Goal: Task Accomplishment & Management: Complete application form

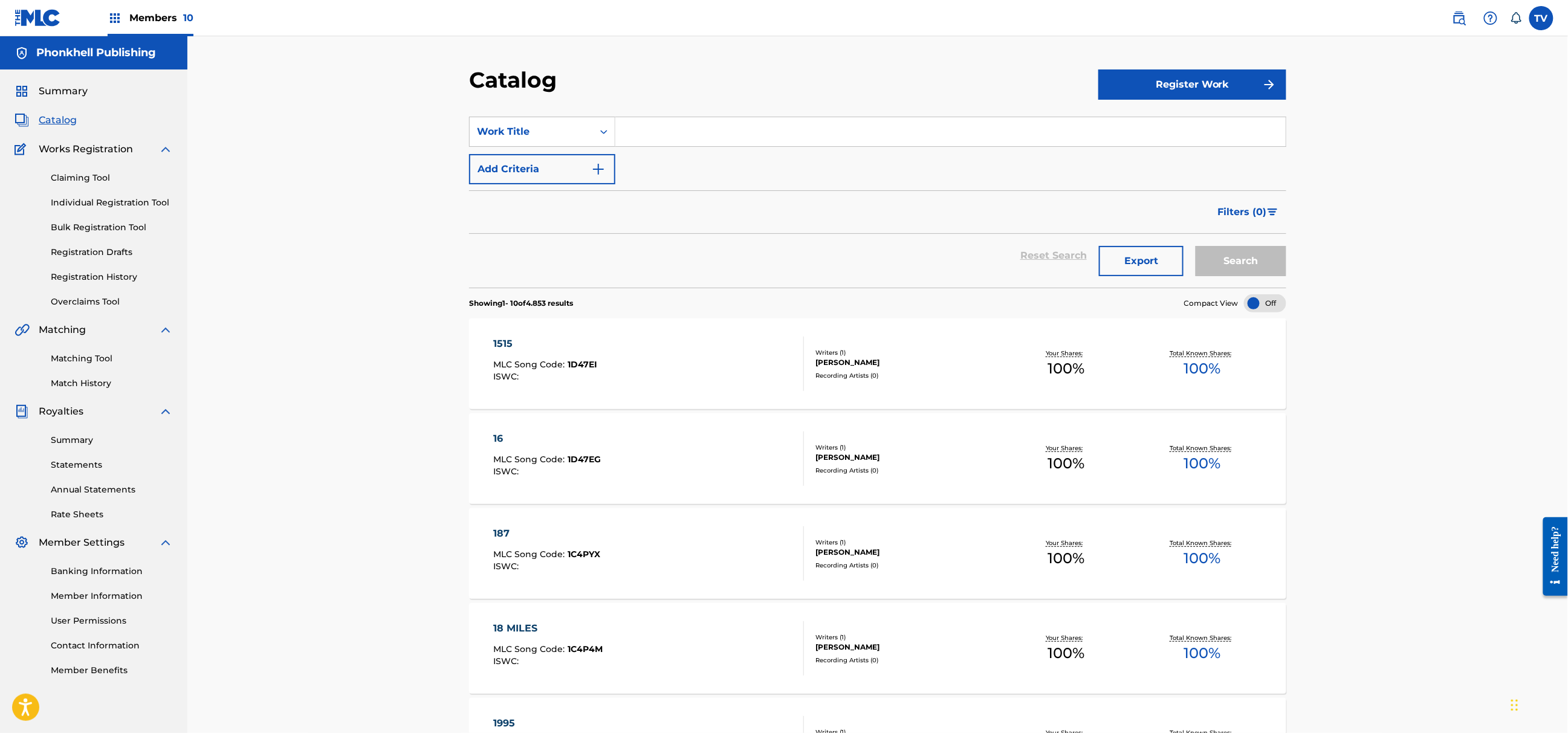
click at [90, 219] on div "Claiming Tool Individual Registration Tool Bulk Registration Tool Registration …" at bounding box center [94, 232] width 159 height 152
click at [90, 222] on link "Bulk Registration Tool" at bounding box center [112, 227] width 122 height 13
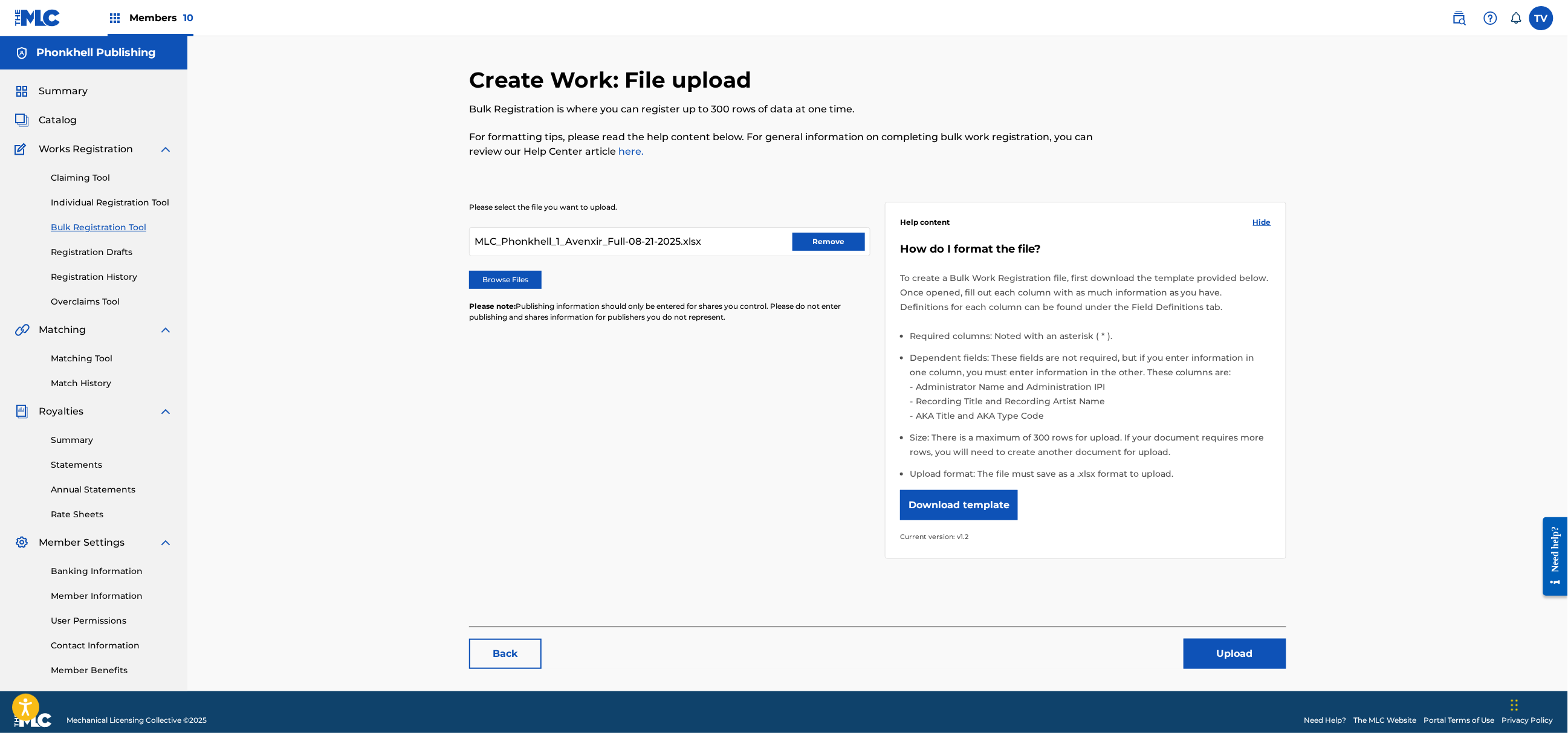
click at [90, 223] on link "Bulk Registration Tool" at bounding box center [112, 227] width 122 height 13
click at [836, 247] on button "Remove" at bounding box center [829, 241] width 73 height 18
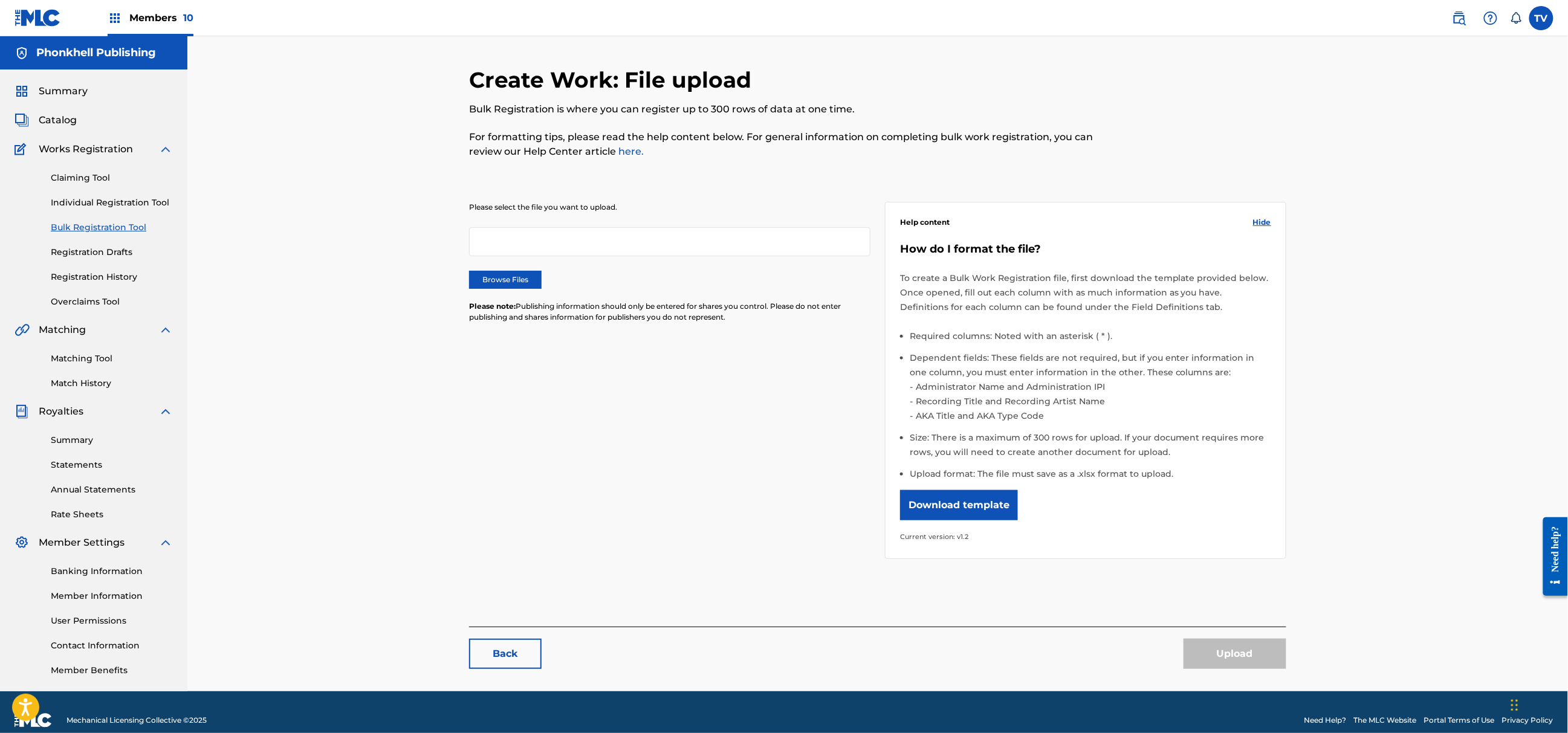
click at [499, 271] on label "Browse Files" at bounding box center [506, 280] width 73 height 18
click at [0, 0] on input "Browse Files" at bounding box center [0, 0] width 0 height 0
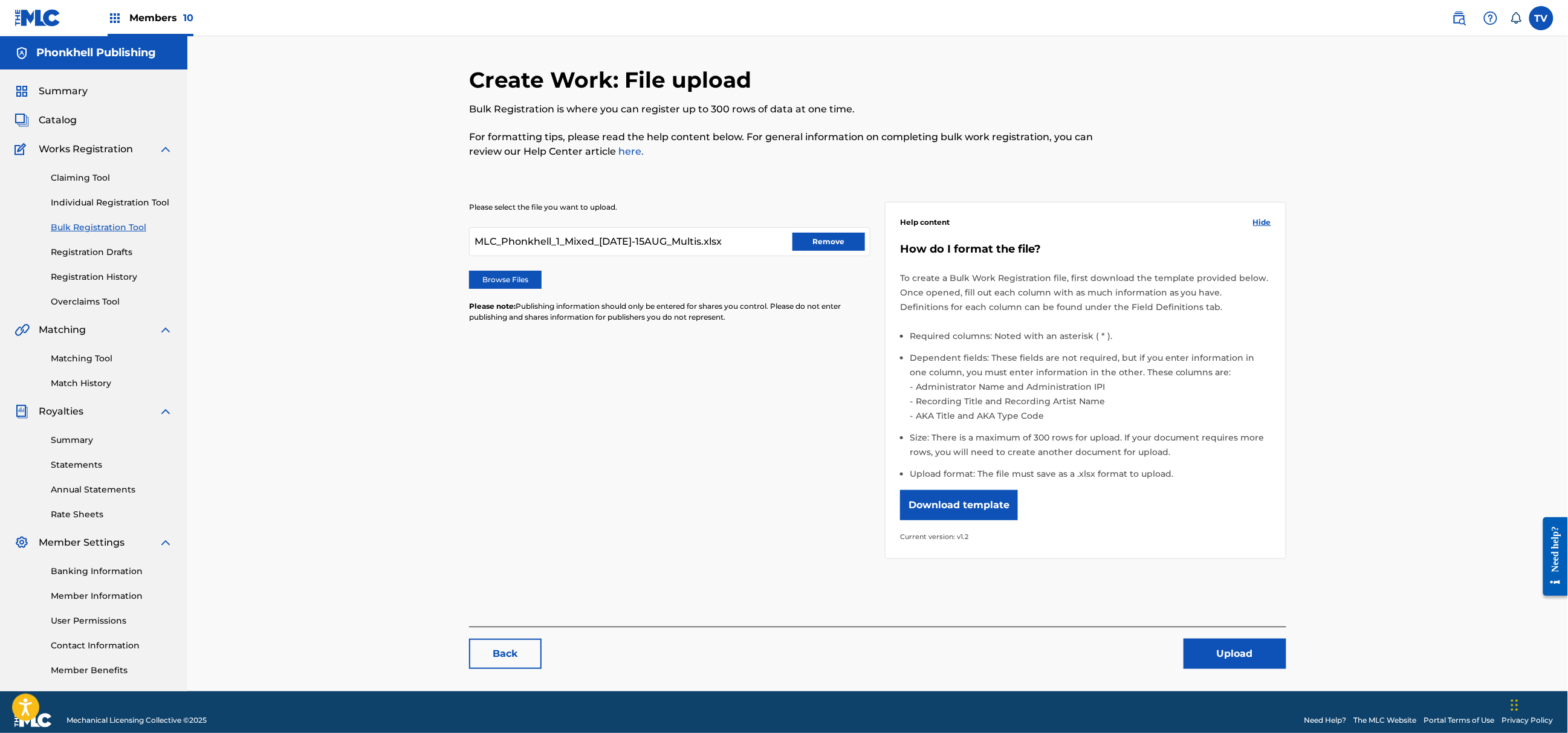
click at [1248, 639] on button "Upload" at bounding box center [1235, 653] width 103 height 30
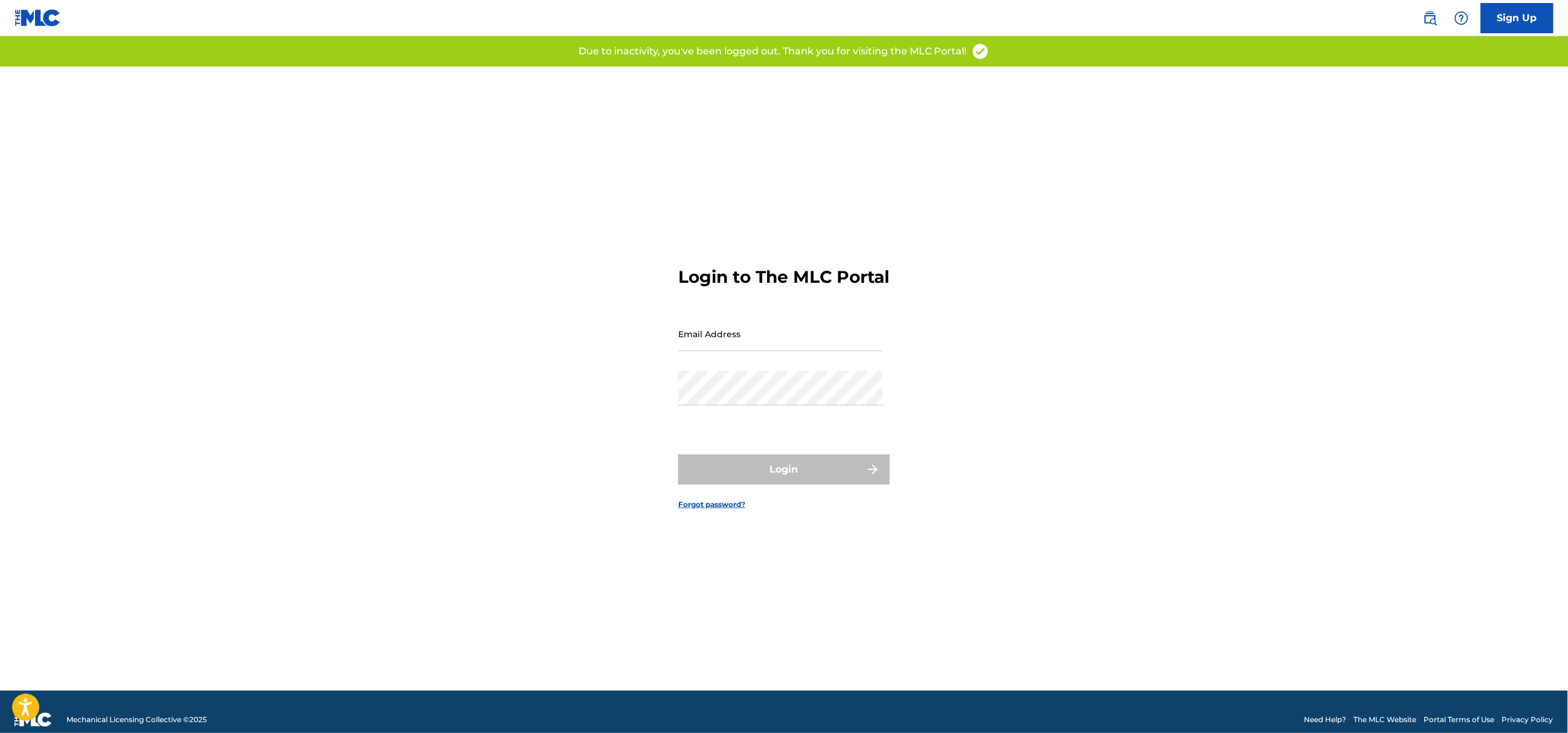
click at [751, 339] on input "Email Address" at bounding box center [780, 334] width 204 height 34
click at [0, 732] on nordpass-autofill-portal at bounding box center [0, 733] width 0 height 0
type input "[EMAIL_ADDRESS][DOMAIN_NAME]"
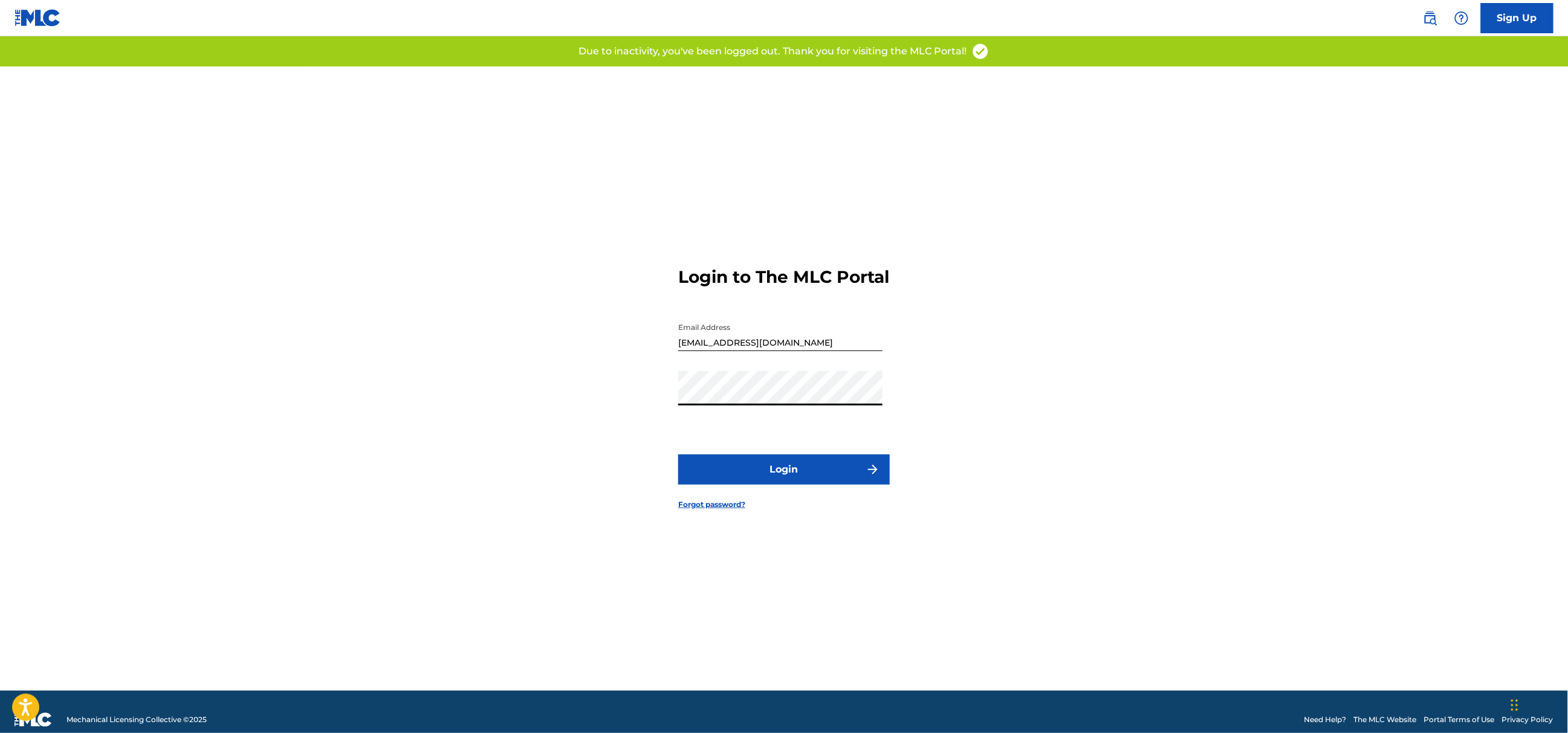
click at [762, 484] on button "Login" at bounding box center [784, 469] width 211 height 30
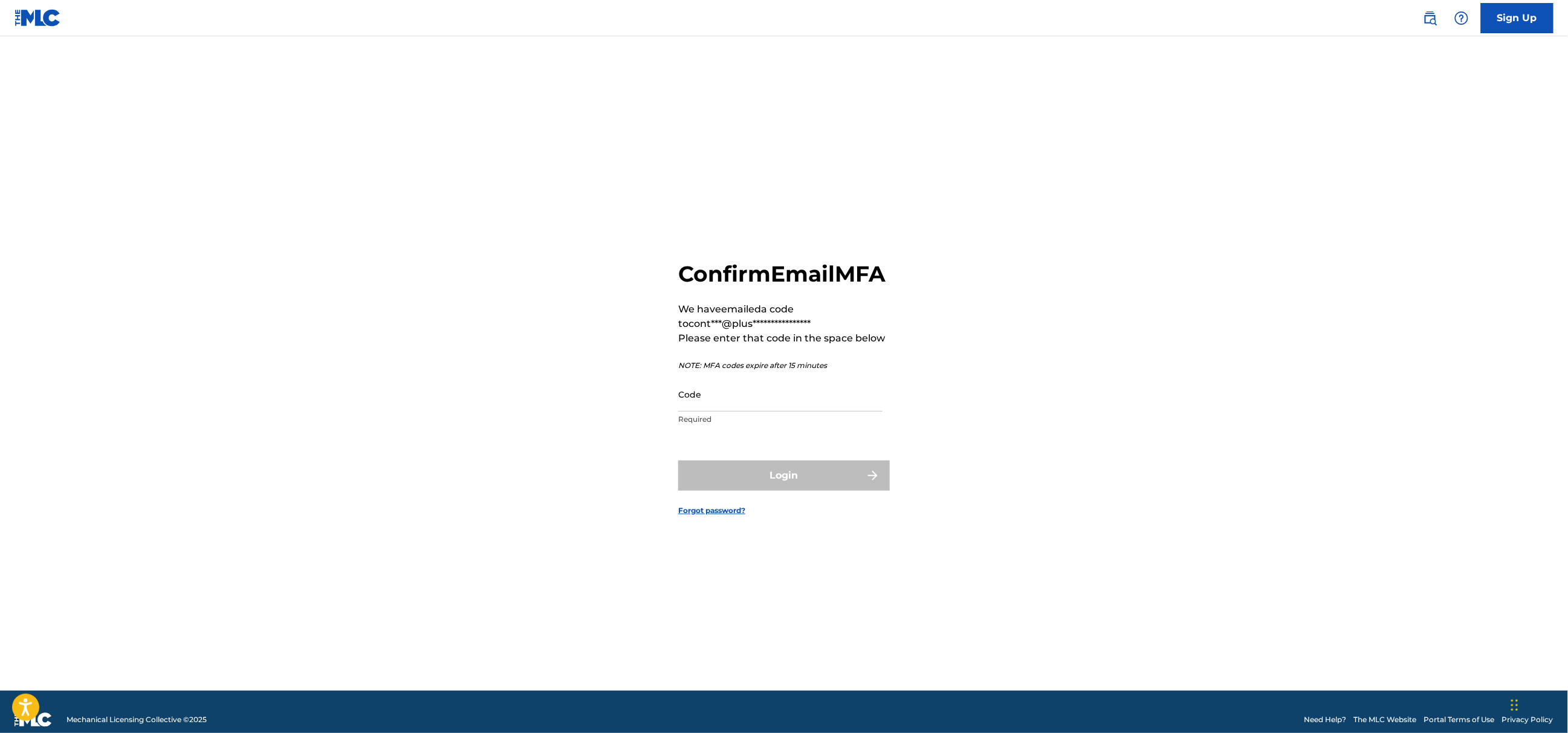
click at [732, 411] on input "Code" at bounding box center [780, 394] width 204 height 34
paste input "453952"
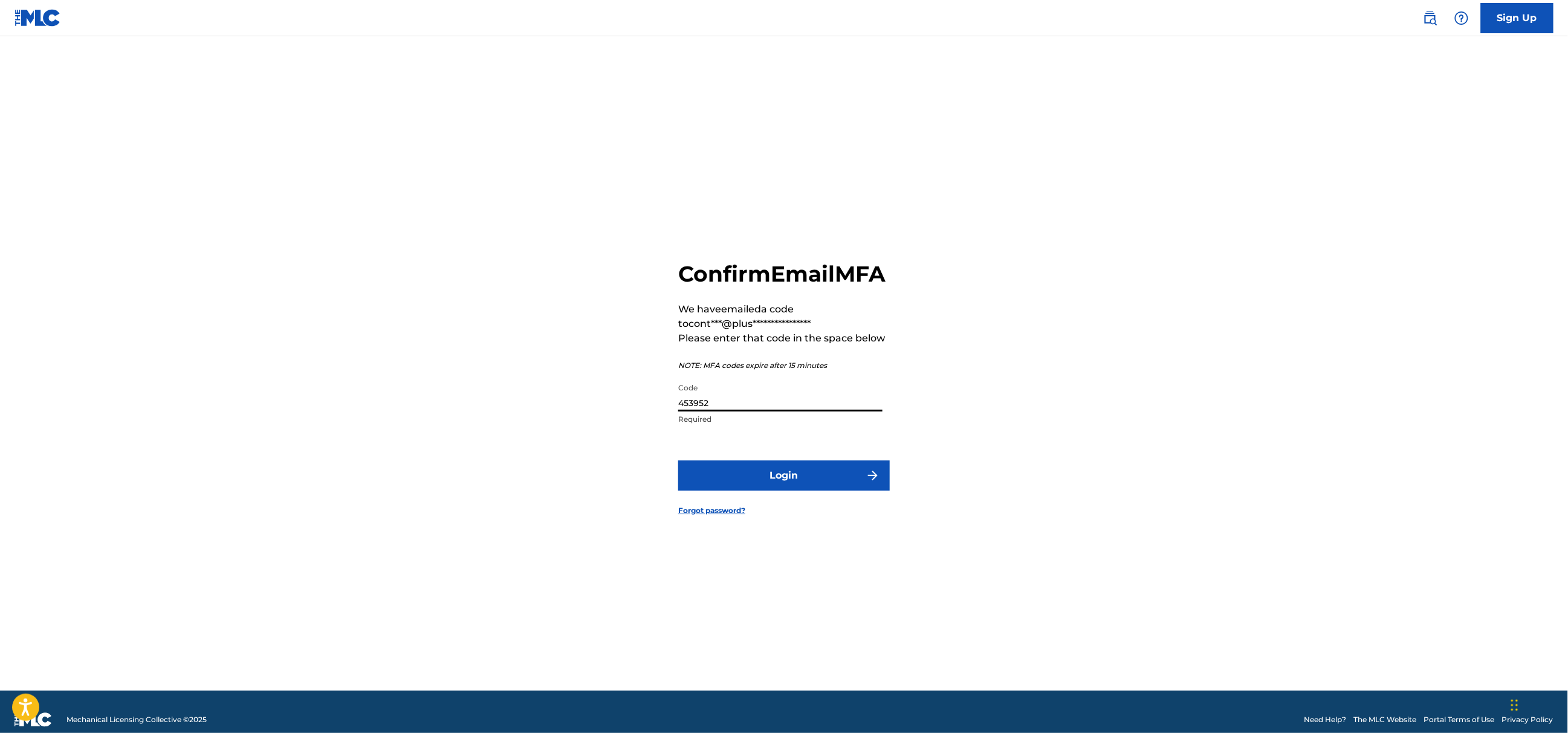
type input "453952"
click at [719, 491] on button "Login" at bounding box center [784, 475] width 211 height 30
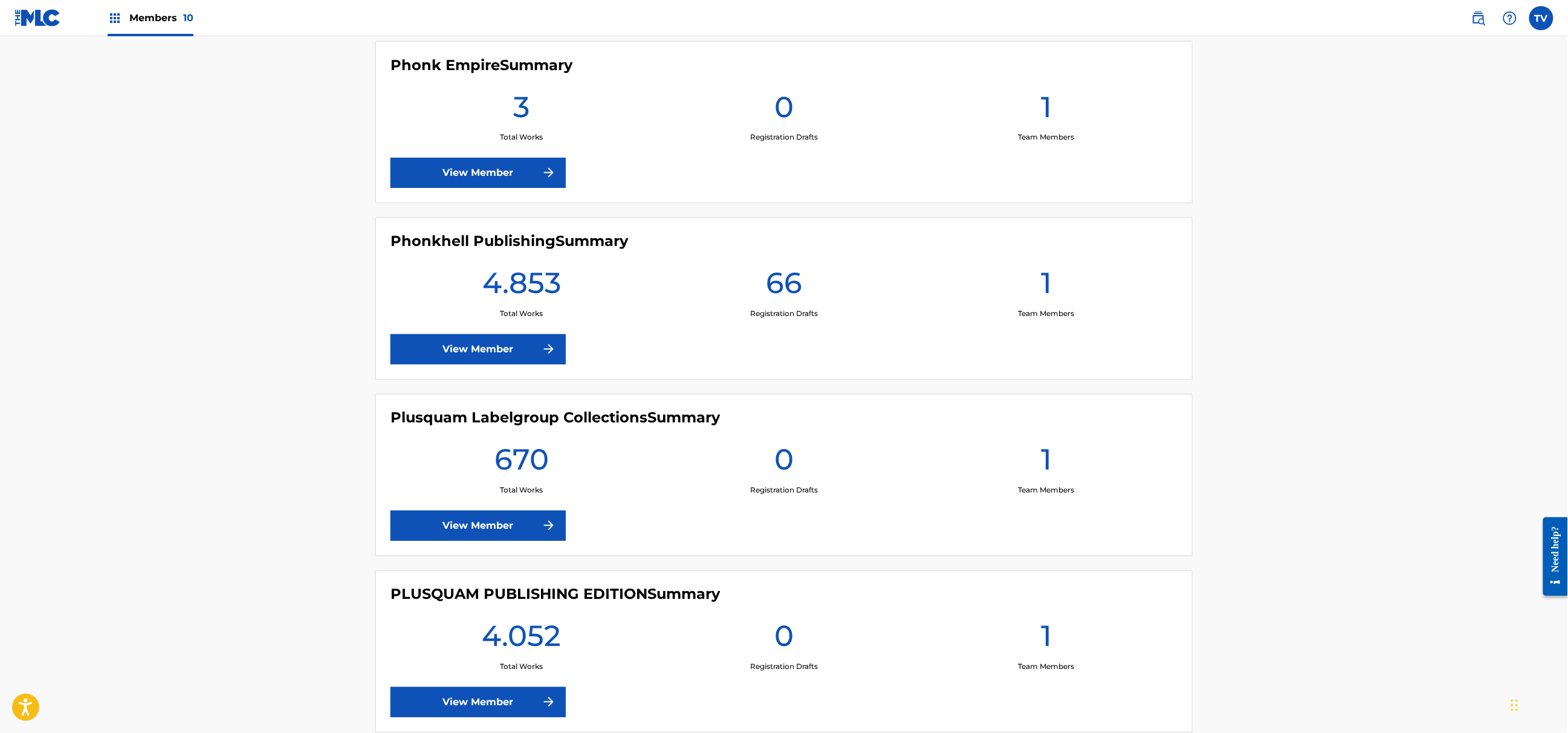
scroll to position [1048, 0]
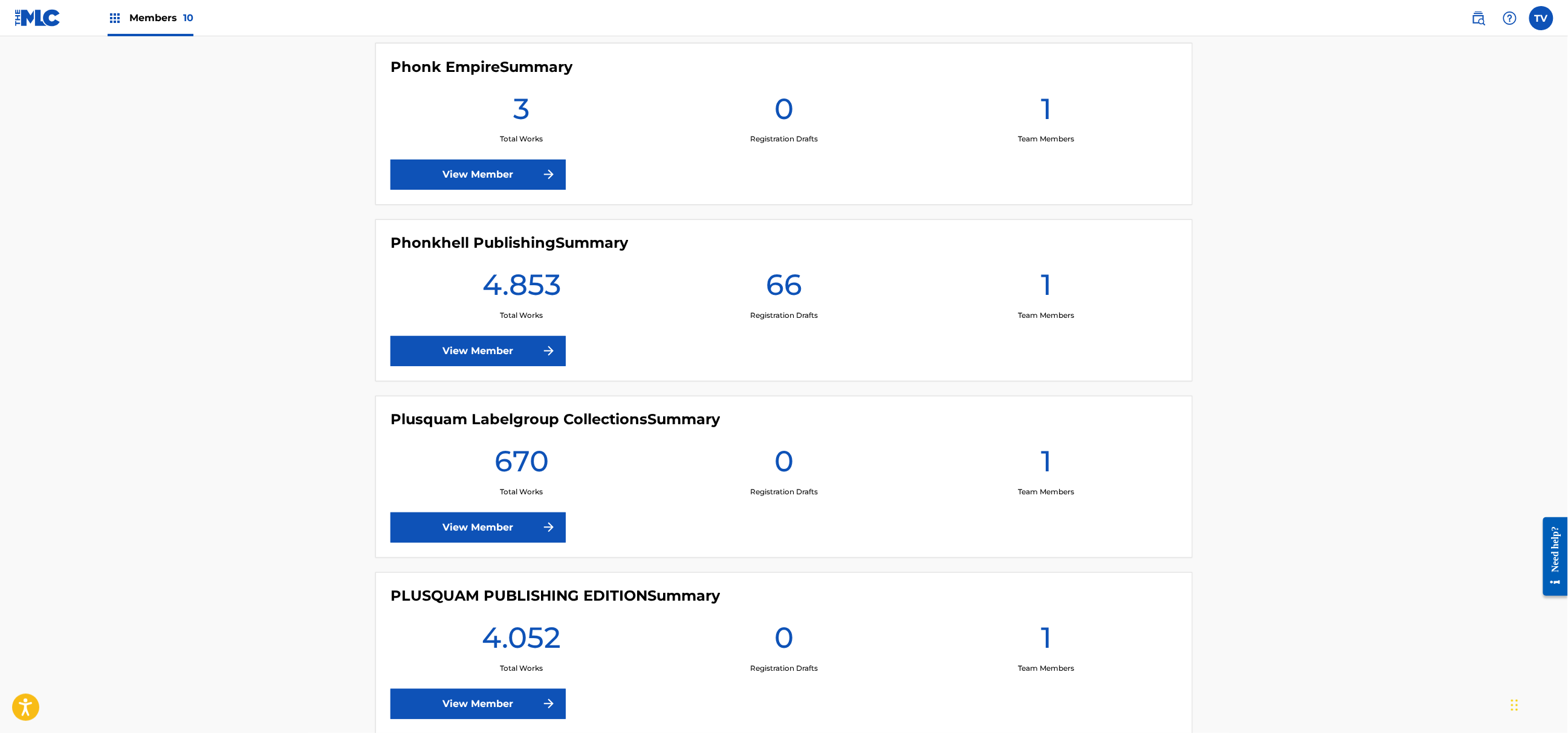
click at [499, 345] on link "View Member" at bounding box center [478, 351] width 175 height 30
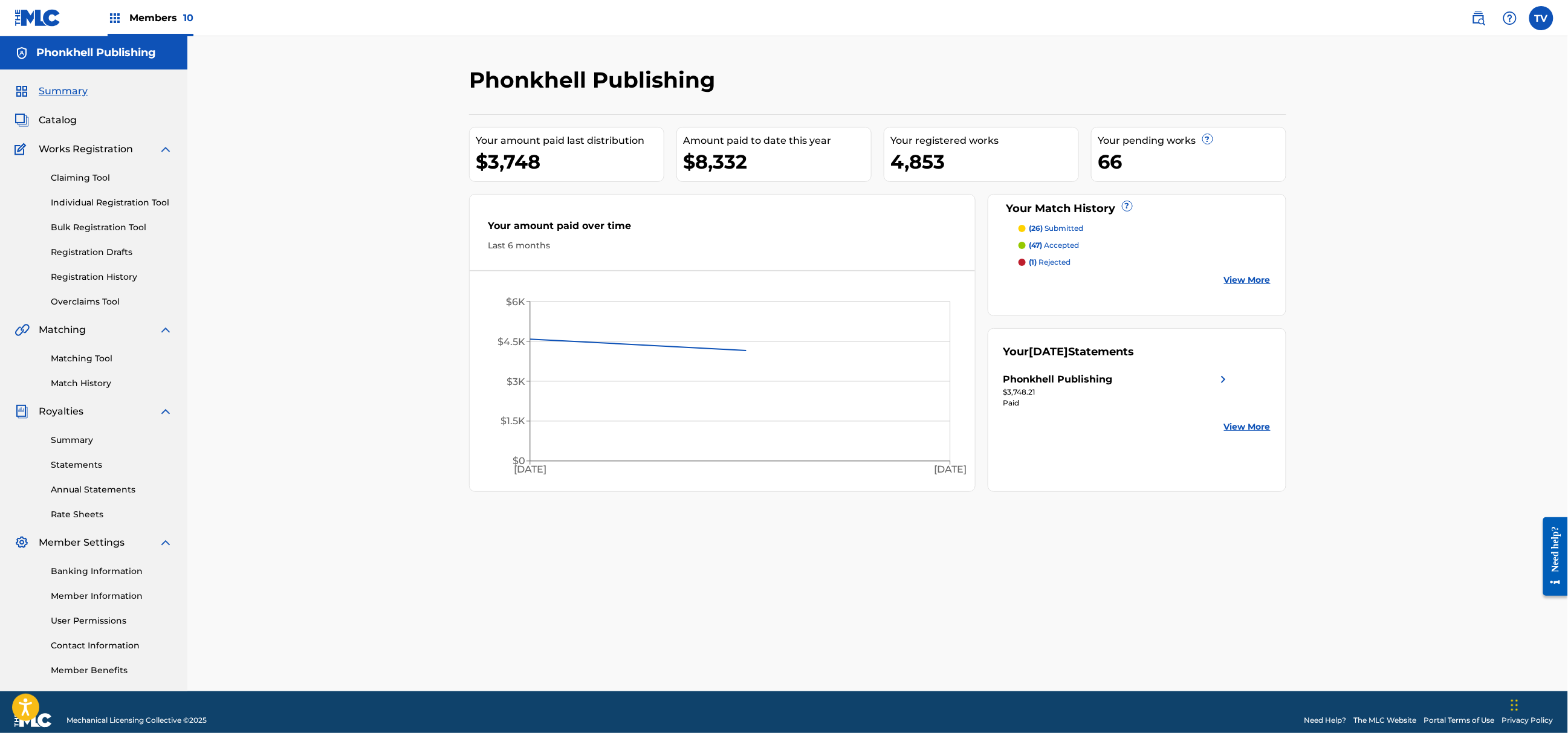
click at [92, 227] on link "Bulk Registration Tool" at bounding box center [112, 227] width 122 height 13
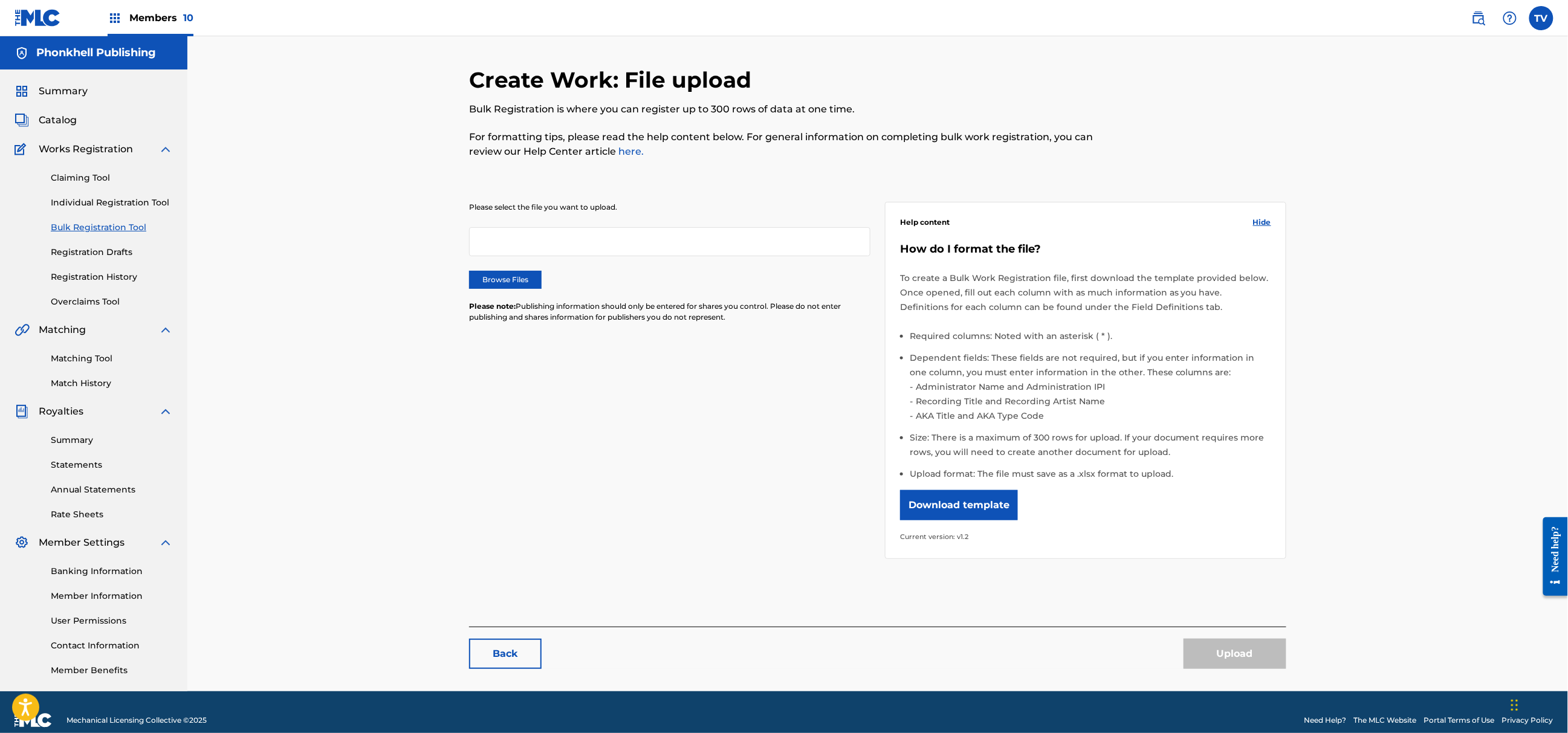
click at [492, 257] on div "Please select the file you want to upload. Browse Files Please note: Publishing…" at bounding box center [670, 269] width 401 height 136
click at [498, 273] on label "Browse Files" at bounding box center [506, 280] width 73 height 18
click at [0, 0] on input "Browse Files" at bounding box center [0, 0] width 0 height 0
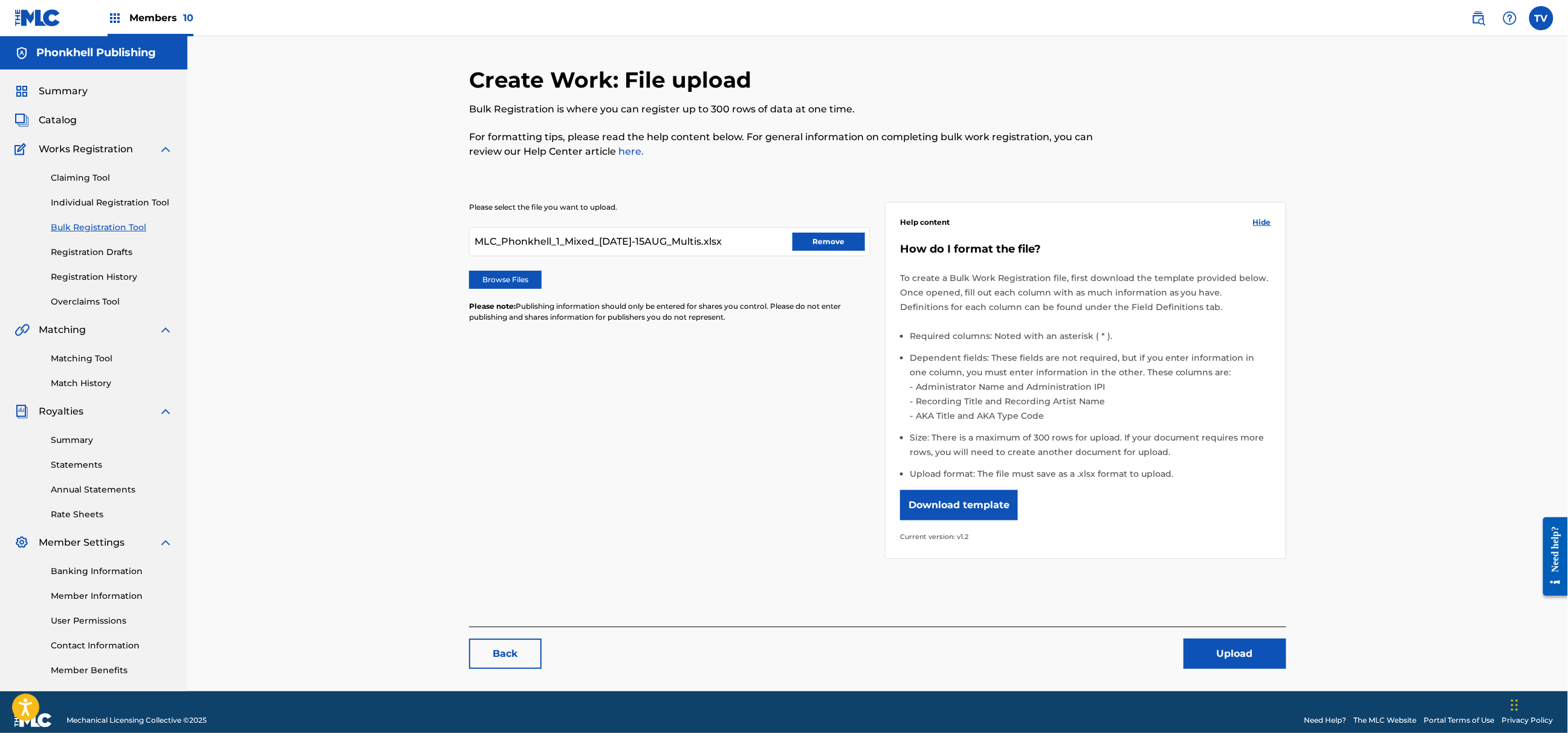
click at [1245, 653] on button "Upload" at bounding box center [1235, 653] width 103 height 30
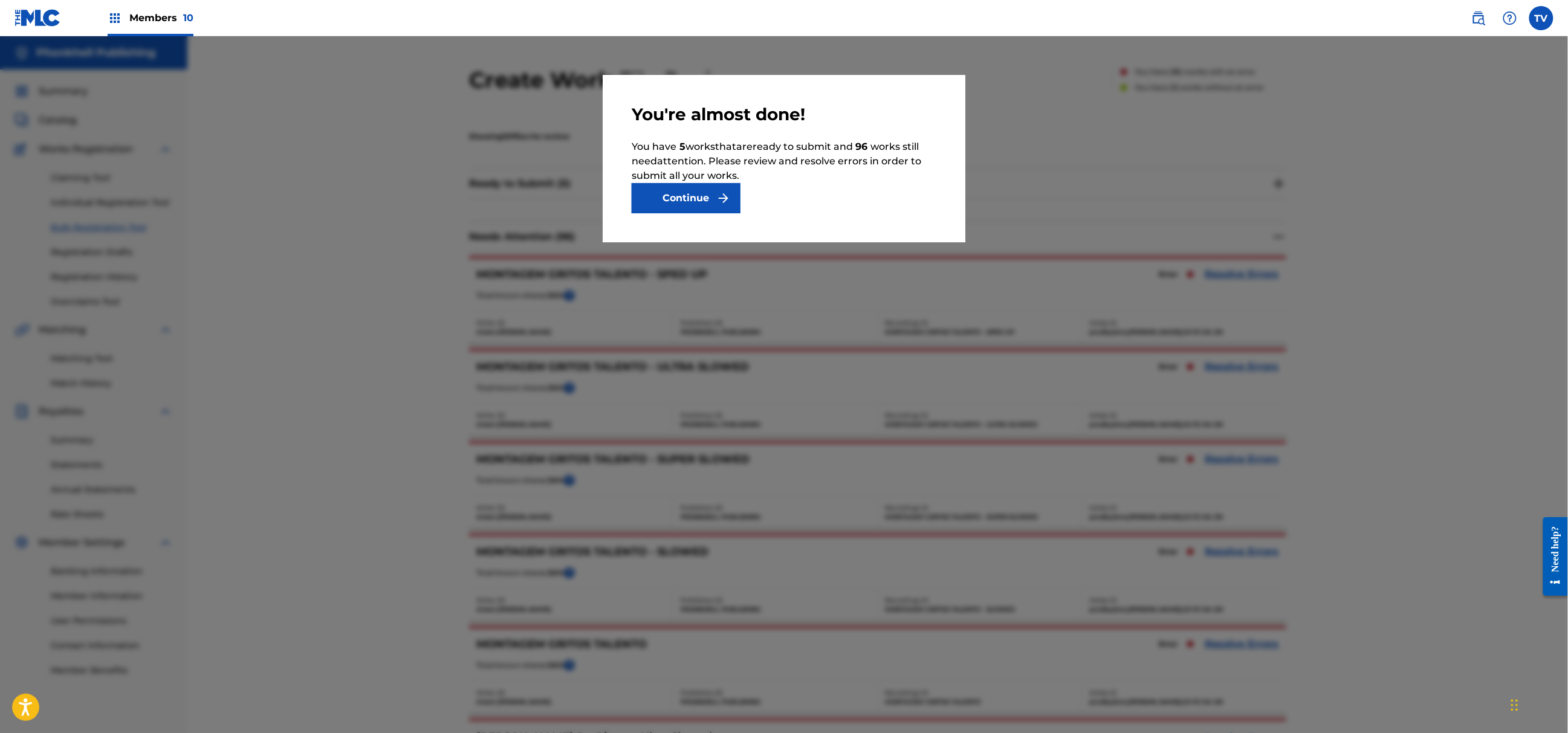
click at [699, 198] on button "Continue" at bounding box center [686, 198] width 109 height 30
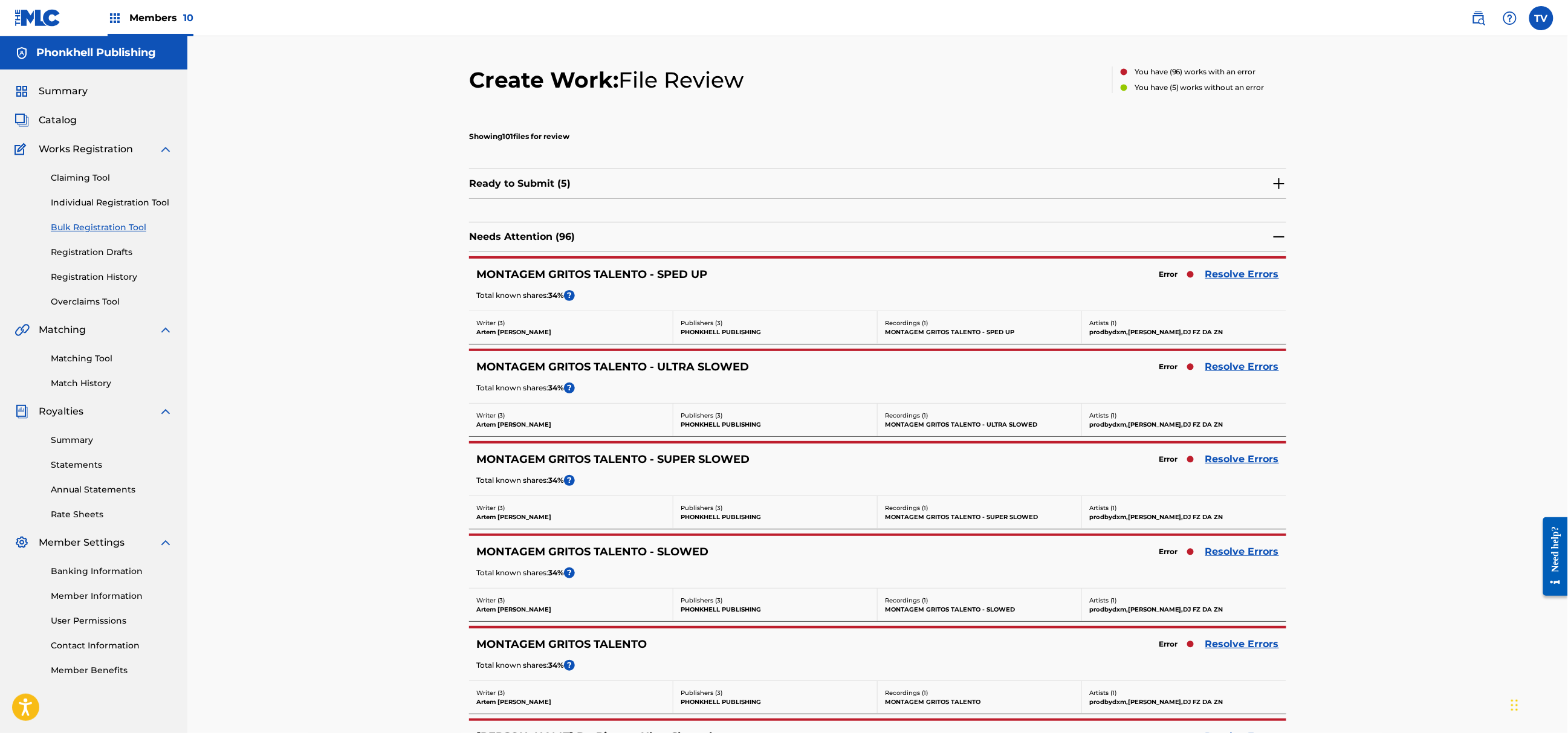
click at [0, 732] on nordpass-portal at bounding box center [0, 733] width 0 height 0
click at [1258, 280] on link "Resolve Errors" at bounding box center [1243, 274] width 74 height 15
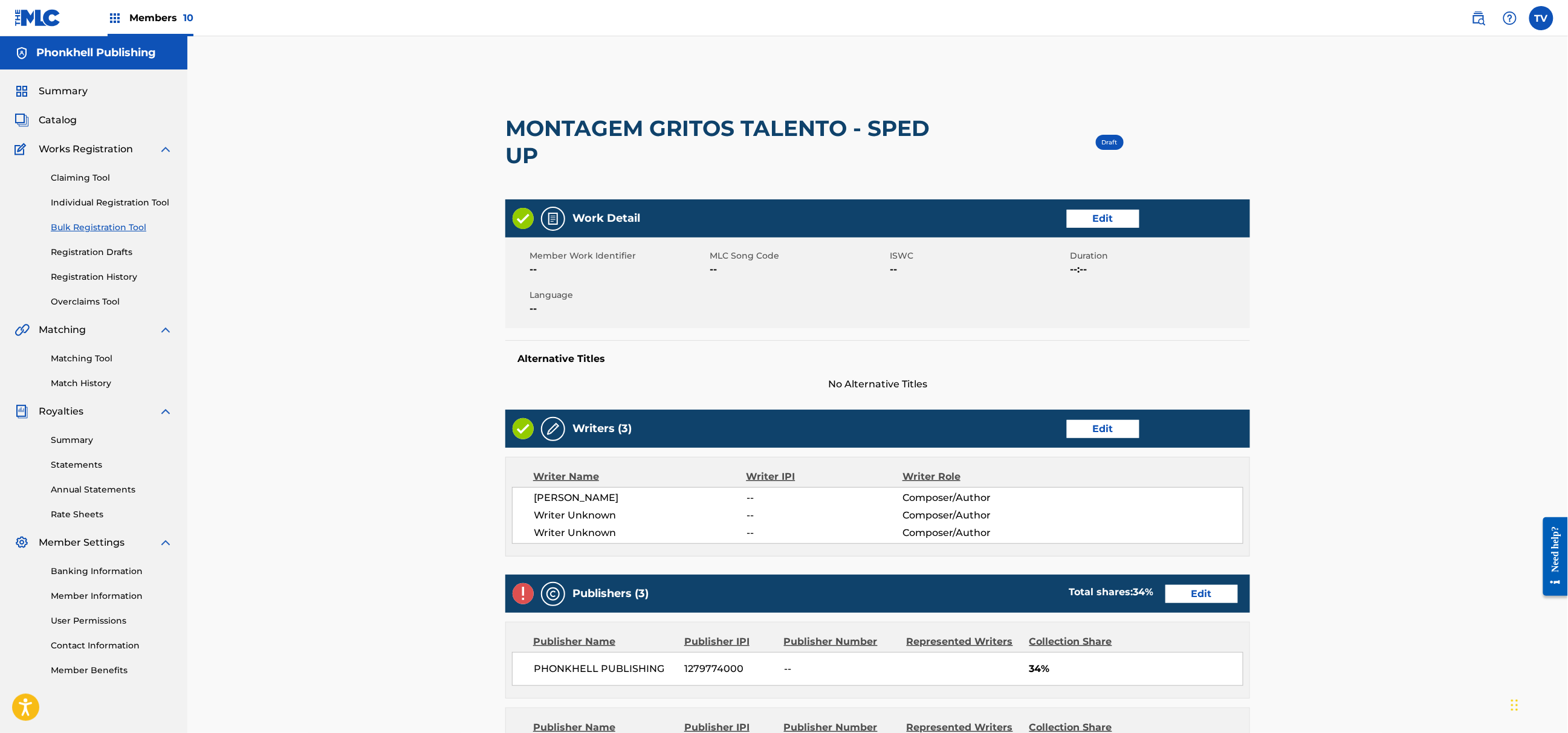
click at [1098, 428] on link "Edit" at bounding box center [1103, 429] width 73 height 18
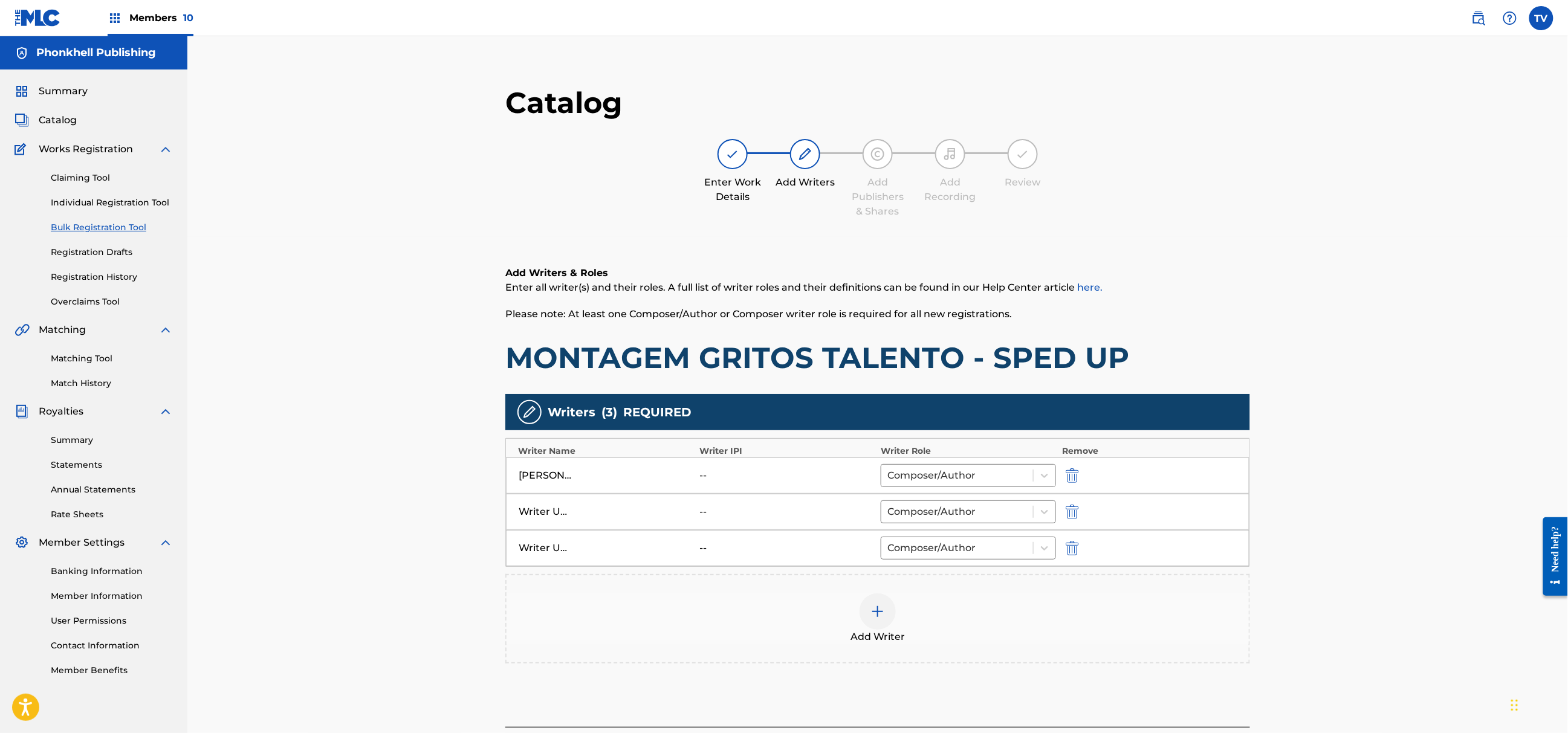
click at [1041, 601] on div "Add Writer" at bounding box center [878, 619] width 743 height 51
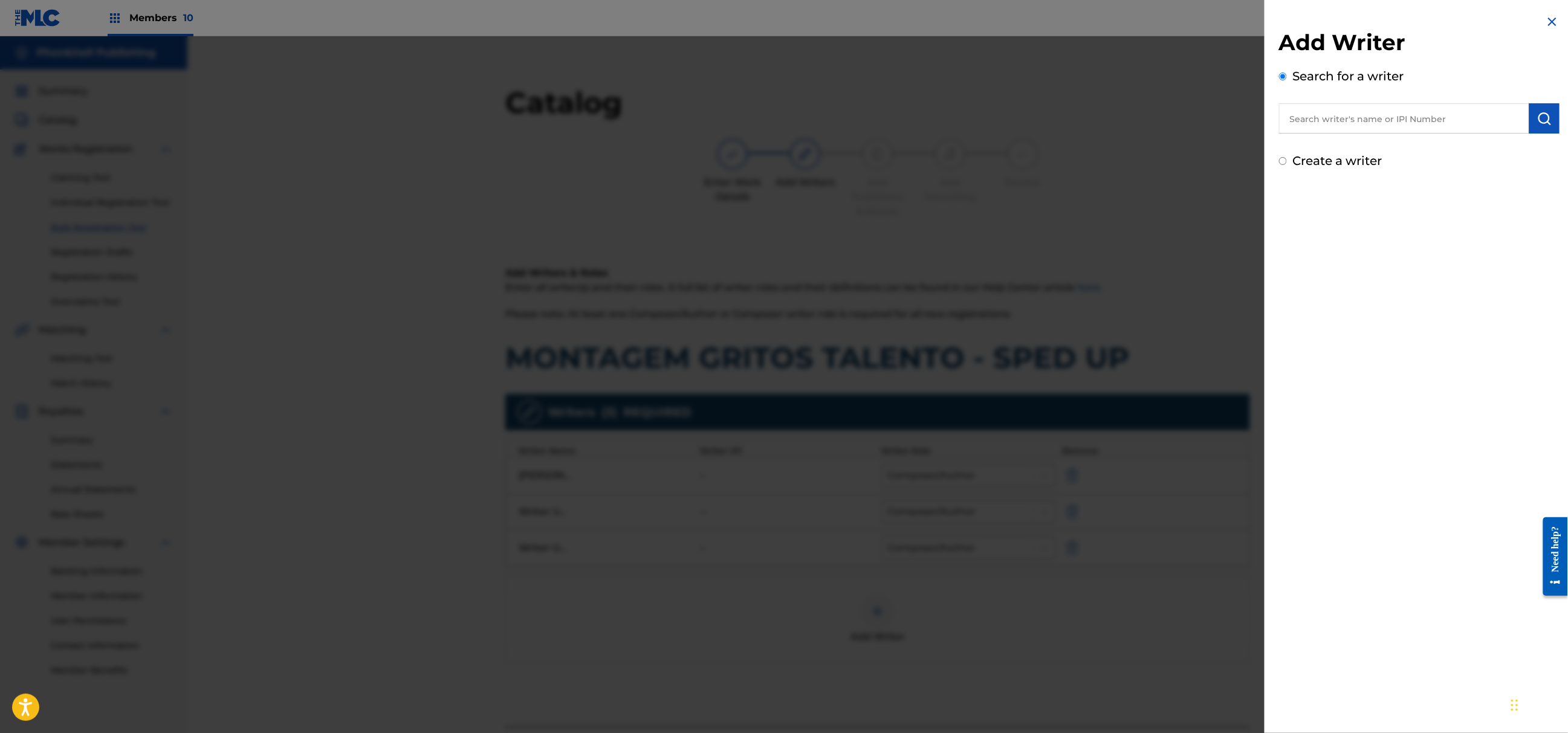
click at [1127, 601] on div at bounding box center [784, 402] width 1568 height 733
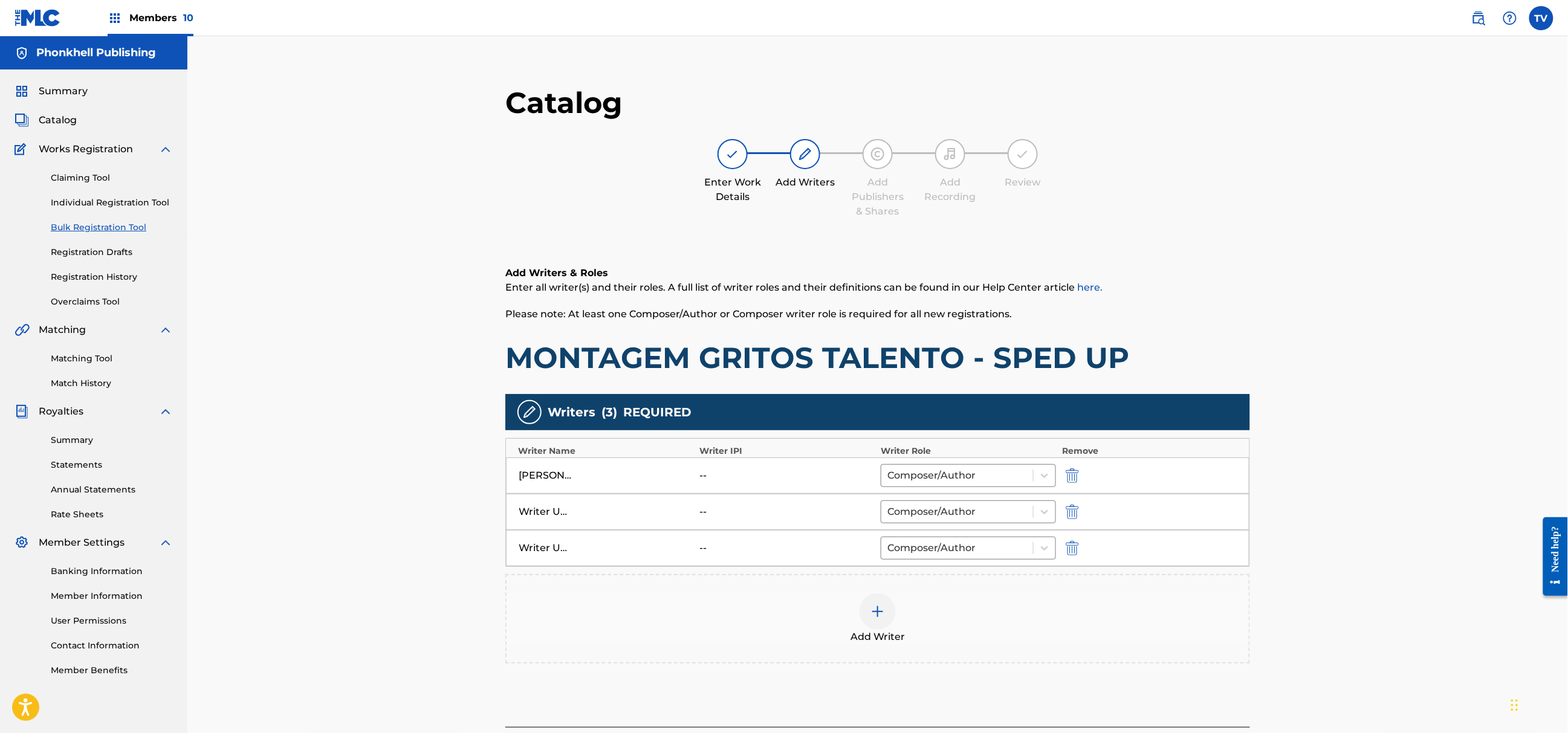
click at [1067, 514] on img "submit" at bounding box center [1072, 512] width 13 height 15
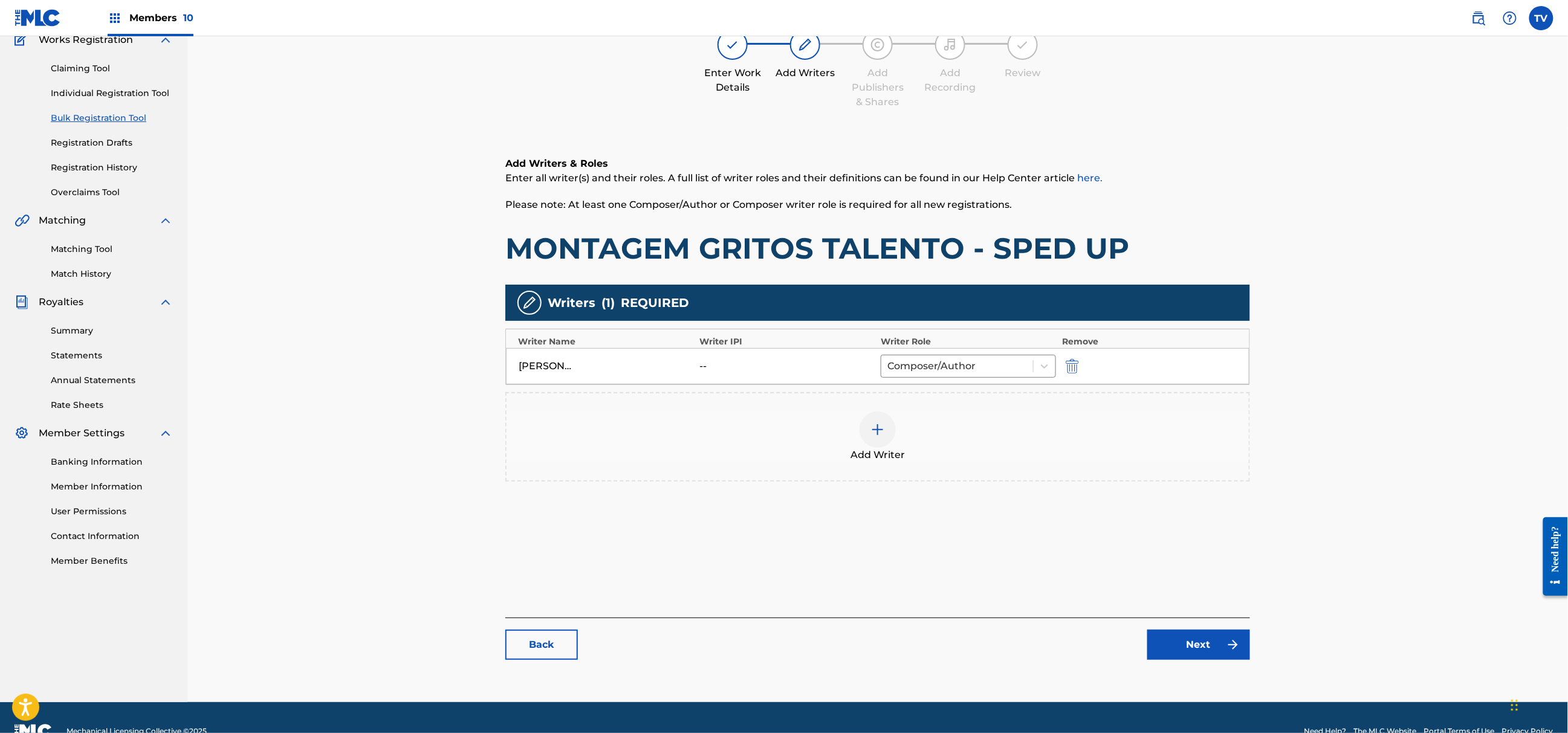
scroll to position [137, 0]
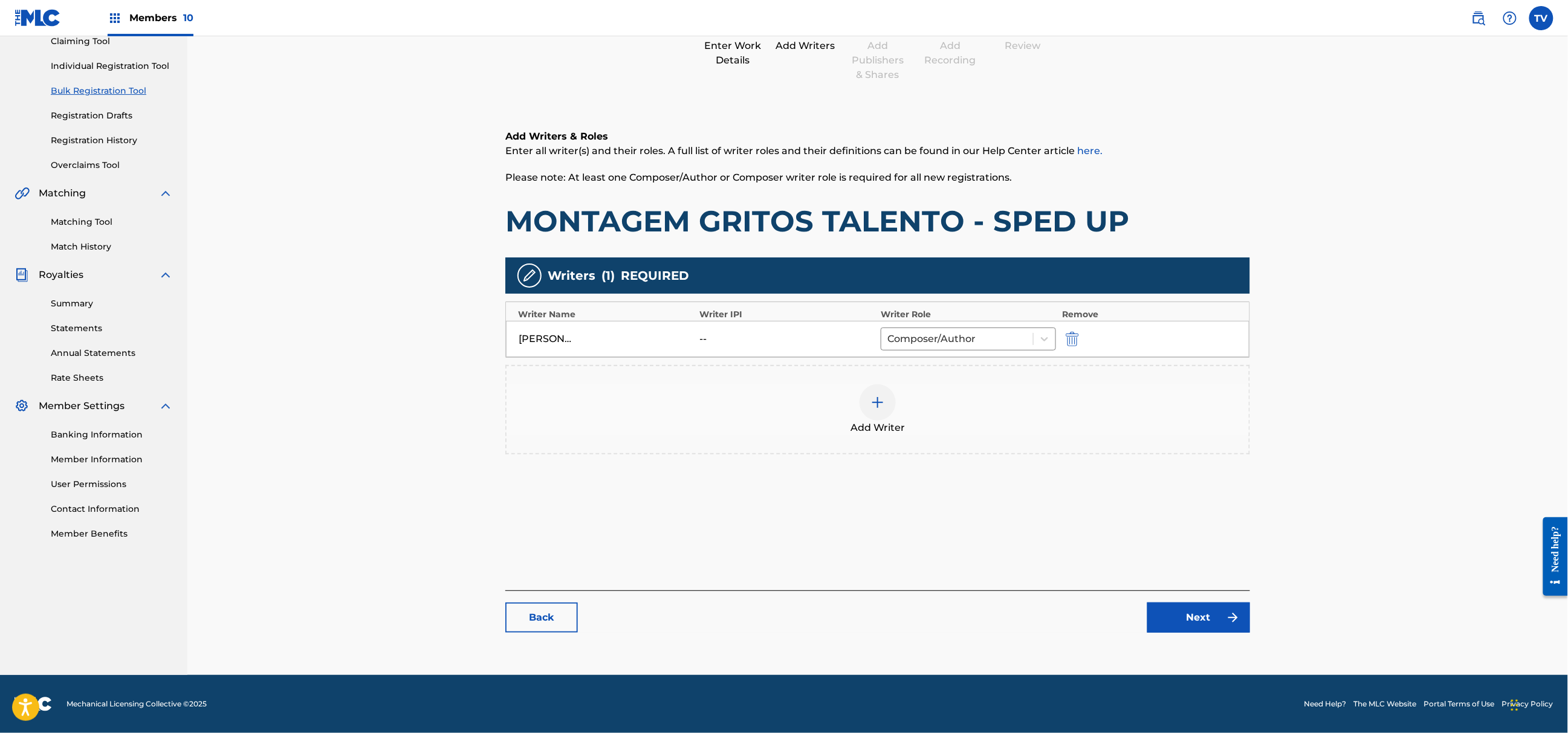
click at [1178, 622] on link "Next" at bounding box center [1199, 617] width 103 height 30
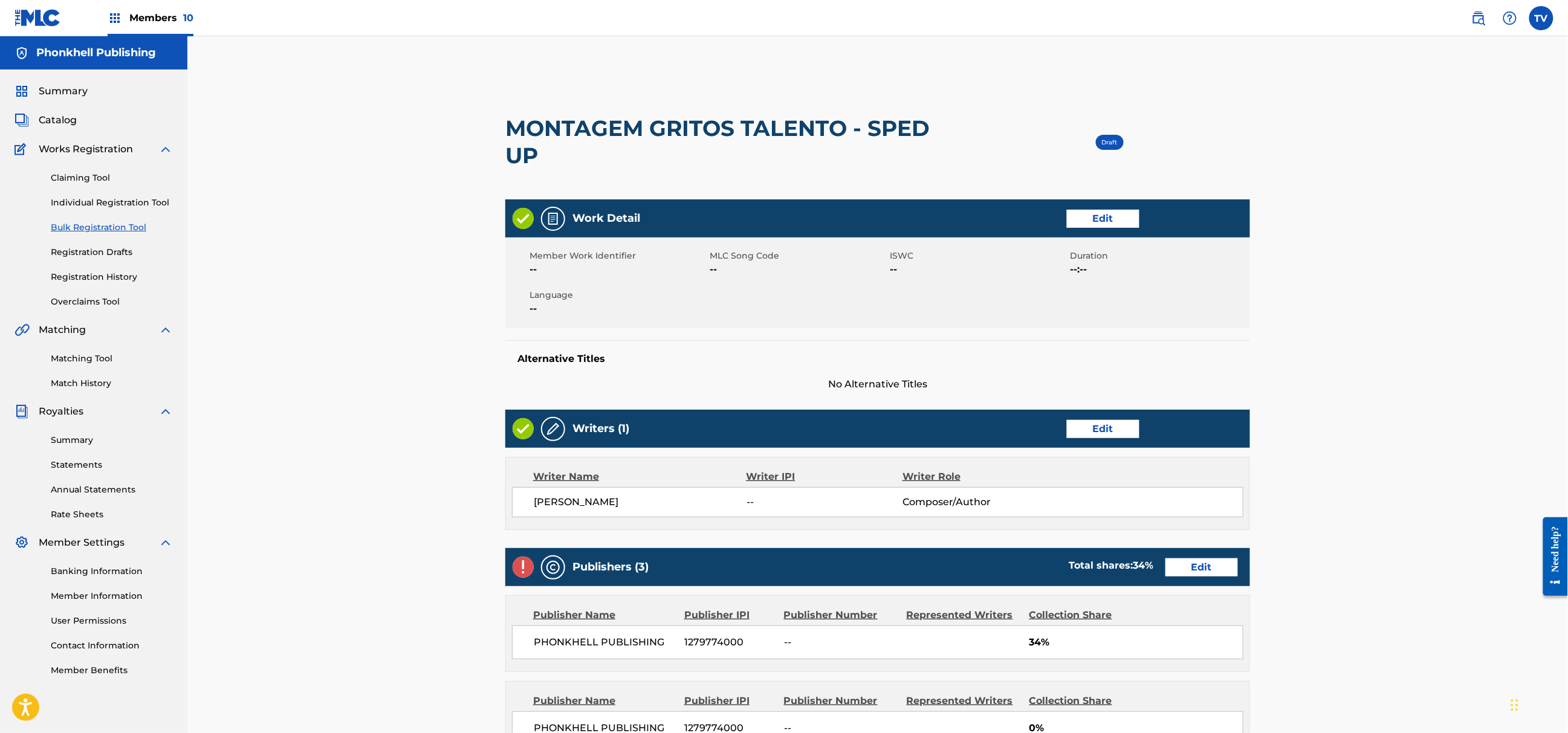
click at [1190, 569] on link "Edit" at bounding box center [1202, 567] width 73 height 18
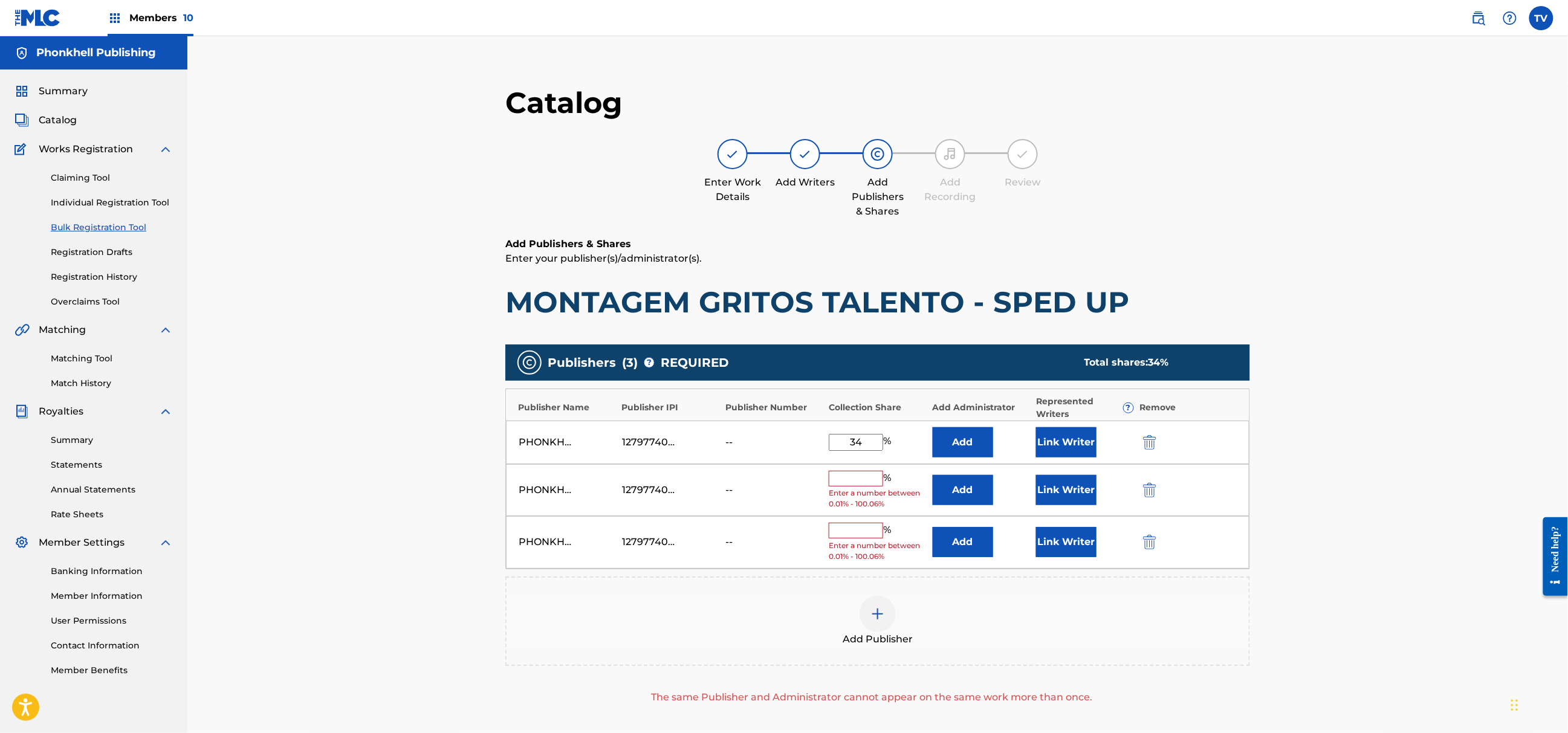
click at [1149, 496] on img "submit" at bounding box center [1150, 490] width 13 height 15
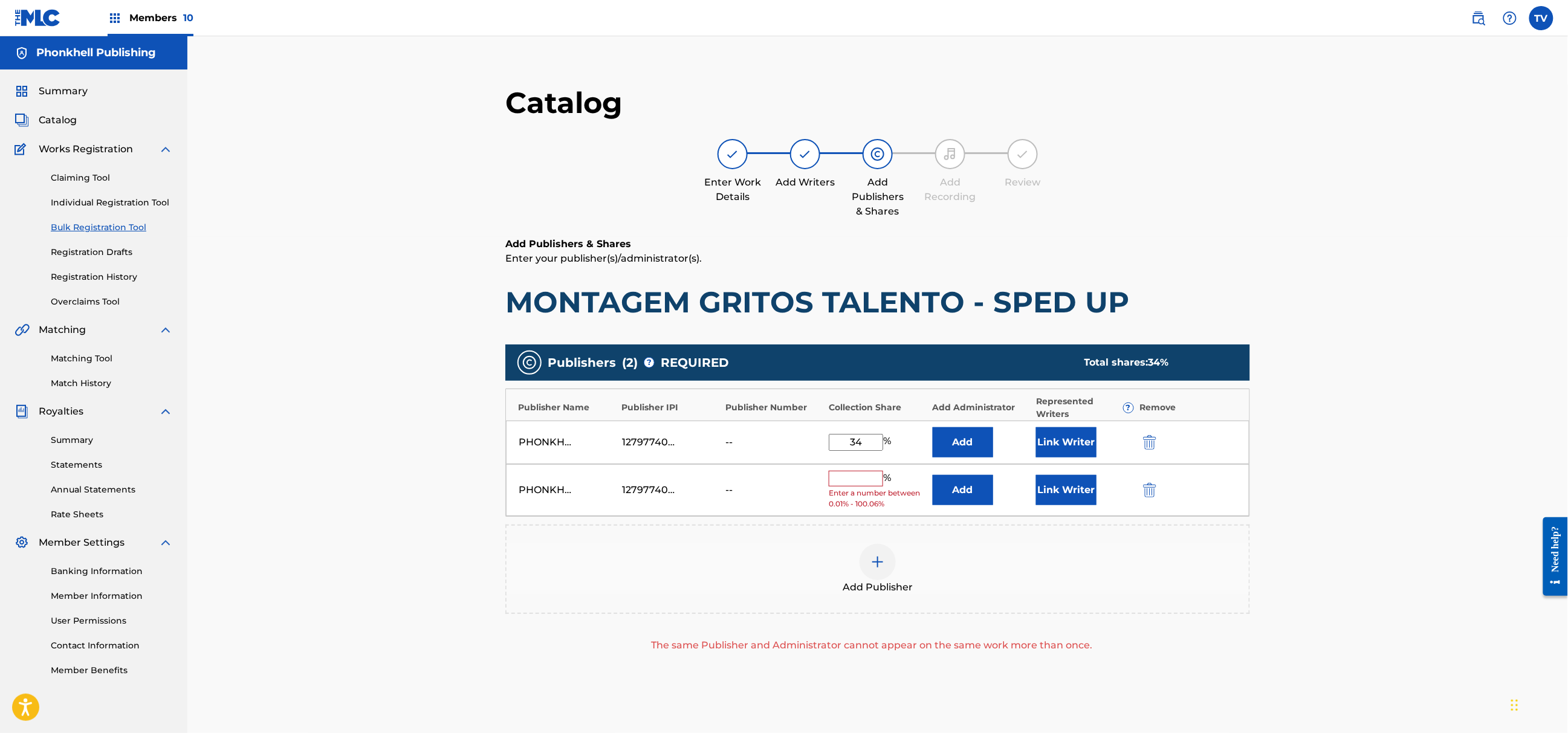
click at [1149, 496] on img "submit" at bounding box center [1150, 490] width 13 height 15
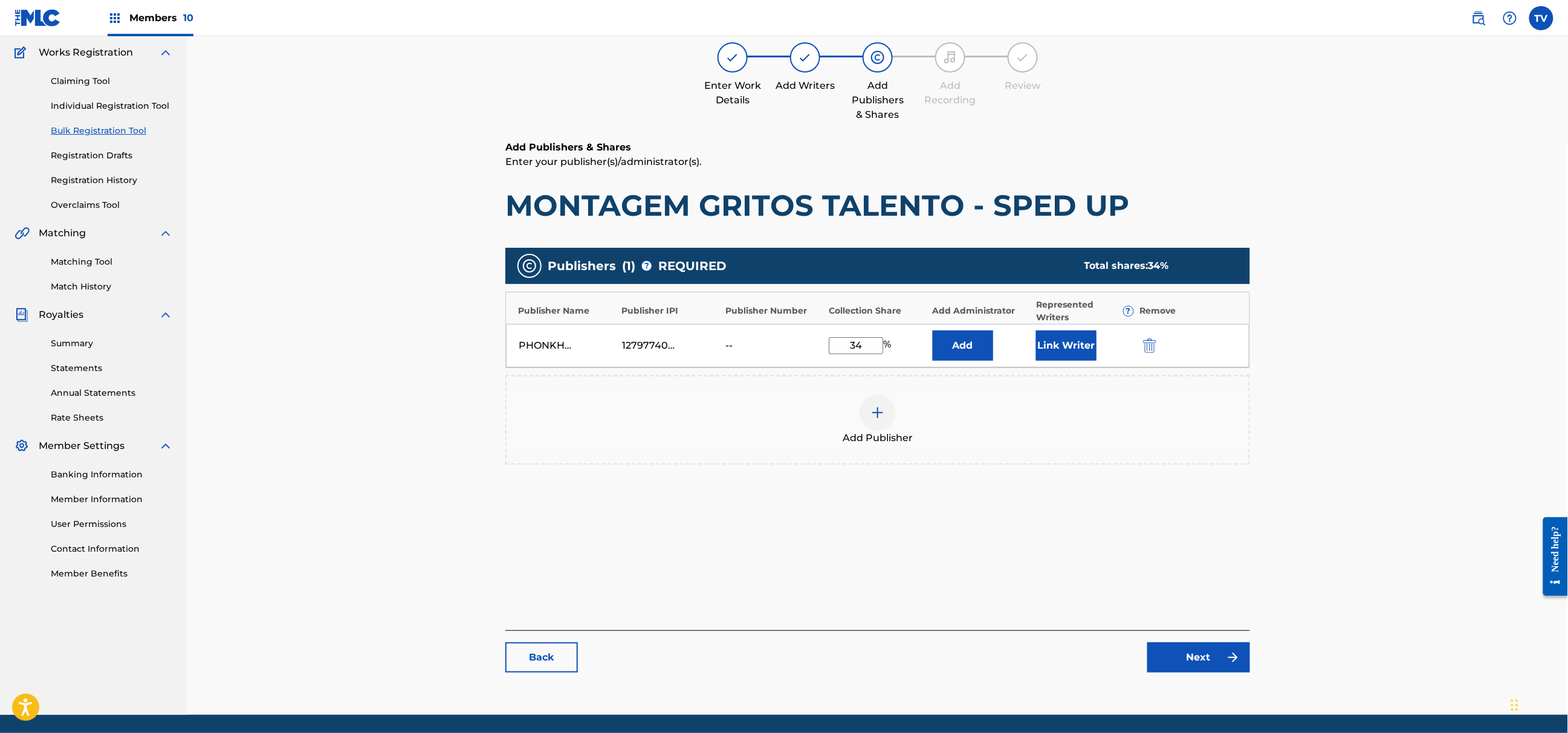
scroll to position [137, 0]
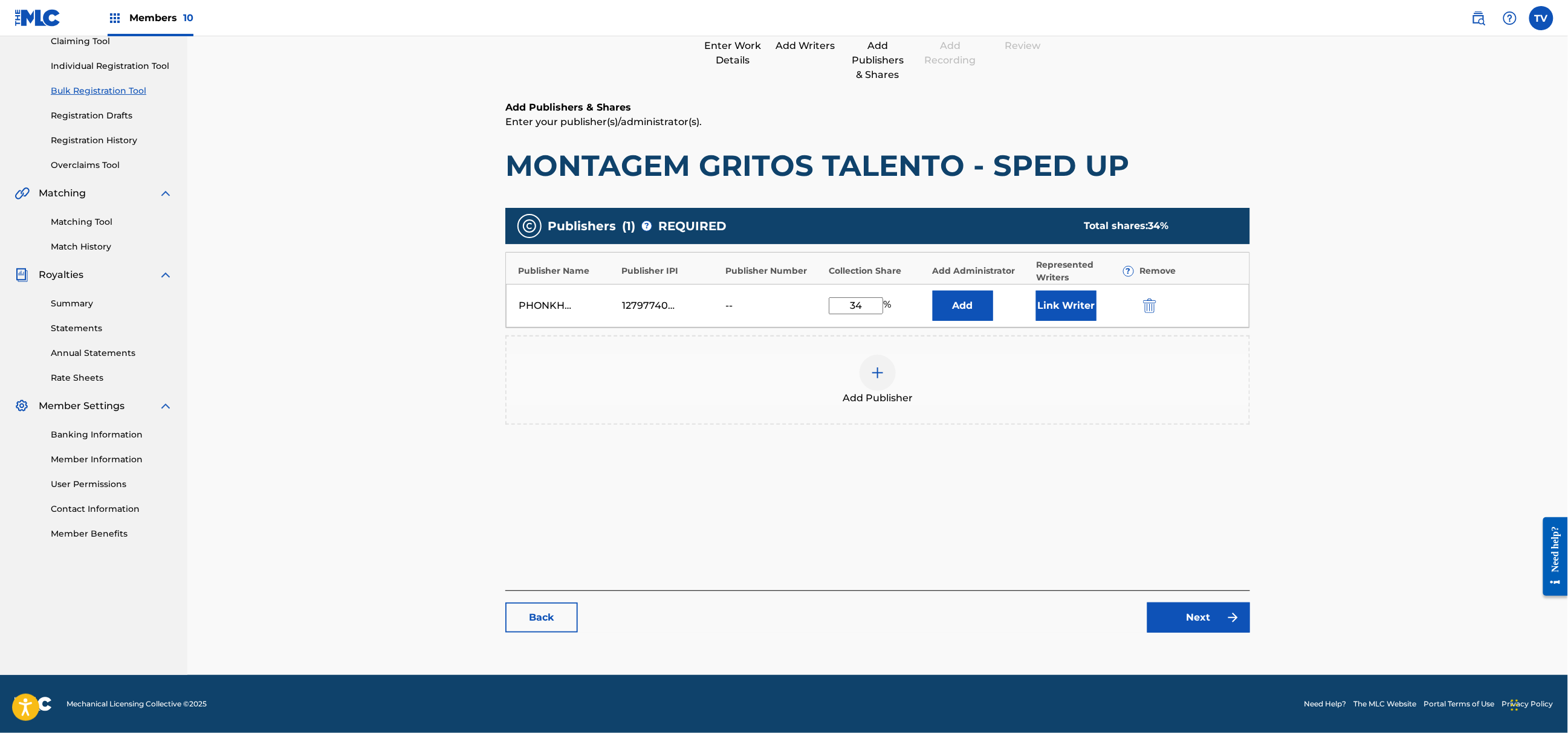
click at [1208, 603] on link "Next" at bounding box center [1199, 617] width 103 height 30
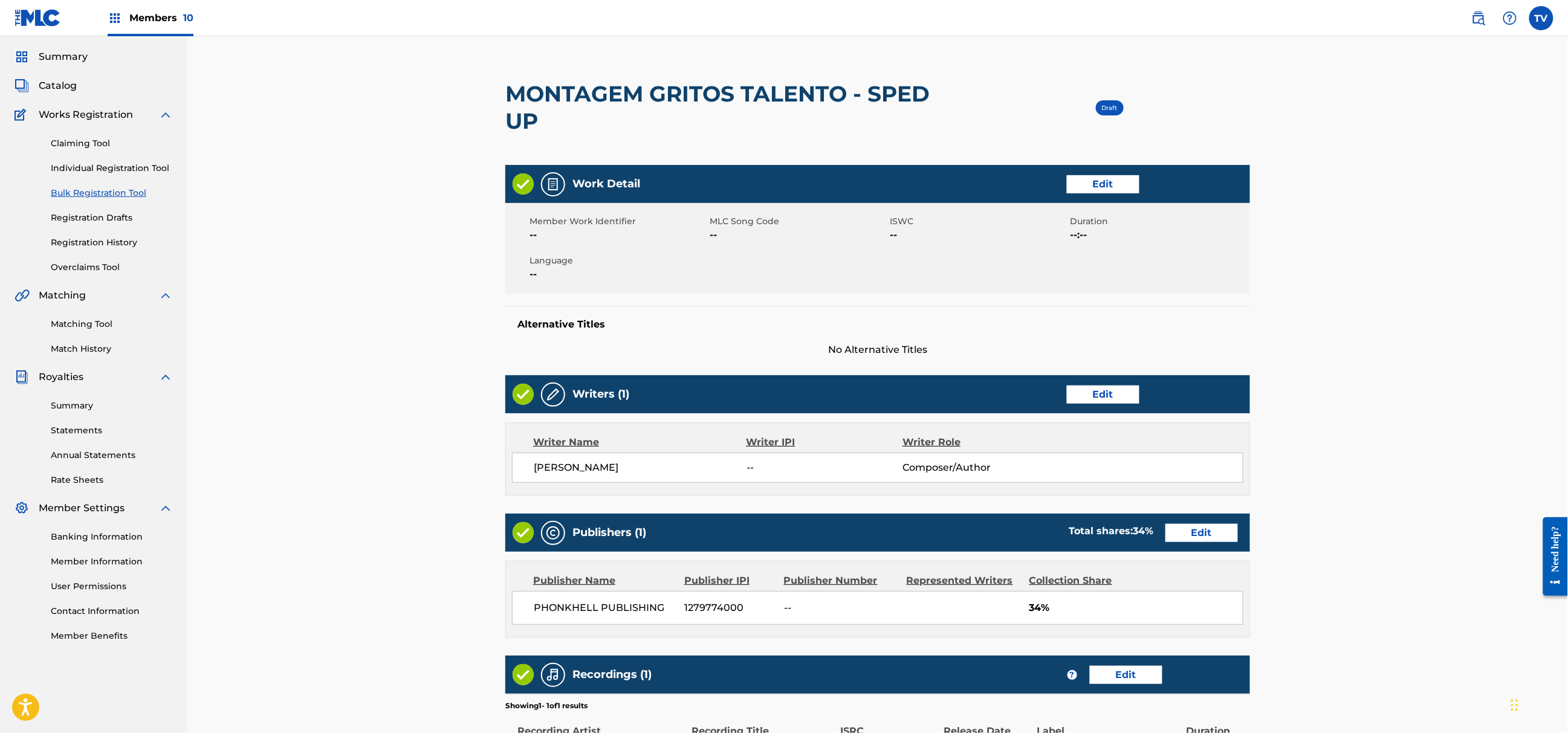
scroll to position [236, 0]
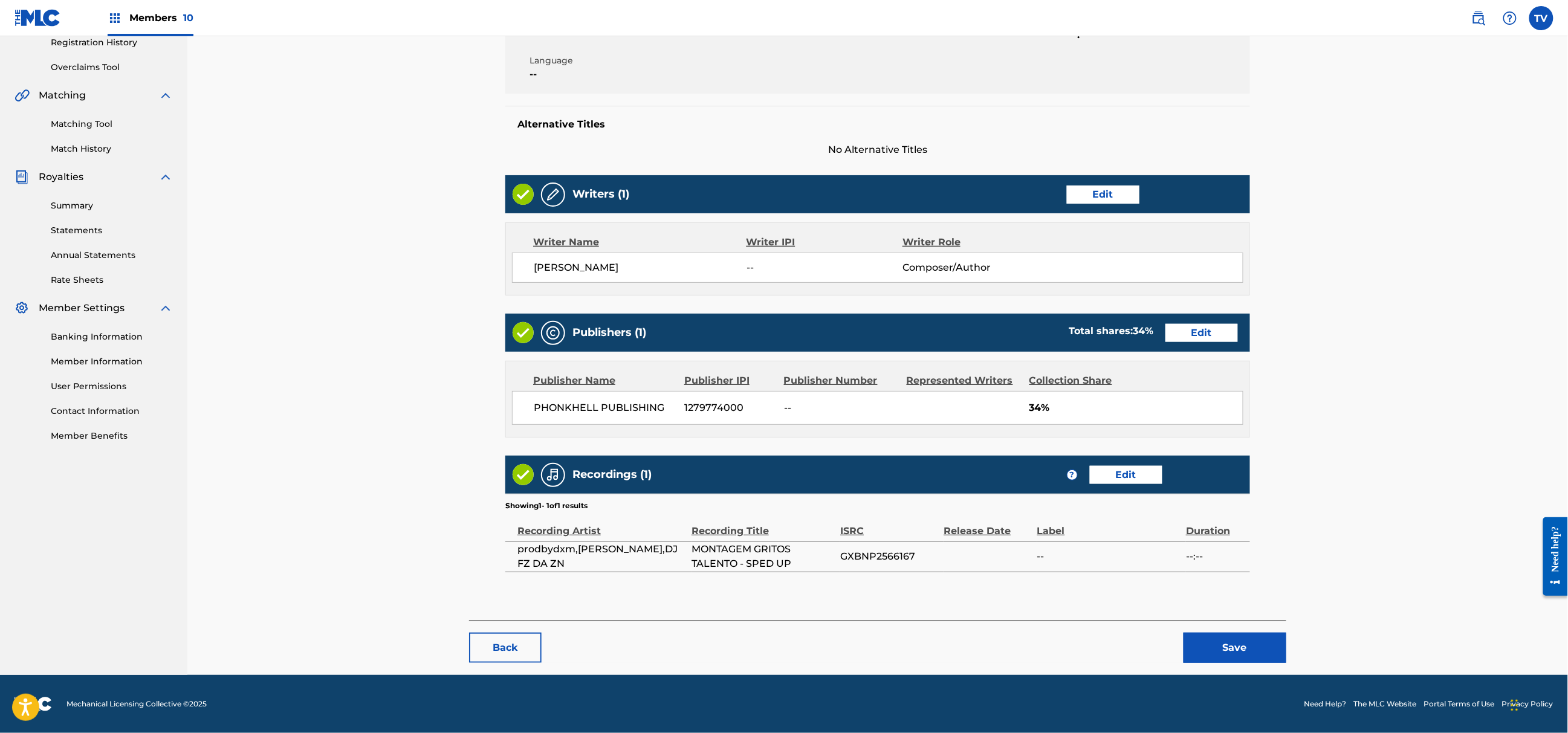
click at [1241, 655] on button "Save" at bounding box center [1235, 648] width 103 height 30
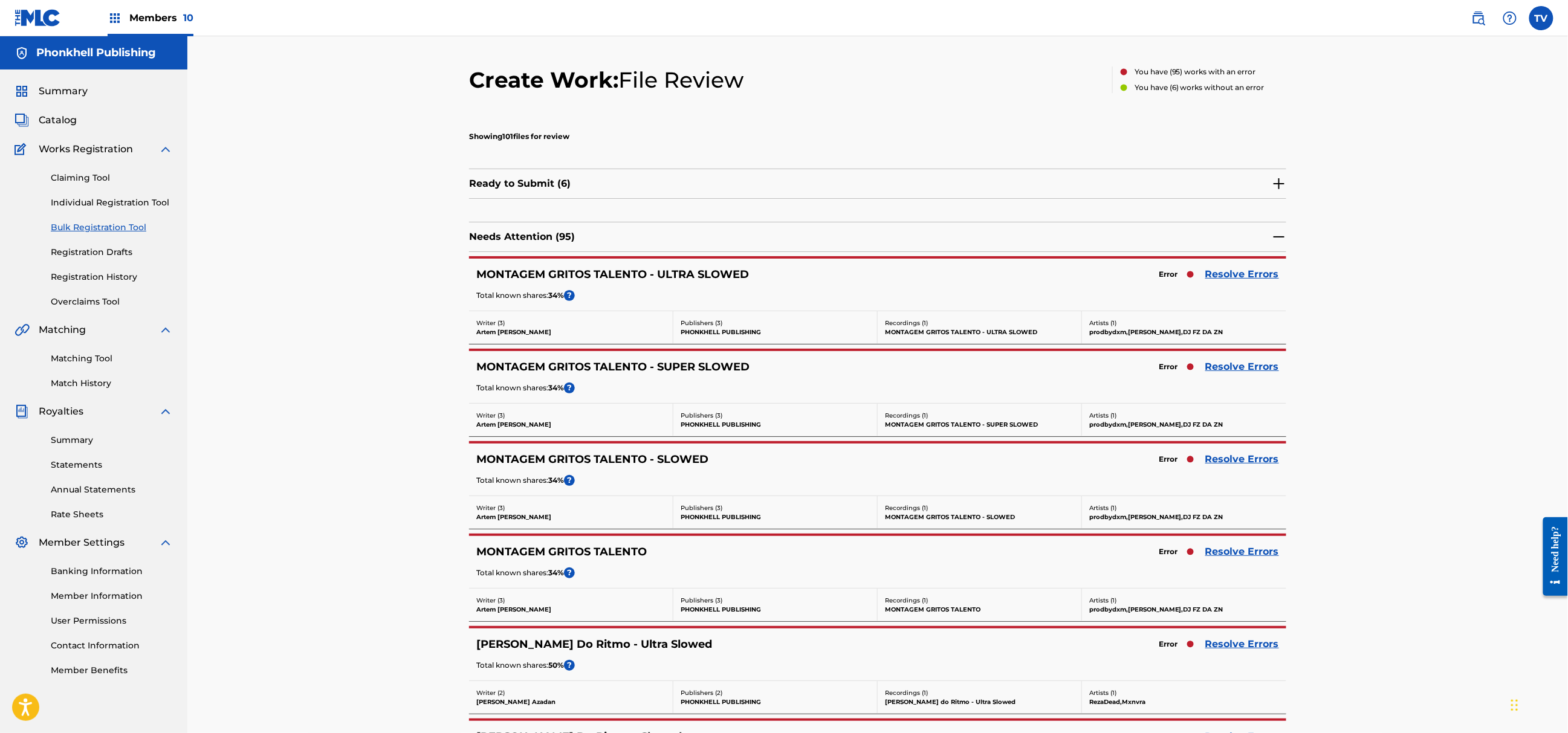
click at [1260, 274] on link "Resolve Errors" at bounding box center [1243, 274] width 74 height 15
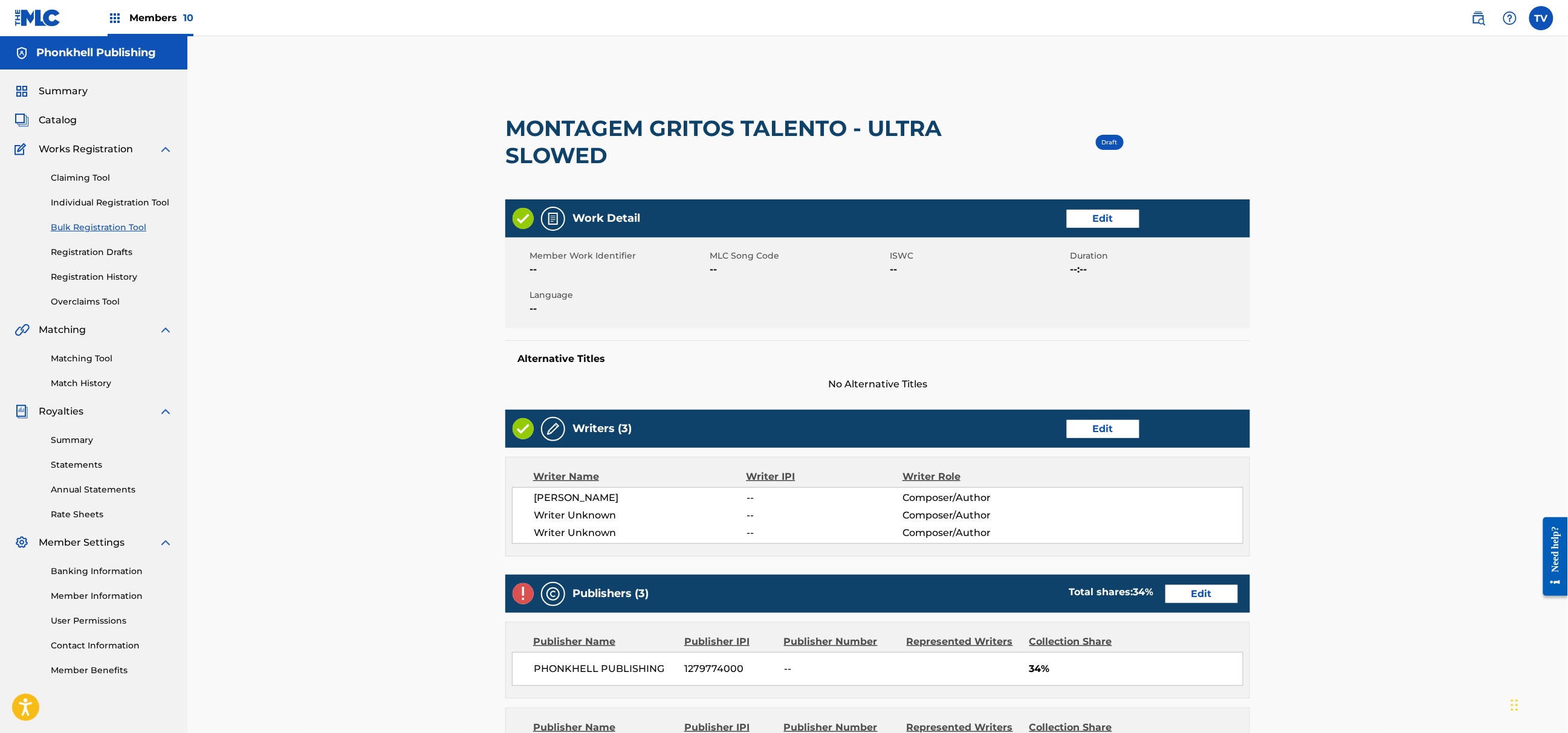
click at [1098, 447] on div "Writers (3) Edit" at bounding box center [878, 429] width 745 height 38
click at [1097, 438] on div "Writers (3) Edit" at bounding box center [878, 429] width 745 height 38
click at [1111, 416] on div "Writers (3) Edit" at bounding box center [878, 429] width 745 height 38
click at [1103, 429] on link "Edit" at bounding box center [1103, 429] width 73 height 18
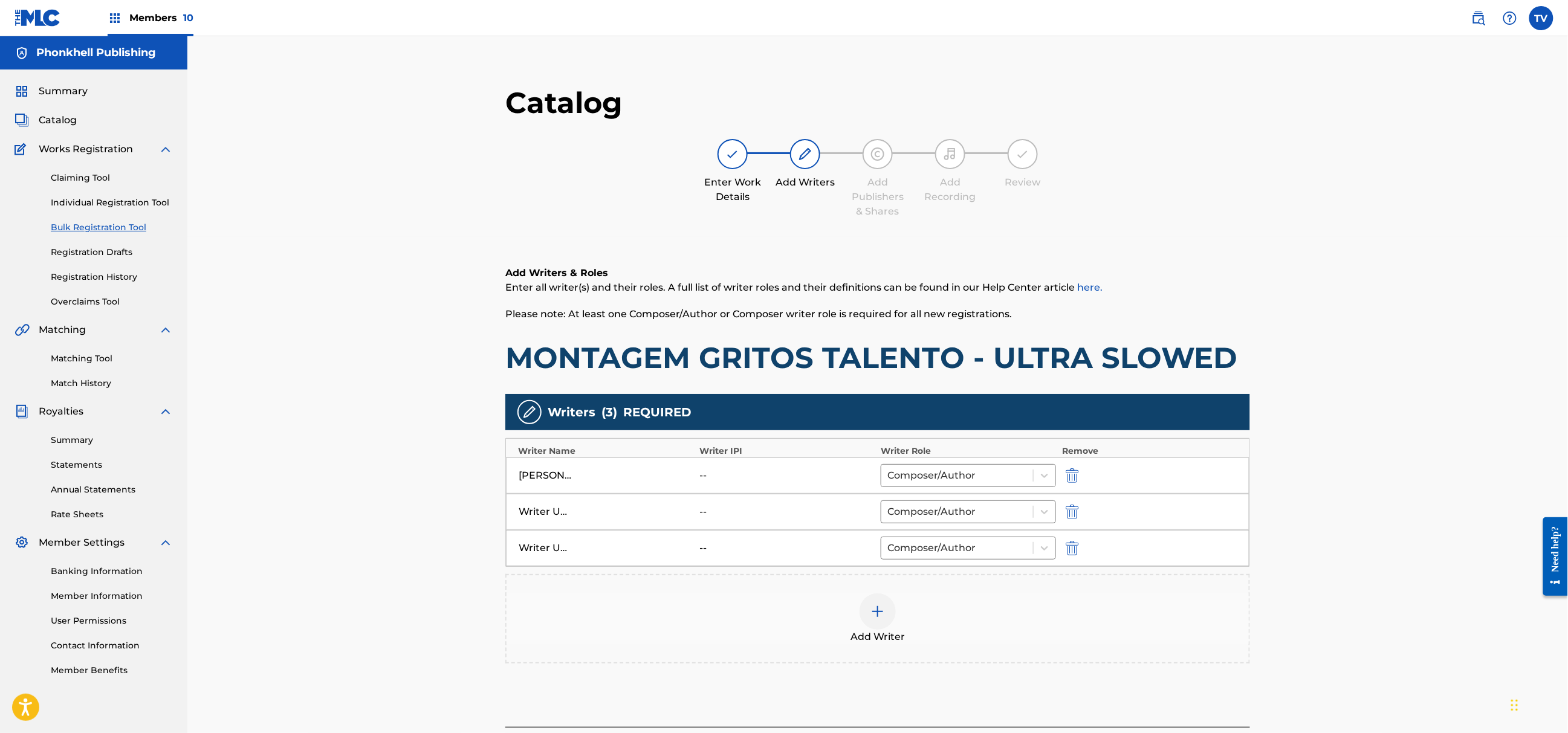
click at [1067, 510] on img "submit" at bounding box center [1072, 512] width 13 height 15
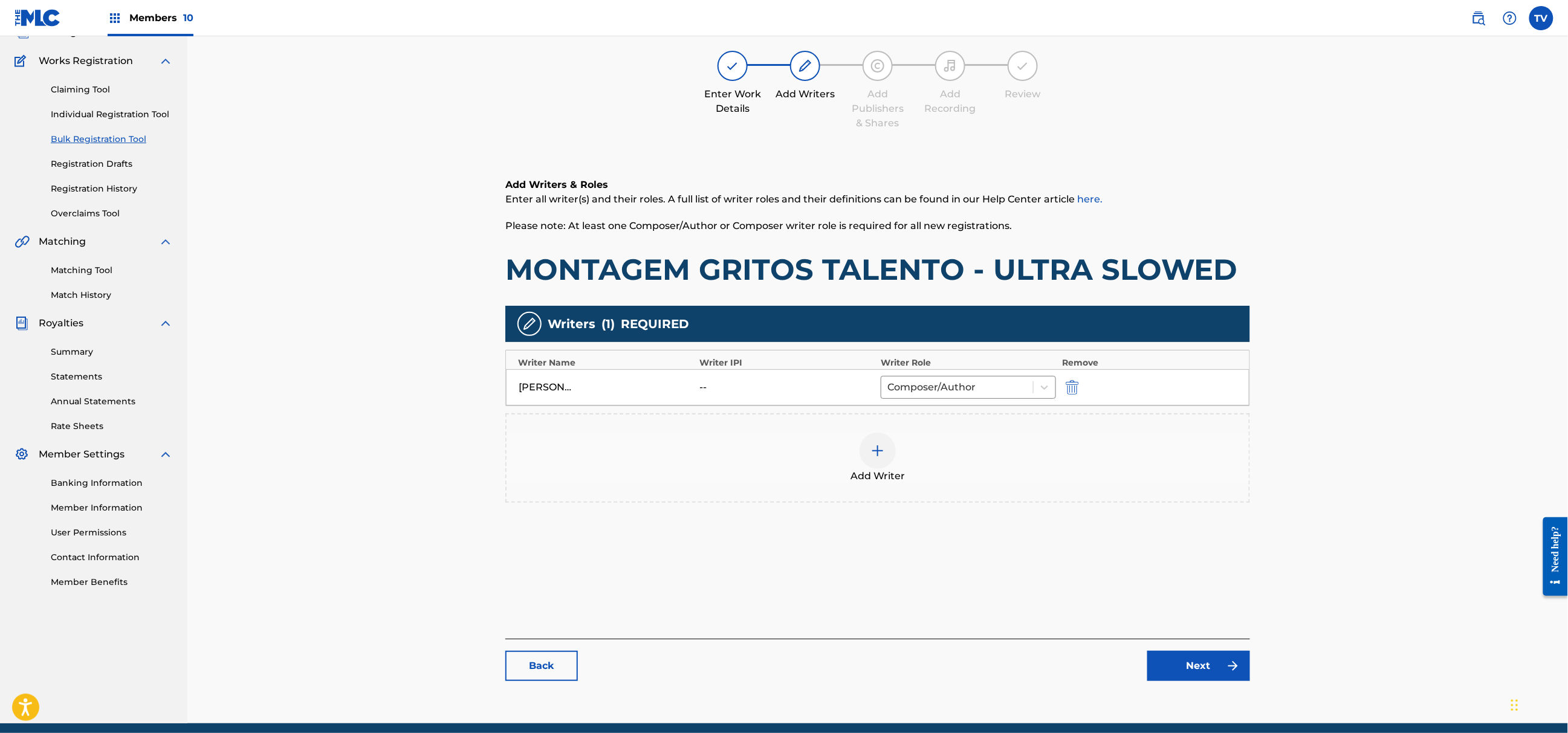
scroll to position [137, 0]
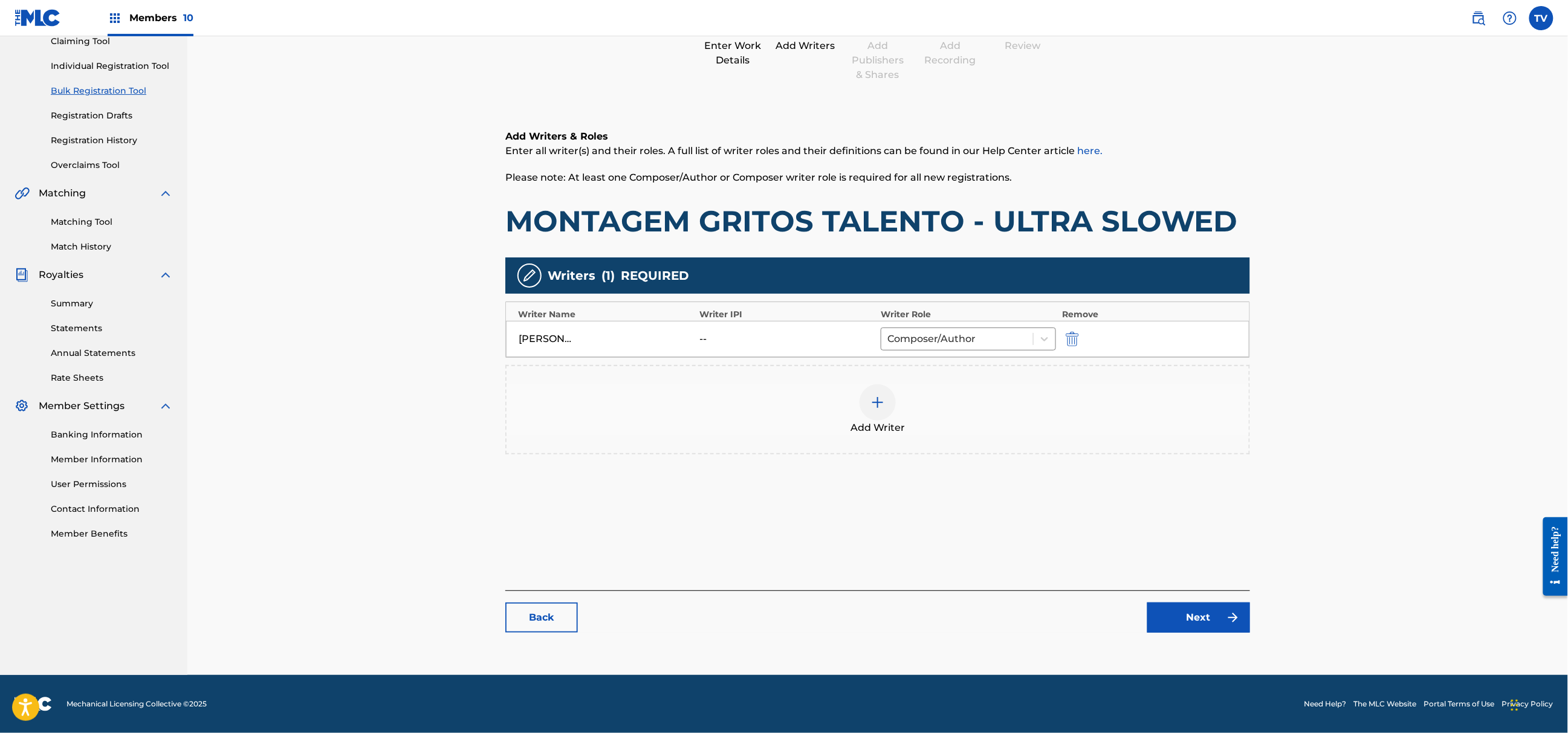
click at [1187, 611] on link "Next" at bounding box center [1199, 617] width 103 height 30
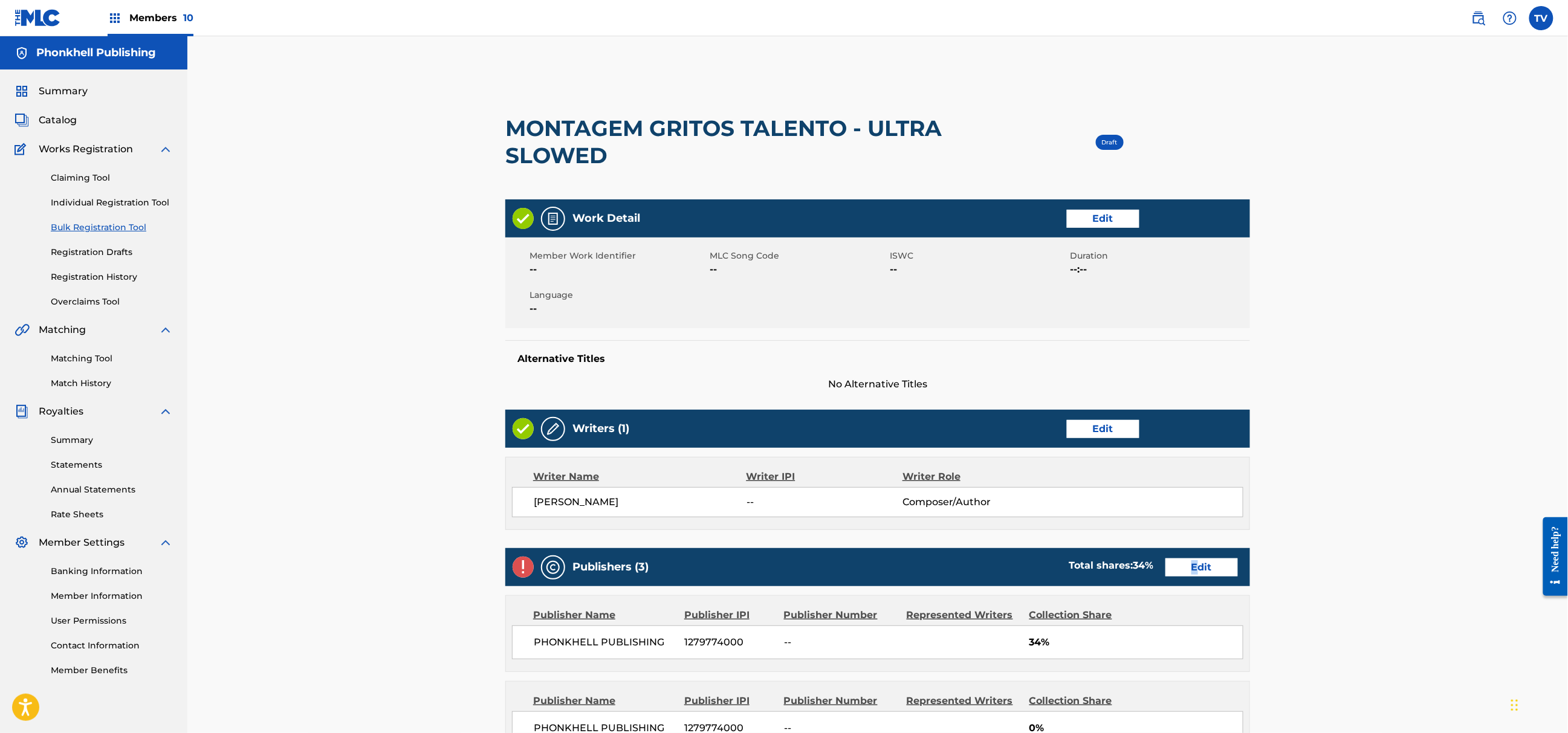
click at [1195, 578] on div "Publishers (3) Total shares: 34 % Edit" at bounding box center [878, 567] width 745 height 38
click at [1207, 572] on link "Edit" at bounding box center [1202, 567] width 73 height 18
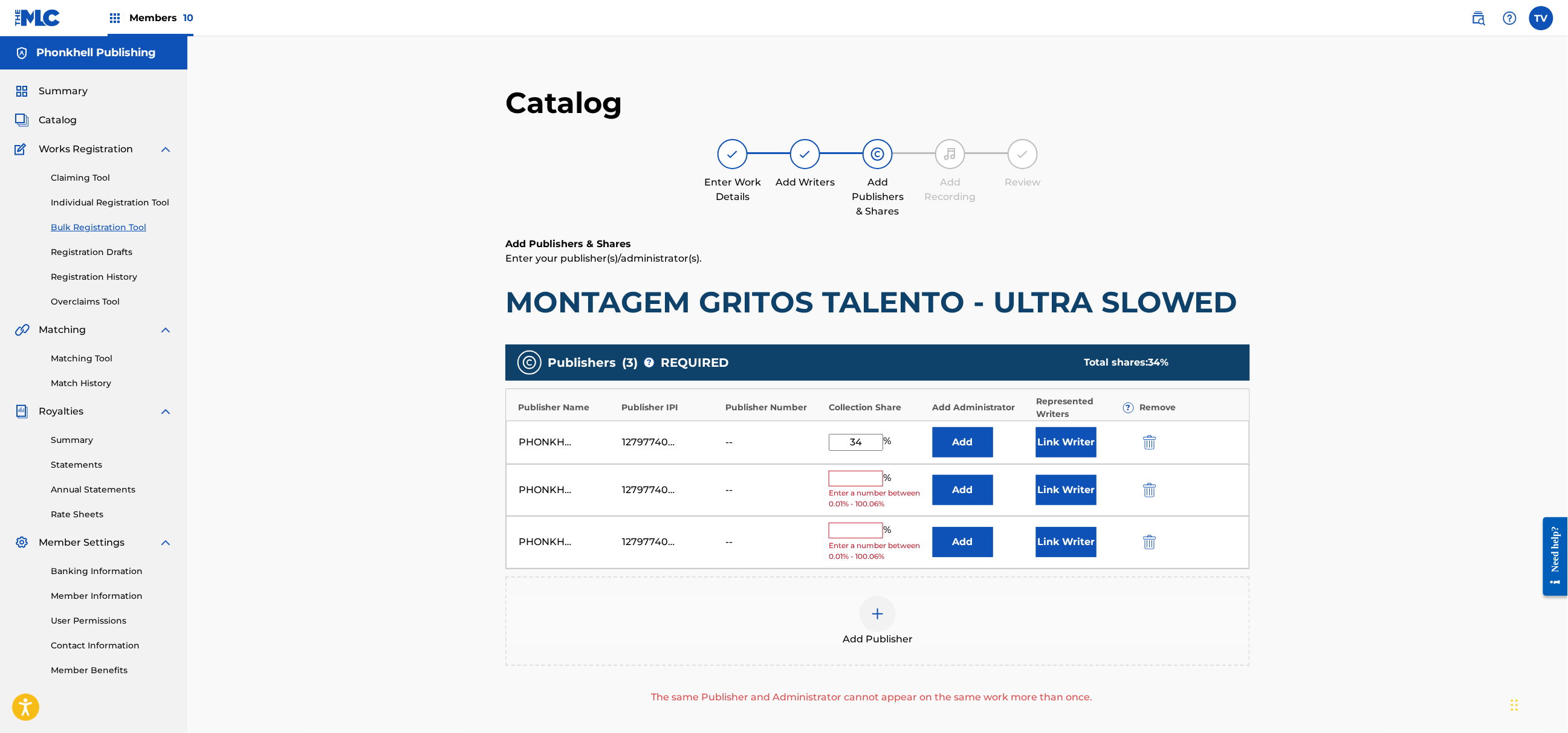
click at [1149, 492] on img "submit" at bounding box center [1150, 490] width 13 height 15
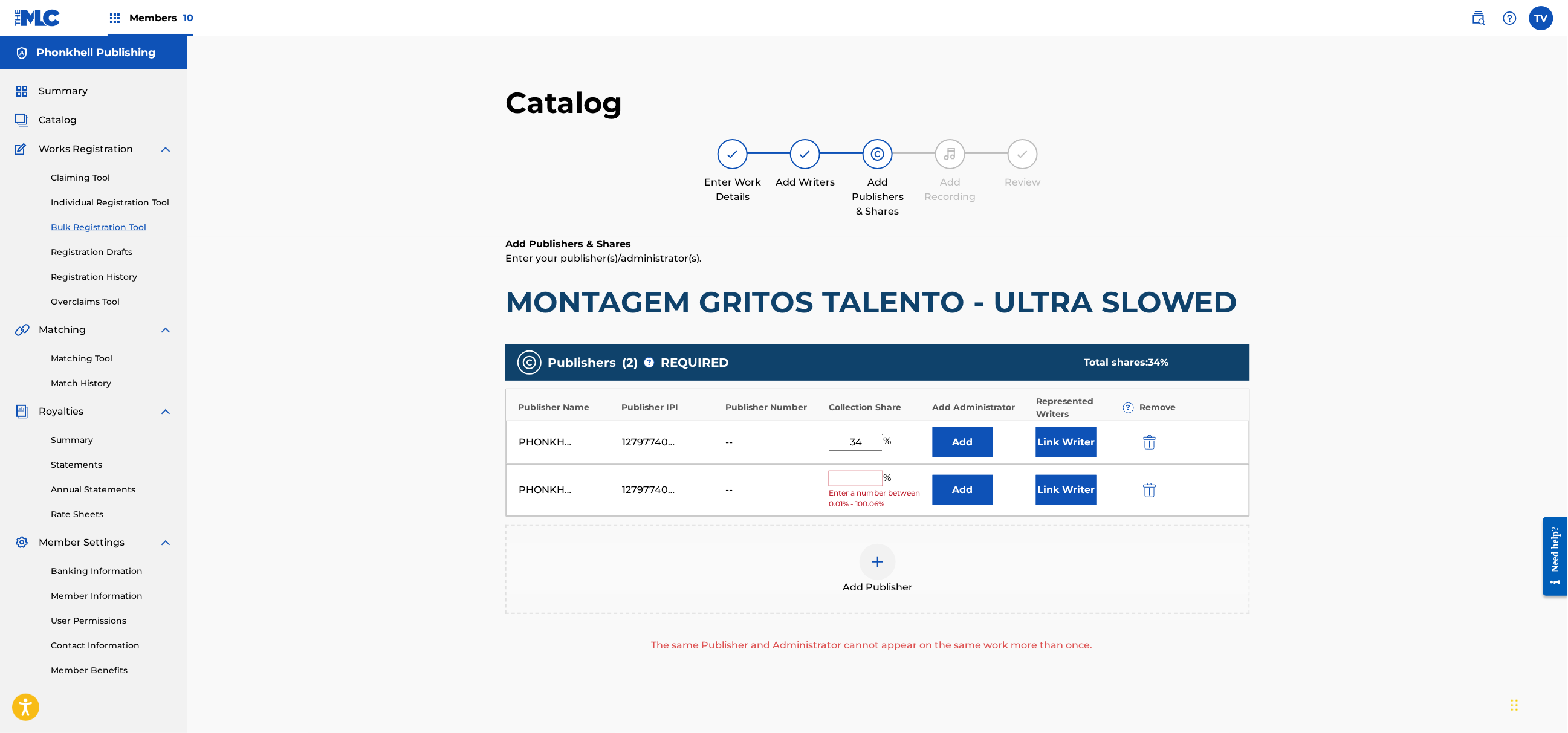
click at [1149, 492] on img "submit" at bounding box center [1150, 490] width 13 height 15
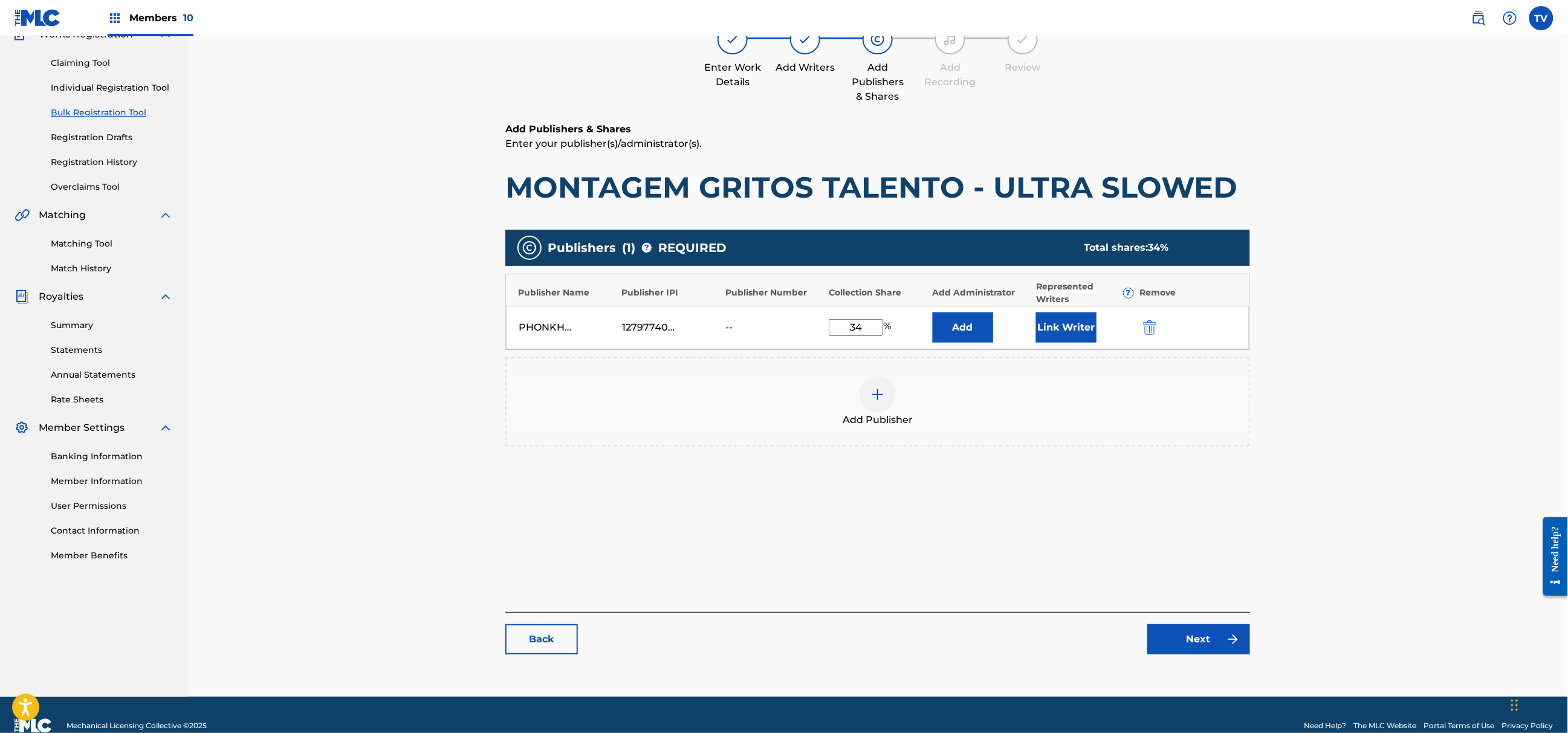
scroll to position [137, 0]
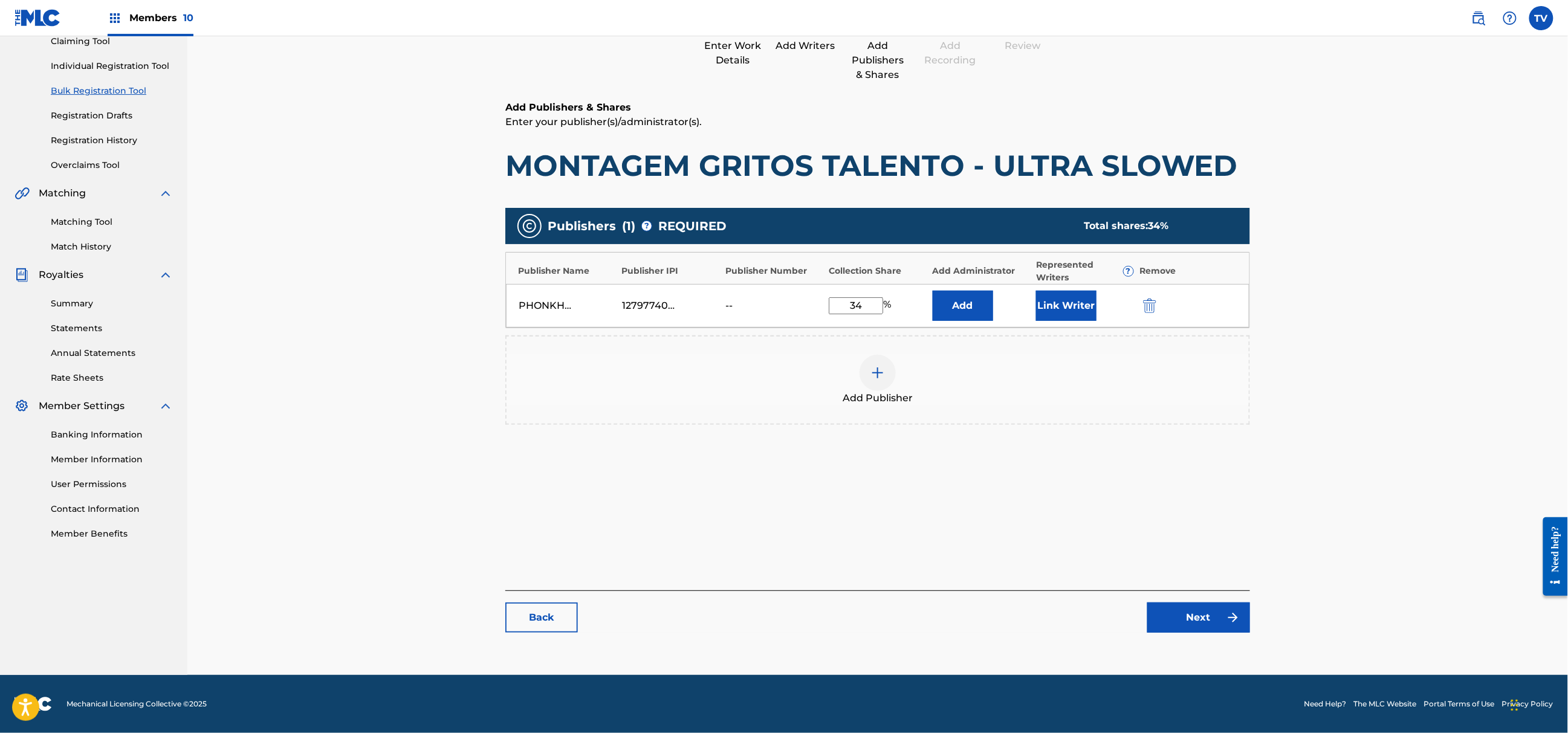
click at [1216, 615] on link "Next" at bounding box center [1199, 617] width 103 height 30
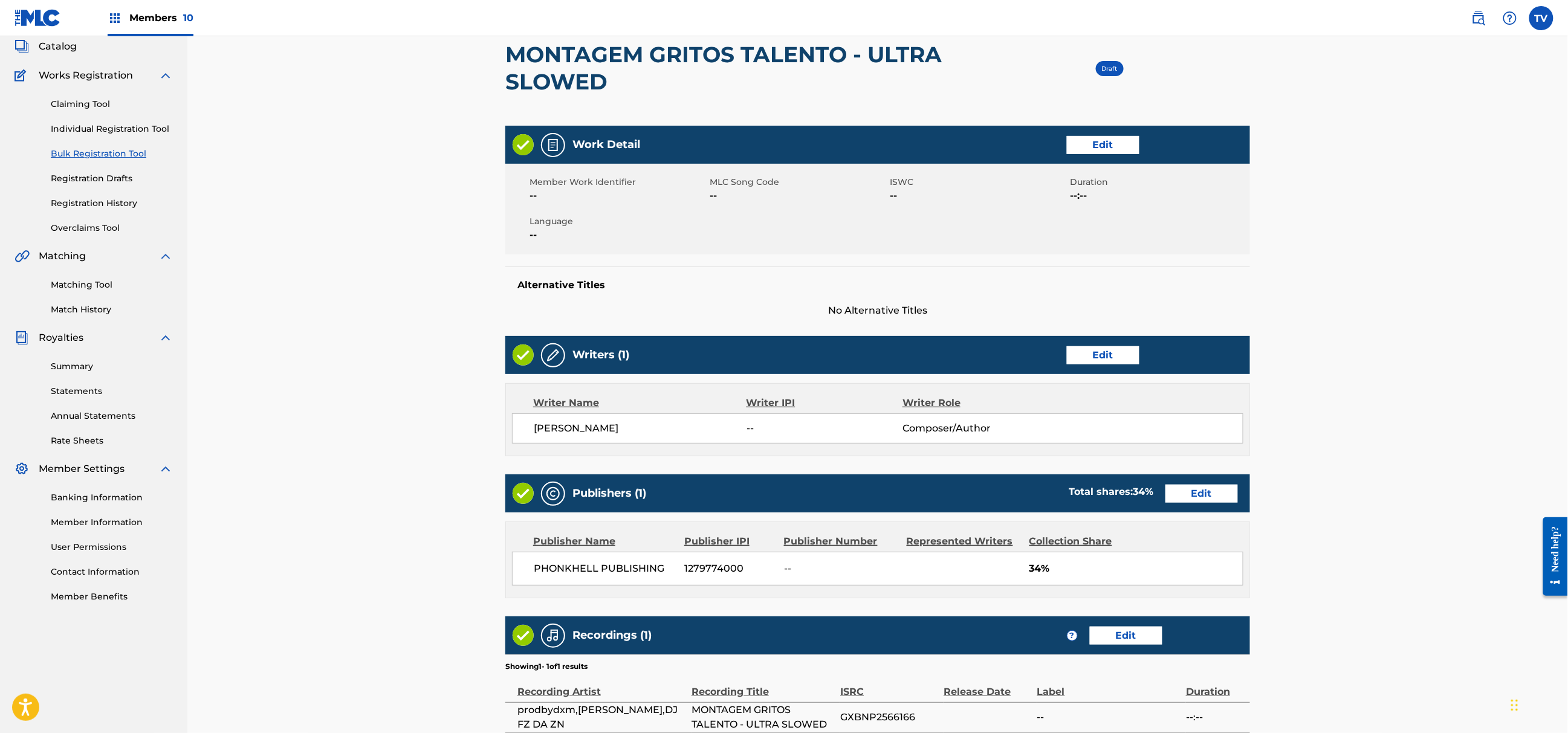
scroll to position [236, 0]
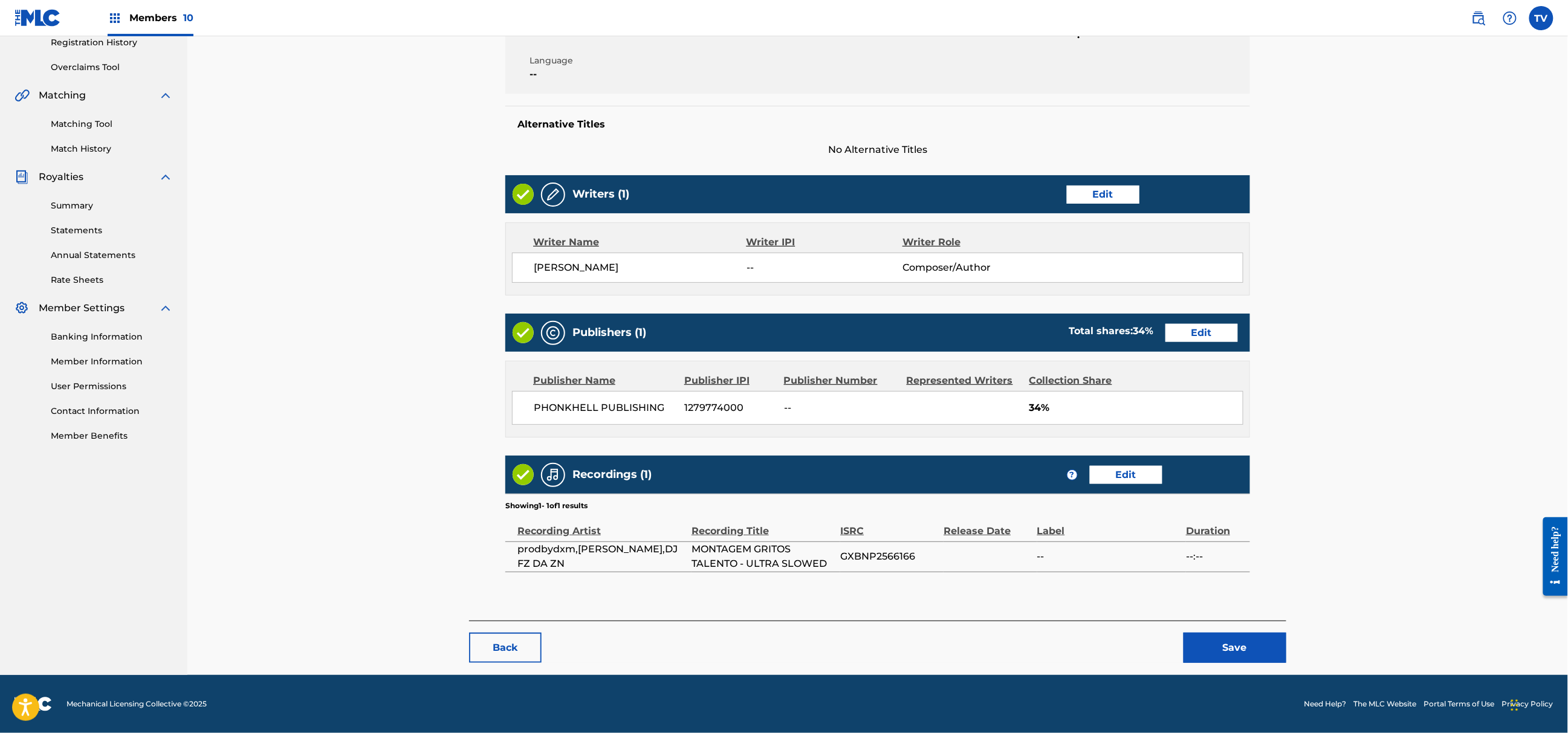
click at [1233, 647] on button "Save" at bounding box center [1235, 648] width 103 height 30
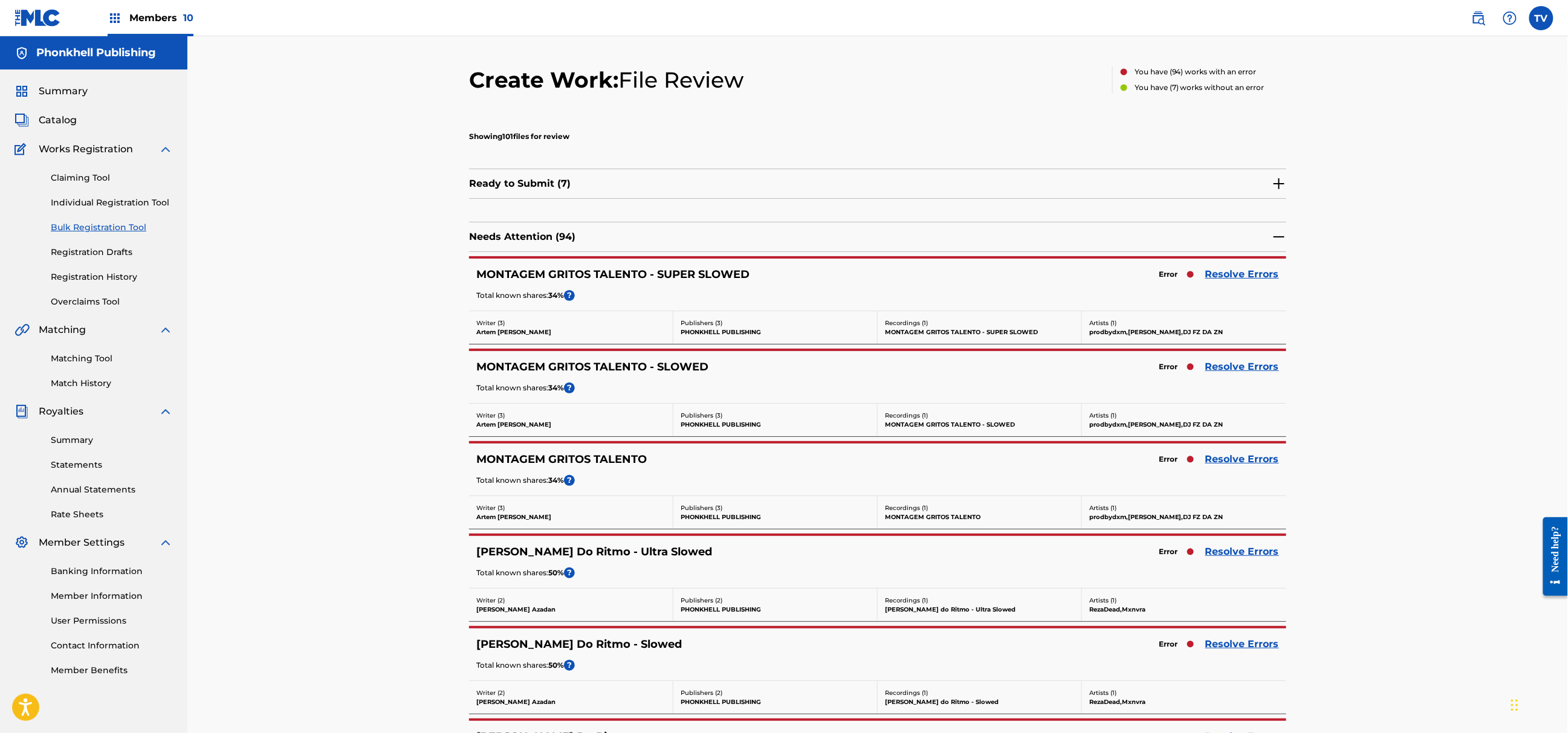
click at [1221, 269] on link "Resolve Errors" at bounding box center [1243, 274] width 74 height 15
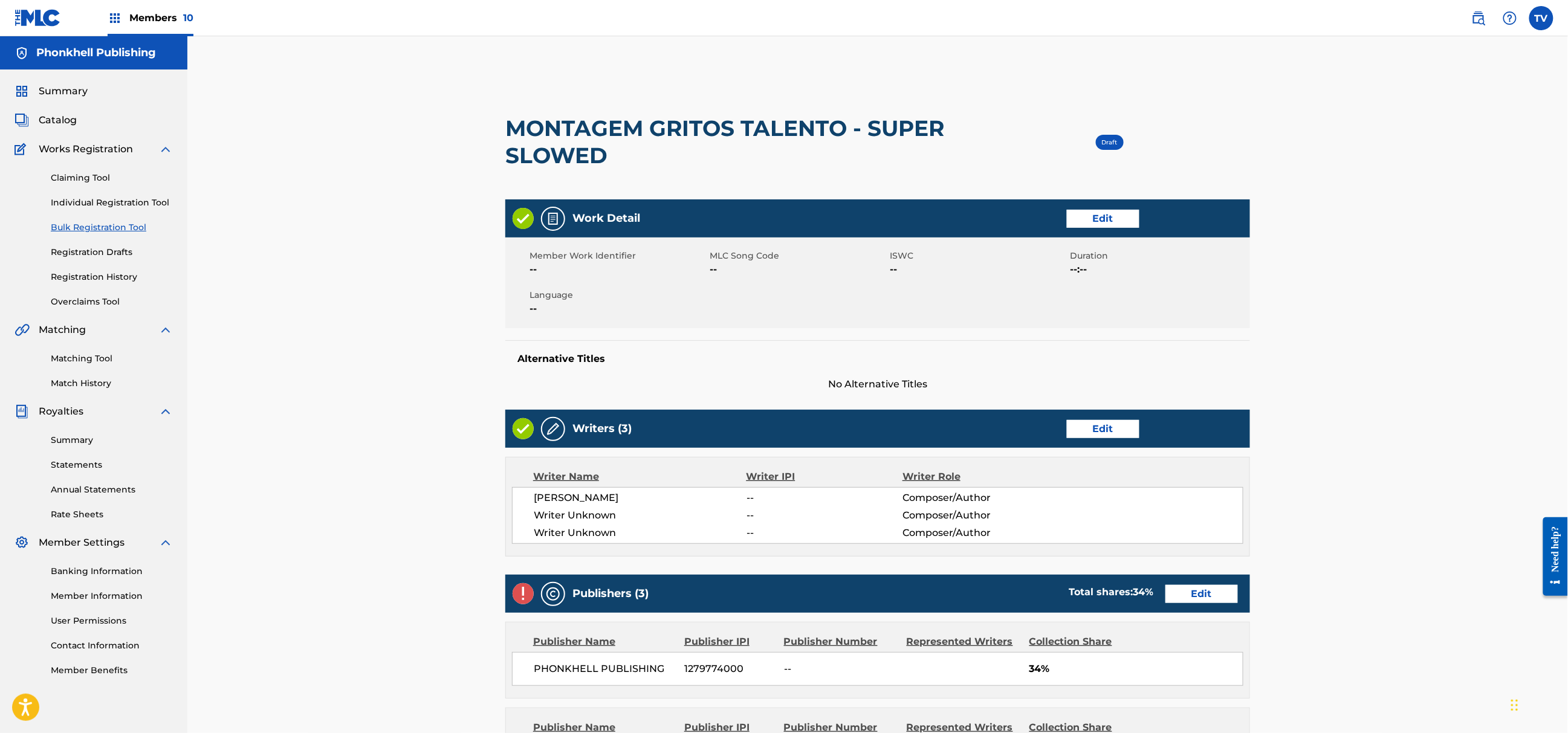
click at [1090, 438] on link "Edit" at bounding box center [1103, 429] width 73 height 18
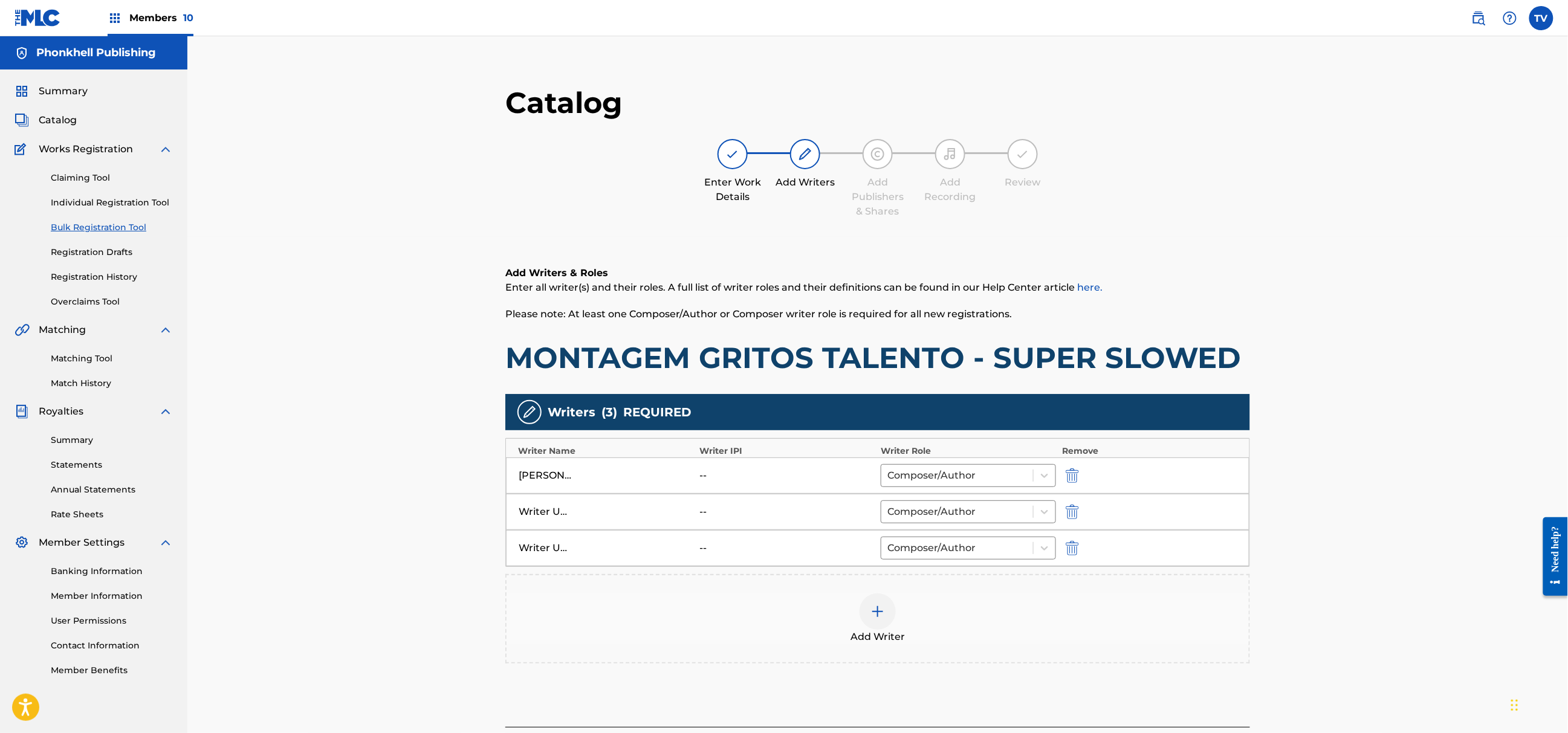
click at [1075, 514] on img "submit" at bounding box center [1072, 512] width 13 height 15
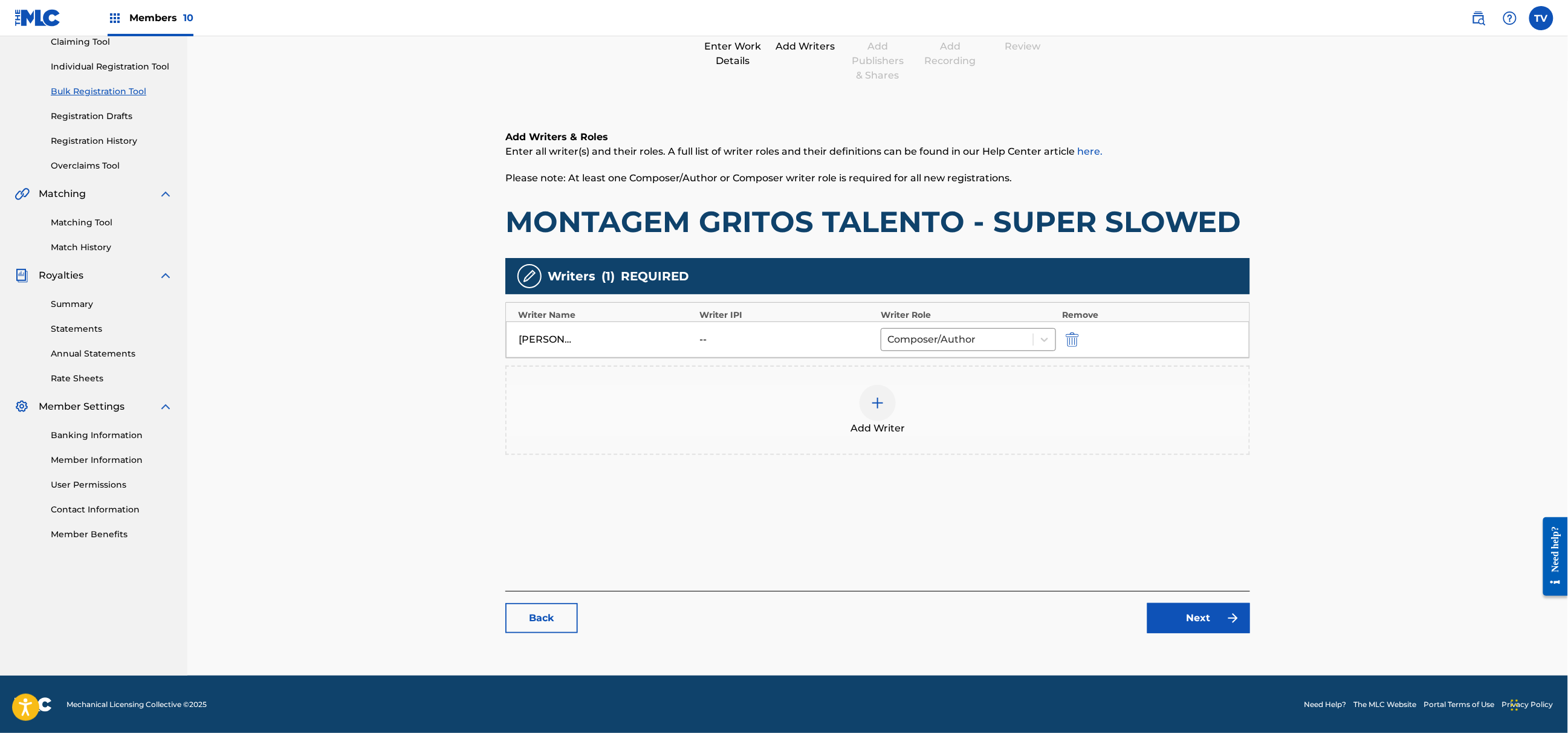
scroll to position [137, 0]
click at [1190, 618] on link "Next" at bounding box center [1199, 617] width 103 height 30
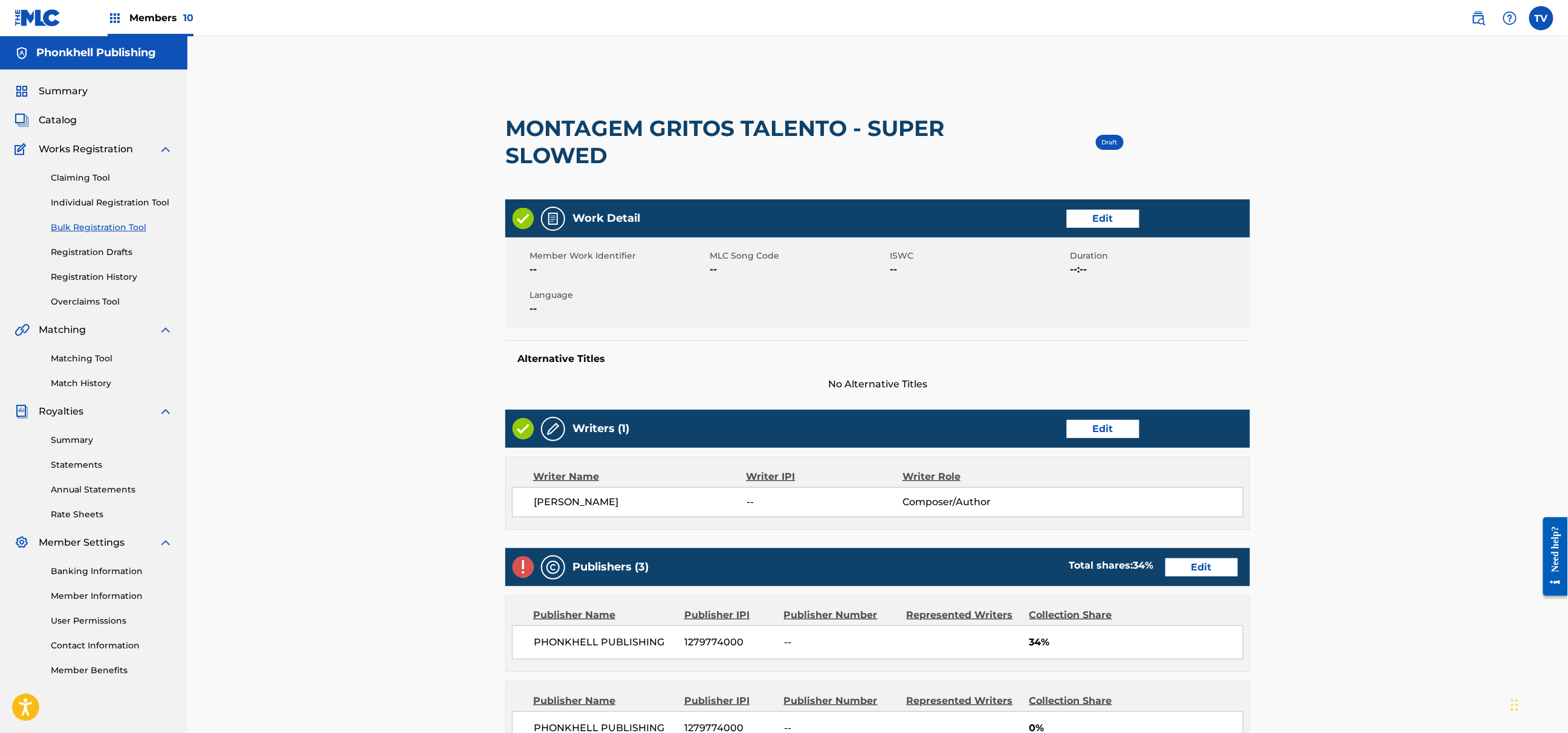
click at [1204, 574] on link "Edit" at bounding box center [1202, 567] width 73 height 18
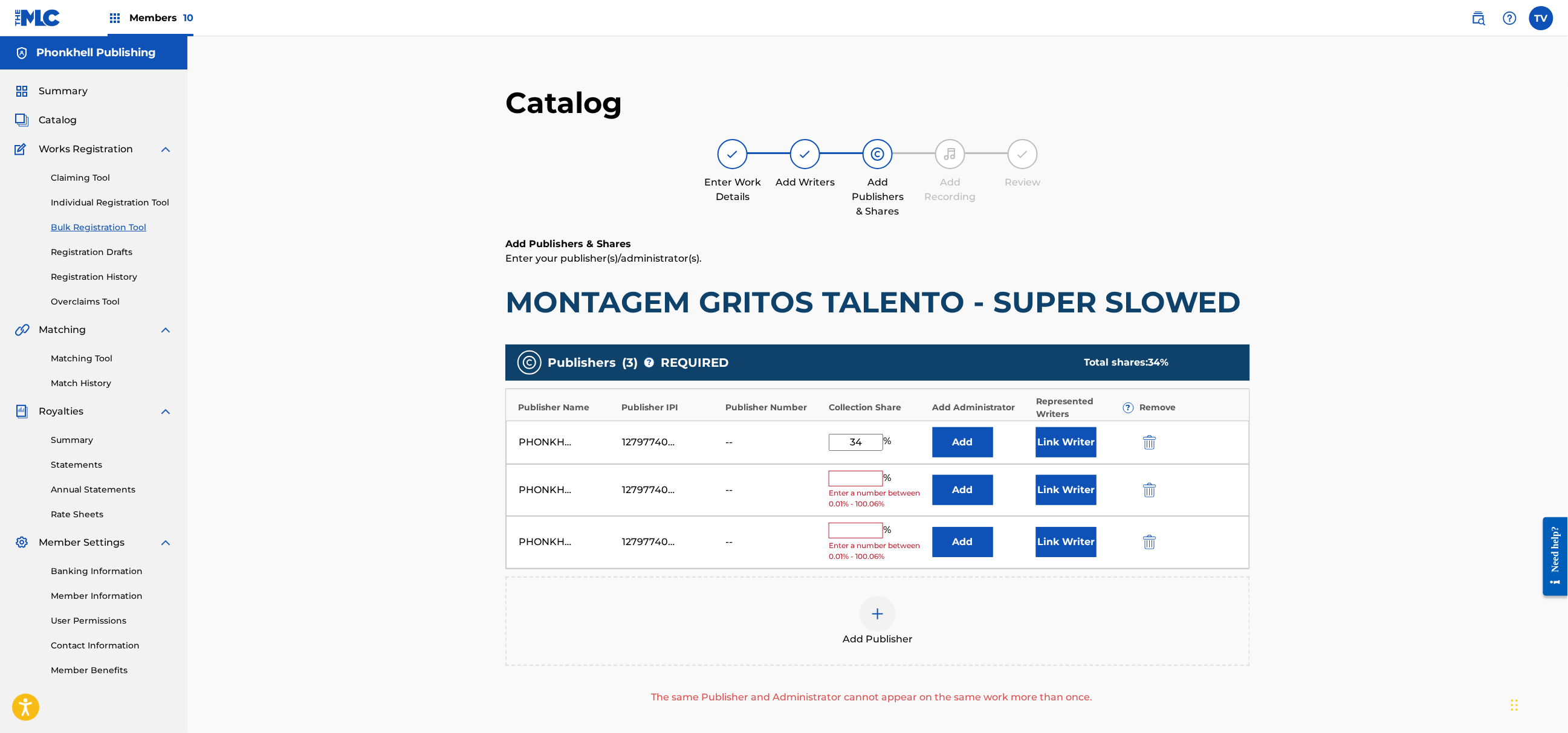
click at [1147, 491] on img "submit" at bounding box center [1150, 490] width 13 height 15
click at [1147, 489] on img "submit" at bounding box center [1150, 490] width 13 height 15
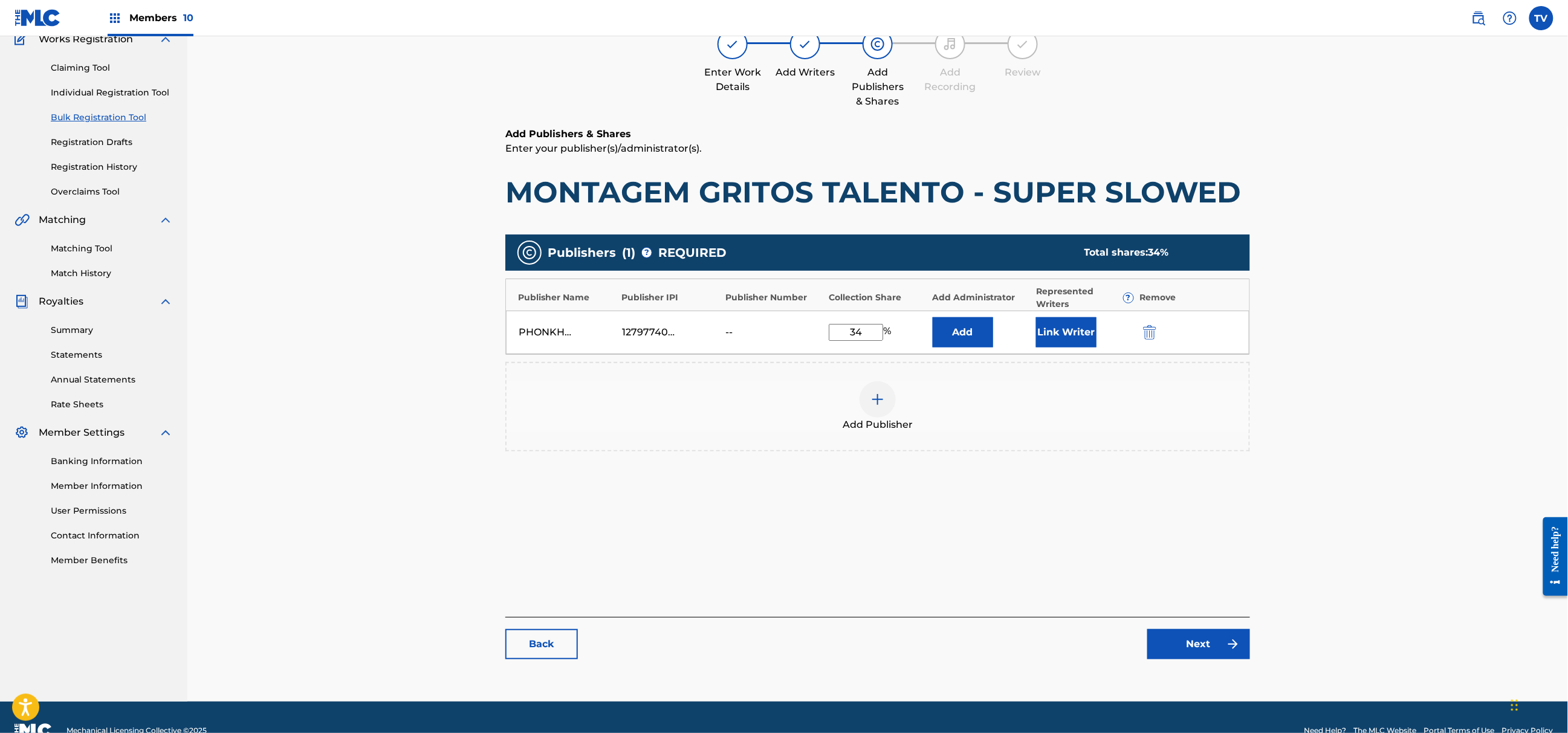
scroll to position [137, 0]
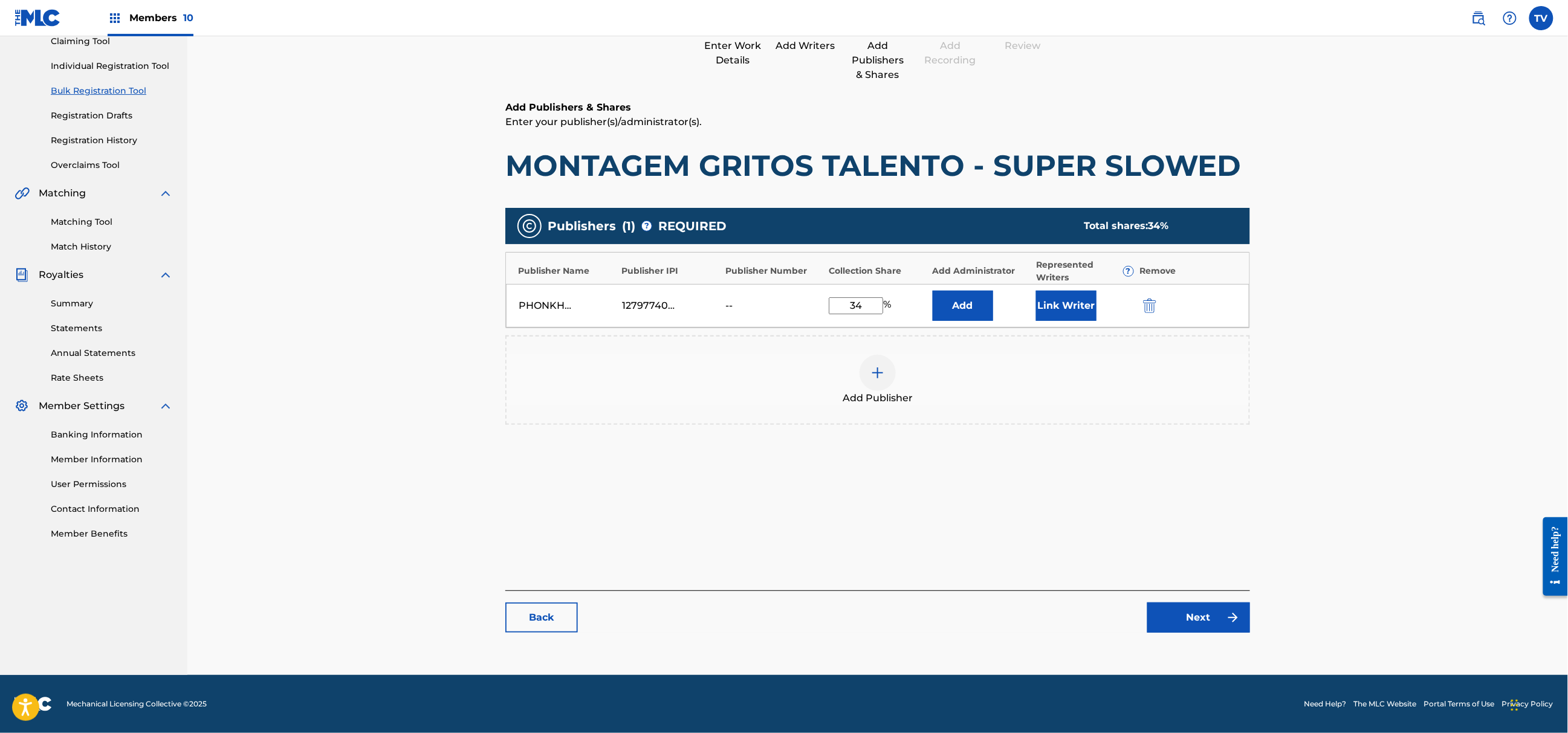
click at [1208, 627] on link "Next" at bounding box center [1199, 617] width 103 height 30
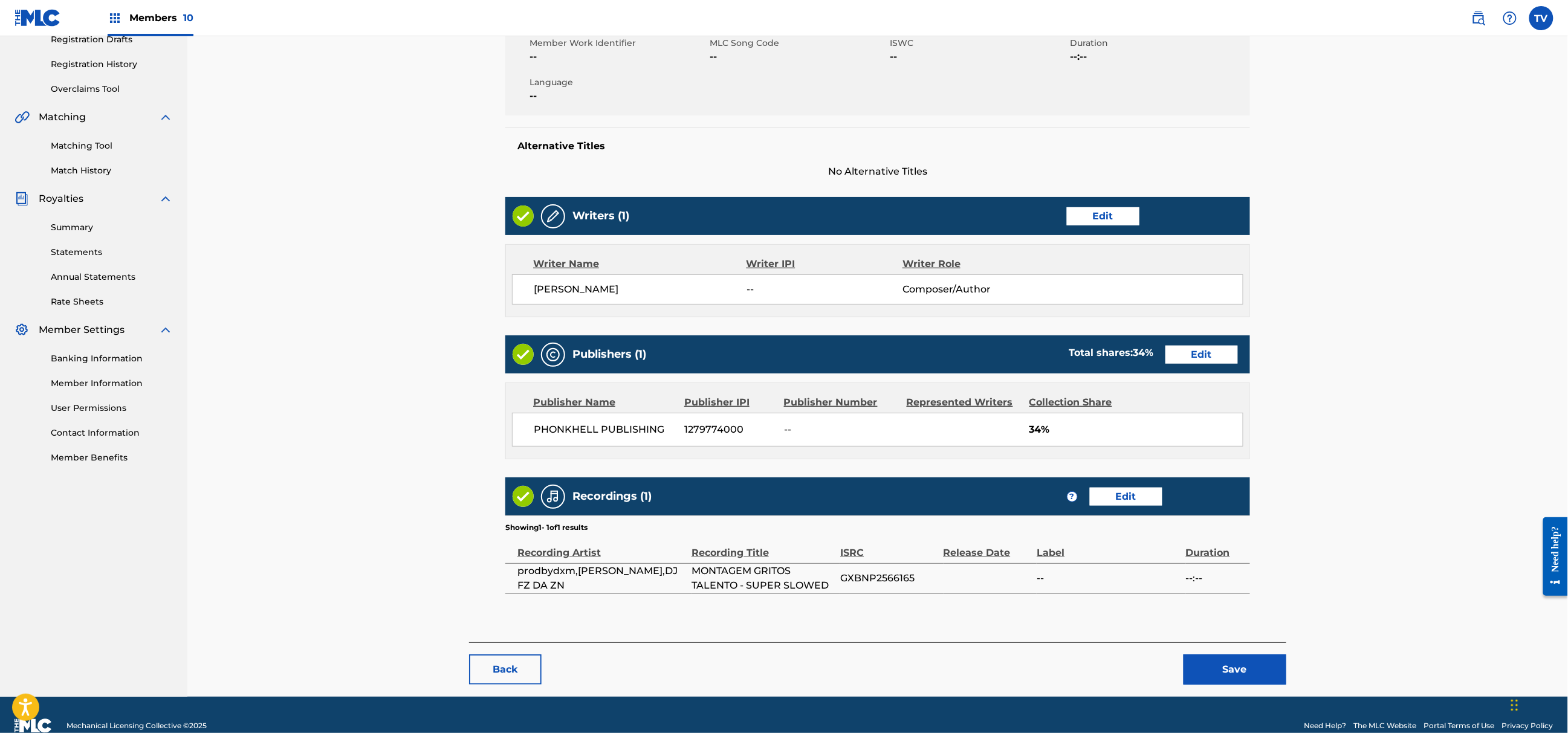
scroll to position [236, 0]
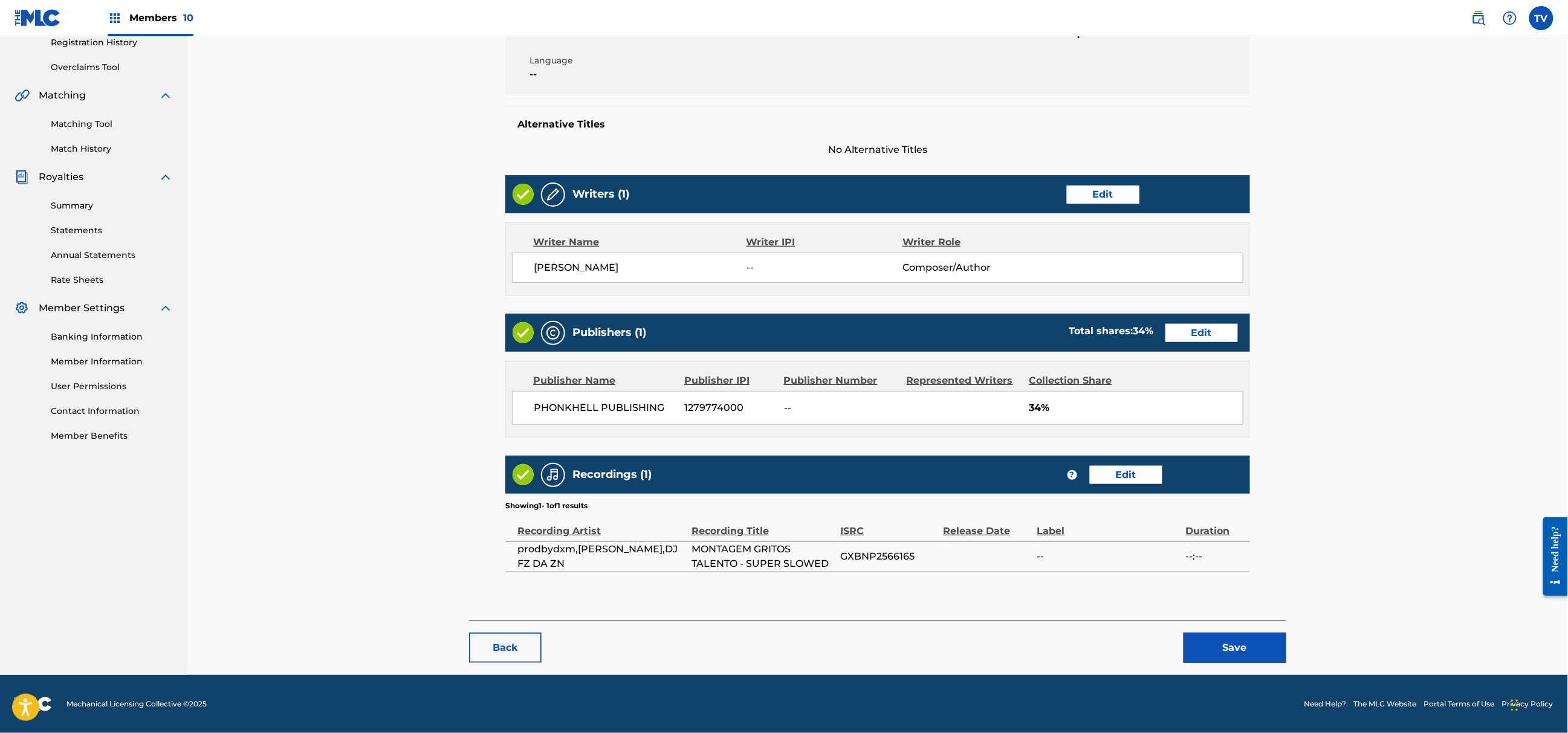
click at [1217, 649] on button "Save" at bounding box center [1235, 648] width 103 height 30
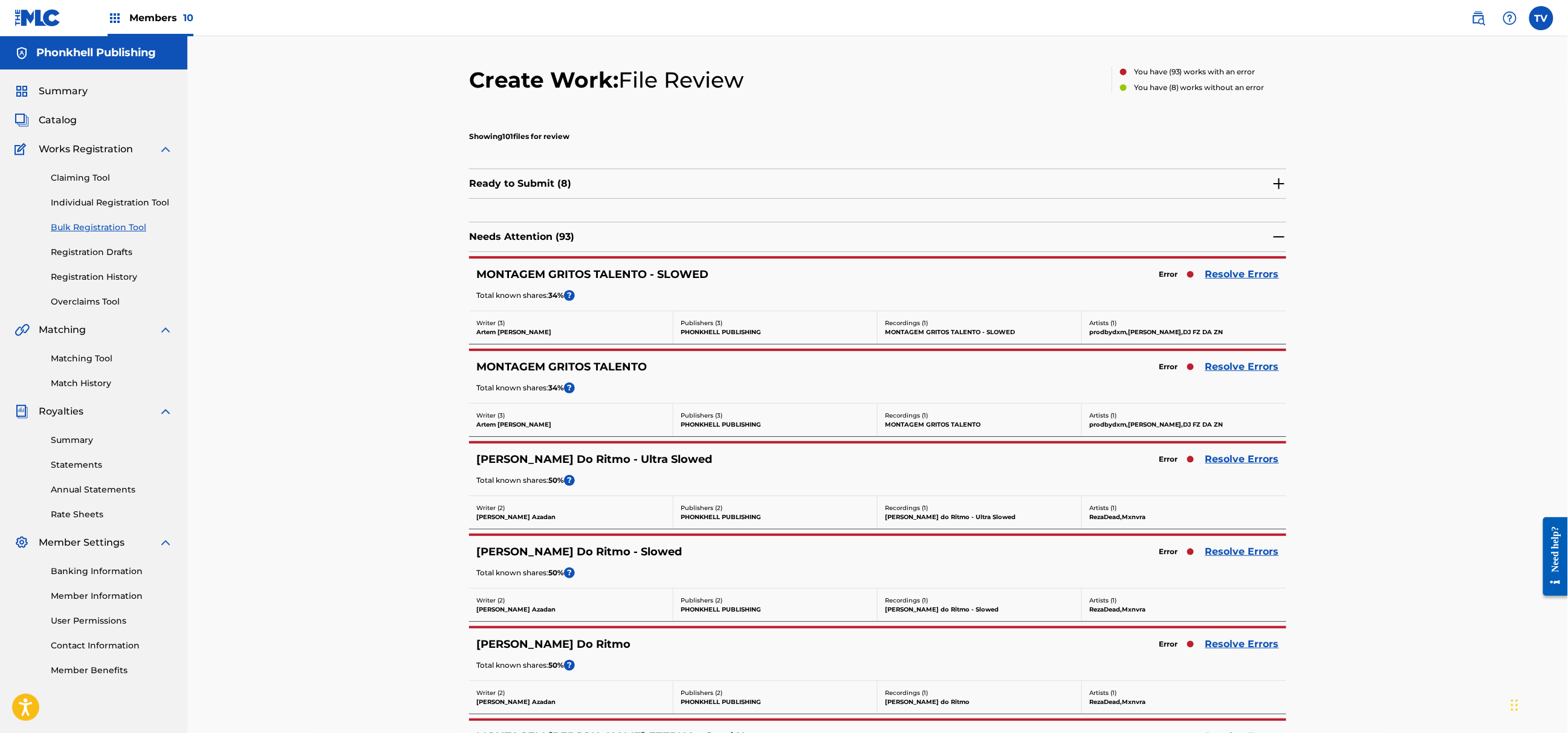
click at [1270, 557] on link "Resolve Errors" at bounding box center [1243, 552] width 74 height 15
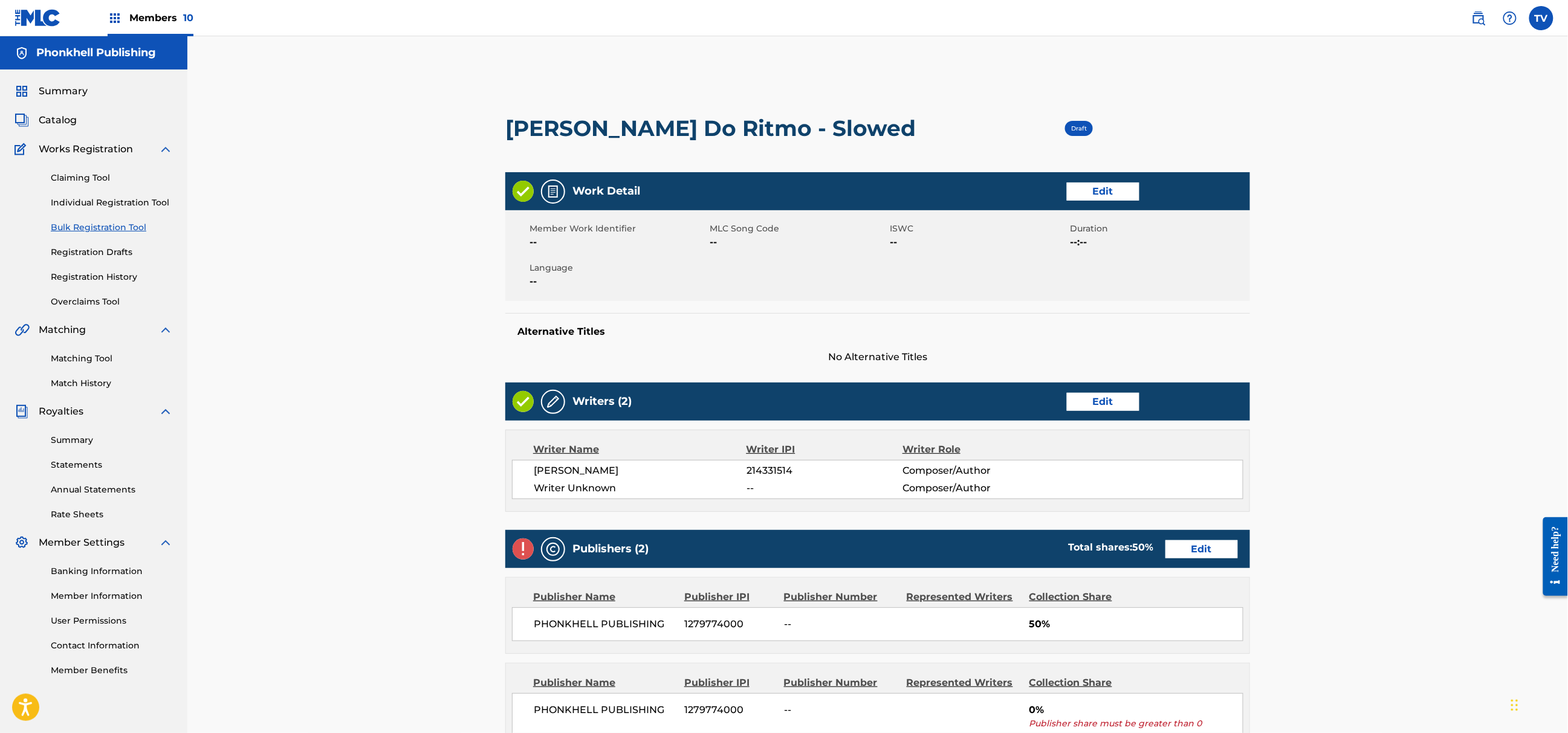
click at [1099, 402] on link "Edit" at bounding box center [1103, 402] width 73 height 18
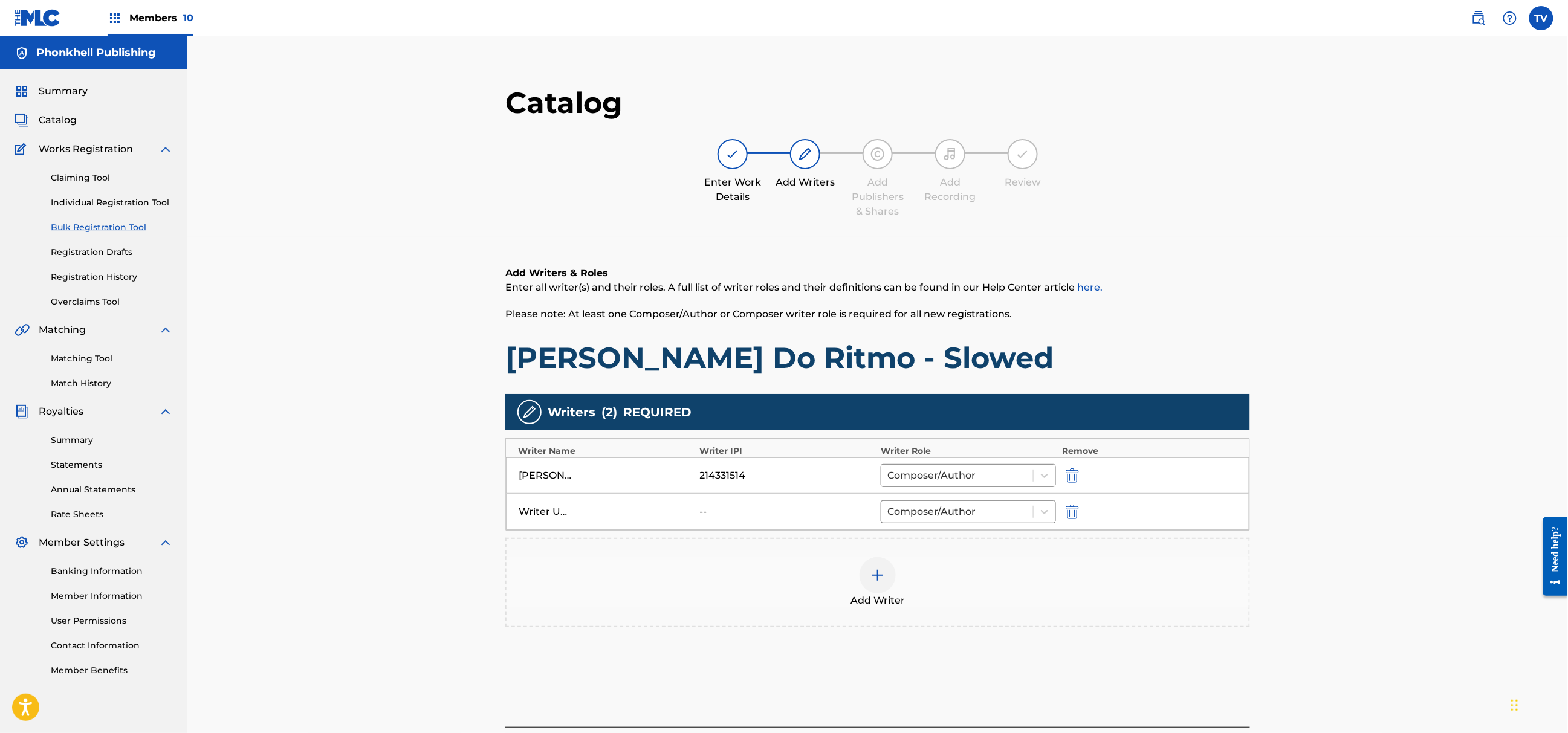
click at [1069, 516] on img "submit" at bounding box center [1072, 512] width 13 height 15
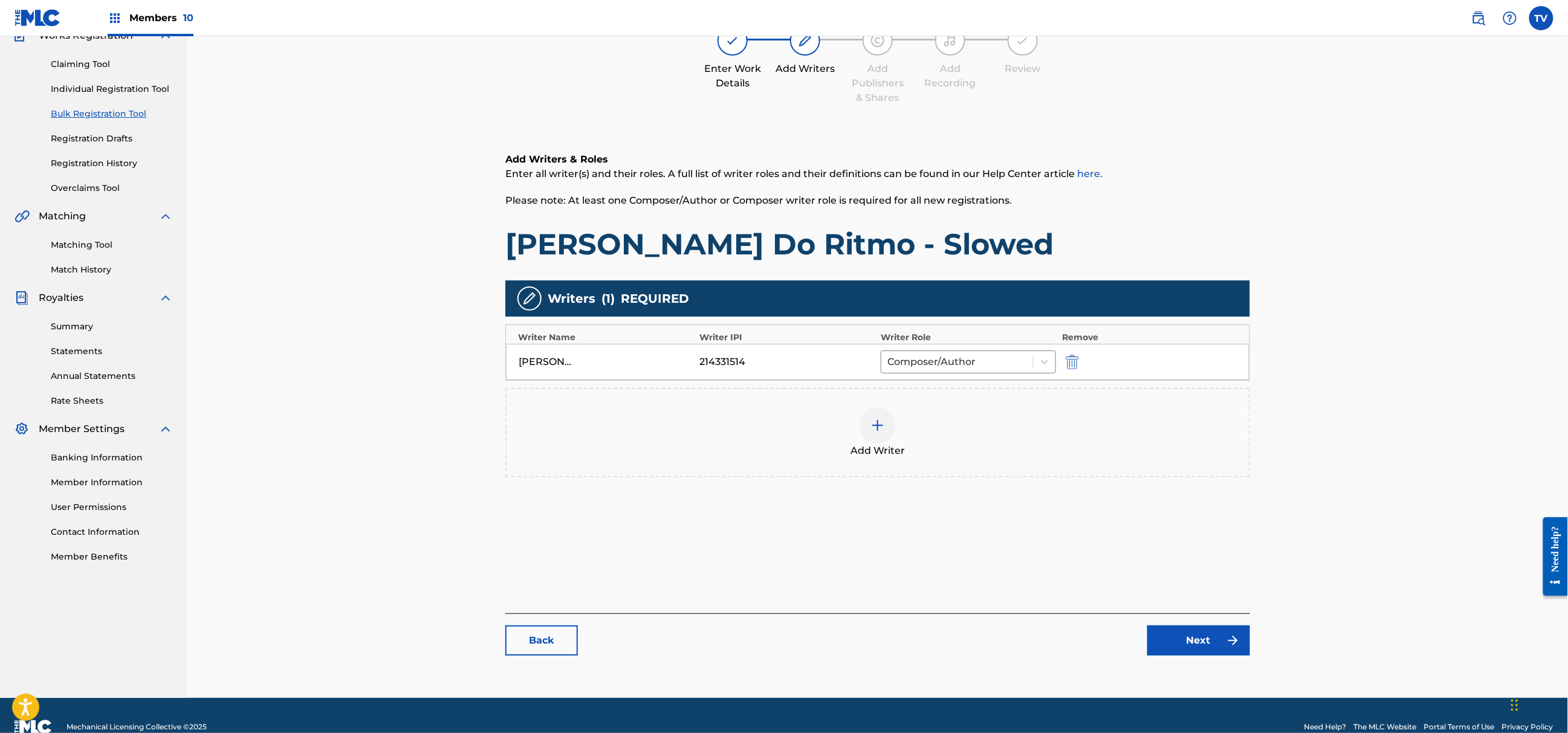
scroll to position [137, 0]
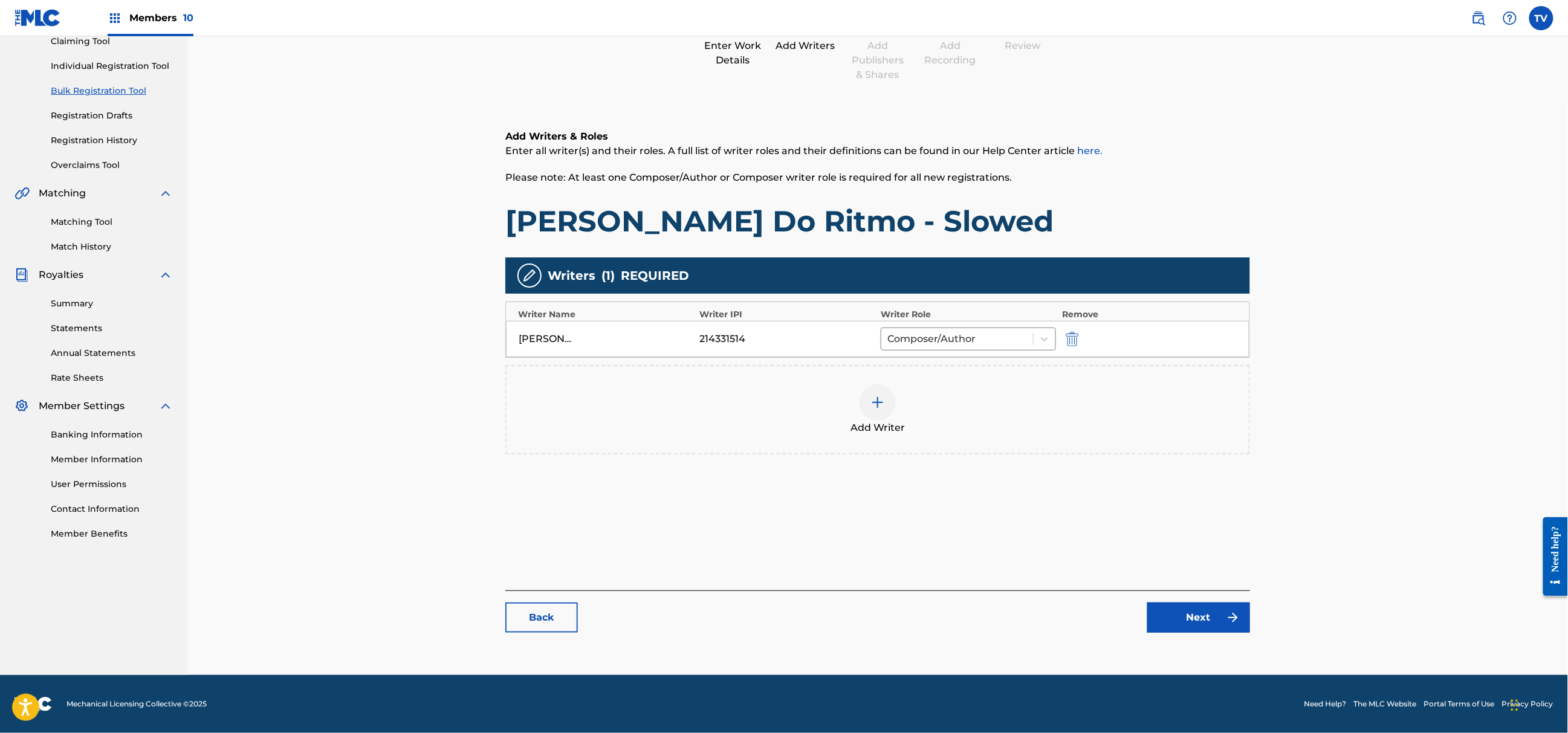
click at [1200, 618] on link "Next" at bounding box center [1199, 617] width 103 height 30
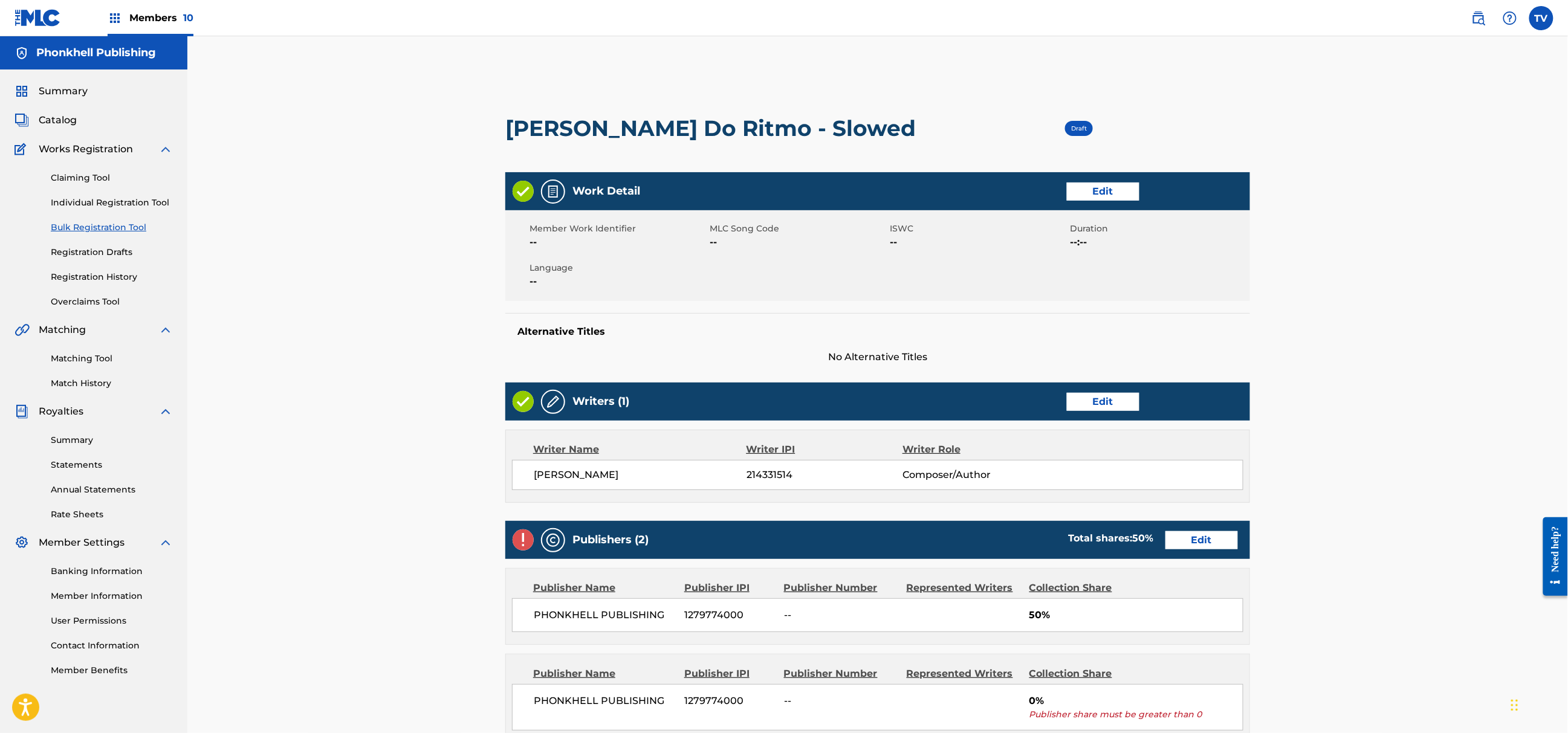
click at [1200, 542] on link "Edit" at bounding box center [1202, 540] width 73 height 18
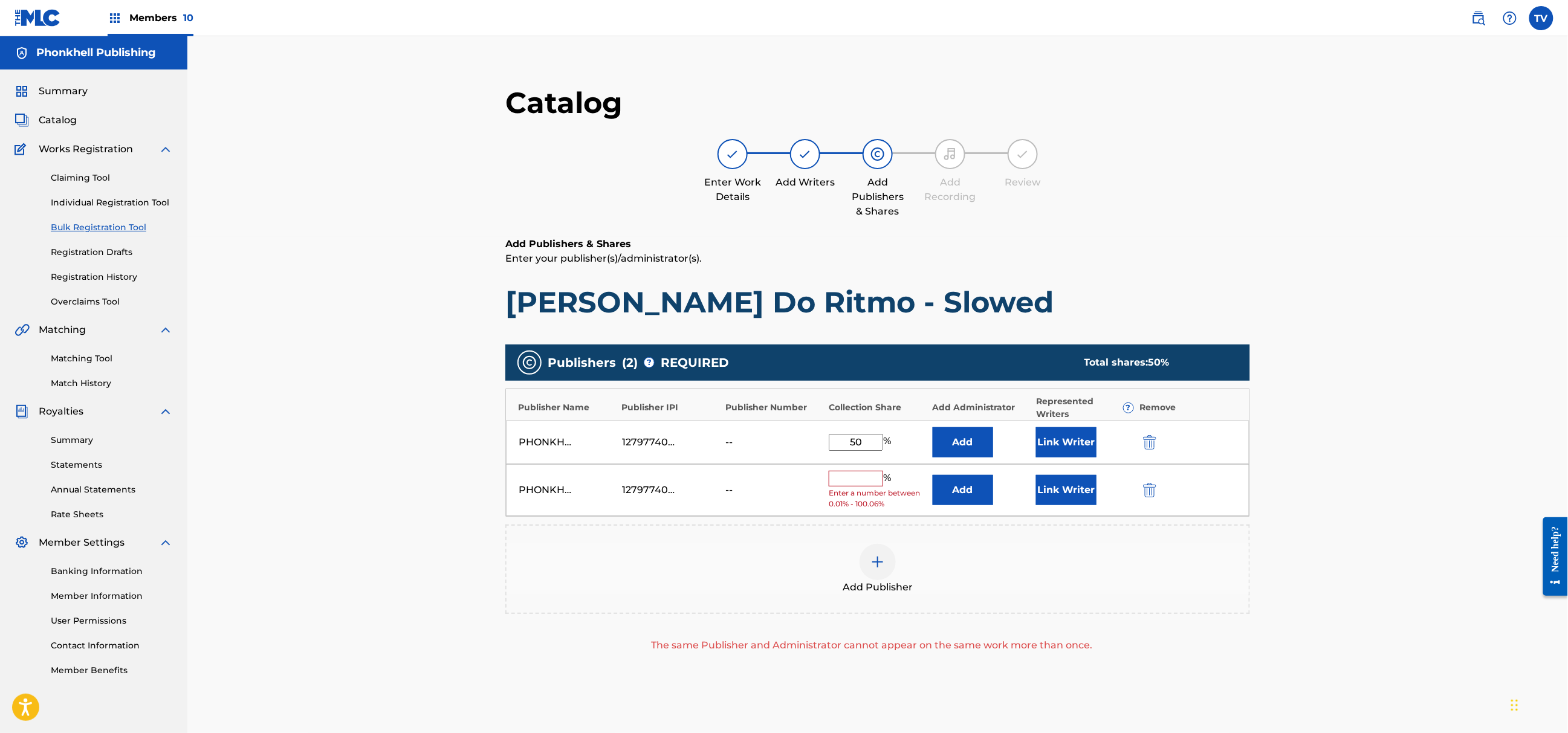
click at [1148, 490] on img "submit" at bounding box center [1150, 490] width 13 height 15
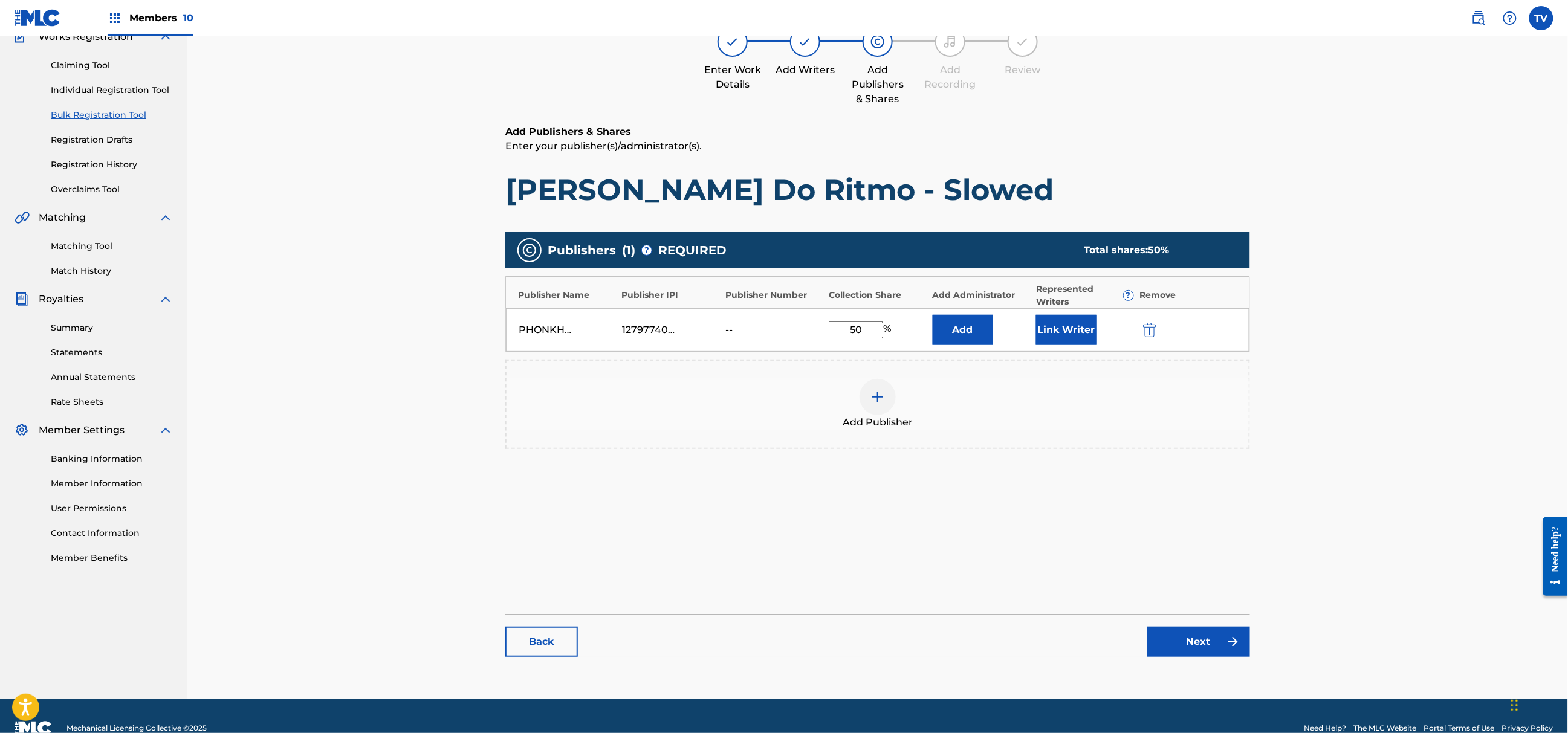
scroll to position [137, 0]
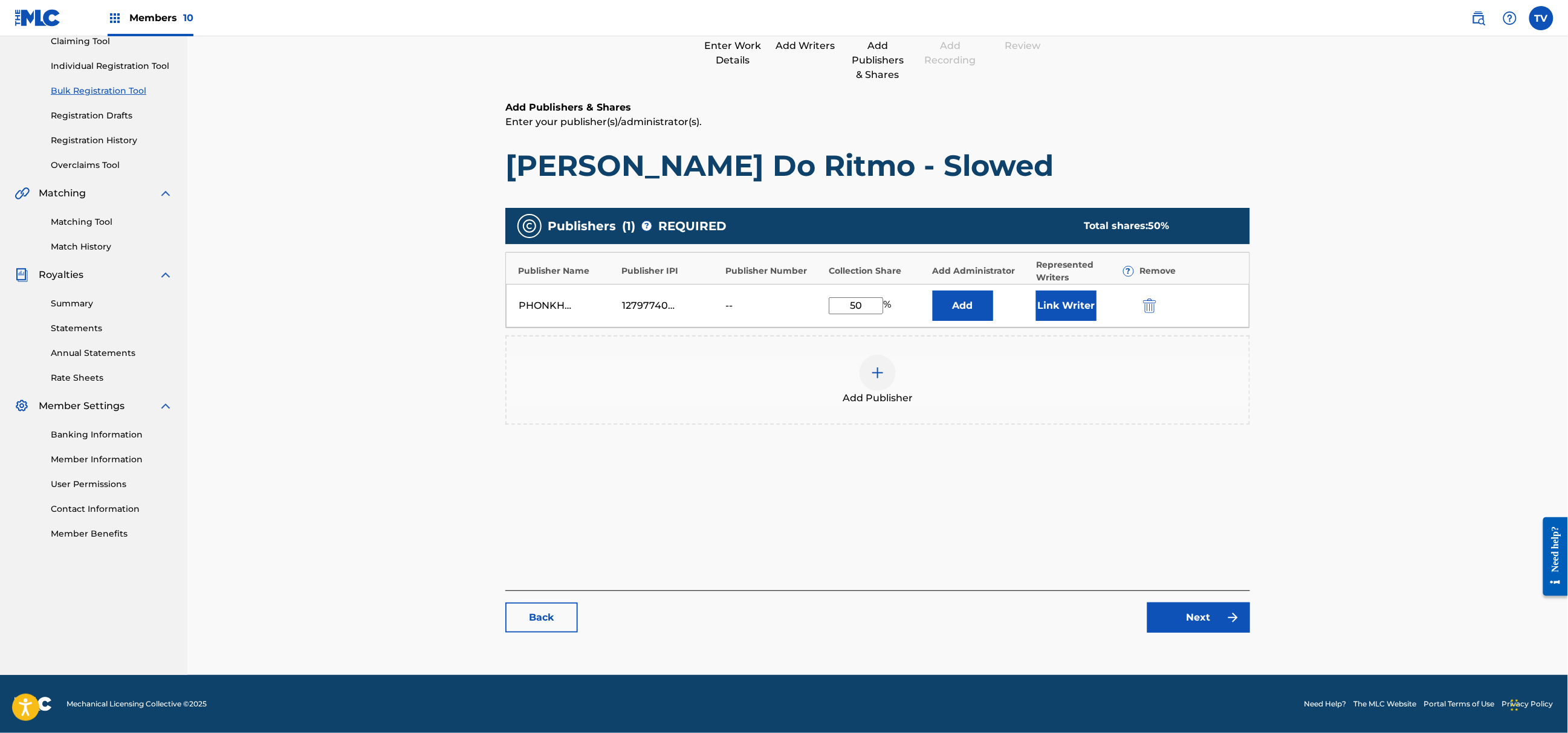
click at [1193, 608] on link "Next" at bounding box center [1199, 617] width 103 height 30
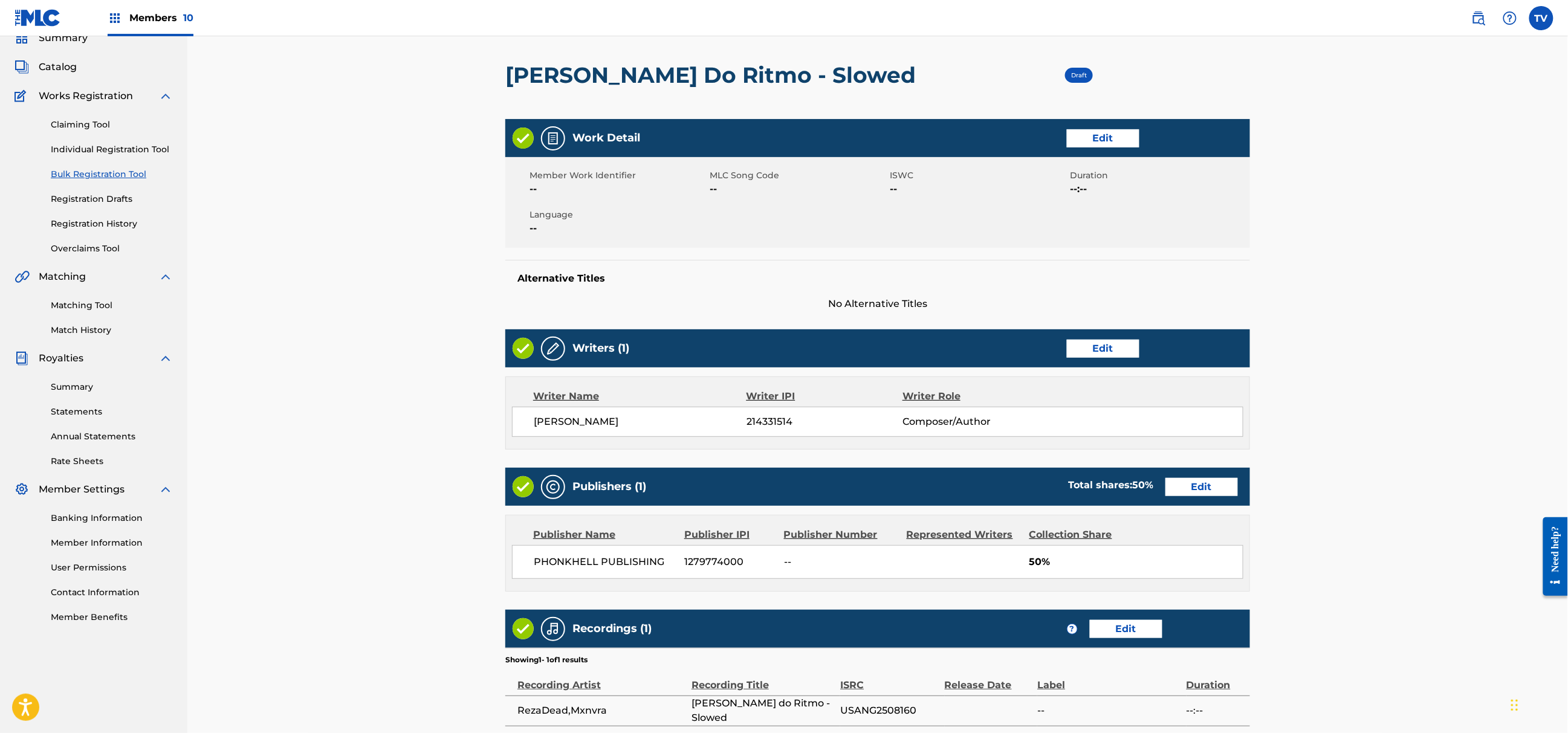
scroll to position [208, 0]
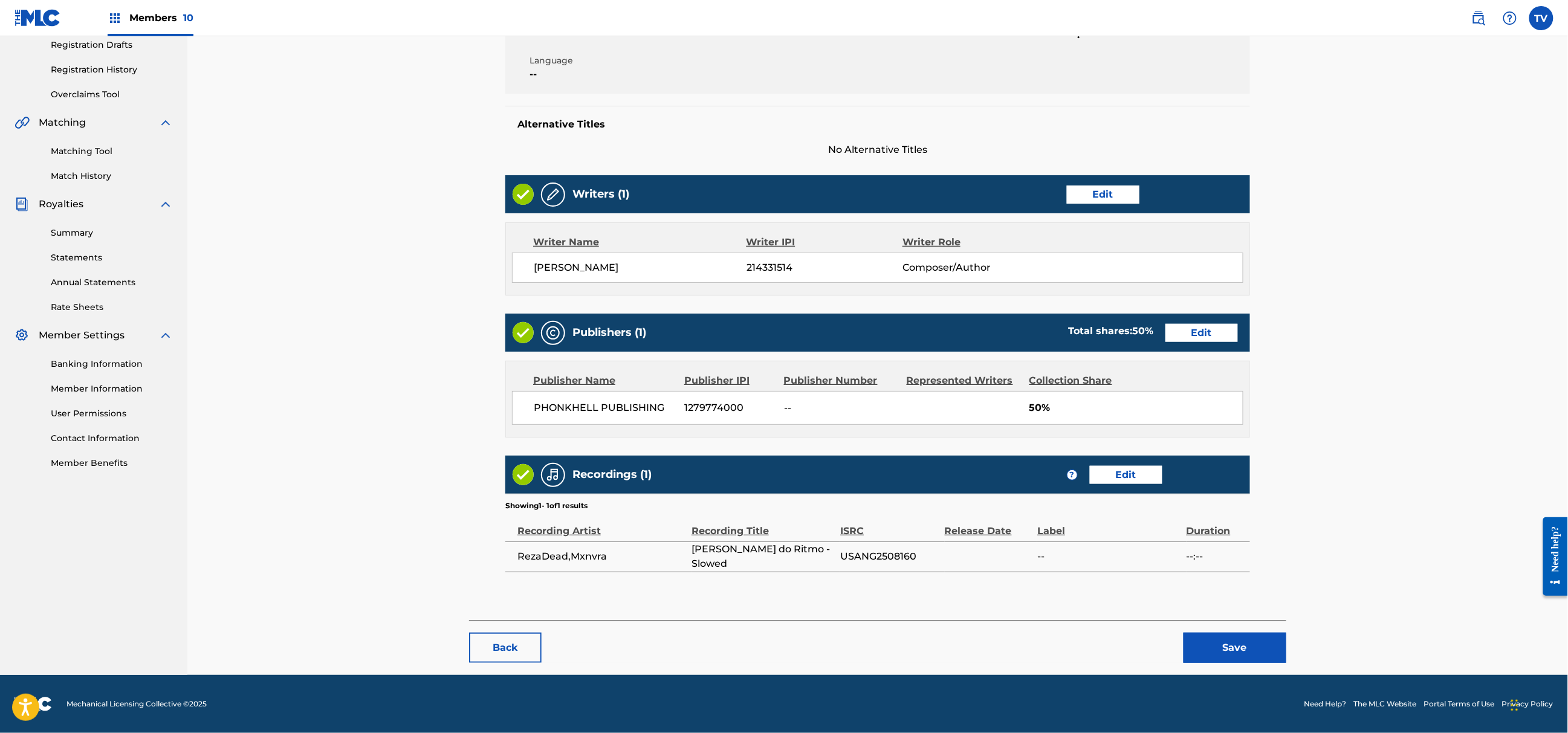
click at [1248, 646] on button "Save" at bounding box center [1235, 648] width 103 height 30
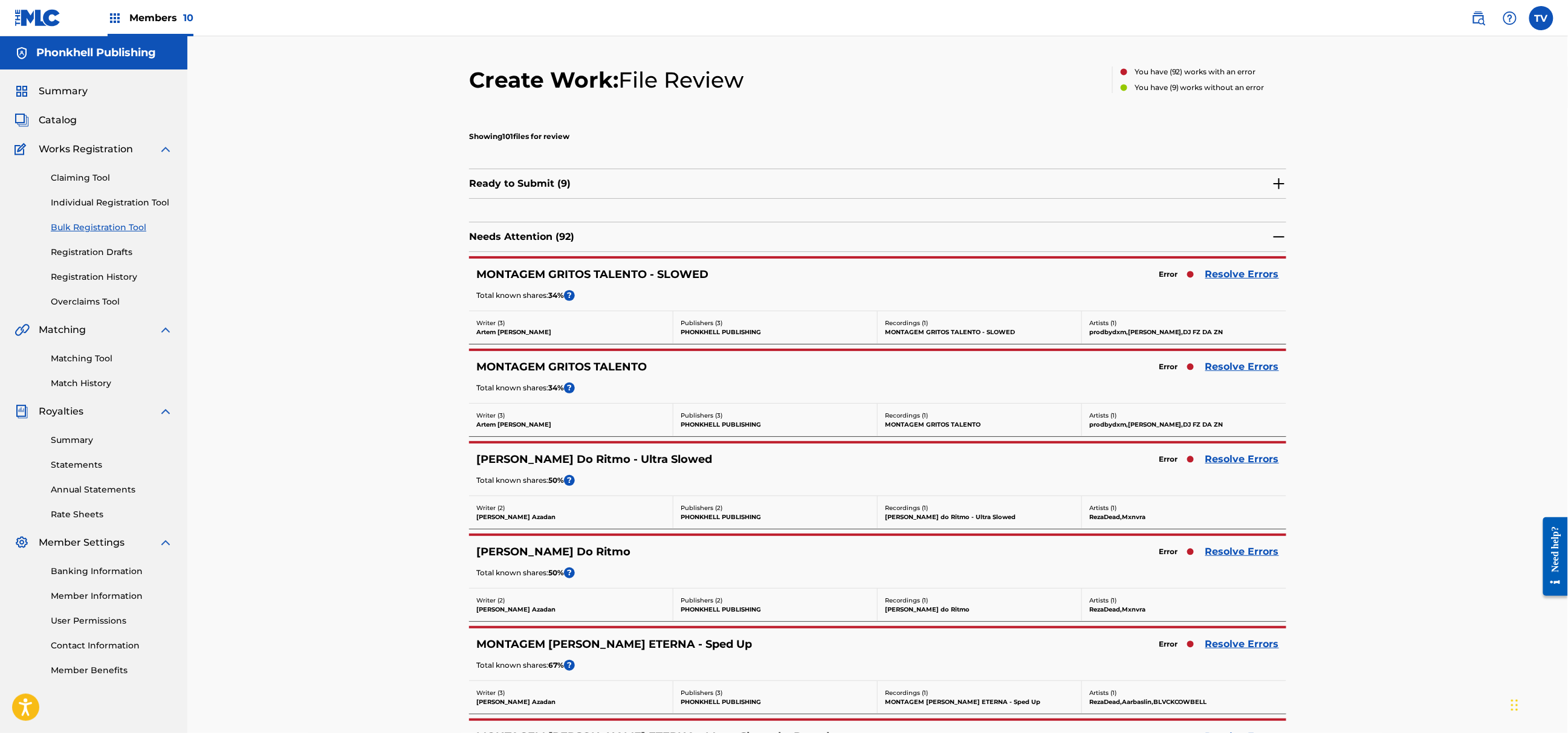
click at [1237, 366] on link "Resolve Errors" at bounding box center [1243, 367] width 74 height 15
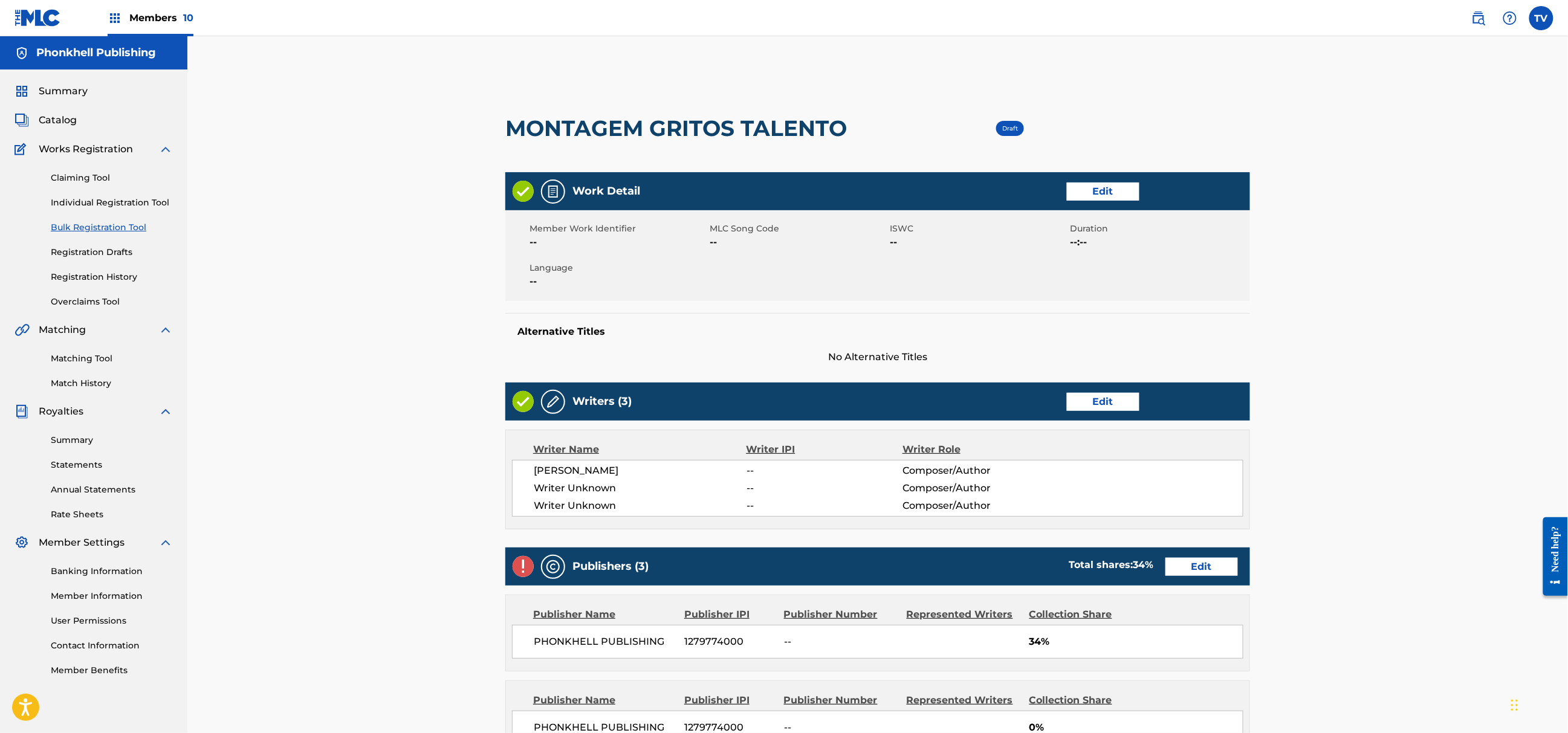
click at [1127, 408] on link "Edit" at bounding box center [1103, 402] width 73 height 18
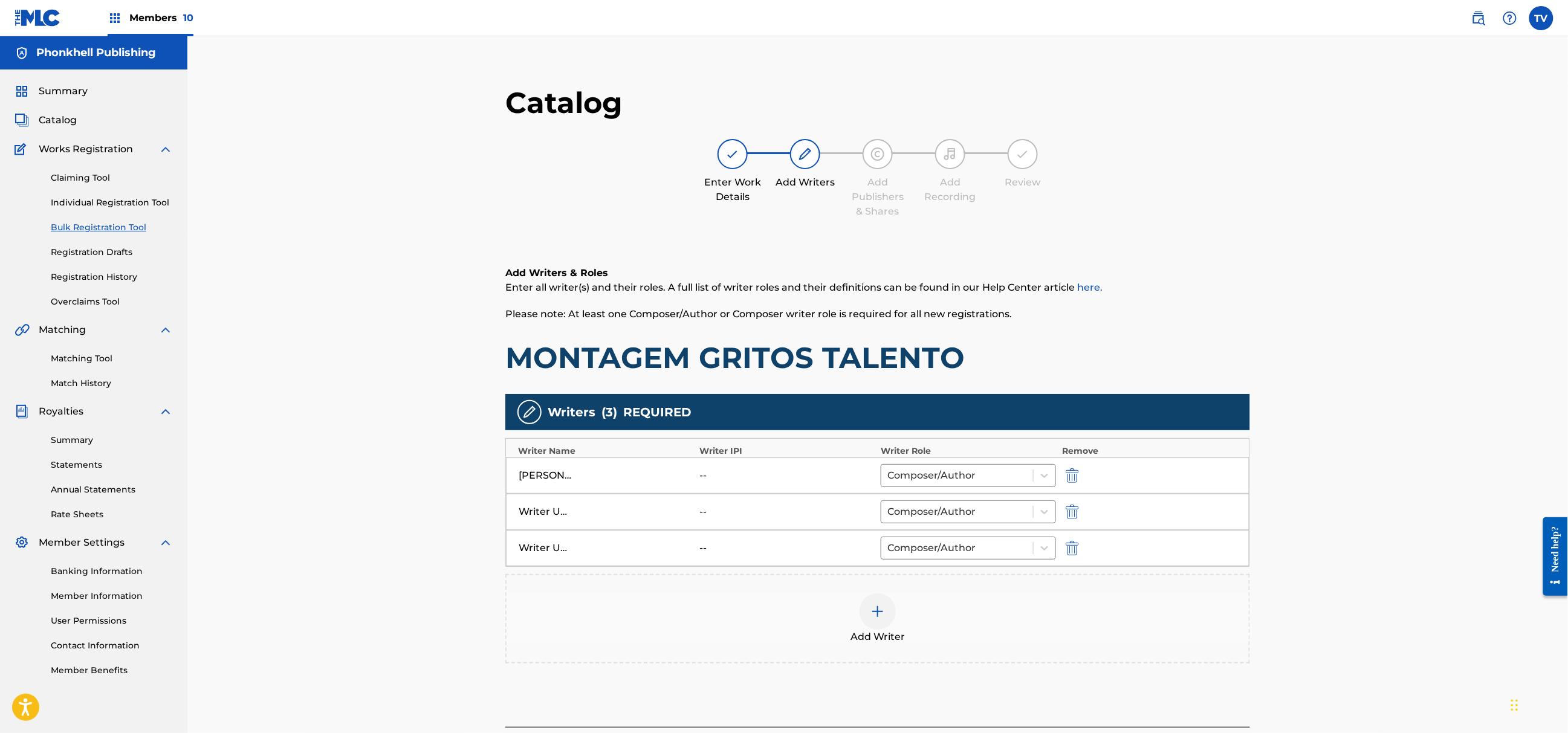
click at [1069, 518] on img "submit" at bounding box center [1072, 512] width 13 height 15
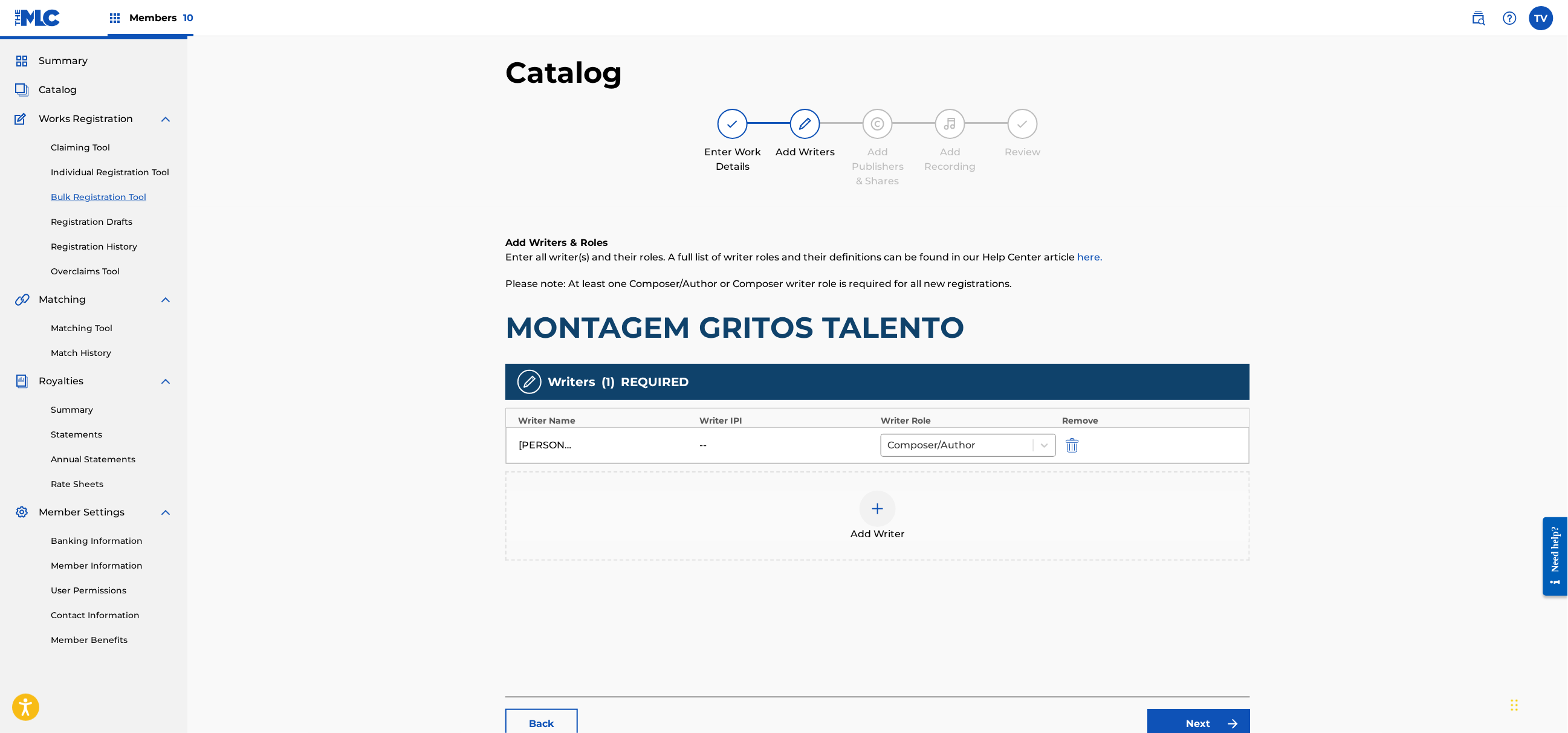
scroll to position [137, 0]
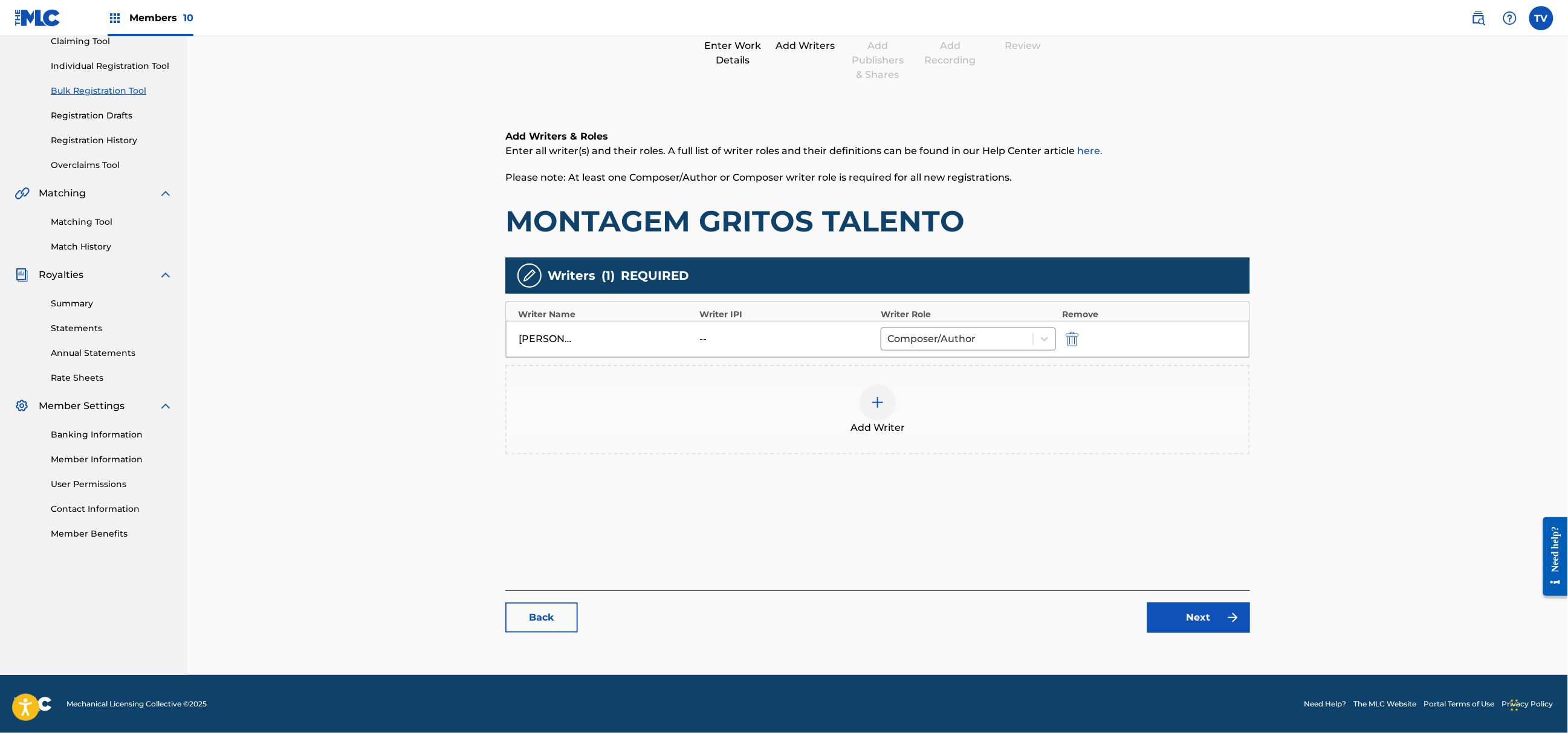
drag, startPoint x: 1201, startPoint y: 636, endPoint x: 1201, endPoint y: 629, distance: 7.0
click at [1201, 629] on div "Catalog Enter Work Details Add Writers Add Publishers & Shares Add Recording Re…" at bounding box center [878, 296] width 745 height 697
click at [1200, 623] on link "Next" at bounding box center [1199, 617] width 103 height 30
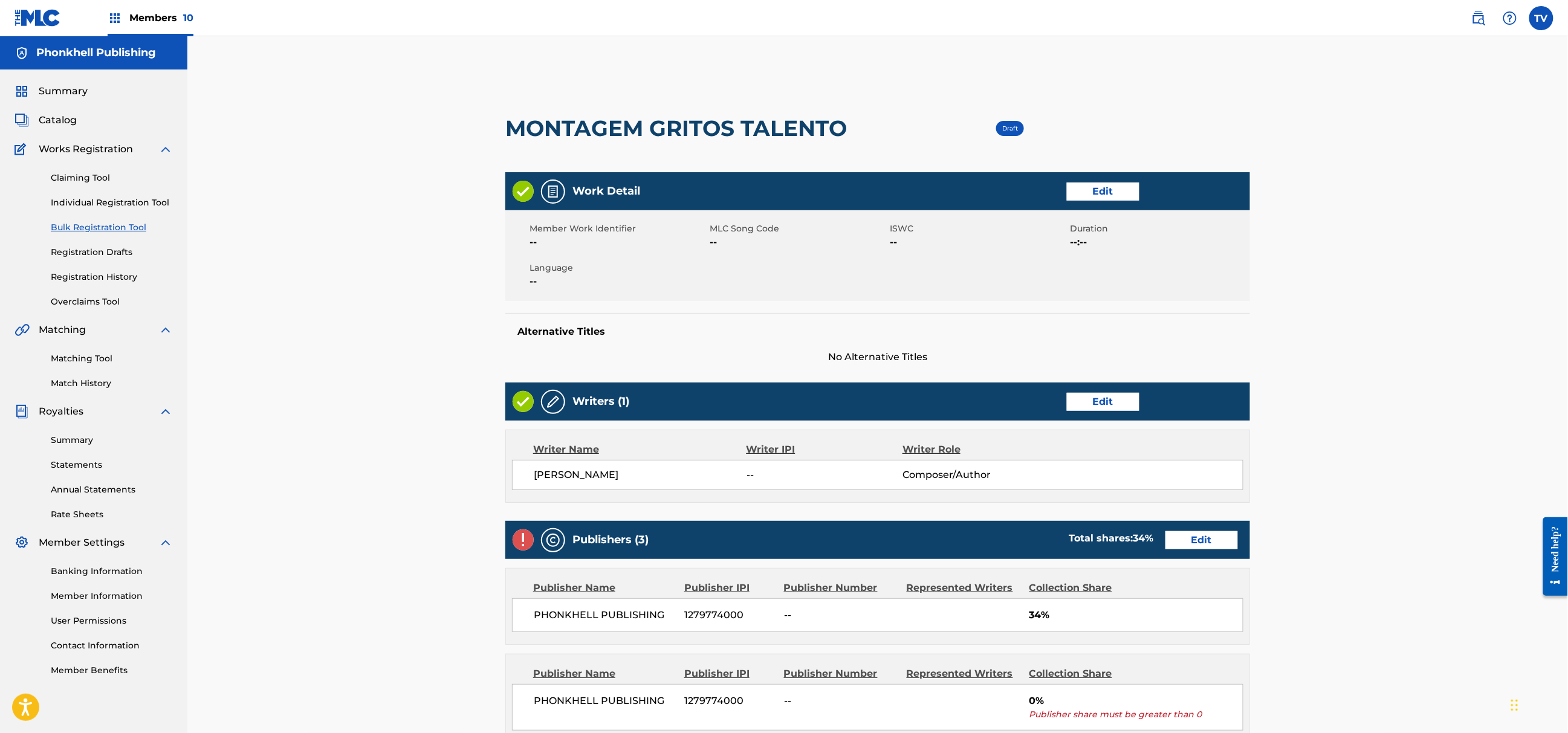
click at [1202, 536] on link "Edit" at bounding box center [1202, 540] width 73 height 18
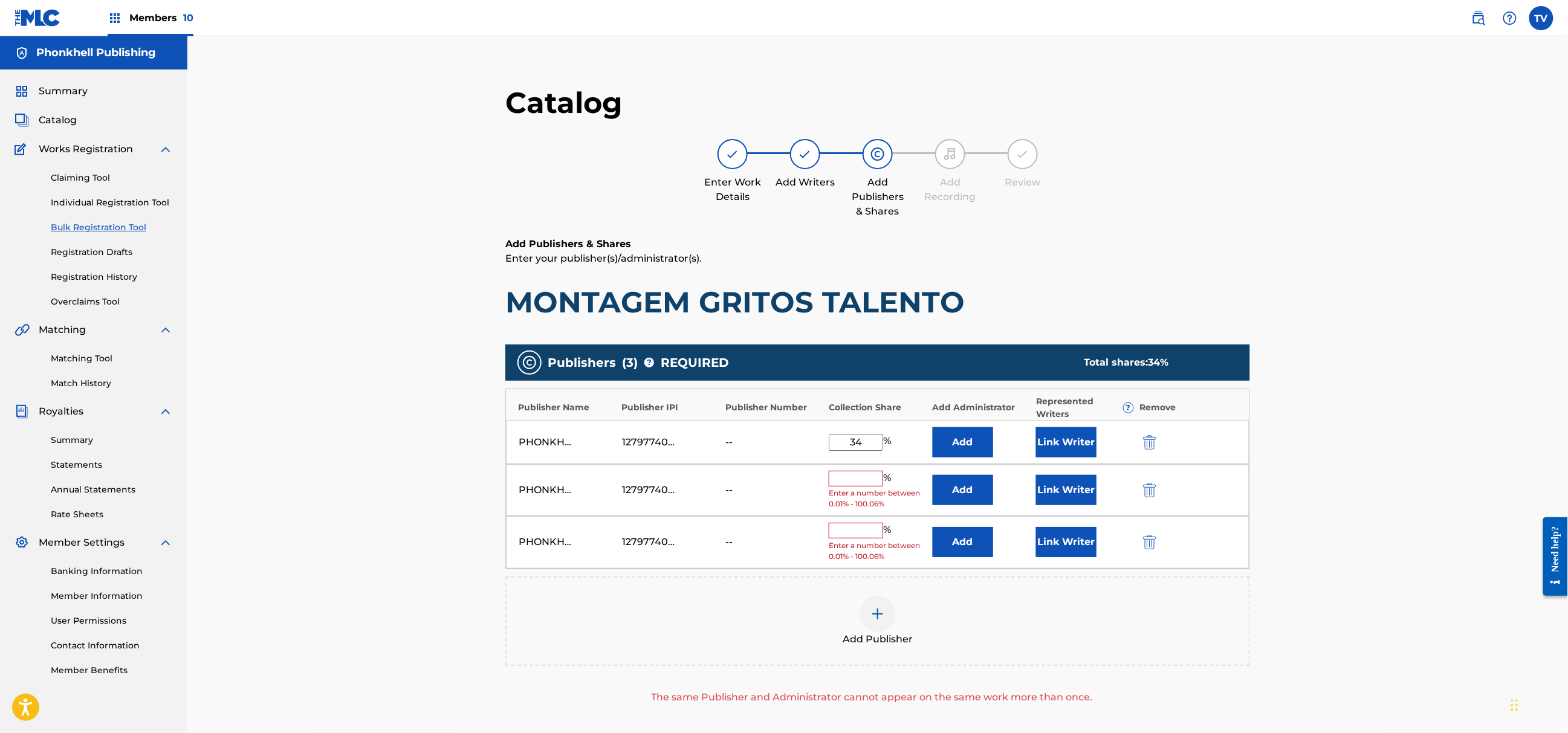
click at [1144, 490] on img "submit" at bounding box center [1150, 490] width 13 height 15
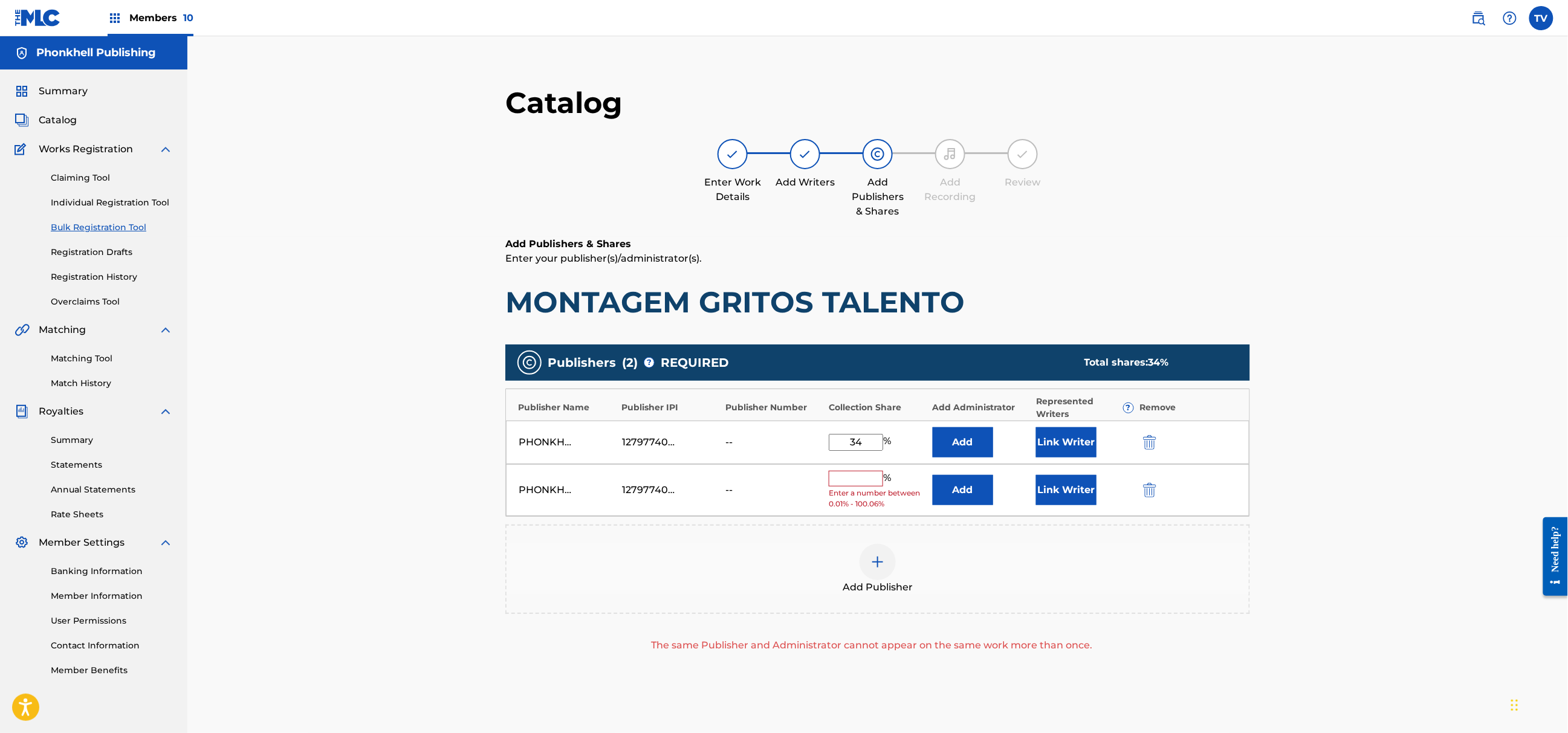
click at [1144, 490] on img "submit" at bounding box center [1150, 490] width 13 height 15
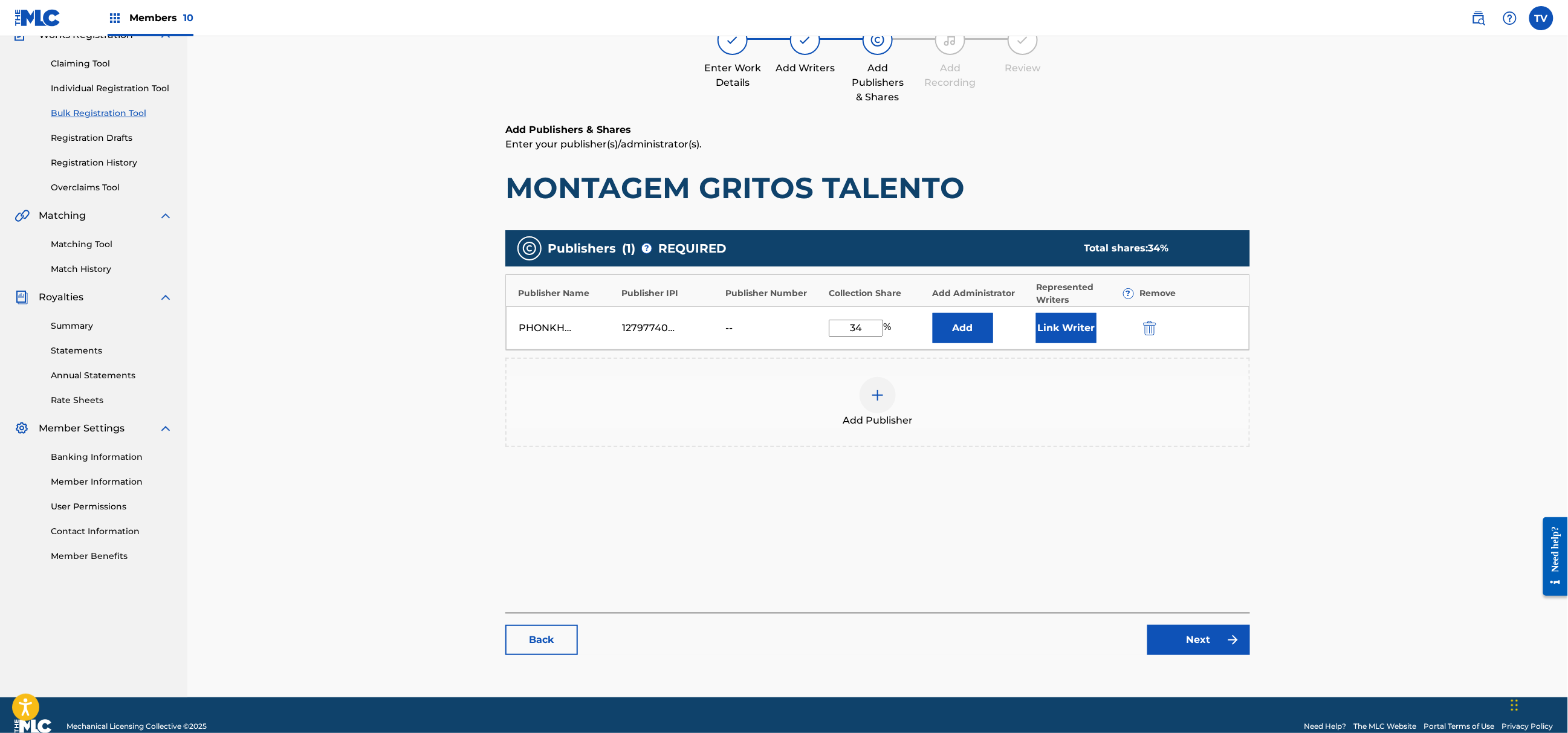
scroll to position [137, 0]
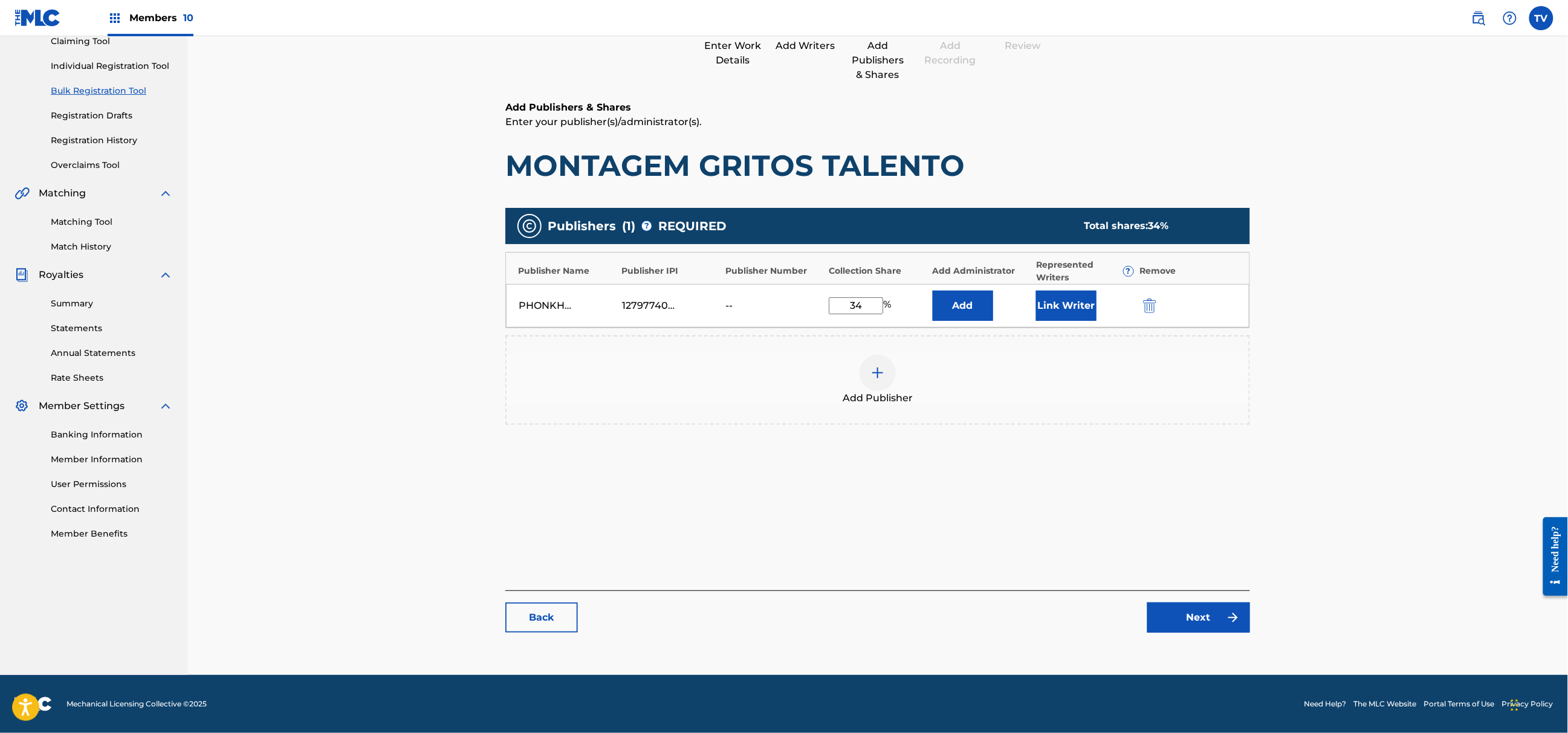
click at [1227, 617] on img at bounding box center [1233, 618] width 15 height 15
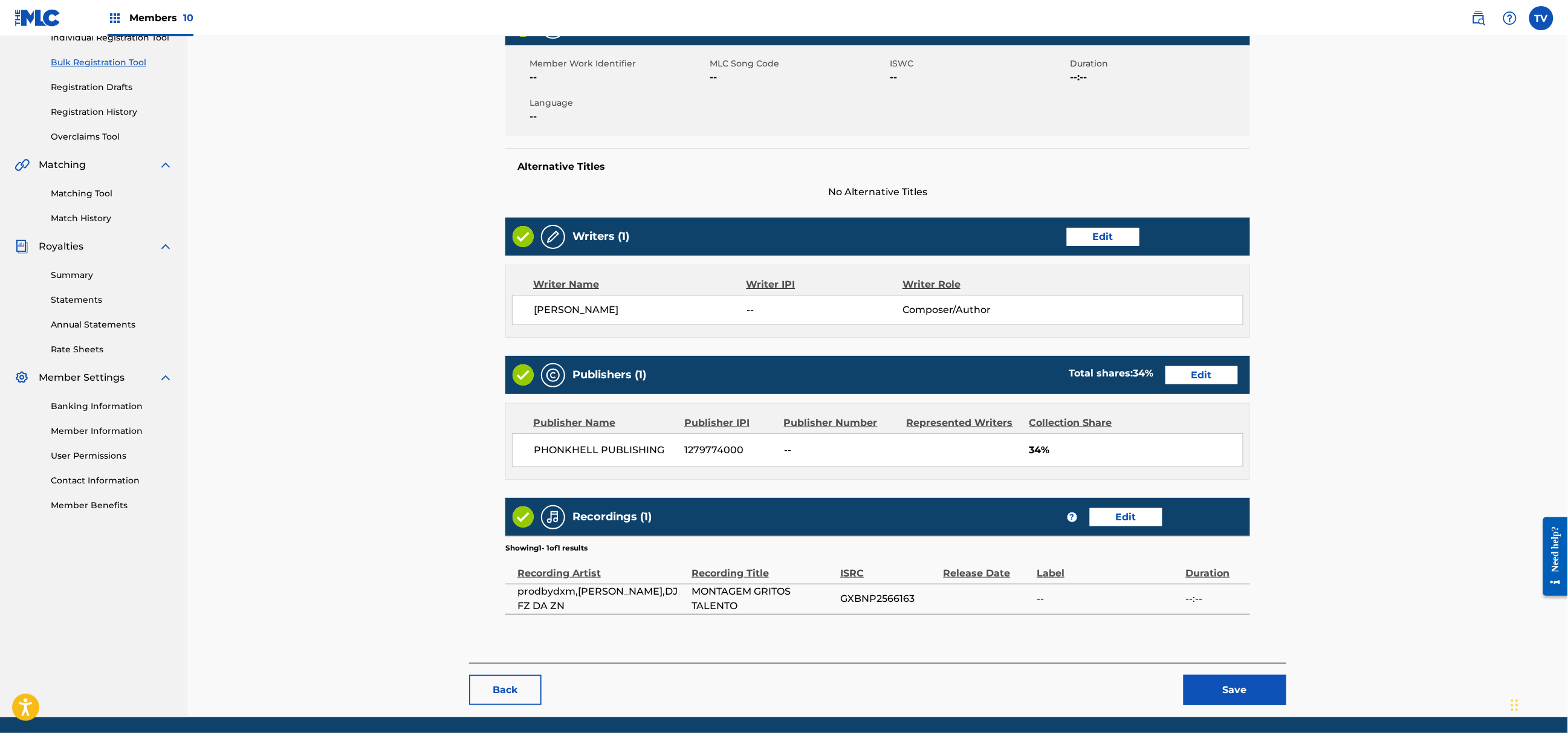
scroll to position [208, 0]
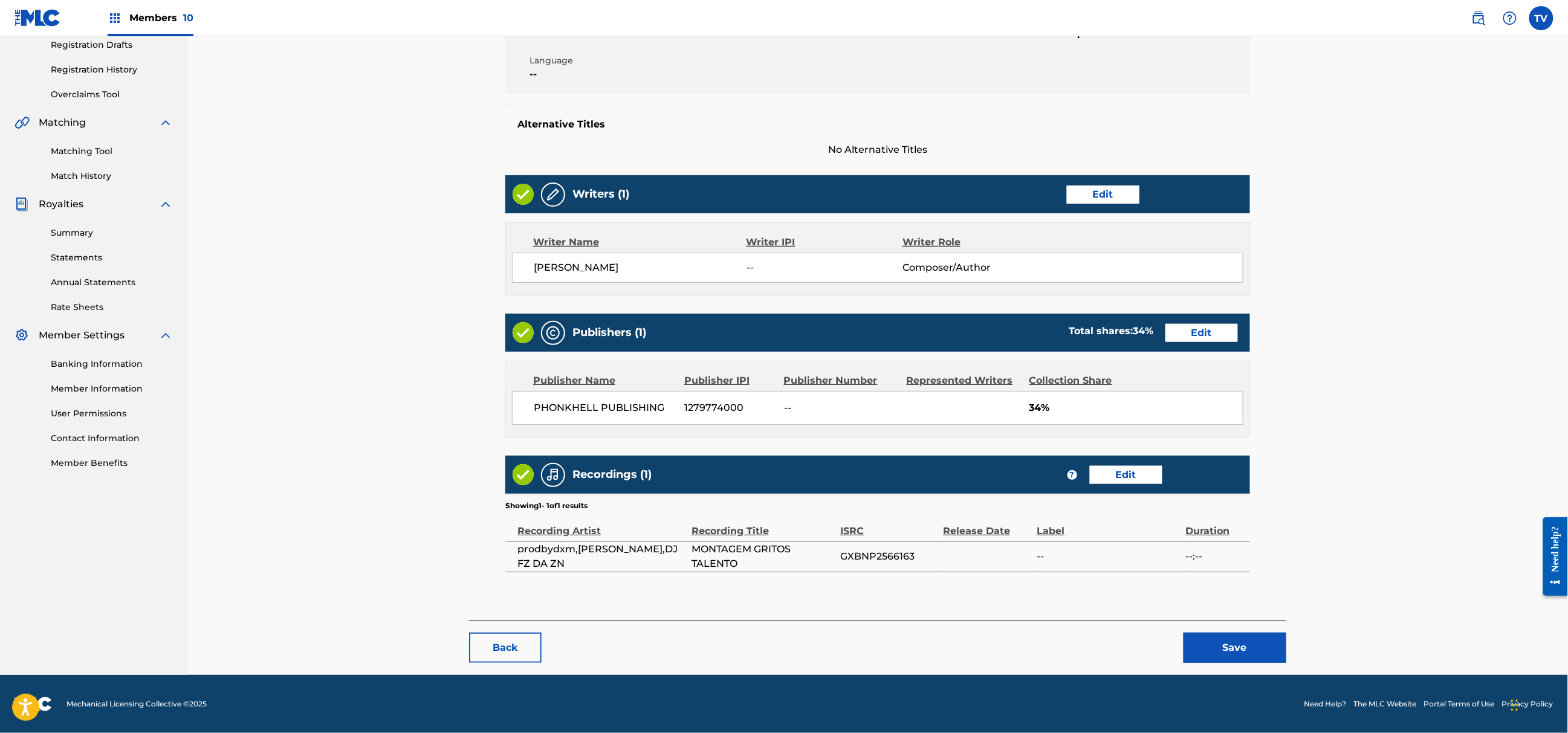
click at [1254, 649] on button "Save" at bounding box center [1235, 648] width 103 height 30
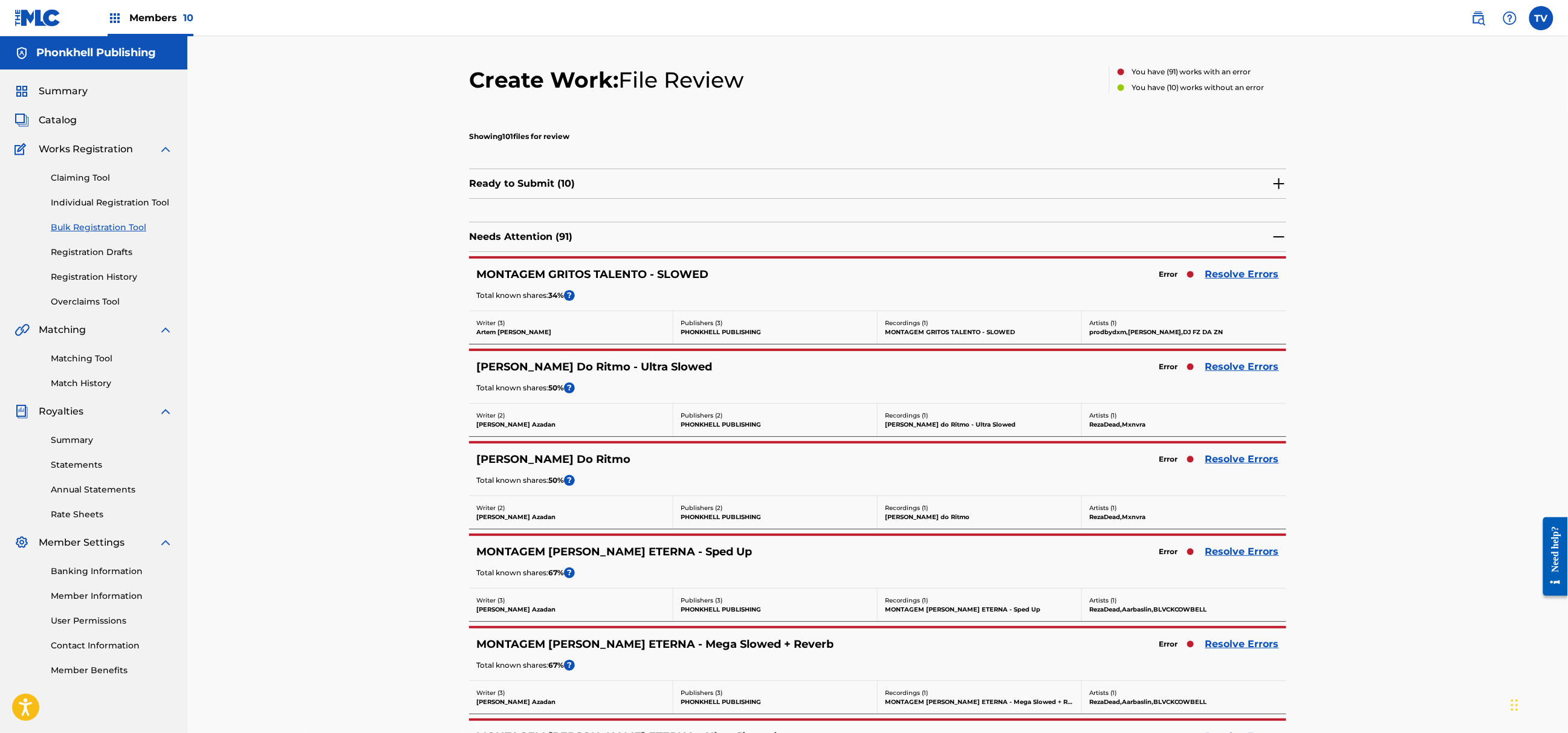
click at [1248, 271] on link "Resolve Errors" at bounding box center [1243, 274] width 74 height 15
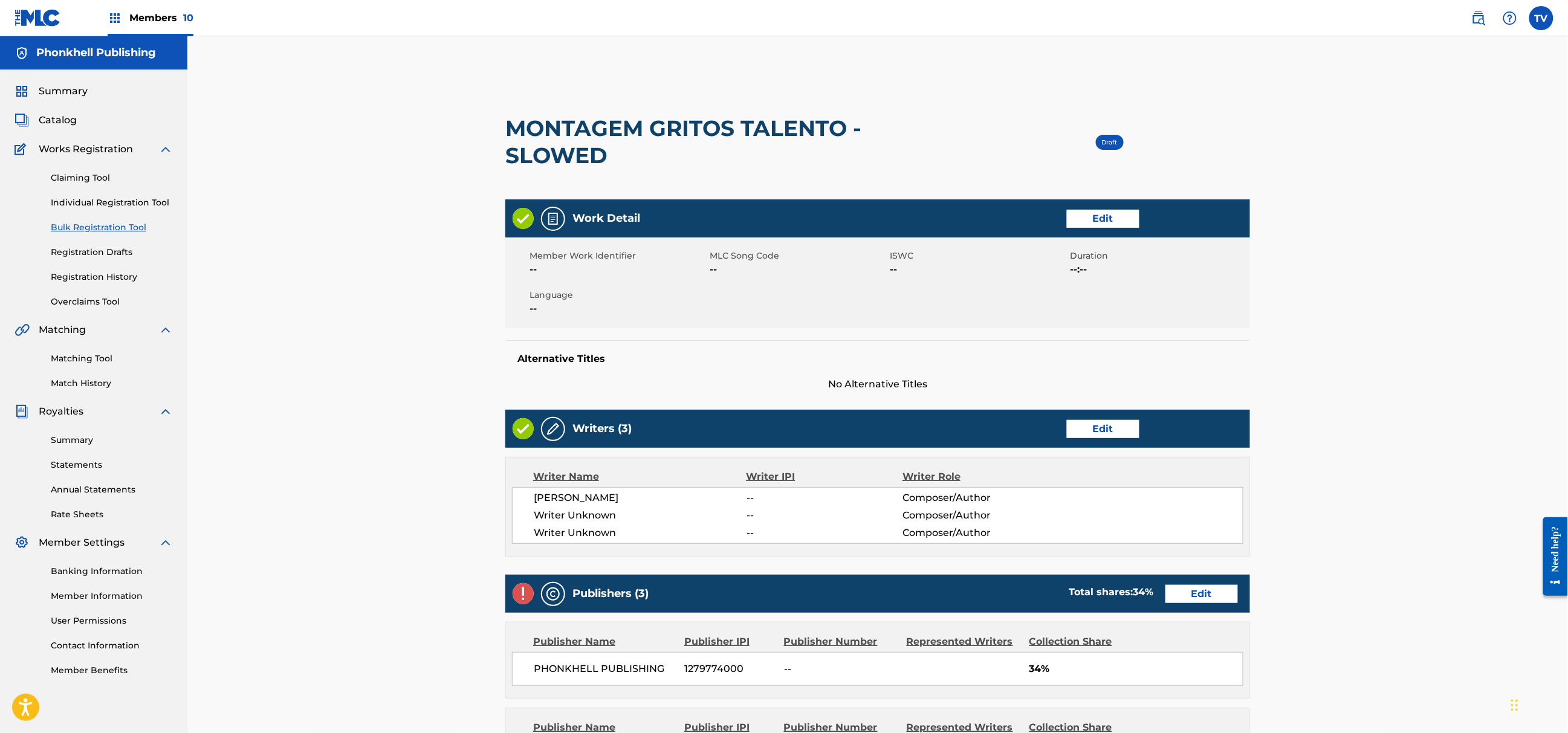
click at [1113, 431] on link "Edit" at bounding box center [1103, 429] width 73 height 18
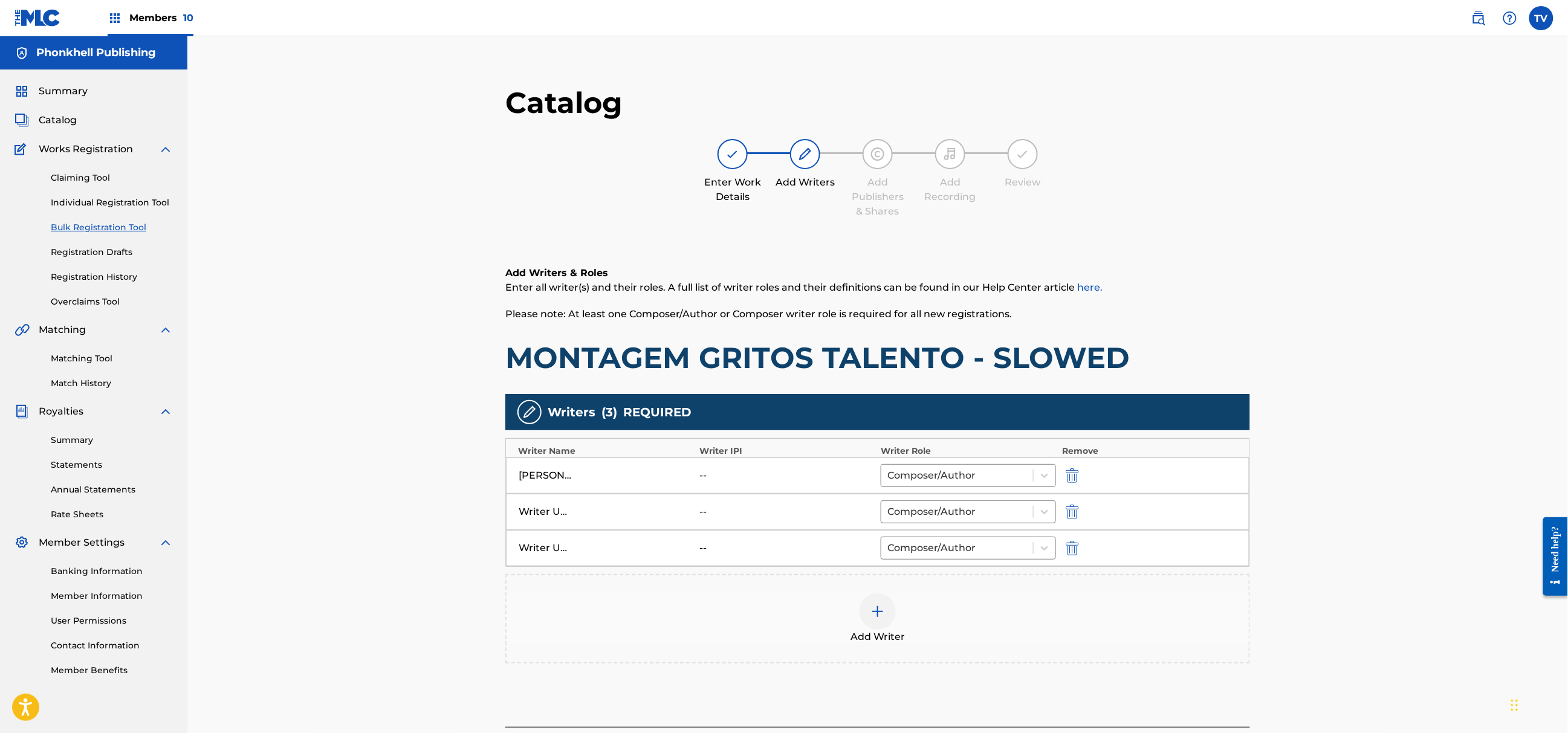
click at [1063, 508] on button "submit" at bounding box center [1071, 512] width 18 height 14
click at [1066, 509] on img "submit" at bounding box center [1072, 512] width 13 height 15
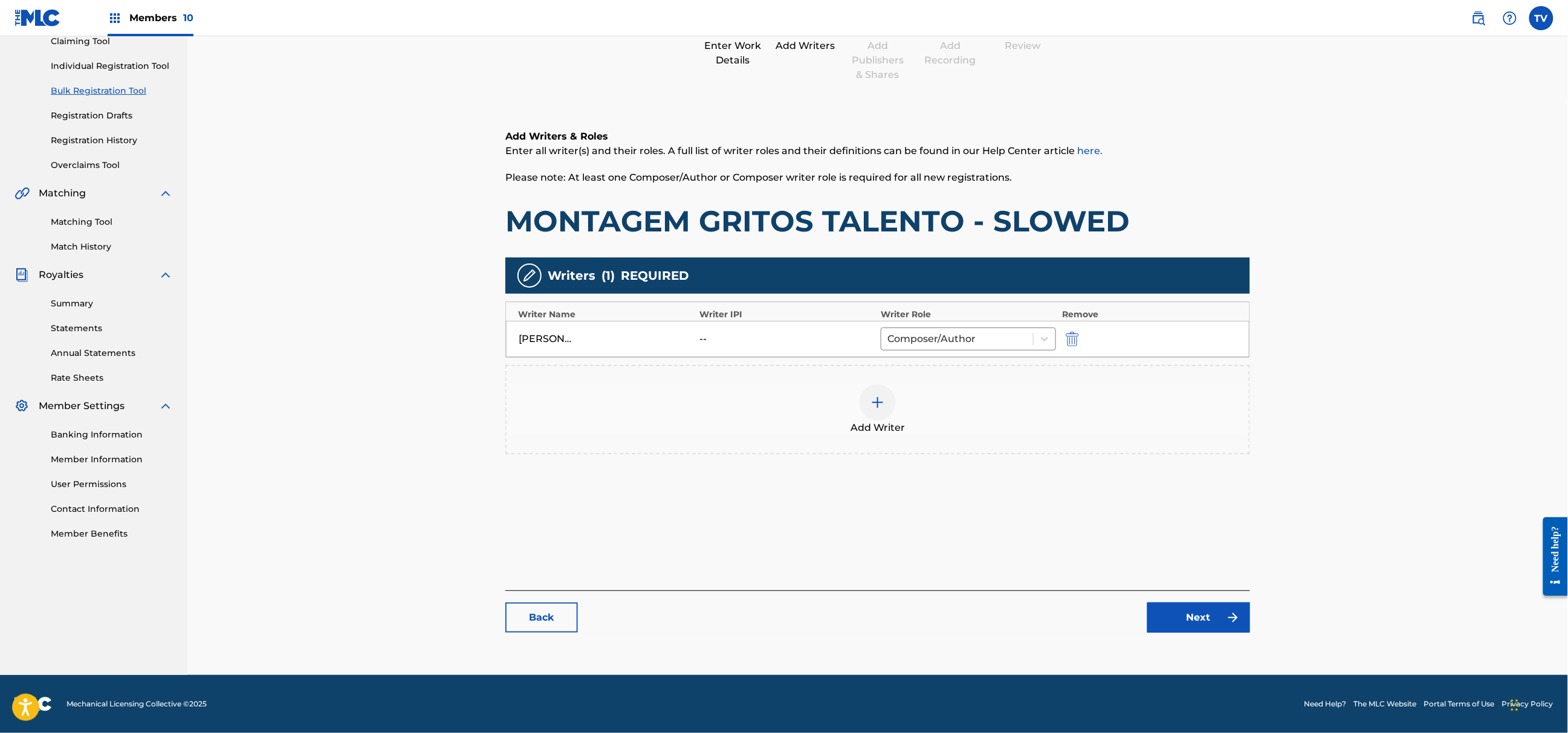
drag, startPoint x: 1176, startPoint y: 634, endPoint x: 1171, endPoint y: 614, distance: 20.6
click at [1176, 632] on div "Catalog Enter Work Details Add Writers Add Publishers & Shares Add Recording Re…" at bounding box center [878, 296] width 745 height 697
click at [1169, 608] on link "Next" at bounding box center [1199, 617] width 103 height 30
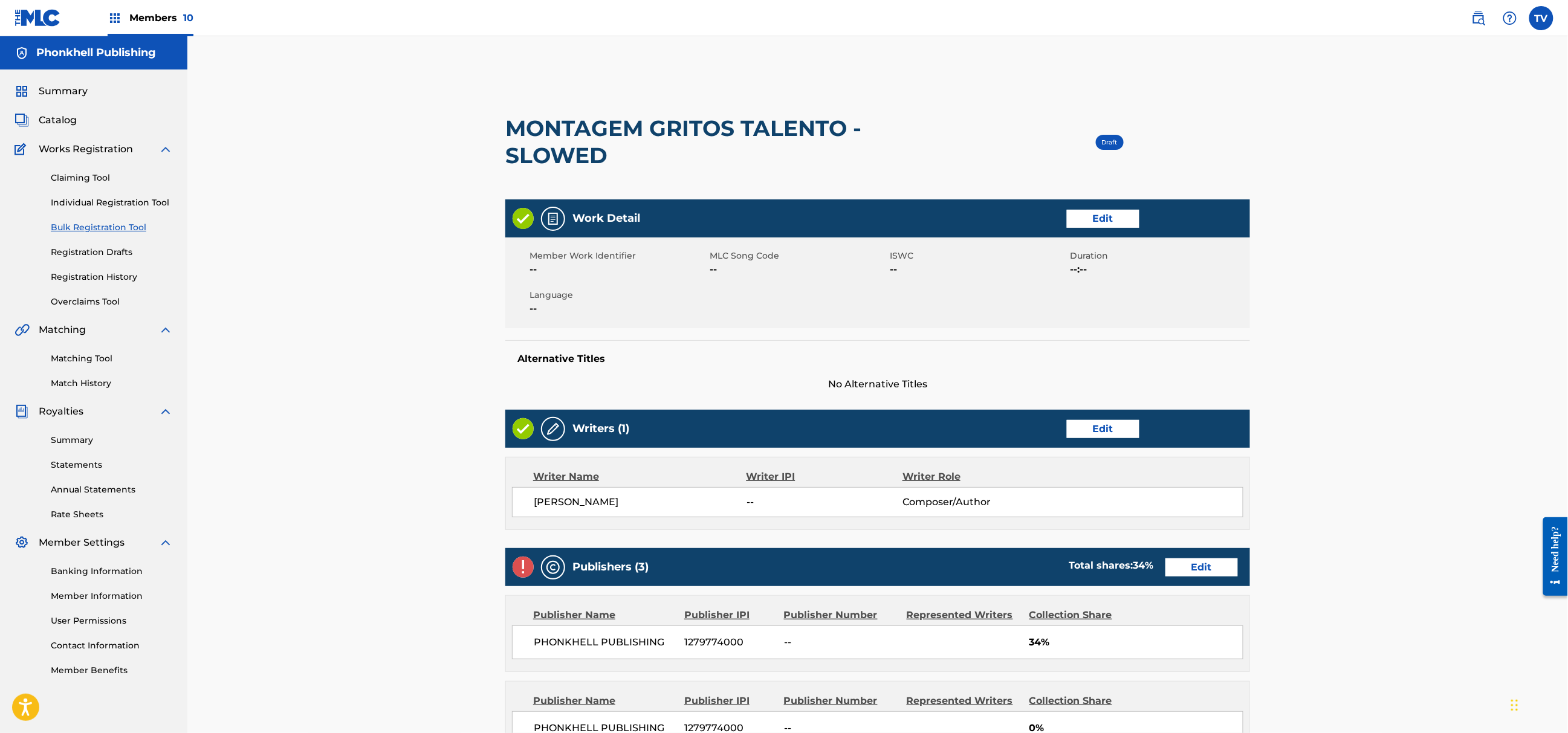
click at [1179, 581] on div "Publishers (3) Total shares: 34 % Edit" at bounding box center [878, 567] width 745 height 38
click at [1180, 578] on div "Publishers (3) Total shares: 34 % Edit" at bounding box center [878, 567] width 745 height 38
click at [1183, 564] on link "Edit" at bounding box center [1202, 567] width 73 height 18
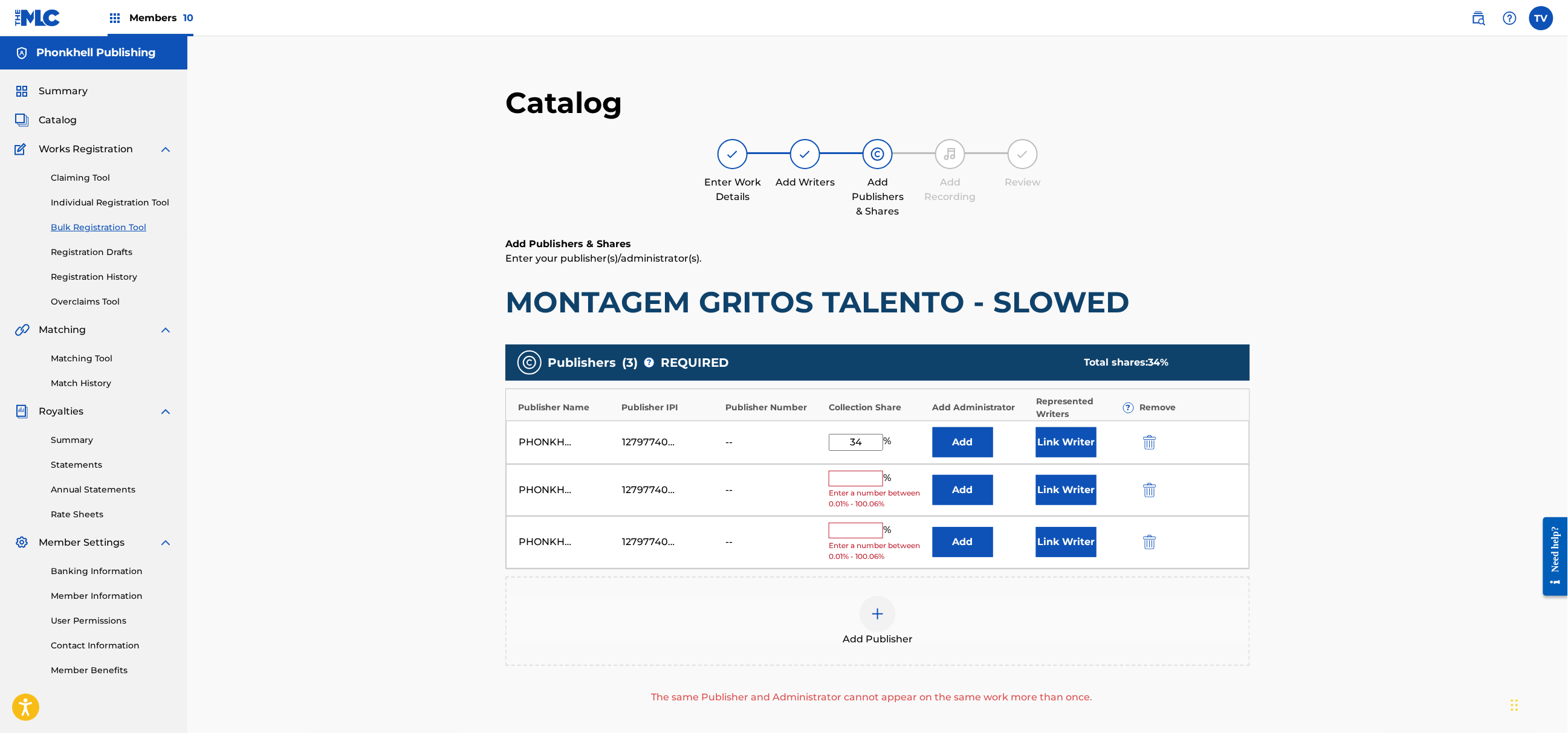
click at [1149, 492] on img "submit" at bounding box center [1150, 490] width 13 height 15
drag, startPoint x: 1149, startPoint y: 492, endPoint x: 1153, endPoint y: 503, distance: 11.7
click at [1149, 492] on img "submit" at bounding box center [1150, 490] width 13 height 15
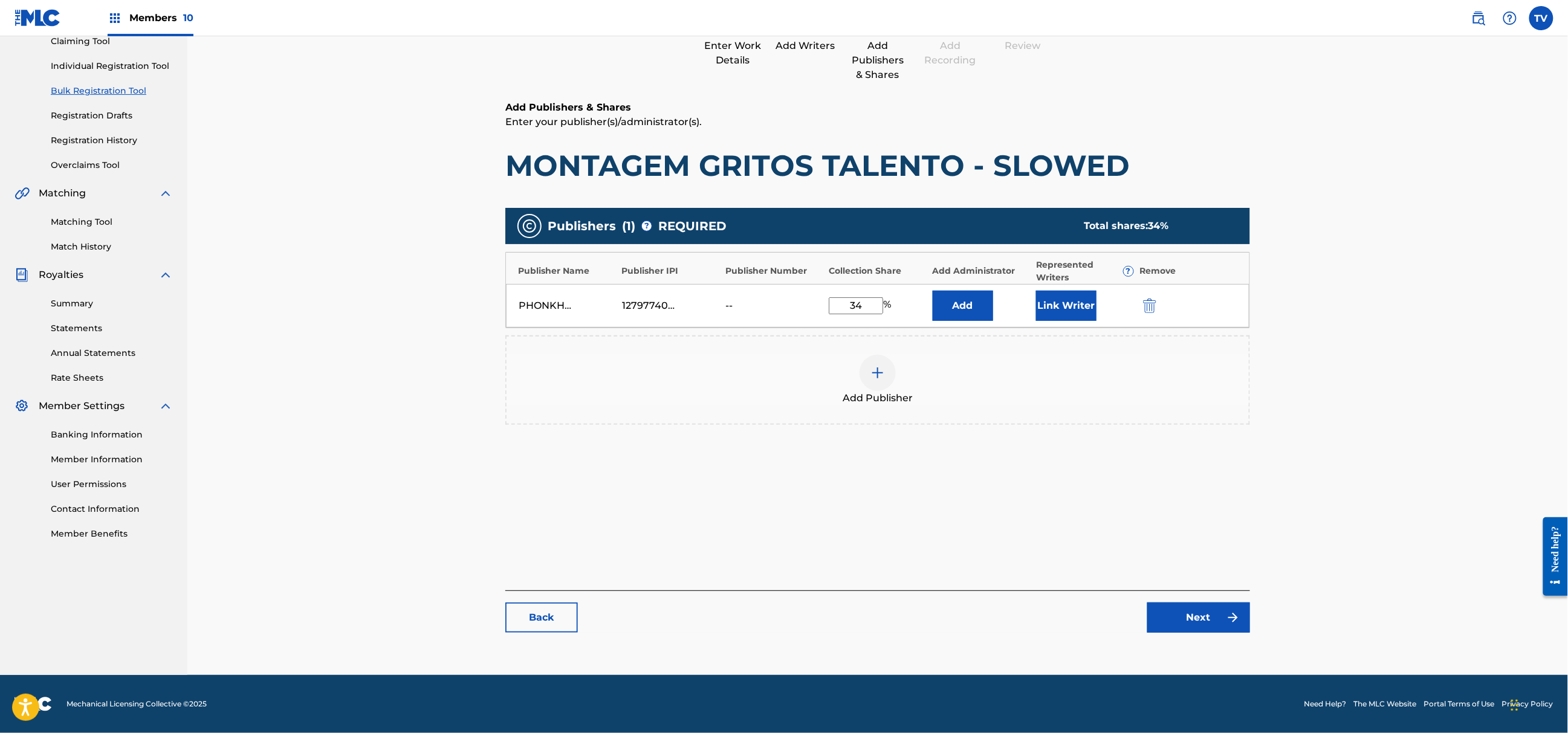
click at [1216, 620] on link "Next" at bounding box center [1199, 617] width 103 height 30
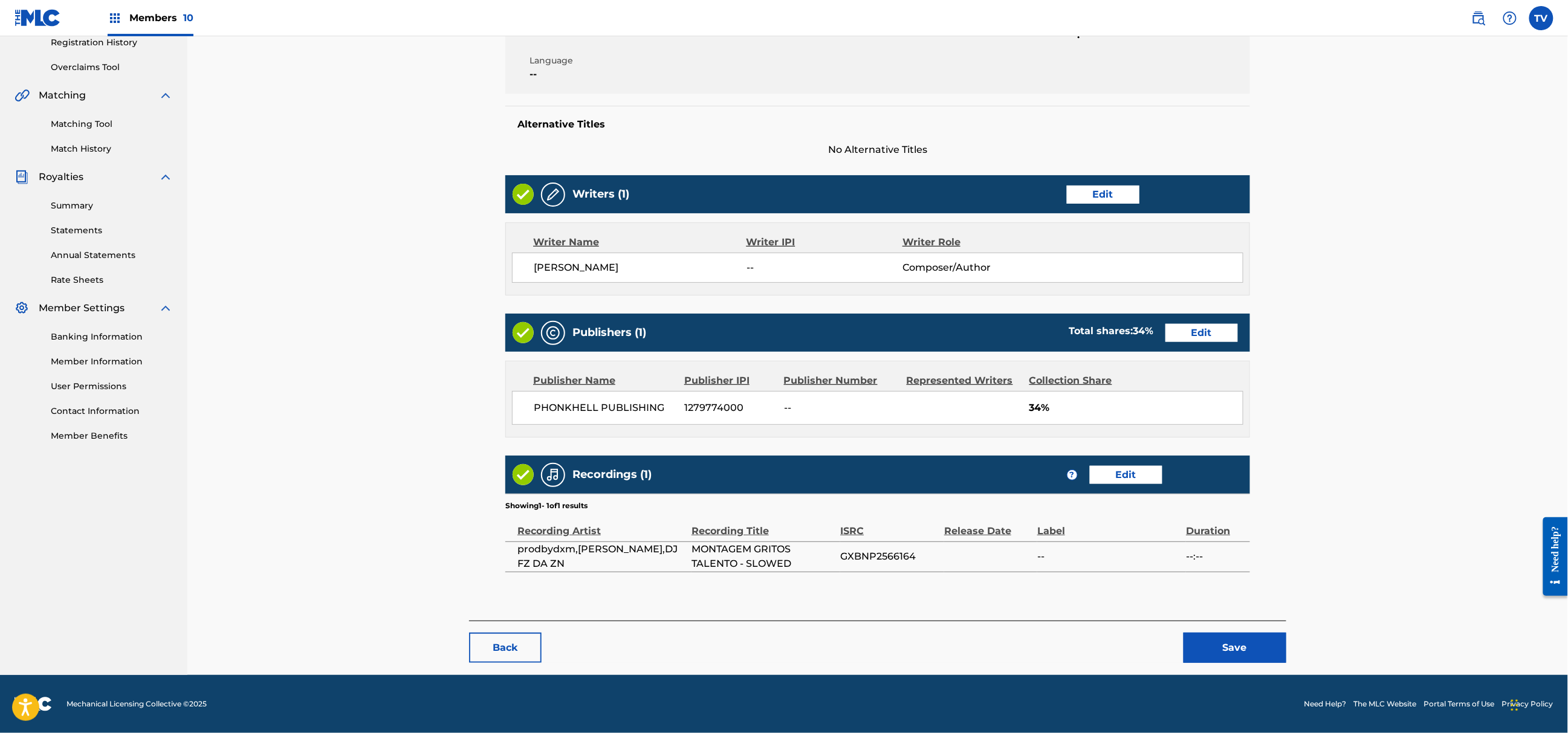
click at [1265, 655] on button "Save" at bounding box center [1235, 648] width 103 height 30
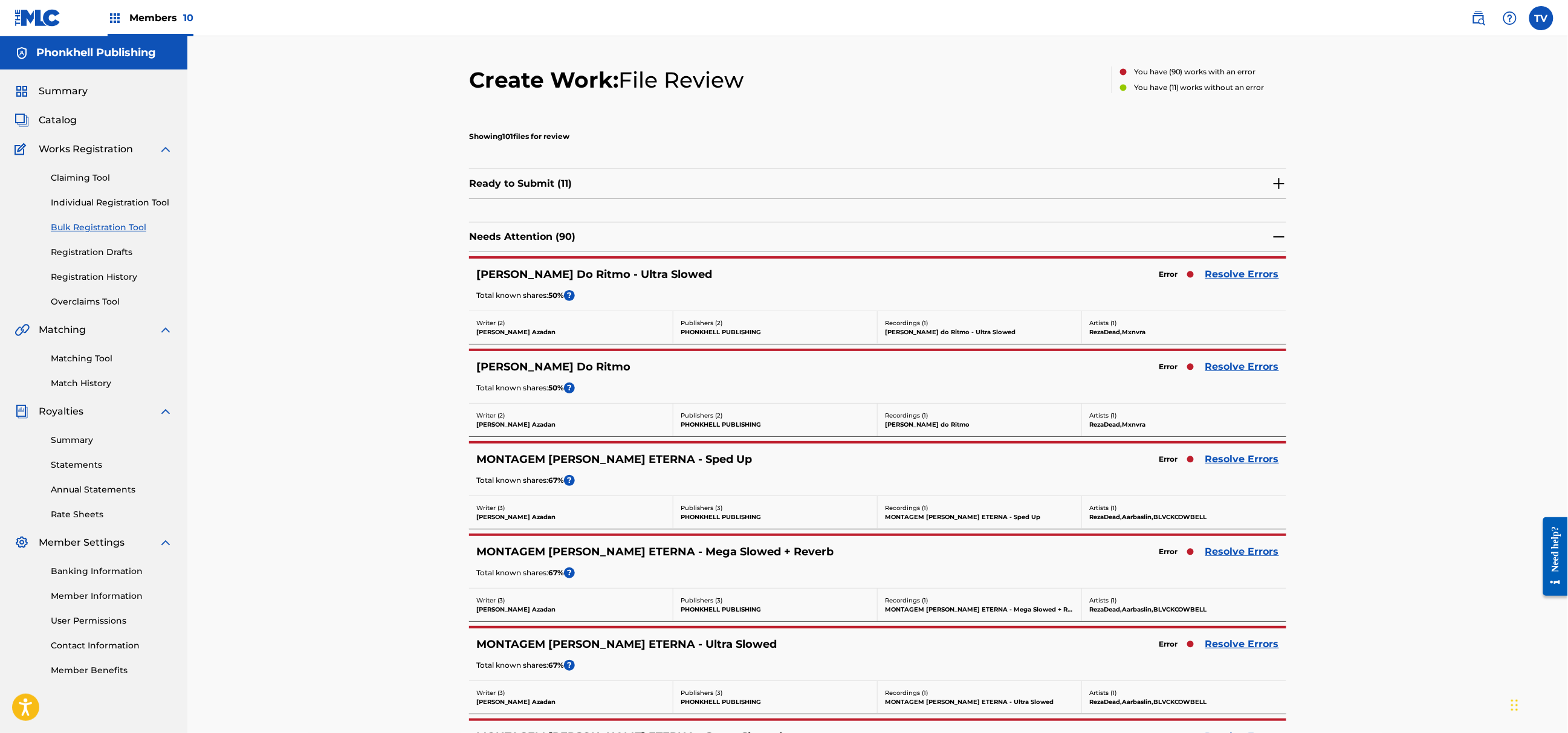
click at [1244, 274] on link "Resolve Errors" at bounding box center [1243, 274] width 74 height 15
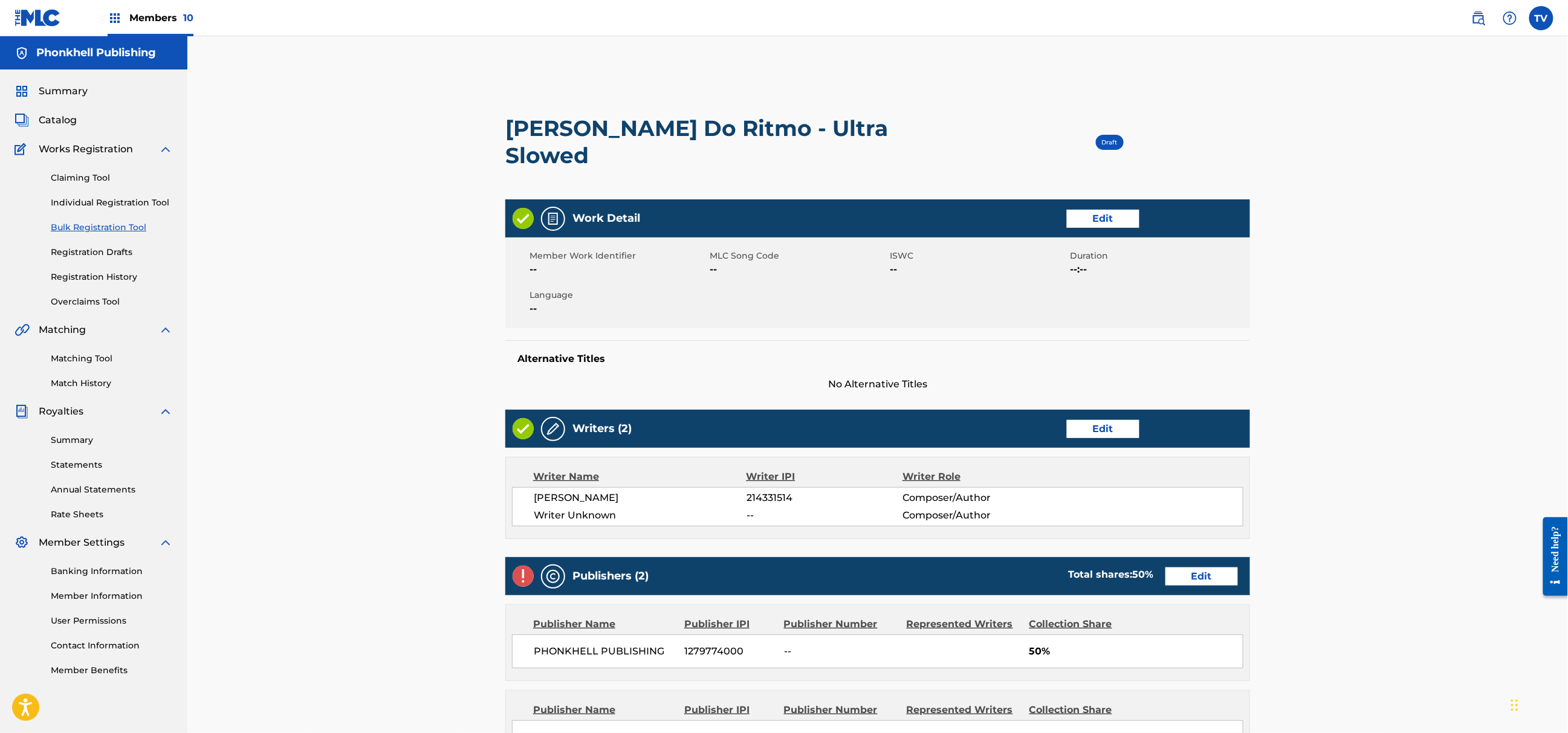
click at [1118, 410] on div "Writers (2) Edit" at bounding box center [878, 429] width 745 height 38
click at [1098, 420] on link "Edit" at bounding box center [1103, 429] width 73 height 18
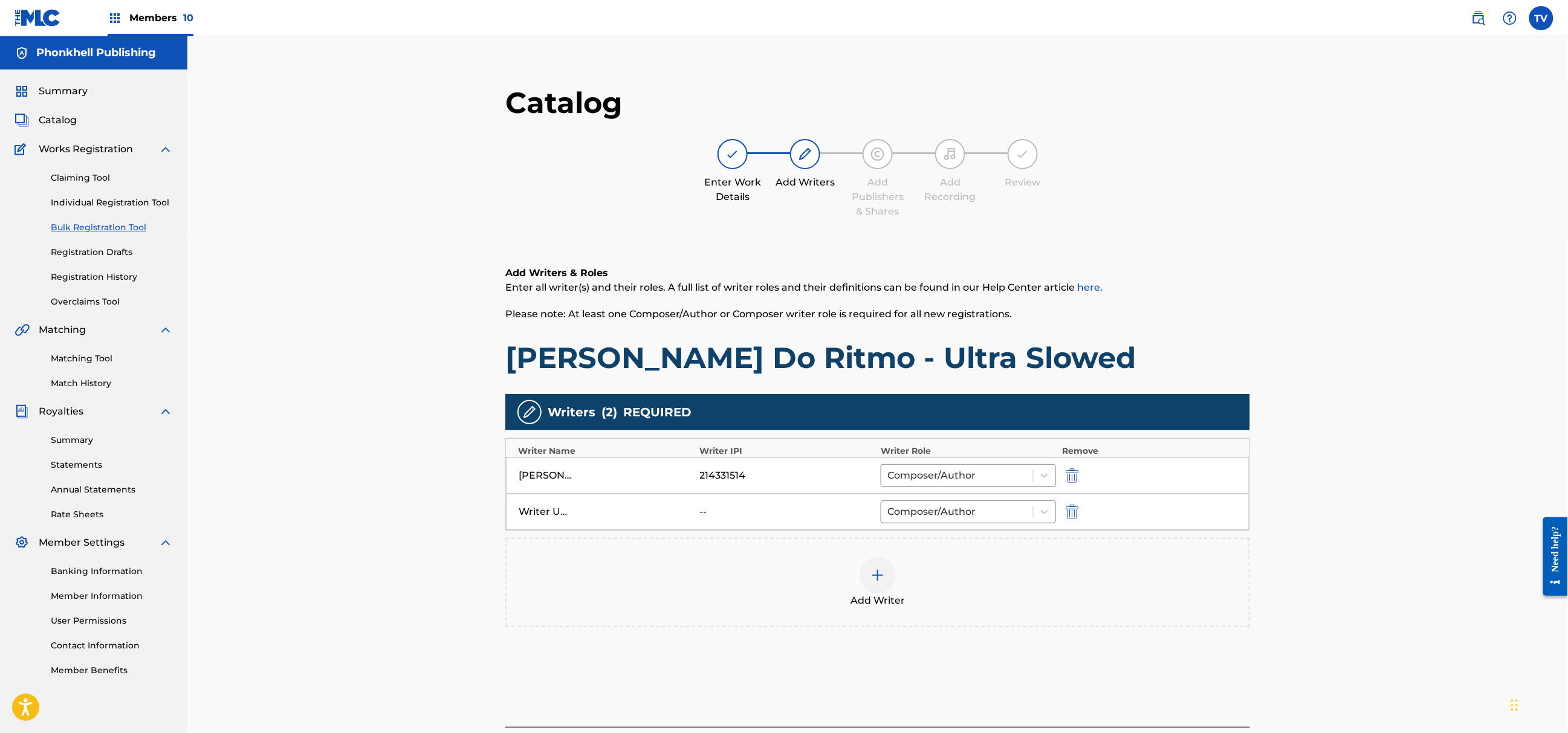
click at [1069, 510] on img "submit" at bounding box center [1072, 512] width 13 height 15
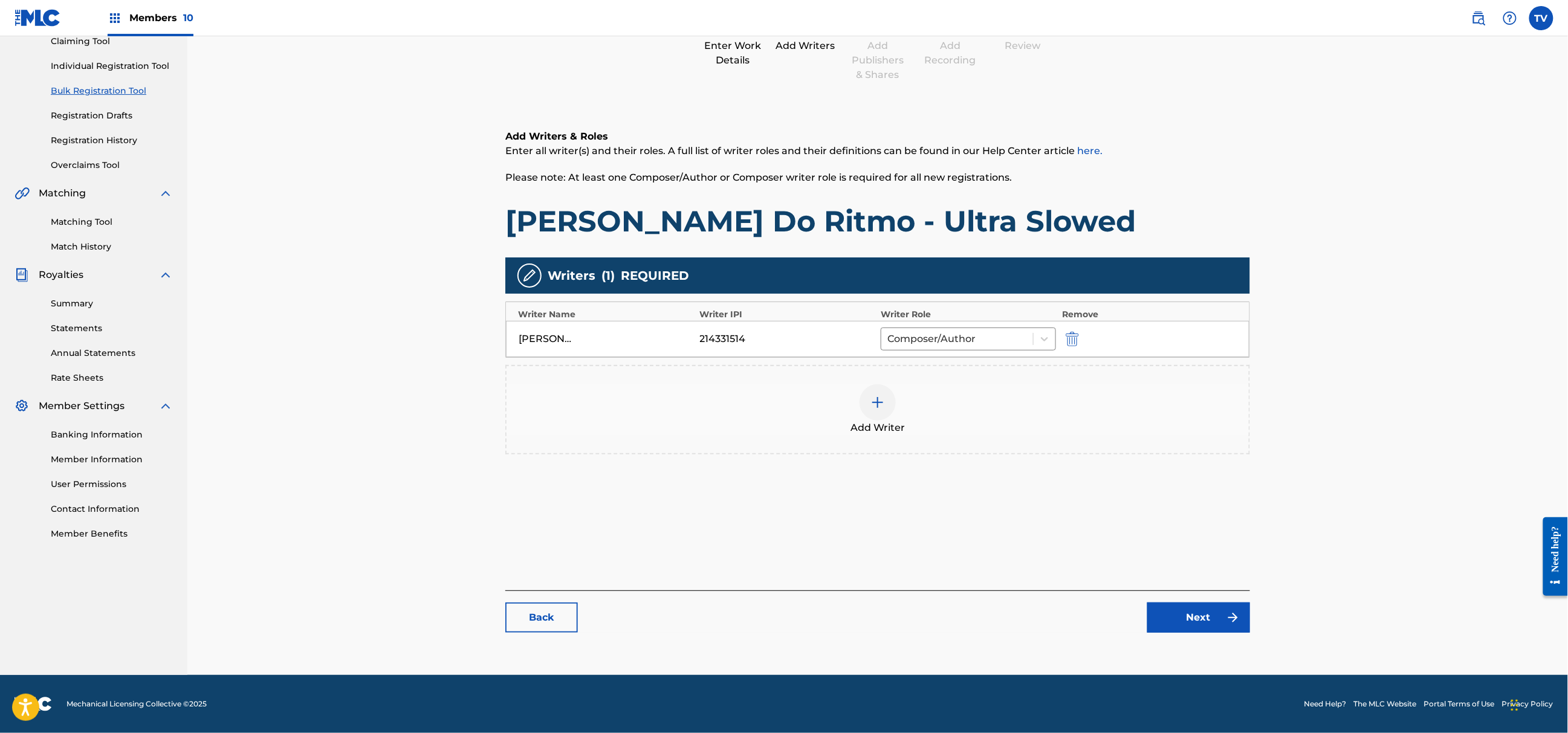
click at [1220, 622] on link "Next" at bounding box center [1199, 617] width 103 height 30
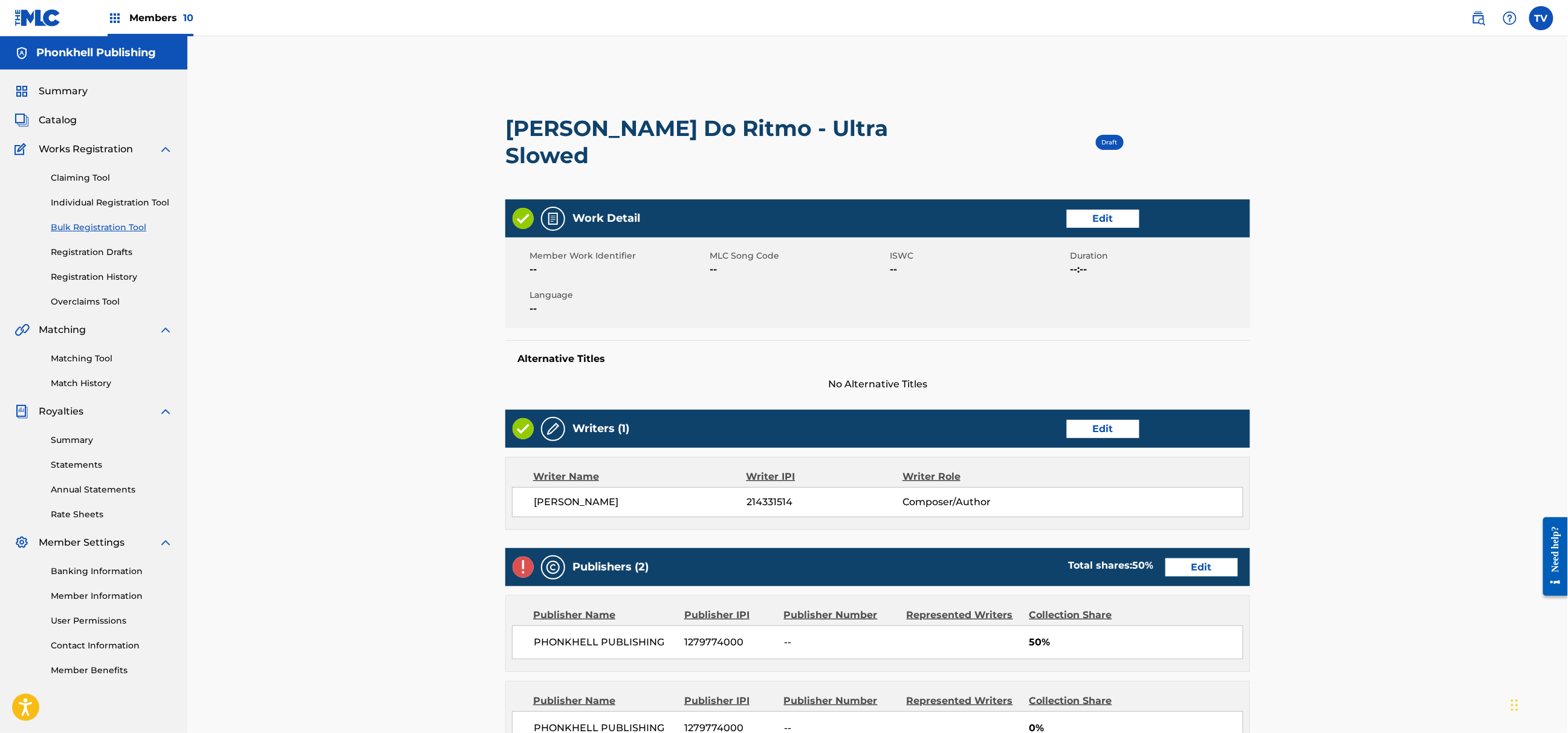
click at [1197, 559] on link "Edit" at bounding box center [1202, 567] width 73 height 18
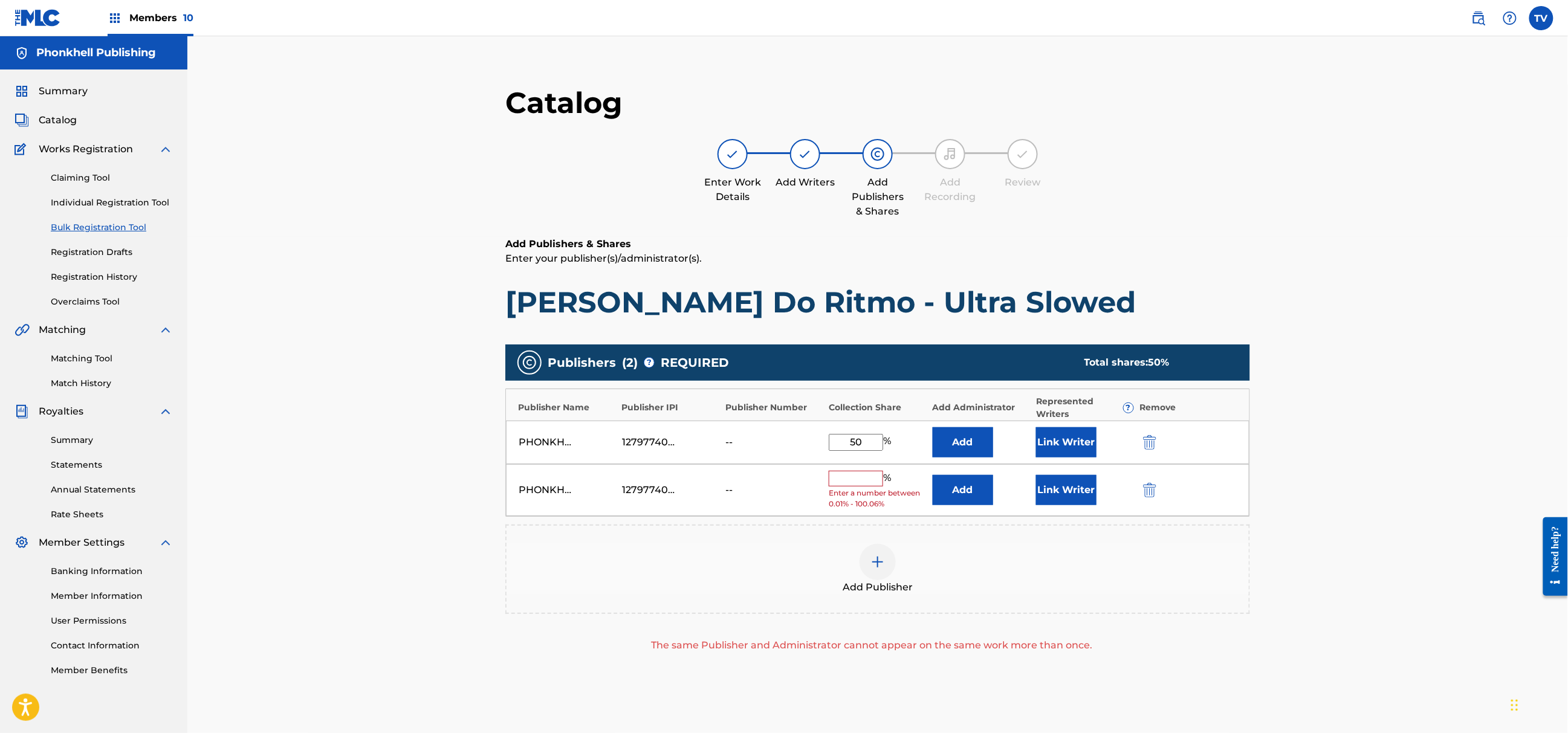
click at [1156, 486] on img "submit" at bounding box center [1150, 490] width 13 height 15
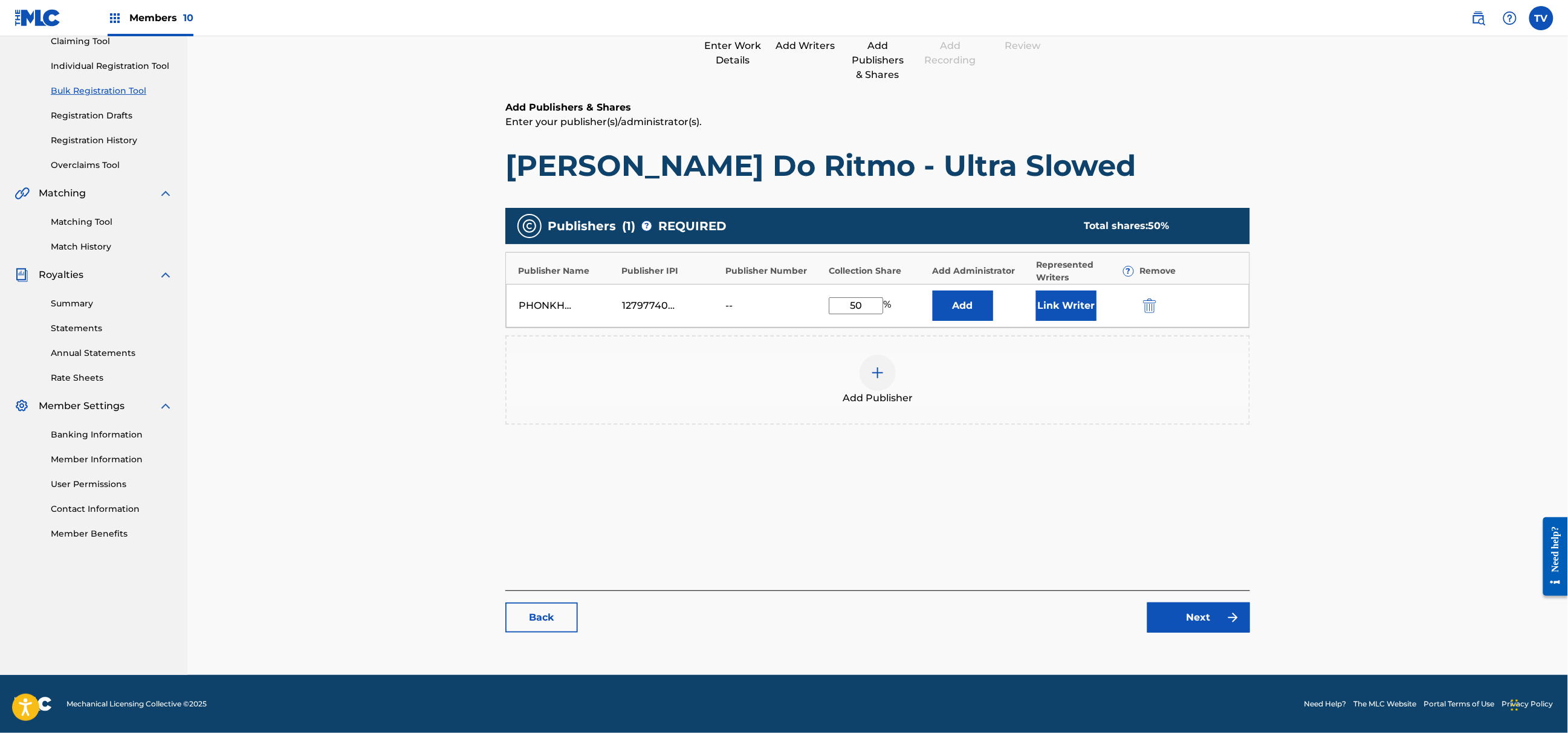
click at [1202, 618] on link "Next" at bounding box center [1199, 617] width 103 height 30
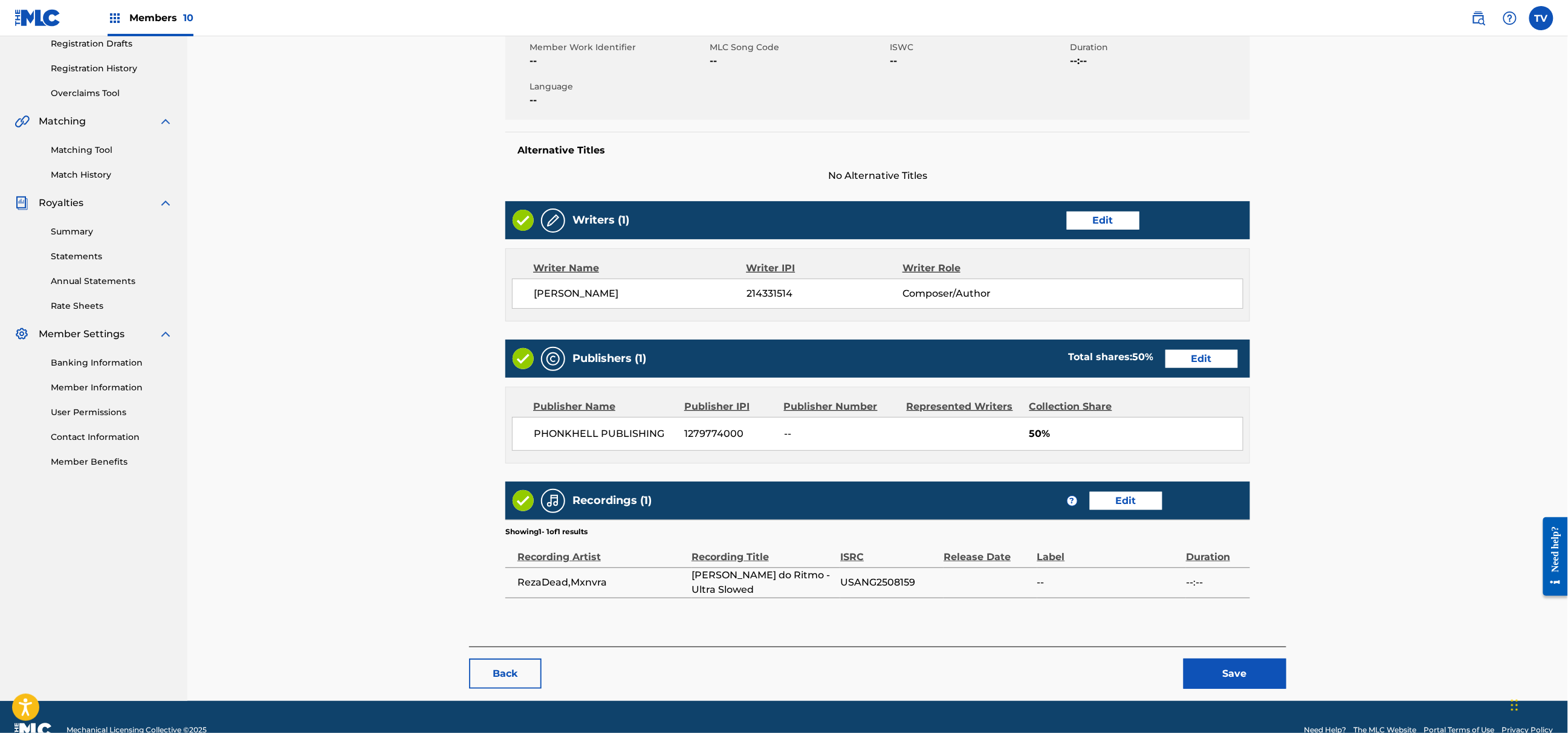
click at [1251, 659] on button "Save" at bounding box center [1235, 674] width 103 height 30
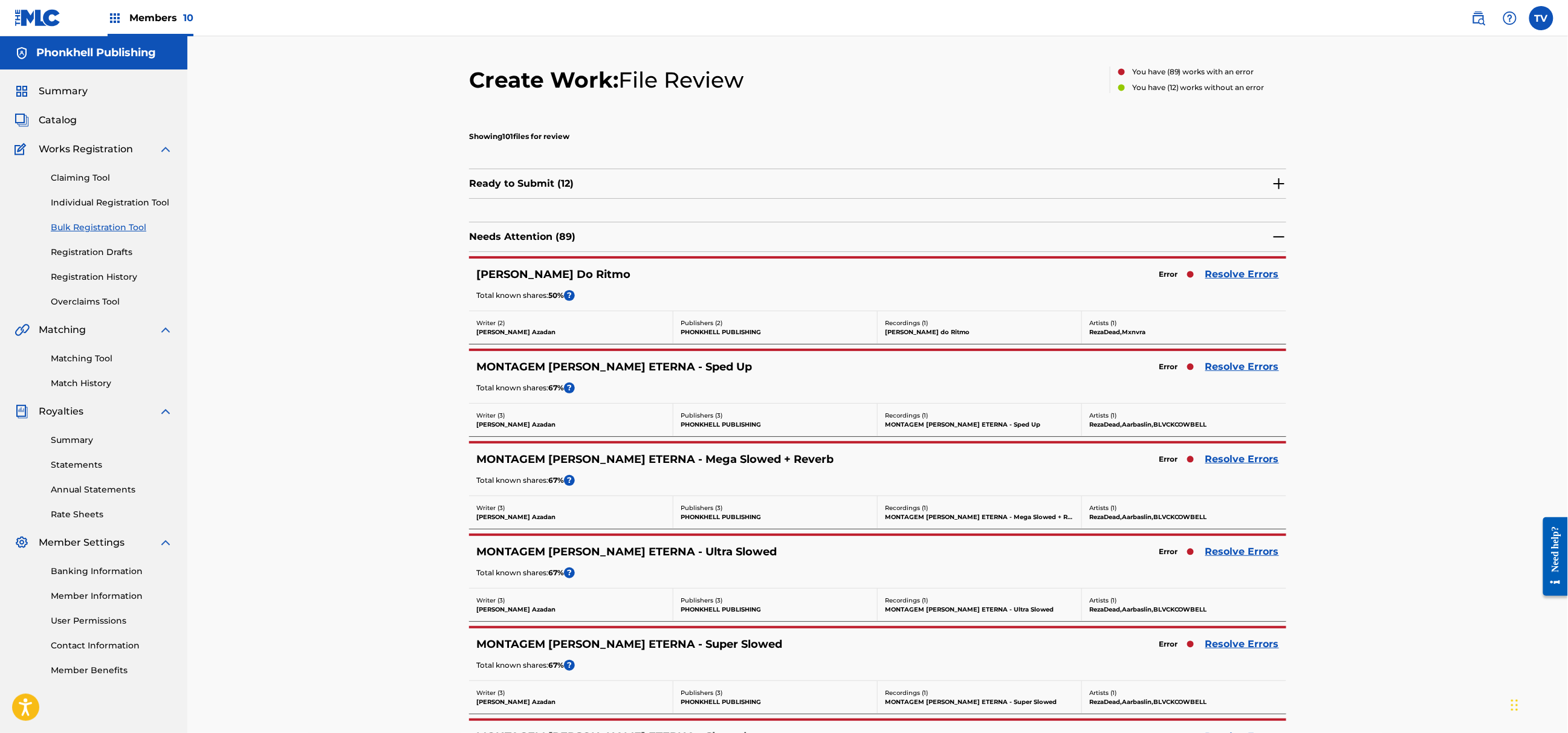
click at [1238, 458] on link "Resolve Errors" at bounding box center [1243, 459] width 74 height 15
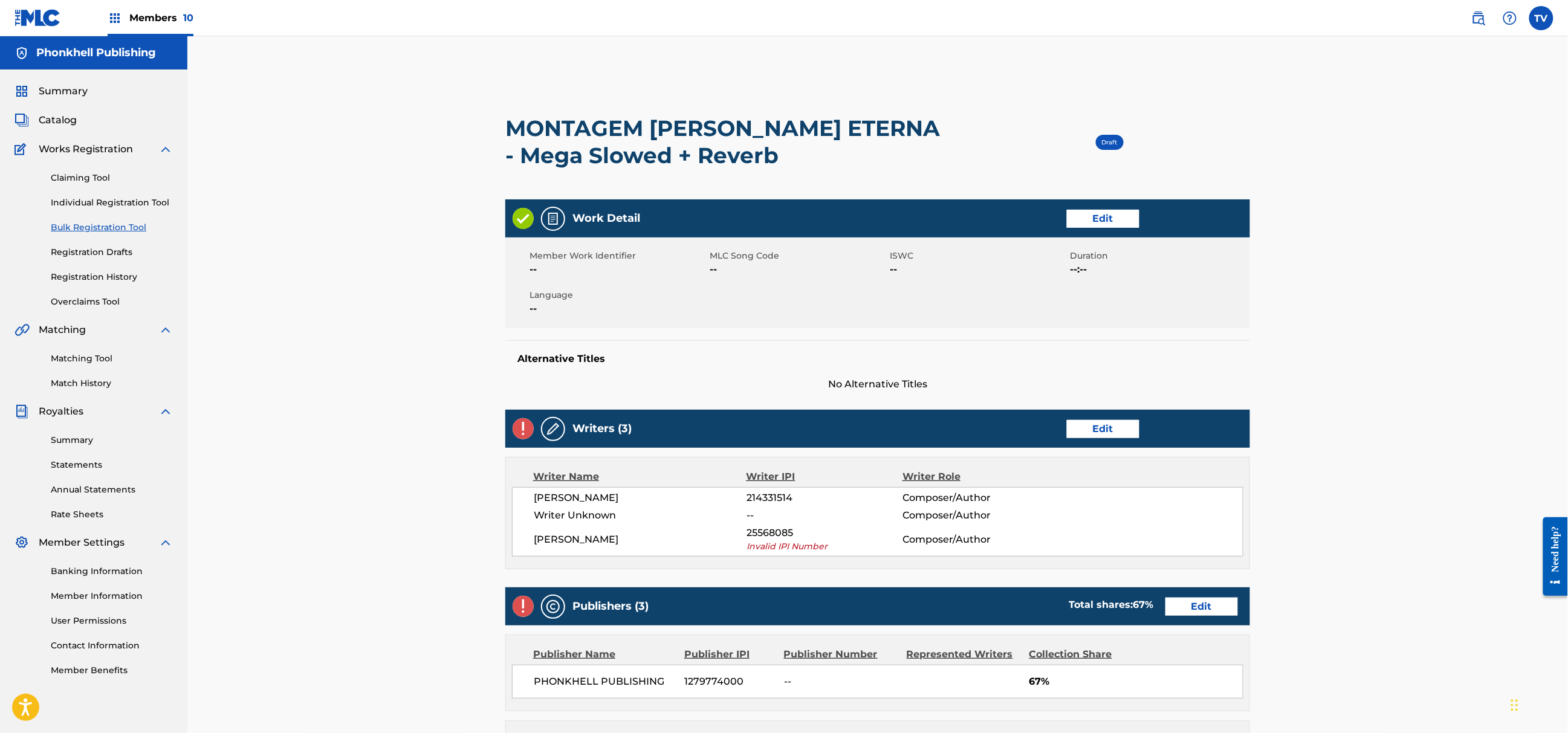
click at [1096, 427] on link "Edit" at bounding box center [1103, 429] width 73 height 18
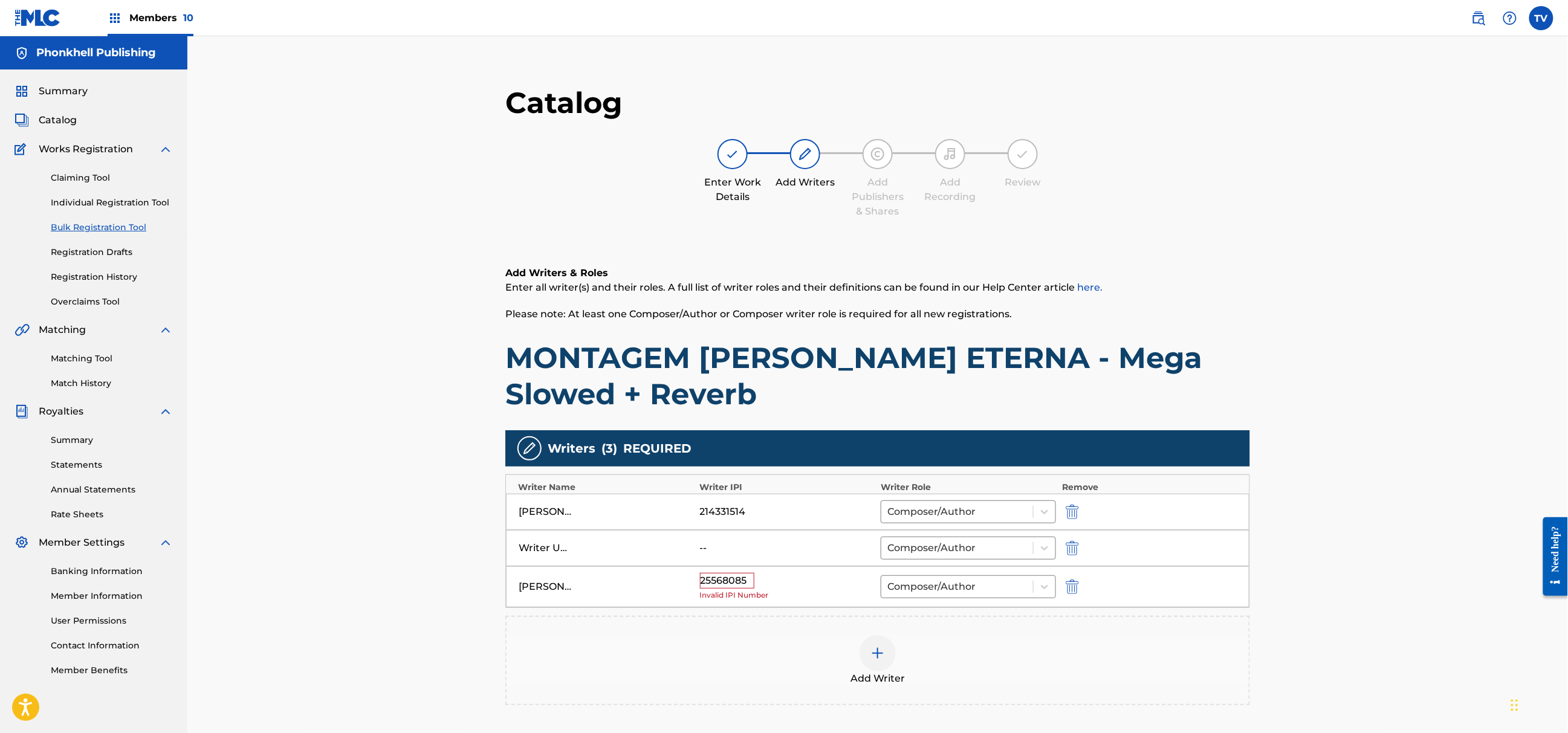
click at [1077, 547] on img "submit" at bounding box center [1072, 548] width 13 height 15
type input "[PERSON_NAME]"
type input "25568085"
click at [727, 549] on div "25568085" at bounding box center [727, 544] width 54 height 16
click at [1067, 550] on img "submit" at bounding box center [1072, 550] width 13 height 15
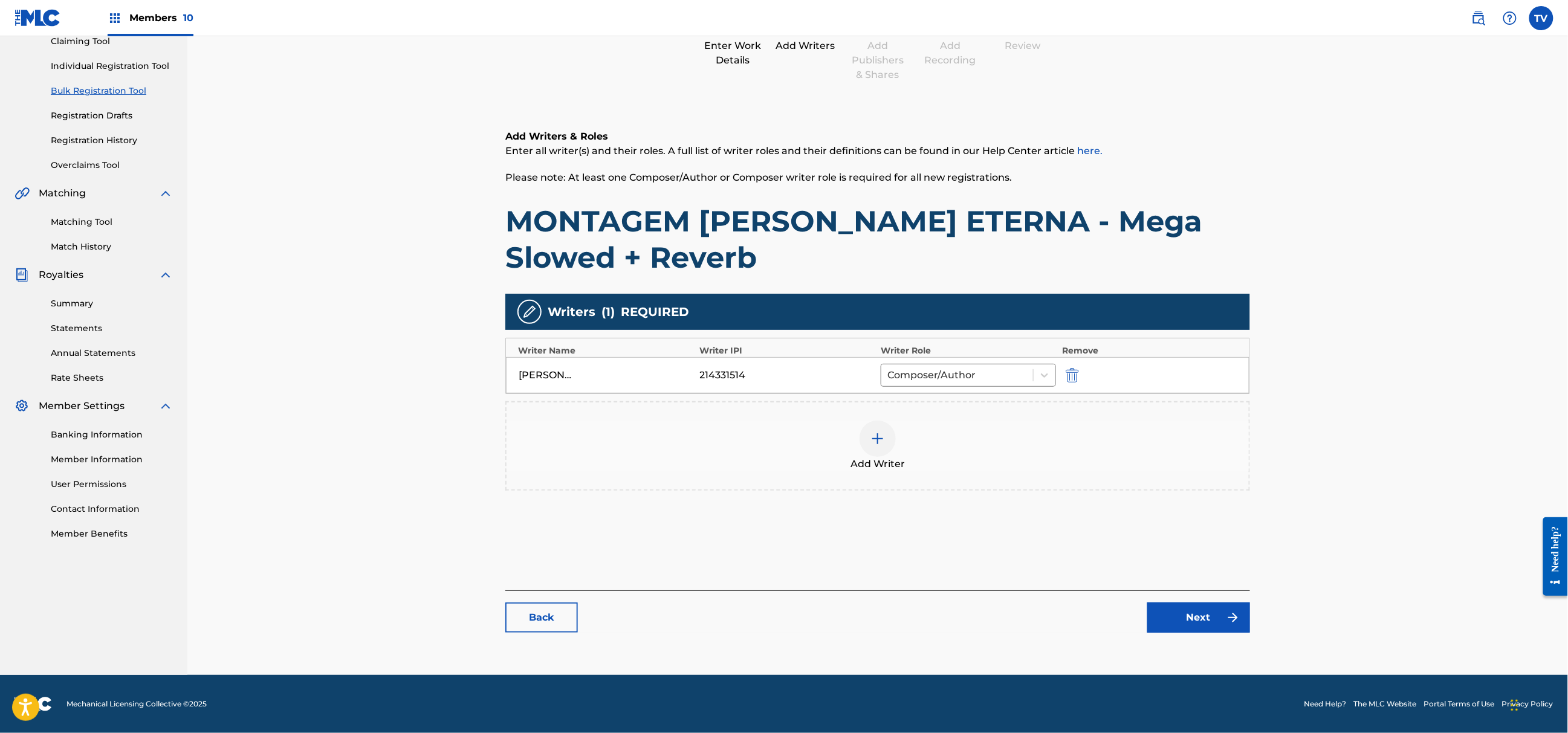
click at [1188, 626] on link "Next" at bounding box center [1199, 617] width 103 height 30
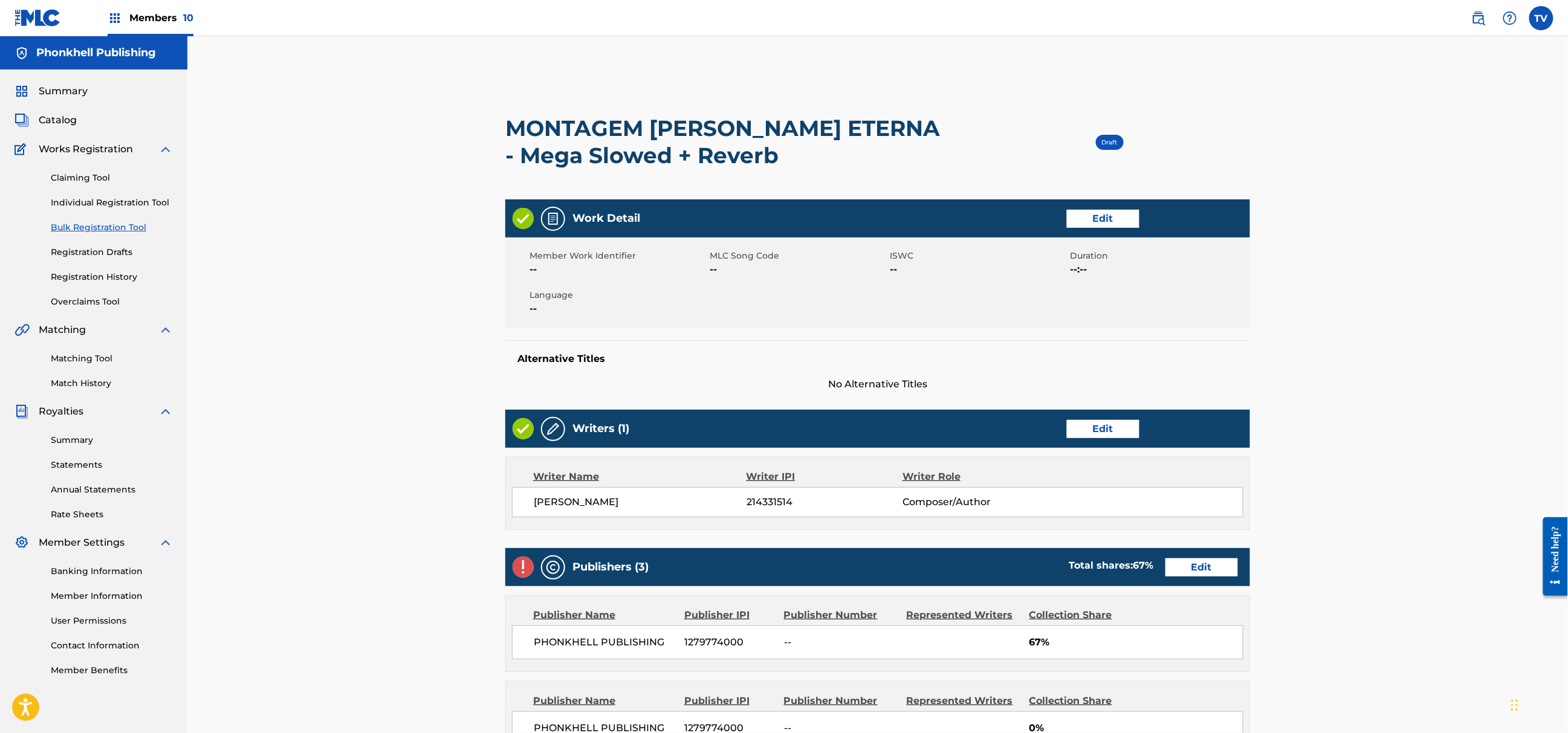
click at [1203, 567] on link "Edit" at bounding box center [1202, 567] width 73 height 18
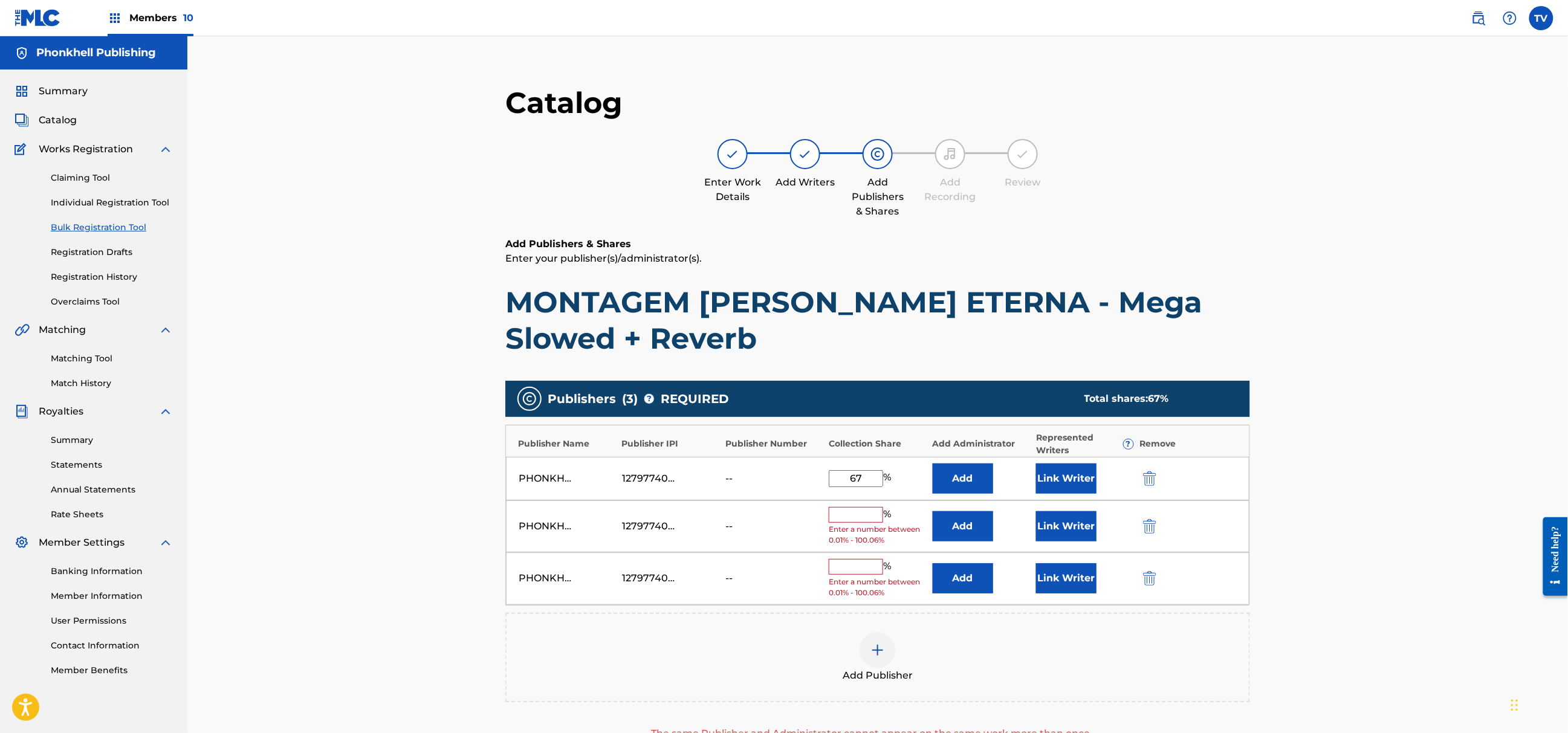
click at [1149, 523] on img "submit" at bounding box center [1150, 526] width 13 height 15
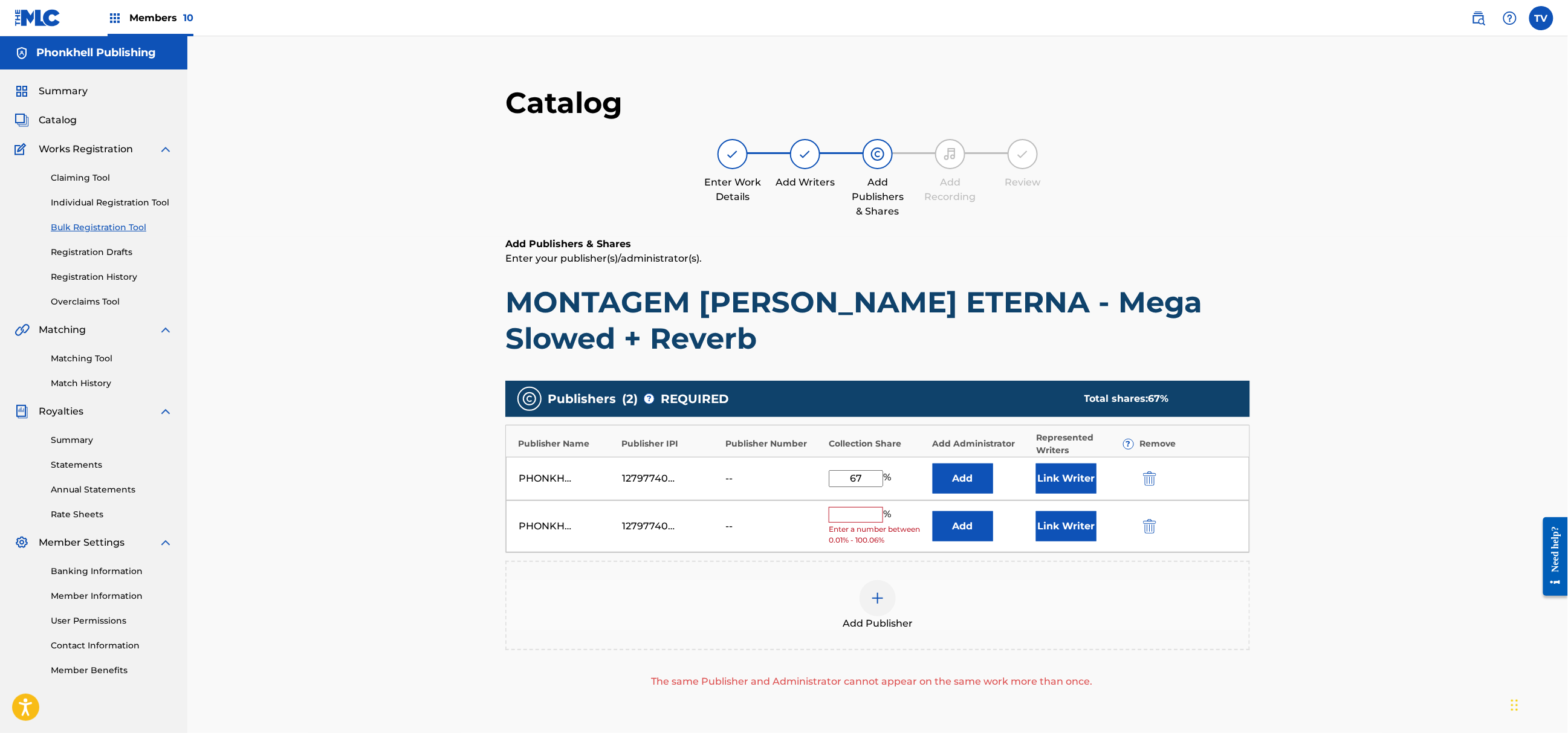
click at [1149, 523] on img "submit" at bounding box center [1150, 526] width 13 height 15
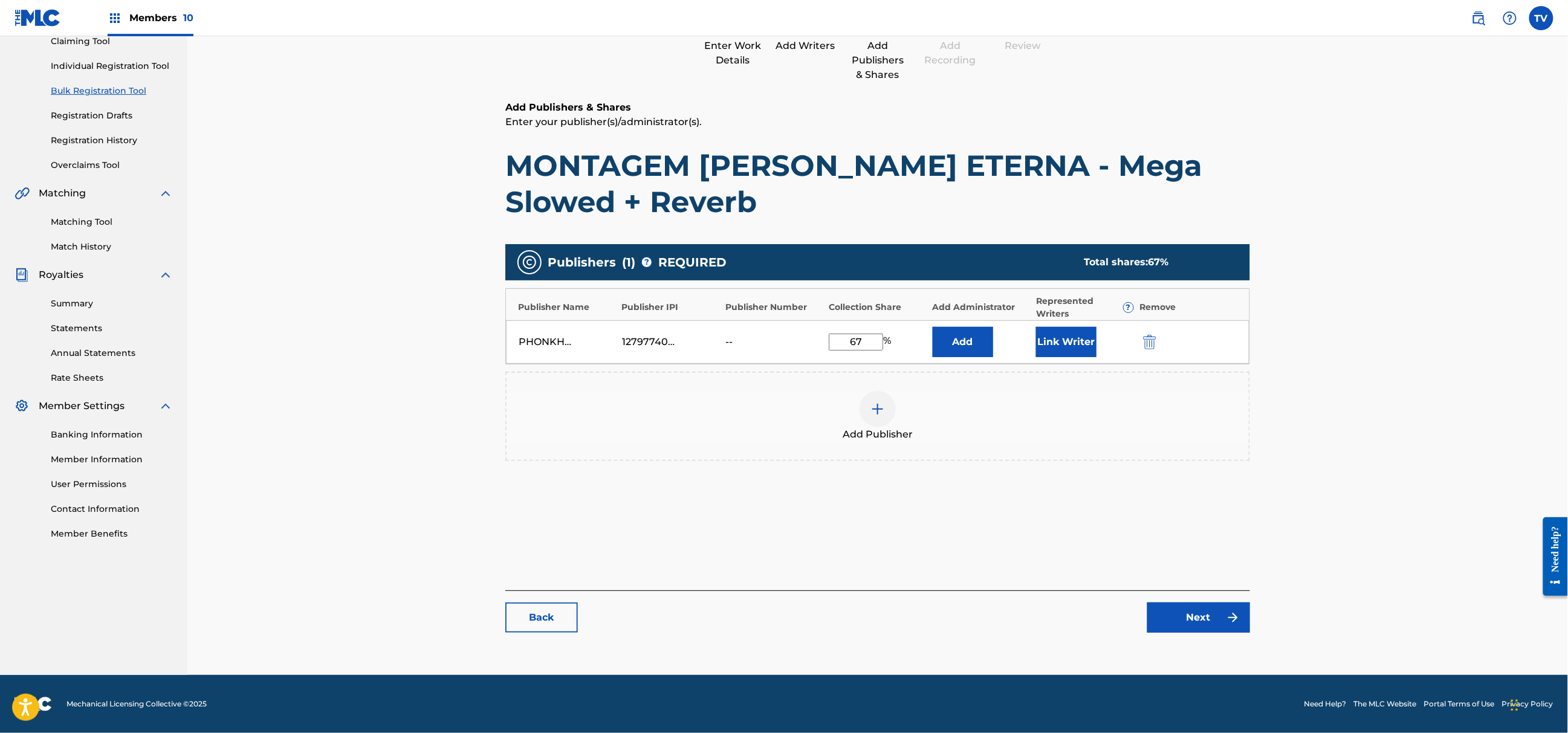
click at [1181, 618] on link "Next" at bounding box center [1199, 617] width 103 height 30
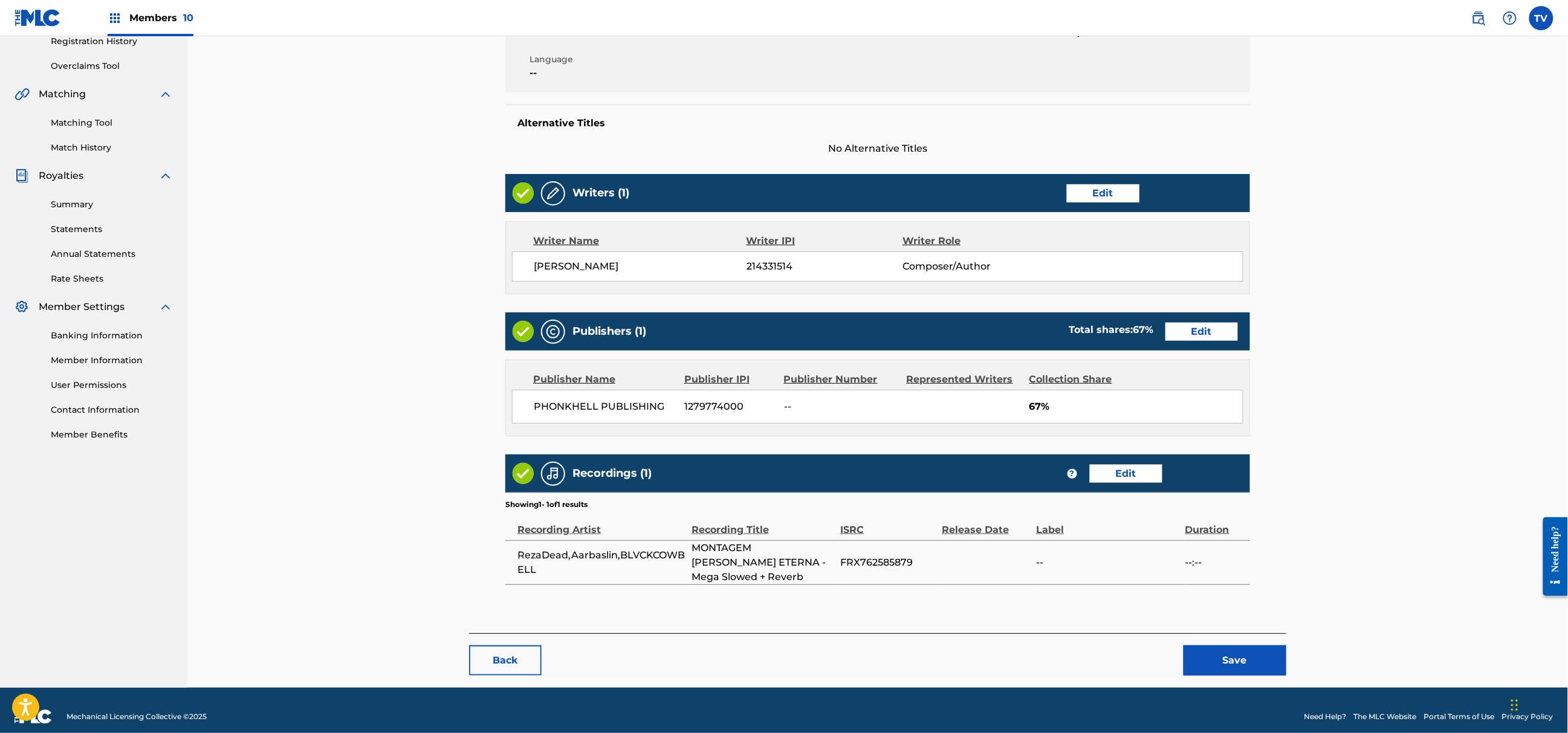
click at [1241, 649] on button "Save" at bounding box center [1235, 660] width 103 height 30
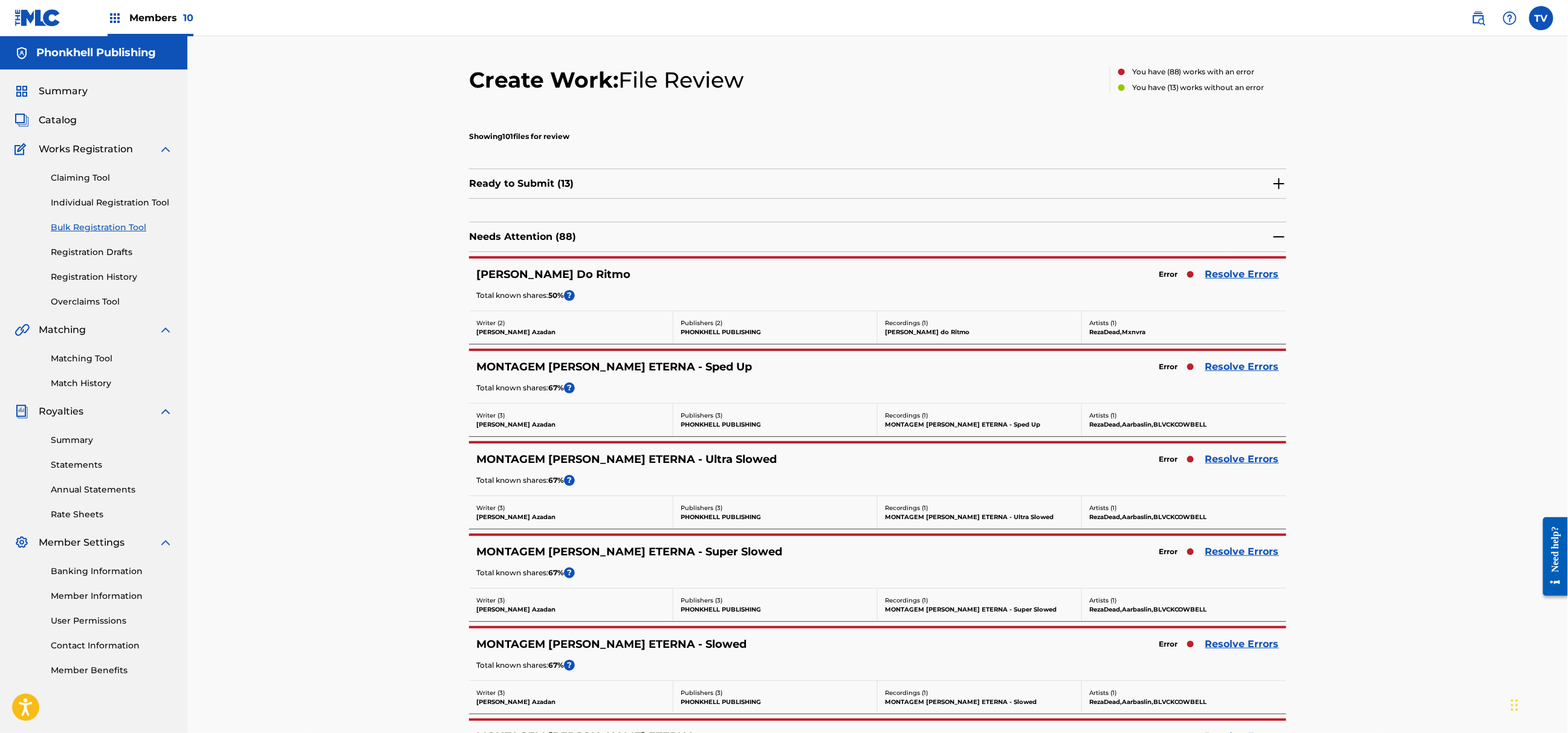
click at [1239, 462] on link "Resolve Errors" at bounding box center [1243, 459] width 74 height 15
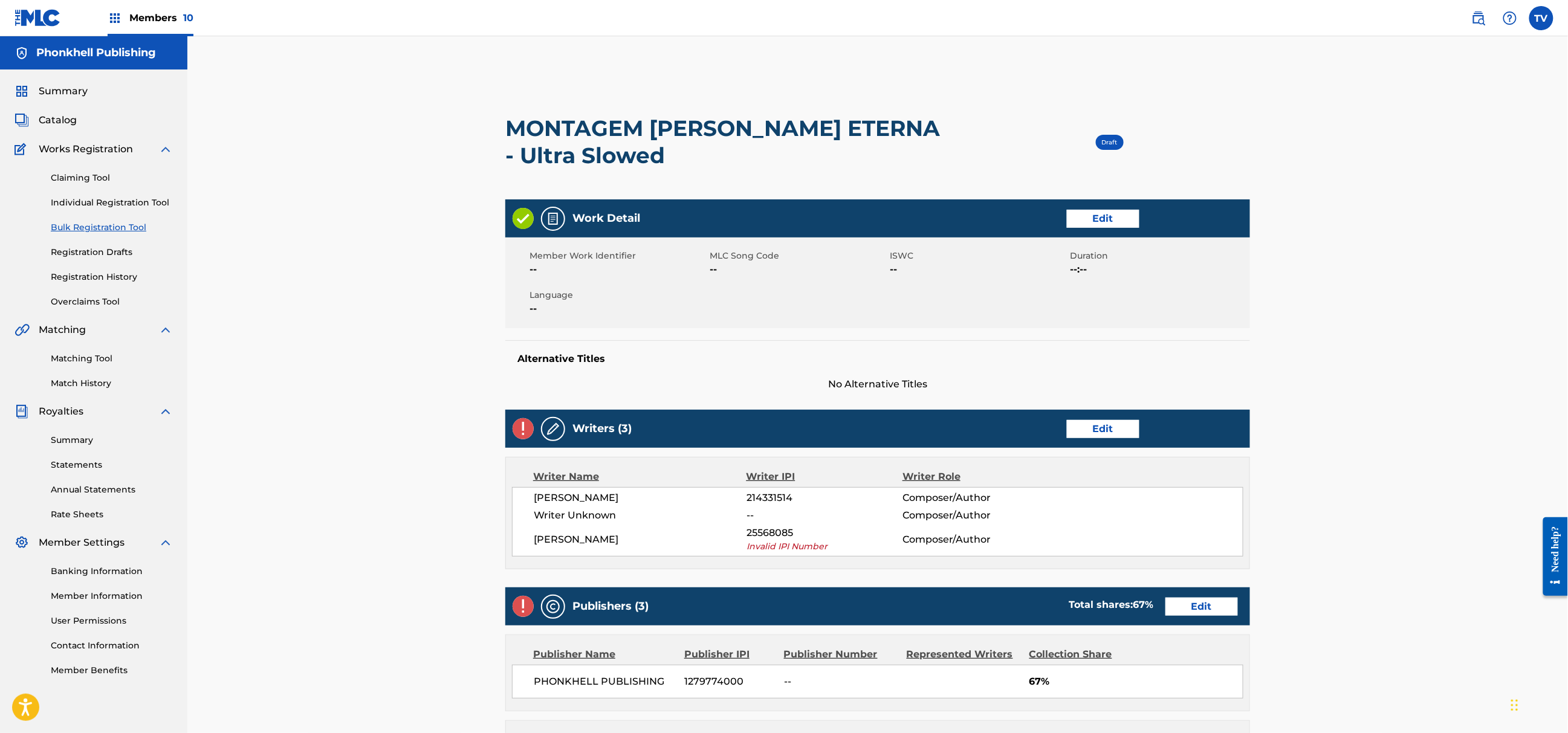
click at [1076, 429] on link "Edit" at bounding box center [1103, 429] width 73 height 18
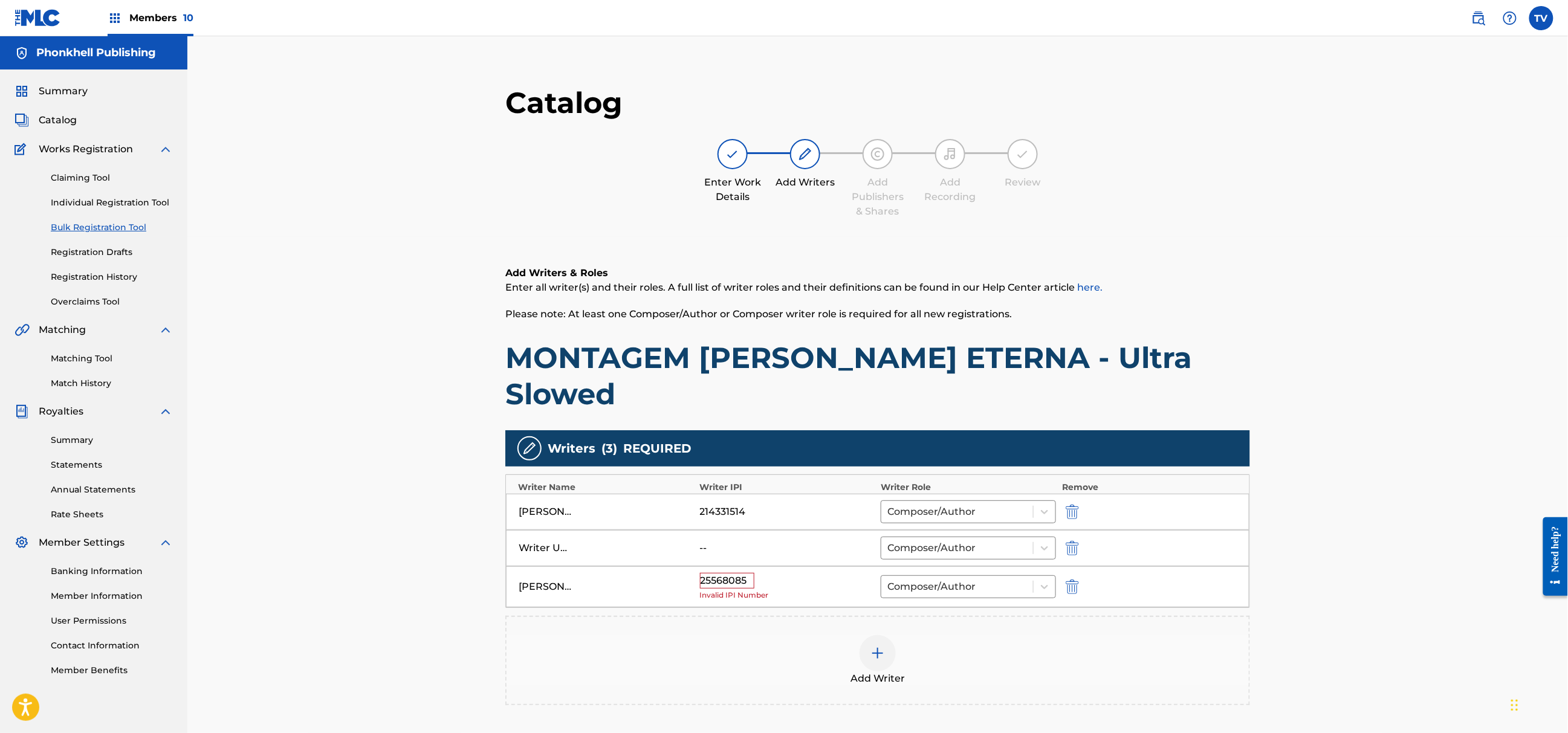
click at [1074, 541] on img "submit" at bounding box center [1072, 548] width 13 height 15
type input "[PERSON_NAME]"
type input "25568085"
click at [1074, 530] on div "[PERSON_NAME] 25568085 Invalid IPI Number Composer/Author" at bounding box center [878, 550] width 744 height 41
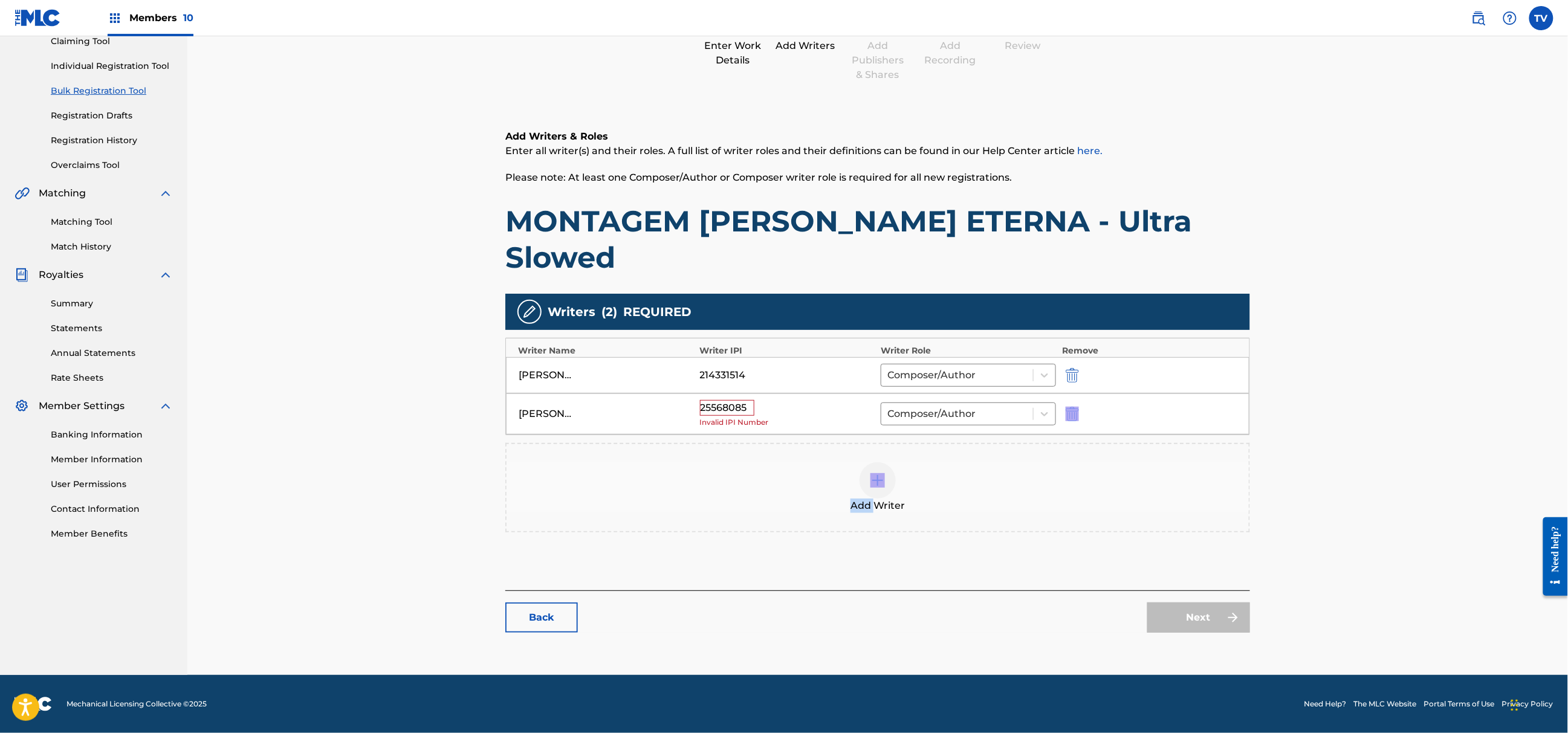
click at [1073, 407] on img "submit" at bounding box center [1072, 414] width 13 height 15
click at [1218, 637] on div "Catalog Enter Work Details Add Writers Add Publishers & Shares Add Recording Re…" at bounding box center [878, 296] width 745 height 697
click at [1220, 613] on link "Next" at bounding box center [1199, 617] width 103 height 30
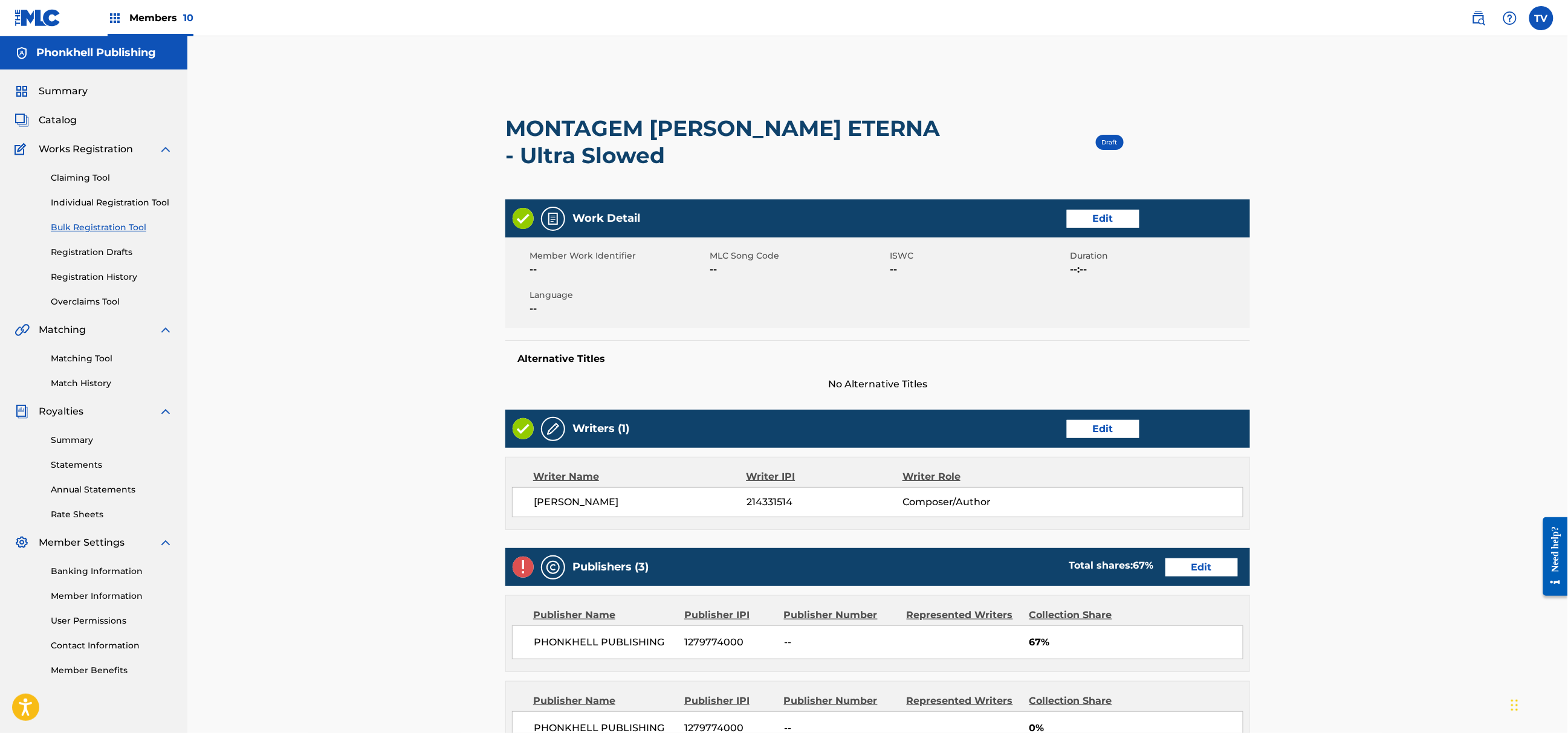
click at [1204, 562] on link "Edit" at bounding box center [1202, 567] width 73 height 18
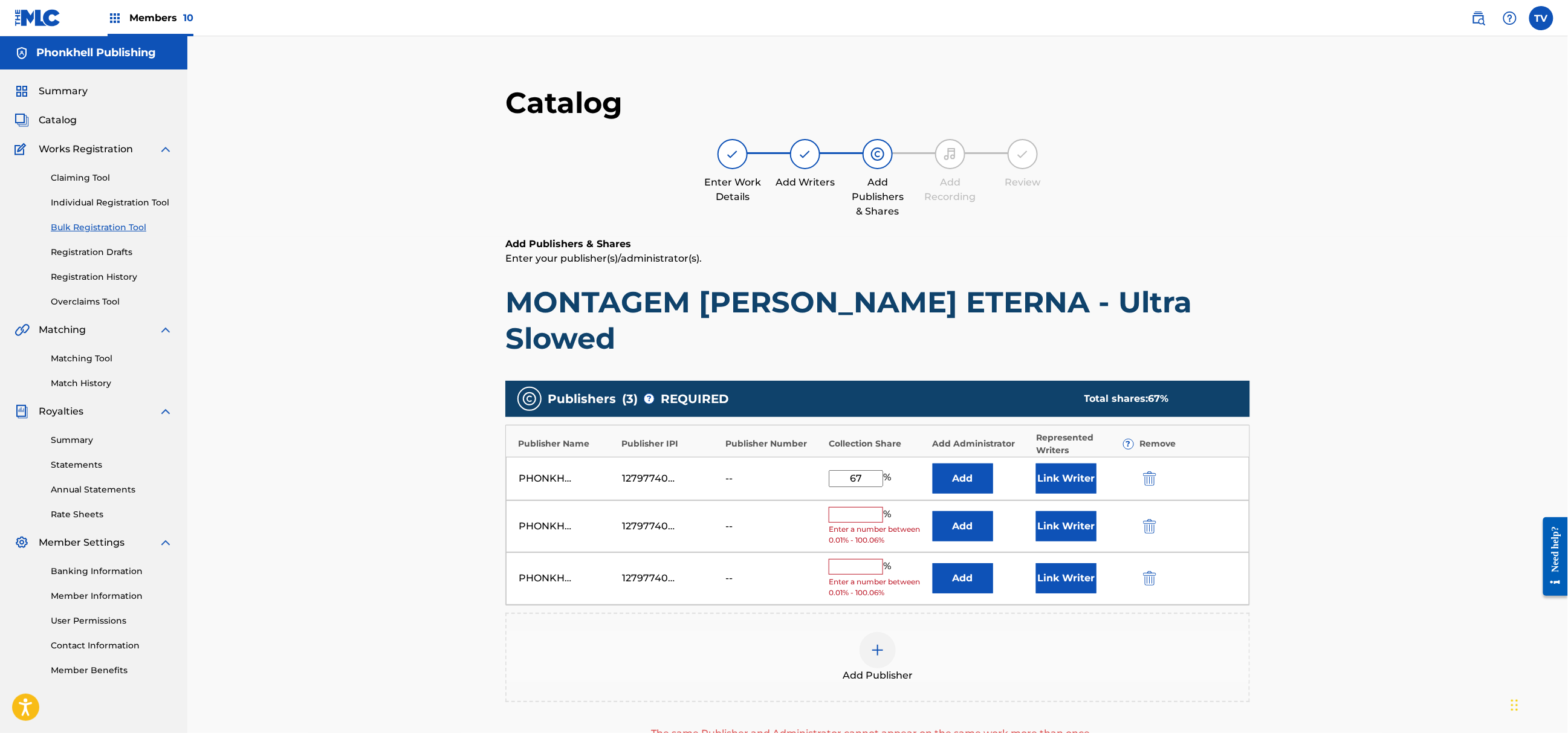
click at [1154, 519] on img "submit" at bounding box center [1150, 526] width 13 height 15
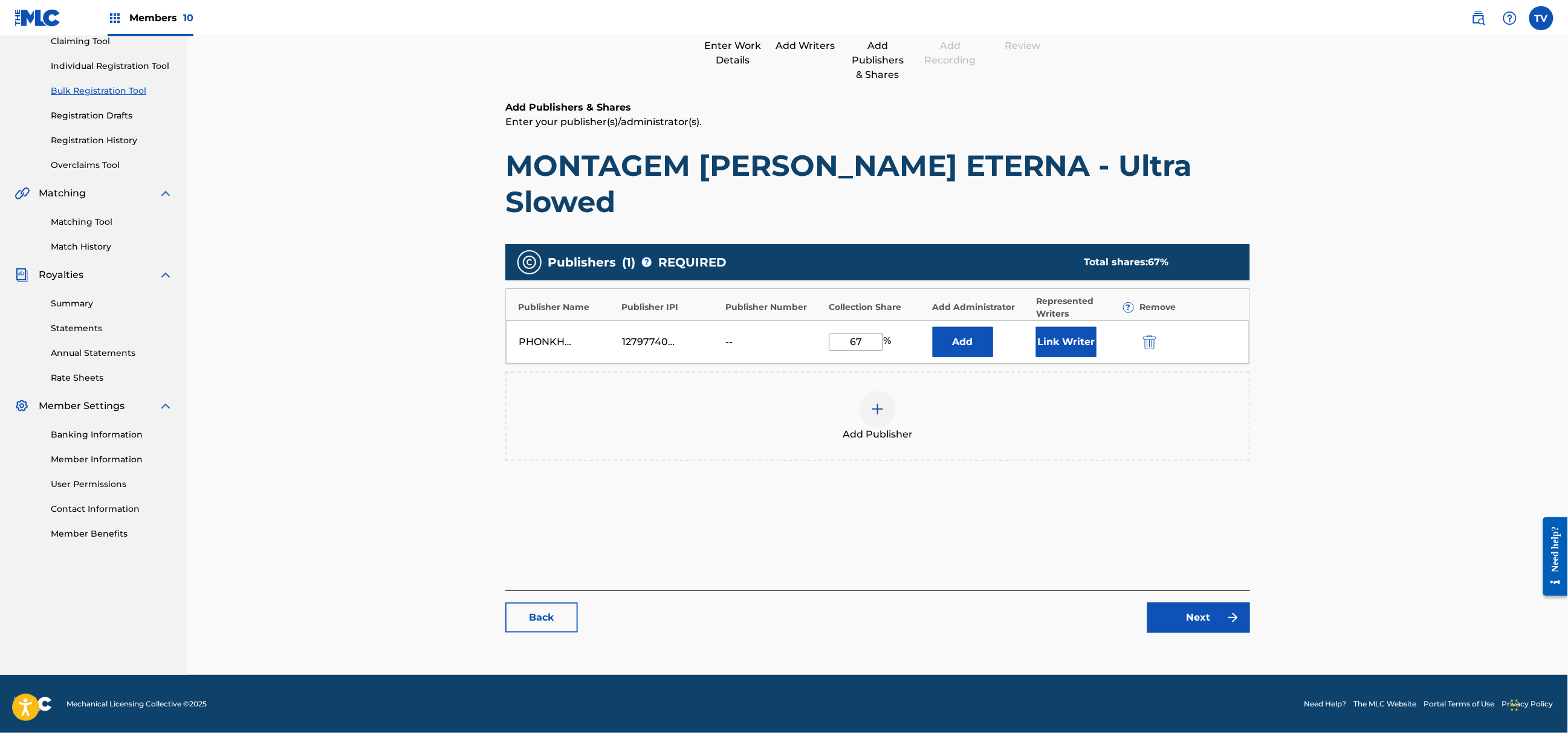
click at [1195, 620] on link "Next" at bounding box center [1199, 617] width 103 height 30
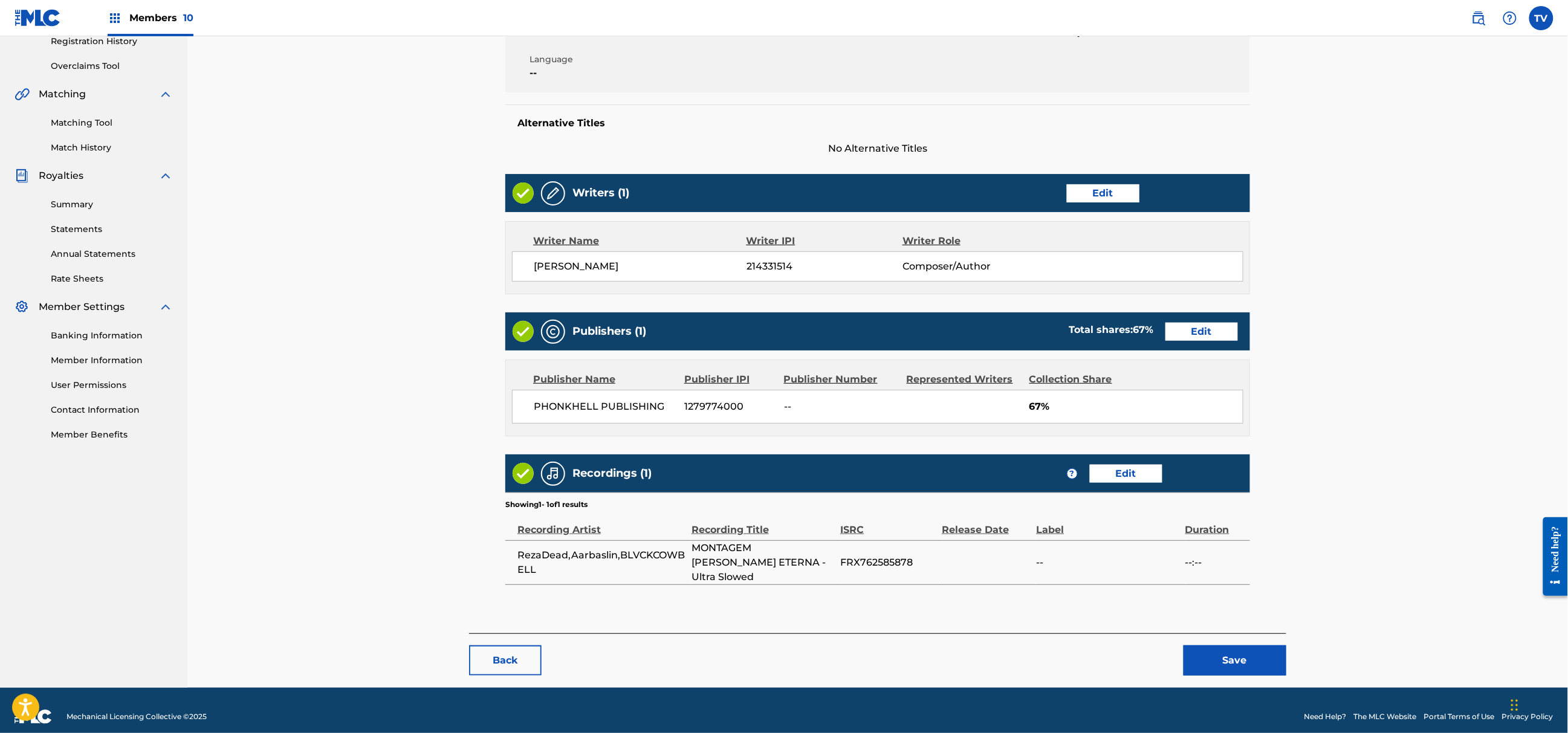
click at [1248, 657] on button "Save" at bounding box center [1235, 660] width 103 height 30
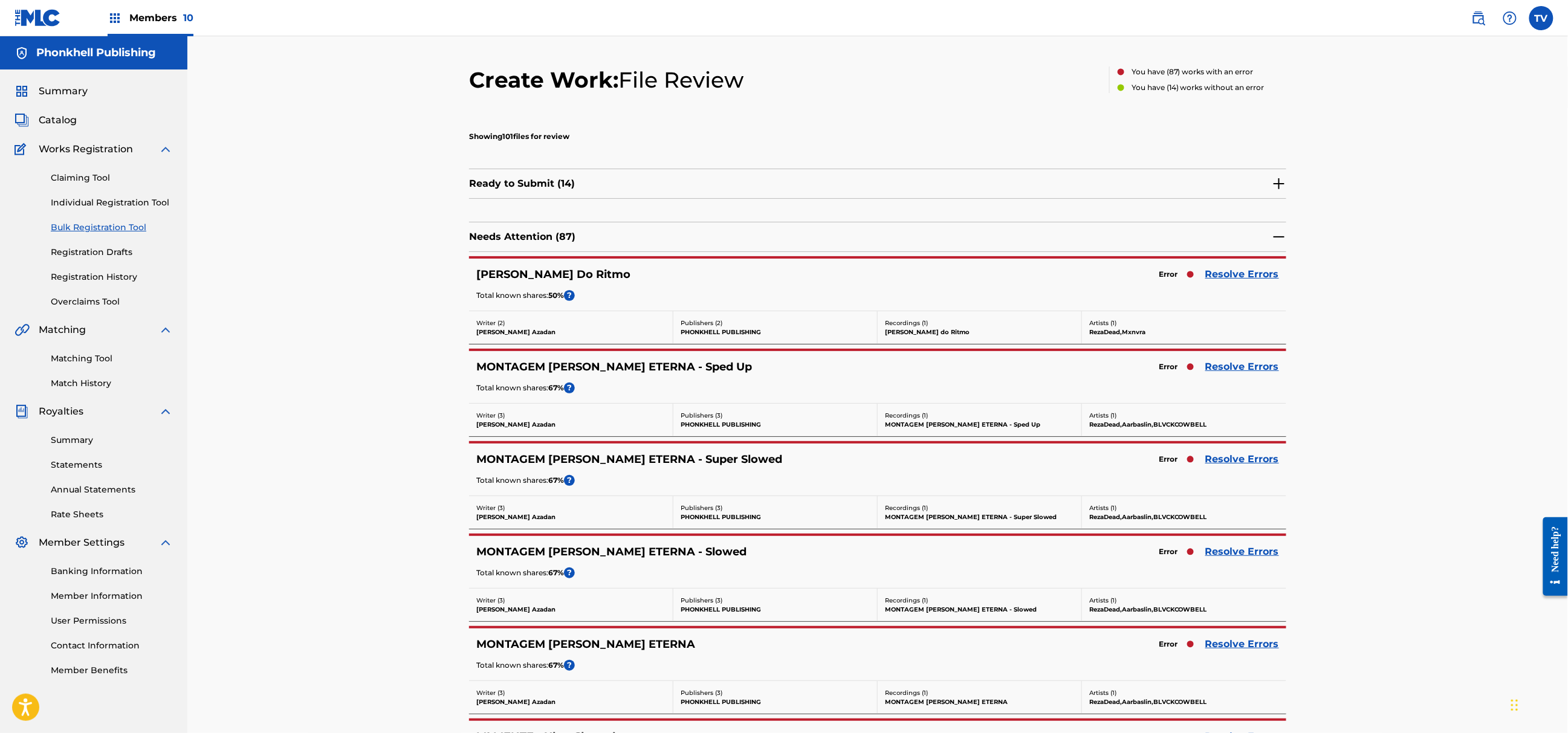
click at [1236, 455] on link "Resolve Errors" at bounding box center [1243, 459] width 74 height 15
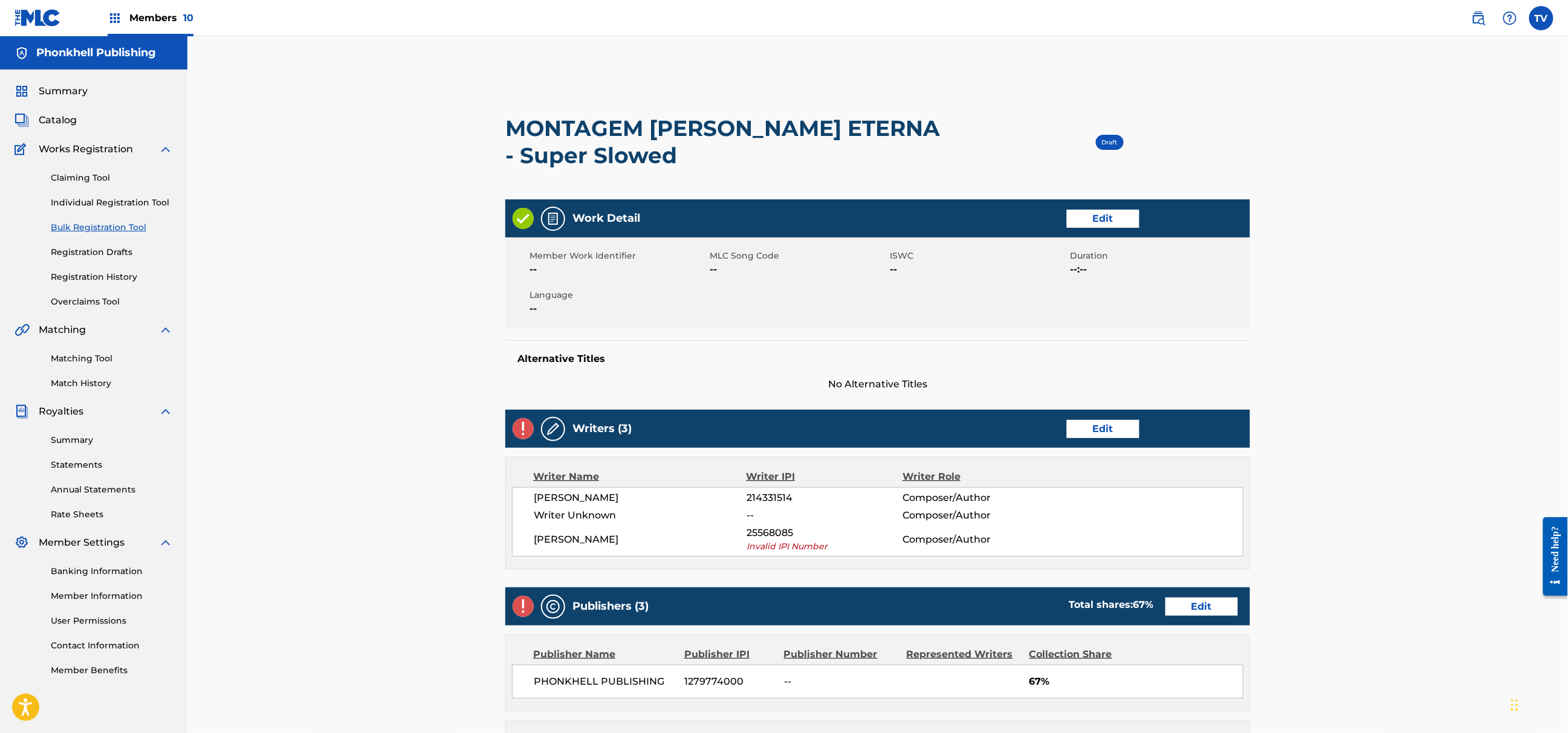
click at [1106, 434] on link "Edit" at bounding box center [1103, 429] width 73 height 18
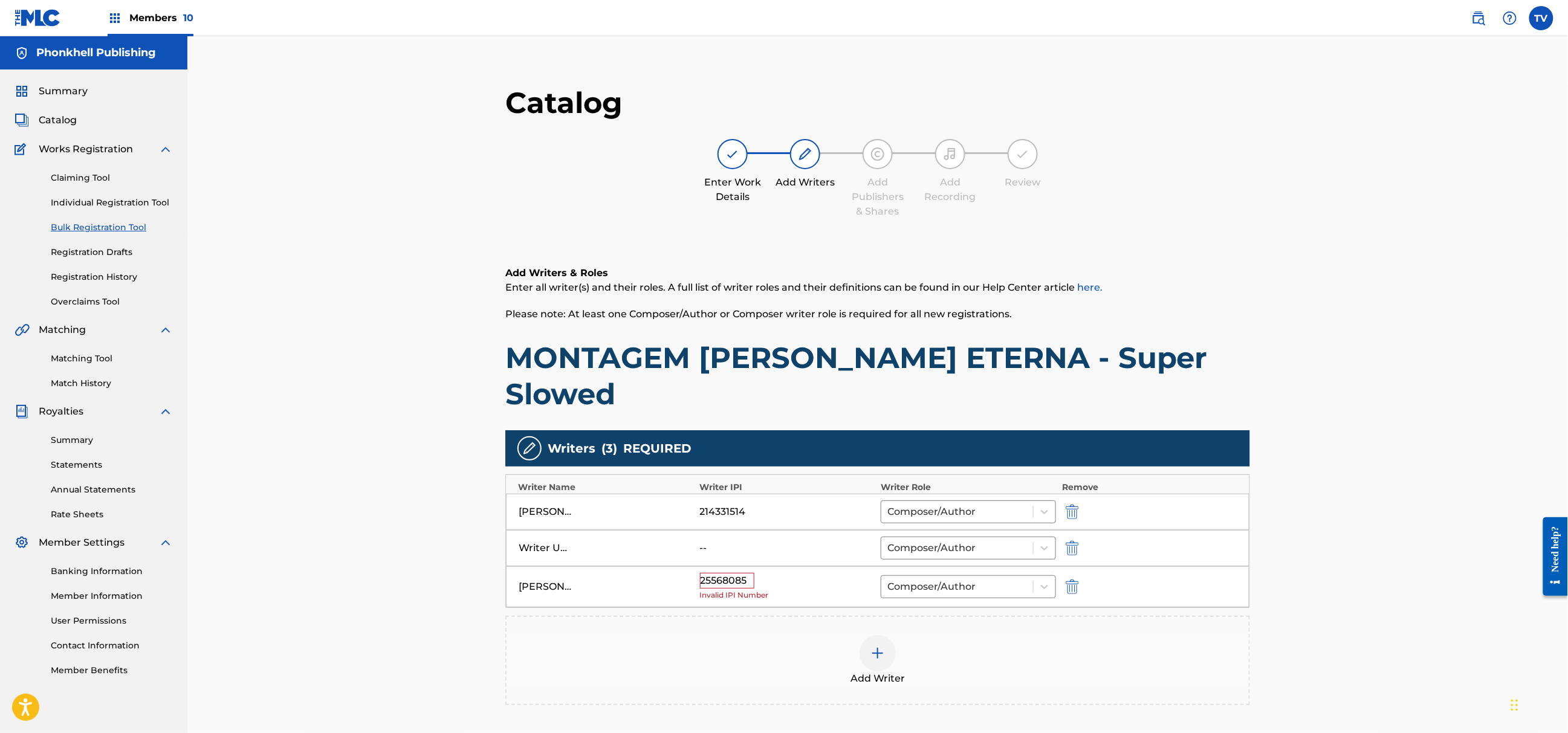
click at [1076, 541] on img "submit" at bounding box center [1072, 548] width 13 height 15
type input "[PERSON_NAME]"
type input "25568085"
click at [1076, 543] on img "submit" at bounding box center [1072, 550] width 13 height 15
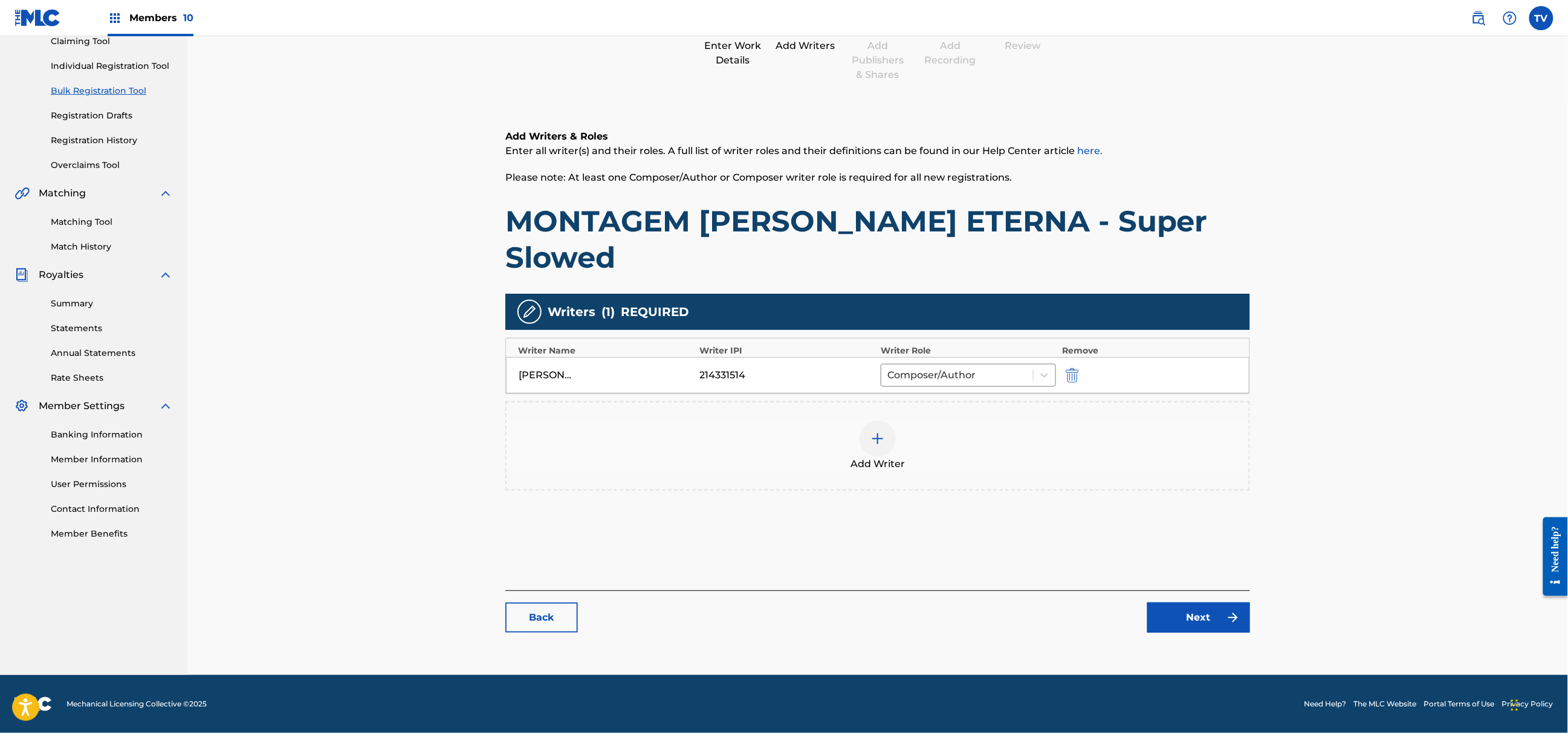
click at [1188, 618] on link "Next" at bounding box center [1199, 617] width 103 height 30
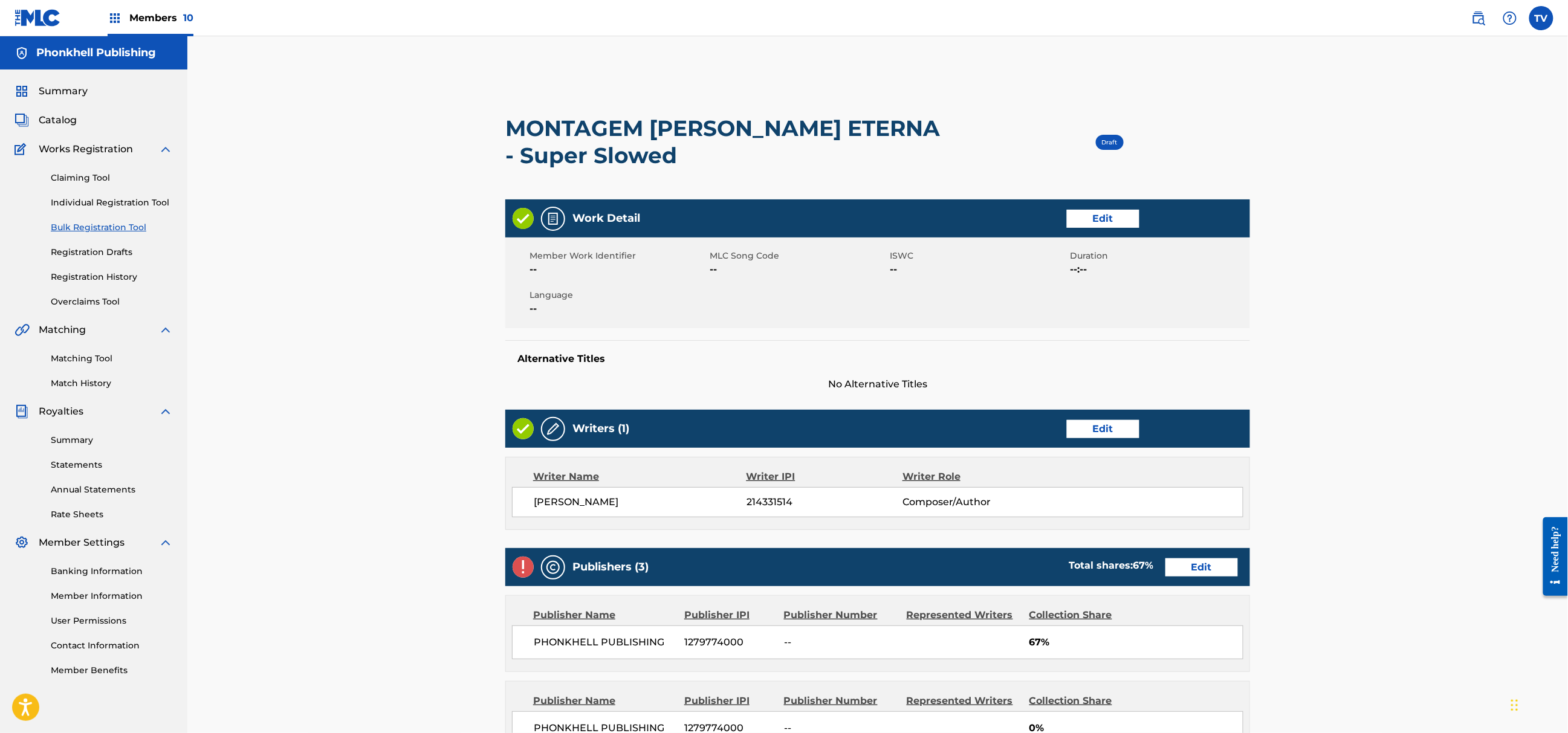
click at [1200, 565] on link "Edit" at bounding box center [1202, 567] width 73 height 18
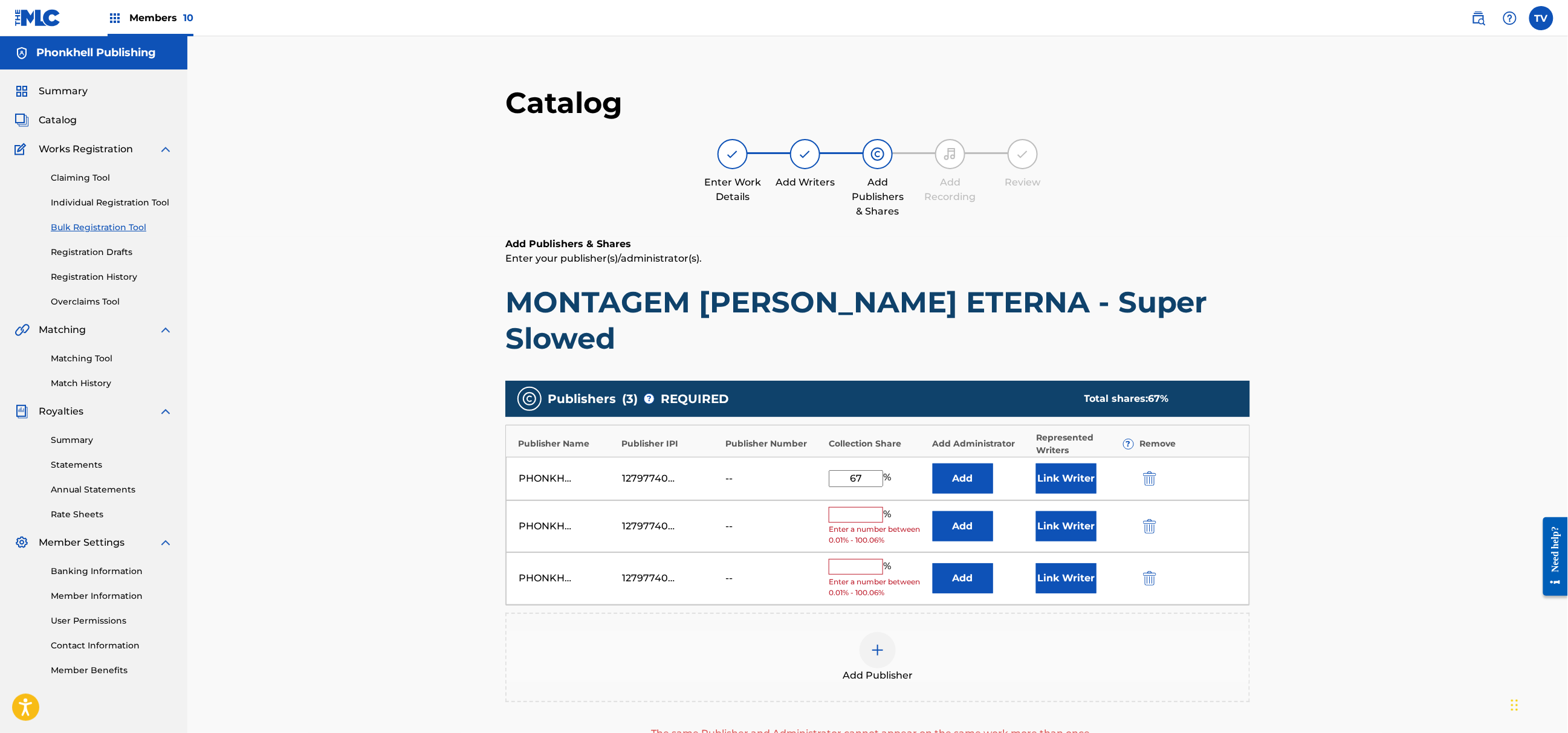
click at [1142, 501] on div "PHONKHELL PUBLISHING 1279774000 -- % Enter a number between 0.01% - 100.06% Add…" at bounding box center [878, 527] width 744 height 53
click at [1147, 519] on img "submit" at bounding box center [1150, 526] width 13 height 15
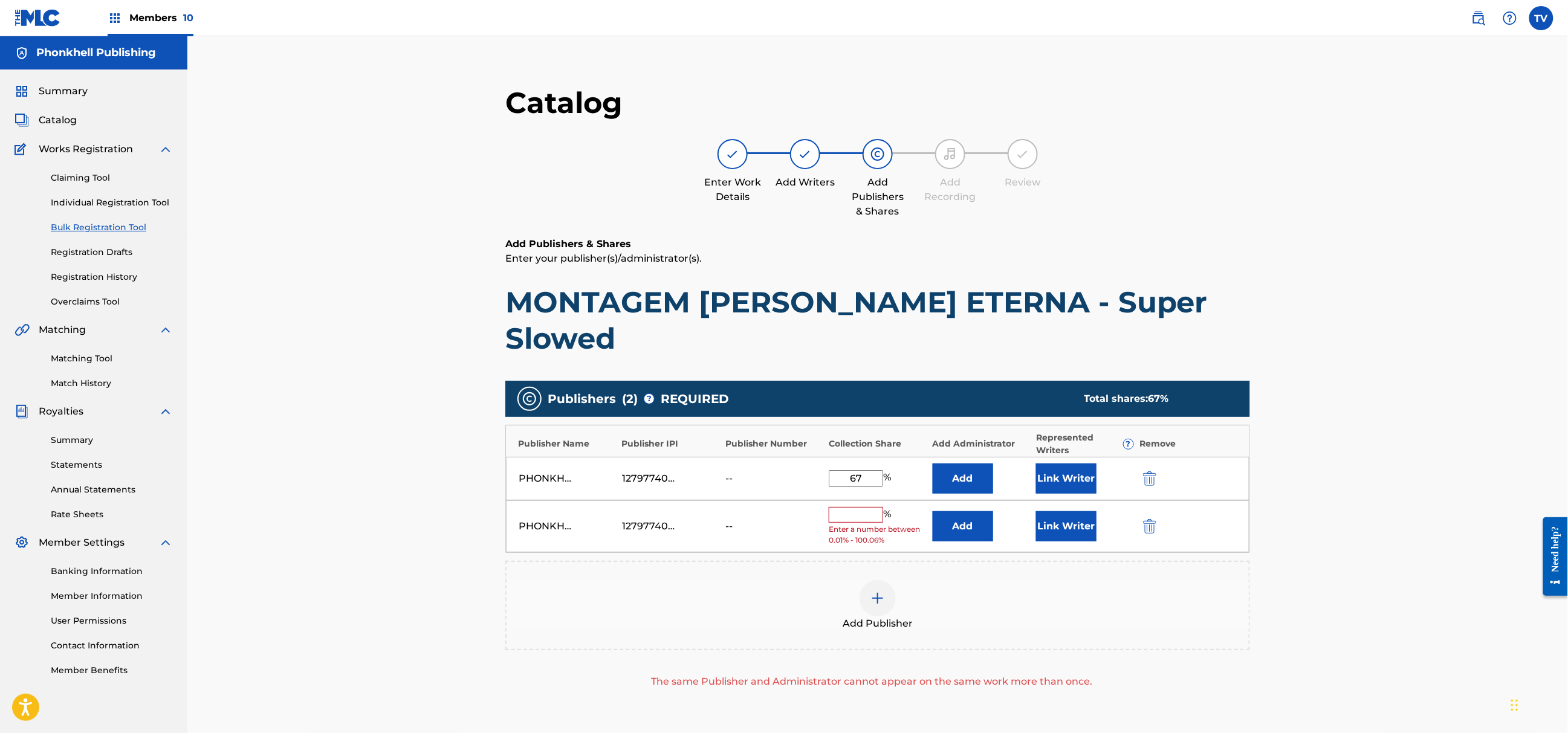
click at [1147, 519] on img "submit" at bounding box center [1150, 526] width 13 height 15
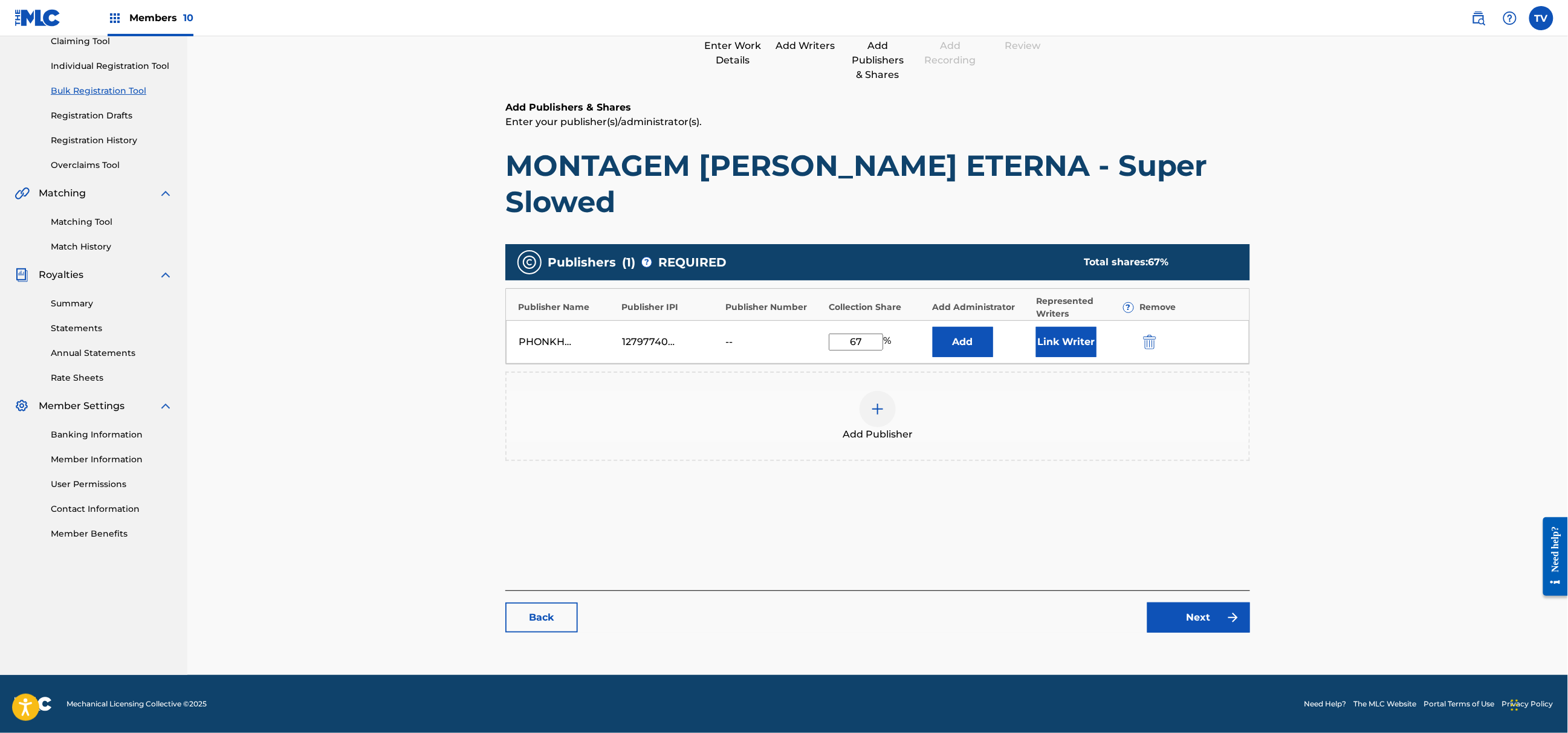
click at [1204, 622] on link "Next" at bounding box center [1199, 617] width 103 height 30
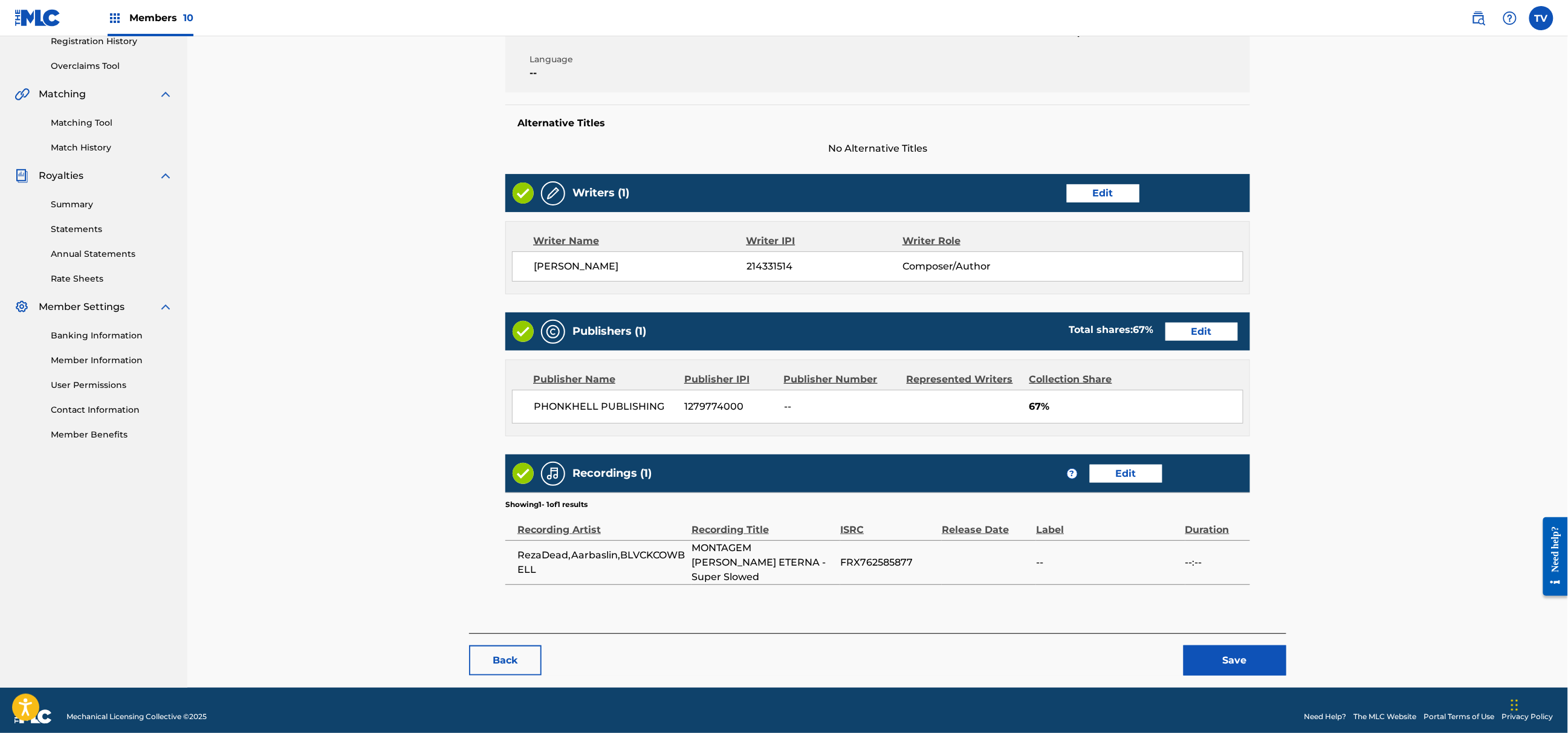
click at [1251, 646] on button "Save" at bounding box center [1235, 660] width 103 height 30
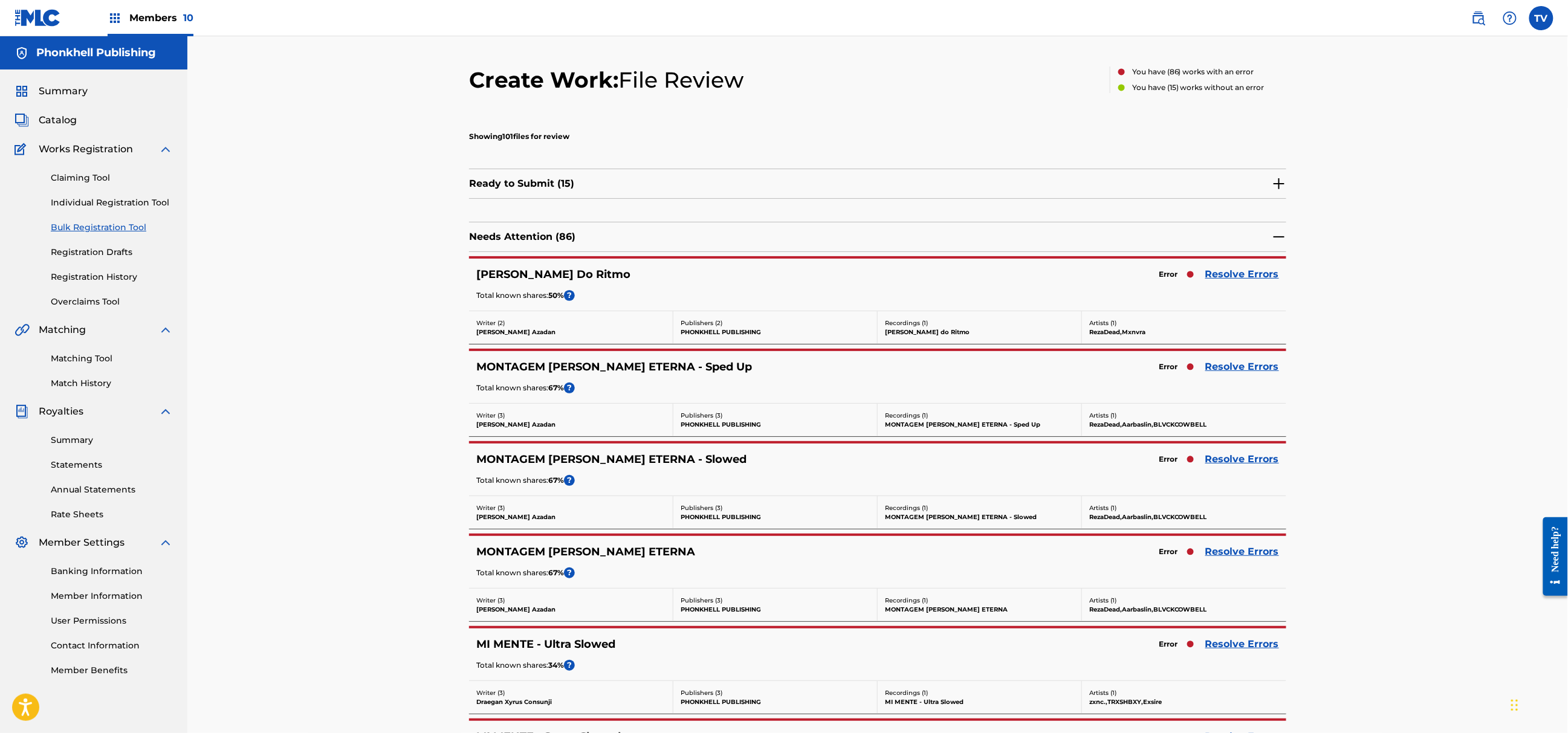
click at [1234, 366] on link "Resolve Errors" at bounding box center [1243, 367] width 74 height 15
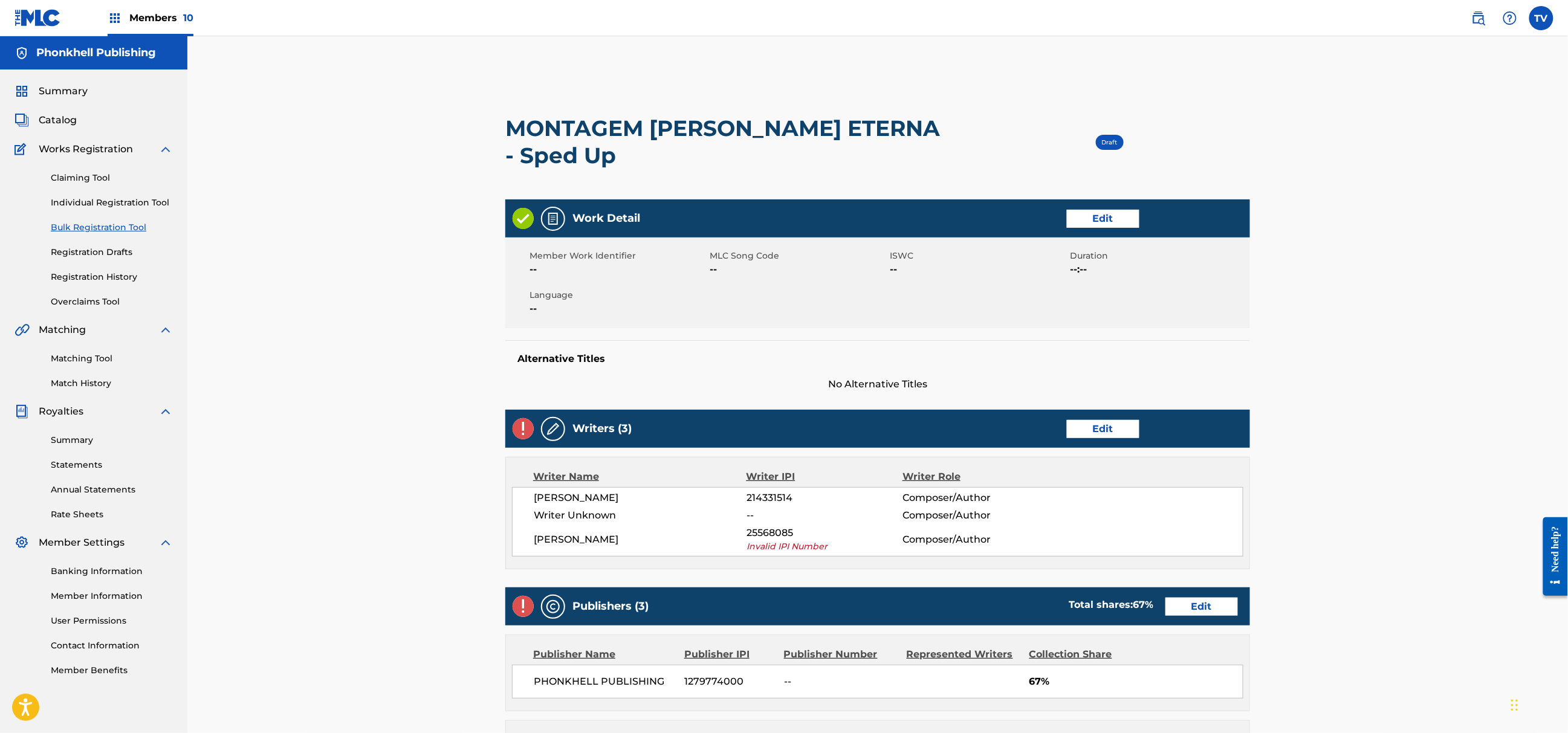
click at [1088, 420] on link "Edit" at bounding box center [1103, 429] width 73 height 18
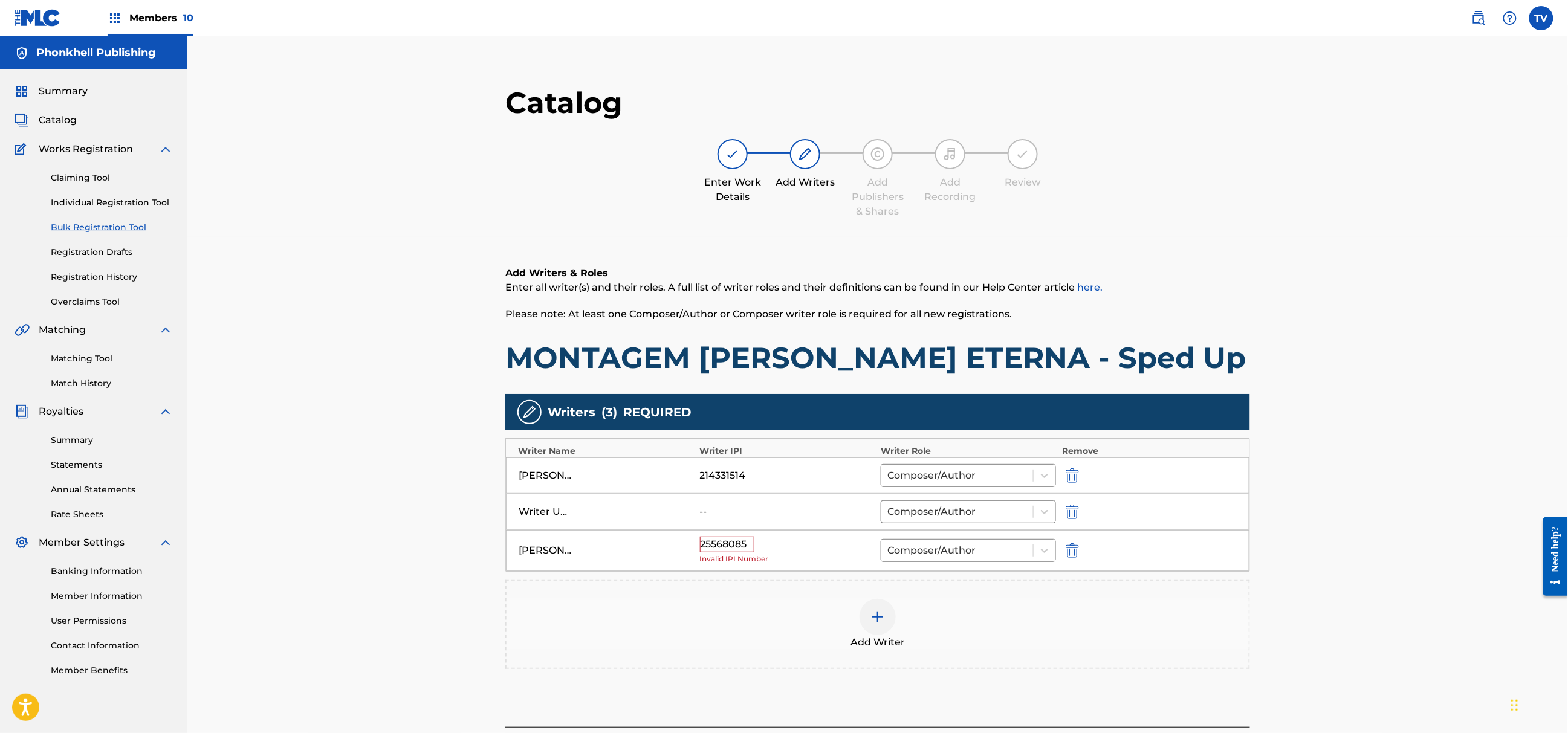
click at [1073, 514] on img "submit" at bounding box center [1072, 512] width 13 height 15
type input "[PERSON_NAME]"
type input "25568085"
click at [1073, 514] on img "submit" at bounding box center [1072, 512] width 13 height 15
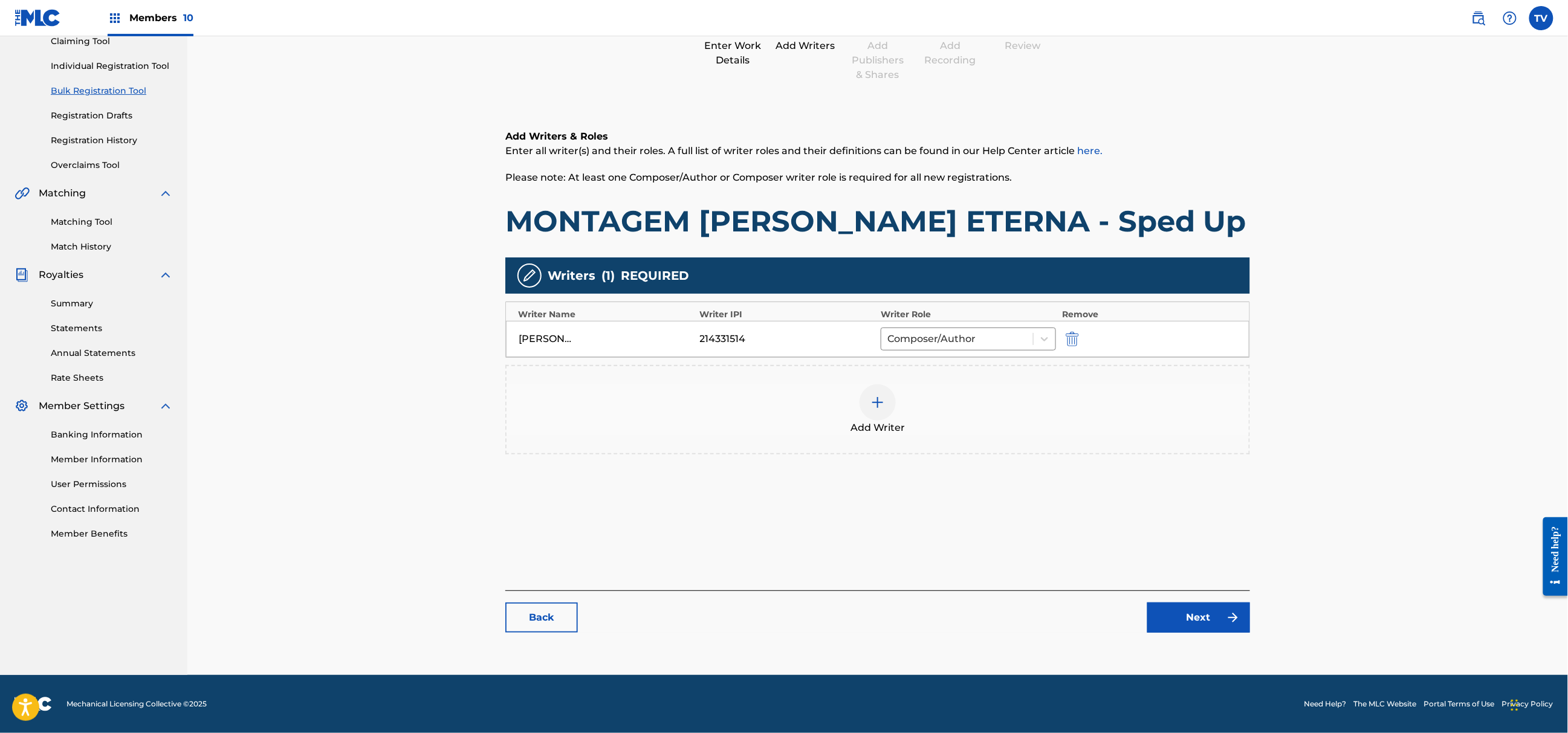
click at [1176, 620] on link "Next" at bounding box center [1199, 617] width 103 height 30
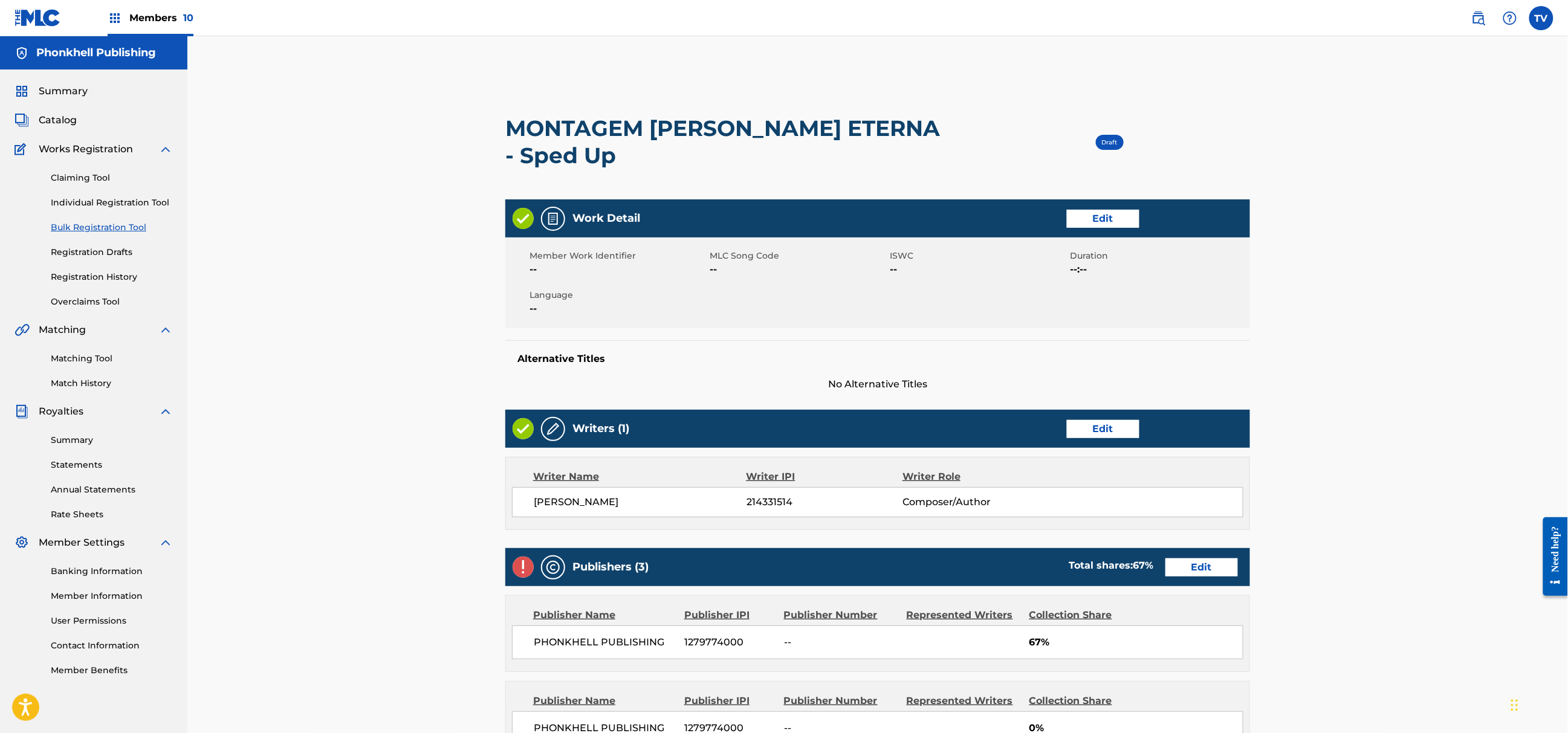
click at [1193, 559] on link "Edit" at bounding box center [1202, 567] width 73 height 18
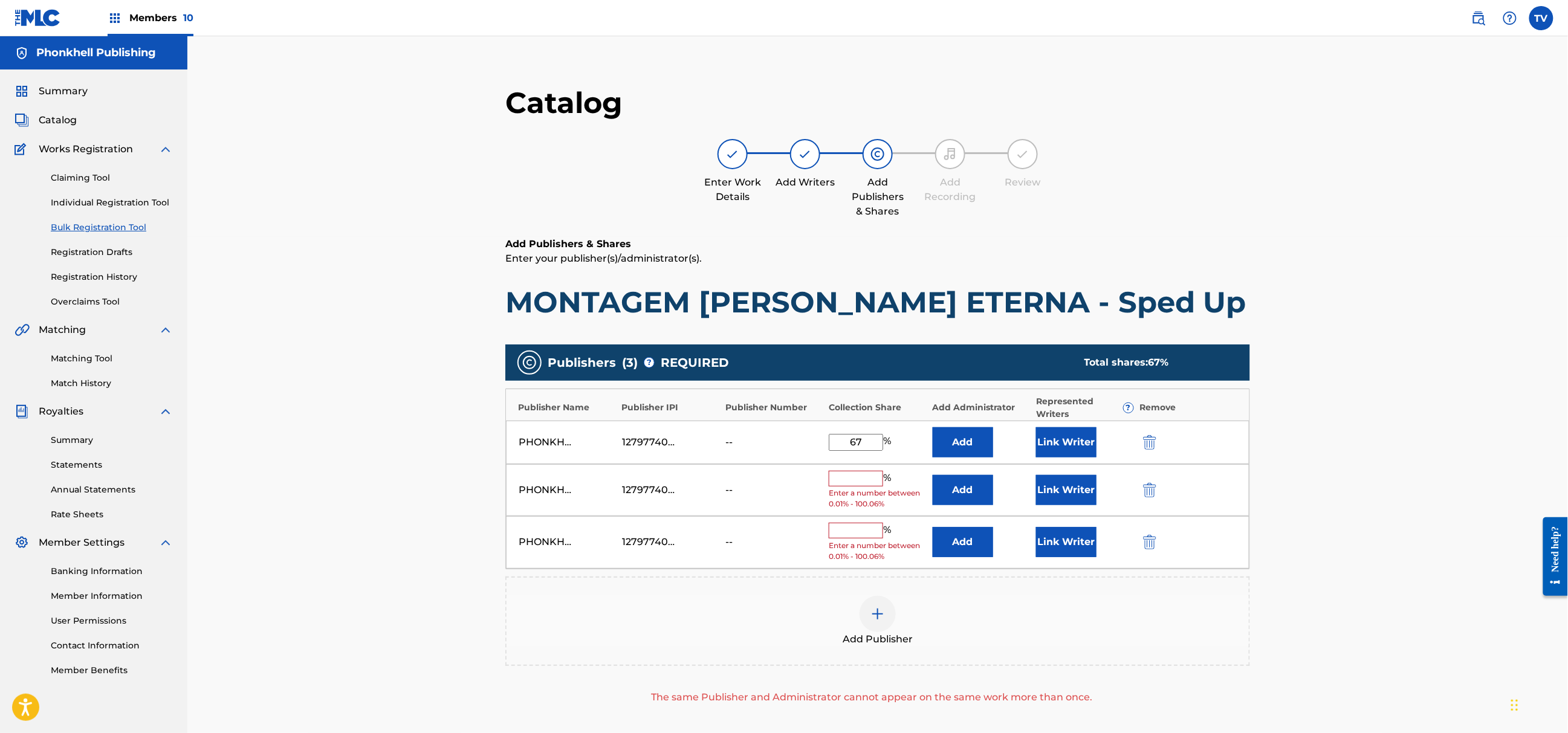
click at [1139, 492] on button "submit" at bounding box center [1148, 490] width 18 height 14
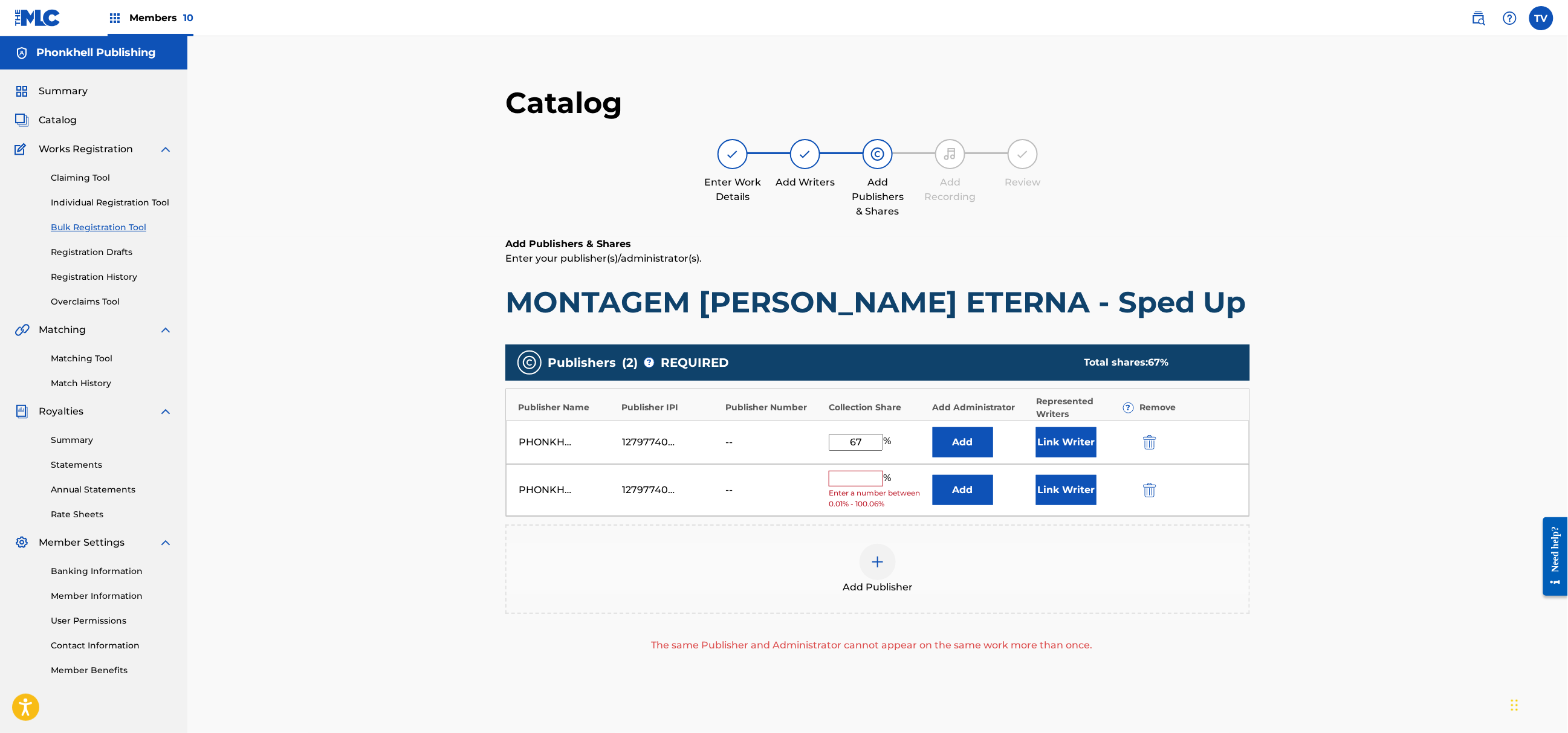
click at [1139, 491] on button "submit" at bounding box center [1148, 490] width 18 height 14
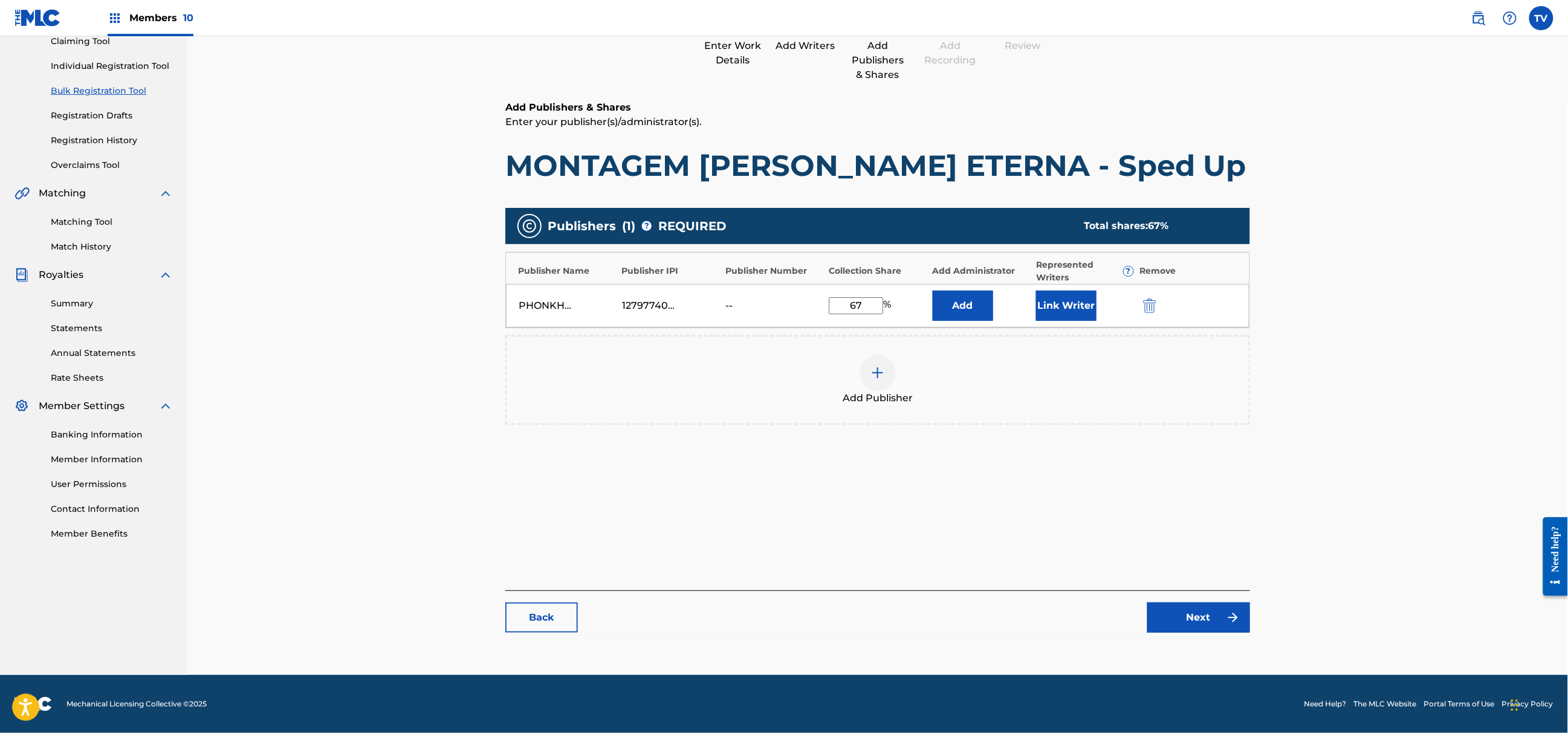
click at [1232, 646] on main "Catalog Enter Work Details Add Writers Add Publishers & Shares Add Recording Re…" at bounding box center [878, 296] width 817 height 733
click at [1209, 622] on link "Next" at bounding box center [1199, 617] width 103 height 30
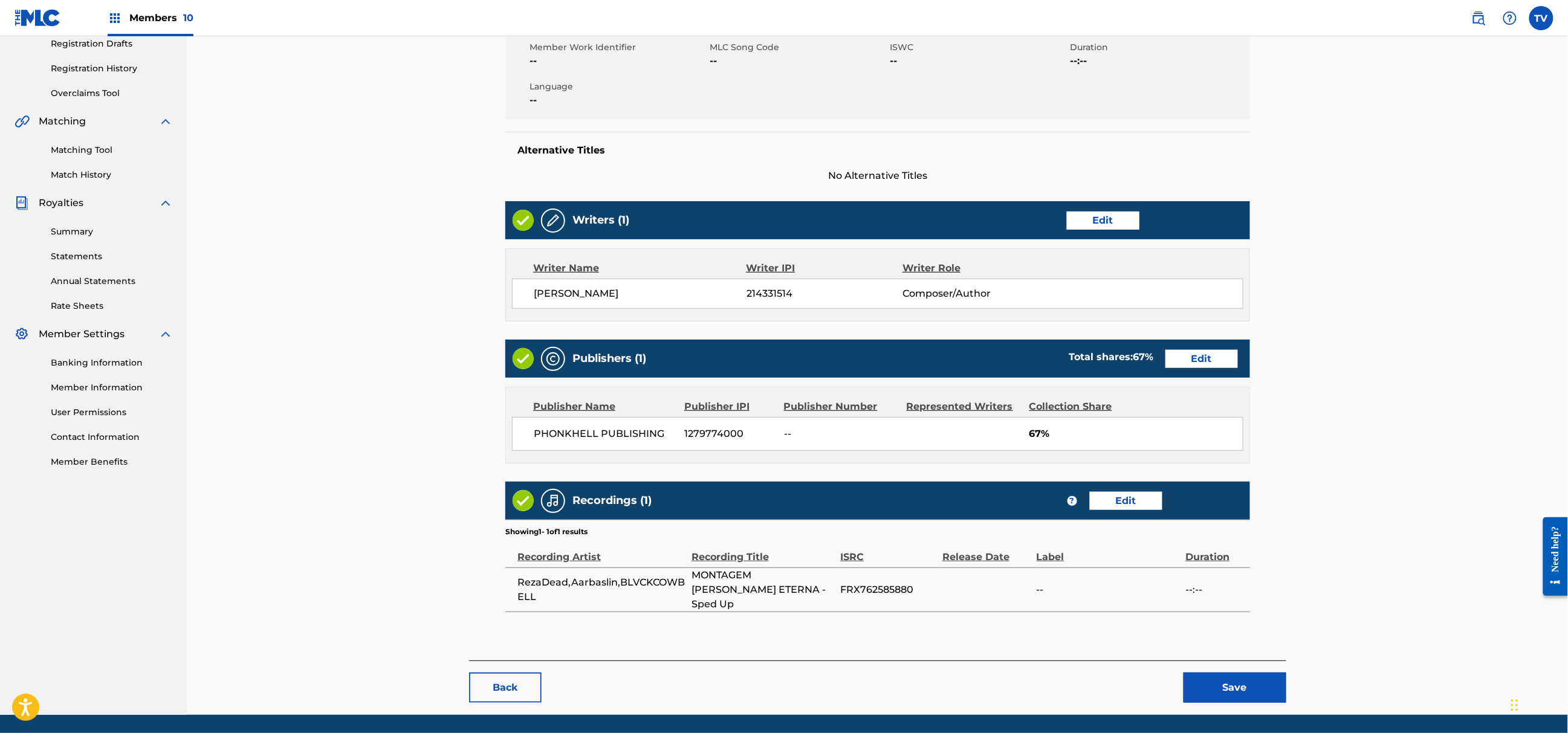
click at [1245, 673] on button "Save" at bounding box center [1235, 687] width 103 height 30
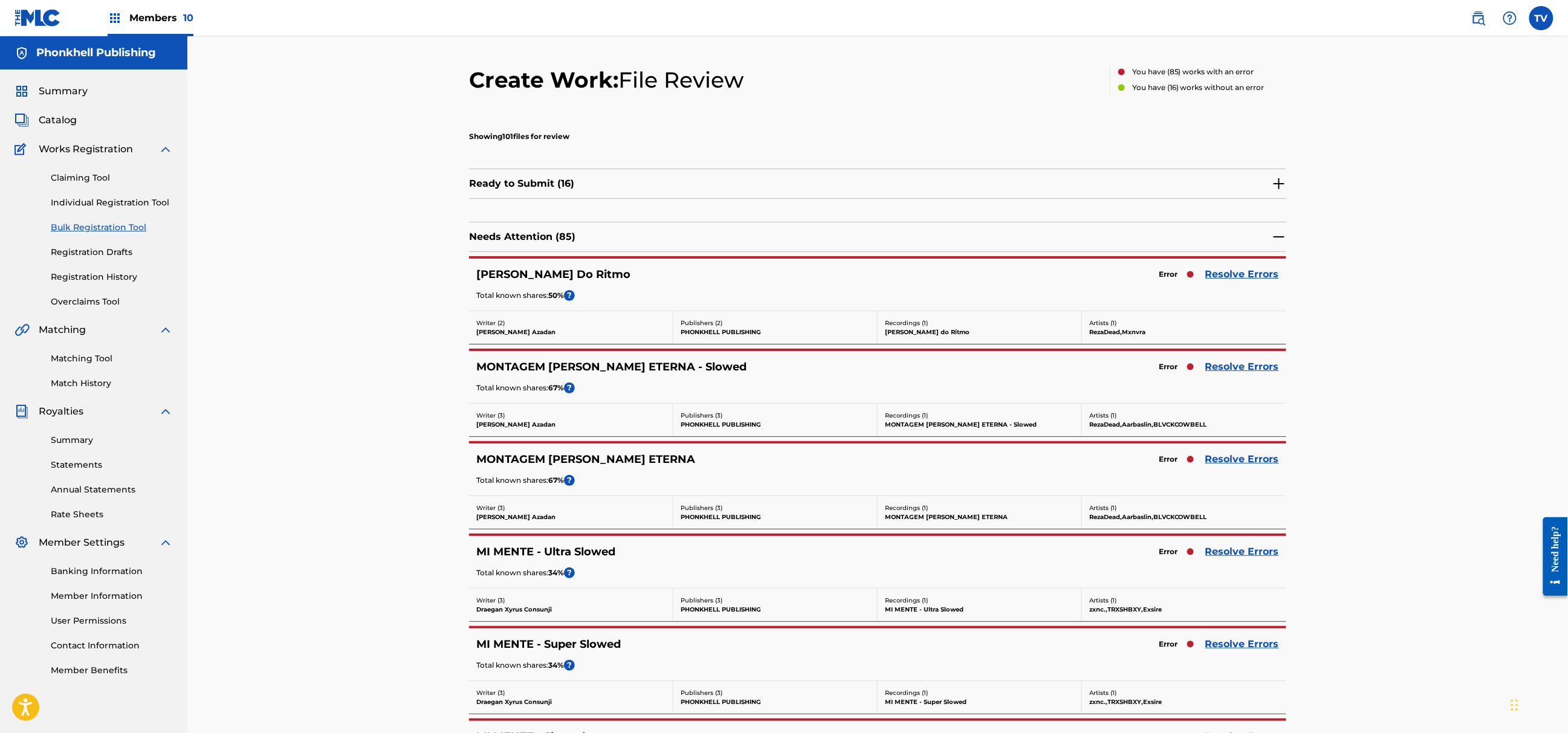
click at [1241, 374] on link "Resolve Errors" at bounding box center [1243, 367] width 74 height 15
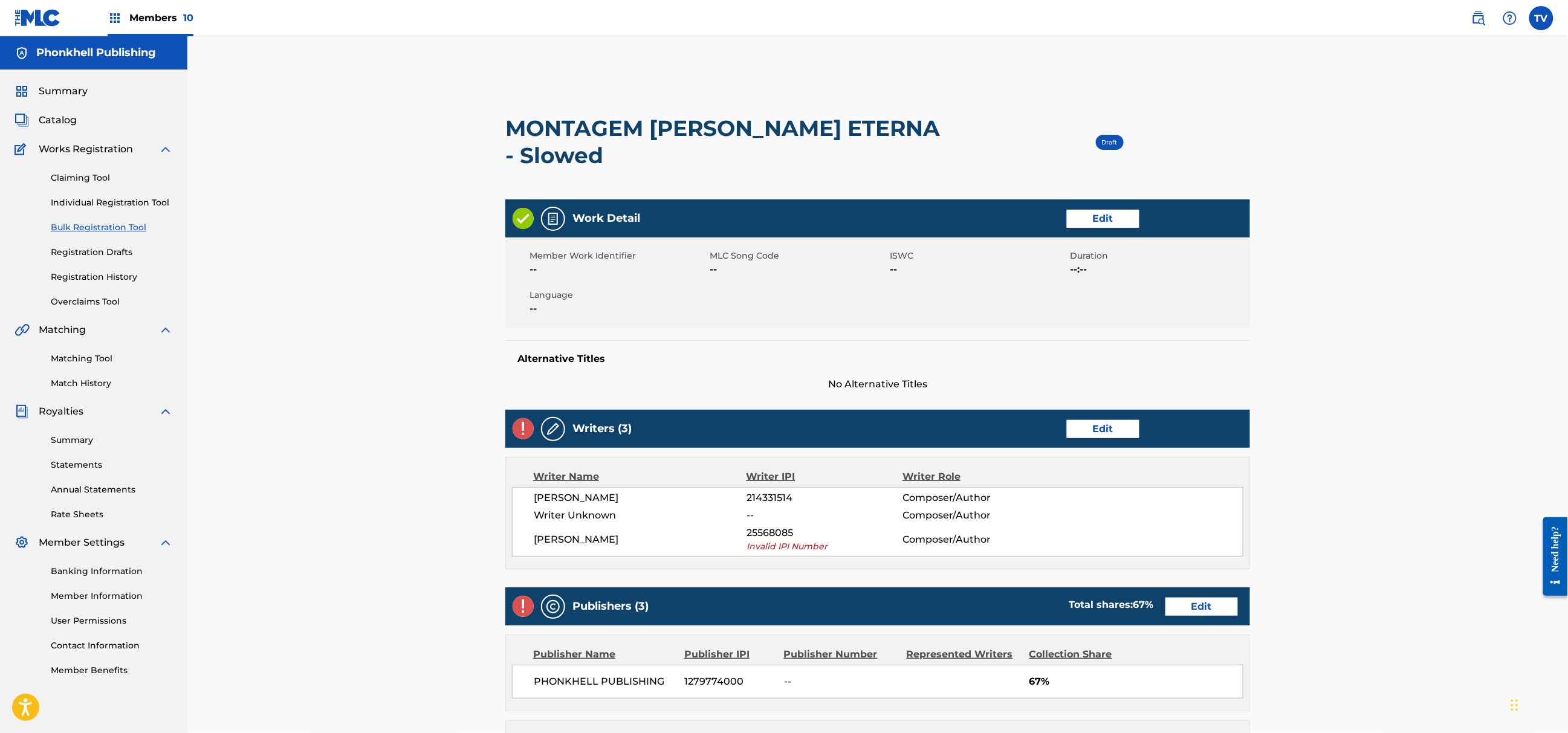
click at [1099, 420] on link "Edit" at bounding box center [1103, 429] width 73 height 18
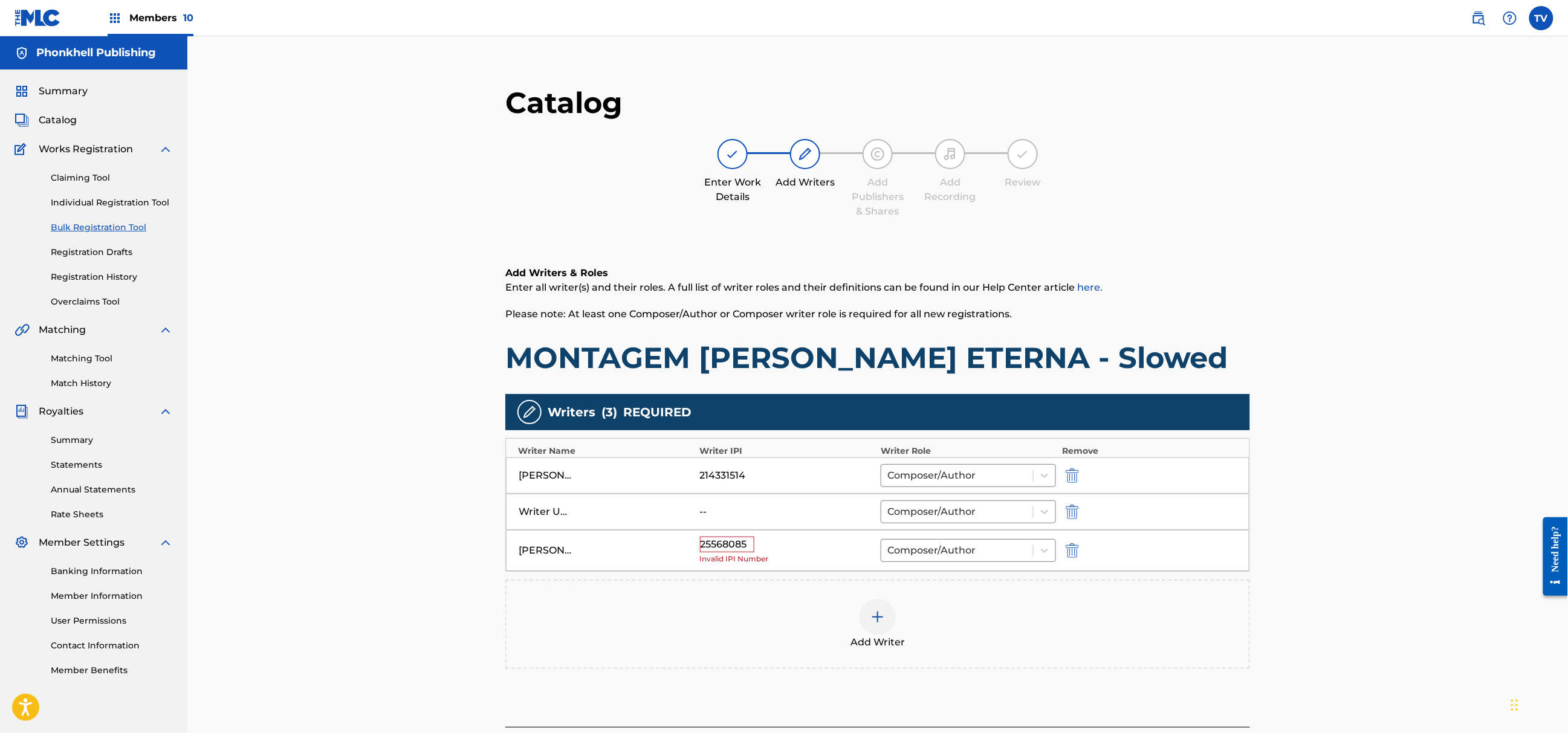
click at [1071, 506] on img "submit" at bounding box center [1072, 512] width 13 height 15
type input "[PERSON_NAME]"
type input "25568085"
click at [1071, 506] on div "[PERSON_NAME] 25568085 Composer/Author" at bounding box center [878, 512] width 744 height 36
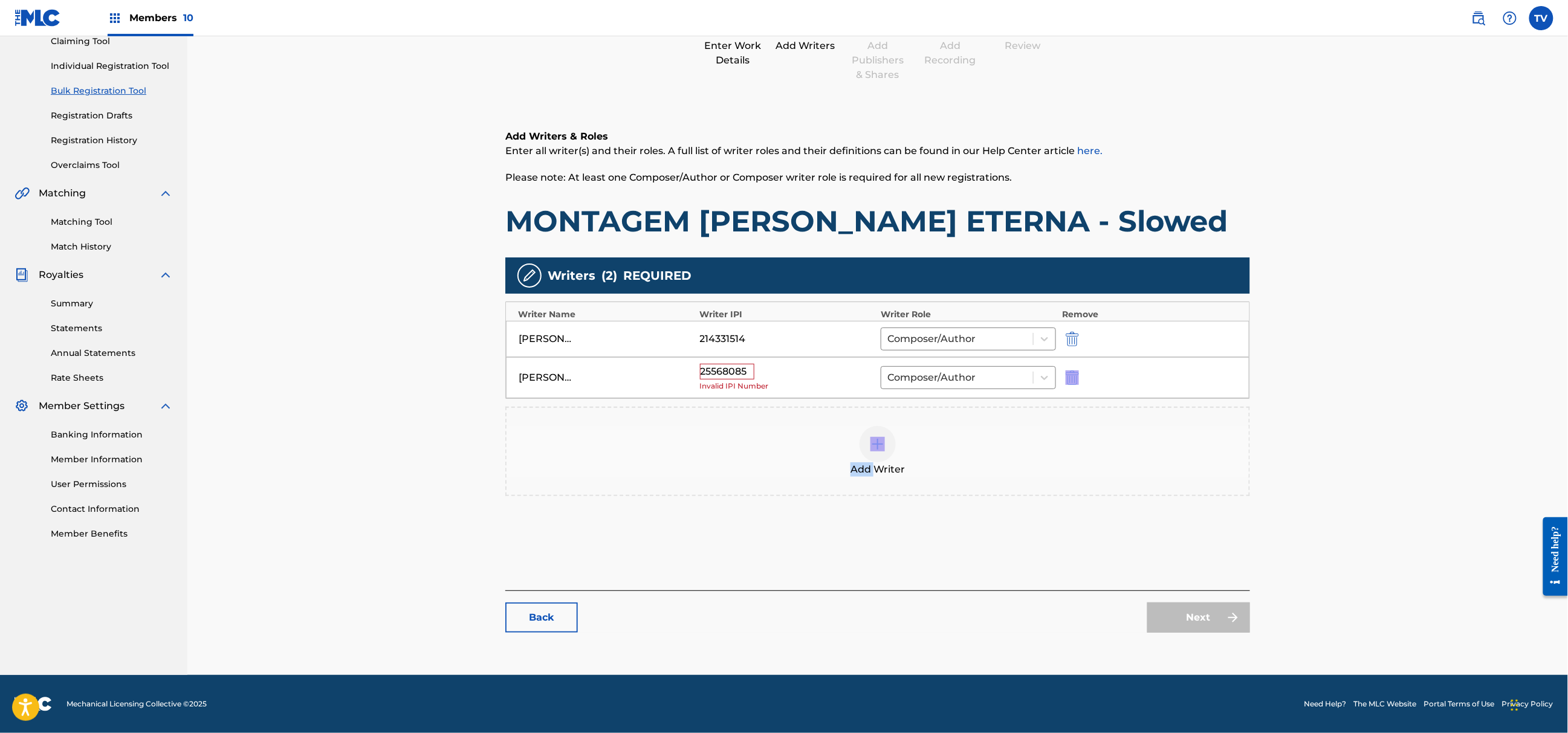
click at [1067, 375] on img "submit" at bounding box center [1072, 378] width 13 height 15
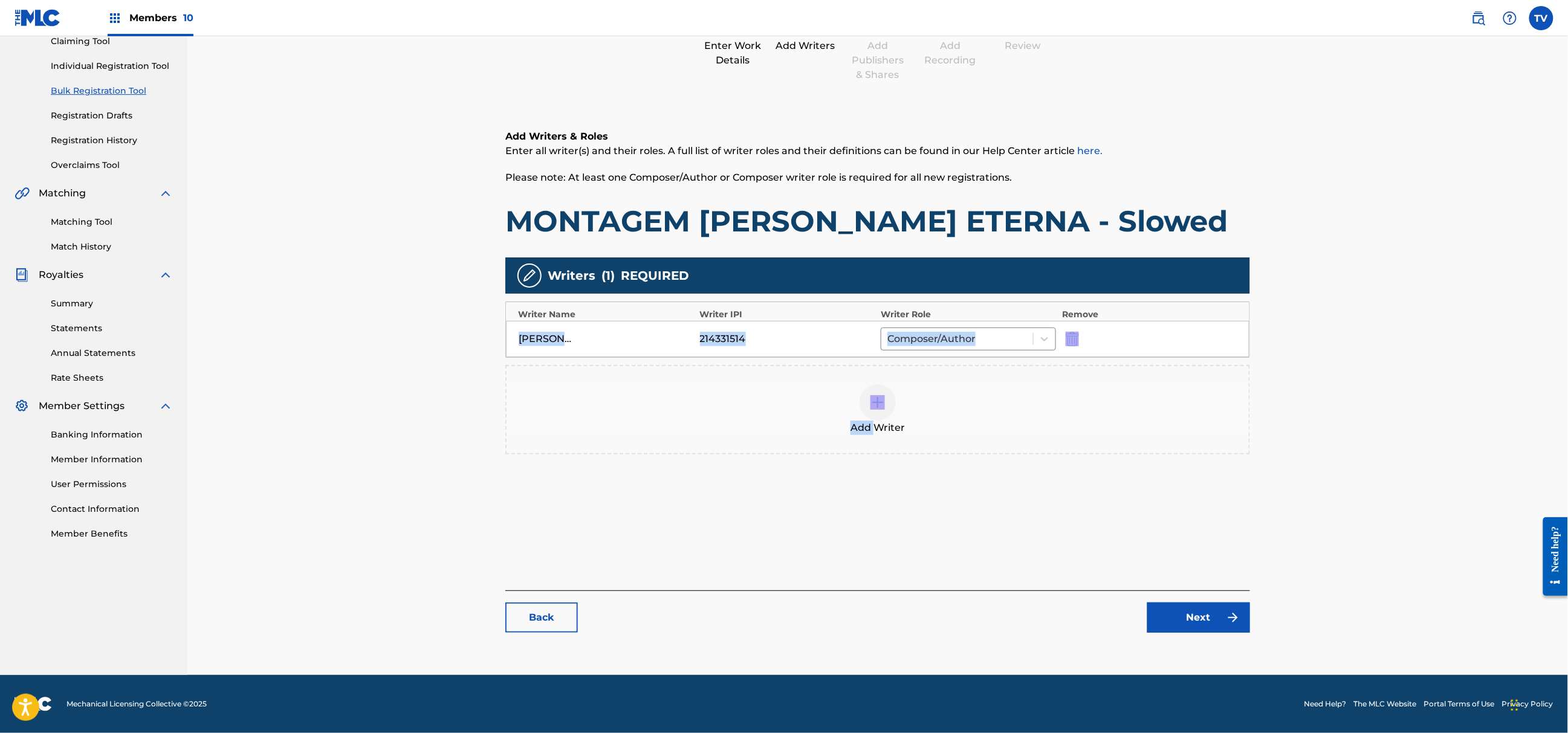
click at [1192, 627] on link "Next" at bounding box center [1199, 617] width 103 height 30
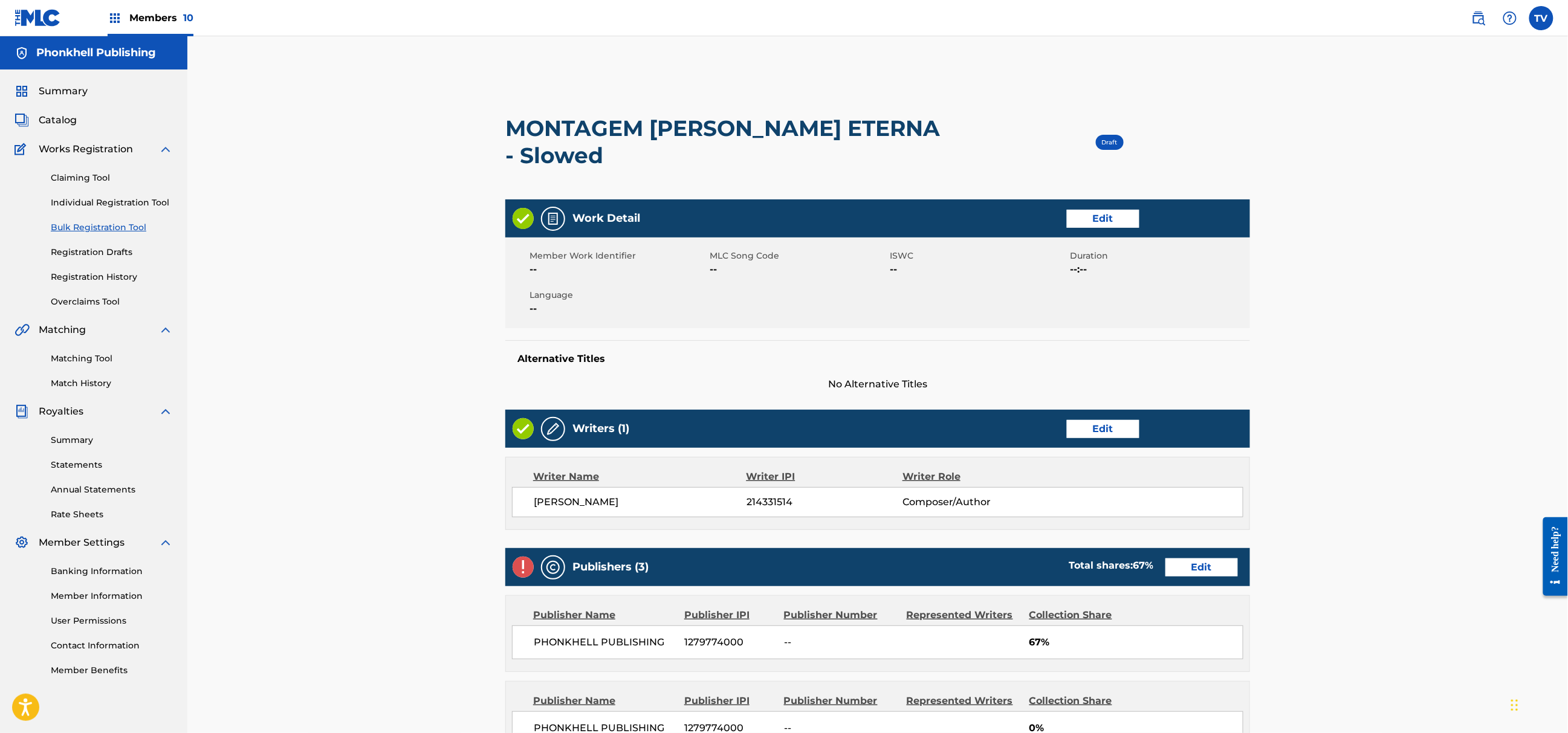
click at [1200, 636] on span "67%" at bounding box center [1136, 643] width 214 height 15
click at [1200, 552] on div "Publishers (3) Total shares: 67 % Edit" at bounding box center [878, 567] width 745 height 38
click at [1184, 559] on link "Edit" at bounding box center [1202, 567] width 73 height 18
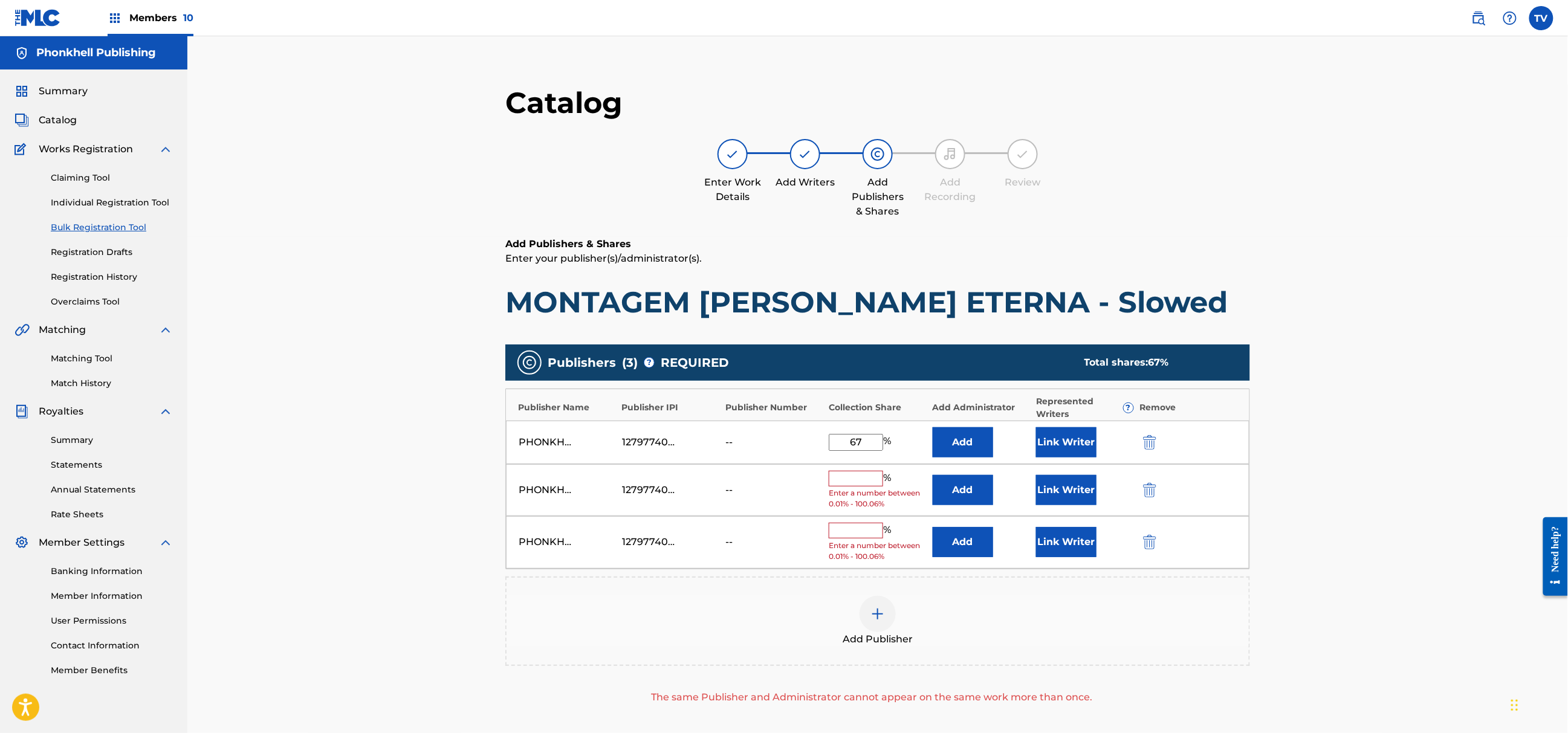
click at [1152, 490] on img "submit" at bounding box center [1150, 490] width 13 height 15
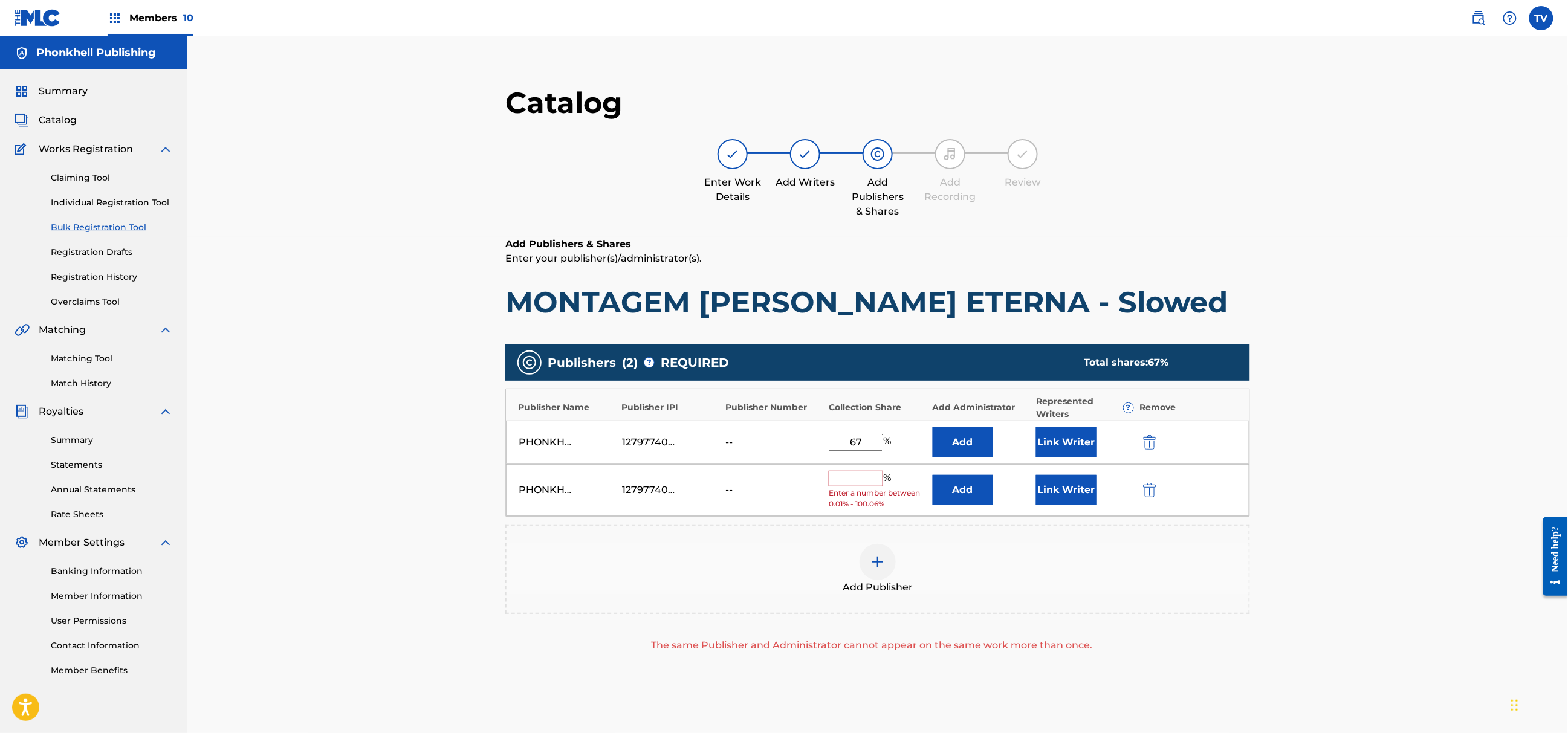
click at [1152, 489] on img "submit" at bounding box center [1150, 490] width 13 height 15
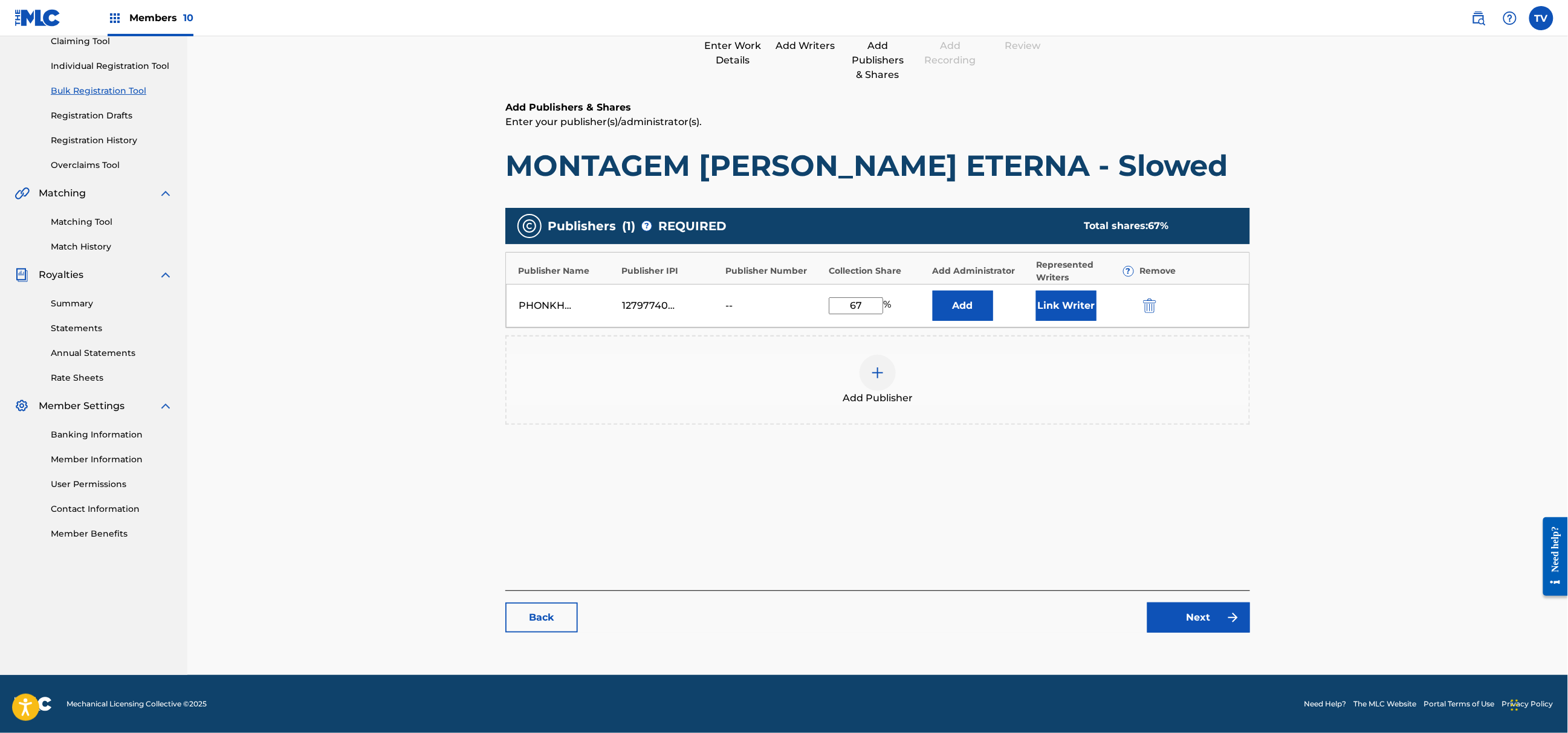
click at [1209, 617] on link "Next" at bounding box center [1199, 617] width 103 height 30
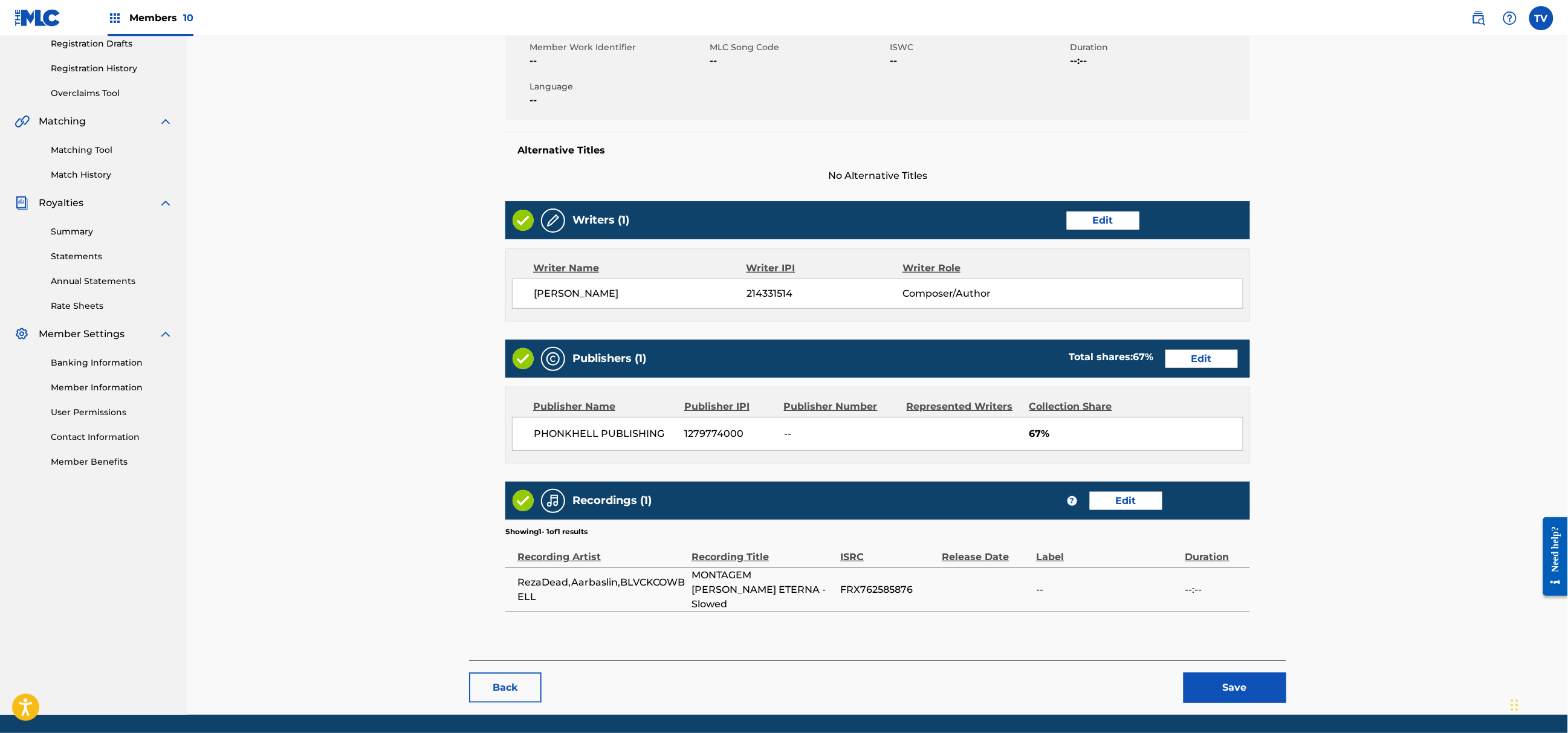
click at [1263, 673] on button "Save" at bounding box center [1235, 687] width 103 height 30
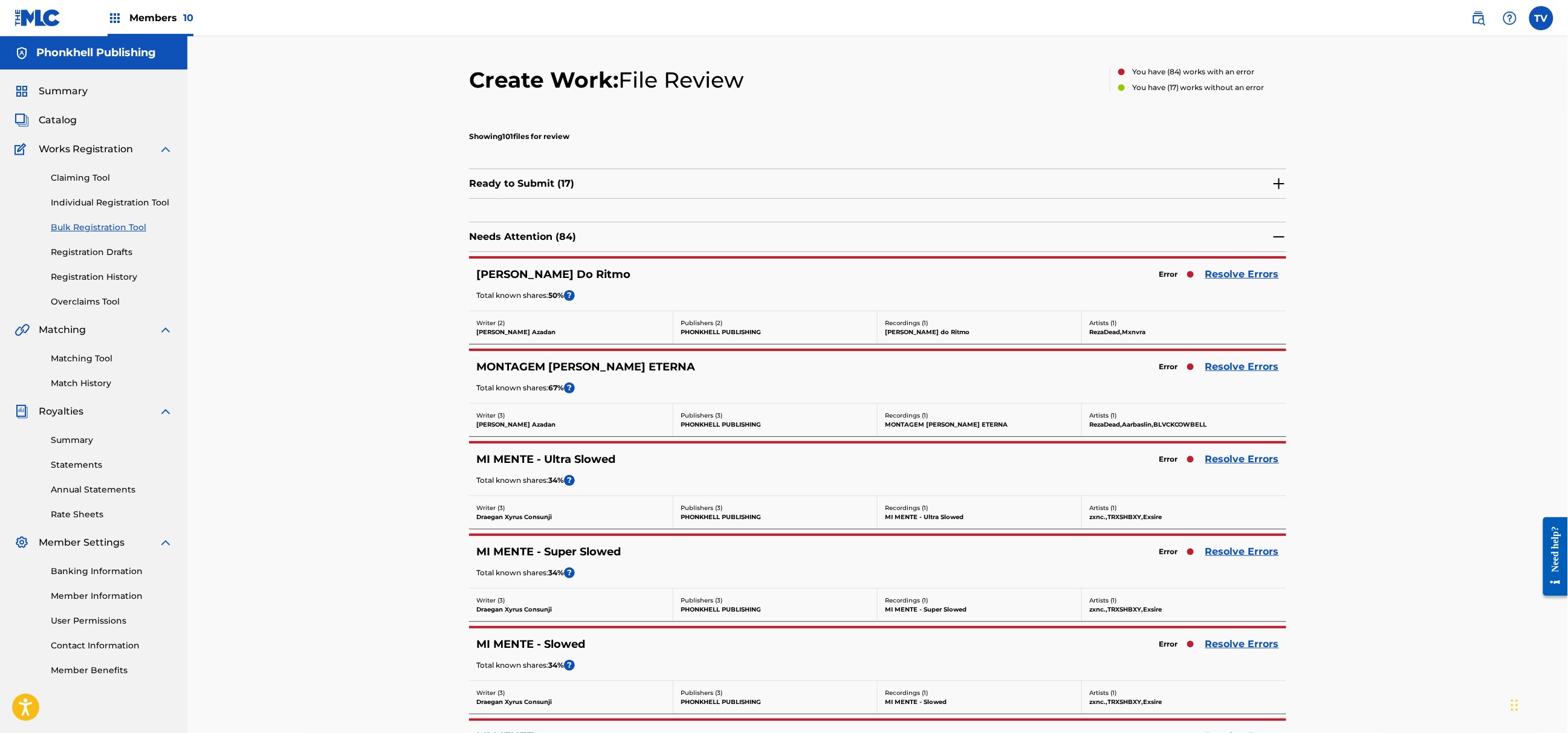
click at [1236, 266] on div "[PERSON_NAME] Do Ritmo Error Resolve Errors Total known shares: 50 % ?" at bounding box center [878, 285] width 817 height 52
click at [1236, 276] on link "Resolve Errors" at bounding box center [1243, 274] width 74 height 15
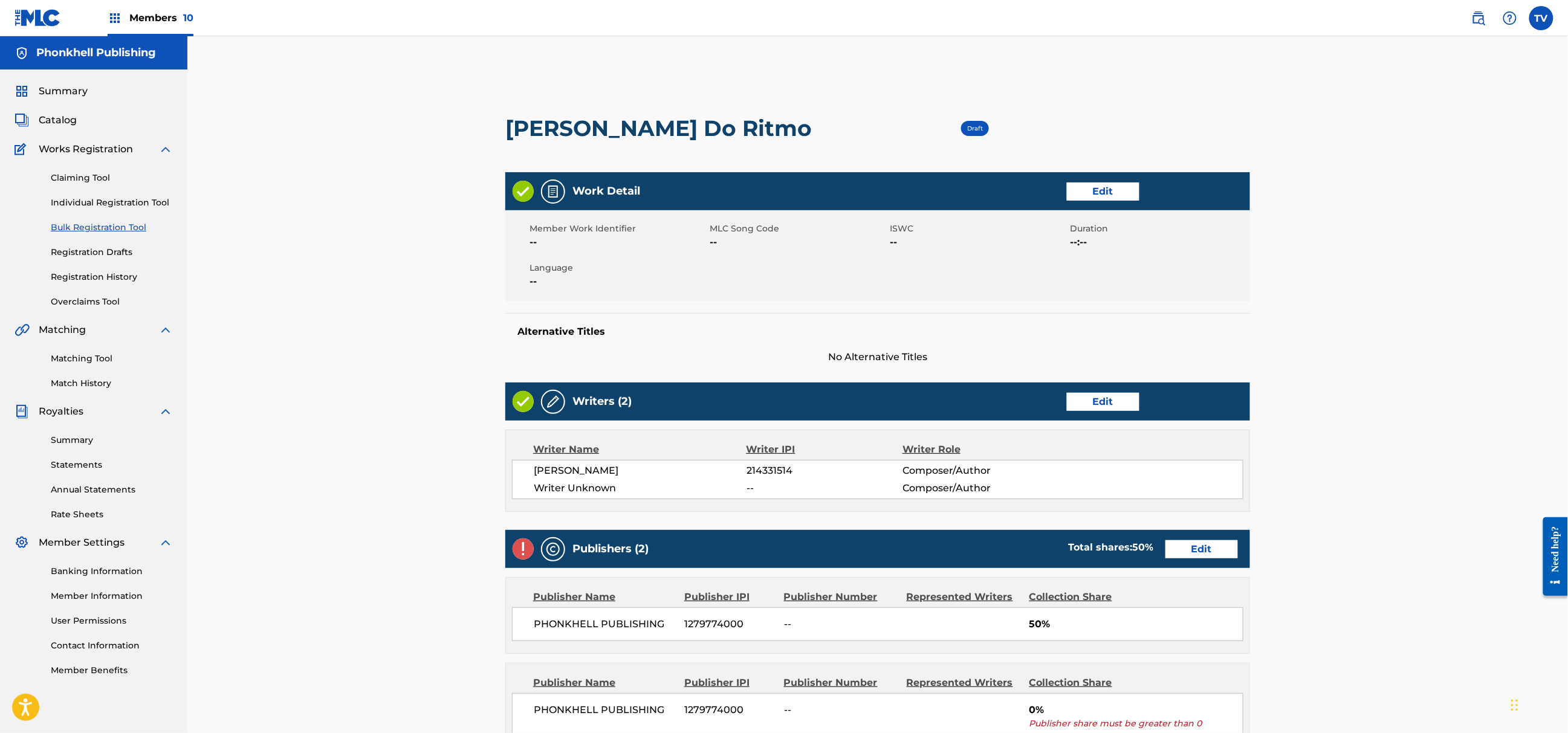
click at [1108, 401] on link "Edit" at bounding box center [1103, 402] width 73 height 18
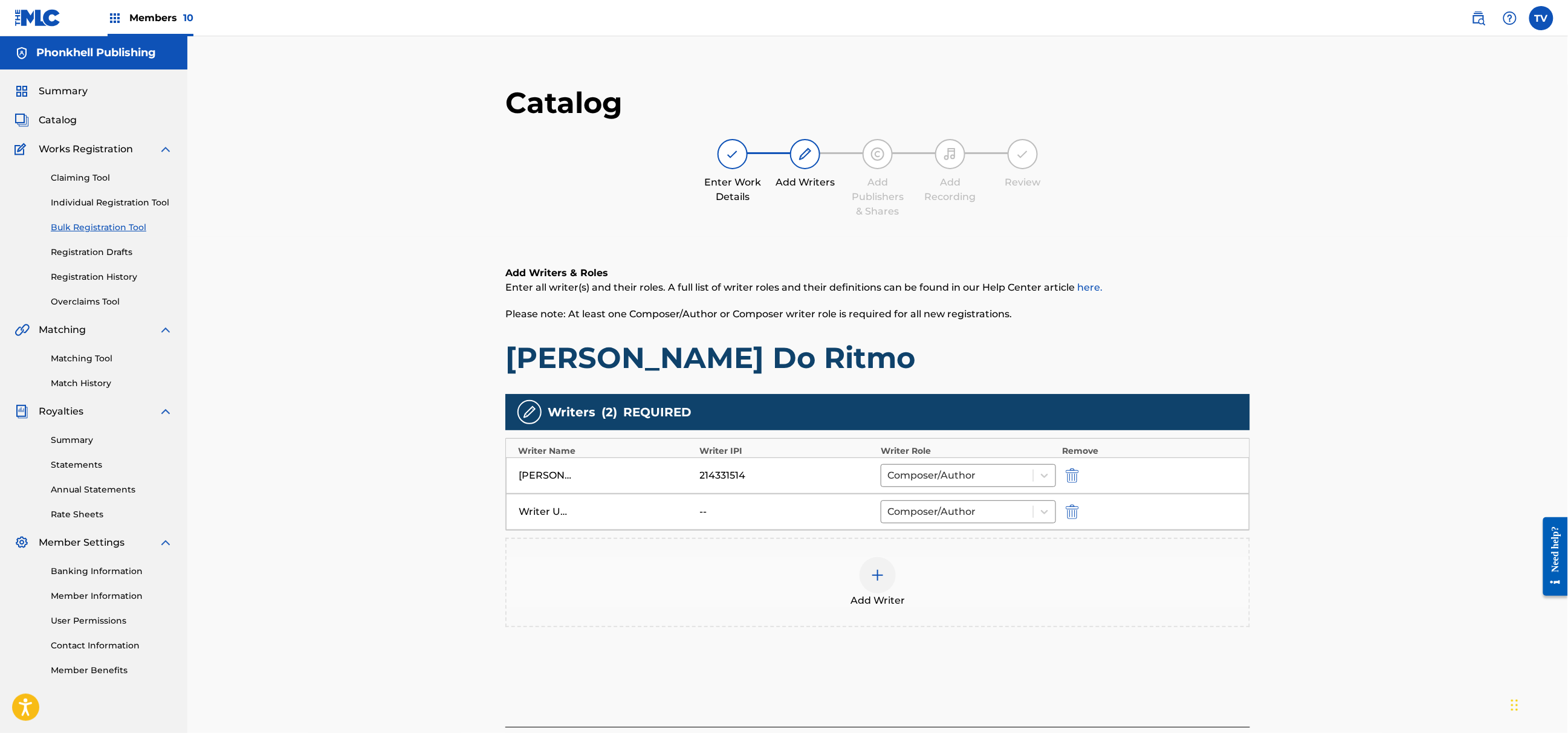
click at [1074, 508] on img "submit" at bounding box center [1072, 512] width 13 height 15
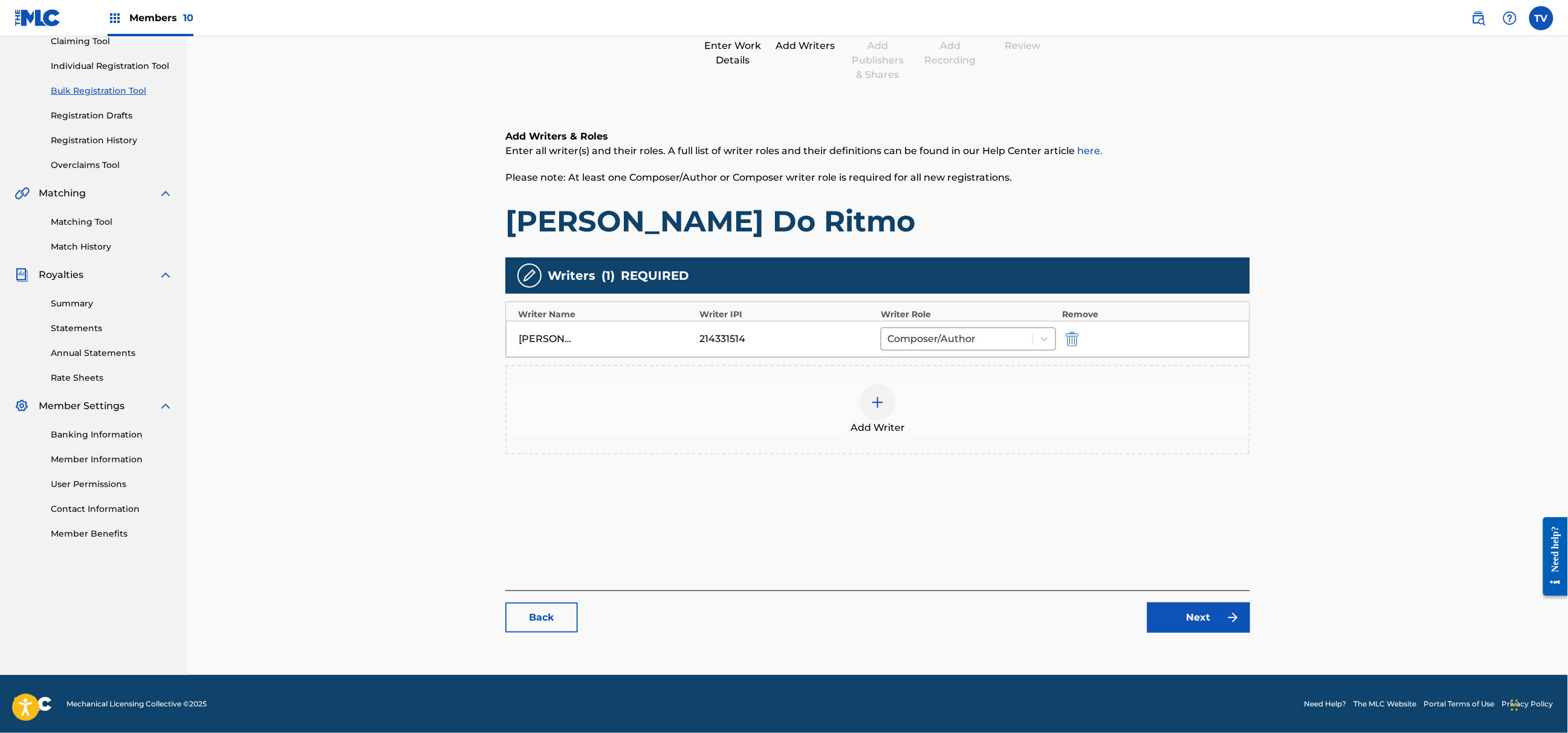
click at [1202, 623] on link "Next" at bounding box center [1199, 617] width 103 height 30
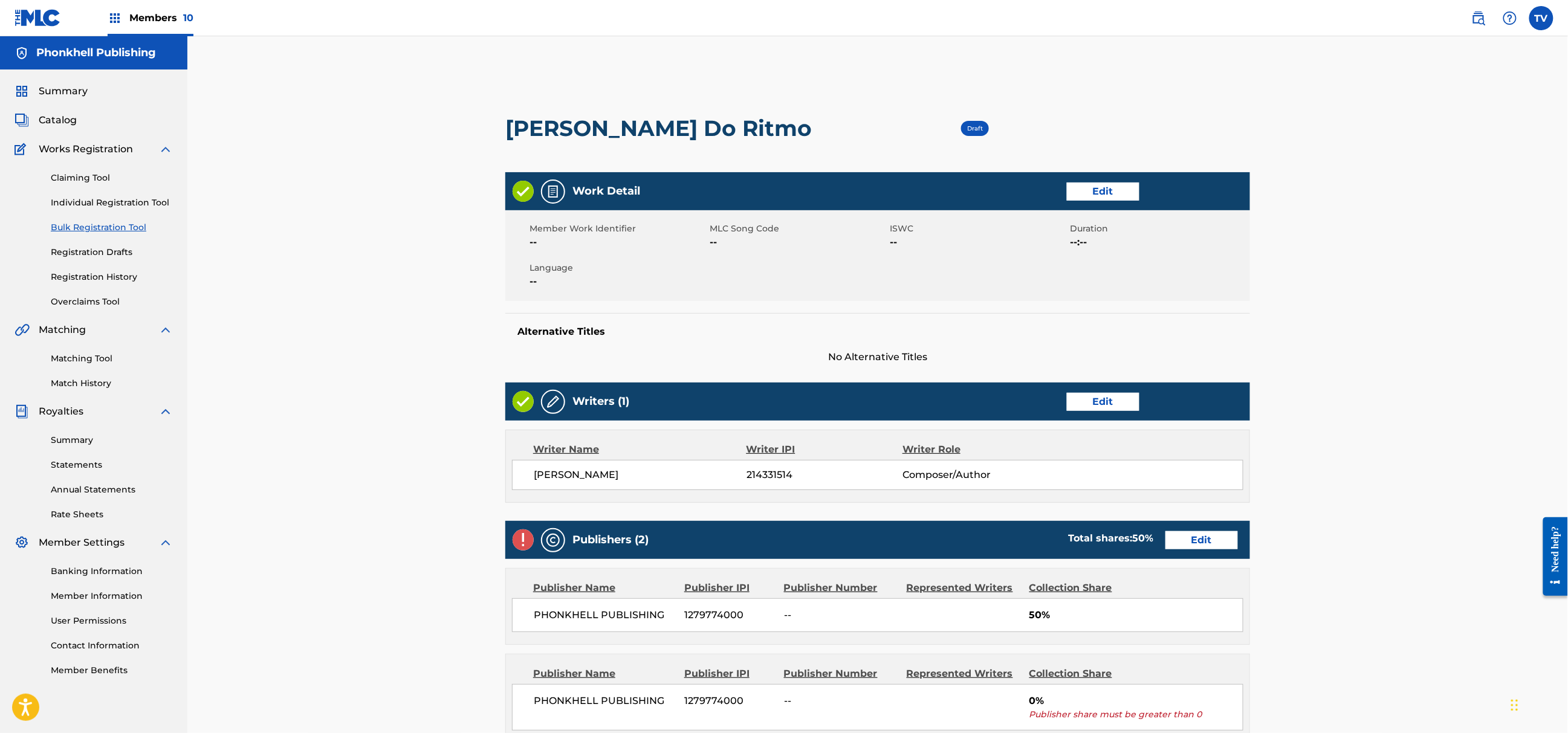
click at [1203, 545] on link "Edit" at bounding box center [1202, 540] width 73 height 18
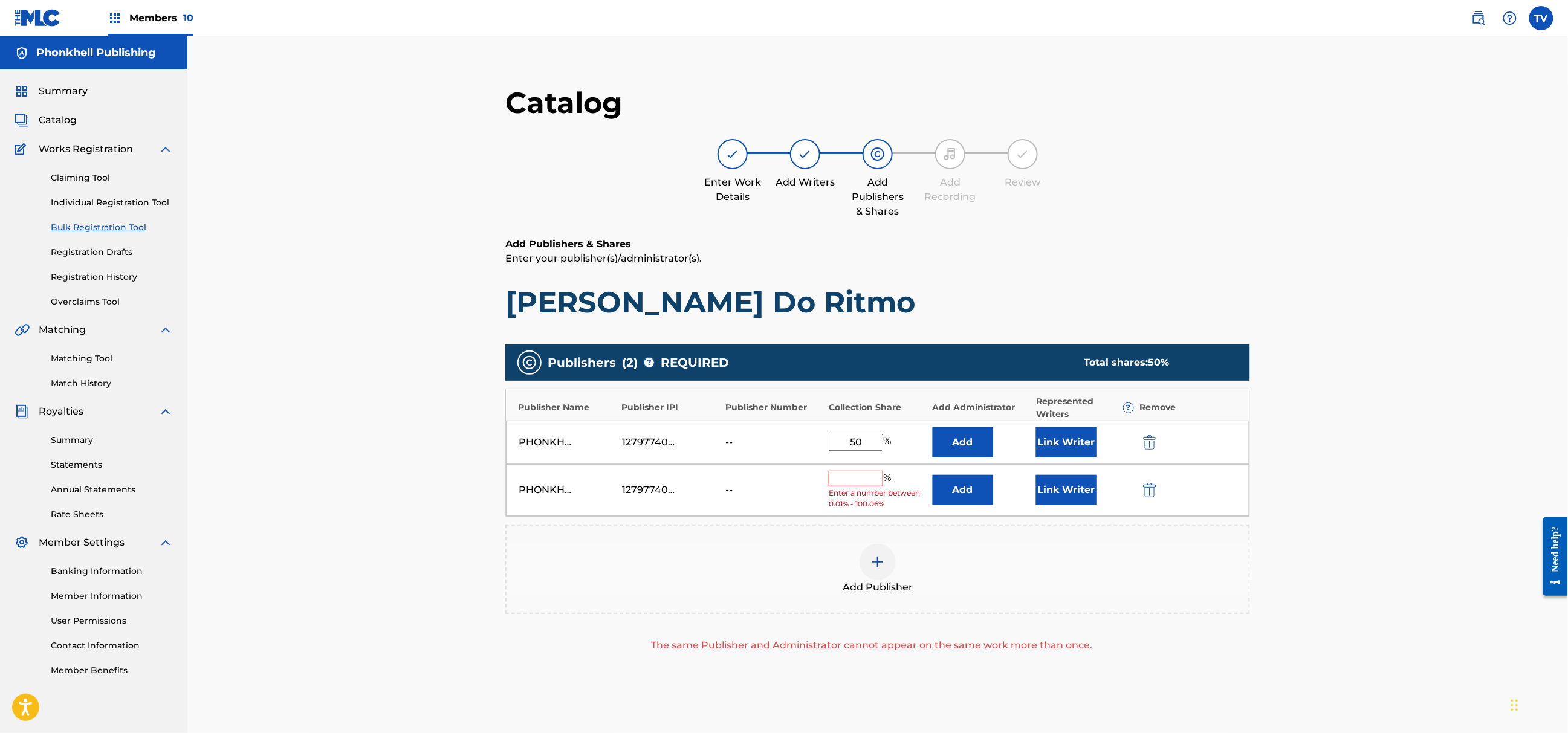
click at [1146, 491] on img "submit" at bounding box center [1150, 490] width 13 height 15
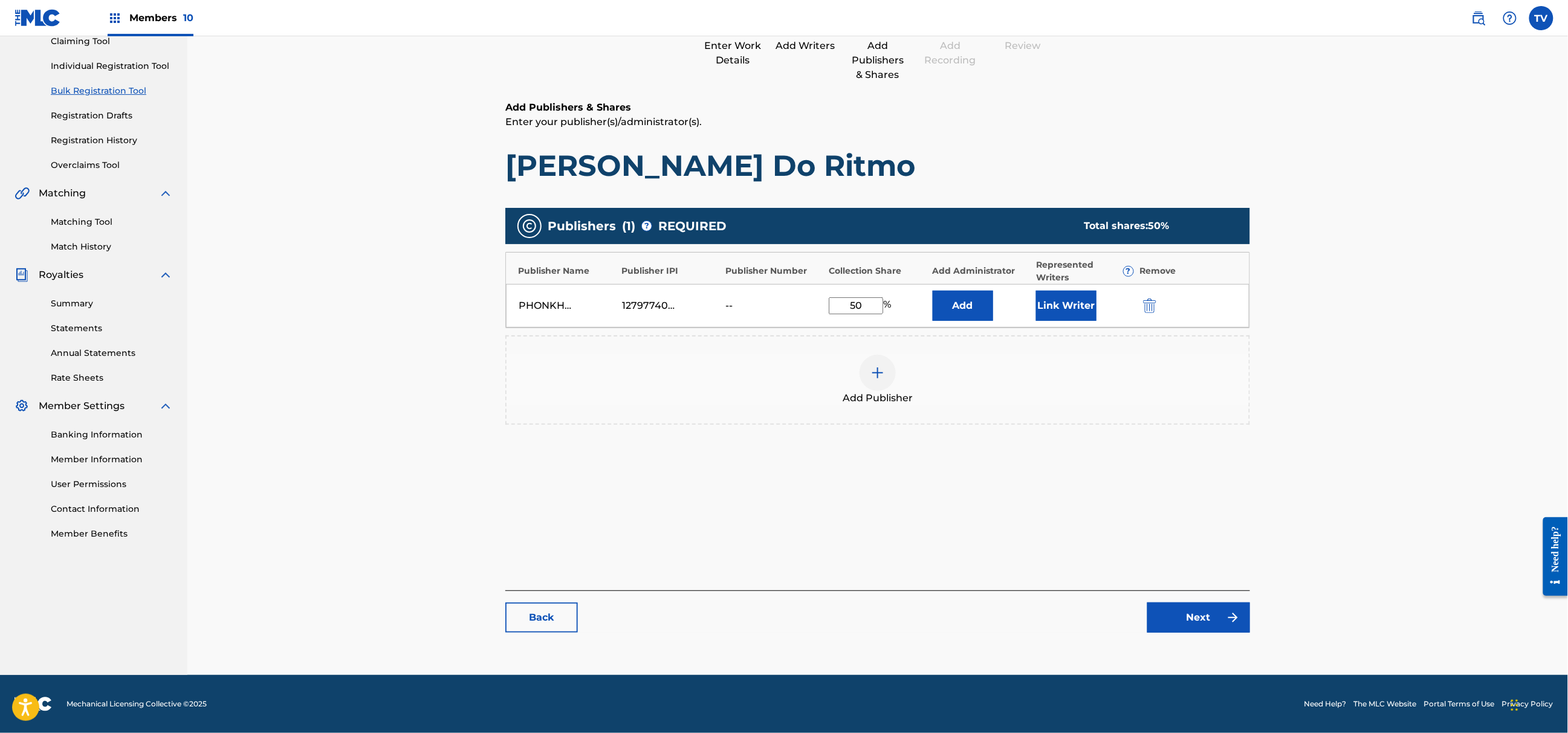
click at [1218, 623] on link "Next" at bounding box center [1199, 617] width 103 height 30
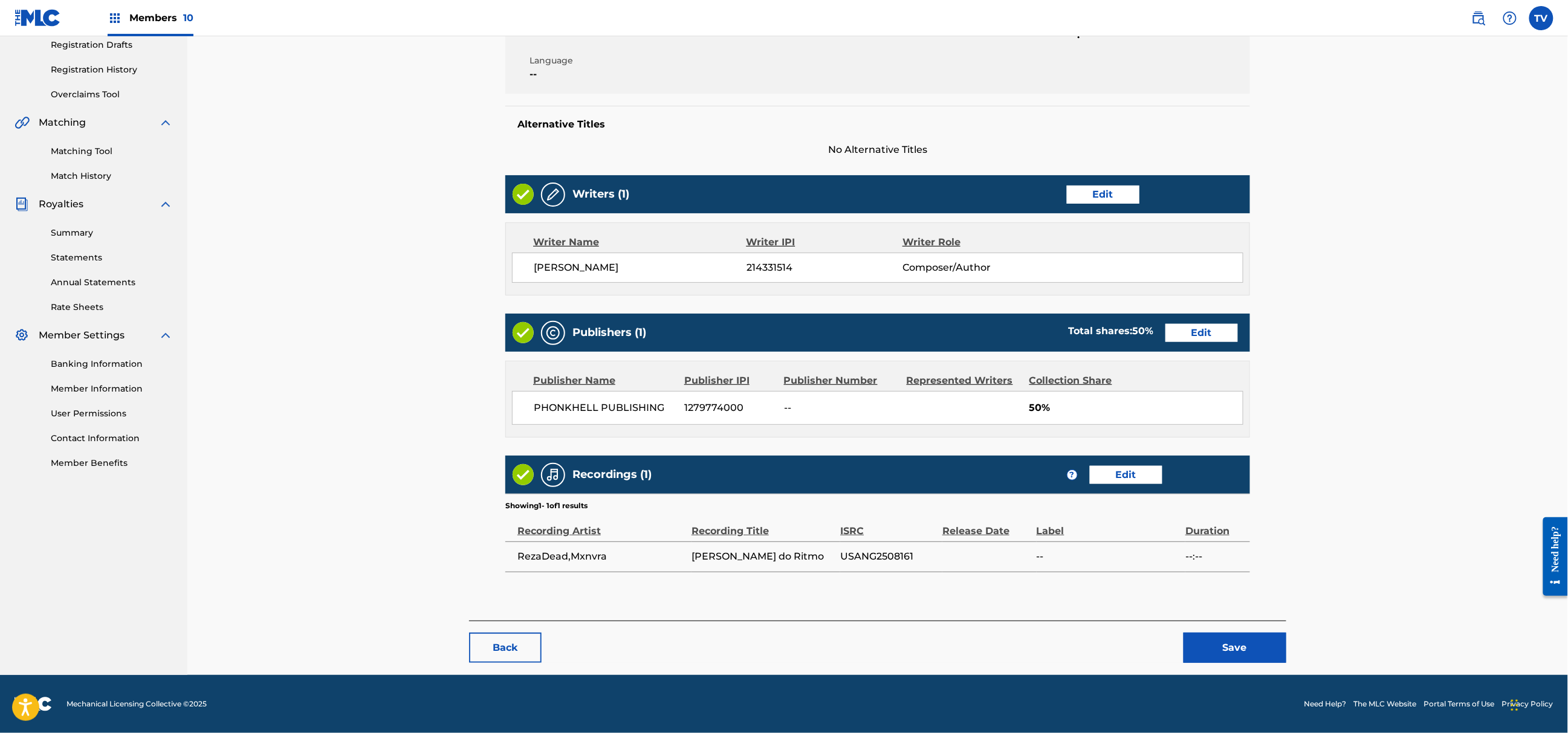
click at [1226, 653] on button "Save" at bounding box center [1235, 648] width 103 height 30
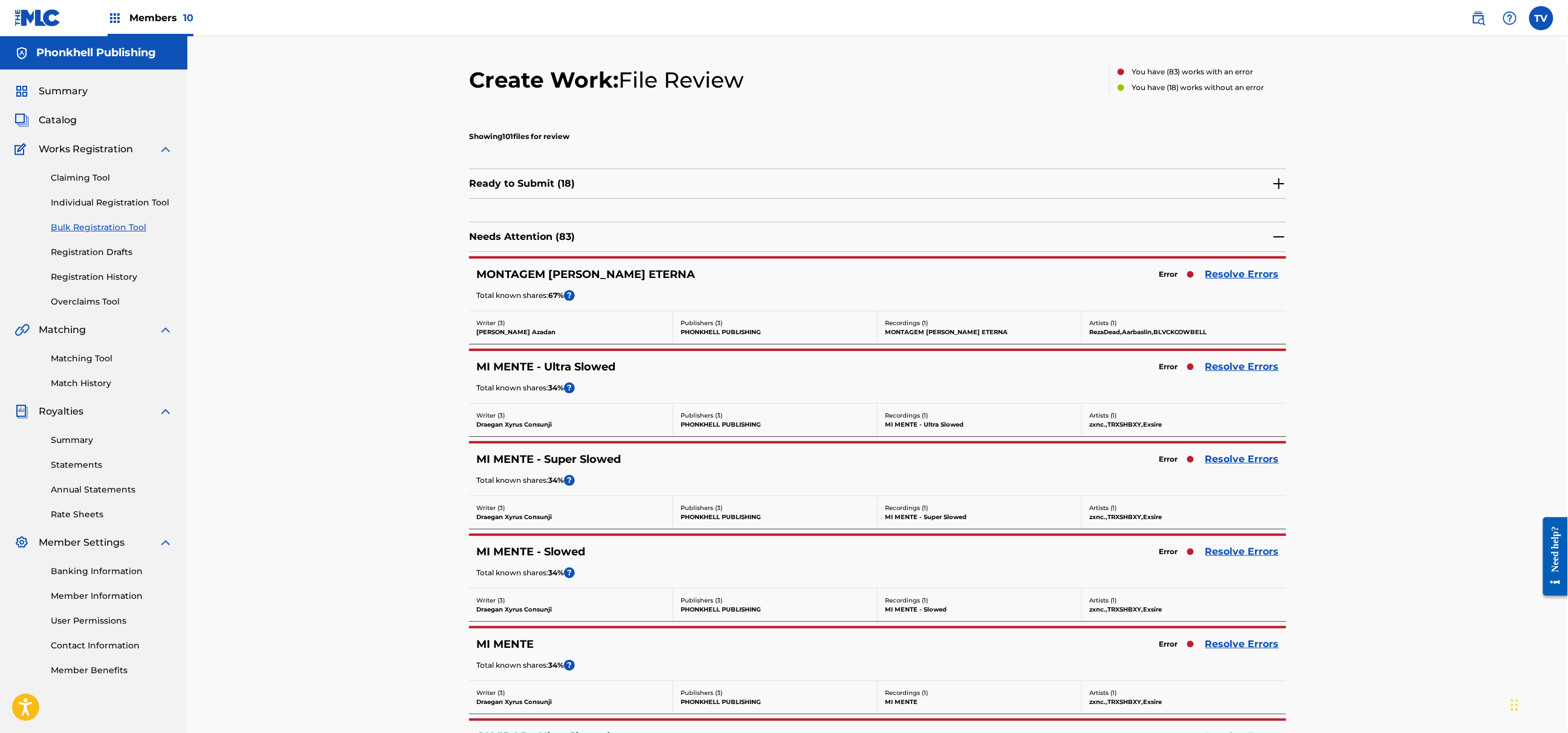
click at [1227, 368] on link "Resolve Errors" at bounding box center [1243, 367] width 74 height 15
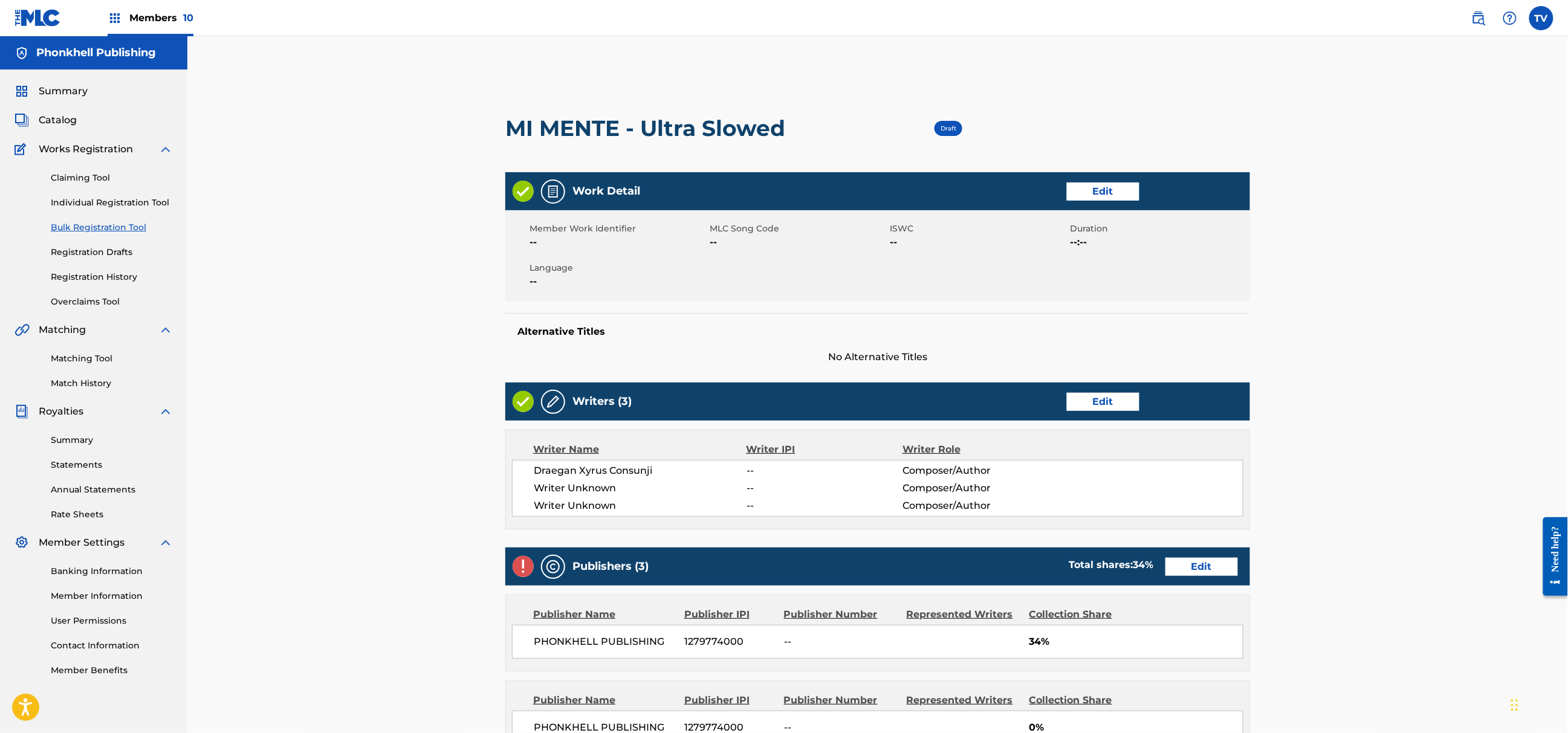
click at [1101, 409] on link "Edit" at bounding box center [1103, 402] width 73 height 18
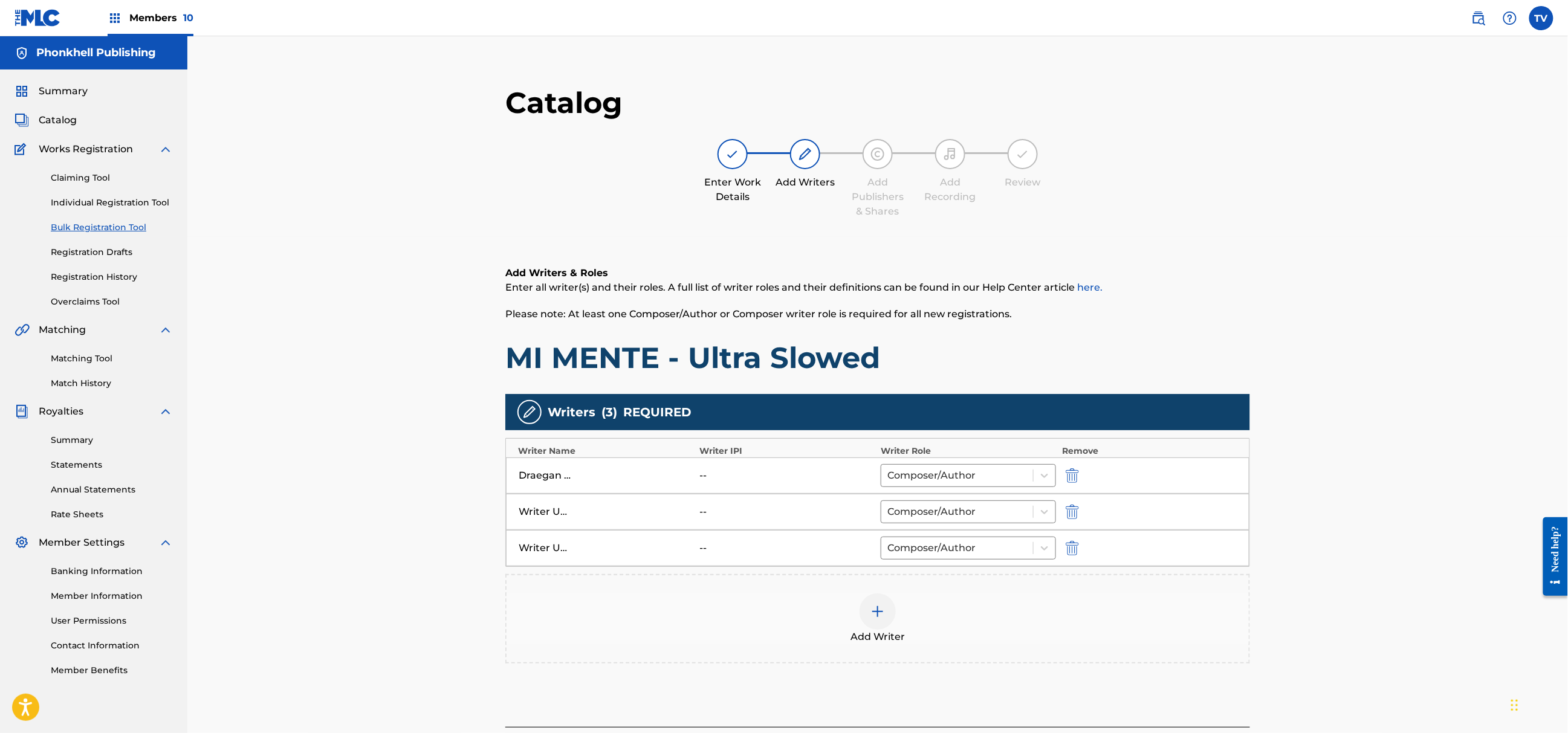
click at [1071, 520] on div "Writer Unknown -- Composer/Author" at bounding box center [878, 512] width 744 height 36
drag, startPoint x: 1071, startPoint y: 520, endPoint x: 1073, endPoint y: 513, distance: 7.3
click at [1071, 520] on div "Writer Unknown -- Composer/Author" at bounding box center [878, 512] width 744 height 36
click at [1073, 513] on img "submit" at bounding box center [1072, 512] width 13 height 15
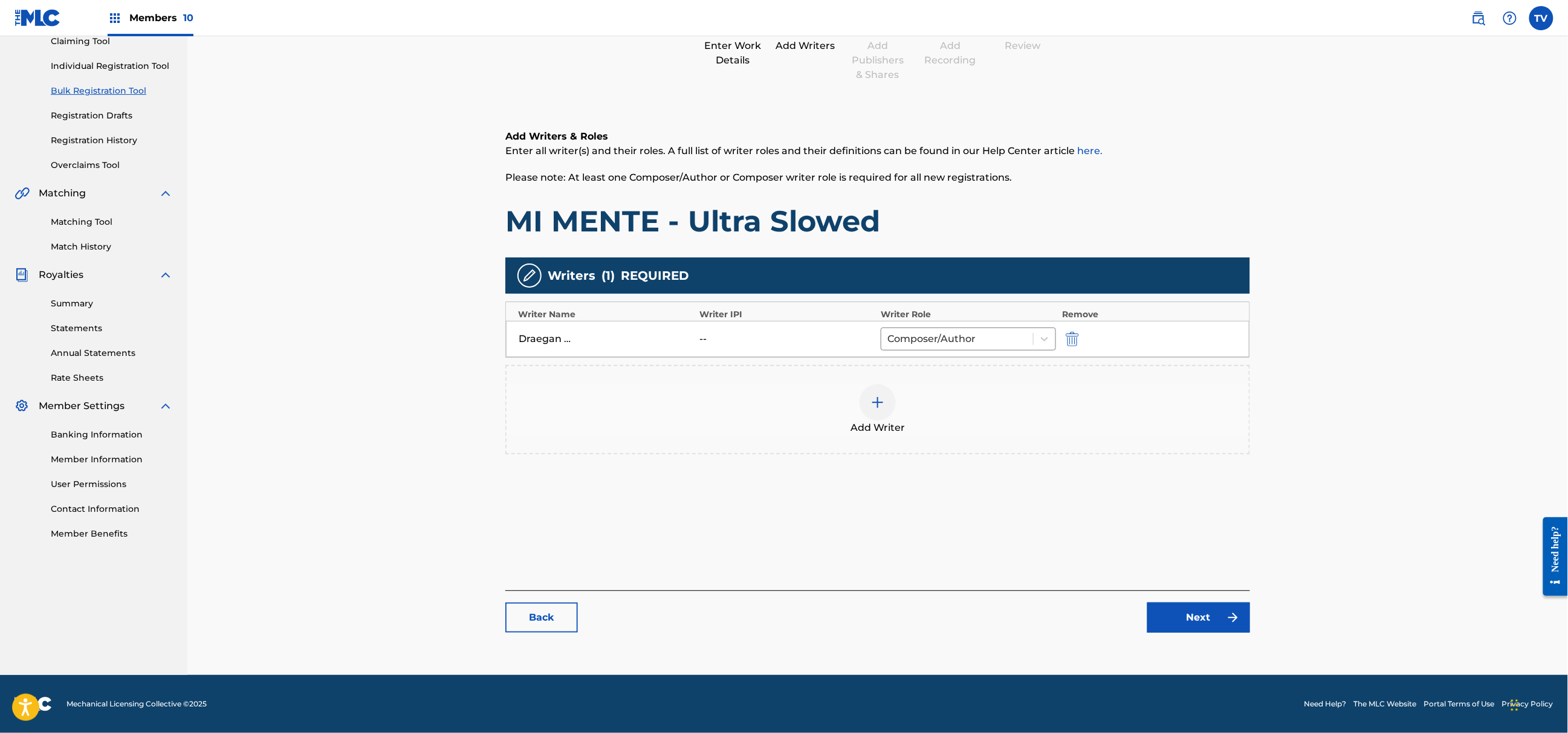
click at [1168, 596] on div "Back Next" at bounding box center [878, 611] width 745 height 42
click at [1190, 620] on link "Next" at bounding box center [1199, 617] width 103 height 30
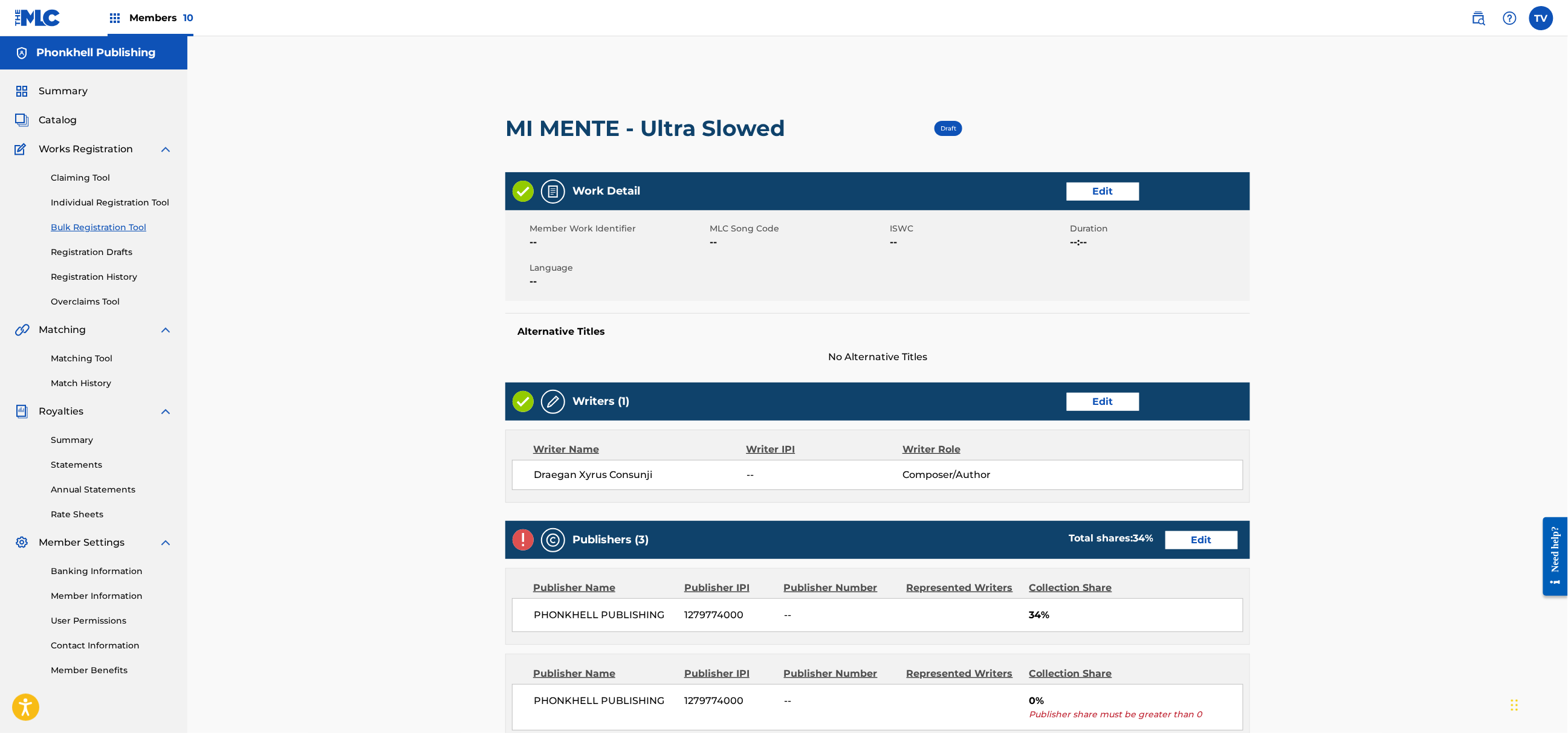
click at [1205, 531] on link "Edit" at bounding box center [1202, 540] width 73 height 18
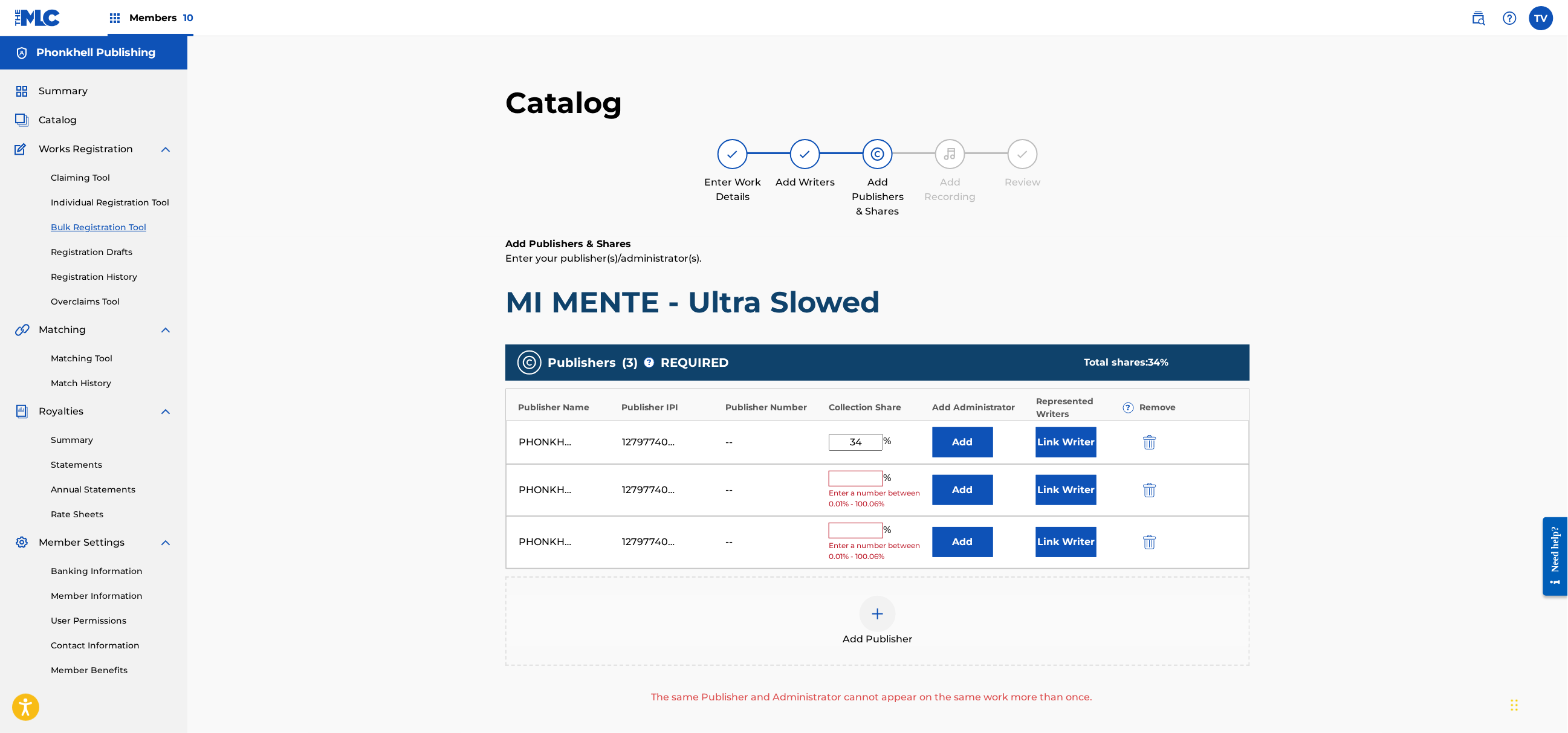
click at [1158, 491] on div at bounding box center [1166, 490] width 54 height 14
click at [1153, 487] on img "submit" at bounding box center [1150, 490] width 13 height 15
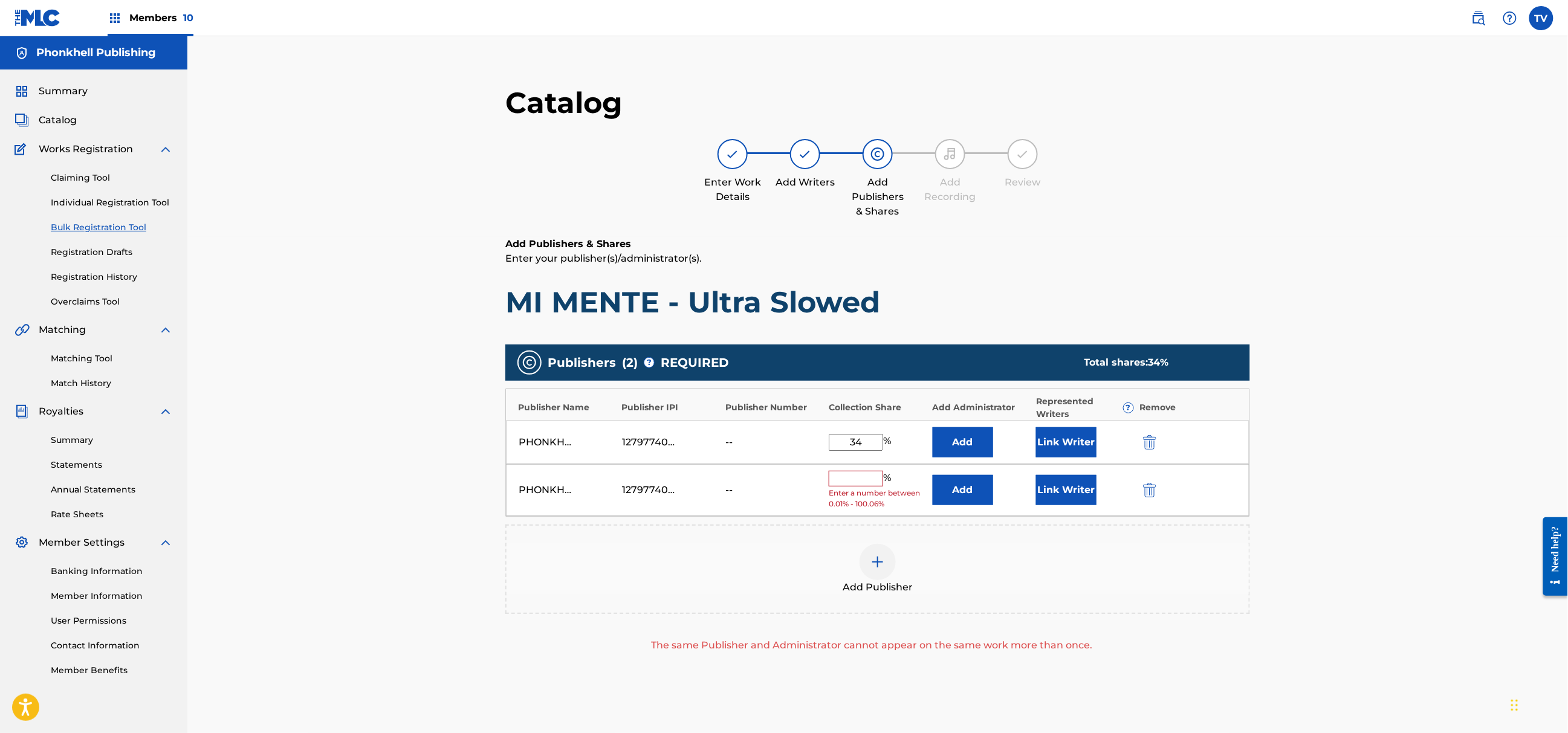
click at [1153, 487] on img "submit" at bounding box center [1150, 490] width 13 height 15
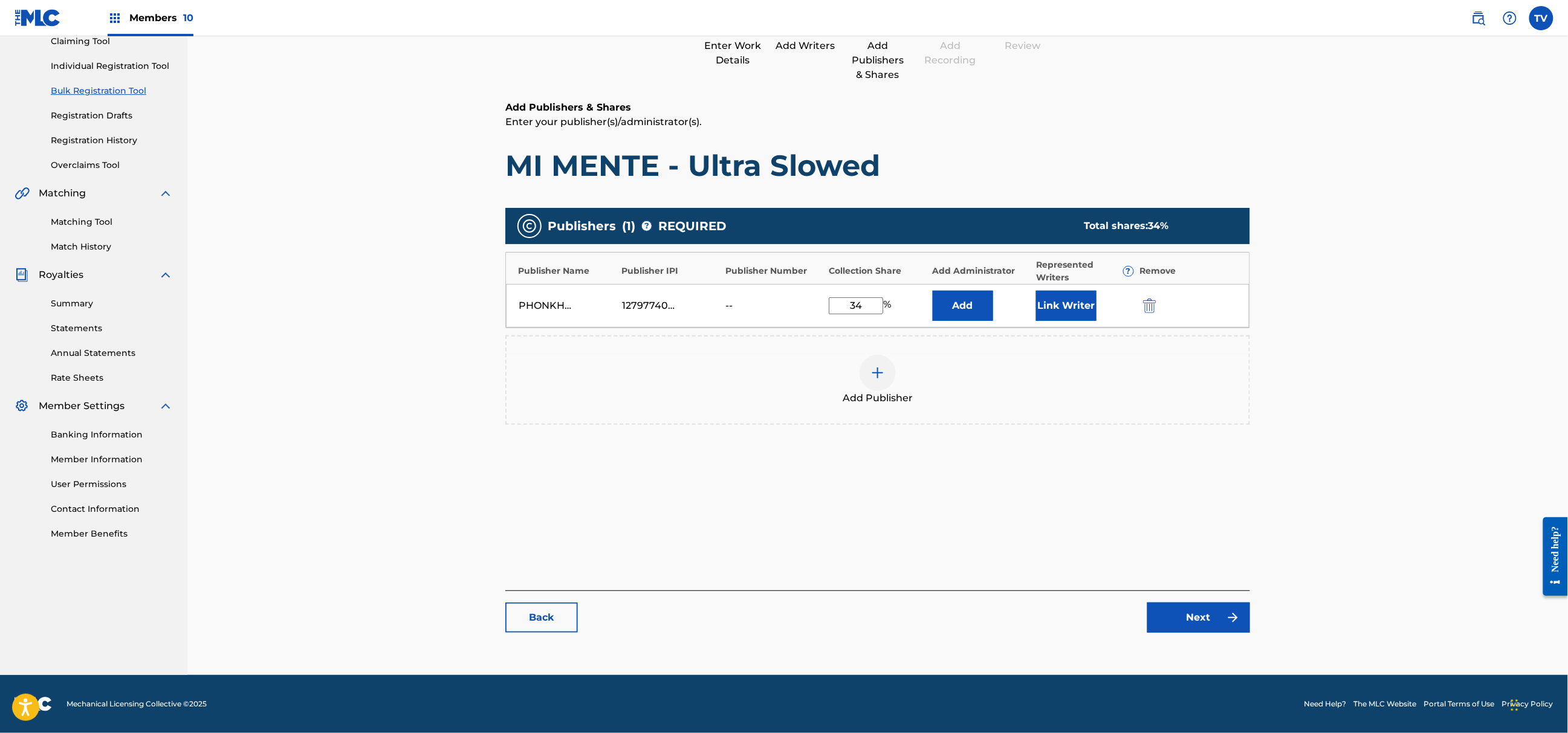
click at [1186, 613] on link "Next" at bounding box center [1199, 617] width 103 height 30
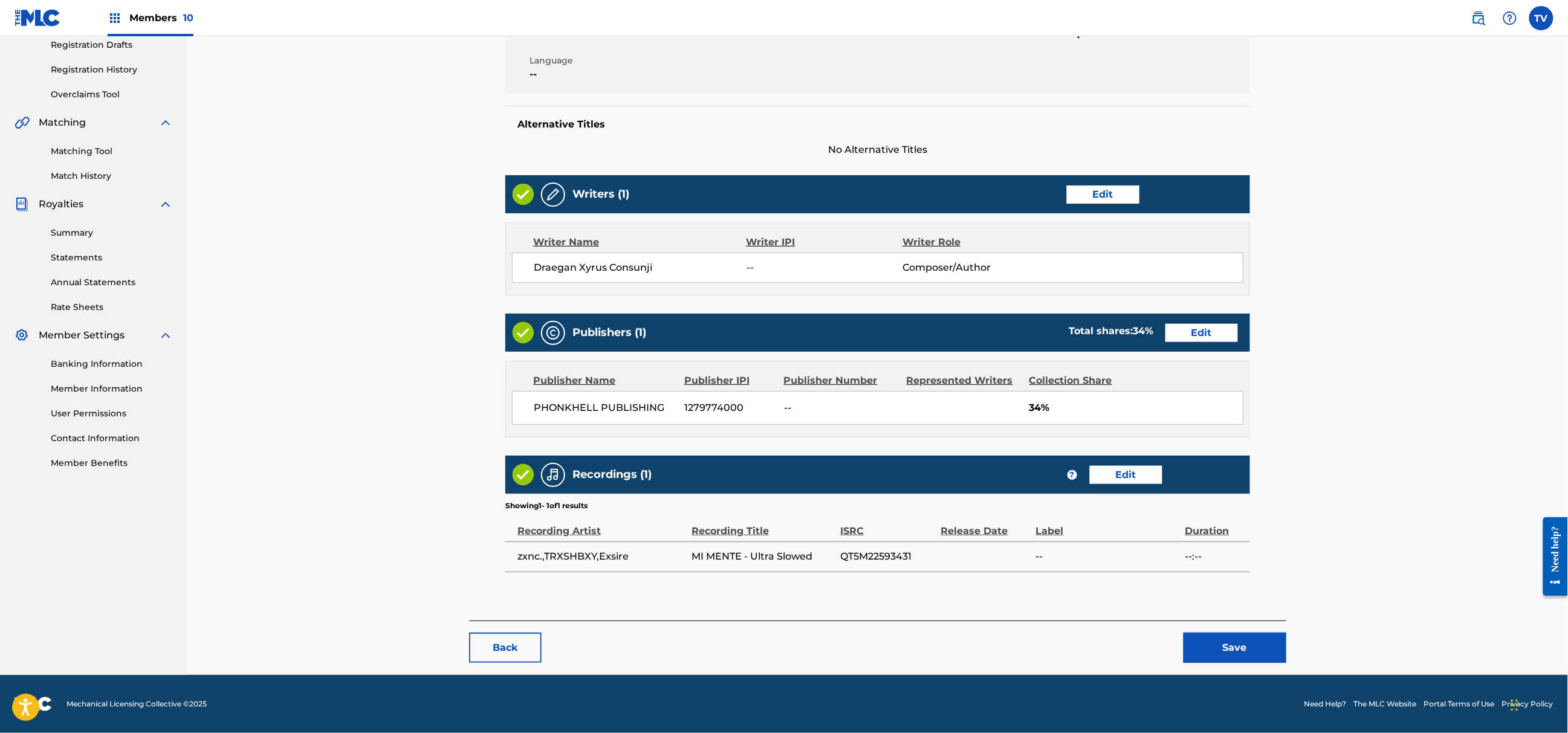
click at [1242, 643] on button "Save" at bounding box center [1235, 648] width 103 height 30
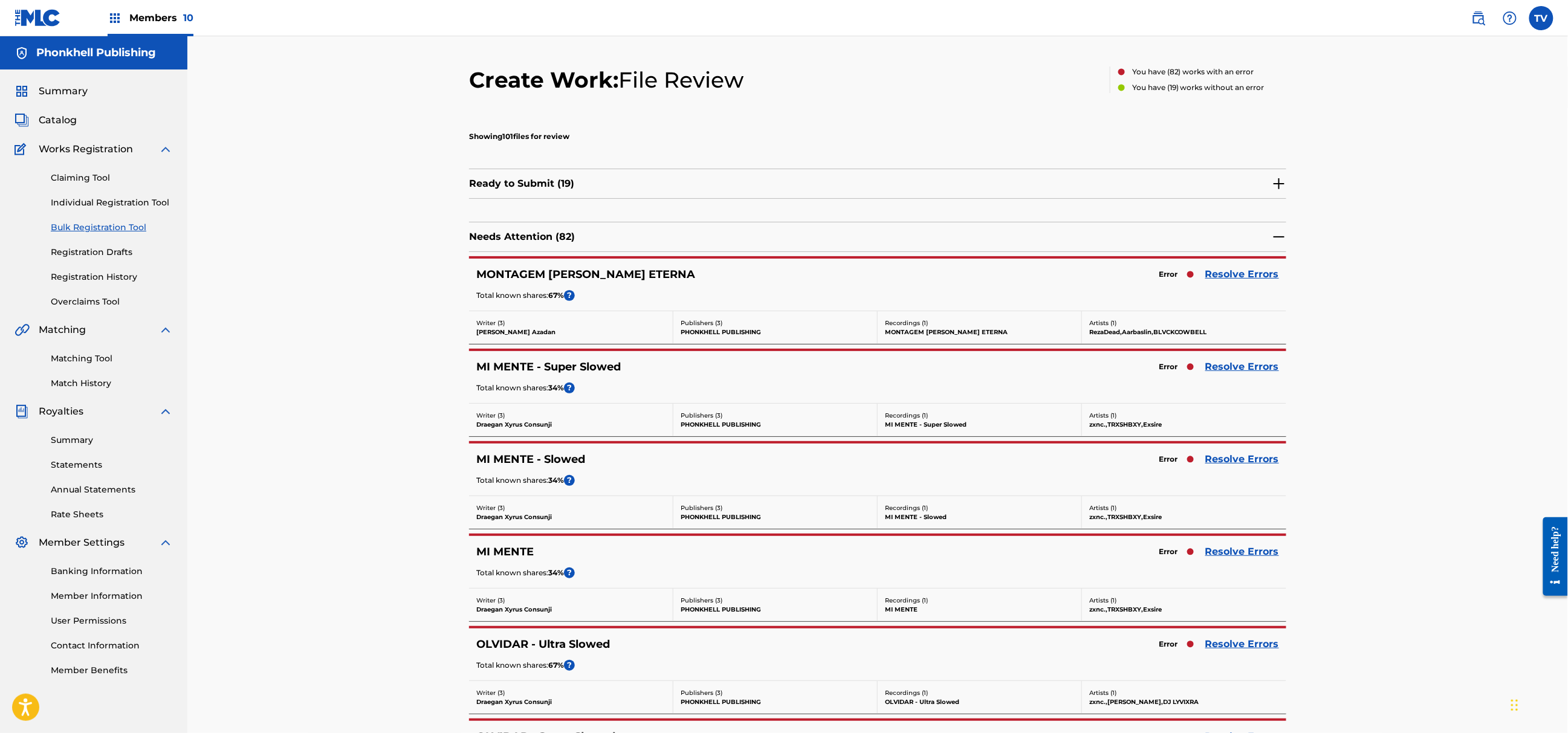
click at [1234, 373] on link "Resolve Errors" at bounding box center [1243, 367] width 74 height 15
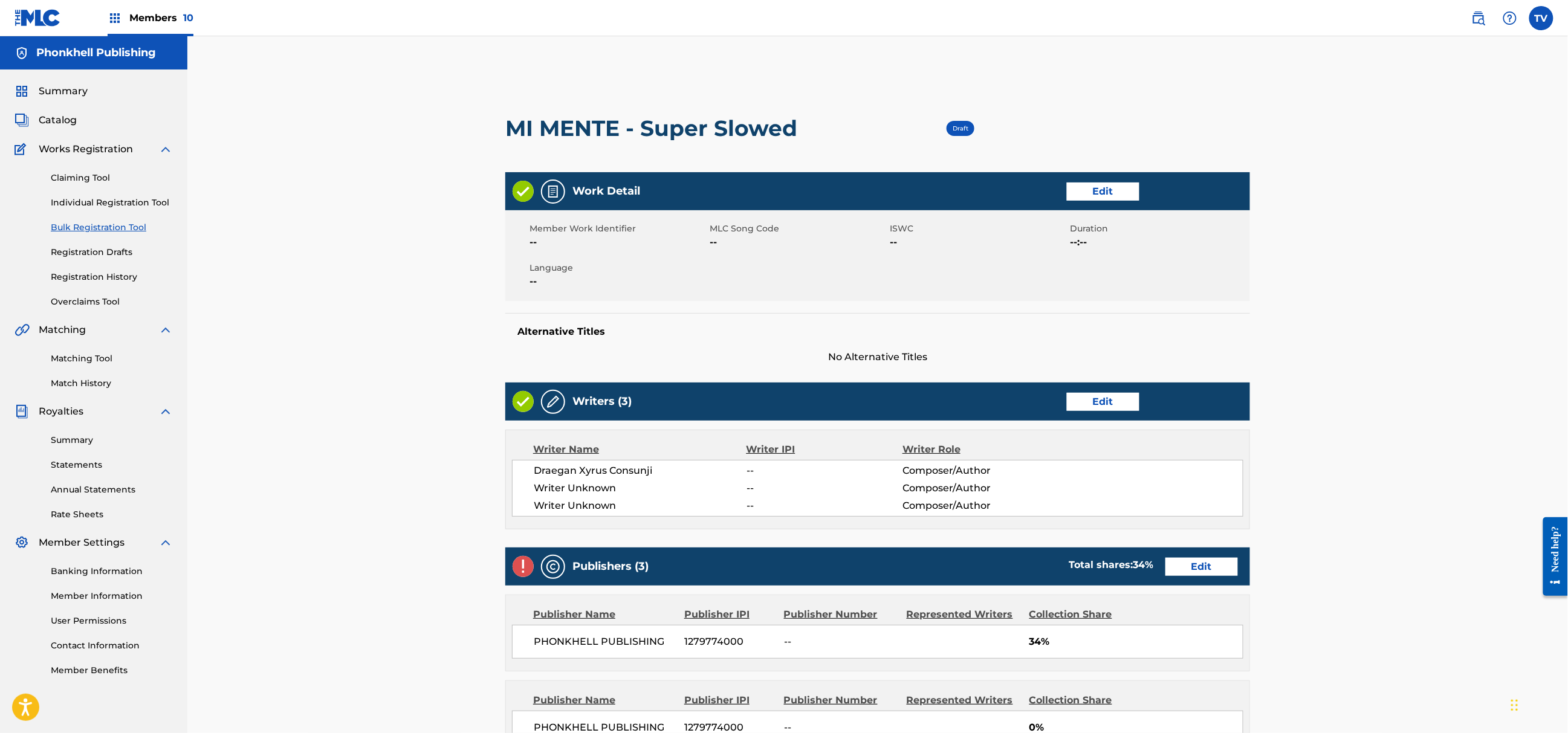
click at [1096, 394] on link "Edit" at bounding box center [1103, 402] width 73 height 18
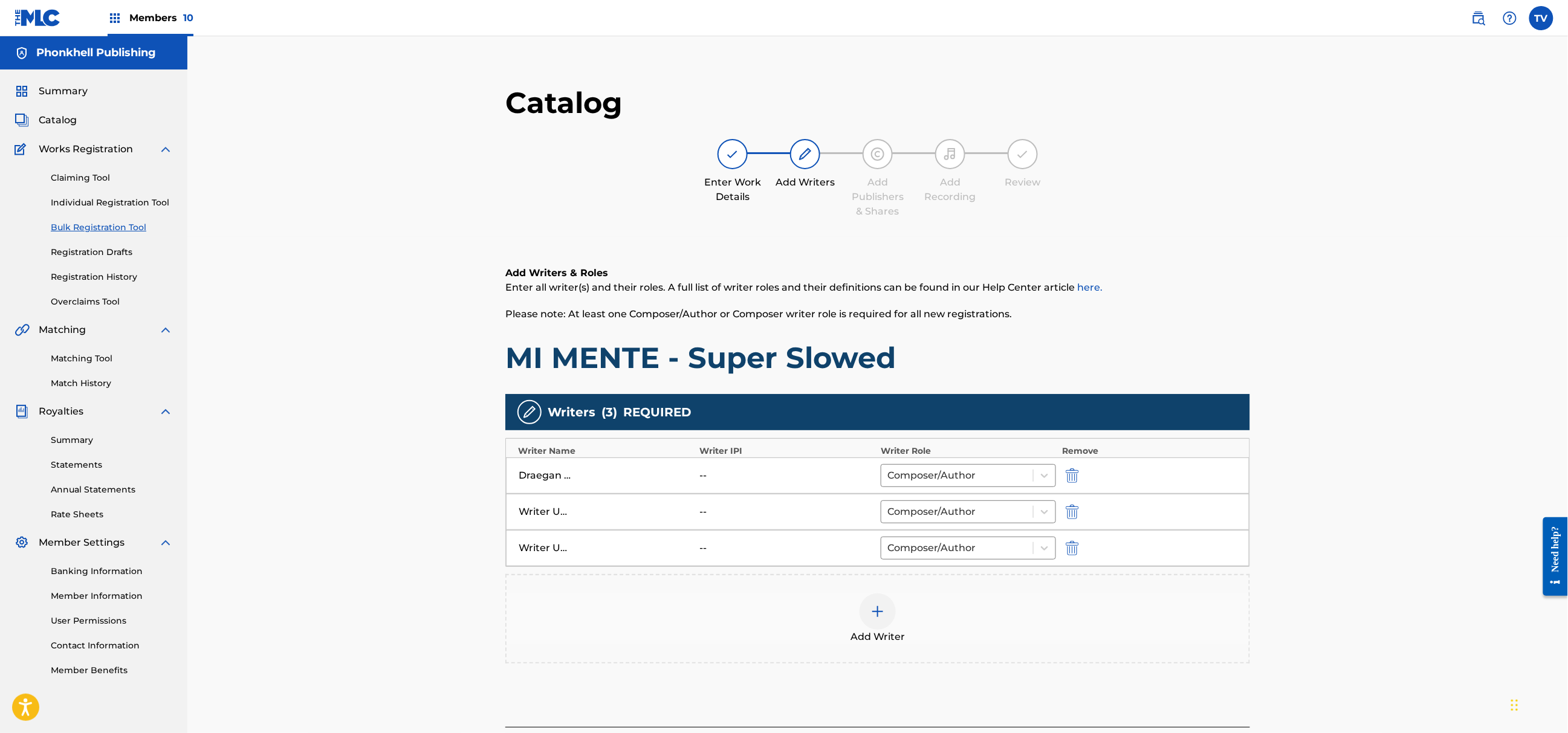
click at [1067, 508] on img "submit" at bounding box center [1072, 512] width 13 height 15
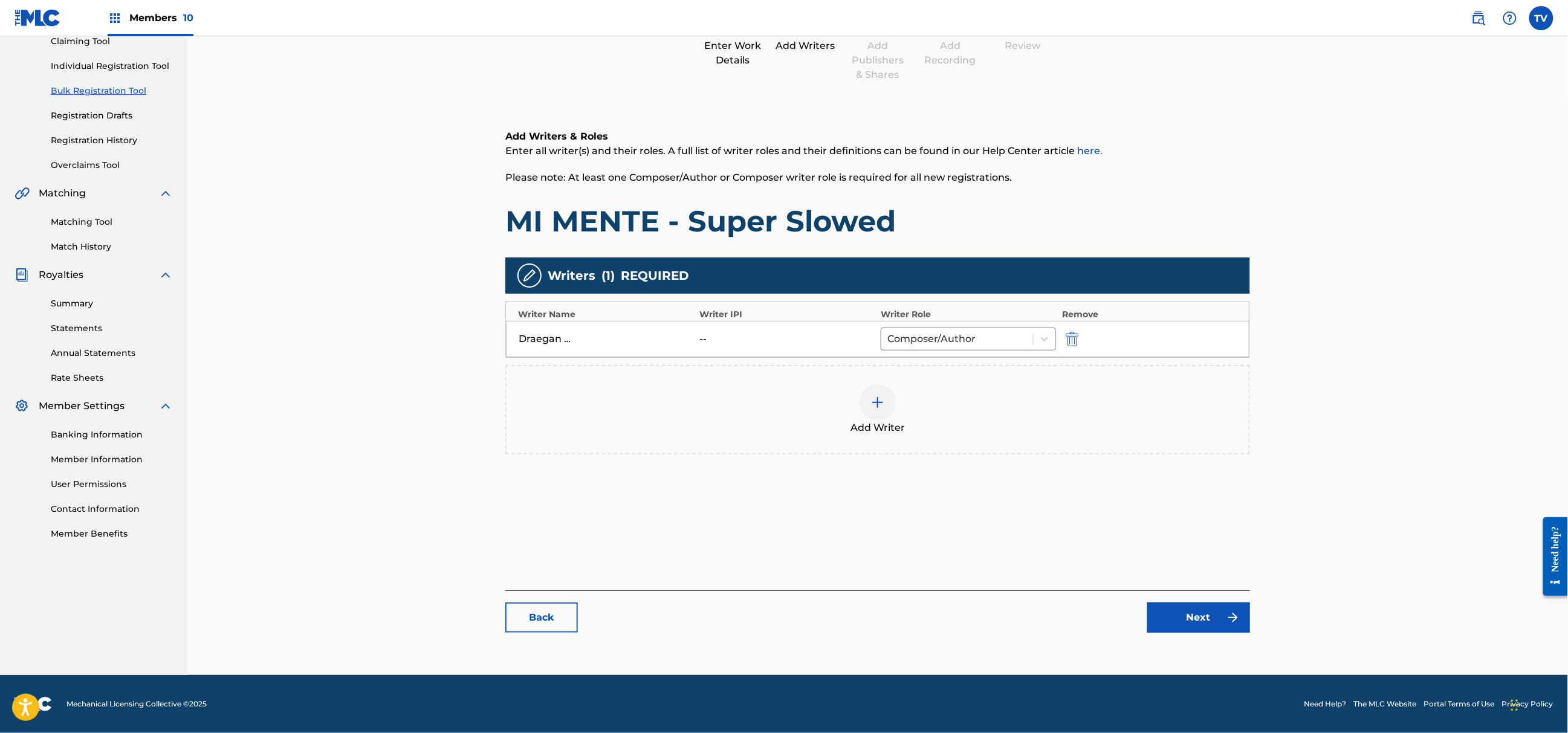
click at [1226, 619] on img at bounding box center [1233, 618] width 15 height 15
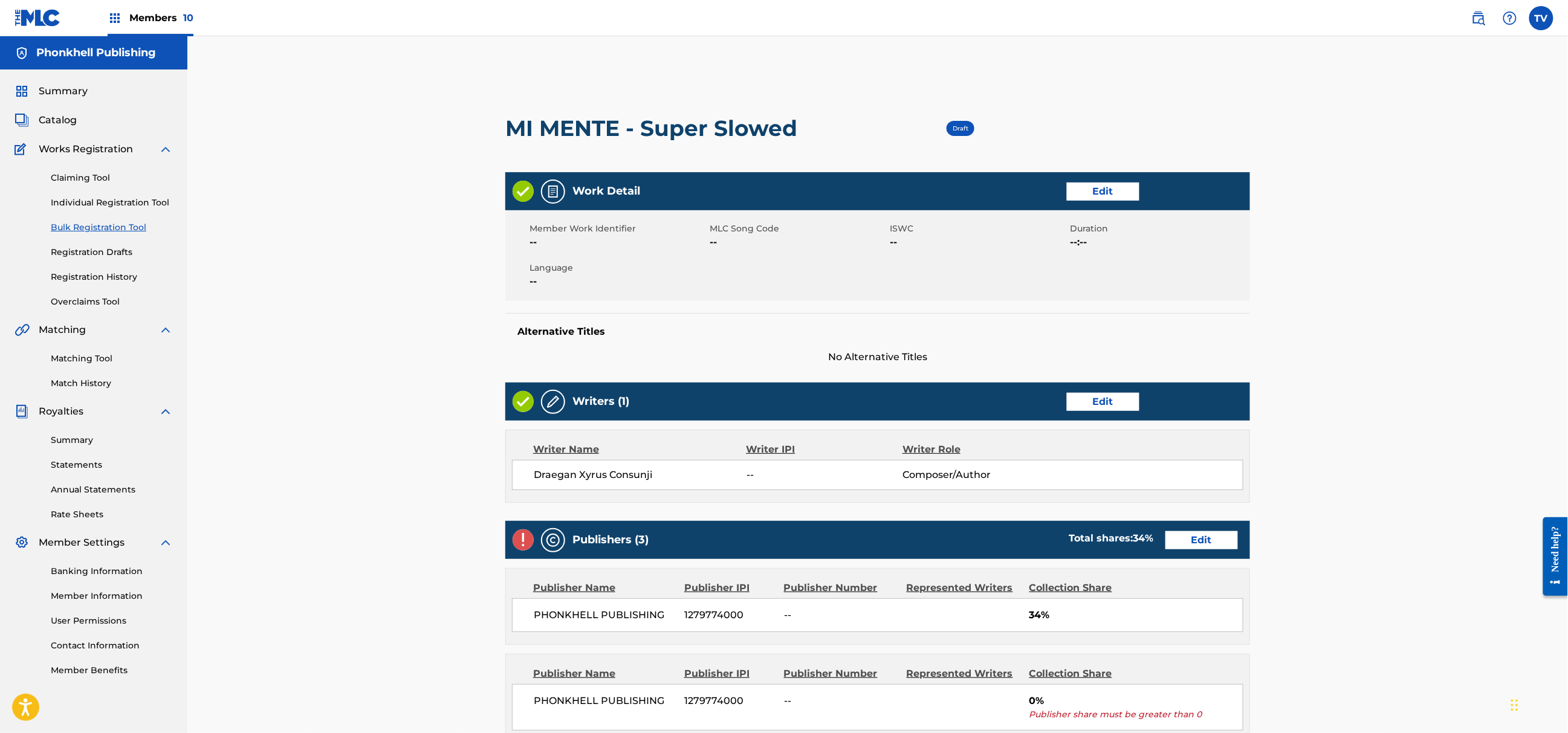
click at [1211, 537] on link "Edit" at bounding box center [1202, 540] width 73 height 18
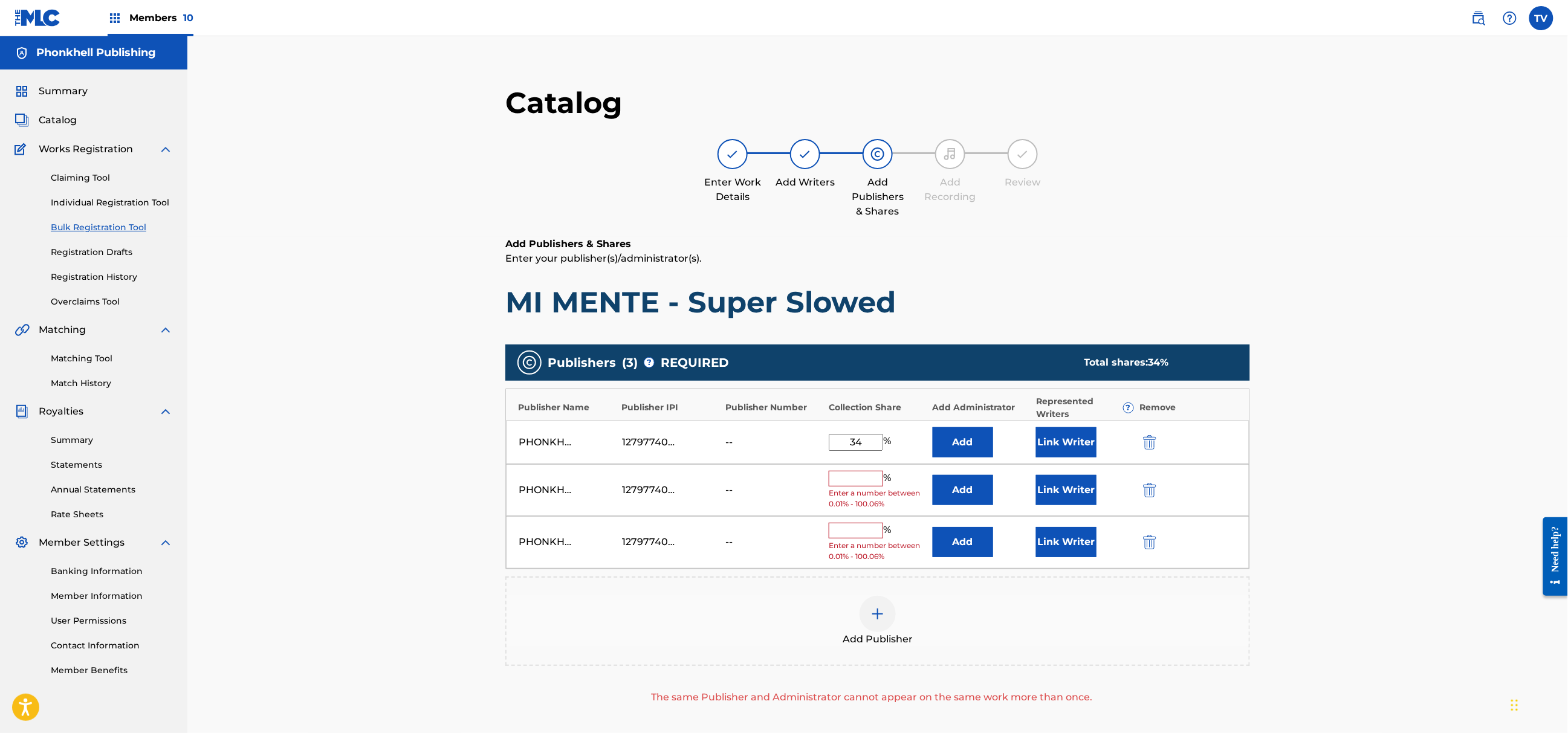
click at [1154, 486] on img "submit" at bounding box center [1150, 490] width 13 height 15
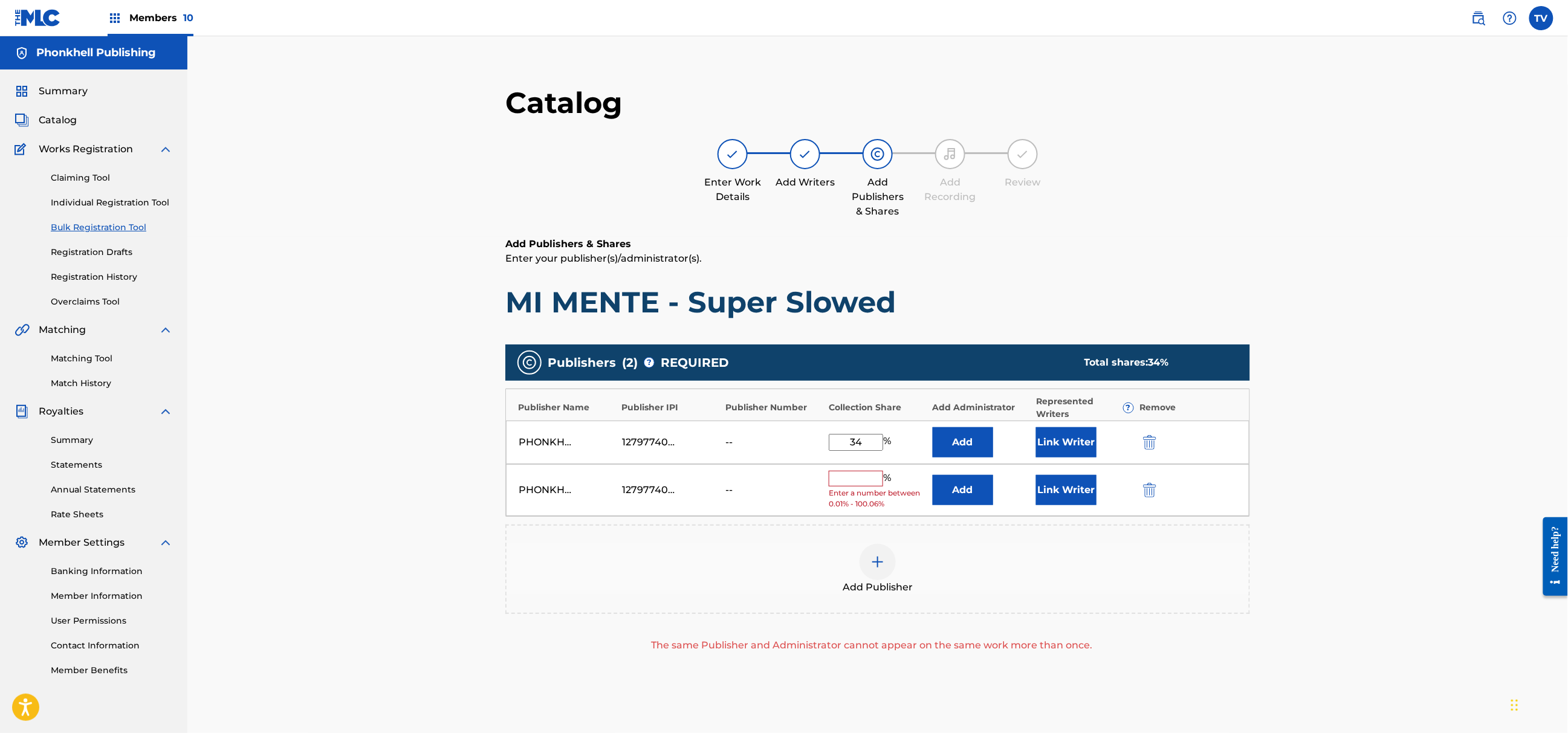
click at [1154, 486] on img "submit" at bounding box center [1150, 490] width 13 height 15
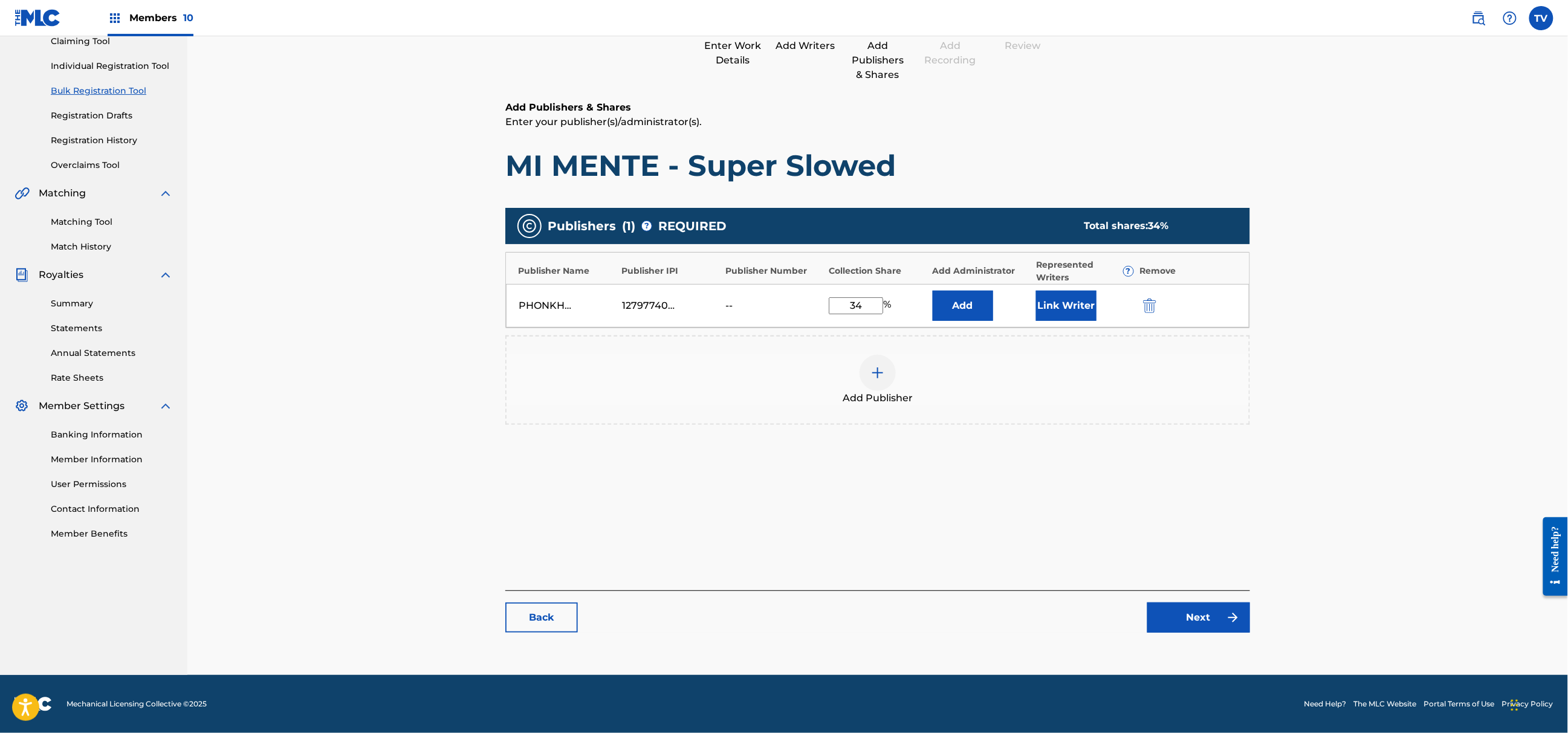
click at [1216, 623] on link "Next" at bounding box center [1199, 617] width 103 height 30
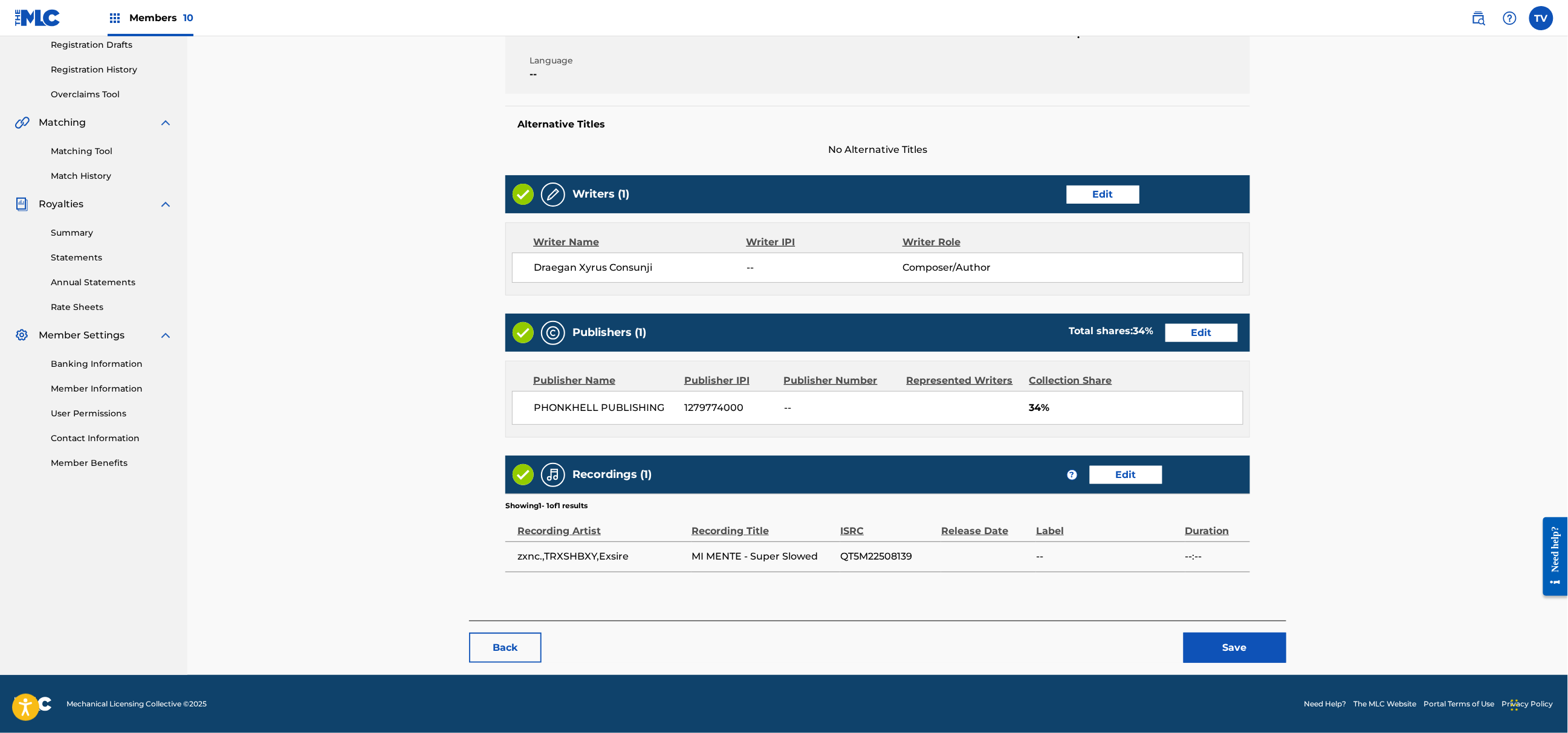
click at [1234, 641] on button "Save" at bounding box center [1235, 648] width 103 height 30
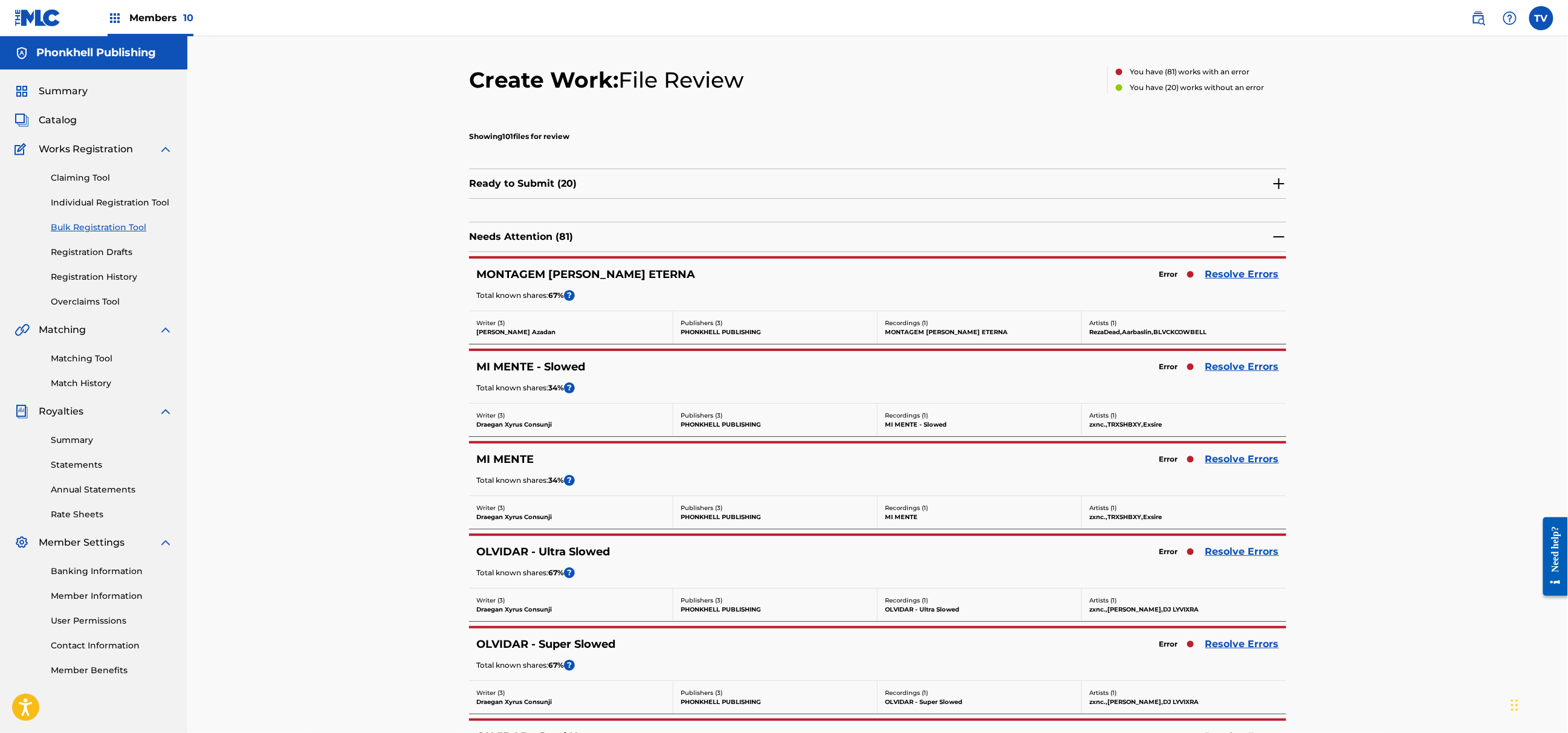
click at [1216, 276] on link "Resolve Errors" at bounding box center [1243, 274] width 74 height 15
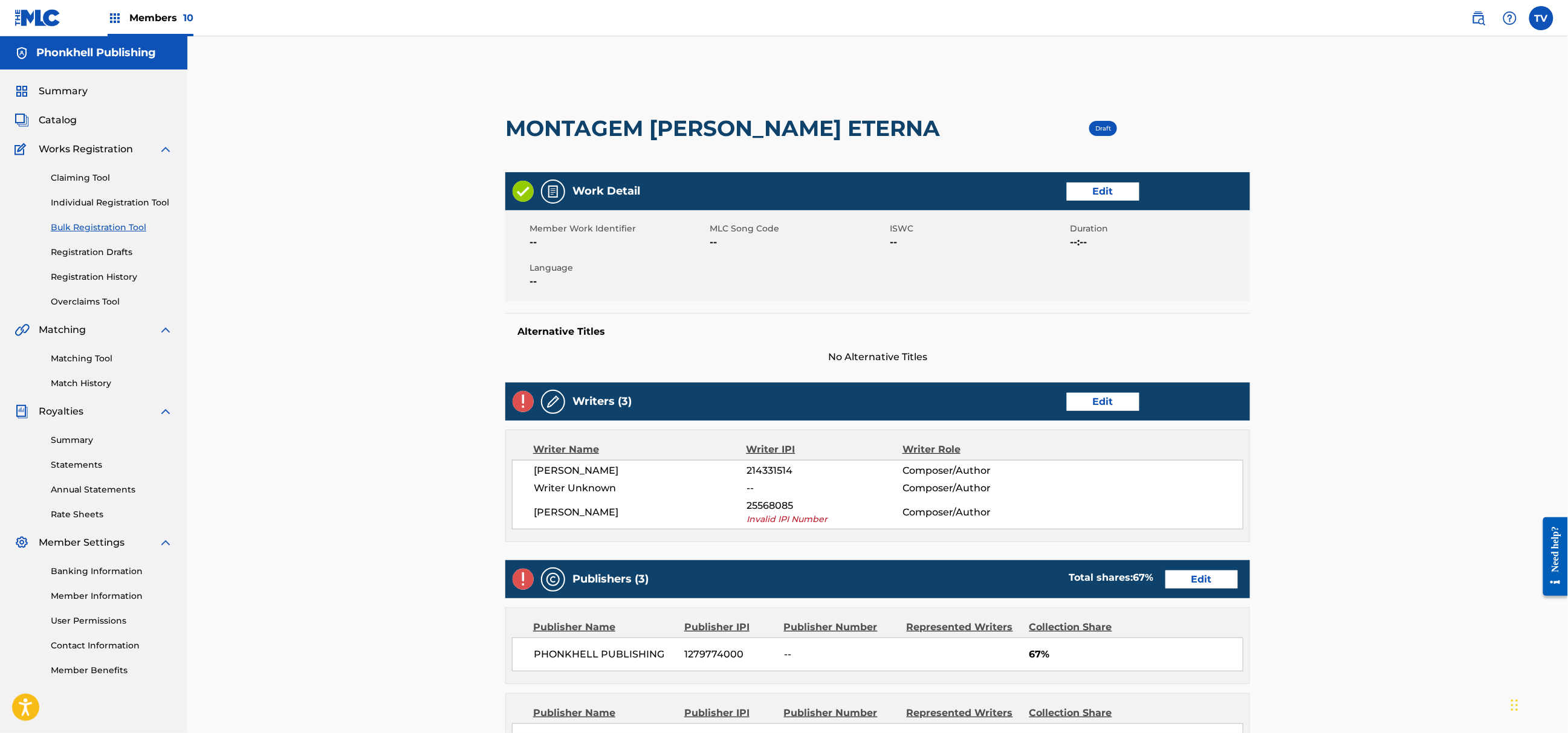
click at [1113, 393] on link "Edit" at bounding box center [1103, 402] width 73 height 18
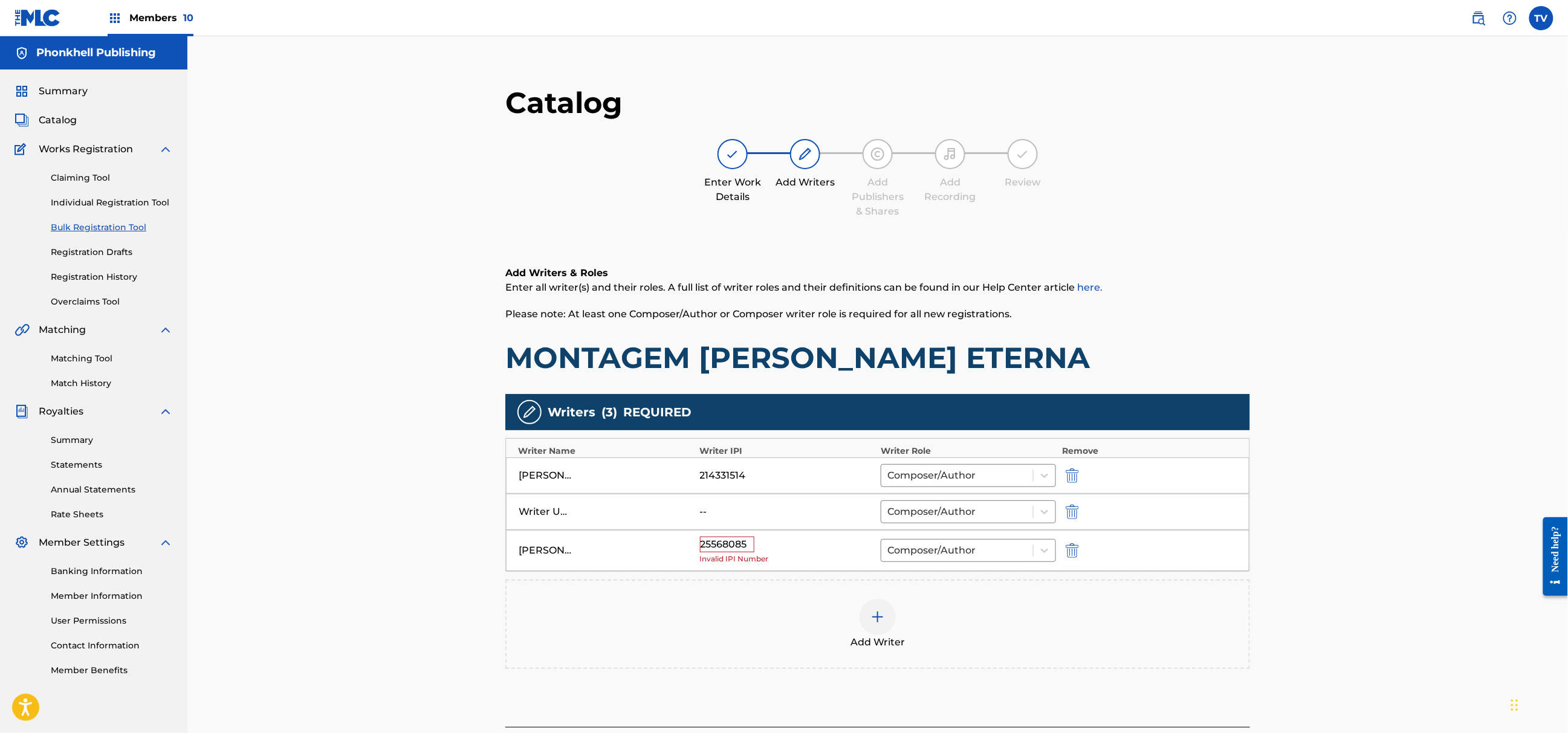
click at [1075, 516] on img "submit" at bounding box center [1072, 512] width 13 height 15
type input "[PERSON_NAME]"
type input "25568085"
click at [1075, 516] on img "submit" at bounding box center [1072, 512] width 13 height 15
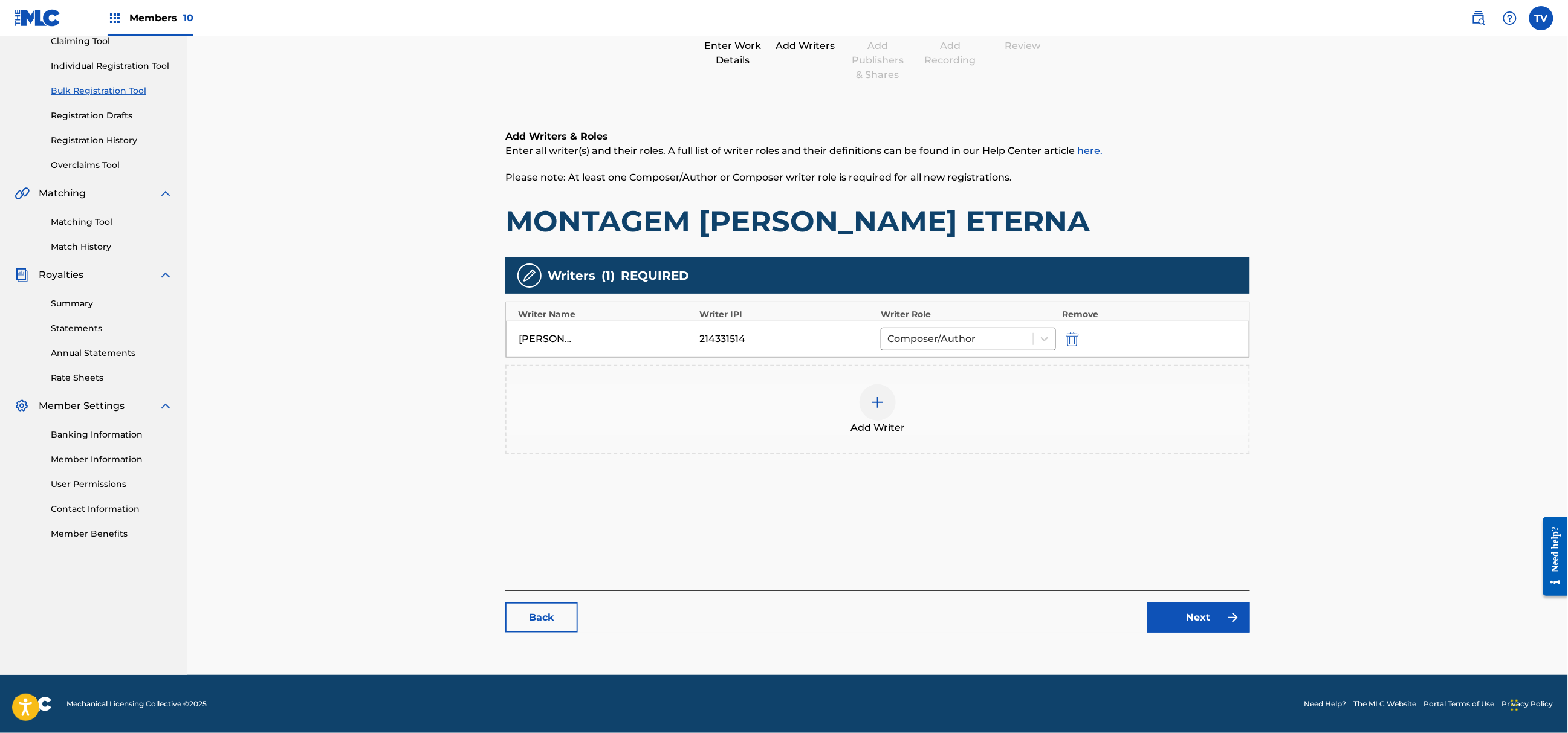
click at [1188, 608] on link "Next" at bounding box center [1199, 617] width 103 height 30
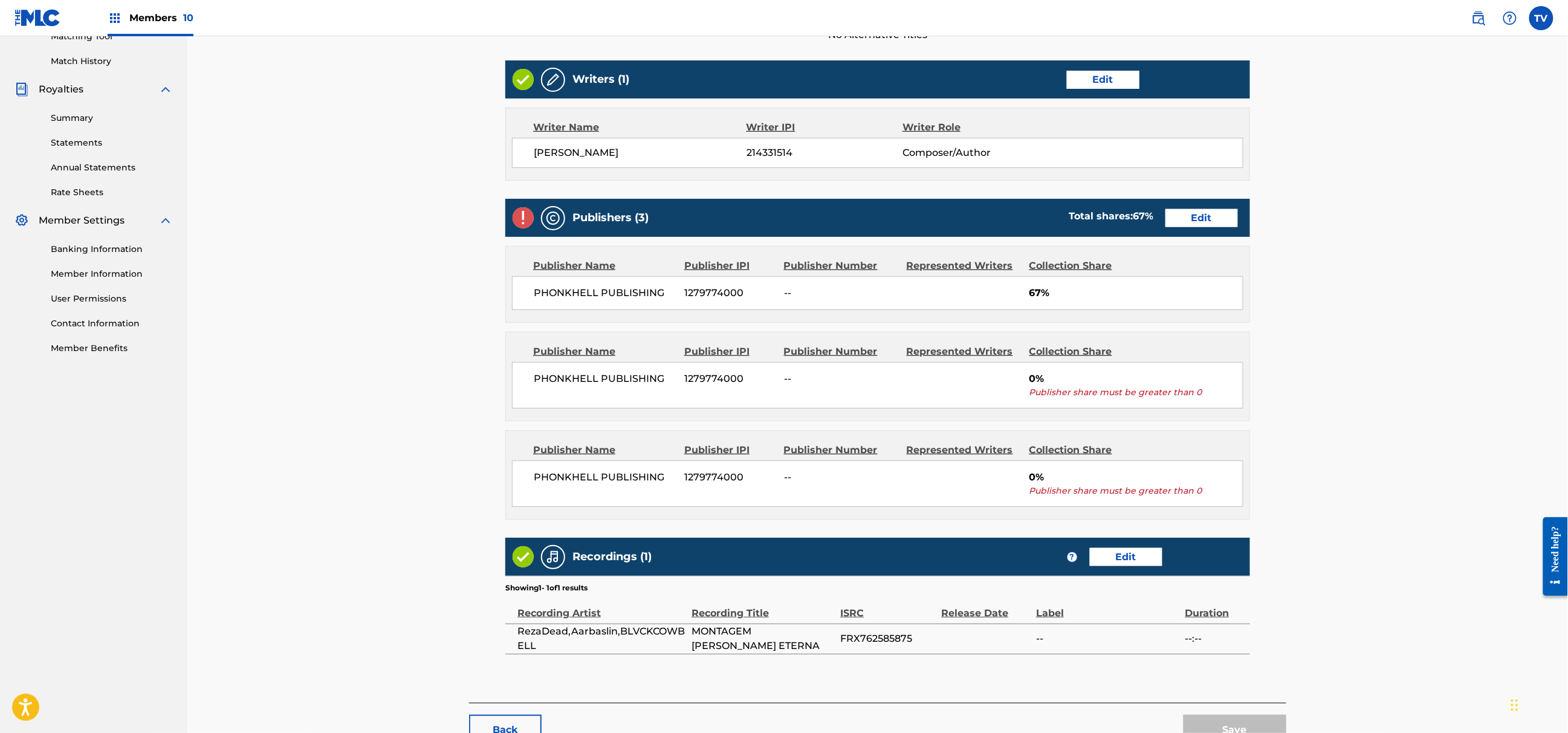
click at [1197, 214] on link "Edit" at bounding box center [1202, 218] width 73 height 18
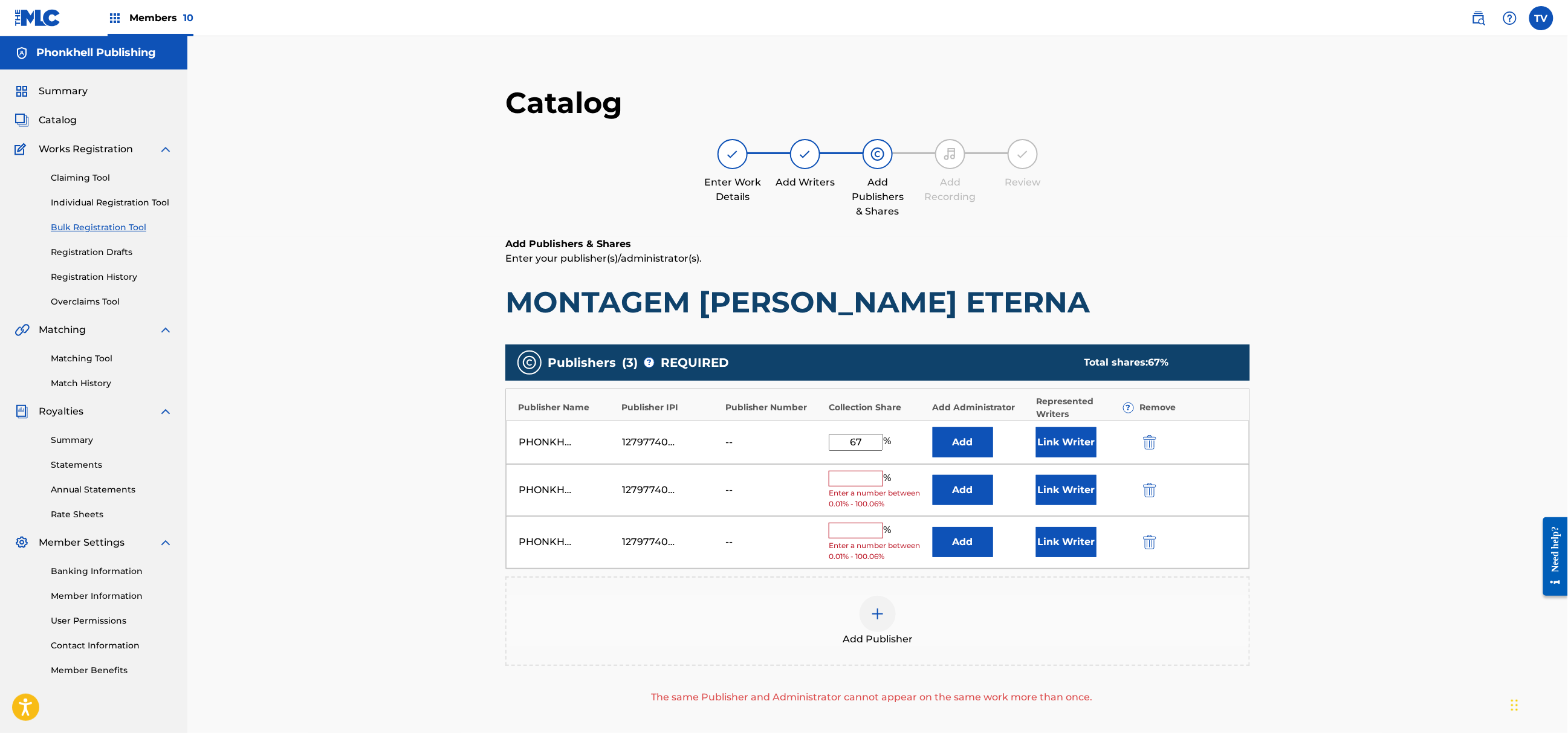
click at [1142, 485] on button "submit" at bounding box center [1148, 490] width 18 height 14
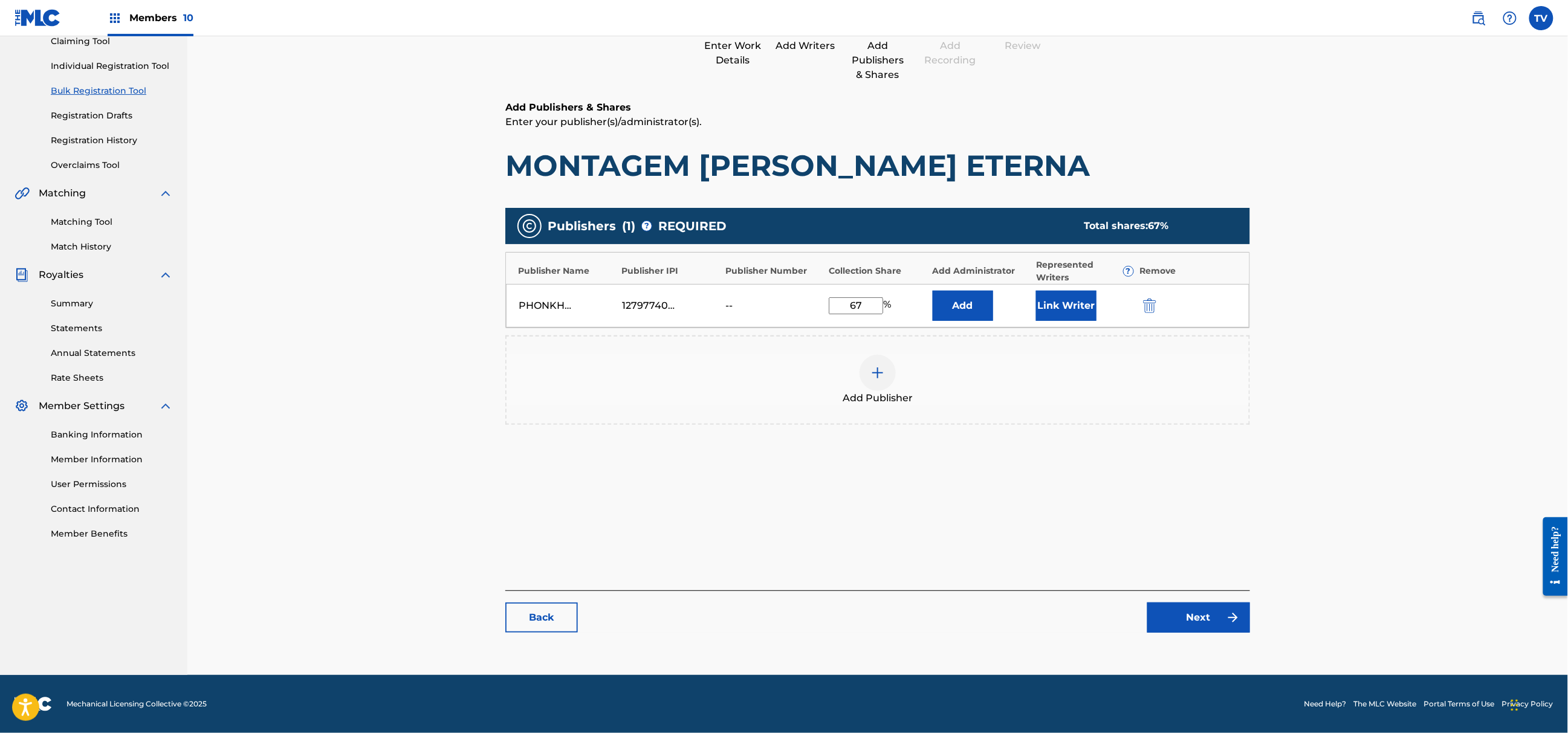
click at [1213, 609] on link "Next" at bounding box center [1199, 617] width 103 height 30
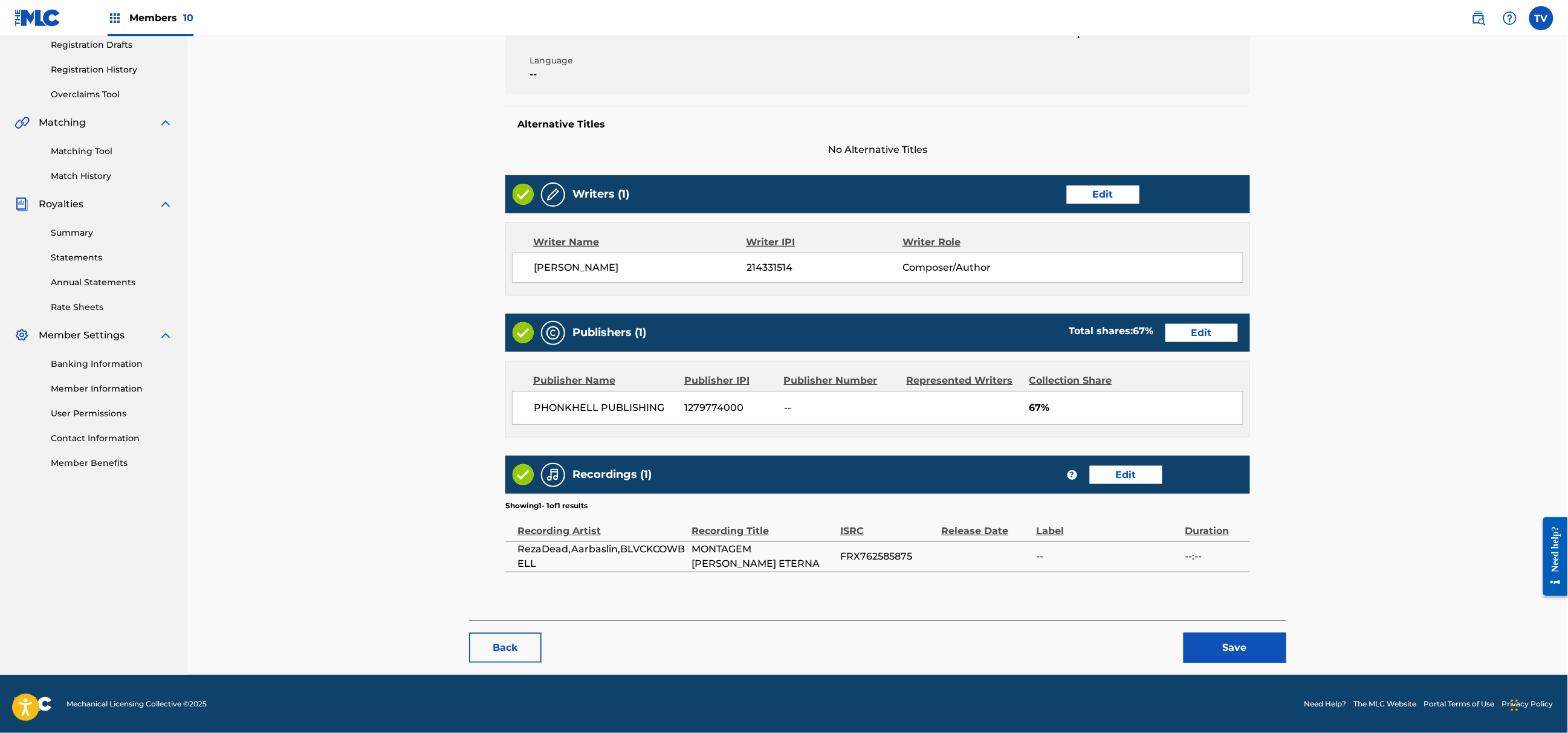
click at [1246, 646] on button "Save" at bounding box center [1235, 648] width 103 height 30
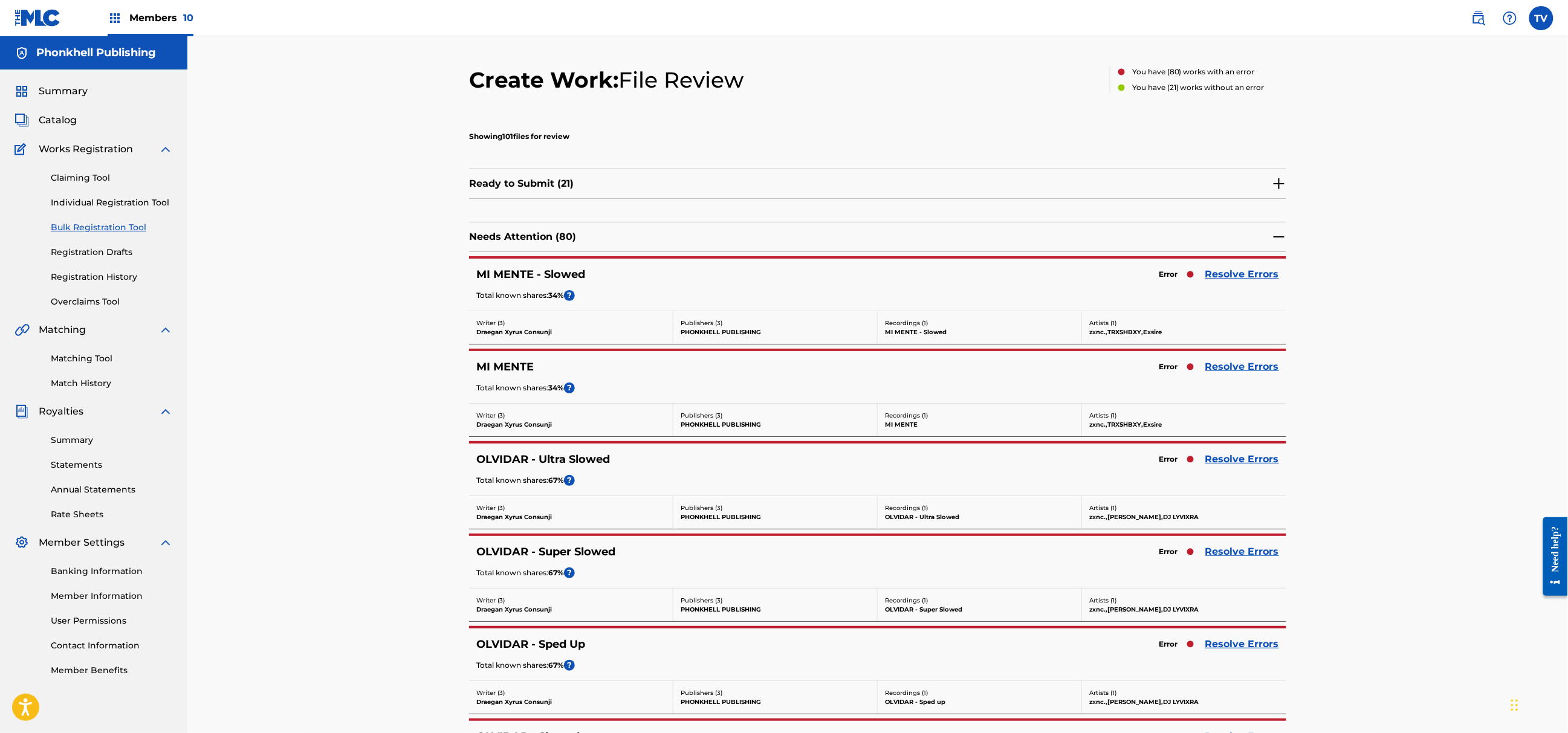
click at [1230, 276] on link "Resolve Errors" at bounding box center [1243, 274] width 74 height 15
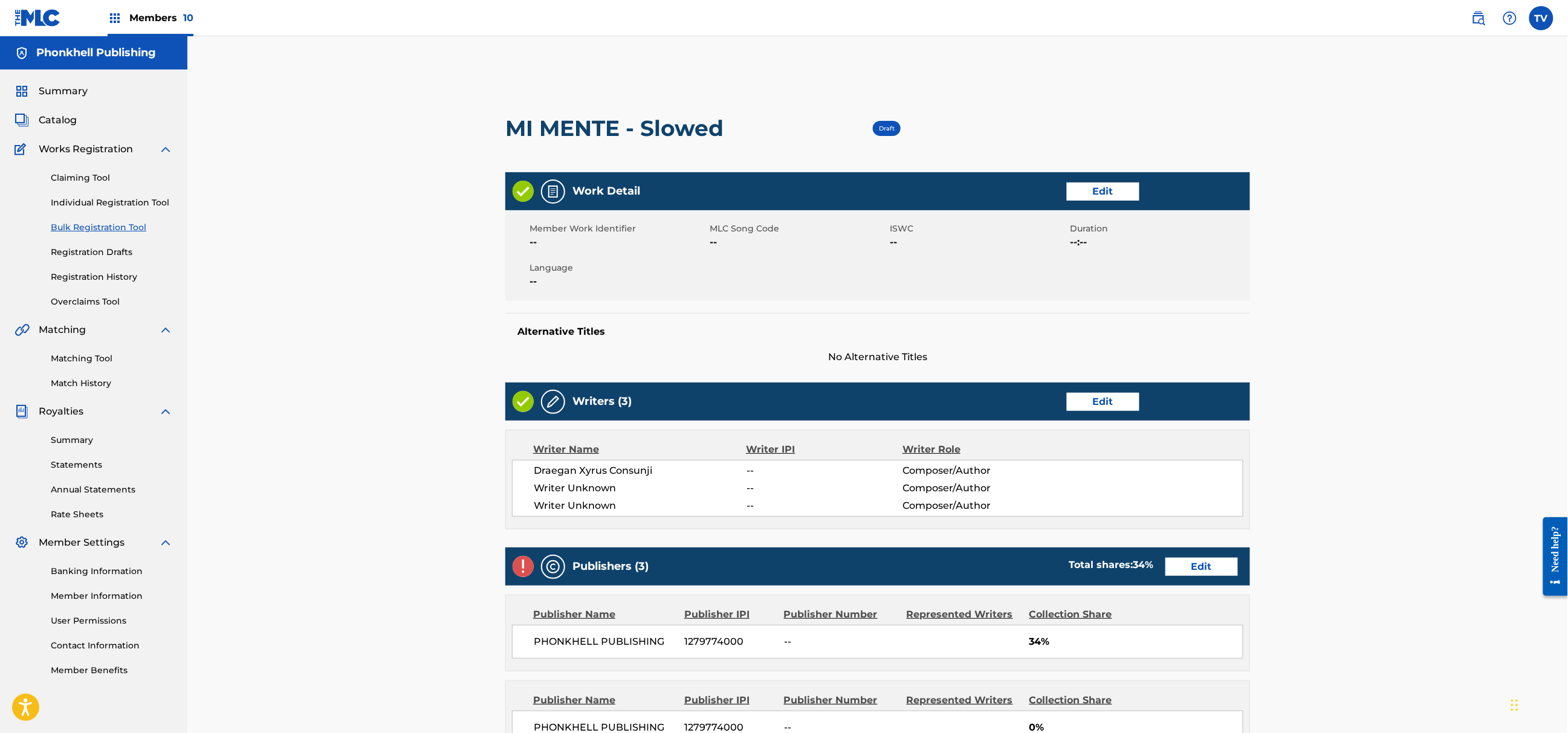
click at [1118, 393] on link "Edit" at bounding box center [1103, 402] width 73 height 18
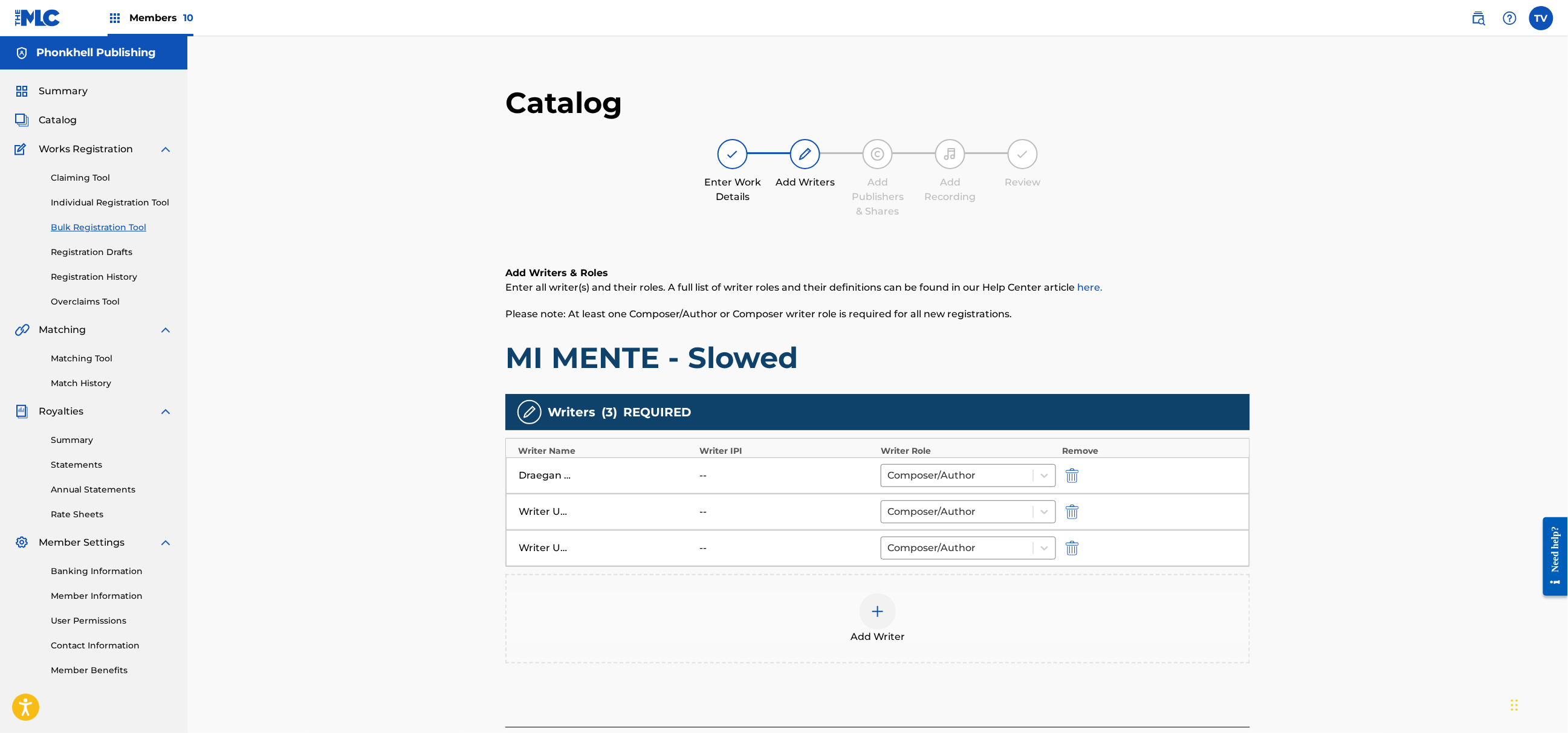
click at [1074, 508] on img "submit" at bounding box center [1072, 512] width 13 height 15
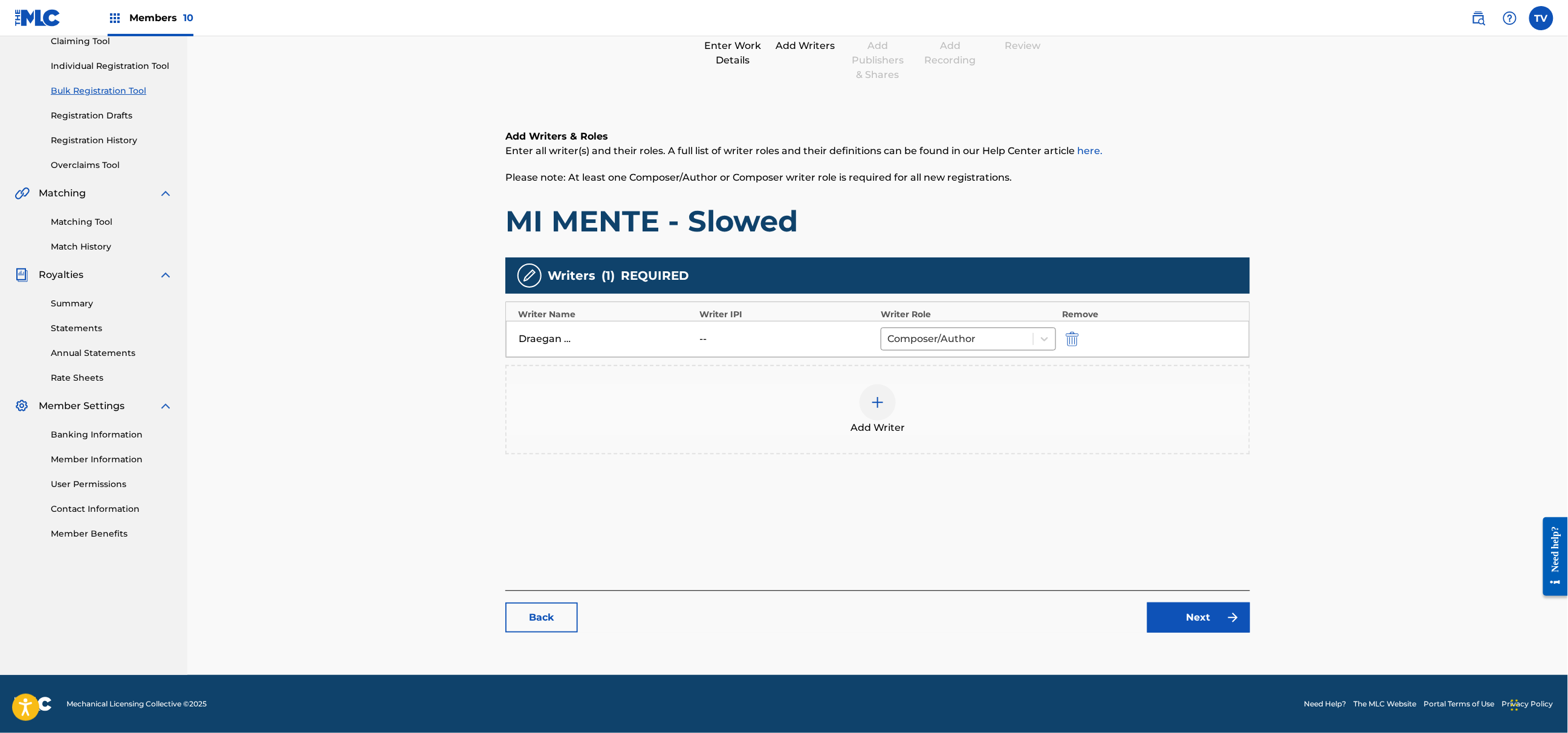
click at [1202, 625] on link "Next" at bounding box center [1199, 617] width 103 height 30
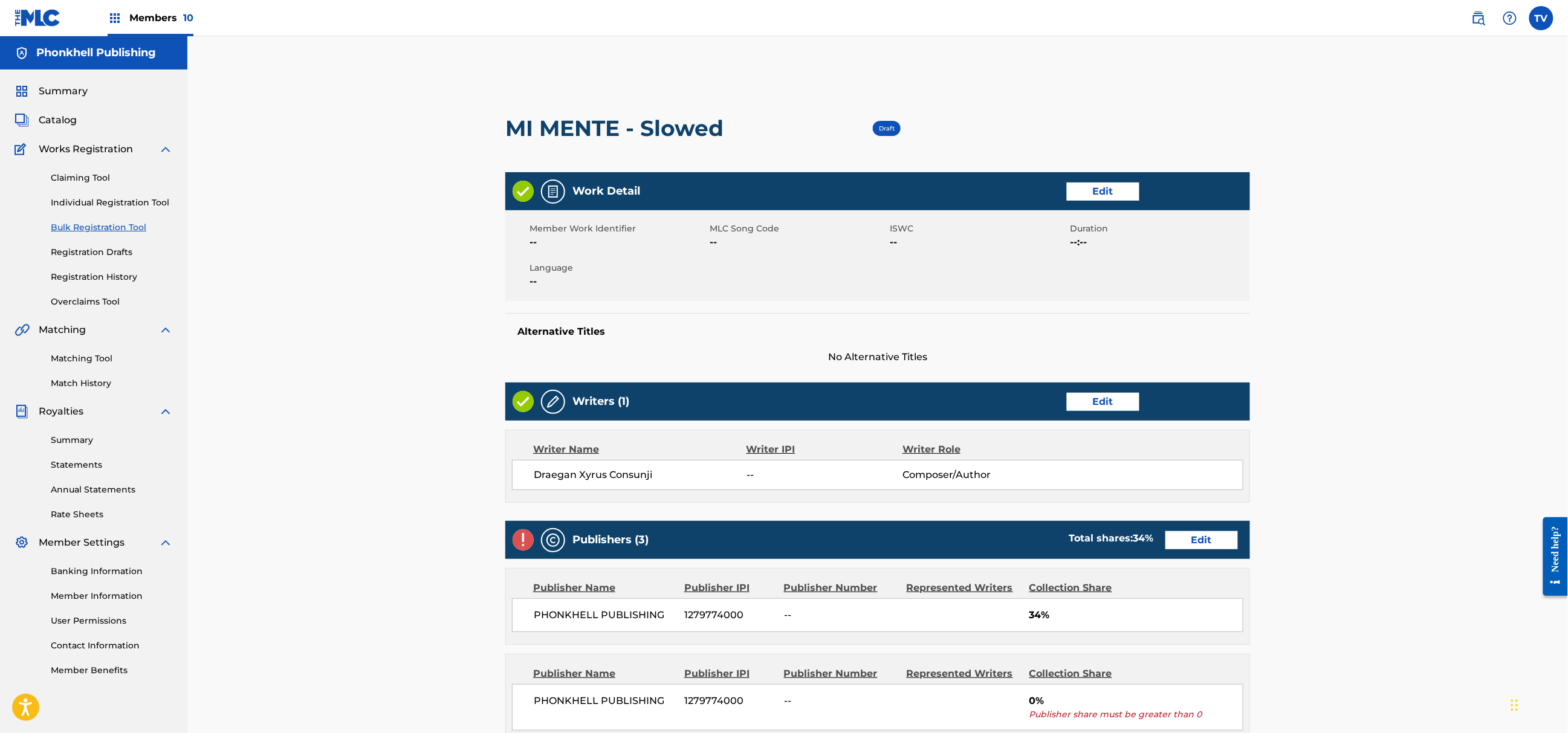
click at [1202, 537] on link "Edit" at bounding box center [1202, 540] width 73 height 18
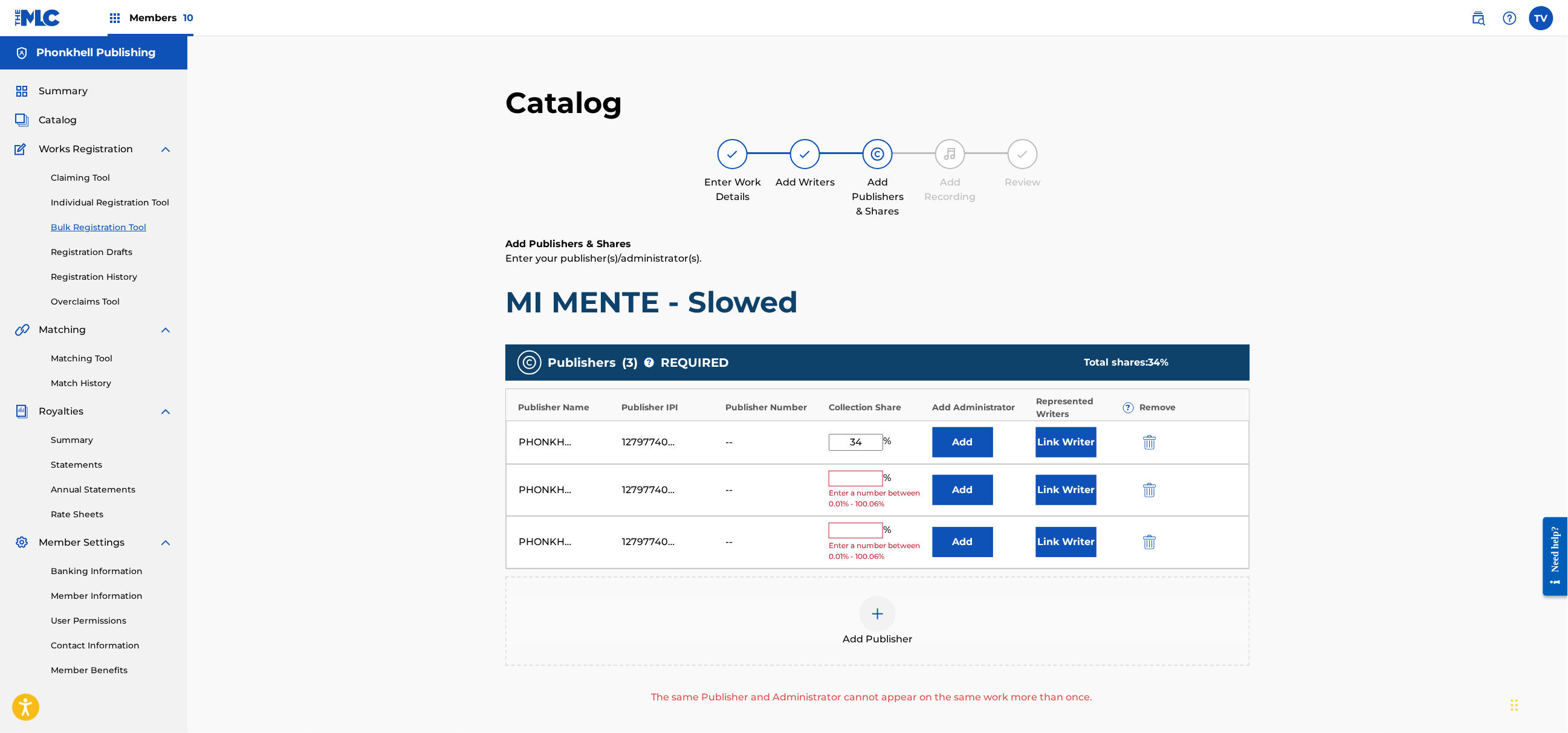
click at [1146, 494] on img "submit" at bounding box center [1150, 490] width 13 height 15
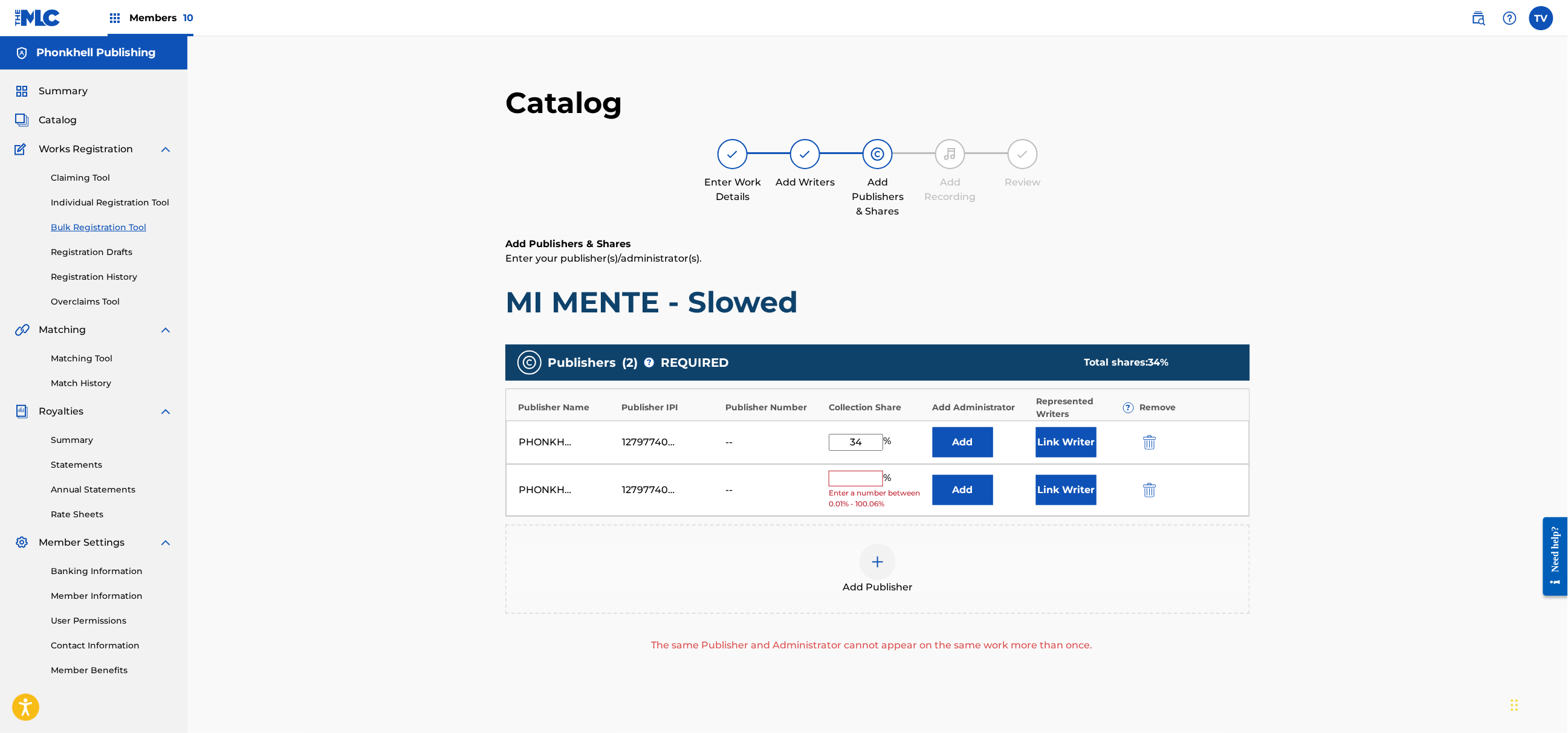
click at [1146, 494] on img "submit" at bounding box center [1150, 490] width 13 height 15
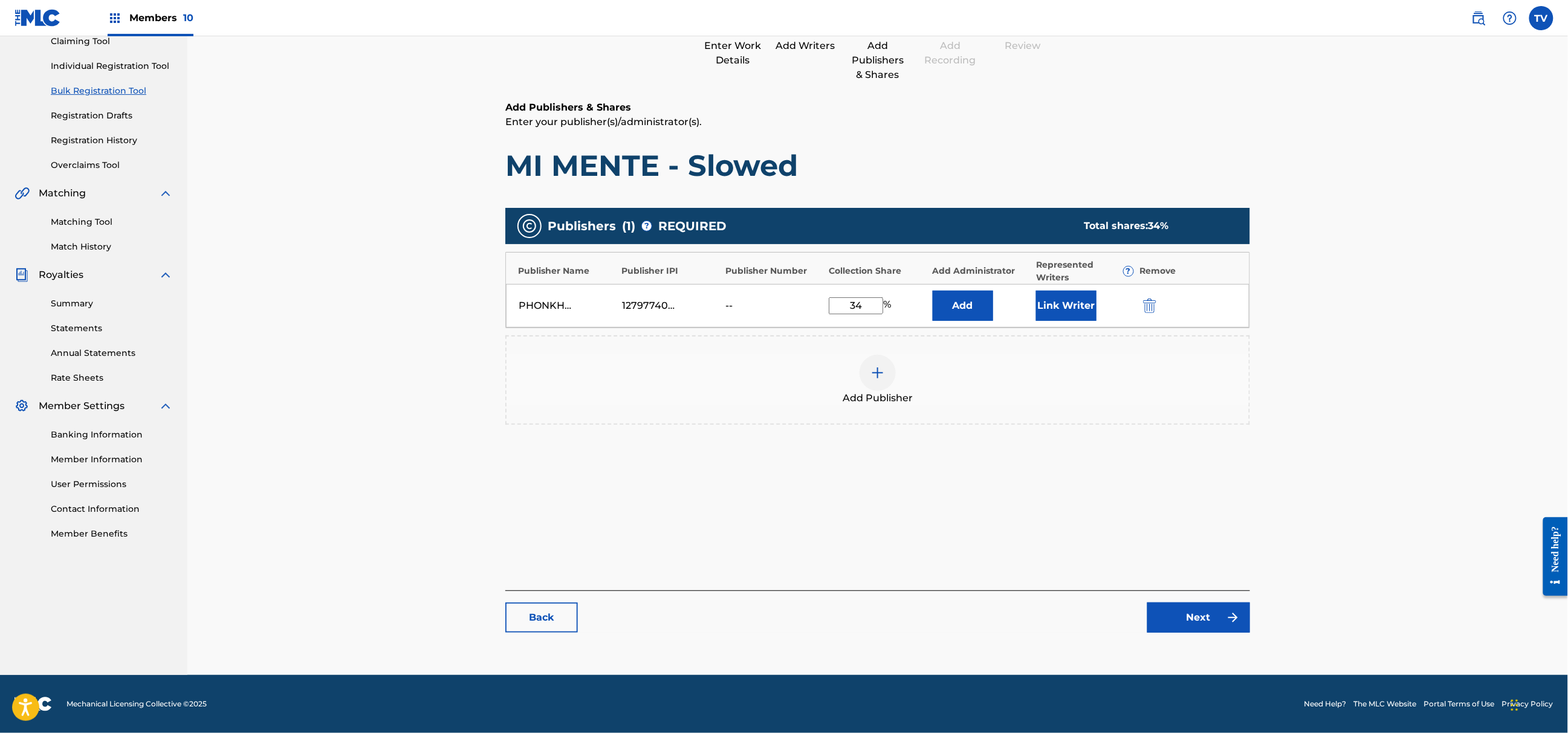
click at [1229, 616] on img at bounding box center [1233, 618] width 15 height 15
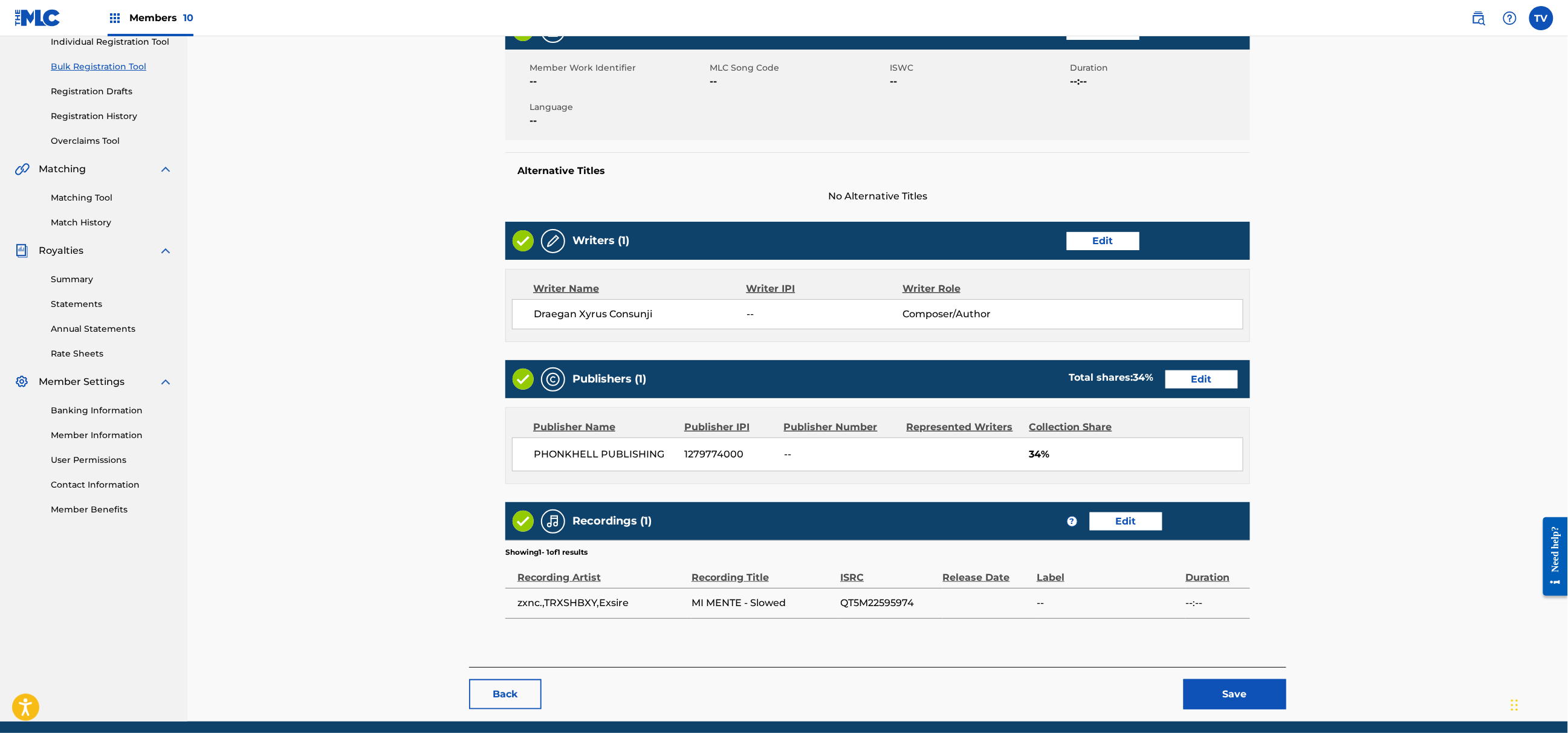
click at [1253, 704] on button "Save" at bounding box center [1235, 694] width 103 height 30
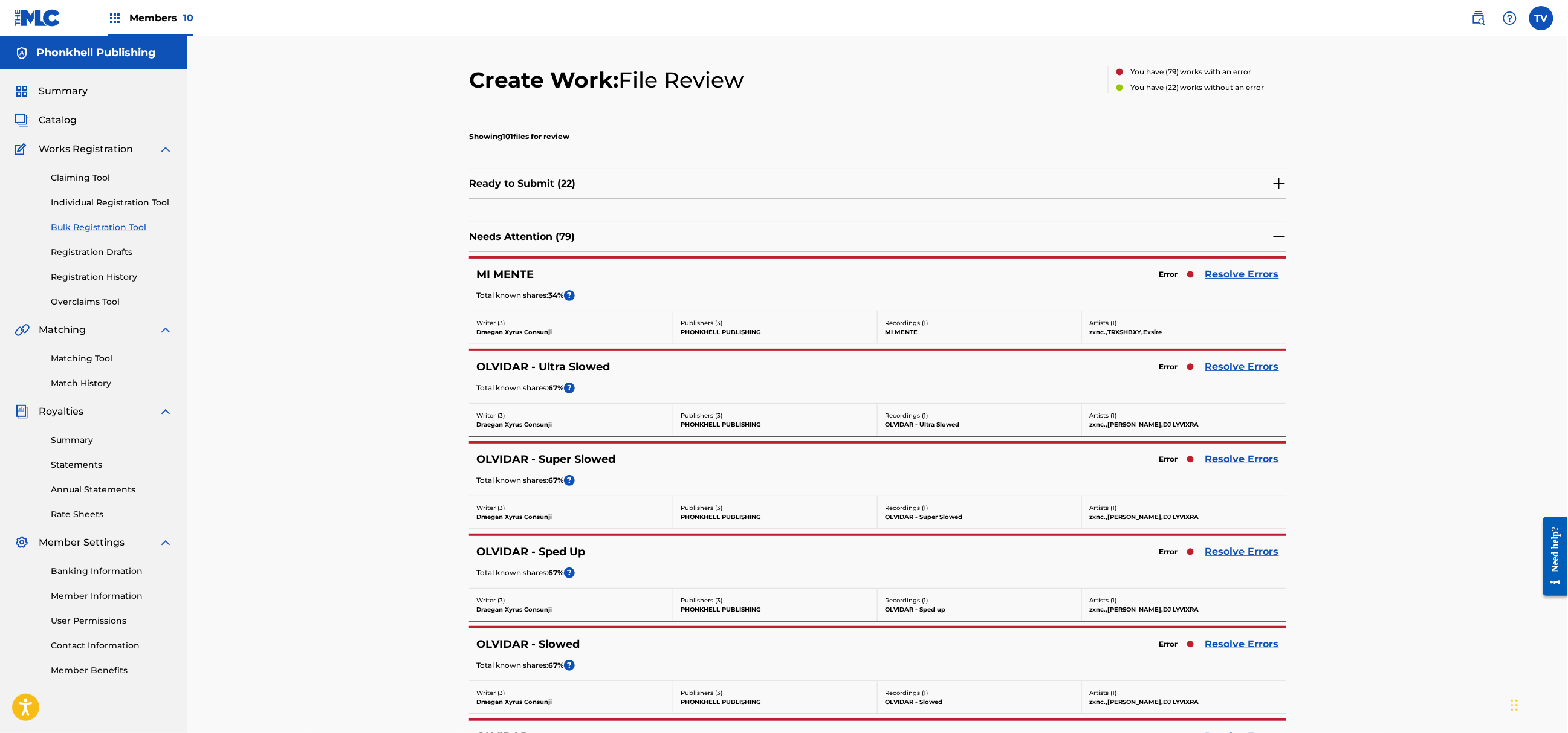
click at [1232, 555] on link "Resolve Errors" at bounding box center [1243, 552] width 74 height 15
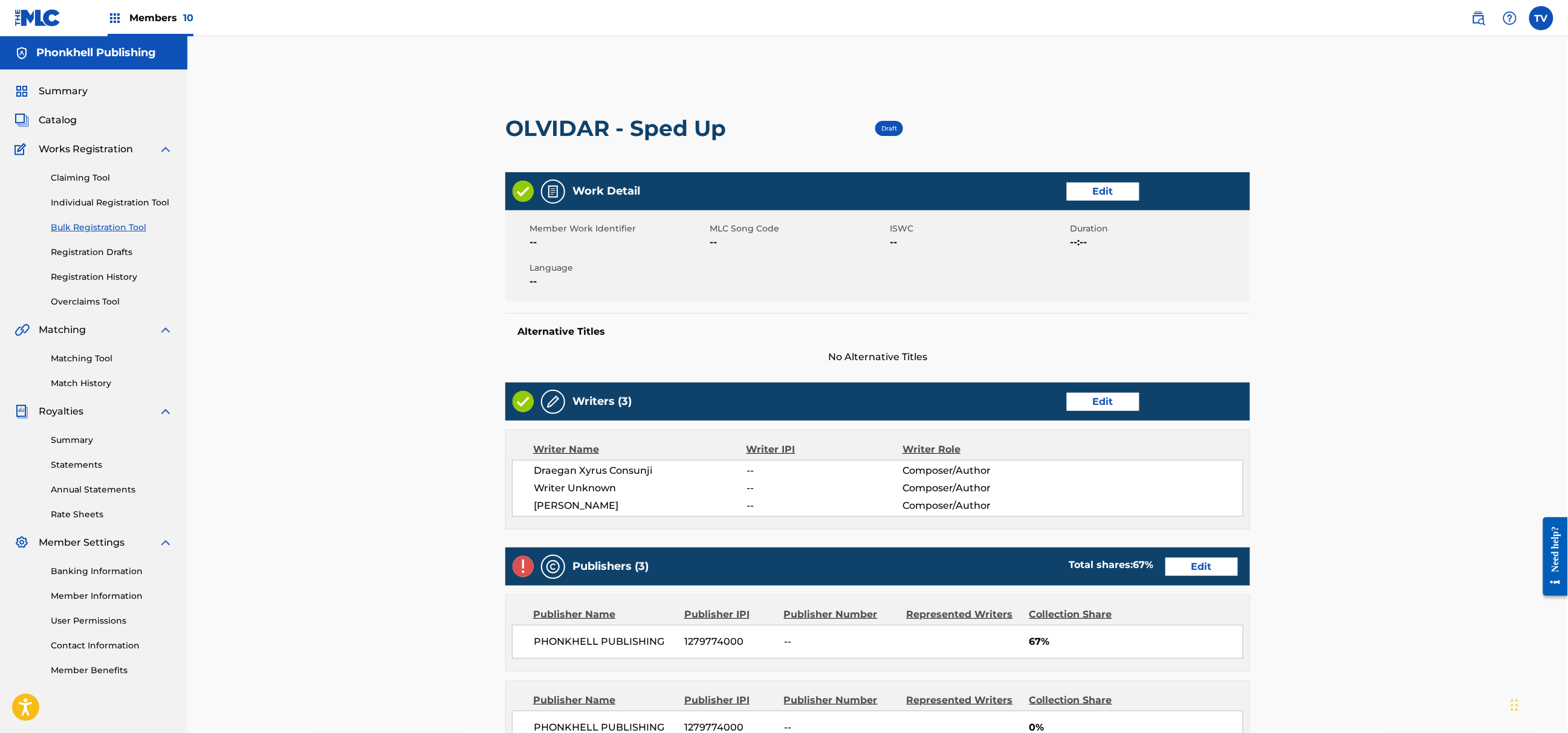
click at [1106, 404] on link "Edit" at bounding box center [1103, 402] width 73 height 18
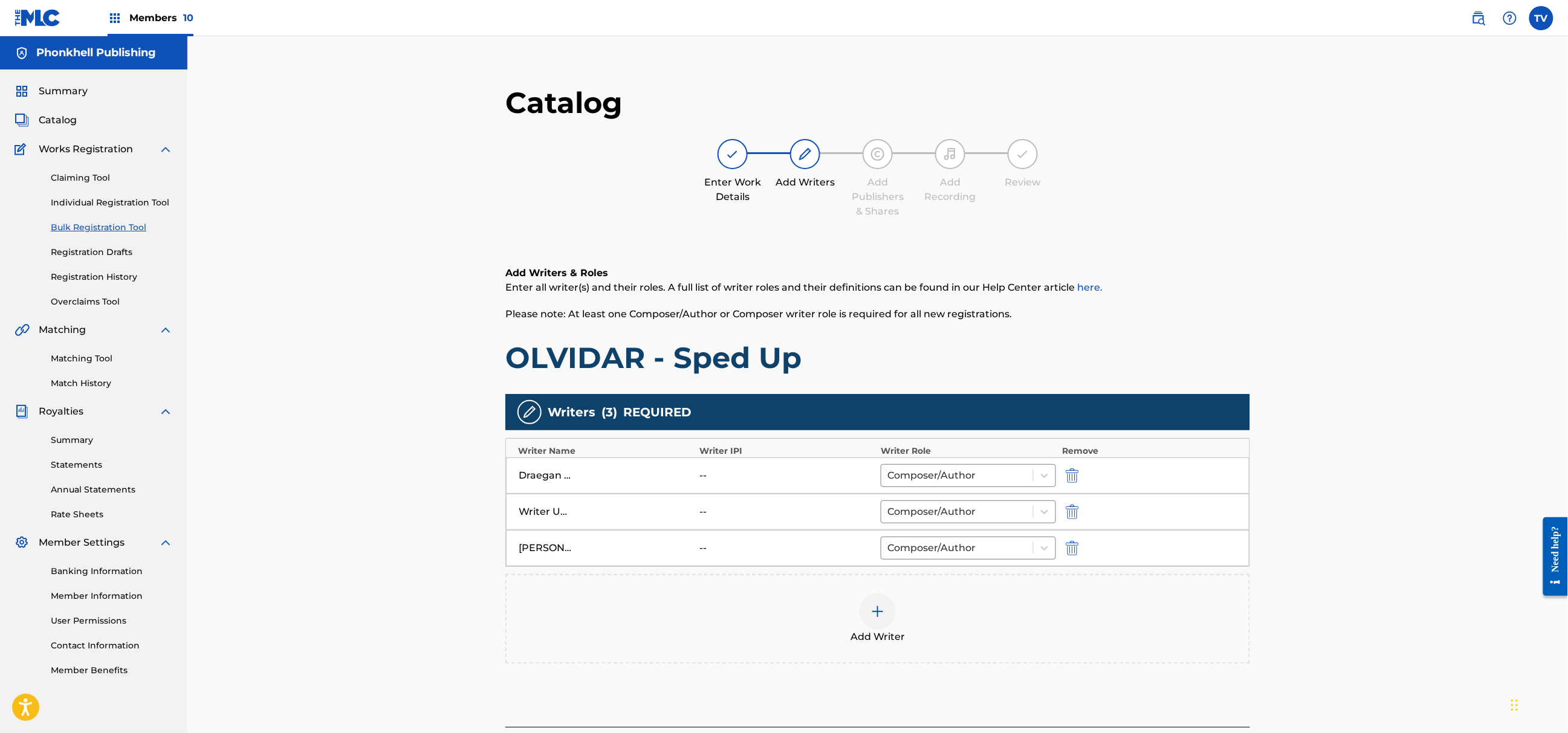
click at [1074, 511] on img "submit" at bounding box center [1072, 512] width 13 height 15
type input "[PERSON_NAME]"
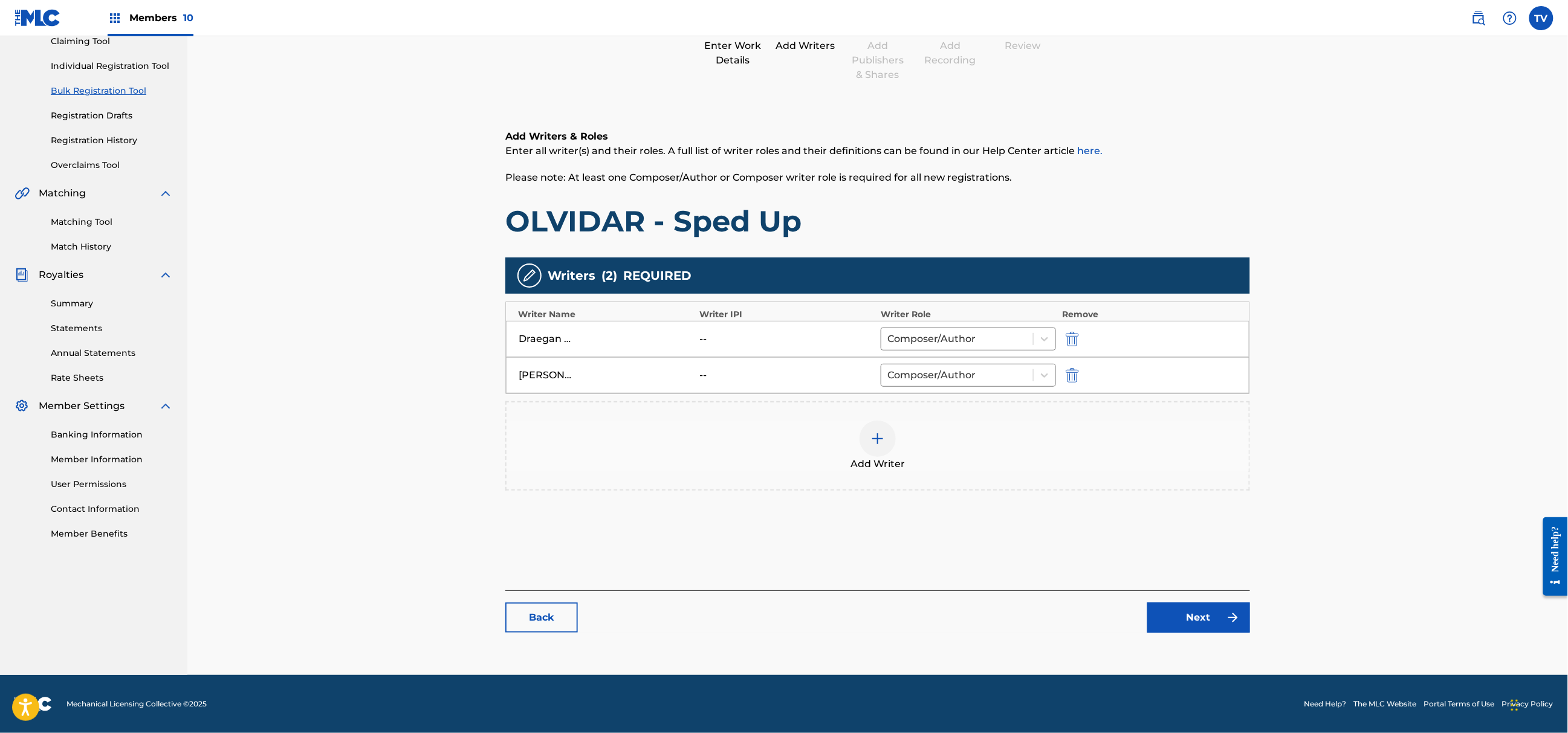
click at [1188, 622] on link "Next" at bounding box center [1199, 617] width 103 height 30
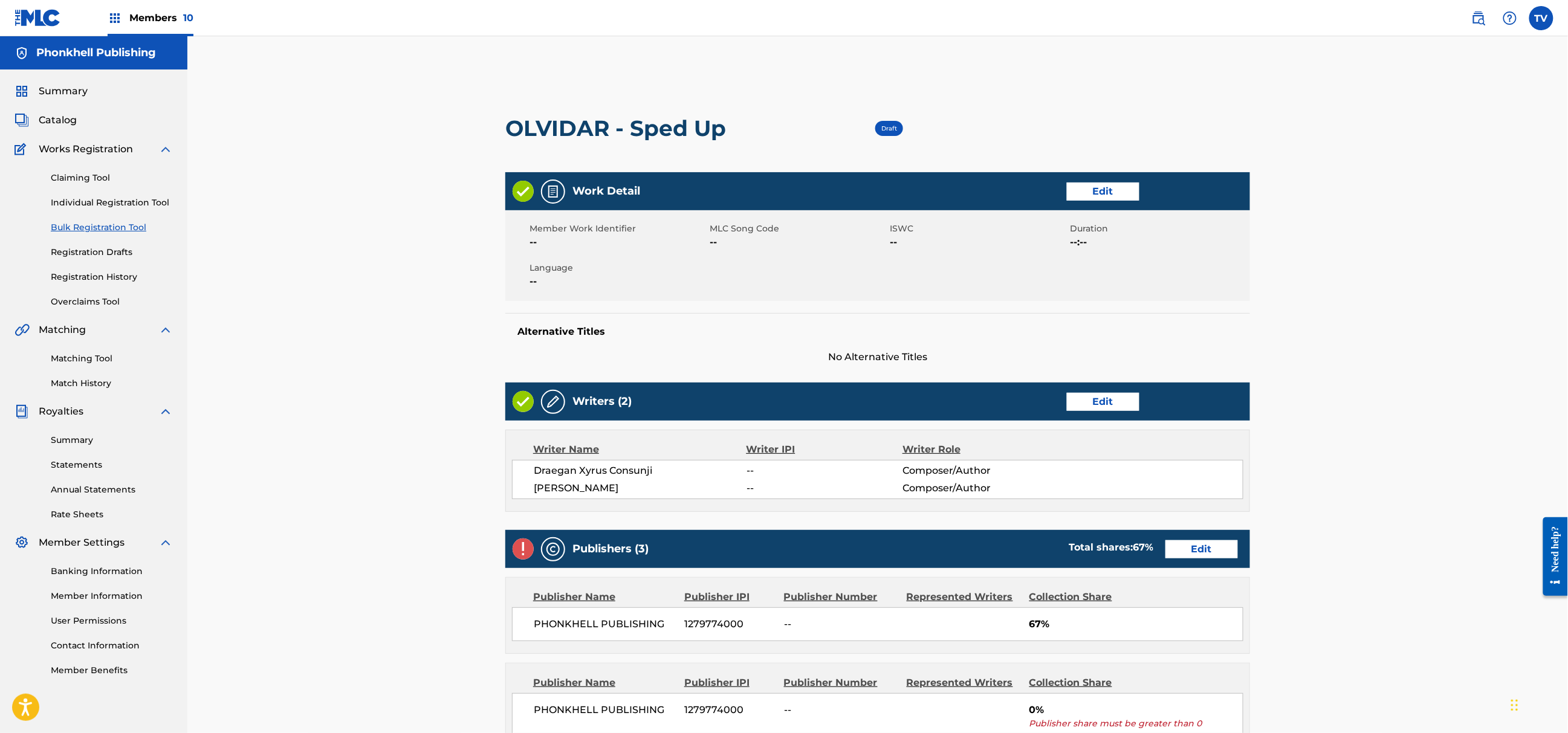
click at [1184, 544] on link "Edit" at bounding box center [1202, 550] width 73 height 18
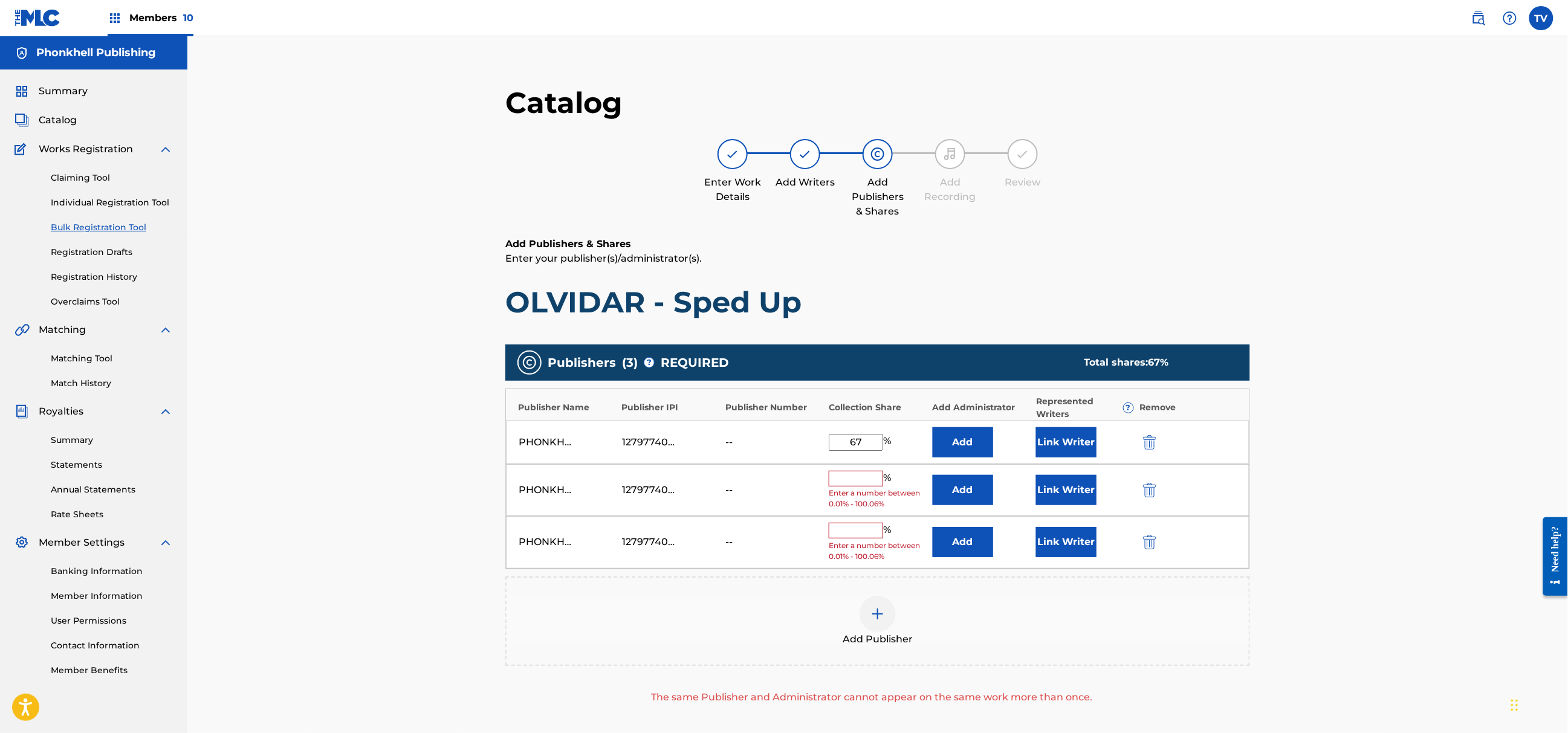
click at [1152, 484] on img "submit" at bounding box center [1150, 490] width 13 height 15
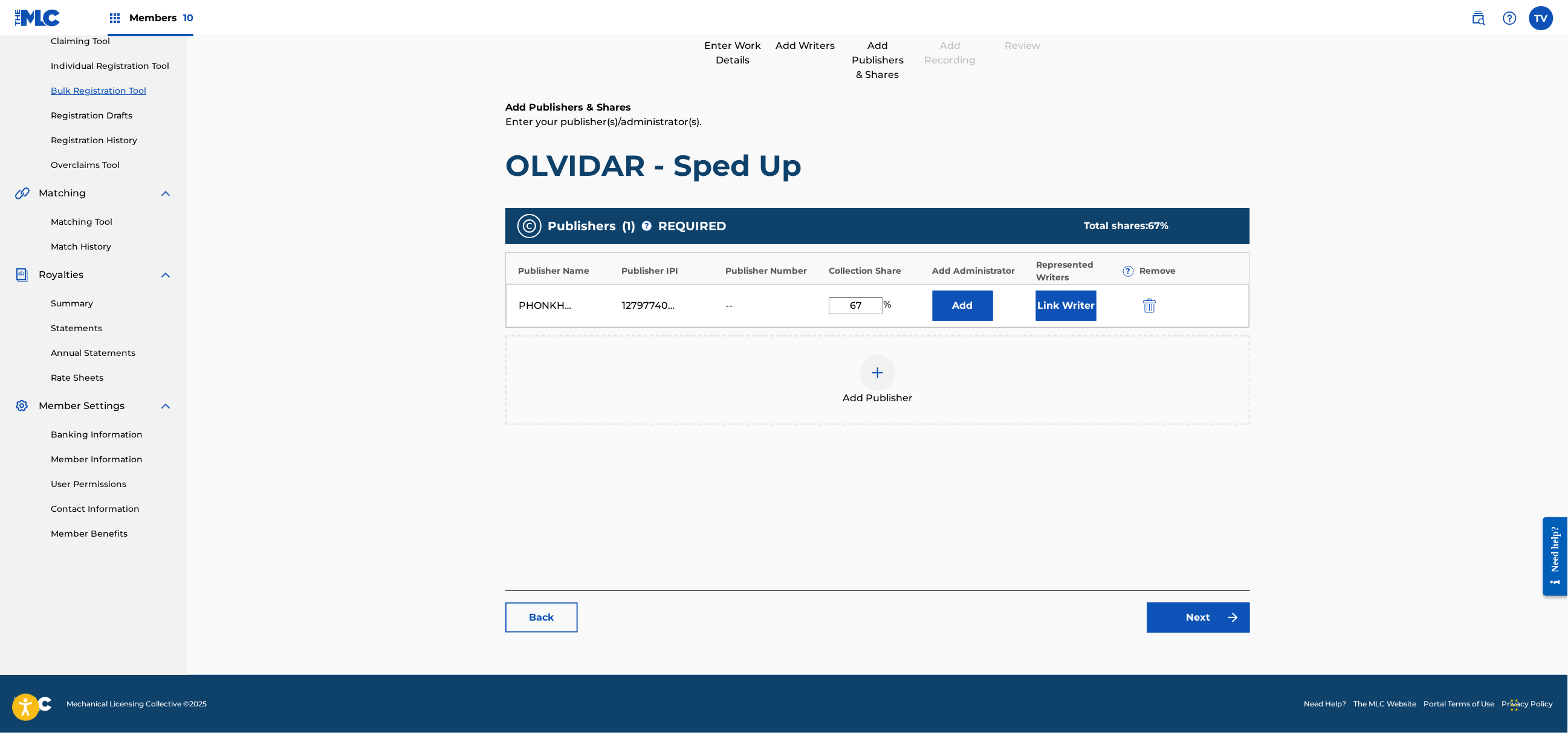
click at [1209, 613] on link "Next" at bounding box center [1199, 617] width 103 height 30
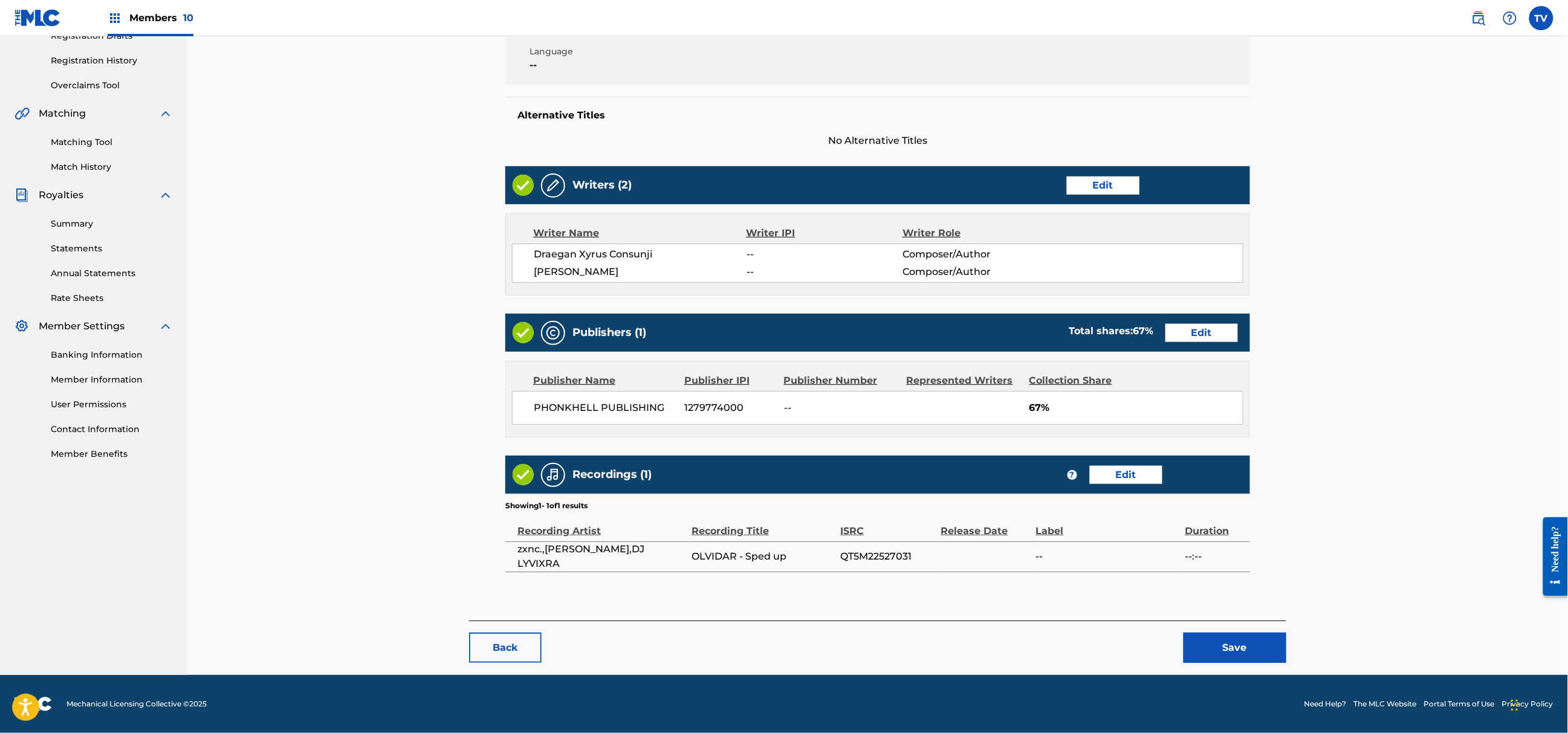
click at [1246, 643] on button "Save" at bounding box center [1235, 648] width 103 height 30
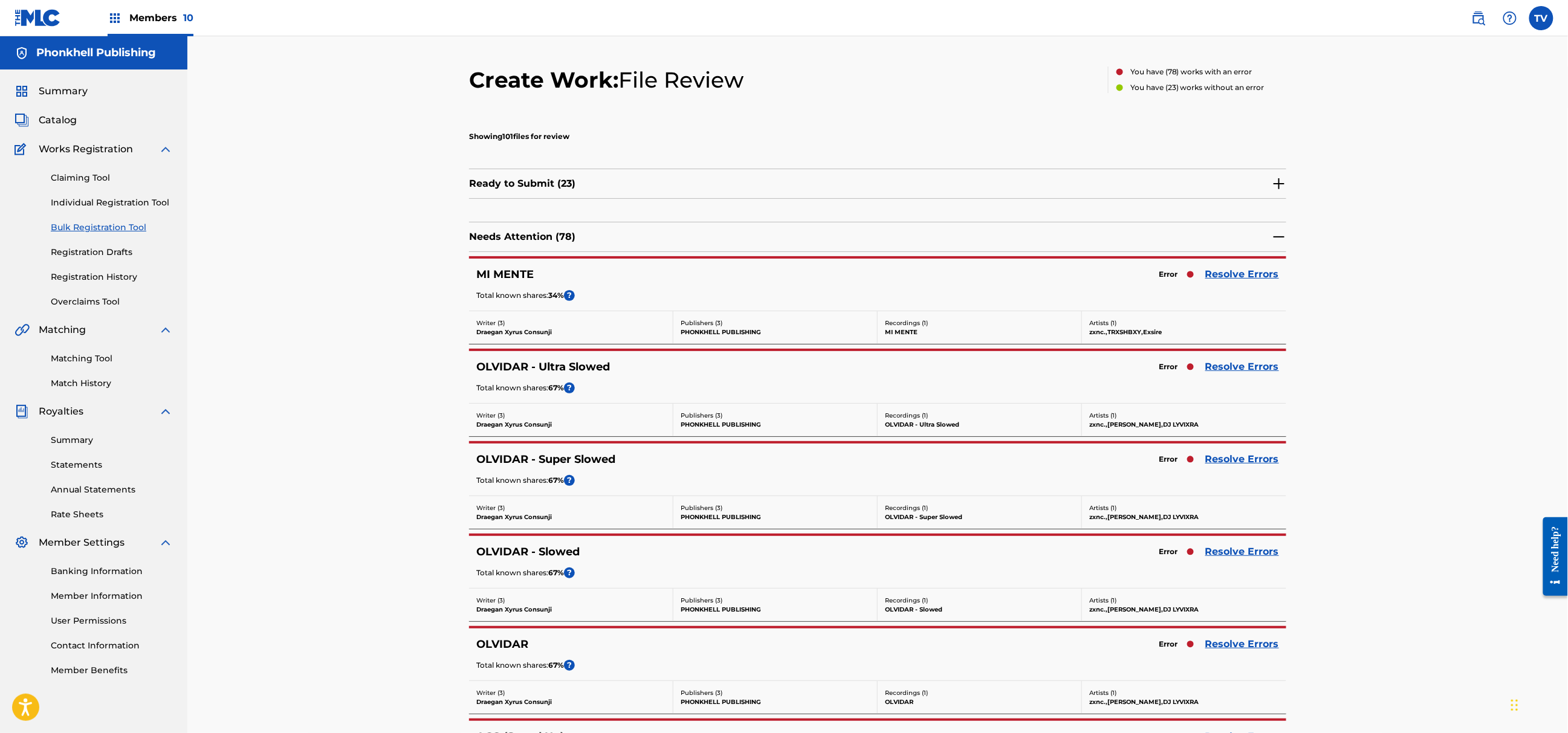
click at [1236, 459] on link "Resolve Errors" at bounding box center [1243, 459] width 74 height 15
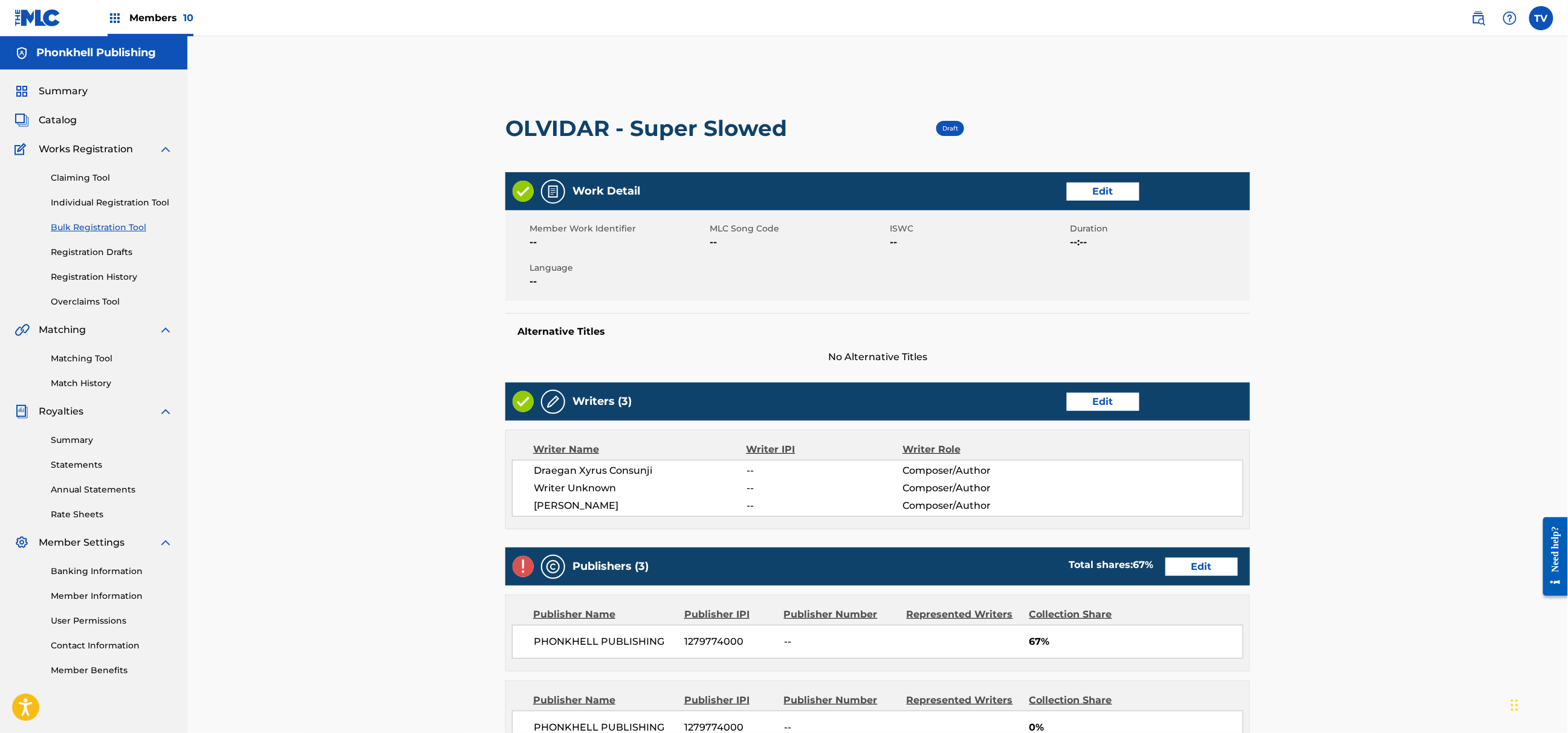
click at [1106, 402] on link "Edit" at bounding box center [1103, 402] width 73 height 18
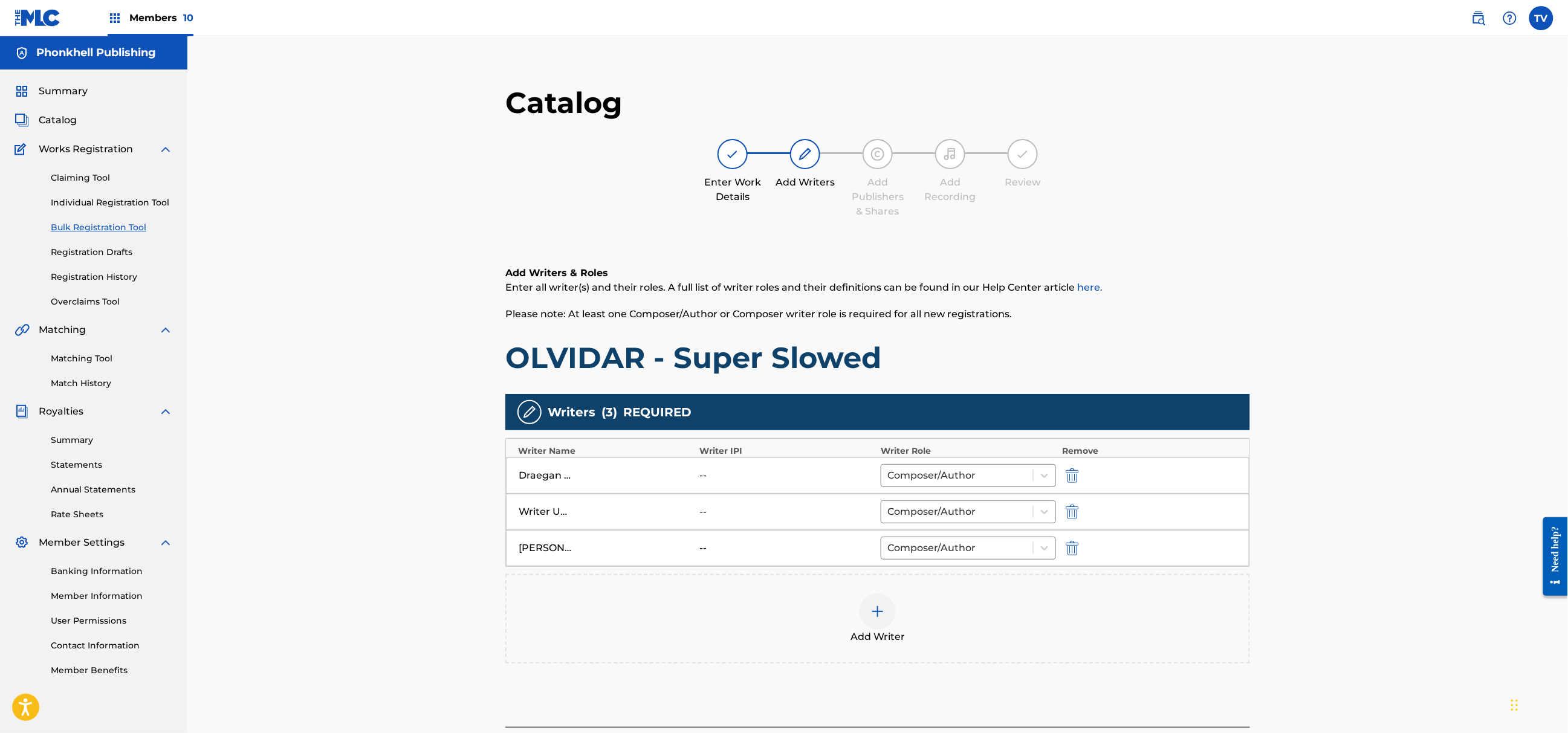
click at [1075, 516] on img "submit" at bounding box center [1072, 512] width 13 height 15
type input "[PERSON_NAME]"
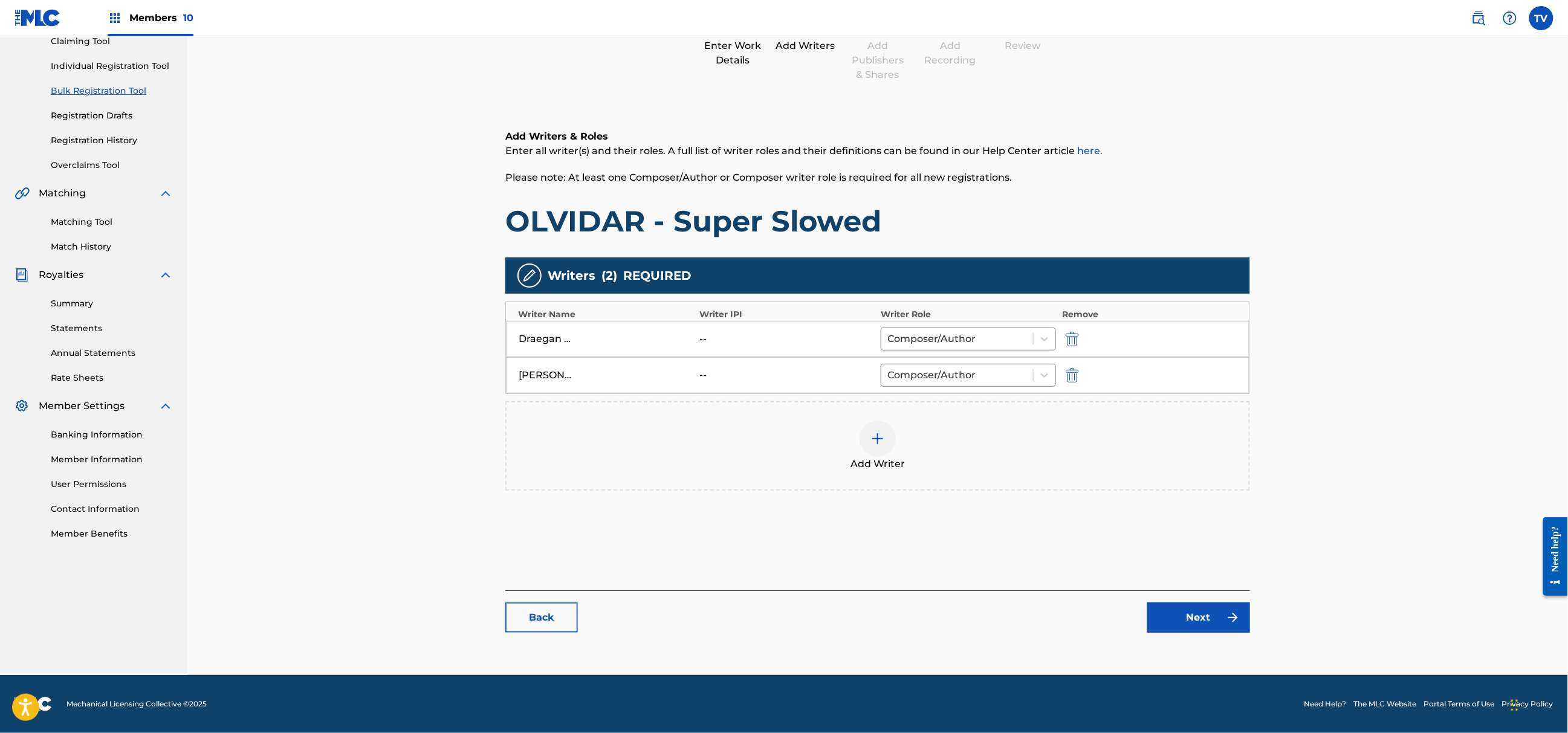
click at [1204, 618] on link "Next" at bounding box center [1199, 617] width 103 height 30
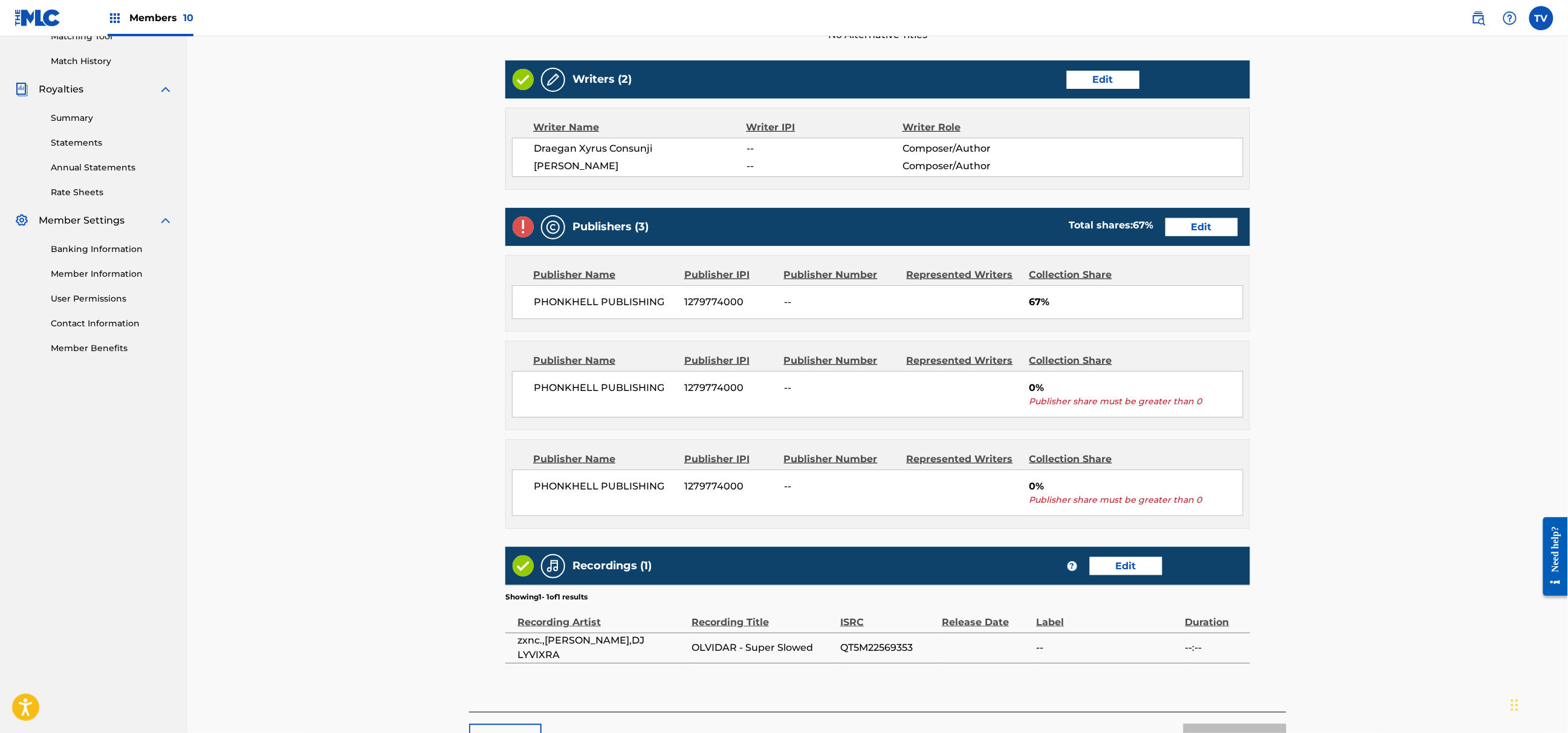
click at [1190, 226] on link "Edit" at bounding box center [1202, 227] width 73 height 18
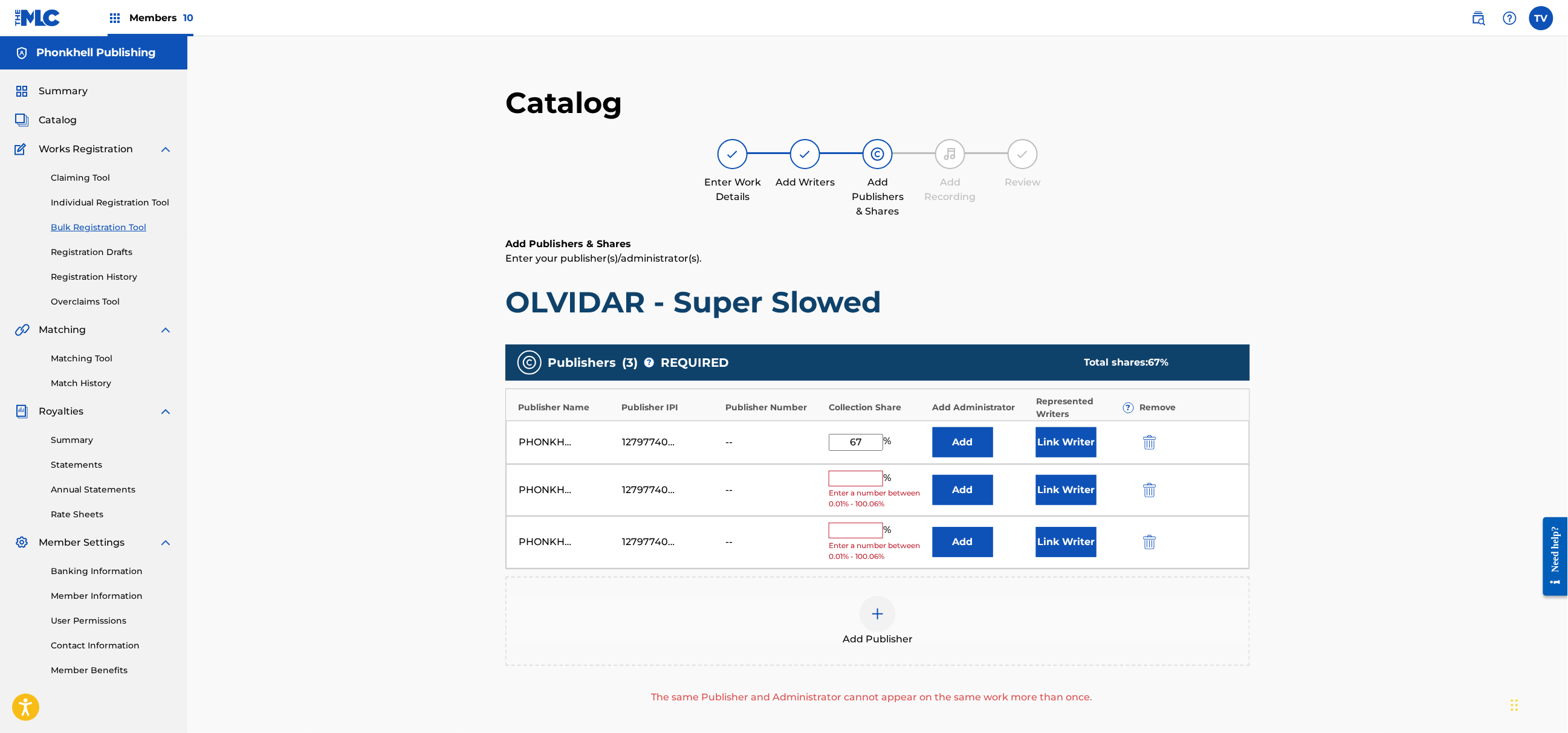
click at [1143, 486] on img "submit" at bounding box center [1150, 490] width 13 height 15
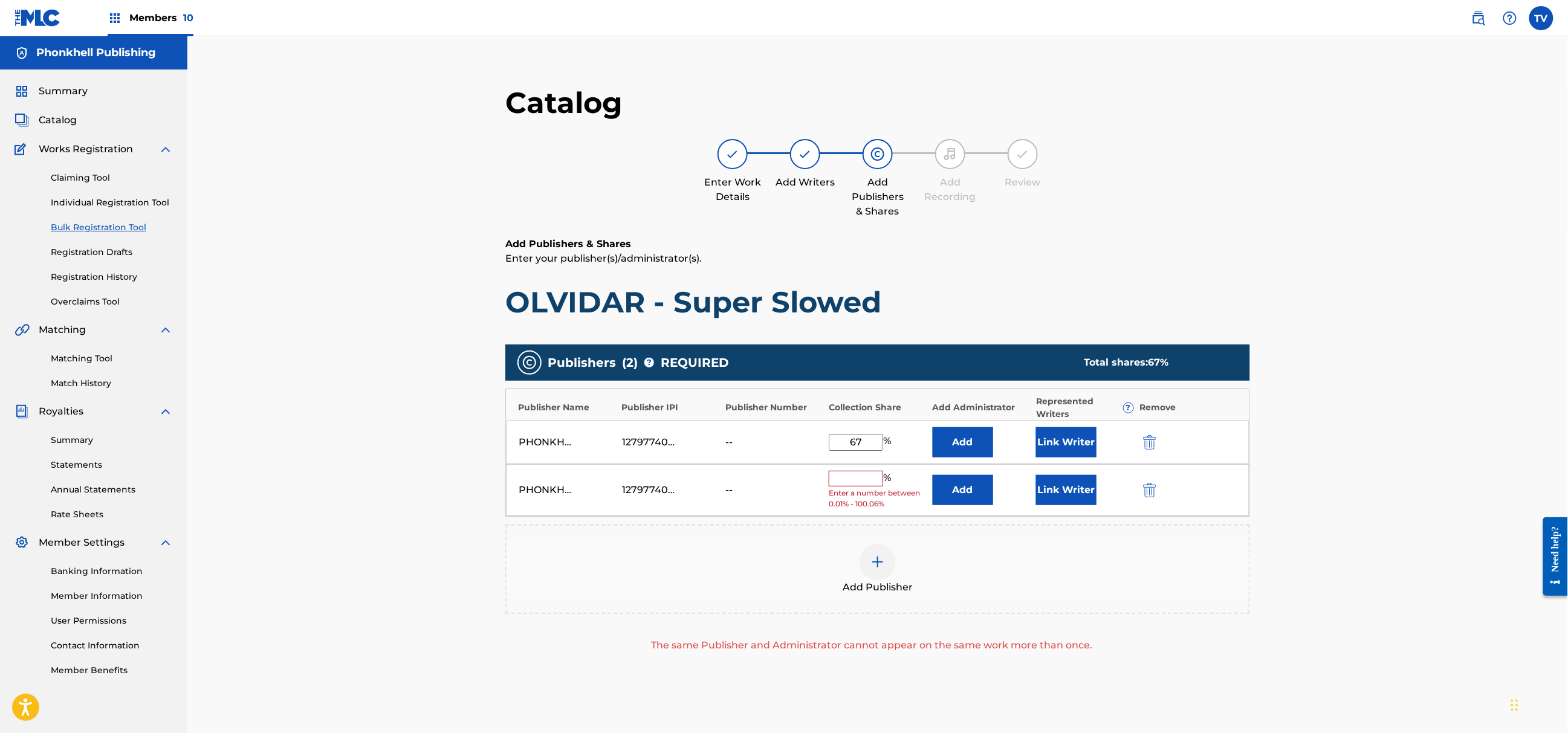
click at [1143, 486] on img "submit" at bounding box center [1150, 490] width 13 height 15
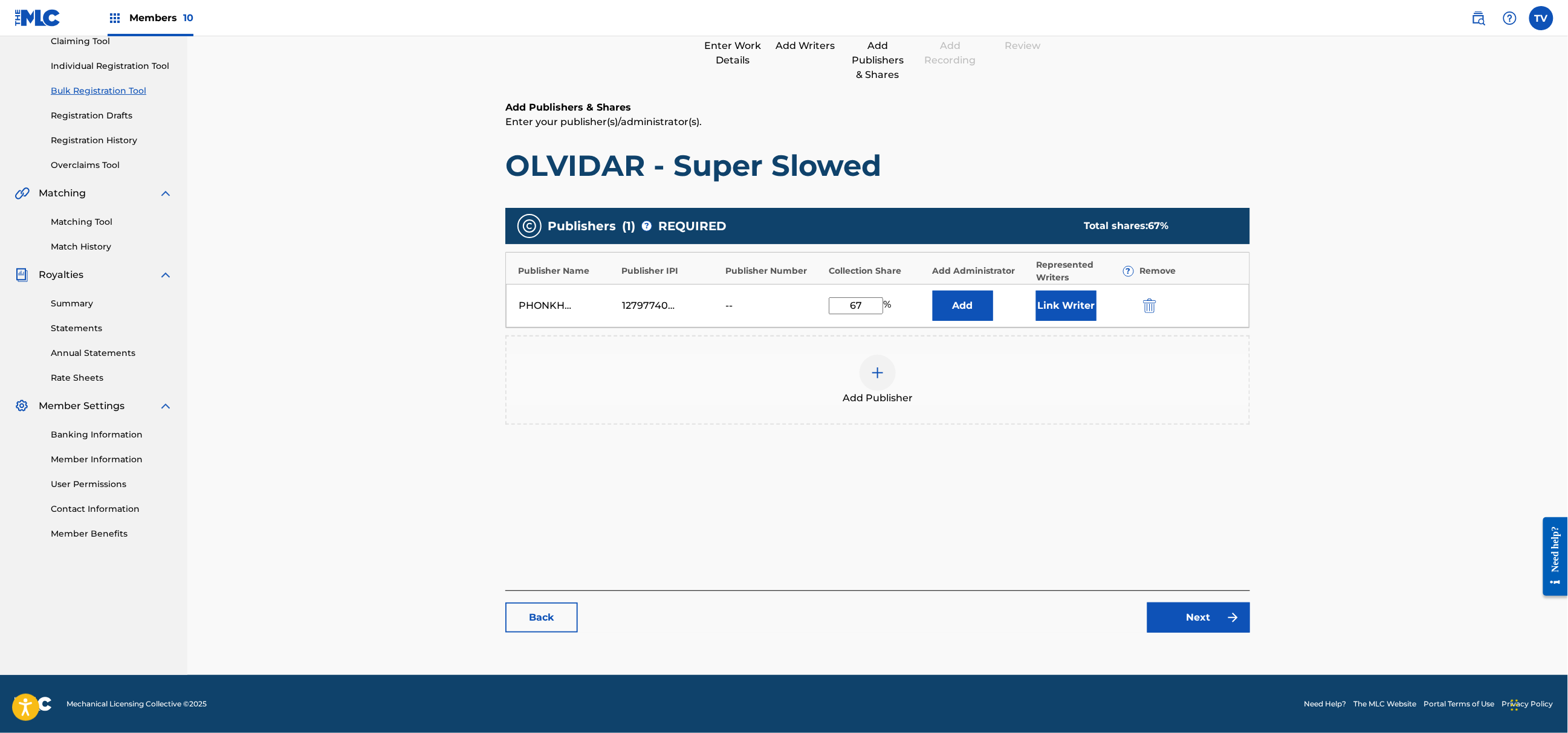
click at [1216, 610] on link "Next" at bounding box center [1199, 617] width 103 height 30
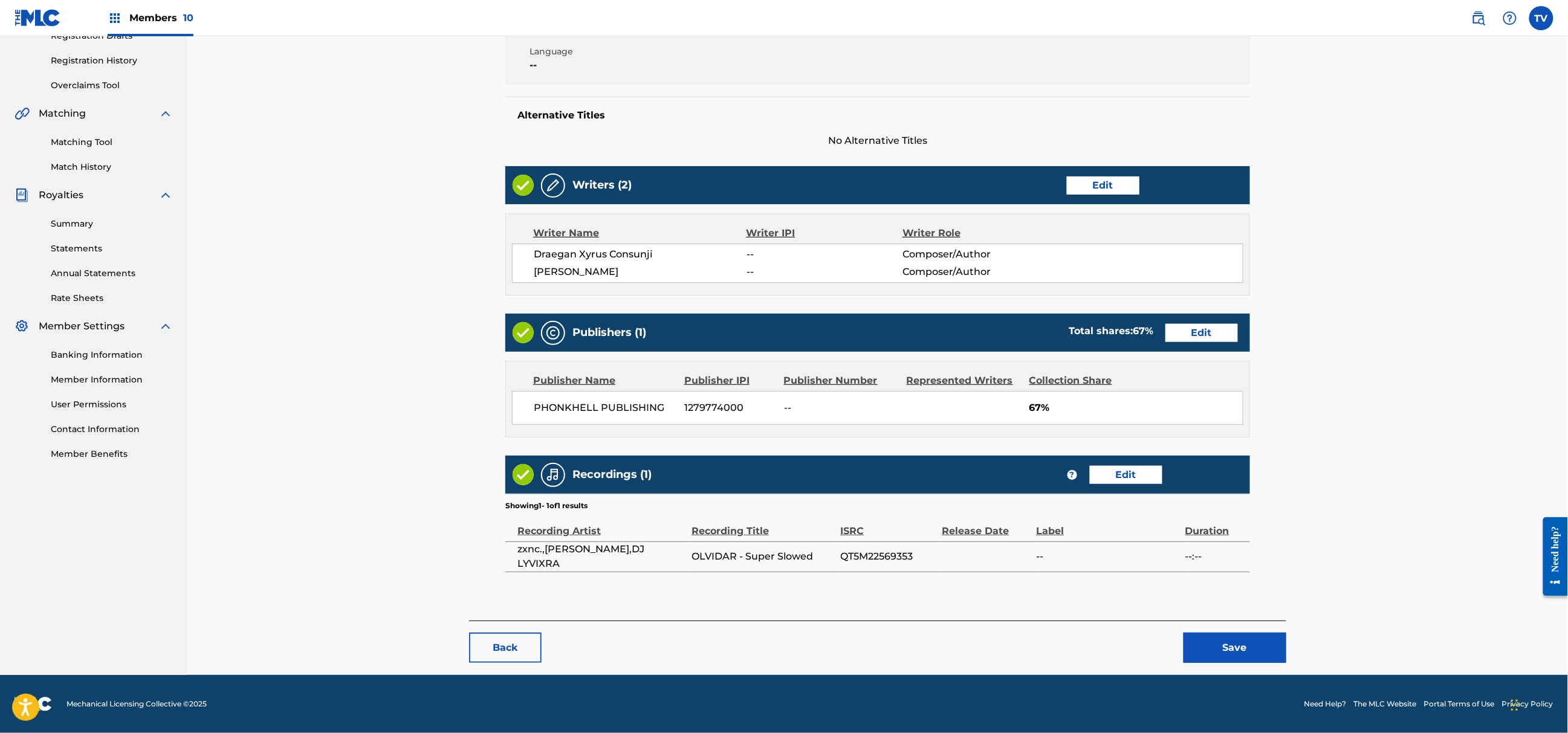
click at [1236, 648] on button "Save" at bounding box center [1235, 648] width 103 height 30
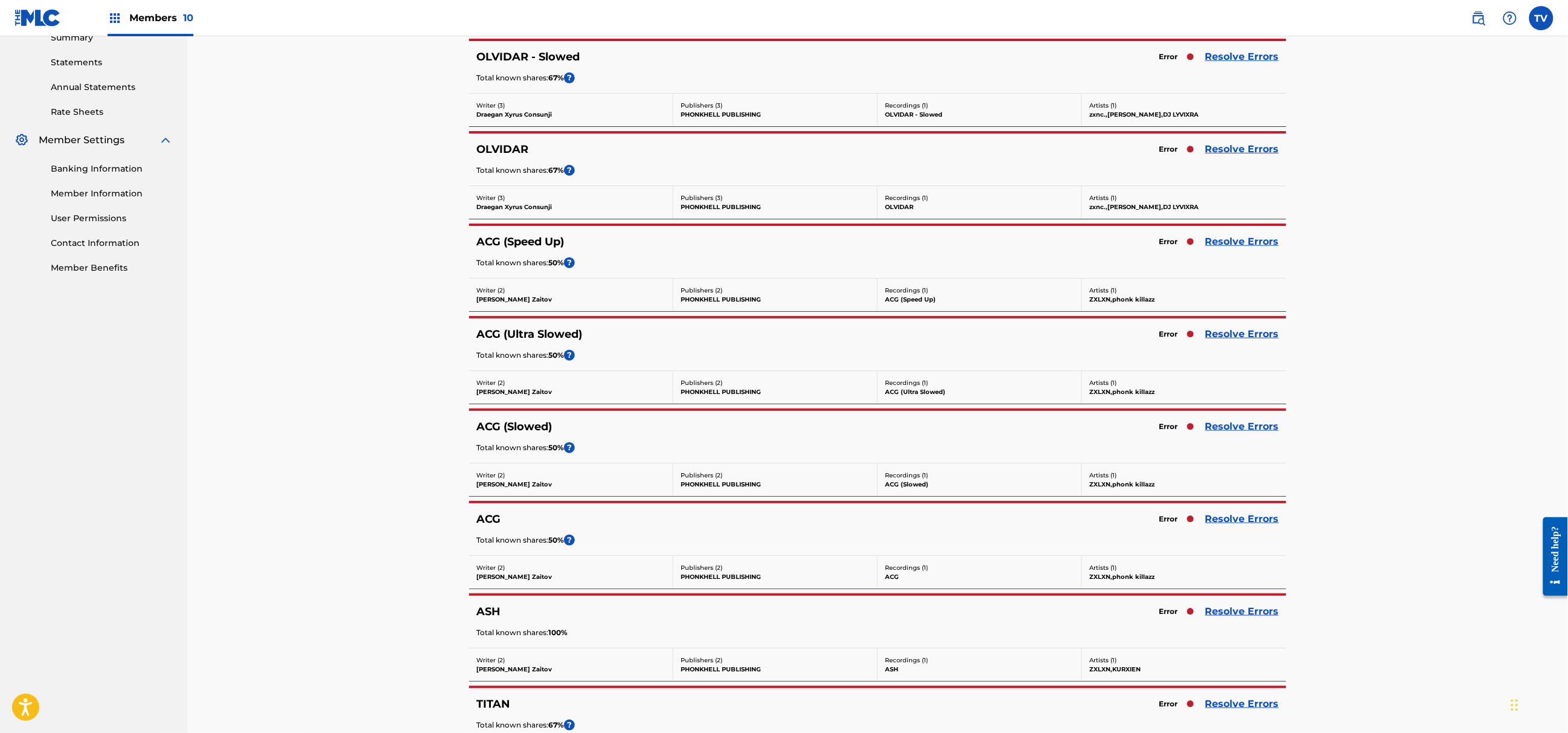
click at [1231, 338] on link "Resolve Errors" at bounding box center [1243, 334] width 74 height 15
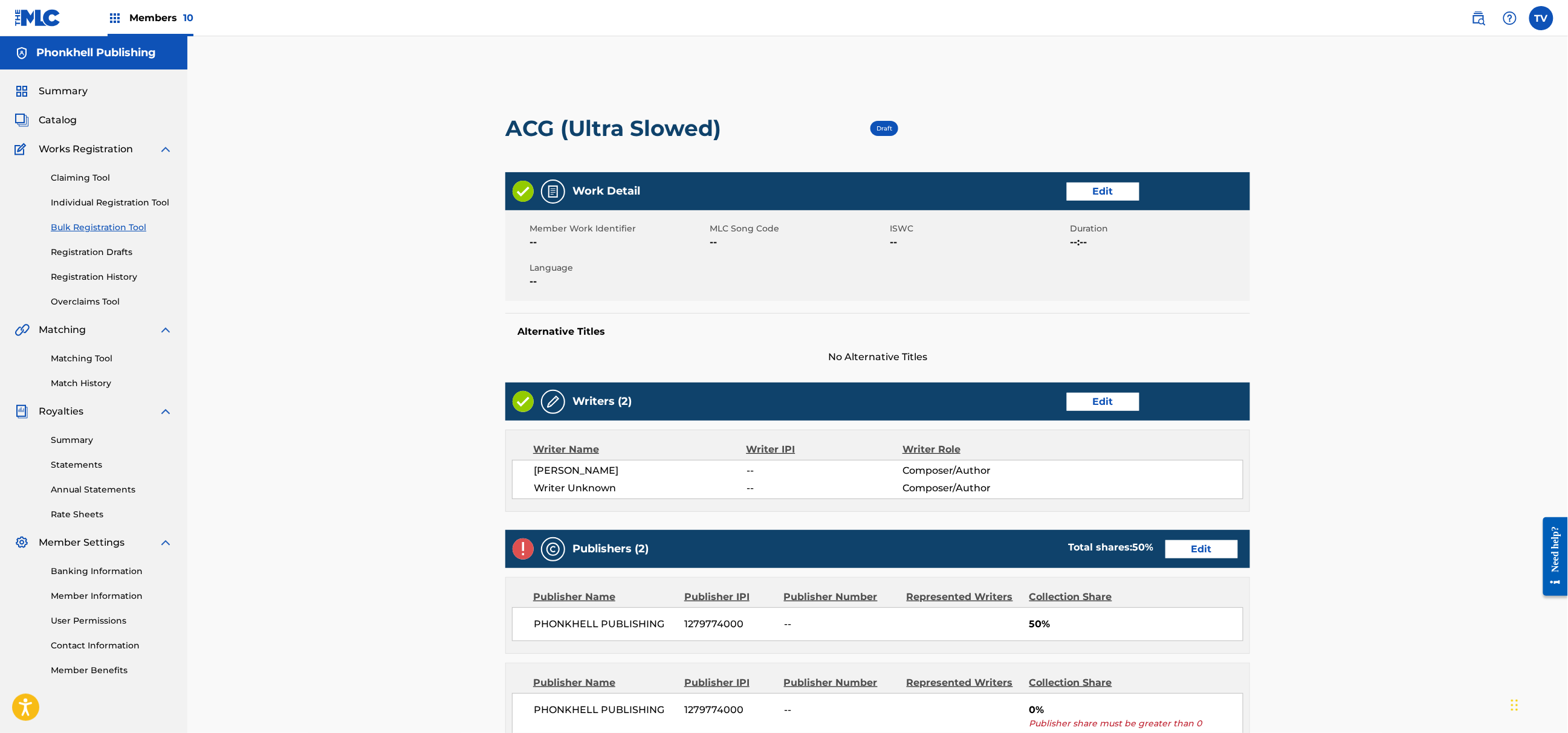
click at [1104, 397] on link "Edit" at bounding box center [1103, 402] width 73 height 18
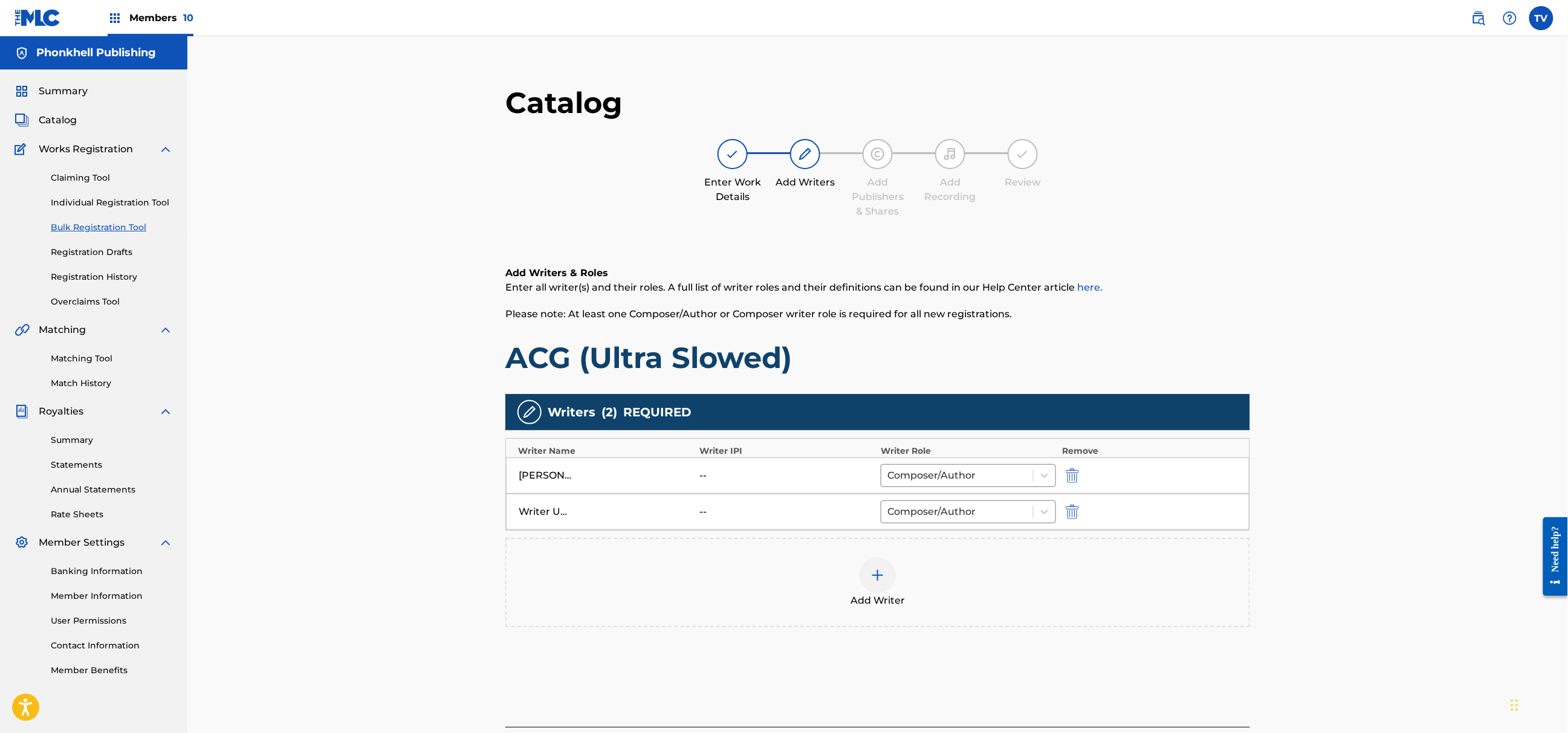
click at [1066, 511] on img "submit" at bounding box center [1072, 512] width 13 height 15
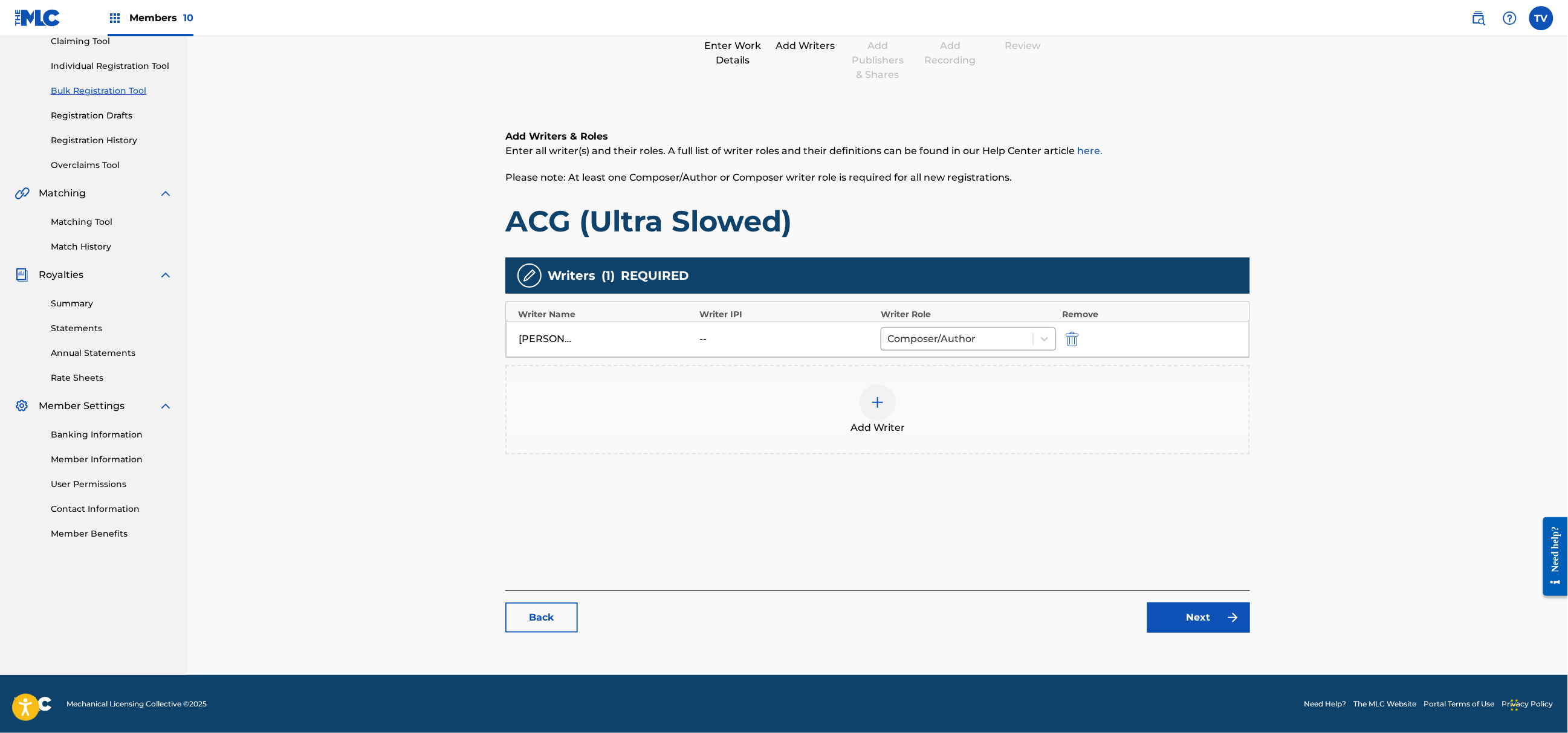
drag, startPoint x: 1190, startPoint y: 644, endPoint x: 1188, endPoint y: 634, distance: 10.2
click at [1188, 644] on main "Catalog Enter Work Details Add Writers Add Publishers & Shares Add Recording Re…" at bounding box center [878, 296] width 817 height 733
click at [1188, 634] on div "Catalog Enter Work Details Add Writers Add Publishers & Shares Add Recording Re…" at bounding box center [878, 296] width 745 height 697
click at [1183, 625] on link "Next" at bounding box center [1199, 617] width 103 height 30
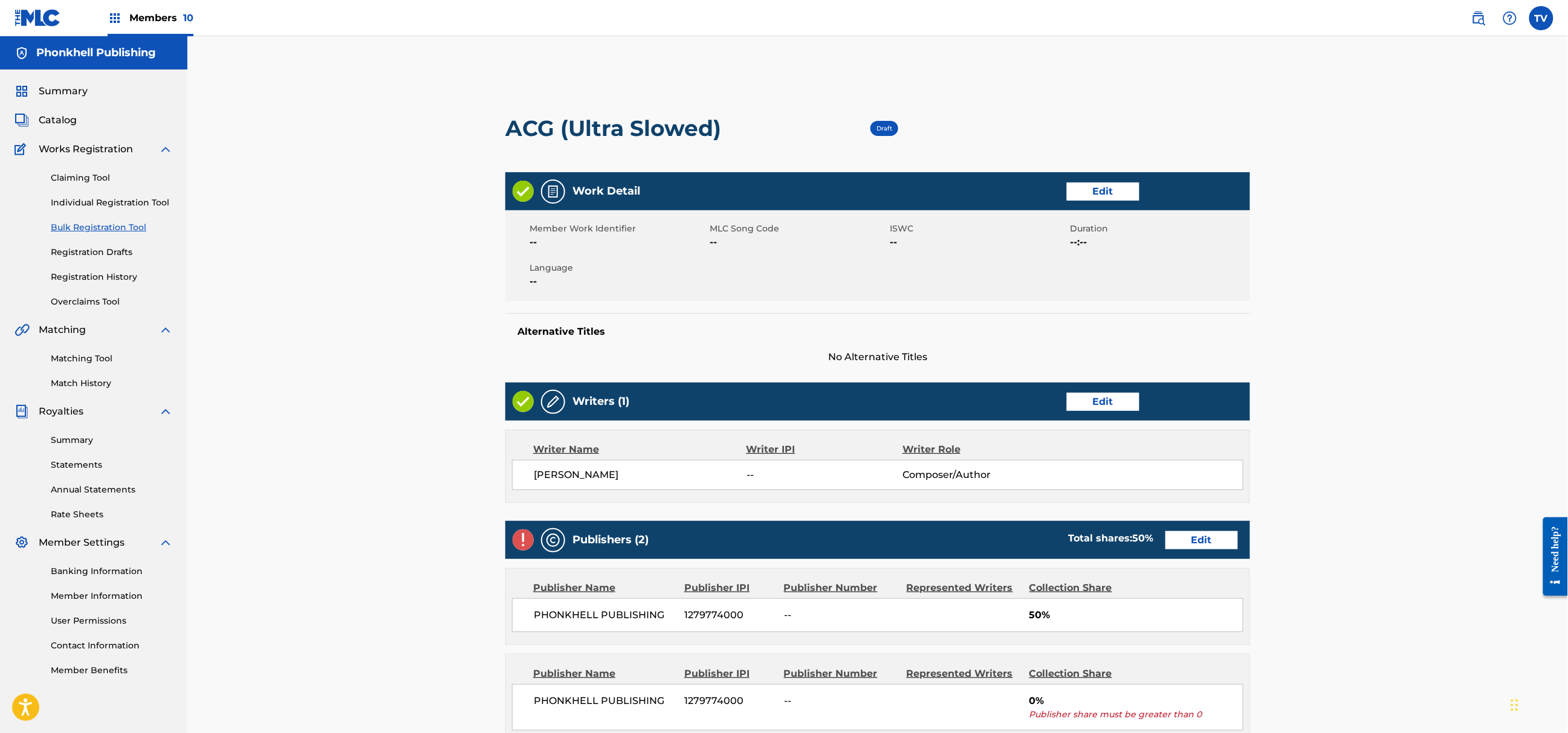
click at [1185, 542] on link "Edit" at bounding box center [1202, 540] width 73 height 18
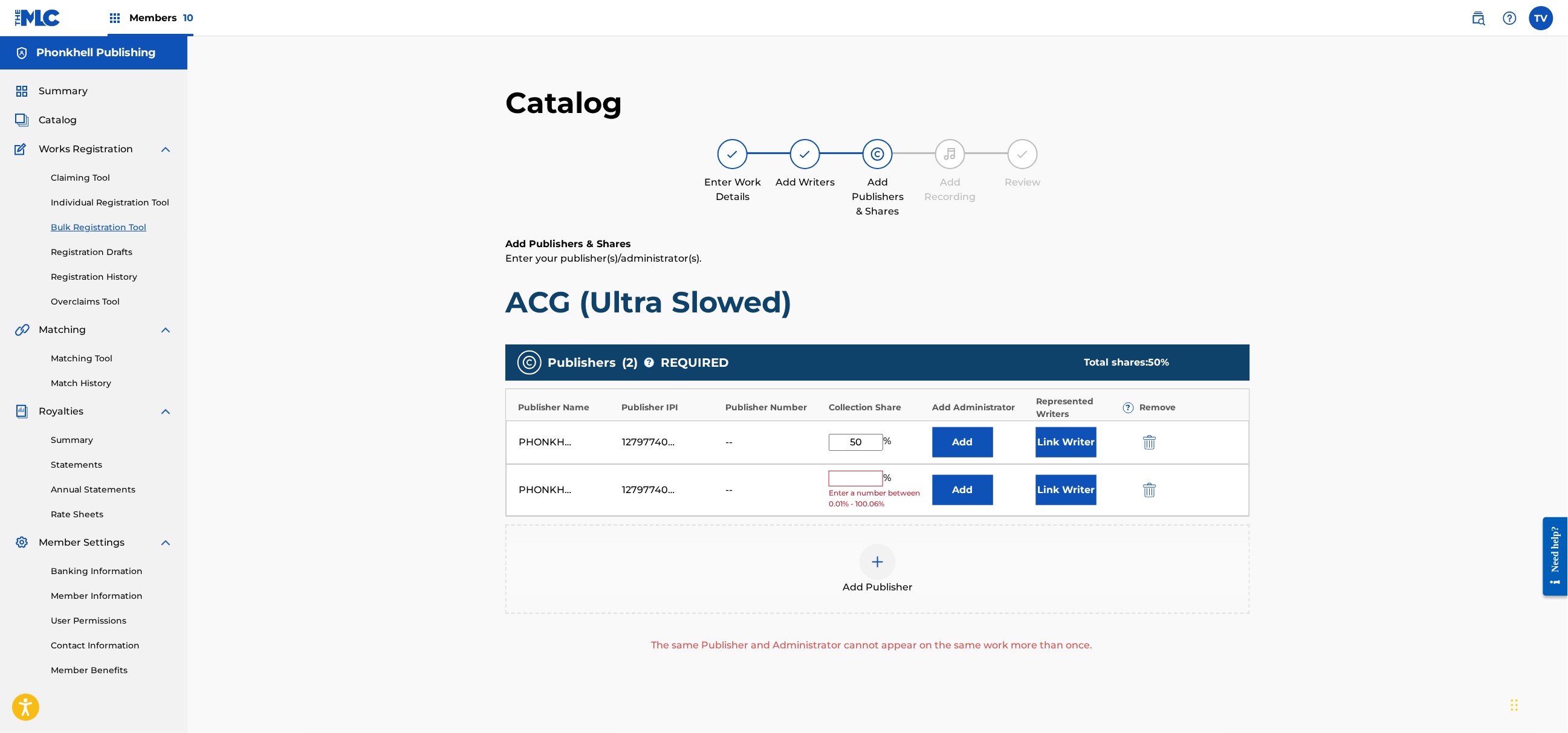
click at [1137, 487] on div "PHONKHELL PUBLISHING 1279774000 -- % Enter a number between 0.01% - 100.06% Add…" at bounding box center [878, 490] width 744 height 53
click at [1156, 491] on img "submit" at bounding box center [1150, 490] width 13 height 15
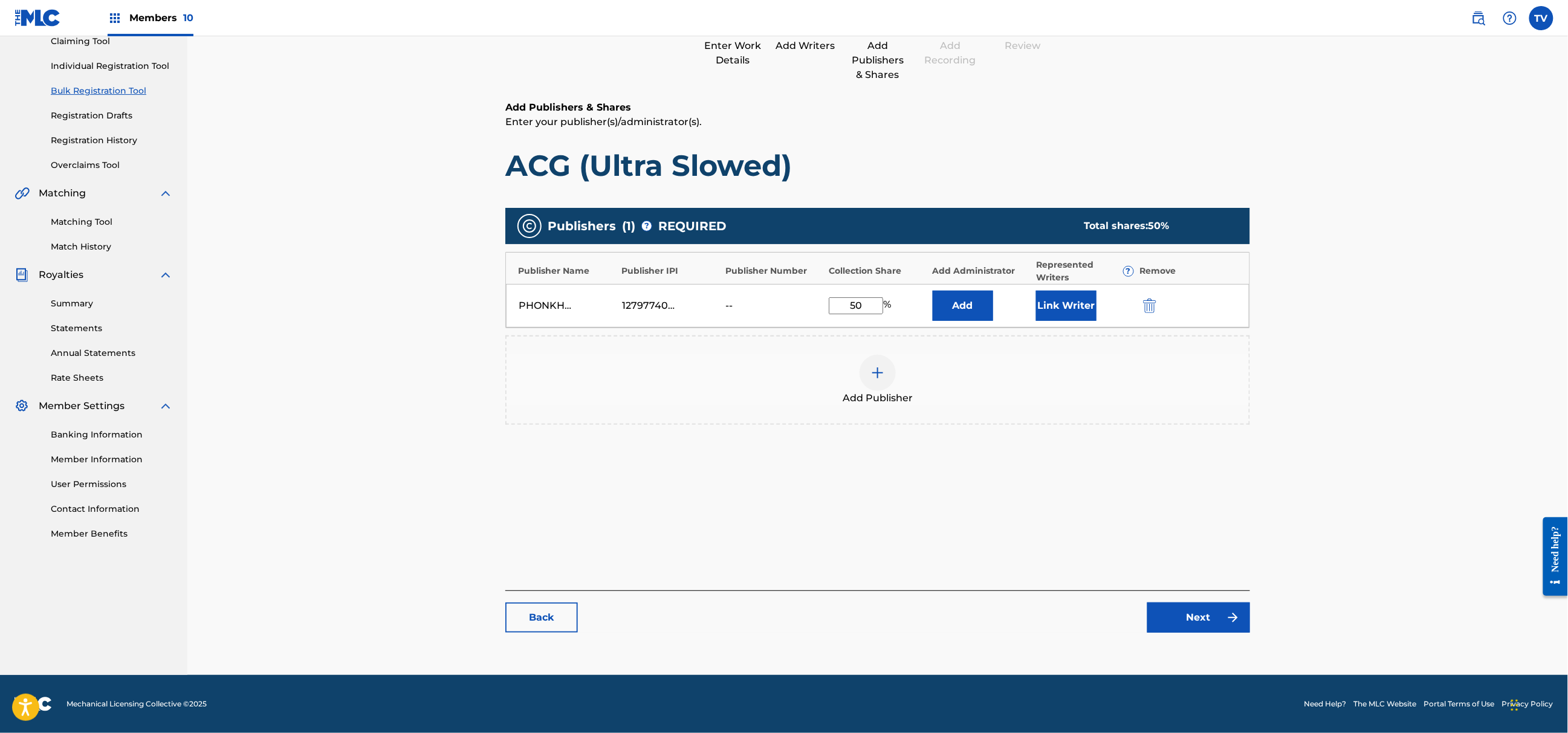
click at [1195, 619] on link "Next" at bounding box center [1199, 617] width 103 height 30
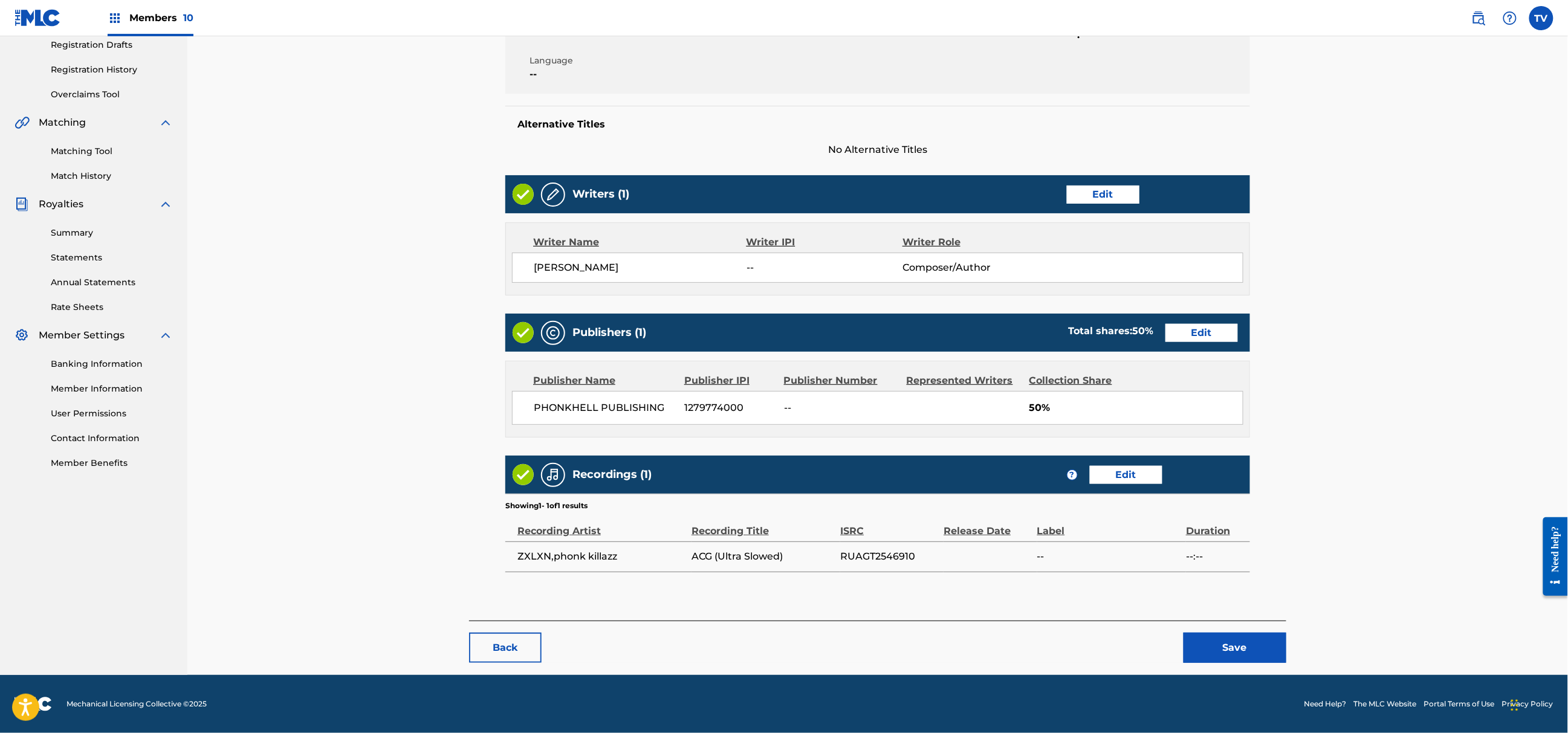
click at [1224, 644] on button "Save" at bounding box center [1235, 648] width 103 height 30
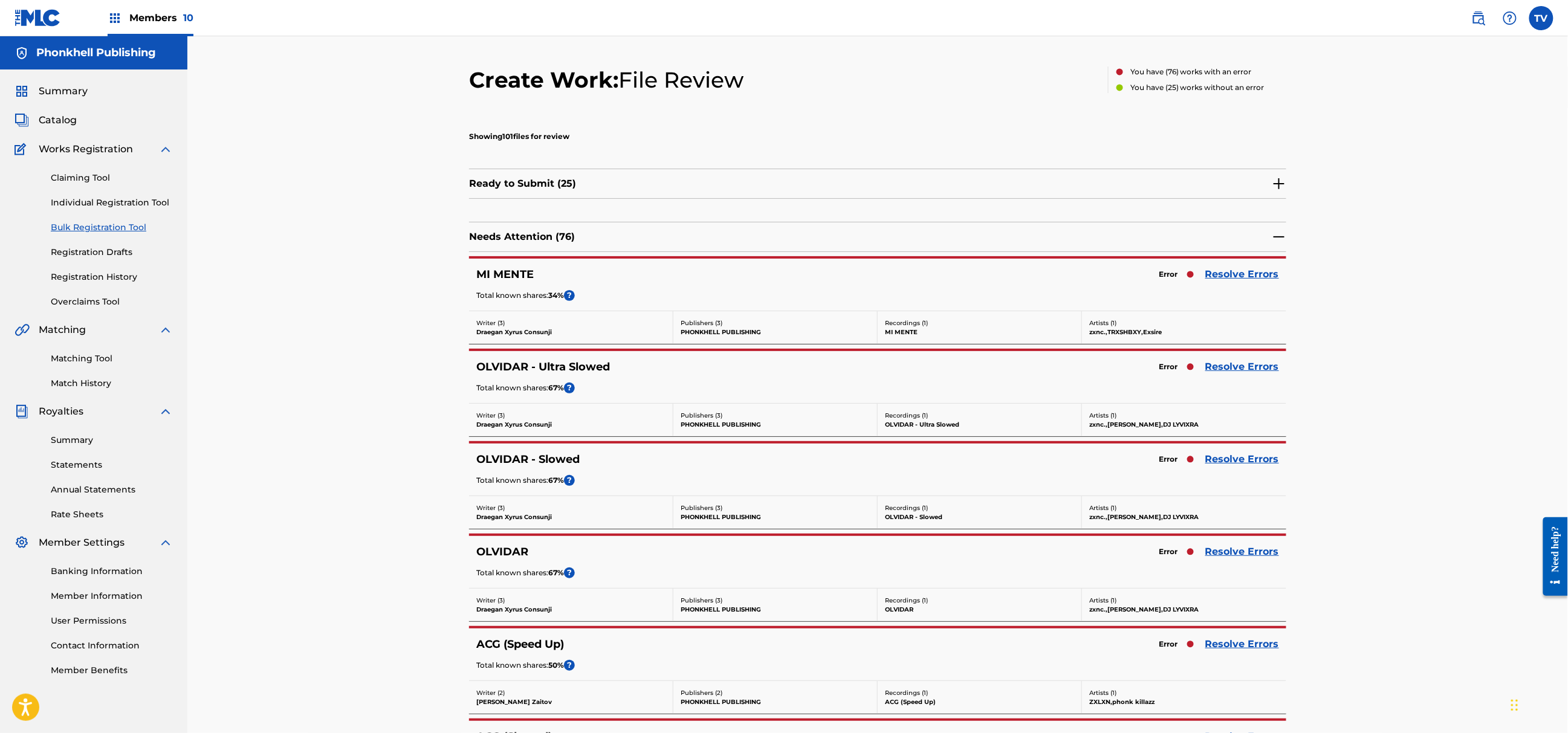
click at [1222, 273] on link "Resolve Errors" at bounding box center [1243, 274] width 74 height 15
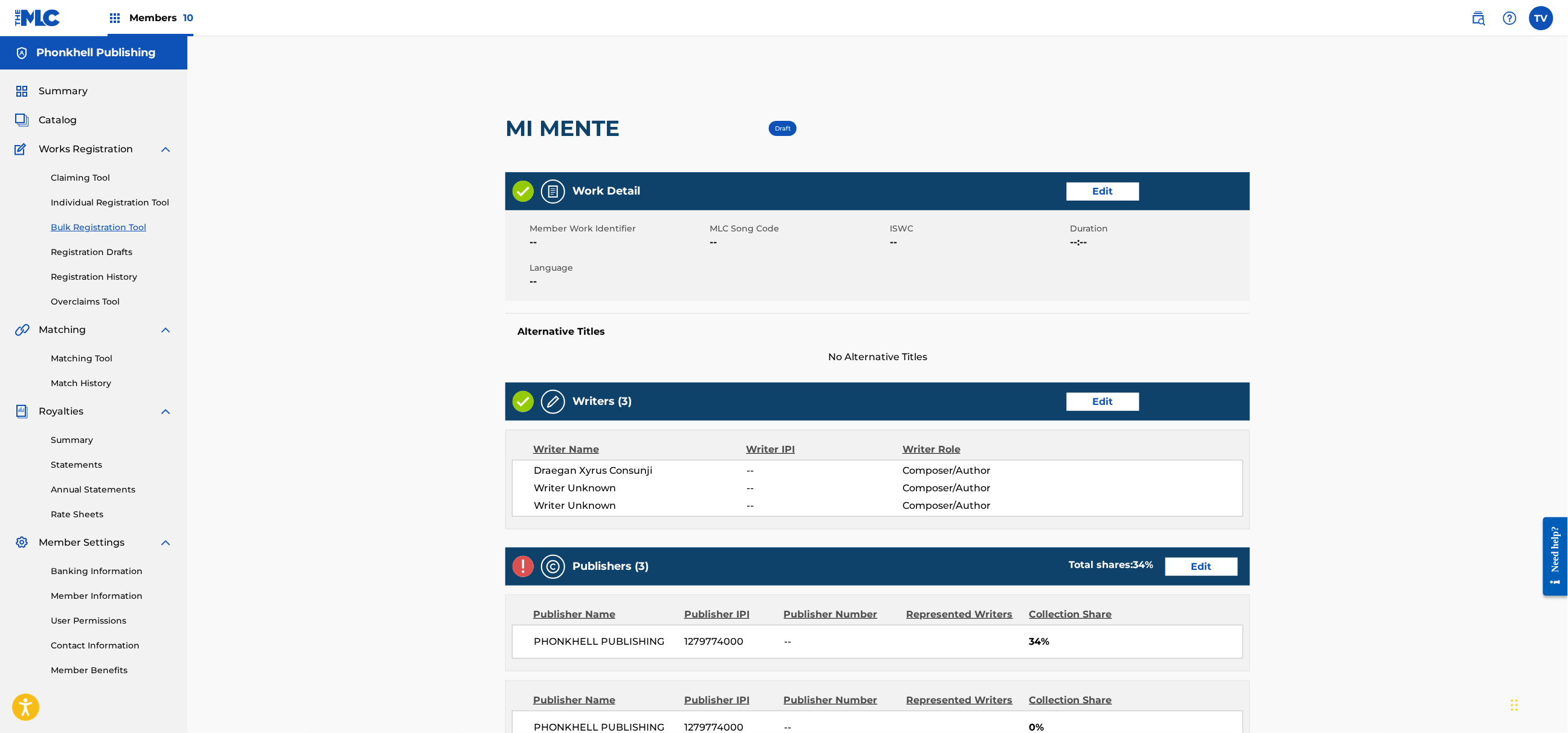
click at [1101, 399] on link "Edit" at bounding box center [1103, 402] width 73 height 18
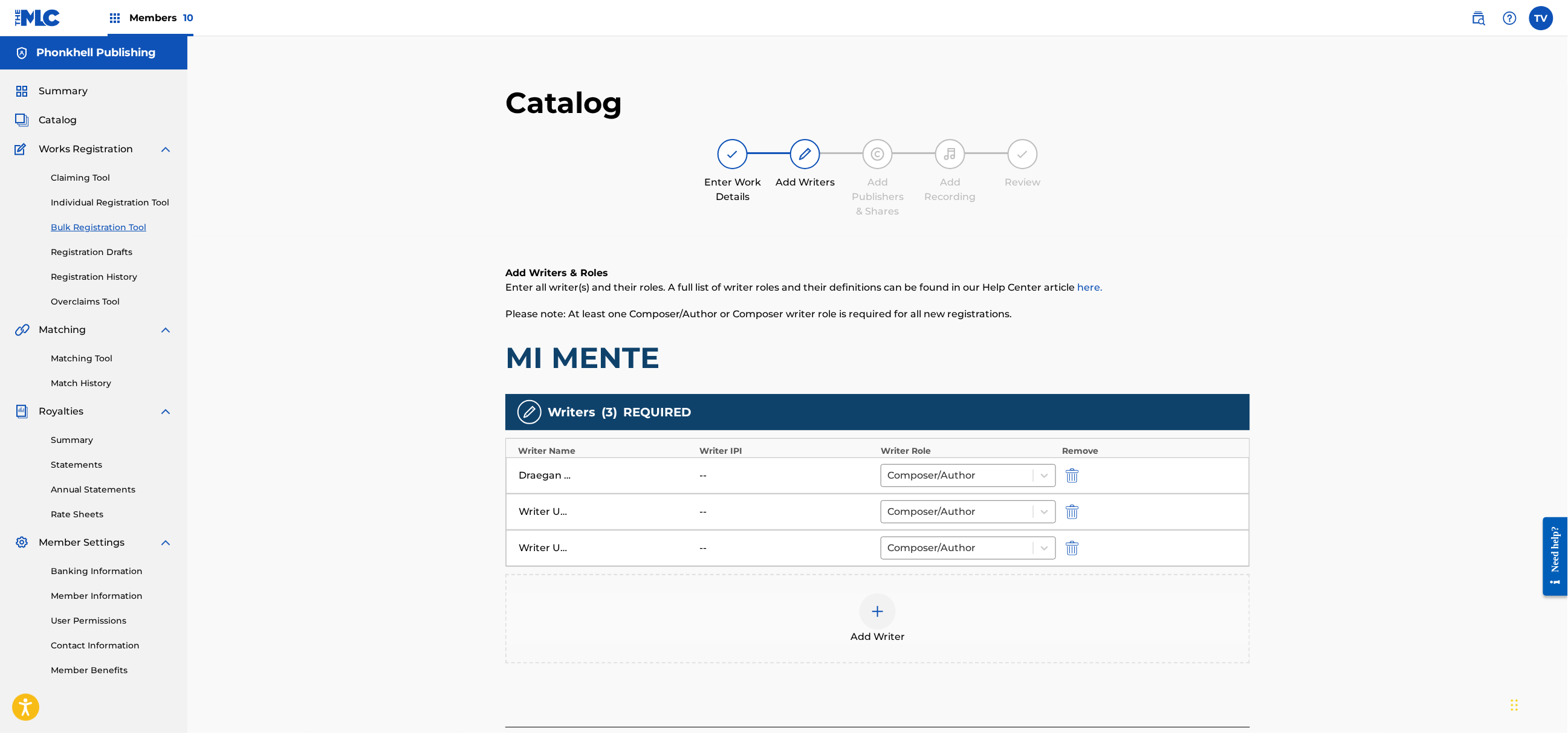
click at [1079, 515] on div at bounding box center [1089, 512] width 54 height 14
click at [1078, 515] on img "submit" at bounding box center [1072, 512] width 13 height 15
click at [1077, 514] on img "submit" at bounding box center [1072, 512] width 13 height 15
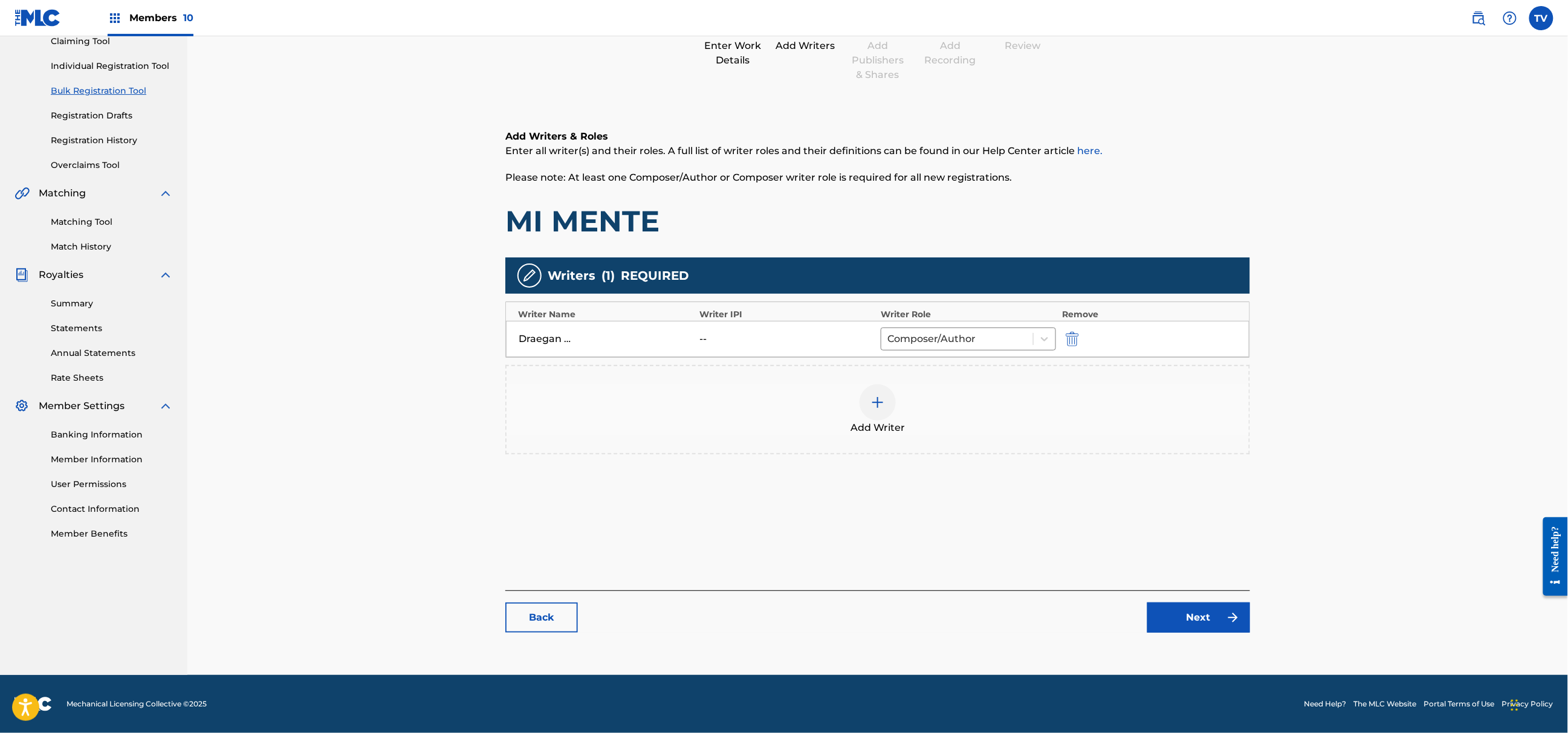
click at [1215, 625] on link "Next" at bounding box center [1199, 617] width 103 height 30
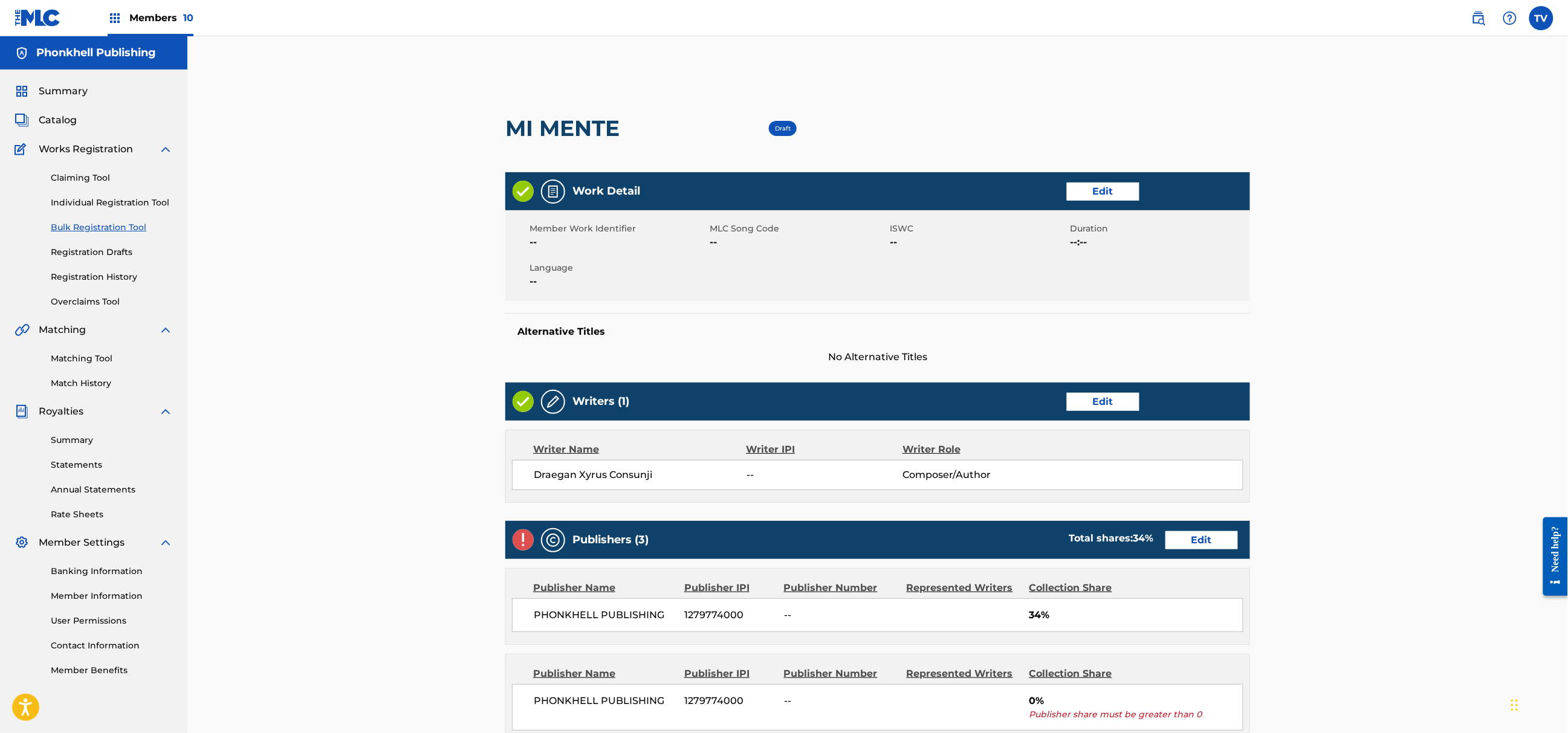
click at [1197, 549] on link "Edit" at bounding box center [1202, 540] width 73 height 18
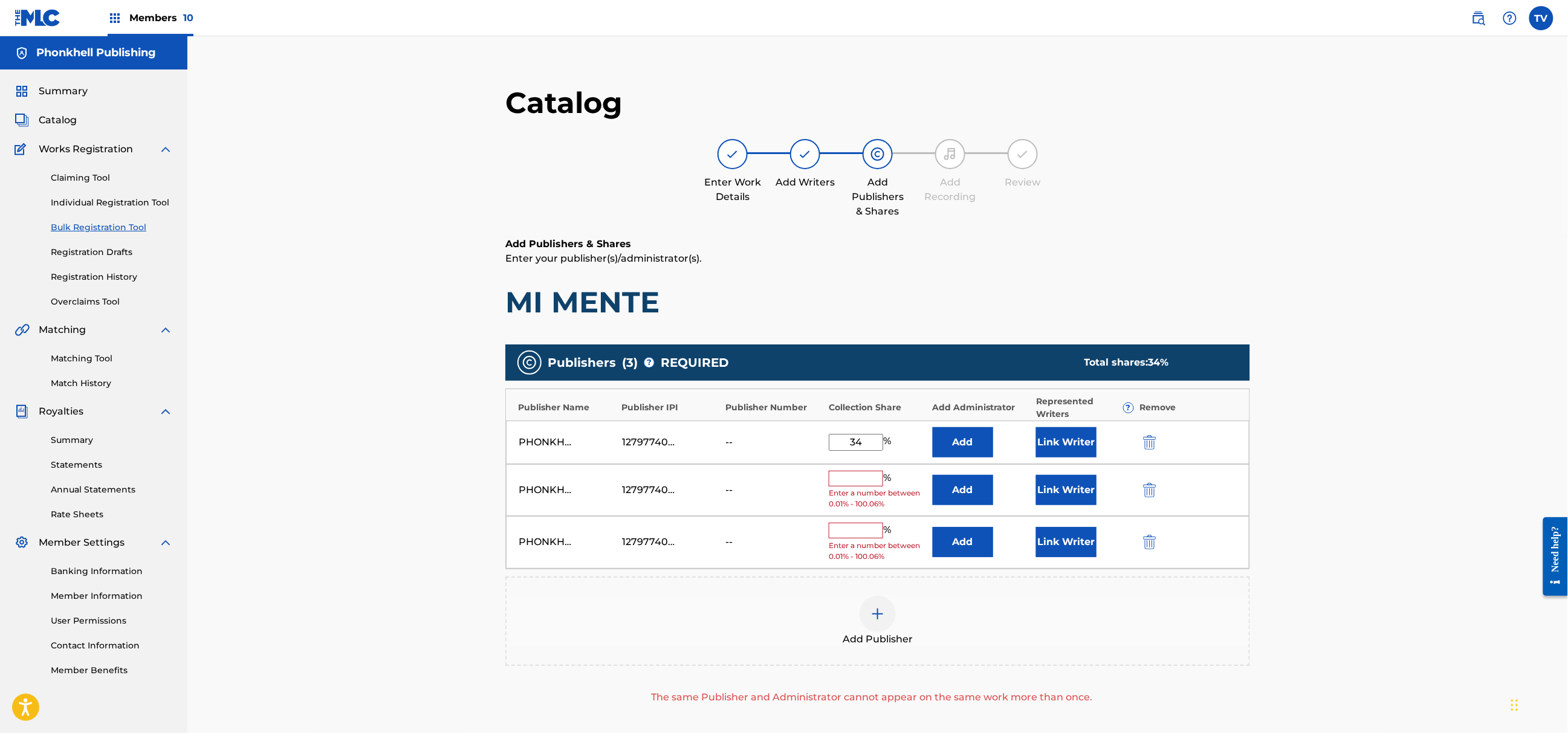
click at [1150, 491] on img "submit" at bounding box center [1150, 490] width 13 height 15
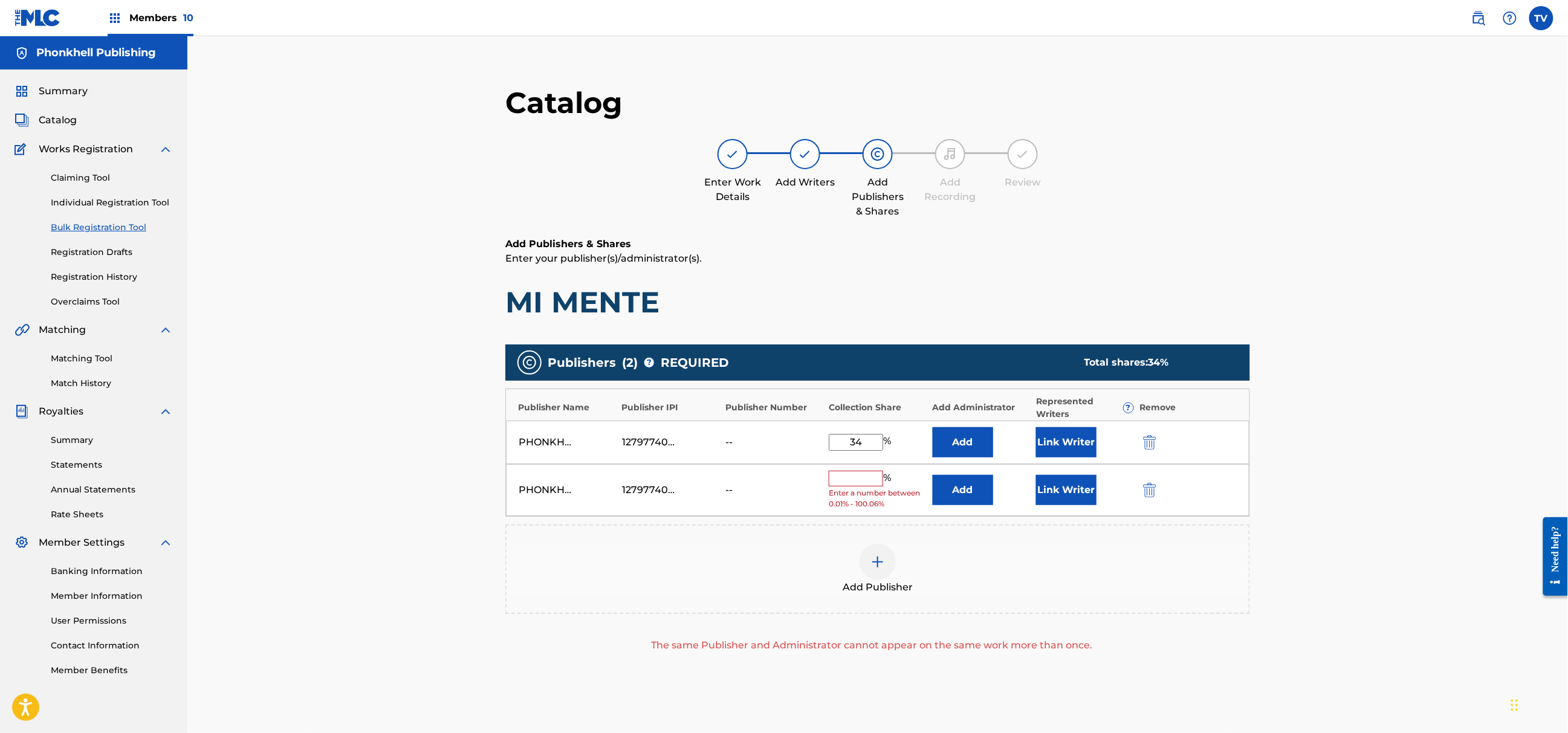
click at [1150, 491] on img "submit" at bounding box center [1150, 490] width 13 height 15
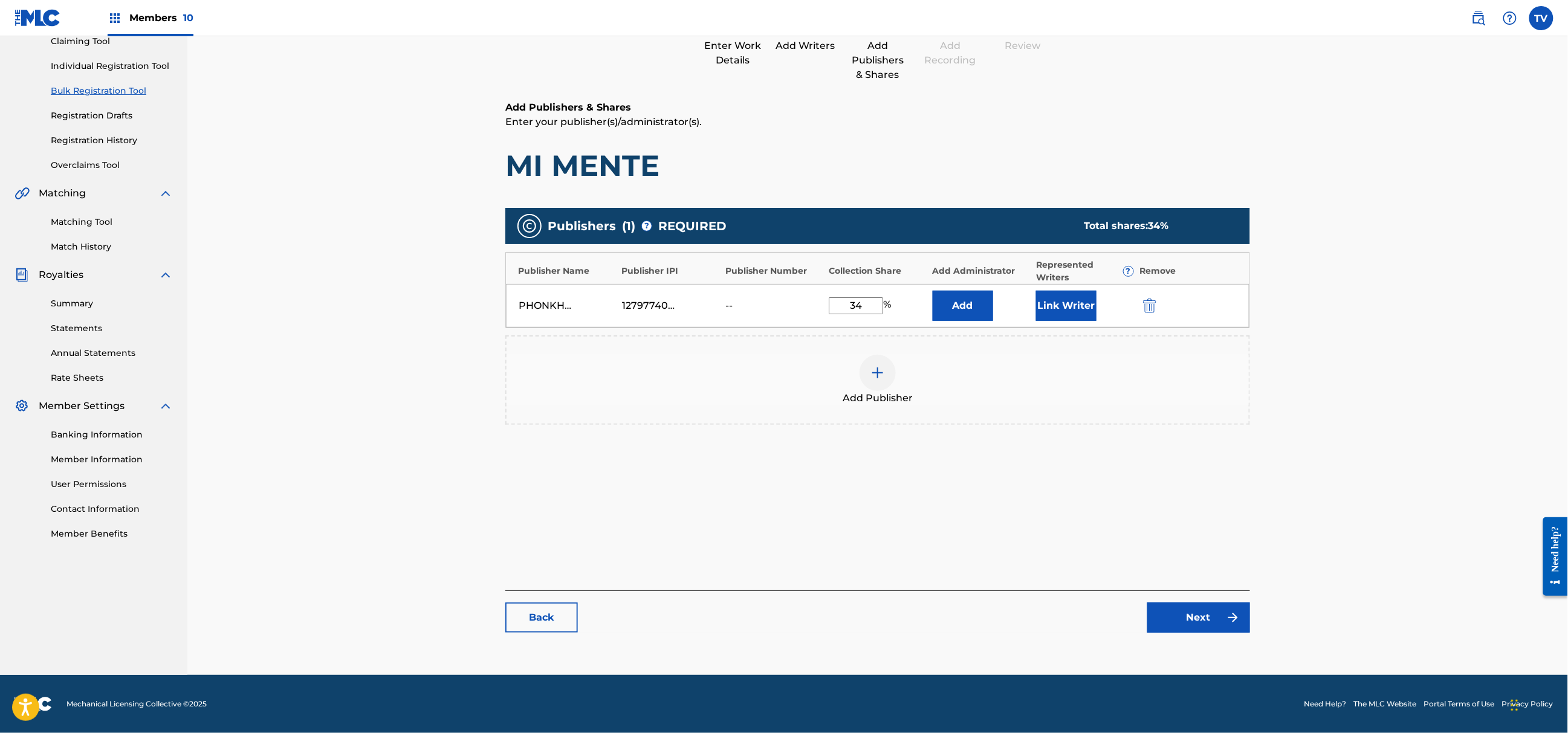
click at [1220, 618] on link "Next" at bounding box center [1199, 617] width 103 height 30
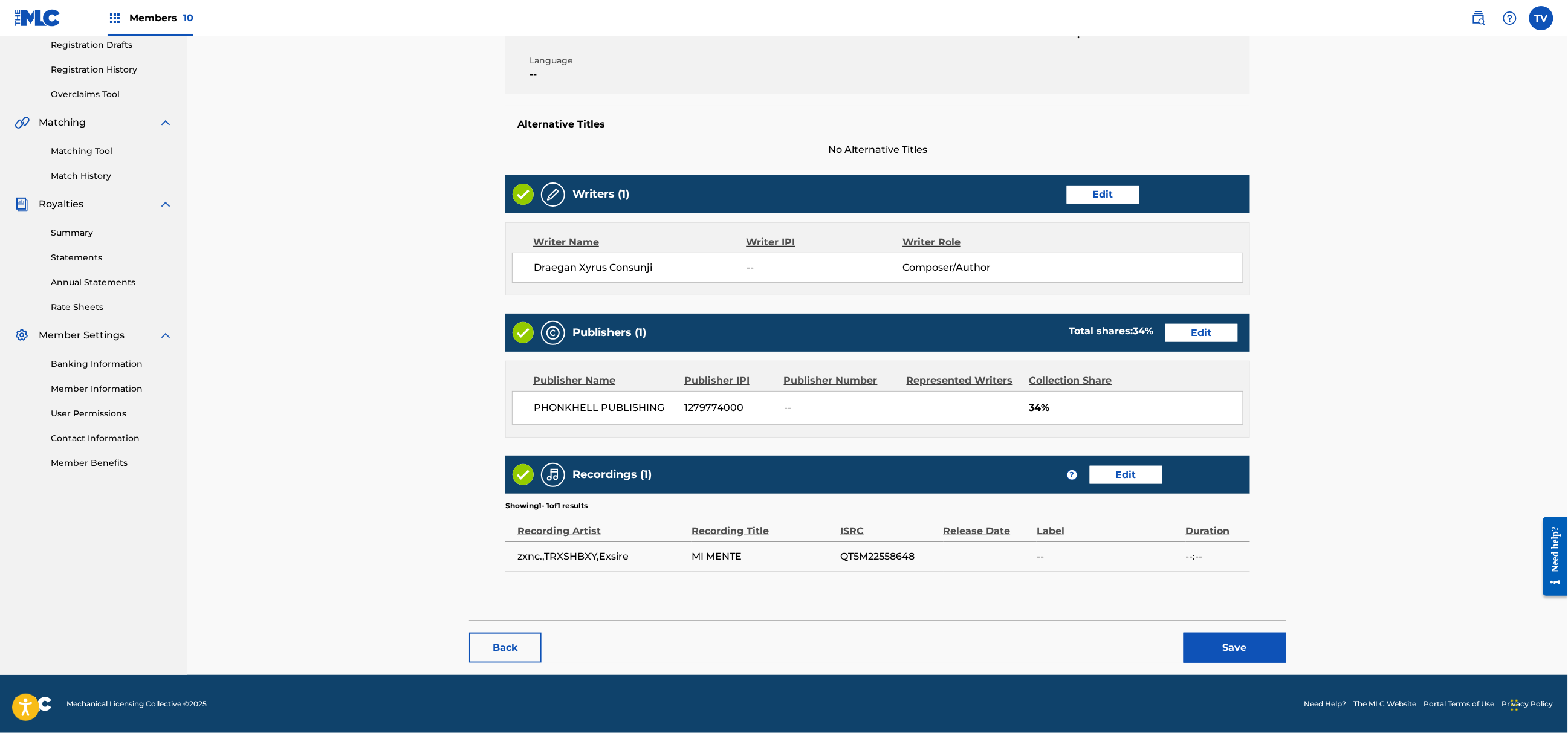
click at [1227, 634] on button "Save" at bounding box center [1235, 648] width 103 height 30
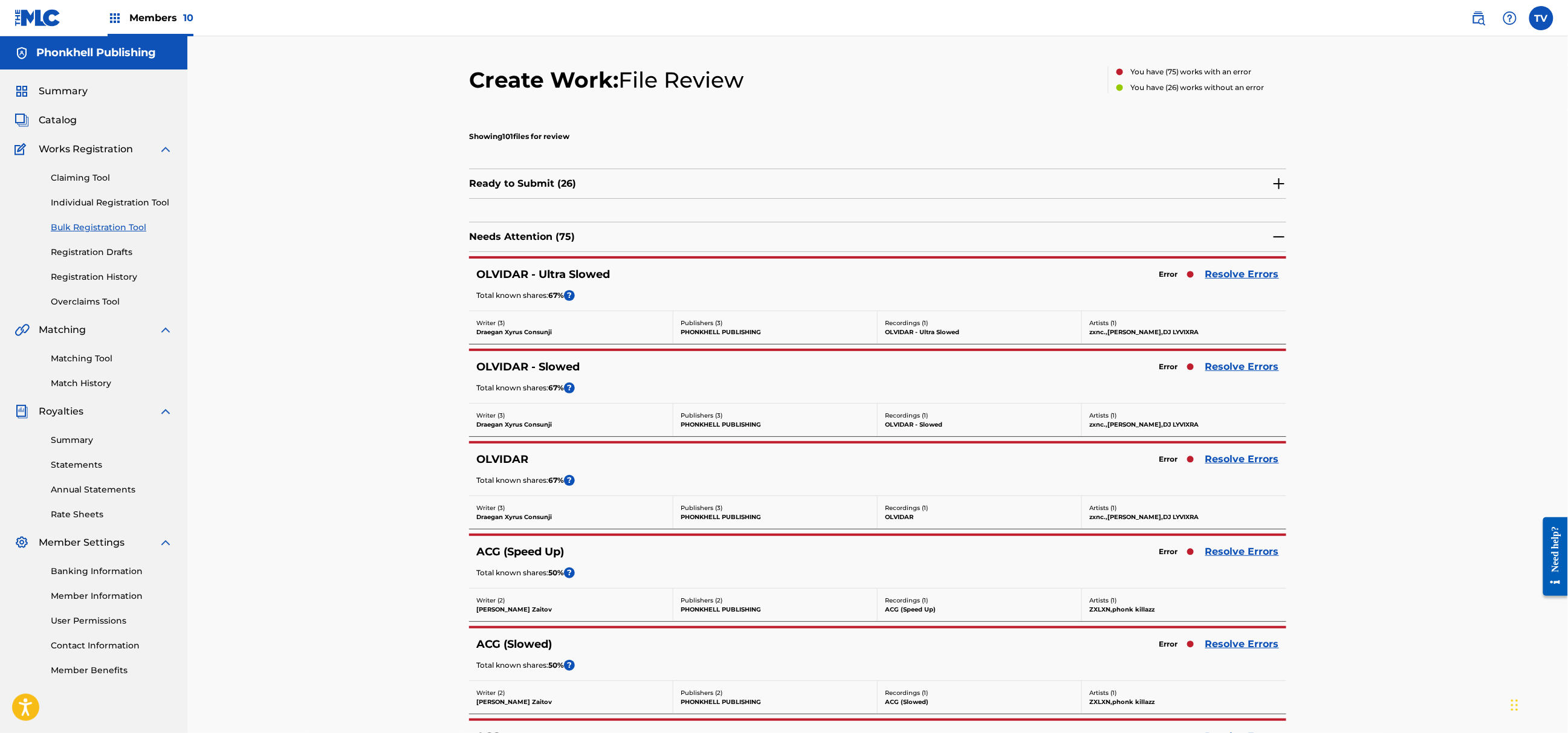
click at [1237, 276] on link "Resolve Errors" at bounding box center [1243, 274] width 74 height 15
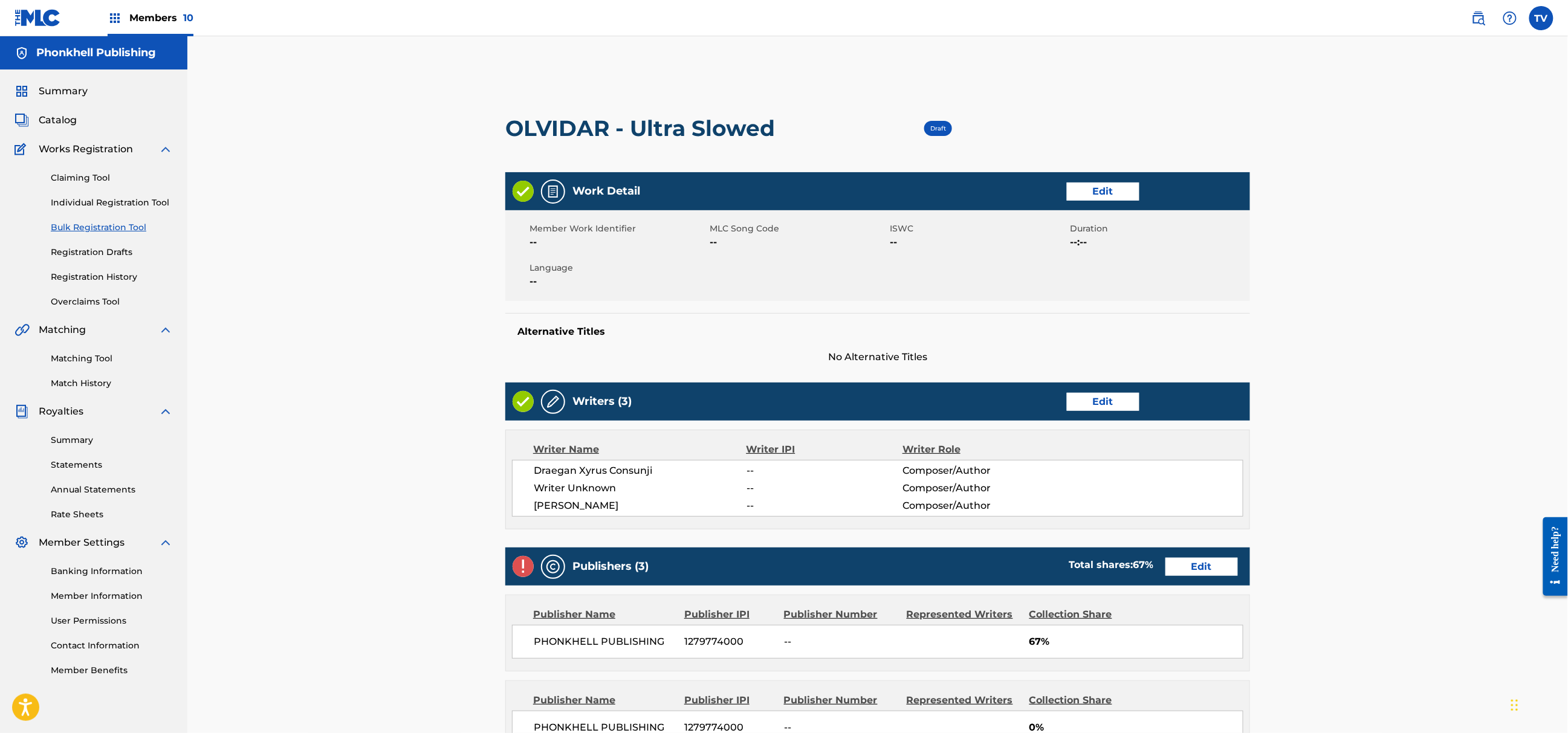
click at [1084, 413] on div "Writers (3) Edit" at bounding box center [878, 402] width 745 height 38
click at [1083, 402] on link "Edit" at bounding box center [1103, 402] width 73 height 18
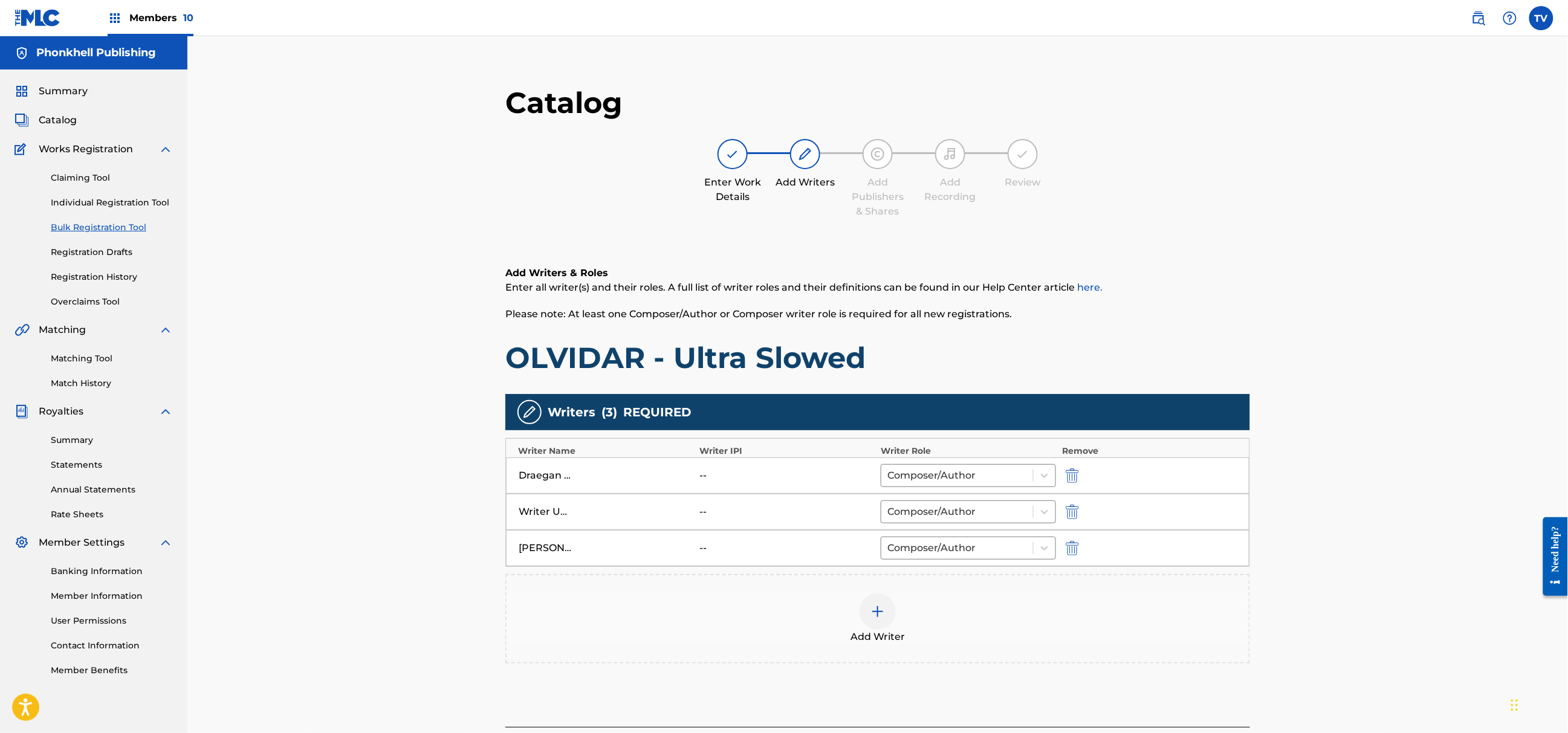
click at [1069, 513] on img "submit" at bounding box center [1072, 512] width 13 height 15
type input "[PERSON_NAME]"
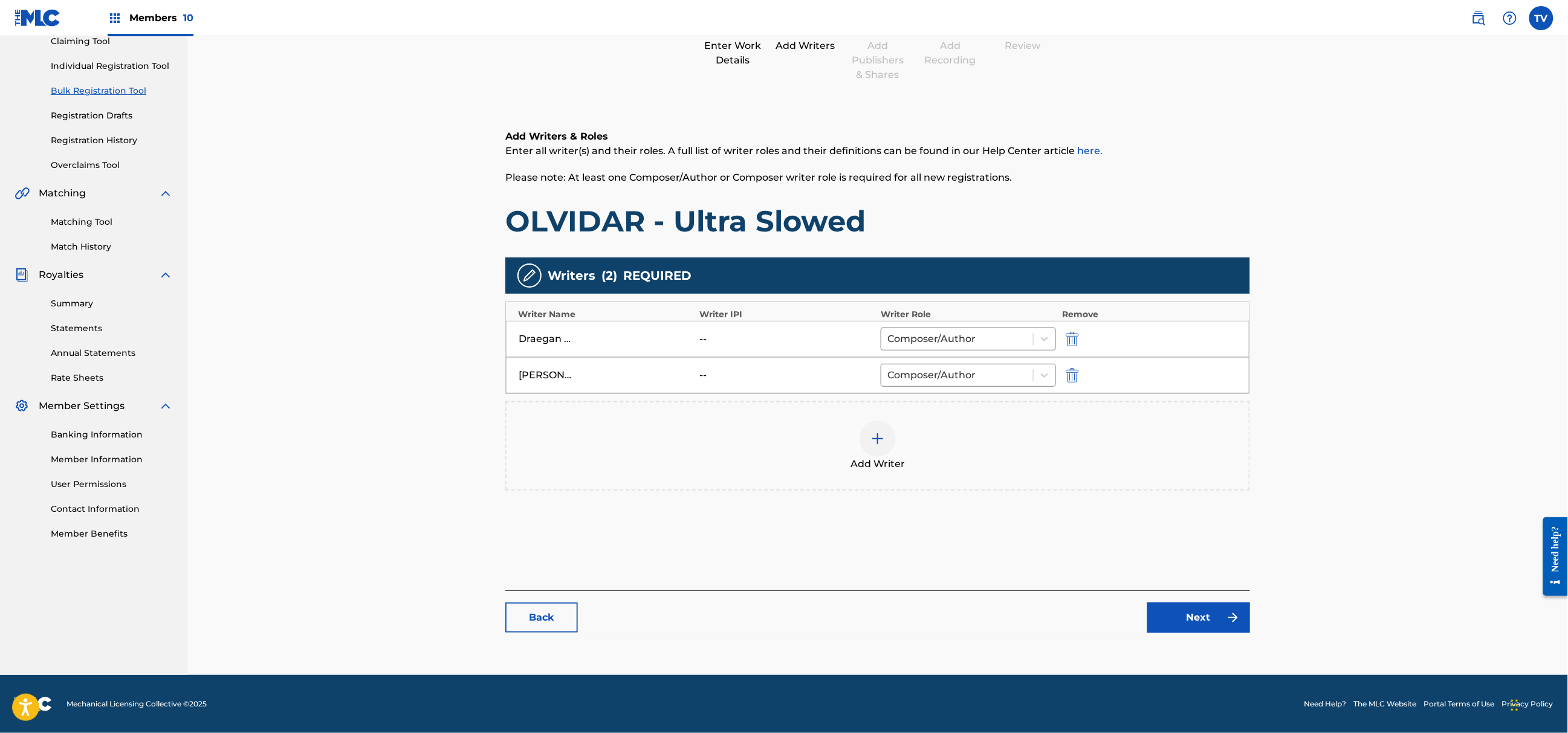
click at [1198, 631] on div "Catalog Enter Work Details Add Writers Add Publishers & Shares Add Recording Re…" at bounding box center [878, 296] width 745 height 697
click at [1198, 627] on link "Next" at bounding box center [1199, 617] width 103 height 30
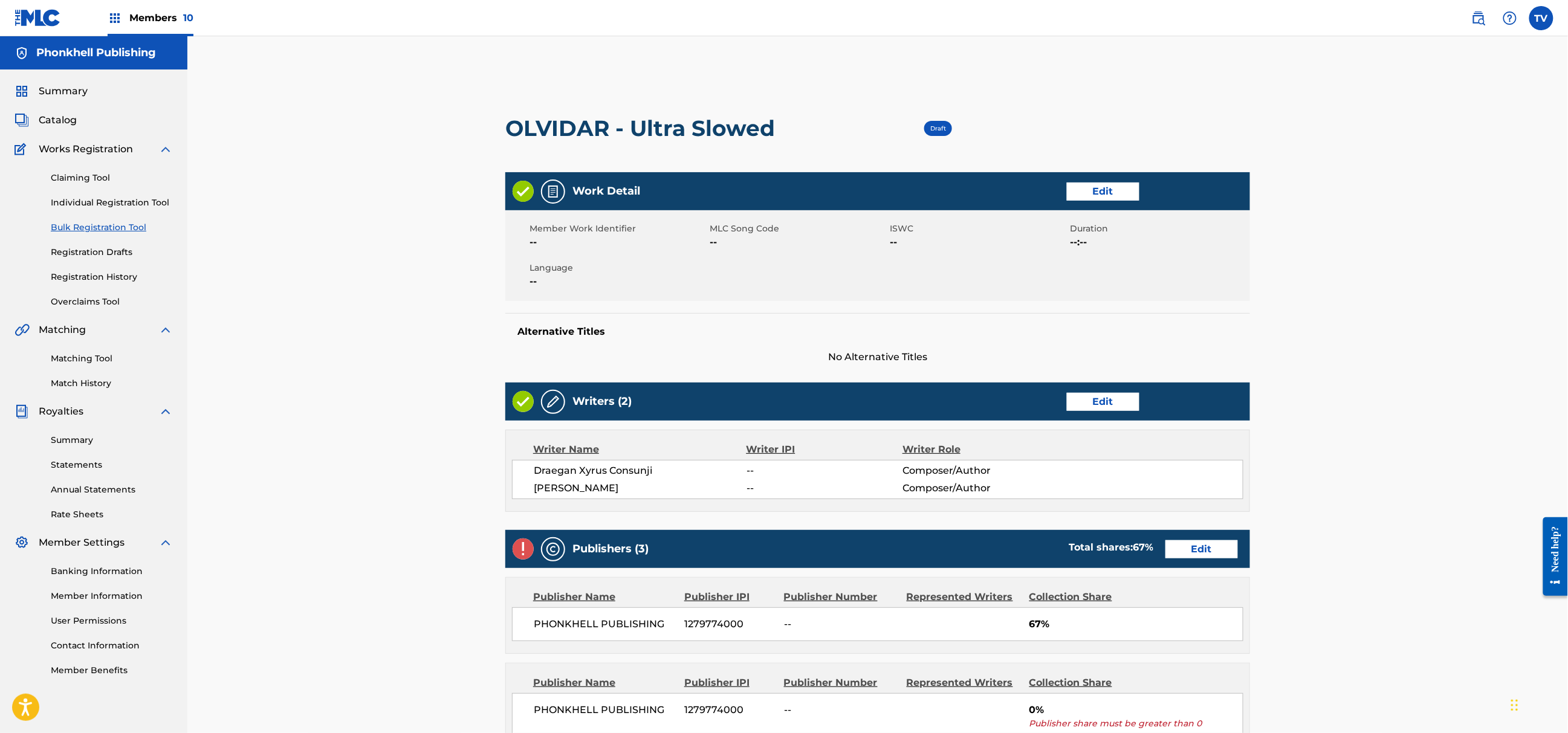
click at [1201, 552] on link "Edit" at bounding box center [1202, 550] width 73 height 18
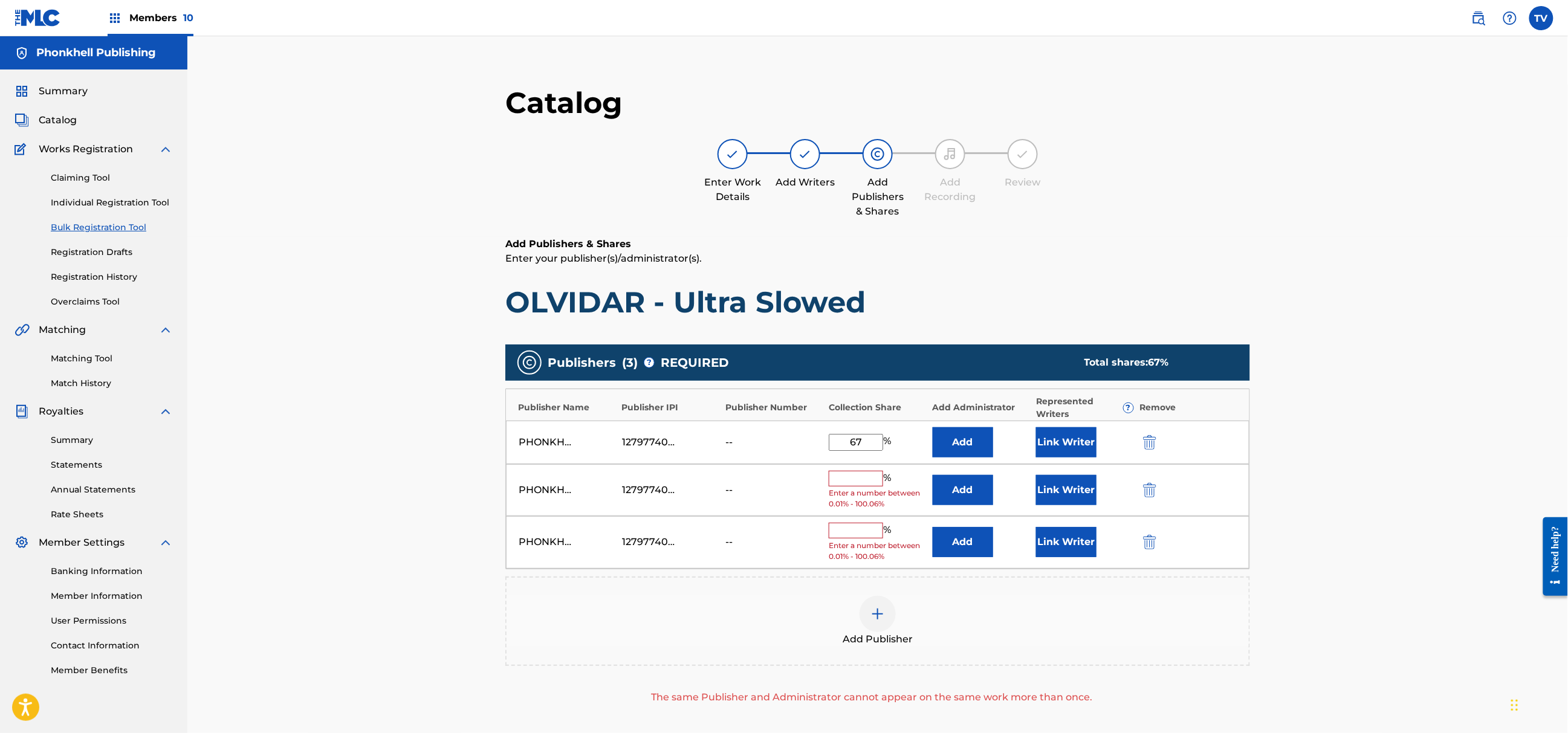
click at [1145, 492] on img "submit" at bounding box center [1150, 490] width 13 height 15
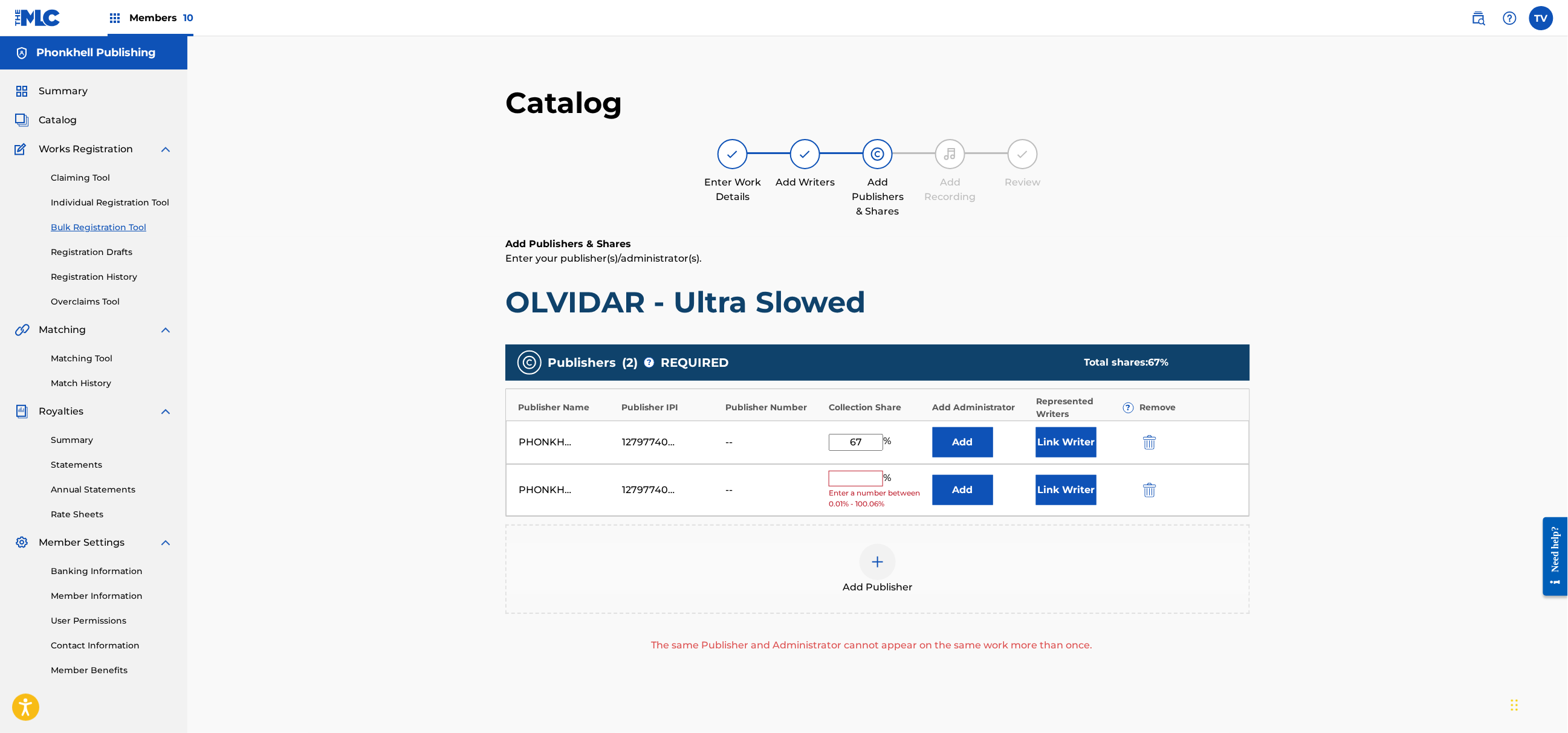
click at [1145, 492] on img "submit" at bounding box center [1150, 490] width 13 height 15
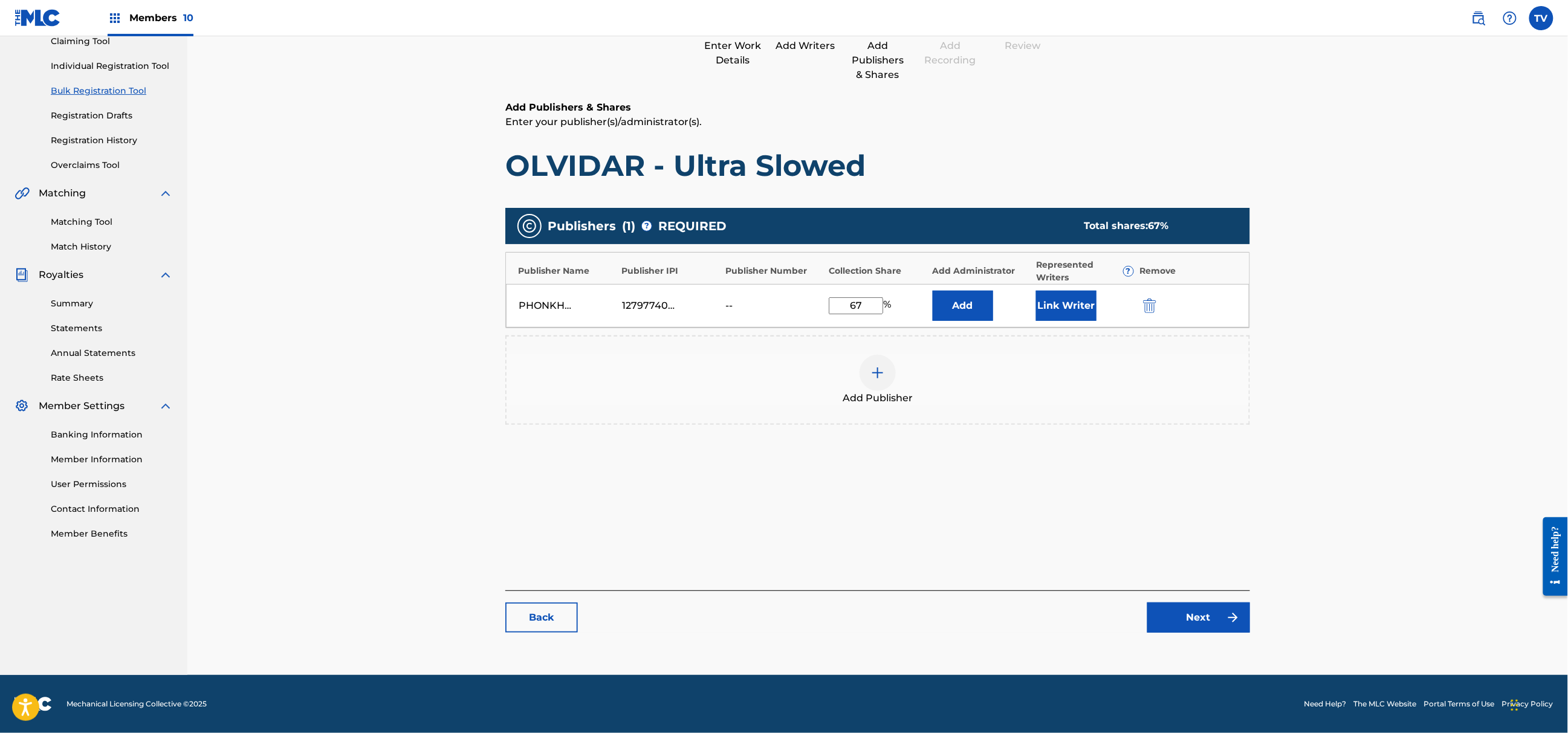
click at [1208, 629] on link "Next" at bounding box center [1199, 617] width 103 height 30
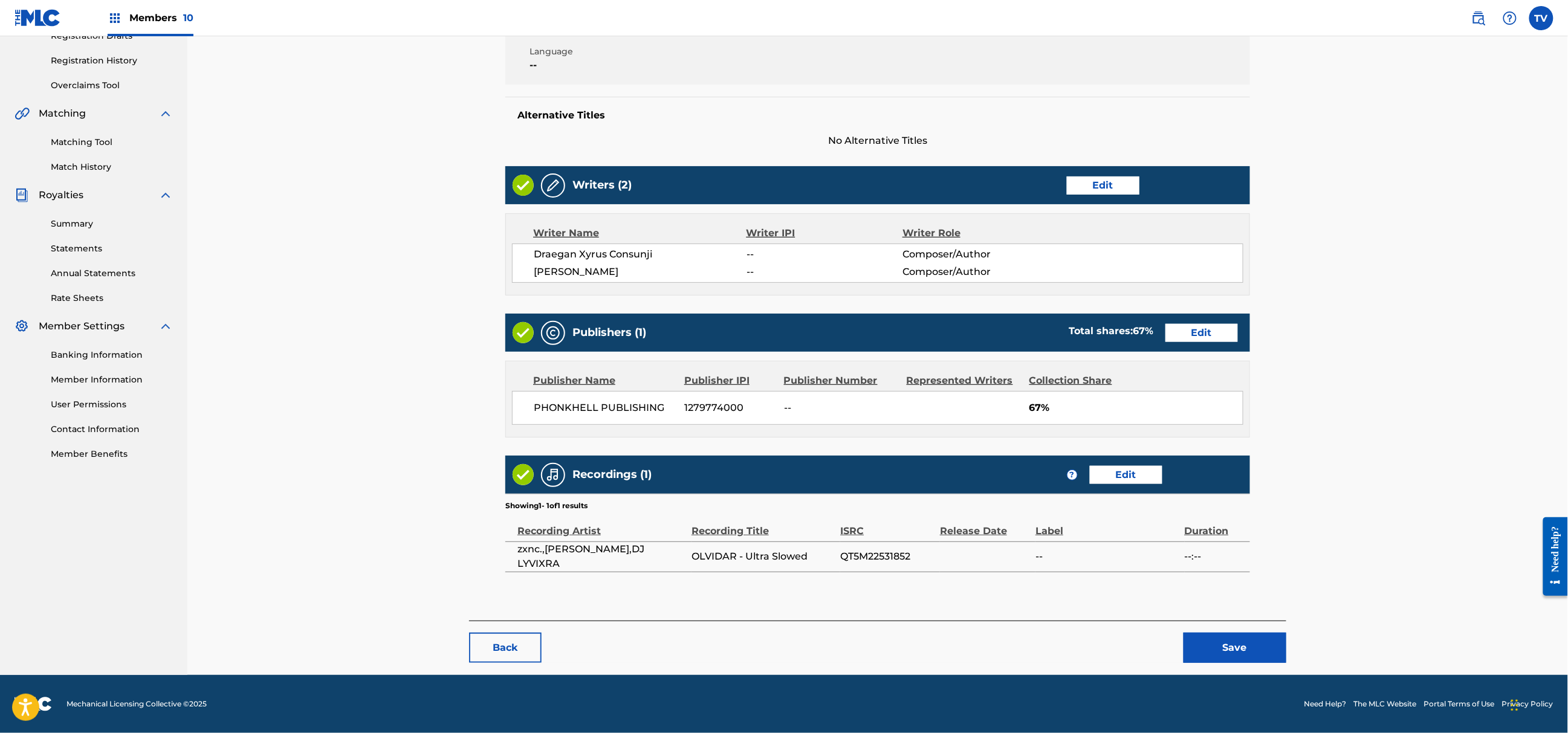
click at [1244, 649] on button "Save" at bounding box center [1235, 648] width 103 height 30
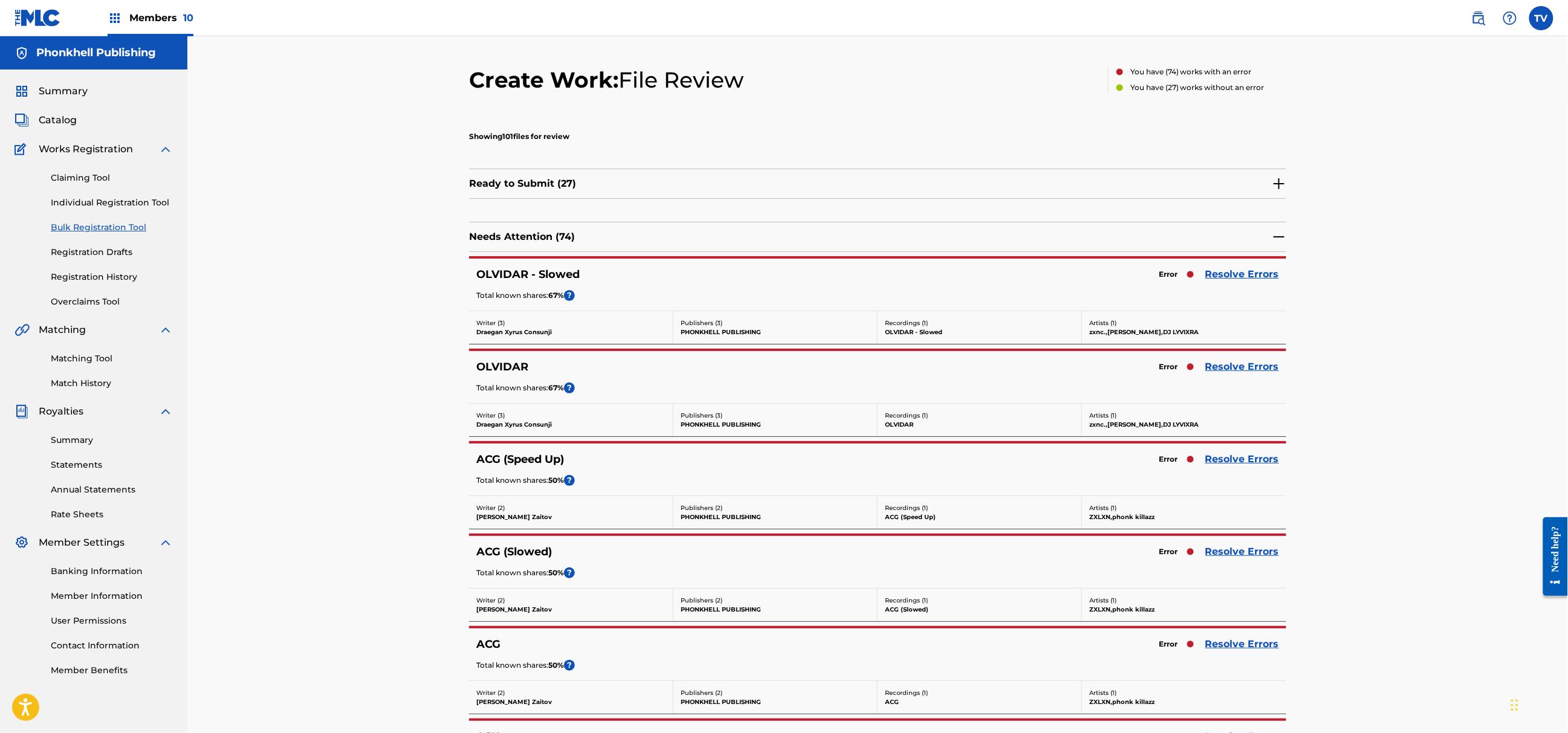
click at [1224, 457] on link "Resolve Errors" at bounding box center [1243, 459] width 74 height 15
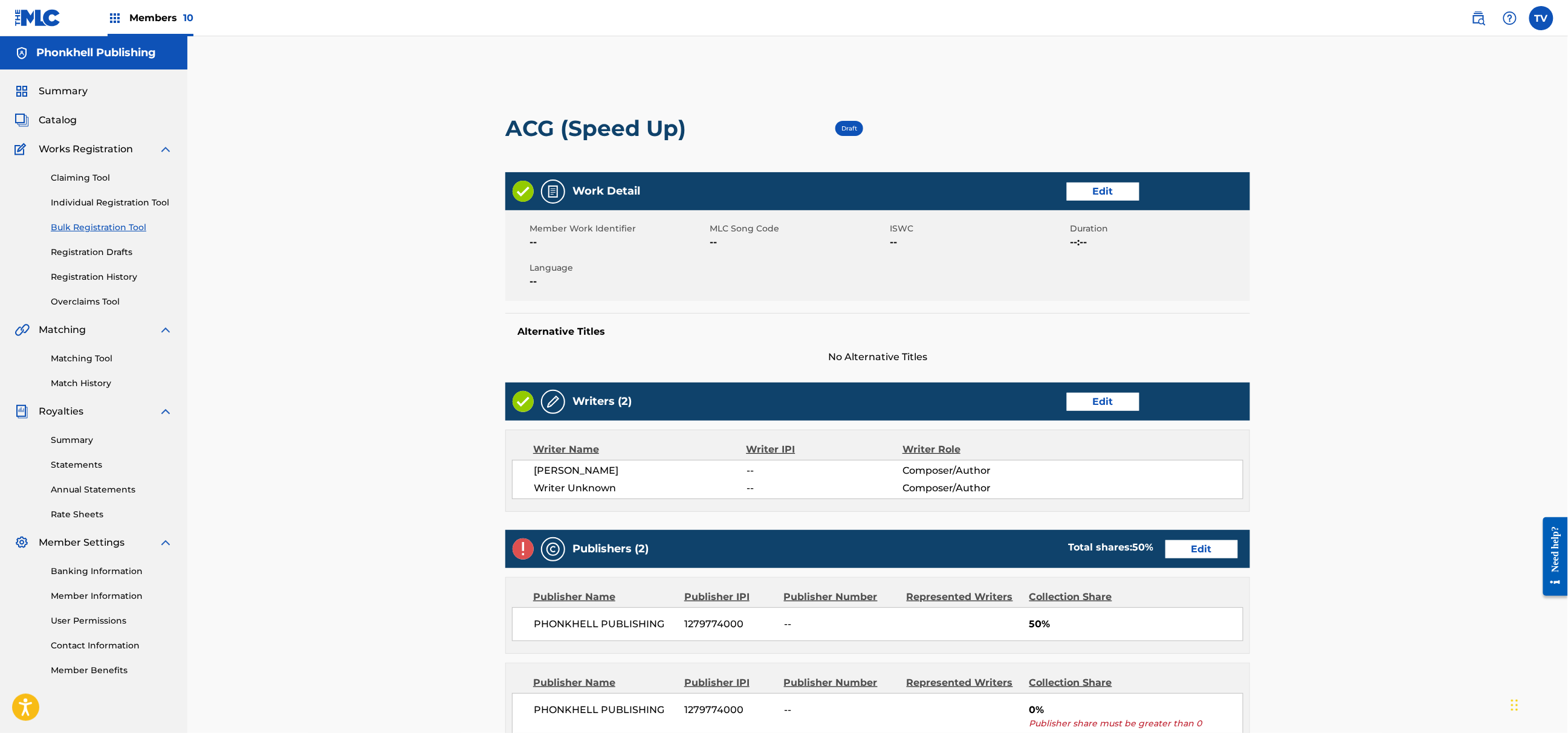
click at [1111, 400] on link "Edit" at bounding box center [1103, 402] width 73 height 18
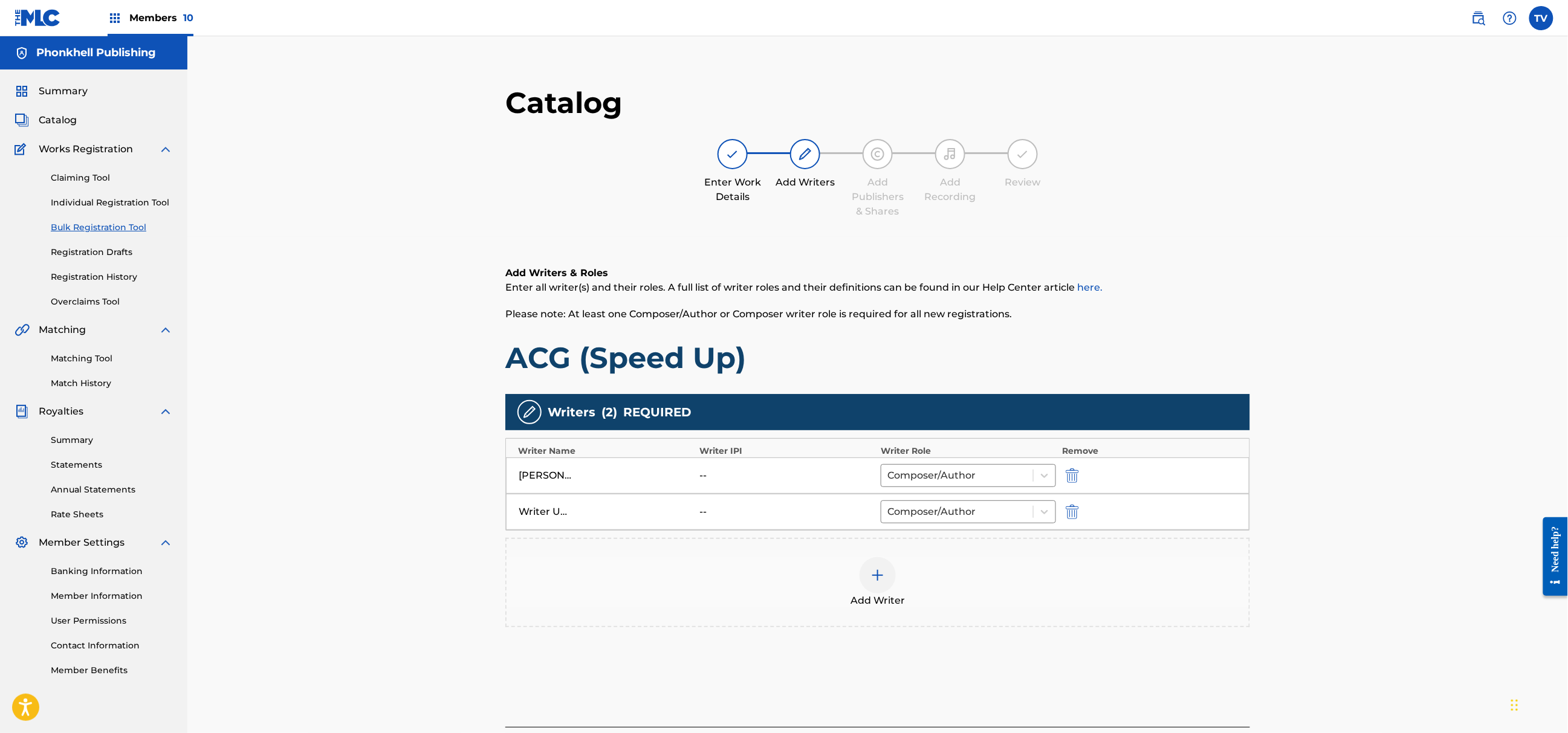
click at [1072, 495] on div "Writer Unknown -- Composer/Author" at bounding box center [878, 512] width 744 height 36
click at [1076, 511] on img "submit" at bounding box center [1072, 512] width 13 height 15
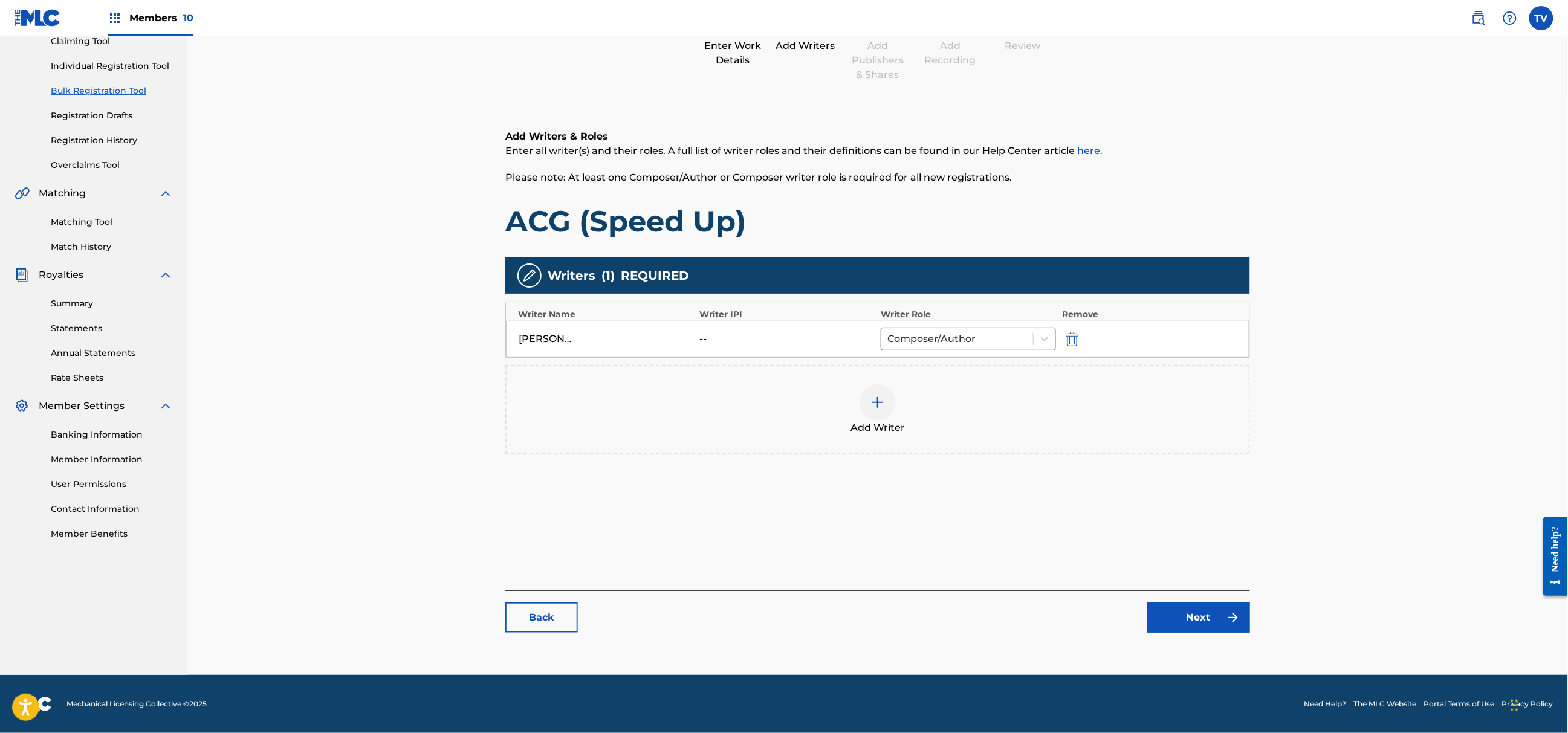
click at [1194, 615] on link "Next" at bounding box center [1199, 617] width 103 height 30
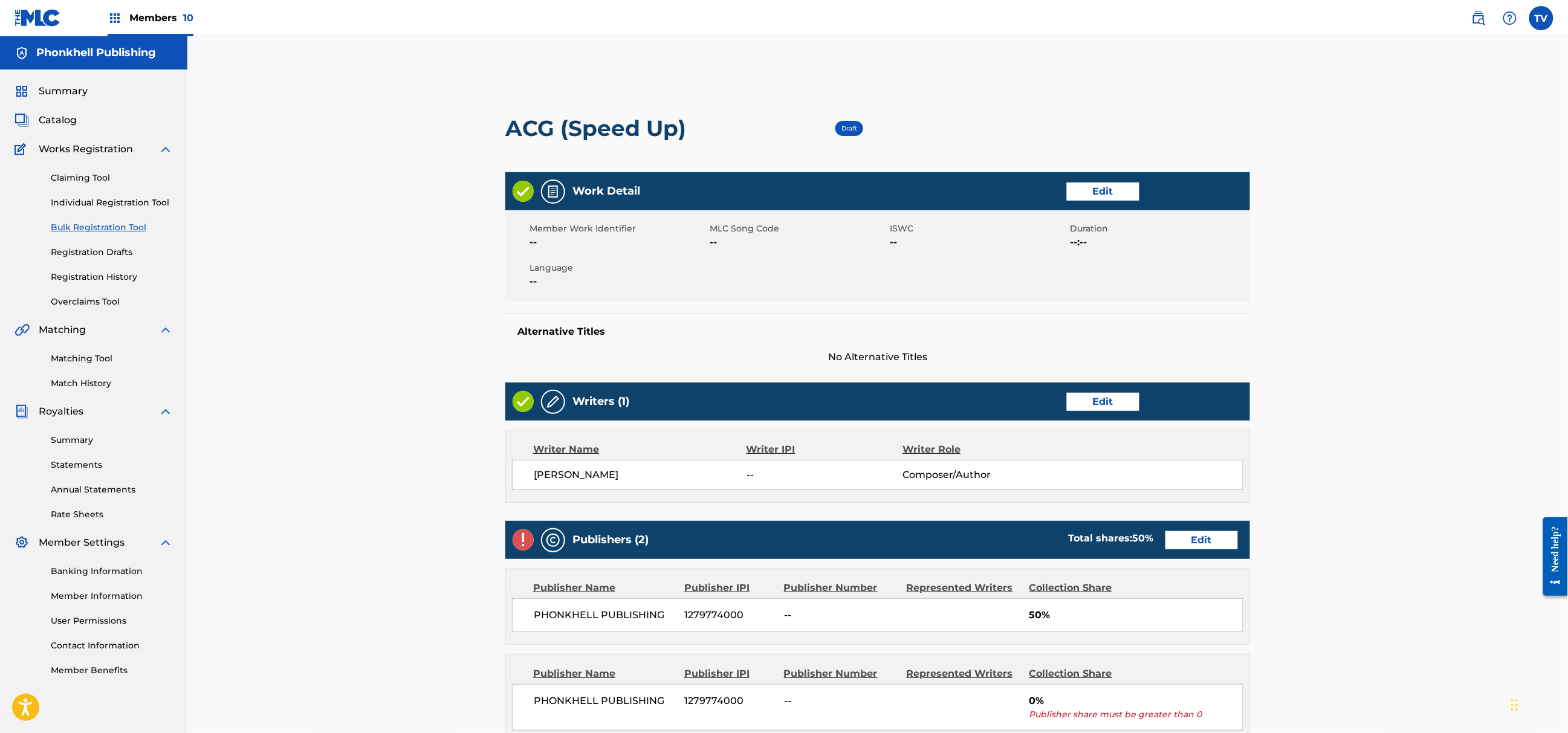
click at [1202, 542] on link "Edit" at bounding box center [1202, 540] width 73 height 18
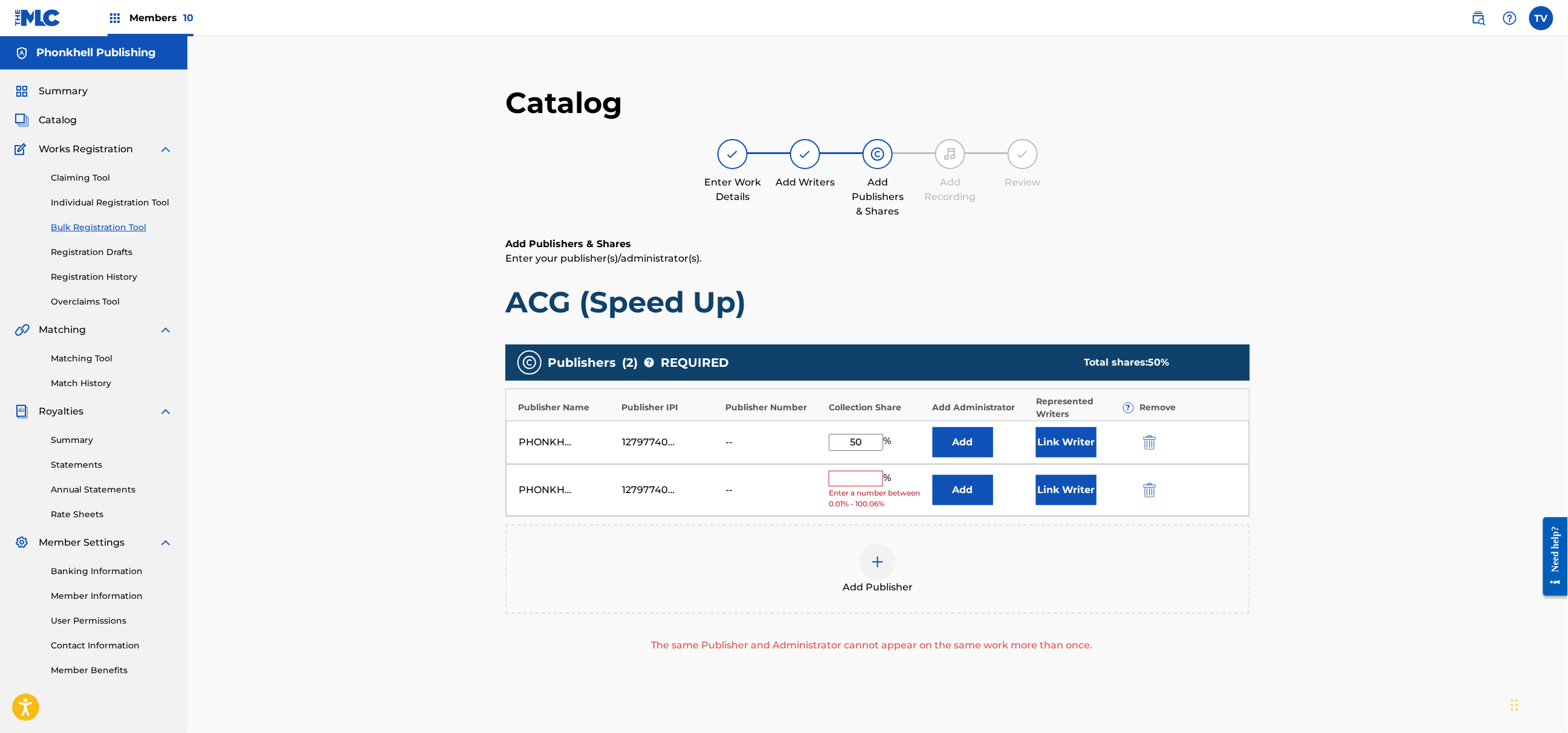
click at [1157, 487] on img "submit" at bounding box center [1150, 490] width 13 height 15
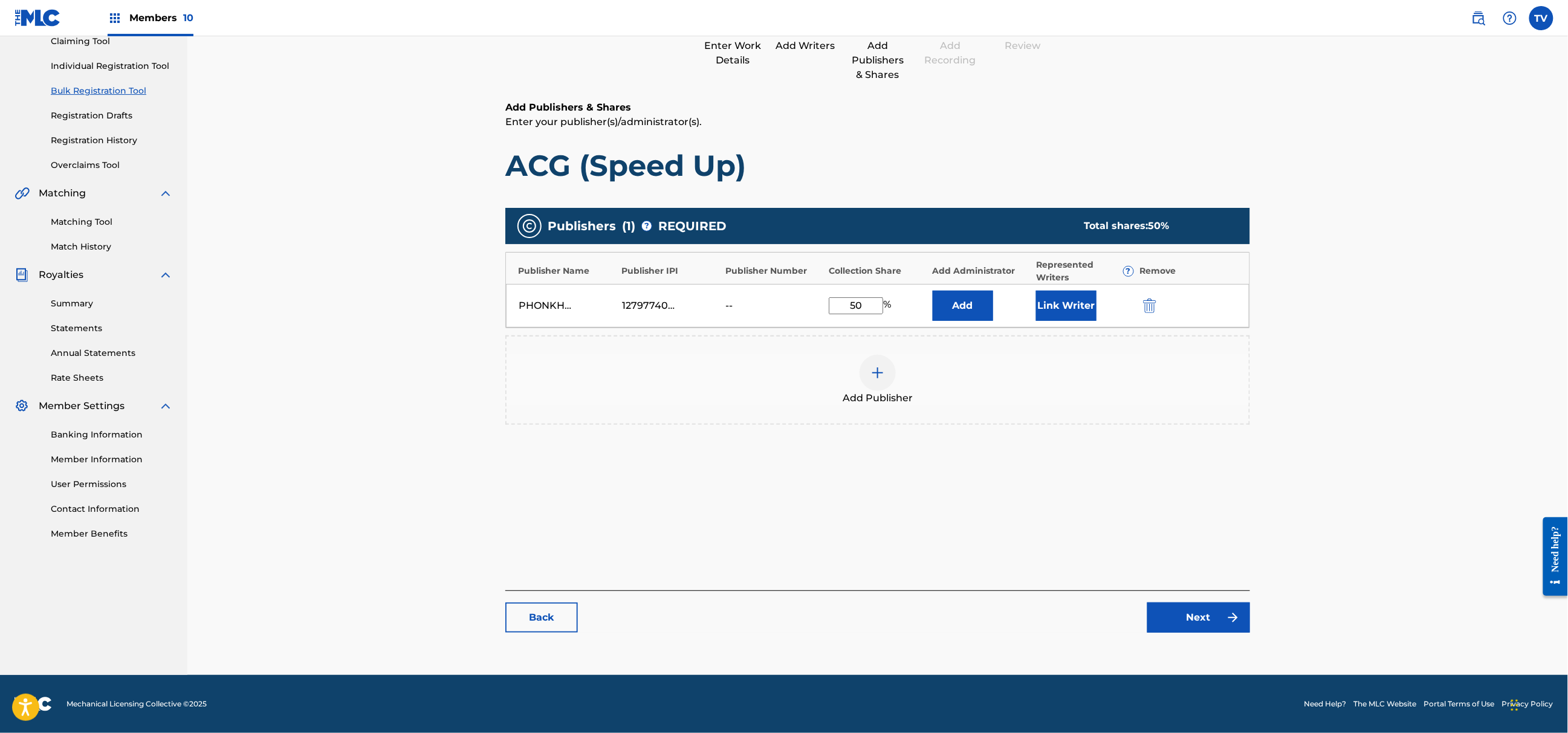
click at [1197, 627] on link "Next" at bounding box center [1199, 617] width 103 height 30
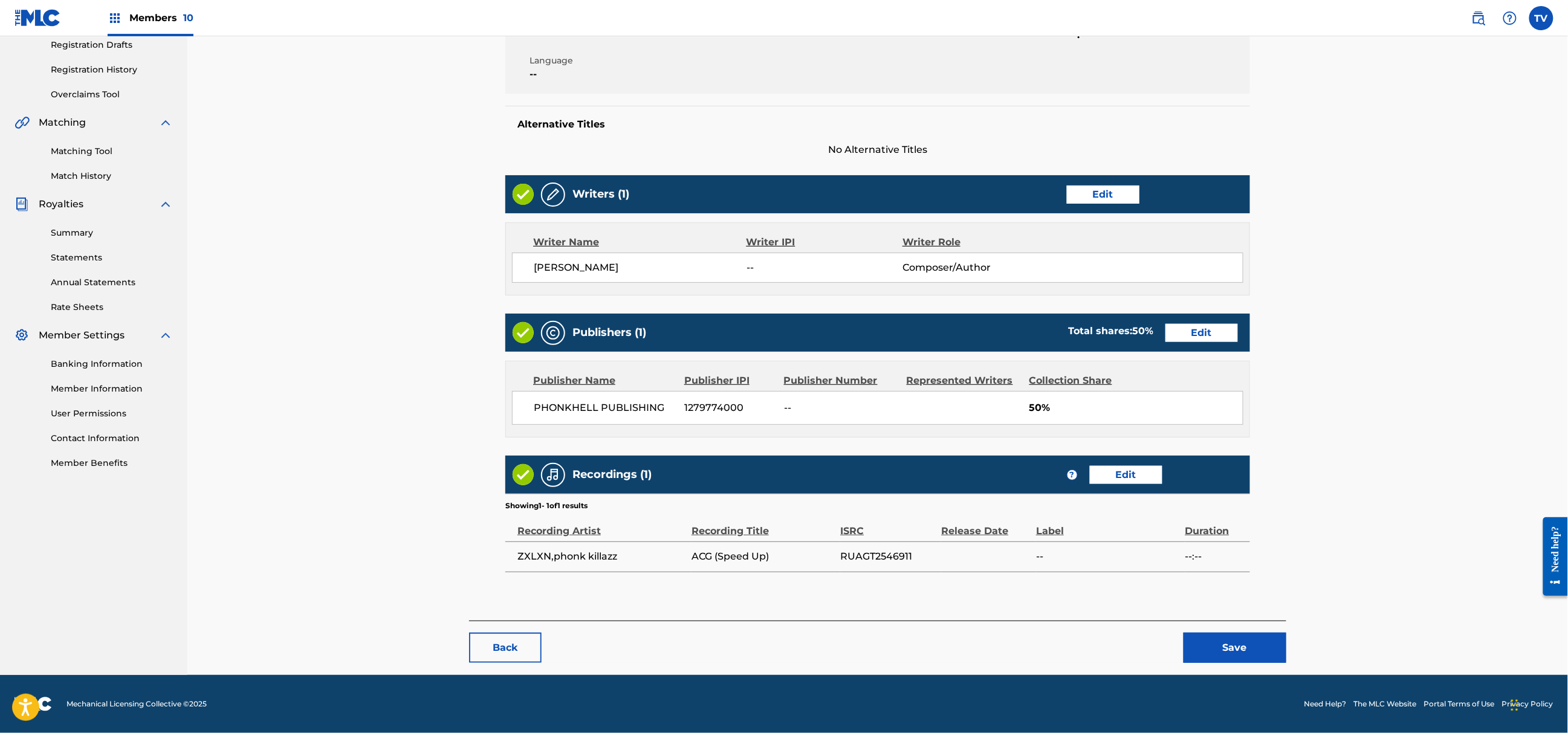
click at [1246, 638] on button "Save" at bounding box center [1235, 648] width 103 height 30
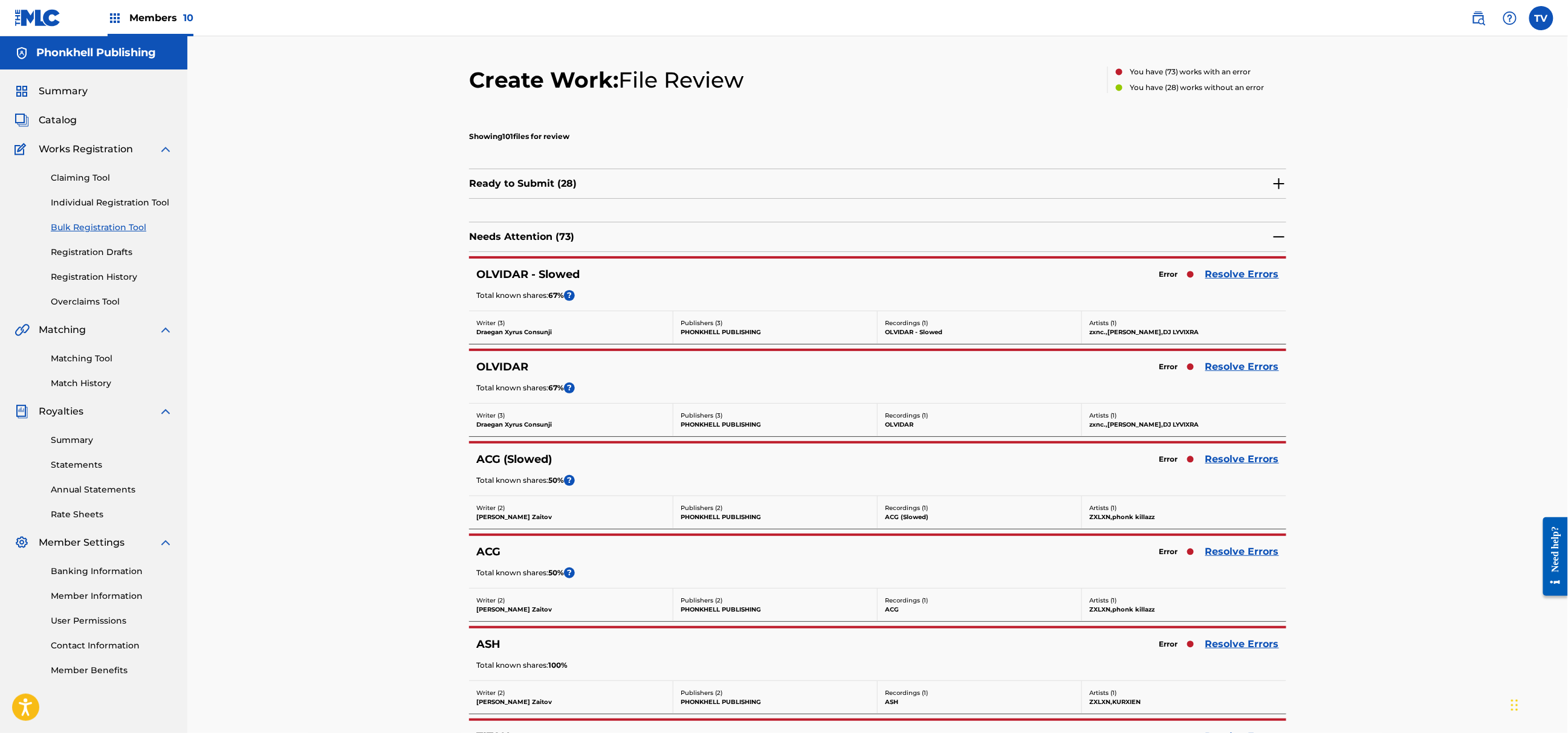
click at [1248, 457] on link "Resolve Errors" at bounding box center [1243, 459] width 74 height 15
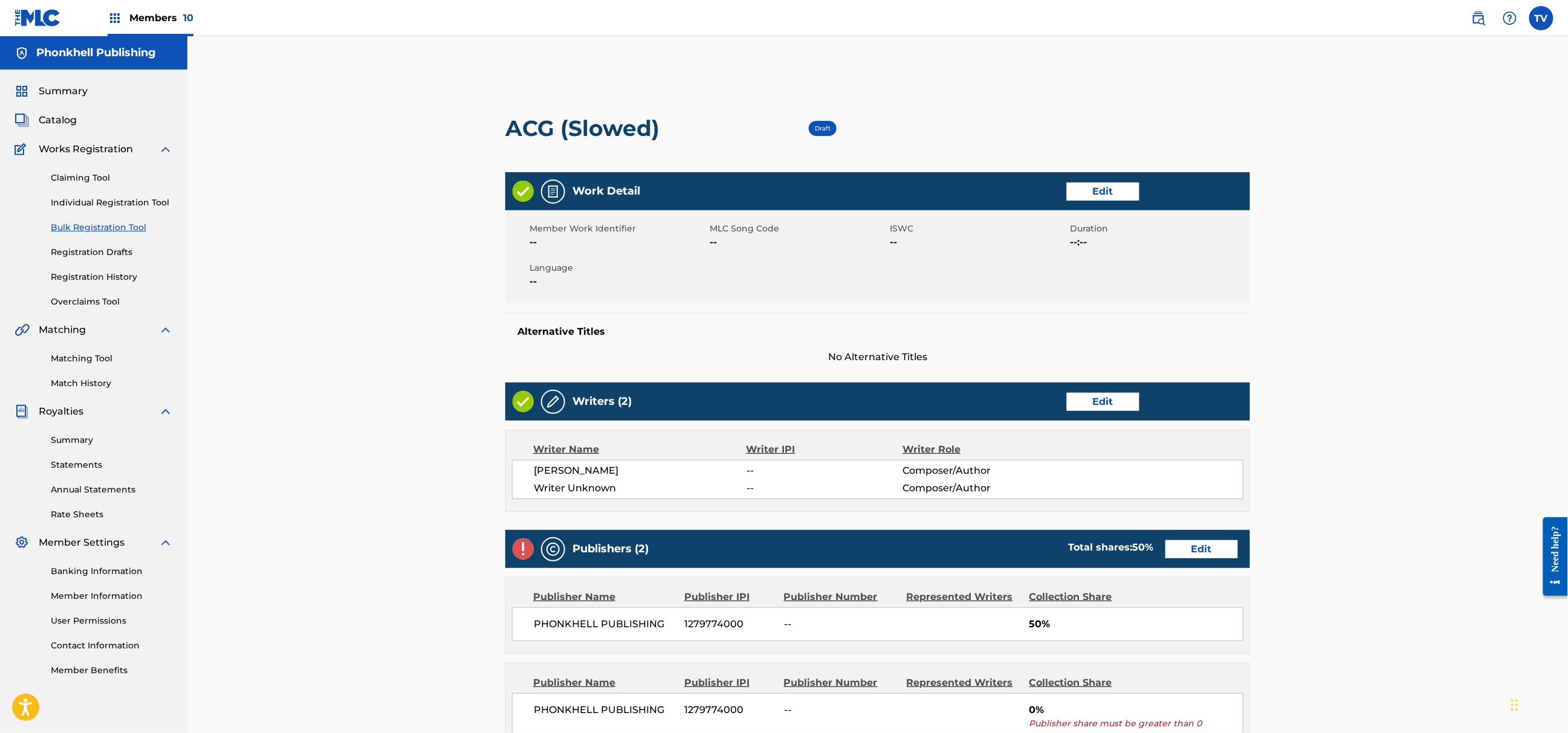
click at [1099, 387] on div "Writers (2) Edit" at bounding box center [878, 402] width 745 height 38
click at [1082, 397] on link "Edit" at bounding box center [1103, 402] width 73 height 18
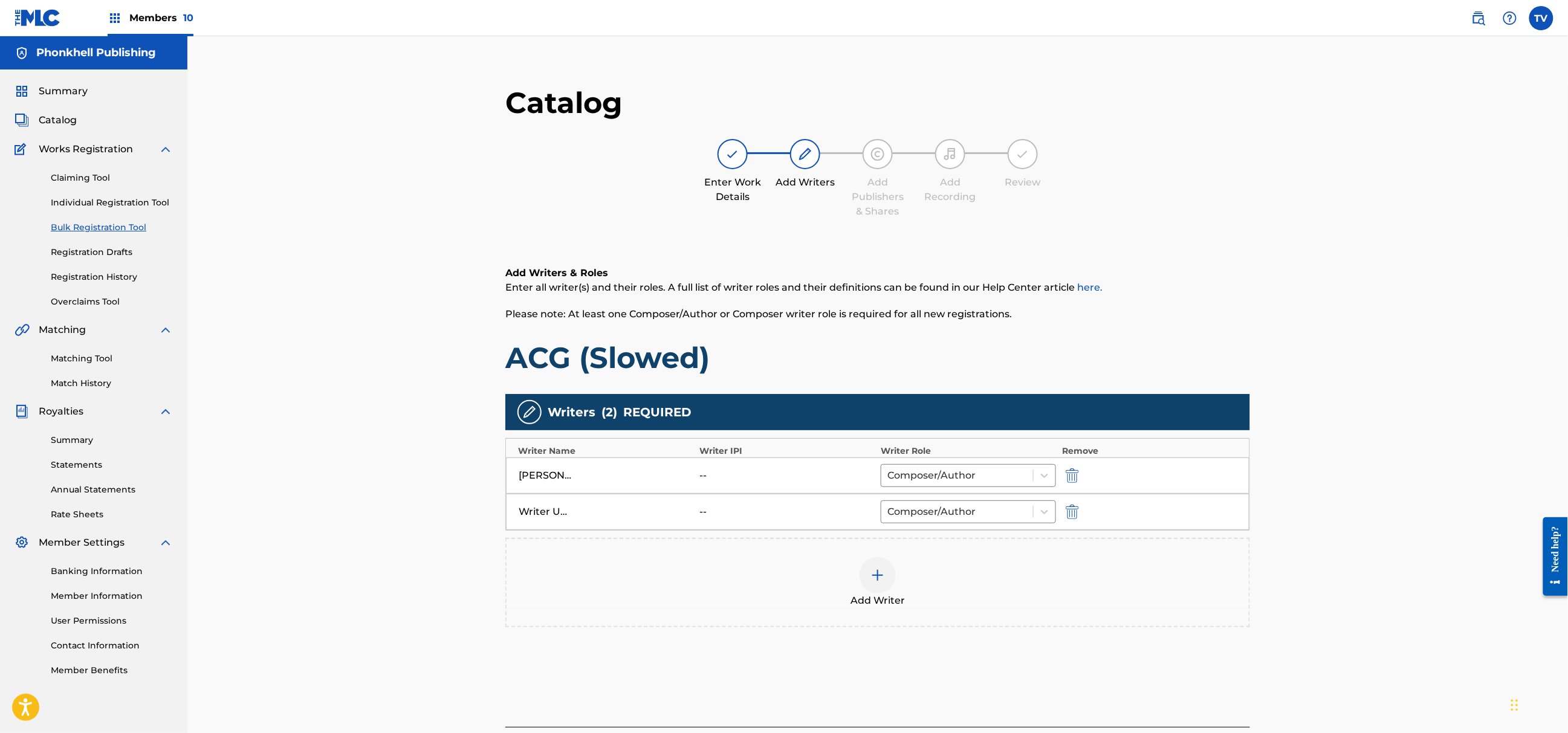
click at [1067, 503] on div "Writer Unknown -- Composer/Author" at bounding box center [878, 512] width 744 height 36
click at [1075, 511] on img "submit" at bounding box center [1072, 512] width 13 height 15
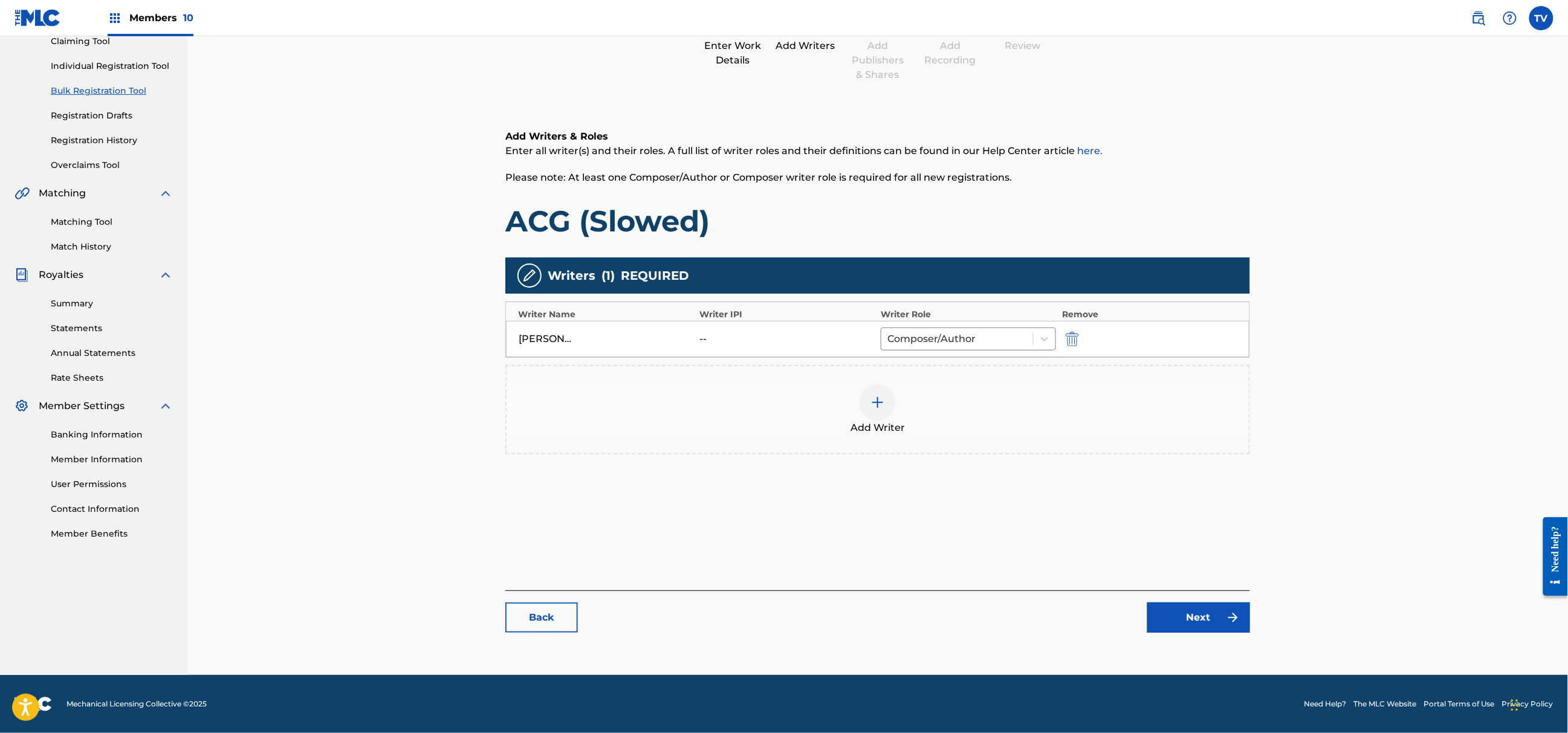
click at [1223, 620] on link "Next" at bounding box center [1199, 617] width 103 height 30
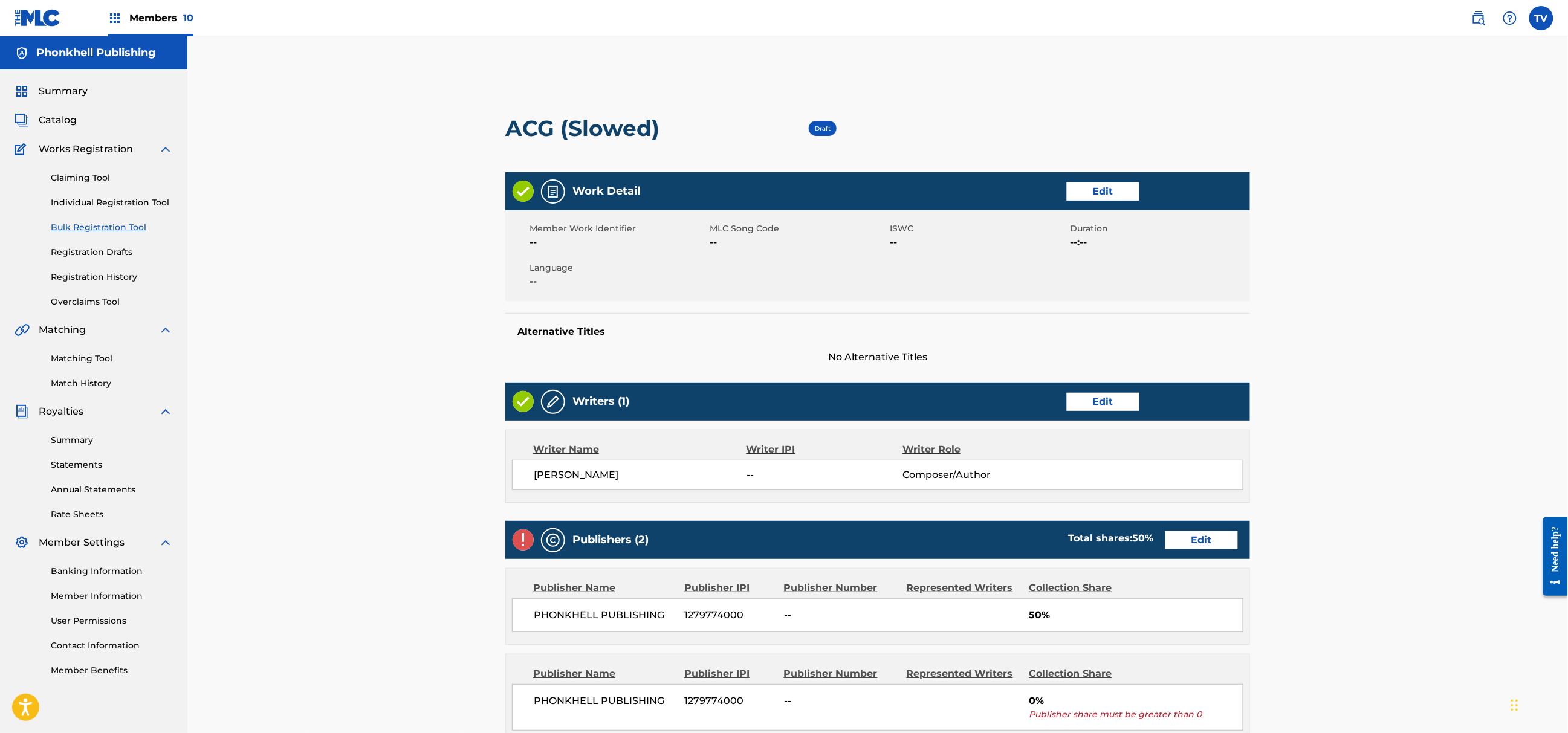
click at [1208, 534] on link "Edit" at bounding box center [1202, 540] width 73 height 18
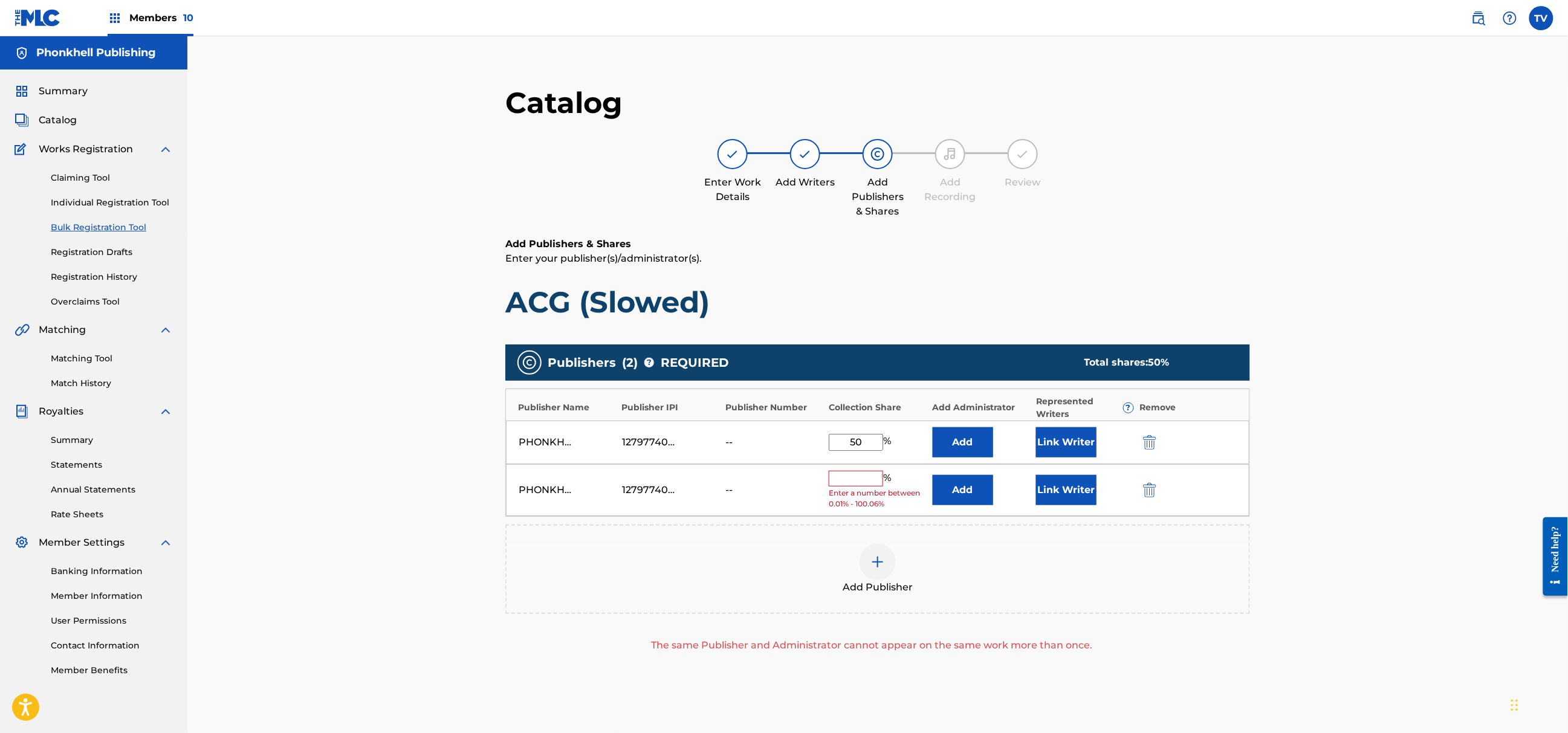
click at [1145, 484] on img "submit" at bounding box center [1150, 490] width 13 height 15
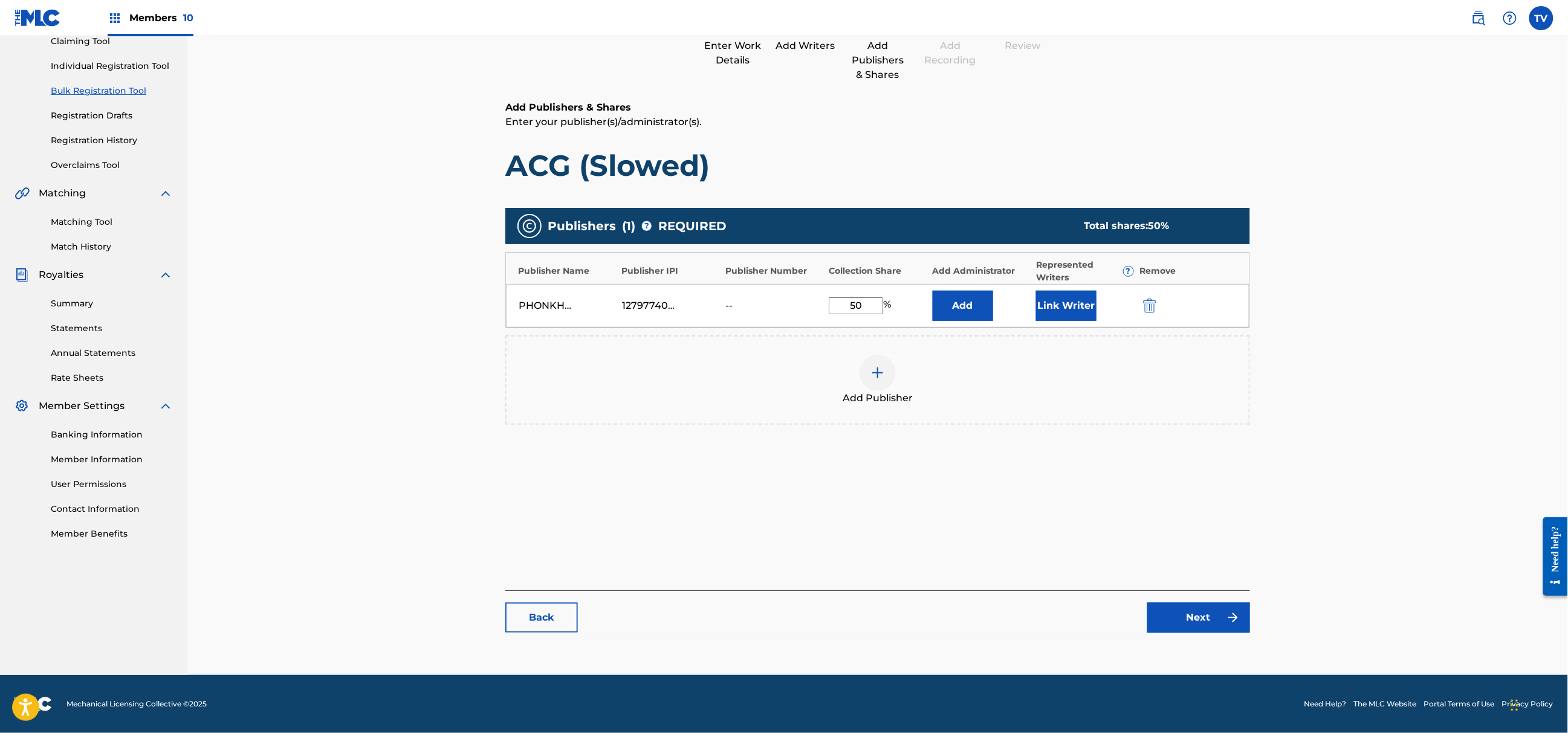
click at [1188, 610] on link "Next" at bounding box center [1199, 617] width 103 height 30
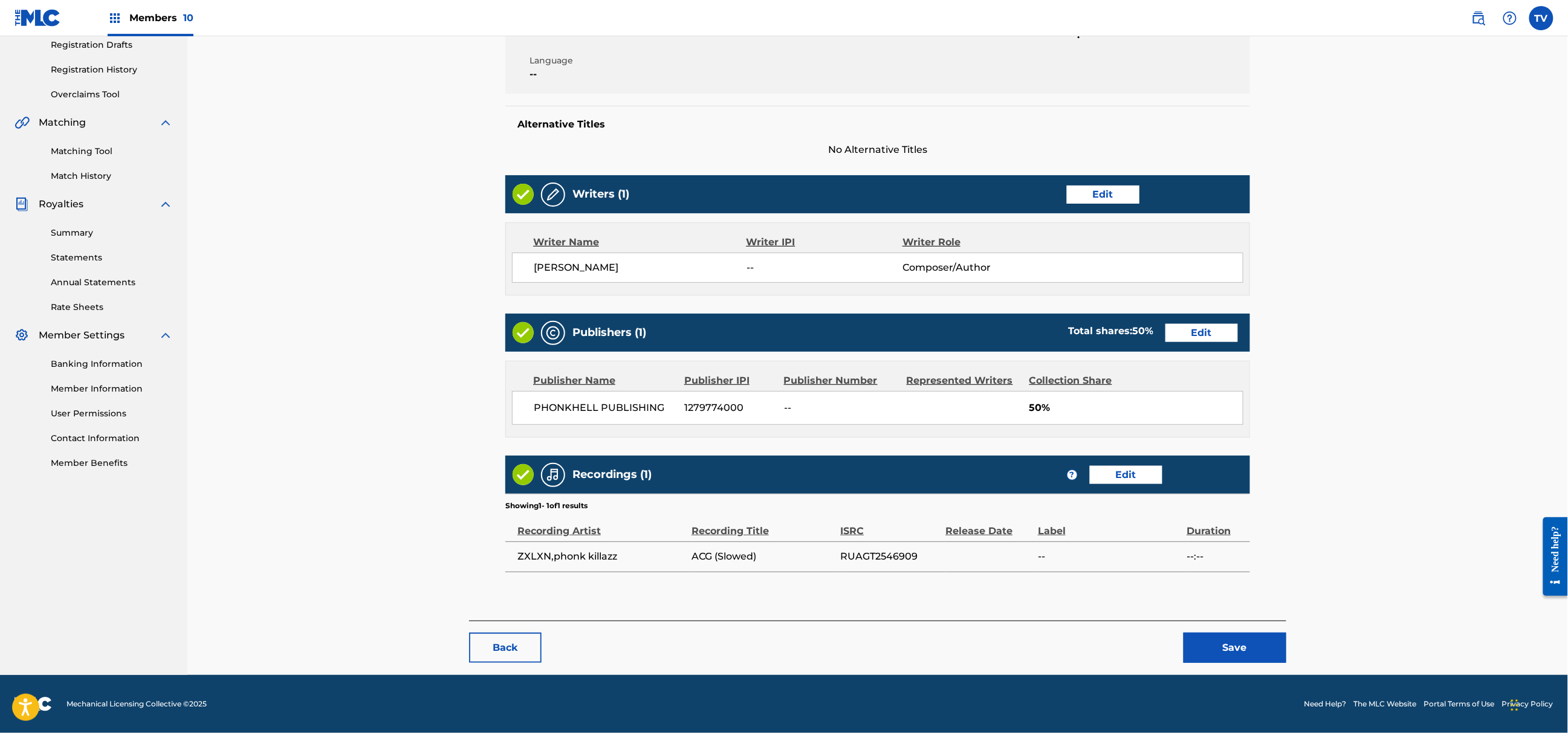
click at [1249, 653] on button "Save" at bounding box center [1235, 648] width 103 height 30
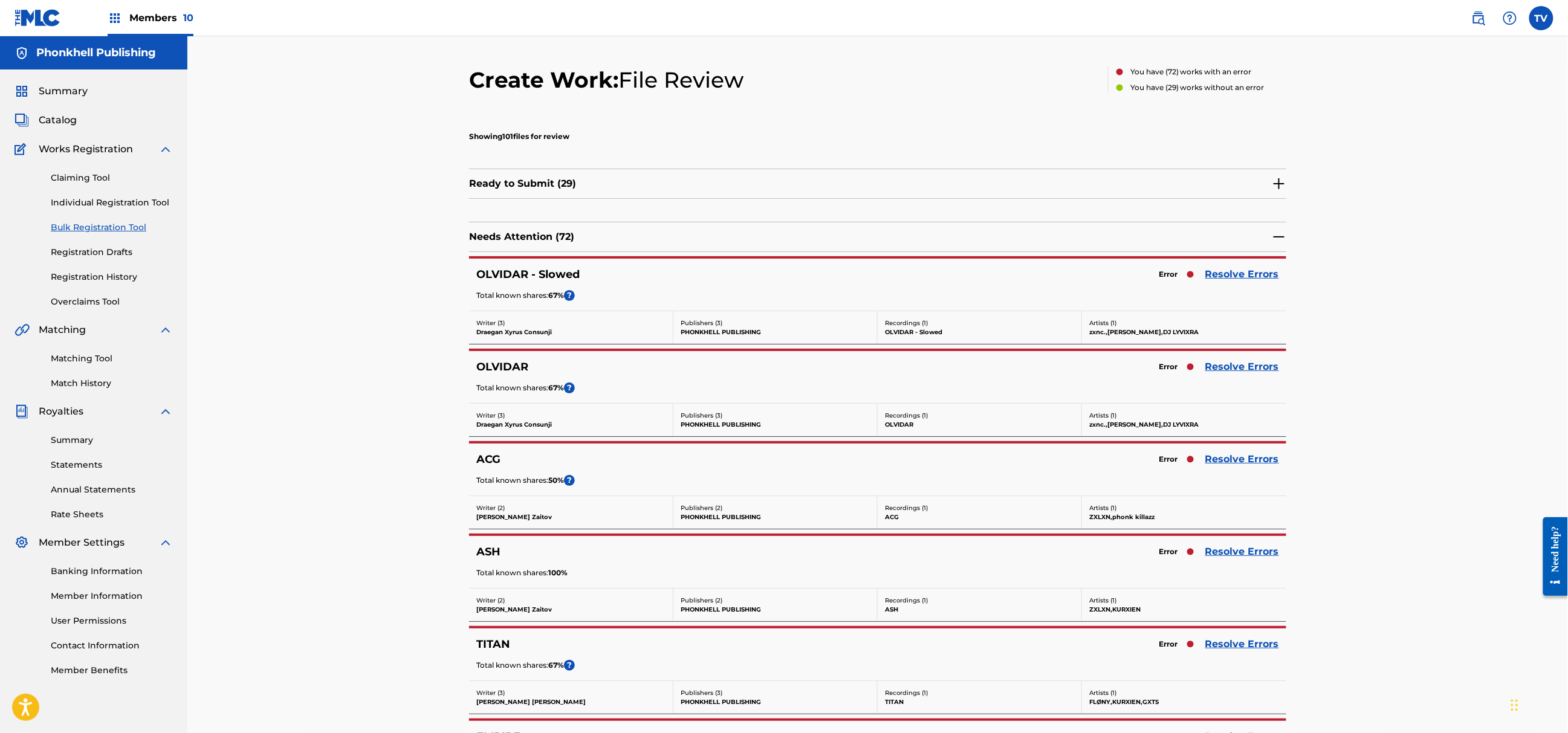
click at [1264, 459] on link "Resolve Errors" at bounding box center [1243, 459] width 74 height 15
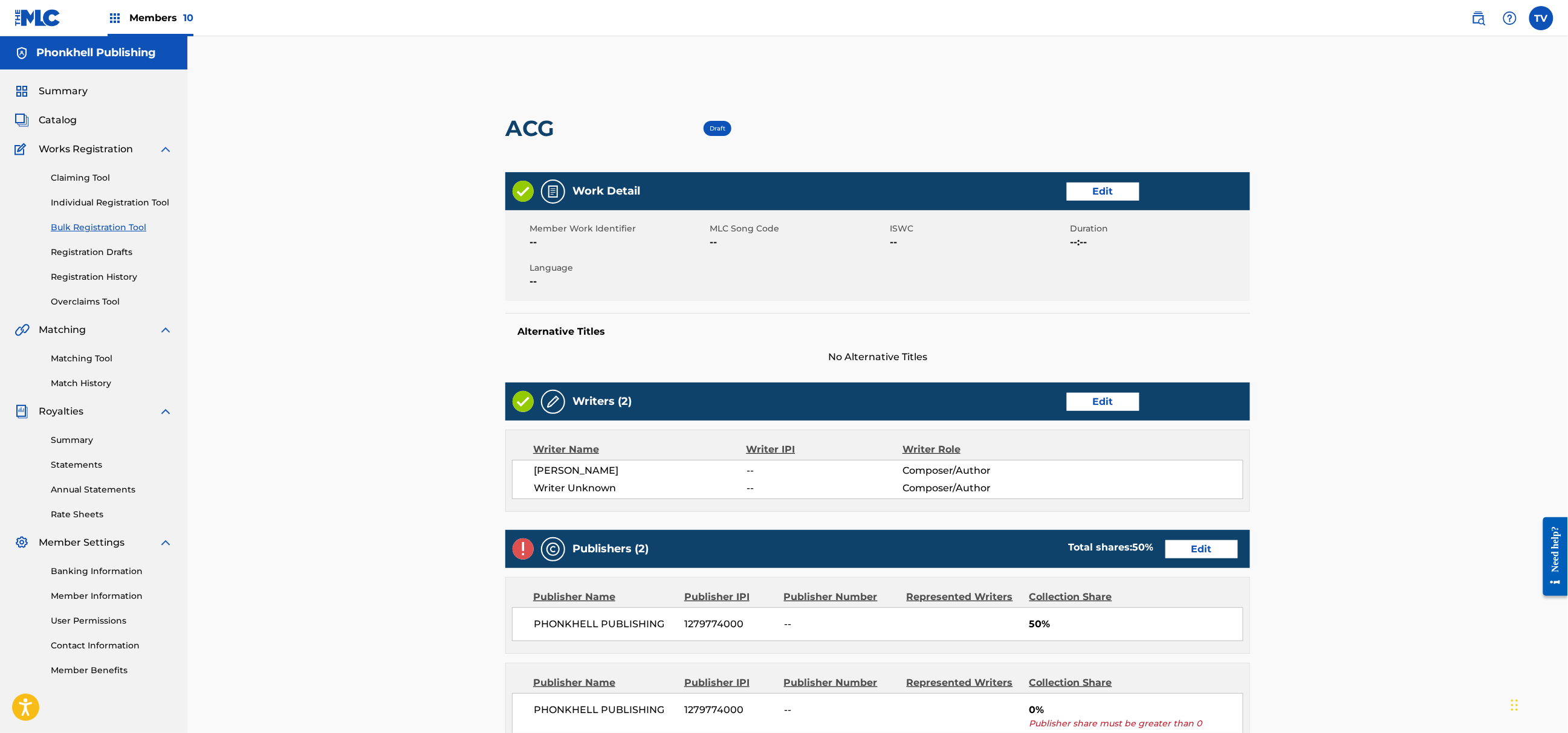
click at [1091, 404] on link "Edit" at bounding box center [1103, 402] width 73 height 18
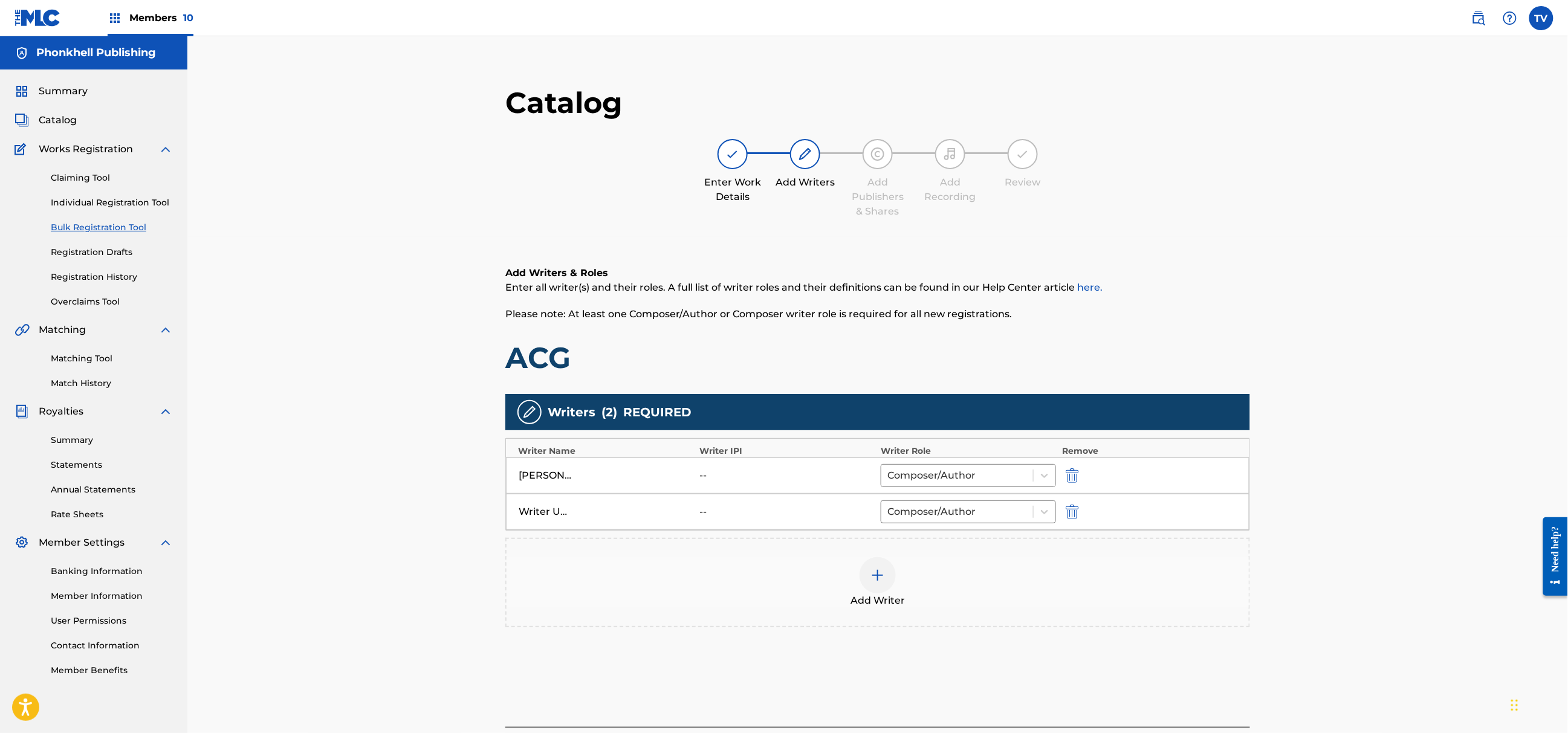
click at [1066, 506] on img "submit" at bounding box center [1072, 512] width 13 height 15
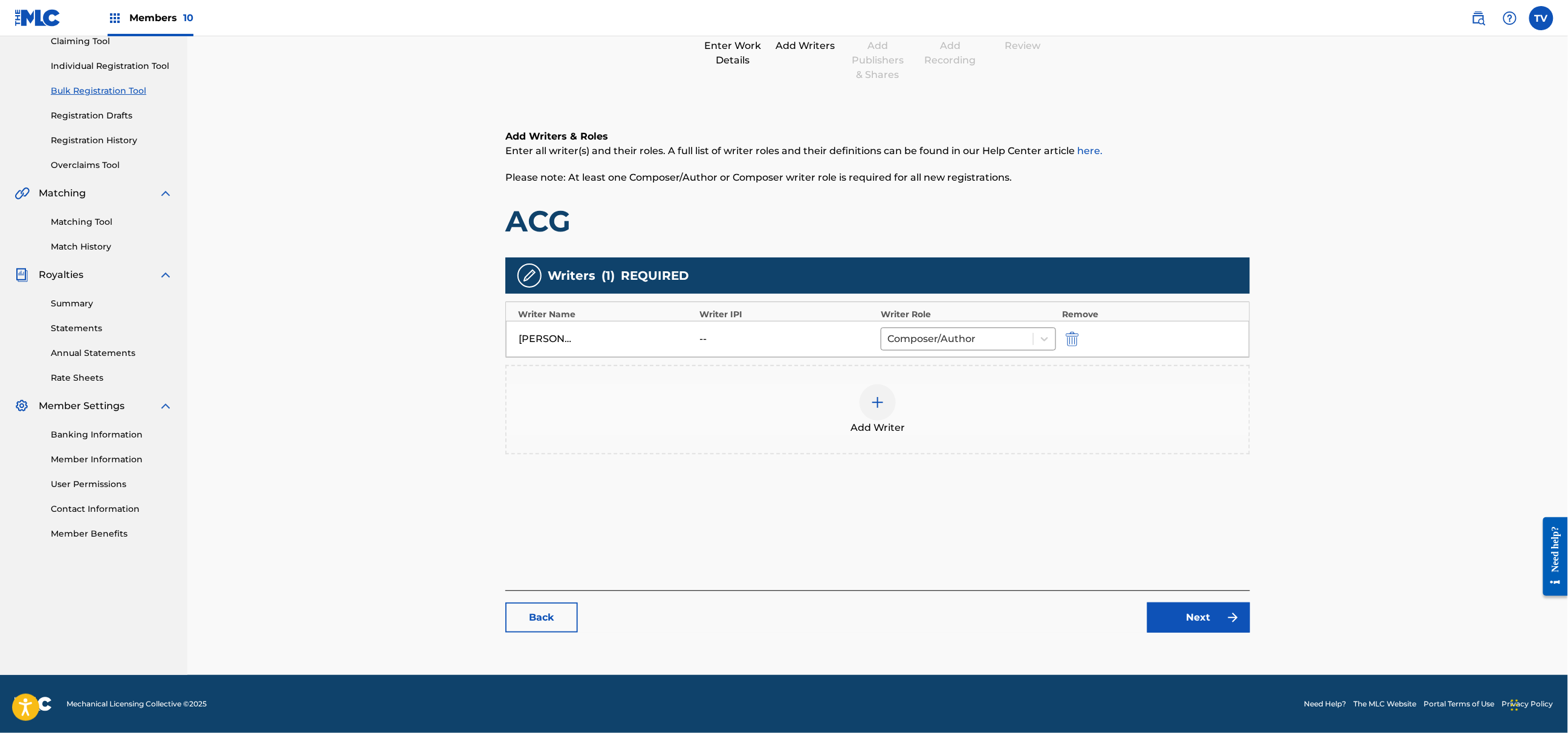
click at [1197, 626] on link "Next" at bounding box center [1199, 617] width 103 height 30
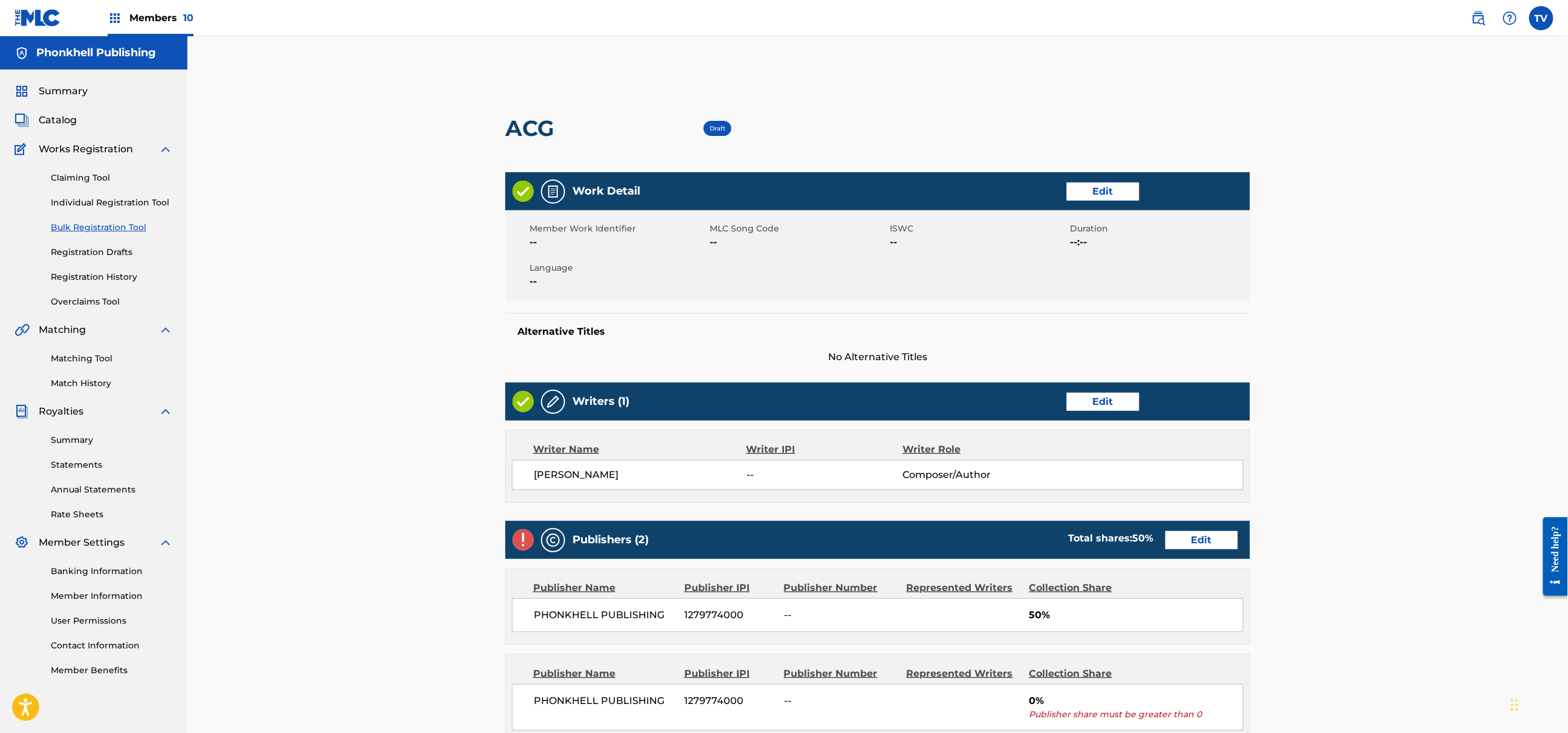
click at [1187, 552] on div "Publishers (2) Total shares: 50 % Edit" at bounding box center [878, 540] width 745 height 38
click at [1190, 544] on link "Edit" at bounding box center [1202, 540] width 73 height 18
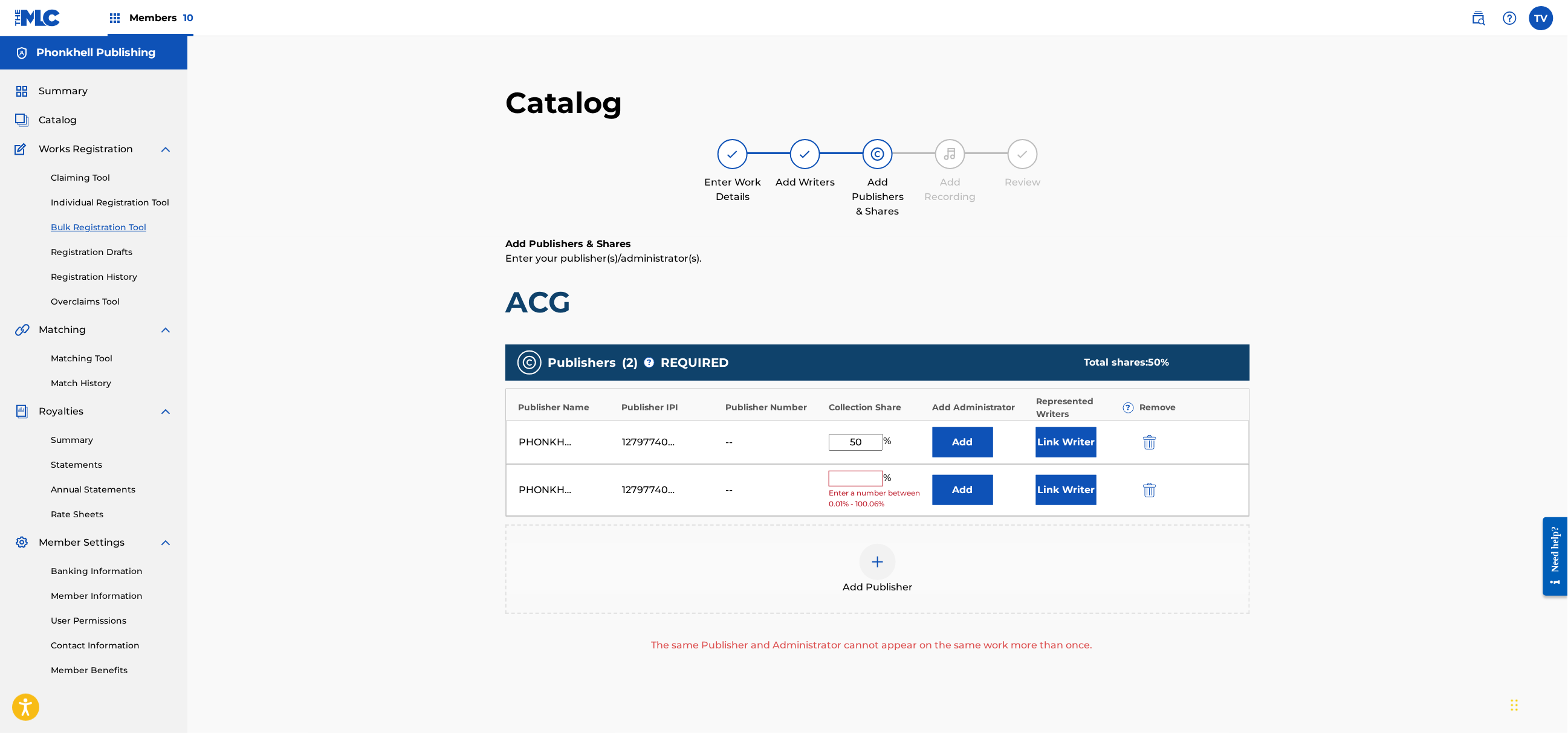
click at [1143, 492] on div "PHONKHELL PUBLISHING 1279774000 -- % Enter a number between 0.01% - 100.06% Add…" at bounding box center [878, 490] width 744 height 53
click at [1152, 496] on img "submit" at bounding box center [1150, 490] width 13 height 15
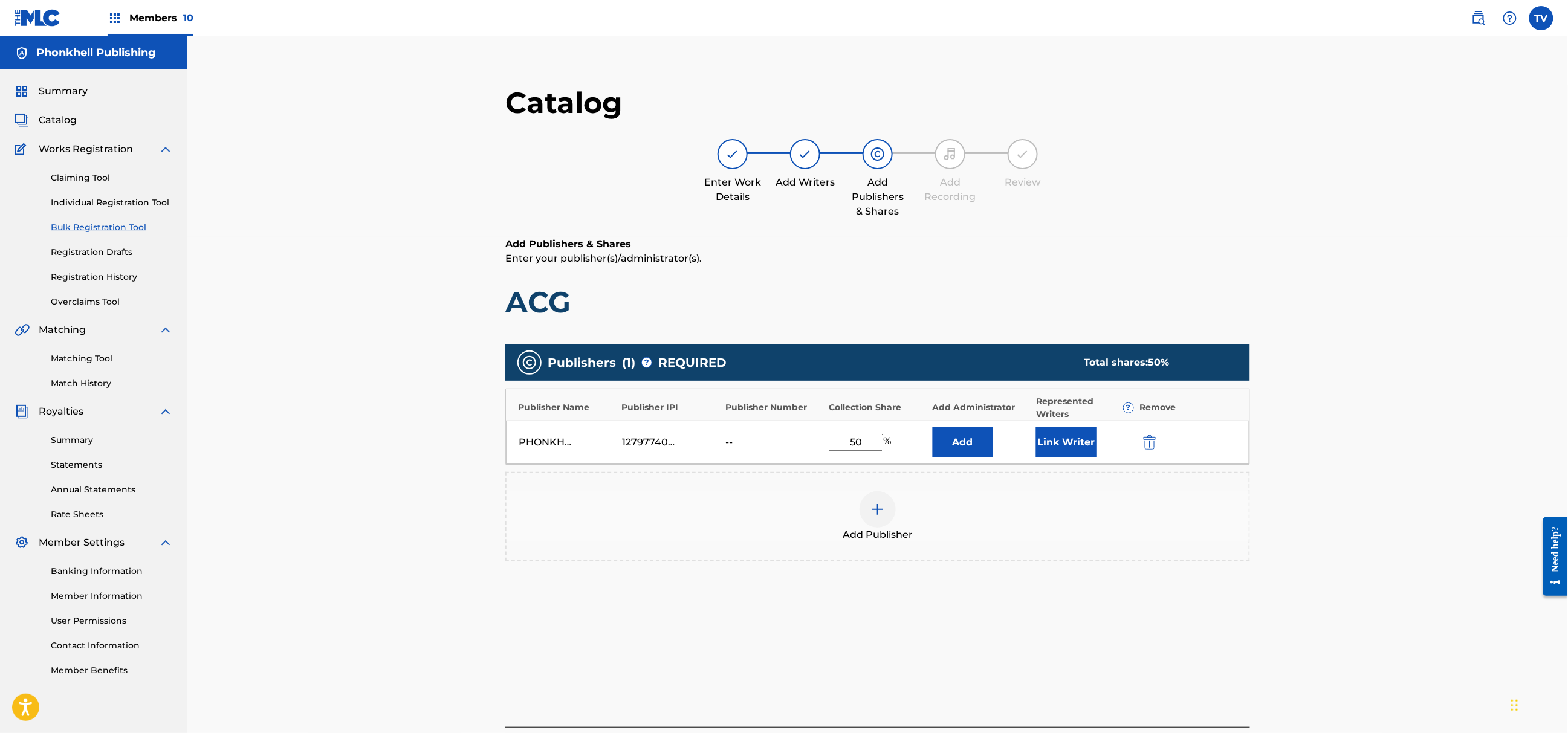
click at [1188, 644] on div "Add Publishers & Shares Enter your publisher(s)/administrator(s). ACG Publisher…" at bounding box center [878, 446] width 745 height 419
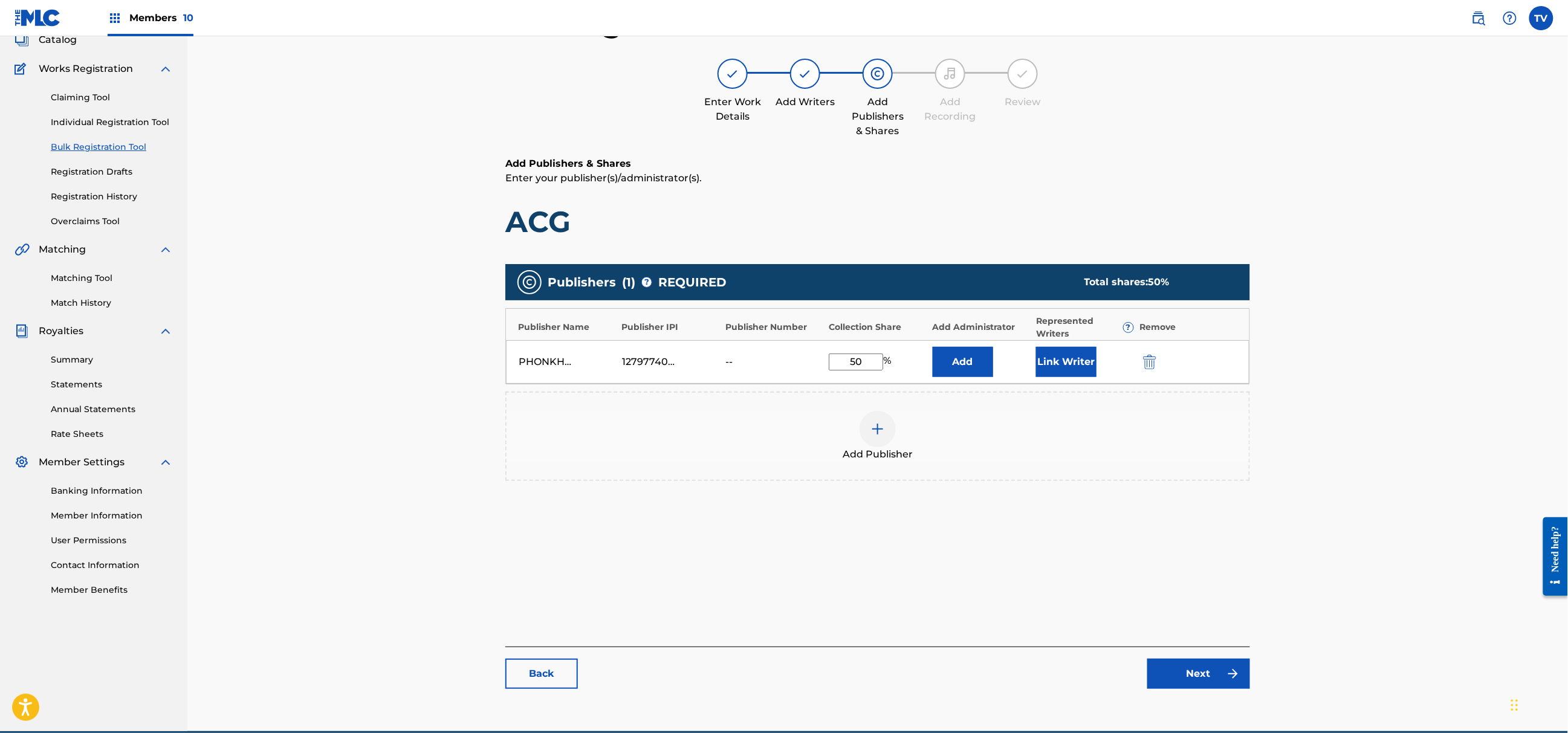
click at [1209, 654] on div "Back Next" at bounding box center [878, 668] width 745 height 42
click at [1215, 666] on link "Next" at bounding box center [1199, 674] width 103 height 30
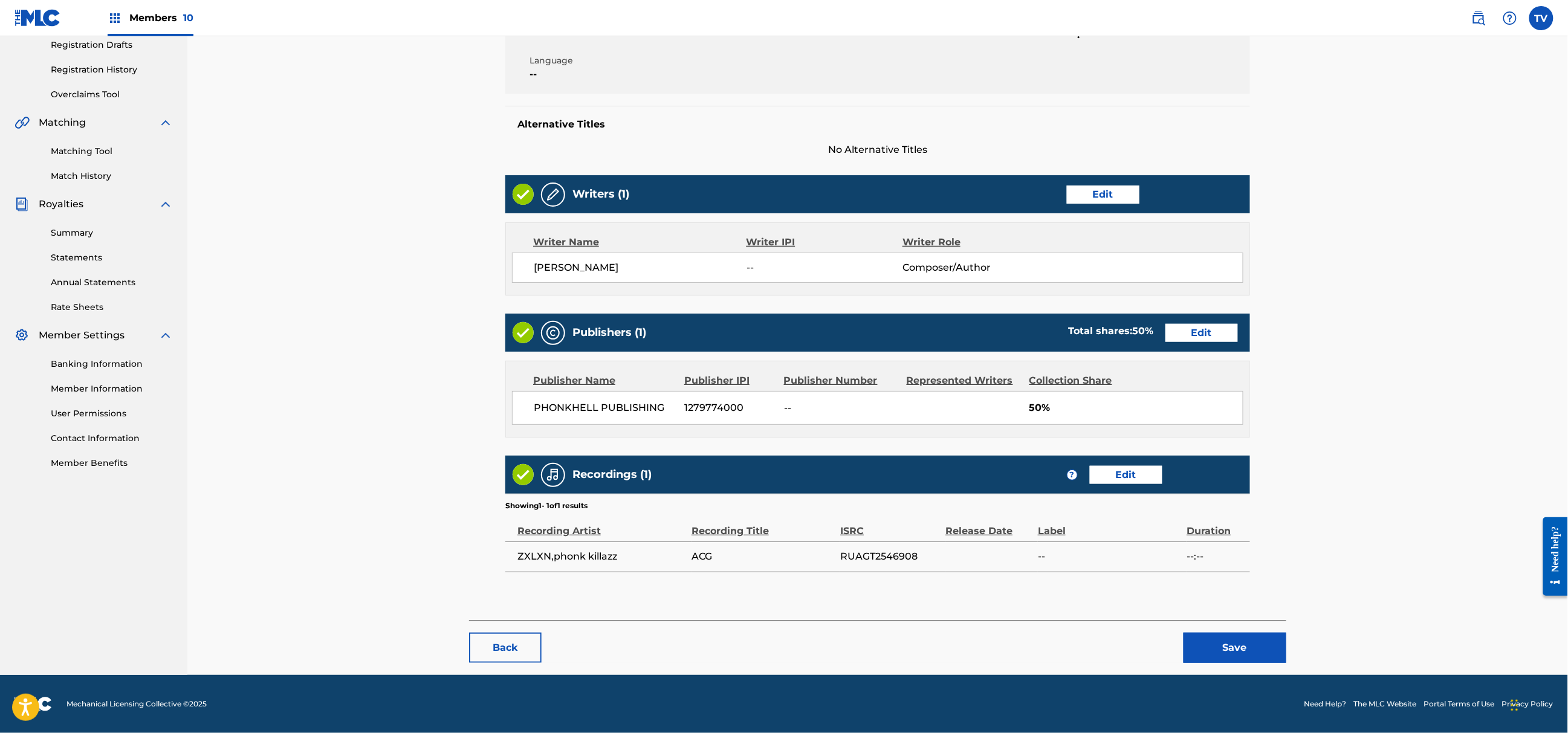
click at [1237, 656] on button "Save" at bounding box center [1235, 648] width 103 height 30
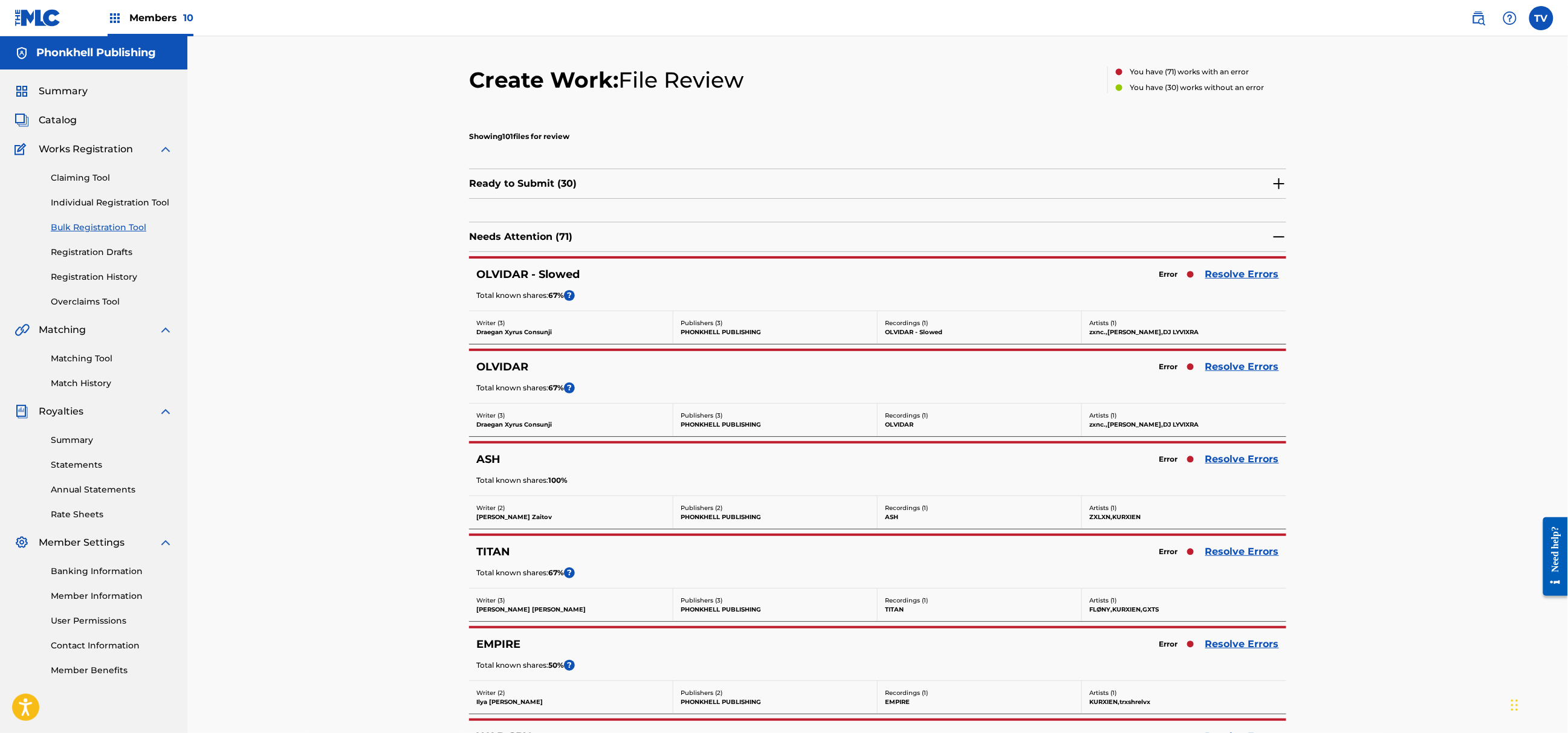
click at [1262, 381] on div "OLVIDAR Error Resolve Errors Total known shares: 67 % ?" at bounding box center [878, 377] width 817 height 52
click at [1258, 368] on link "Resolve Errors" at bounding box center [1243, 367] width 74 height 15
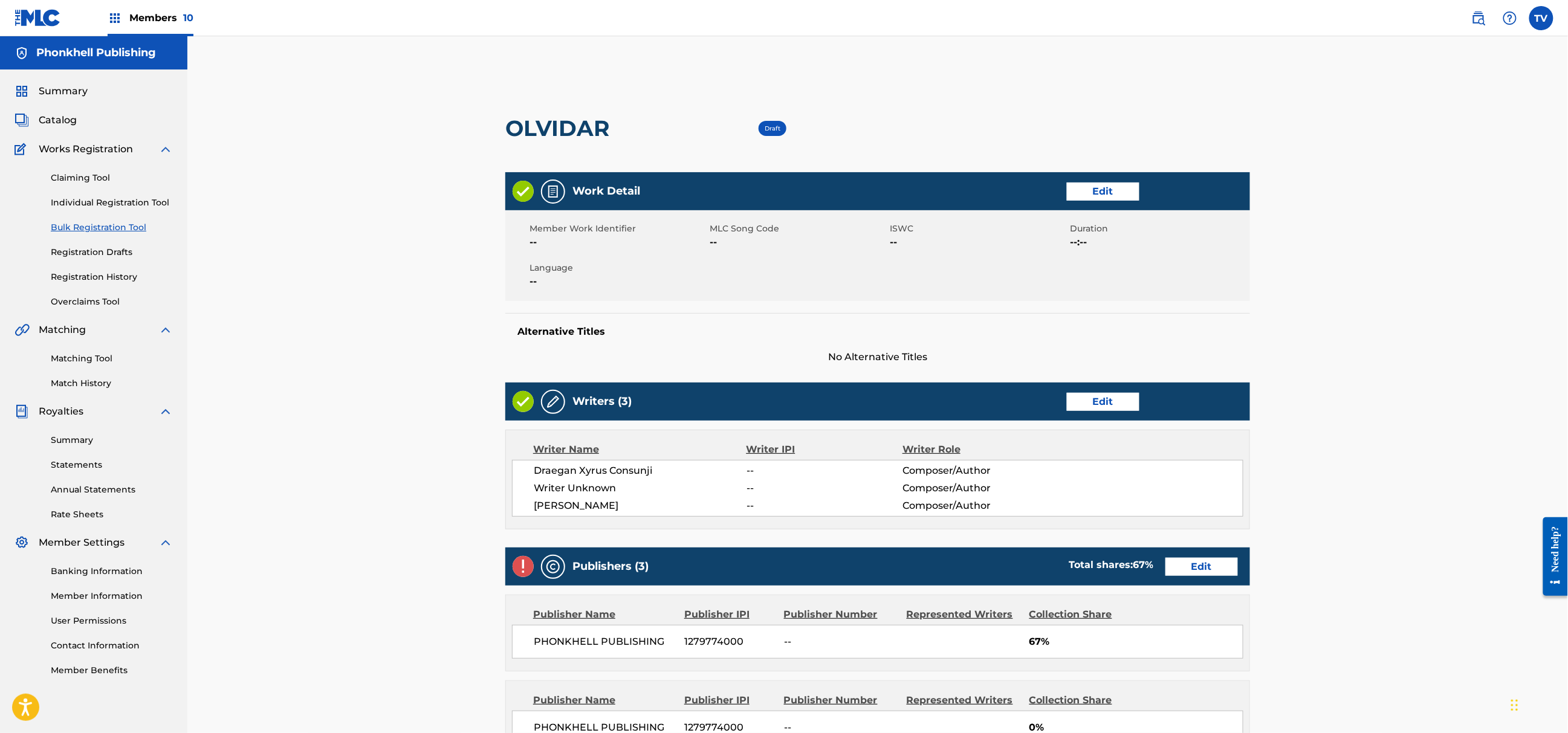
click at [1108, 398] on link "Edit" at bounding box center [1103, 402] width 73 height 18
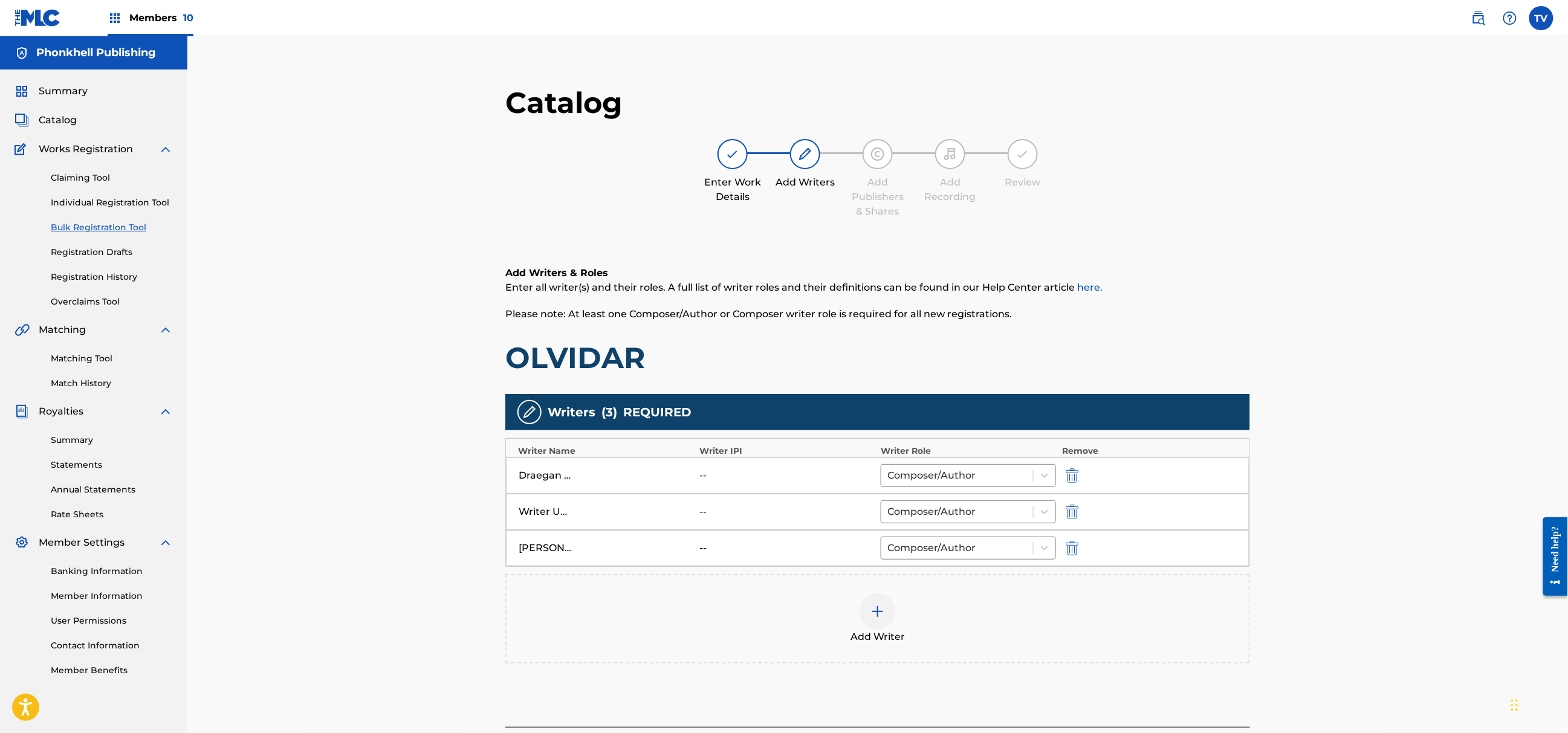
click at [1073, 515] on img "submit" at bounding box center [1072, 512] width 13 height 15
type input "[PERSON_NAME]"
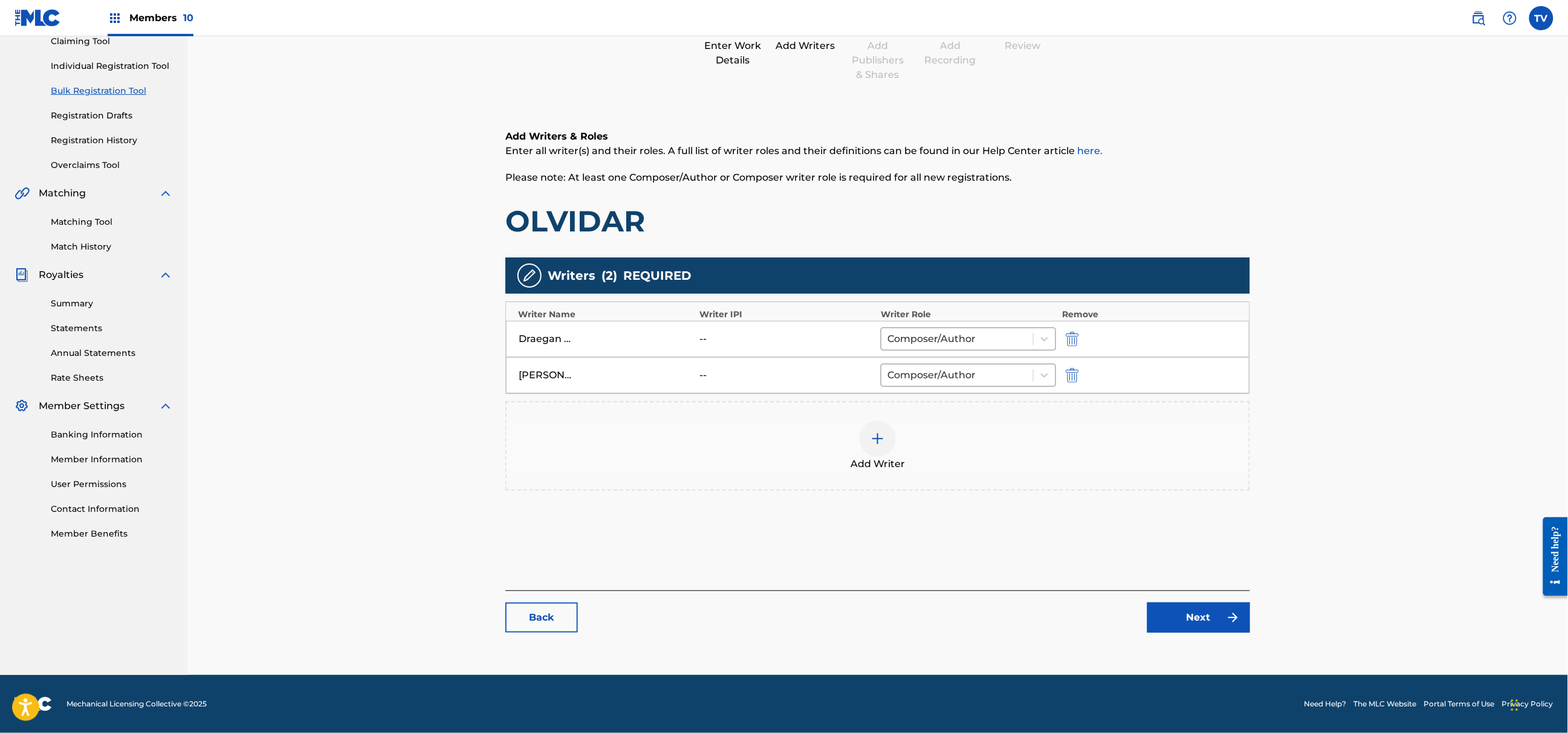
click at [1181, 627] on link "Next" at bounding box center [1199, 617] width 103 height 30
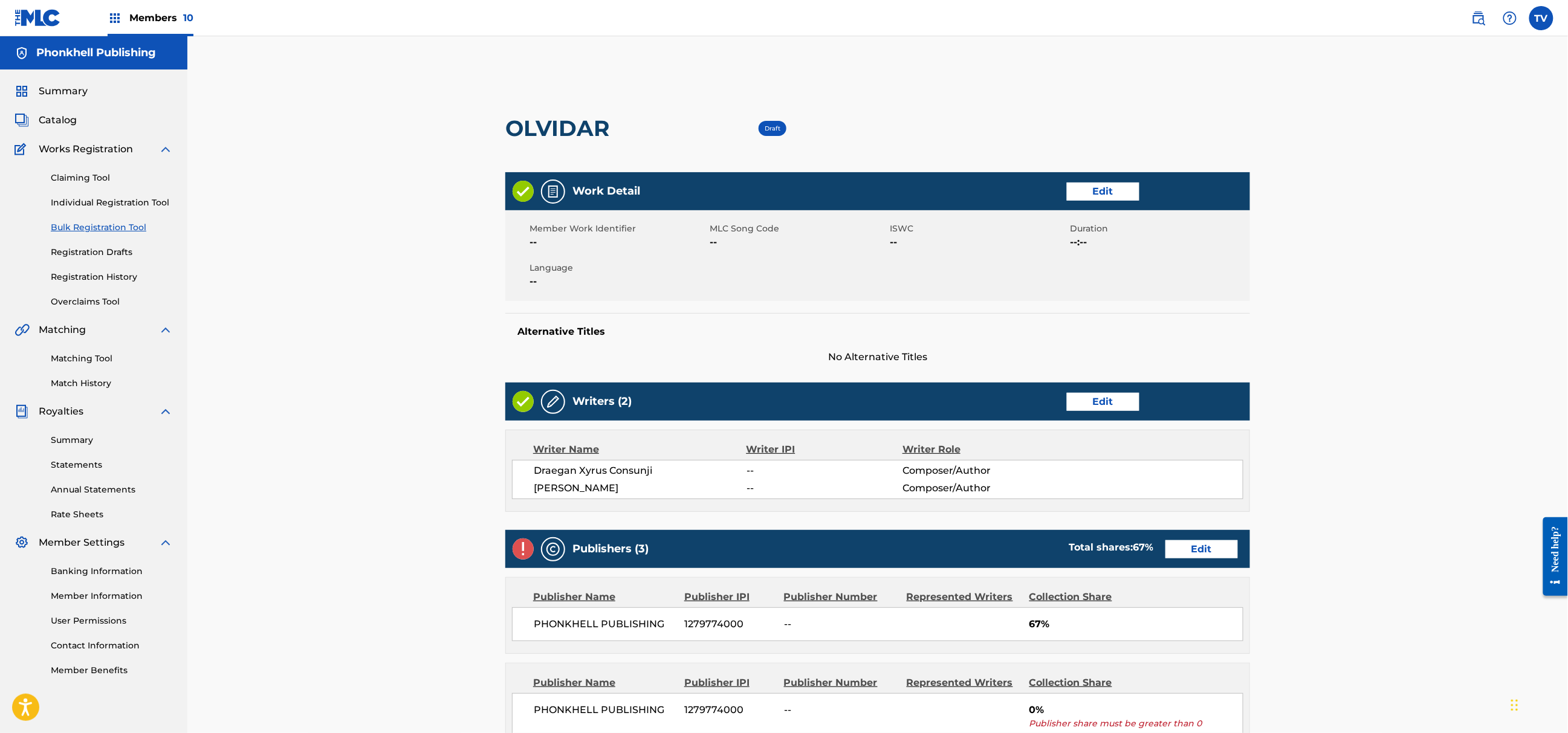
click at [1195, 541] on link "Edit" at bounding box center [1202, 550] width 73 height 18
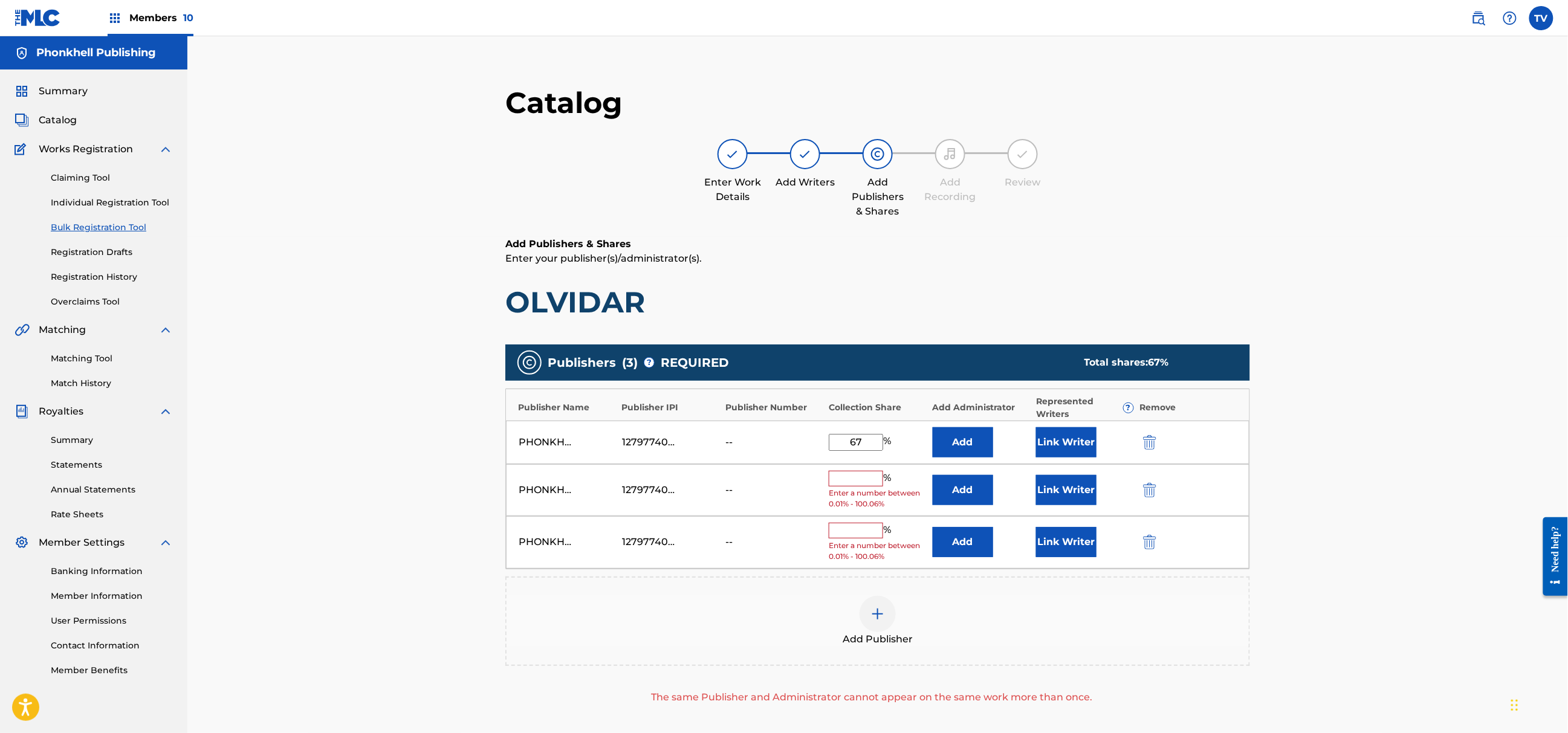
click at [1151, 489] on img "submit" at bounding box center [1150, 490] width 13 height 15
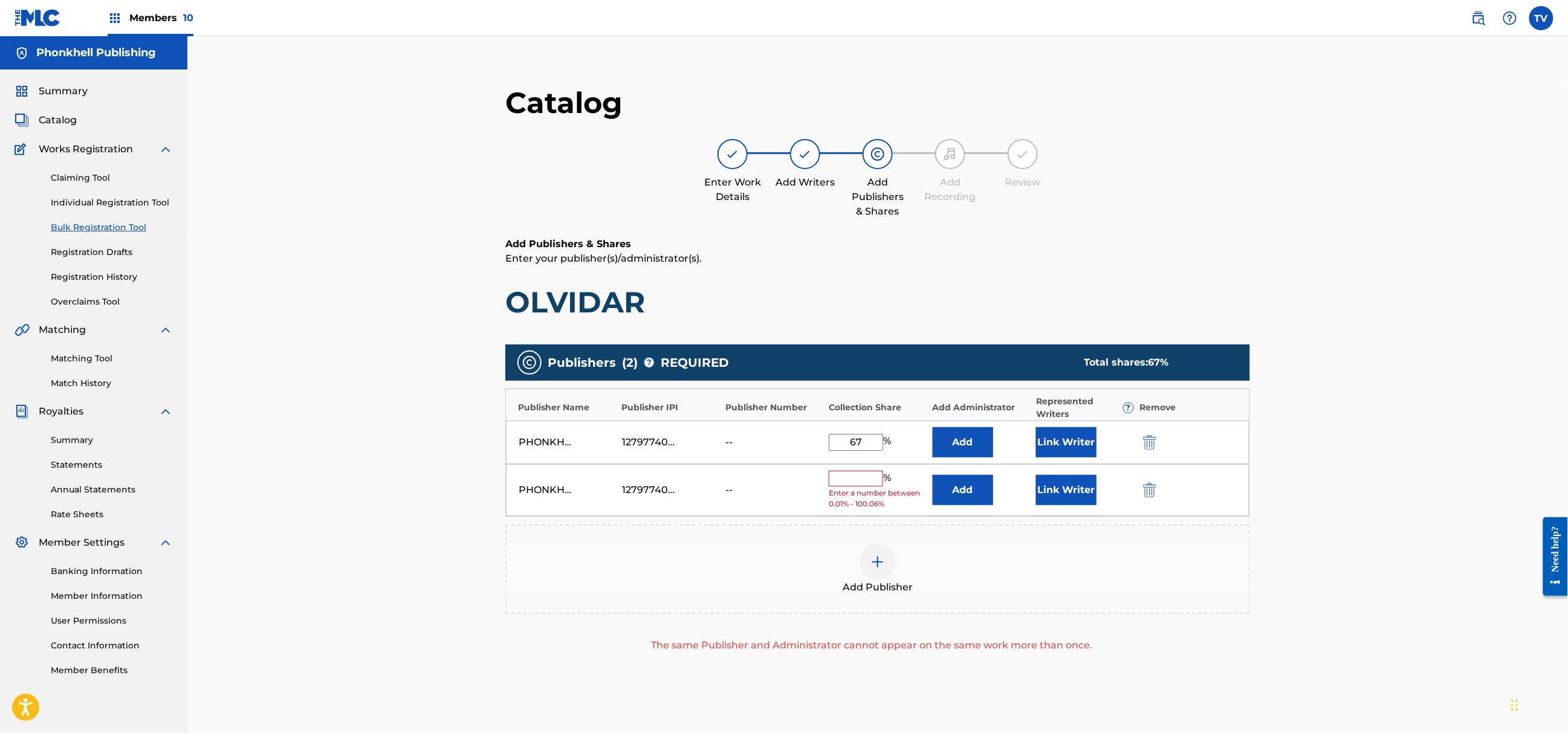
click at [1151, 489] on img "submit" at bounding box center [1150, 490] width 13 height 15
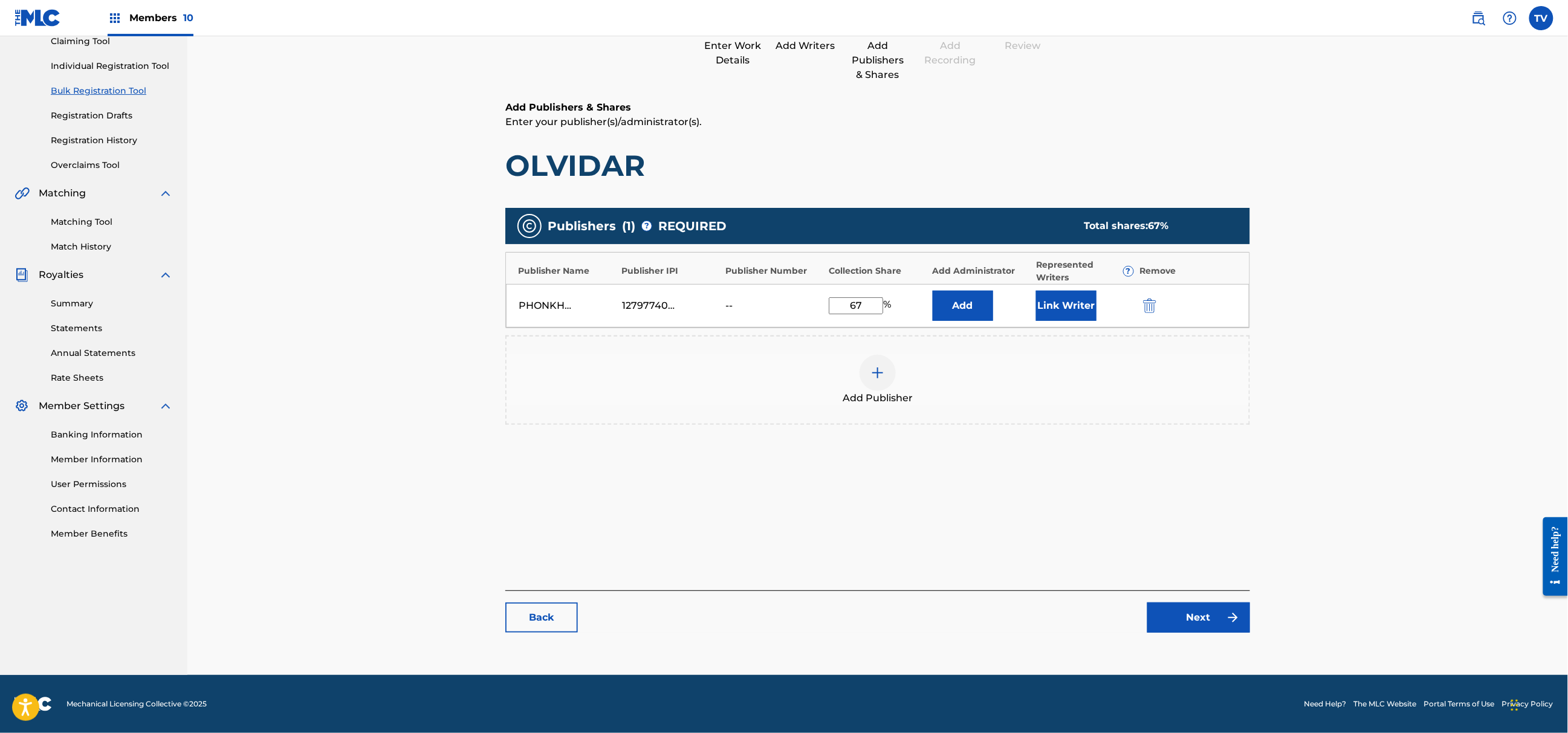
click at [1215, 630] on link "Next" at bounding box center [1199, 617] width 103 height 30
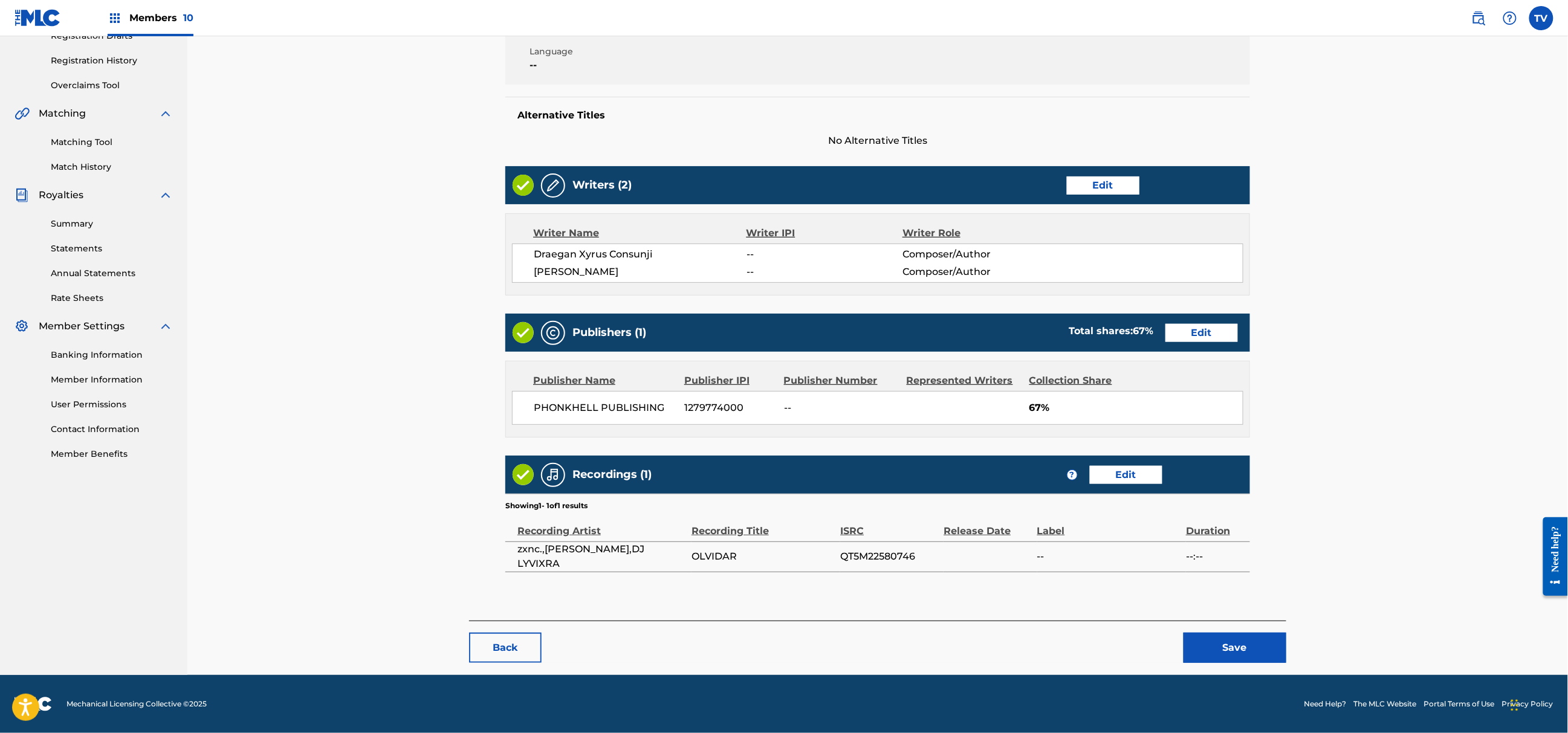
click at [1220, 651] on button "Save" at bounding box center [1235, 648] width 103 height 30
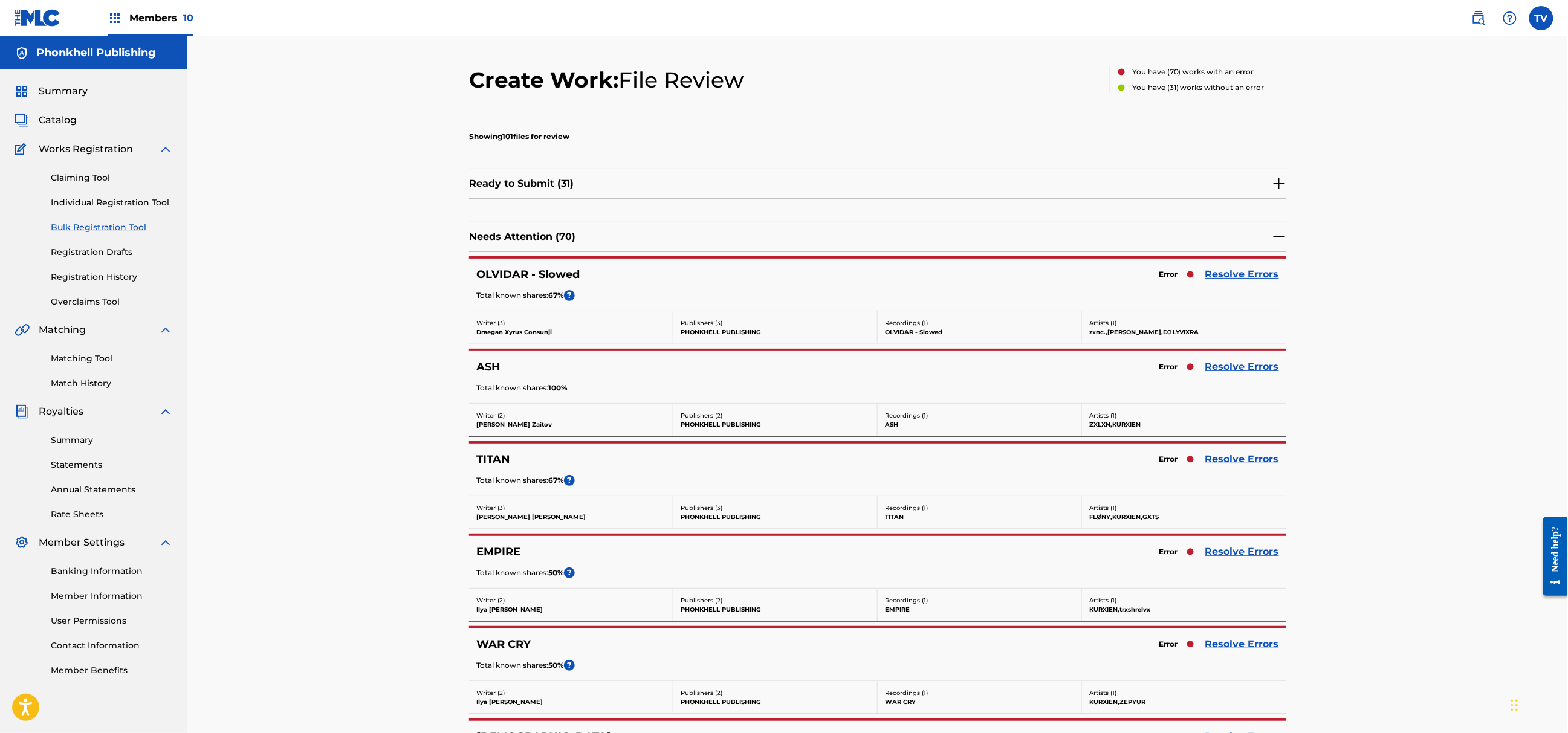
click at [1218, 277] on link "Resolve Errors" at bounding box center [1243, 274] width 74 height 15
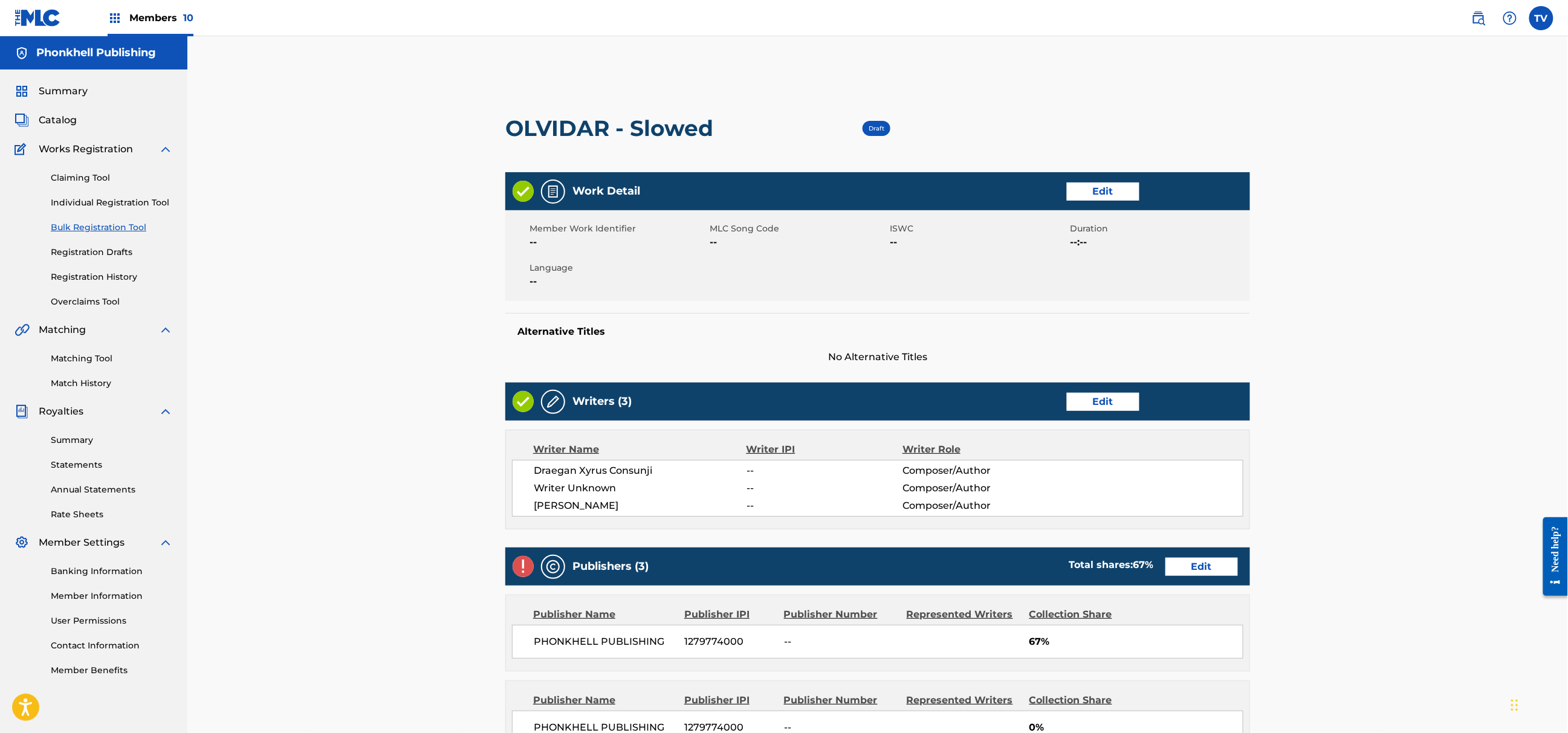
drag, startPoint x: 1087, startPoint y: 416, endPoint x: 1090, endPoint y: 411, distance: 5.8
click at [1089, 411] on div "Writers (3) Edit" at bounding box center [878, 402] width 745 height 38
click at [1090, 406] on link "Edit" at bounding box center [1103, 402] width 73 height 18
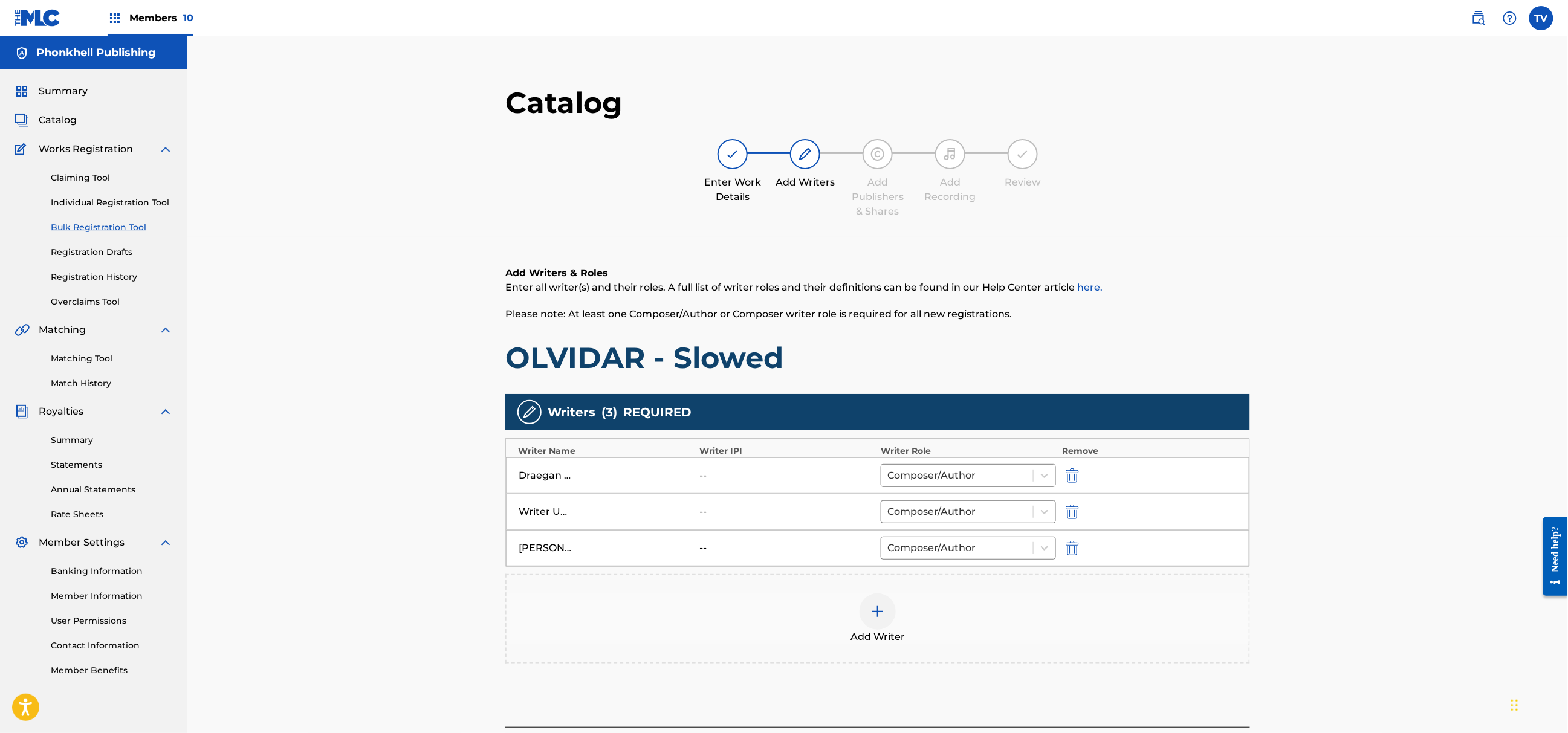
click at [1064, 504] on div "Writer Unknown -- Composer/Author" at bounding box center [878, 512] width 744 height 36
click at [1075, 509] on img "submit" at bounding box center [1072, 512] width 13 height 15
type input "[PERSON_NAME]"
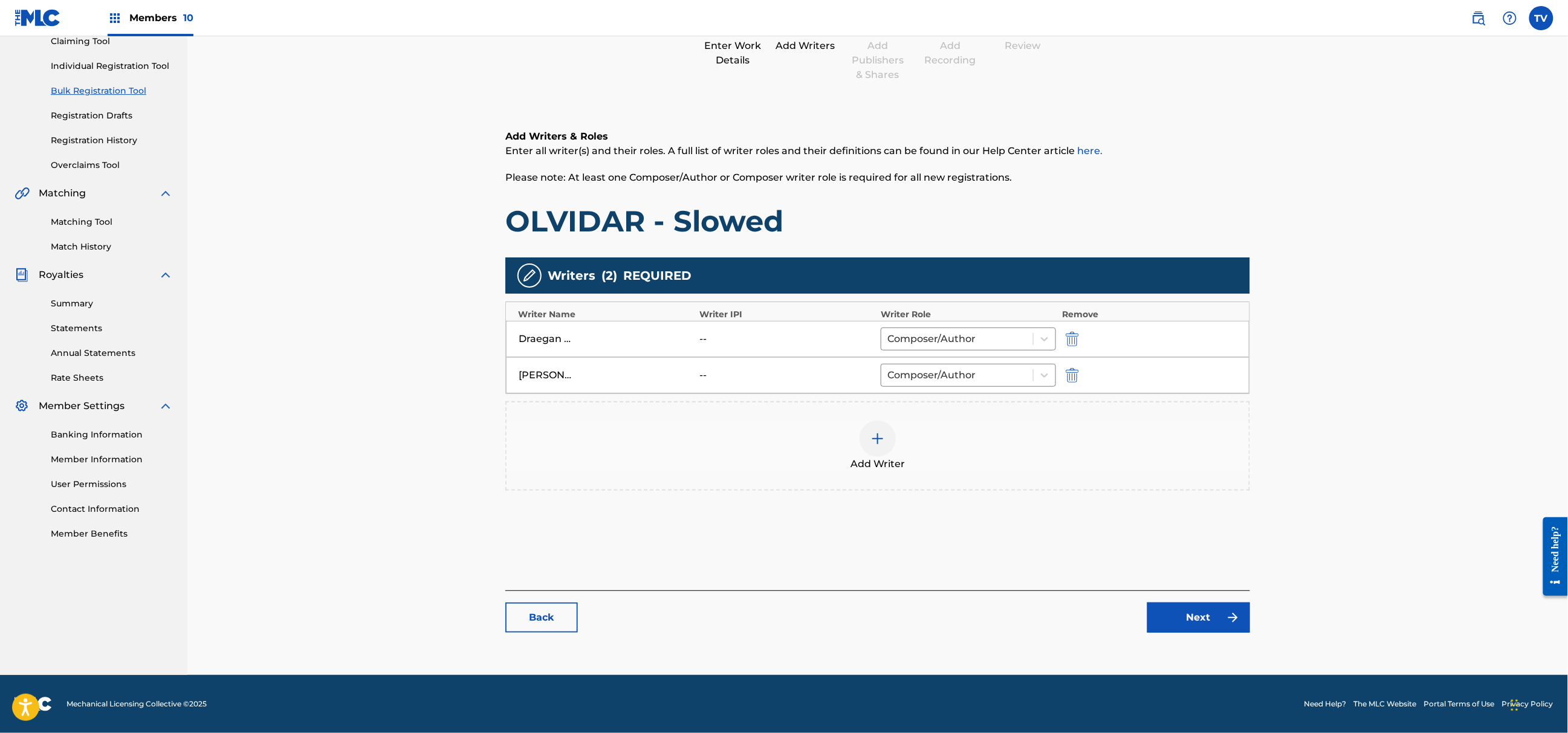
click at [1220, 611] on link "Next" at bounding box center [1199, 617] width 103 height 30
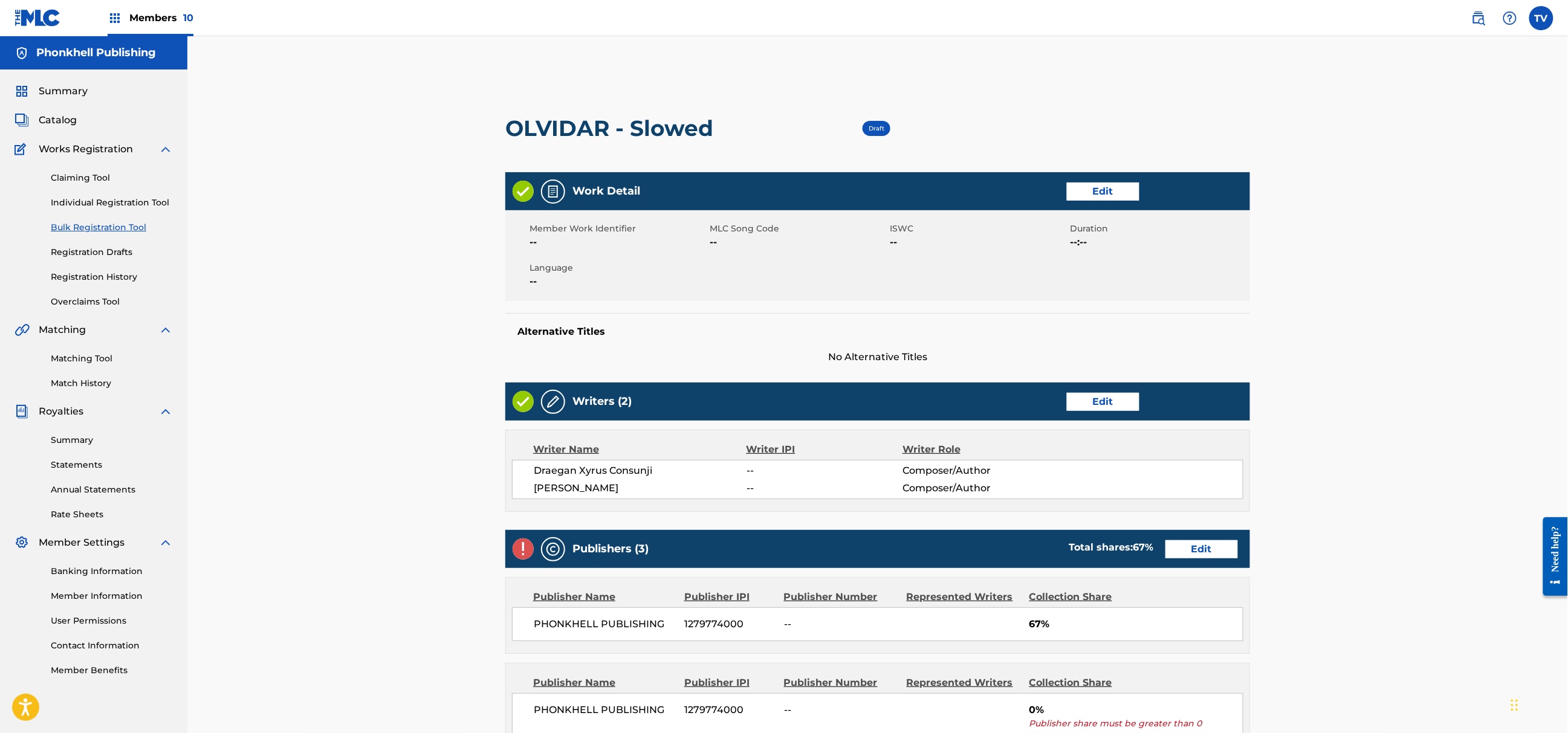
click at [1207, 544] on link "Edit" at bounding box center [1202, 550] width 73 height 18
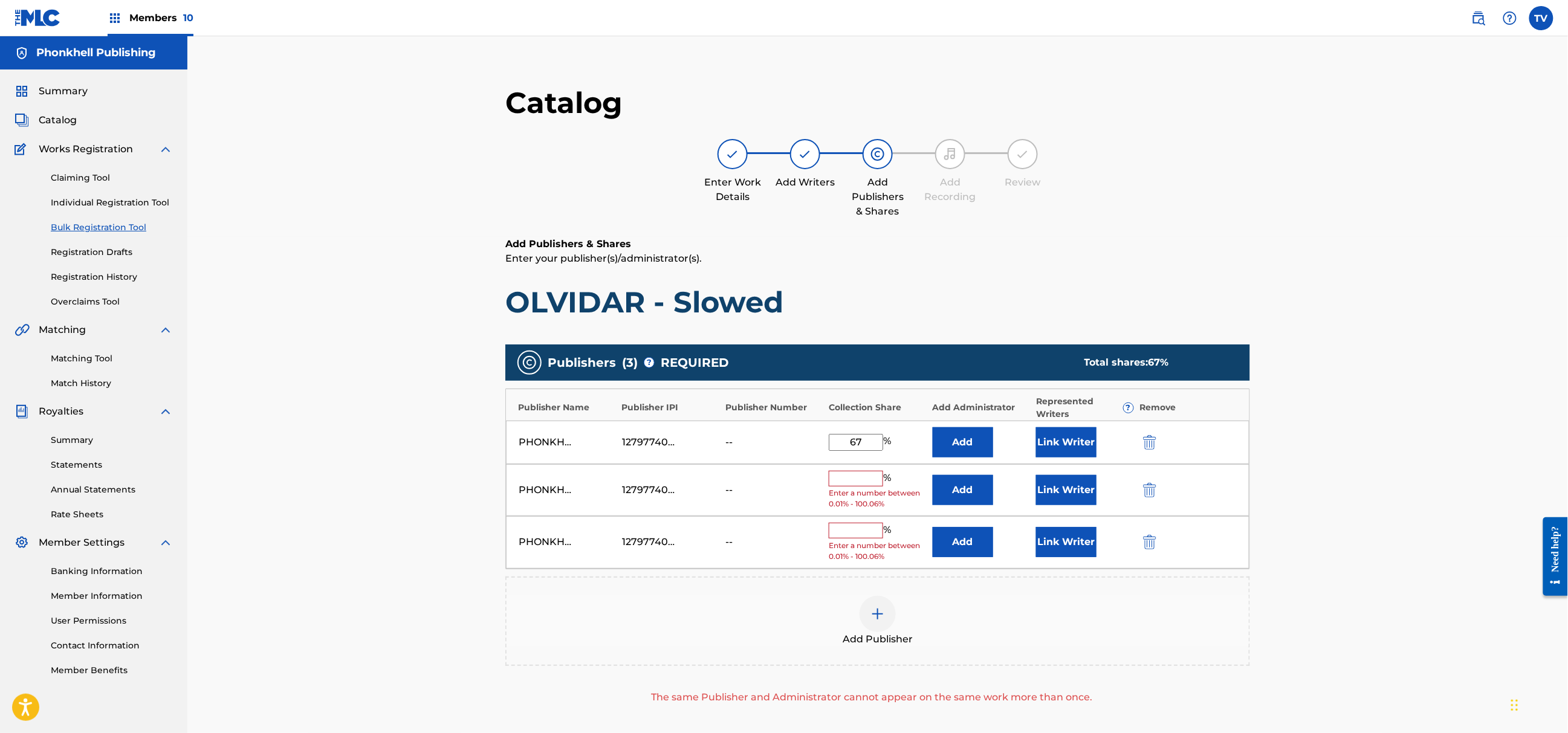
click at [1151, 487] on img "submit" at bounding box center [1150, 490] width 13 height 15
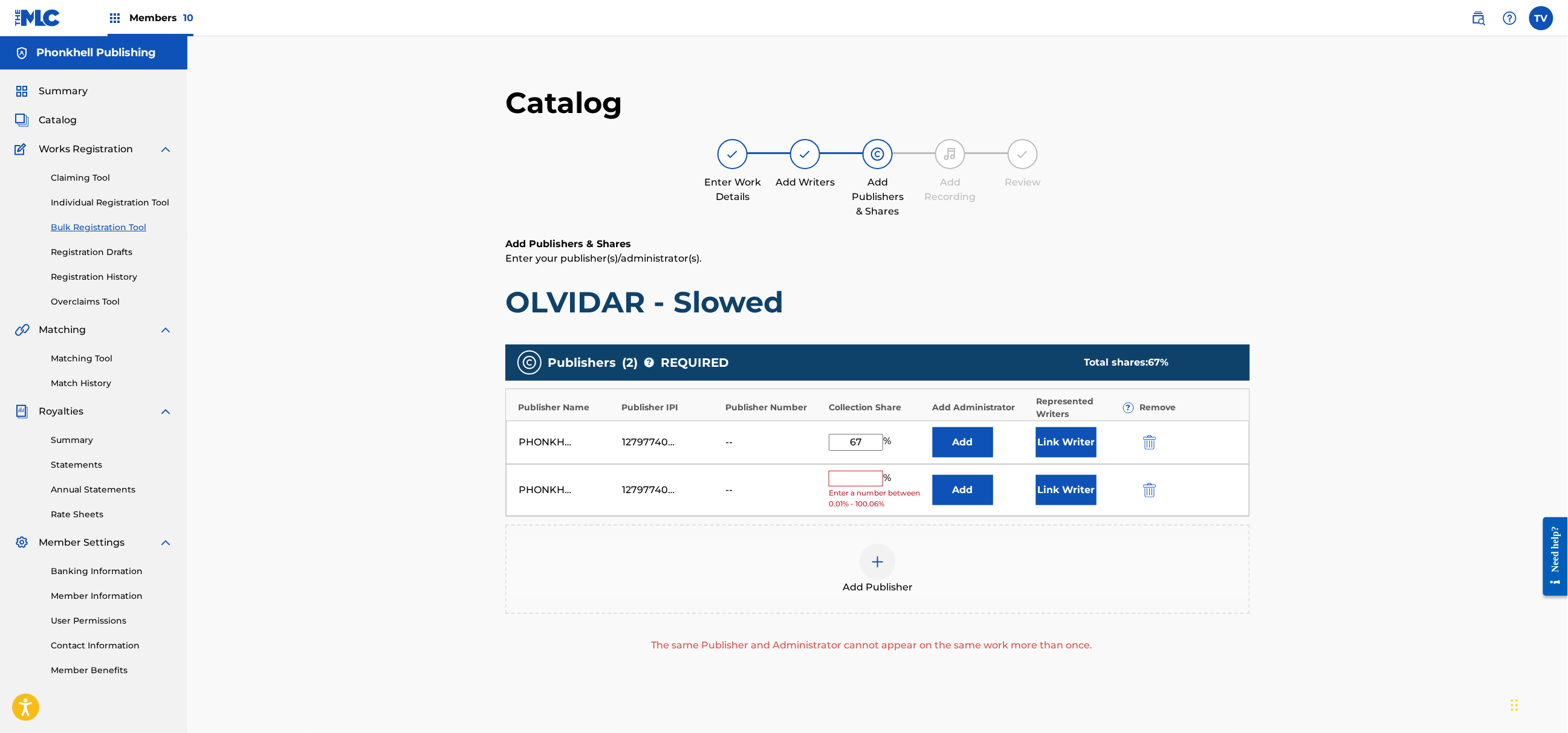
click at [1151, 487] on img "submit" at bounding box center [1150, 490] width 13 height 15
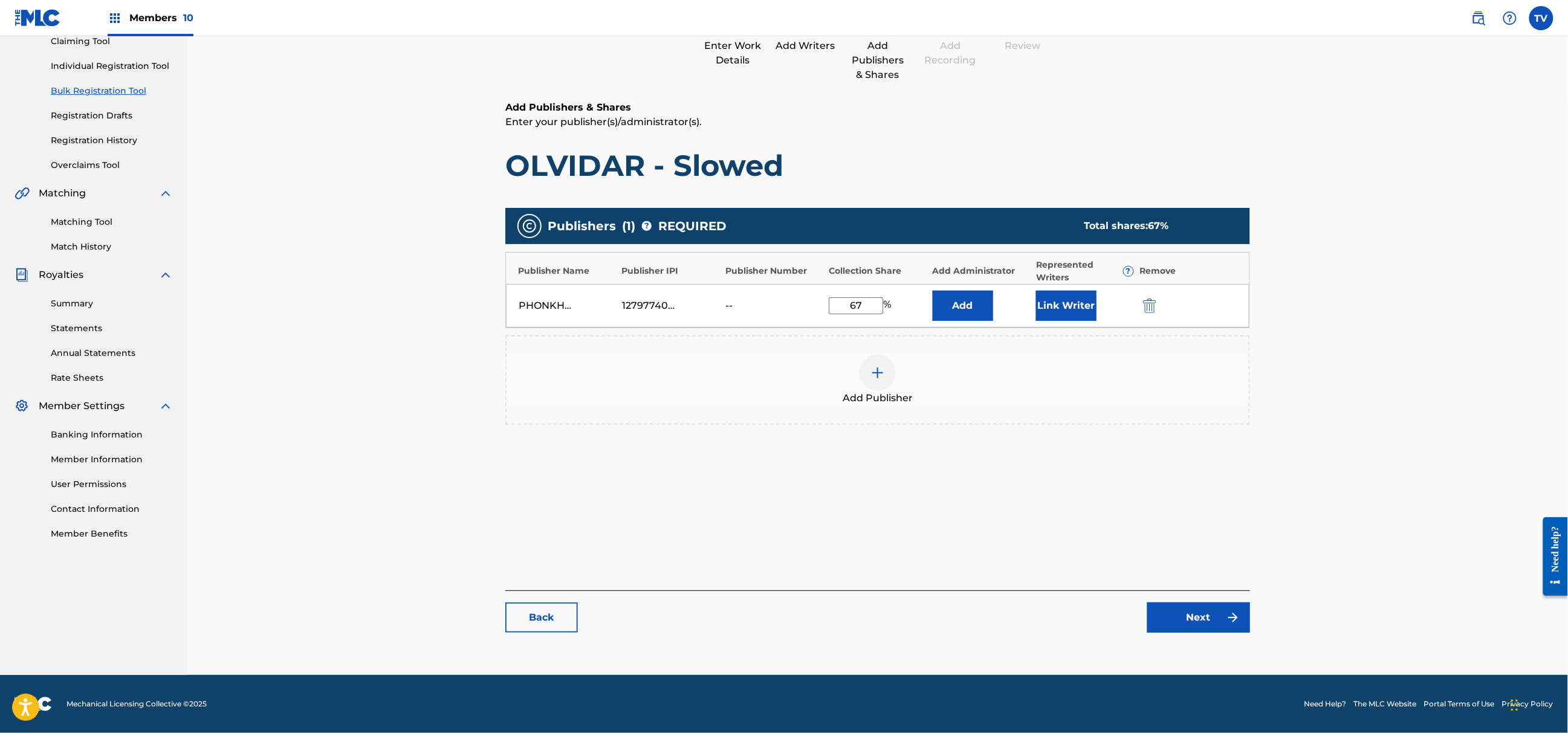
click at [1210, 630] on div "Catalog Enter Work Details Add Writers Add Publishers & Shares Add Recording Re…" at bounding box center [878, 296] width 745 height 697
click at [1209, 629] on link "Next" at bounding box center [1199, 617] width 103 height 30
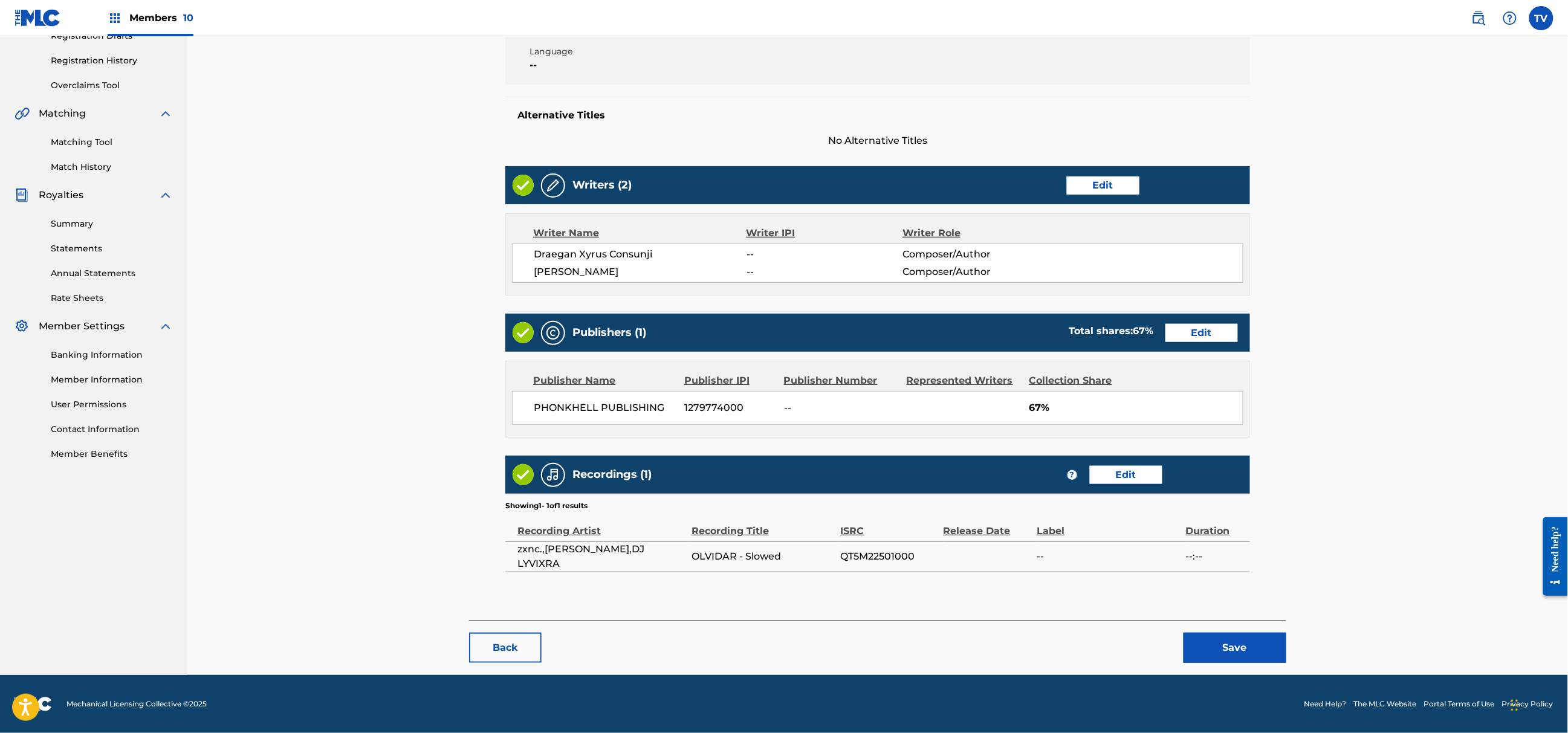
click at [1227, 641] on button "Save" at bounding box center [1235, 648] width 103 height 30
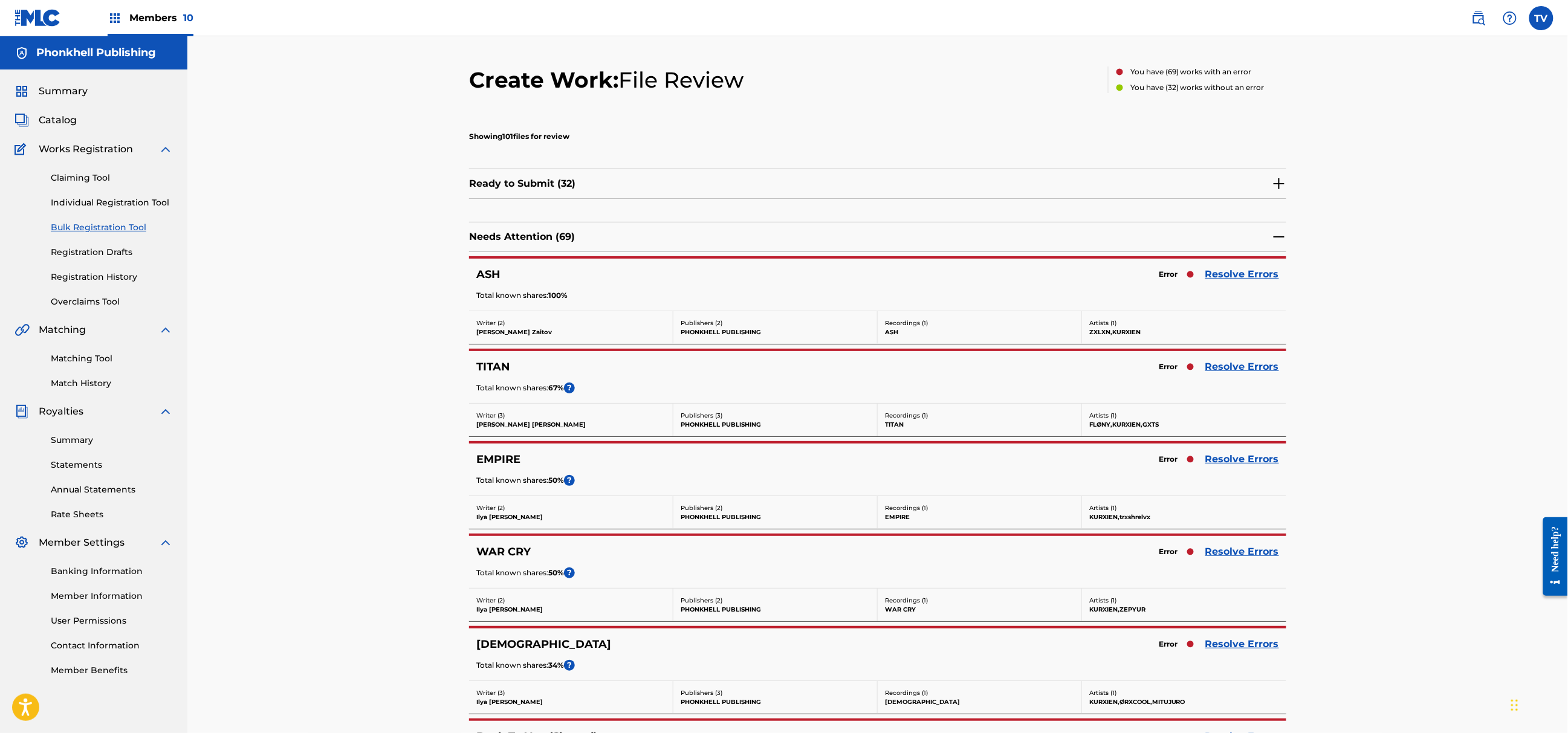
click at [1263, 467] on div "Error Resolve Errors" at bounding box center [1216, 459] width 126 height 17
click at [1257, 460] on link "Resolve Errors" at bounding box center [1243, 459] width 74 height 15
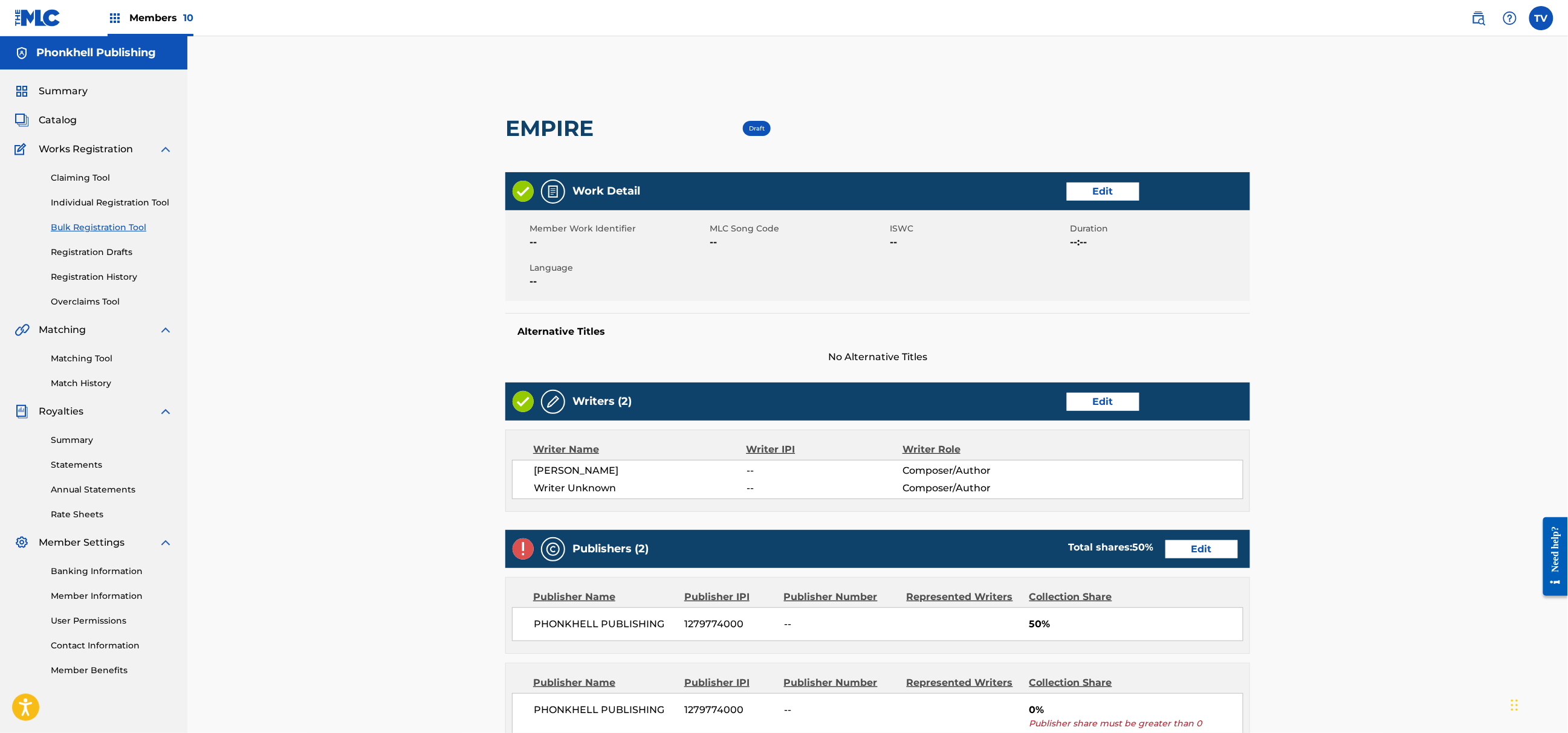
click at [1089, 401] on link "Edit" at bounding box center [1103, 402] width 73 height 18
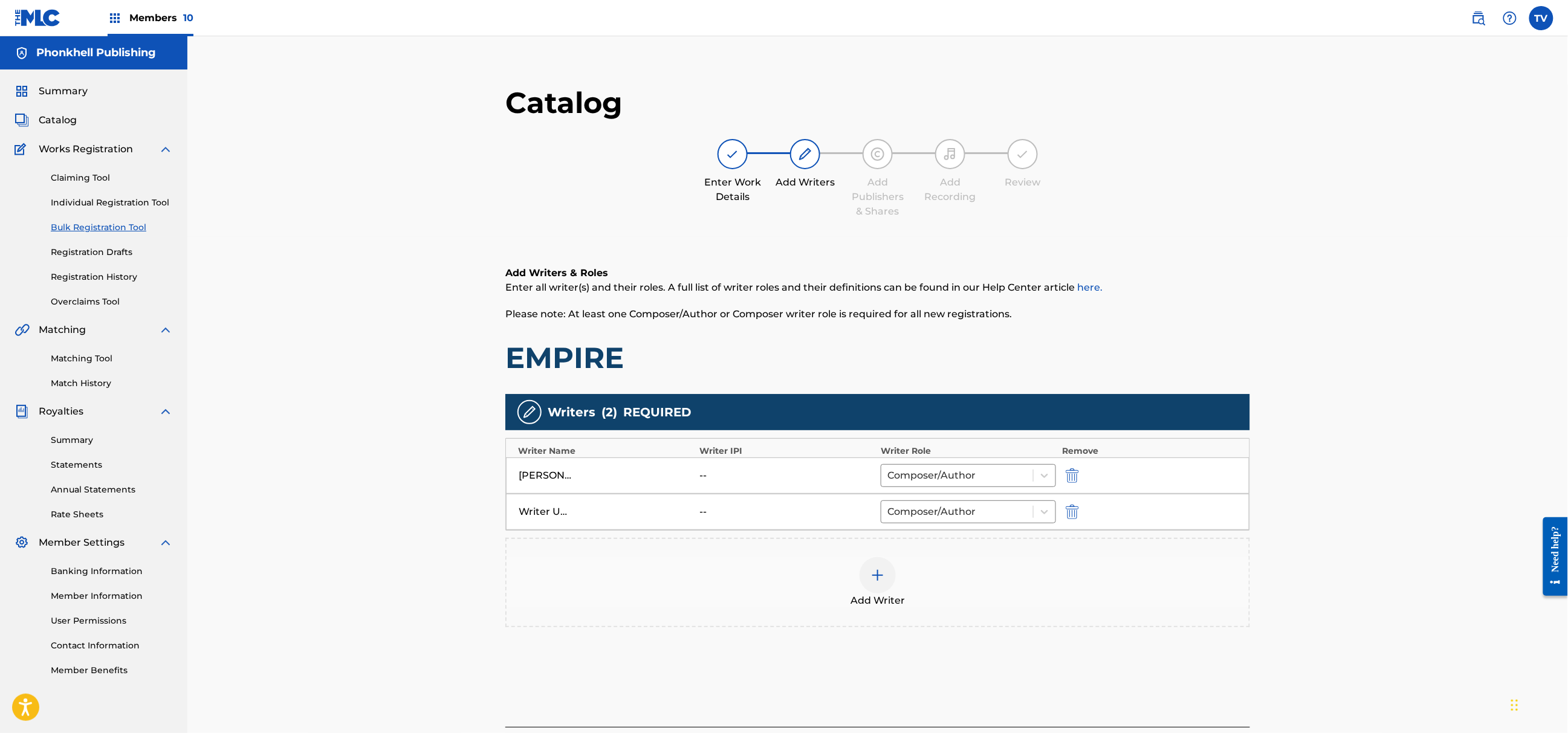
click at [1078, 508] on img "submit" at bounding box center [1072, 512] width 13 height 15
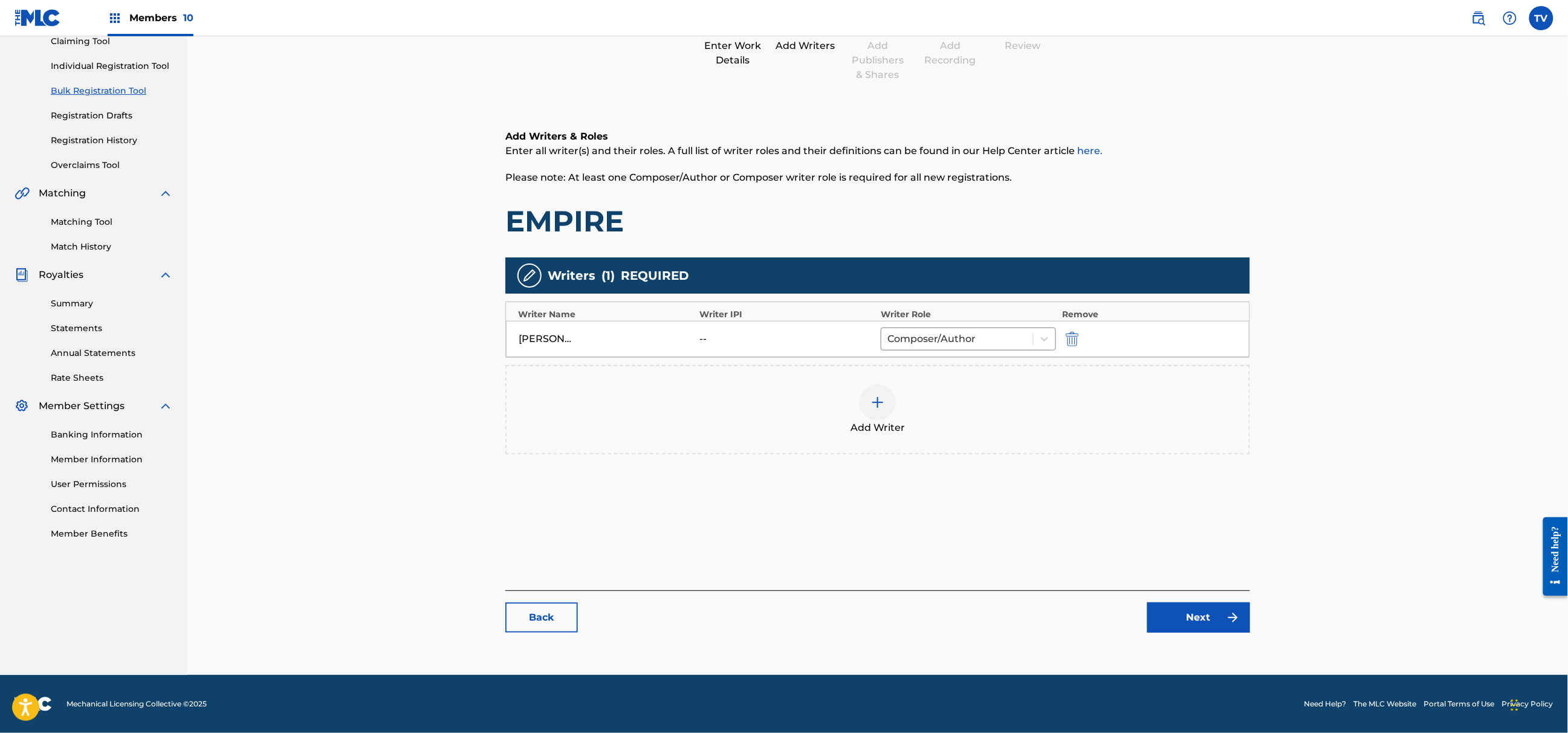
click at [1185, 620] on link "Next" at bounding box center [1199, 617] width 103 height 30
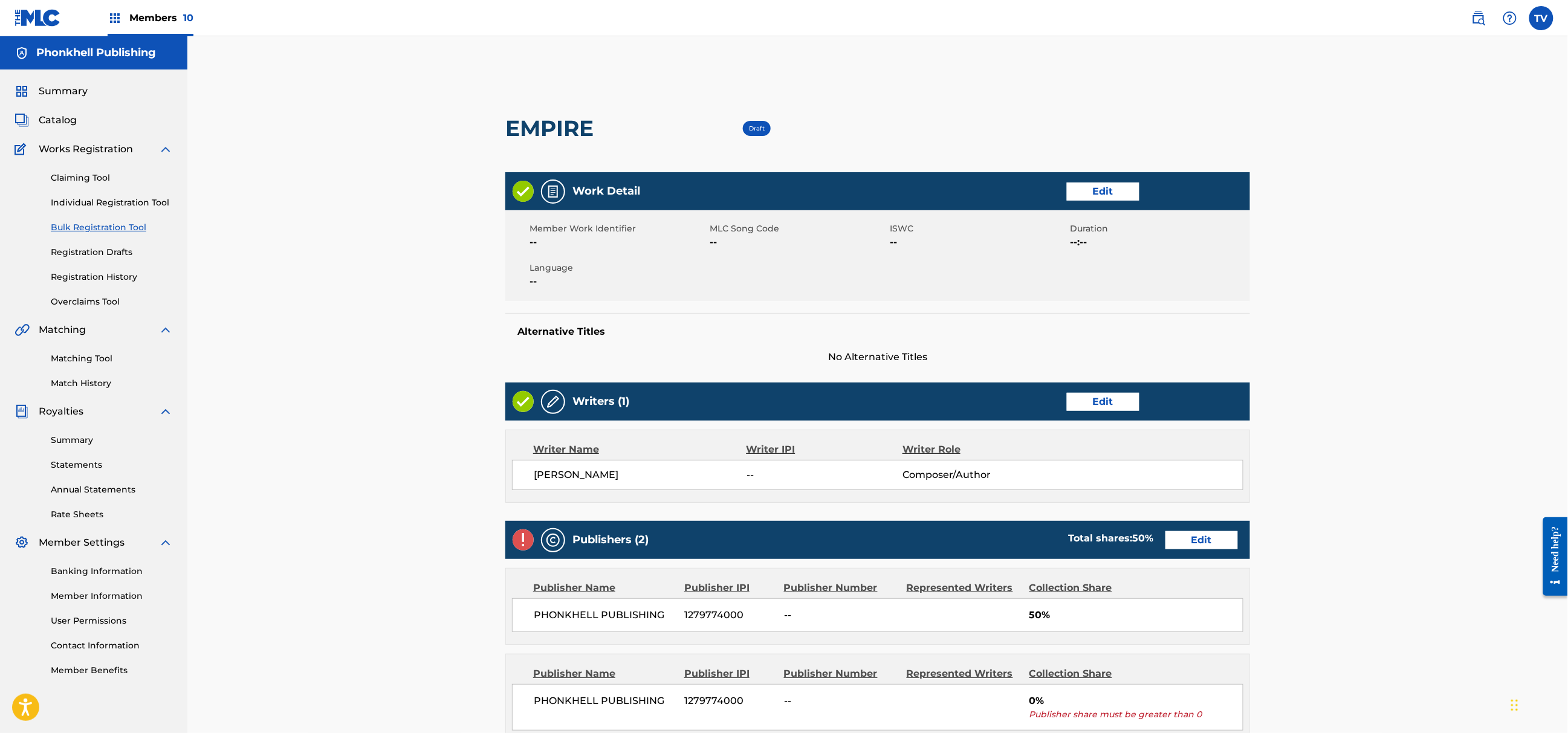
click at [1198, 533] on link "Edit" at bounding box center [1202, 540] width 73 height 18
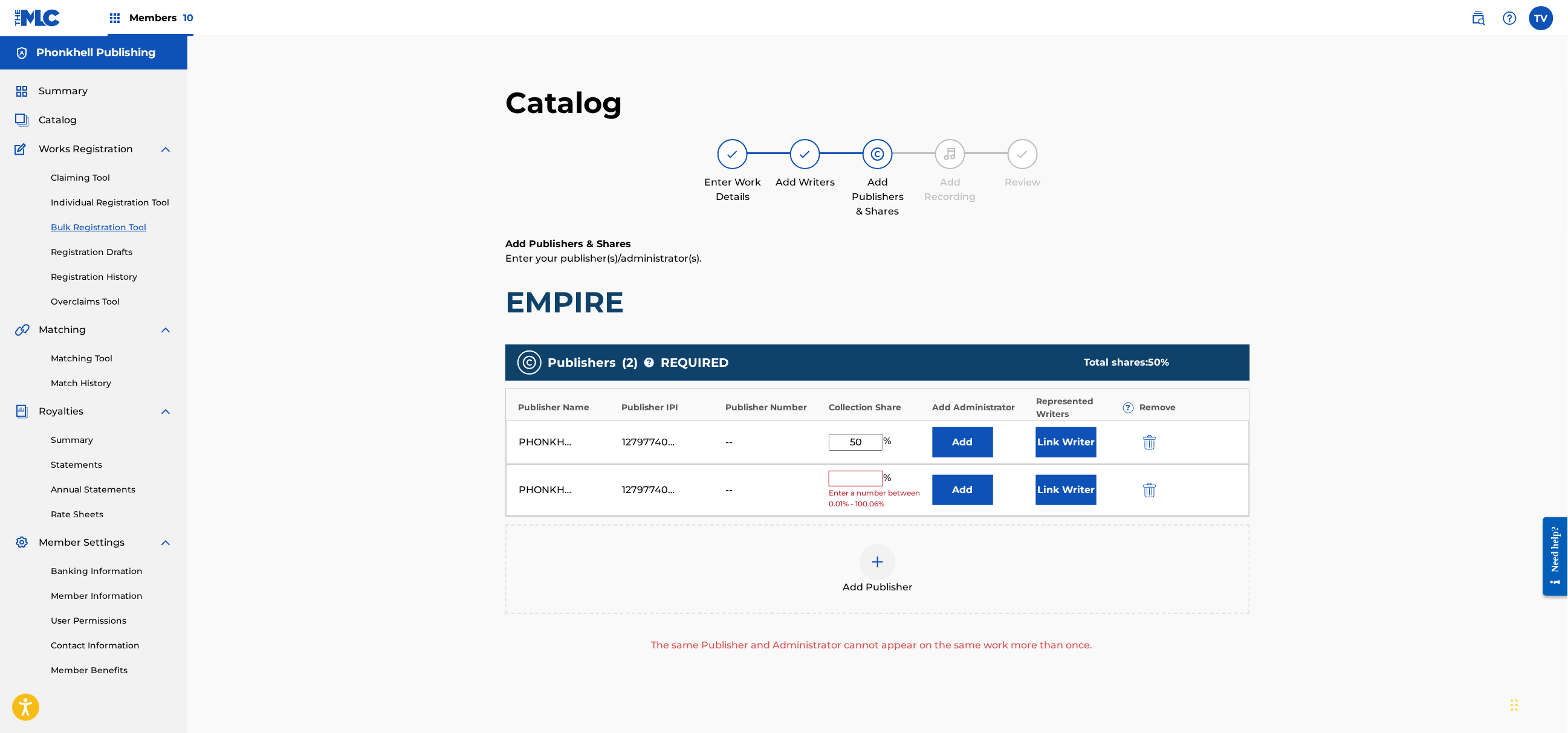
click at [1151, 494] on img "submit" at bounding box center [1150, 490] width 13 height 15
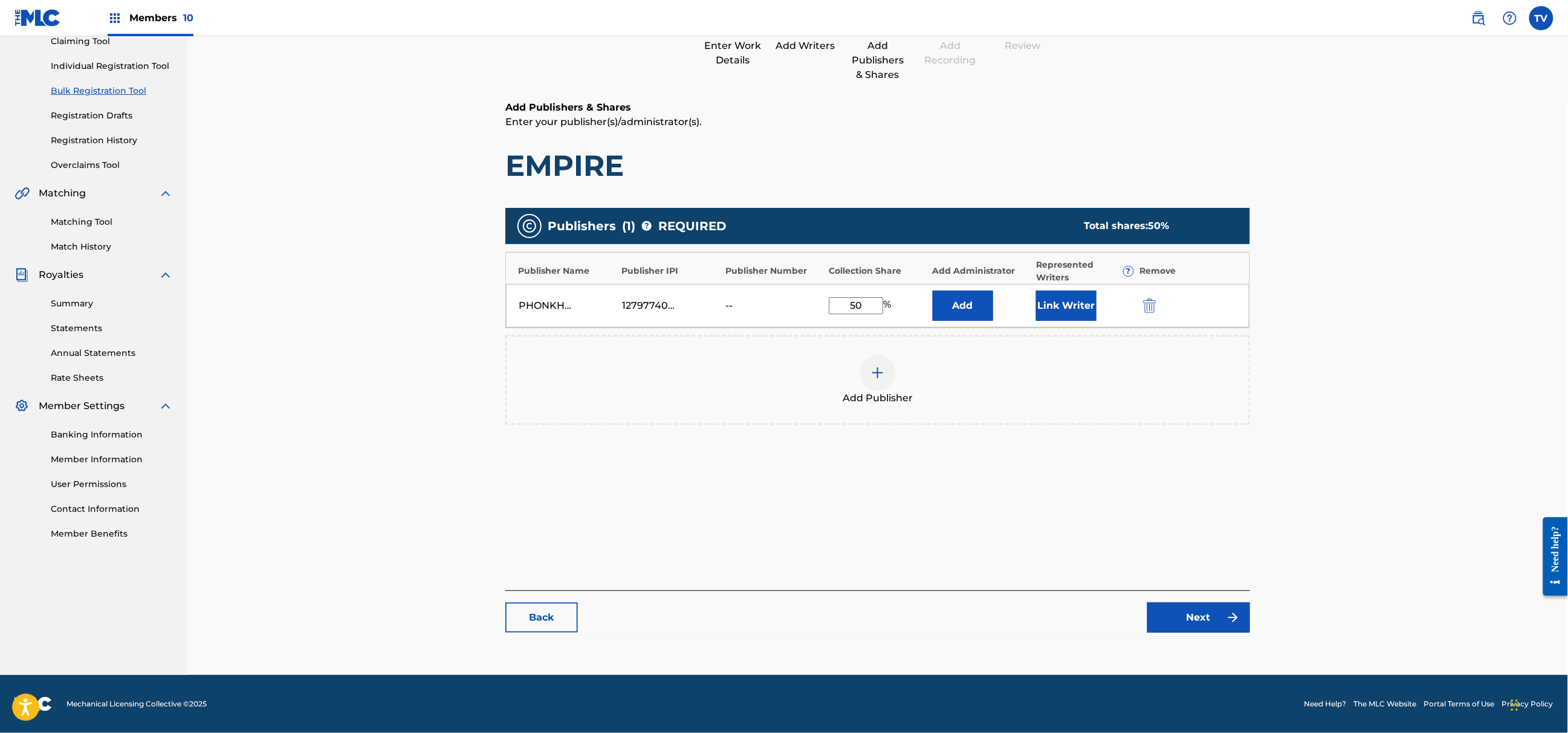
click at [1218, 612] on link "Next" at bounding box center [1199, 617] width 103 height 30
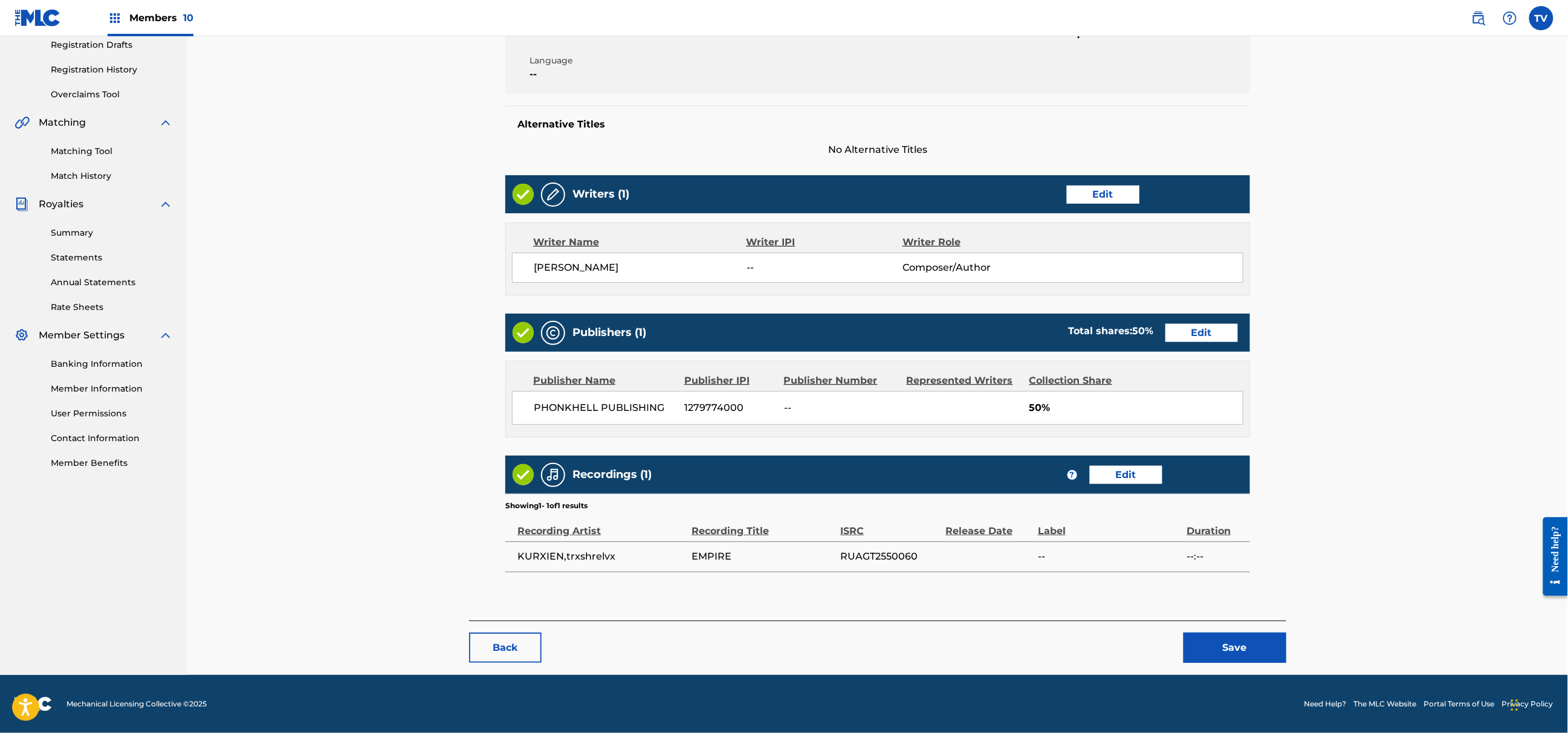
click at [1222, 620] on main "< Back EMPIRE Draft Work Detail Edit Member Work Identifier -- MLC Song Code --…" at bounding box center [878, 240] width 817 height 762
click at [1236, 638] on button "Save" at bounding box center [1235, 648] width 103 height 30
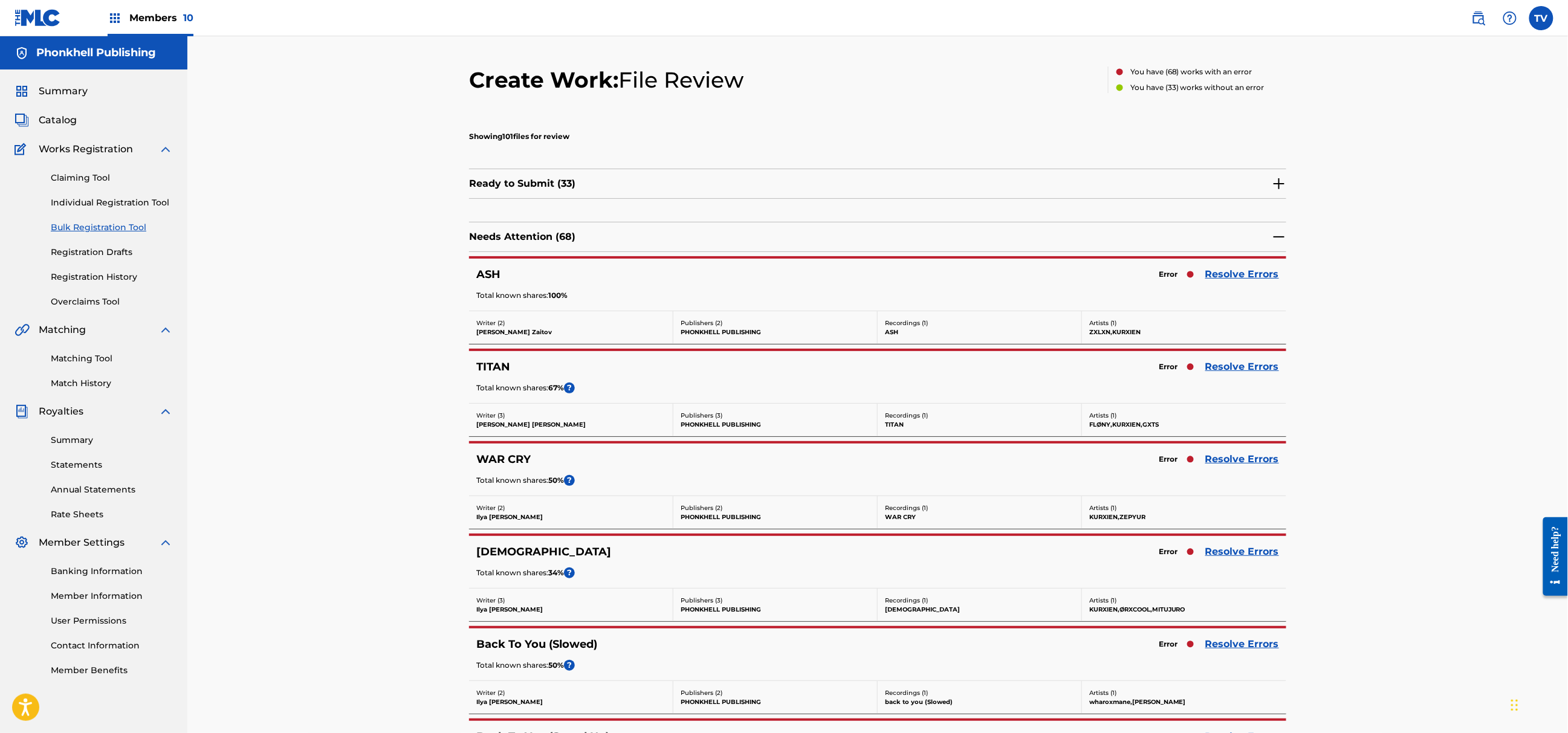
click at [1231, 366] on link "Resolve Errors" at bounding box center [1243, 367] width 74 height 15
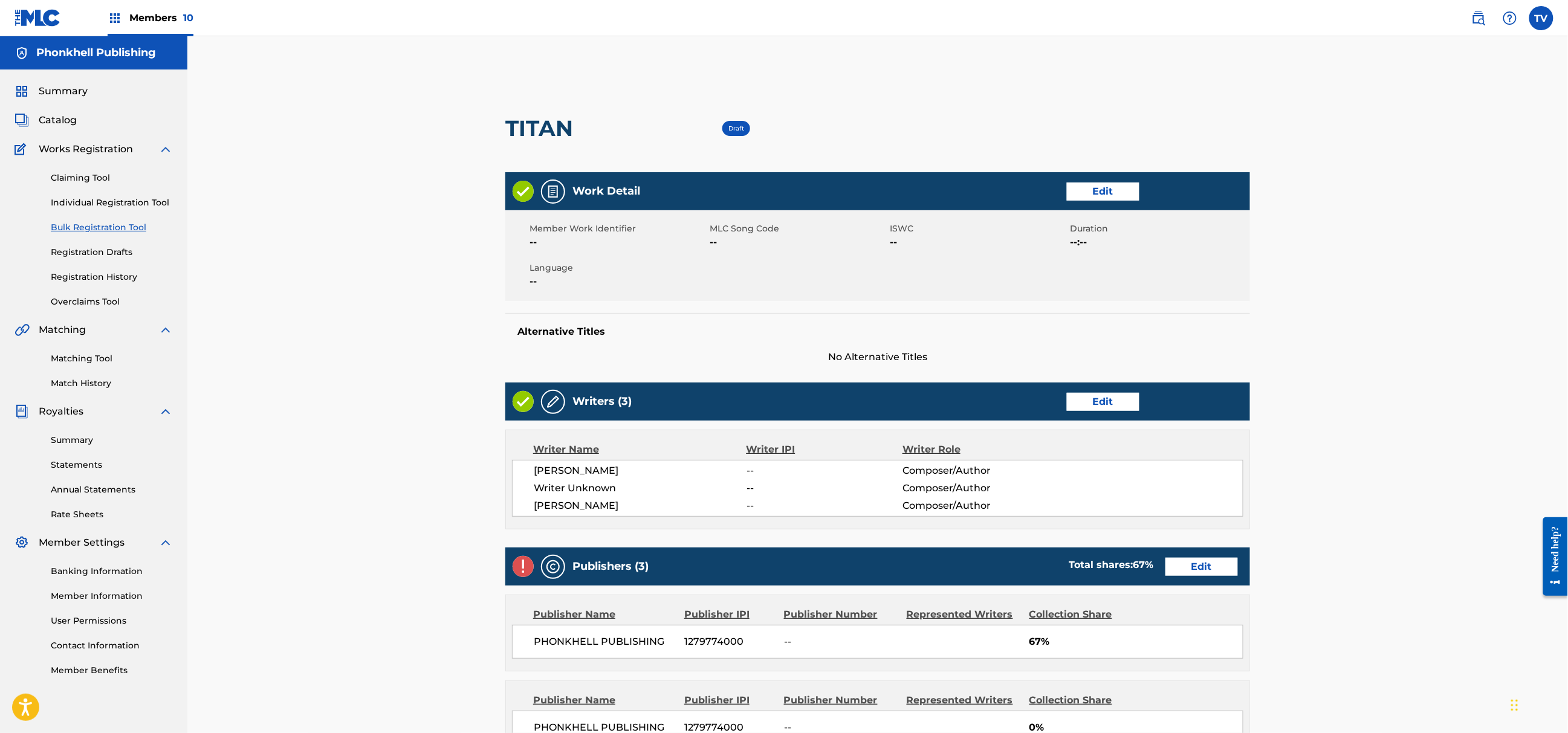
click at [1115, 402] on link "Edit" at bounding box center [1103, 402] width 73 height 18
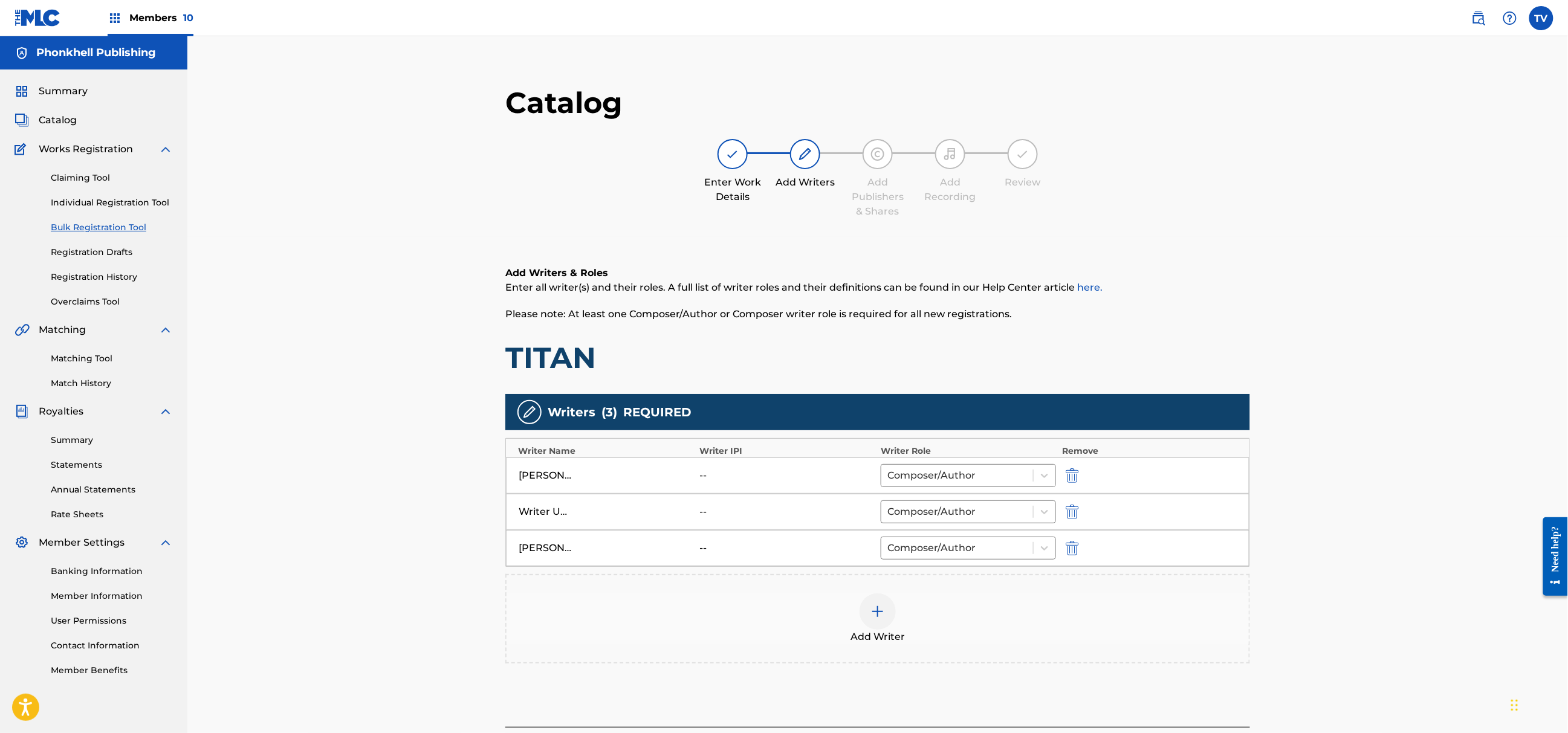
click at [1077, 508] on img "submit" at bounding box center [1072, 512] width 13 height 15
type input "[PERSON_NAME]"
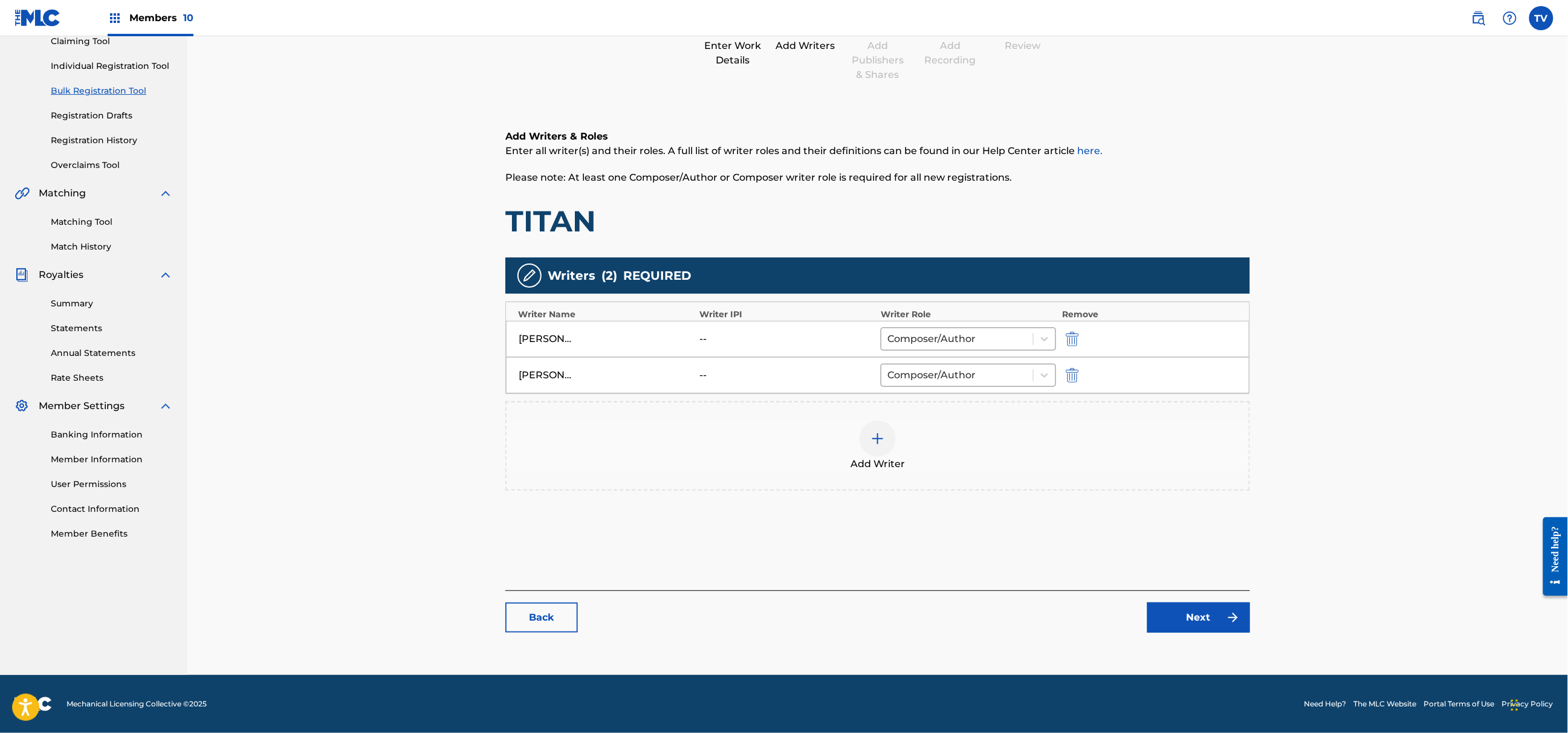
click at [1181, 625] on link "Next" at bounding box center [1199, 617] width 103 height 30
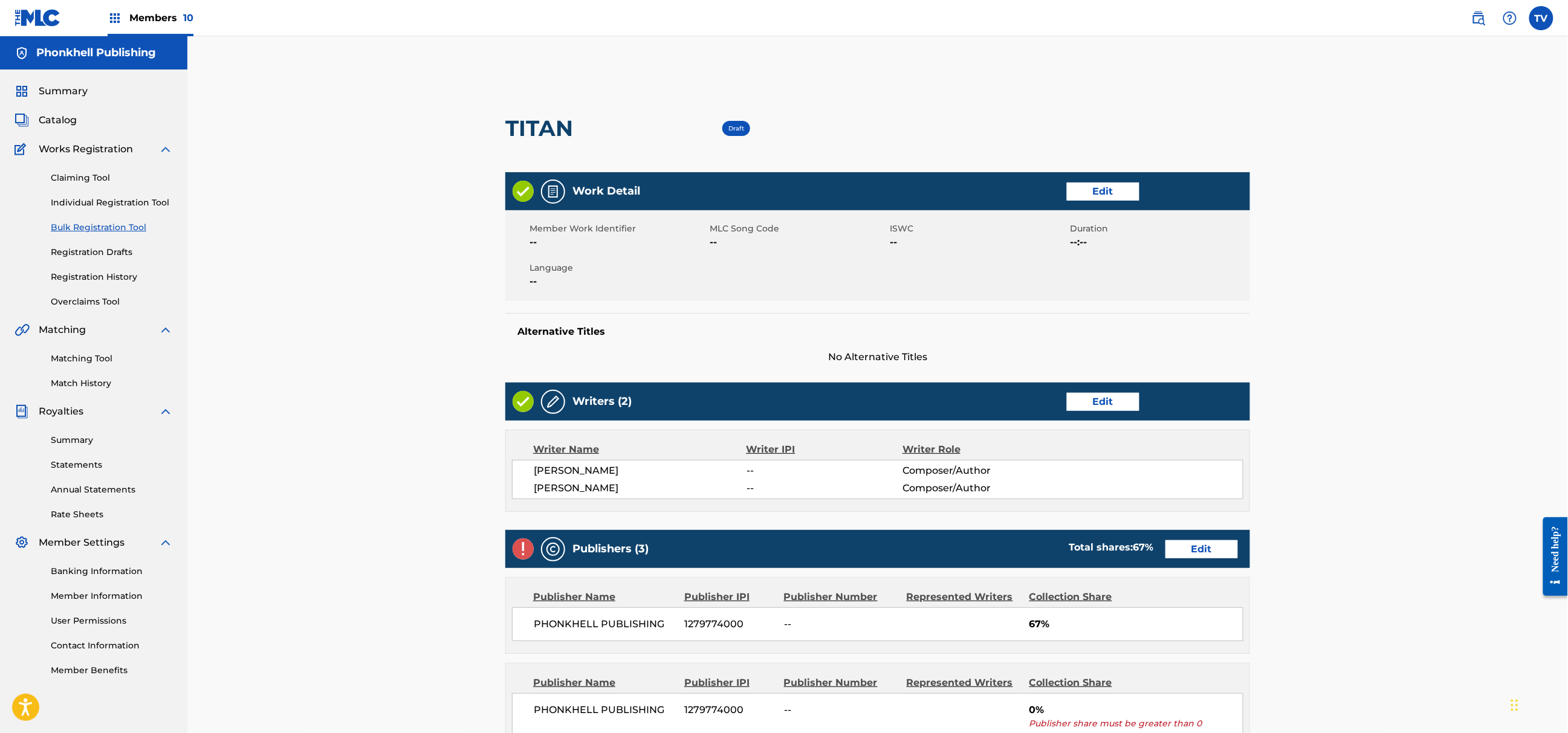
click at [1195, 557] on link "Edit" at bounding box center [1202, 550] width 73 height 18
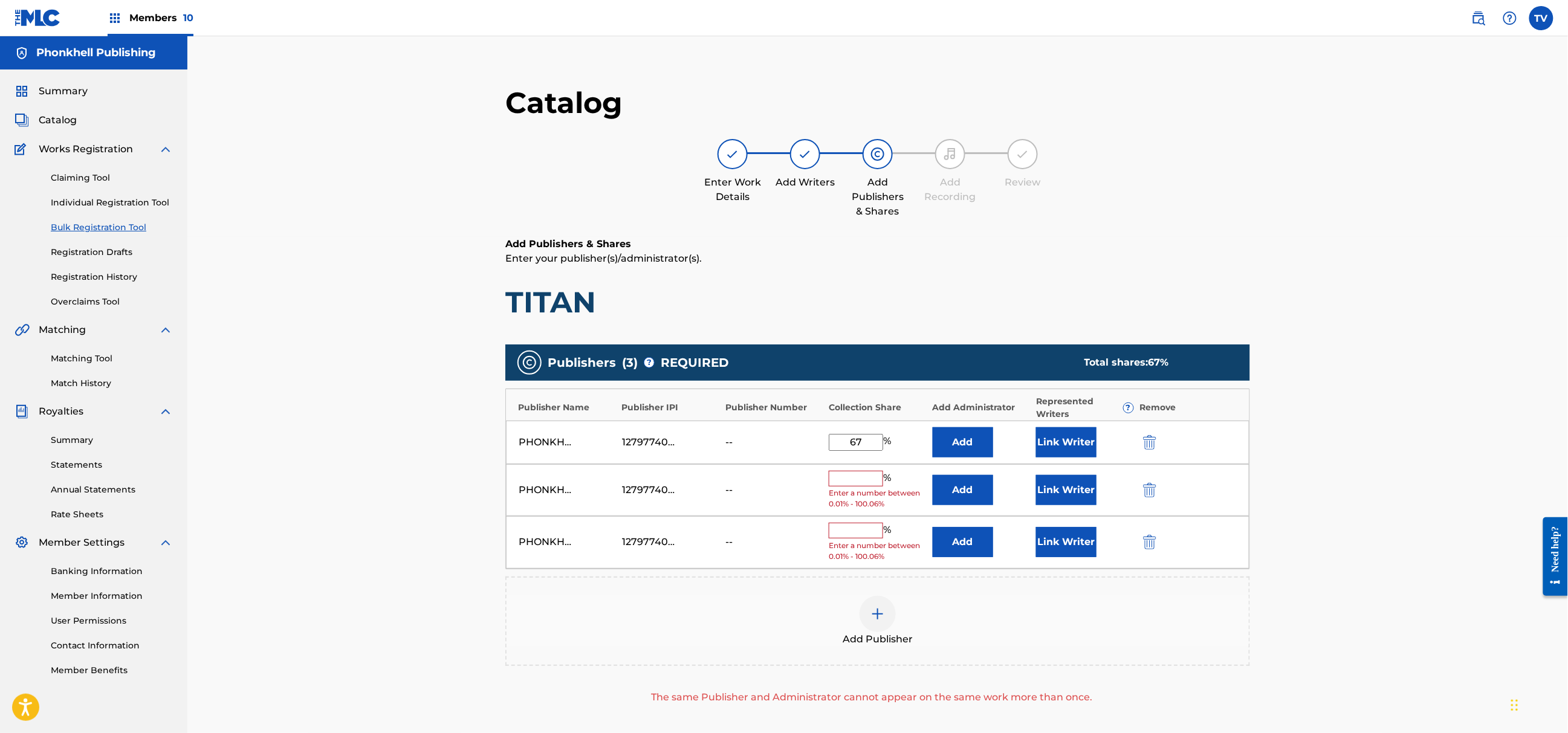
click at [1148, 486] on img "submit" at bounding box center [1150, 490] width 13 height 15
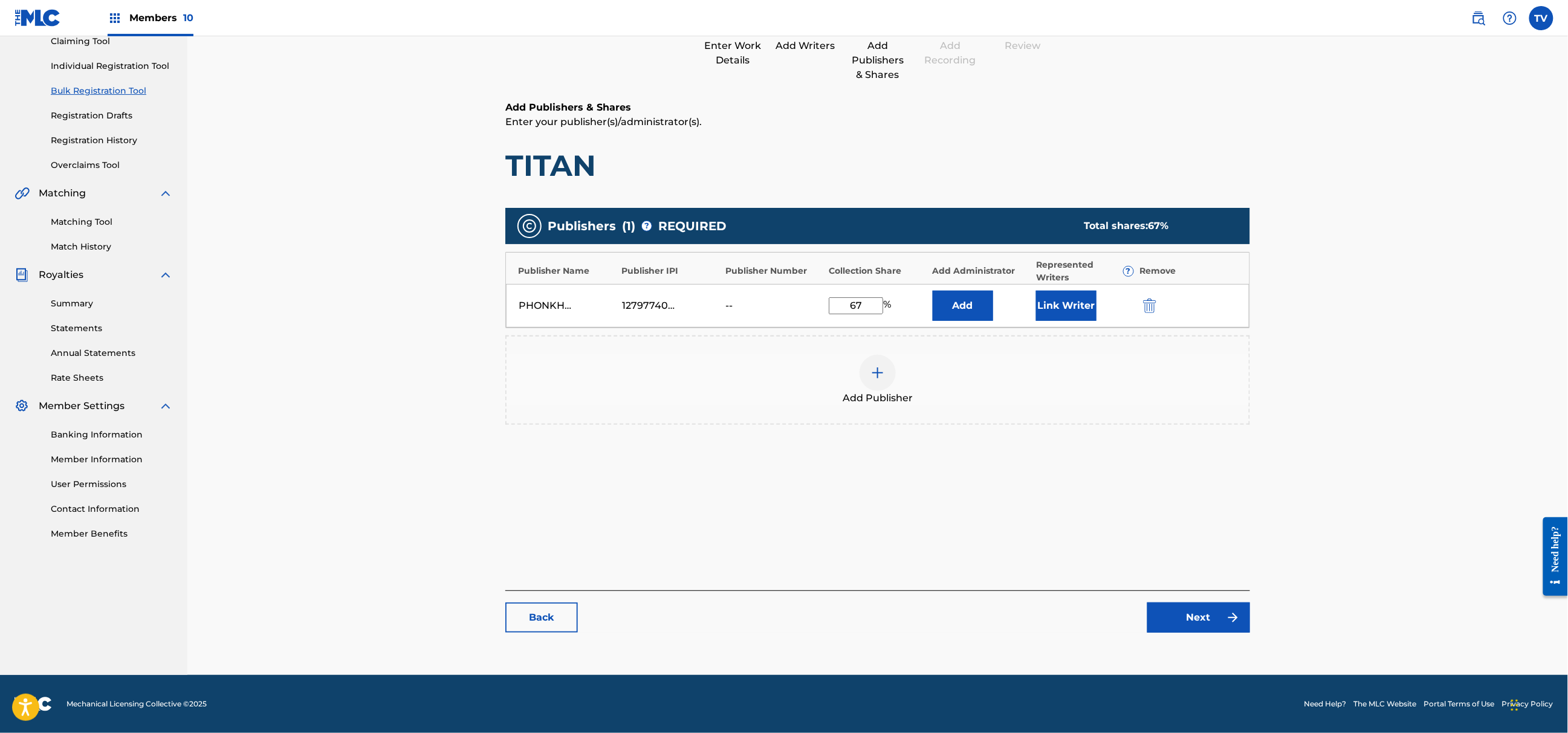
click at [1202, 622] on link "Next" at bounding box center [1199, 617] width 103 height 30
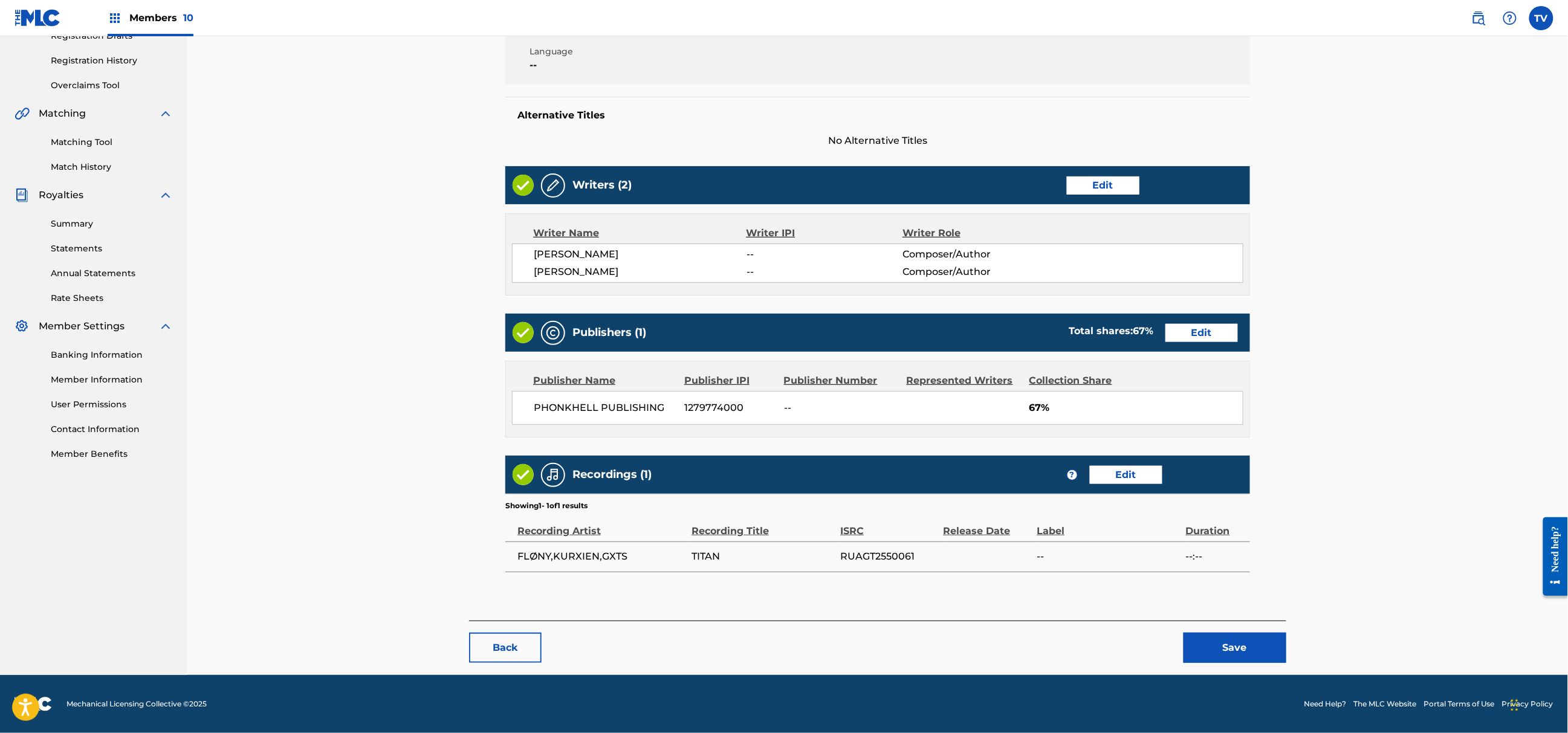
click at [1232, 649] on button "Save" at bounding box center [1235, 648] width 103 height 30
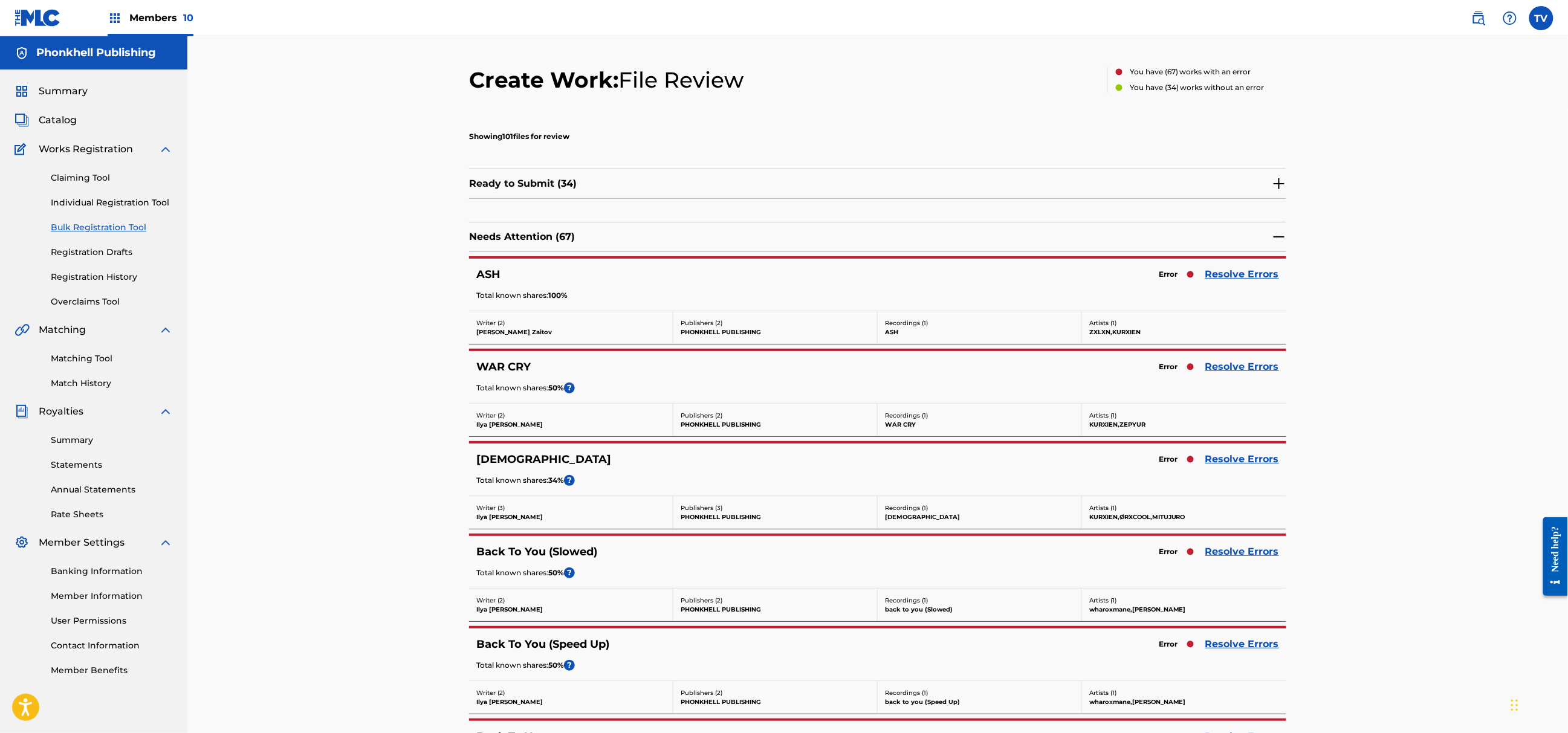
click at [1220, 278] on link "Resolve Errors" at bounding box center [1243, 274] width 74 height 15
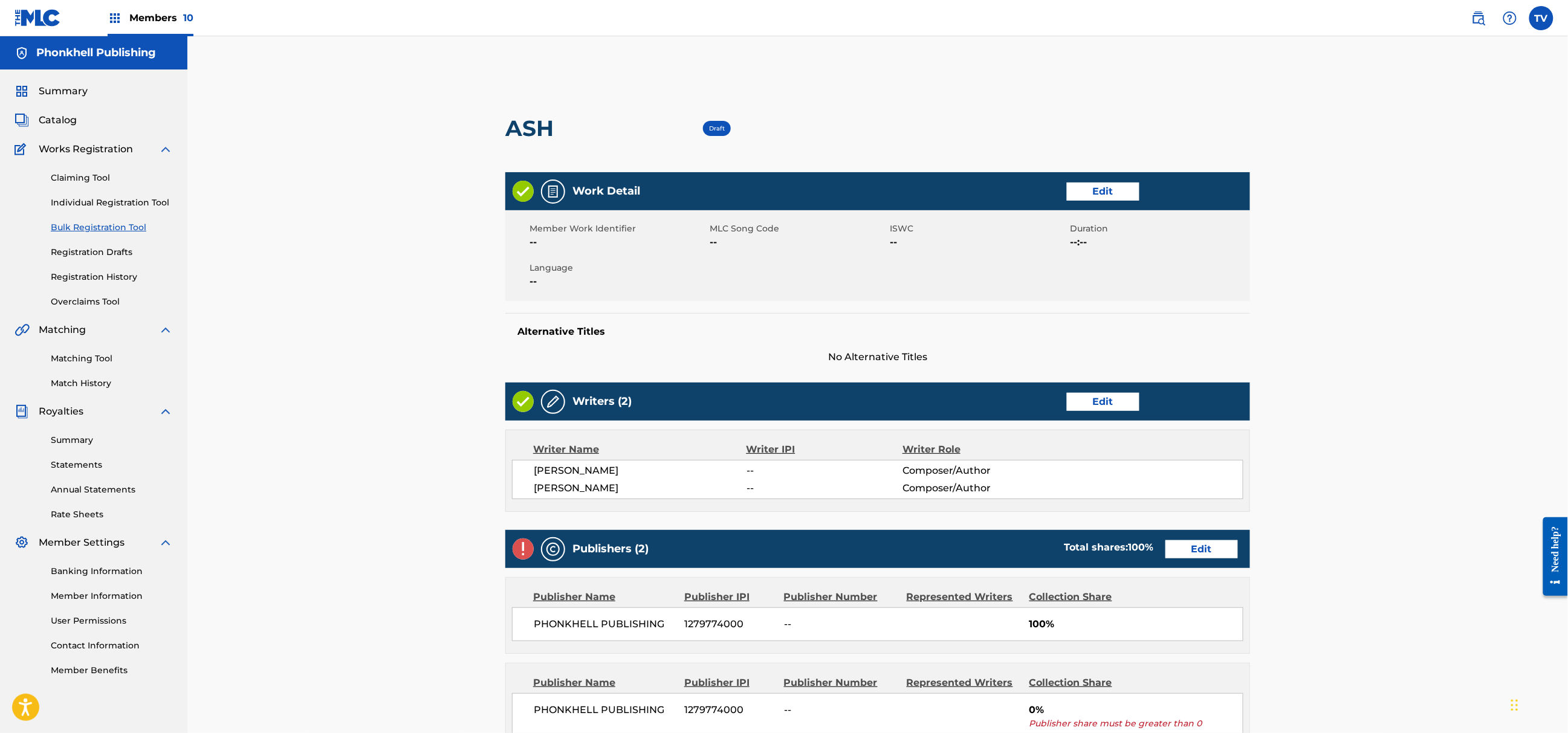
click at [1115, 404] on link "Edit" at bounding box center [1103, 402] width 73 height 18
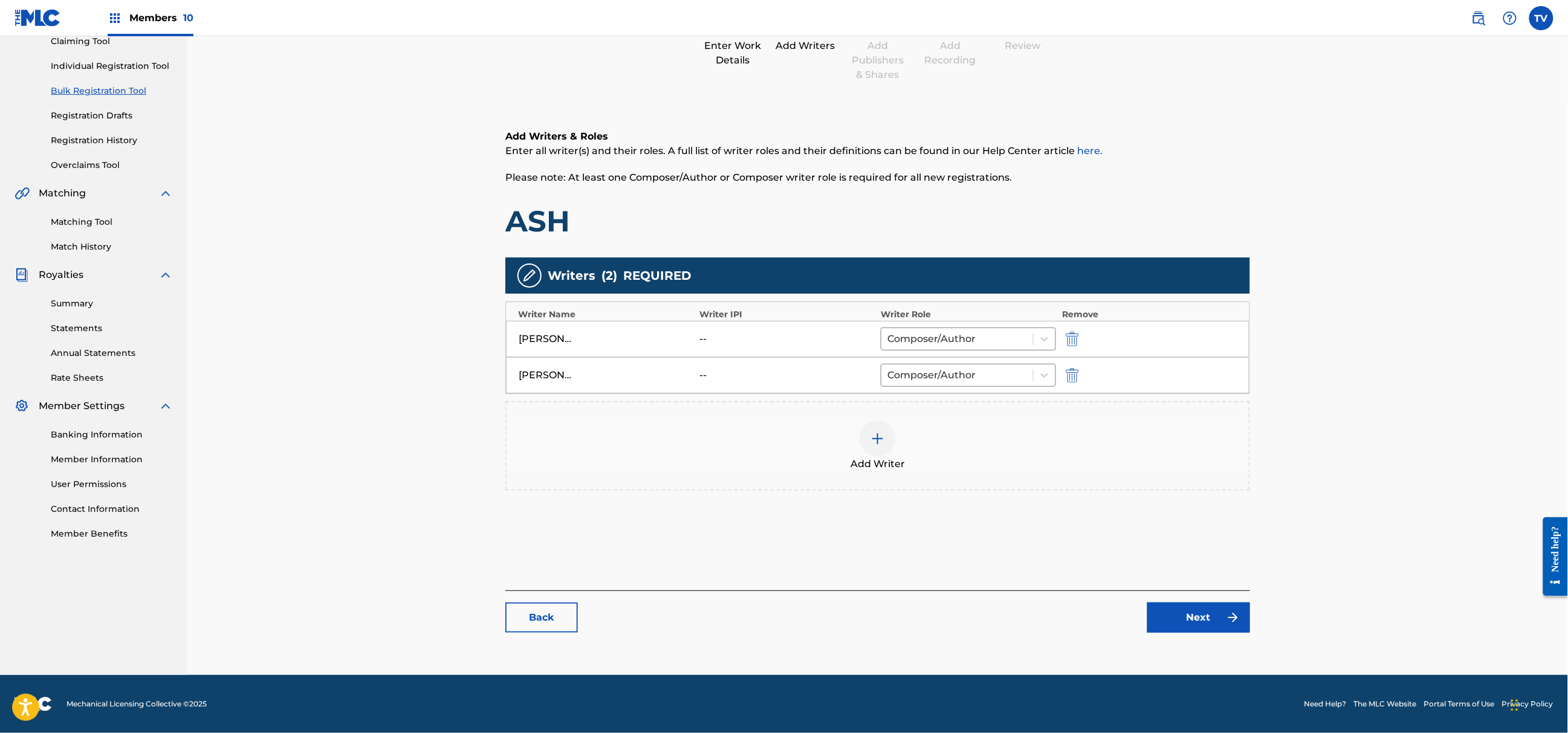
click at [1222, 634] on div "Catalog Enter Work Details Add Writers Add Publishers & Shares Add Recording Re…" at bounding box center [878, 296] width 745 height 697
click at [1201, 614] on link "Next" at bounding box center [1199, 617] width 103 height 30
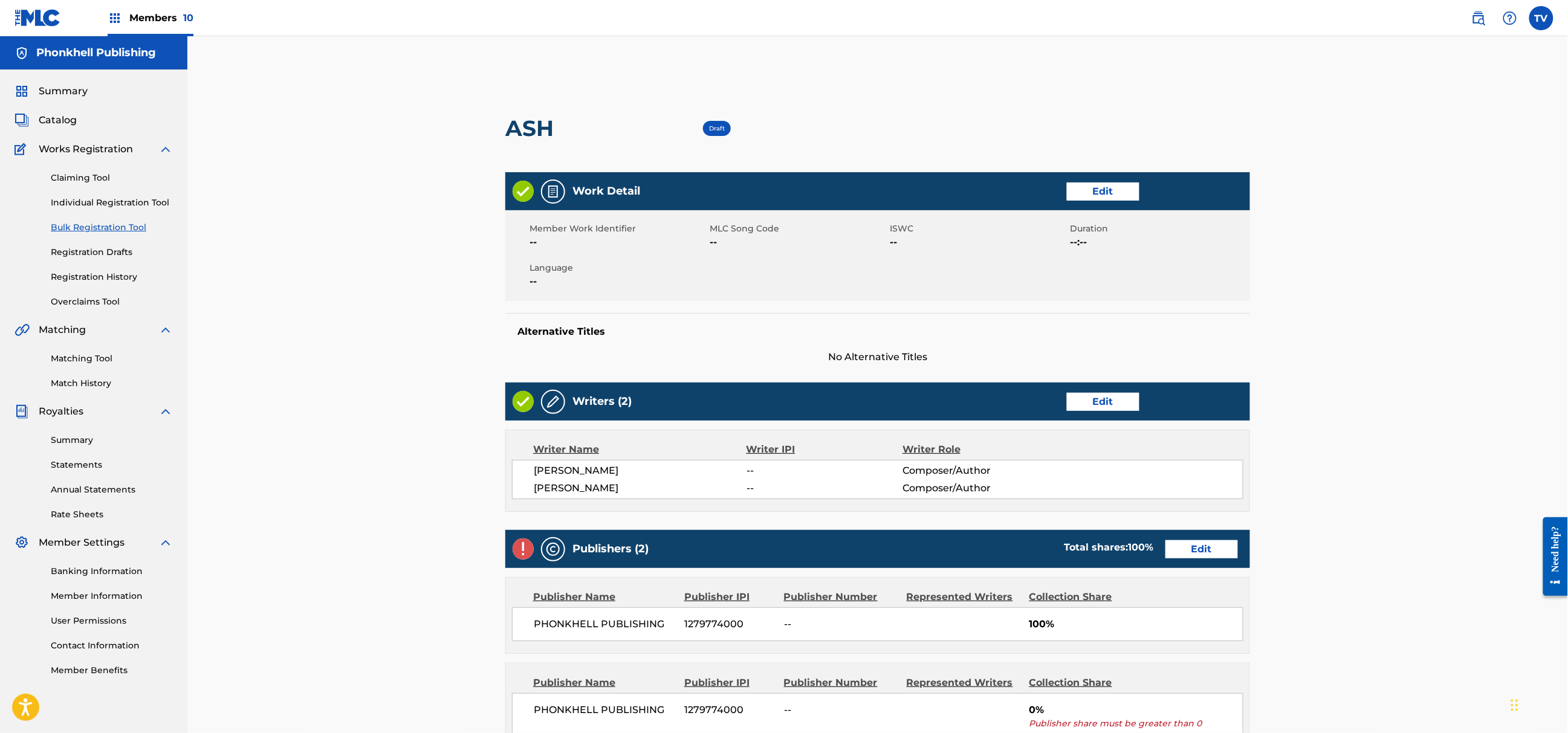
click at [1203, 547] on link "Edit" at bounding box center [1202, 550] width 73 height 18
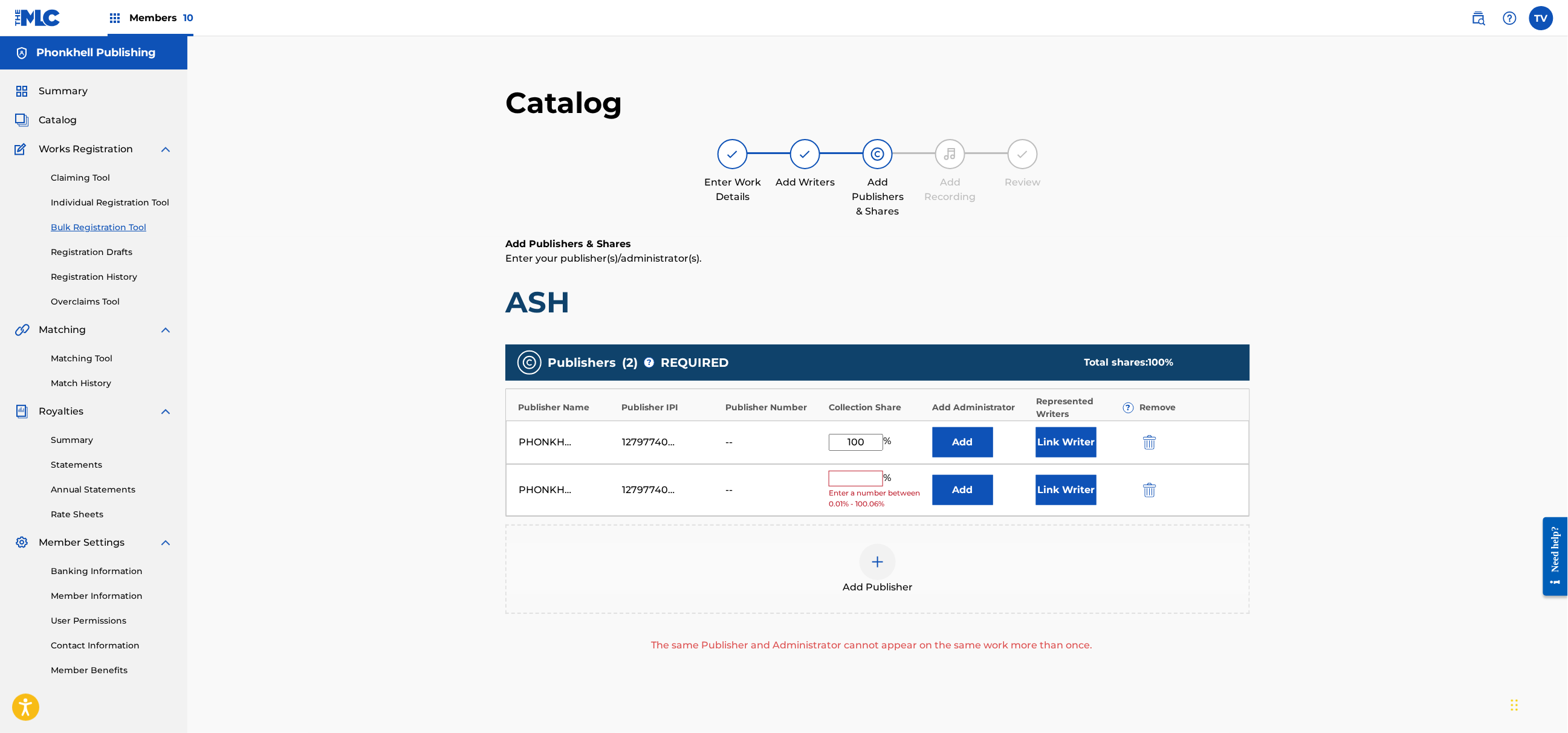
click at [1154, 492] on img "submit" at bounding box center [1150, 490] width 13 height 15
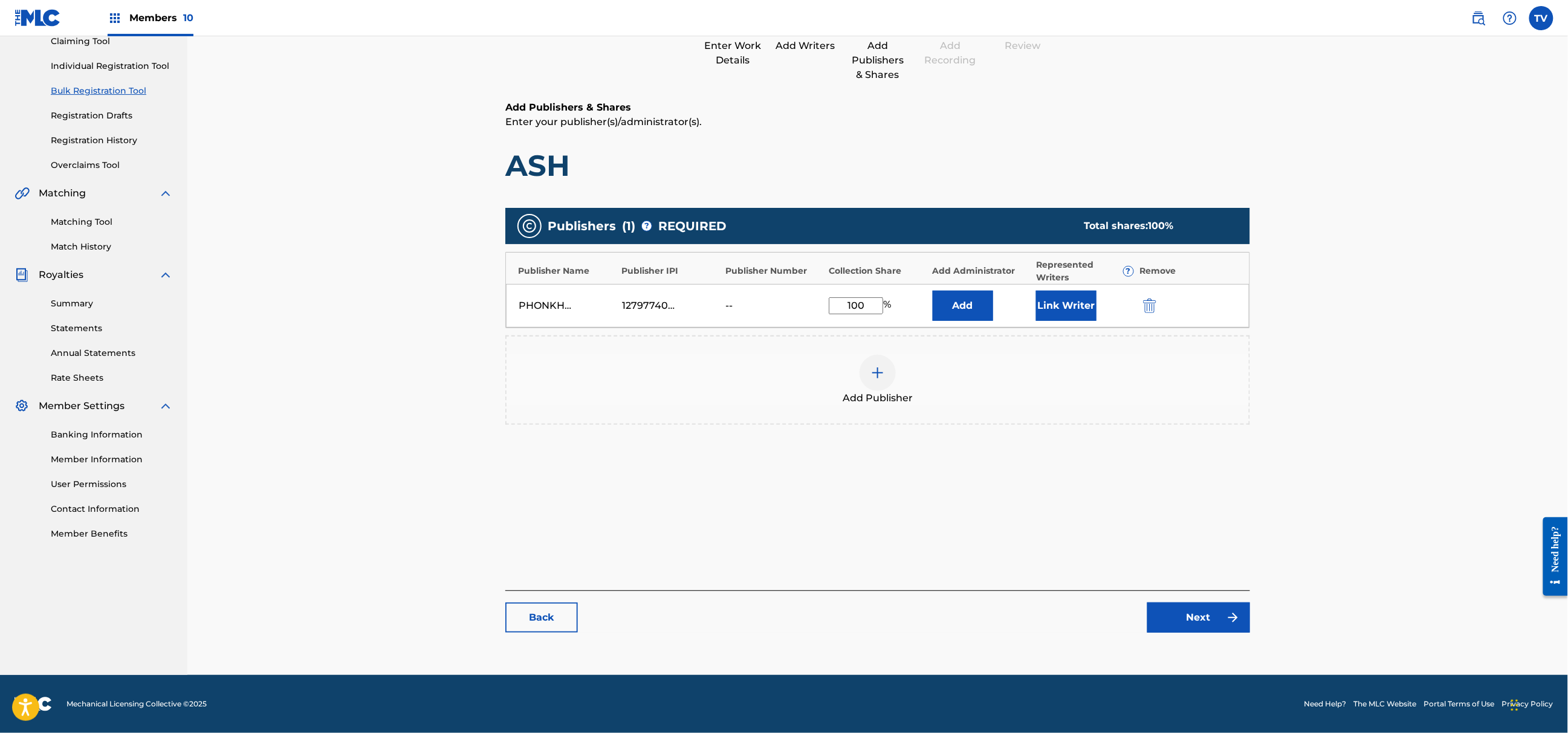
click at [1199, 620] on link "Next" at bounding box center [1199, 617] width 103 height 30
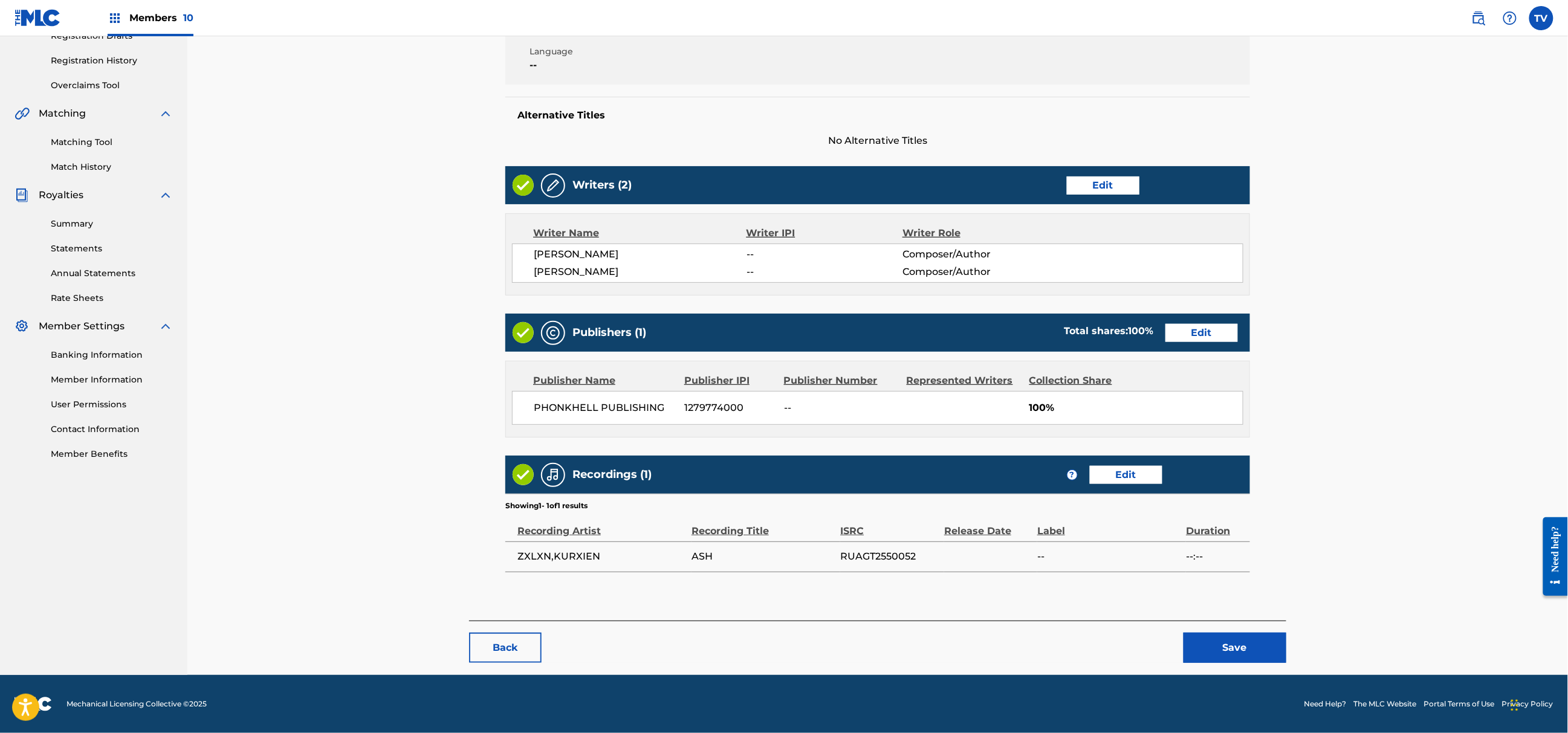
click at [1231, 637] on button "Save" at bounding box center [1235, 648] width 103 height 30
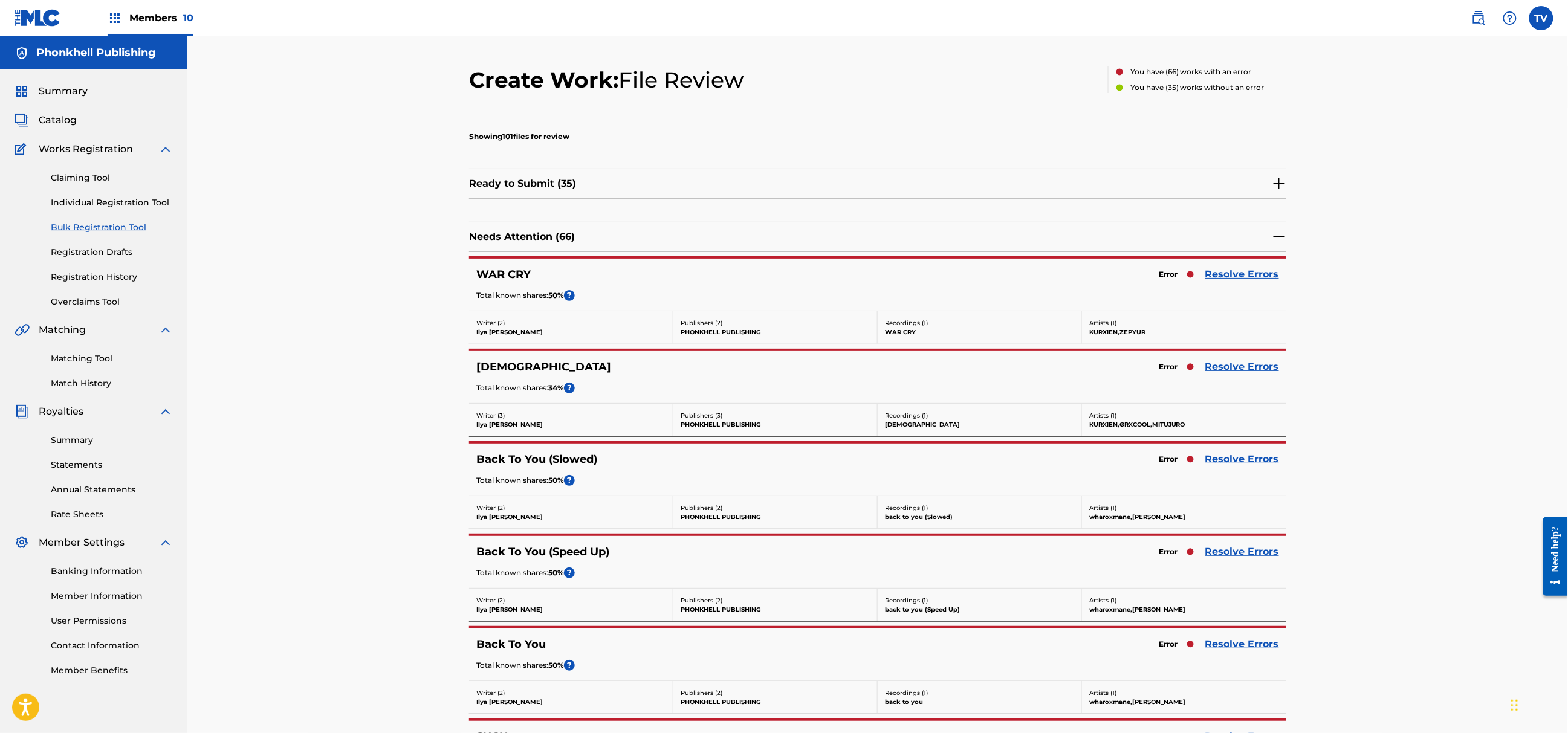
click at [1229, 462] on link "Resolve Errors" at bounding box center [1243, 459] width 74 height 15
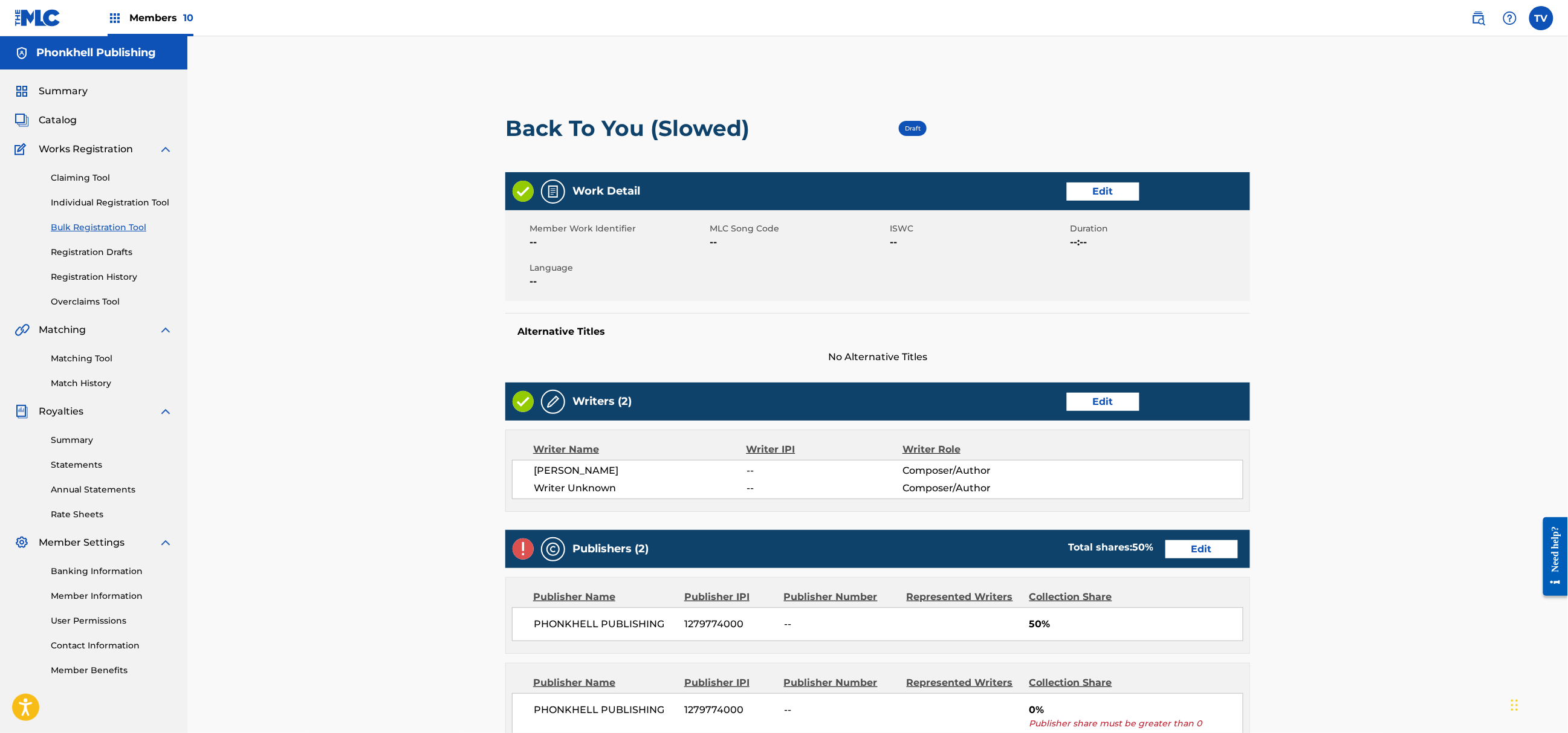
click at [1210, 537] on div "Publishers (2) Total shares: 50 % Edit" at bounding box center [878, 549] width 745 height 38
click at [1111, 399] on link "Edit" at bounding box center [1103, 402] width 73 height 18
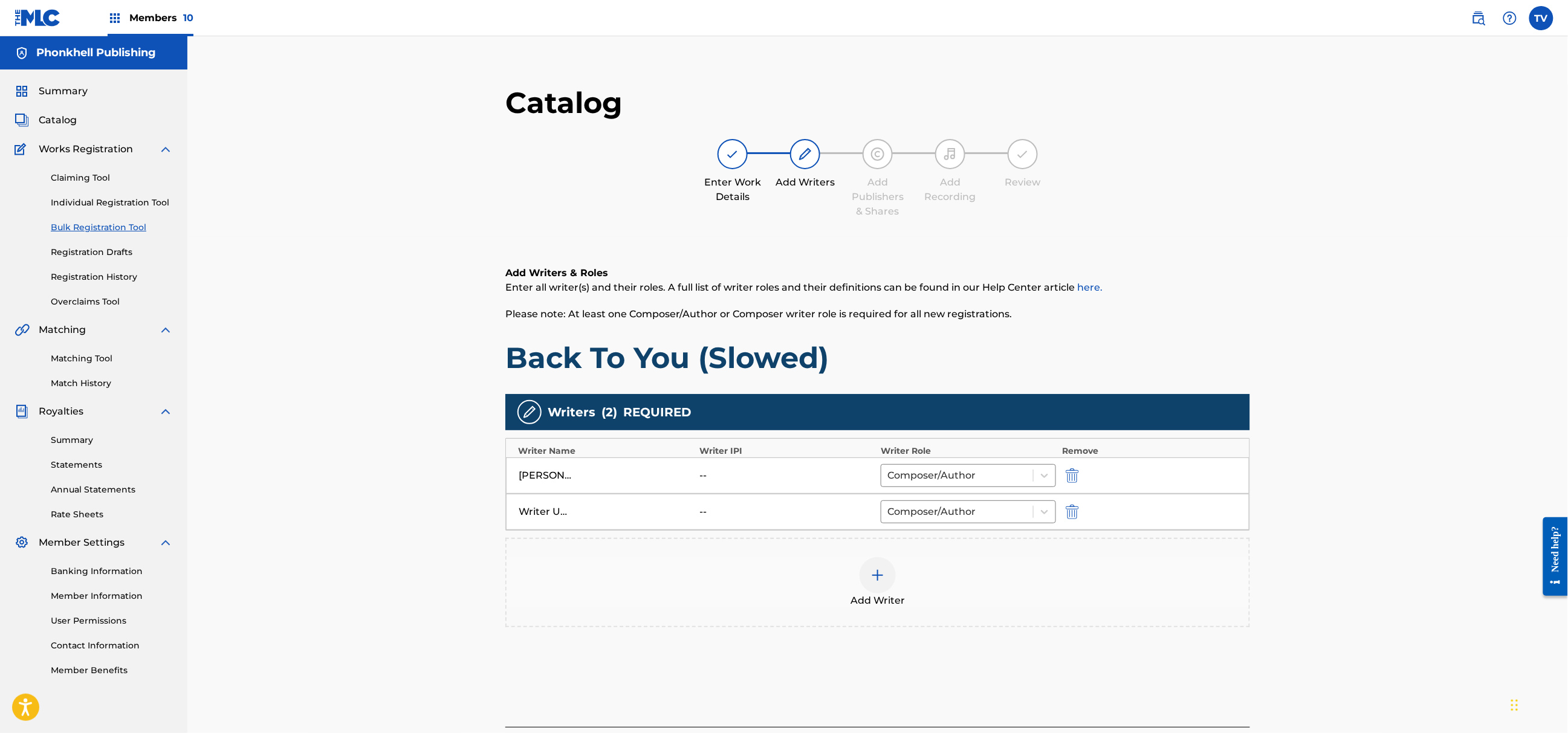
click at [1086, 509] on div at bounding box center [1089, 512] width 54 height 14
click at [1073, 523] on div "Writer Unknown -- Composer/Author" at bounding box center [878, 512] width 744 height 36
click at [1073, 516] on img "submit" at bounding box center [1072, 512] width 13 height 15
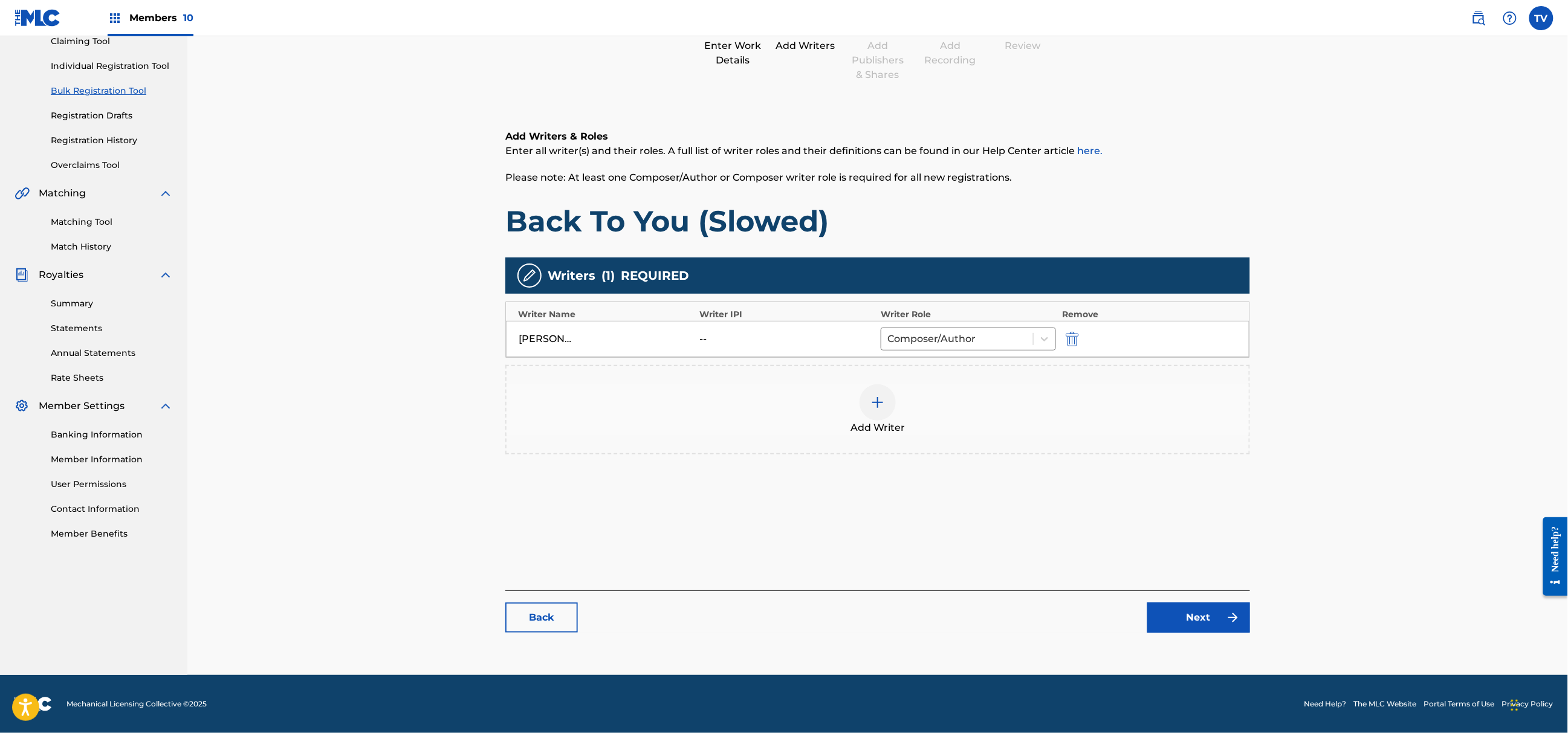
click at [1222, 635] on div "Catalog Enter Work Details Add Writers Add Publishers & Shares Add Recording Re…" at bounding box center [878, 296] width 745 height 697
click at [1218, 616] on link "Next" at bounding box center [1199, 617] width 103 height 30
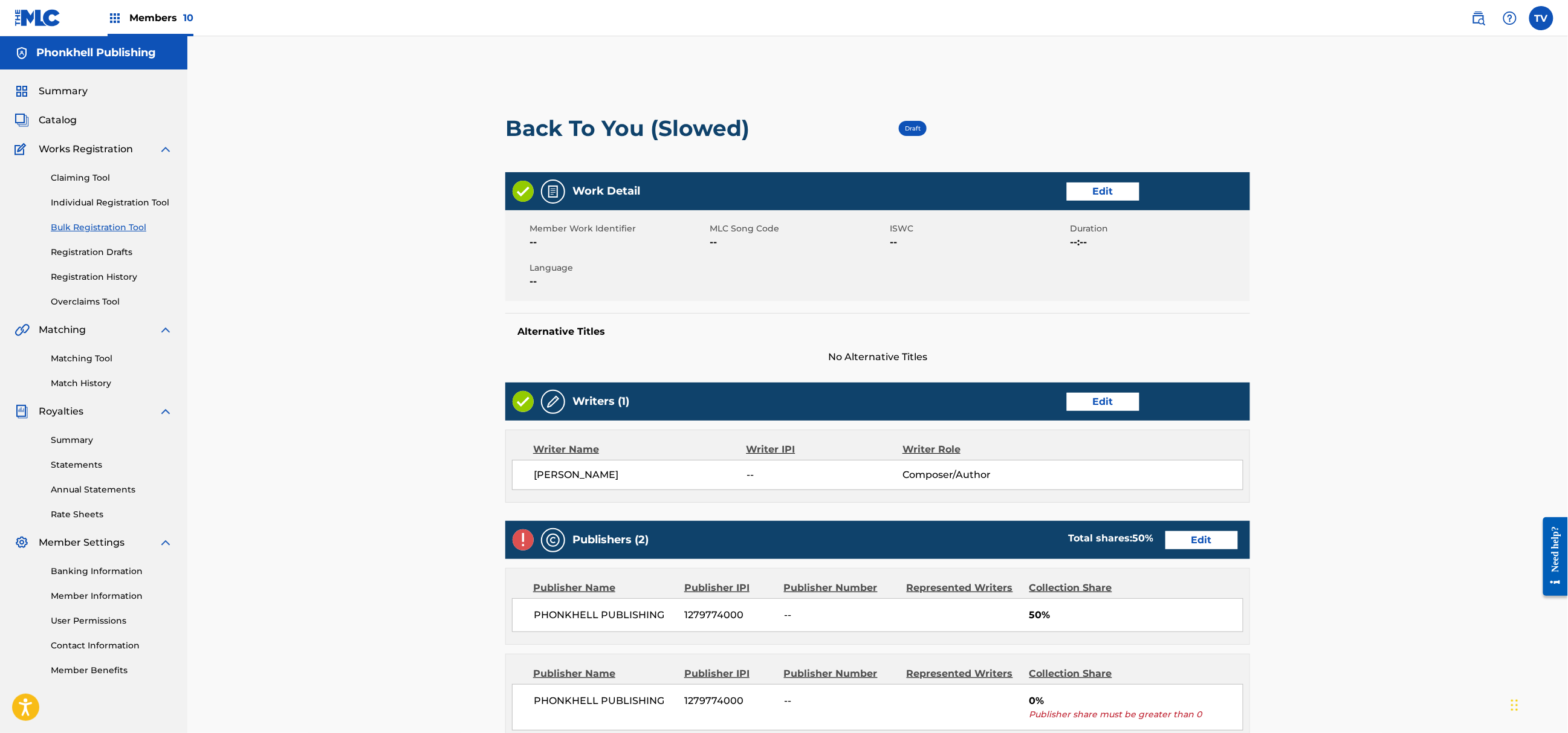
click at [1195, 554] on div "Publishers (2) Total shares: 50 % Edit" at bounding box center [878, 540] width 745 height 38
click at [1195, 550] on div "Publishers (2) Total shares: 50 % Edit" at bounding box center [878, 540] width 745 height 38
click at [1195, 550] on link "Edit" at bounding box center [1202, 540] width 73 height 18
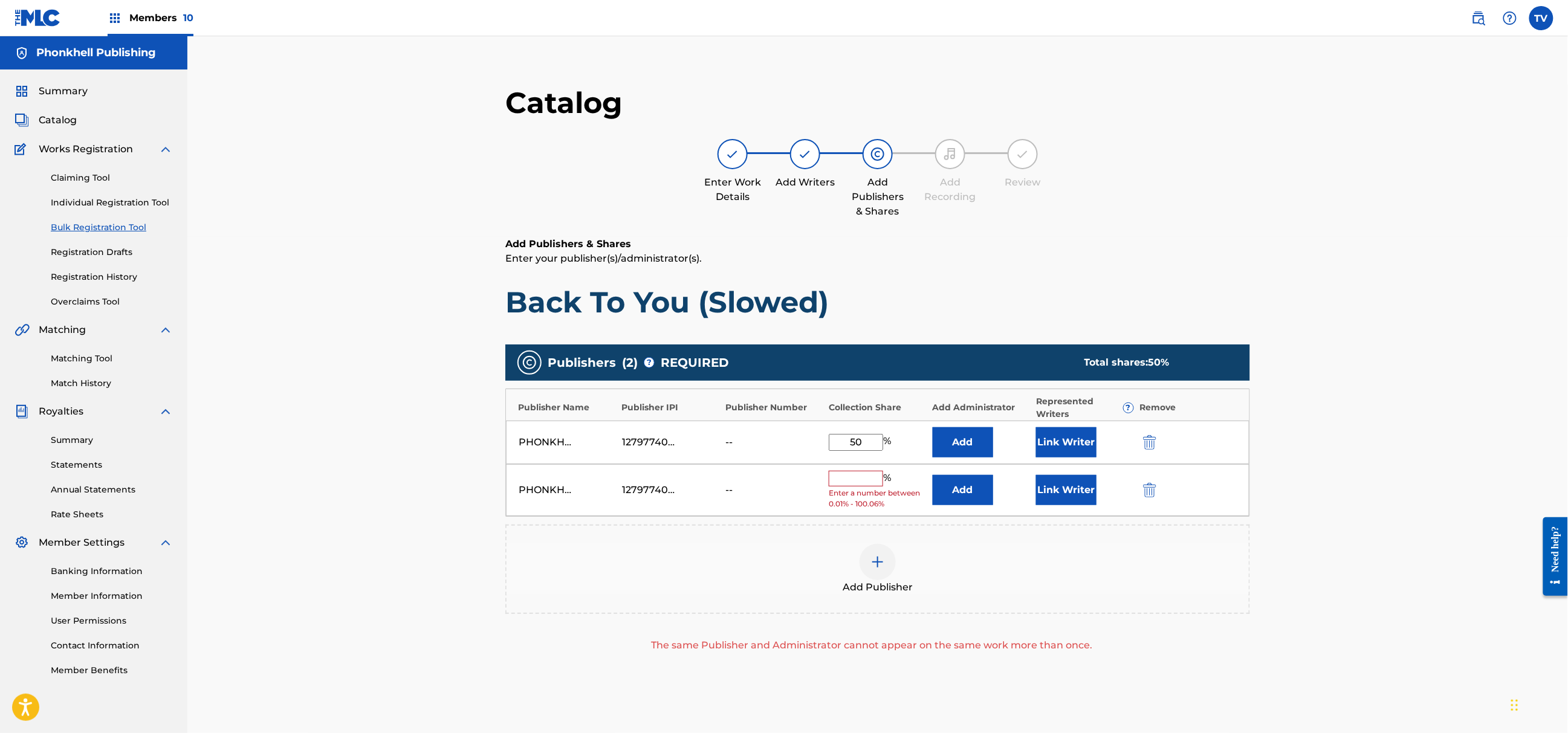
click at [1152, 494] on img "submit" at bounding box center [1150, 490] width 13 height 15
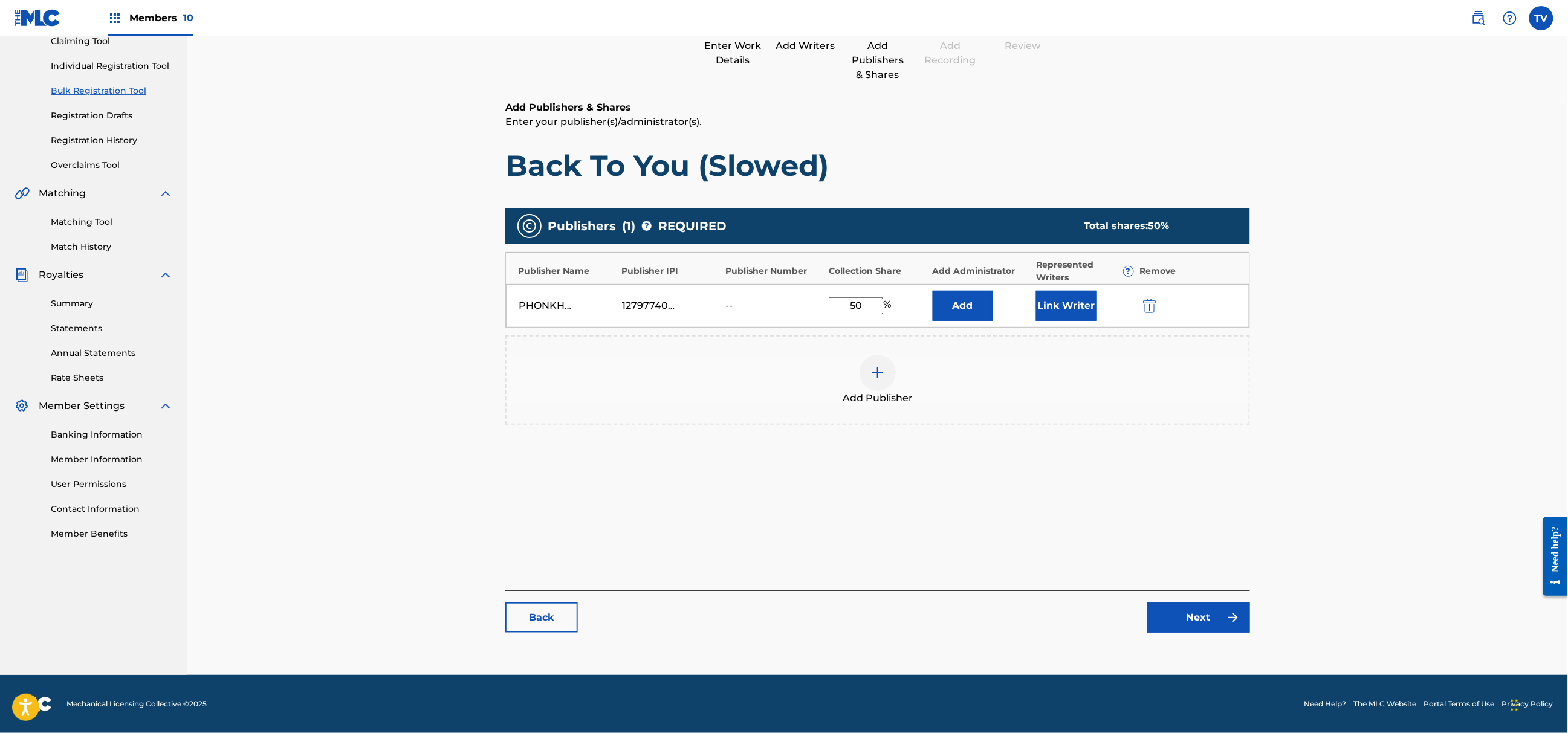
click at [1208, 626] on link "Next" at bounding box center [1199, 617] width 103 height 30
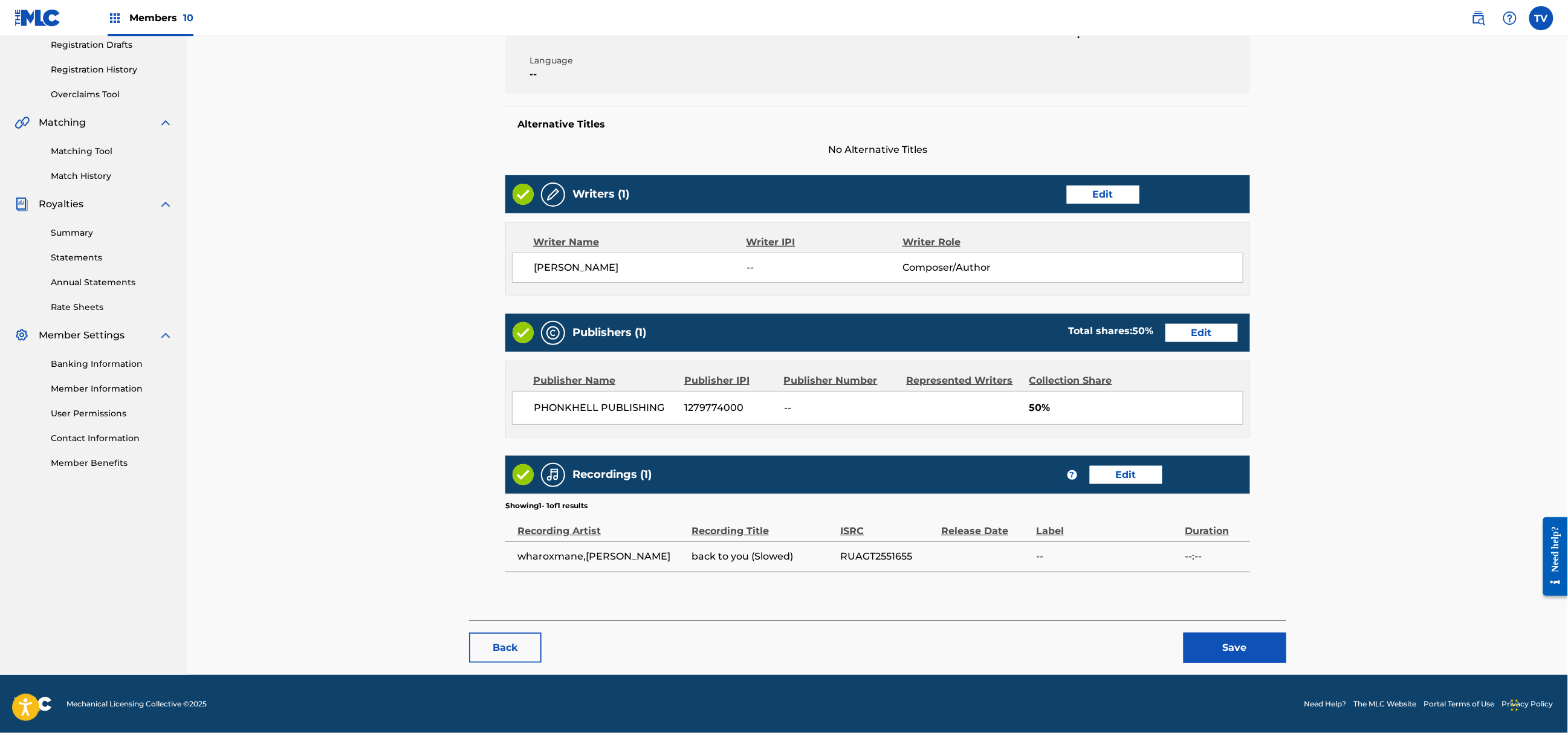
click at [1227, 648] on button "Save" at bounding box center [1235, 648] width 103 height 30
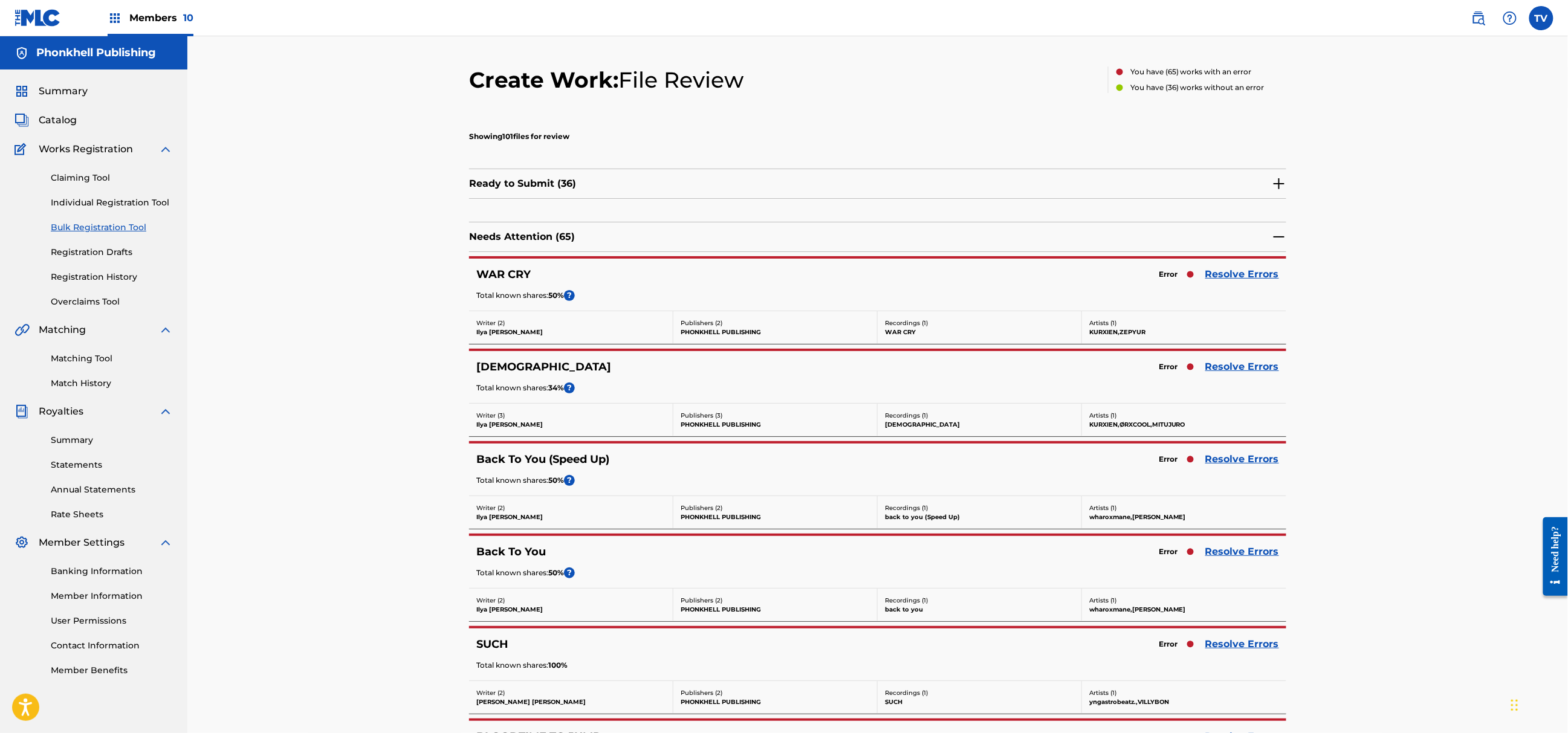
click at [1244, 277] on link "Resolve Errors" at bounding box center [1243, 274] width 74 height 15
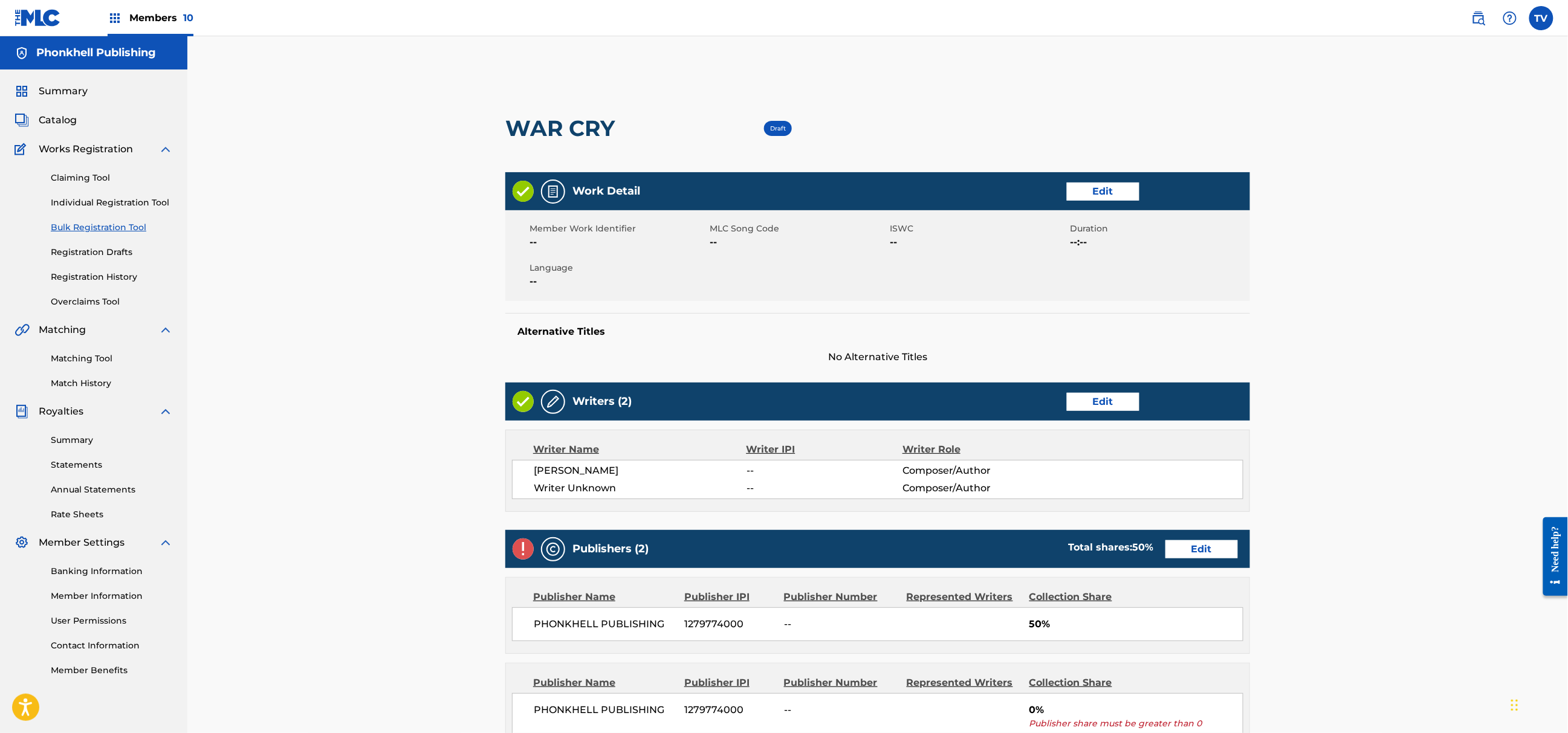
click at [1067, 399] on link "Edit" at bounding box center [1103, 402] width 73 height 18
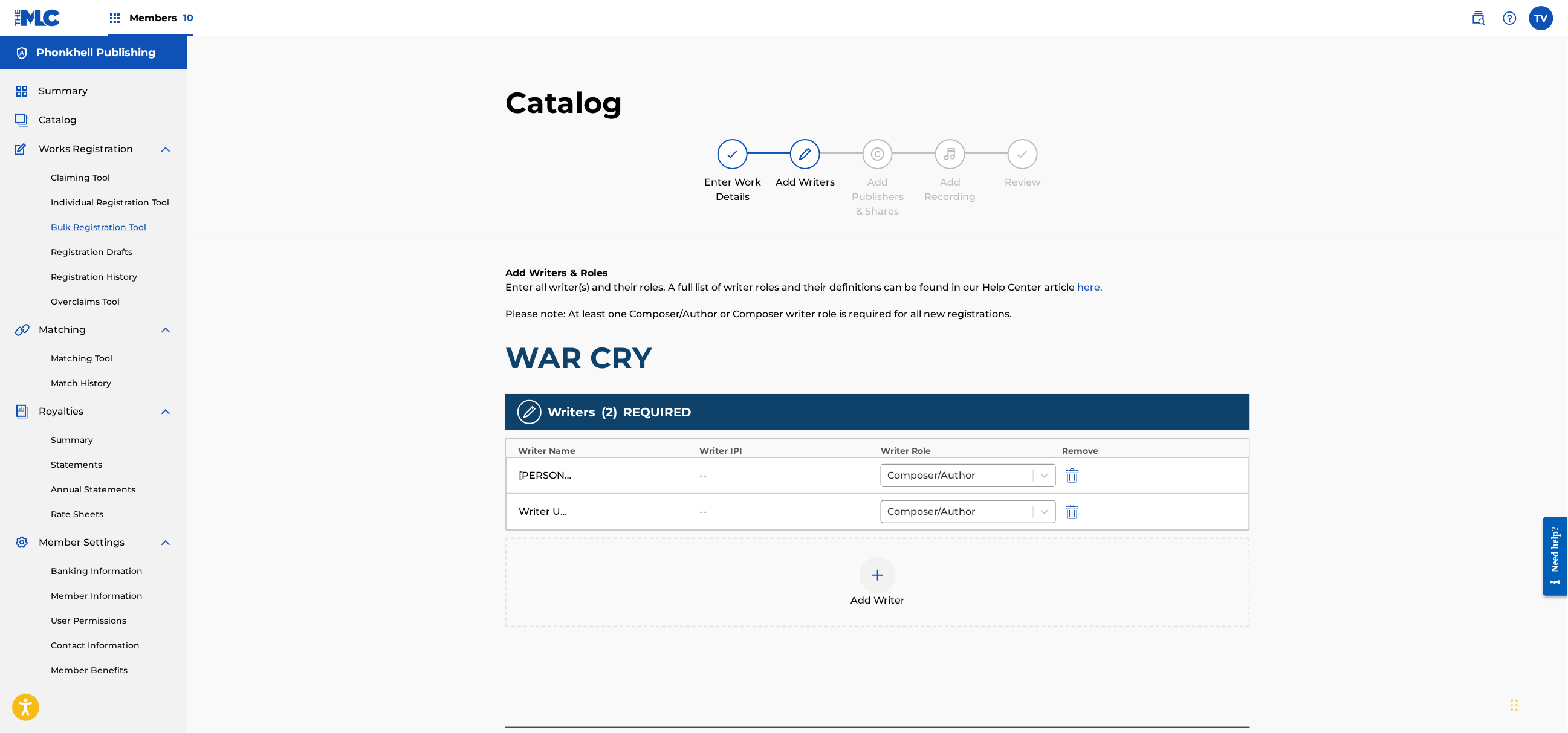
click at [1091, 411] on div "Writers ( 2 ) REQUIRED" at bounding box center [878, 412] width 745 height 36
click at [1074, 513] on img "submit" at bounding box center [1072, 512] width 13 height 15
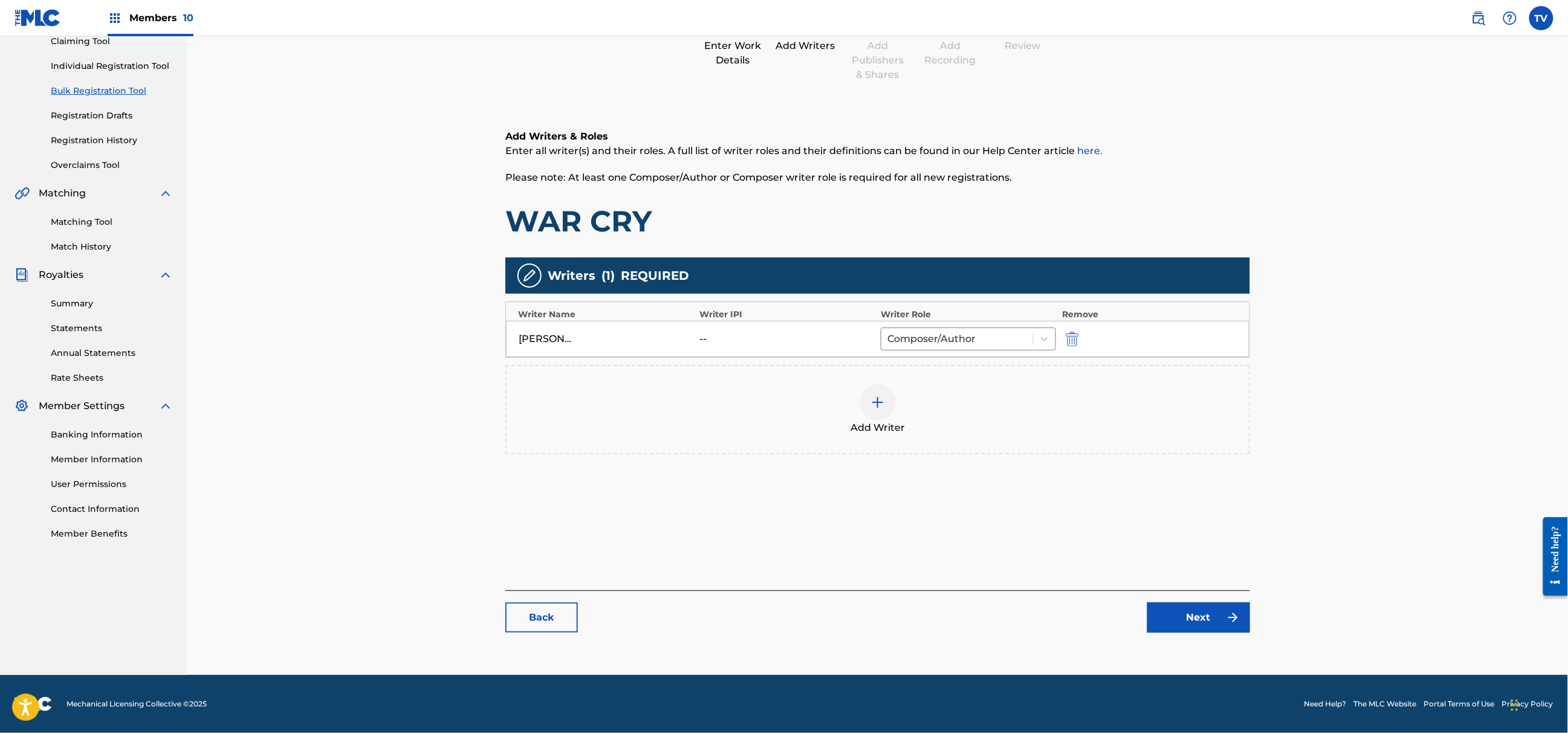
click at [1188, 613] on link "Next" at bounding box center [1199, 617] width 103 height 30
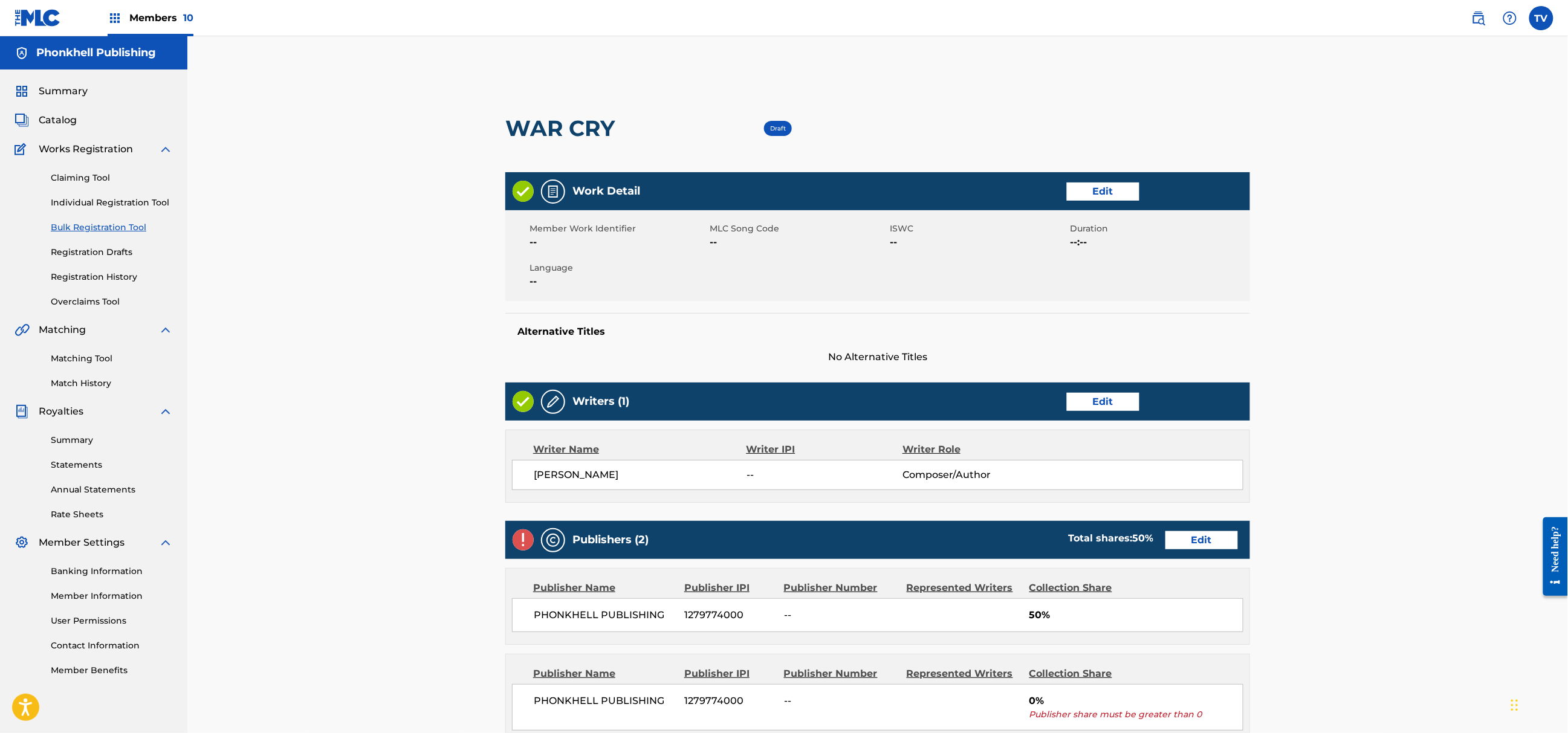
click at [1199, 532] on link "Edit" at bounding box center [1202, 540] width 73 height 18
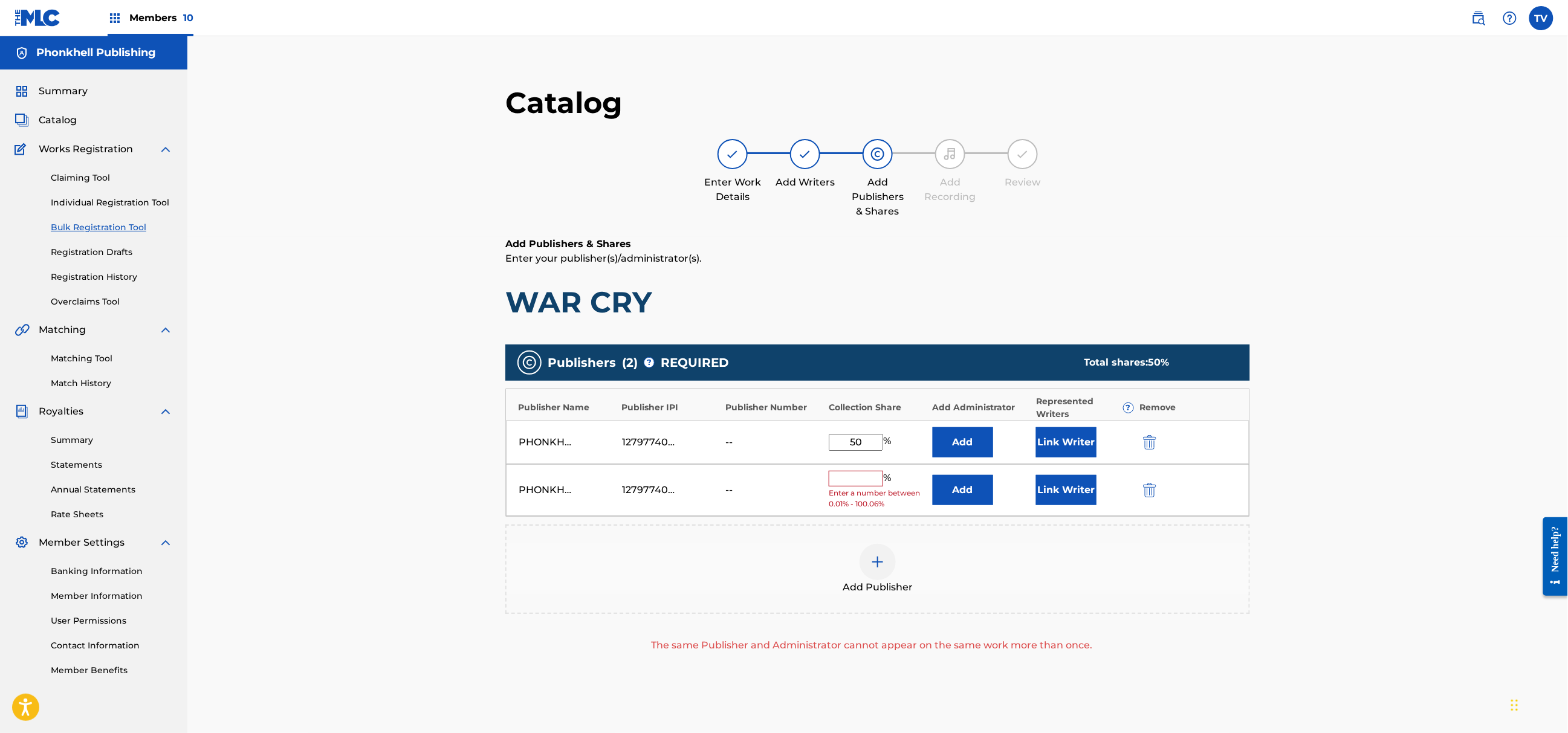
click at [1122, 482] on div "Link Writer" at bounding box center [1085, 490] width 97 height 30
drag, startPoint x: 1140, startPoint y: 492, endPoint x: 1144, endPoint y: 499, distance: 8.1
click at [1142, 492] on button "submit" at bounding box center [1148, 490] width 18 height 14
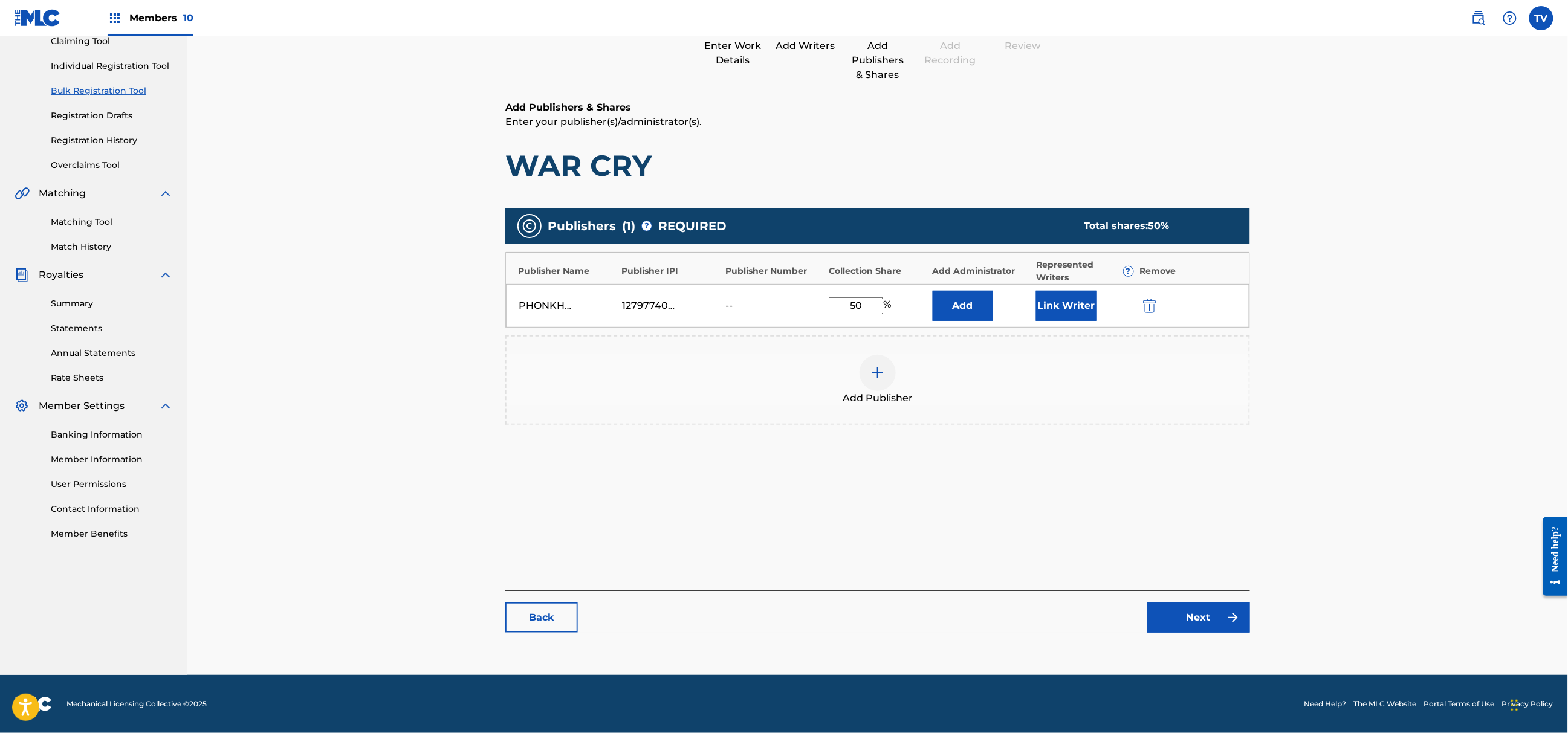
drag, startPoint x: 1231, startPoint y: 589, endPoint x: 1227, endPoint y: 610, distance: 21.4
click at [1230, 593] on div "Catalog Enter Work Details Add Writers Add Publishers & Shares Add Recording Re…" at bounding box center [878, 296] width 745 height 697
click at [1214, 625] on link "Next" at bounding box center [1199, 617] width 103 height 30
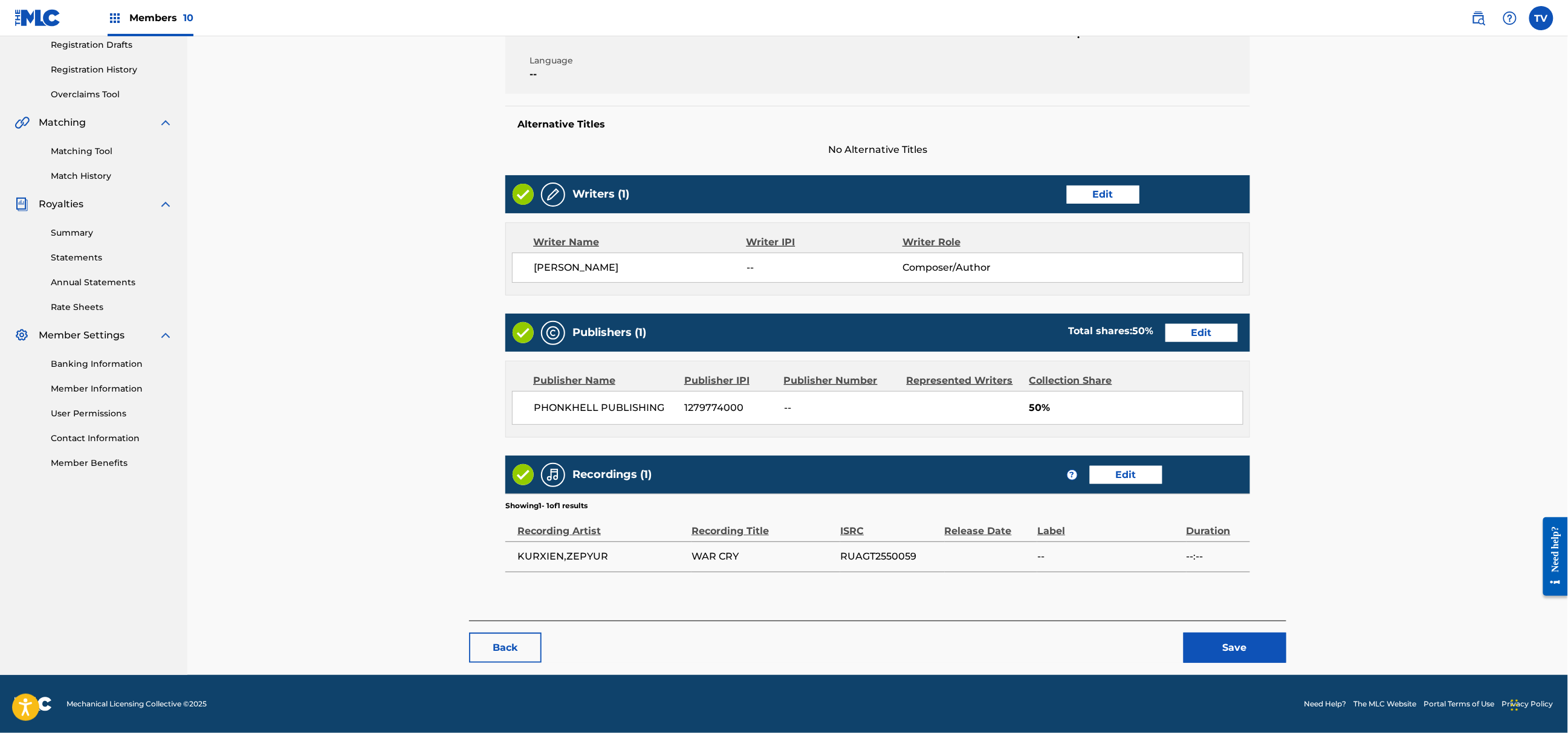
click at [1237, 660] on button "Save" at bounding box center [1235, 648] width 103 height 30
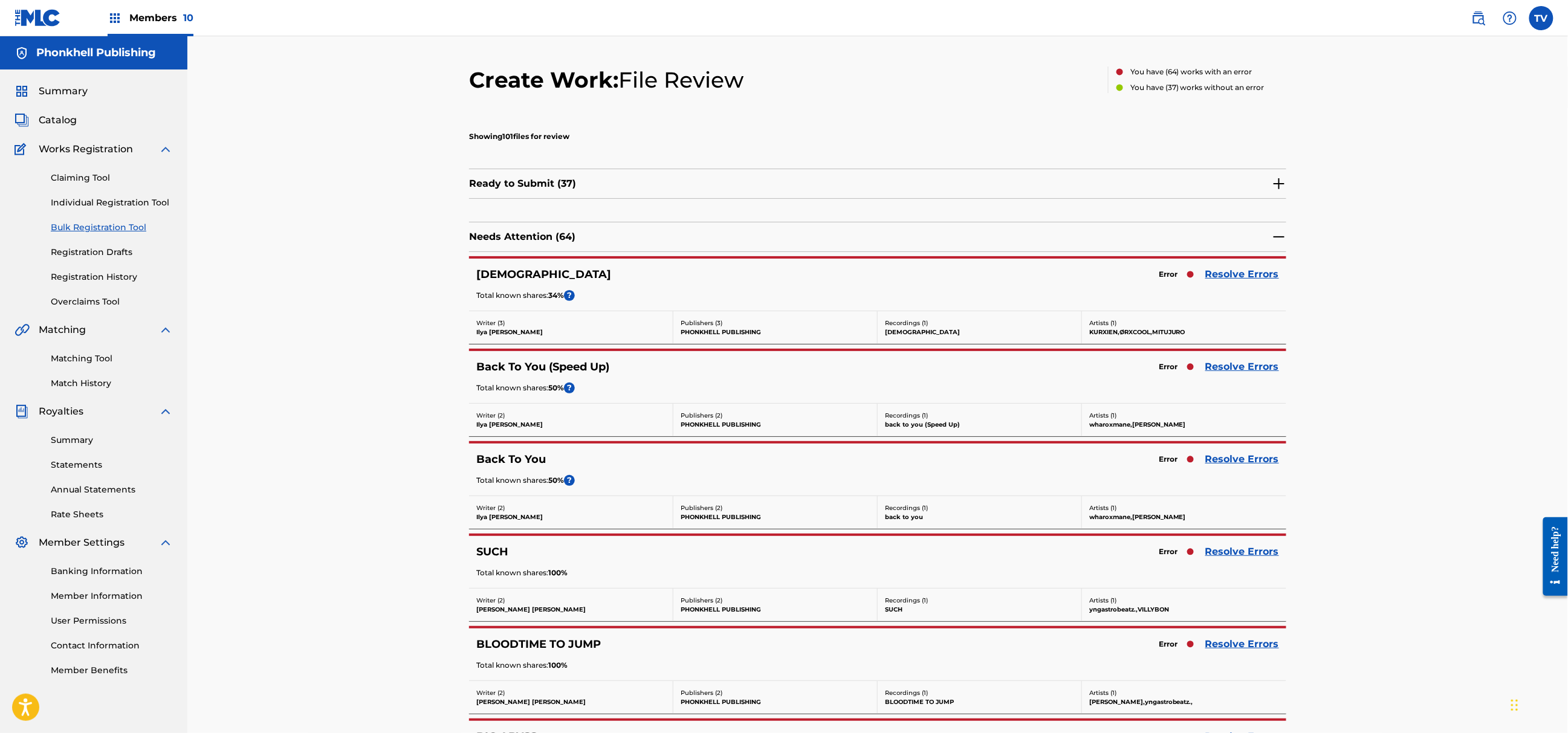
click at [1248, 357] on div "Back To You (Speed Up) Error Resolve Errors Total known shares: 50 % ?" at bounding box center [878, 377] width 817 height 52
click at [1253, 370] on link "Resolve Errors" at bounding box center [1243, 367] width 74 height 15
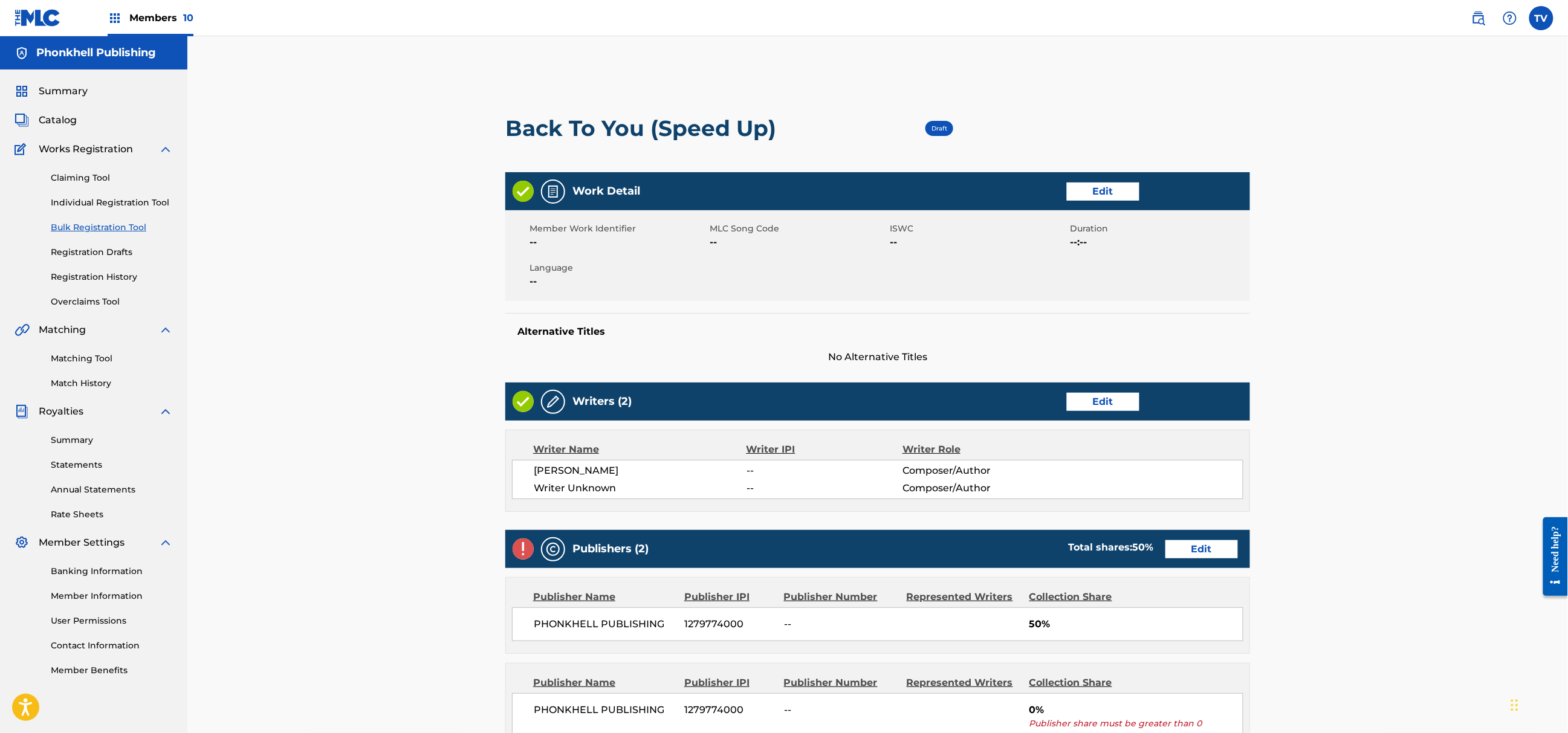
click at [1113, 394] on link "Edit" at bounding box center [1103, 402] width 73 height 18
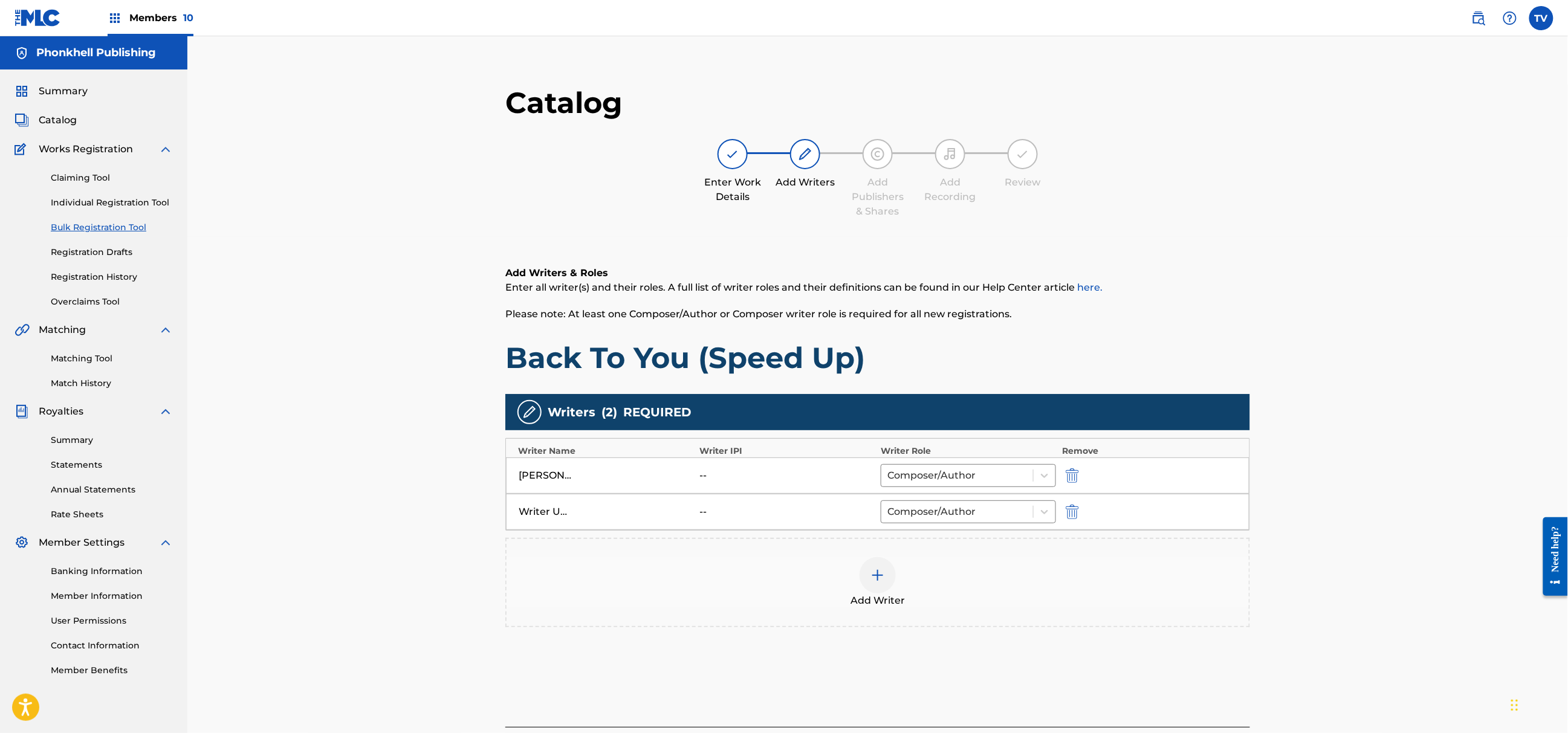
click at [1071, 513] on img "submit" at bounding box center [1072, 512] width 13 height 15
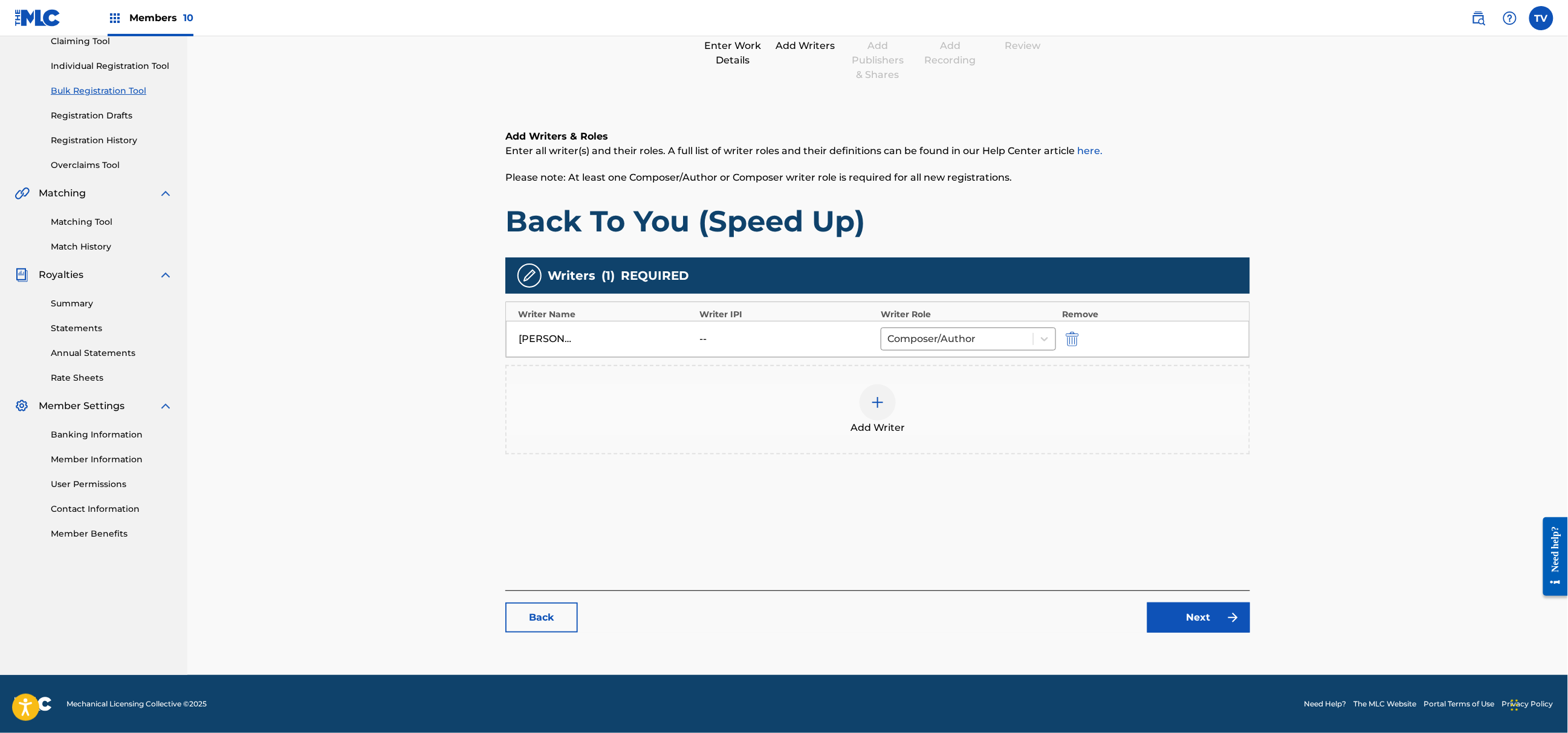
click at [1234, 627] on link "Next" at bounding box center [1199, 617] width 103 height 30
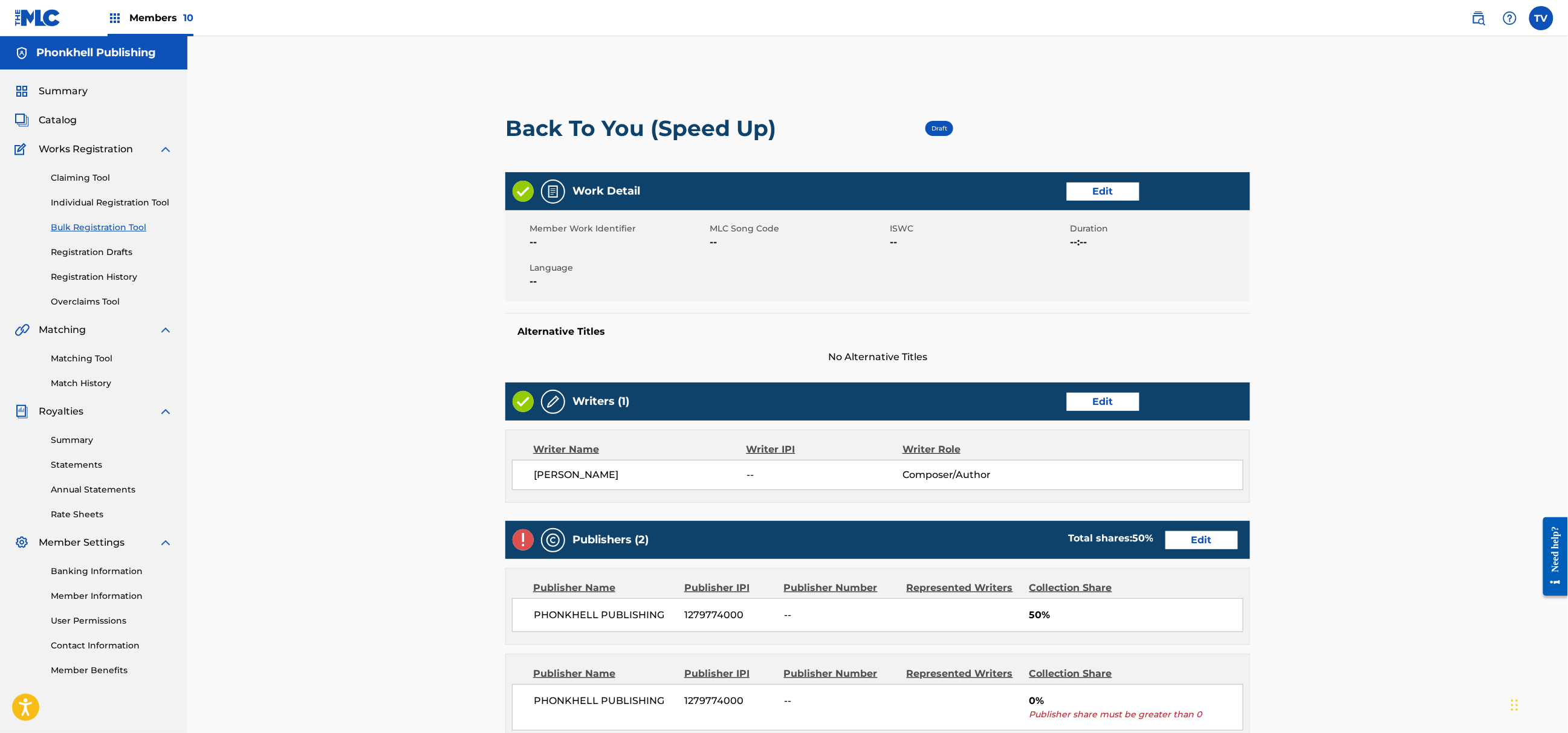
click at [1193, 549] on link "Edit" at bounding box center [1202, 540] width 73 height 18
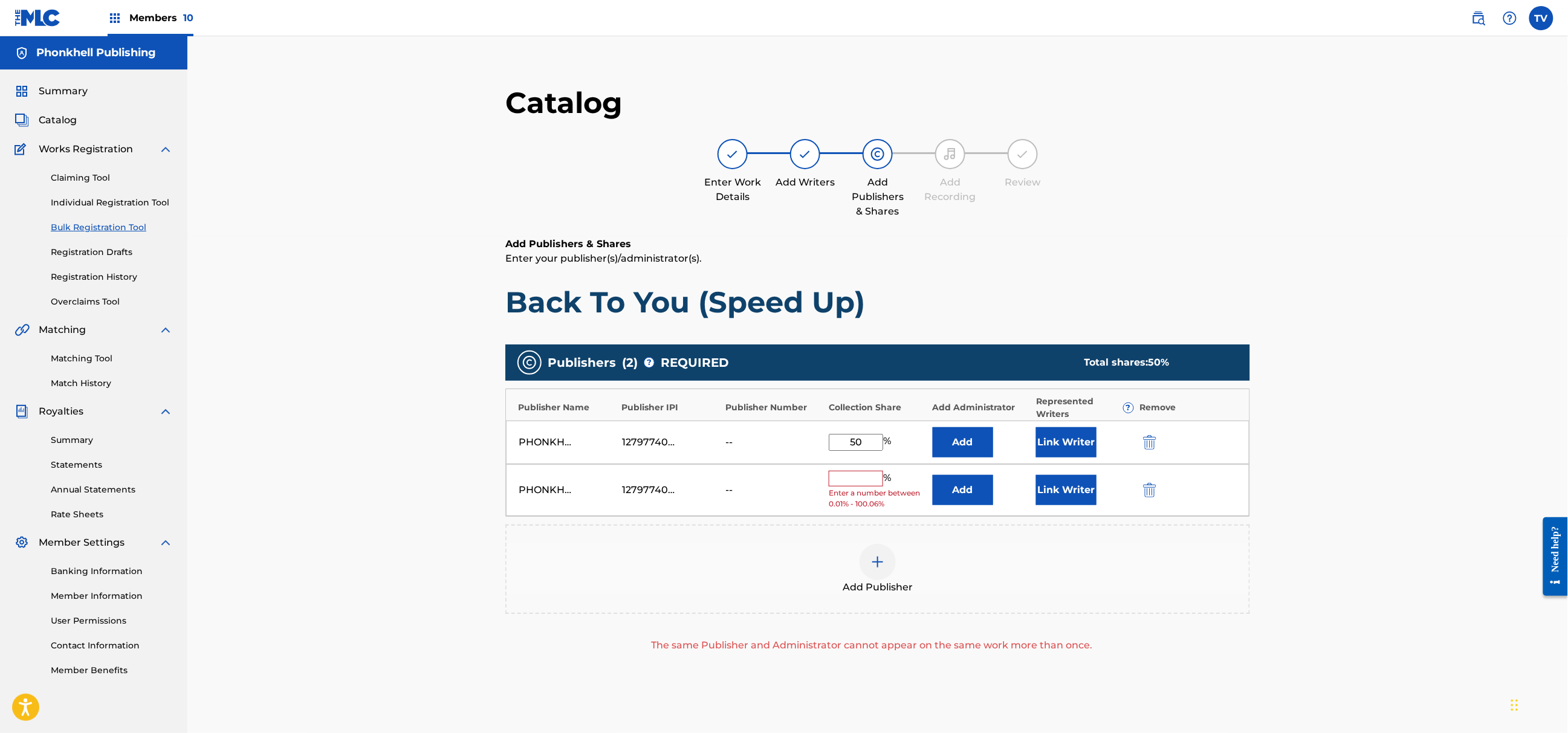
click at [1153, 490] on img "submit" at bounding box center [1150, 490] width 13 height 15
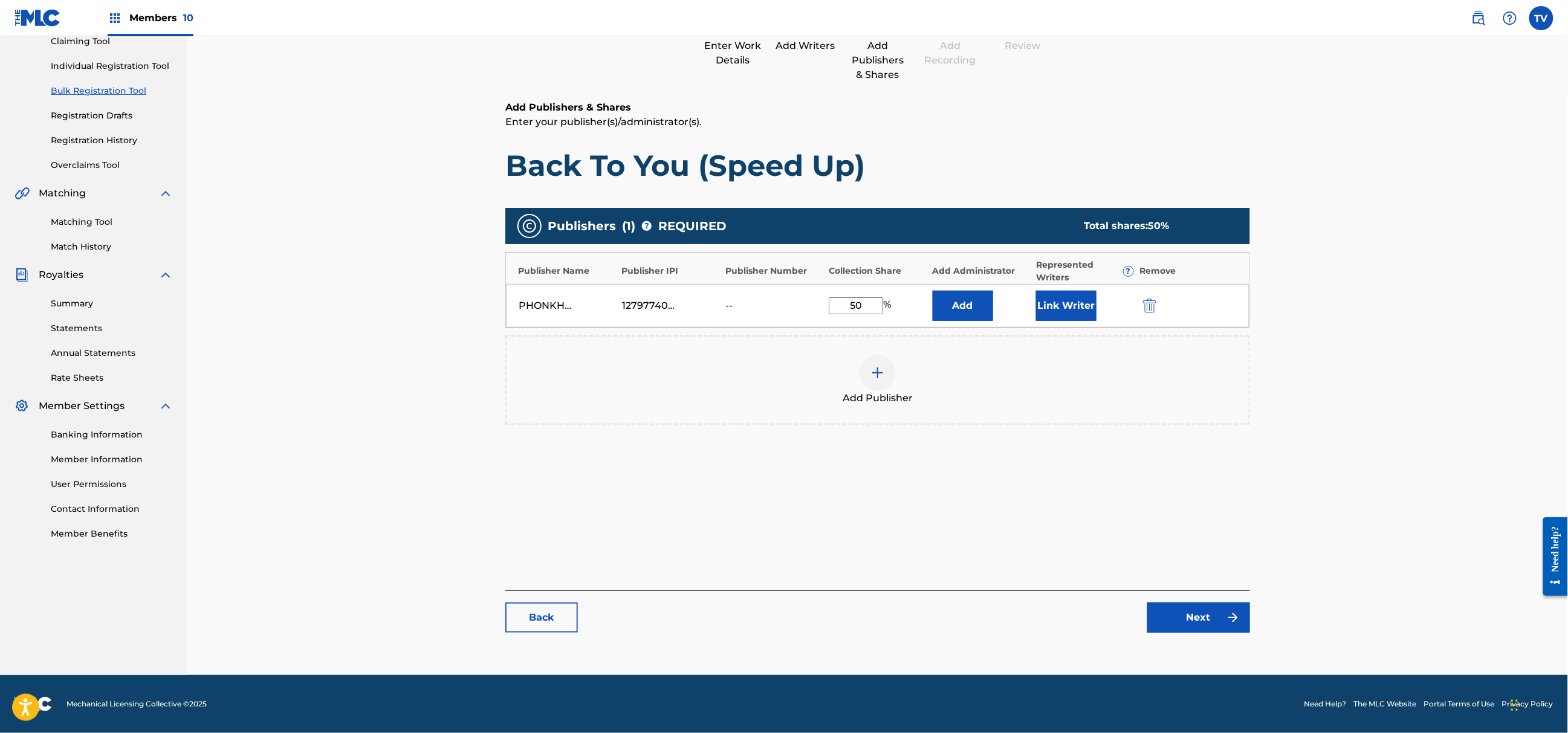
click at [1213, 622] on link "Next" at bounding box center [1199, 617] width 103 height 30
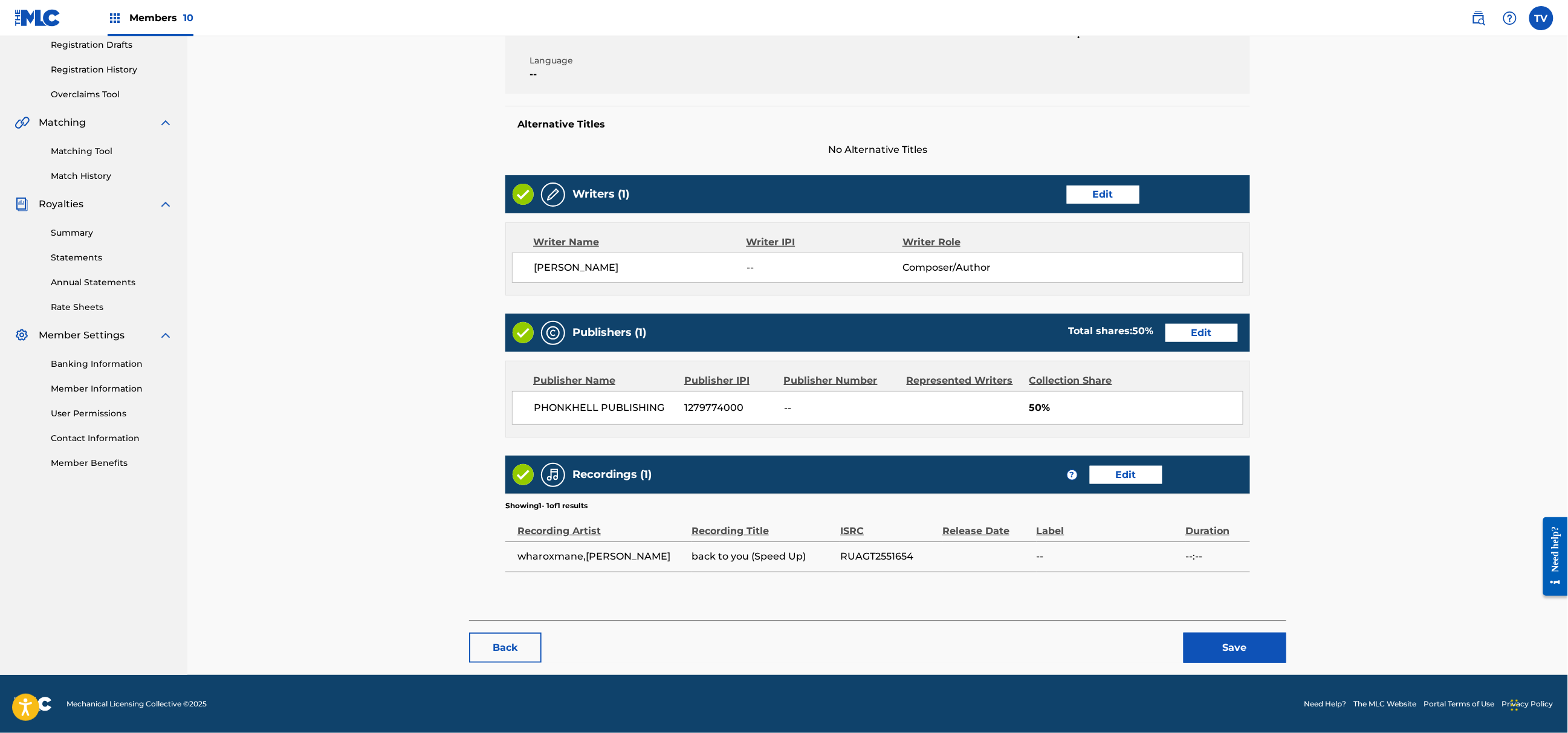
click at [1236, 655] on button "Save" at bounding box center [1235, 648] width 103 height 30
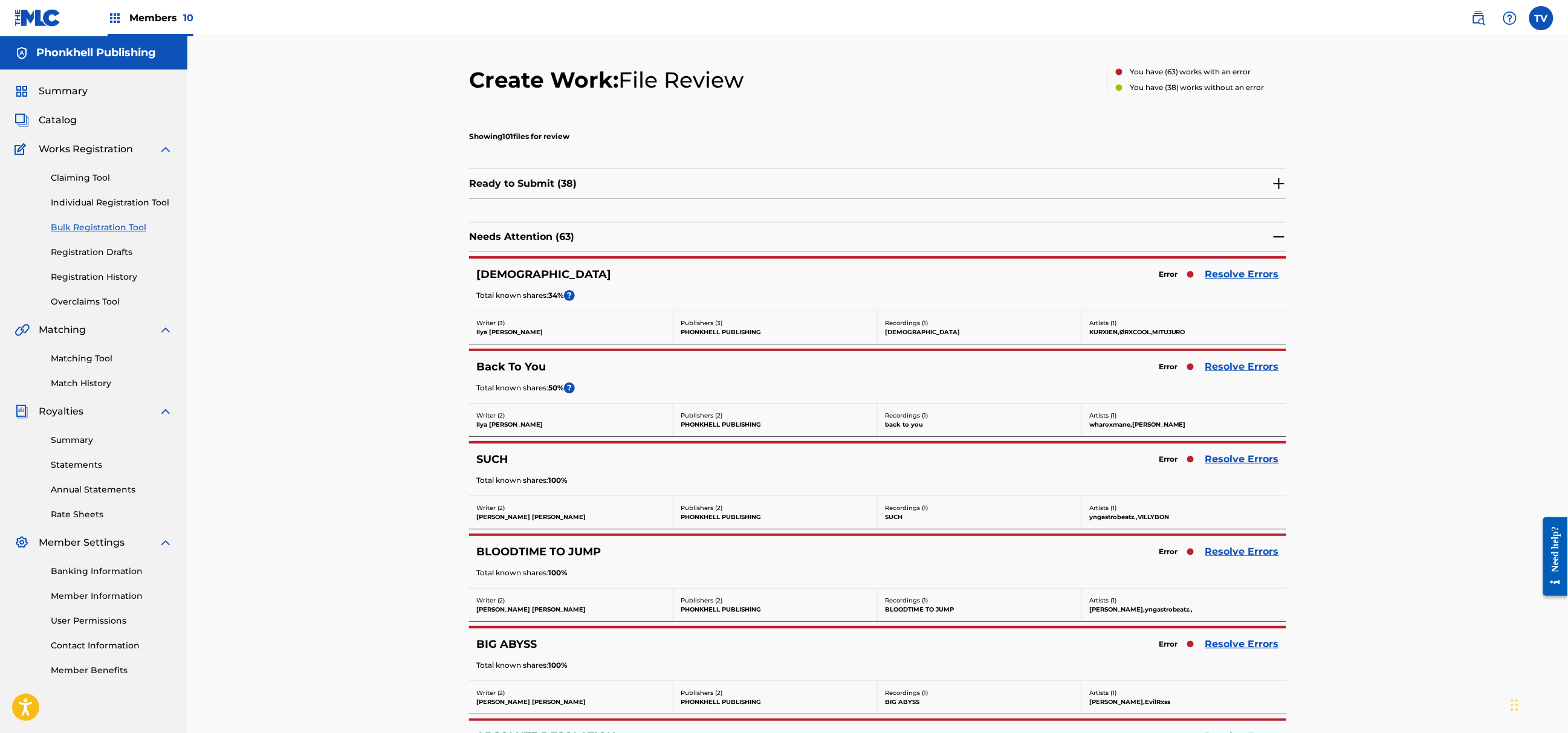
click at [1224, 373] on link "Resolve Errors" at bounding box center [1243, 367] width 74 height 15
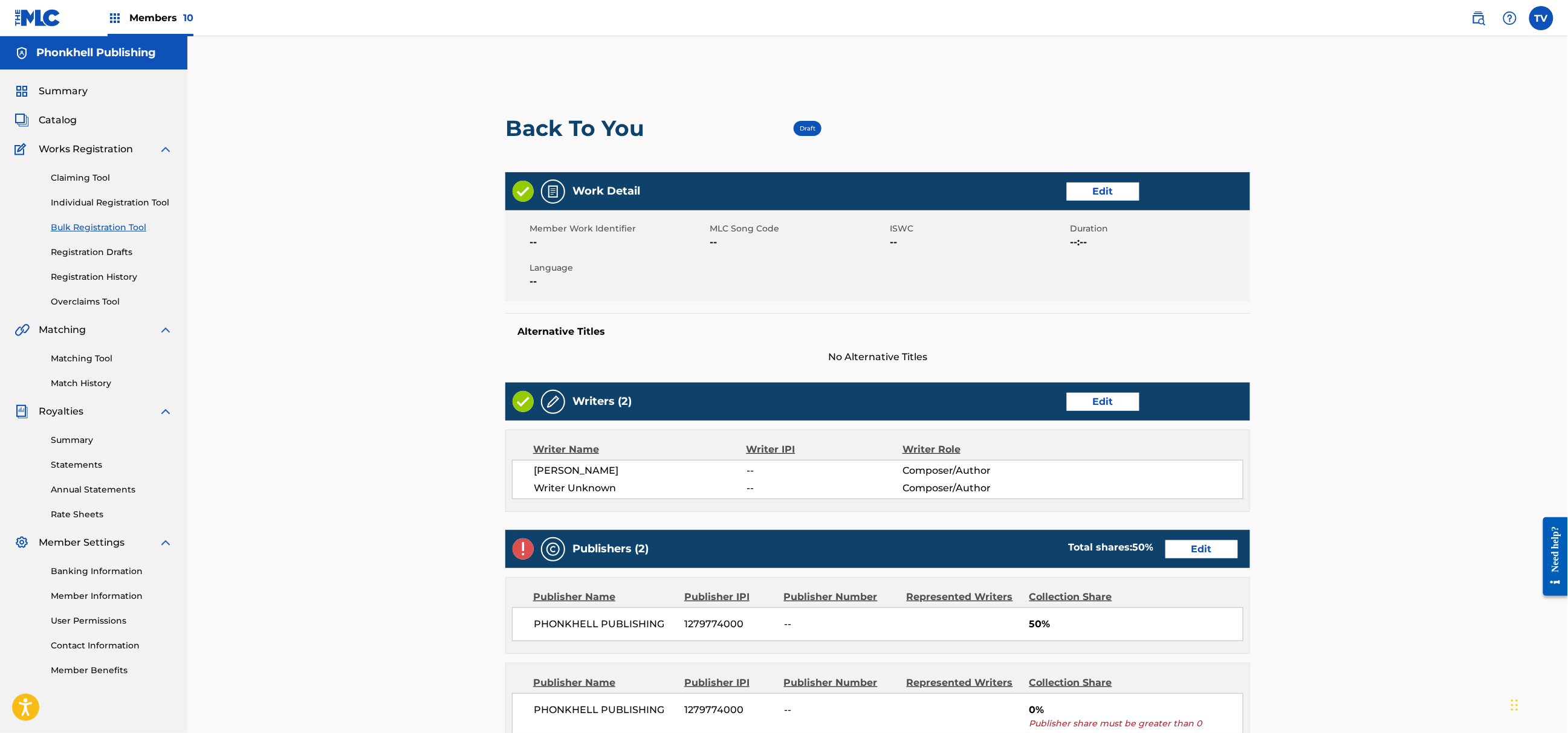
click at [1073, 406] on link "Edit" at bounding box center [1103, 402] width 73 height 18
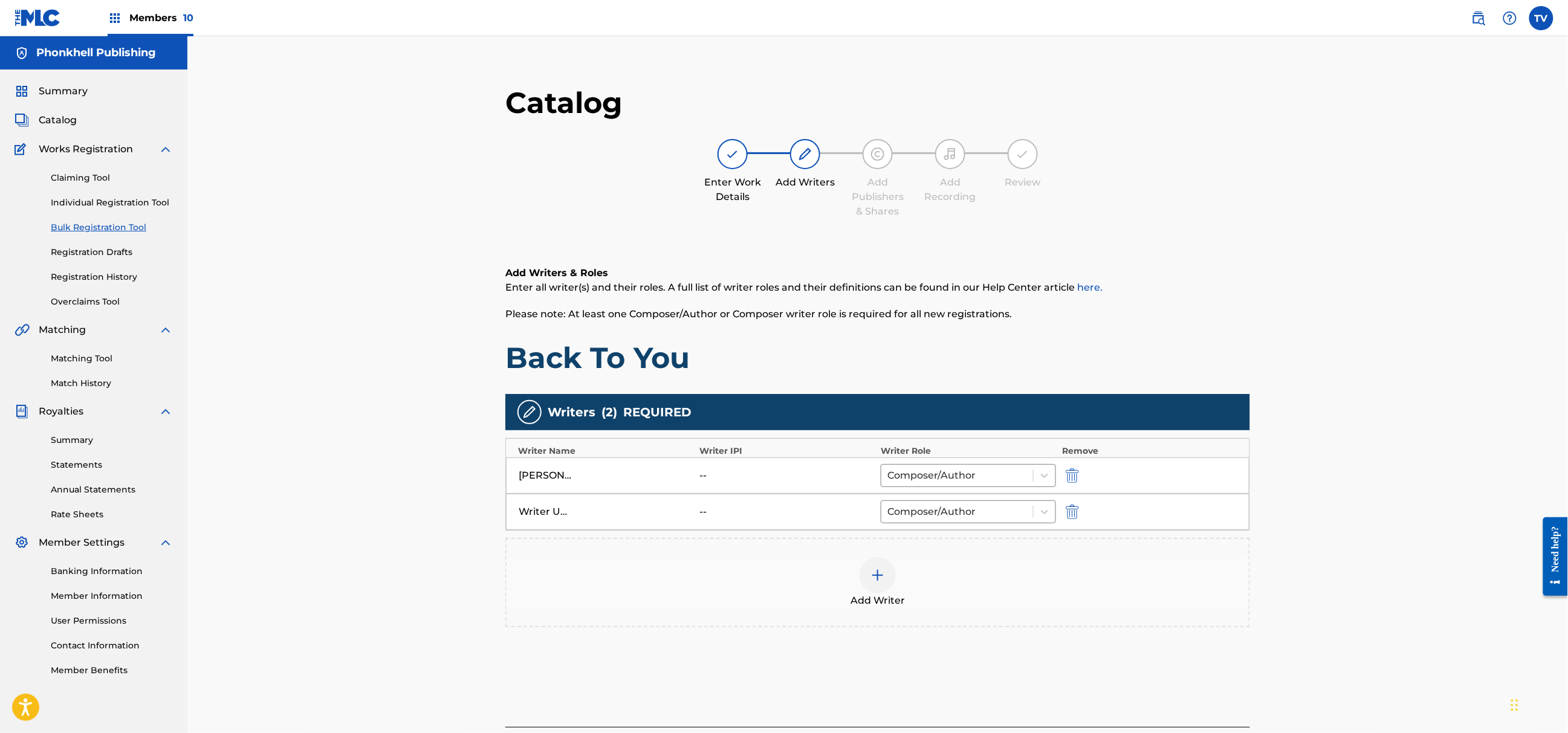
click at [1074, 510] on img "submit" at bounding box center [1072, 512] width 13 height 15
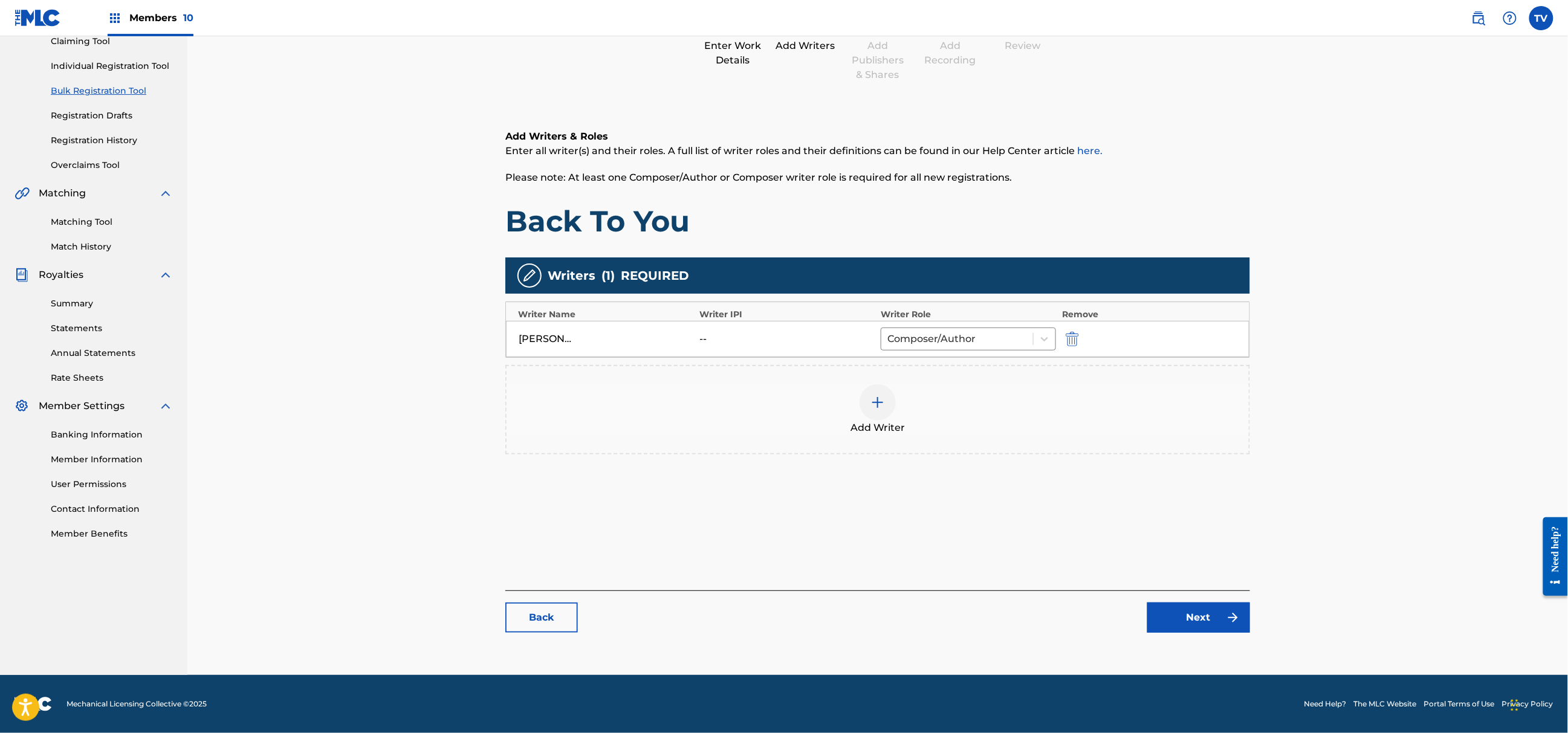
click at [1207, 622] on link "Next" at bounding box center [1199, 617] width 103 height 30
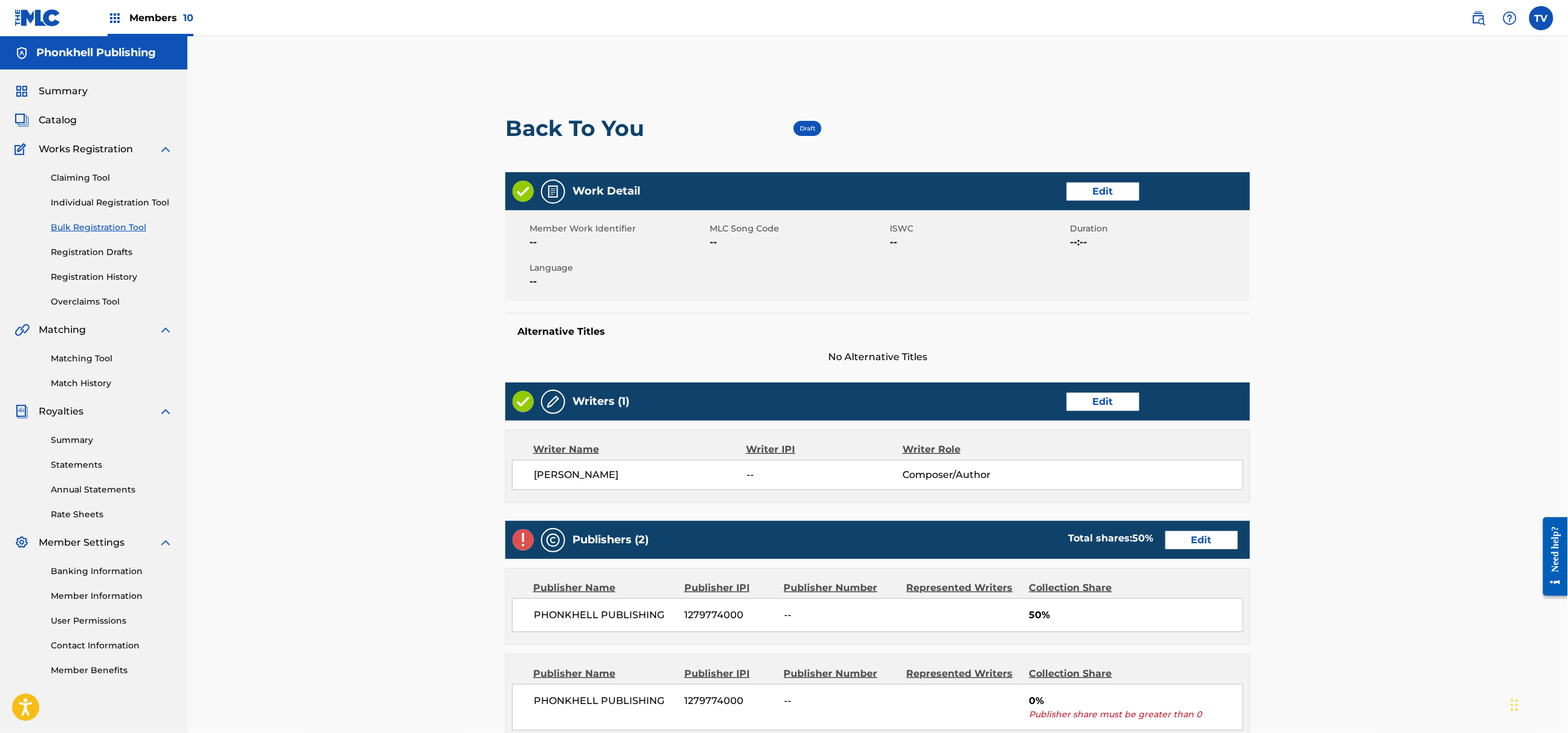
drag, startPoint x: 1218, startPoint y: 525, endPoint x: 1219, endPoint y: 538, distance: 13.0
click at [1219, 525] on div "Publishers (2) Total shares: 50 % Edit" at bounding box center [878, 540] width 745 height 38
click at [1219, 538] on link "Edit" at bounding box center [1202, 540] width 73 height 18
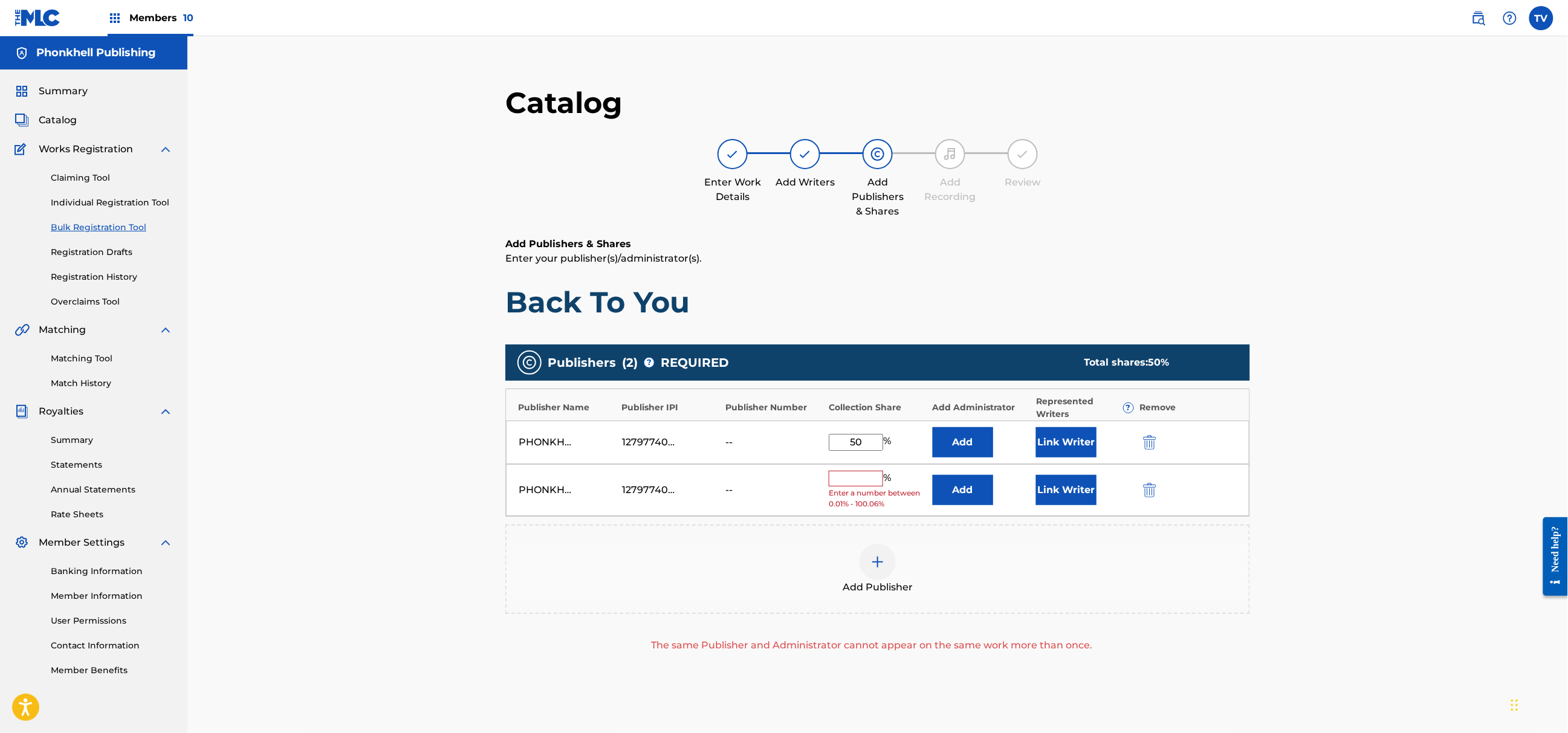
drag, startPoint x: 1143, startPoint y: 496, endPoint x: 1154, endPoint y: 514, distance: 21.1
click at [1143, 494] on img "submit" at bounding box center [1150, 490] width 13 height 15
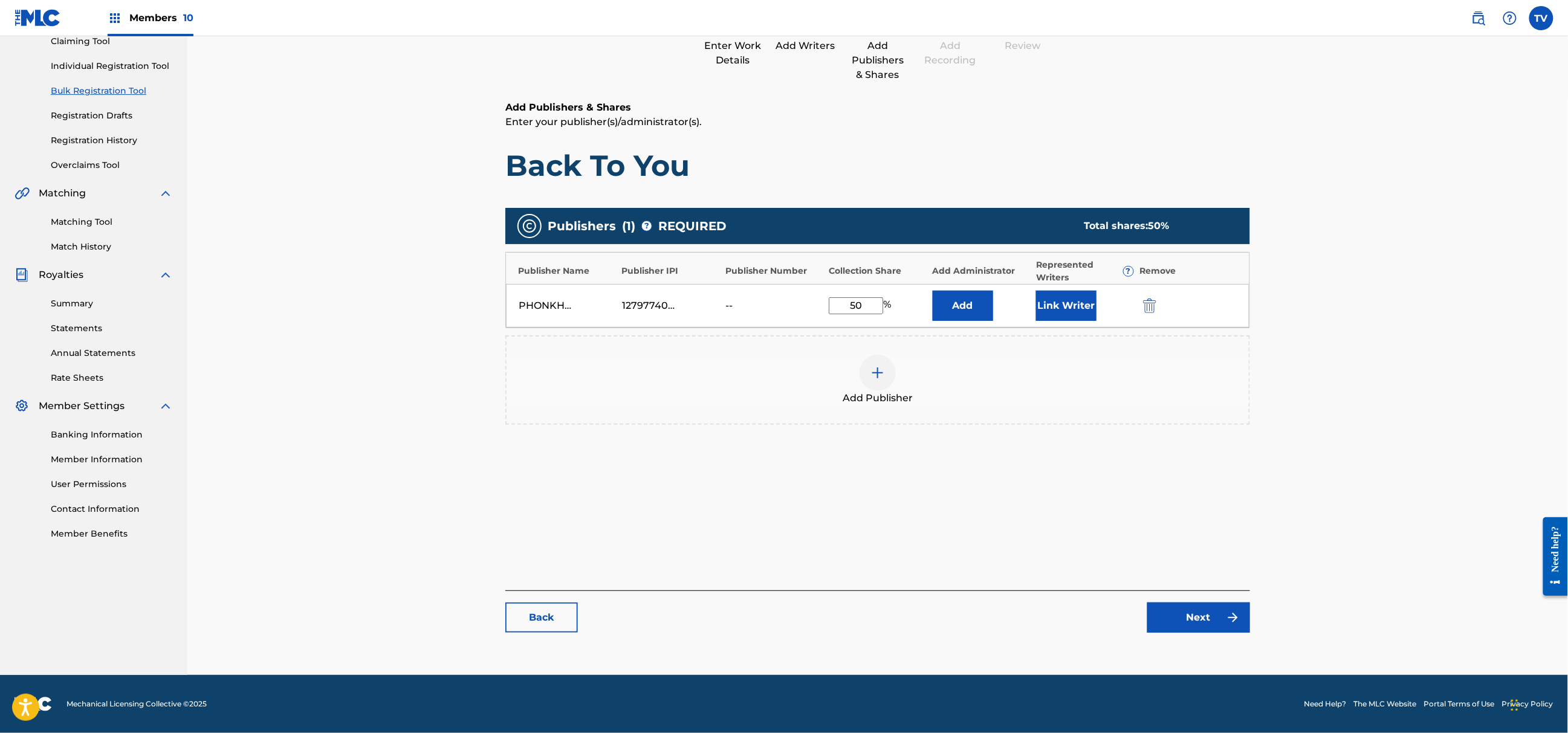
click at [1209, 637] on div "Catalog Enter Work Details Add Writers Add Publishers & Shares Add Recording Re…" at bounding box center [878, 296] width 745 height 697
click at [1212, 629] on link "Next" at bounding box center [1199, 617] width 103 height 30
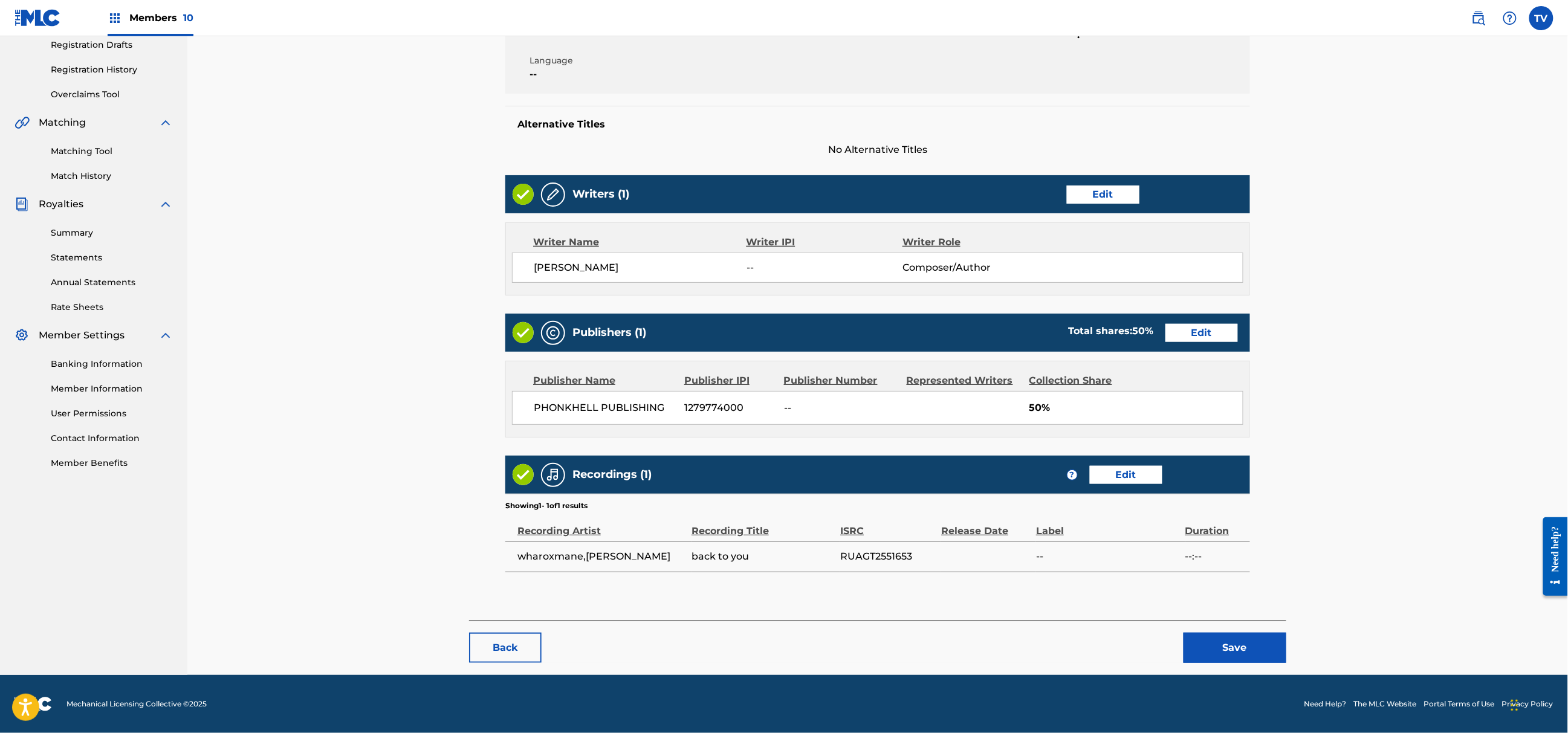
click at [1253, 661] on button "Save" at bounding box center [1235, 648] width 103 height 30
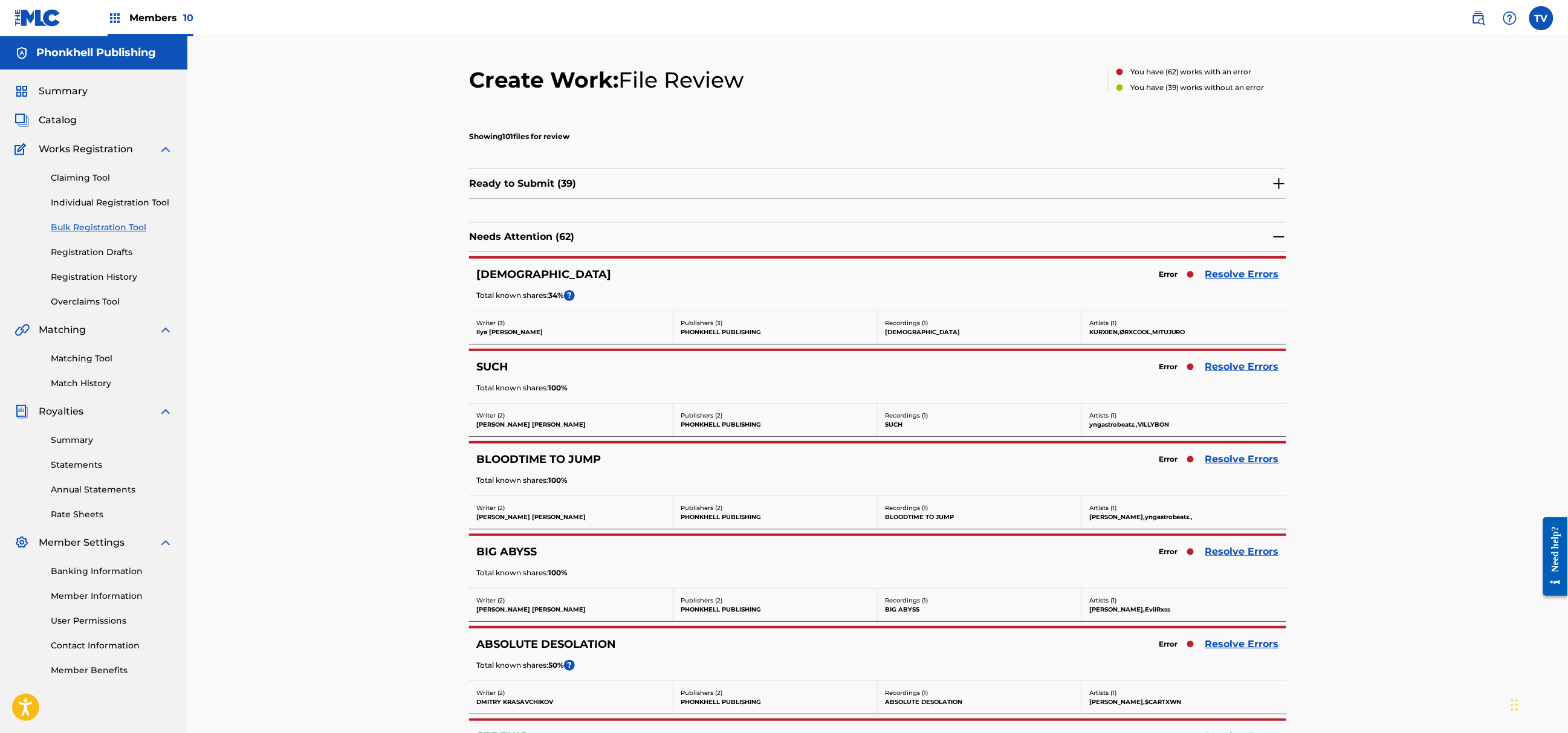
click at [1236, 279] on link "Resolve Errors" at bounding box center [1243, 274] width 74 height 15
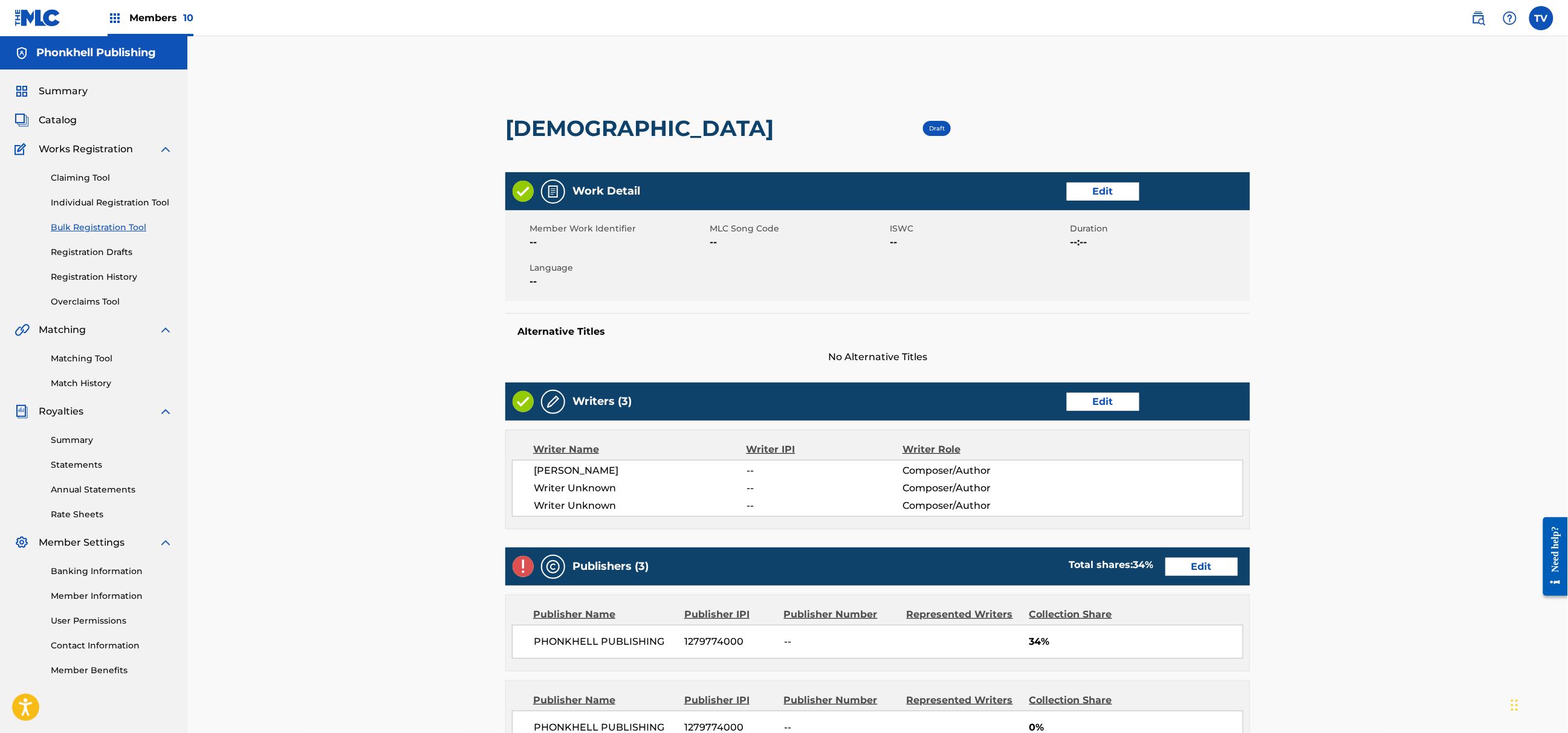
click at [1118, 408] on link "Edit" at bounding box center [1103, 402] width 73 height 18
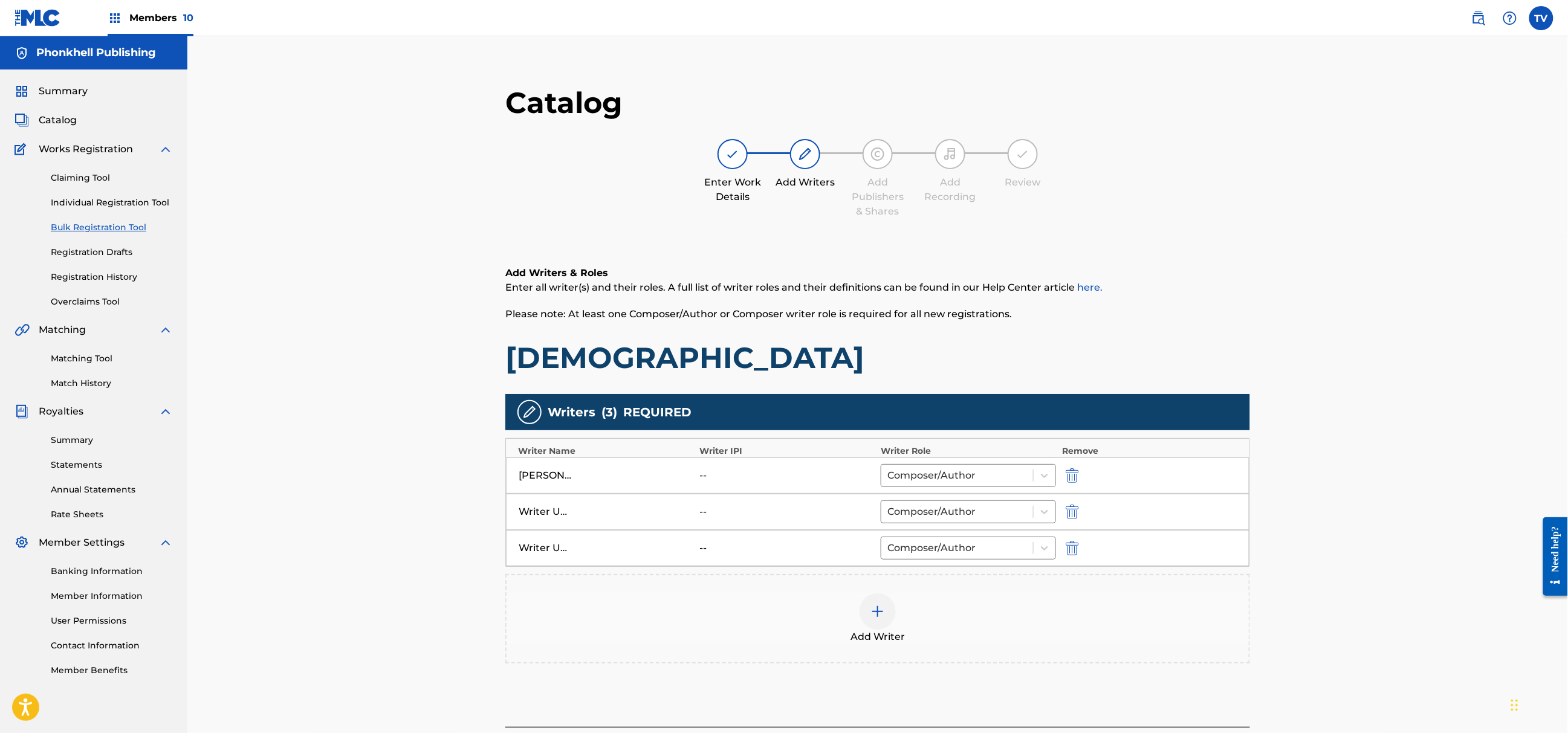
click at [1065, 518] on button "submit" at bounding box center [1071, 512] width 18 height 14
drag, startPoint x: 1065, startPoint y: 518, endPoint x: 1073, endPoint y: 529, distance: 13.6
click at [1066, 518] on button "submit" at bounding box center [1071, 512] width 18 height 14
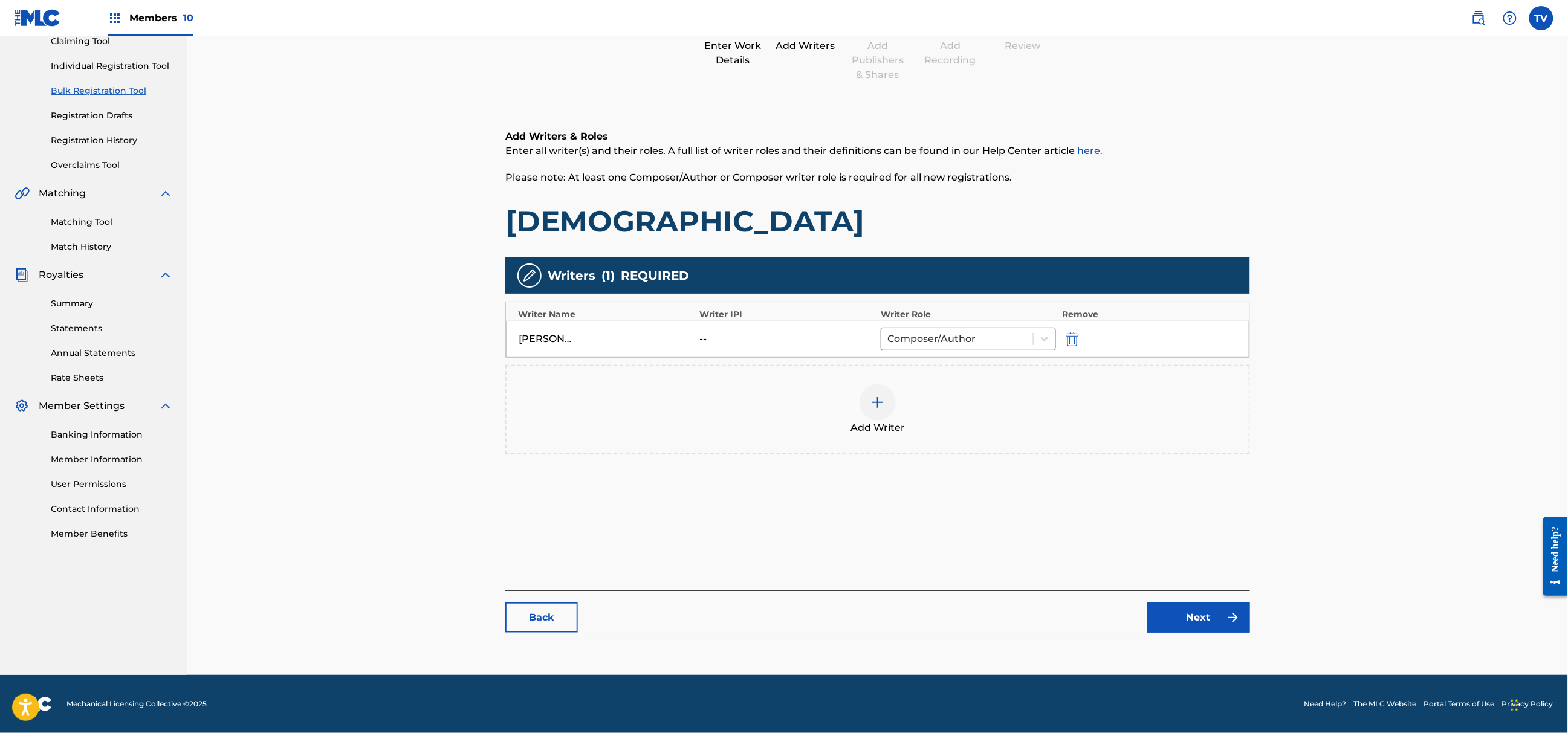
click at [1210, 625] on link "Next" at bounding box center [1199, 617] width 103 height 30
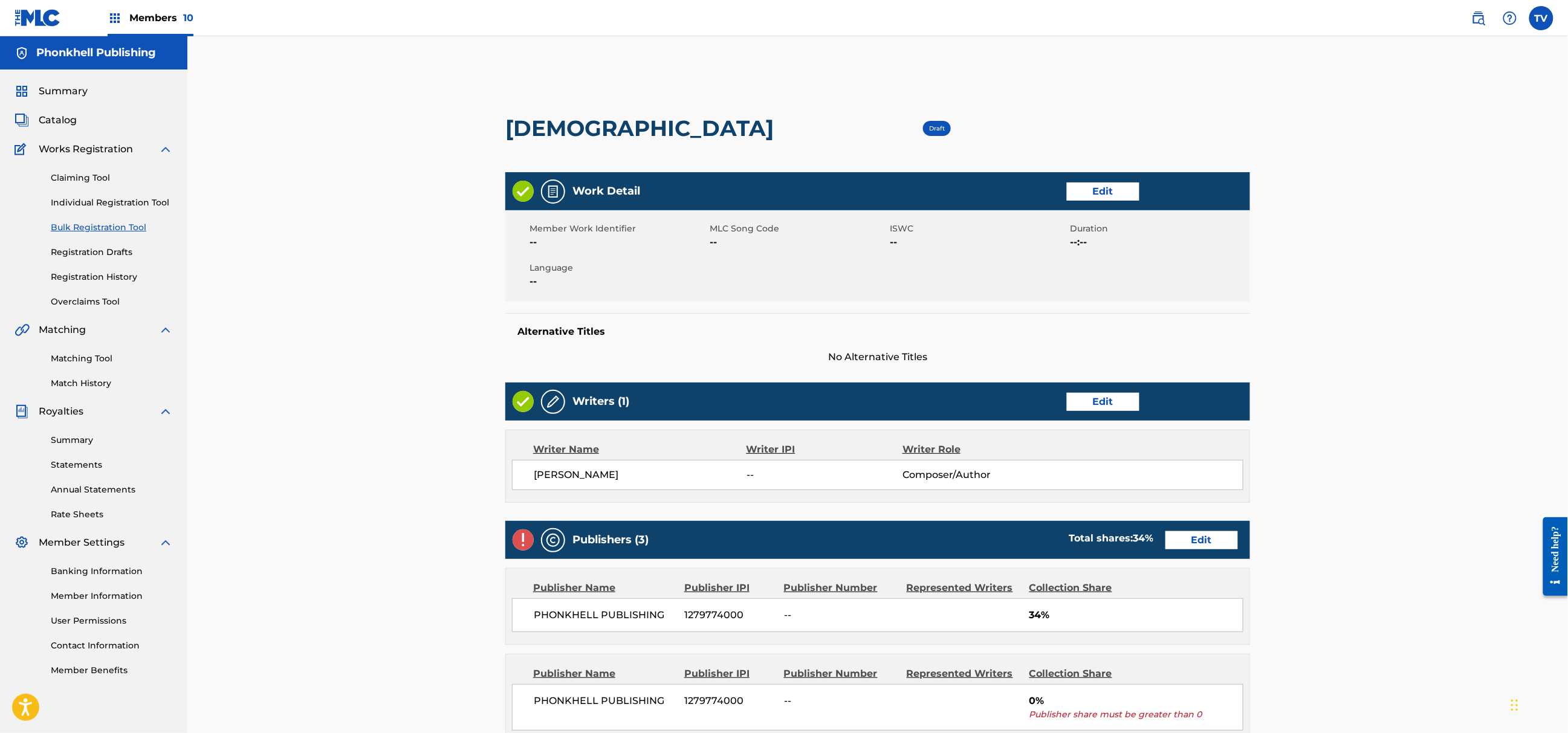
click at [1200, 543] on link "Edit" at bounding box center [1202, 540] width 73 height 18
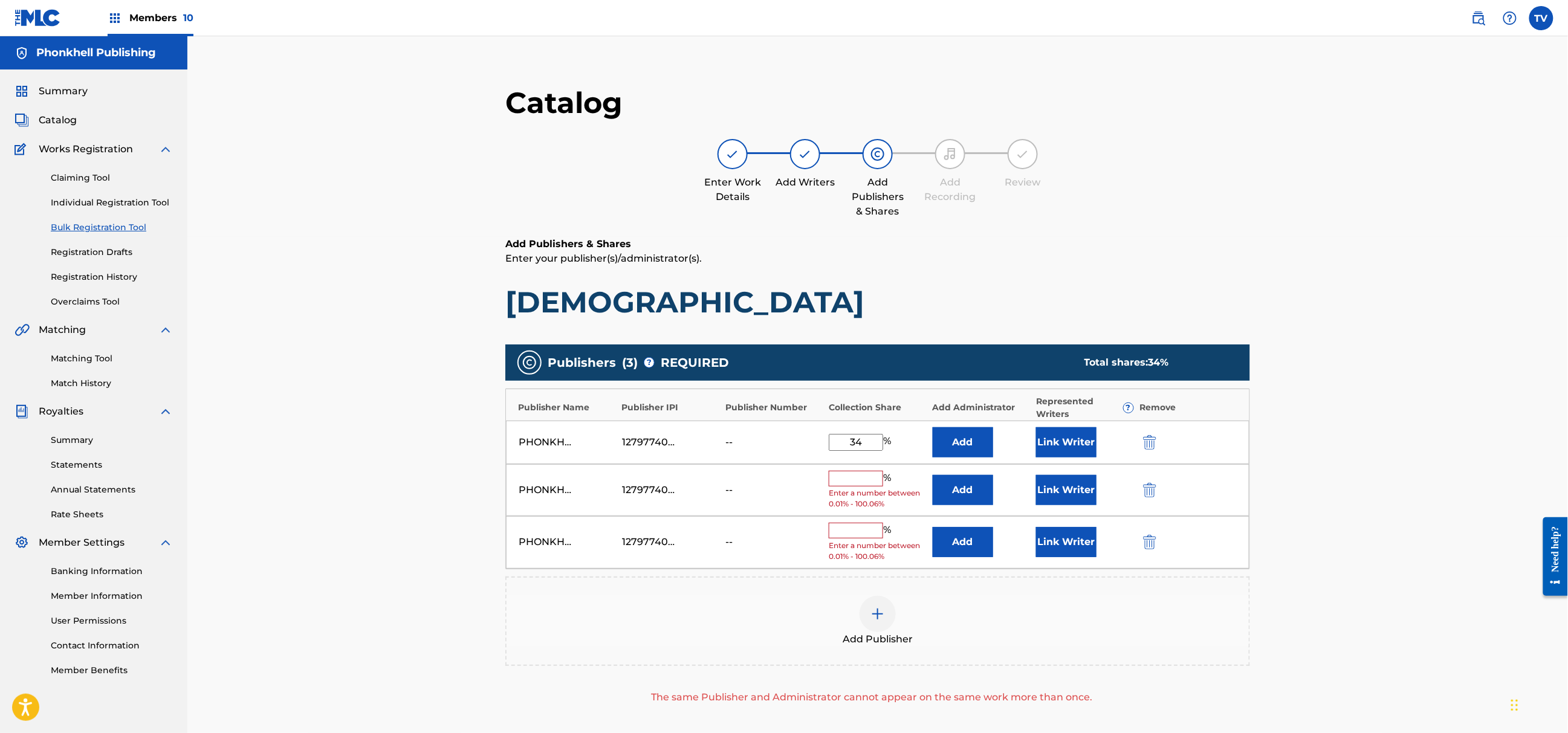
click at [1144, 494] on img "submit" at bounding box center [1150, 490] width 13 height 15
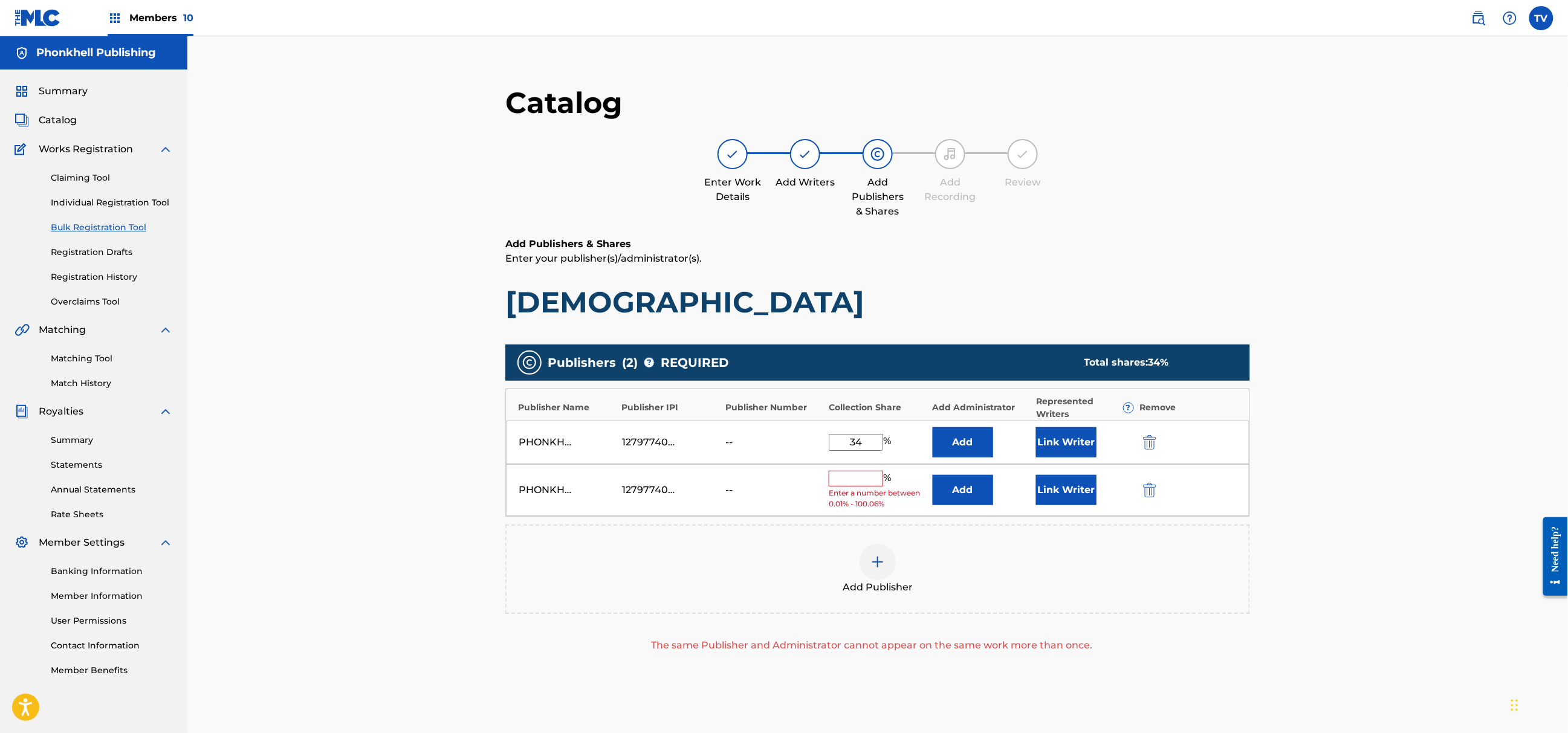
click at [1144, 494] on img "submit" at bounding box center [1150, 490] width 13 height 15
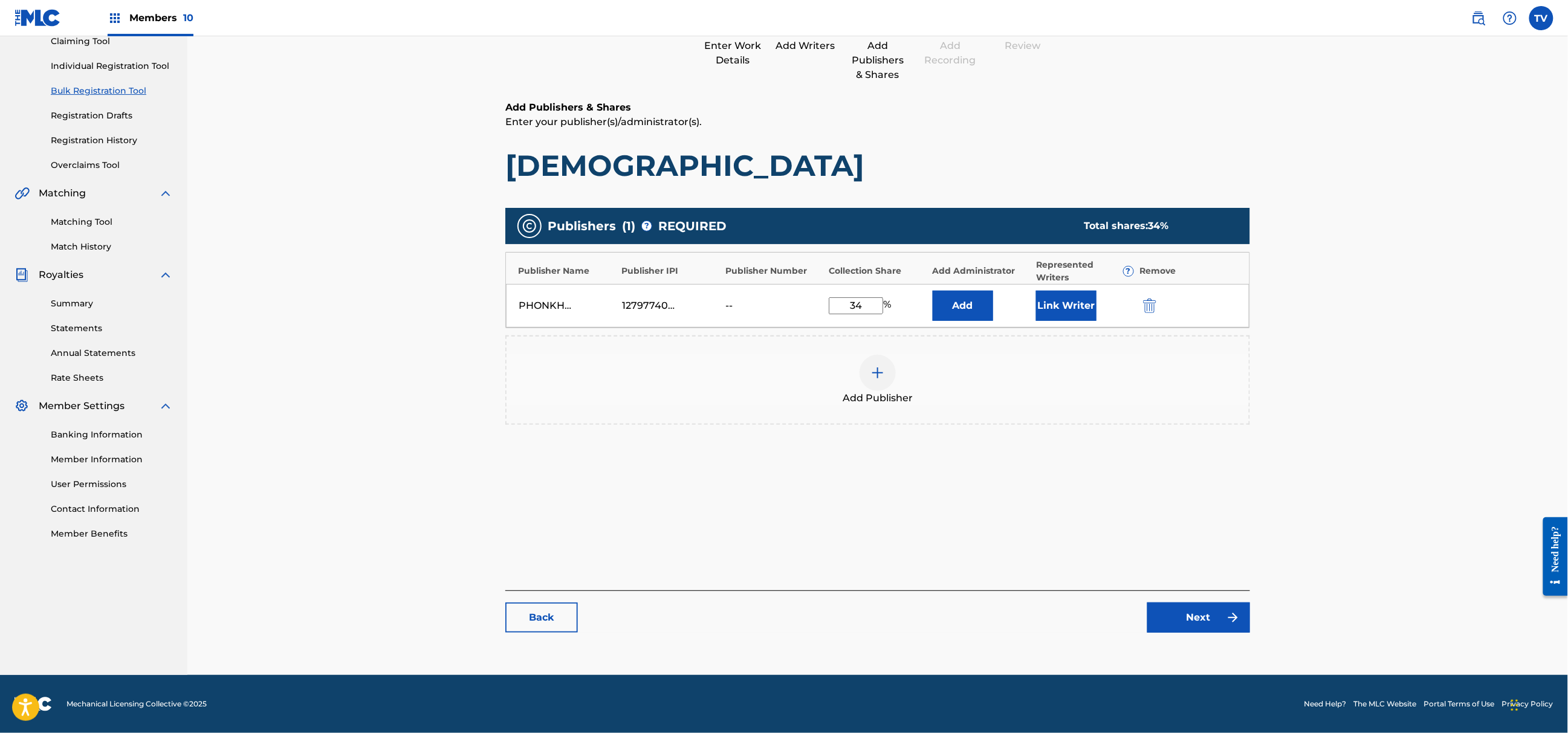
click at [1202, 619] on link "Next" at bounding box center [1199, 617] width 103 height 30
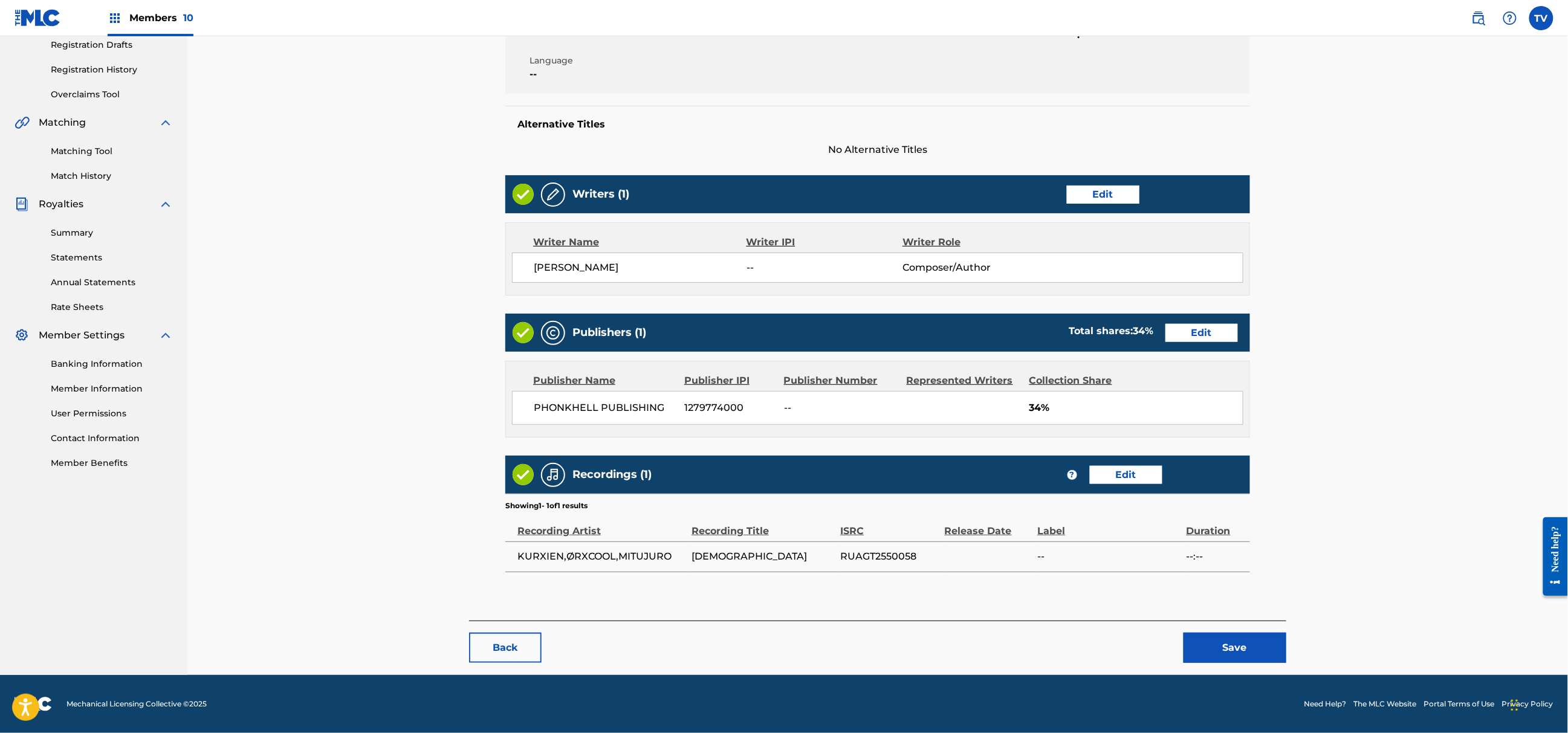
click at [1221, 647] on button "Save" at bounding box center [1235, 648] width 103 height 30
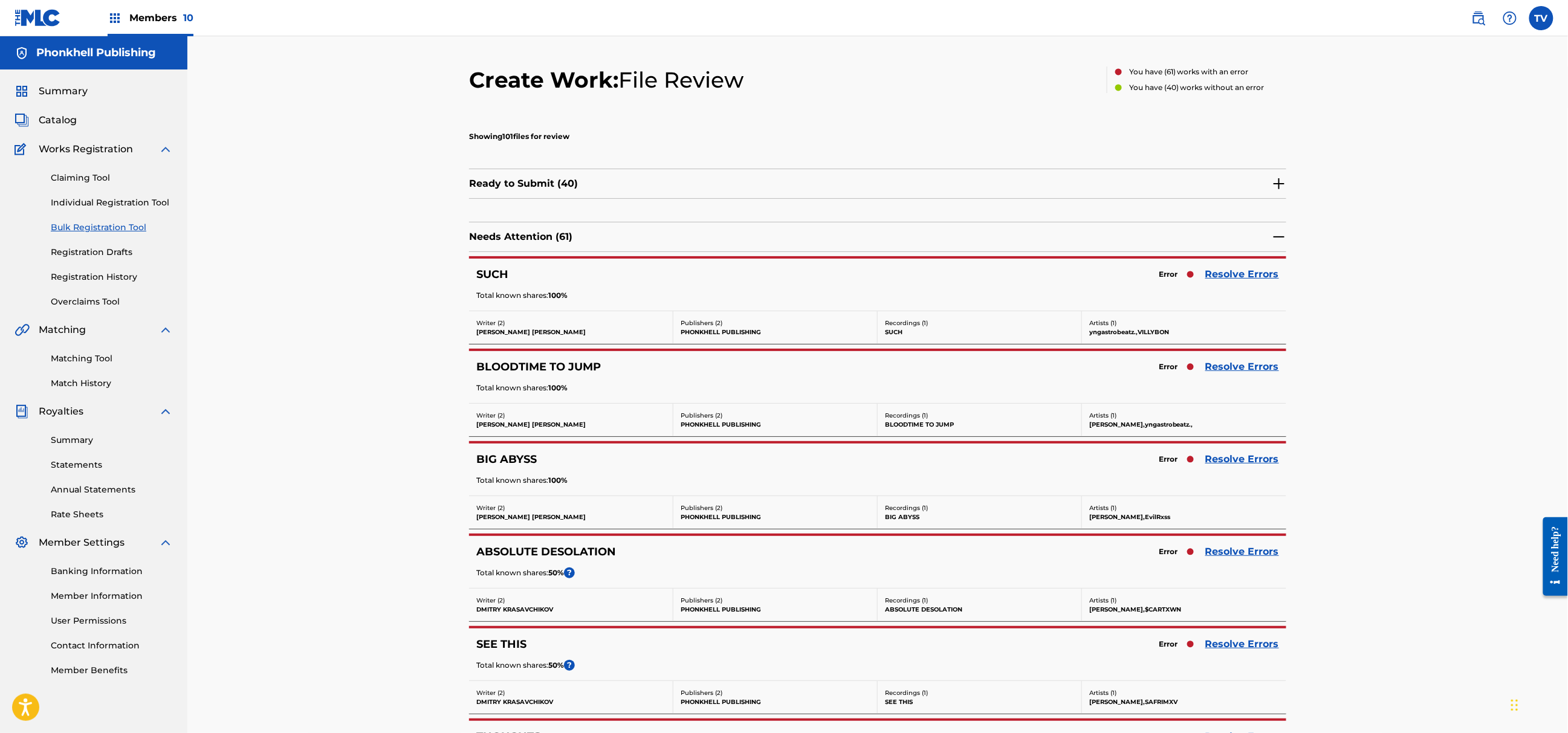
click at [1245, 446] on div "BIG ABYSS Error Resolve Errors Total known shares: 100 %" at bounding box center [878, 470] width 817 height 52
click at [1248, 457] on link "Resolve Errors" at bounding box center [1243, 459] width 74 height 15
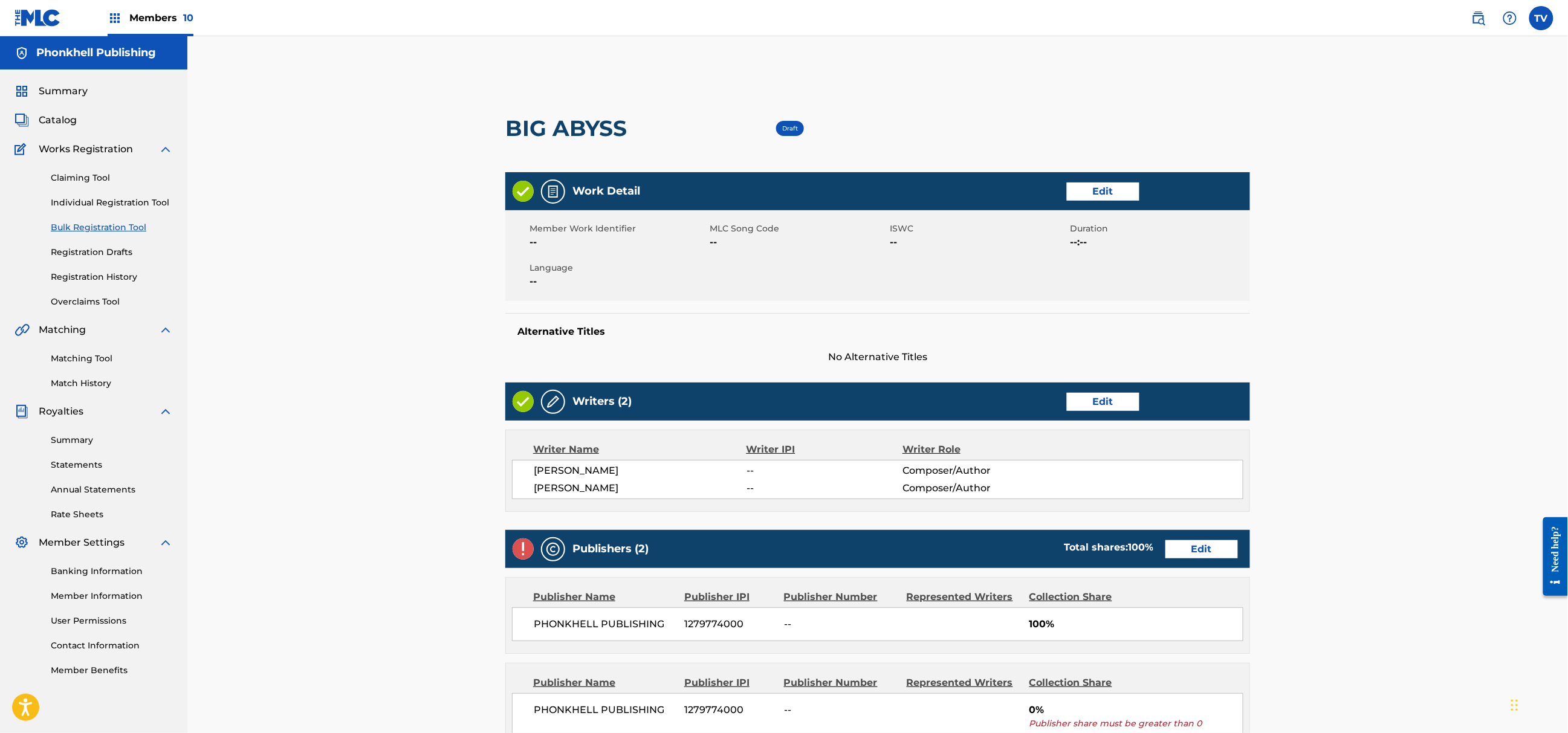
click at [1215, 550] on link "Edit" at bounding box center [1202, 550] width 73 height 18
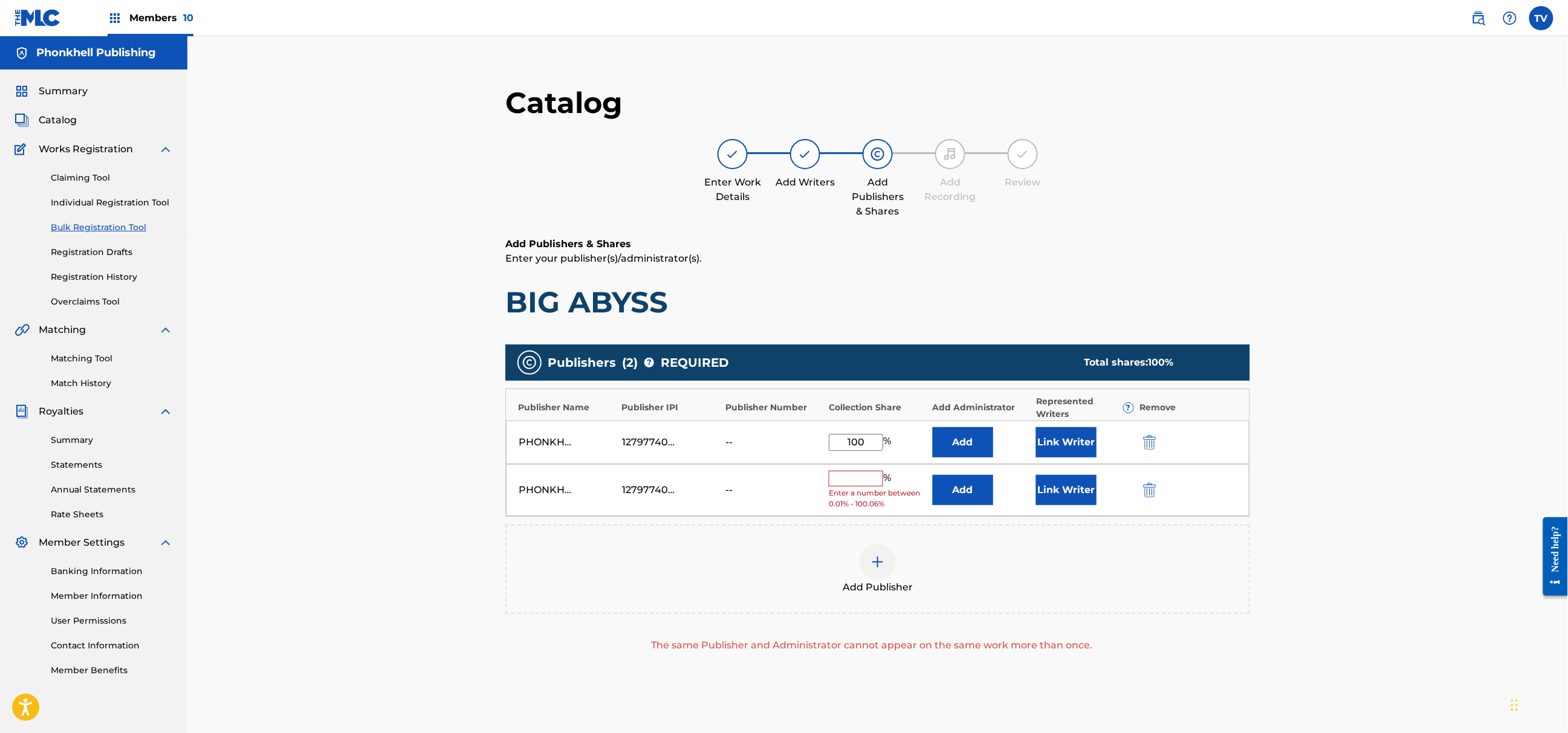
click at [1160, 483] on div at bounding box center [1166, 490] width 54 height 14
click at [1152, 488] on img "submit" at bounding box center [1150, 490] width 13 height 15
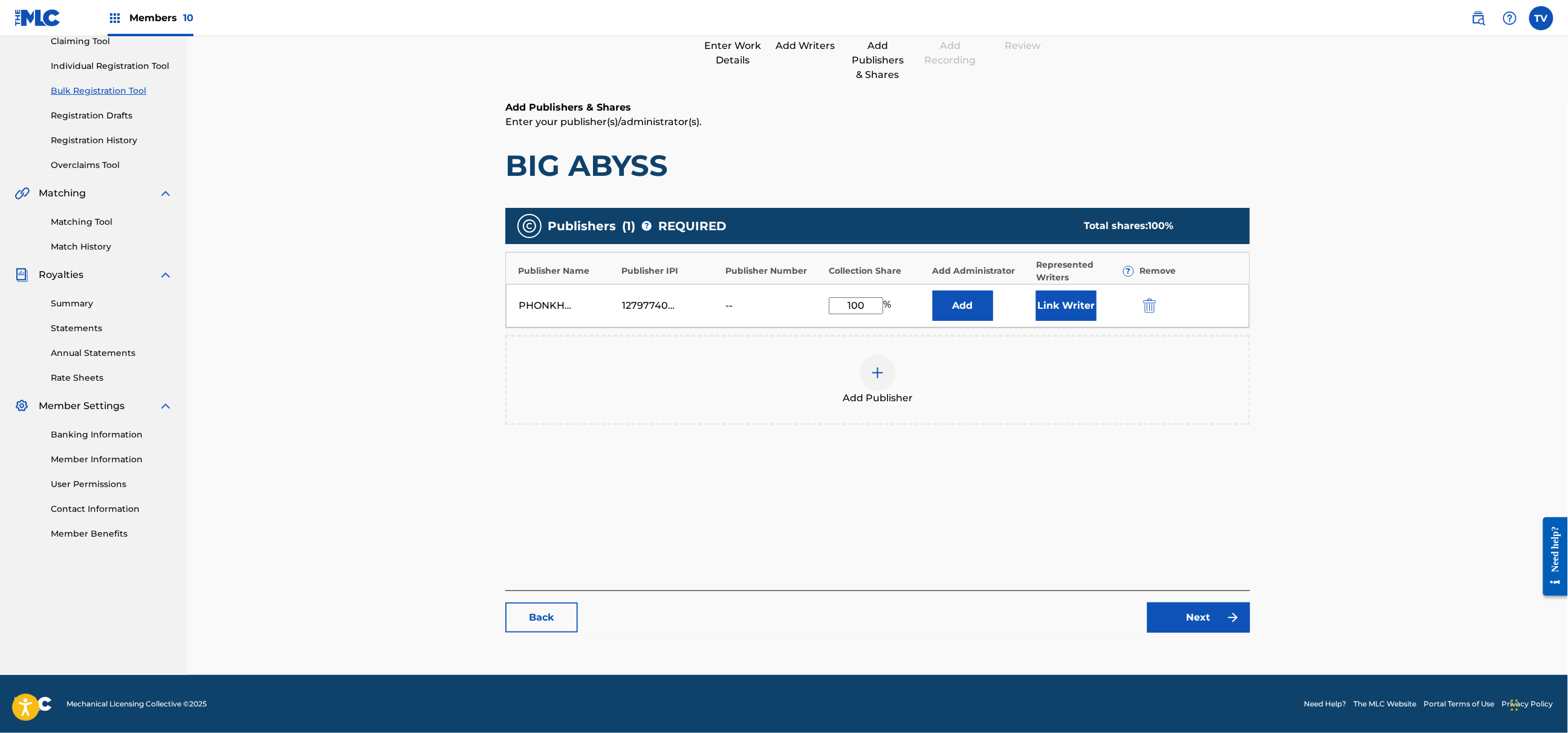
click at [1224, 637] on div "Catalog Enter Work Details Add Writers Add Publishers & Shares Add Recording Re…" at bounding box center [878, 296] width 745 height 697
click at [1222, 627] on link "Next" at bounding box center [1199, 617] width 103 height 30
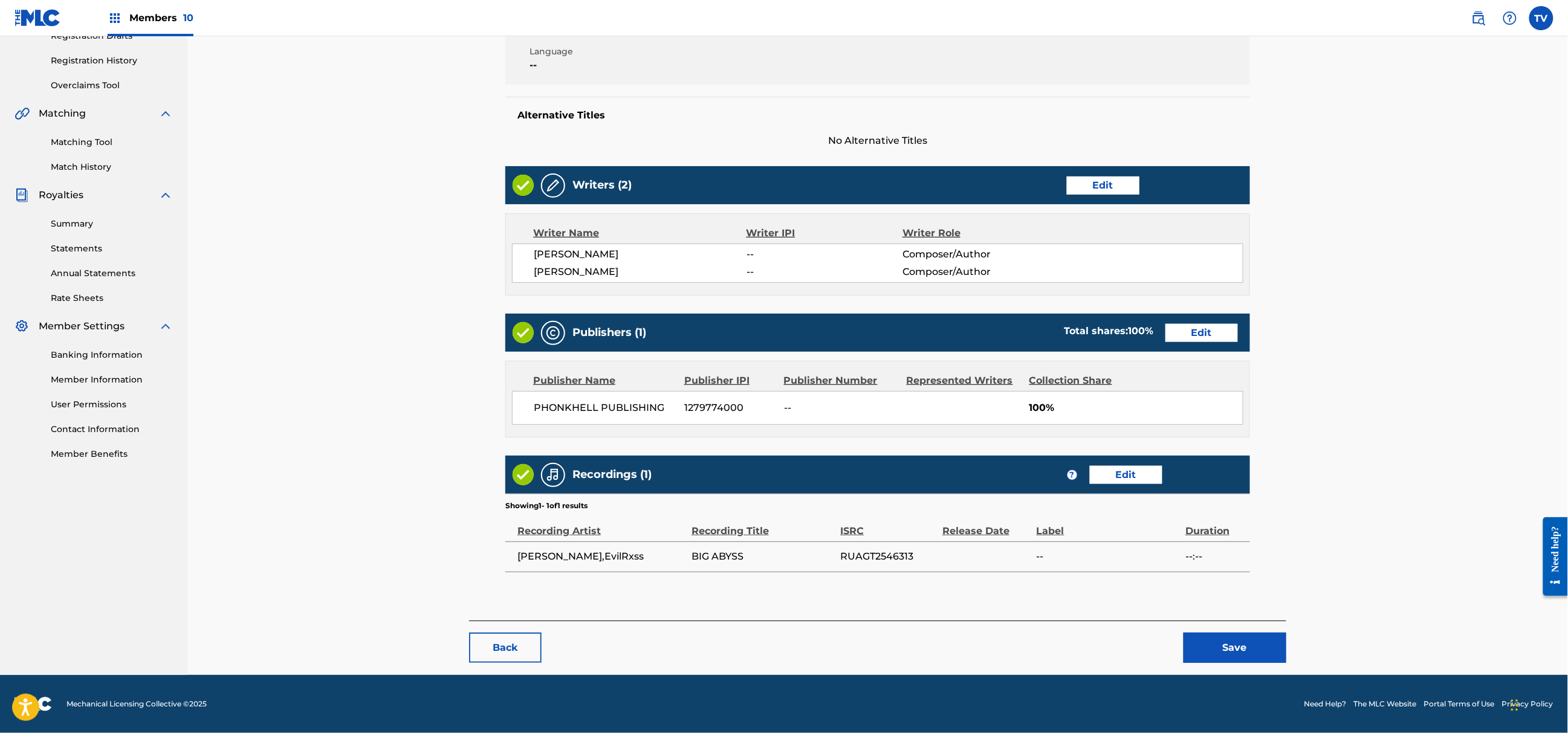
click at [1229, 651] on button "Save" at bounding box center [1235, 648] width 103 height 30
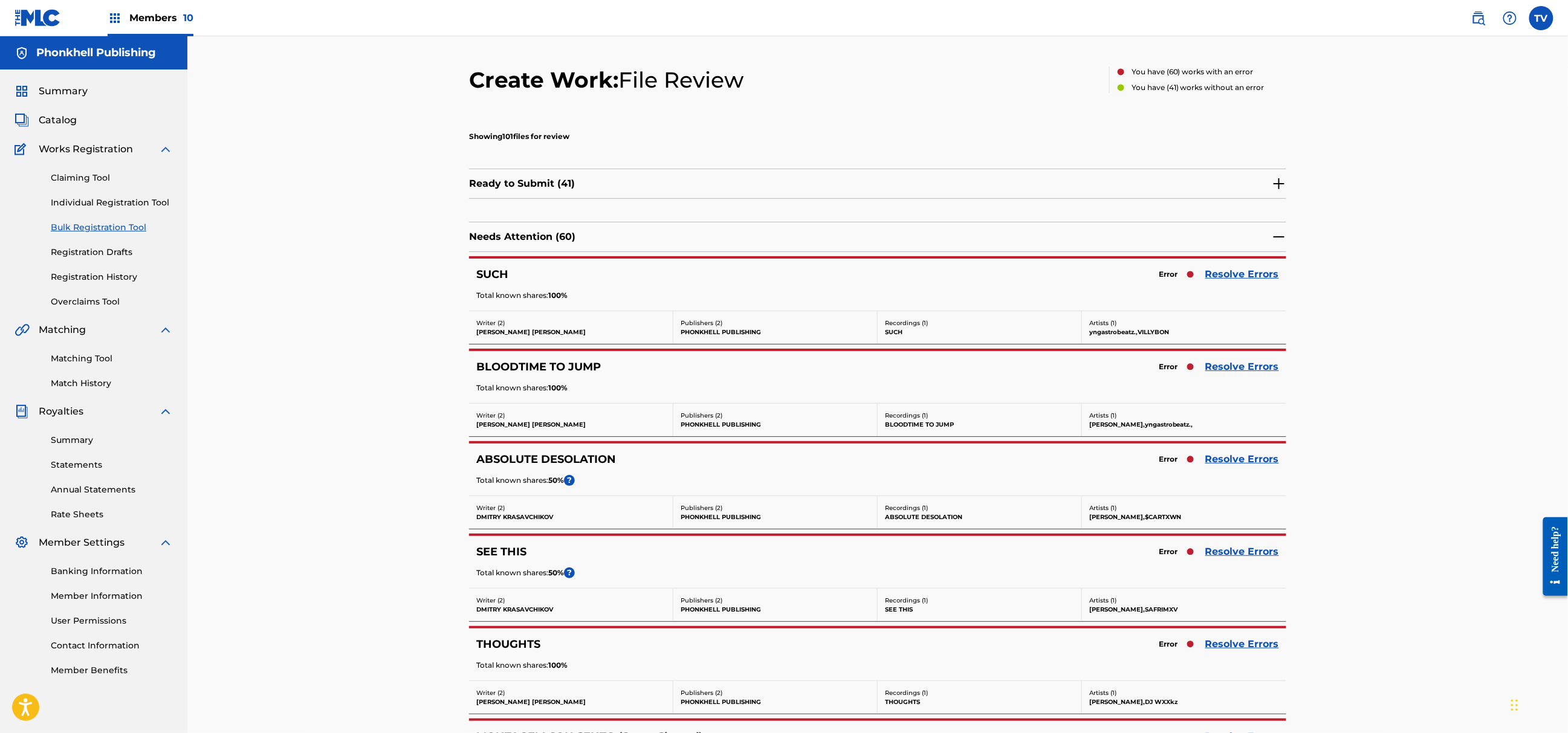
click at [1229, 465] on link "Resolve Errors" at bounding box center [1243, 459] width 74 height 15
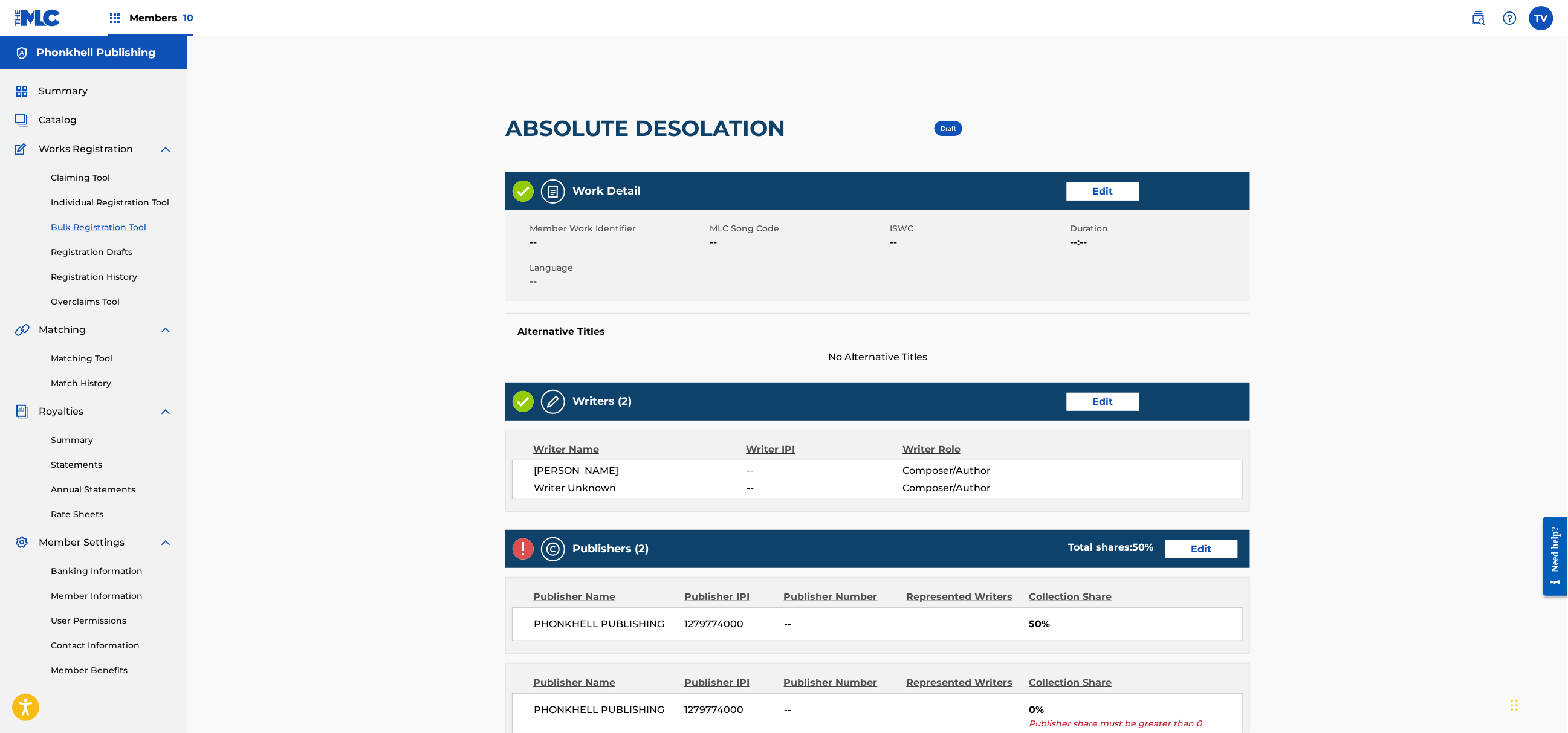
click at [1084, 399] on link "Edit" at bounding box center [1103, 402] width 73 height 18
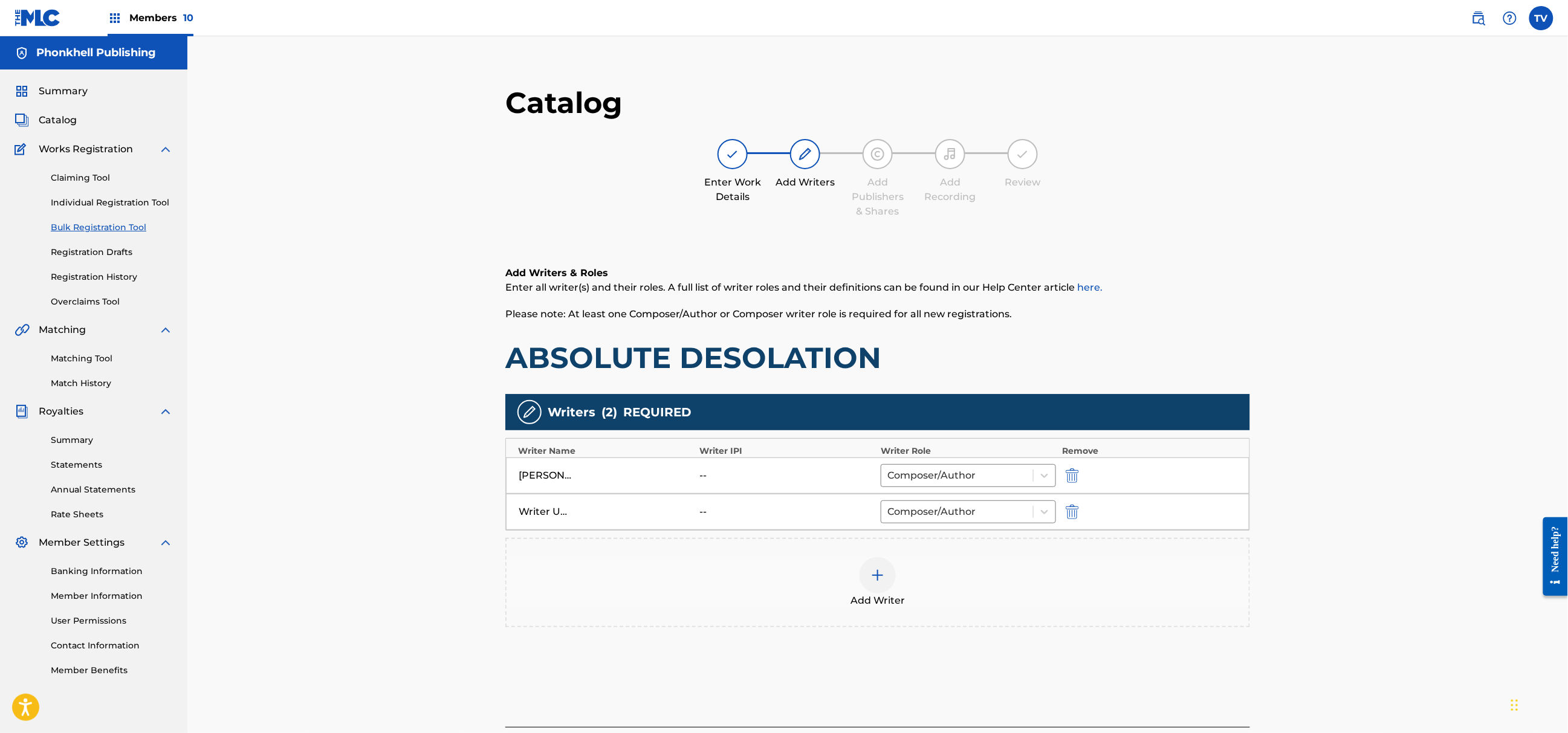
click at [1074, 513] on img "submit" at bounding box center [1072, 512] width 13 height 15
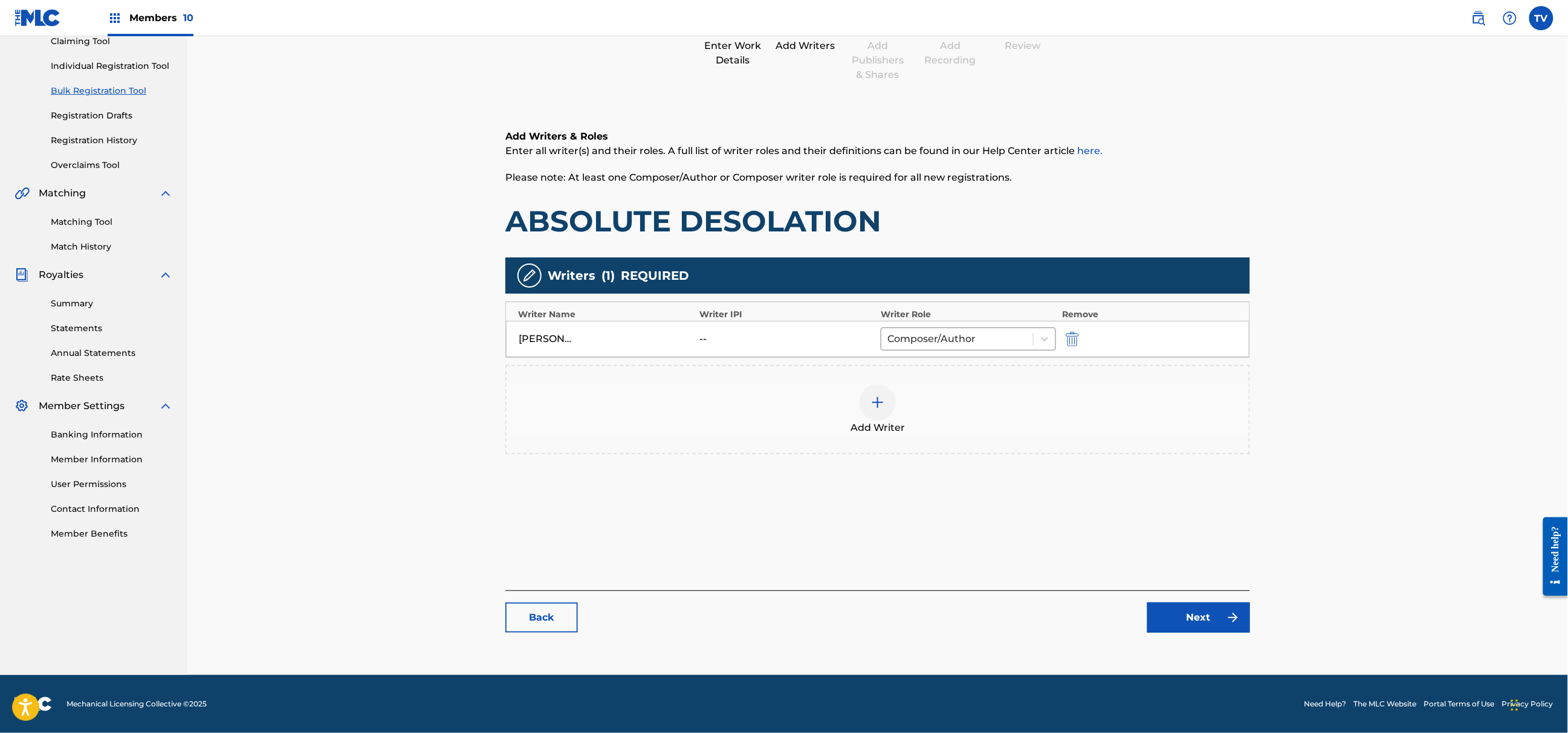
click at [1176, 611] on link "Next" at bounding box center [1199, 617] width 103 height 30
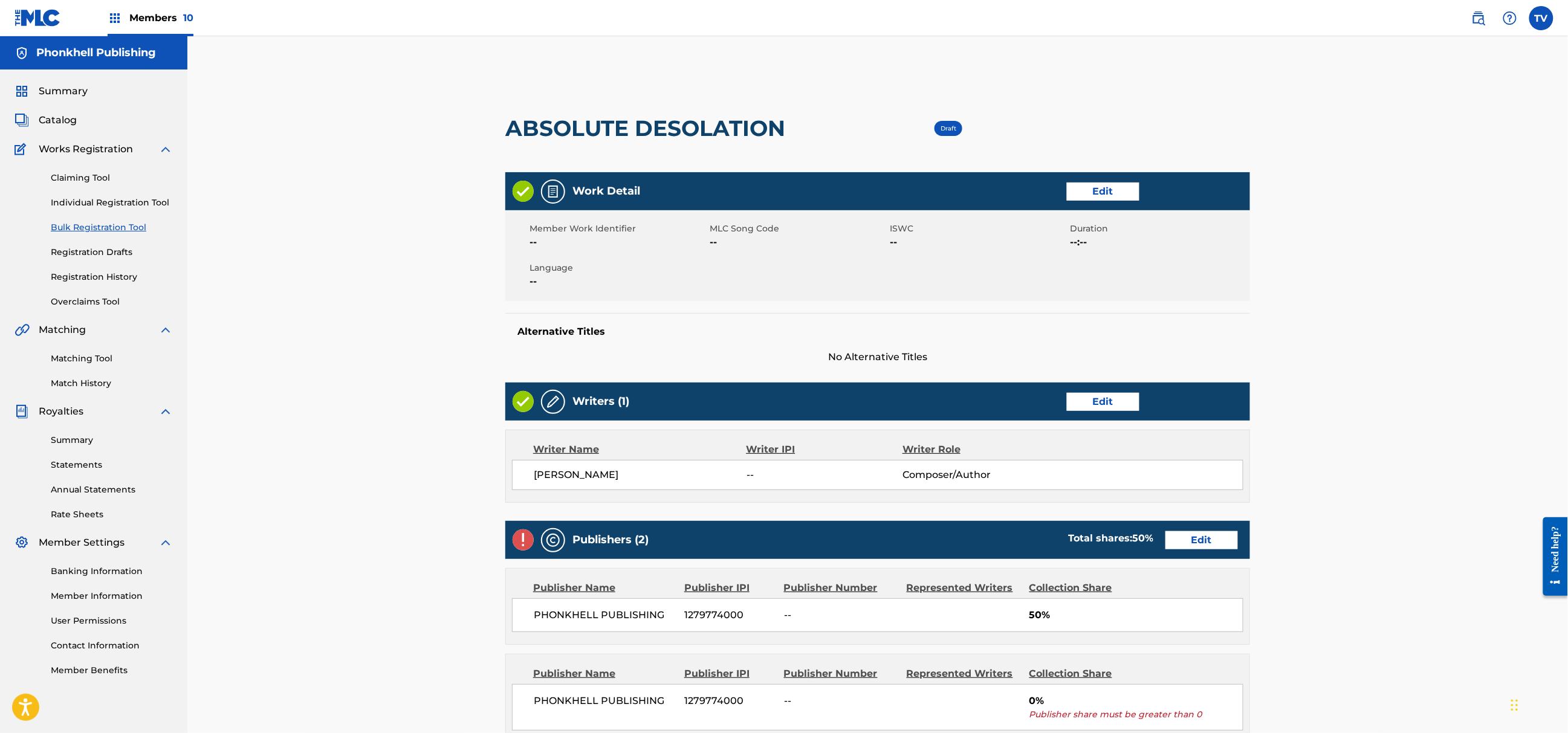
click at [1190, 539] on link "Edit" at bounding box center [1202, 540] width 73 height 18
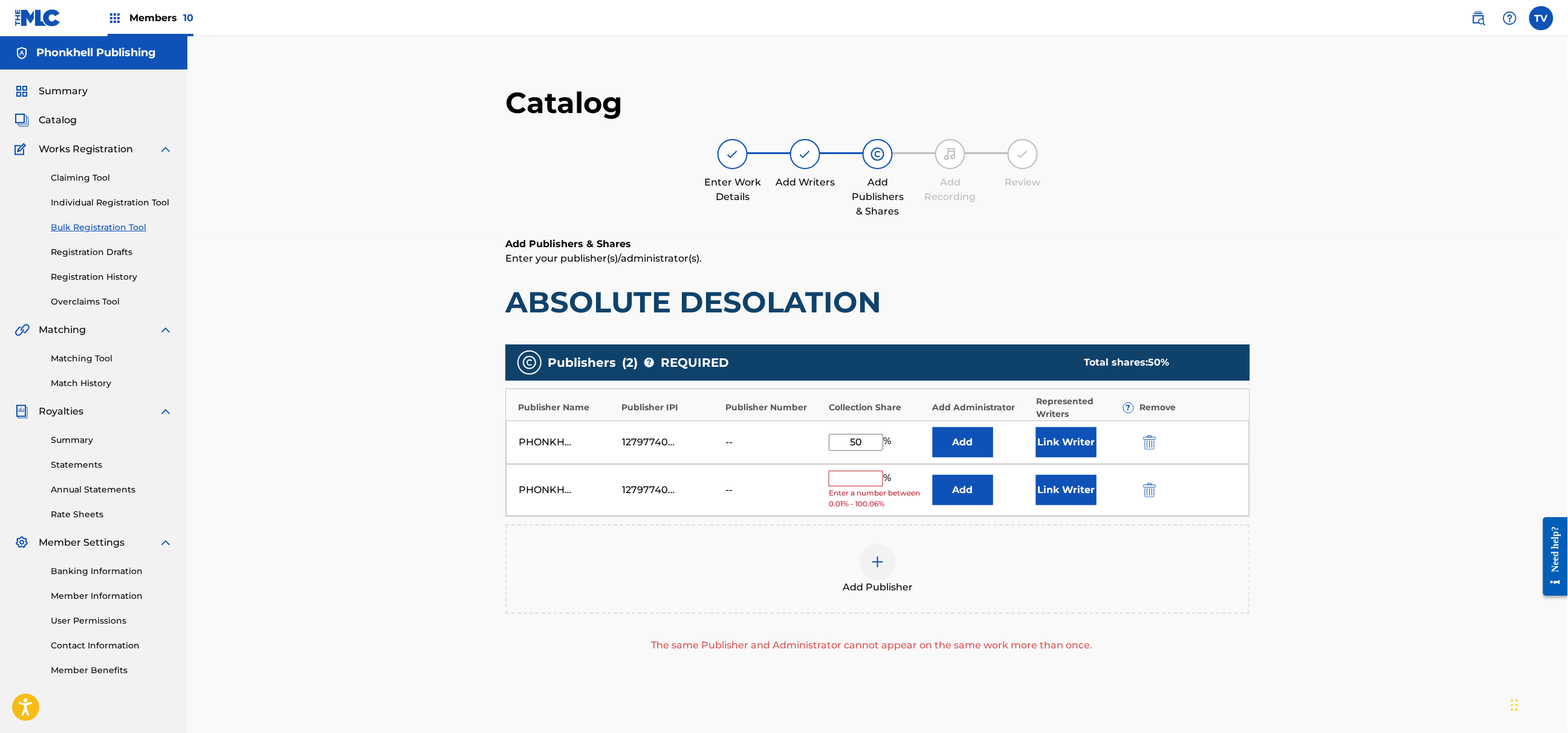
click at [1155, 490] on img "submit" at bounding box center [1150, 490] width 13 height 15
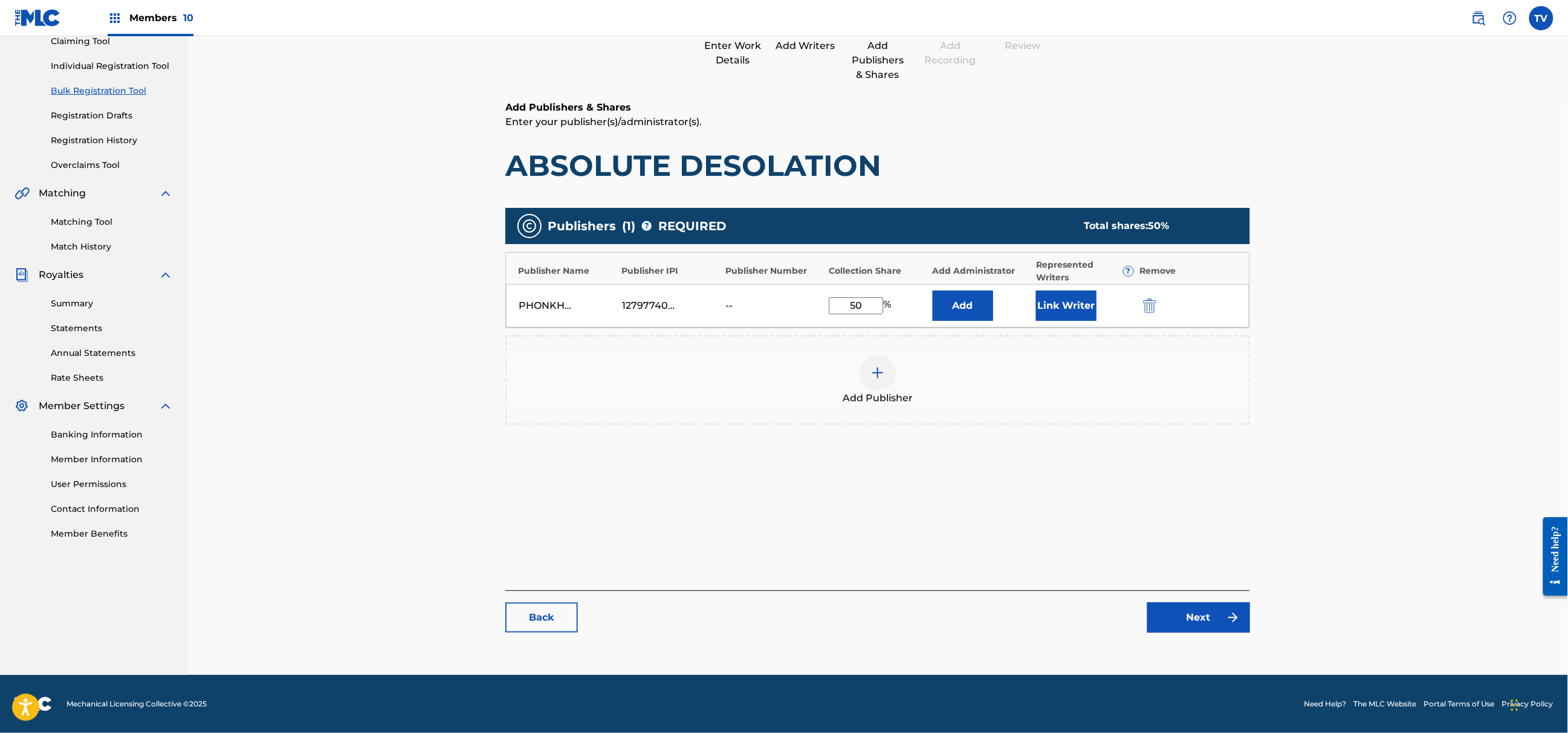
click at [1212, 639] on div "Catalog Enter Work Details Add Writers Add Publishers & Shares Add Recording Re…" at bounding box center [878, 296] width 745 height 697
click at [1212, 626] on link "Next" at bounding box center [1199, 617] width 103 height 30
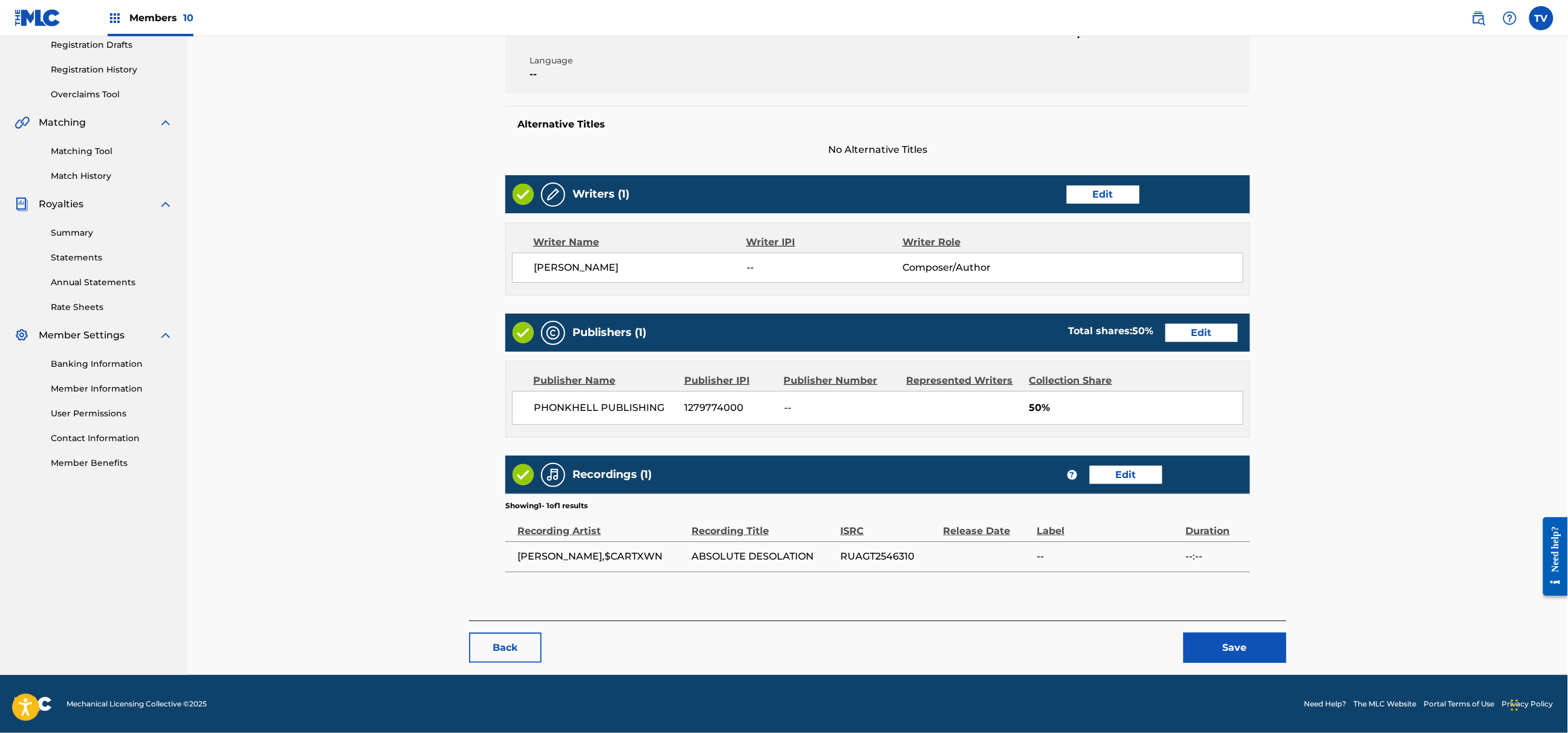
click at [1234, 644] on button "Save" at bounding box center [1235, 648] width 103 height 30
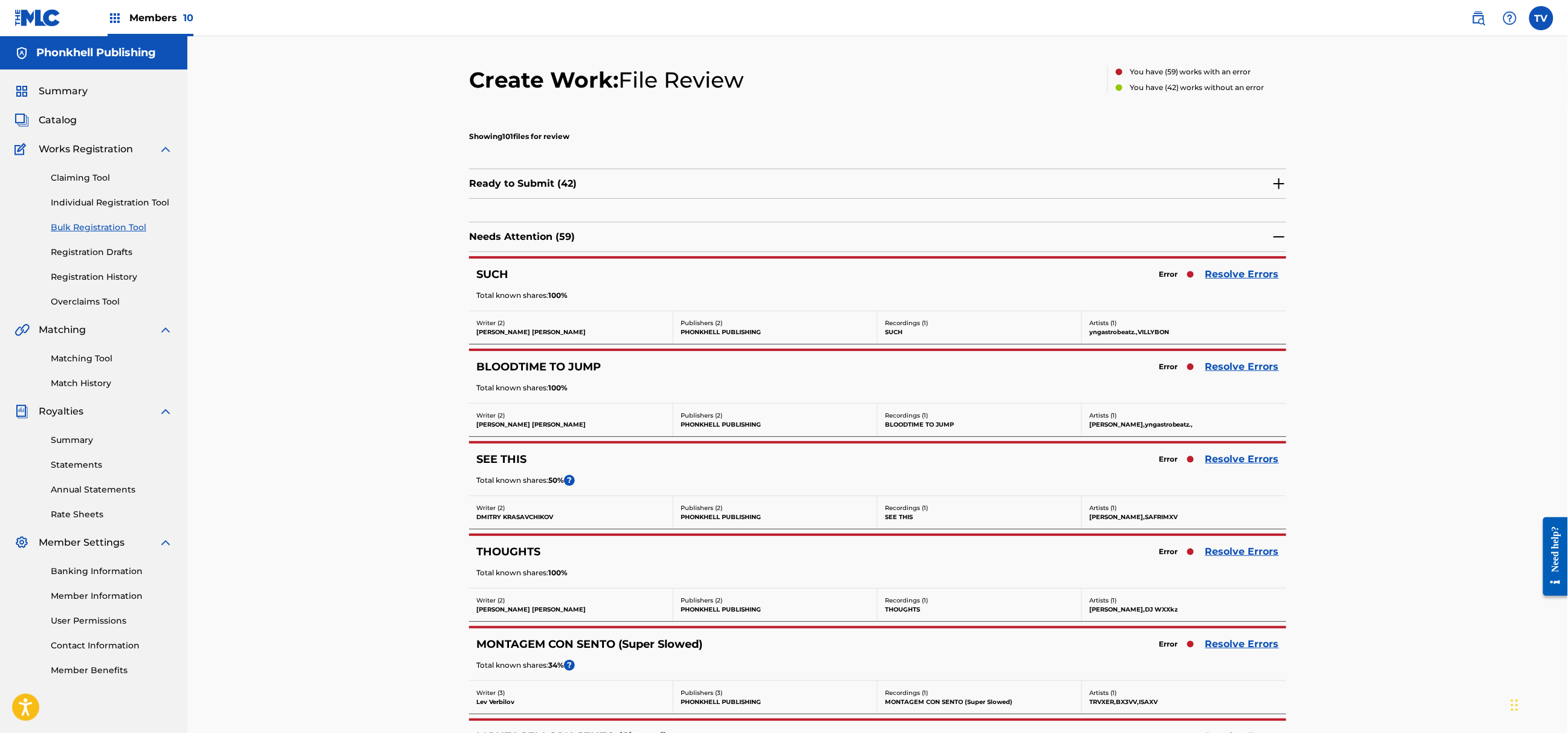
click at [1251, 460] on link "Resolve Errors" at bounding box center [1243, 459] width 74 height 15
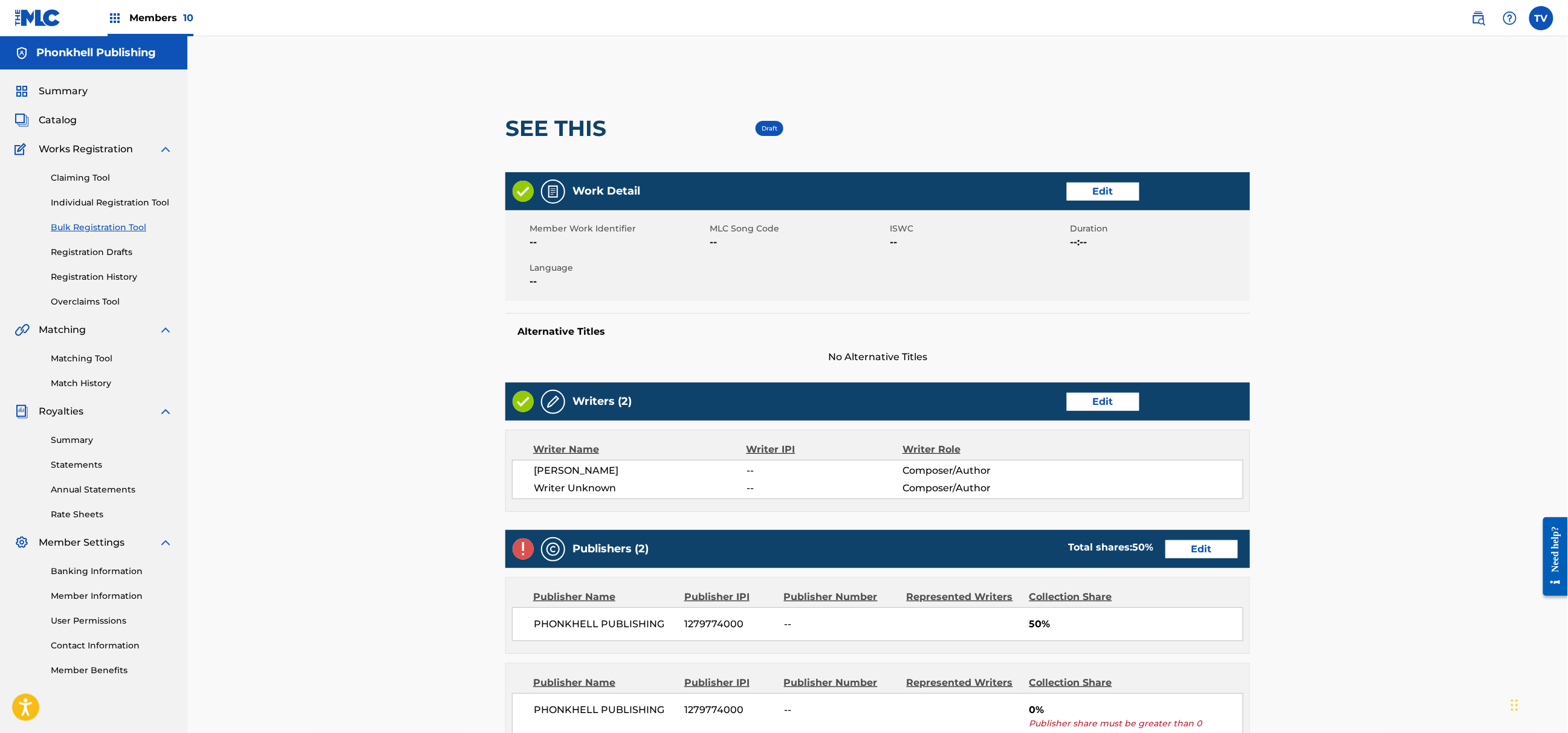
click at [1088, 398] on link "Edit" at bounding box center [1103, 402] width 73 height 18
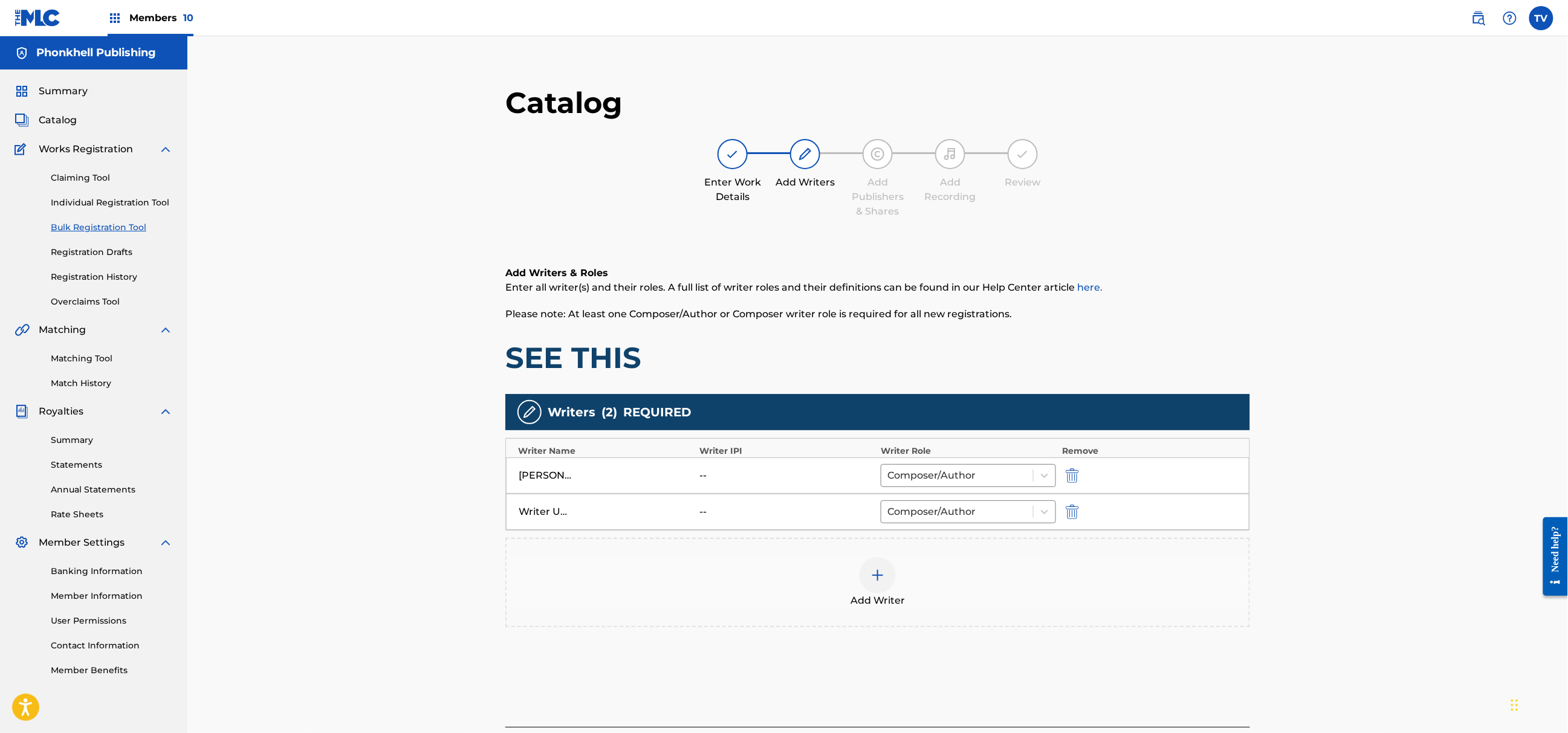
click at [1079, 511] on button "submit" at bounding box center [1071, 512] width 18 height 14
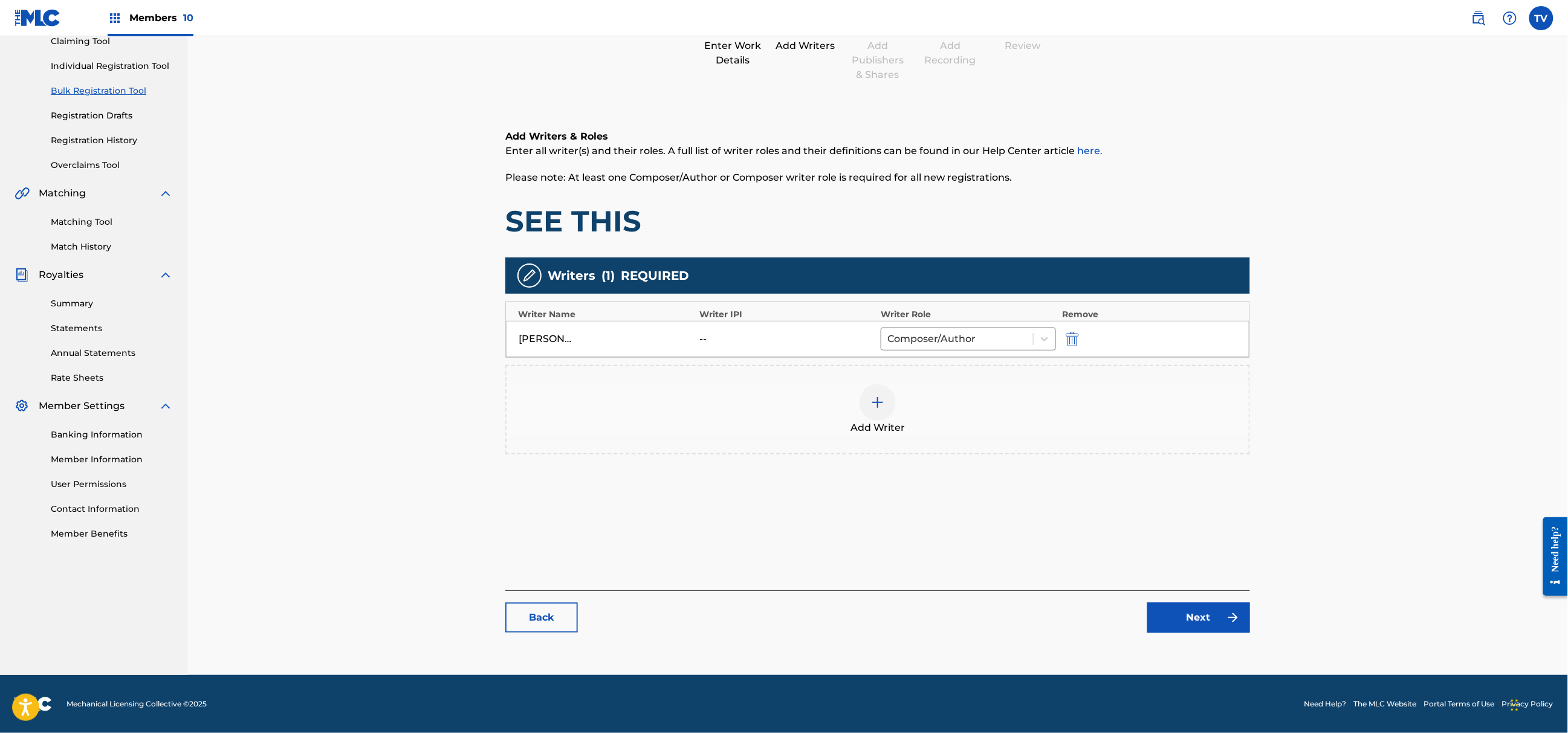
click at [1217, 602] on link "Next" at bounding box center [1199, 617] width 103 height 30
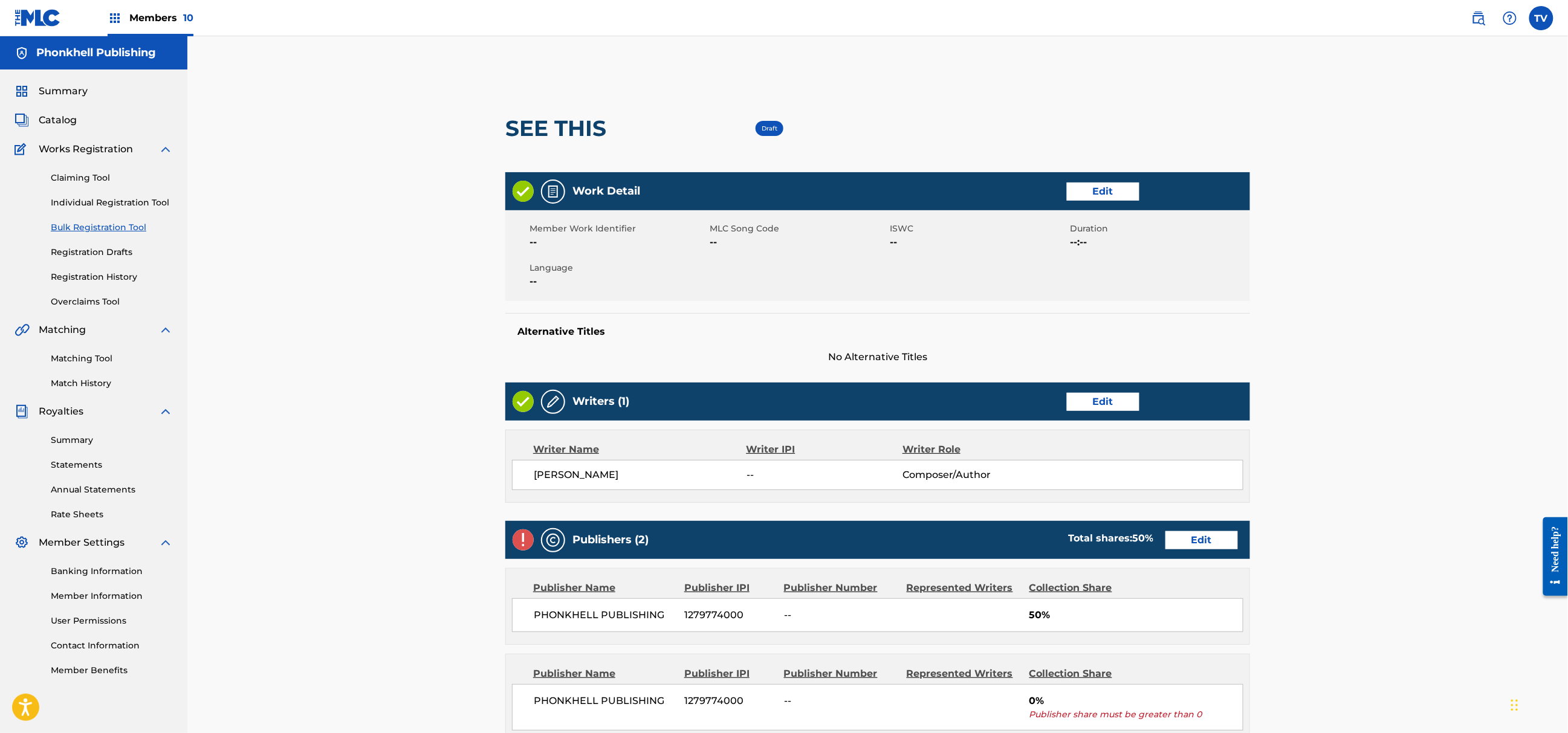
click at [1209, 547] on link "Edit" at bounding box center [1202, 540] width 73 height 18
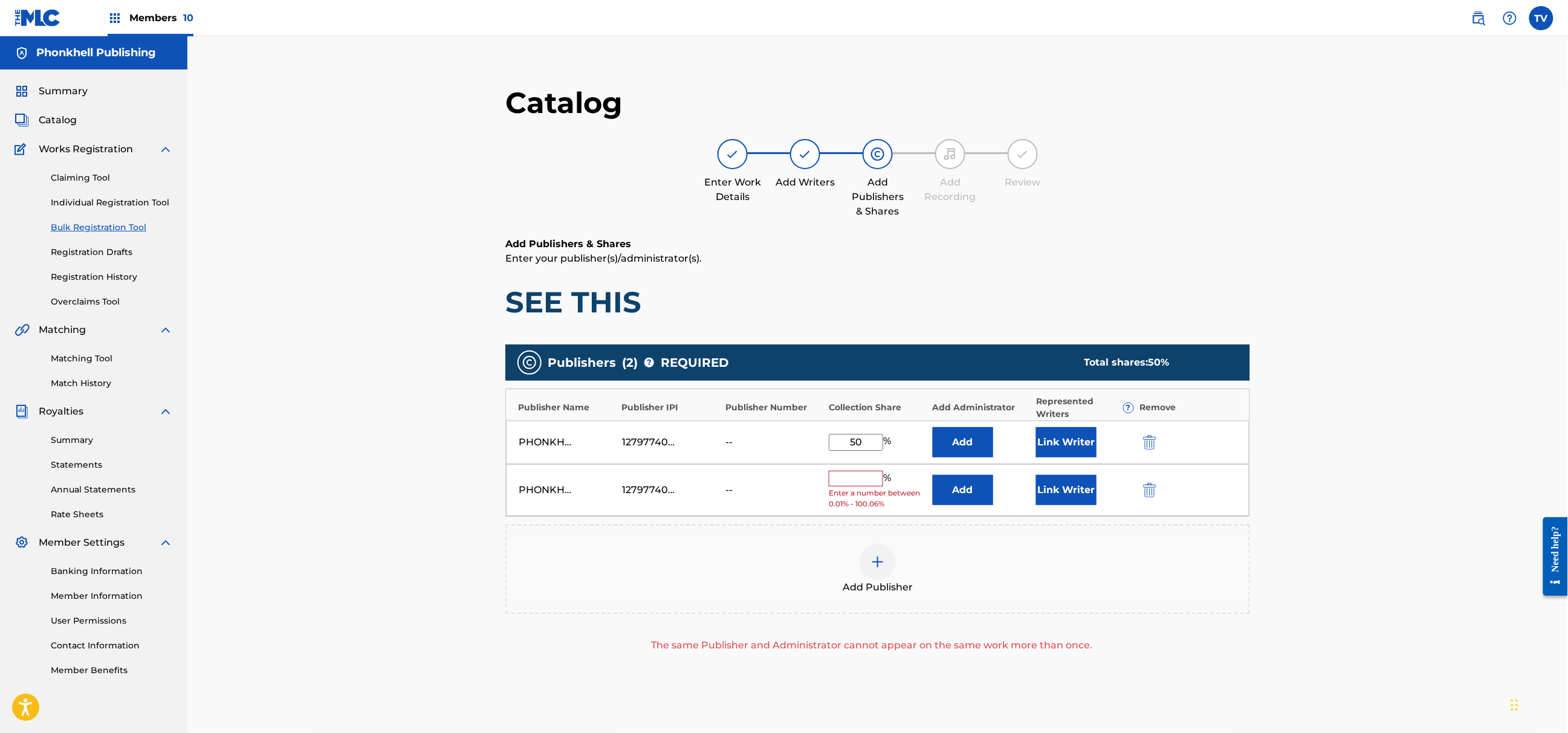
click at [1156, 487] on img "submit" at bounding box center [1150, 490] width 13 height 15
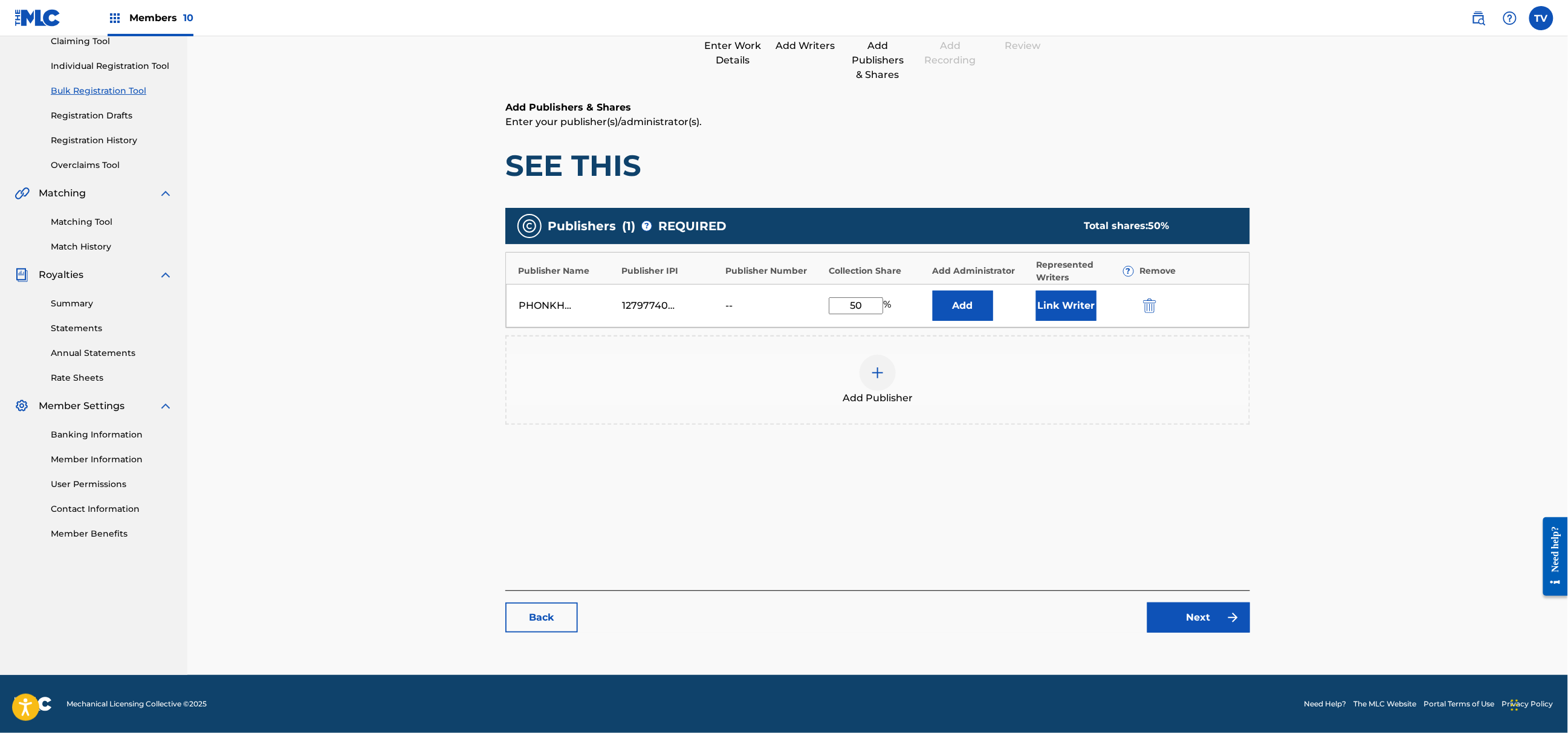
click at [1227, 620] on img at bounding box center [1233, 618] width 15 height 15
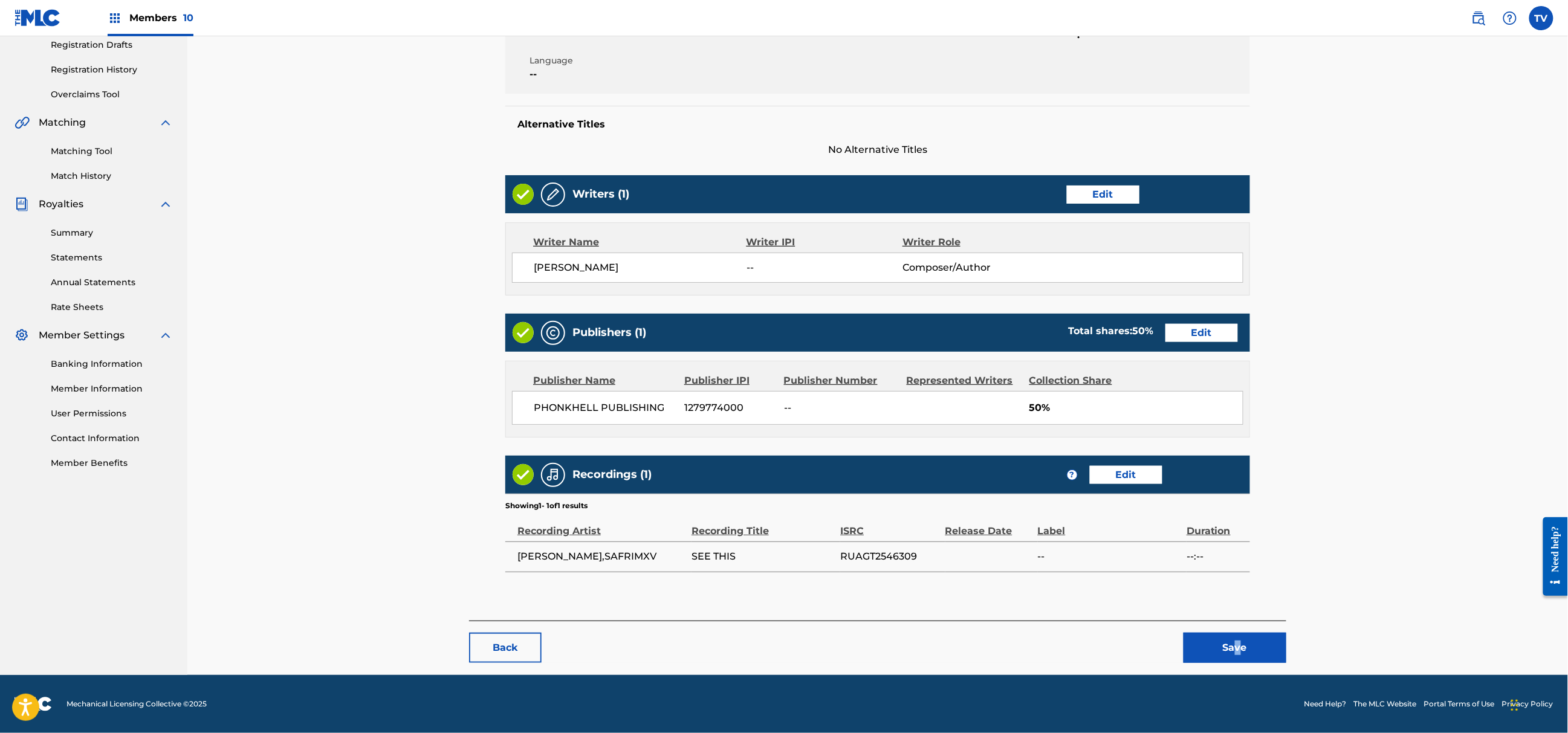
click at [1239, 629] on div "Back Save" at bounding box center [878, 642] width 817 height 42
click at [1239, 631] on div "Back Save" at bounding box center [878, 642] width 817 height 42
click at [1246, 646] on button "Save" at bounding box center [1235, 648] width 103 height 30
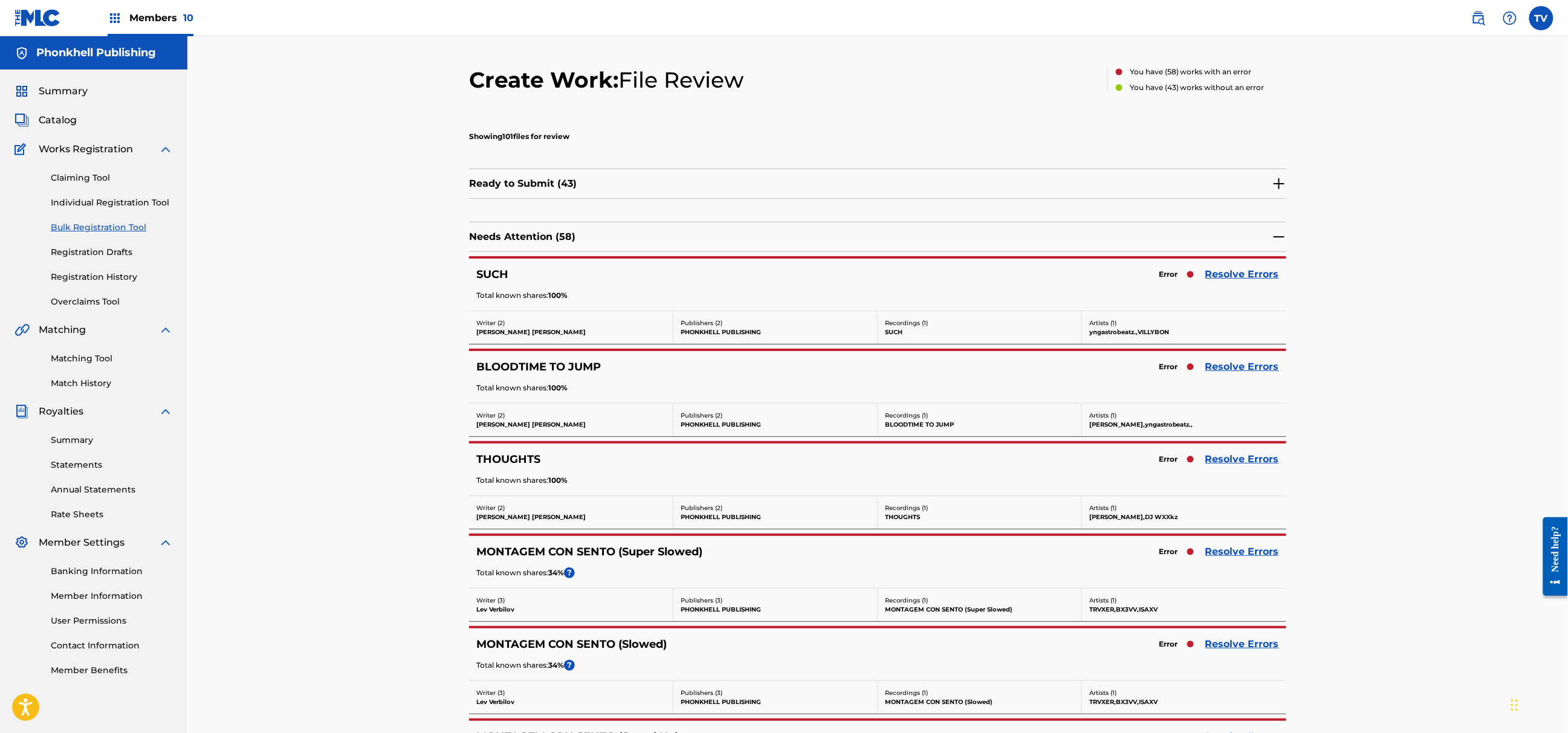
click at [1236, 550] on link "Resolve Errors" at bounding box center [1243, 552] width 74 height 15
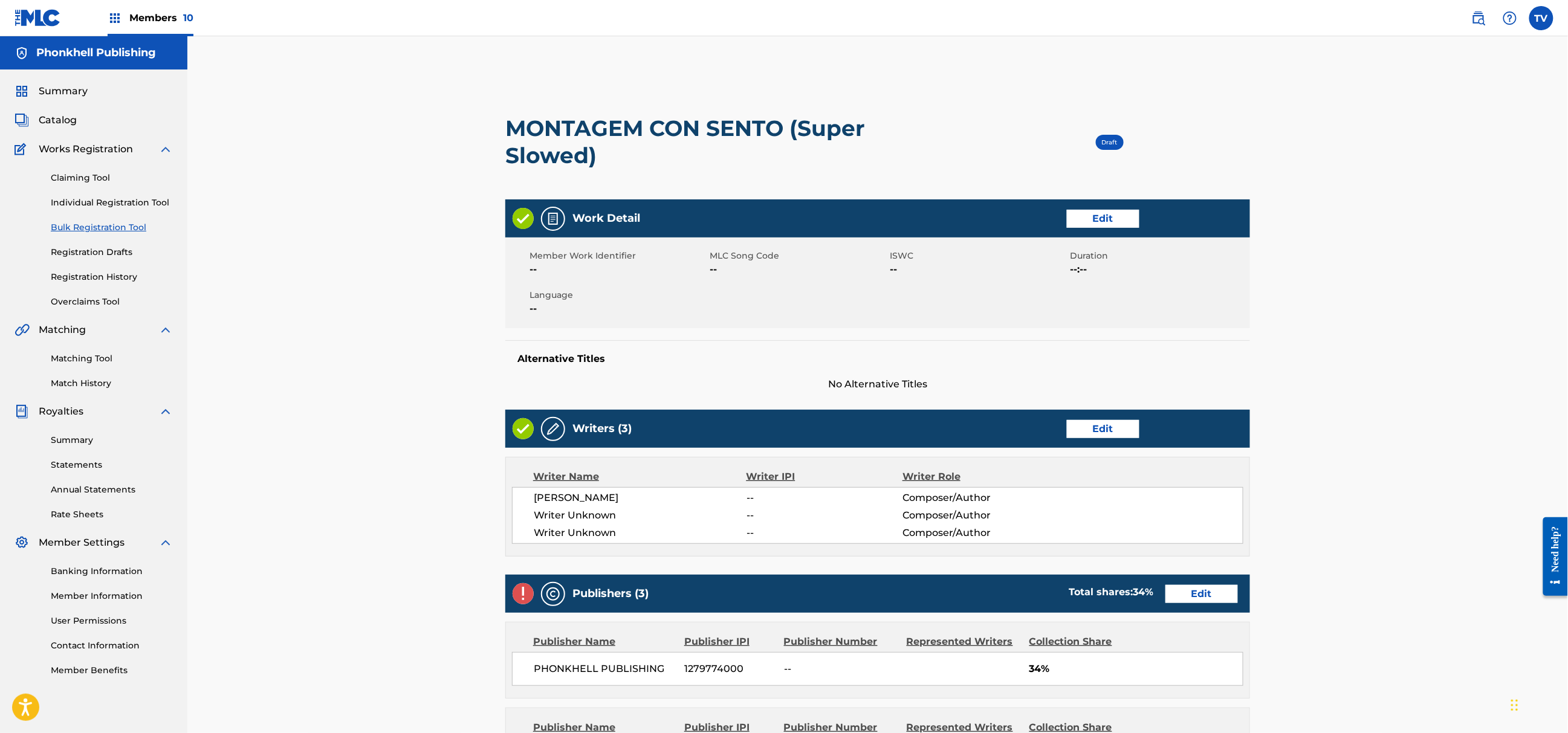
click at [1076, 419] on div "Writers (3) Edit" at bounding box center [878, 429] width 745 height 38
click at [1106, 434] on link "Edit" at bounding box center [1103, 429] width 73 height 18
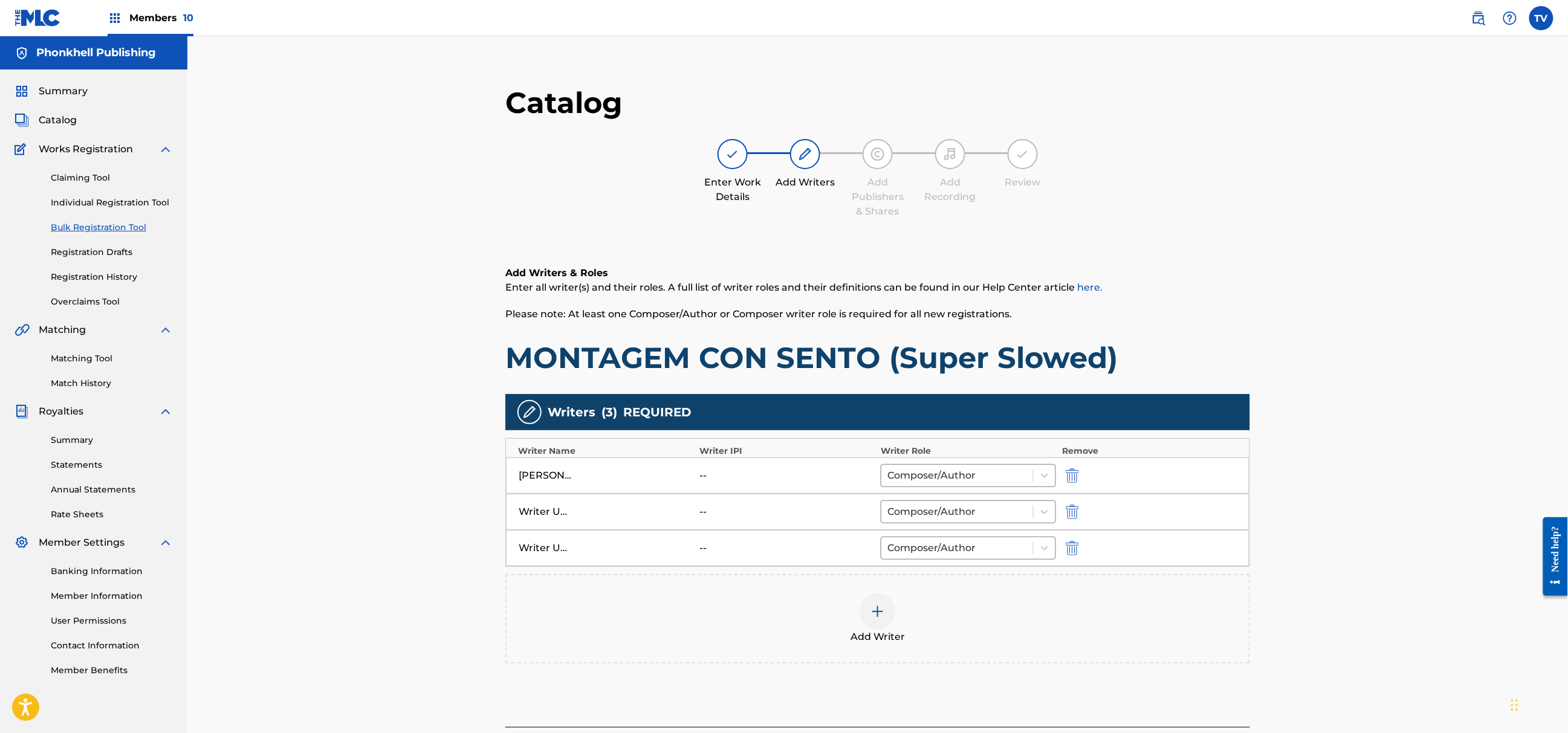
click at [1079, 514] on button "submit" at bounding box center [1071, 512] width 18 height 14
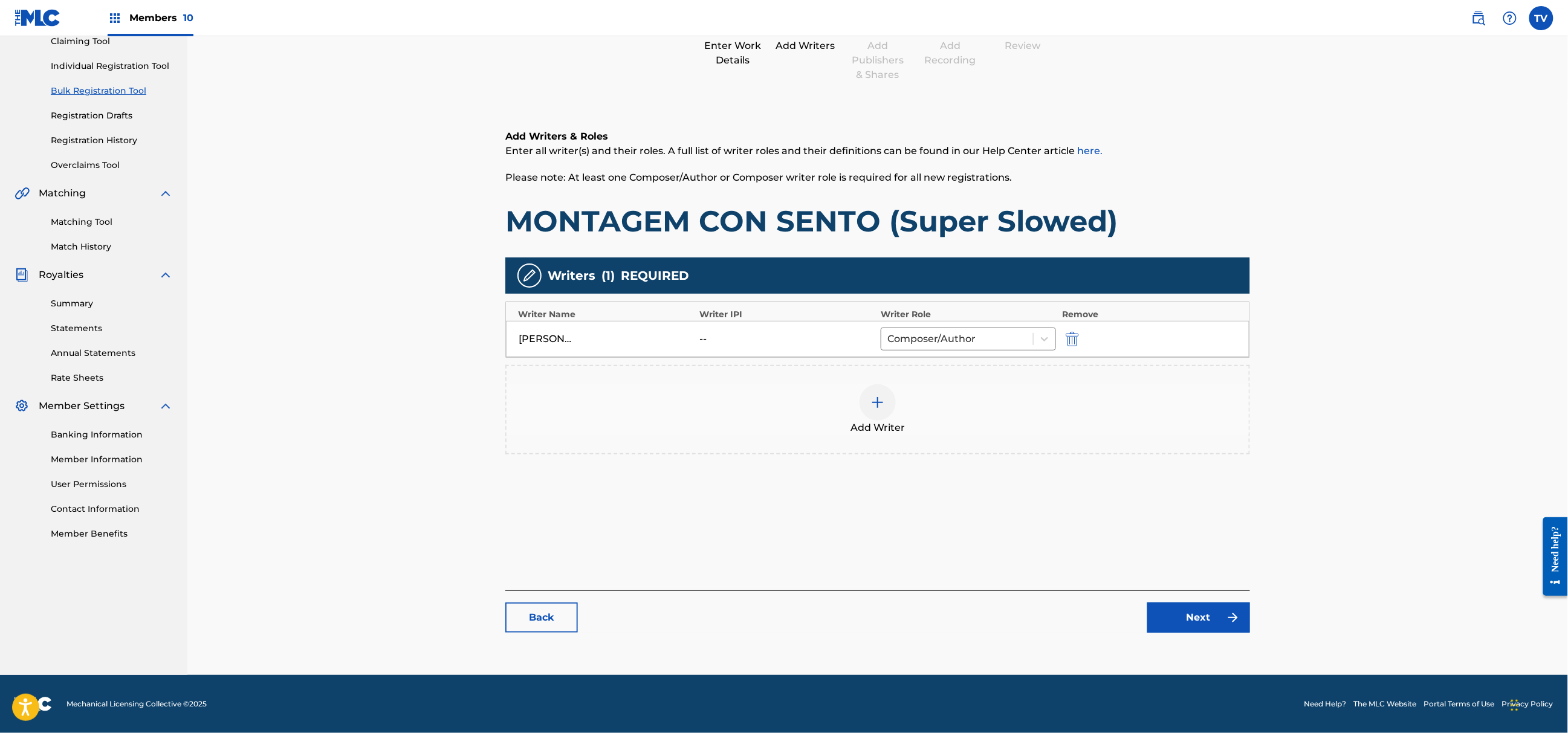
click at [1194, 615] on link "Next" at bounding box center [1199, 617] width 103 height 30
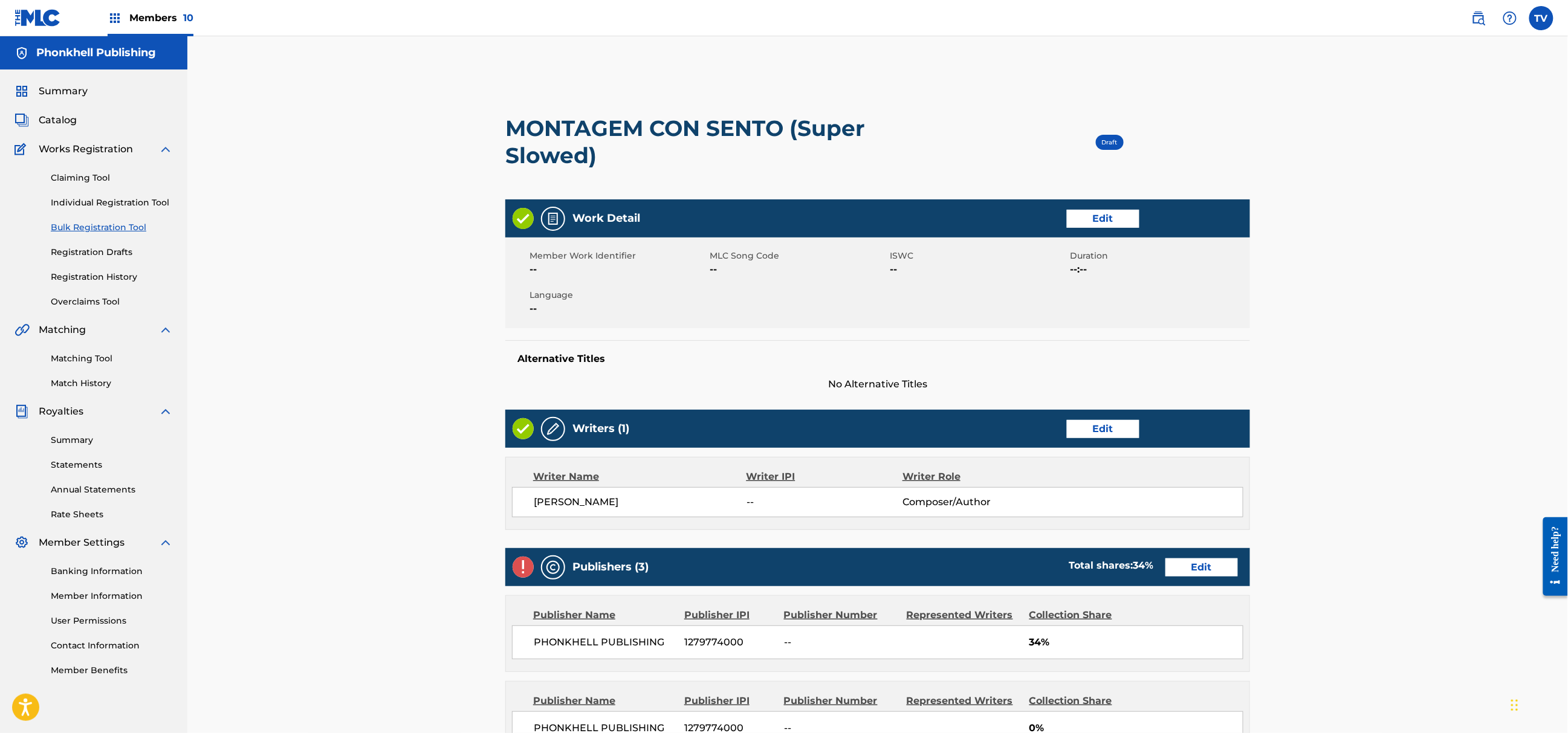
click at [1197, 576] on link "Edit" at bounding box center [1202, 567] width 73 height 18
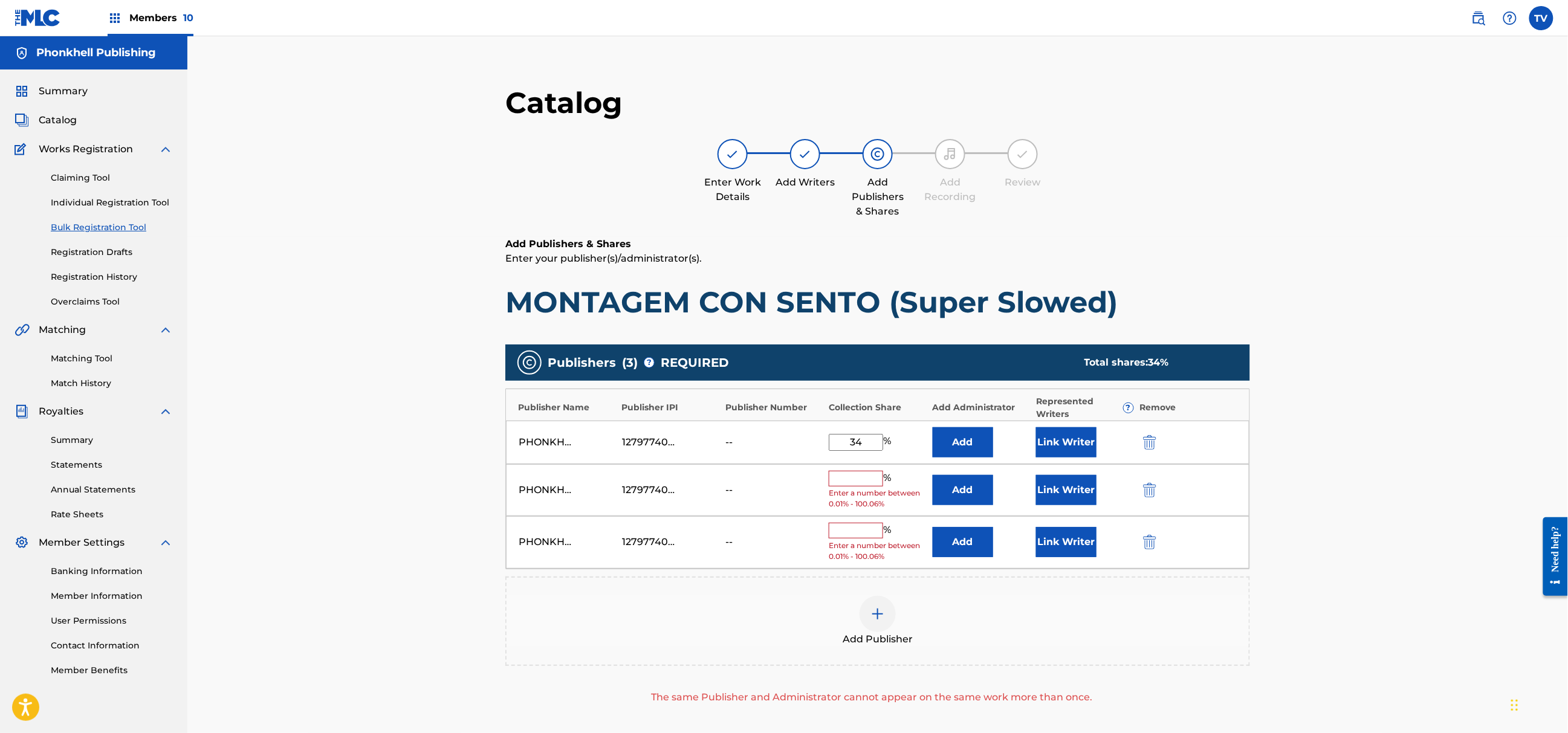
click at [1152, 492] on img "submit" at bounding box center [1150, 490] width 13 height 15
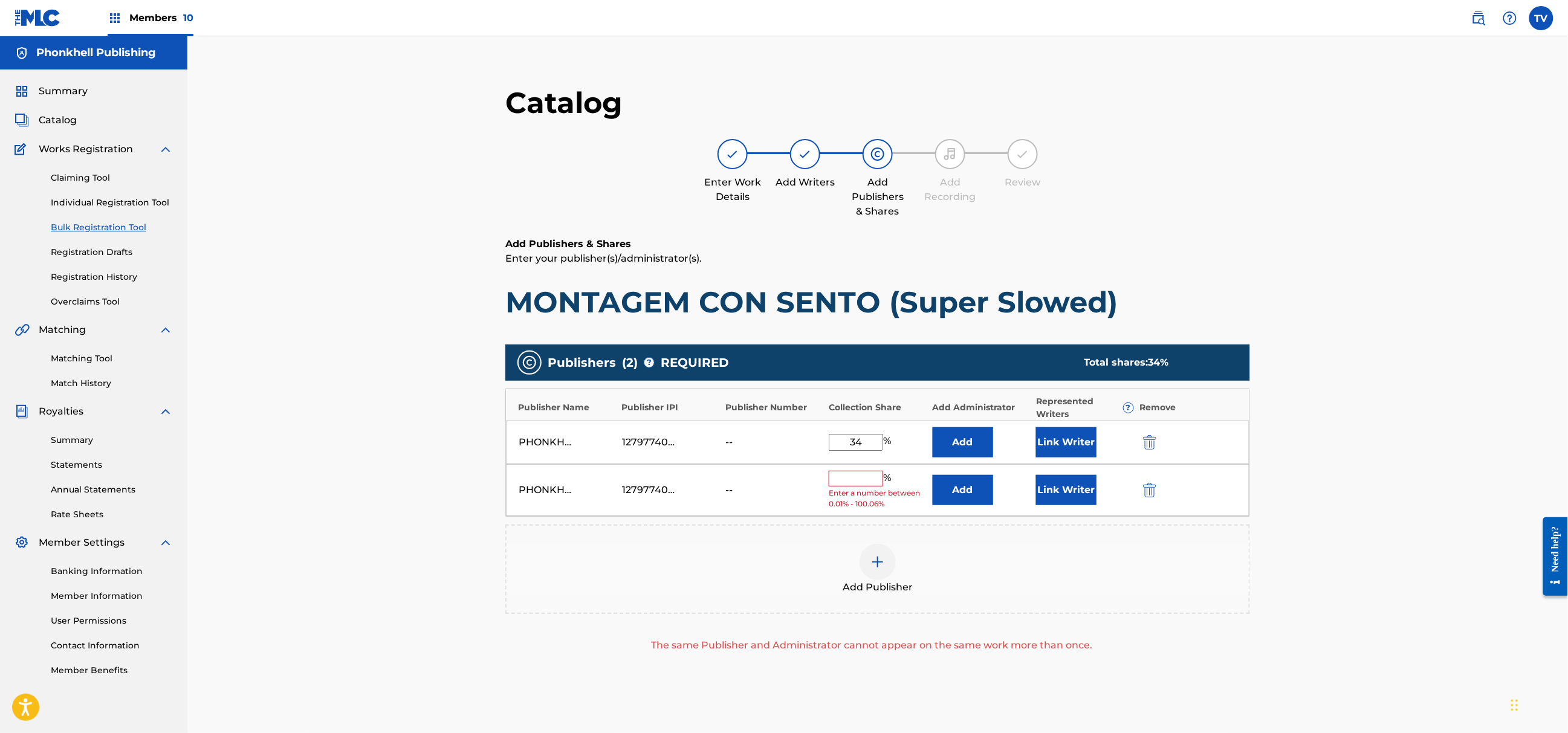
click at [1152, 492] on img "submit" at bounding box center [1150, 490] width 13 height 15
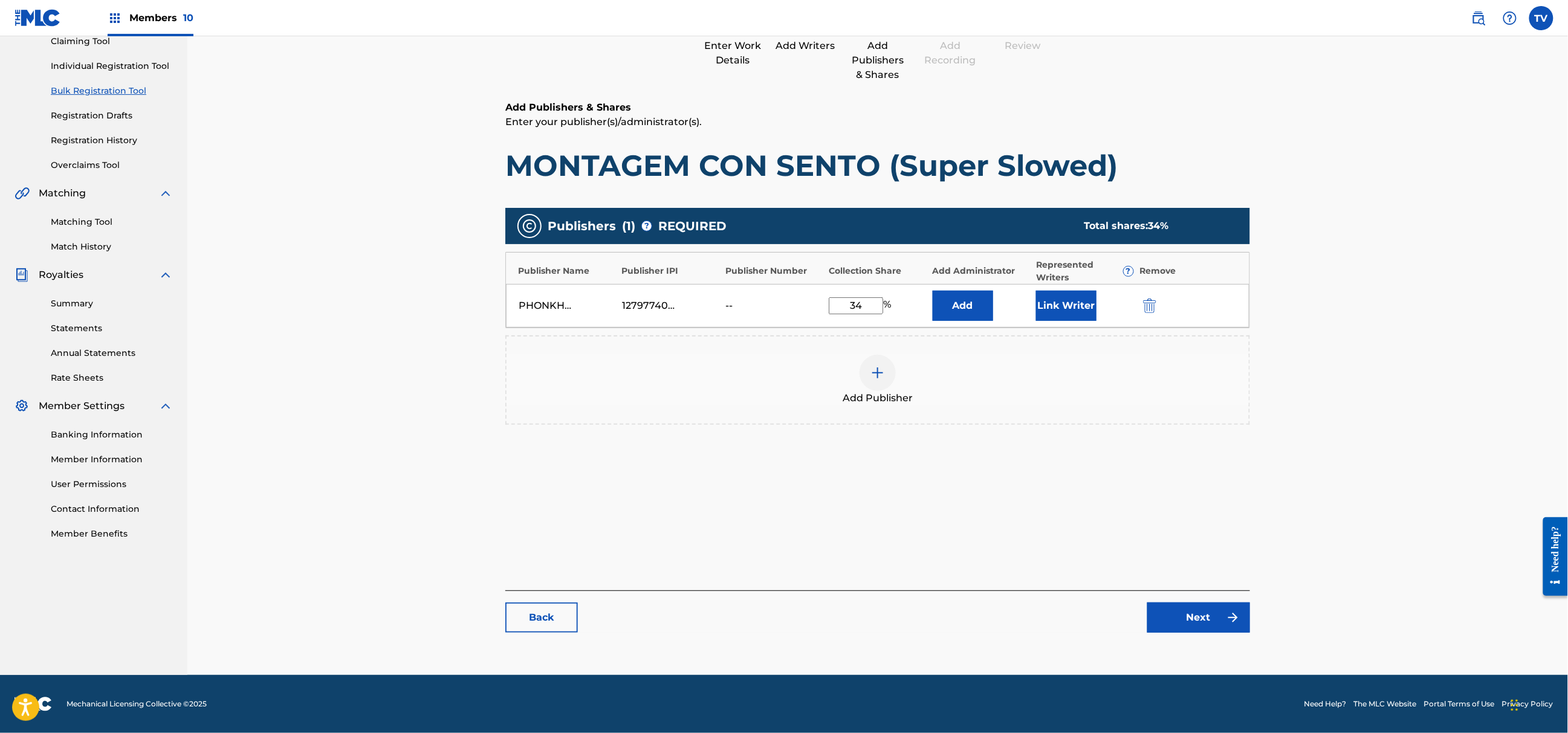
click at [1230, 644] on main "Catalog Enter Work Details Add Writers Add Publishers & Shares Add Recording Re…" at bounding box center [878, 296] width 817 height 733
click at [1222, 625] on link "Next" at bounding box center [1199, 617] width 103 height 30
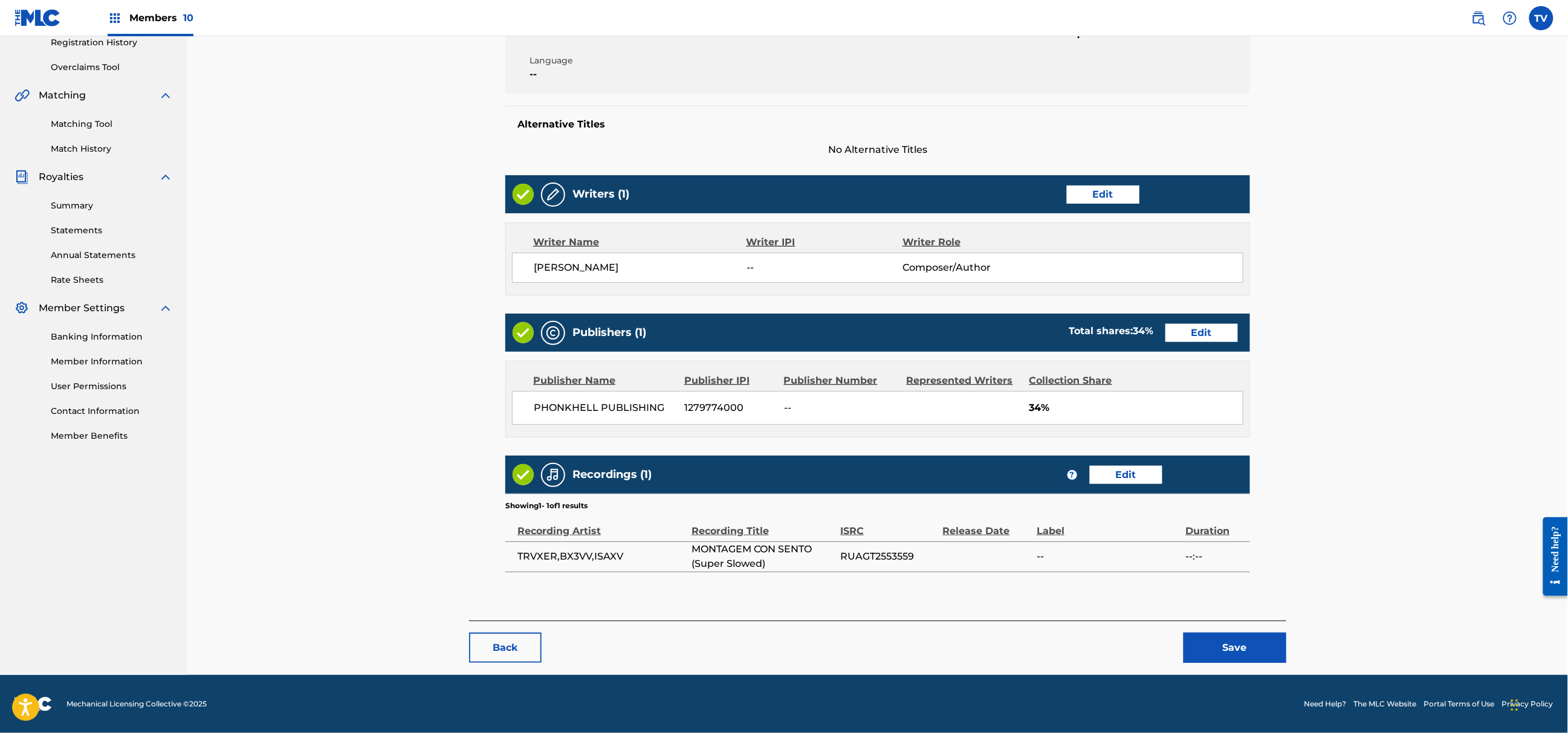
click at [1215, 651] on button "Save" at bounding box center [1235, 648] width 103 height 30
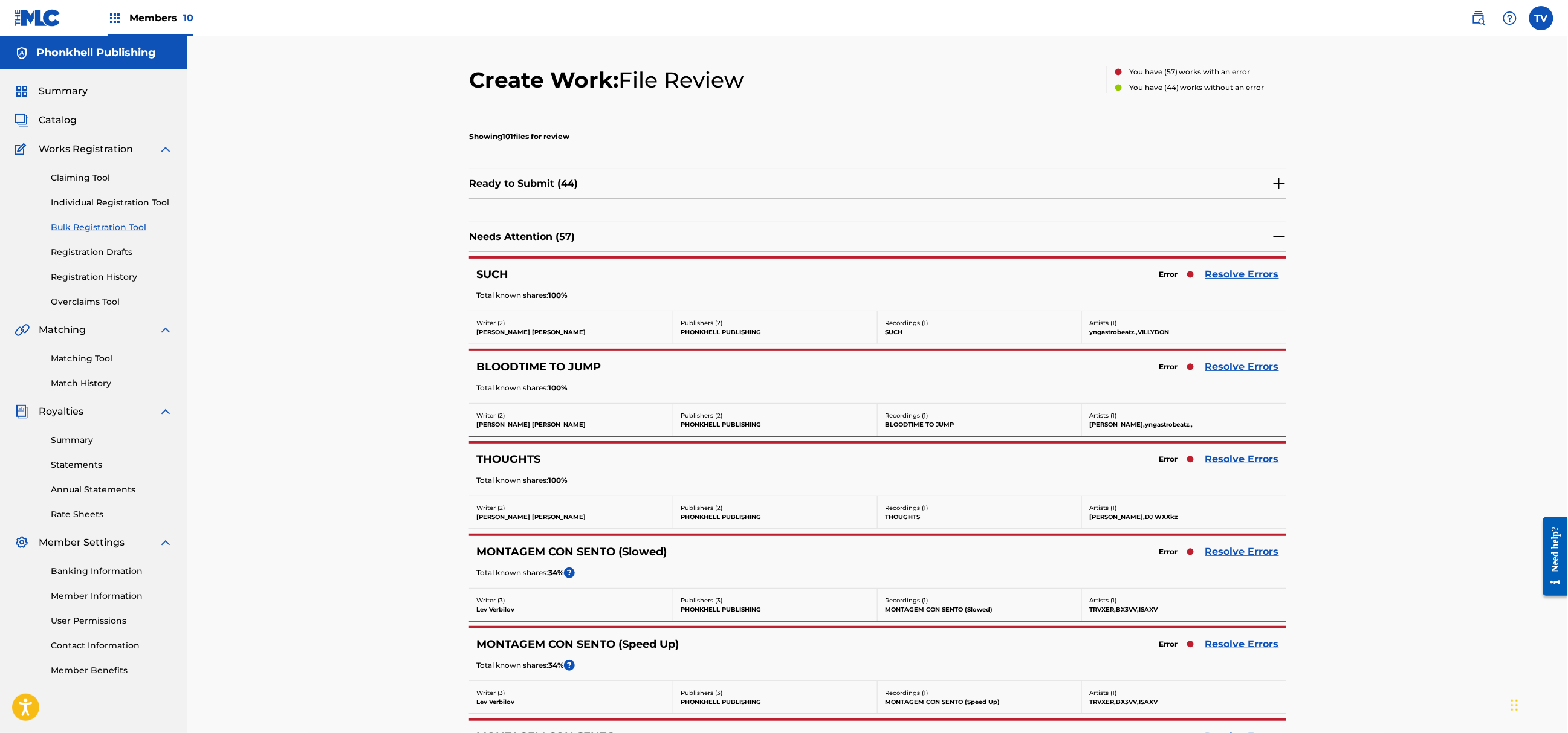
click at [1227, 264] on div "SUCH Error Resolve Errors Total known shares: 100 %" at bounding box center [878, 285] width 817 height 52
click at [1229, 272] on link "Resolve Errors" at bounding box center [1243, 274] width 74 height 15
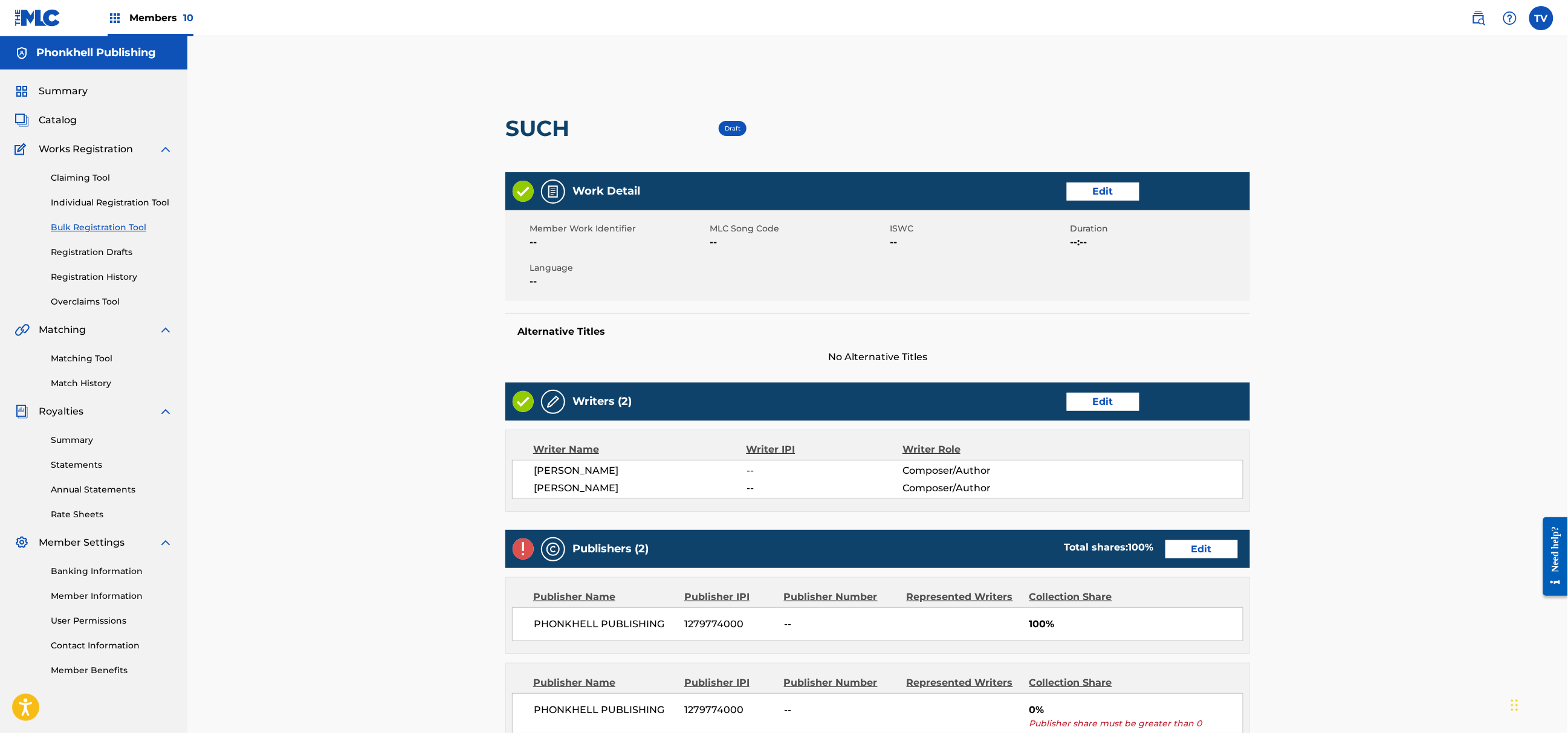
click at [1190, 537] on div "Publishers (2) Total shares: 100 % Edit" at bounding box center [878, 549] width 745 height 38
click at [1198, 548] on link "Edit" at bounding box center [1202, 550] width 73 height 18
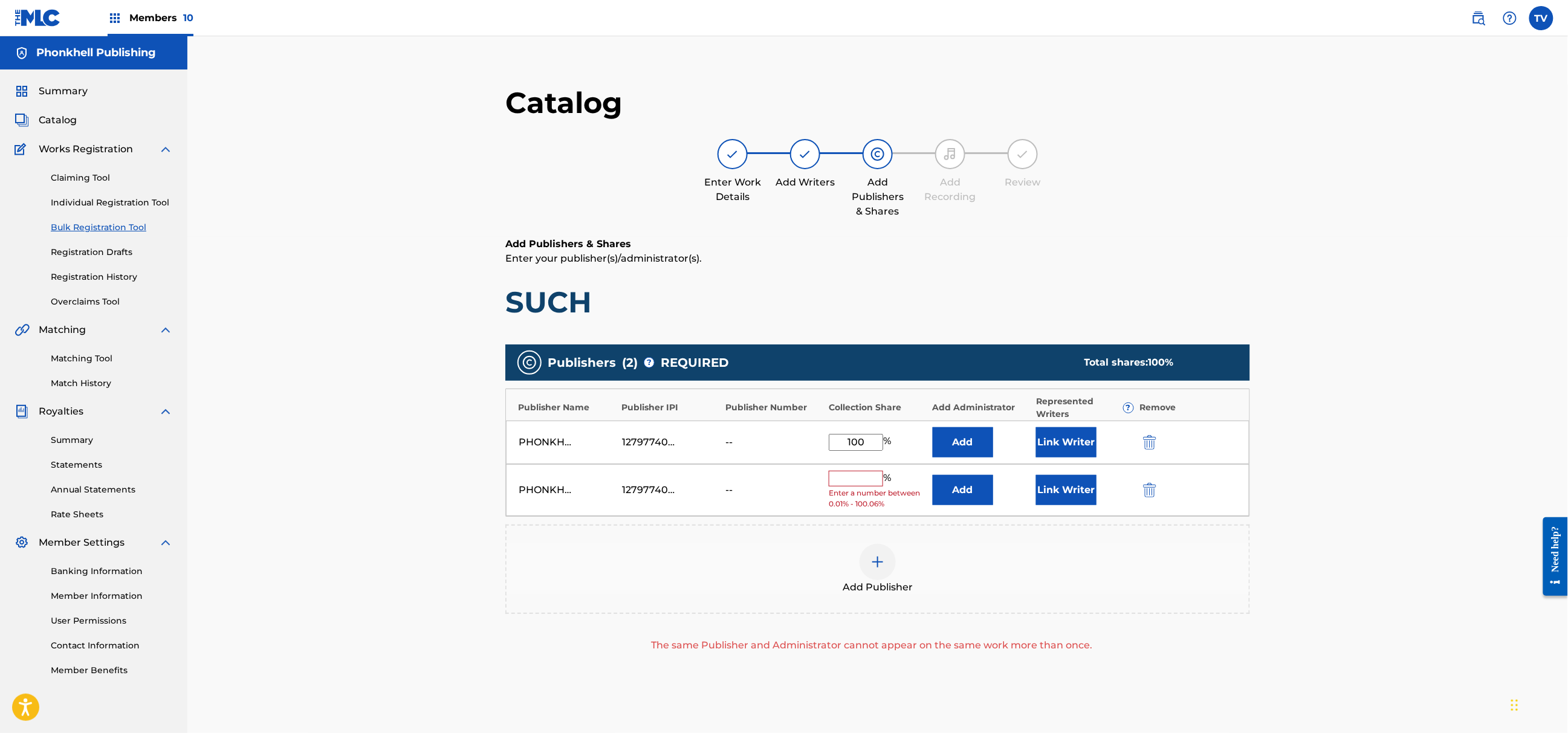
click at [1152, 487] on img "submit" at bounding box center [1150, 490] width 13 height 15
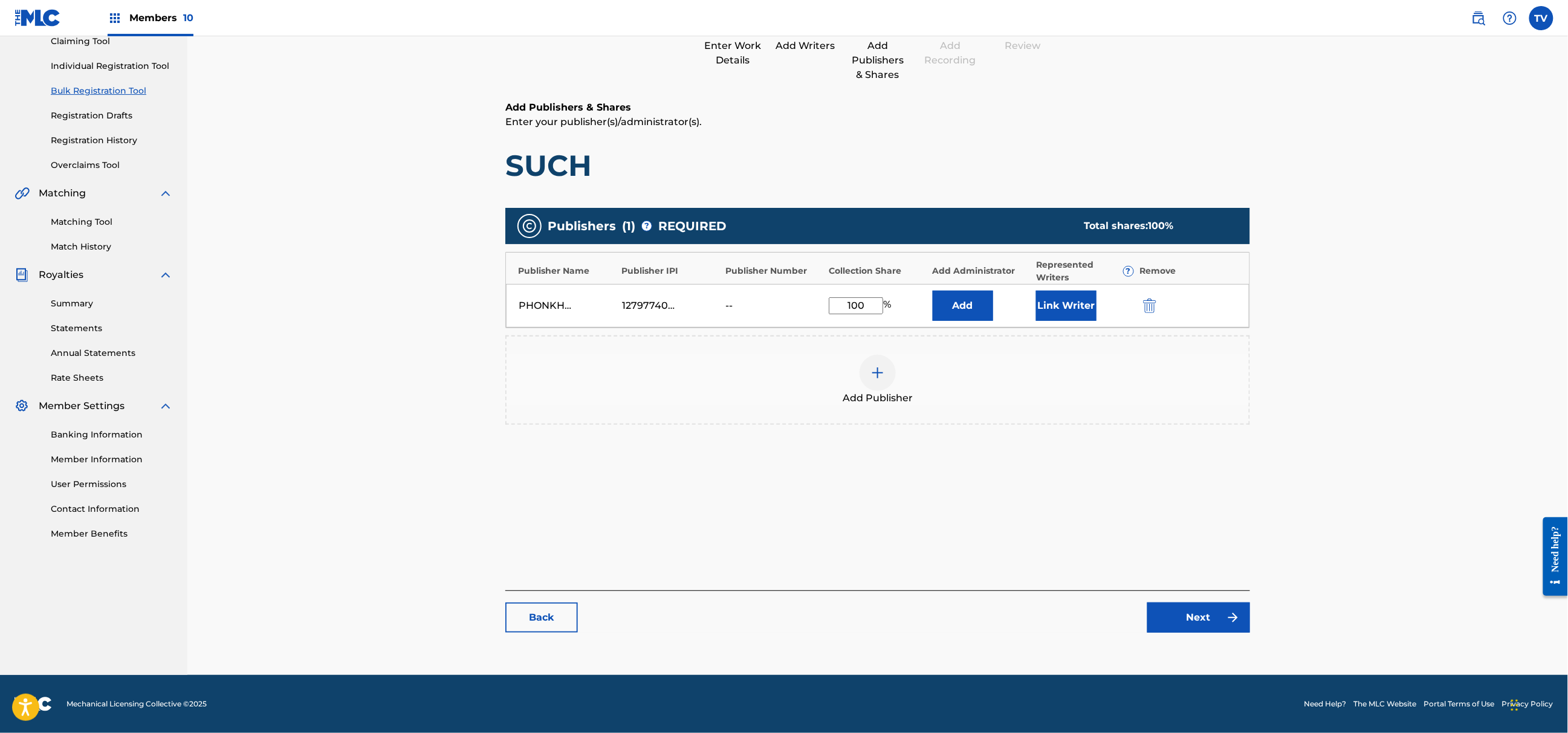
click at [1190, 617] on link "Next" at bounding box center [1199, 617] width 103 height 30
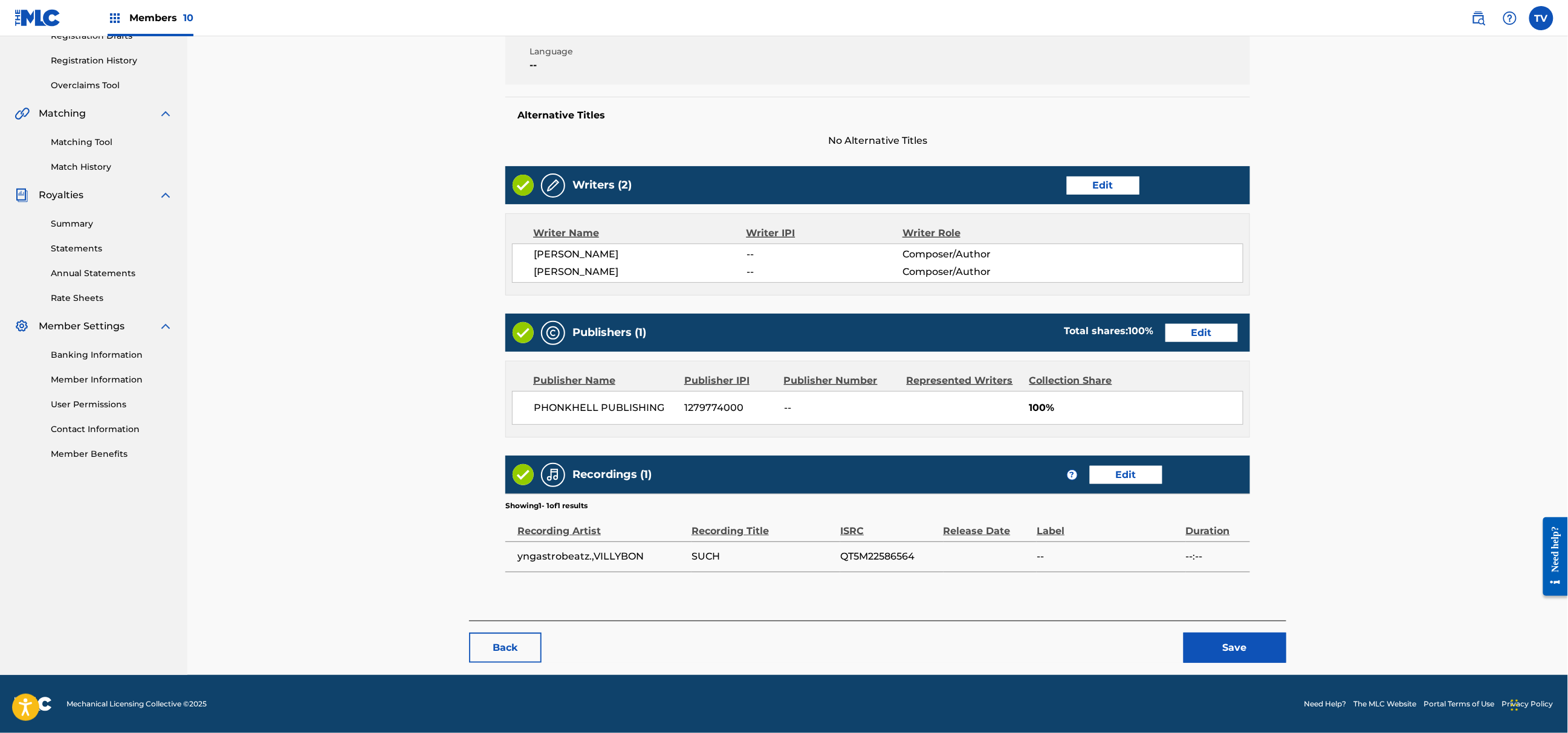
click at [1222, 646] on button "Save" at bounding box center [1235, 648] width 103 height 30
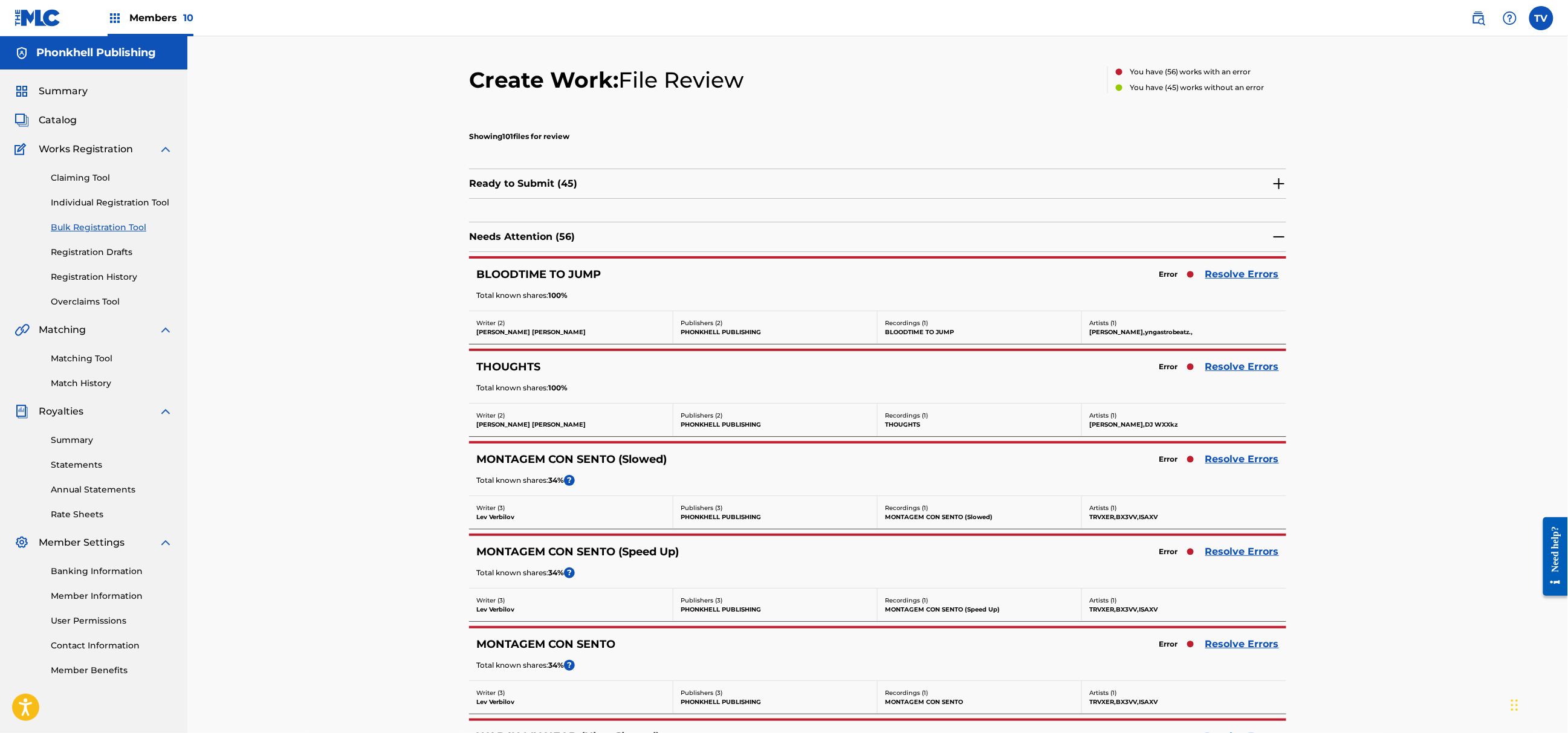
drag, startPoint x: 1220, startPoint y: 261, endPoint x: 1224, endPoint y: 271, distance: 10.8
click at [1222, 266] on div "BLOODTIME TO JUMP Error Resolve Errors Total known shares: 100 %" at bounding box center [878, 285] width 817 height 52
click at [1224, 271] on link "Resolve Errors" at bounding box center [1243, 274] width 74 height 15
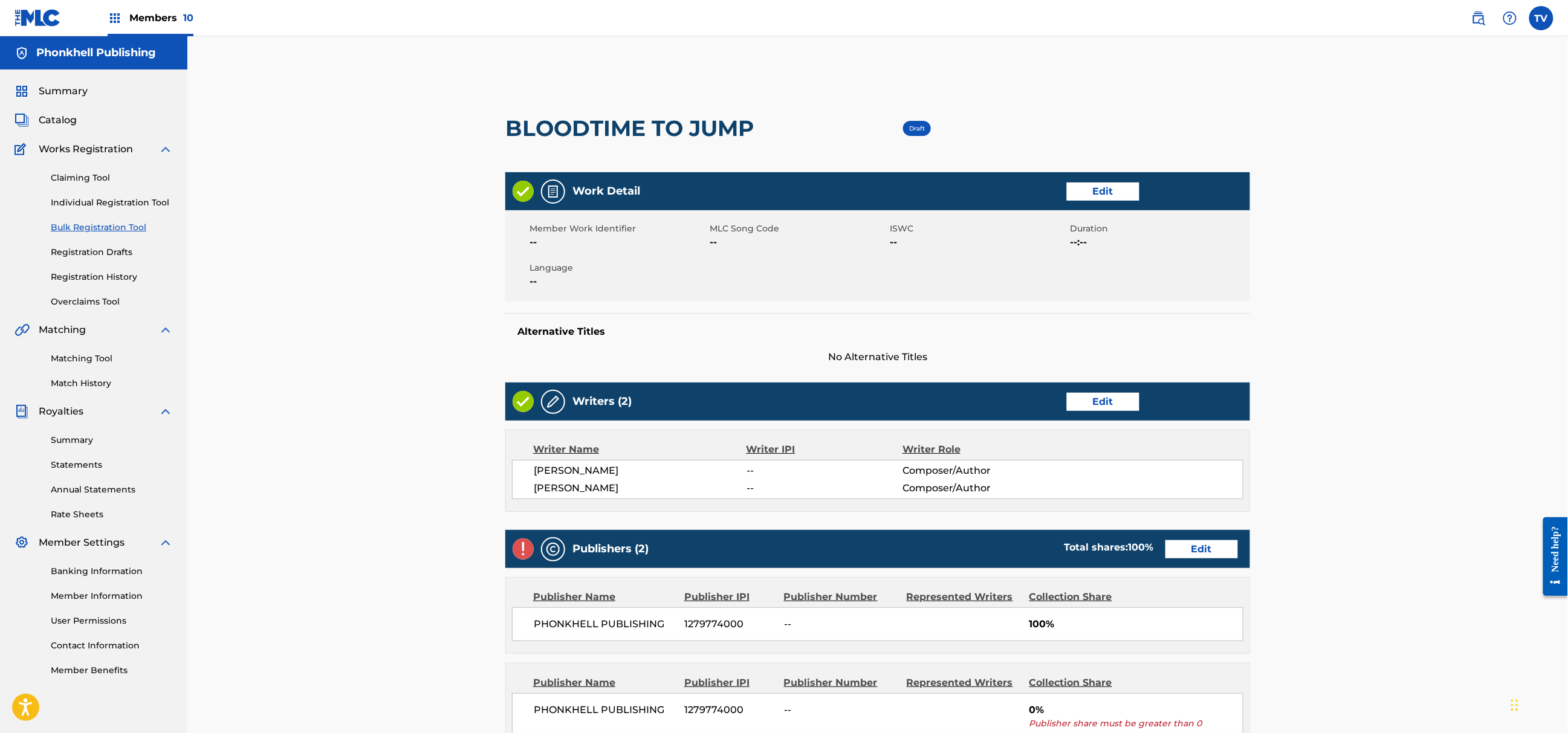
click at [1203, 550] on link "Edit" at bounding box center [1202, 550] width 73 height 18
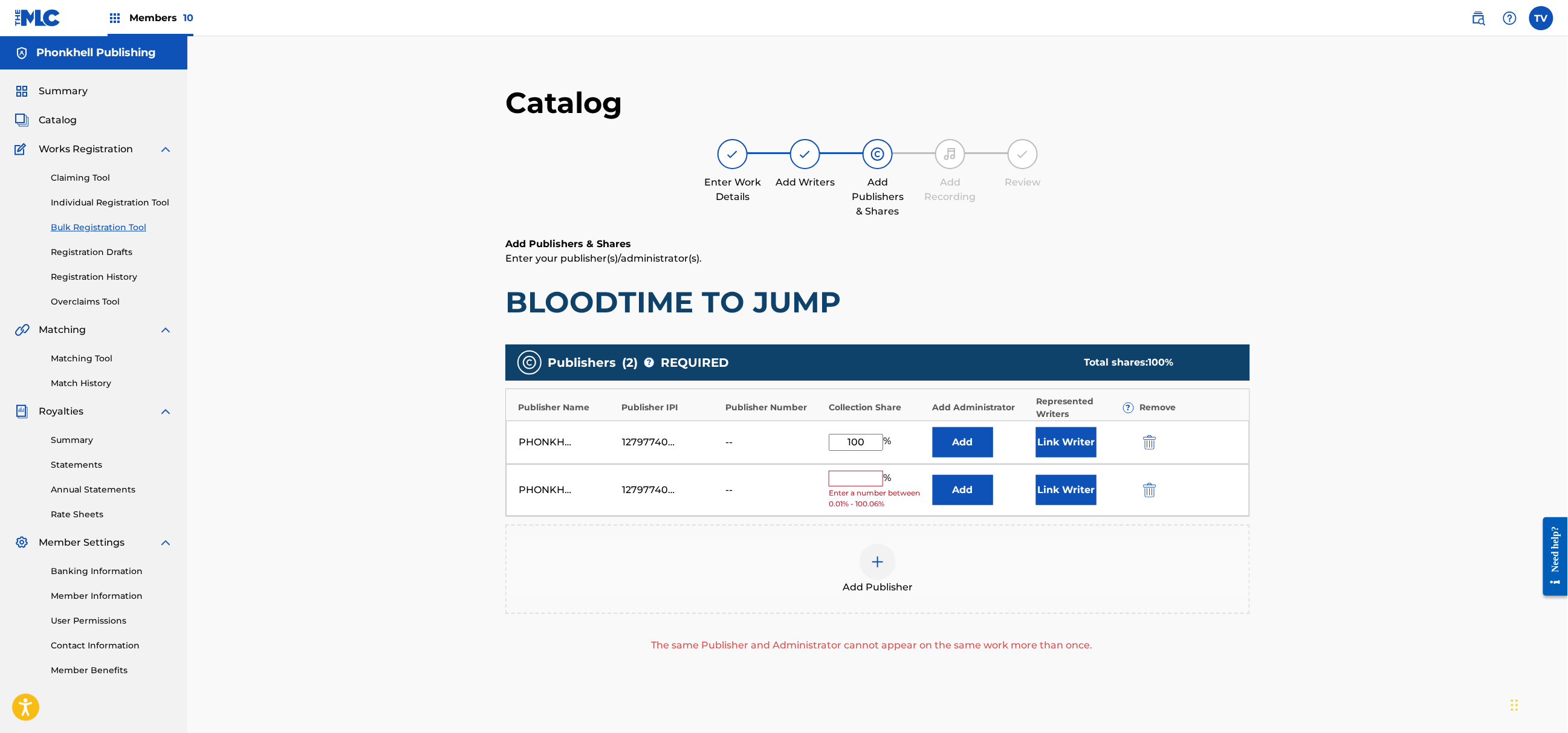
click at [1144, 486] on img "submit" at bounding box center [1150, 490] width 13 height 15
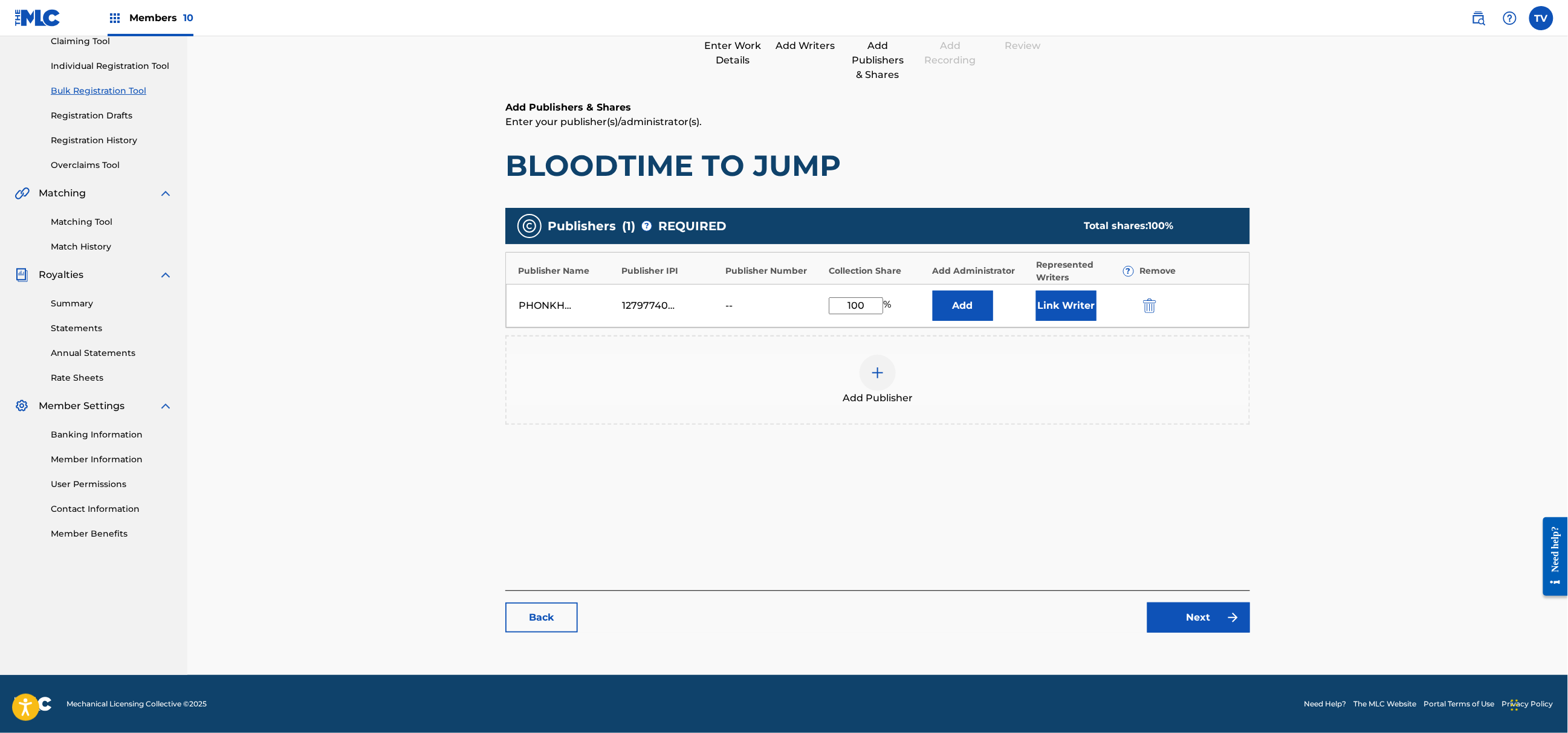
click at [1208, 622] on link "Next" at bounding box center [1199, 617] width 103 height 30
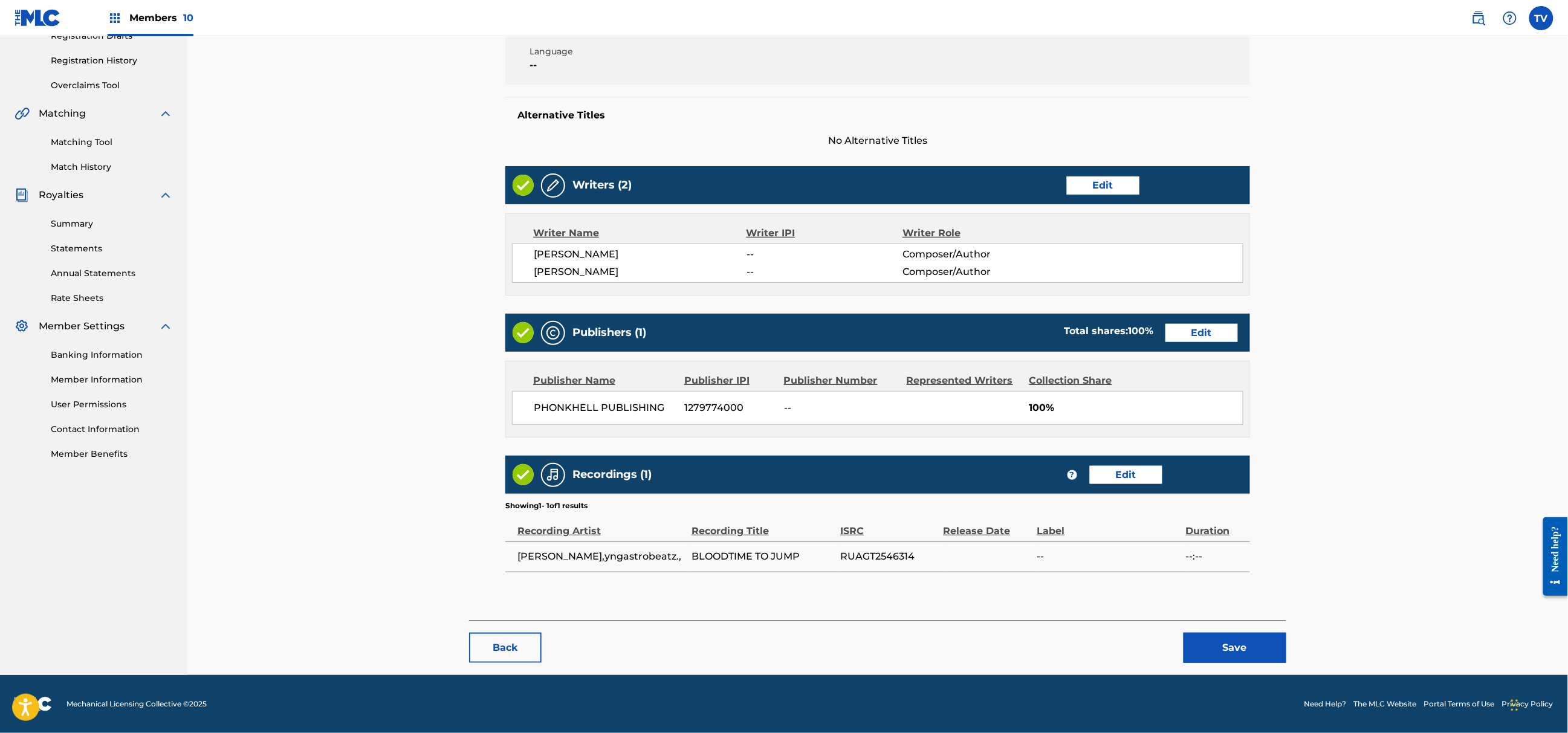
click at [1244, 648] on button "Save" at bounding box center [1235, 648] width 103 height 30
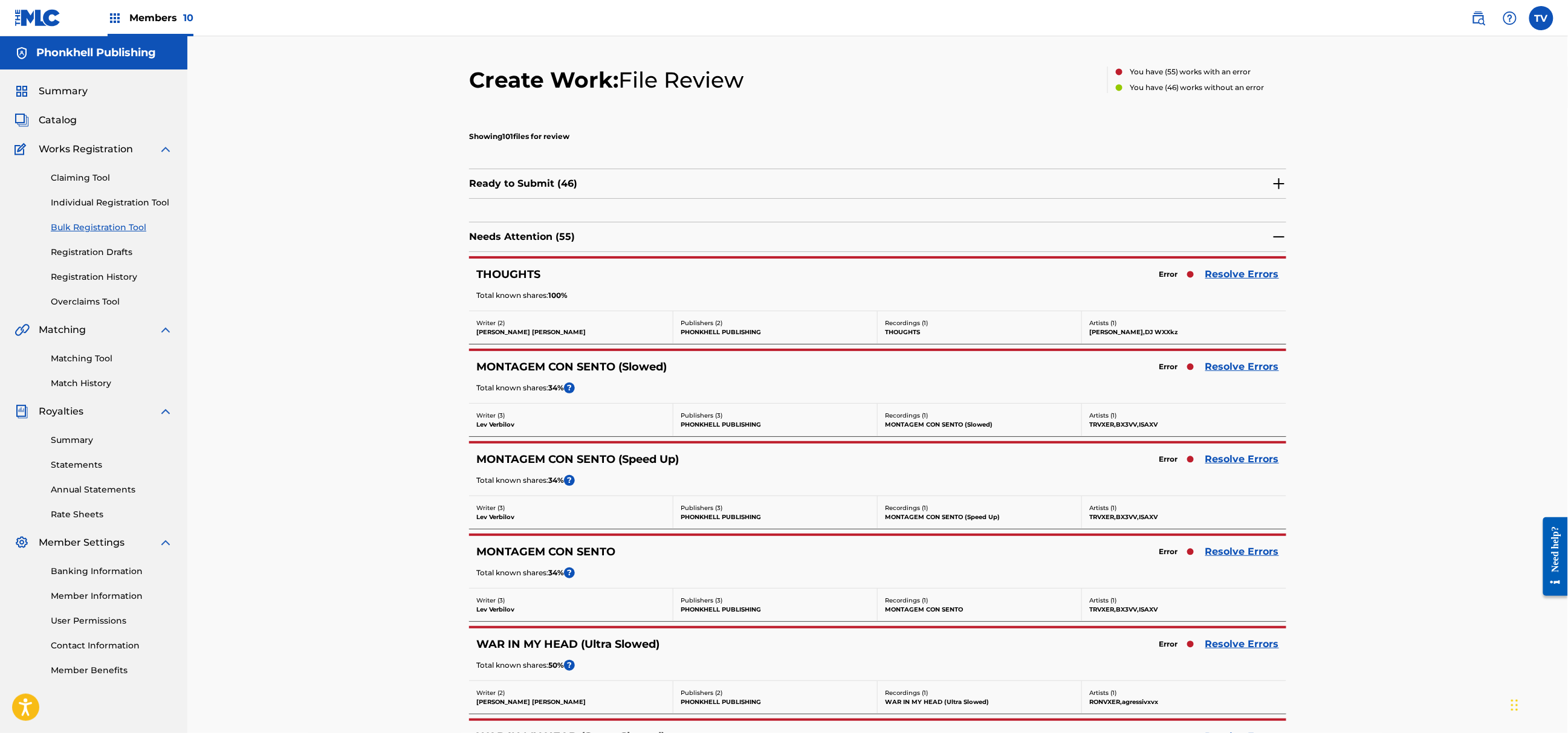
click at [1249, 277] on link "Resolve Errors" at bounding box center [1243, 274] width 74 height 15
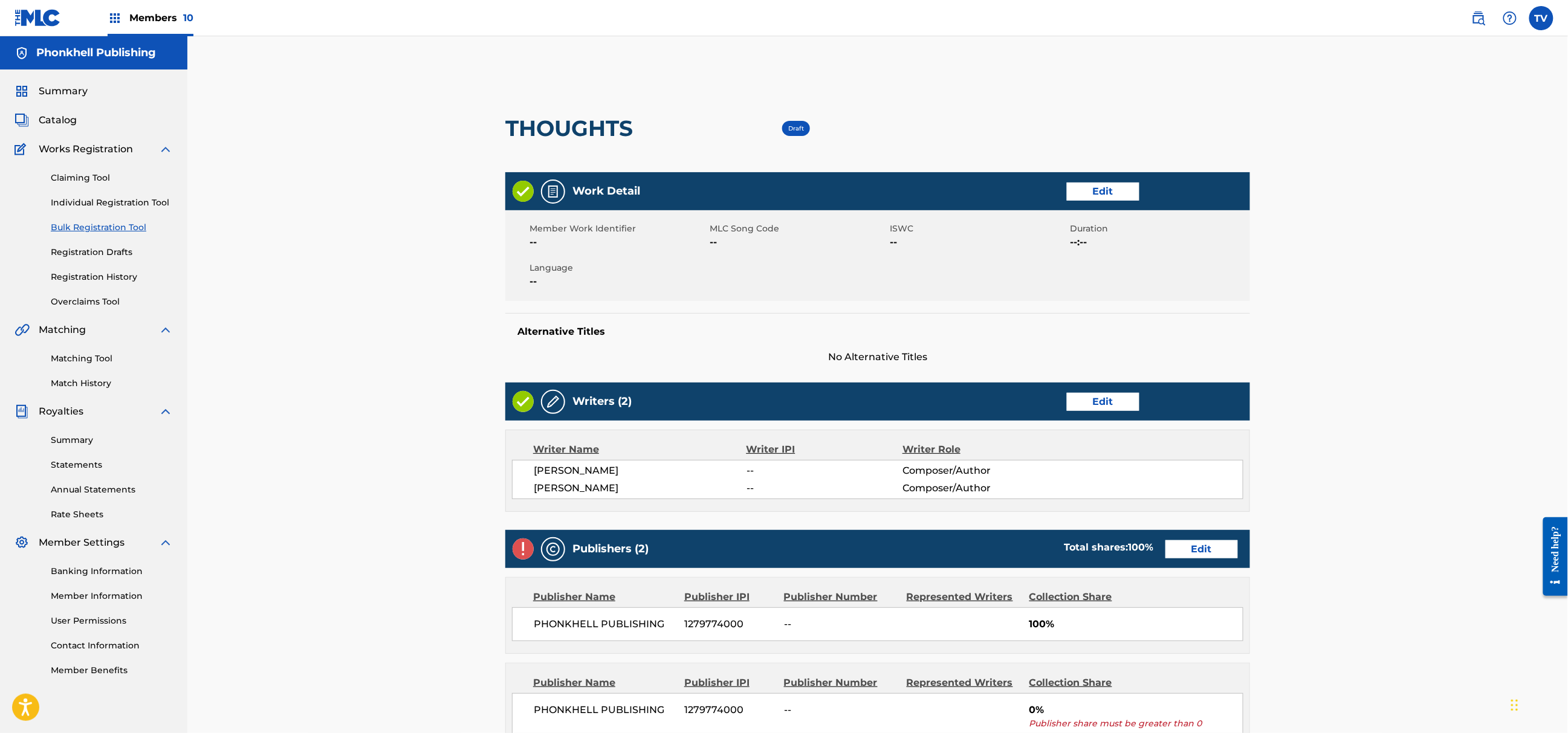
click at [1203, 553] on link "Edit" at bounding box center [1202, 550] width 73 height 18
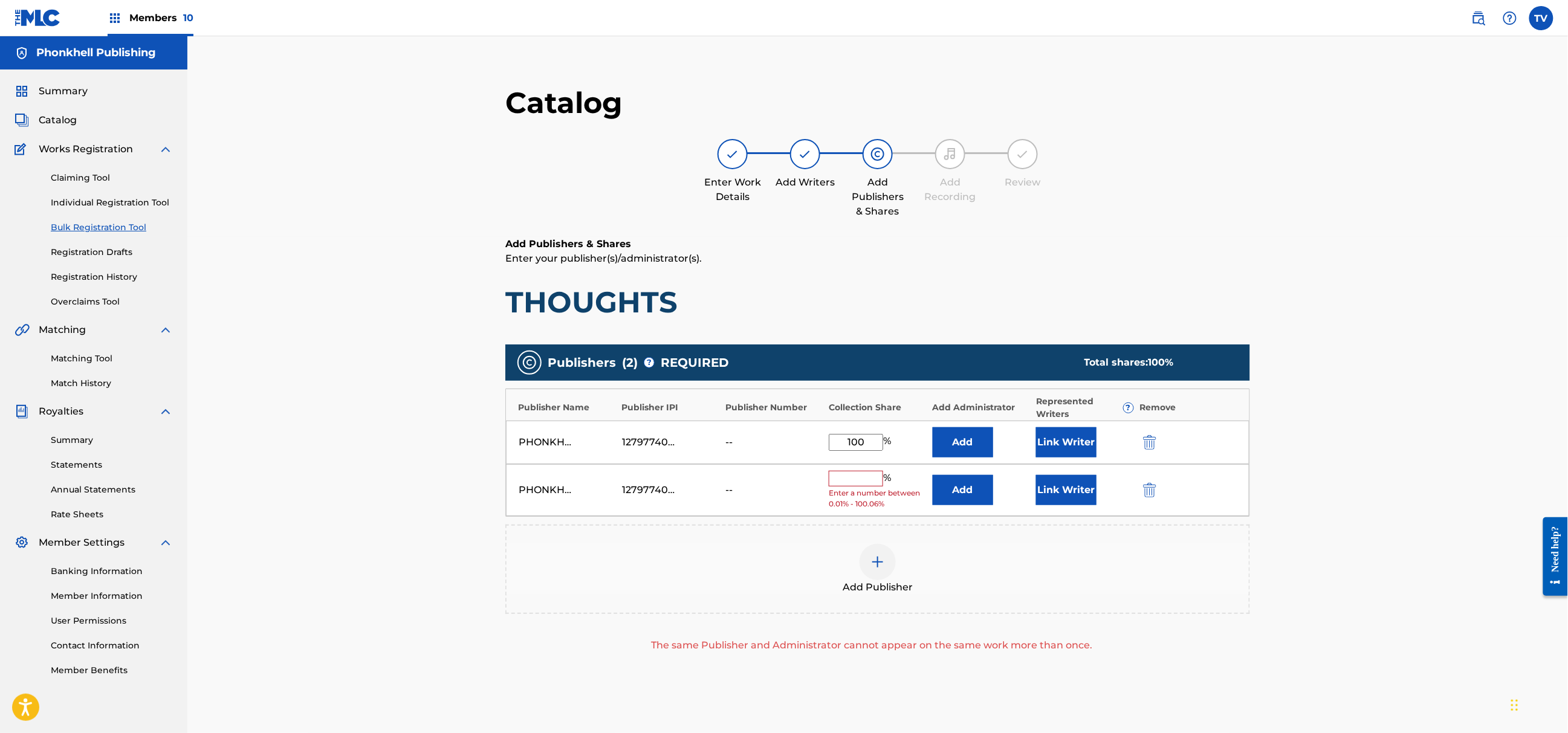
click at [1149, 484] on img "submit" at bounding box center [1150, 490] width 13 height 15
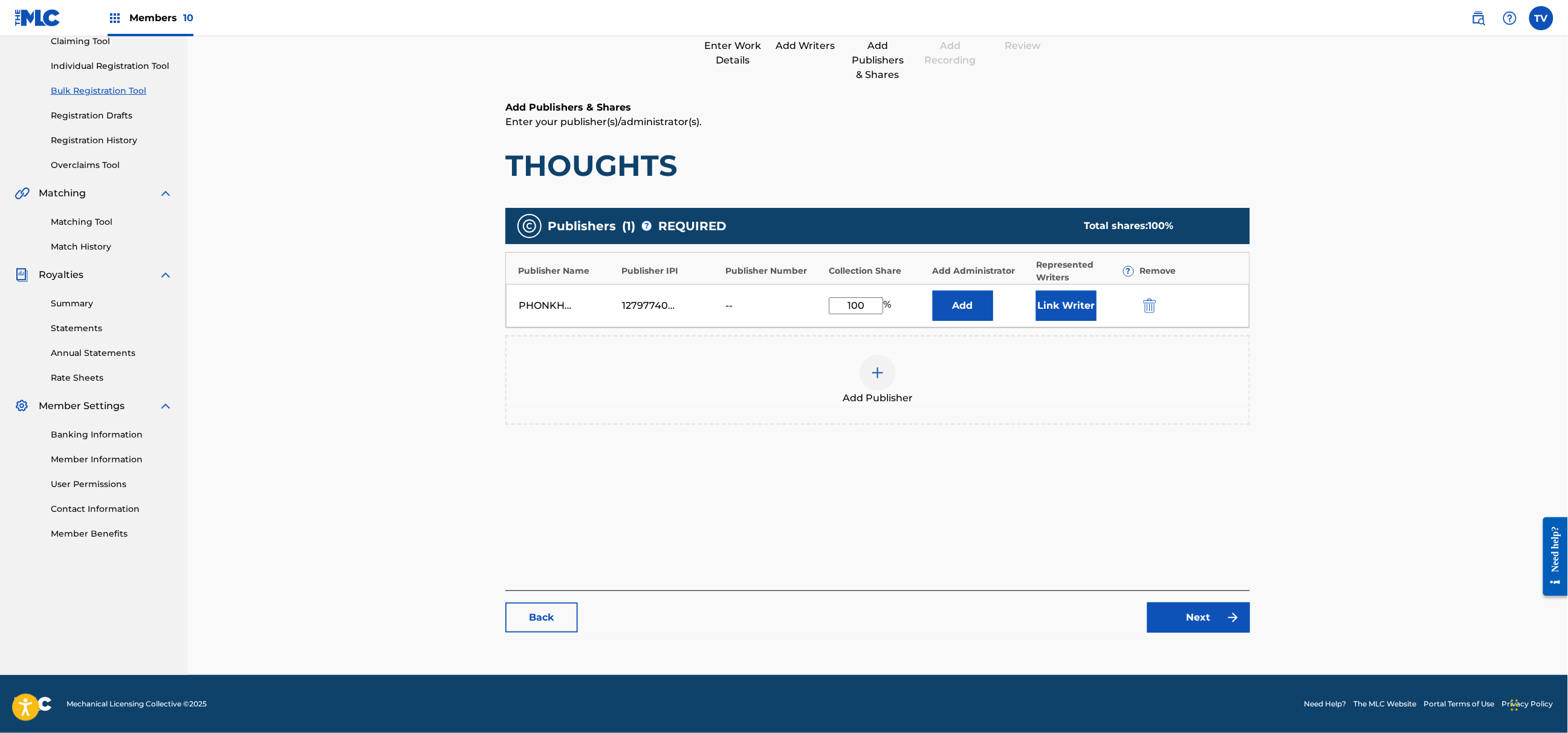
click at [1190, 619] on link "Next" at bounding box center [1199, 617] width 103 height 30
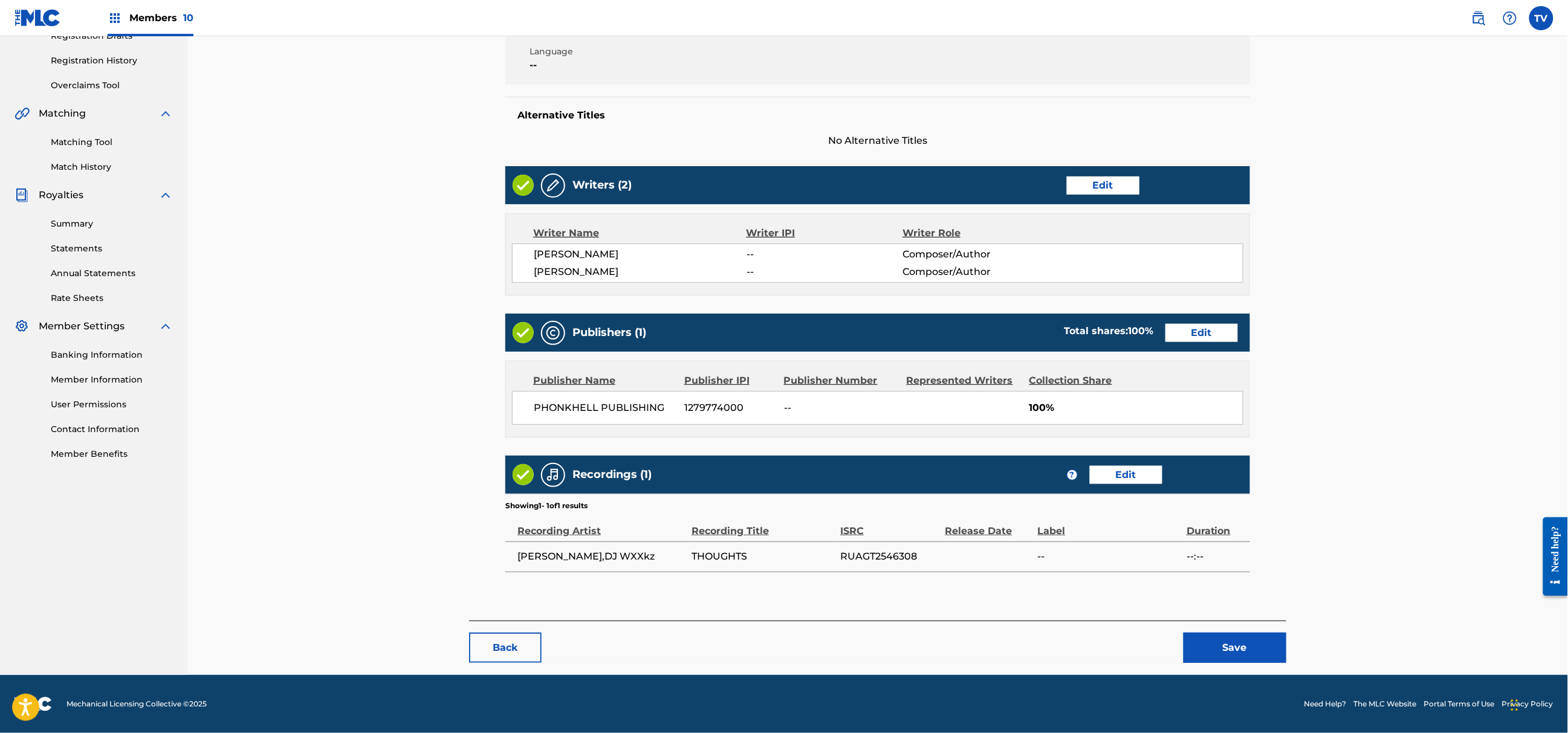
click at [1227, 649] on button "Save" at bounding box center [1235, 648] width 103 height 30
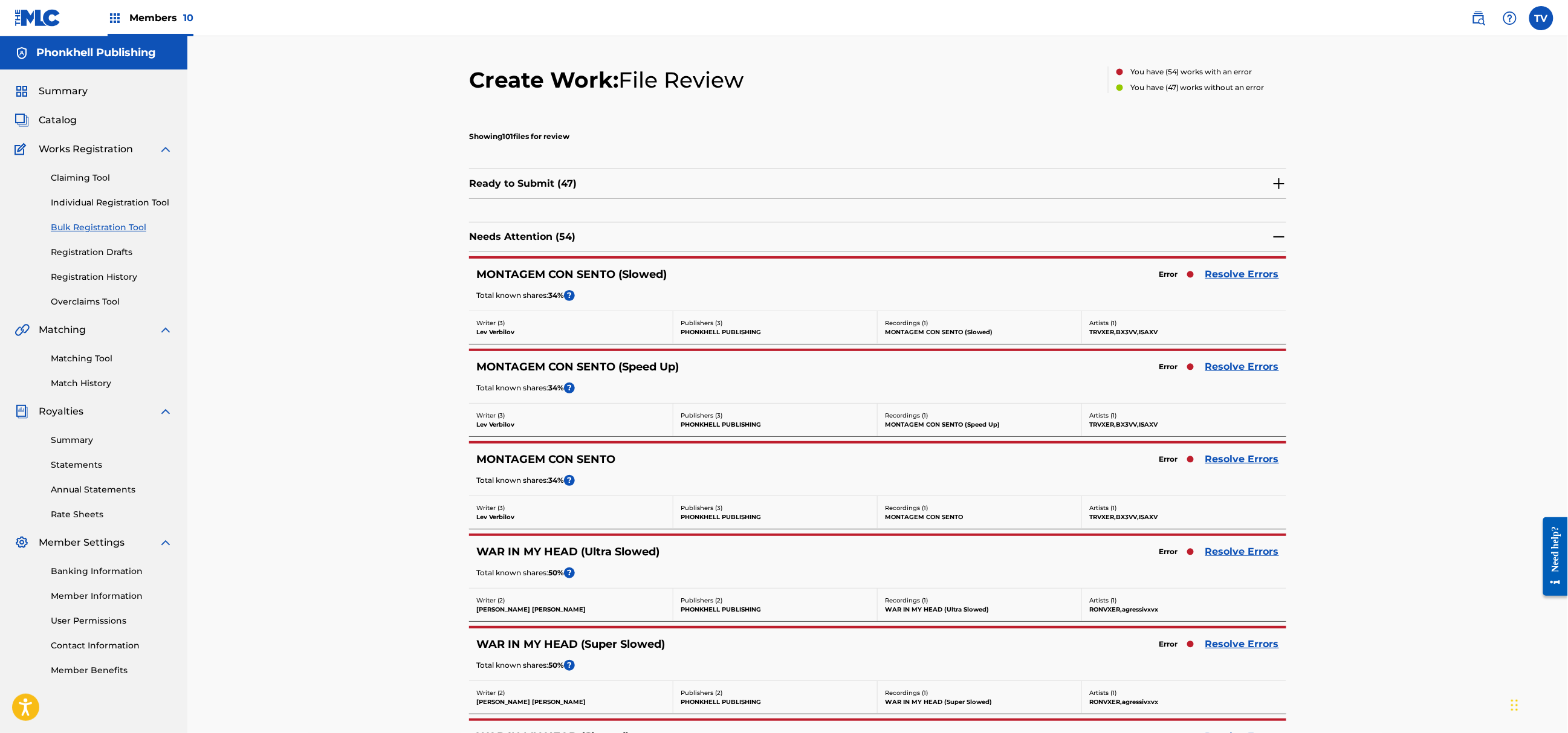
click at [1249, 274] on link "Resolve Errors" at bounding box center [1243, 274] width 74 height 15
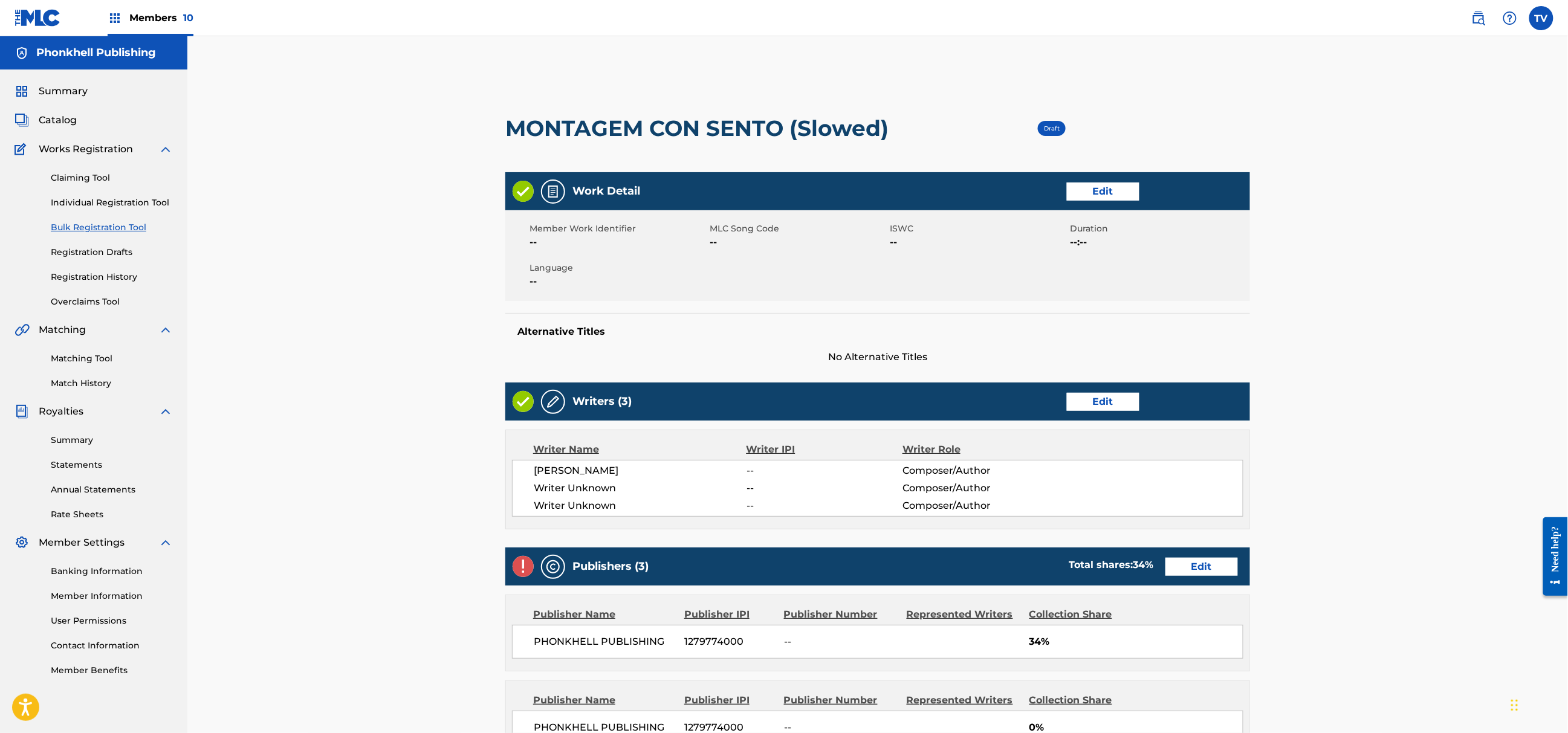
click at [1113, 397] on link "Edit" at bounding box center [1103, 402] width 73 height 18
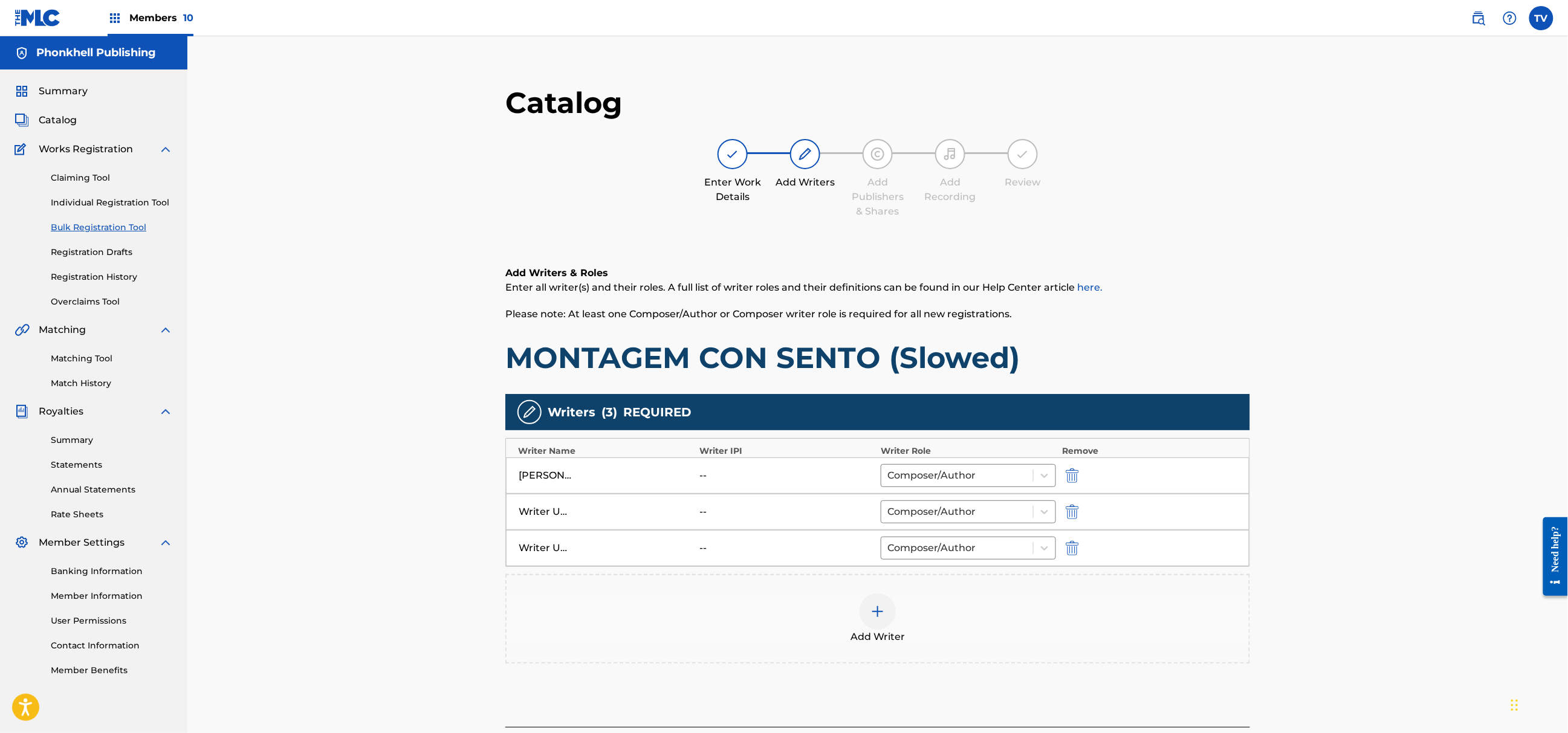
click at [1072, 509] on img "submit" at bounding box center [1072, 512] width 13 height 15
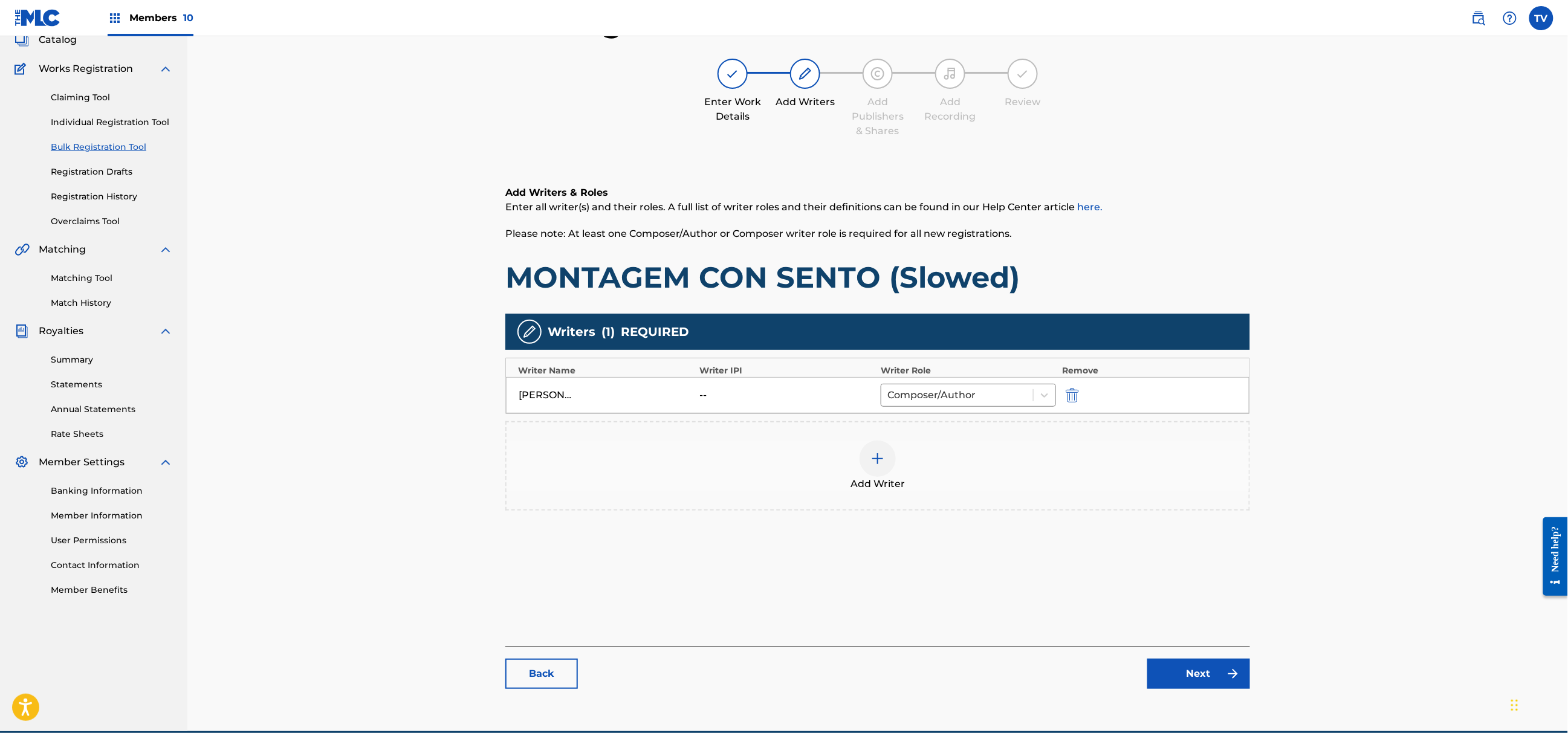
click at [1203, 660] on link "Next" at bounding box center [1199, 674] width 103 height 30
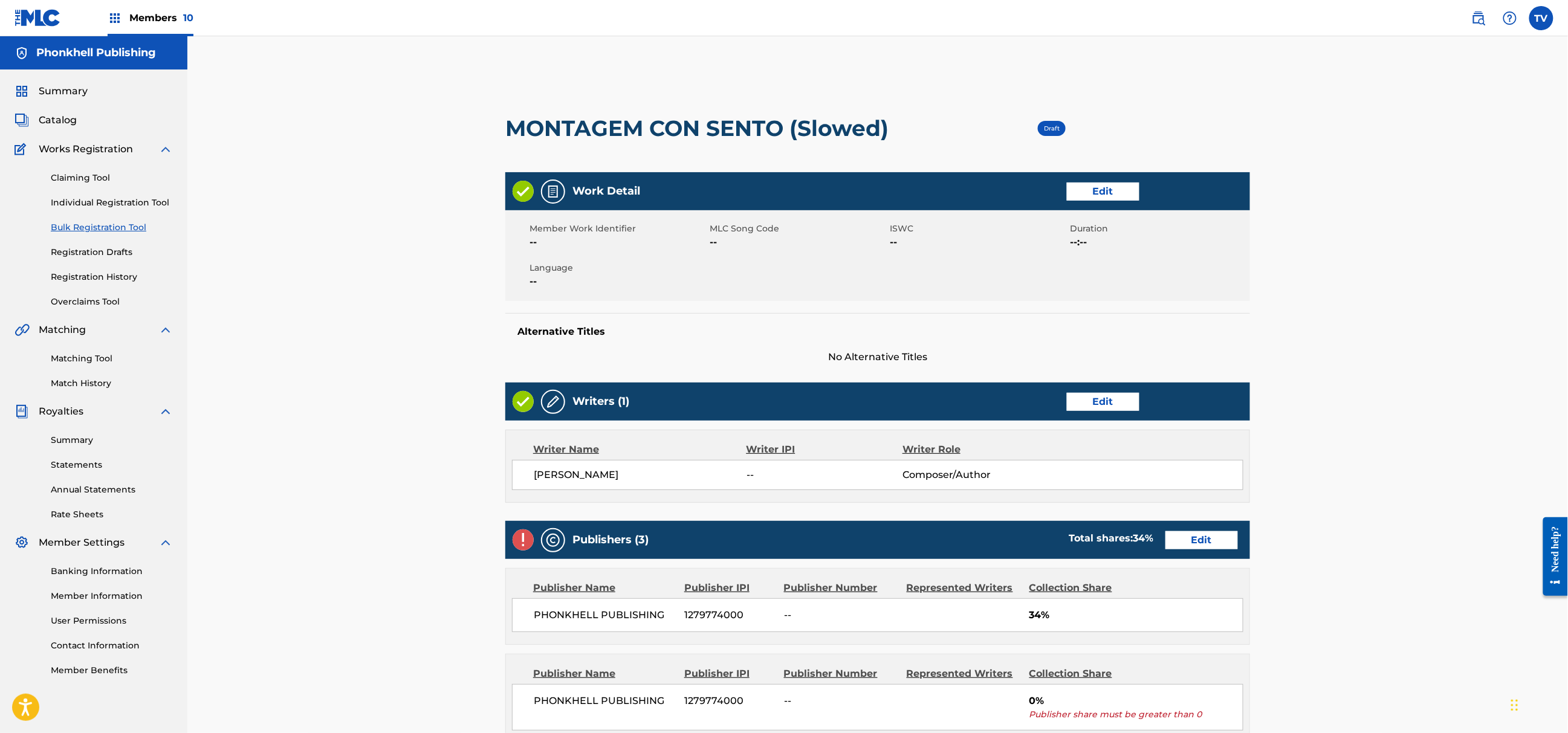
click at [1195, 540] on link "Edit" at bounding box center [1202, 540] width 73 height 18
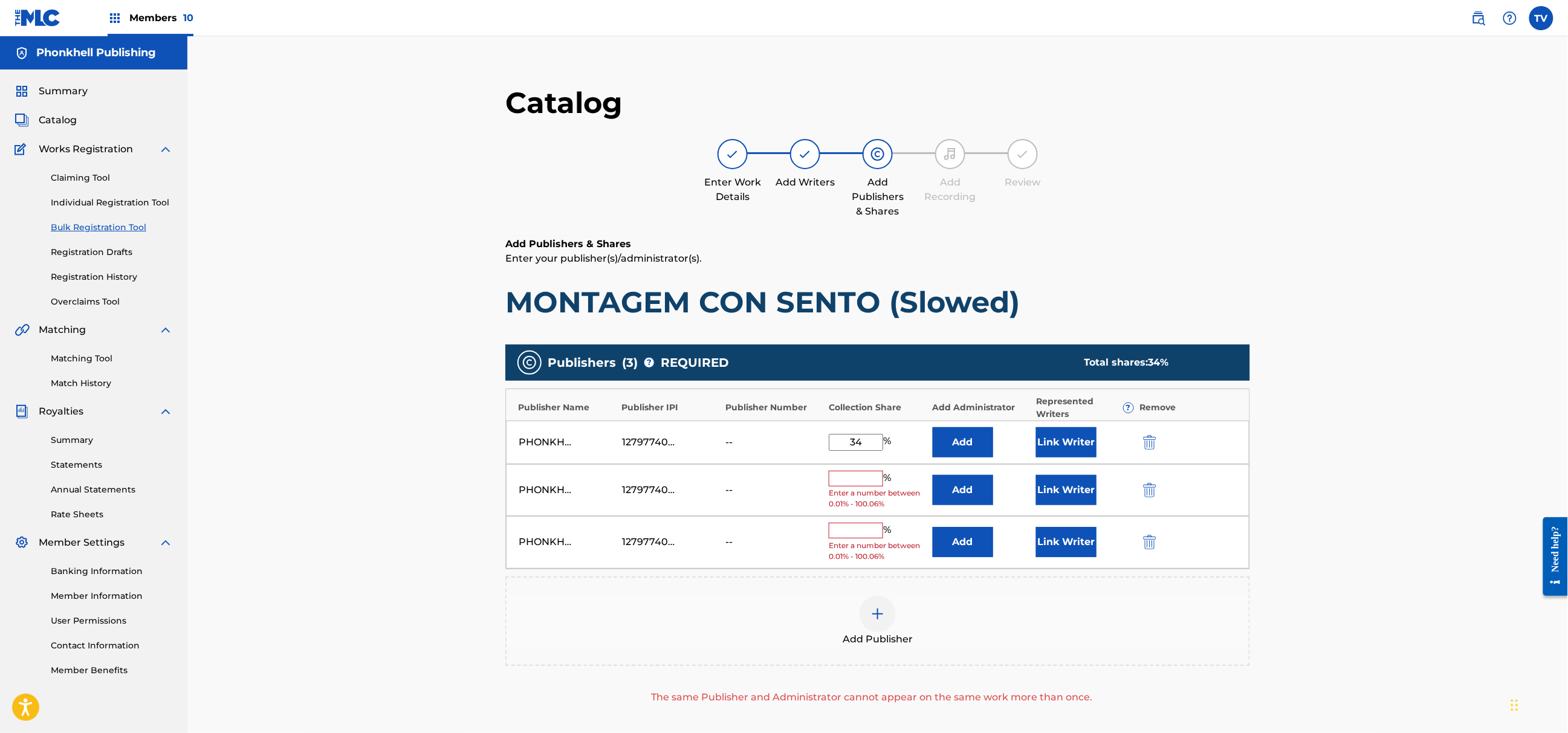
click at [1149, 495] on img "submit" at bounding box center [1150, 490] width 13 height 15
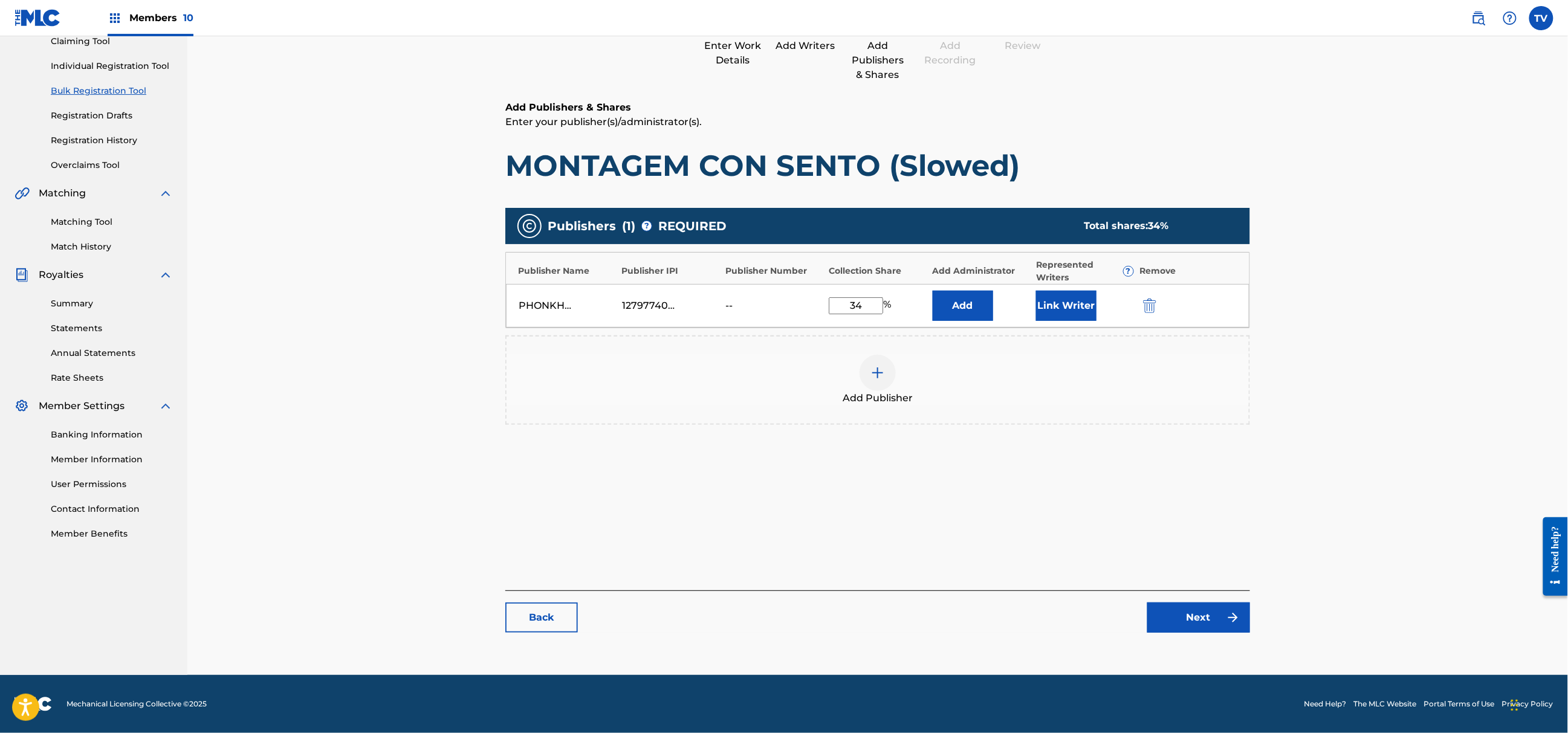
click at [1201, 614] on link "Next" at bounding box center [1199, 617] width 103 height 30
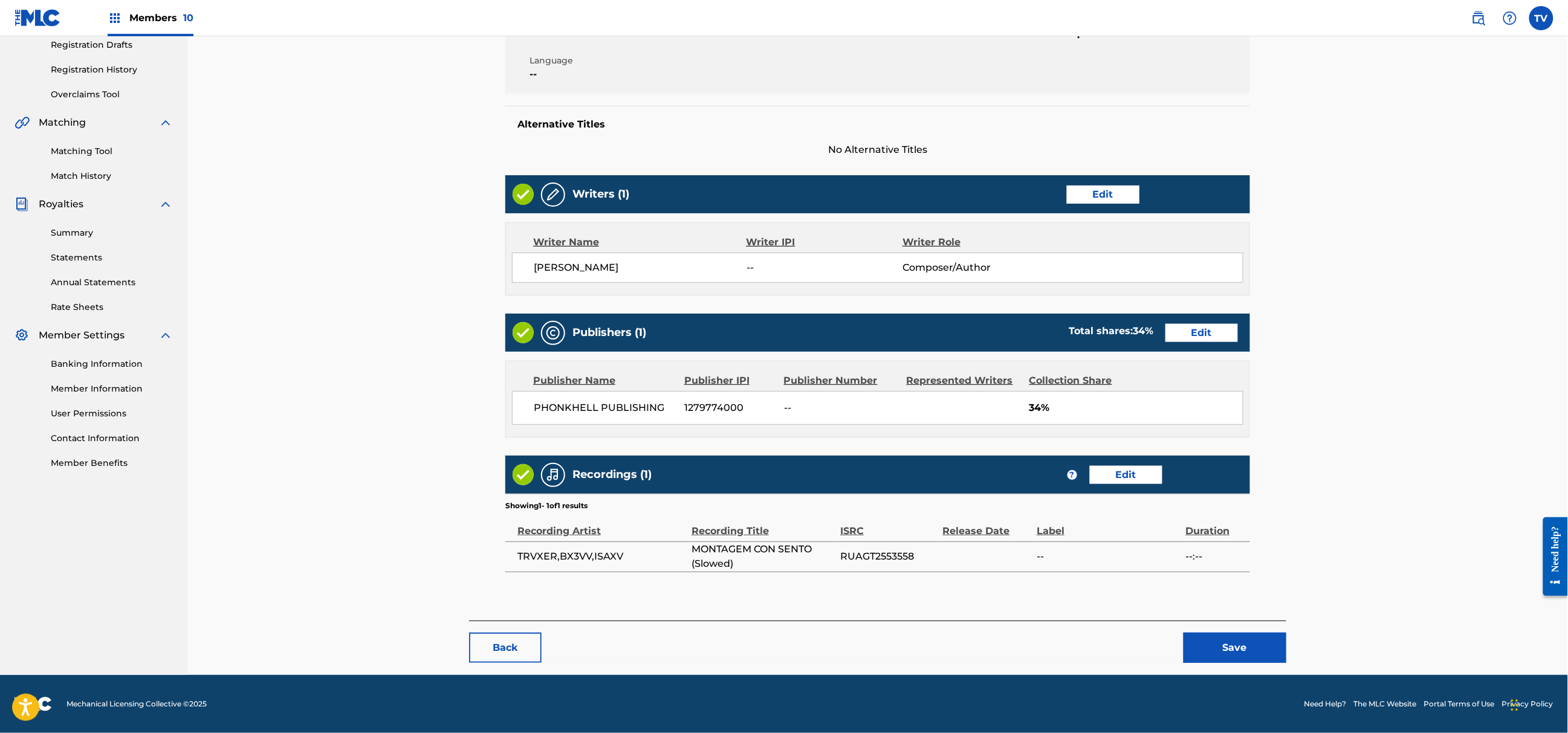
click at [1233, 659] on button "Save" at bounding box center [1235, 648] width 103 height 30
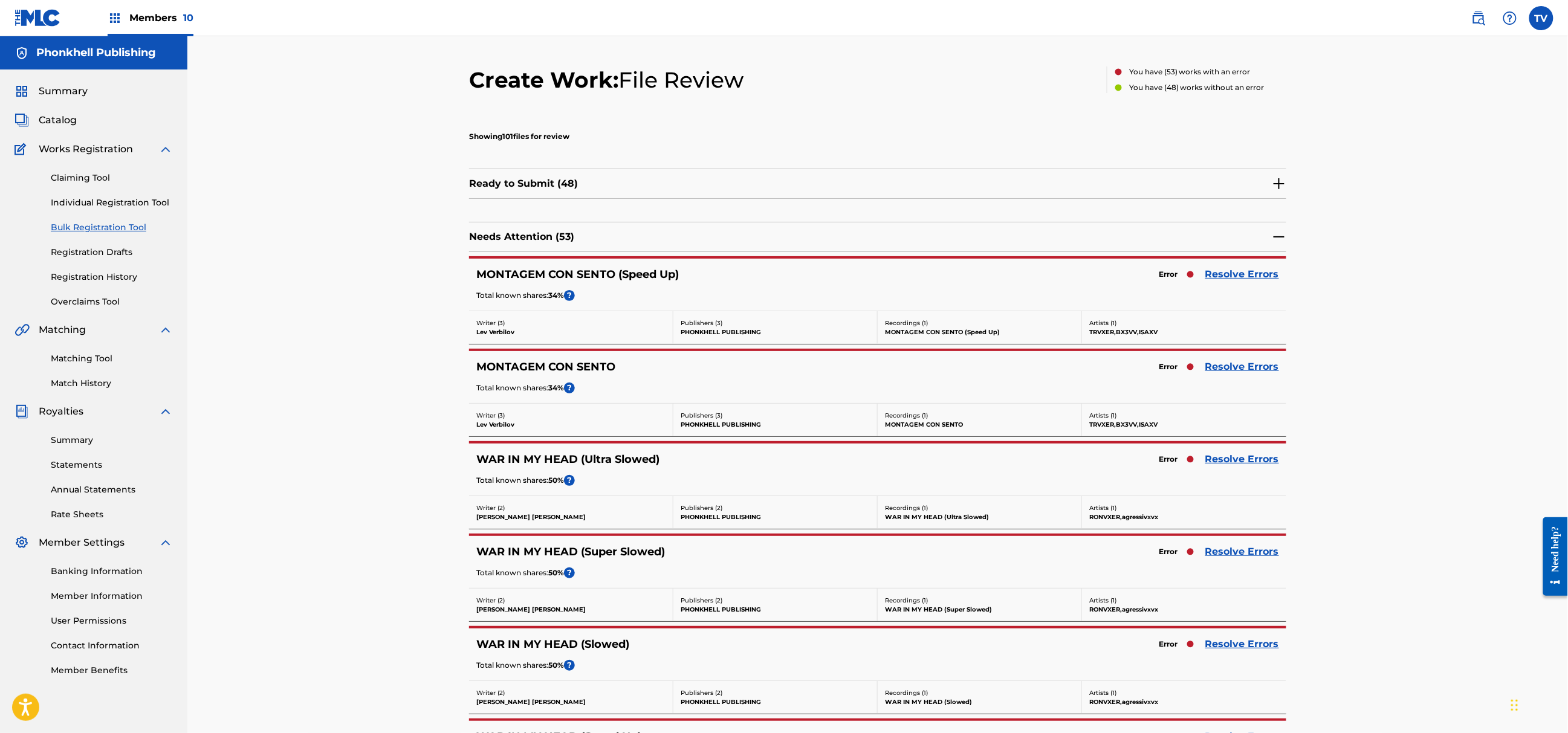
click at [1234, 371] on link "Resolve Errors" at bounding box center [1243, 367] width 74 height 15
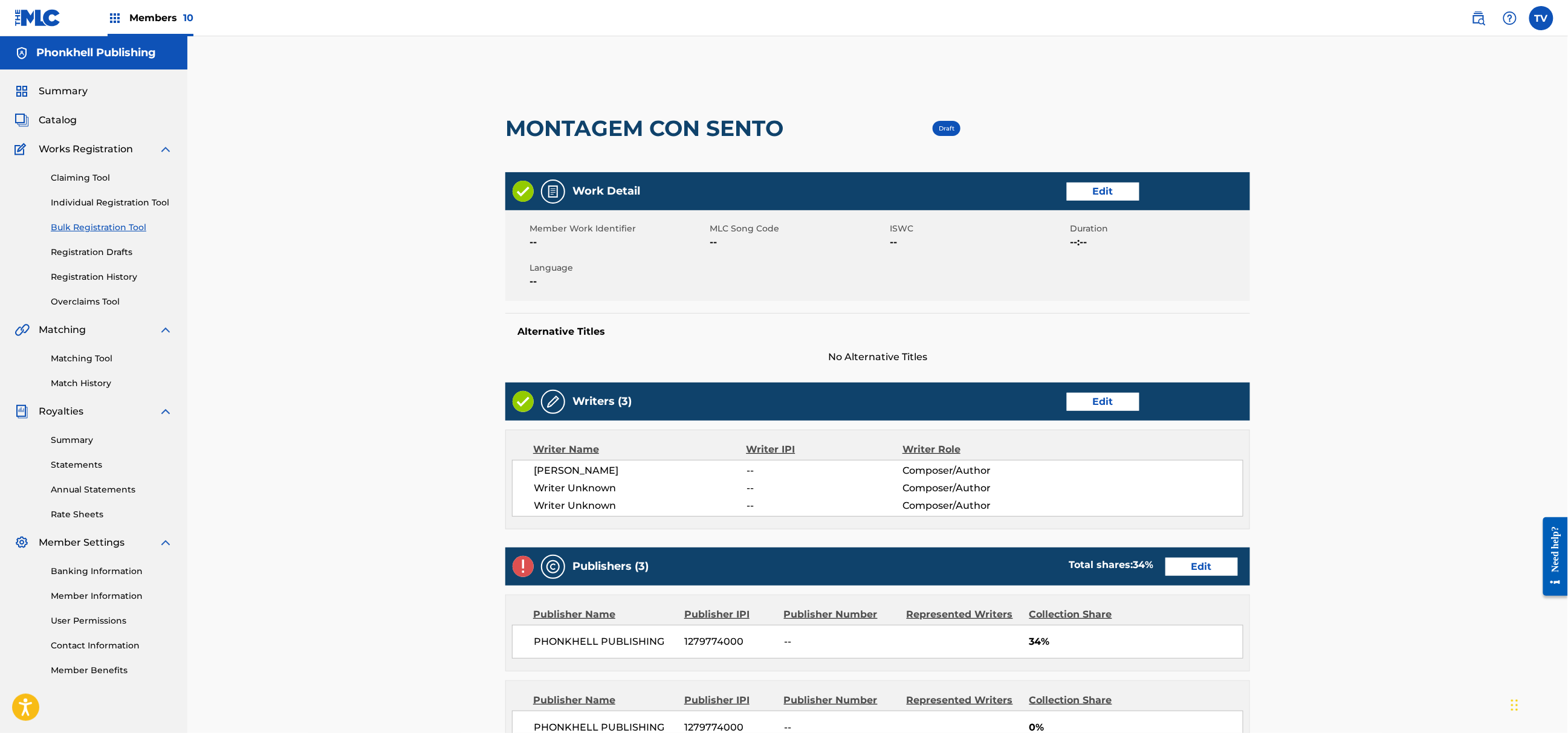
click at [1116, 401] on link "Edit" at bounding box center [1103, 402] width 73 height 18
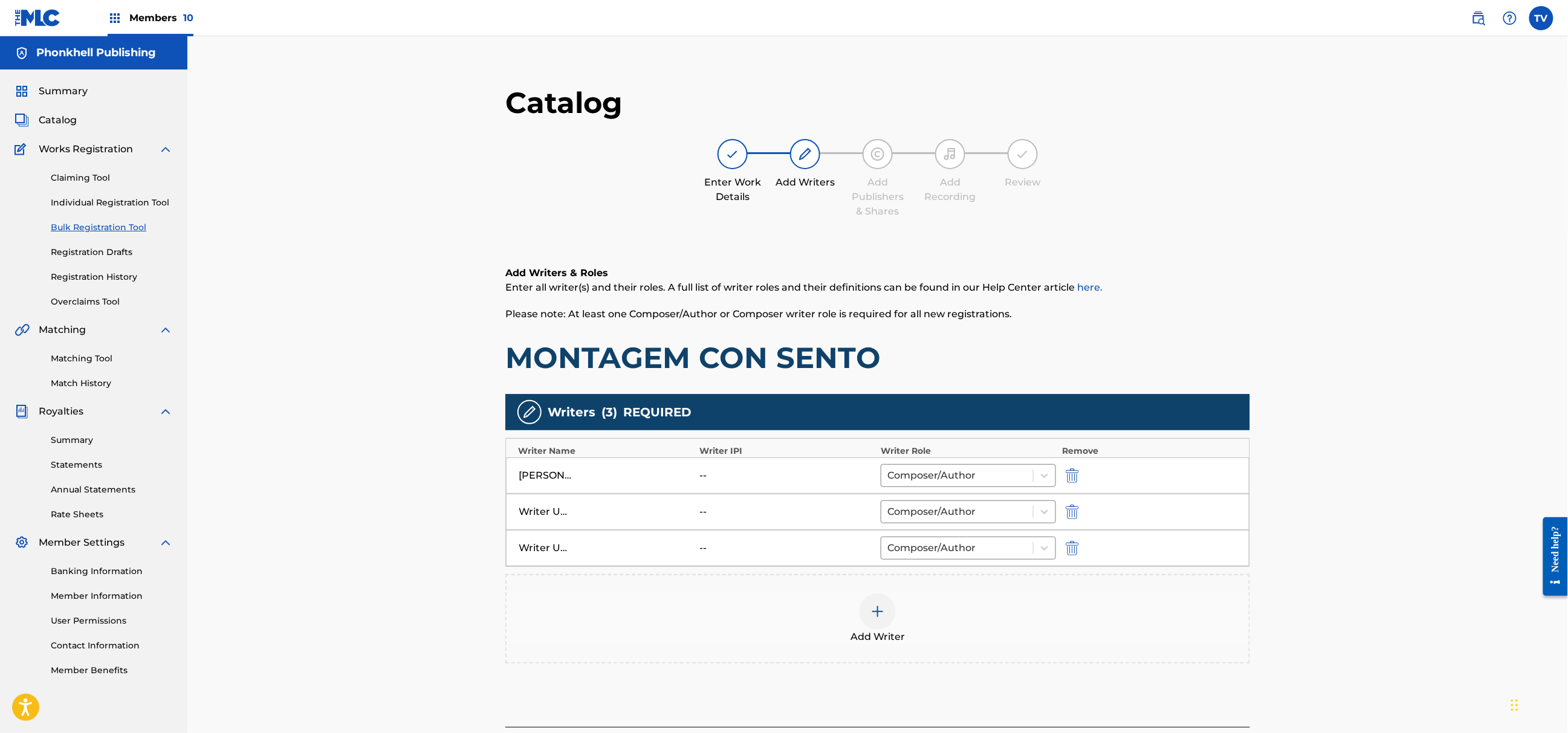
click at [1069, 510] on img "submit" at bounding box center [1072, 512] width 13 height 15
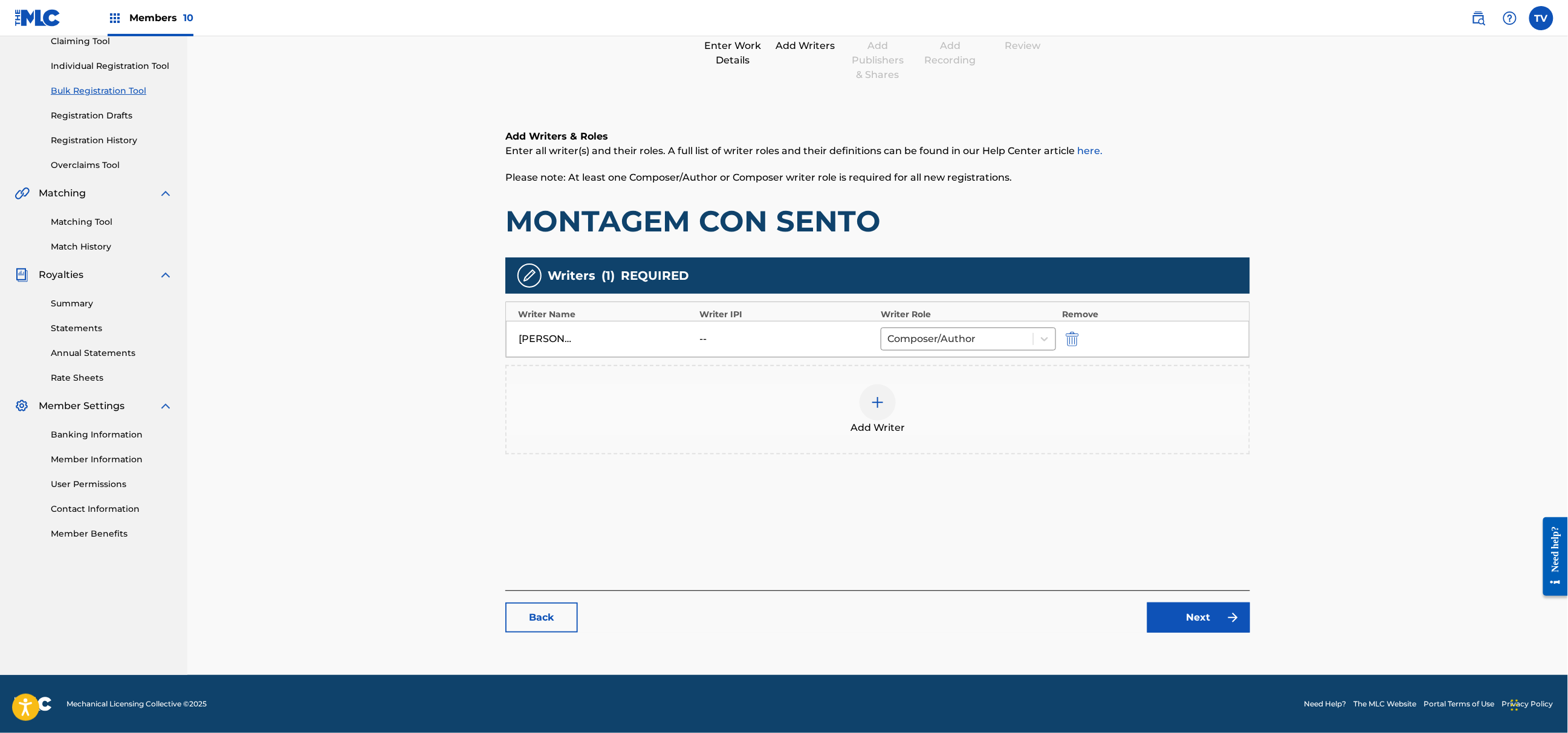
click at [1195, 611] on link "Next" at bounding box center [1199, 617] width 103 height 30
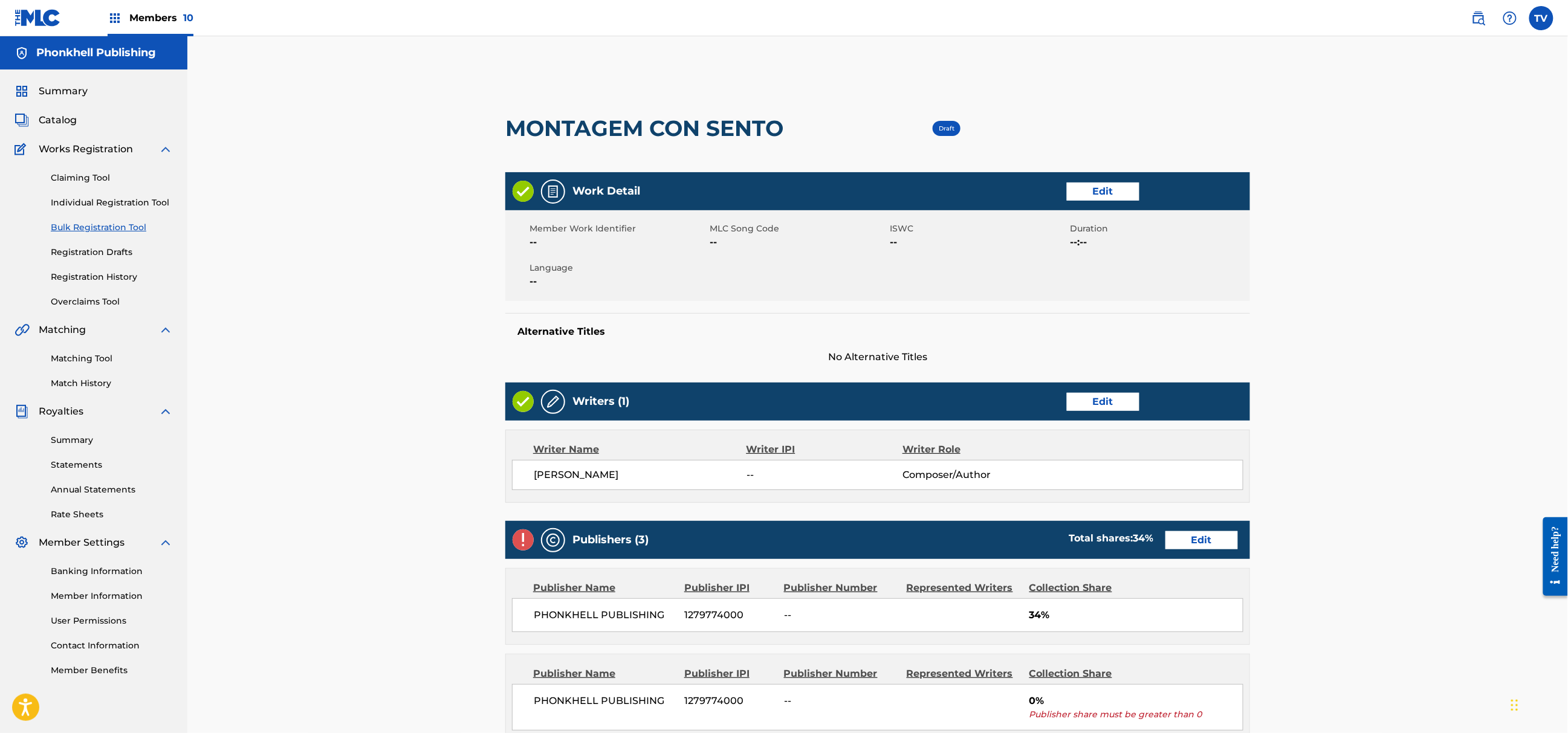
click at [1183, 535] on link "Edit" at bounding box center [1202, 540] width 73 height 18
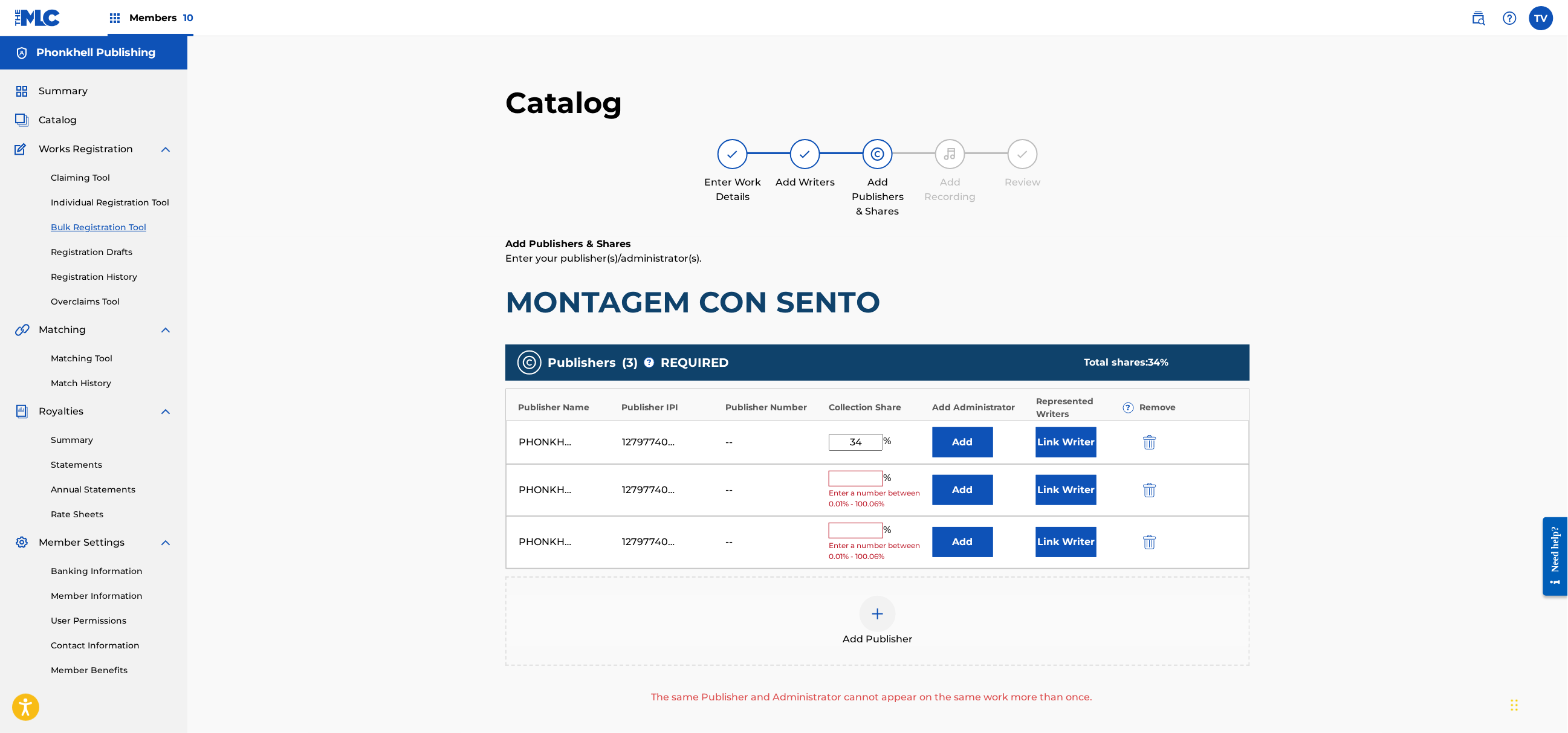
click at [1141, 492] on button "submit" at bounding box center [1148, 490] width 18 height 14
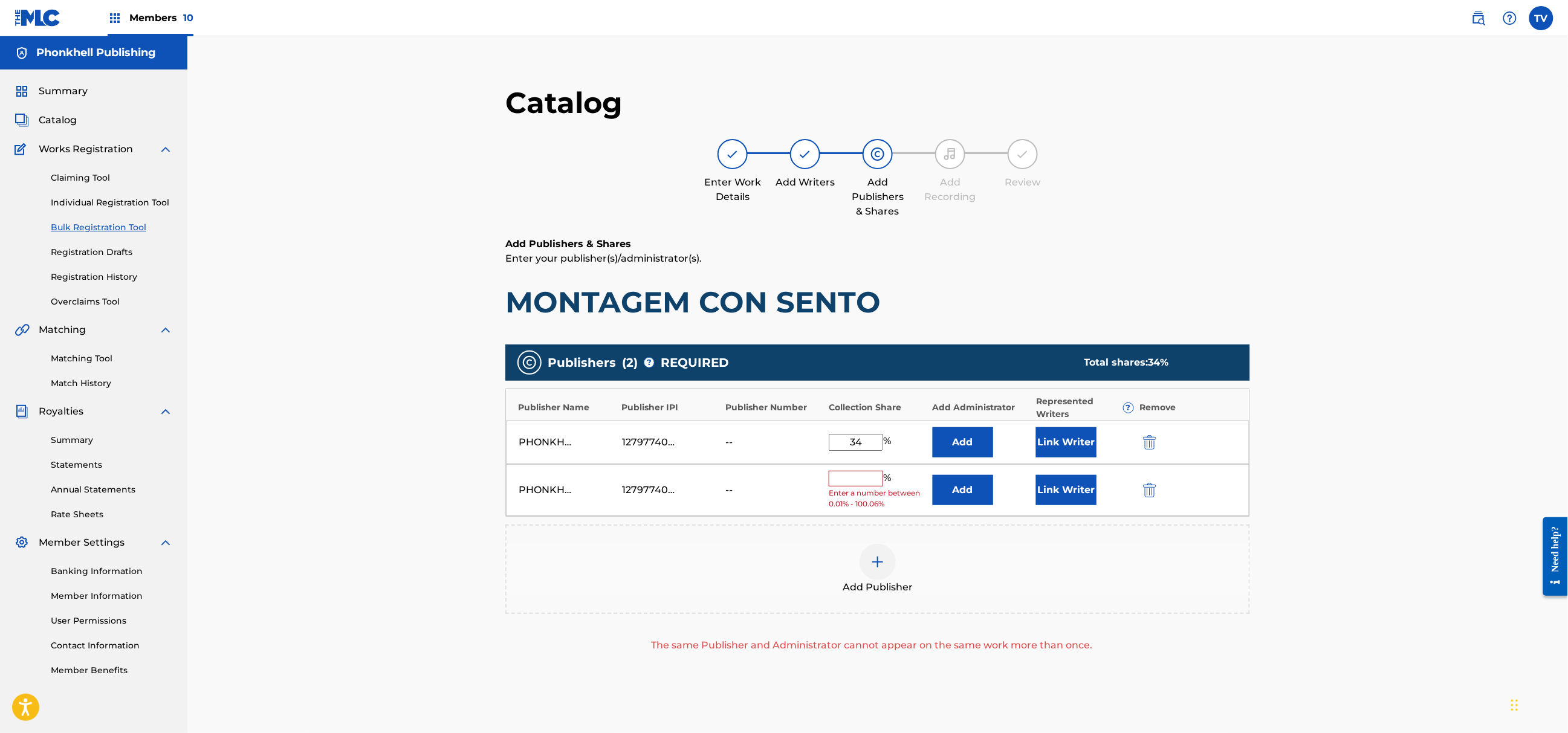
drag, startPoint x: 1143, startPoint y: 489, endPoint x: 1142, endPoint y: 503, distance: 14.0
click at [1144, 489] on img "submit" at bounding box center [1150, 490] width 13 height 15
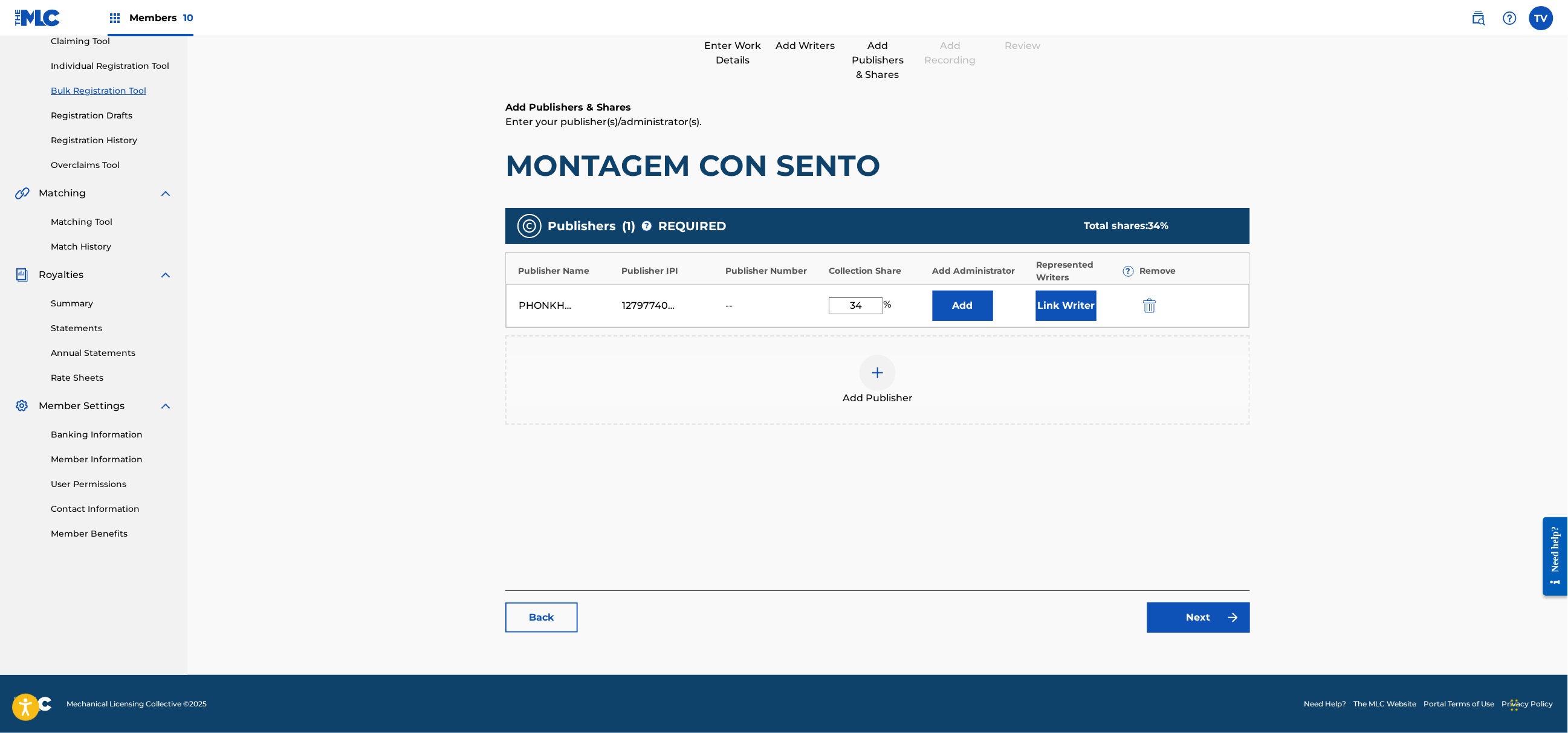
click at [1195, 612] on link "Next" at bounding box center [1199, 617] width 103 height 30
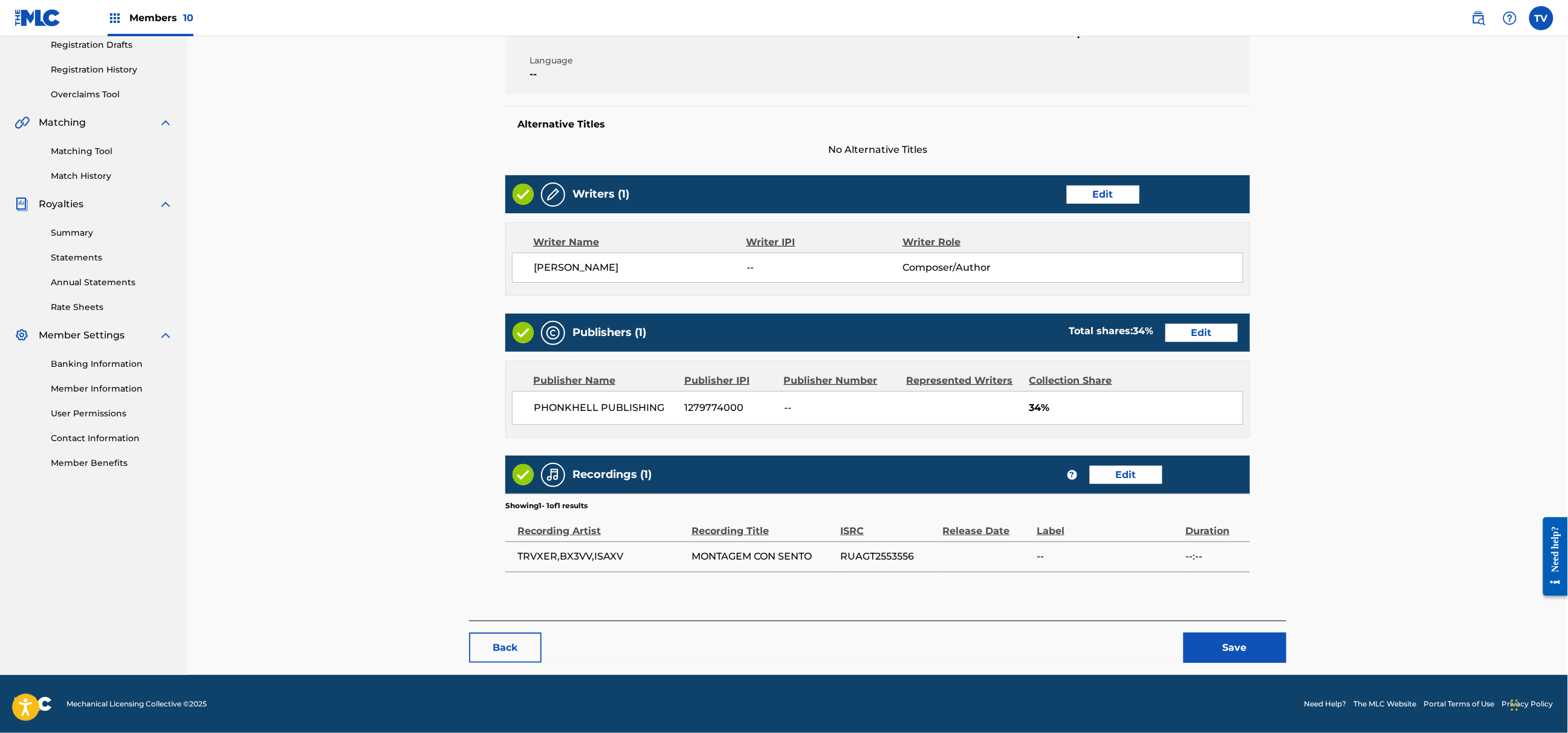
click at [1227, 629] on div "Back Save" at bounding box center [878, 642] width 817 height 42
click at [1248, 641] on button "Save" at bounding box center [1235, 648] width 103 height 30
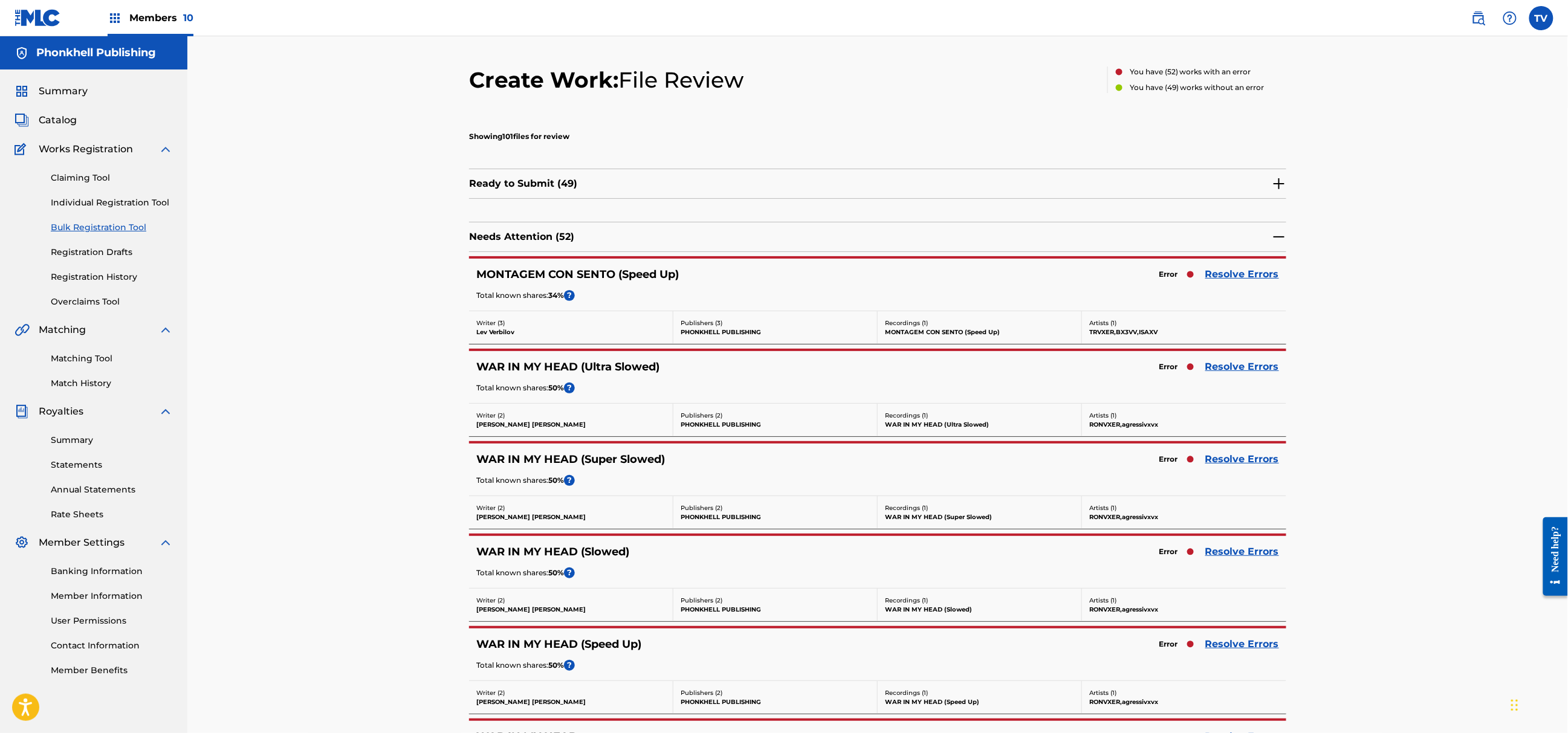
click at [1239, 271] on link "Resolve Errors" at bounding box center [1243, 274] width 74 height 15
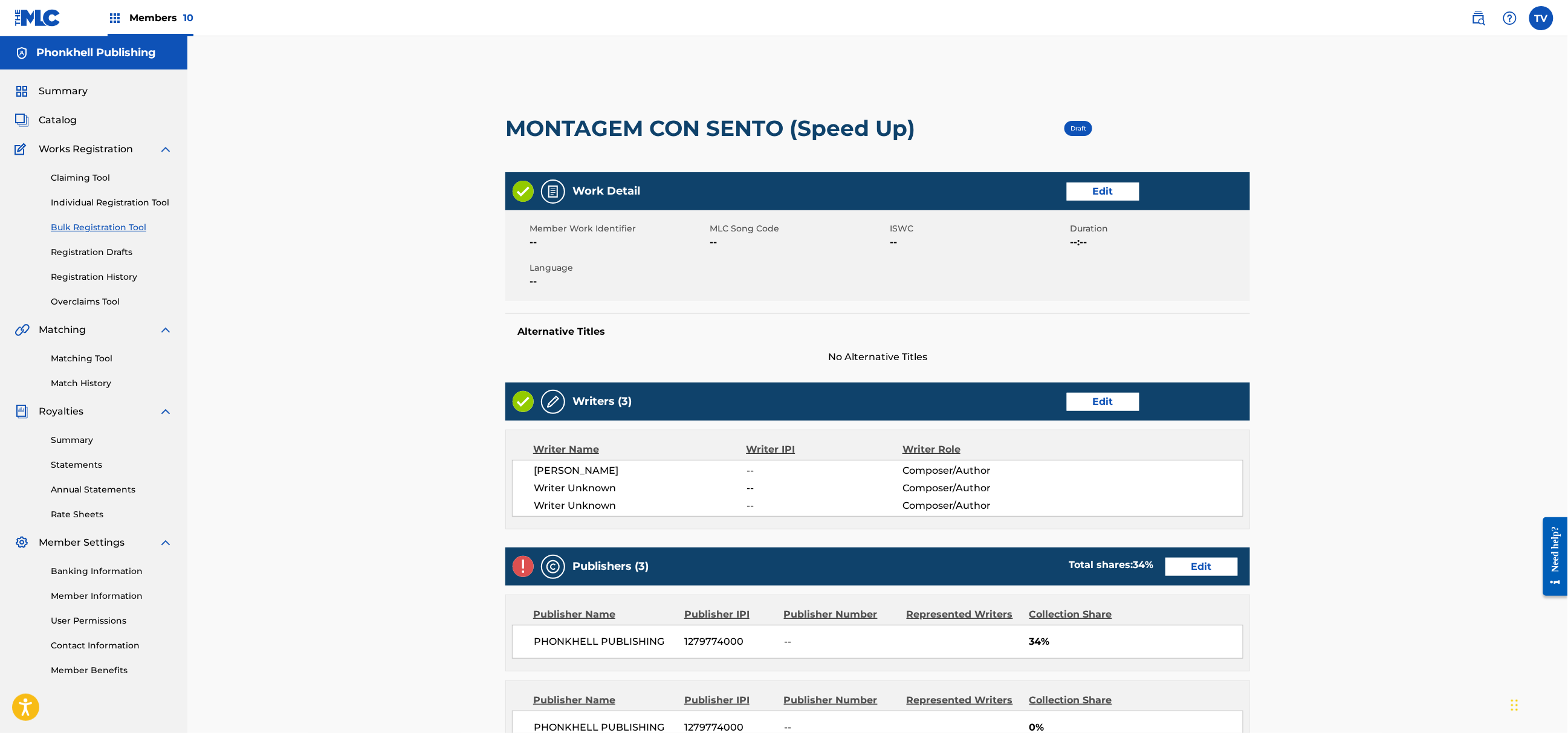
click at [1093, 406] on link "Edit" at bounding box center [1103, 402] width 73 height 18
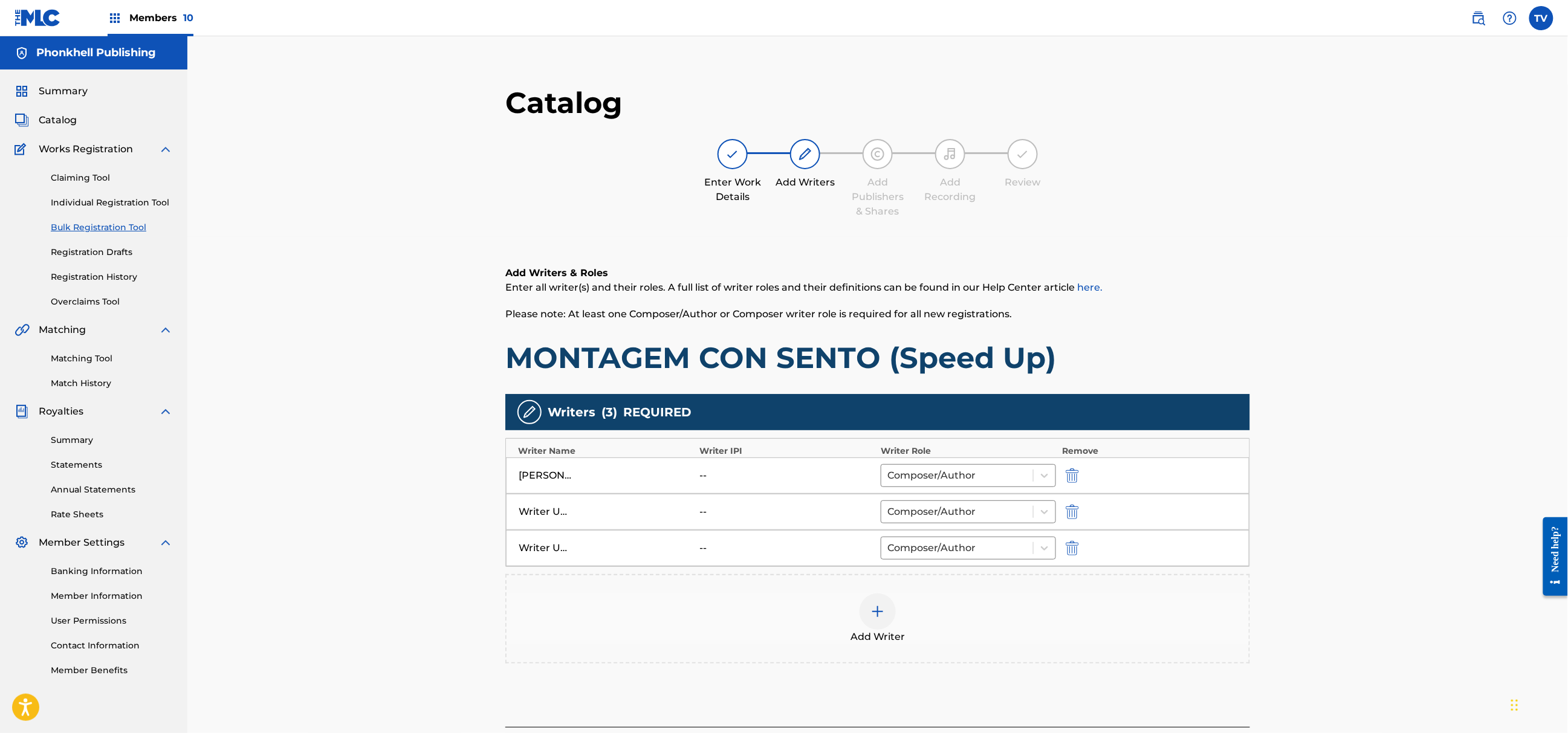
click at [1071, 511] on img "submit" at bounding box center [1072, 512] width 13 height 15
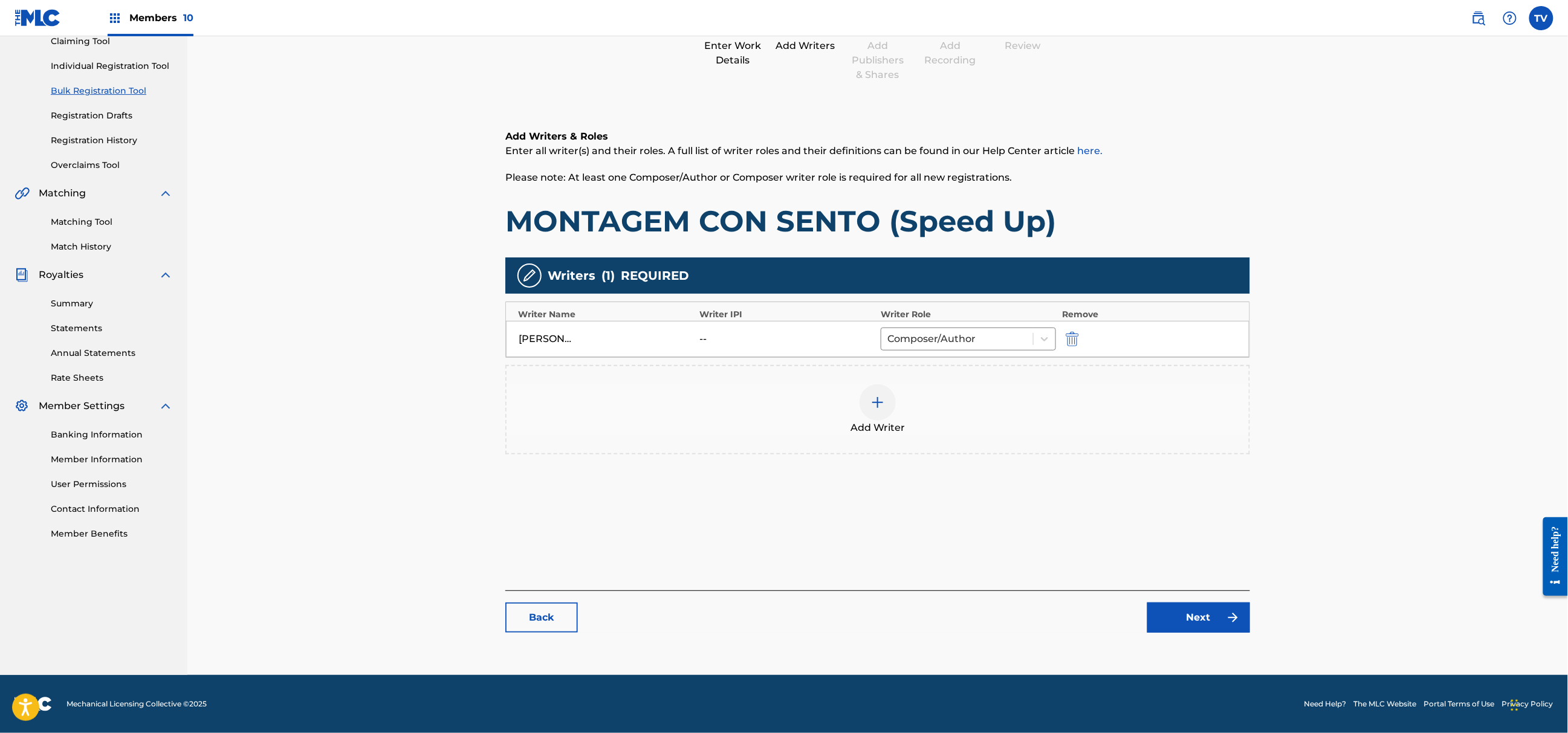
click at [1205, 620] on link "Next" at bounding box center [1199, 617] width 103 height 30
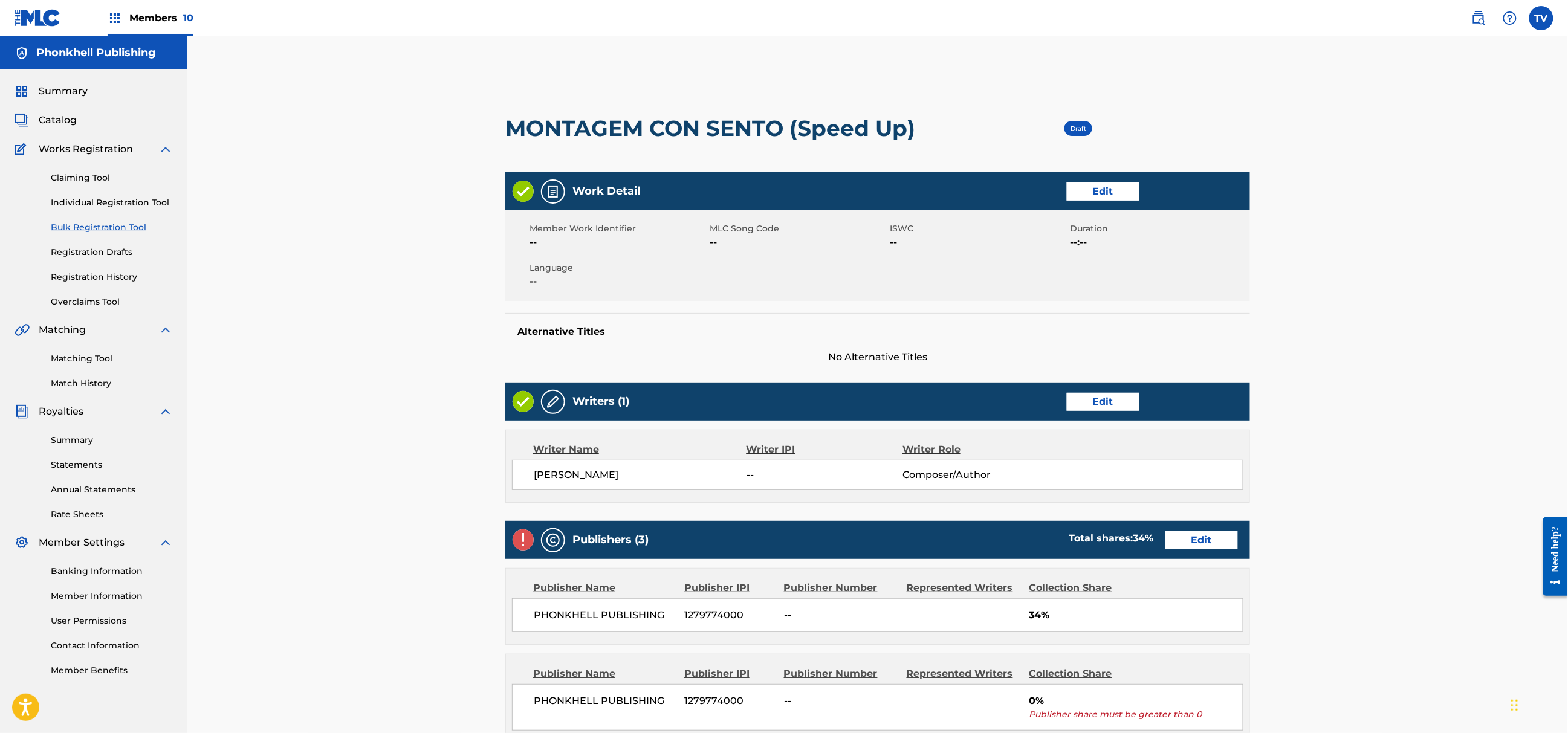
click at [1202, 530] on div "Publishers (3) Total shares: 34 % Edit" at bounding box center [878, 540] width 745 height 38
click at [1203, 536] on link "Edit" at bounding box center [1202, 540] width 73 height 18
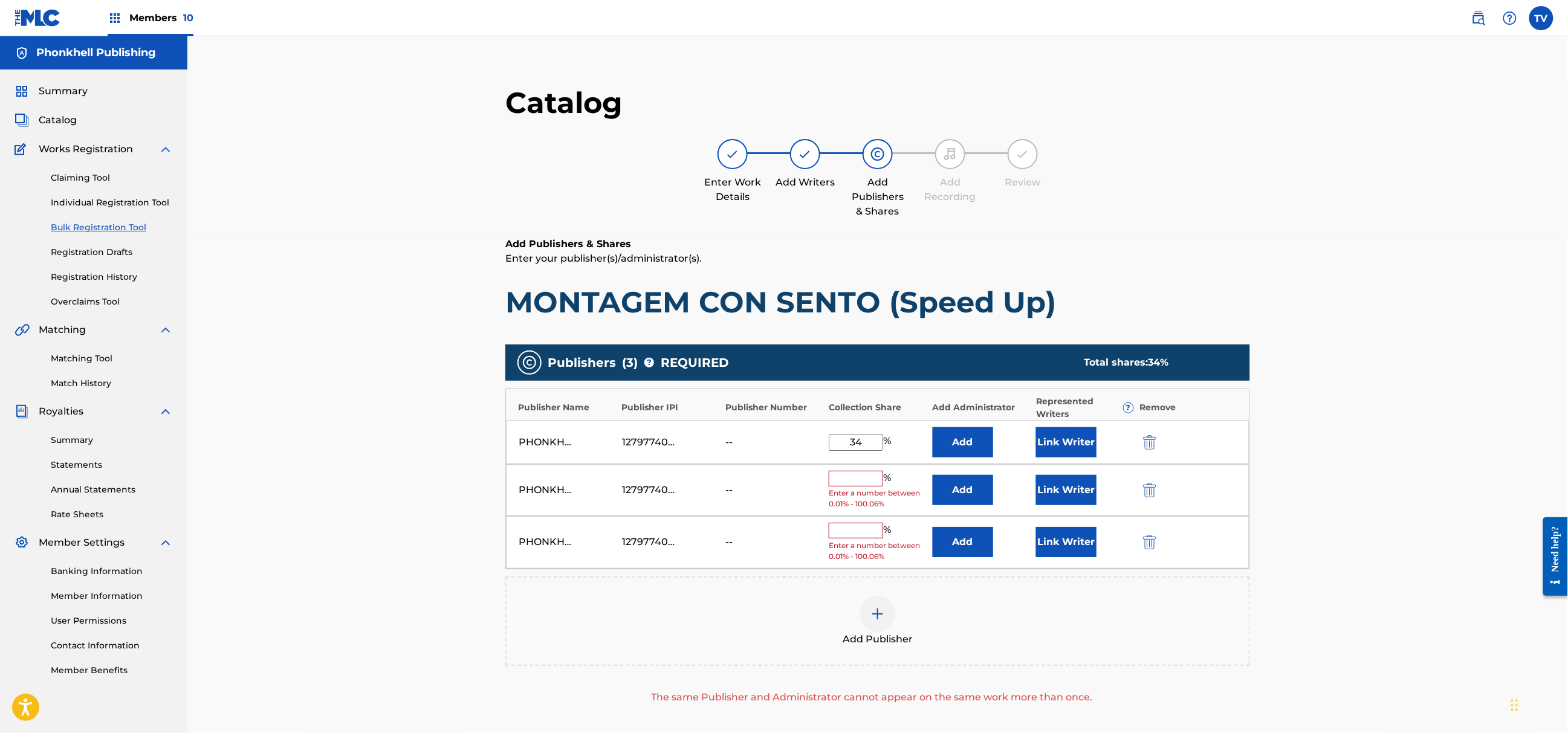
click at [1151, 483] on img "submit" at bounding box center [1150, 490] width 13 height 15
click at [1151, 485] on img "submit" at bounding box center [1150, 490] width 13 height 15
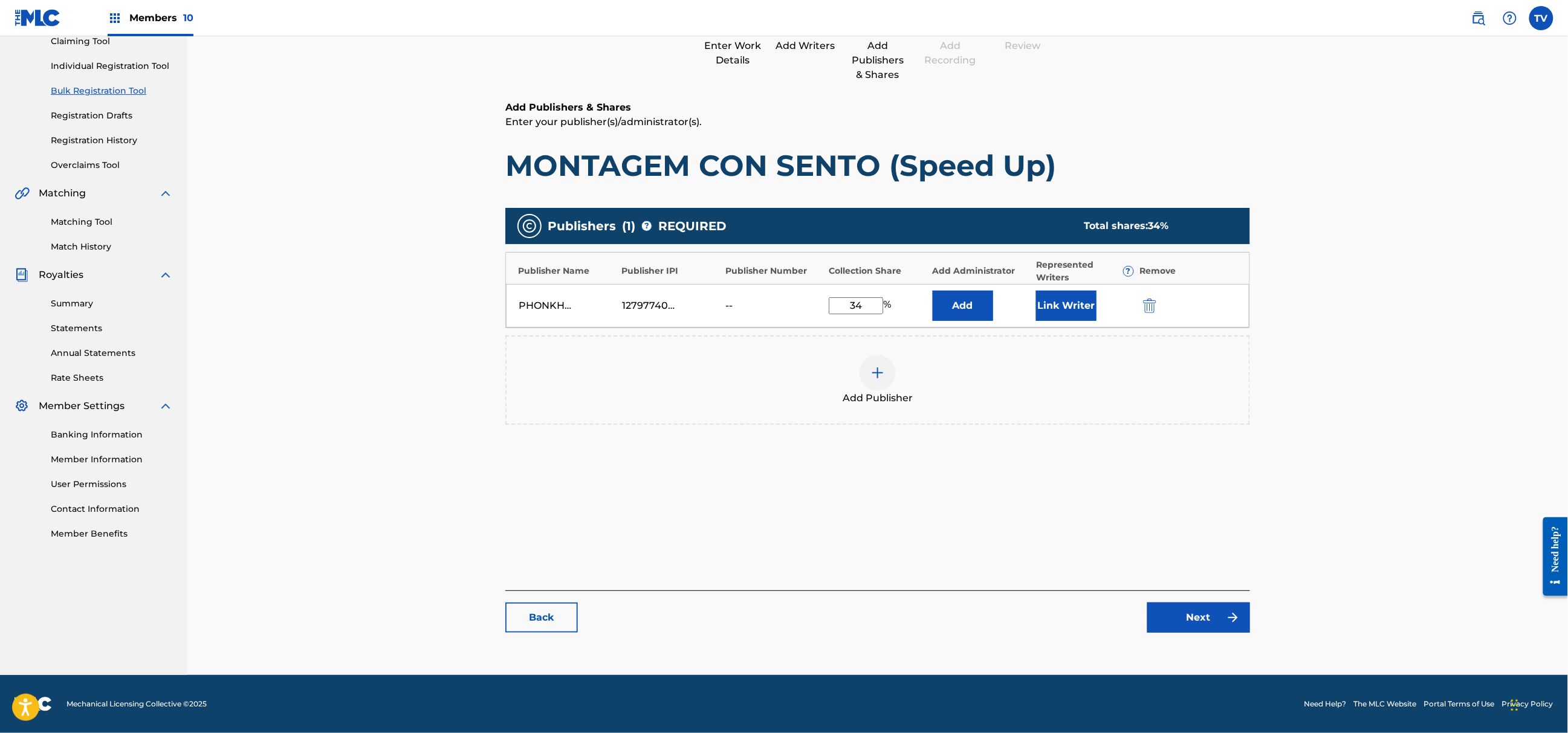
click at [1208, 614] on link "Next" at bounding box center [1199, 617] width 103 height 30
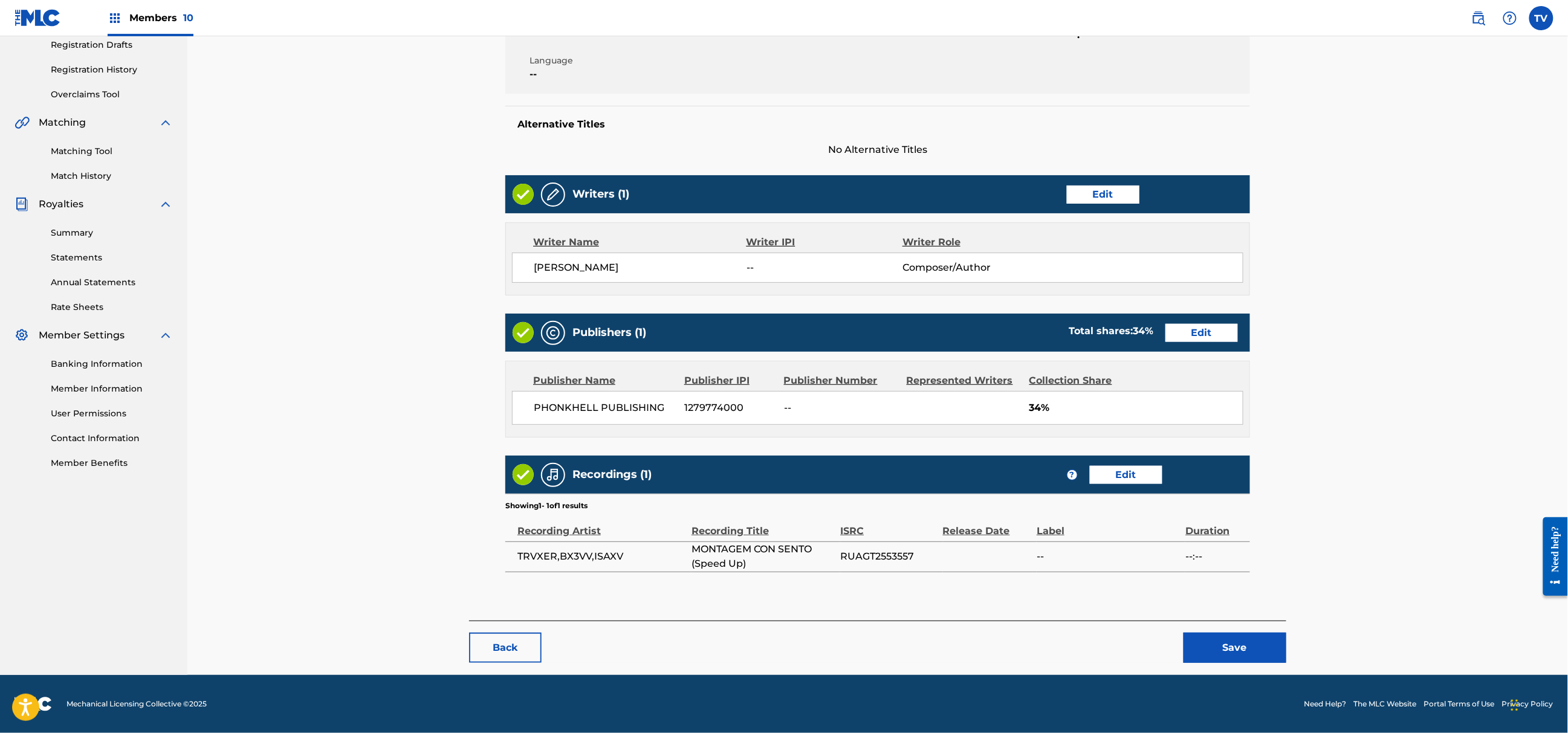
click at [1264, 644] on button "Save" at bounding box center [1235, 648] width 103 height 30
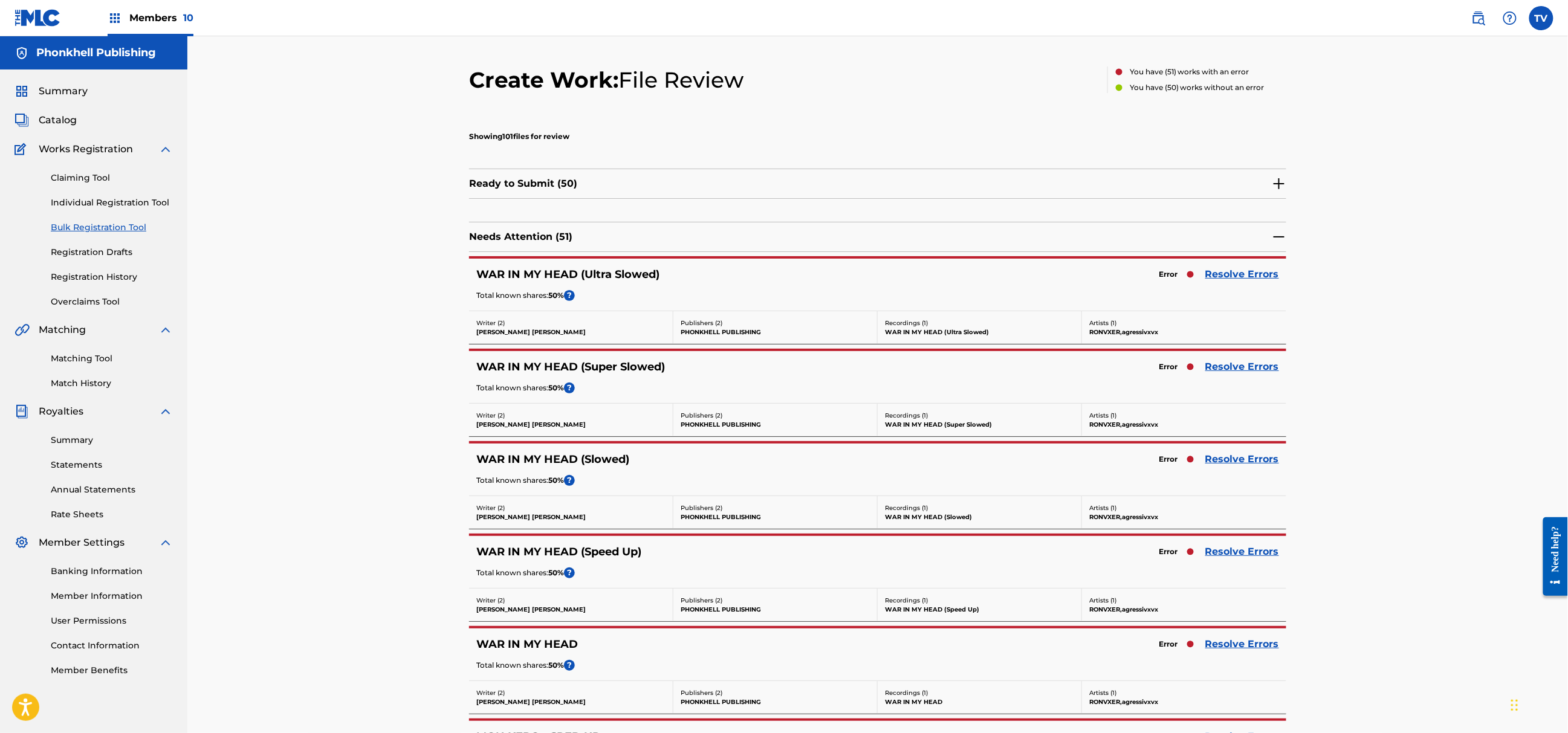
click at [1230, 363] on link "Resolve Errors" at bounding box center [1243, 367] width 74 height 15
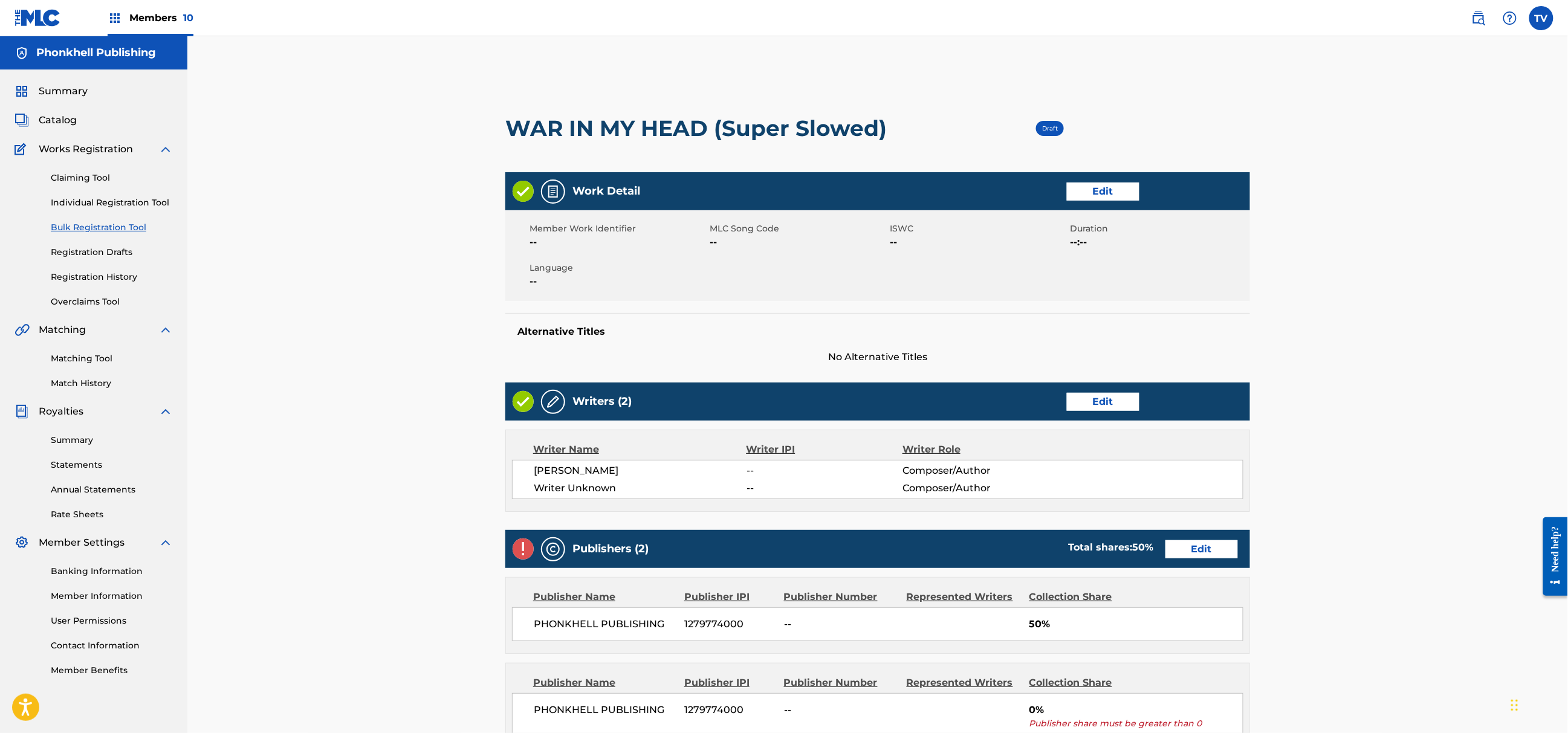
click at [1090, 401] on link "Edit" at bounding box center [1103, 402] width 73 height 18
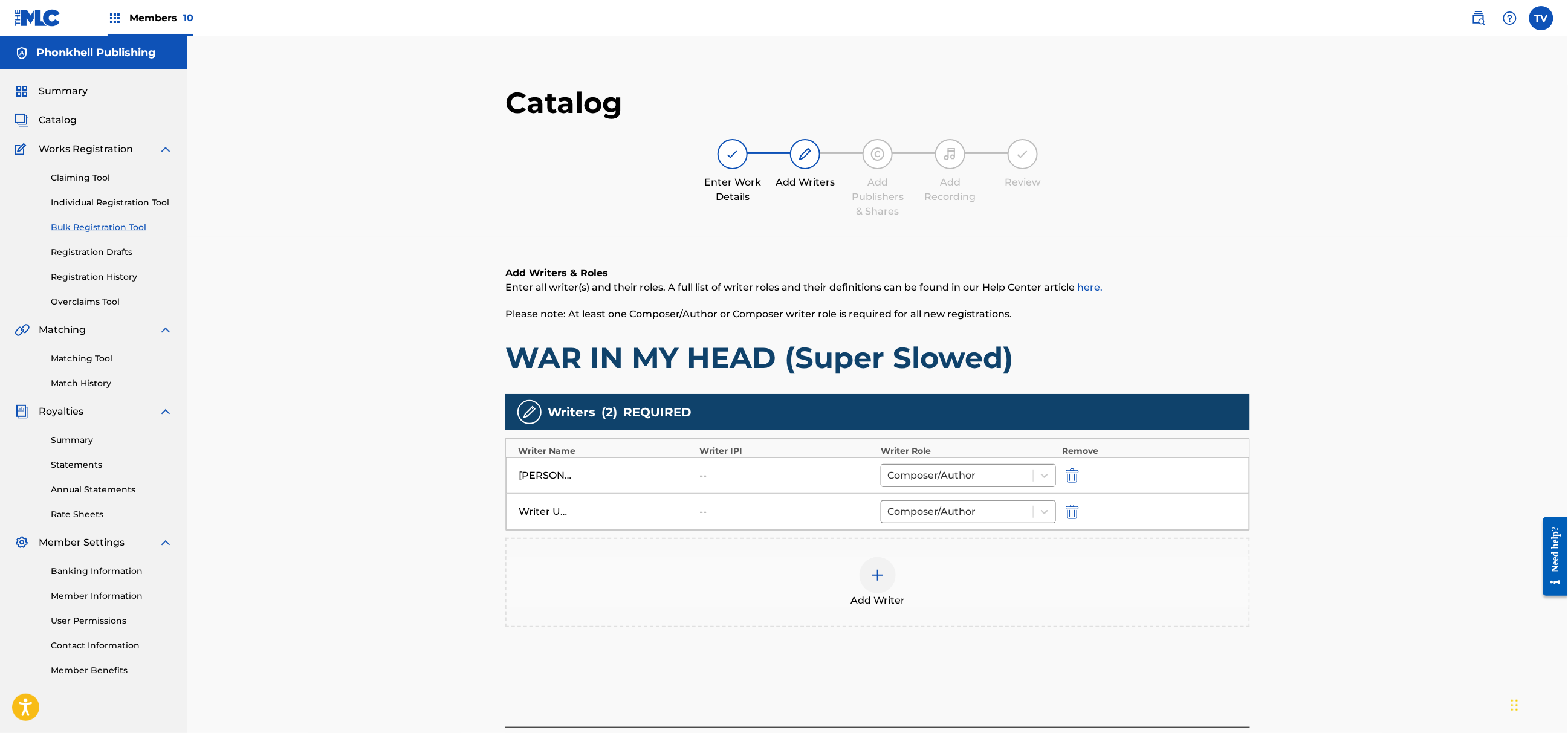
click at [1070, 511] on img "submit" at bounding box center [1072, 512] width 13 height 15
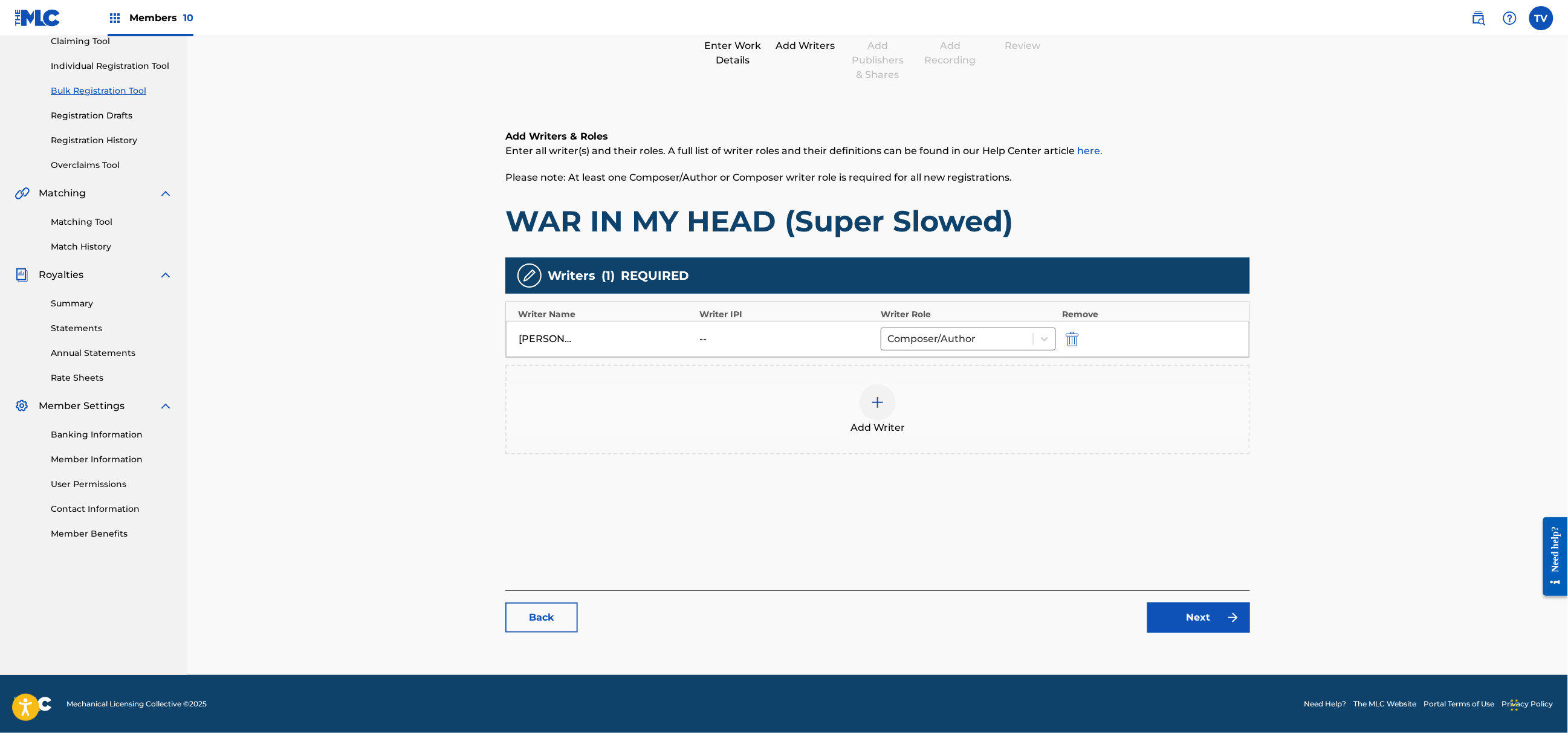
click at [1201, 618] on link "Next" at bounding box center [1199, 617] width 103 height 30
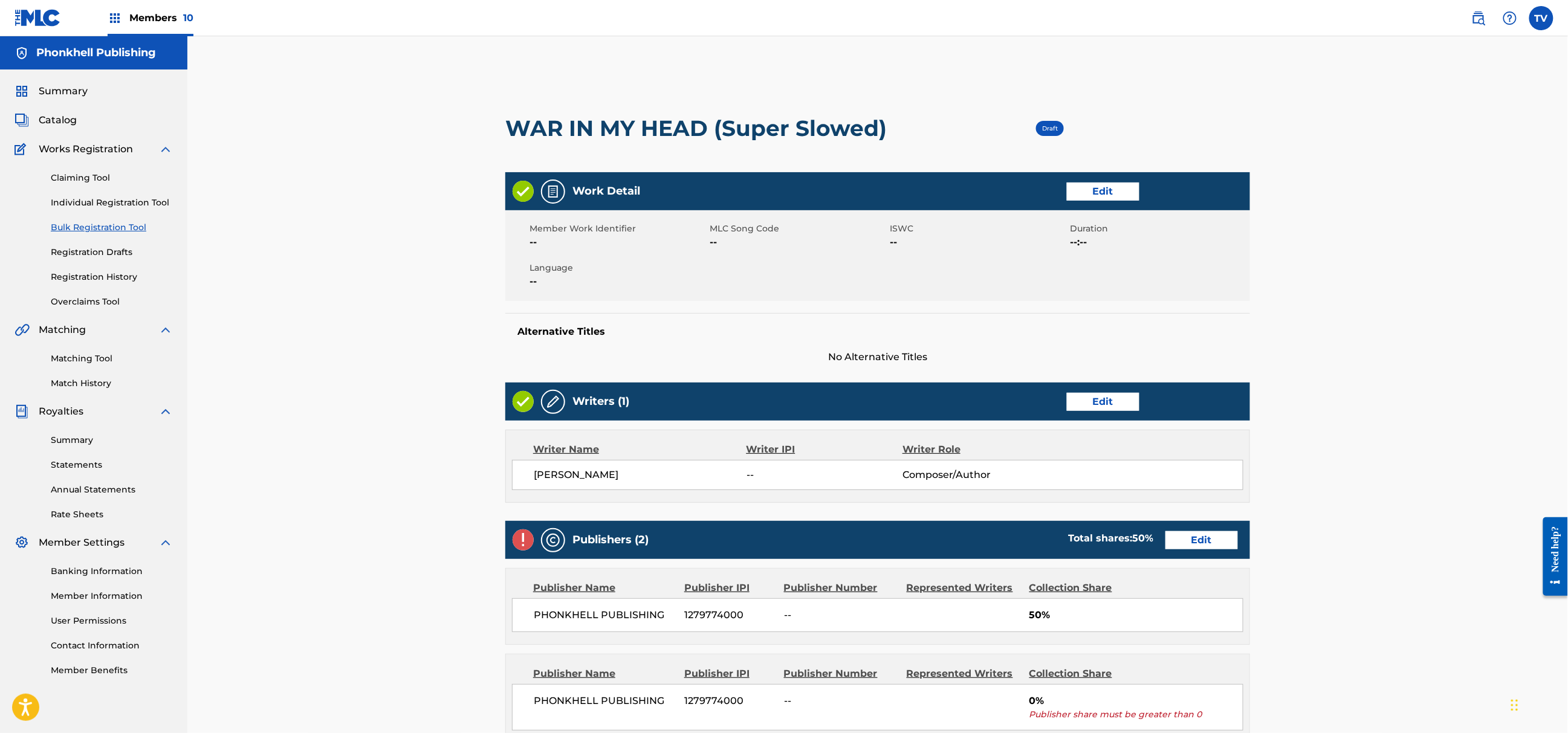
click at [1192, 544] on link "Edit" at bounding box center [1202, 540] width 73 height 18
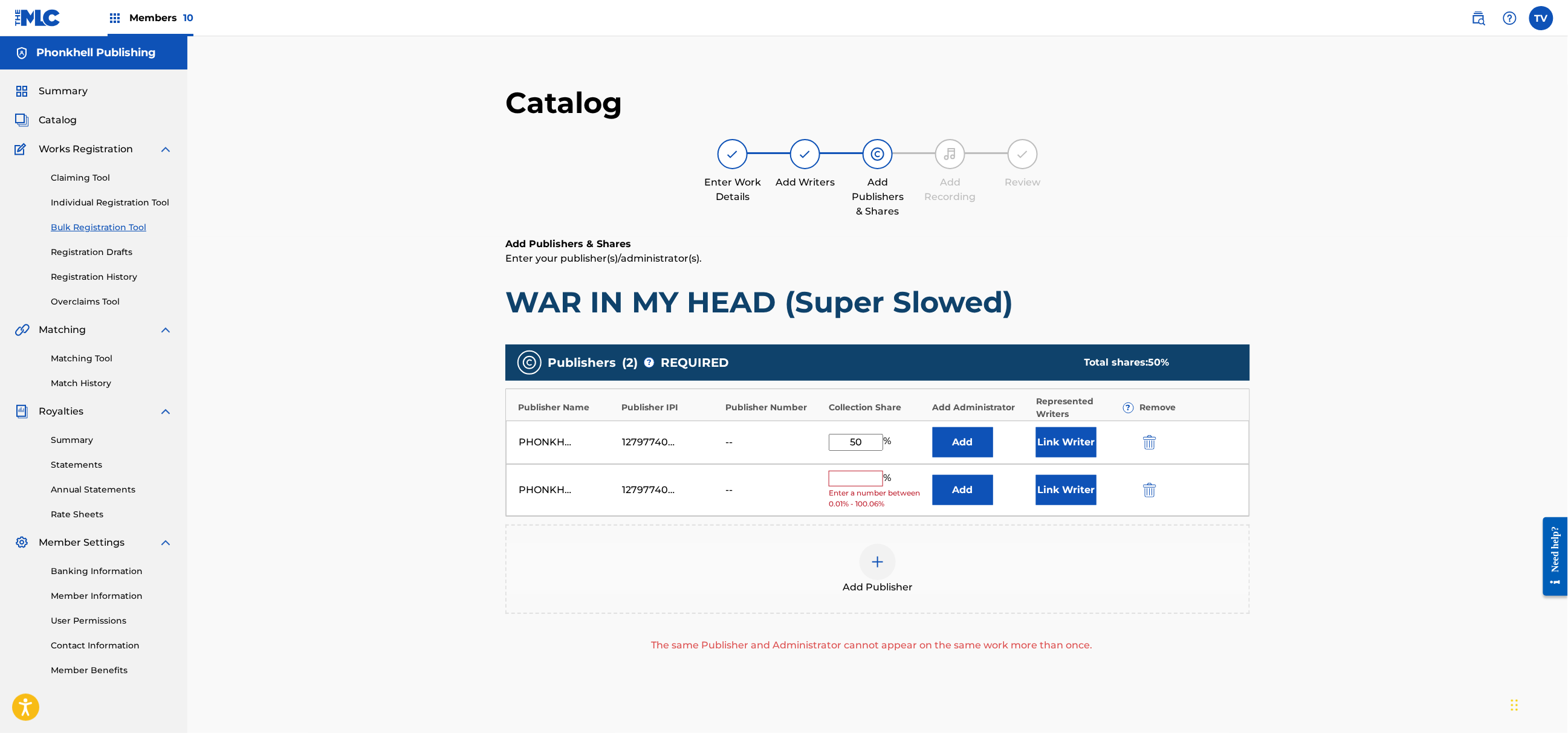
click at [1141, 487] on button "submit" at bounding box center [1148, 490] width 18 height 14
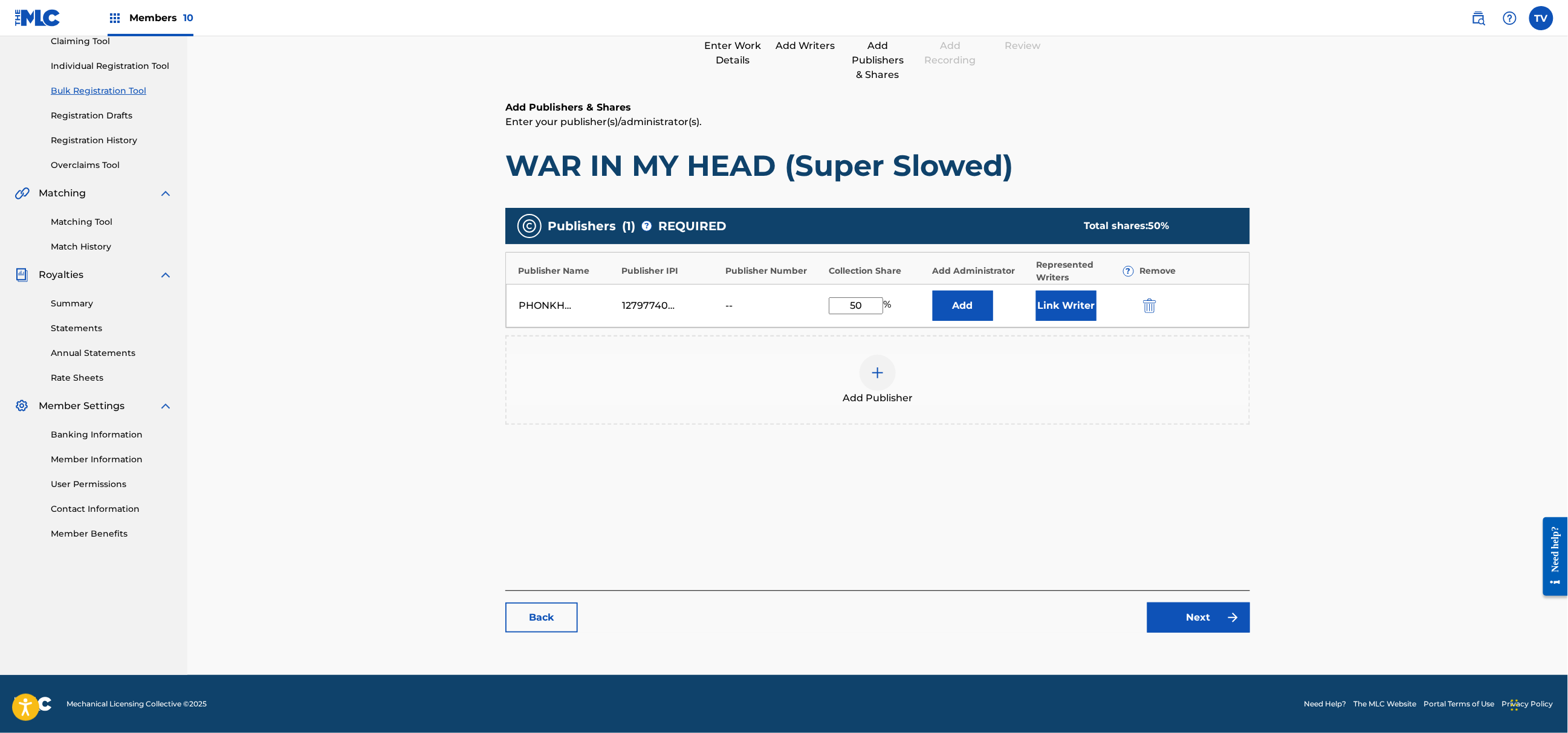
click at [1197, 627] on link "Next" at bounding box center [1199, 617] width 103 height 30
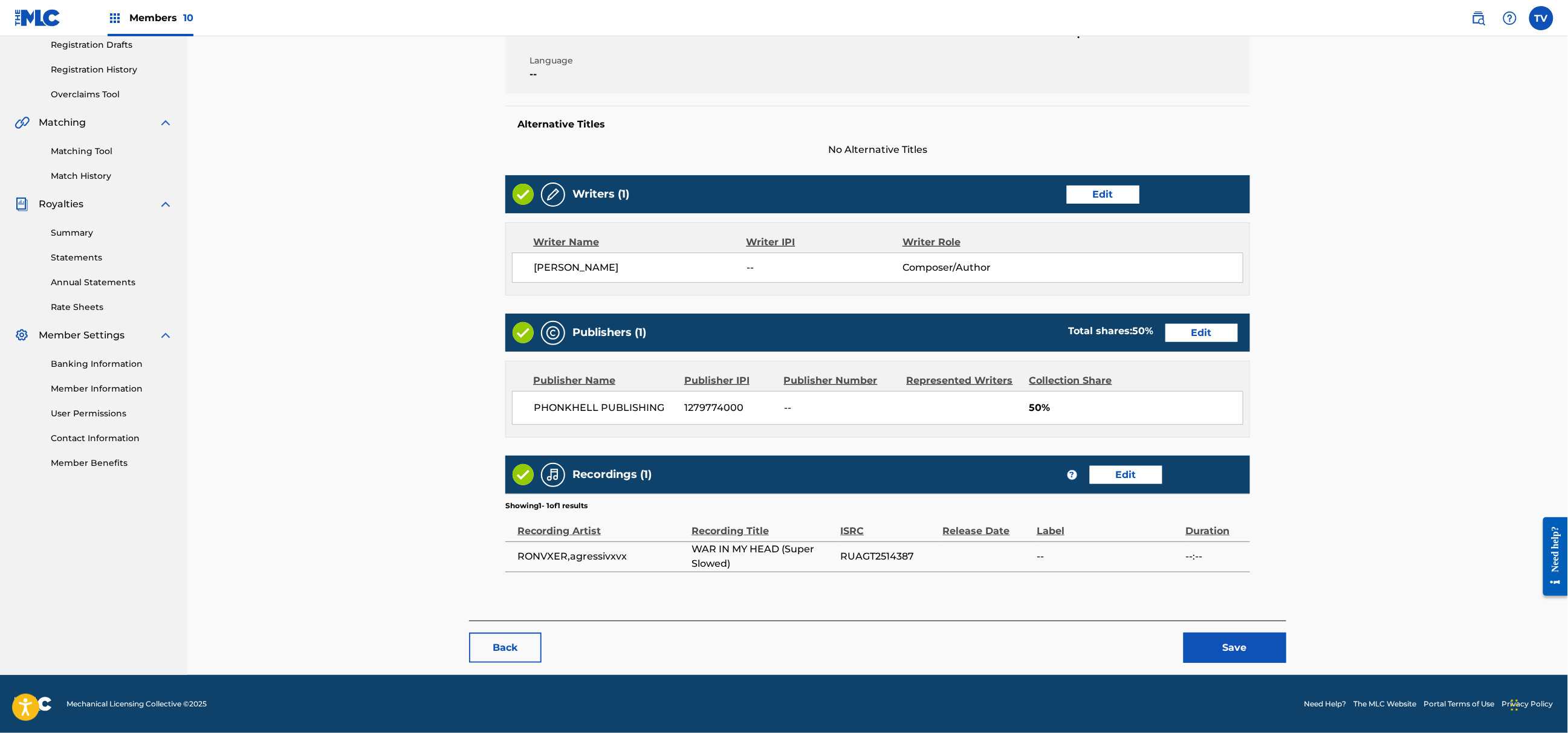
click at [1248, 642] on button "Save" at bounding box center [1235, 648] width 103 height 30
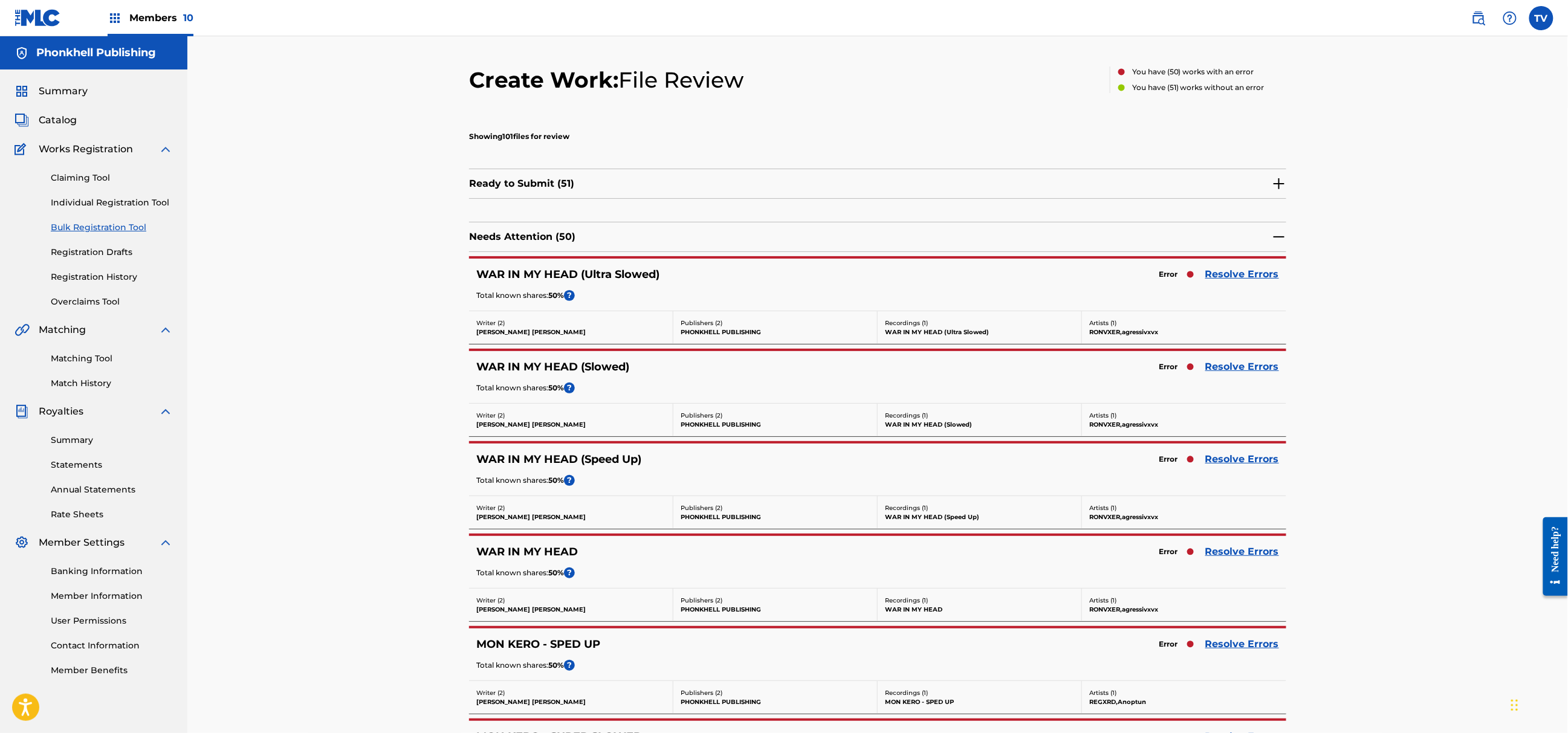
click at [1243, 367] on link "Resolve Errors" at bounding box center [1243, 367] width 74 height 15
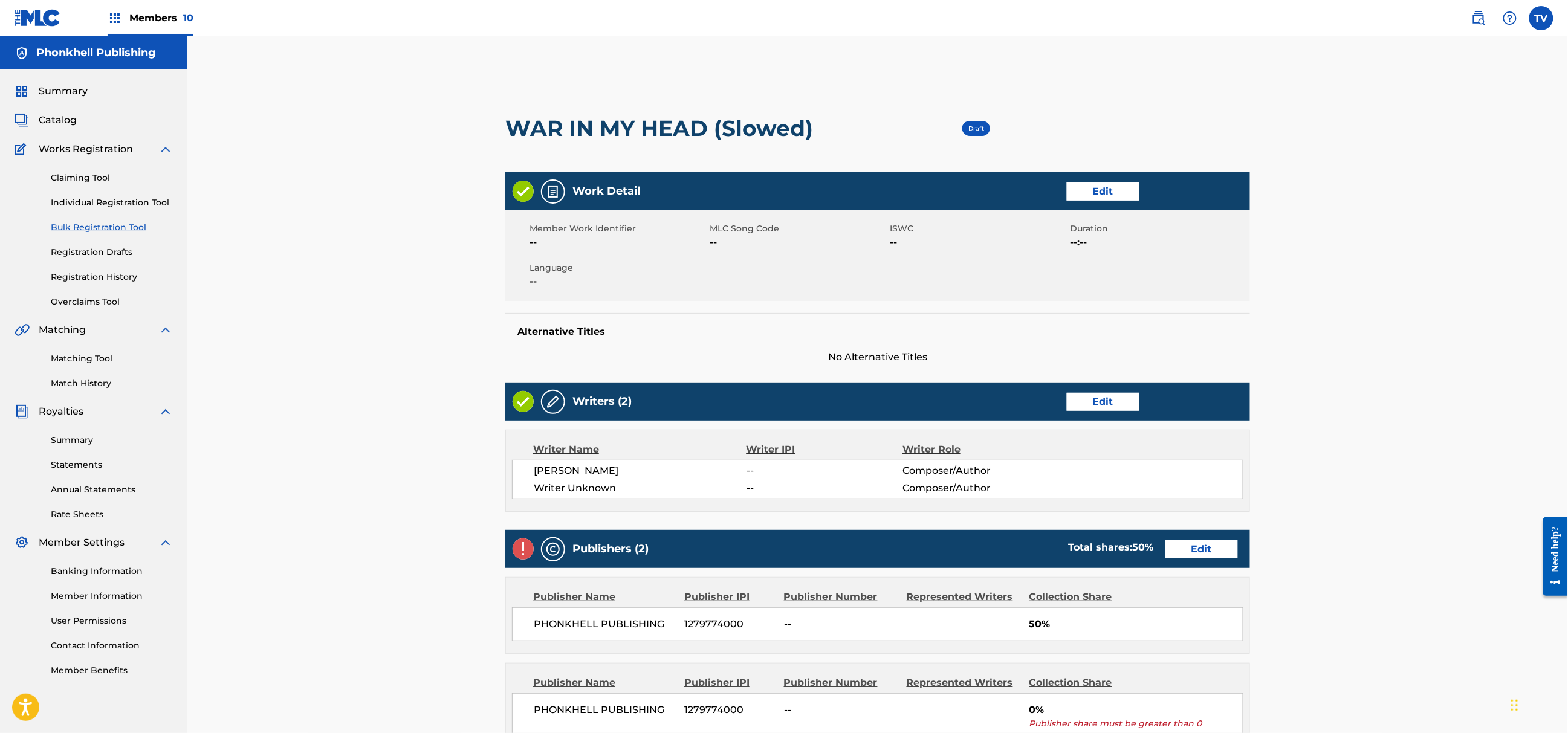
click at [1120, 392] on div "Writers (2) Edit" at bounding box center [878, 402] width 745 height 38
click at [1094, 397] on link "Edit" at bounding box center [1103, 402] width 73 height 18
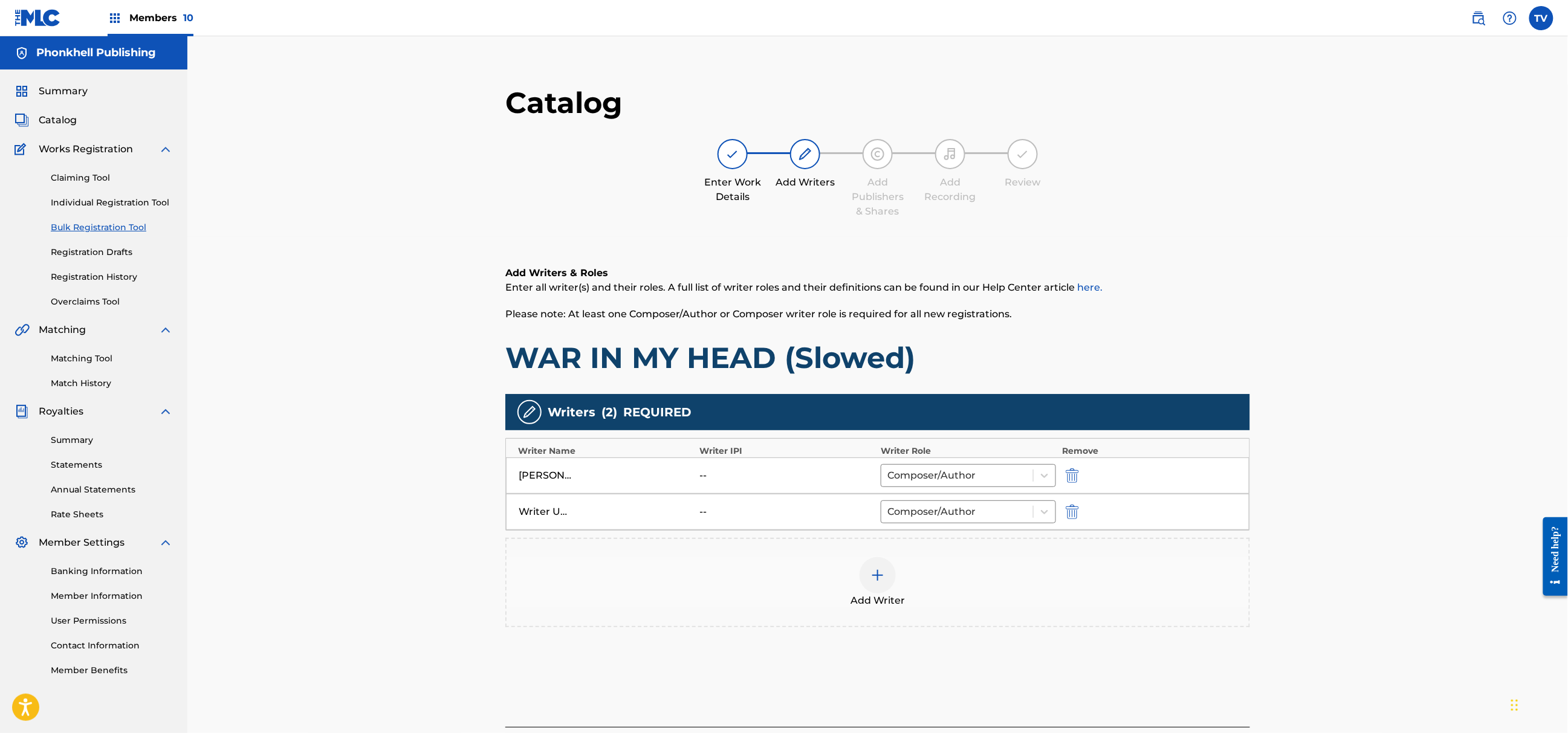
click at [1070, 503] on div "Writer Unknown -- Composer/Author" at bounding box center [878, 512] width 744 height 36
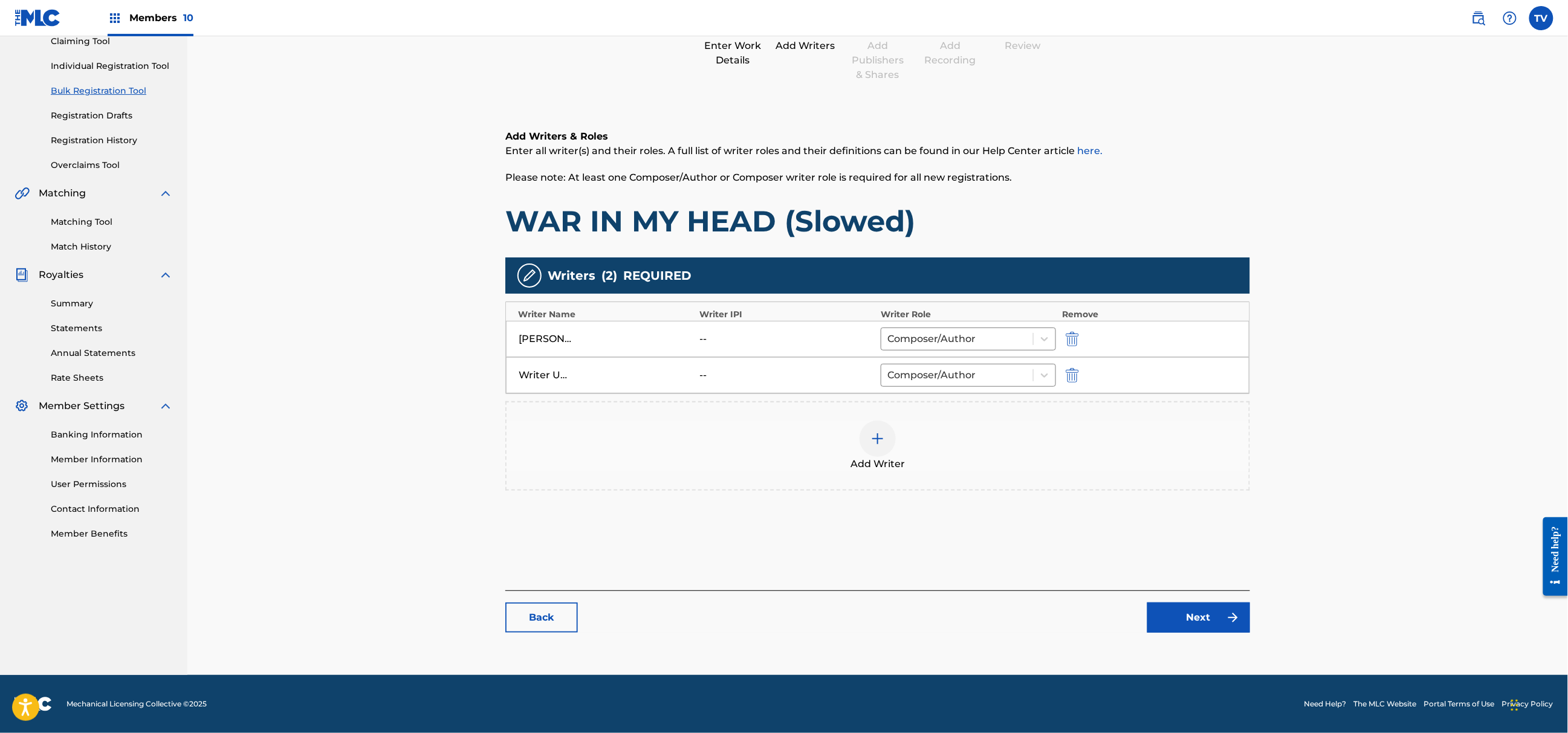
click at [1073, 375] on img "submit" at bounding box center [1072, 375] width 13 height 15
click at [1208, 599] on div "Back Next" at bounding box center [878, 611] width 745 height 42
click at [1215, 614] on link "Next" at bounding box center [1199, 617] width 103 height 30
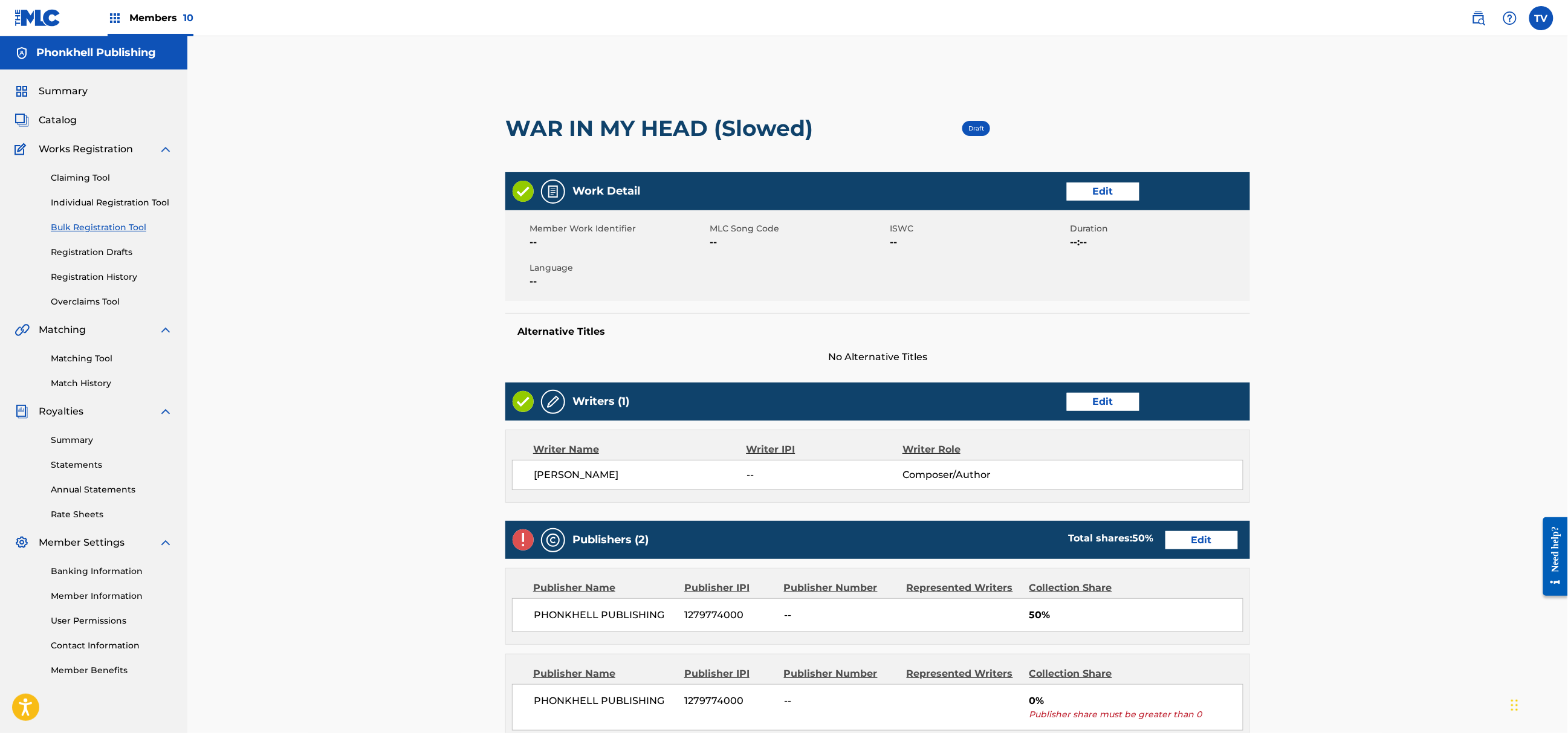
click at [1210, 537] on link "Edit" at bounding box center [1202, 540] width 73 height 18
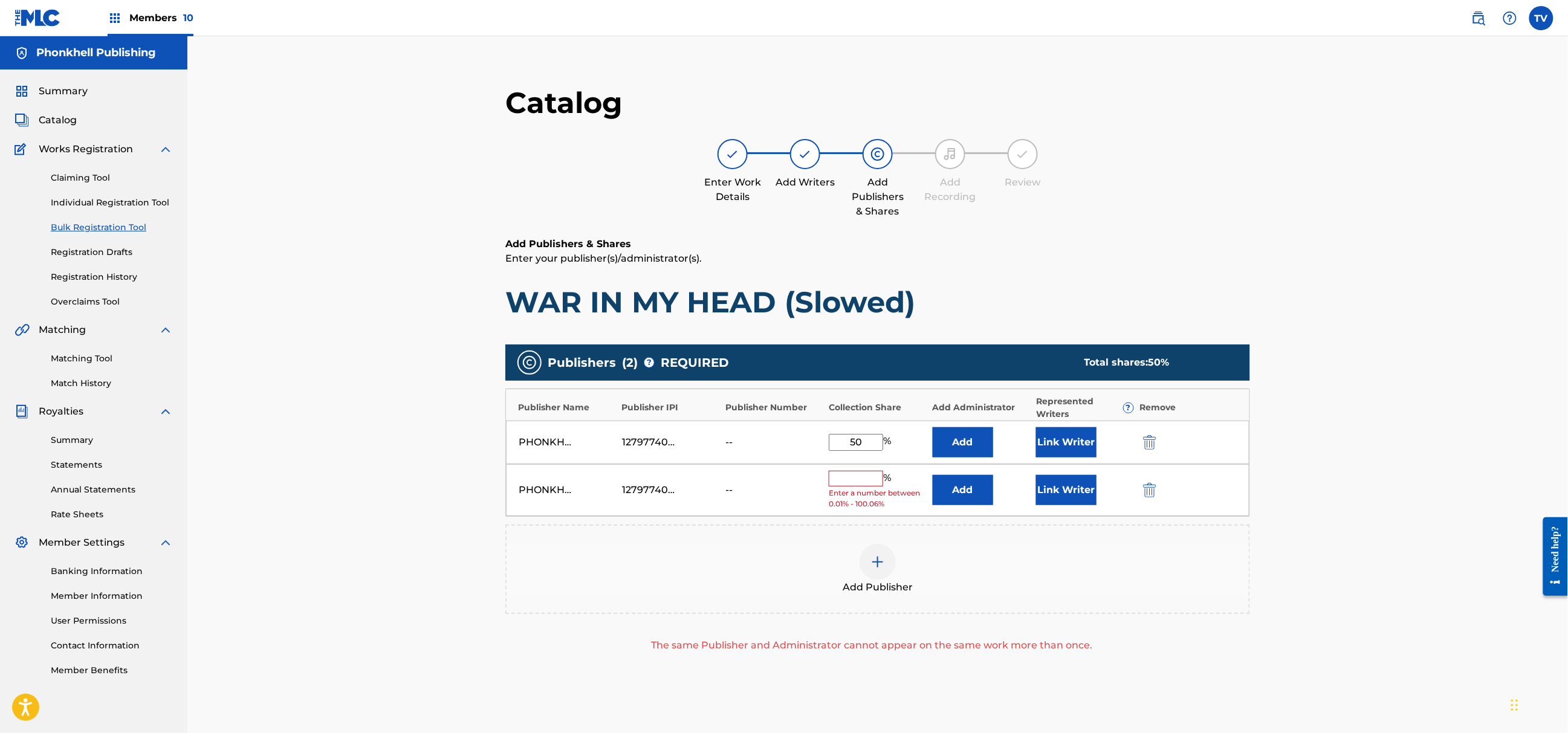
click at [1146, 485] on img "submit" at bounding box center [1150, 490] width 13 height 15
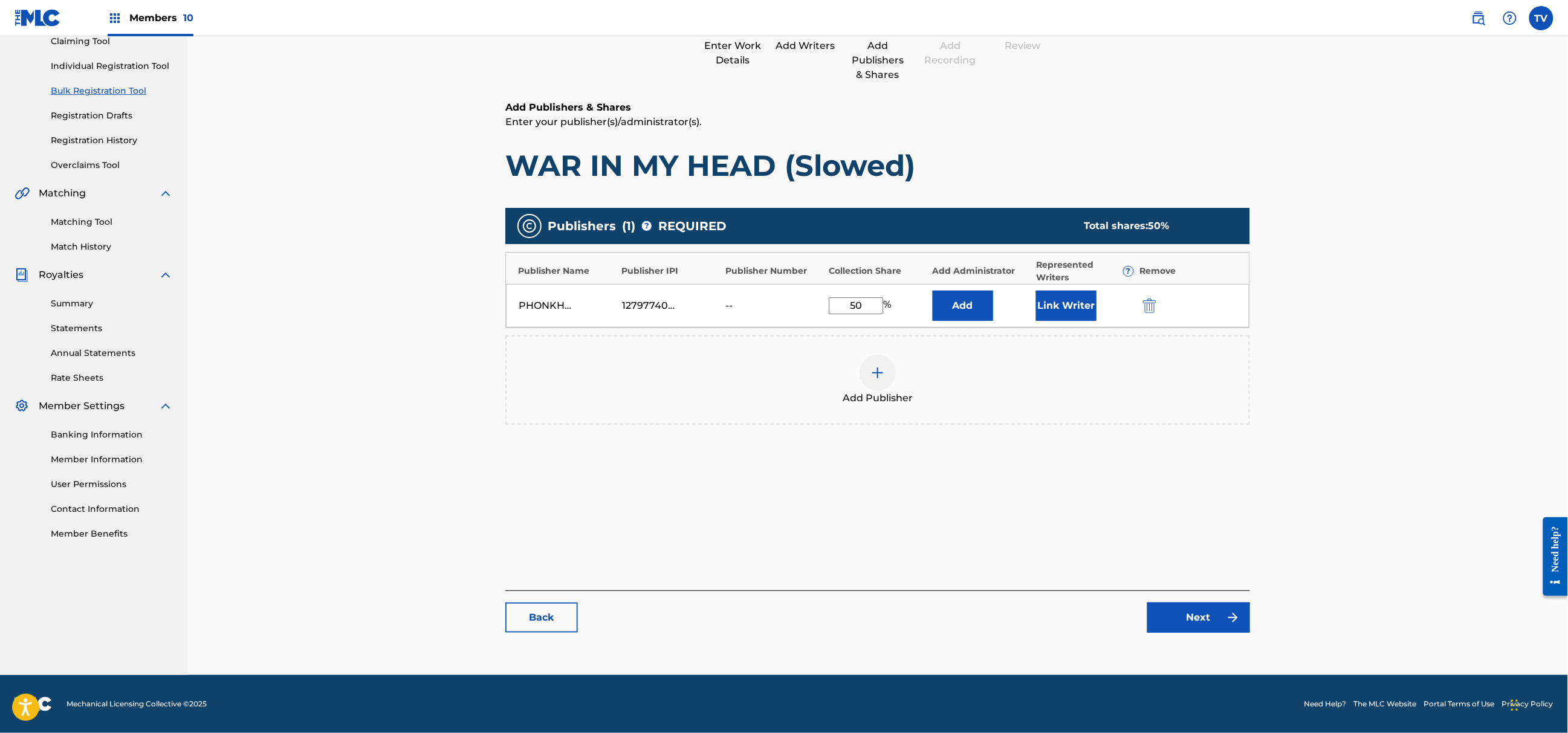
drag, startPoint x: 1202, startPoint y: 646, endPoint x: 1201, endPoint y: 639, distance: 7.1
click at [1201, 639] on main "Catalog Enter Work Details Add Writers Add Publishers & Shares Add Recording Re…" at bounding box center [878, 296] width 817 height 733
click at [1200, 622] on link "Next" at bounding box center [1199, 617] width 103 height 30
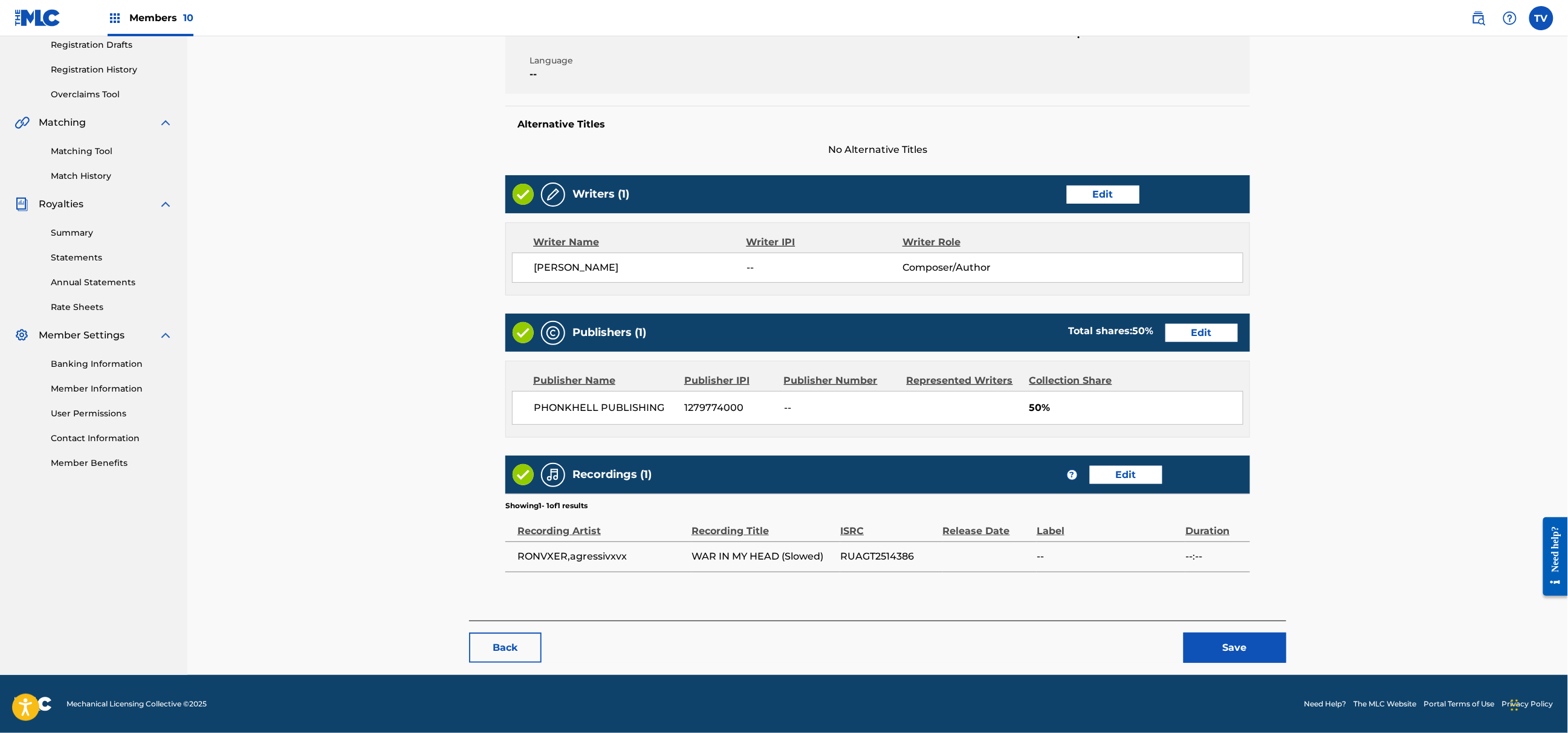
click at [1231, 644] on button "Save" at bounding box center [1235, 648] width 103 height 30
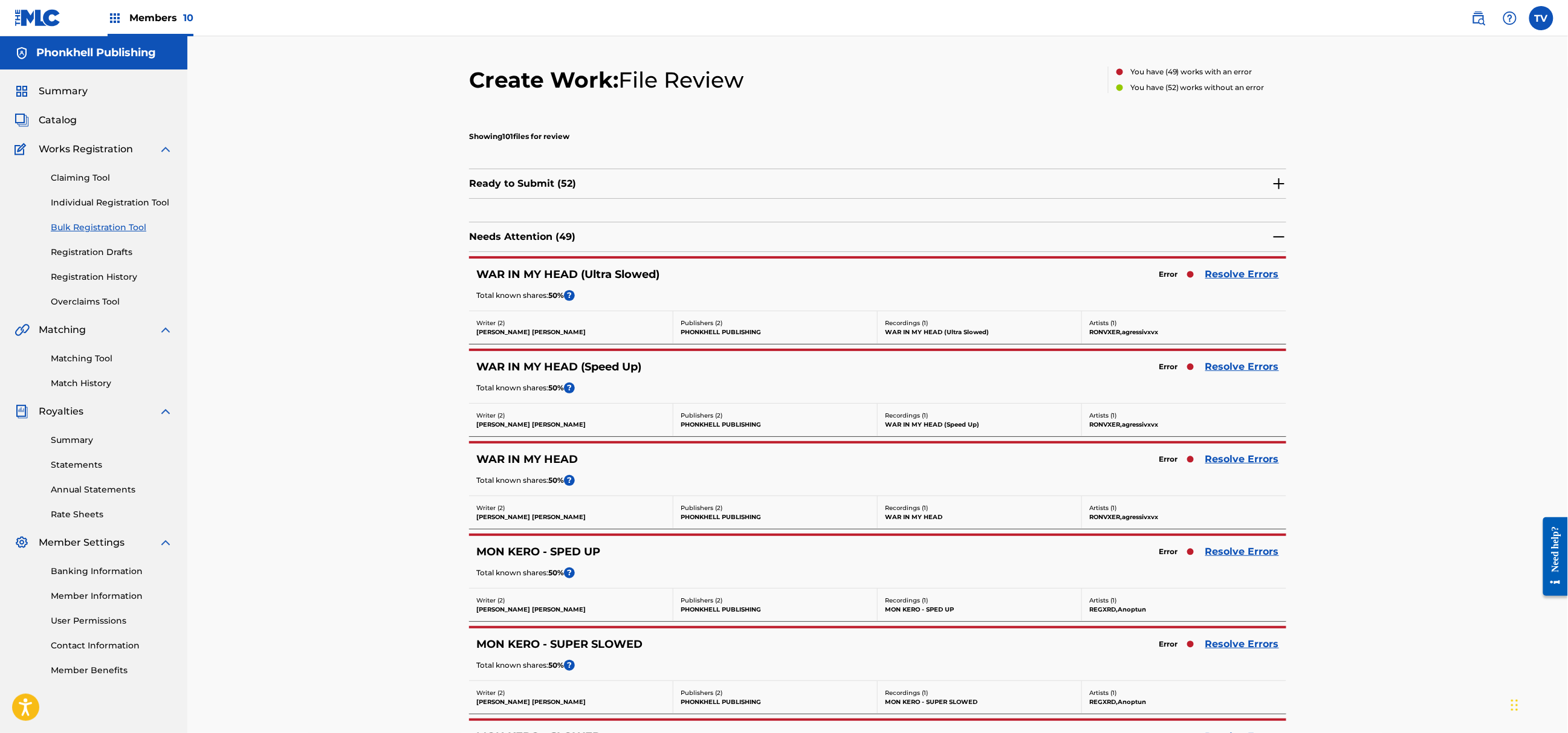
click at [1236, 280] on link "Resolve Errors" at bounding box center [1243, 274] width 74 height 15
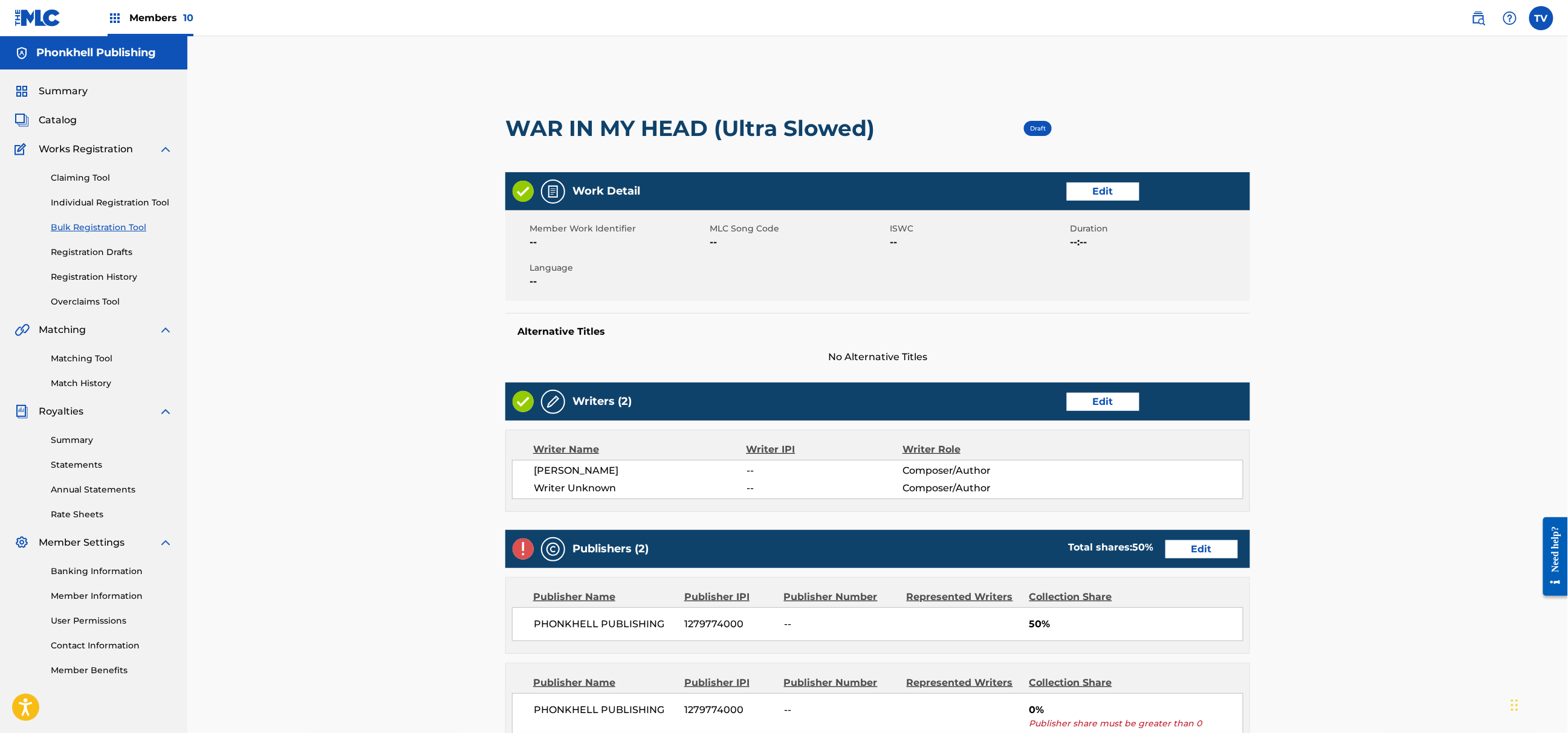
click at [1118, 402] on link "Edit" at bounding box center [1103, 402] width 73 height 18
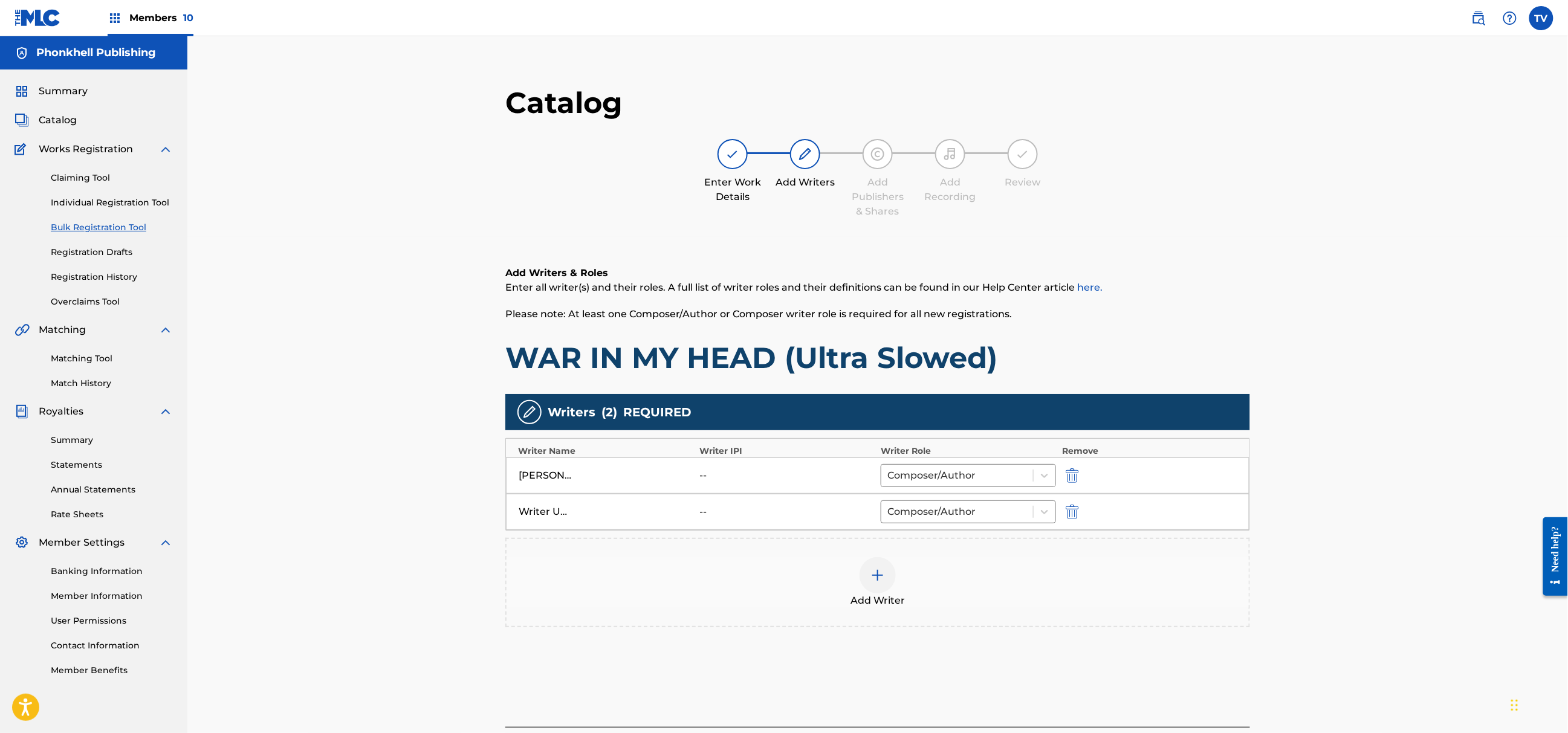
click at [1074, 513] on img "submit" at bounding box center [1072, 512] width 13 height 15
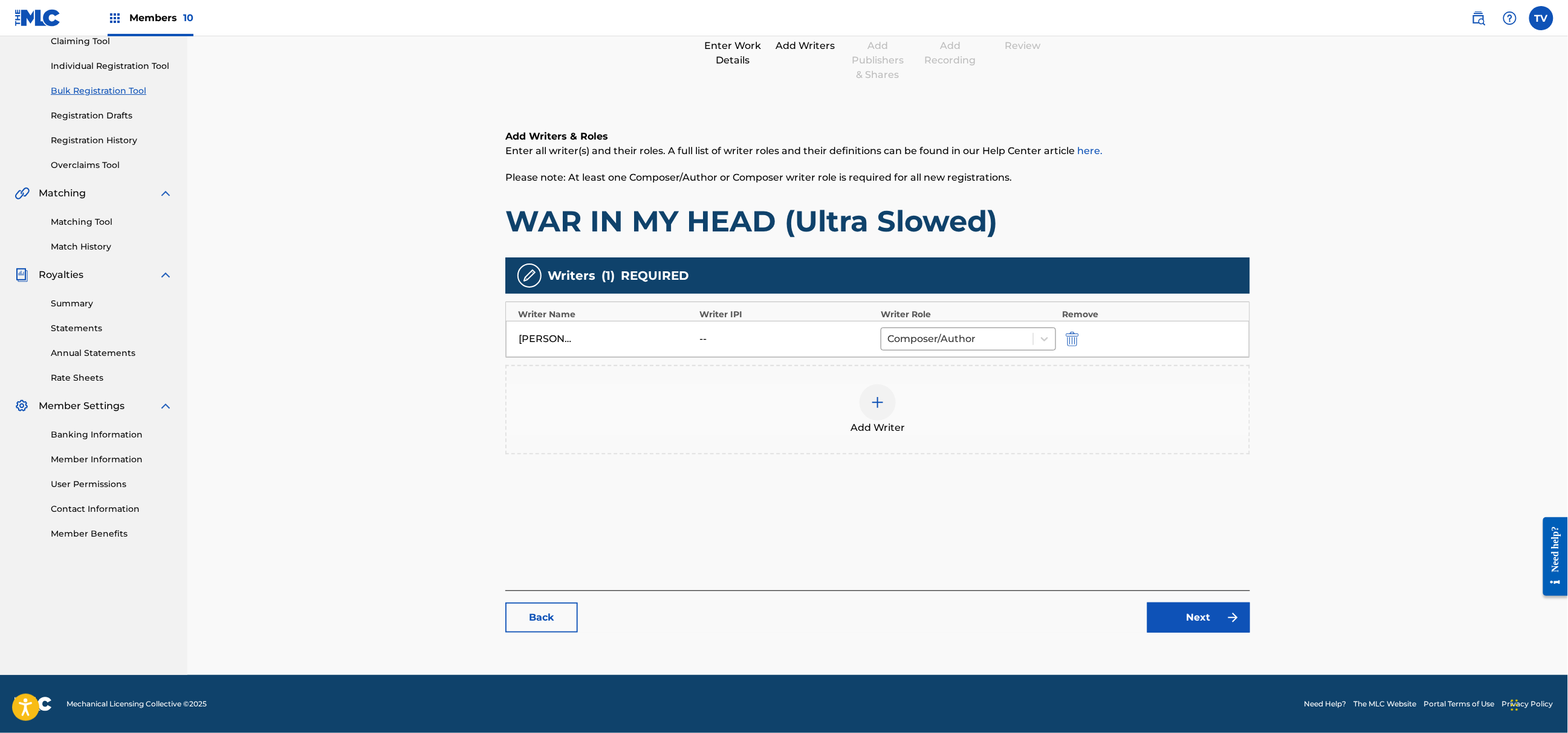
click at [1219, 612] on link "Next" at bounding box center [1199, 617] width 103 height 30
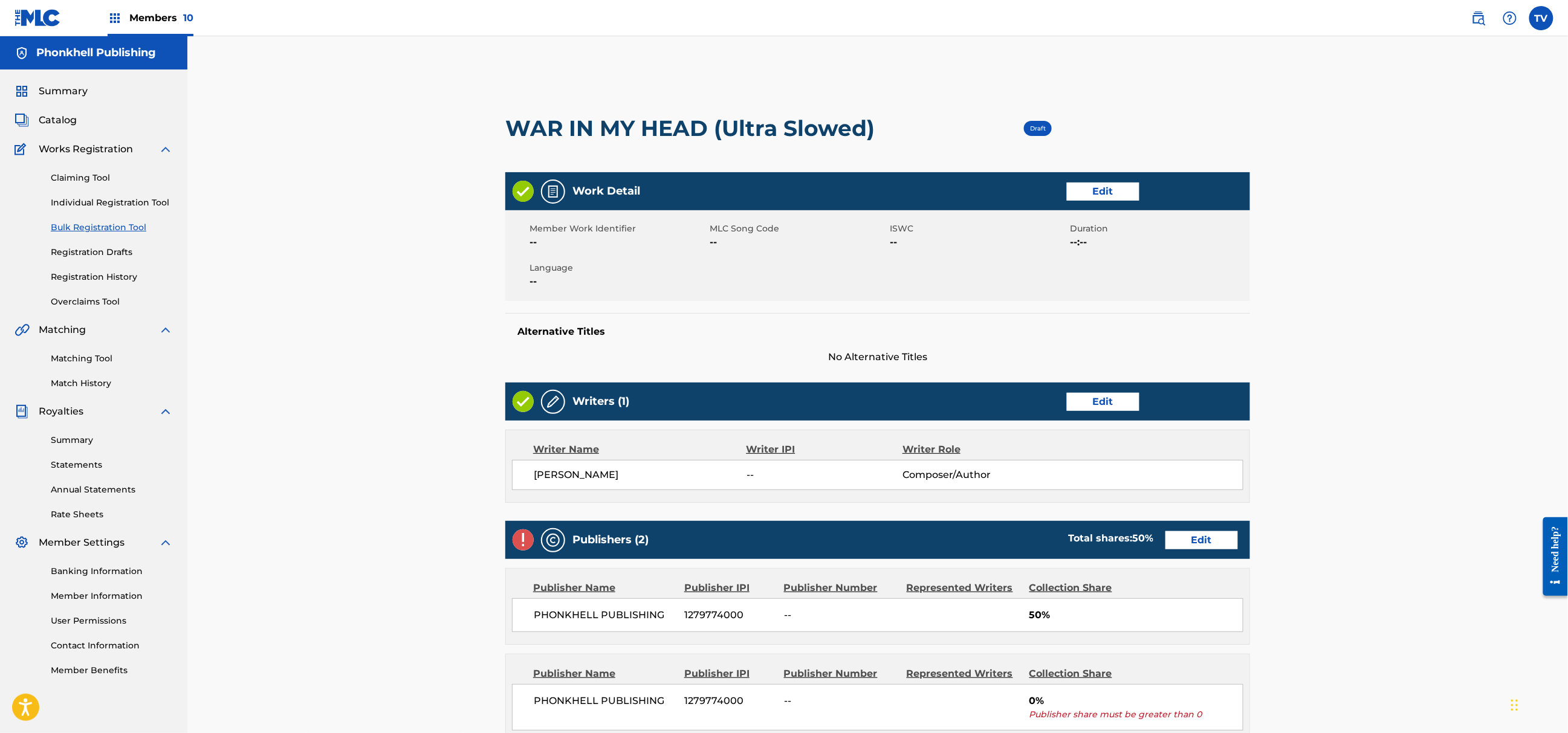
click at [1206, 550] on div "Publishers (2) Total shares: 50 % Edit" at bounding box center [878, 540] width 745 height 38
click at [1205, 539] on link "Edit" at bounding box center [1202, 540] width 73 height 18
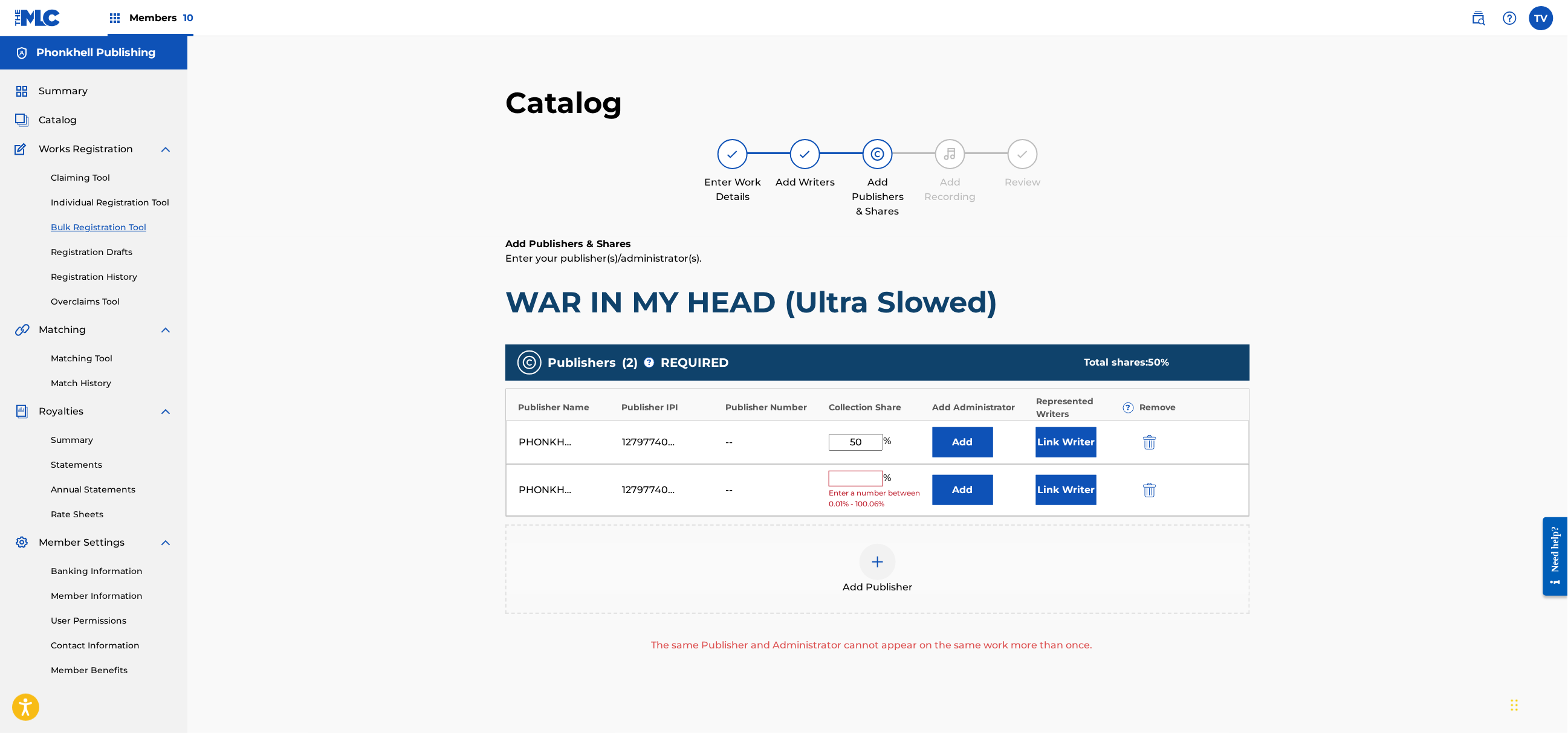
drag, startPoint x: 1151, startPoint y: 491, endPoint x: 1152, endPoint y: 504, distance: 13.0
click at [1150, 491] on img "submit" at bounding box center [1150, 490] width 13 height 15
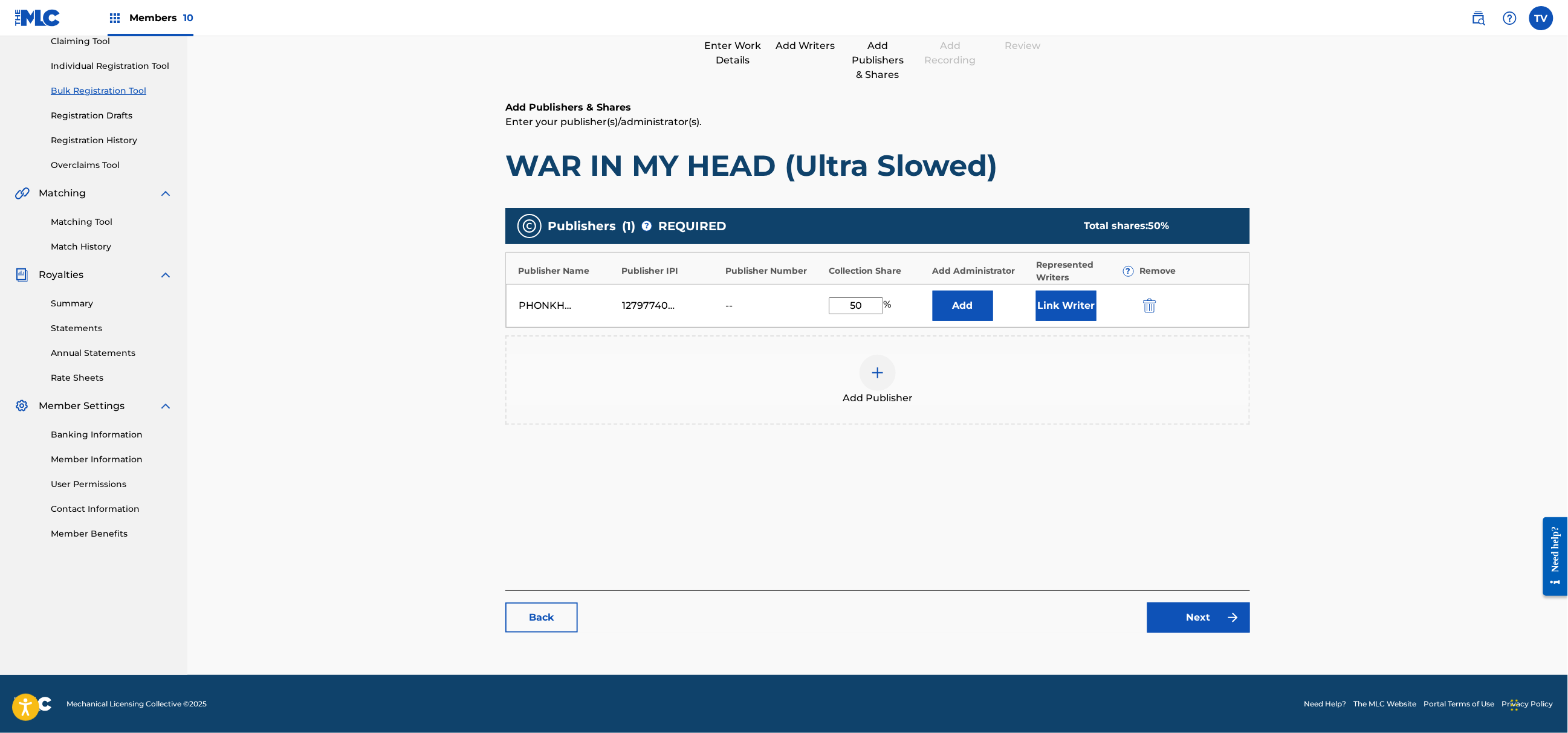
click at [1200, 606] on link "Next" at bounding box center [1199, 617] width 103 height 30
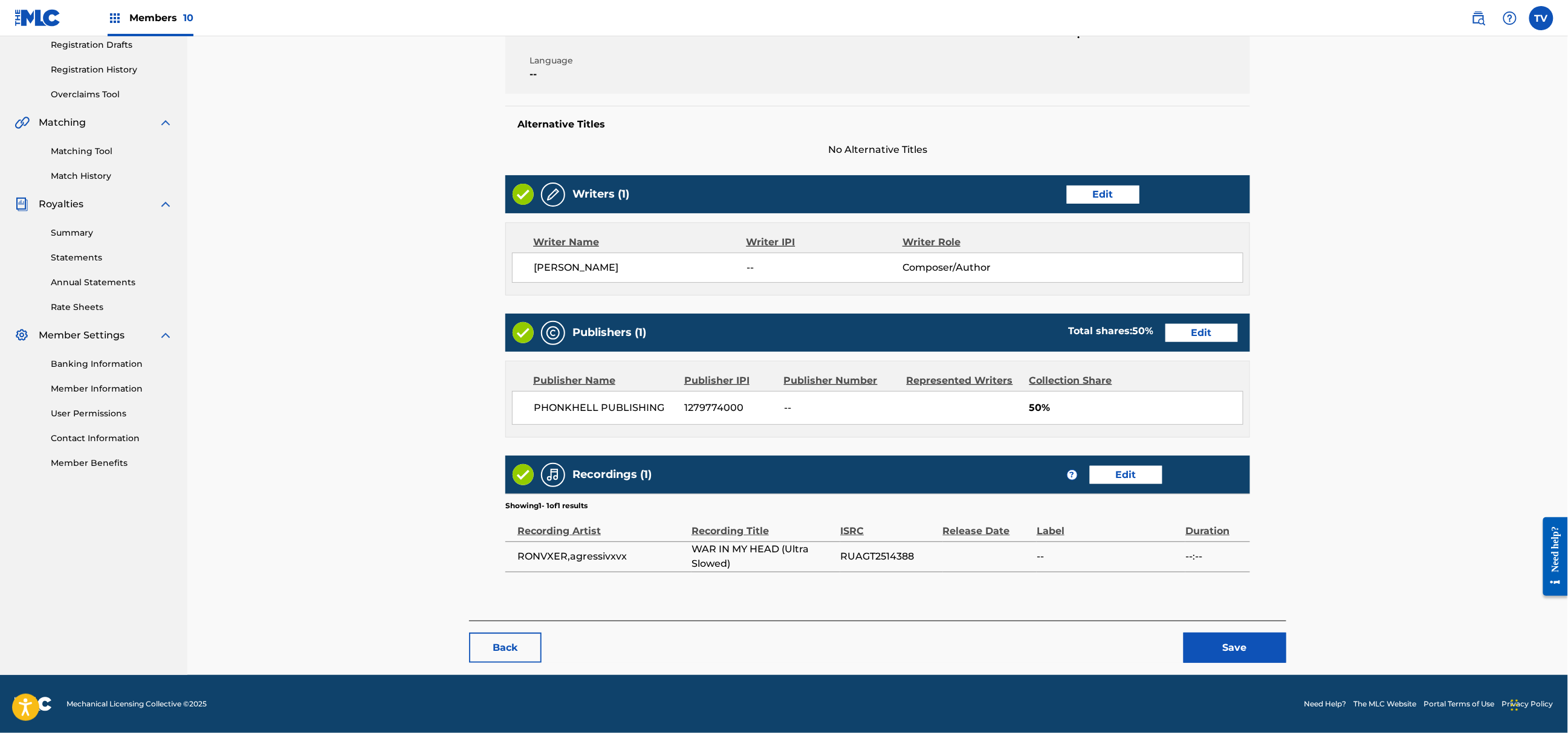
click at [1248, 641] on button "Save" at bounding box center [1235, 648] width 103 height 30
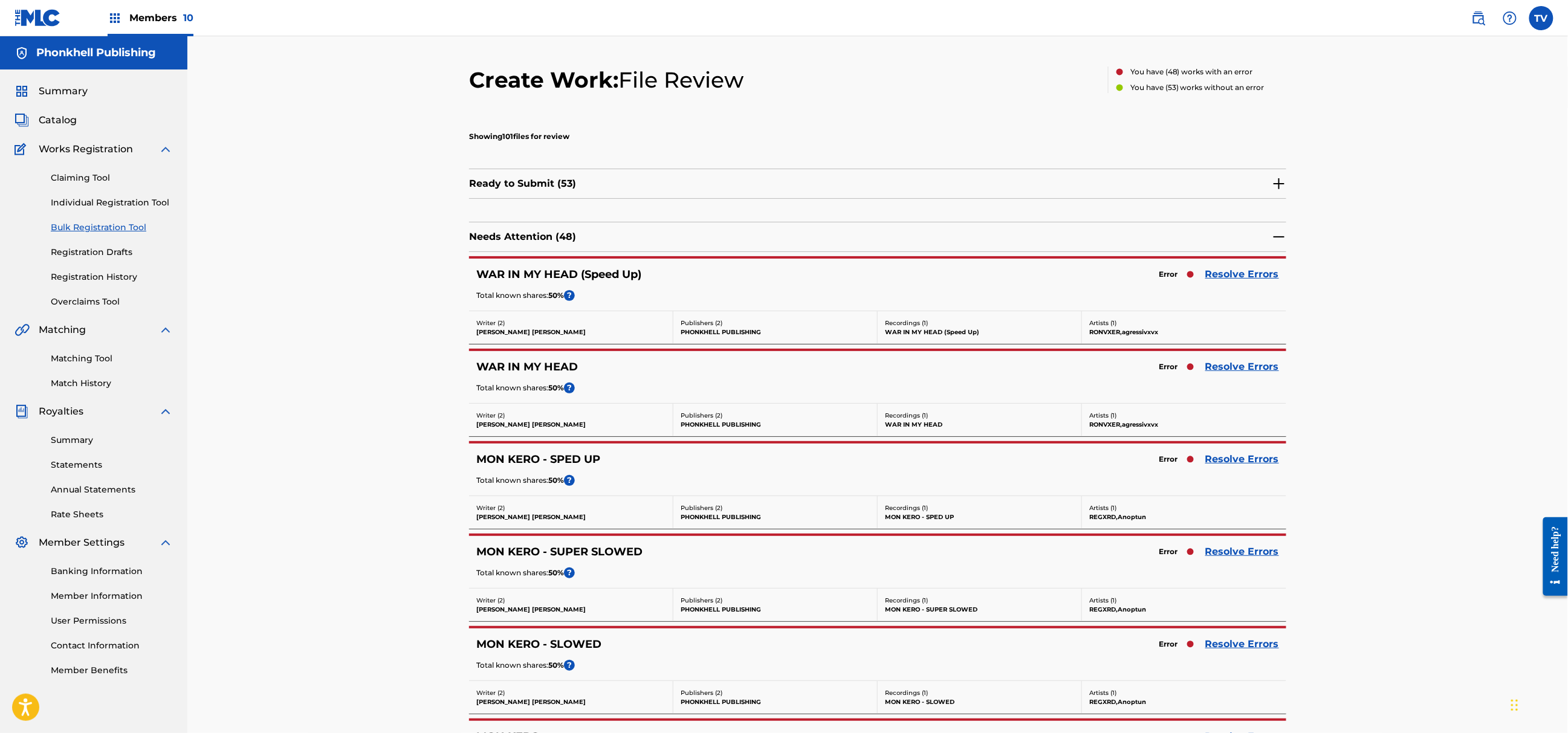
click at [1232, 277] on link "Resolve Errors" at bounding box center [1243, 274] width 74 height 15
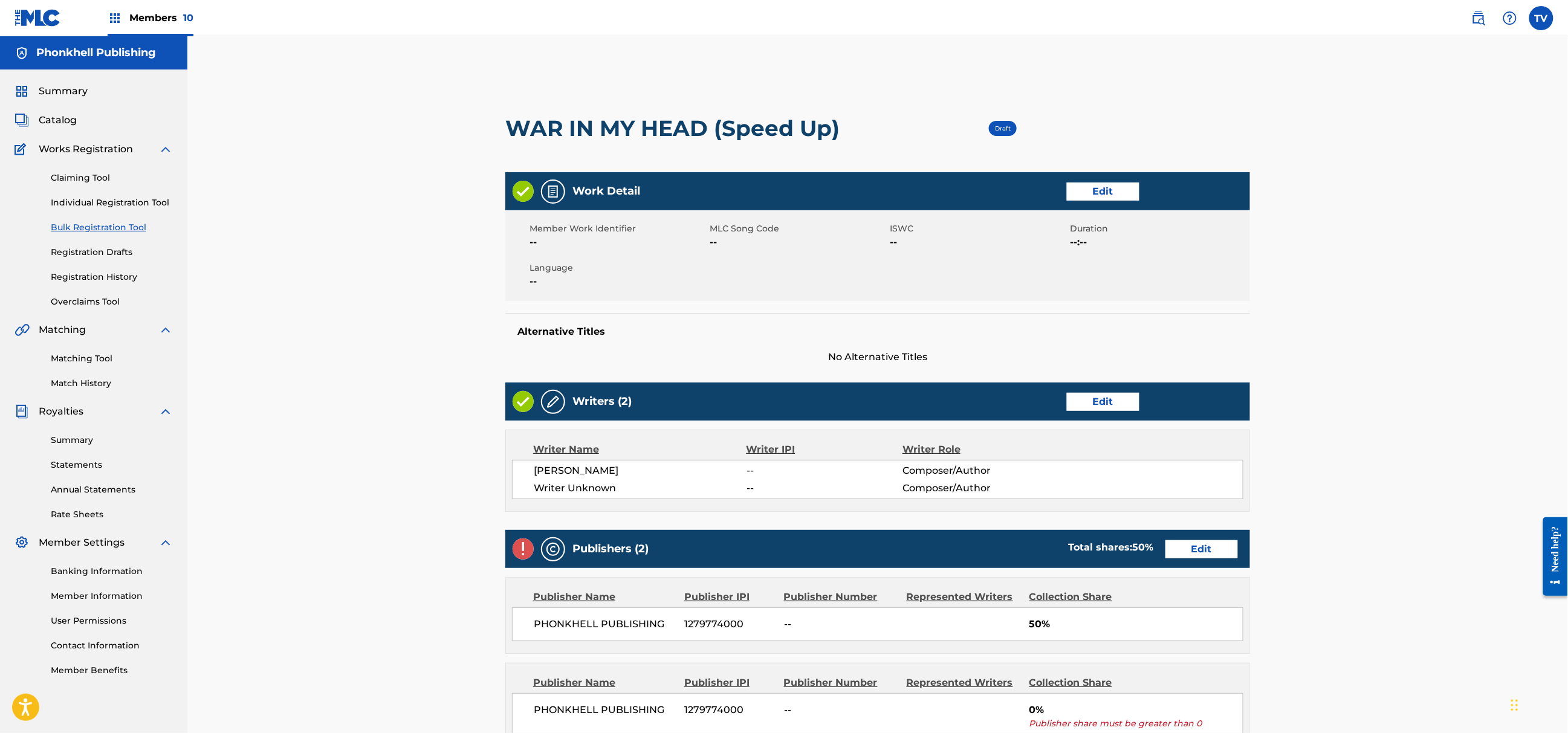
click at [1105, 409] on link "Edit" at bounding box center [1103, 402] width 73 height 18
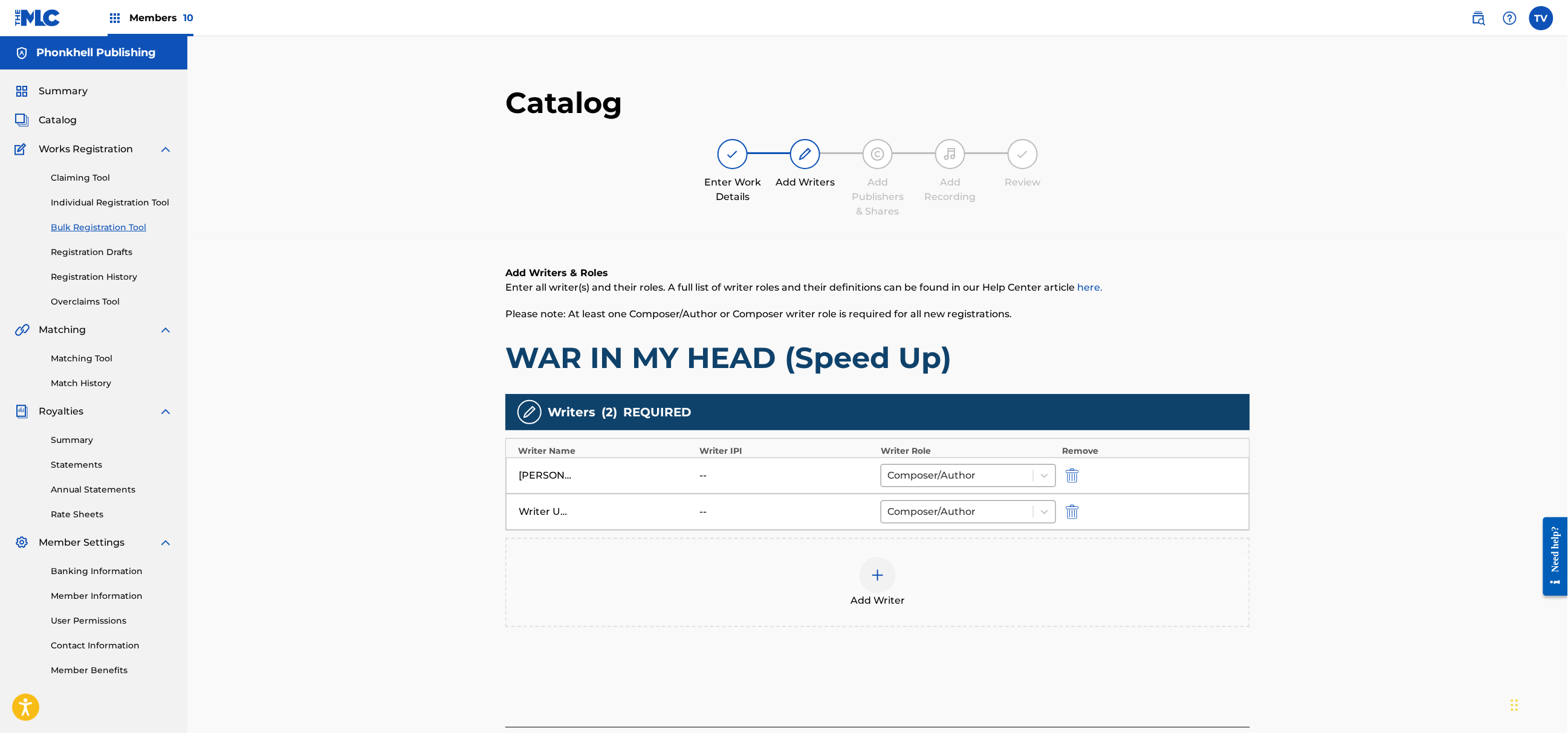
click at [1070, 518] on img "submit" at bounding box center [1072, 512] width 13 height 15
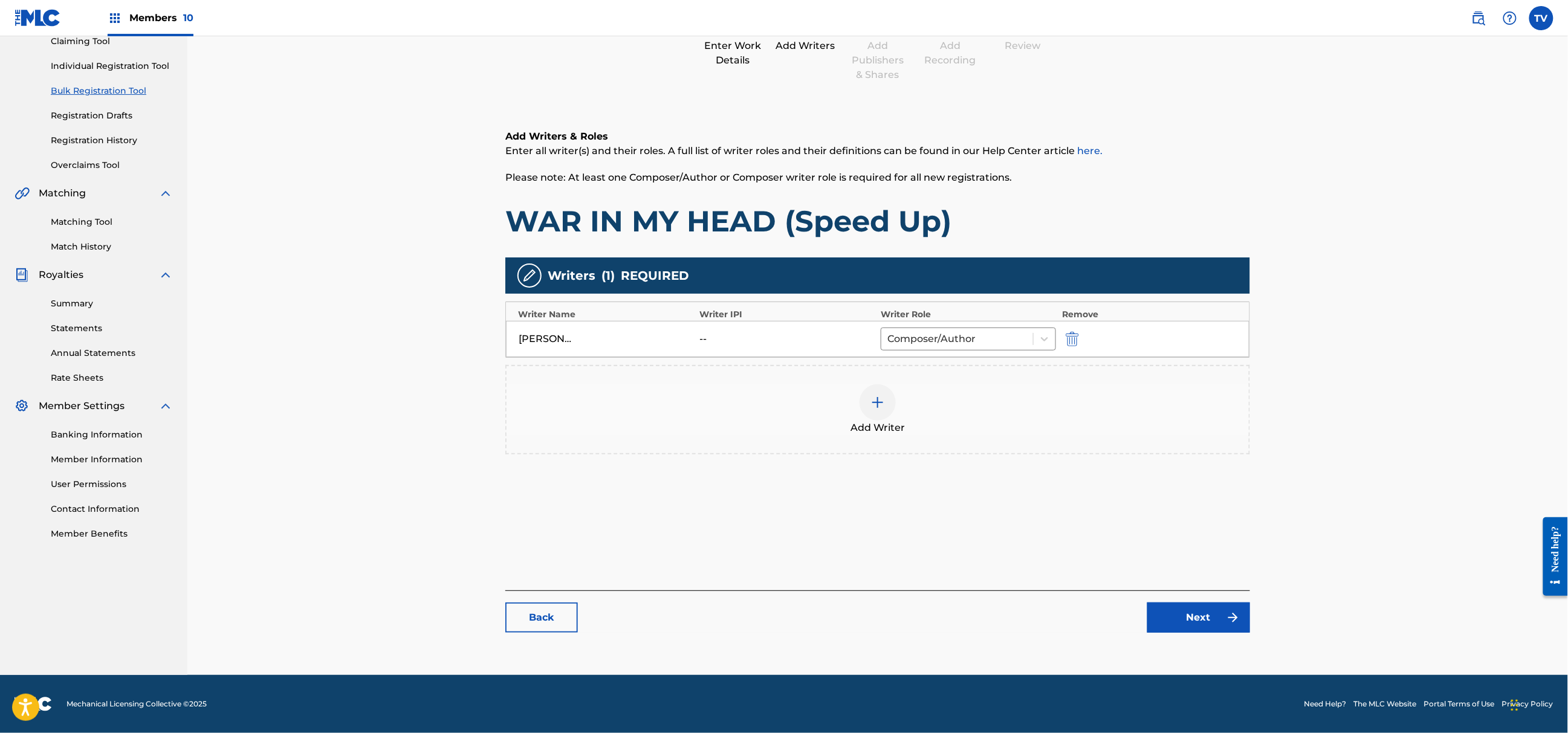
click at [1206, 609] on link "Next" at bounding box center [1199, 617] width 103 height 30
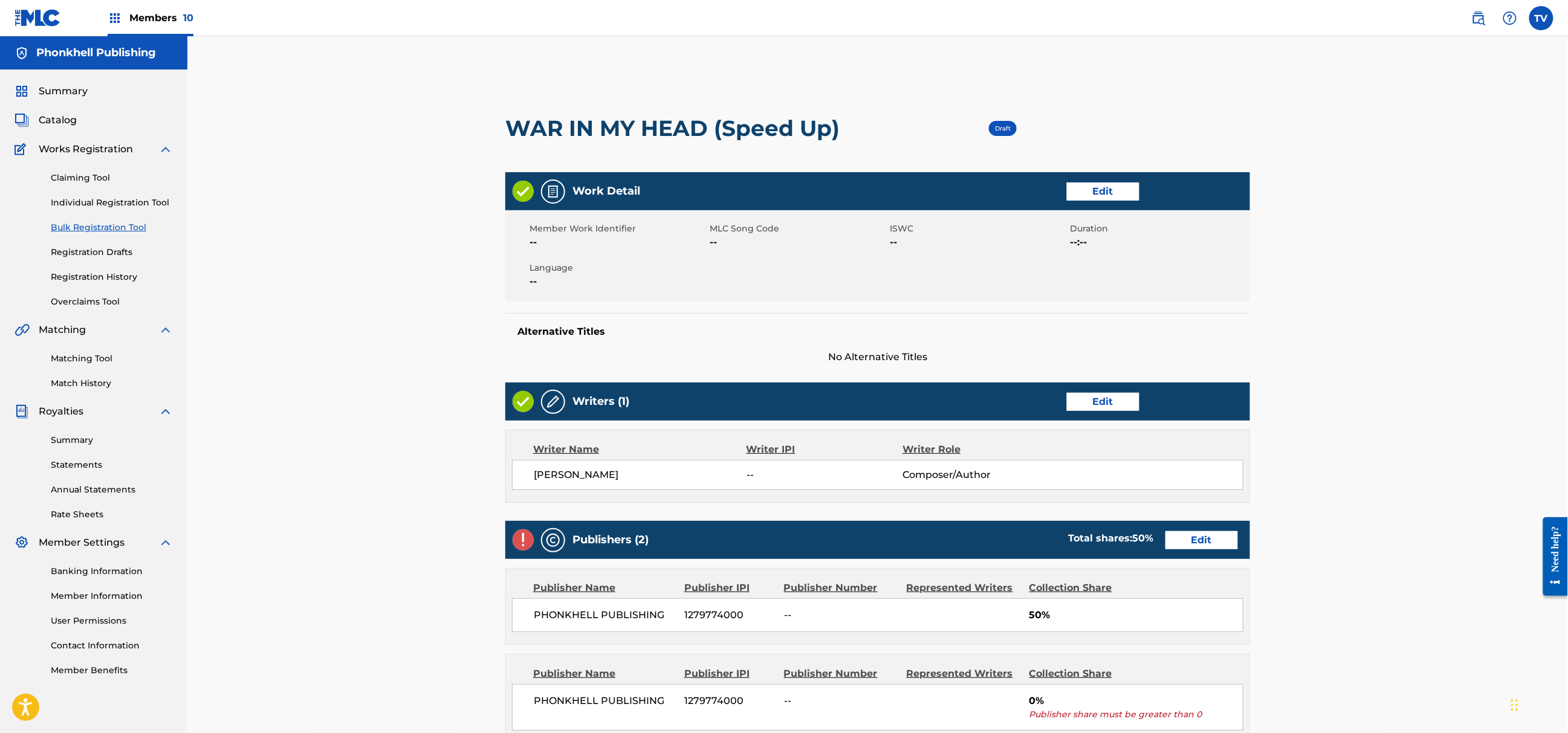
click at [1209, 637] on div "Publisher Name Publisher IPI Publisher Number Represented Writers Collection Sh…" at bounding box center [878, 606] width 744 height 76
click at [1197, 539] on link "Edit" at bounding box center [1202, 540] width 73 height 18
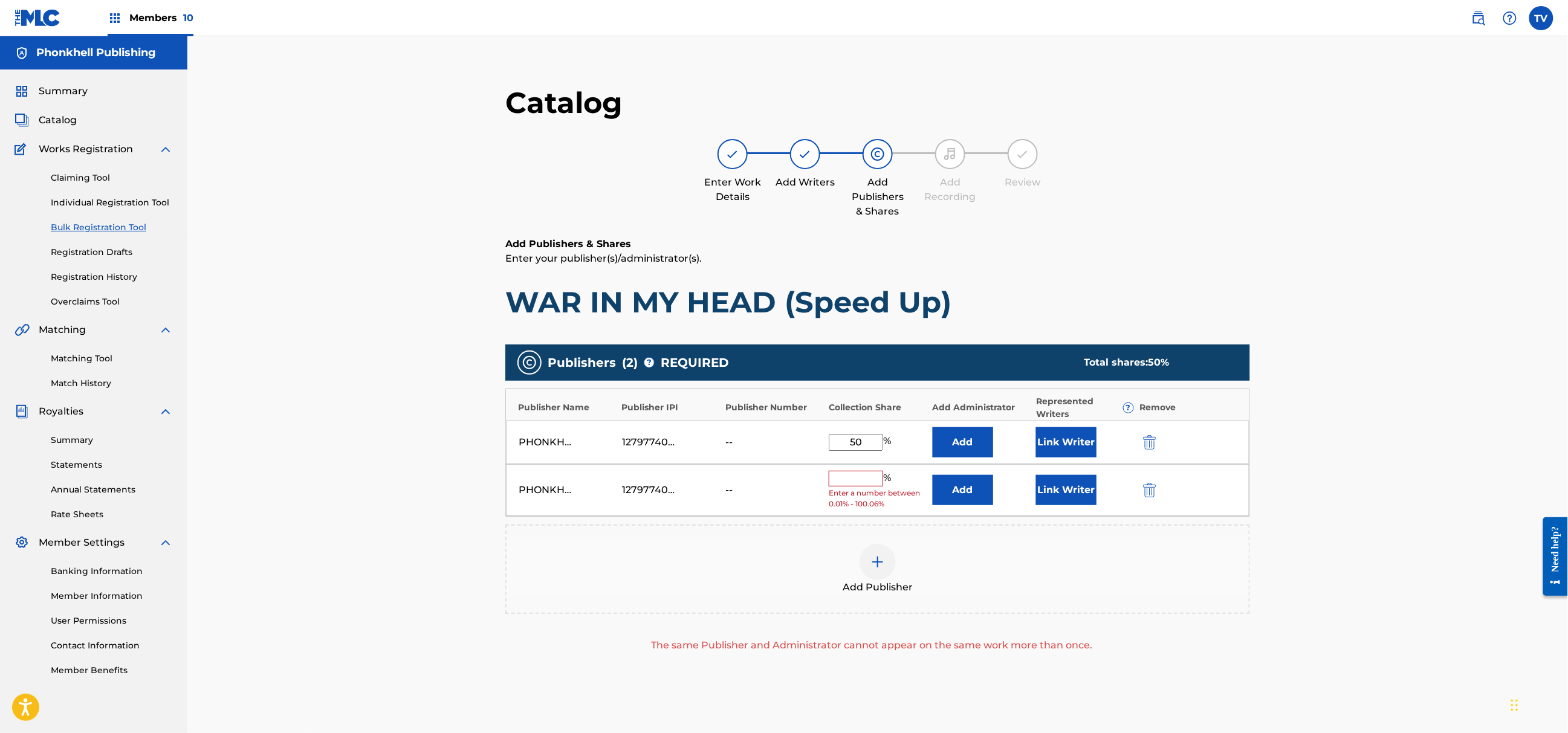
click at [1152, 487] on img "submit" at bounding box center [1150, 490] width 13 height 15
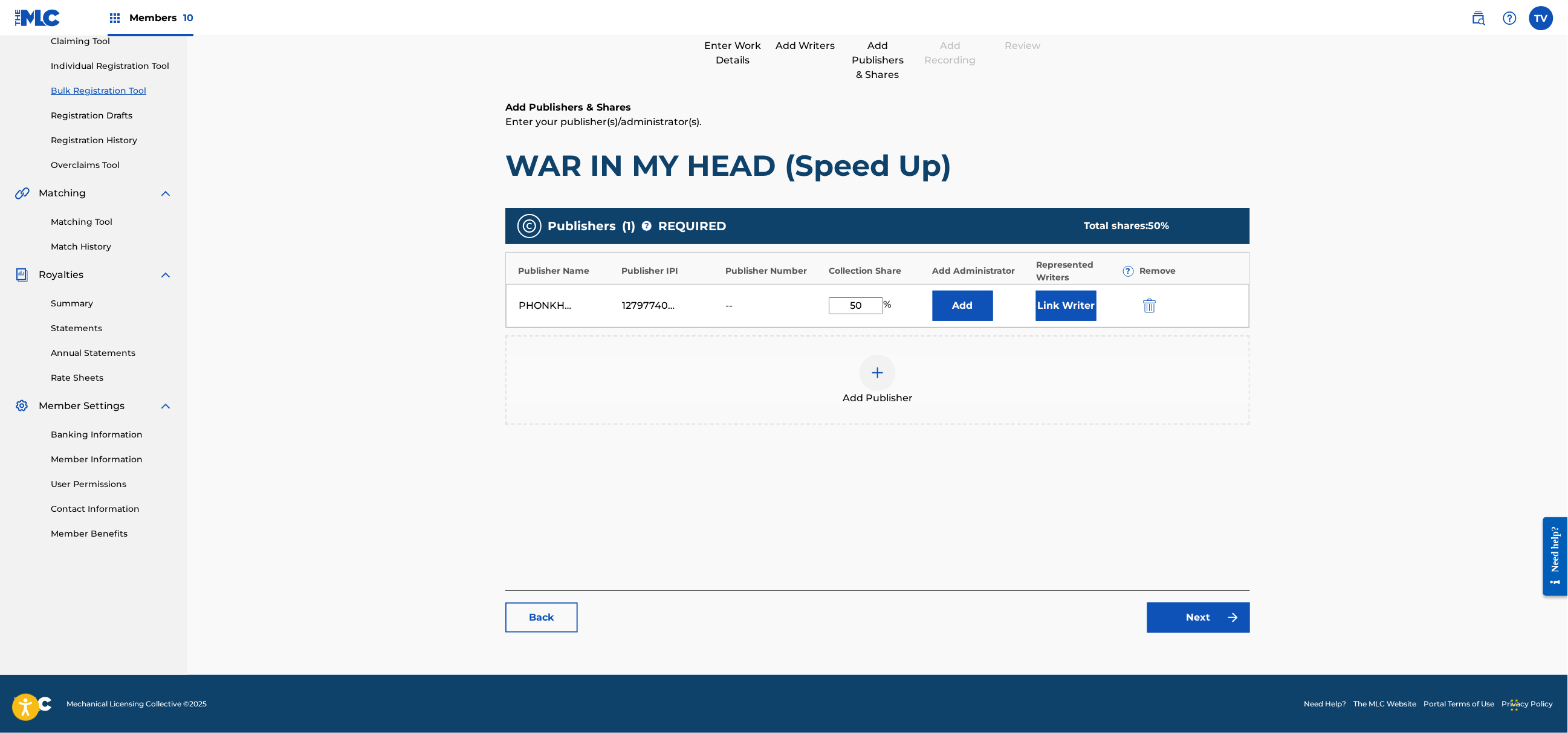
click at [1214, 619] on link "Next" at bounding box center [1199, 617] width 103 height 30
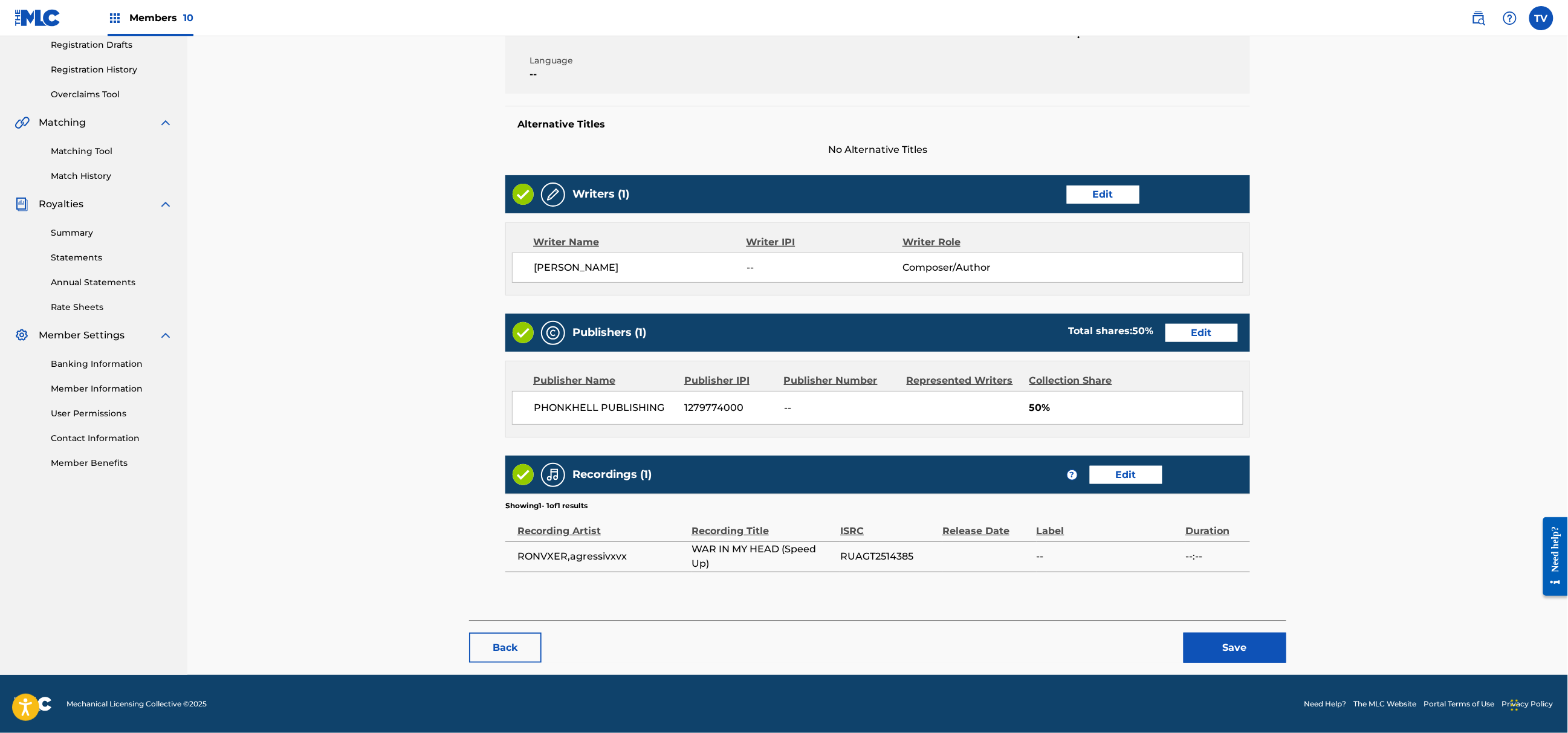
click at [1244, 642] on button "Save" at bounding box center [1235, 648] width 103 height 30
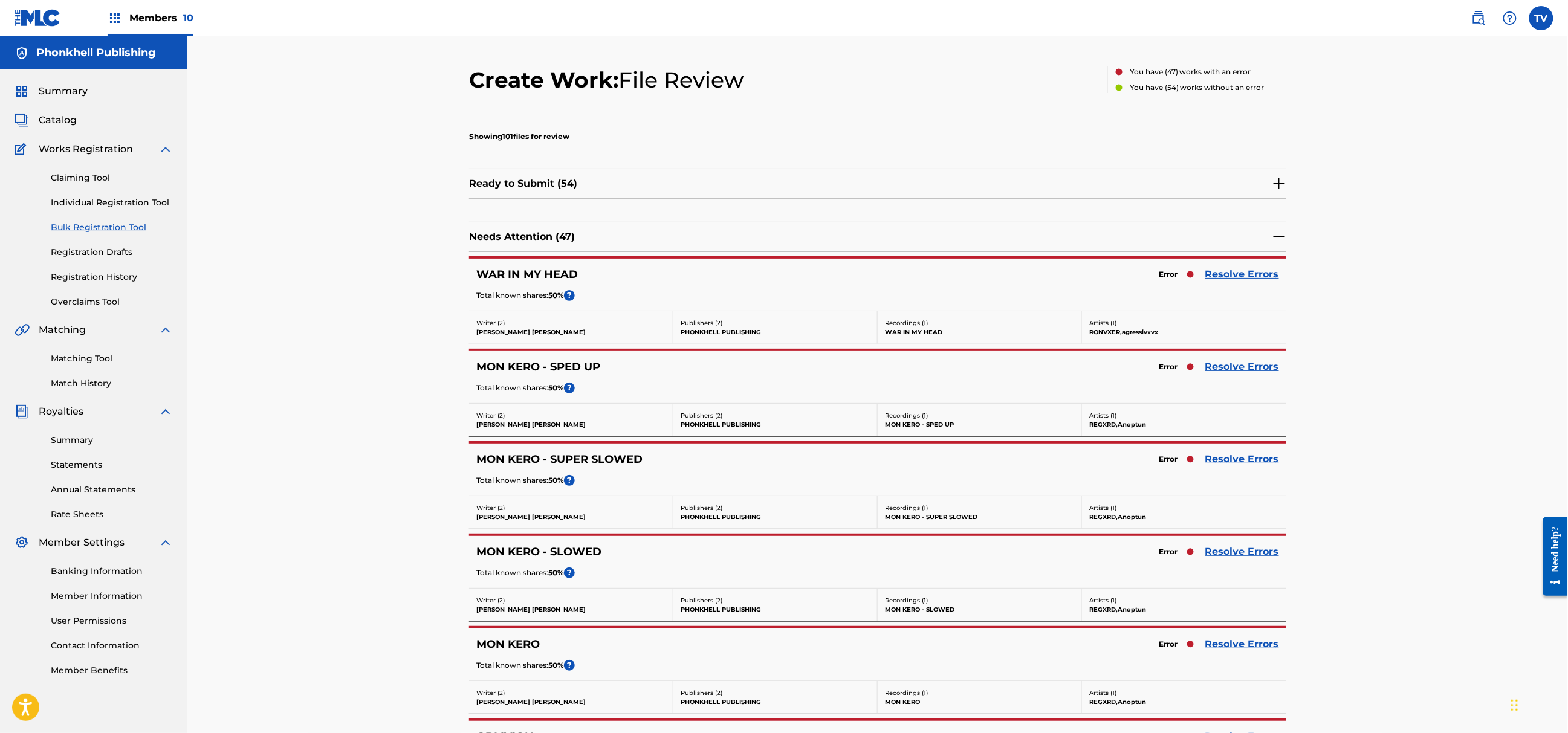
click at [1244, 642] on link "Resolve Errors" at bounding box center [1243, 644] width 74 height 15
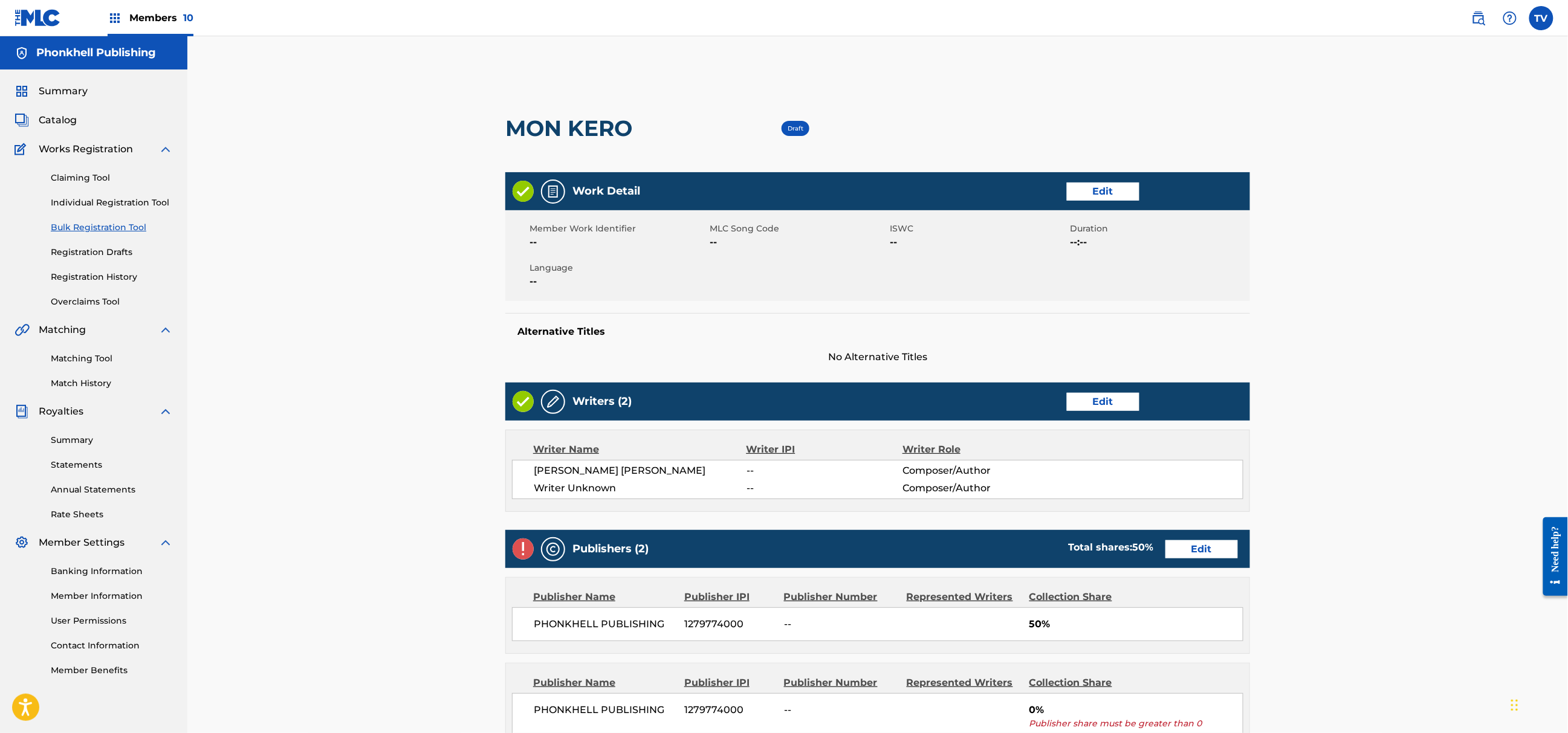
click at [1099, 407] on link "Edit" at bounding box center [1103, 402] width 73 height 18
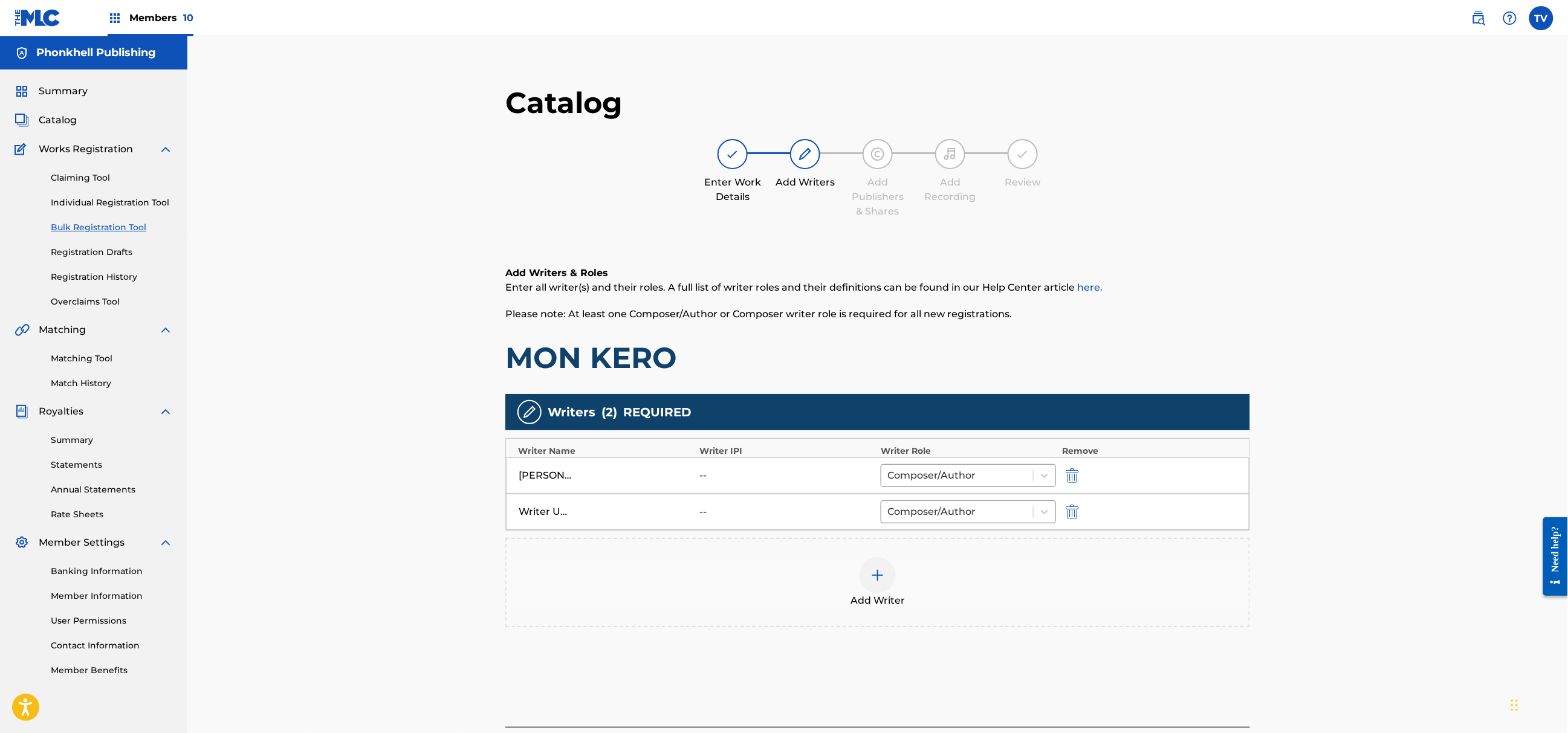
click at [1069, 513] on img "submit" at bounding box center [1072, 512] width 13 height 15
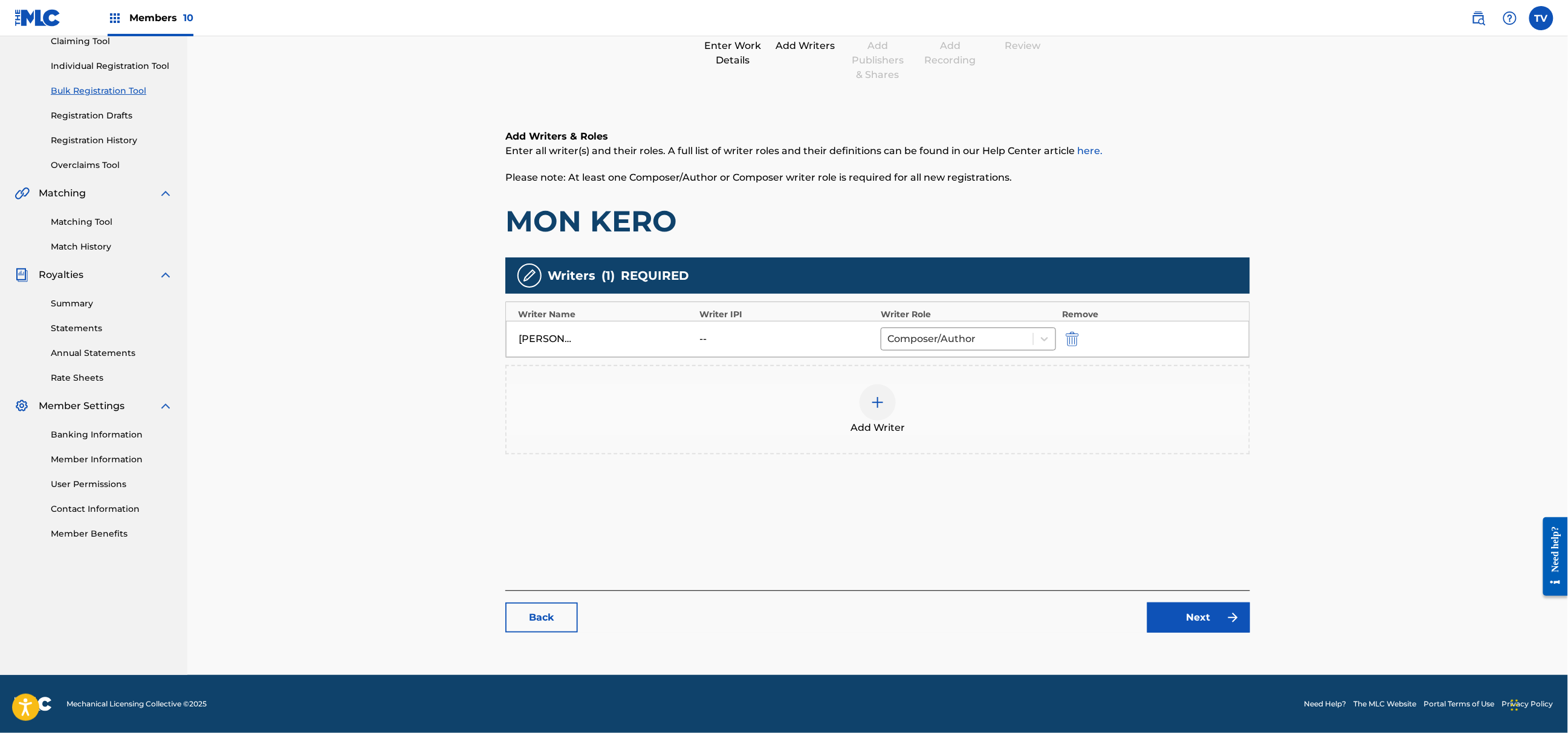
click at [1211, 629] on link "Next" at bounding box center [1199, 617] width 103 height 30
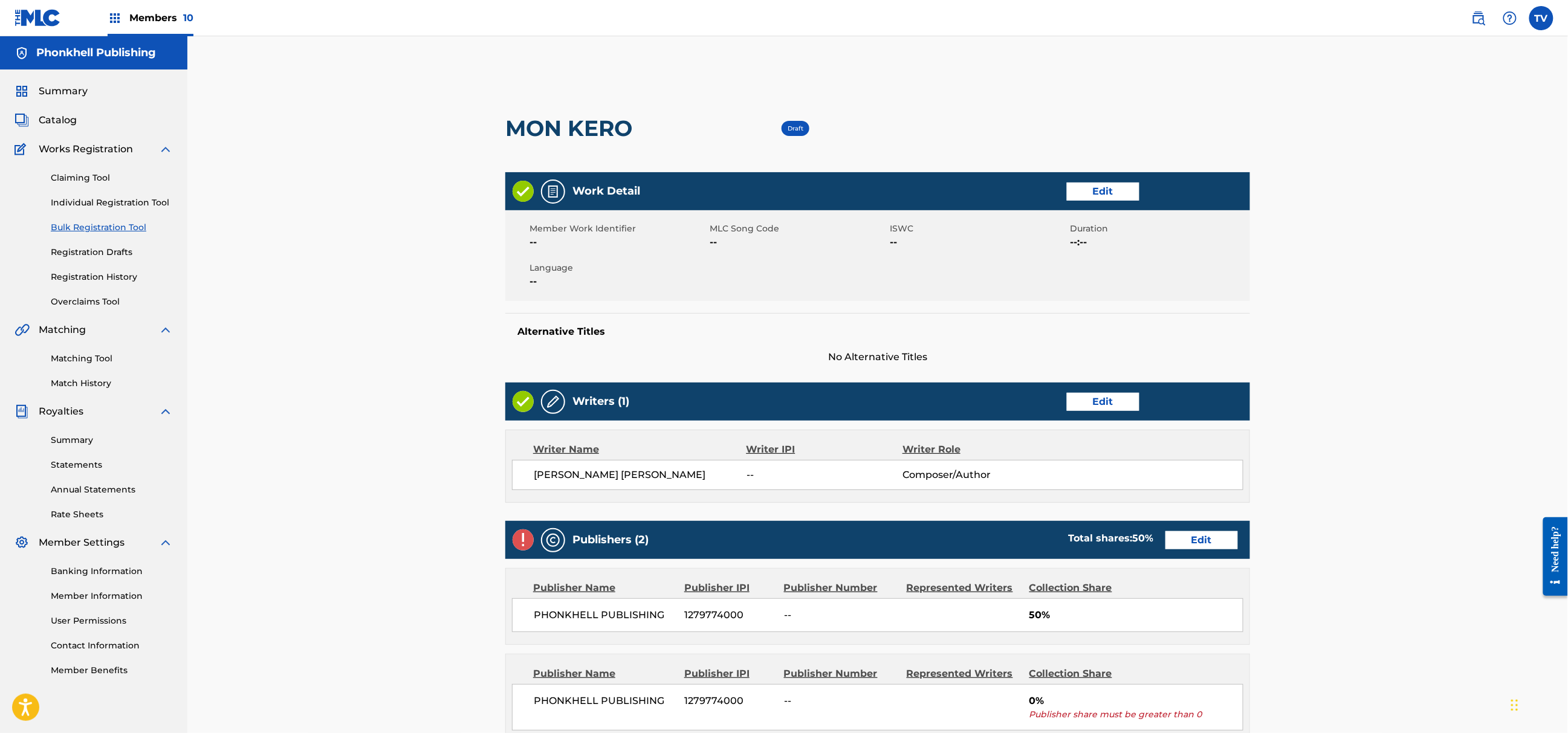
click at [1206, 544] on link "Edit" at bounding box center [1202, 540] width 73 height 18
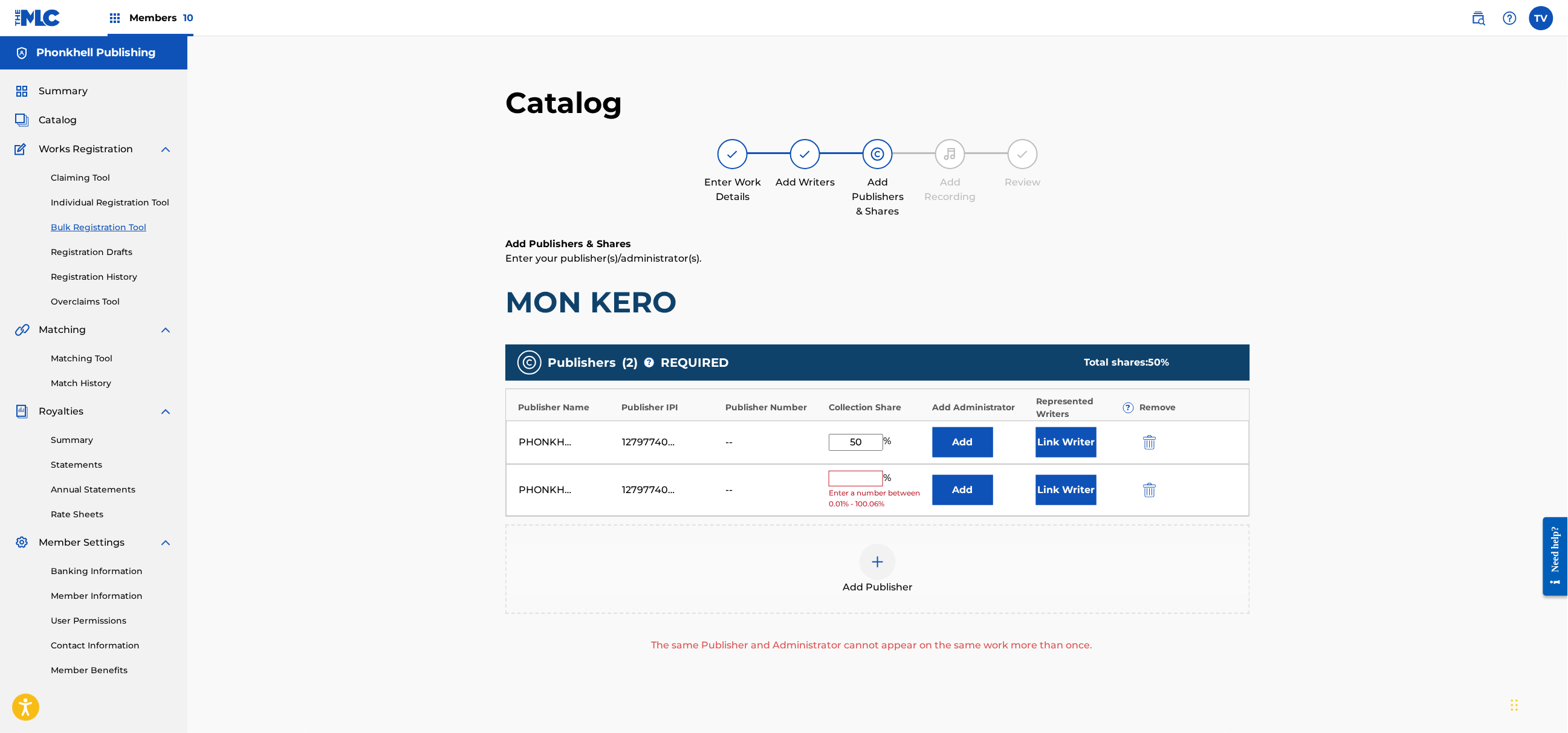
click at [1152, 492] on img "submit" at bounding box center [1150, 490] width 13 height 15
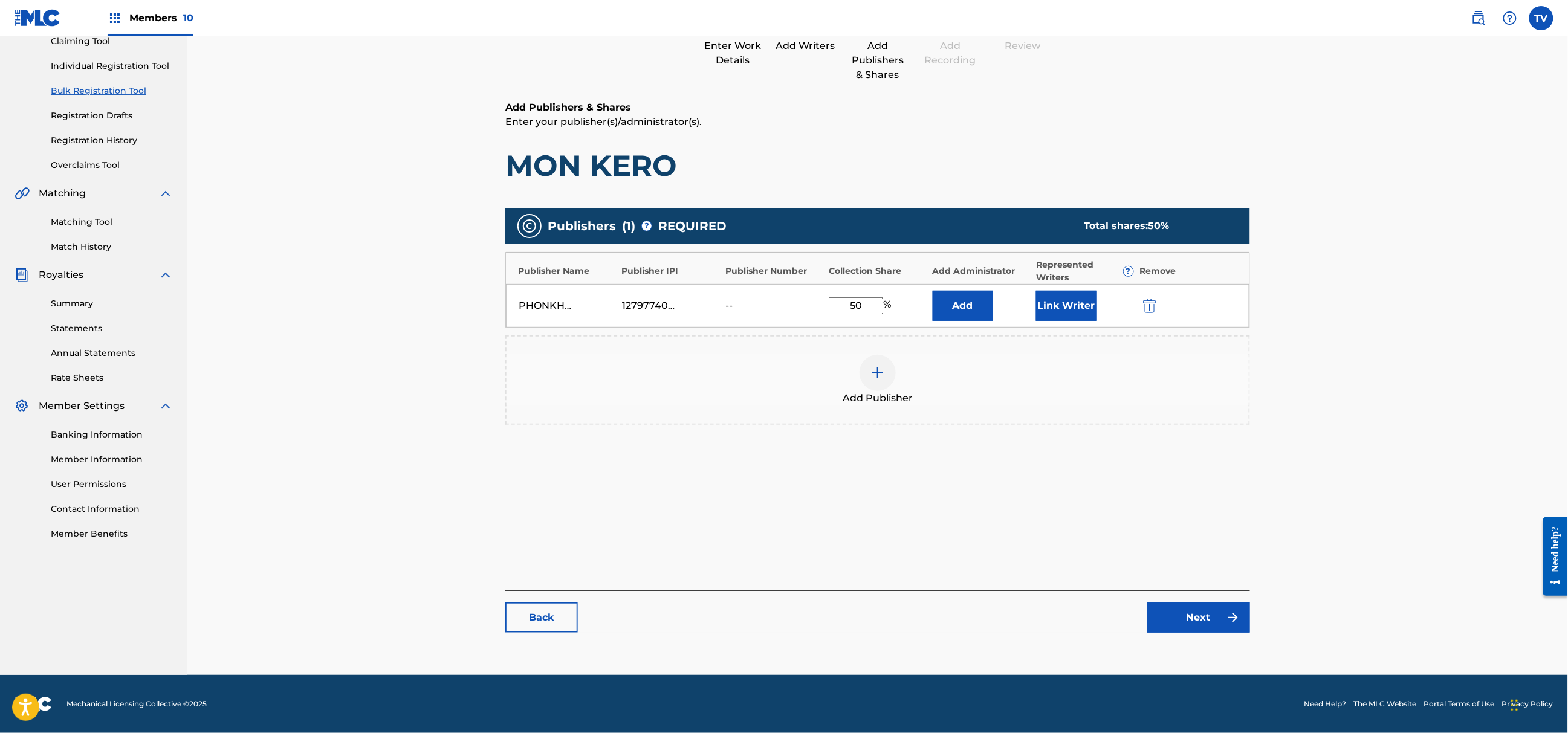
click at [1200, 646] on main "Catalog Enter Work Details Add Writers Add Publishers & Shares Add Recording Re…" at bounding box center [878, 296] width 817 height 733
click at [1200, 620] on link "Next" at bounding box center [1199, 617] width 103 height 30
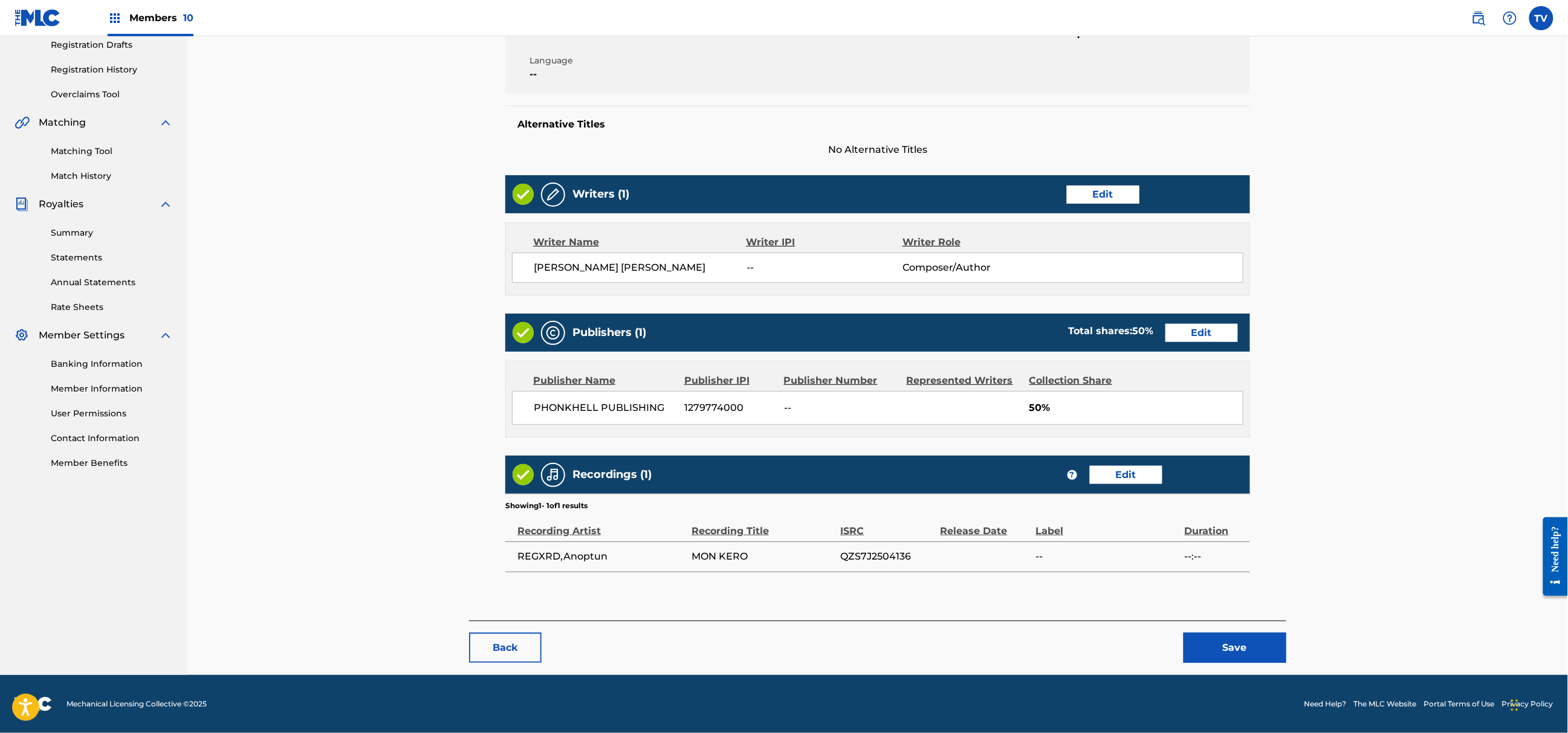
click at [1232, 650] on button "Save" at bounding box center [1235, 648] width 103 height 30
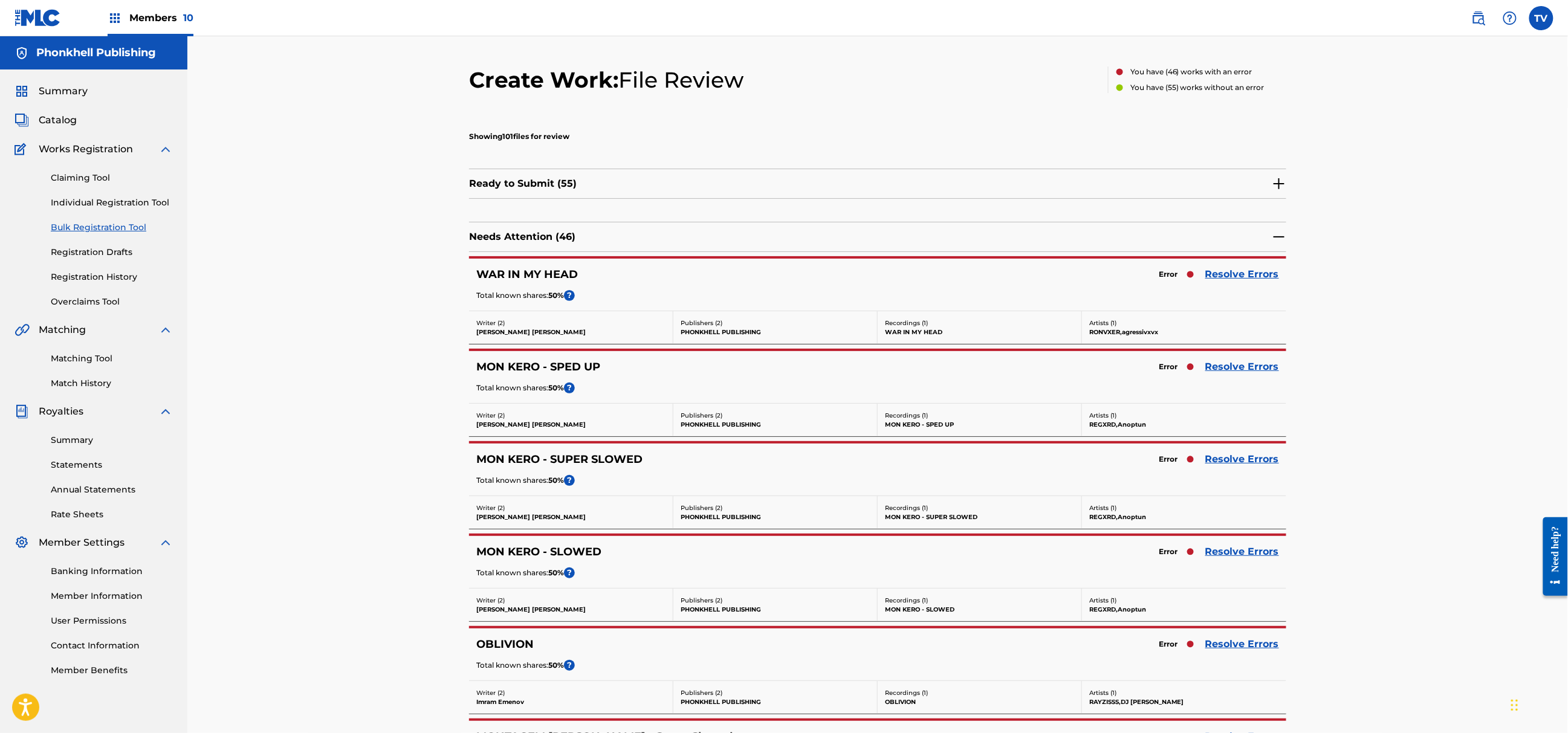
click at [1227, 557] on link "Resolve Errors" at bounding box center [1243, 552] width 74 height 15
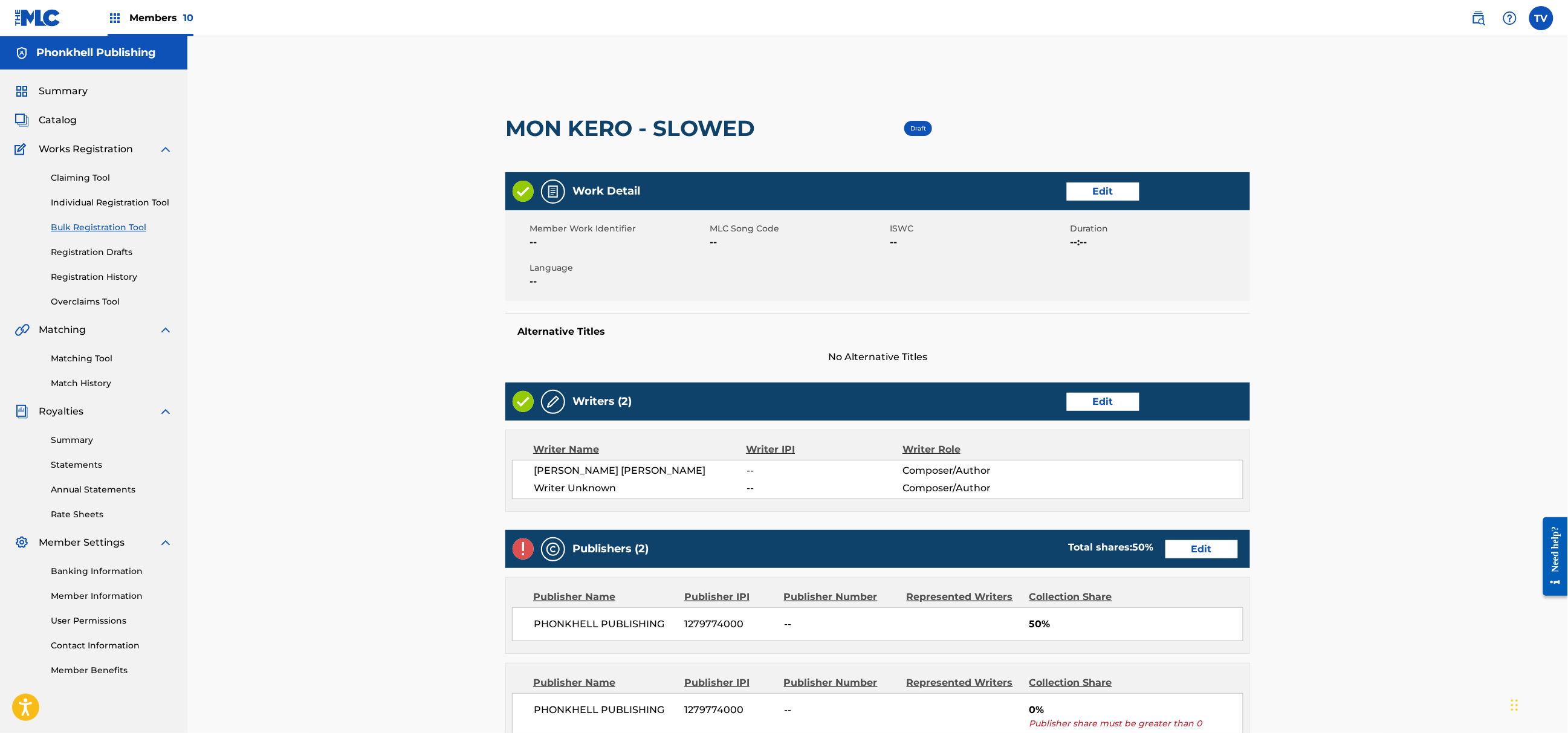
click at [1093, 409] on link "Edit" at bounding box center [1103, 402] width 73 height 18
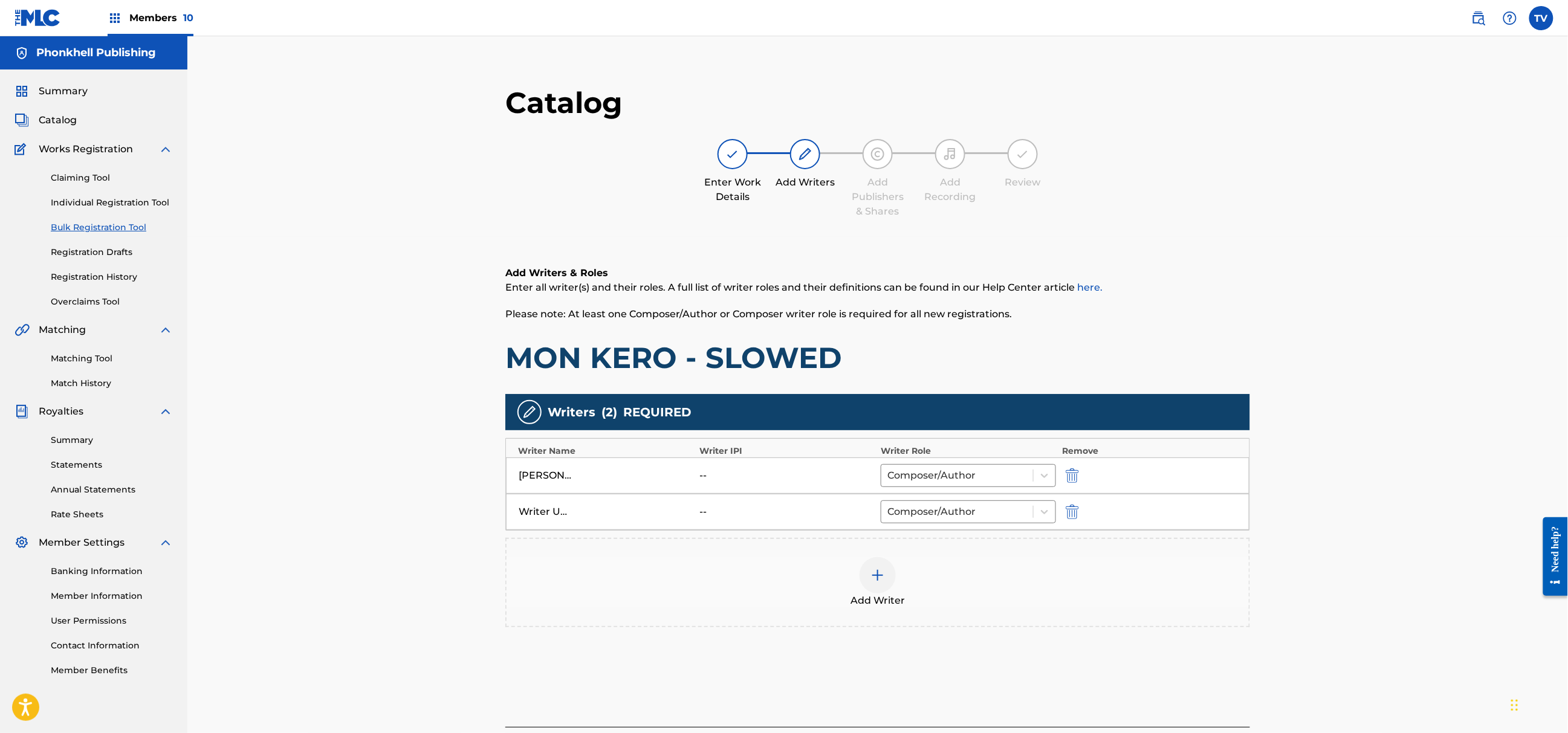
click at [1074, 514] on img "submit" at bounding box center [1072, 512] width 13 height 15
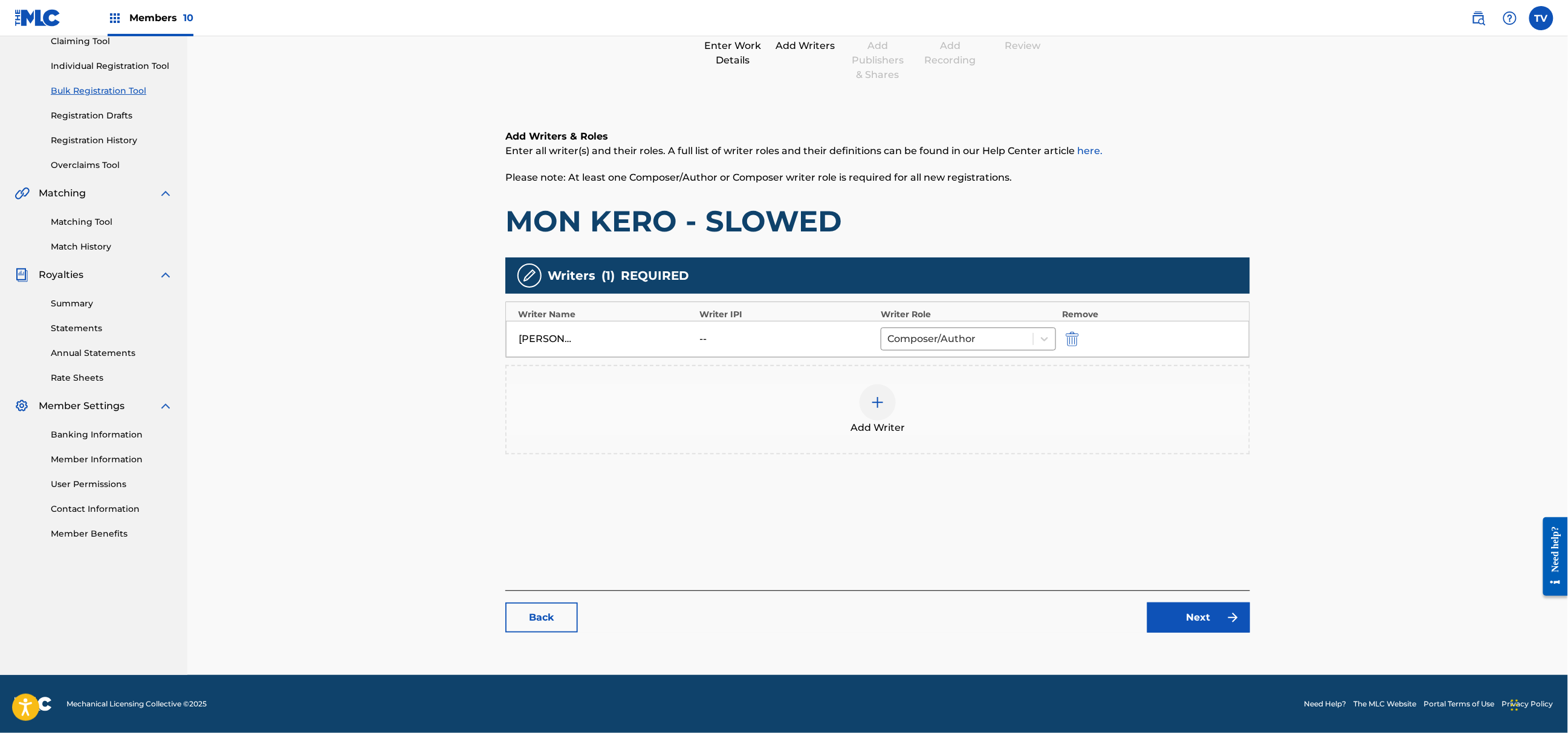
click at [1220, 615] on link "Next" at bounding box center [1199, 617] width 103 height 30
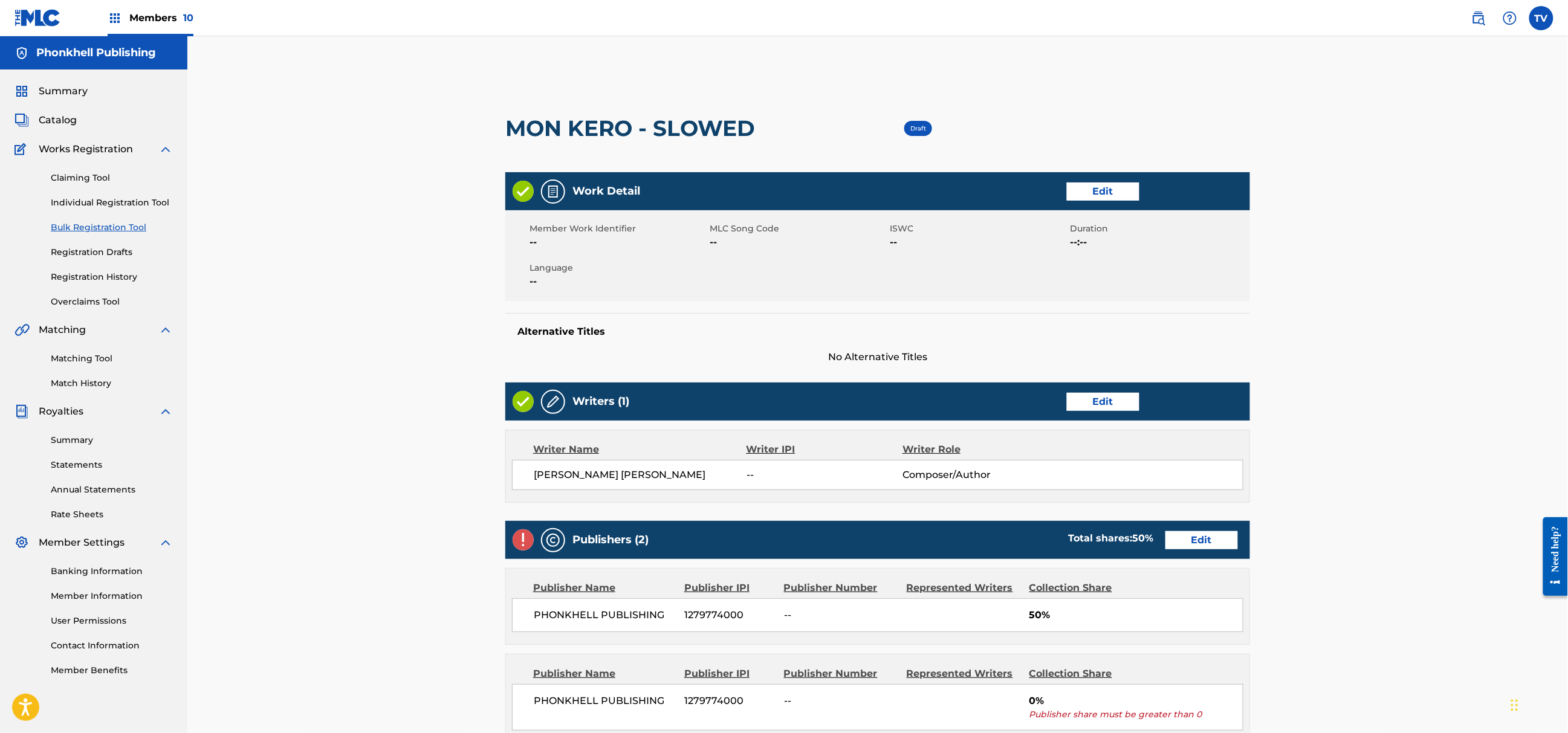
click at [1192, 535] on link "Edit" at bounding box center [1202, 540] width 73 height 18
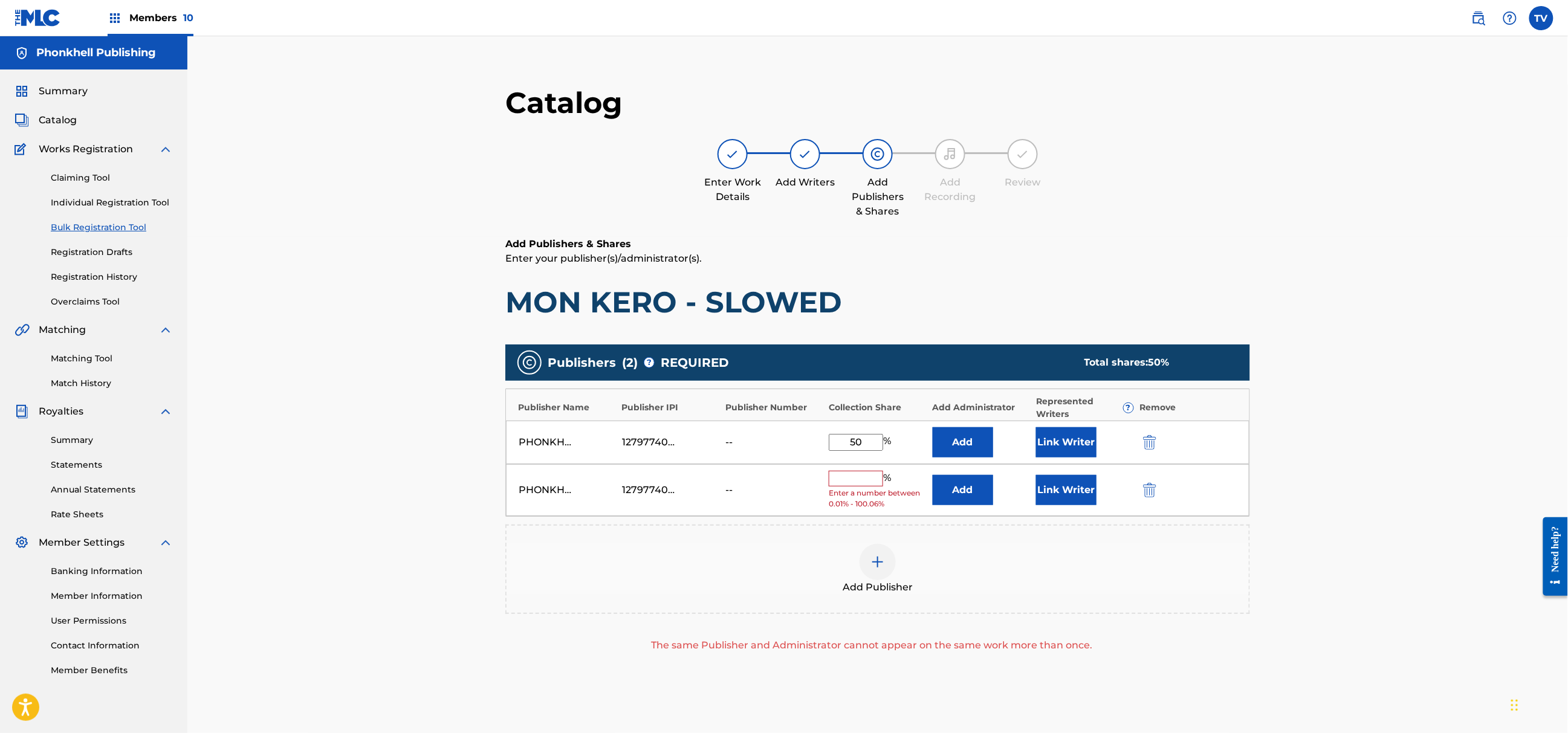
click at [1161, 499] on div "PHONKHELL PUBLISHING 1279774000 -- % Enter a number between 0.01% - 100.06% Add…" at bounding box center [878, 490] width 744 height 53
click at [1153, 494] on img "submit" at bounding box center [1150, 490] width 13 height 15
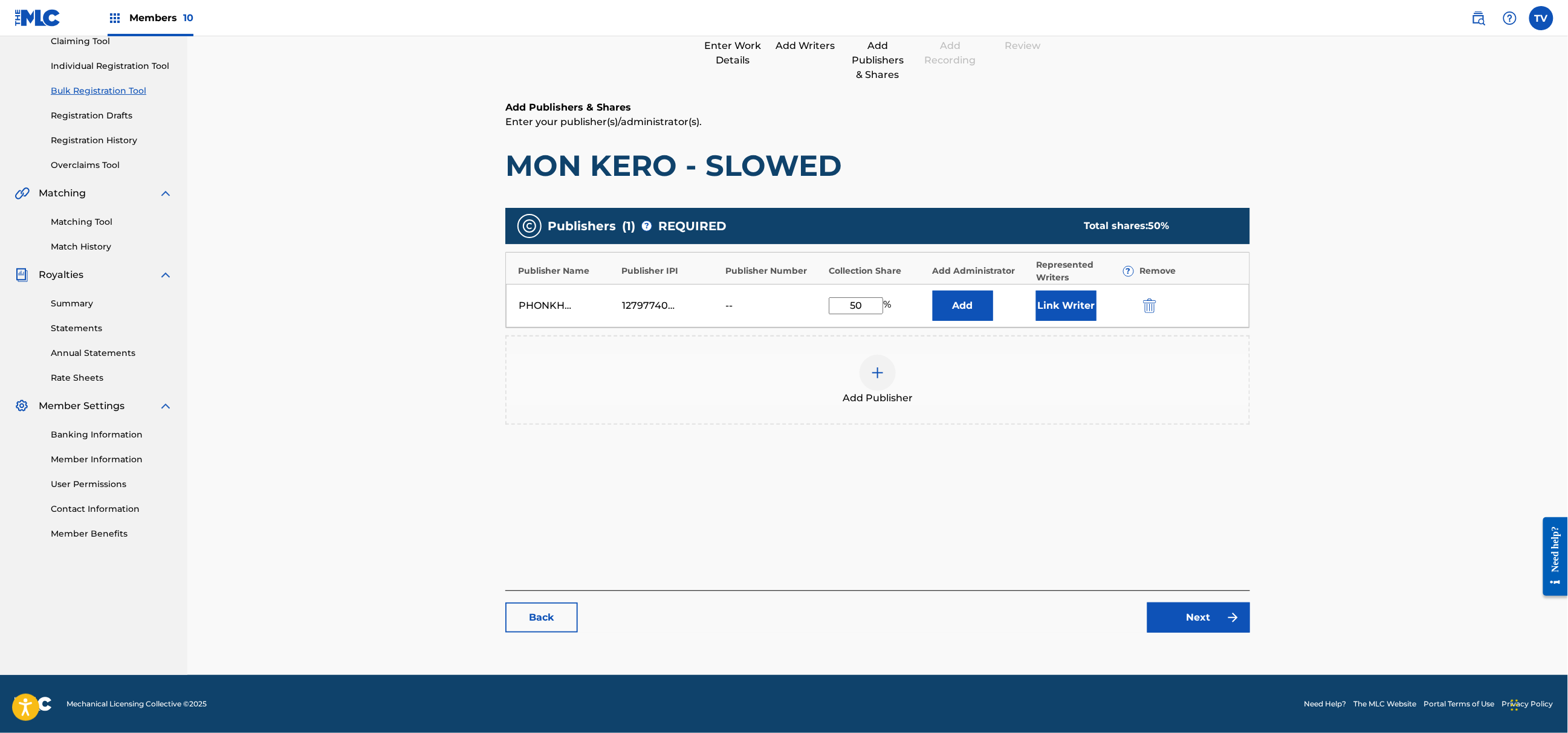
click at [1202, 629] on link "Next" at bounding box center [1199, 617] width 103 height 30
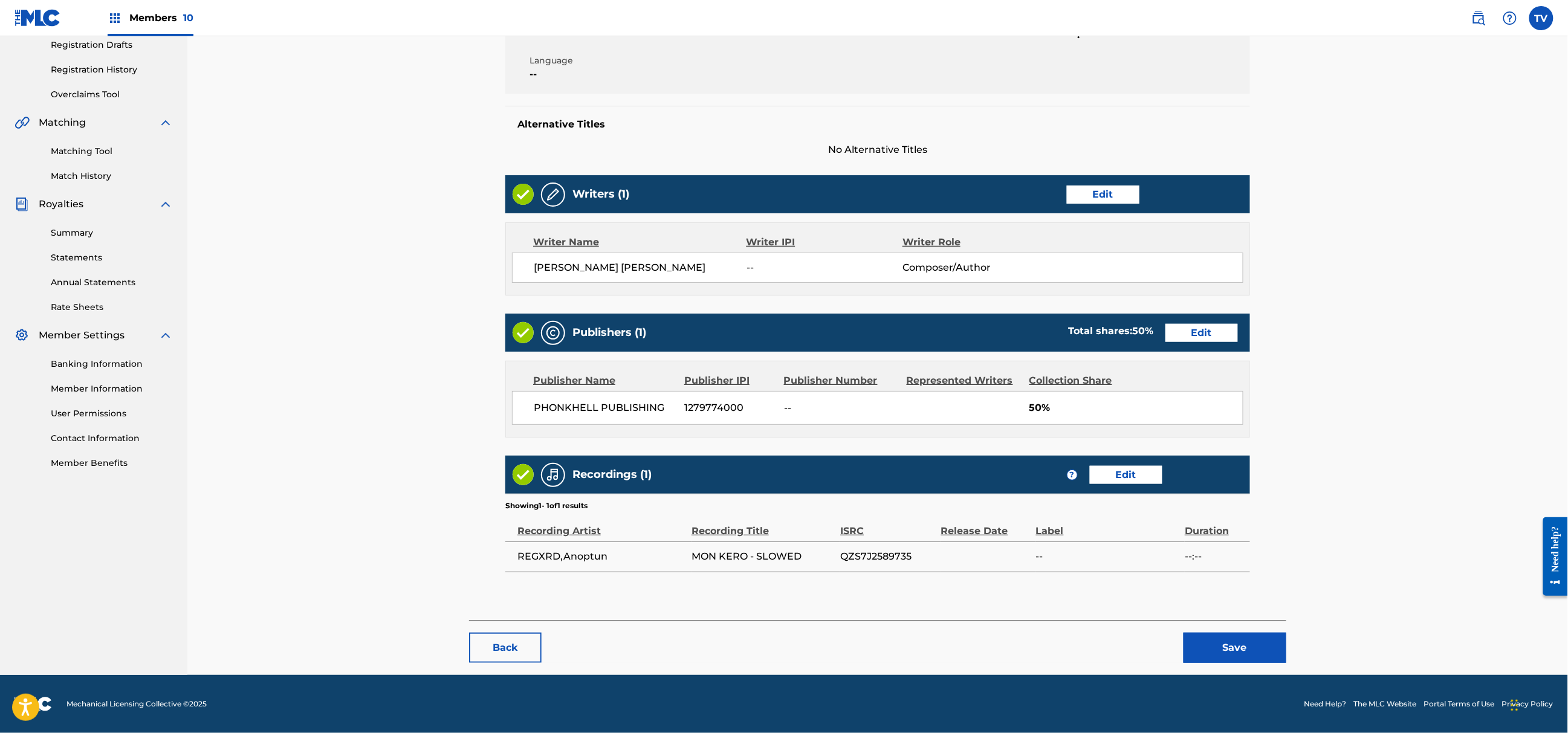
click at [1239, 638] on button "Save" at bounding box center [1235, 648] width 103 height 30
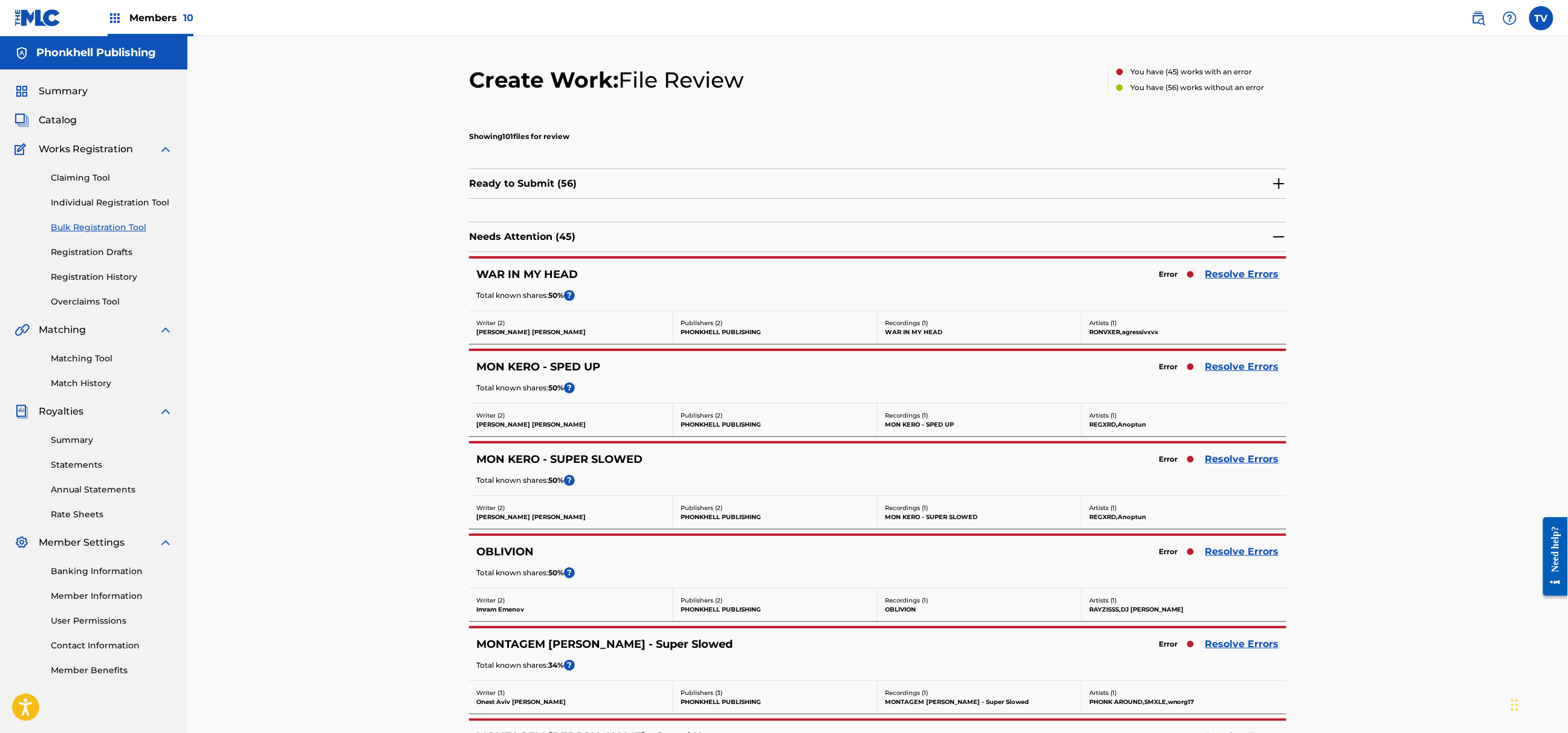
click at [1241, 644] on link "Resolve Errors" at bounding box center [1243, 644] width 74 height 15
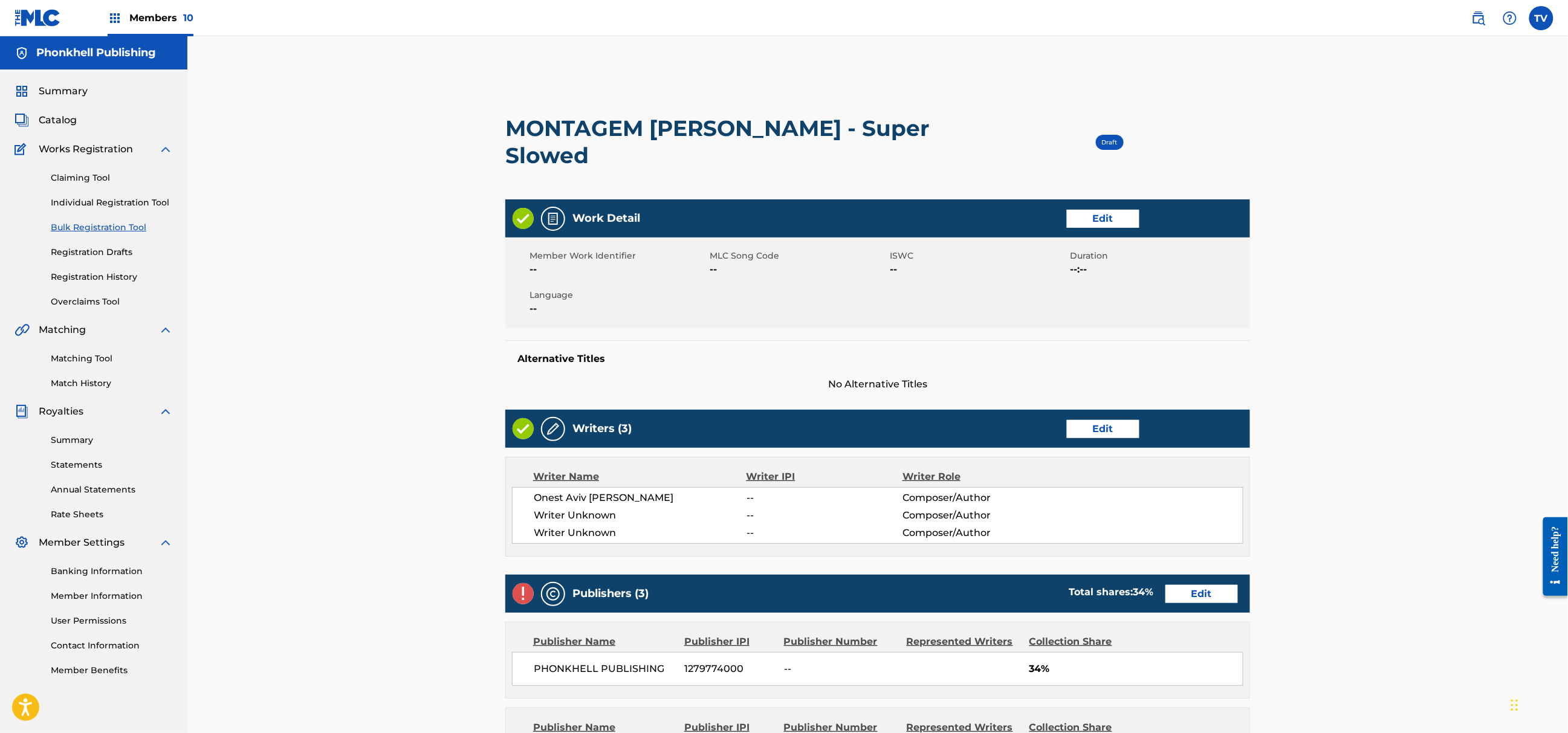
click at [1106, 420] on link "Edit" at bounding box center [1103, 429] width 73 height 18
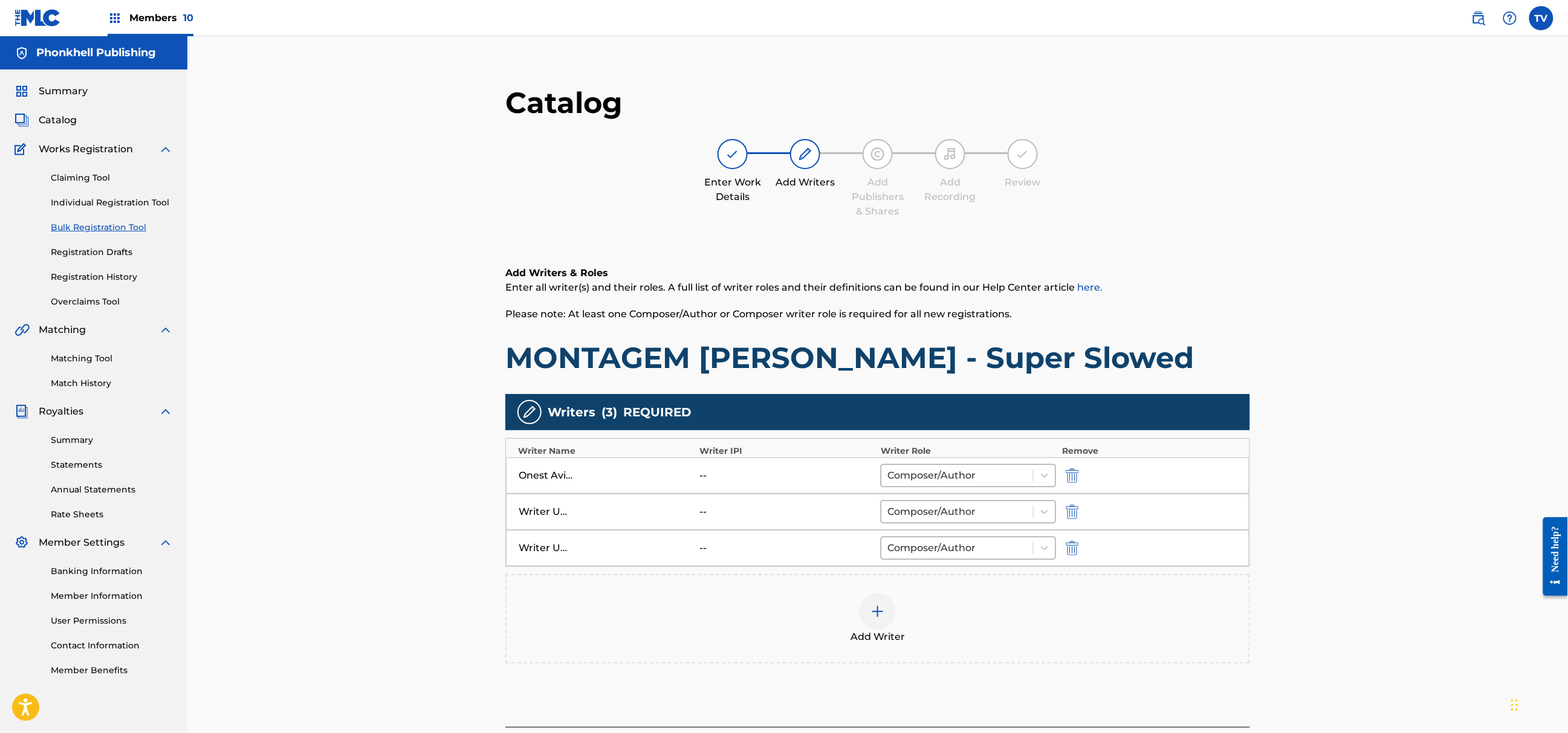
click at [1067, 520] on div "Writer Unknown -- Composer/Author" at bounding box center [878, 512] width 744 height 36
click at [1069, 518] on img "submit" at bounding box center [1072, 512] width 13 height 15
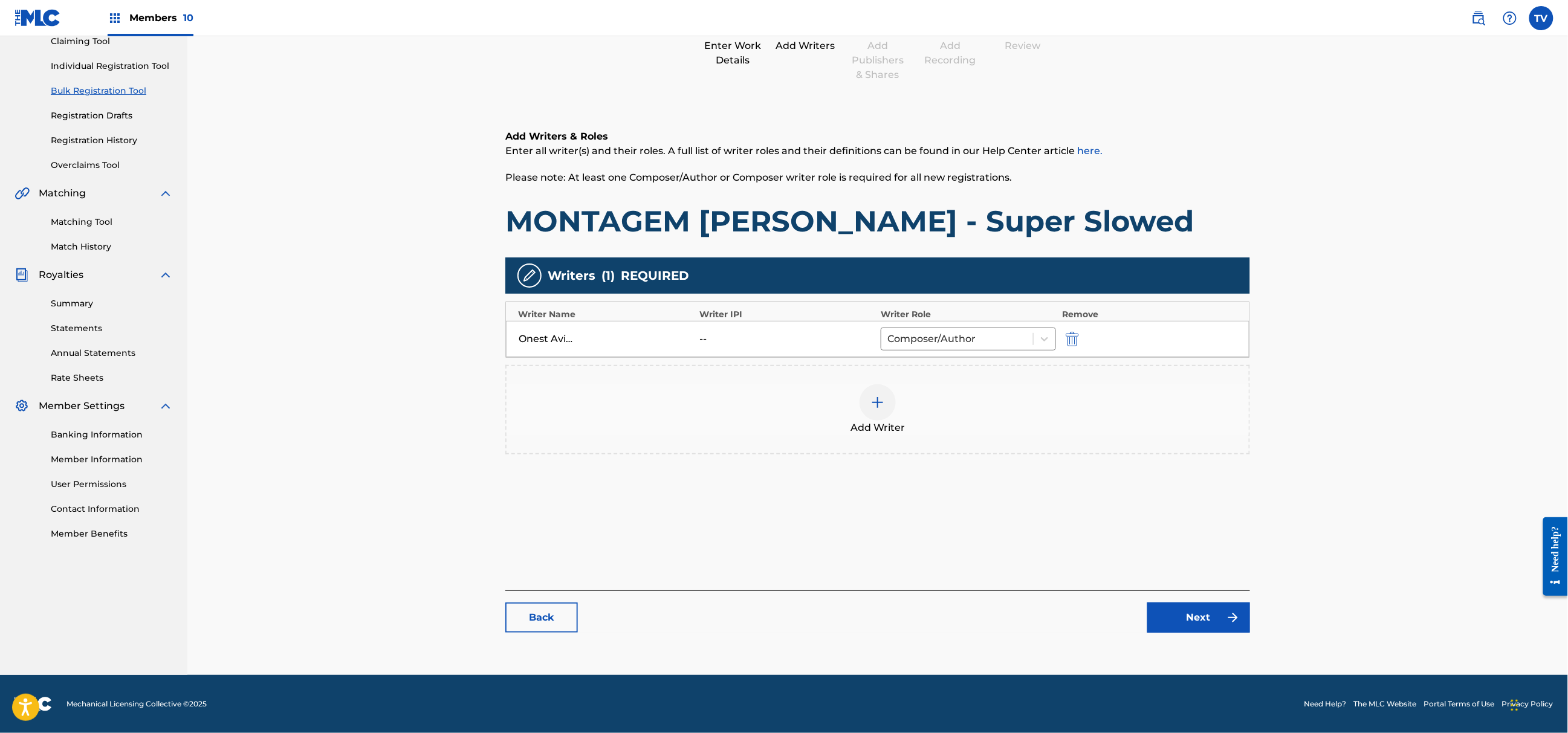
click at [1176, 627] on link "Next" at bounding box center [1199, 617] width 103 height 30
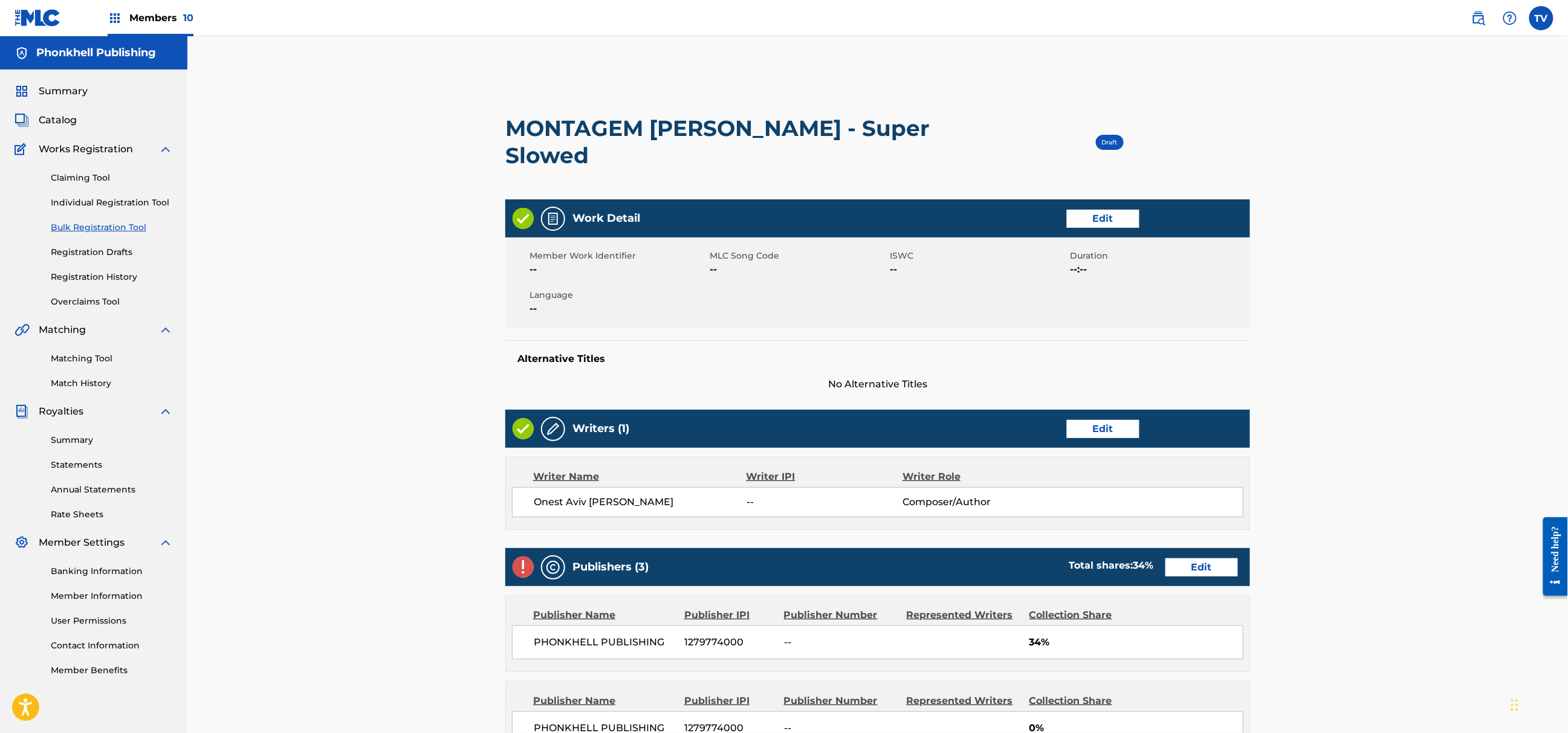
click at [1190, 559] on link "Edit" at bounding box center [1202, 567] width 73 height 18
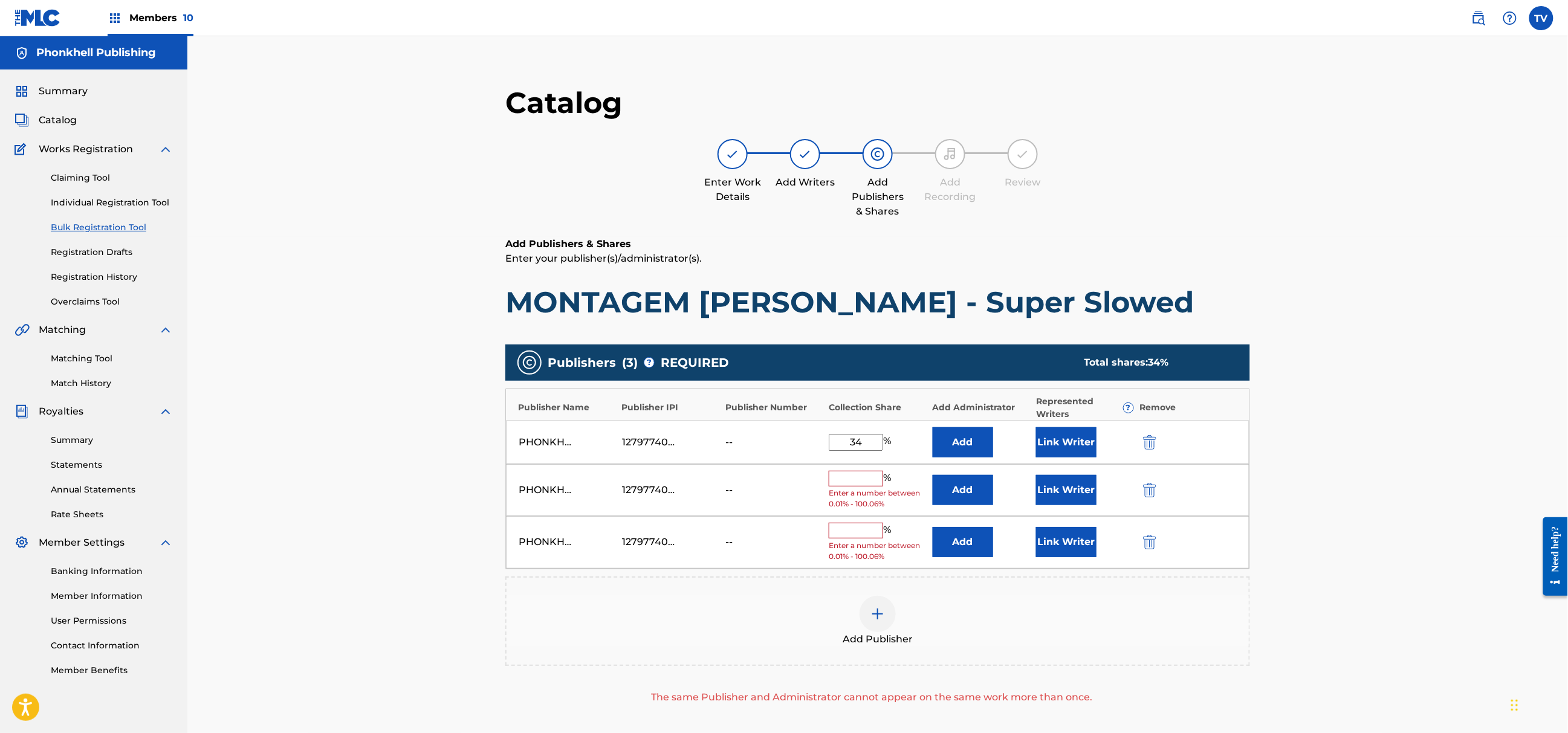
click at [1150, 495] on img "submit" at bounding box center [1150, 490] width 13 height 15
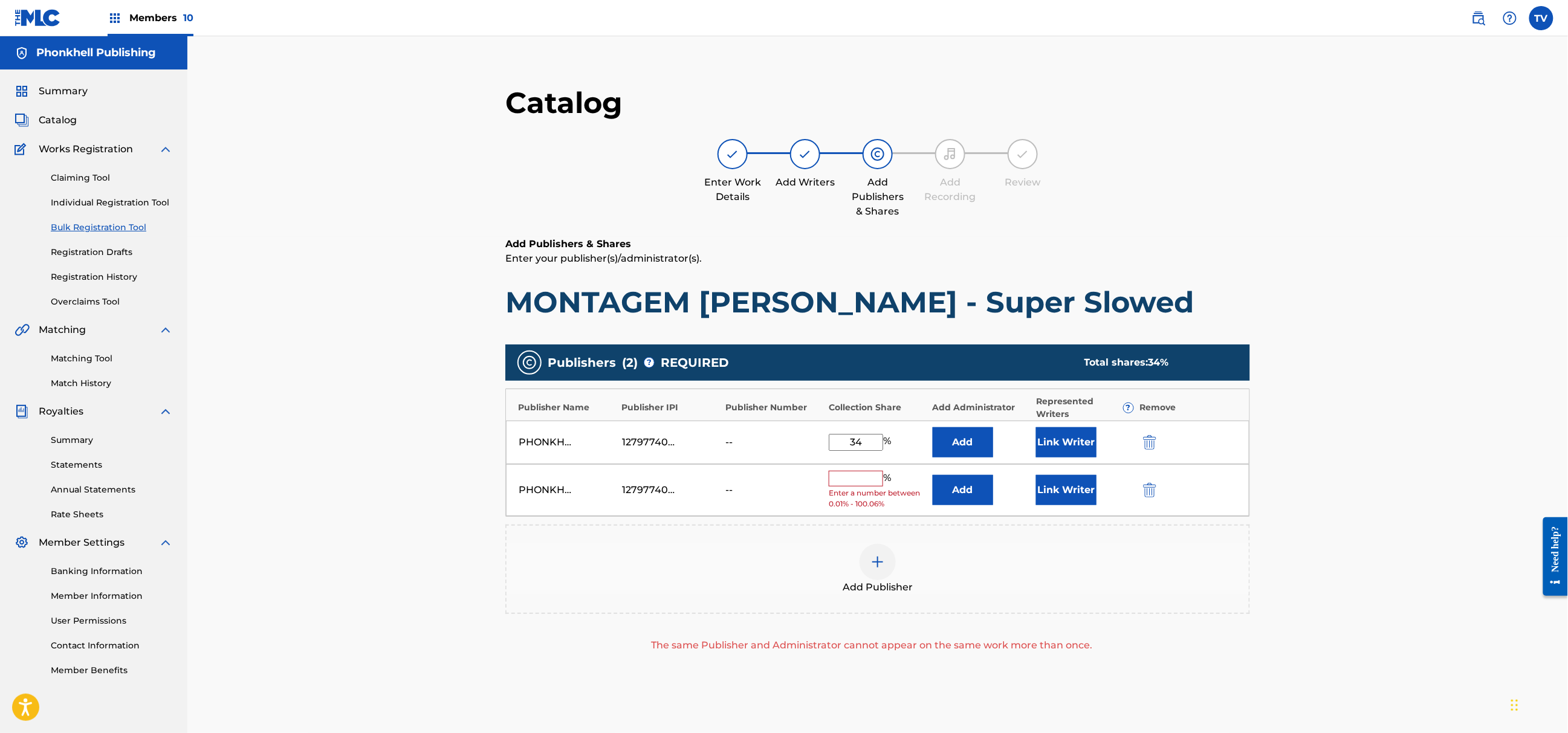
click at [1150, 494] on img "submit" at bounding box center [1150, 490] width 13 height 15
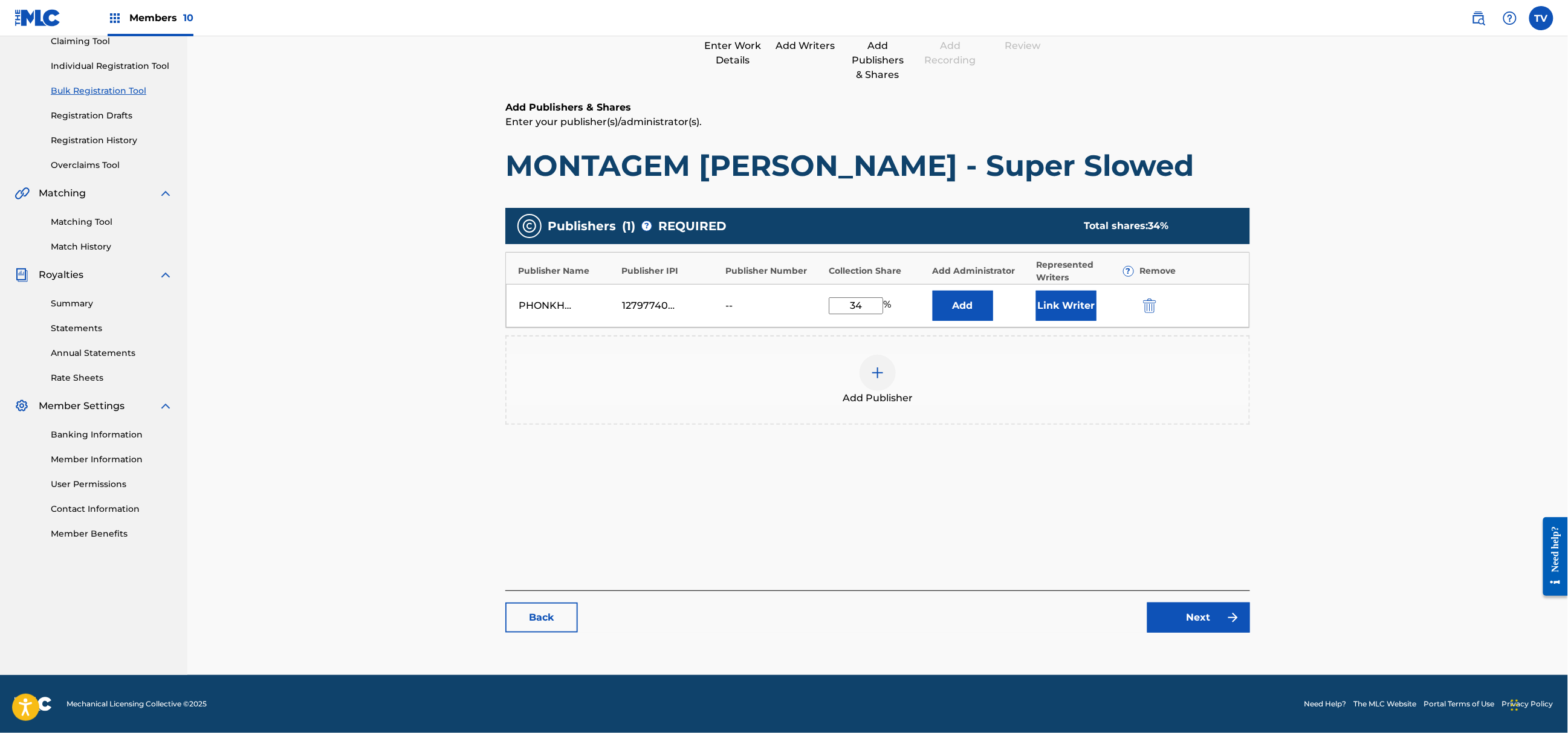
click at [1202, 616] on link "Next" at bounding box center [1199, 617] width 103 height 30
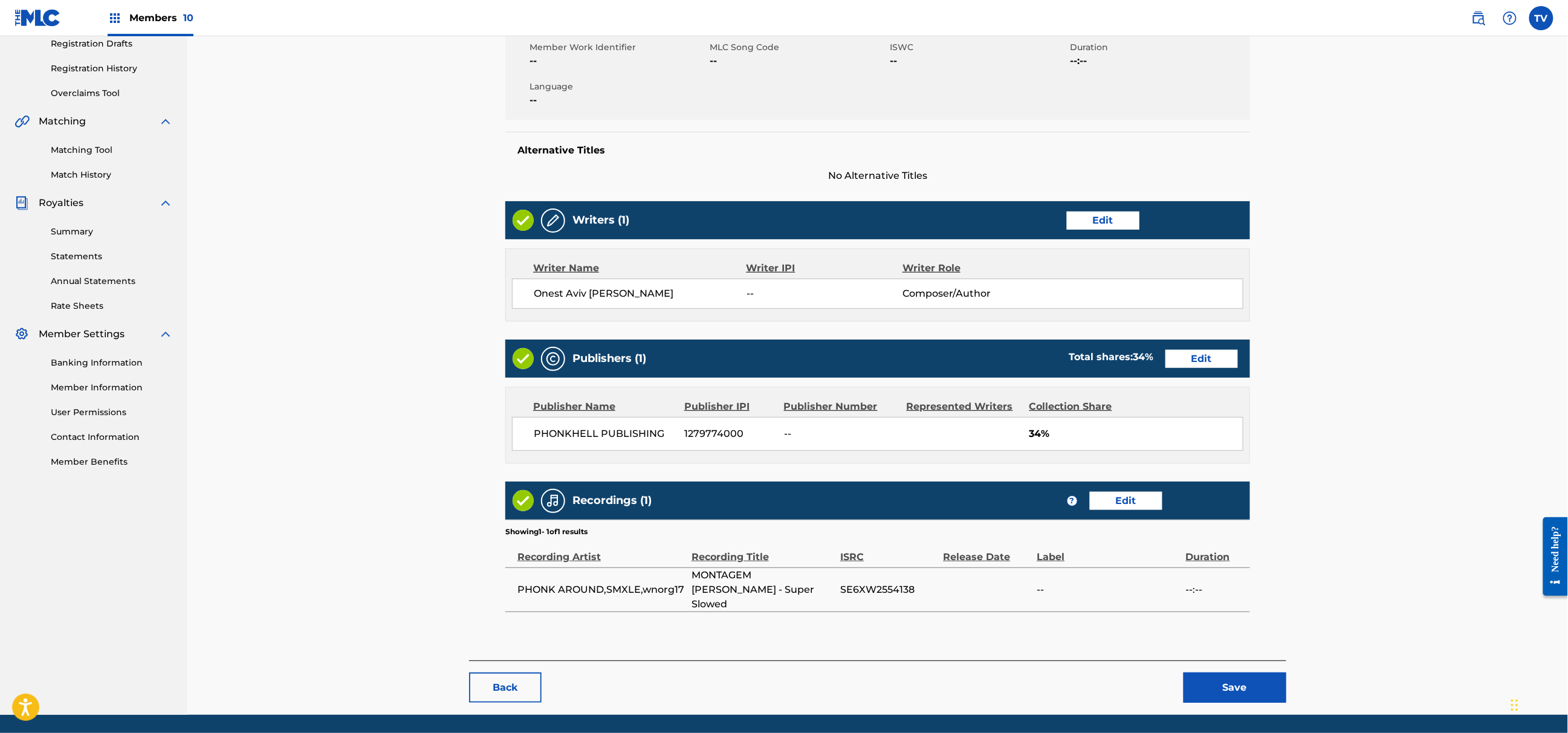
click at [1256, 673] on button "Save" at bounding box center [1235, 687] width 103 height 30
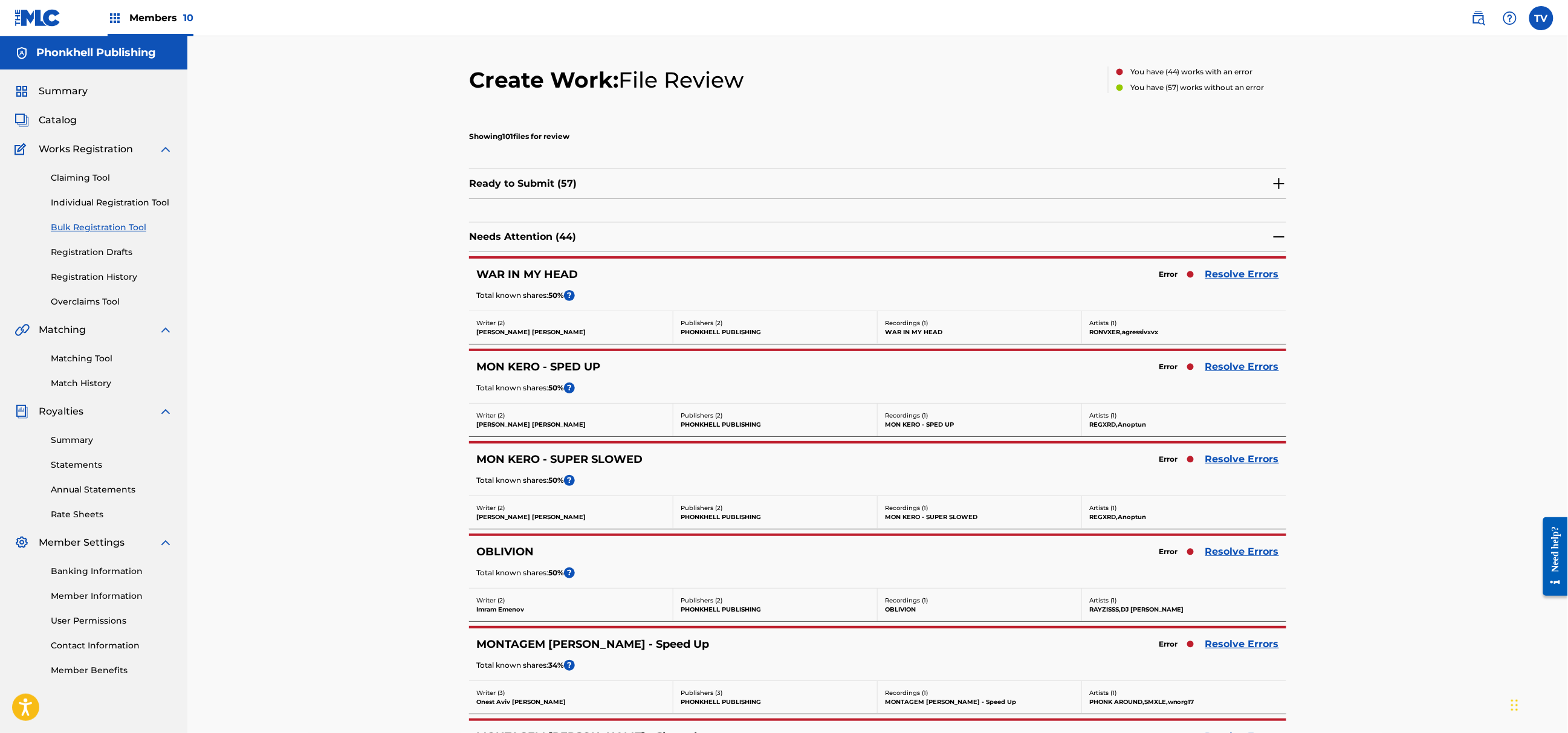
click at [1236, 547] on link "Resolve Errors" at bounding box center [1243, 552] width 74 height 15
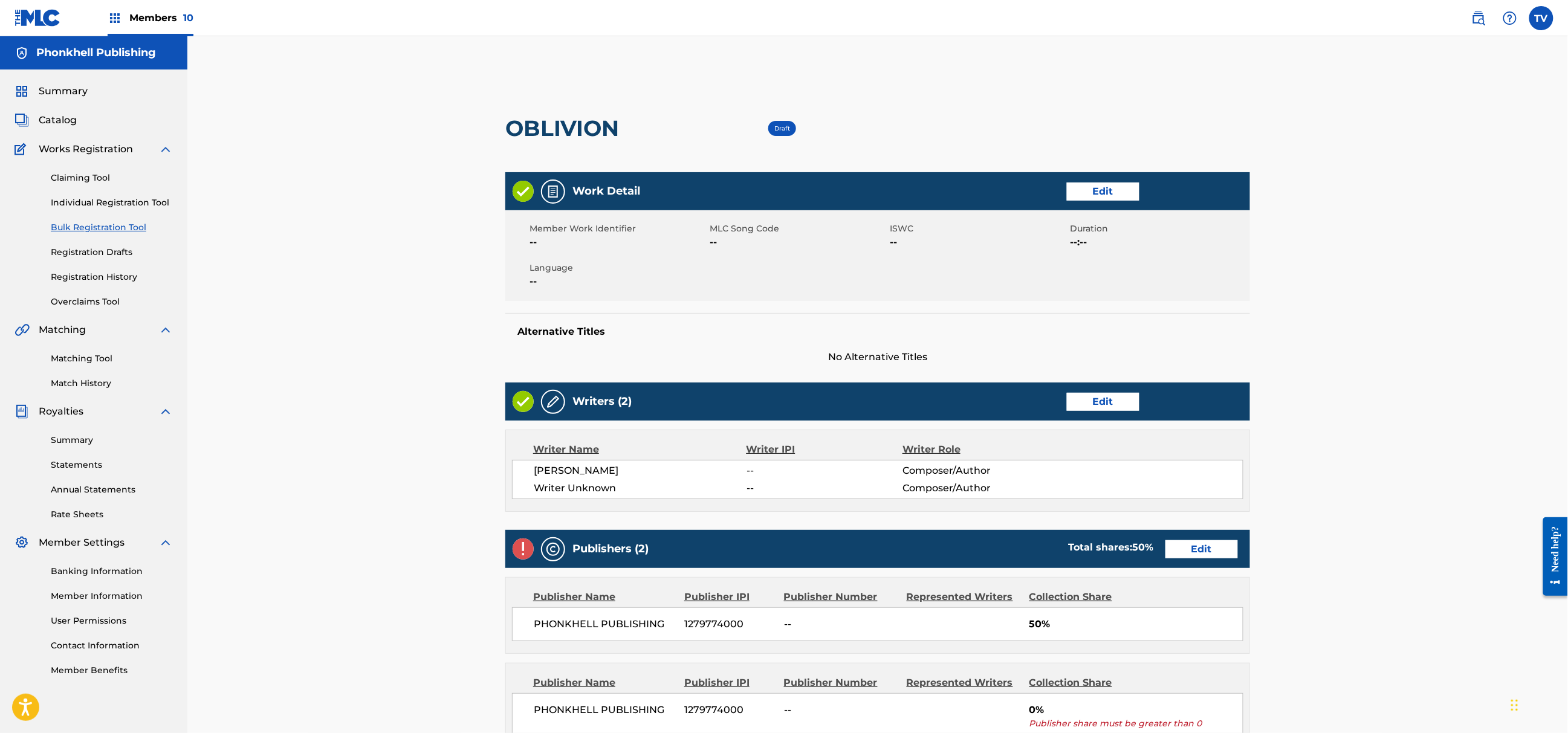
click at [1092, 401] on link "Edit" at bounding box center [1103, 402] width 73 height 18
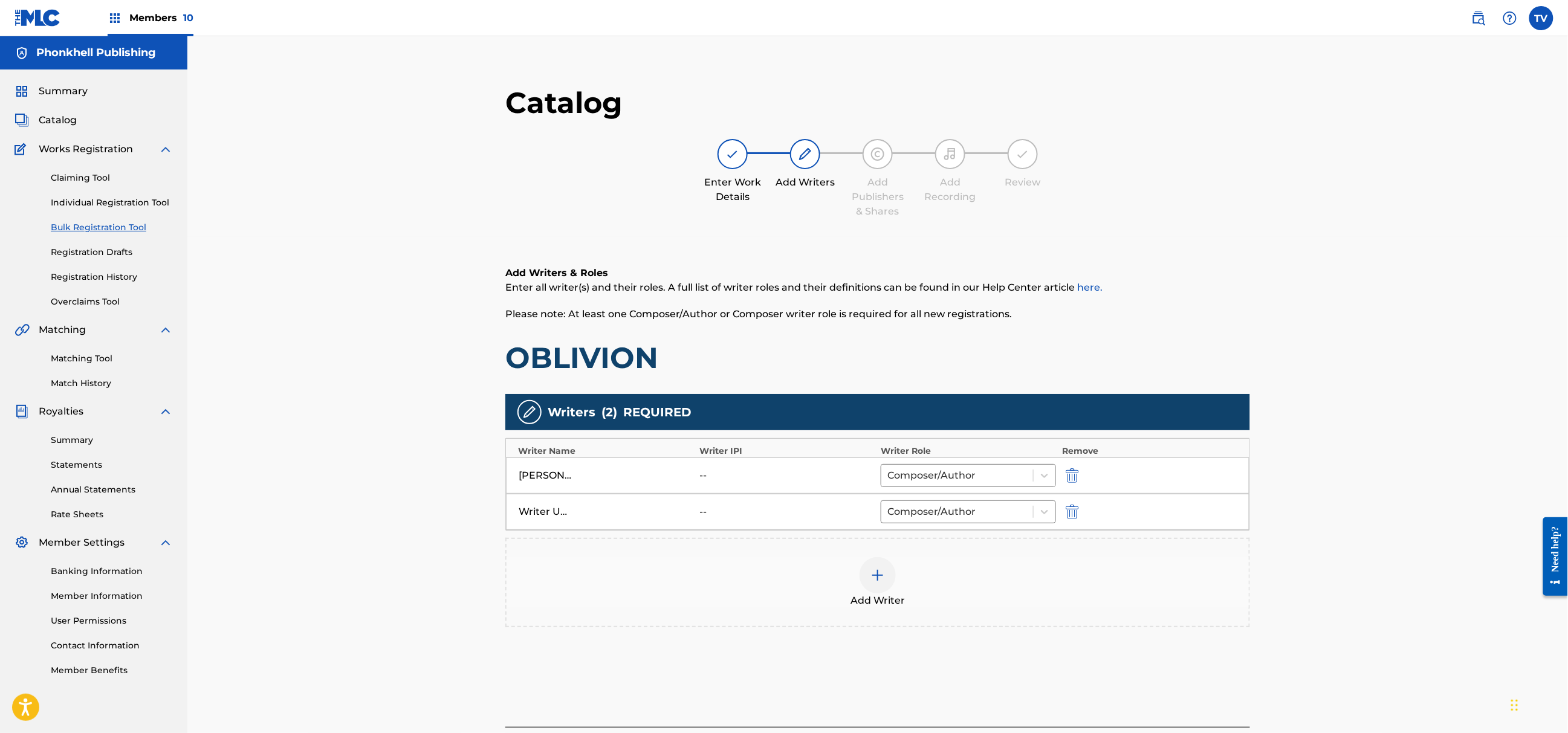
click at [1072, 508] on img "submit" at bounding box center [1072, 512] width 13 height 15
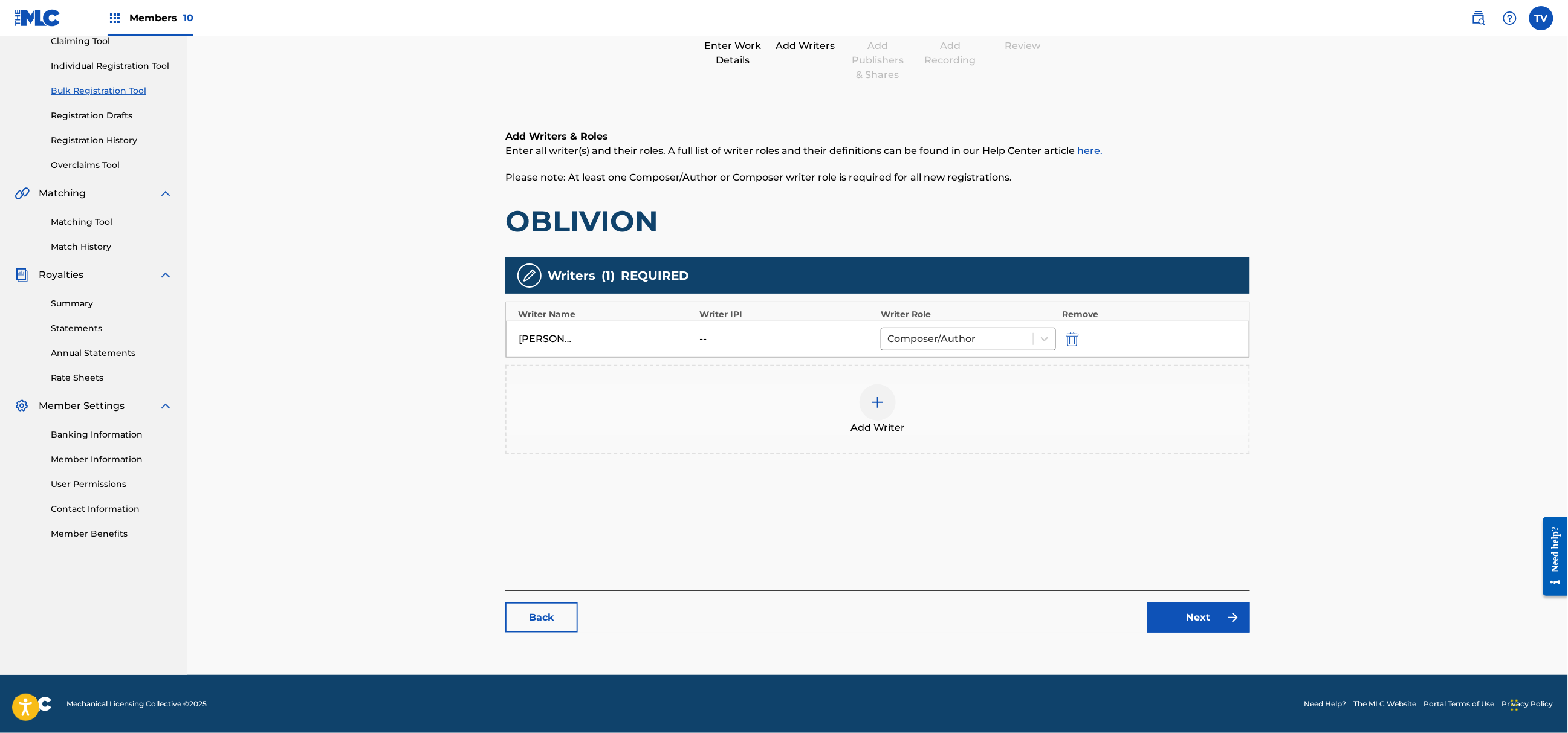
click at [1195, 609] on link "Next" at bounding box center [1199, 617] width 103 height 30
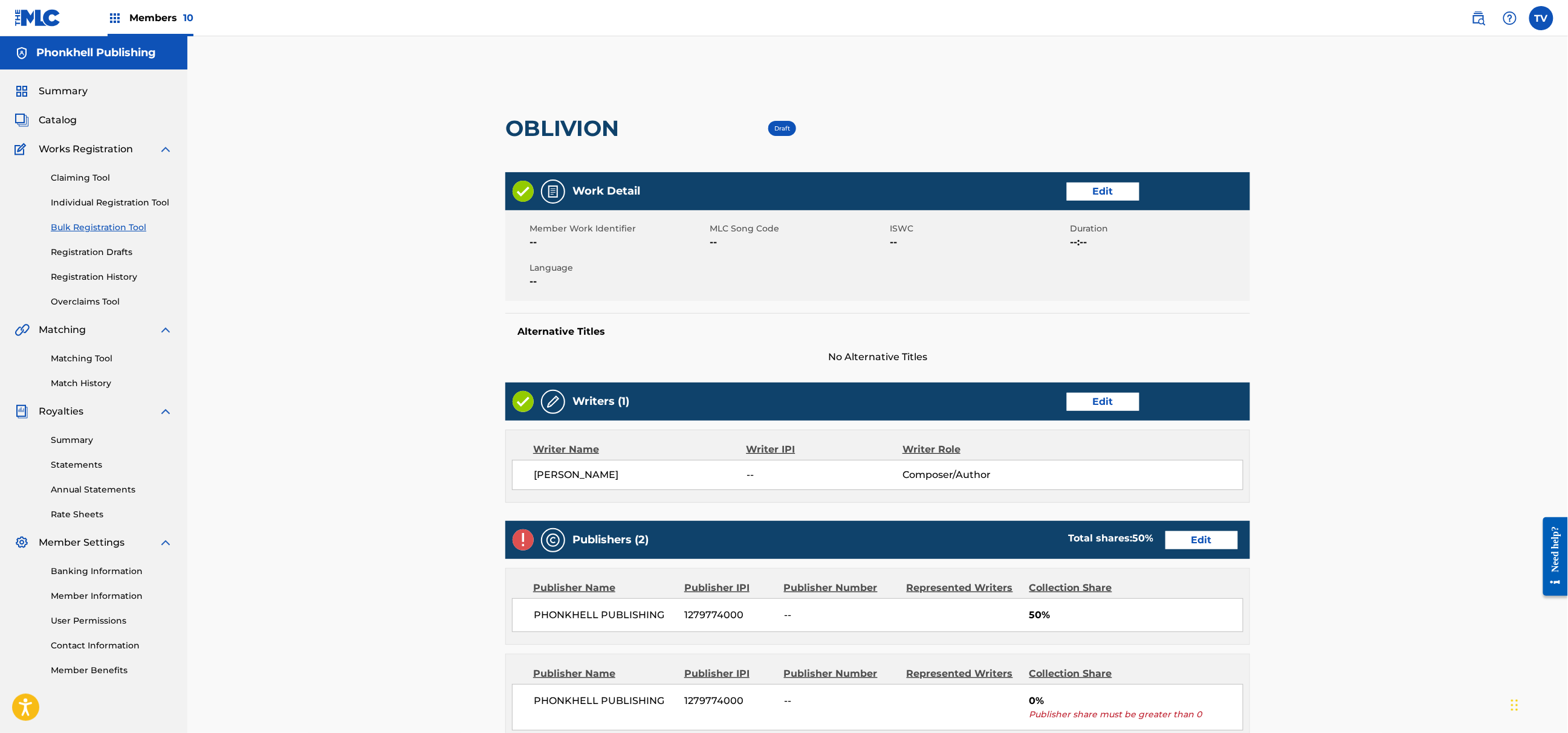
click at [1196, 552] on div "Publishers (2) Total shares: 50 % Edit" at bounding box center [878, 540] width 745 height 38
click at [1196, 550] on link "Edit" at bounding box center [1202, 540] width 73 height 18
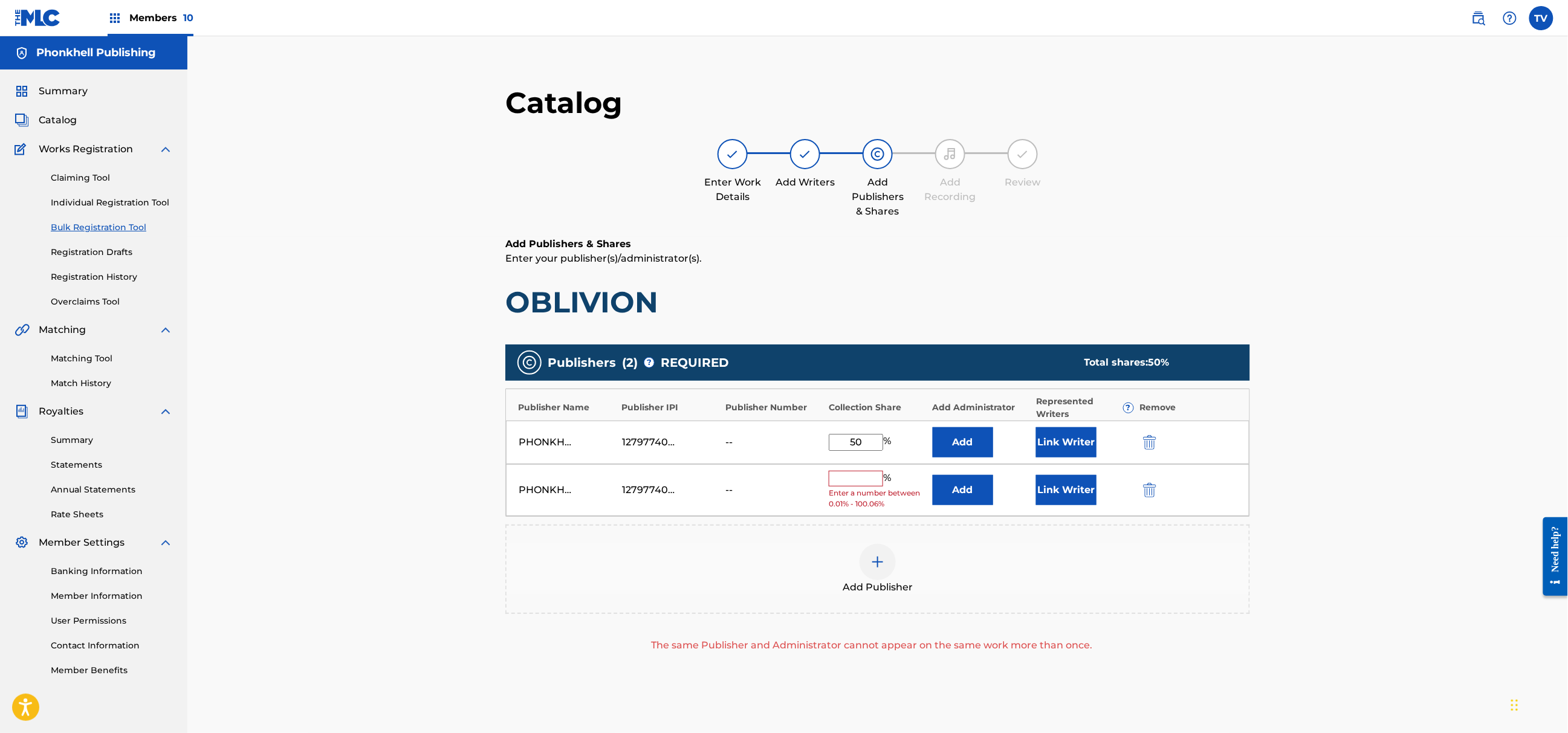
click at [1196, 550] on div "Add Publisher" at bounding box center [878, 569] width 743 height 51
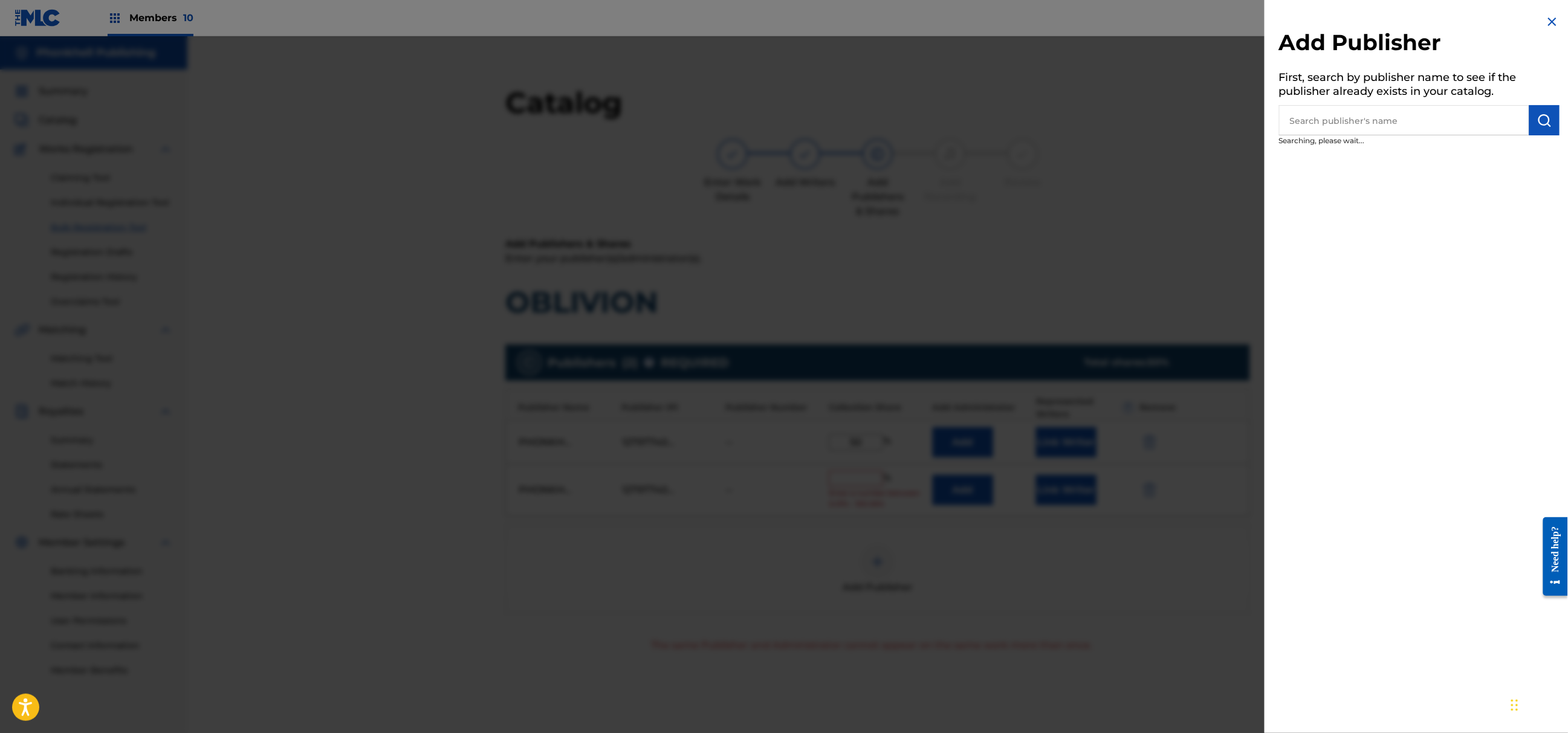
click at [1190, 544] on div at bounding box center [784, 402] width 1568 height 733
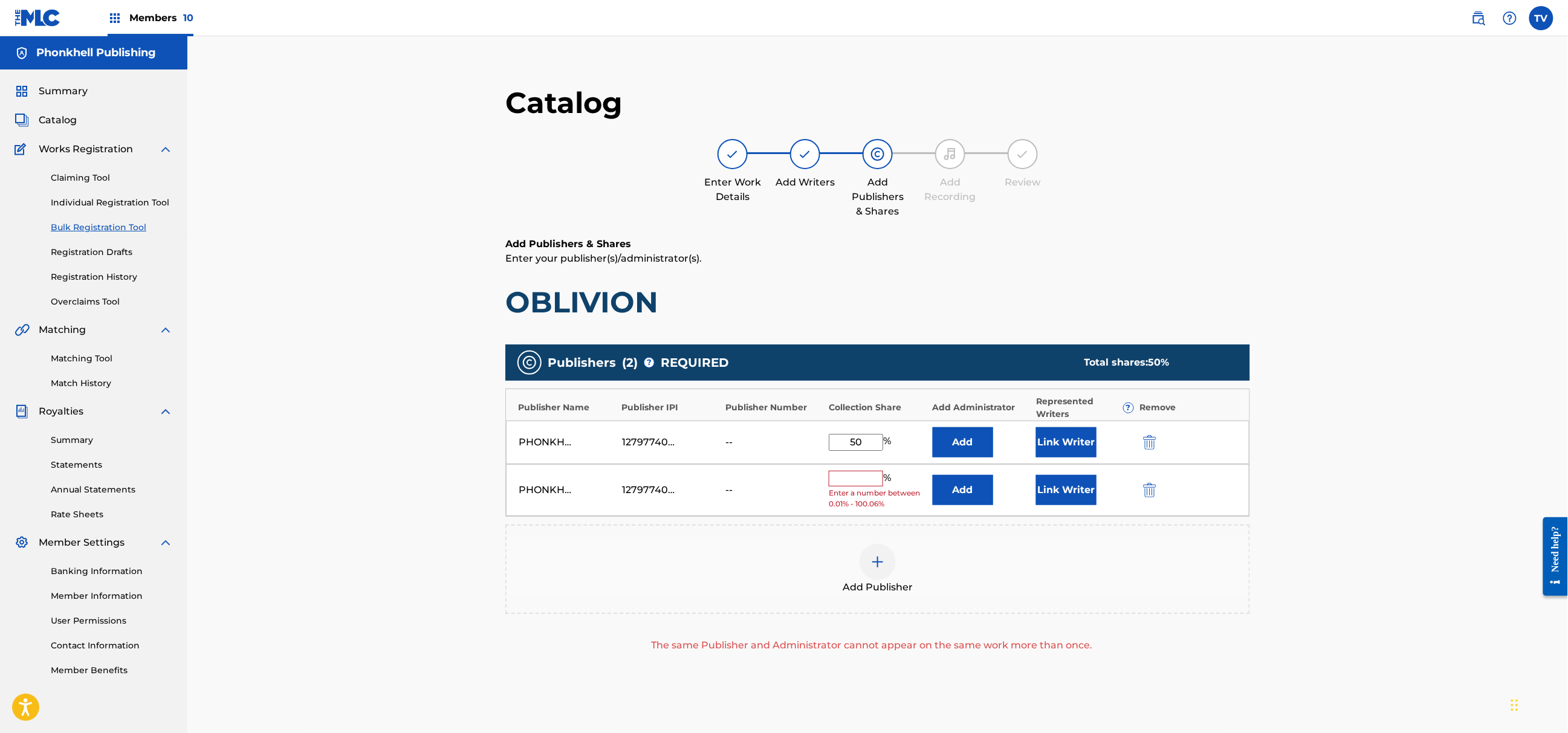
click at [1151, 495] on img "submit" at bounding box center [1150, 490] width 13 height 15
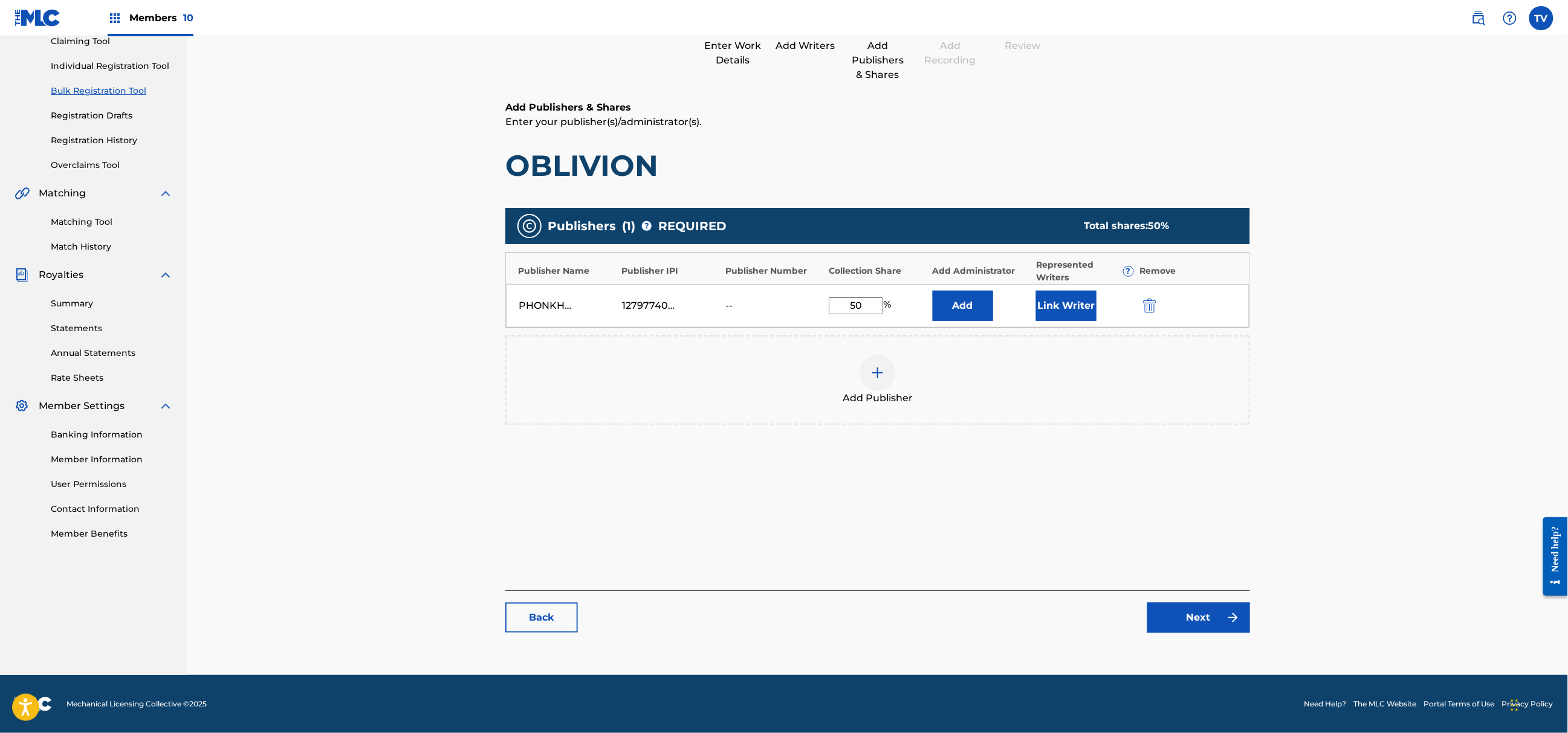
click at [1220, 616] on link "Next" at bounding box center [1199, 617] width 103 height 30
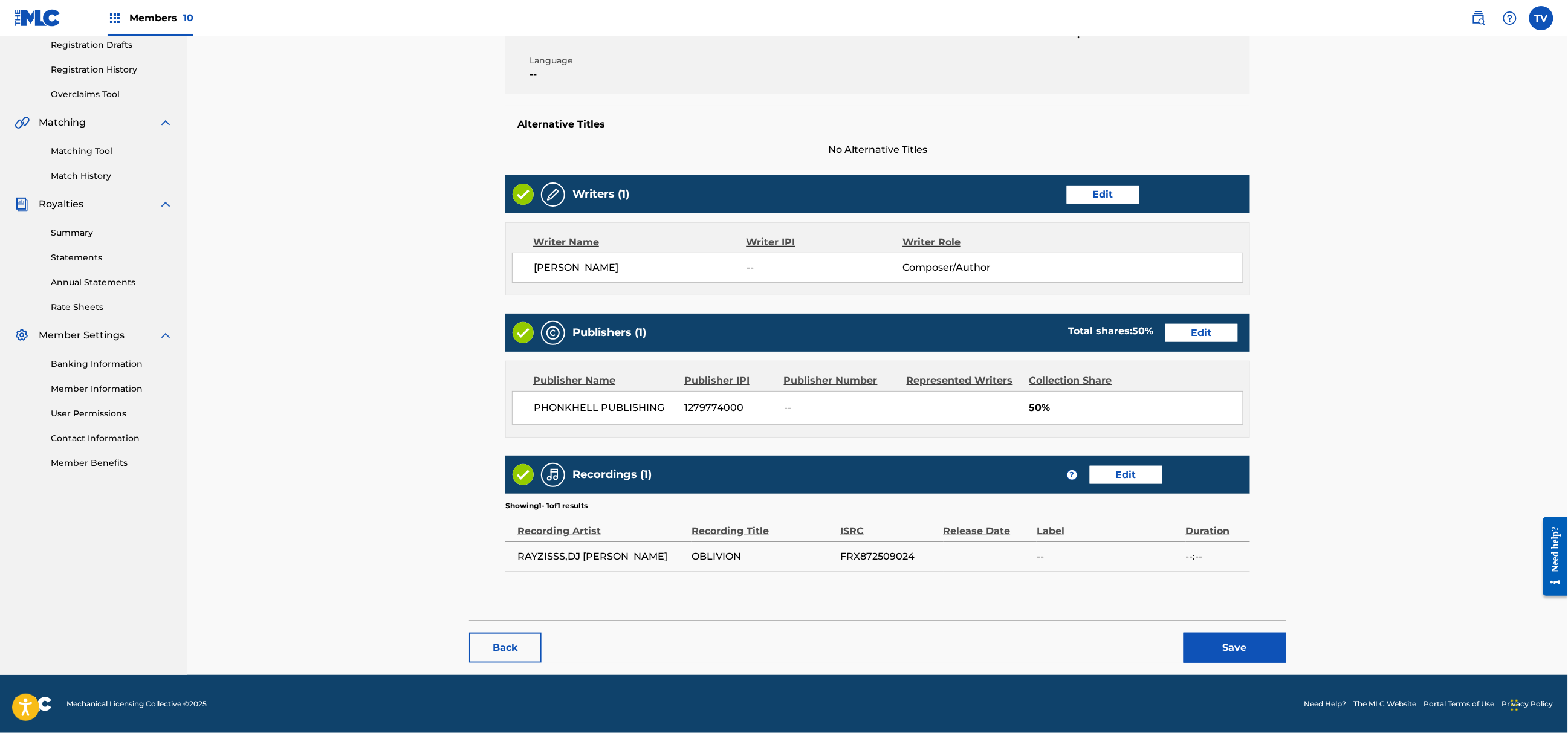
click at [1246, 639] on button "Save" at bounding box center [1235, 648] width 103 height 30
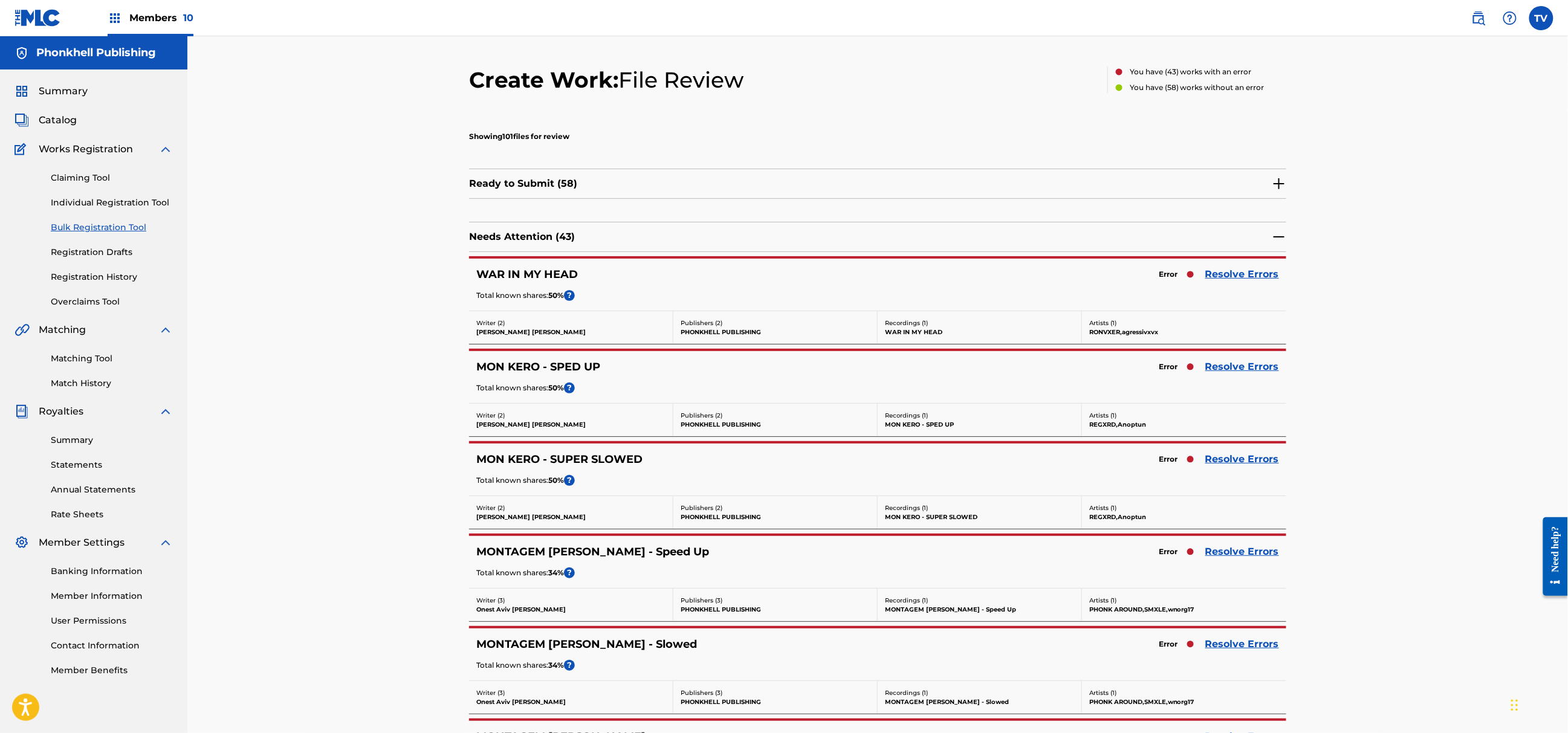
click at [1239, 550] on link "Resolve Errors" at bounding box center [1243, 552] width 74 height 15
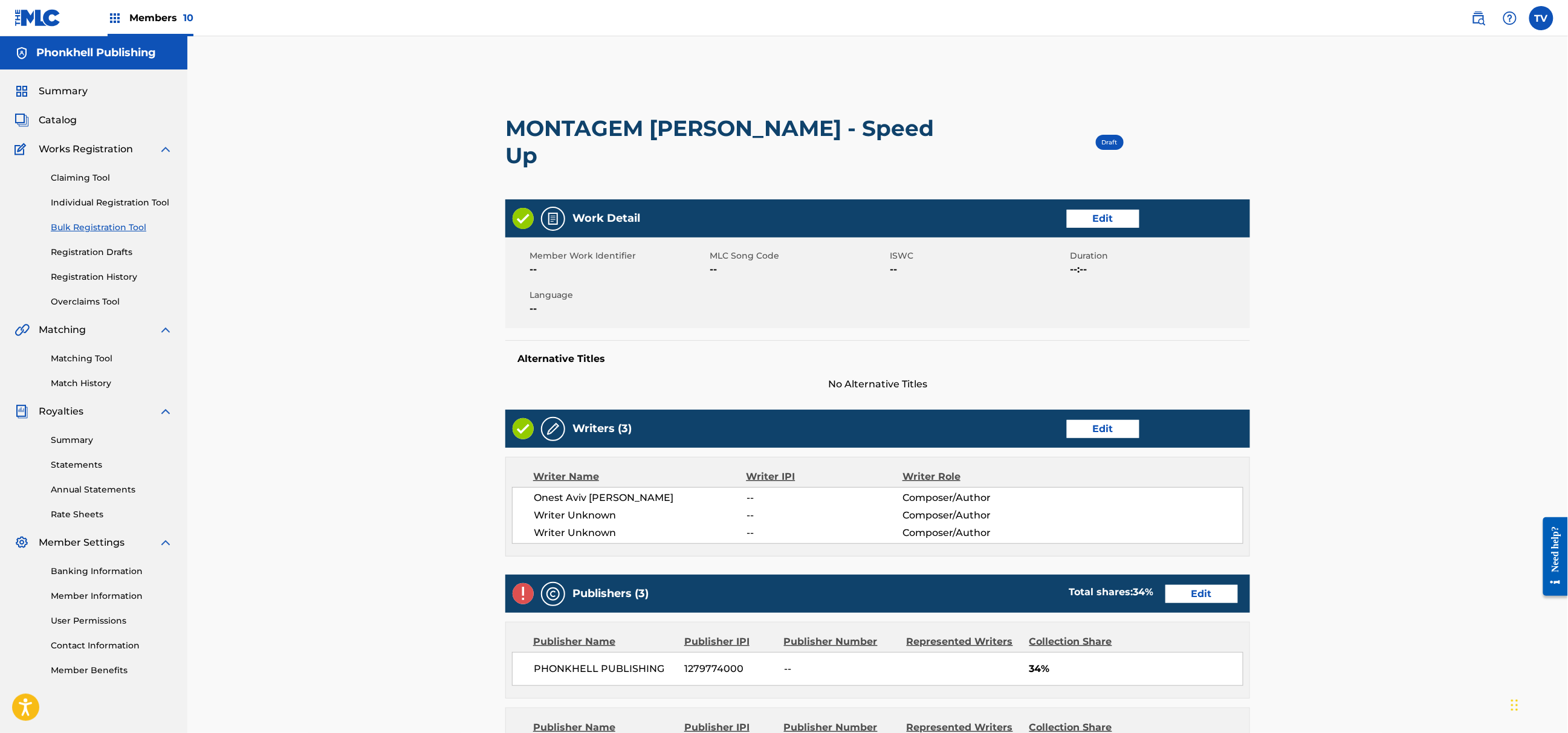
click at [1087, 420] on link "Edit" at bounding box center [1103, 429] width 73 height 18
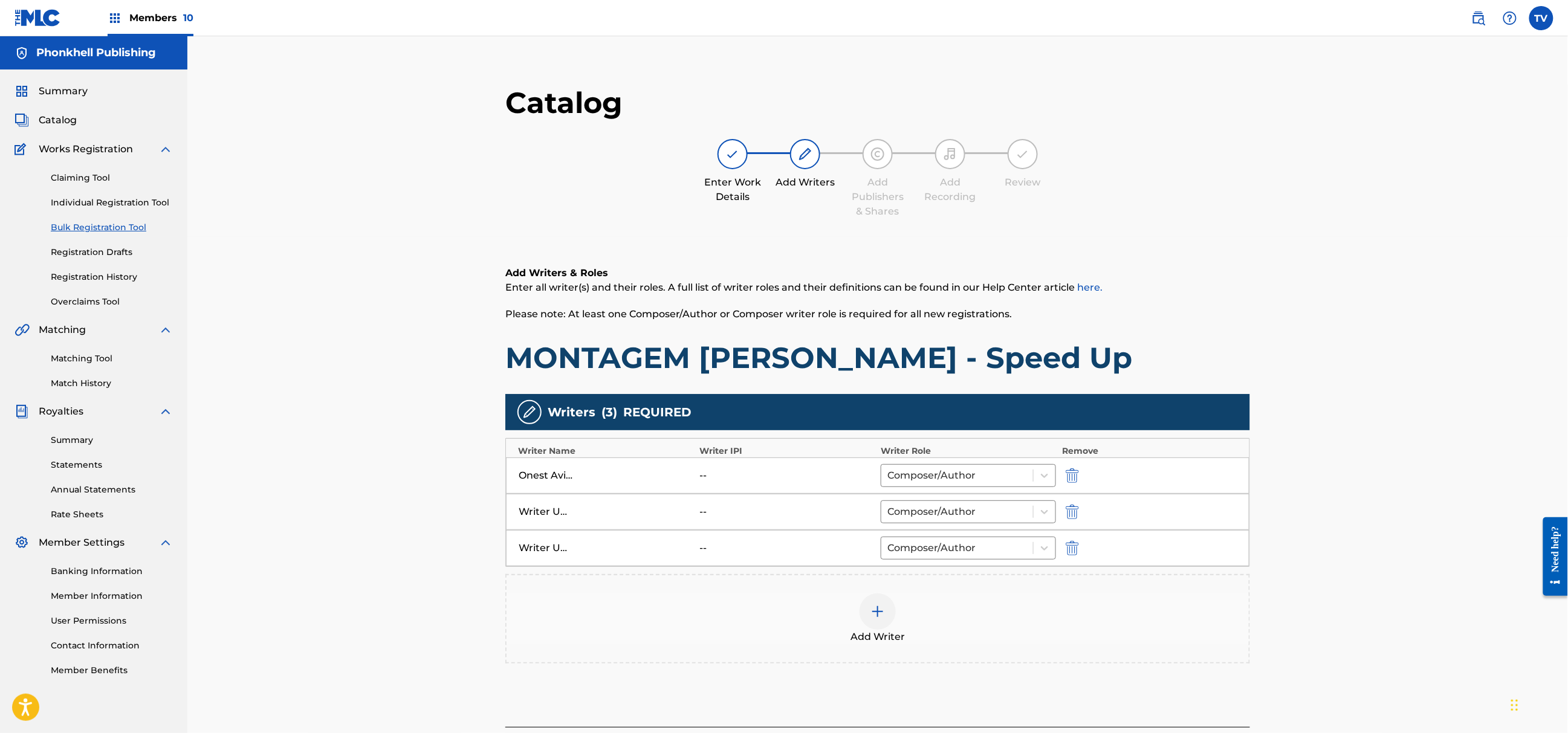
click at [1071, 508] on img "submit" at bounding box center [1072, 512] width 13 height 15
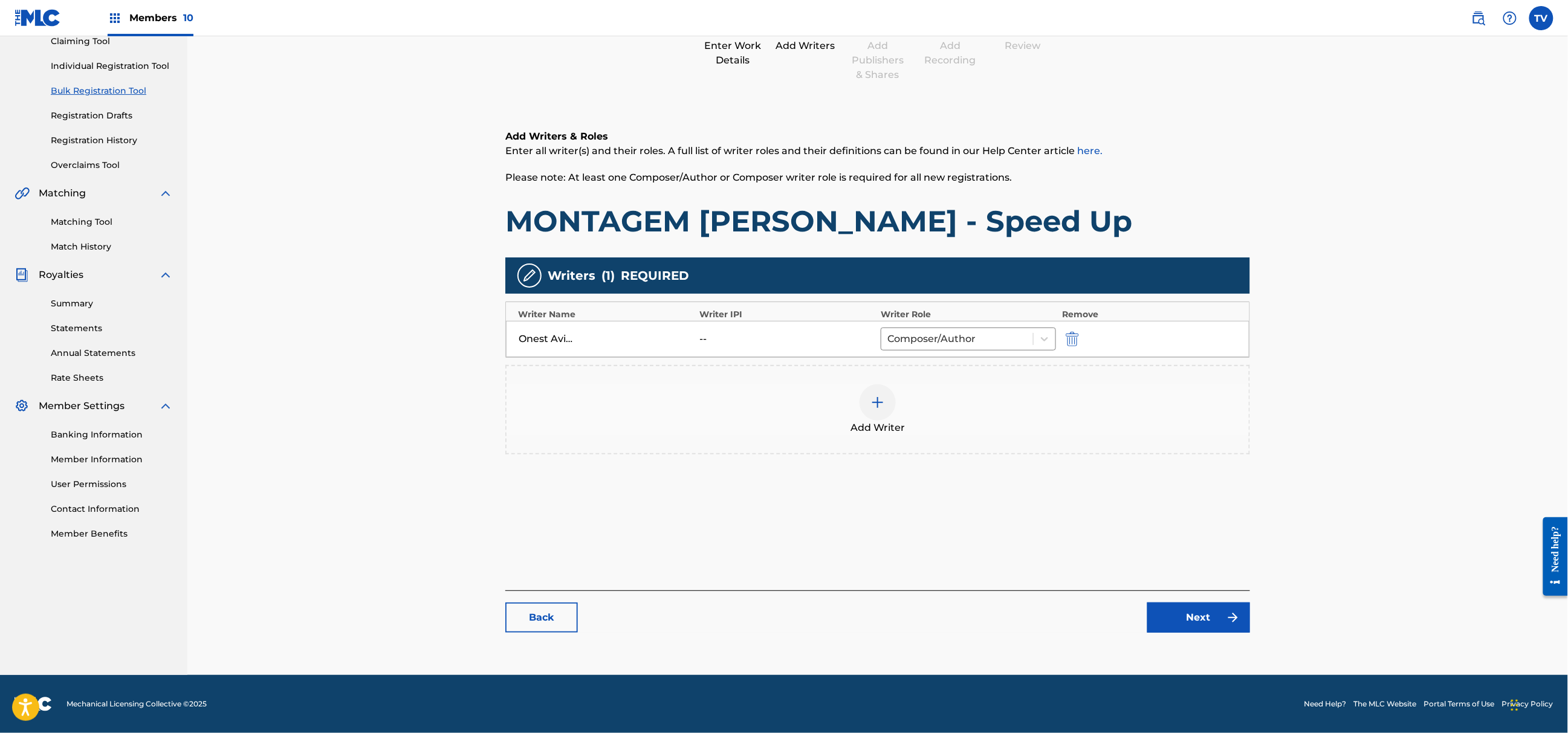
click at [1208, 615] on link "Next" at bounding box center [1199, 617] width 103 height 30
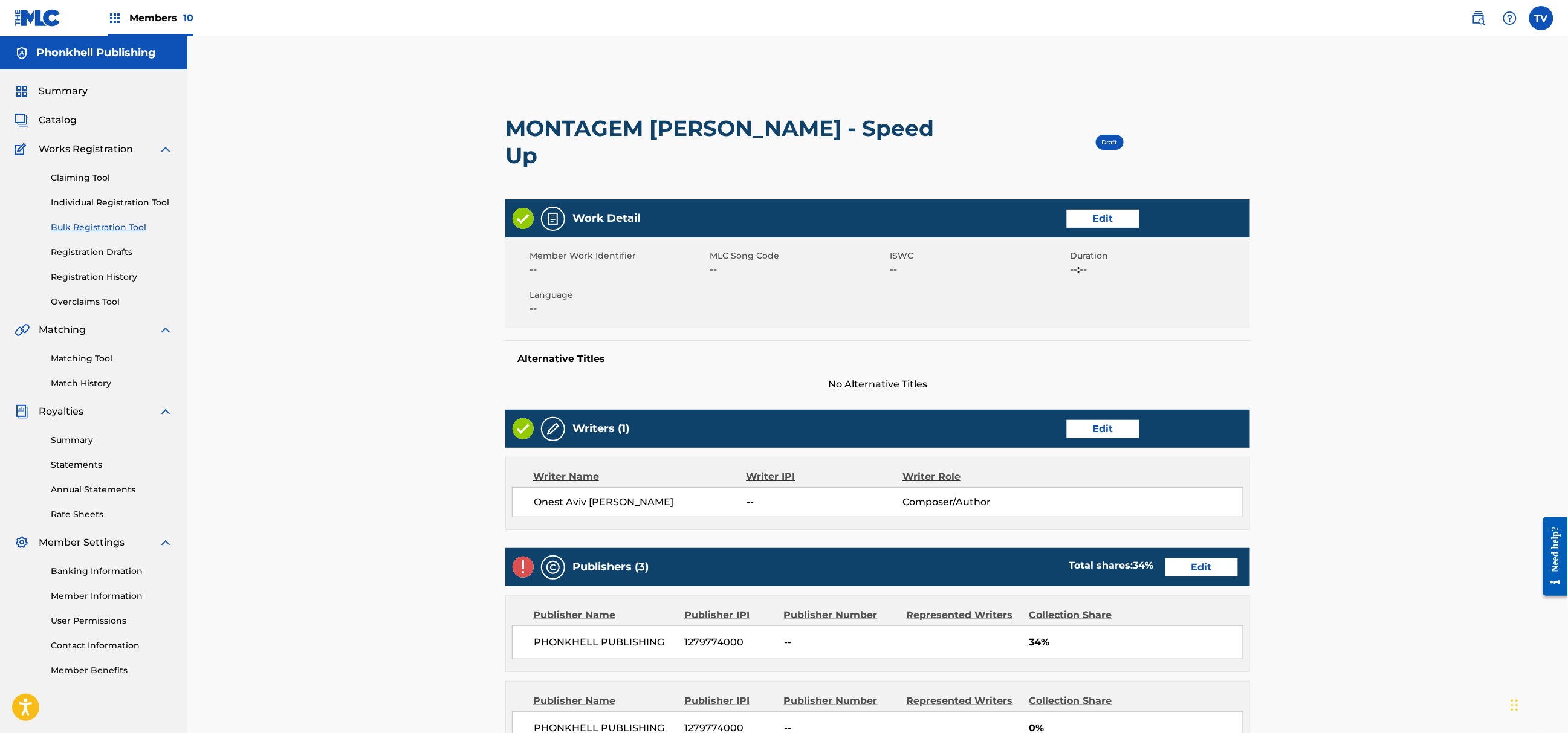
click at [1195, 548] on div "Publishers (3) Total shares: 34 % Edit" at bounding box center [878, 567] width 745 height 38
click at [1198, 559] on link "Edit" at bounding box center [1202, 567] width 73 height 18
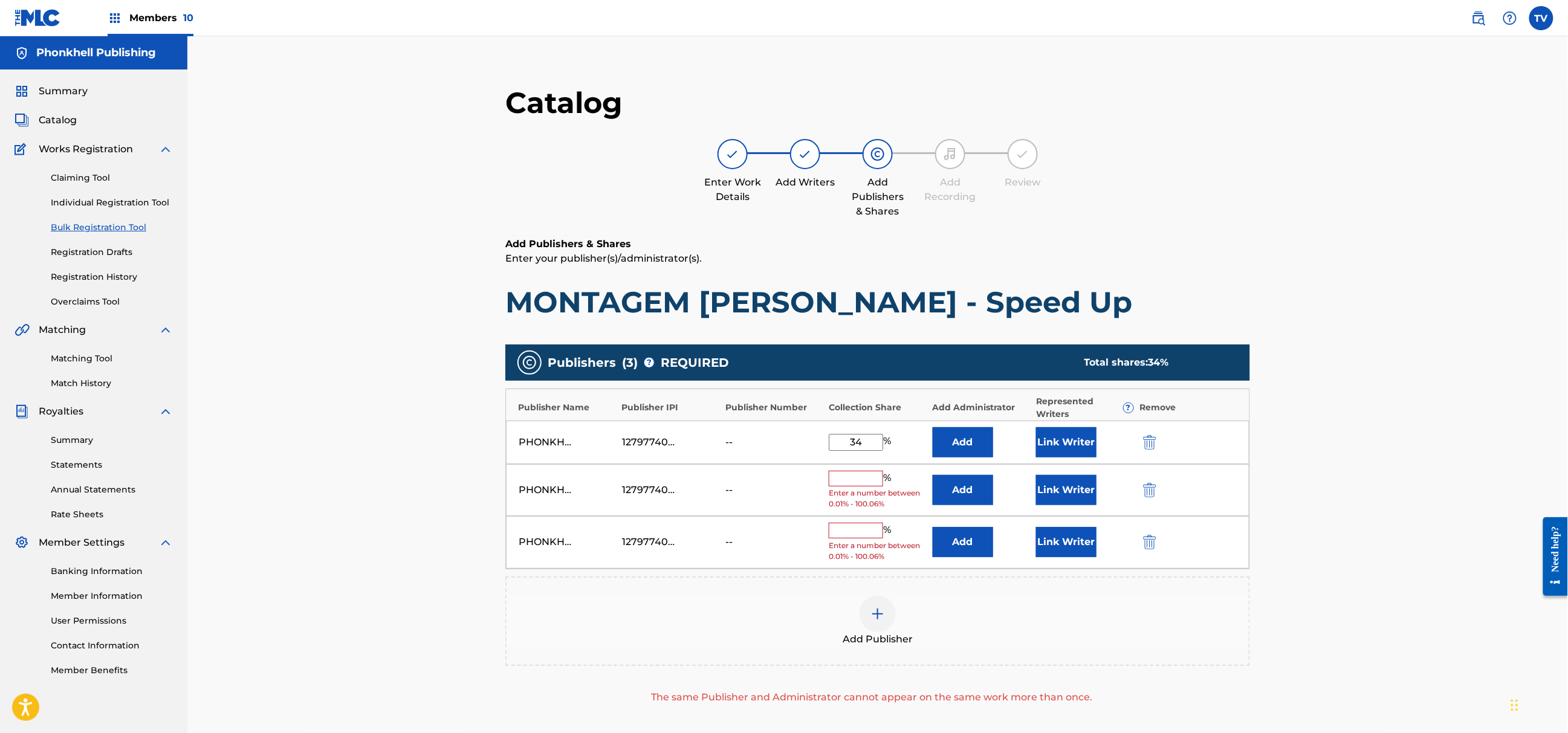
click at [1149, 488] on img "submit" at bounding box center [1150, 490] width 13 height 15
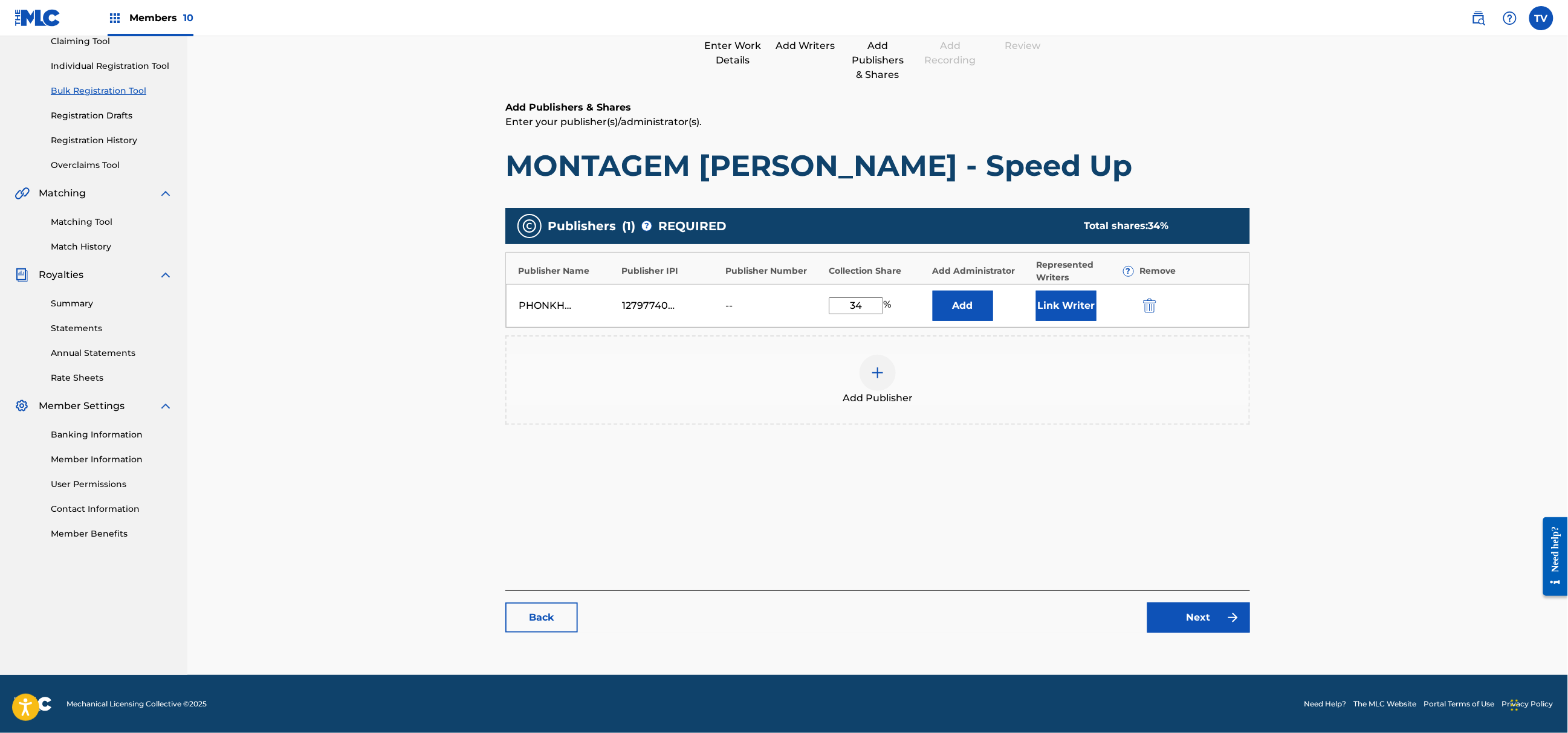
click at [1197, 632] on link "Next" at bounding box center [1199, 617] width 103 height 30
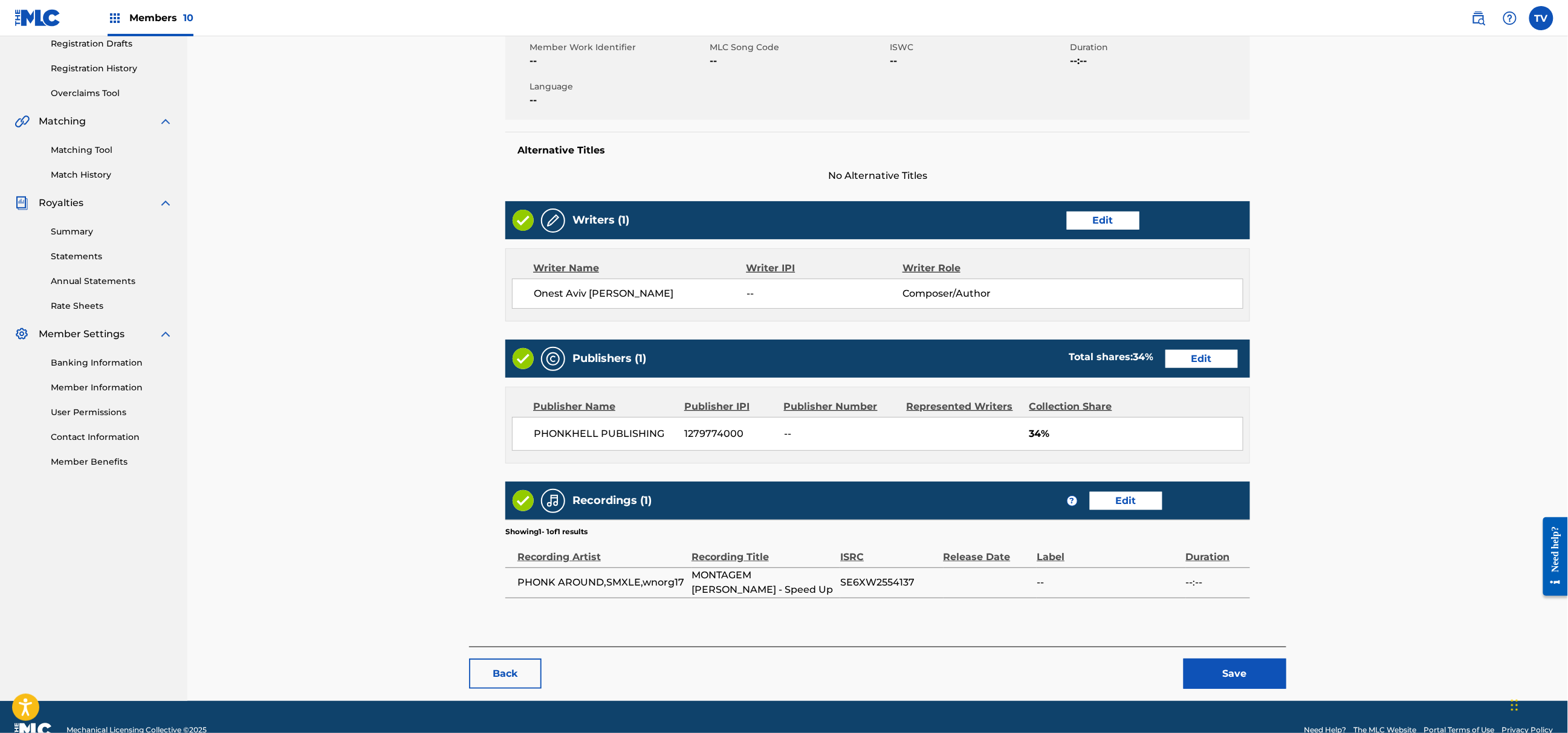
click at [1222, 659] on button "Save" at bounding box center [1235, 674] width 103 height 30
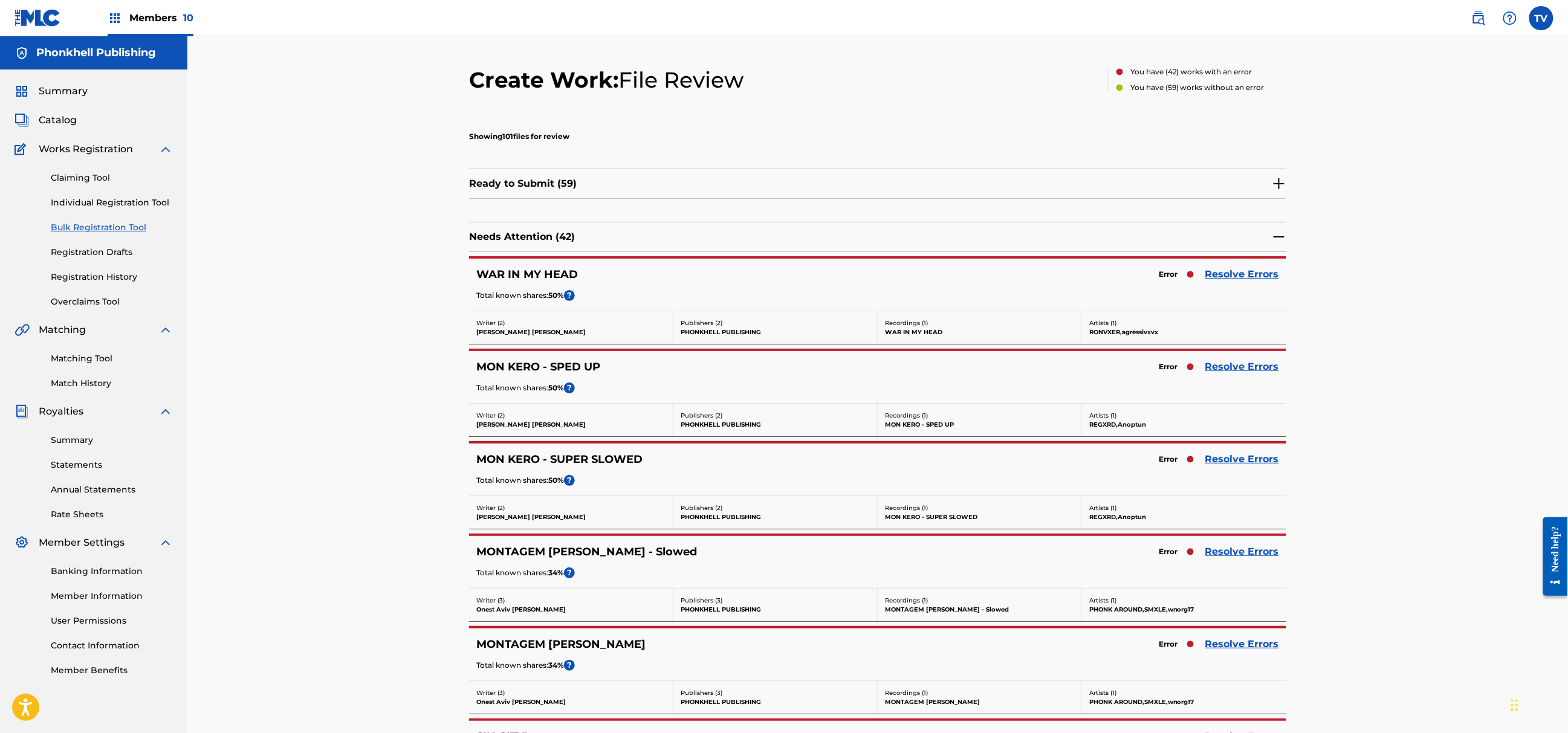
click at [1233, 646] on link "Resolve Errors" at bounding box center [1243, 644] width 74 height 15
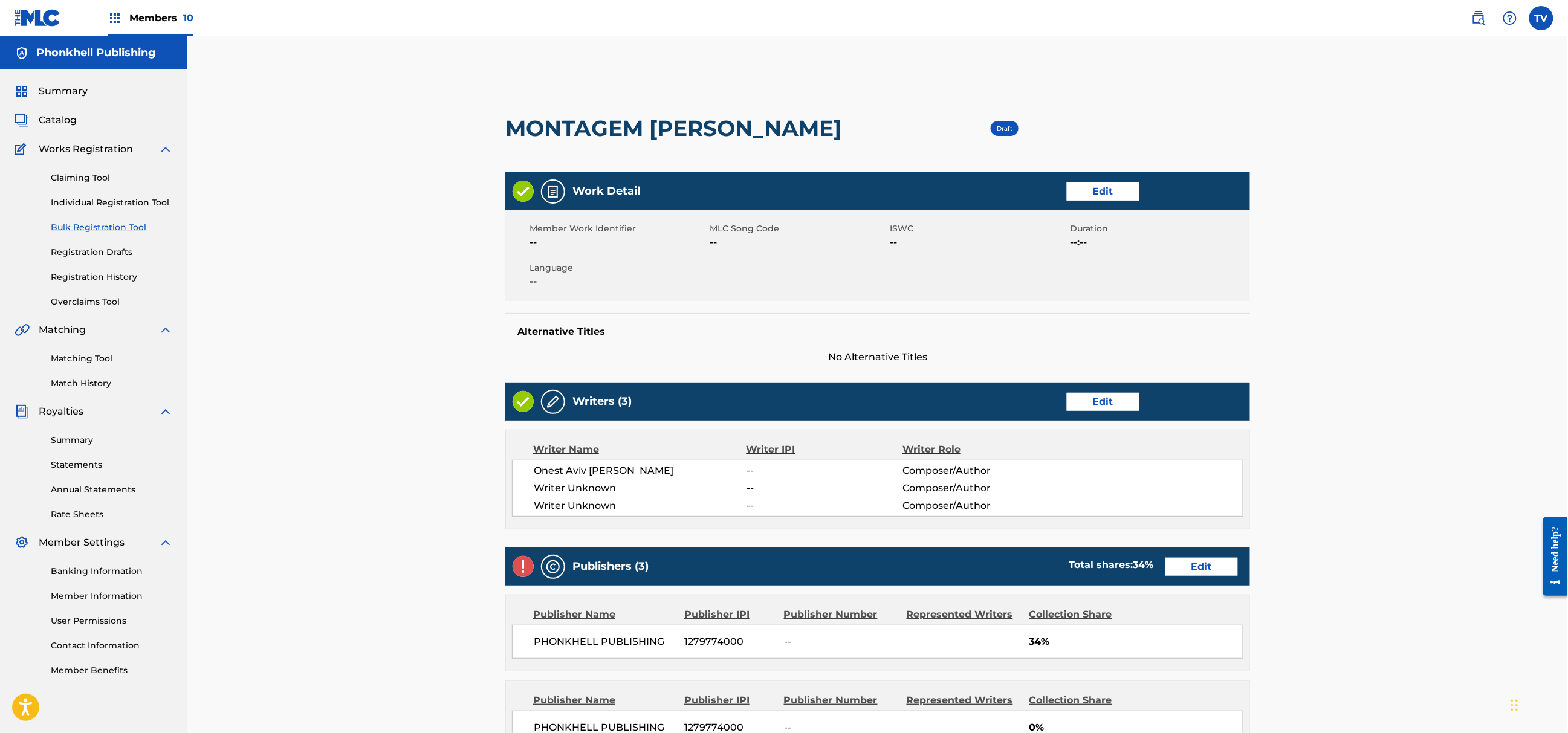
click at [1097, 409] on link "Edit" at bounding box center [1103, 402] width 73 height 18
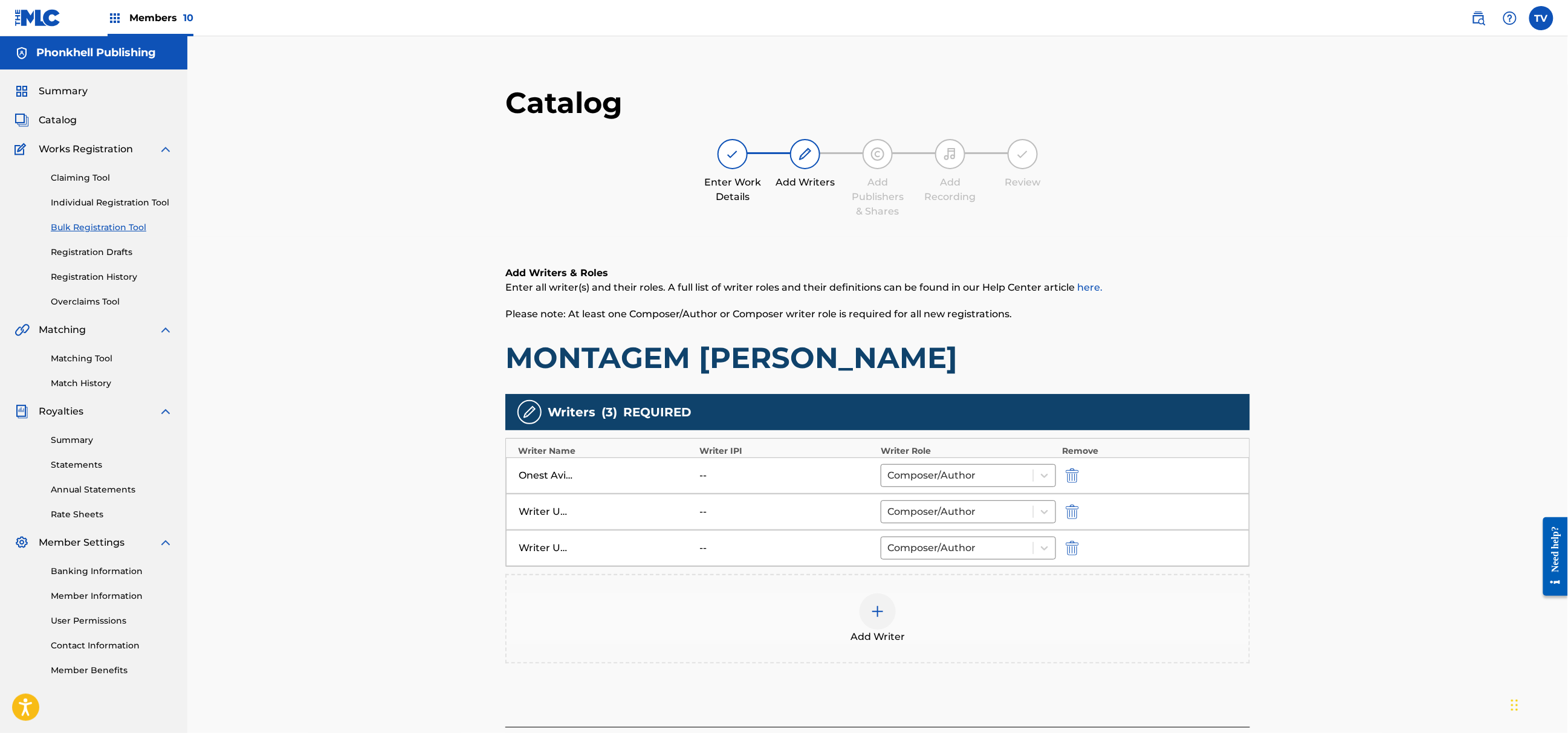
click at [1074, 514] on img "submit" at bounding box center [1072, 512] width 13 height 15
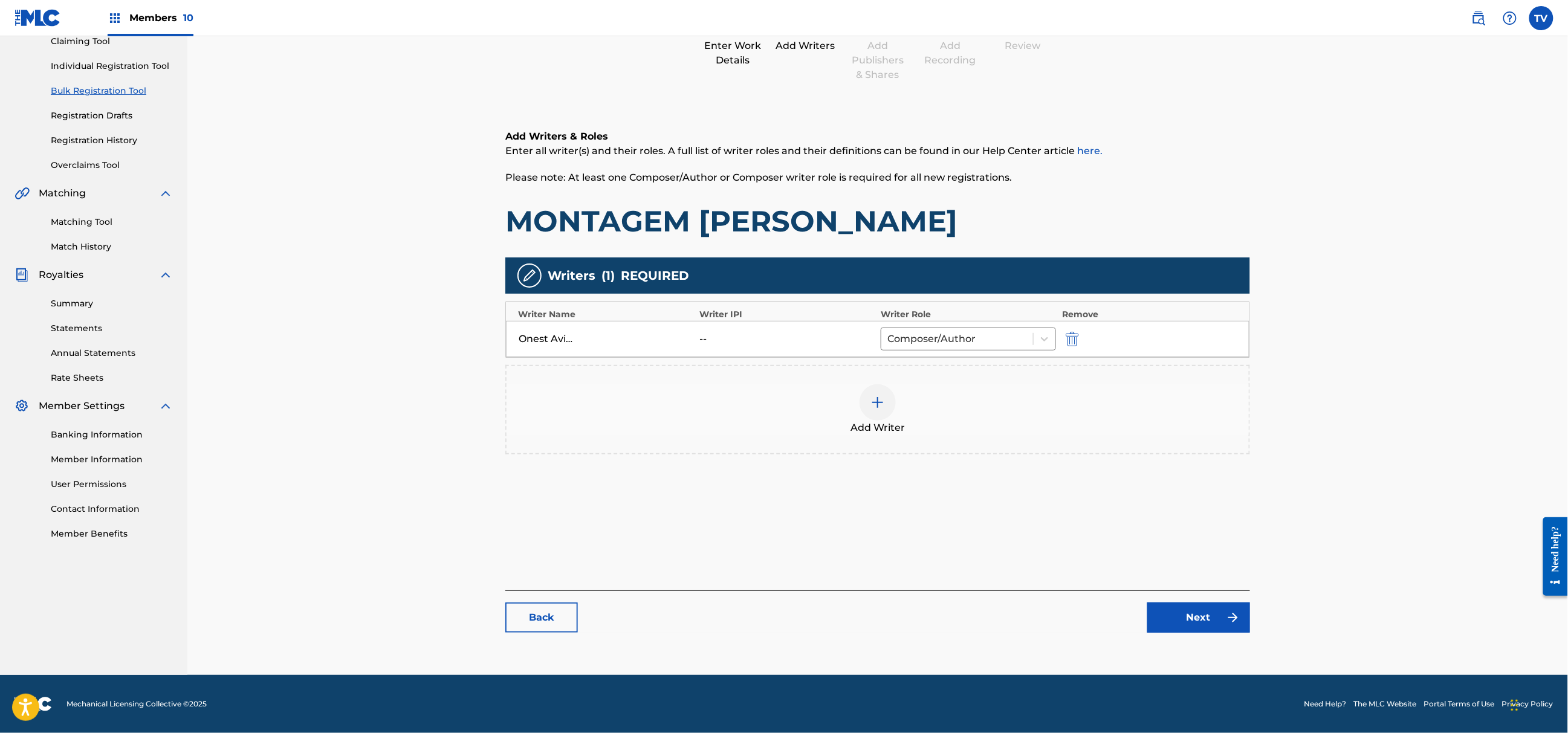
click at [1188, 613] on link "Next" at bounding box center [1199, 617] width 103 height 30
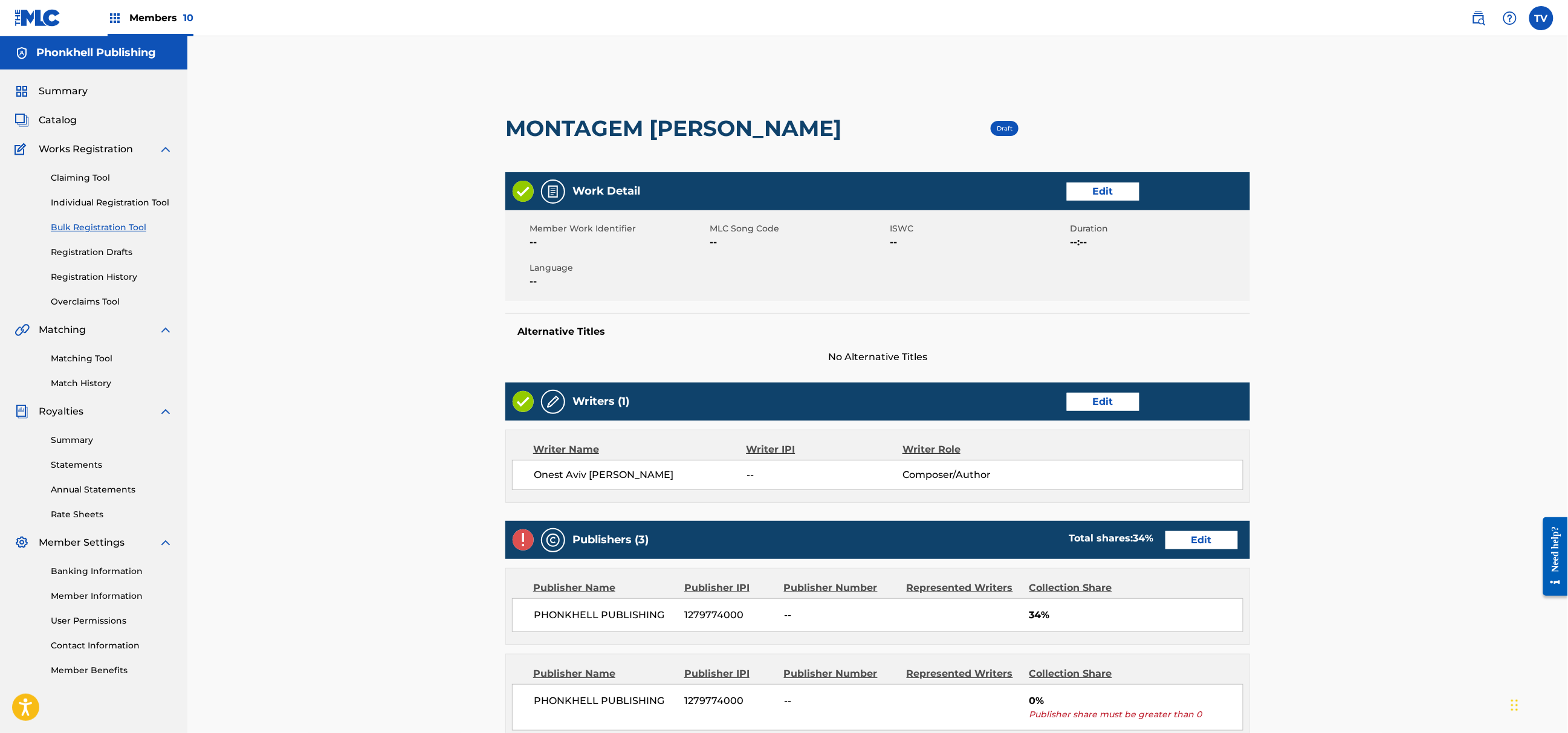
click at [1183, 549] on link "Edit" at bounding box center [1202, 540] width 73 height 18
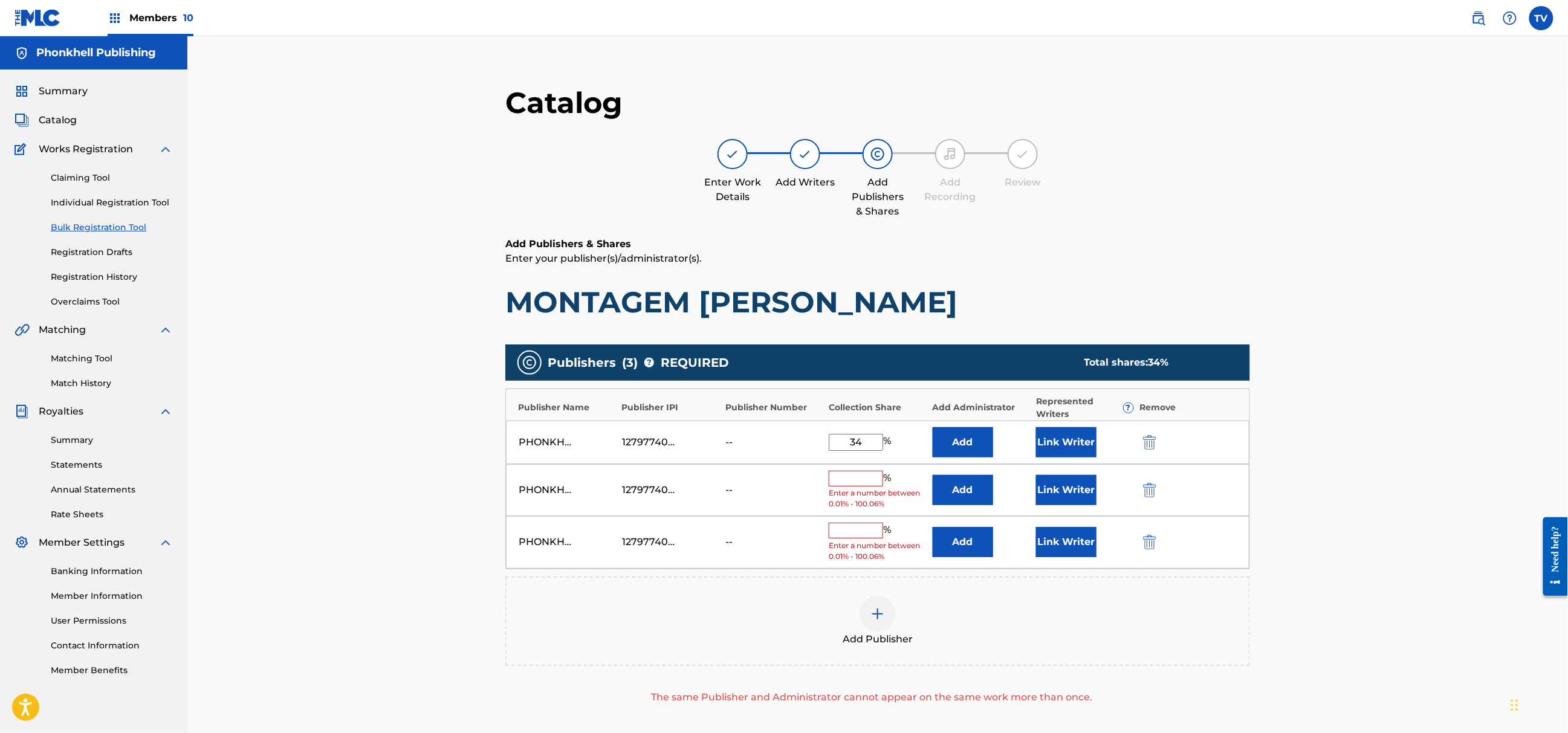
click at [1149, 491] on img "submit" at bounding box center [1150, 490] width 13 height 15
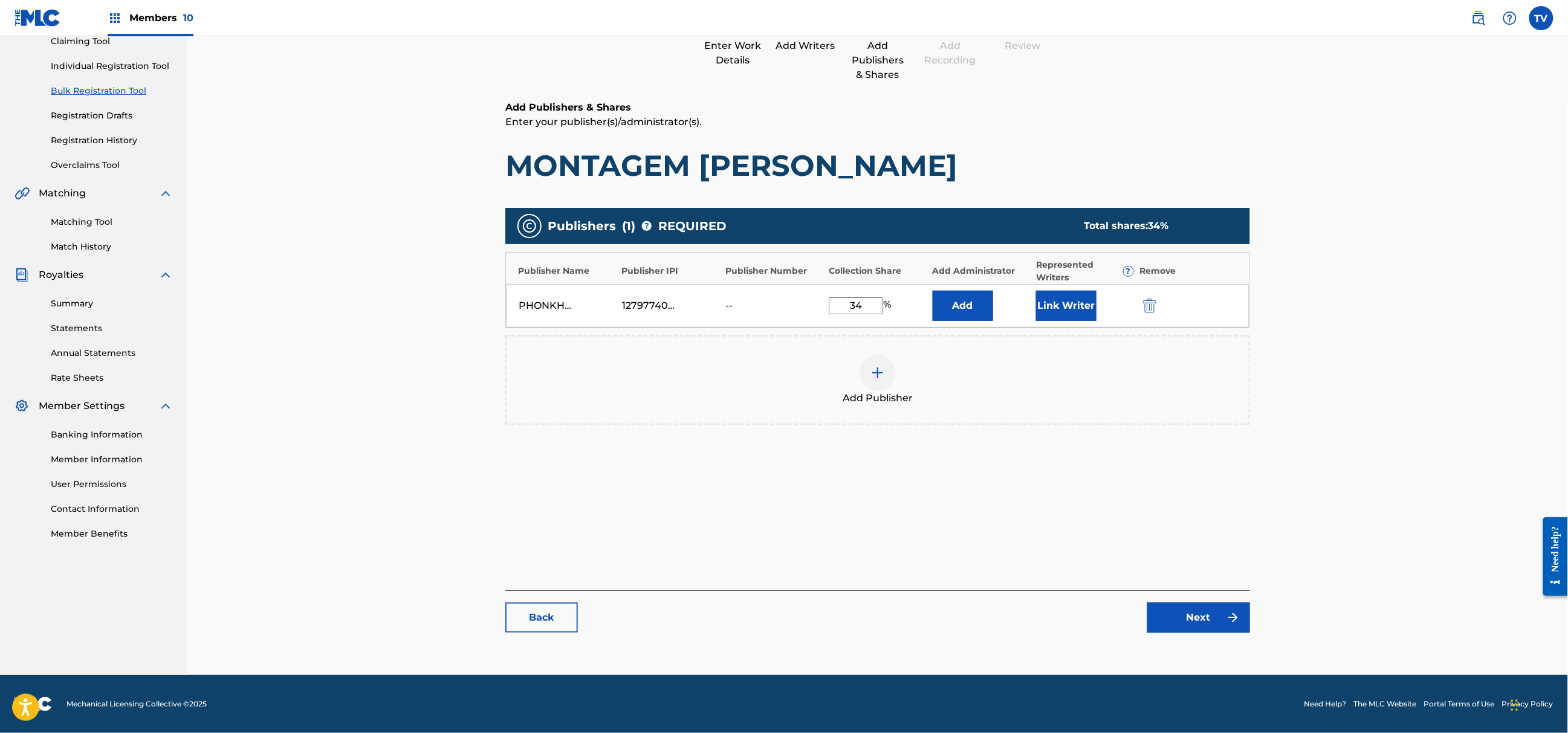
drag, startPoint x: 1196, startPoint y: 642, endPoint x: 1199, endPoint y: 620, distance: 22.2
click at [1196, 641] on div "Catalog Enter Work Details Add Writers Add Publishers & Shares Add Recording Re…" at bounding box center [878, 296] width 745 height 697
click at [1200, 620] on link "Next" at bounding box center [1199, 617] width 103 height 30
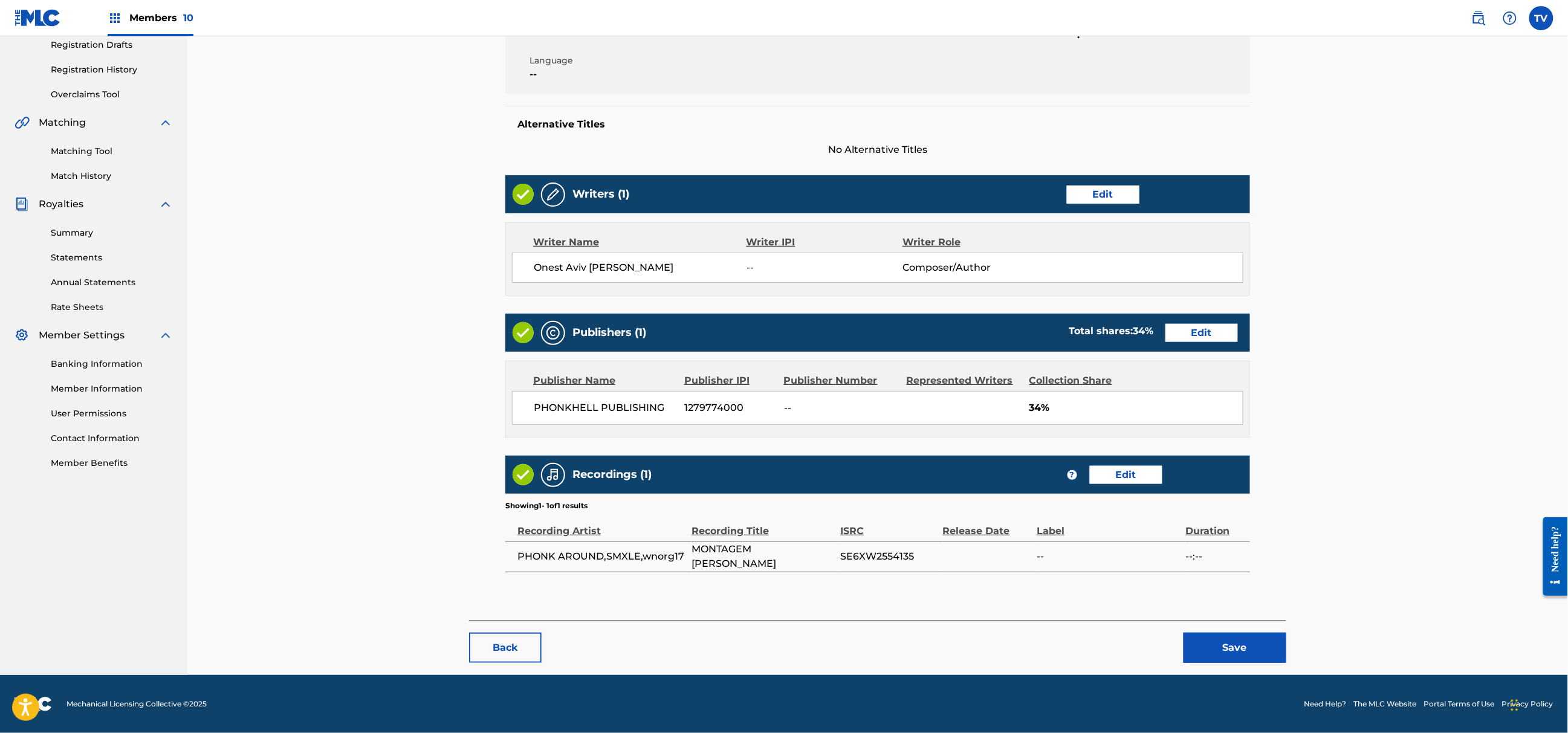
click at [1232, 655] on button "Save" at bounding box center [1235, 648] width 103 height 30
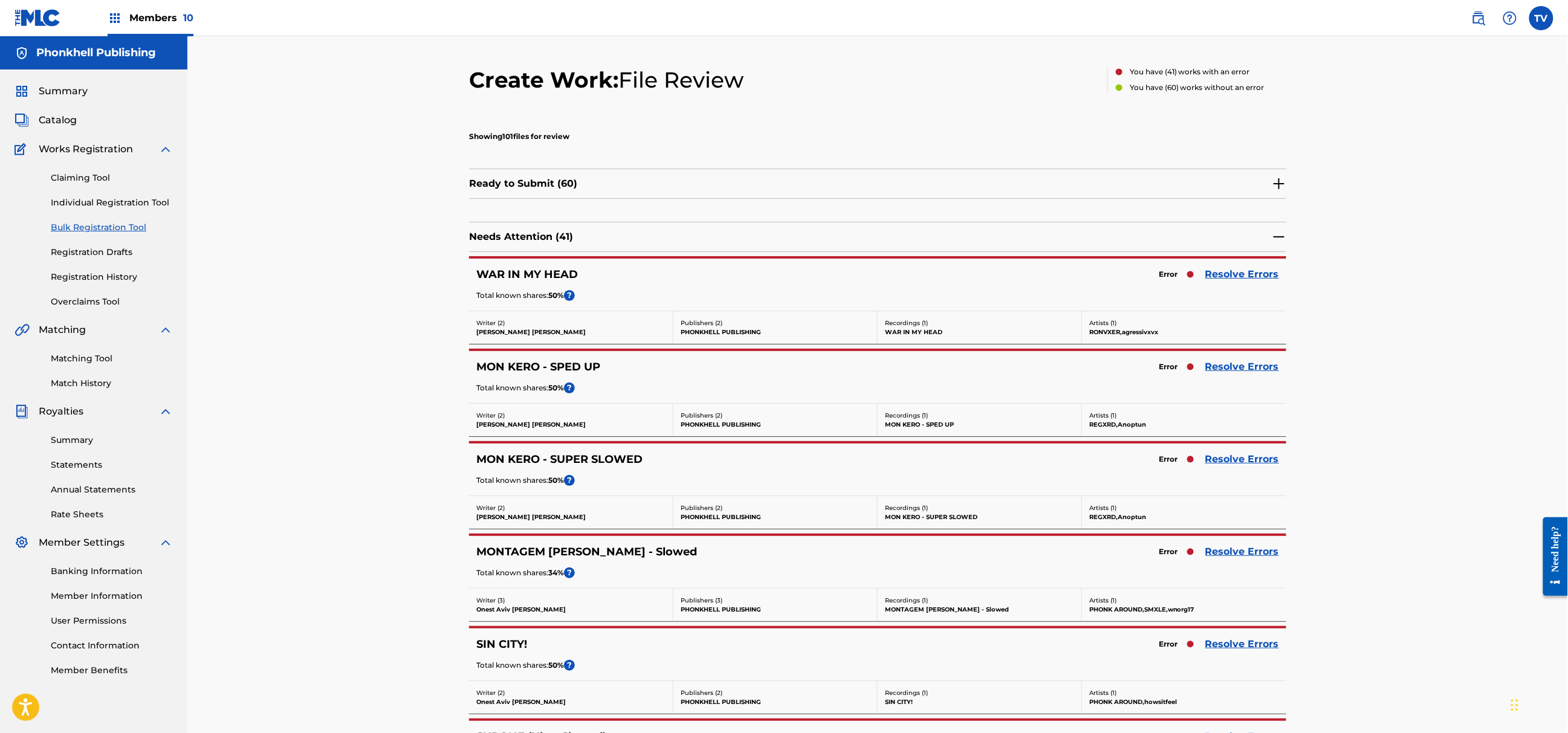
click at [1232, 556] on link "Resolve Errors" at bounding box center [1243, 552] width 74 height 15
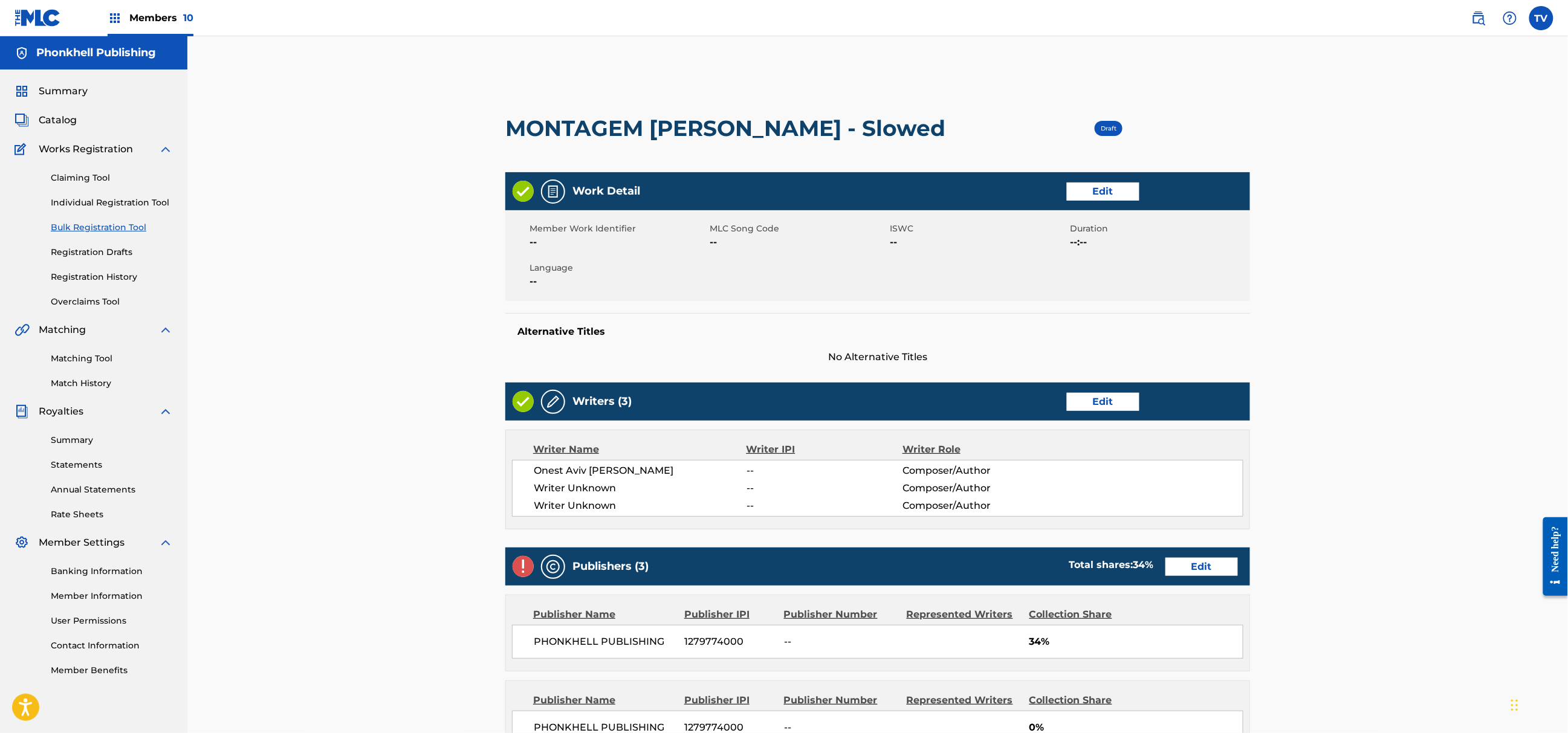
click at [1090, 431] on div "Writer Name Writer IPI Writer Role Onest [PERSON_NAME] -- Composer/Author Write…" at bounding box center [878, 480] width 745 height 100
click at [1093, 409] on link "Edit" at bounding box center [1103, 402] width 73 height 18
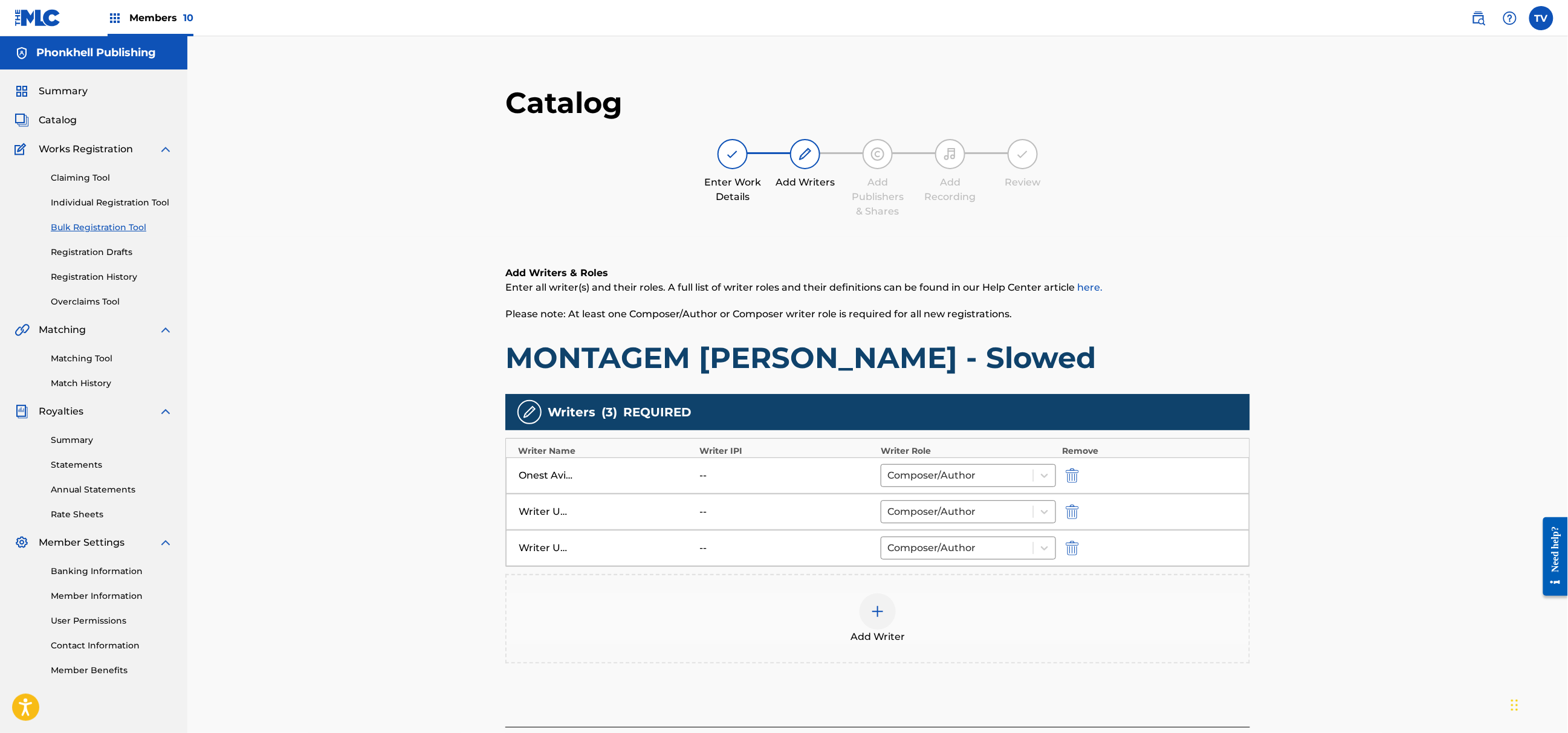
click at [1072, 506] on img "submit" at bounding box center [1072, 512] width 13 height 15
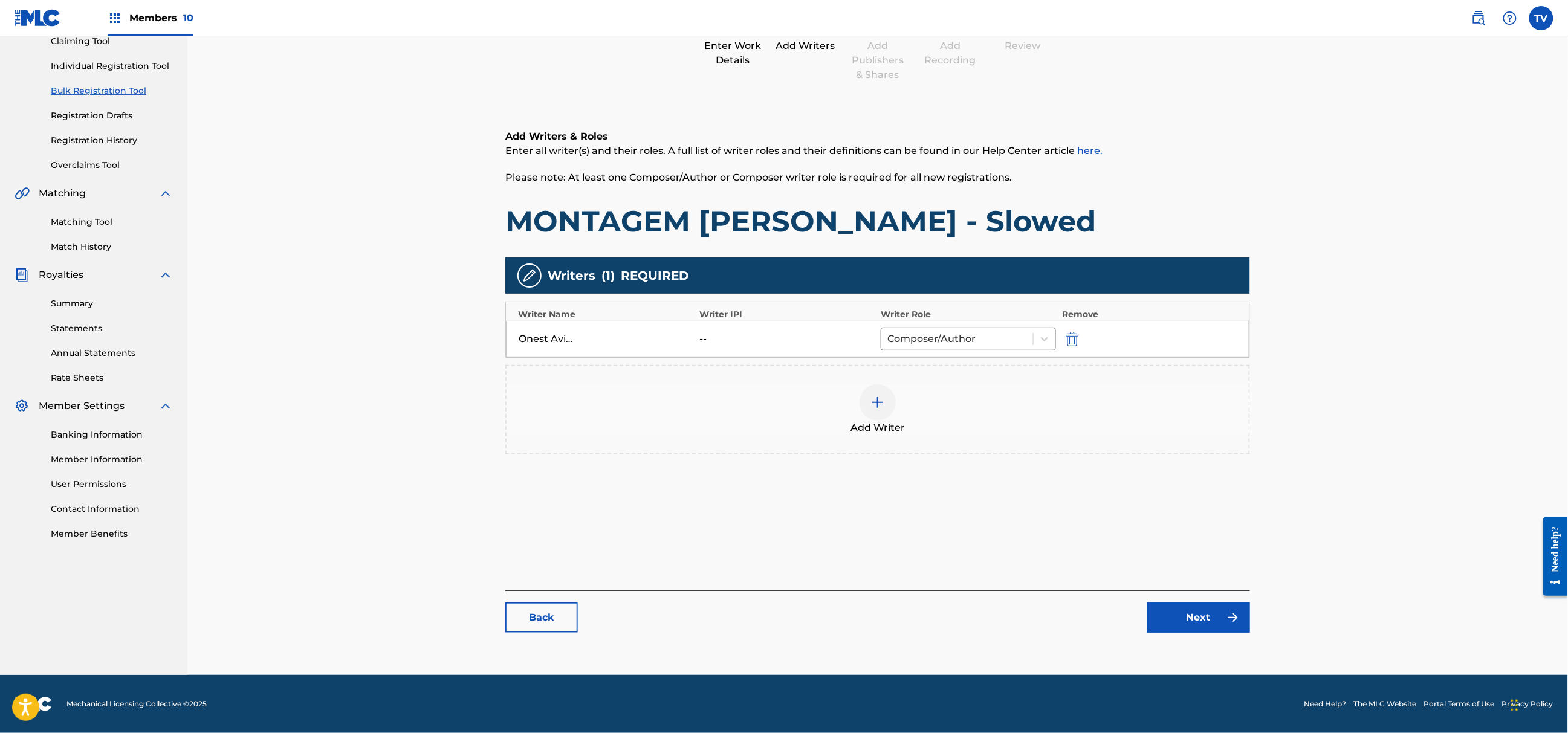
click at [1174, 625] on link "Next" at bounding box center [1199, 617] width 103 height 30
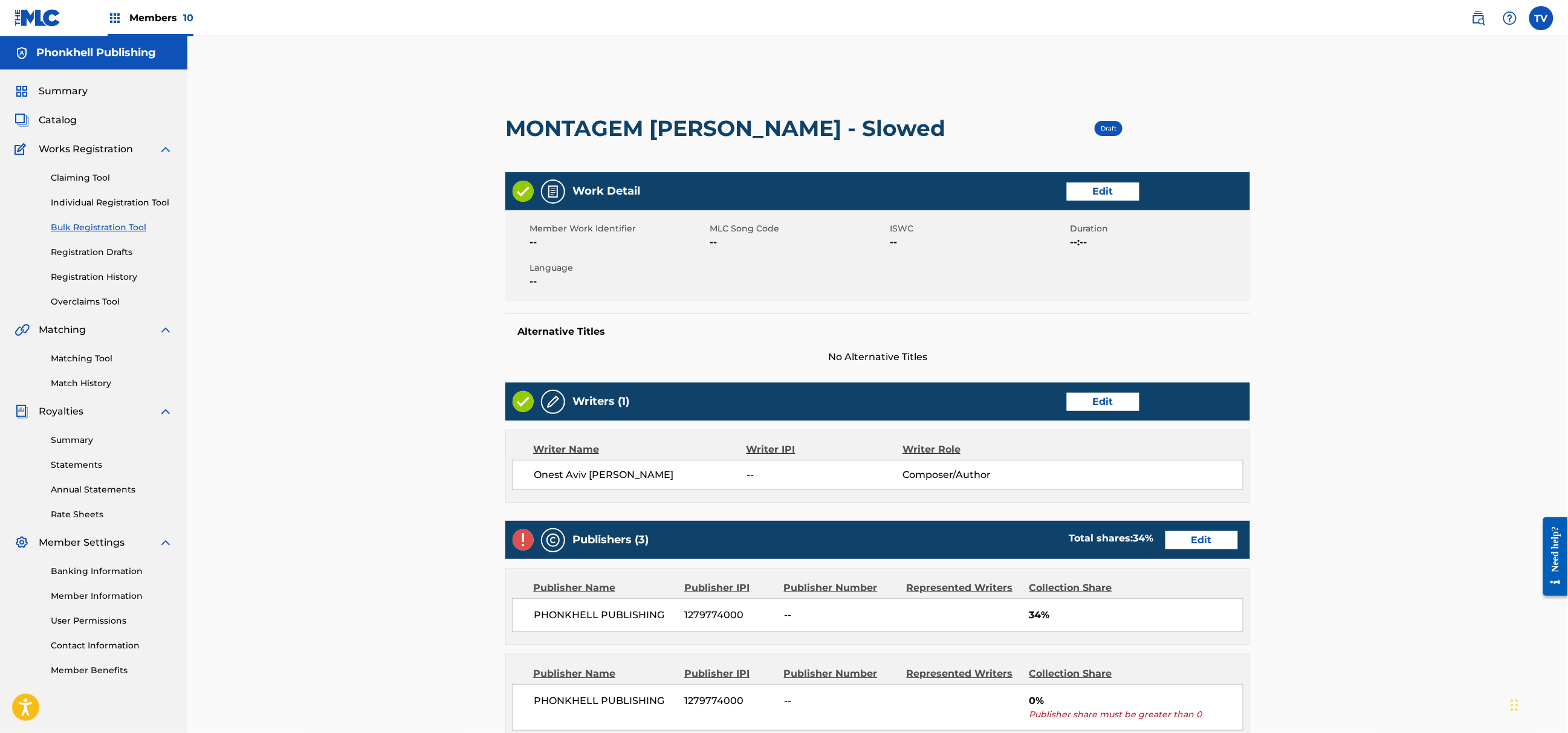
click at [1197, 544] on link "Edit" at bounding box center [1202, 540] width 73 height 18
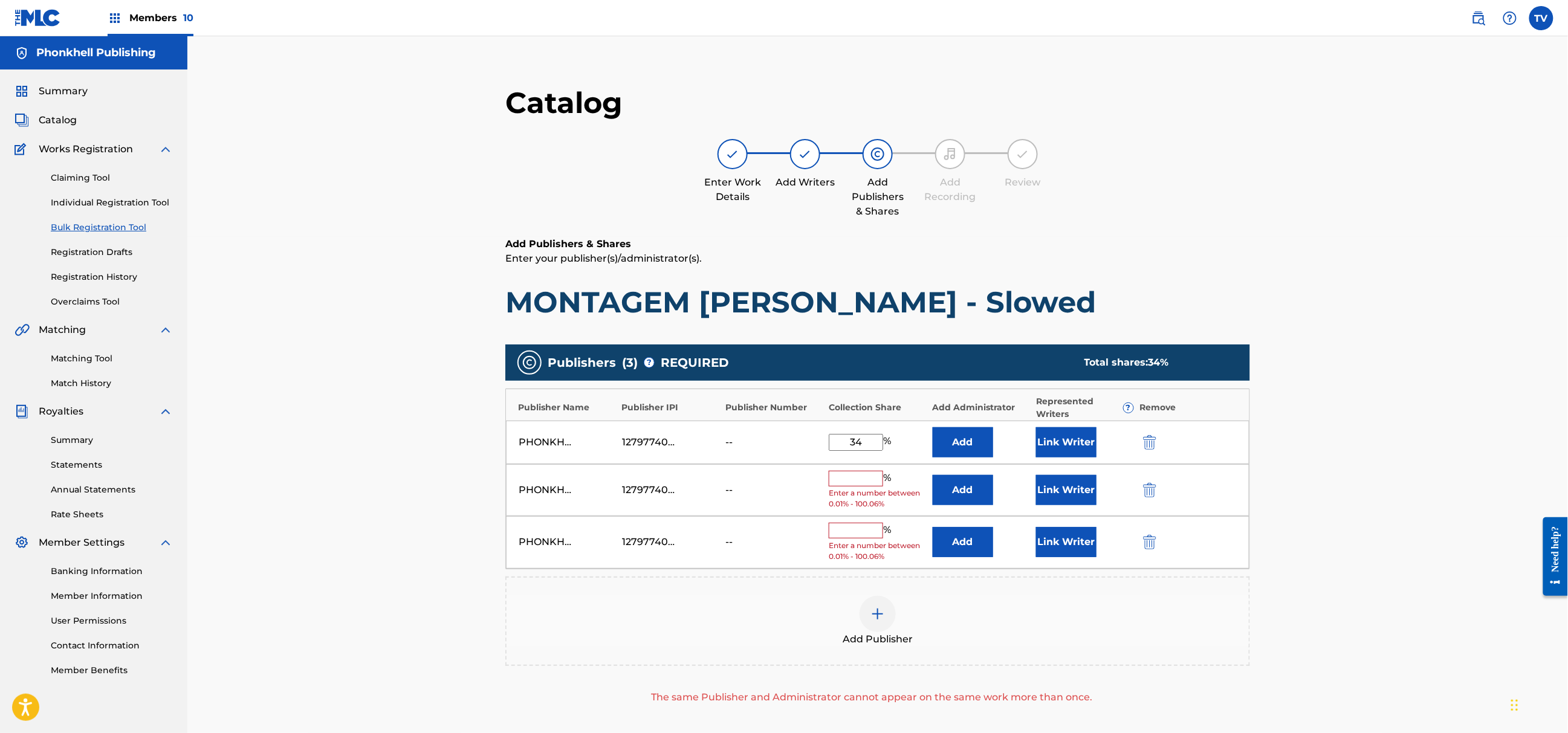
click at [1151, 487] on img "submit" at bounding box center [1150, 490] width 13 height 15
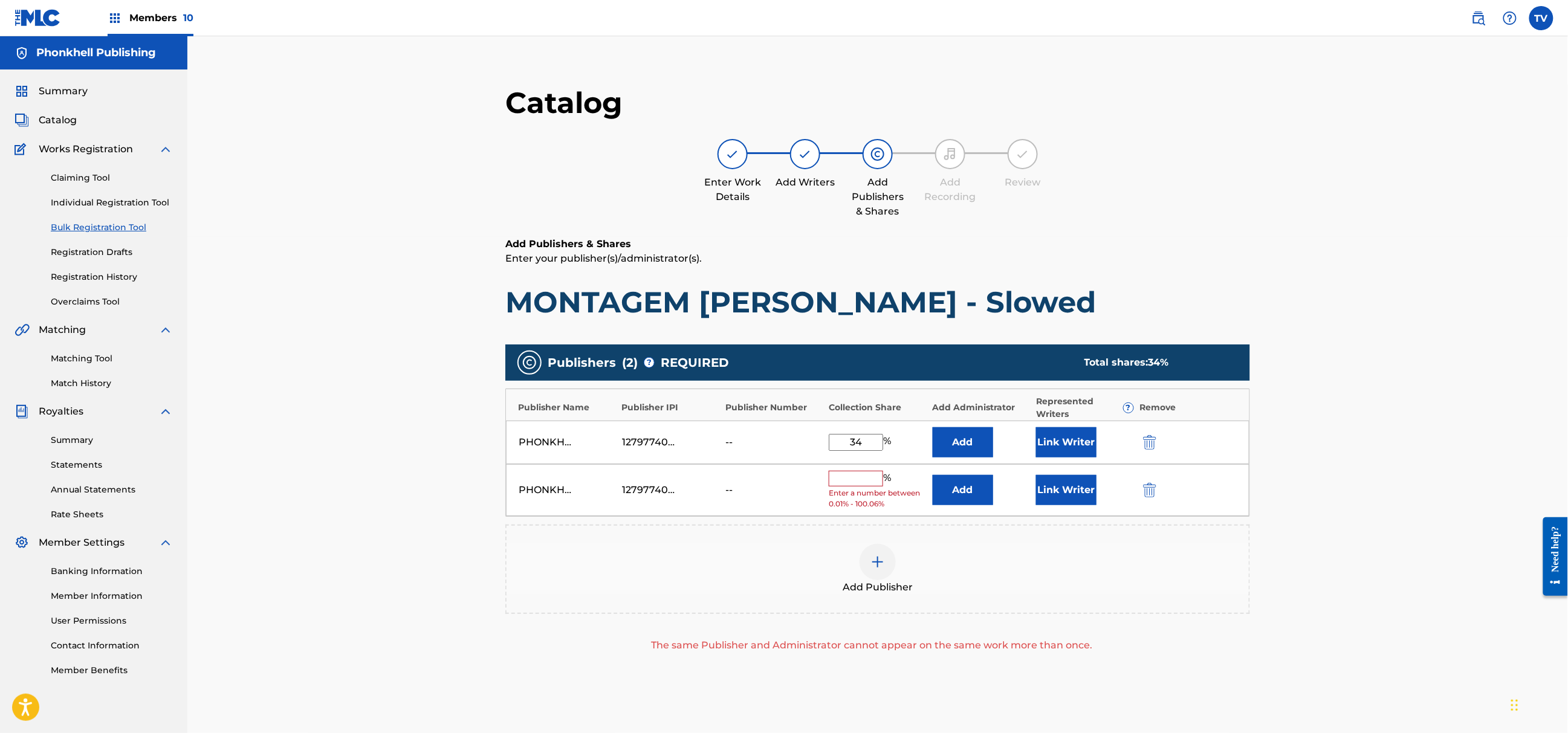
click at [1151, 487] on img "submit" at bounding box center [1150, 490] width 13 height 15
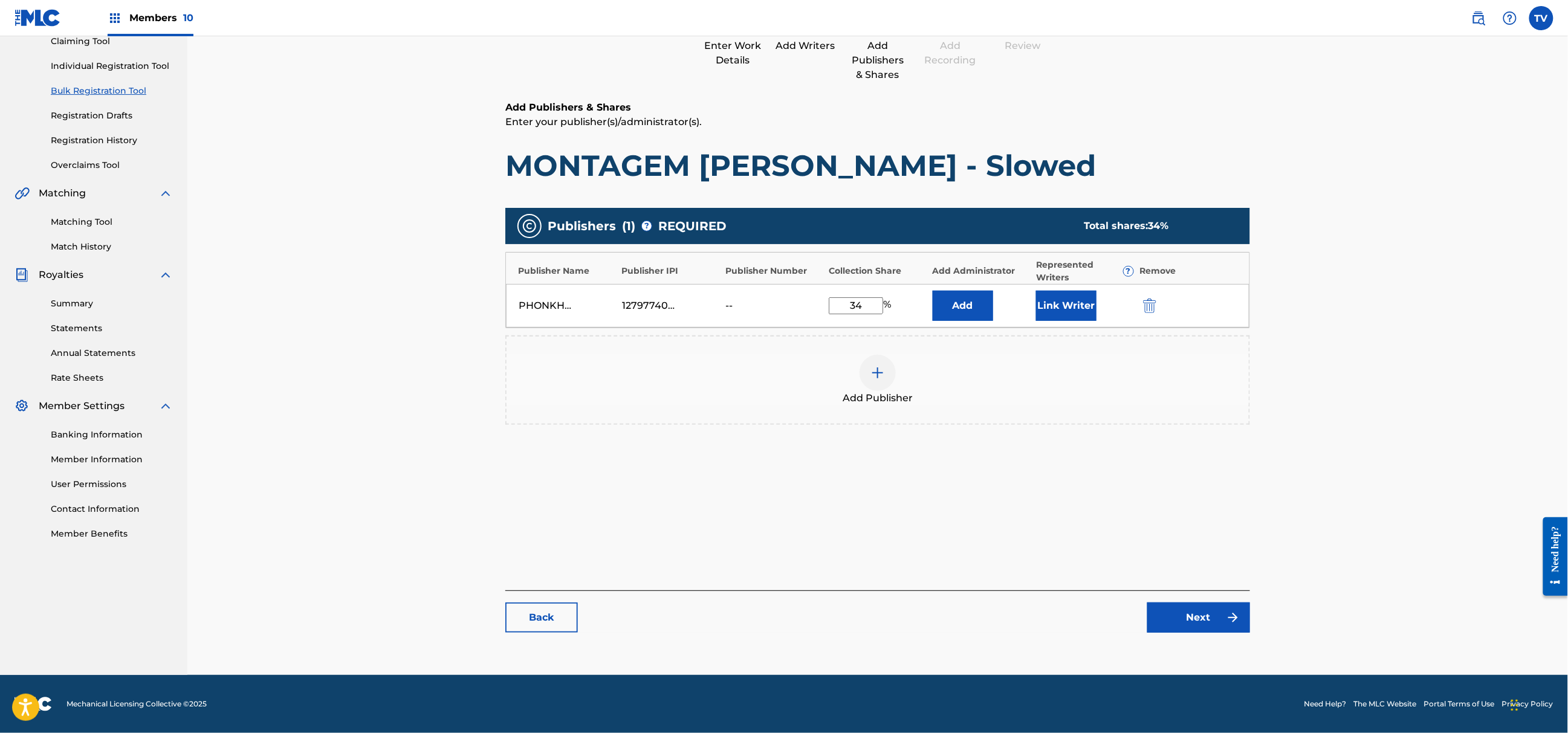
click at [1201, 626] on link "Next" at bounding box center [1199, 617] width 103 height 30
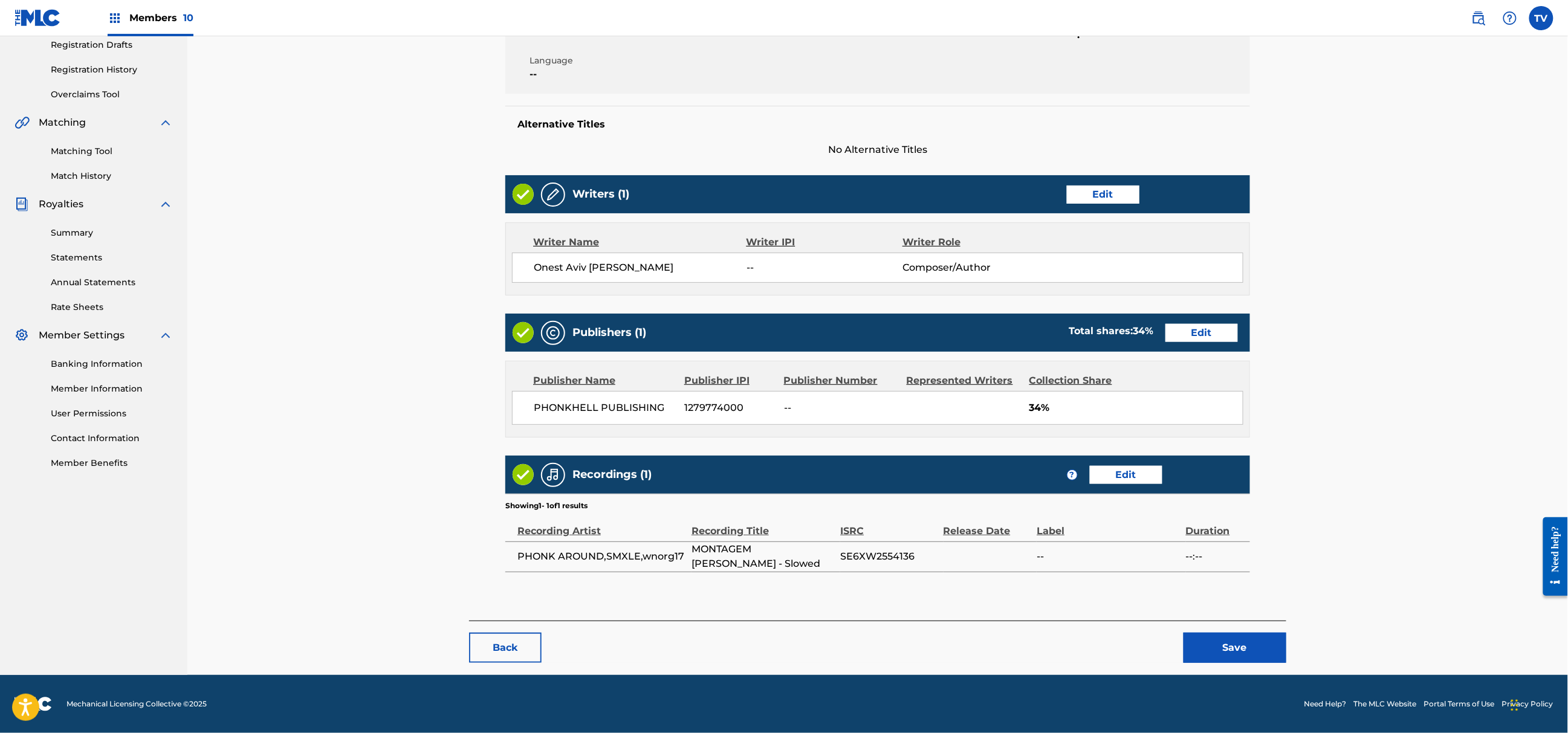
click at [1253, 636] on button "Save" at bounding box center [1235, 648] width 103 height 30
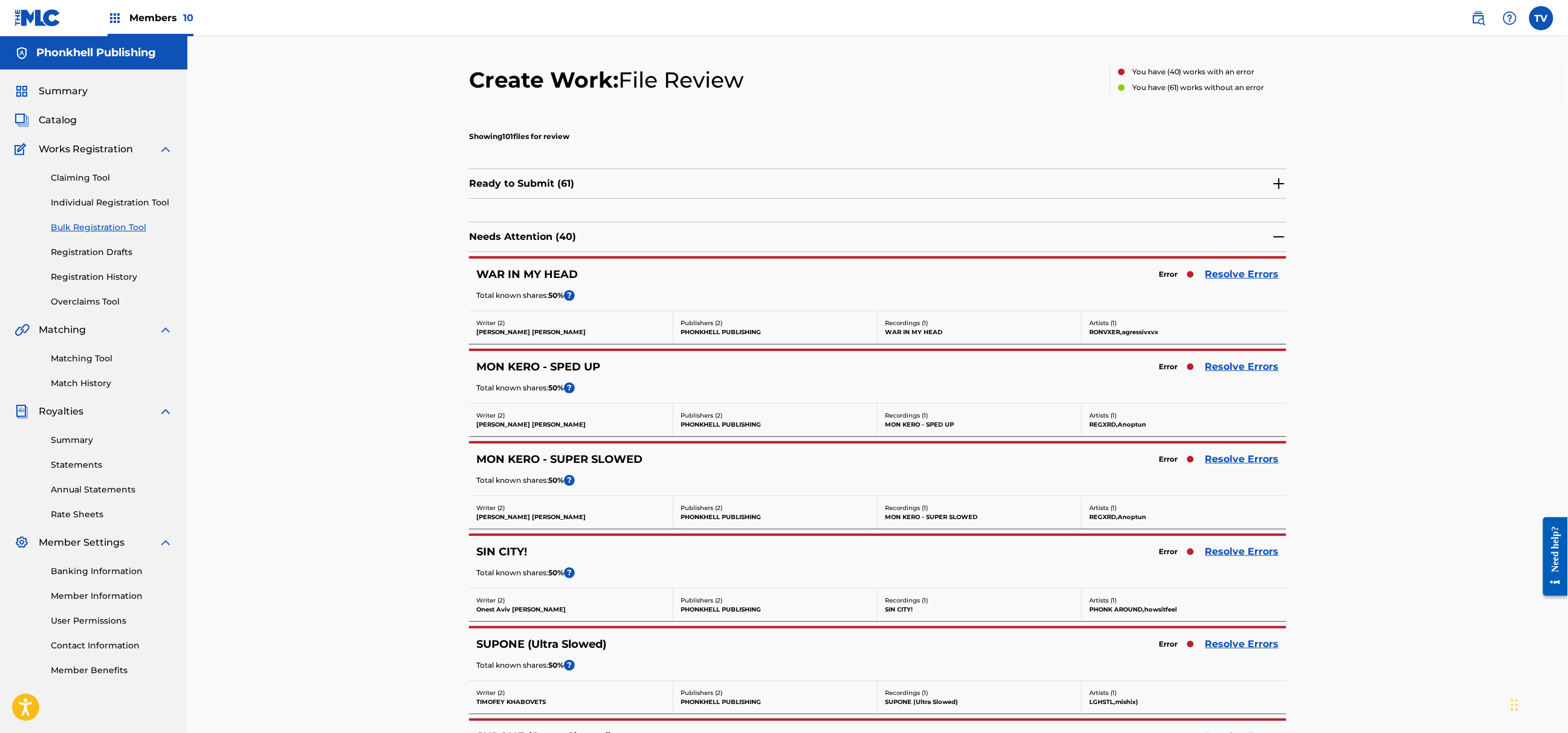
click at [1248, 559] on link "Resolve Errors" at bounding box center [1243, 552] width 74 height 15
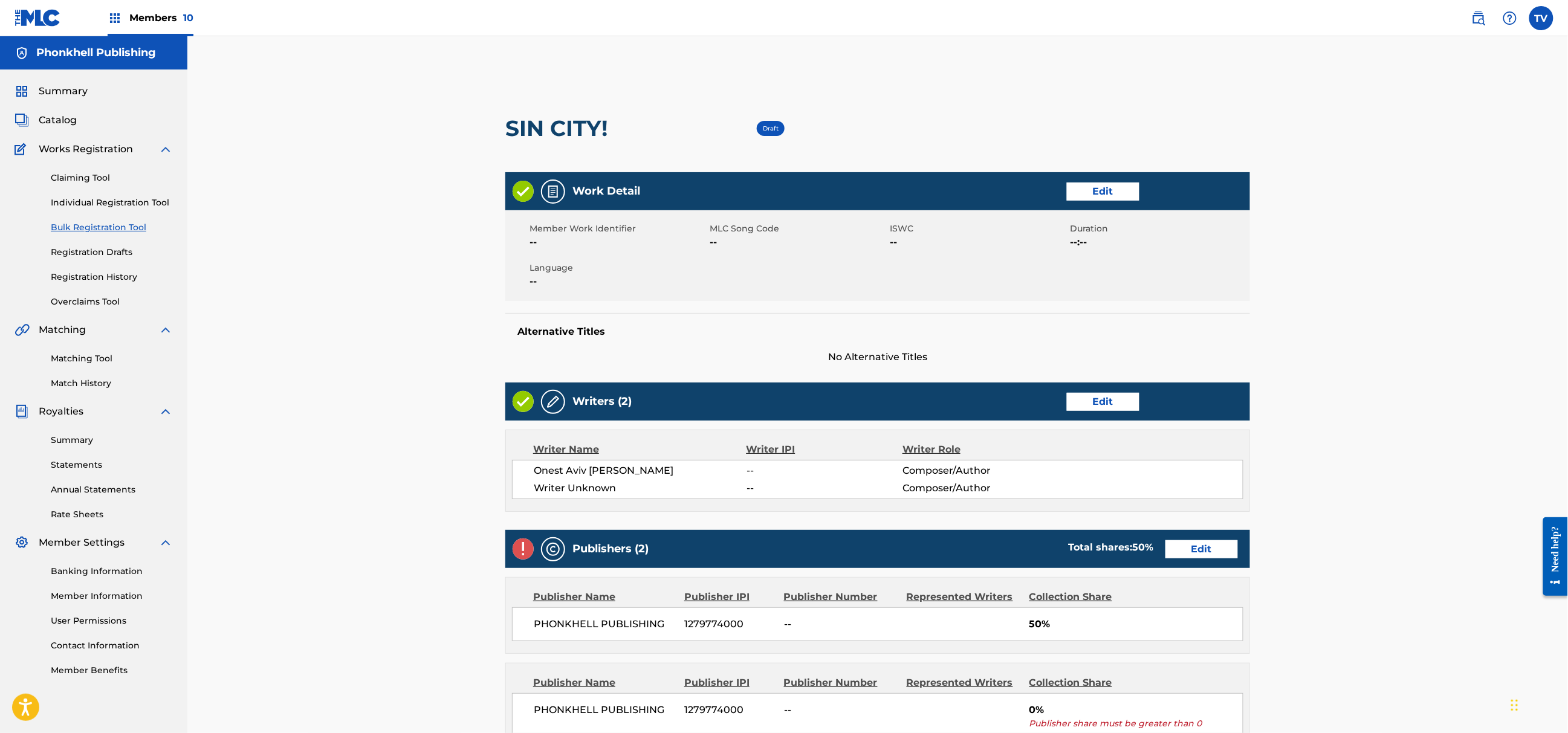
click at [1088, 407] on link "Edit" at bounding box center [1103, 402] width 73 height 18
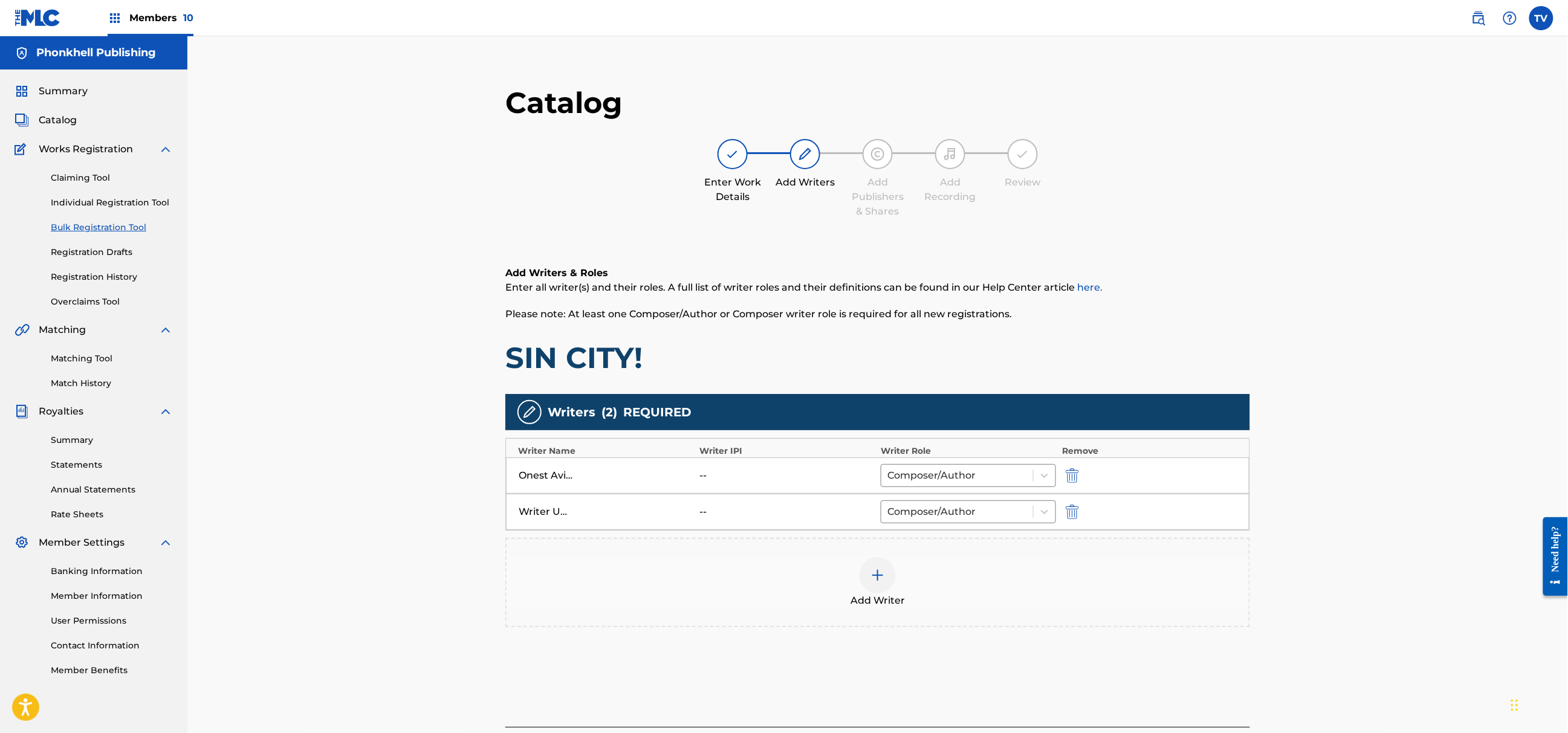
click at [1069, 506] on img "submit" at bounding box center [1072, 512] width 13 height 15
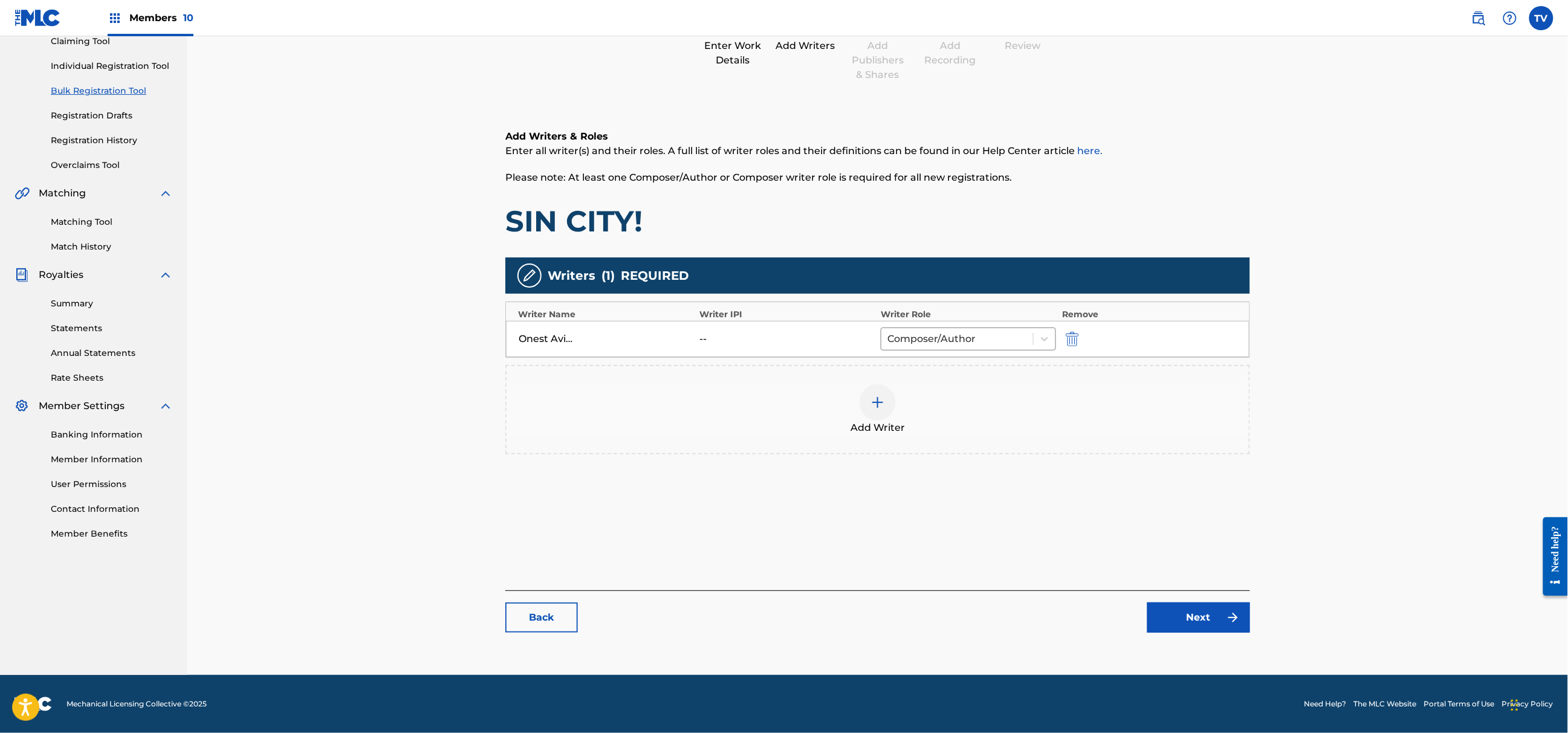
click at [1226, 624] on link "Next" at bounding box center [1199, 617] width 103 height 30
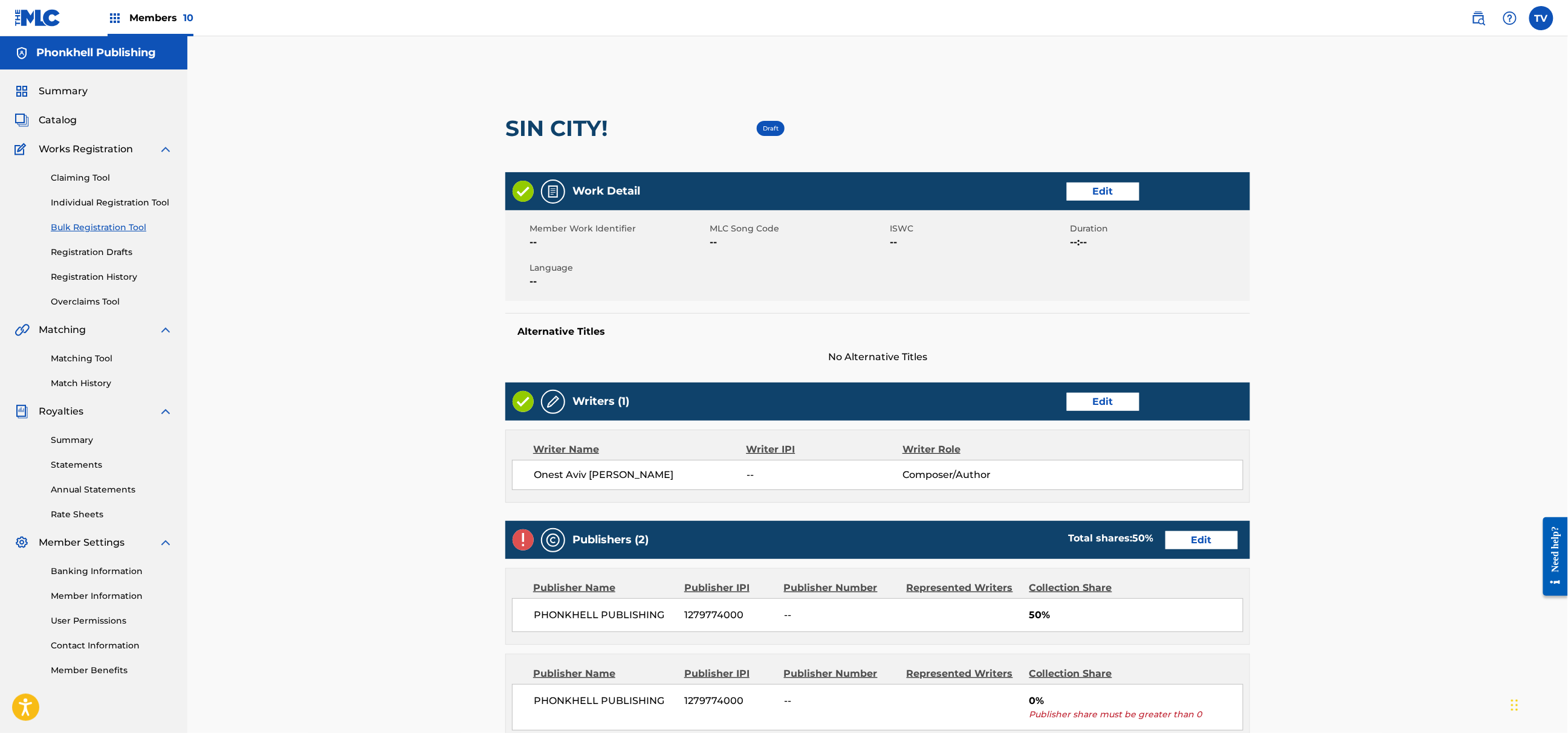
click at [1195, 542] on link "Edit" at bounding box center [1202, 540] width 73 height 18
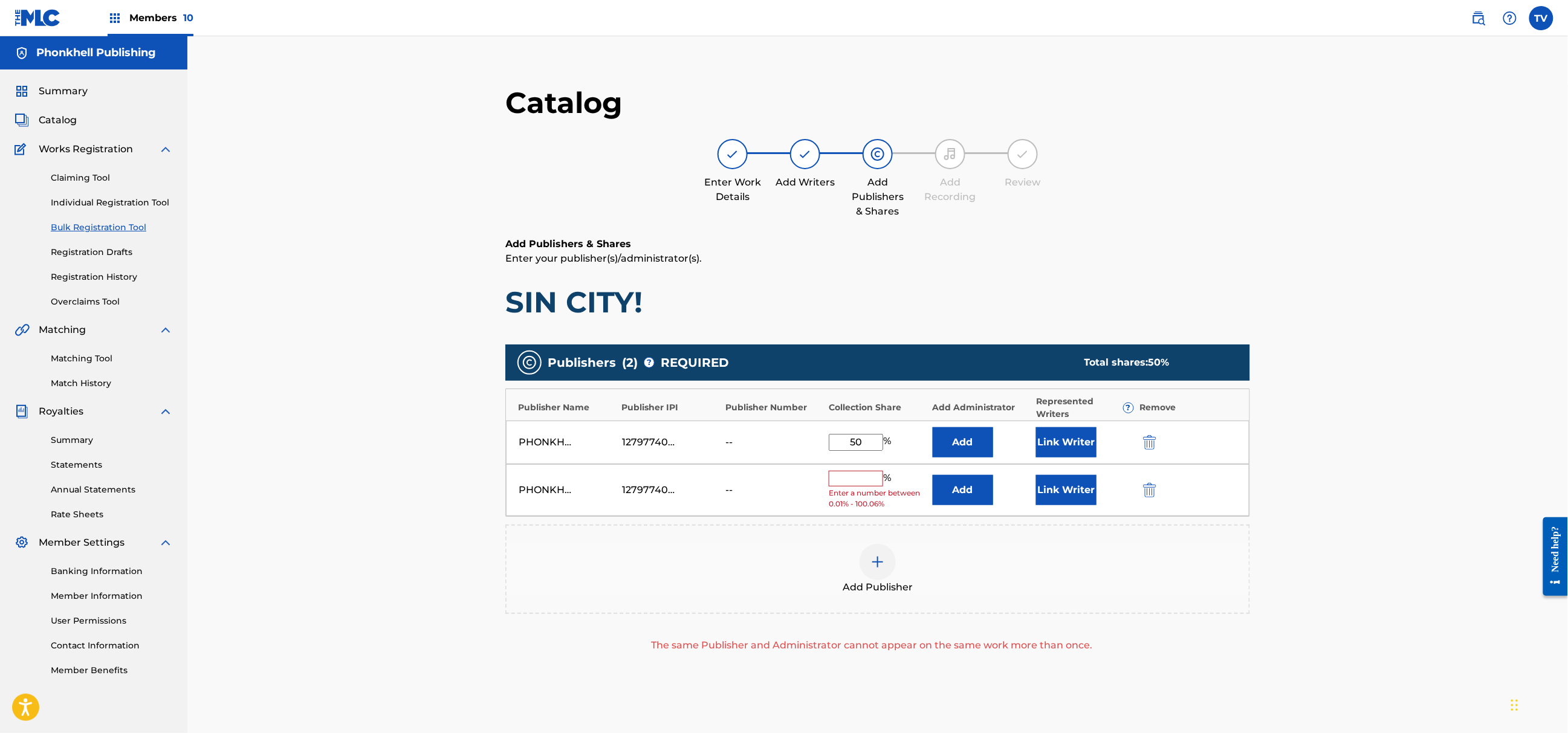
click at [1157, 485] on button "submit" at bounding box center [1148, 490] width 18 height 14
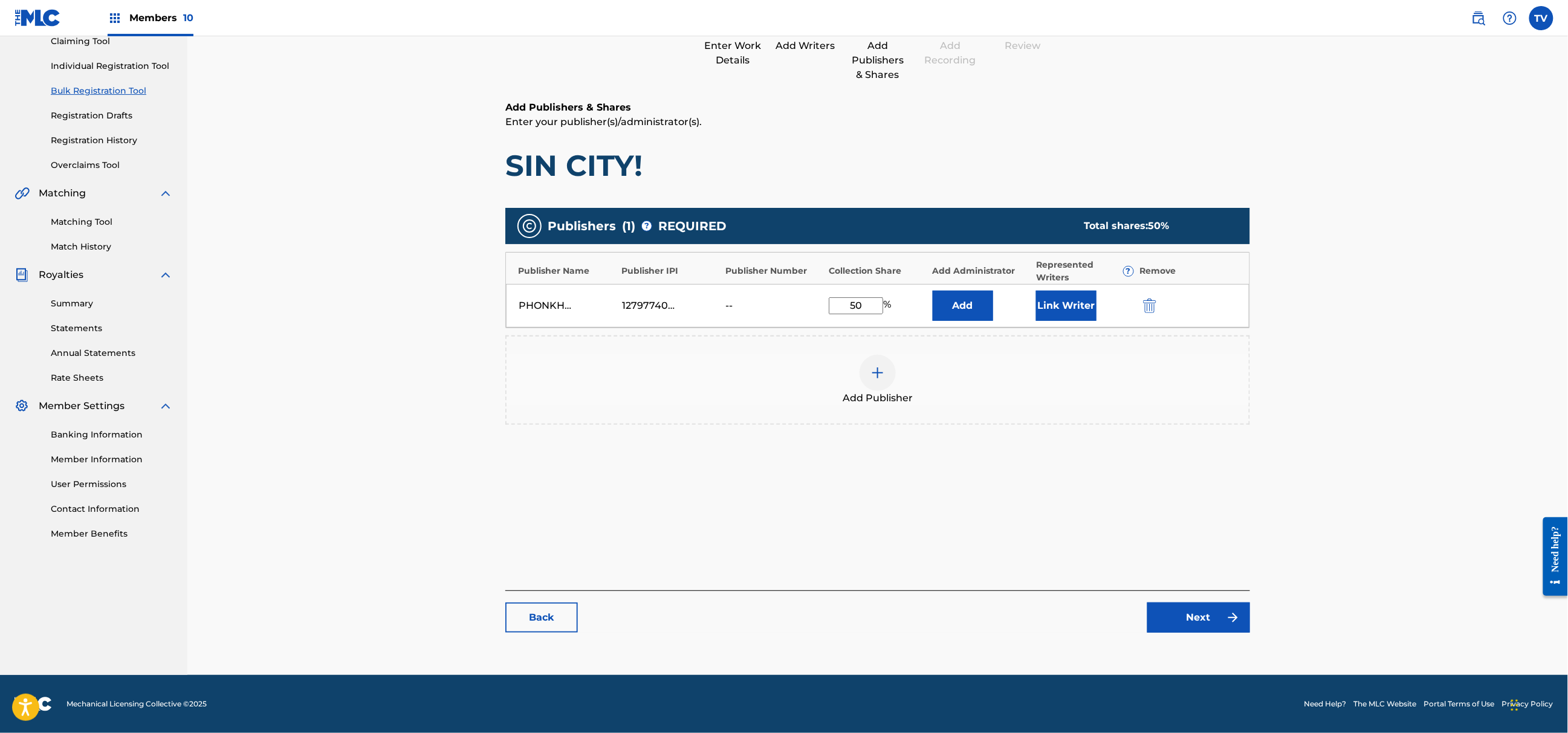
click at [1201, 605] on link "Next" at bounding box center [1199, 617] width 103 height 30
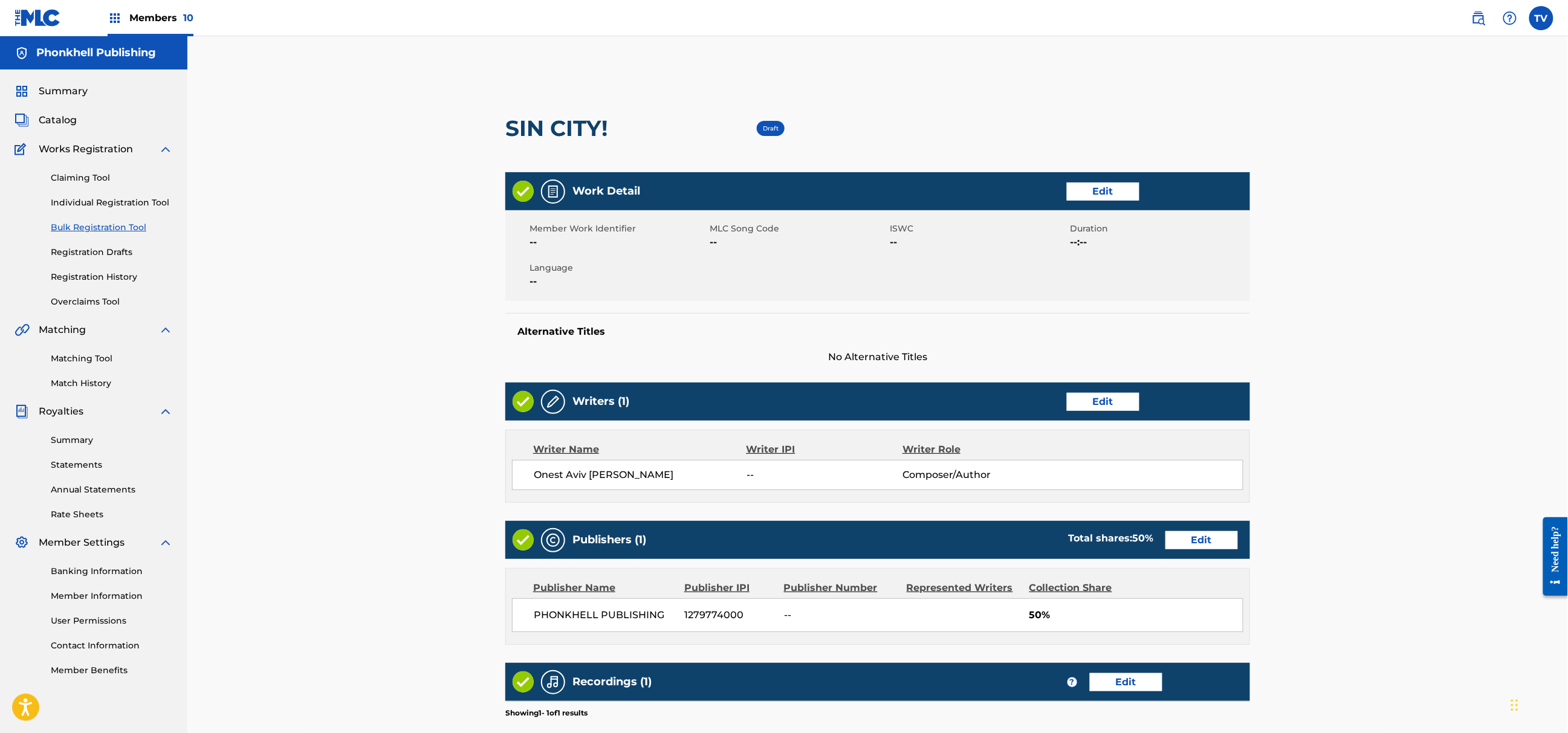
click at [1206, 542] on link "Edit" at bounding box center [1202, 540] width 73 height 18
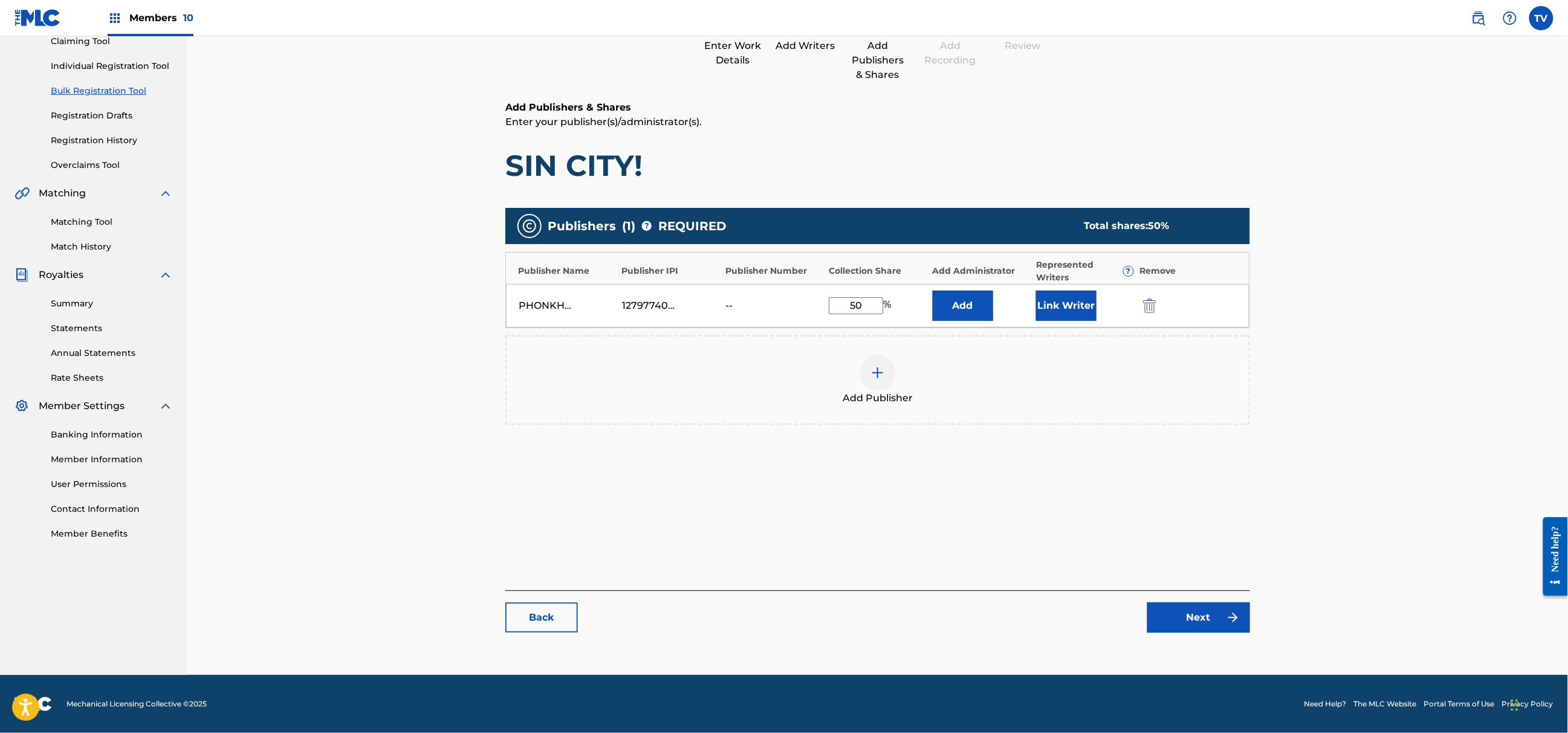
click at [1217, 629] on link "Next" at bounding box center [1199, 617] width 103 height 30
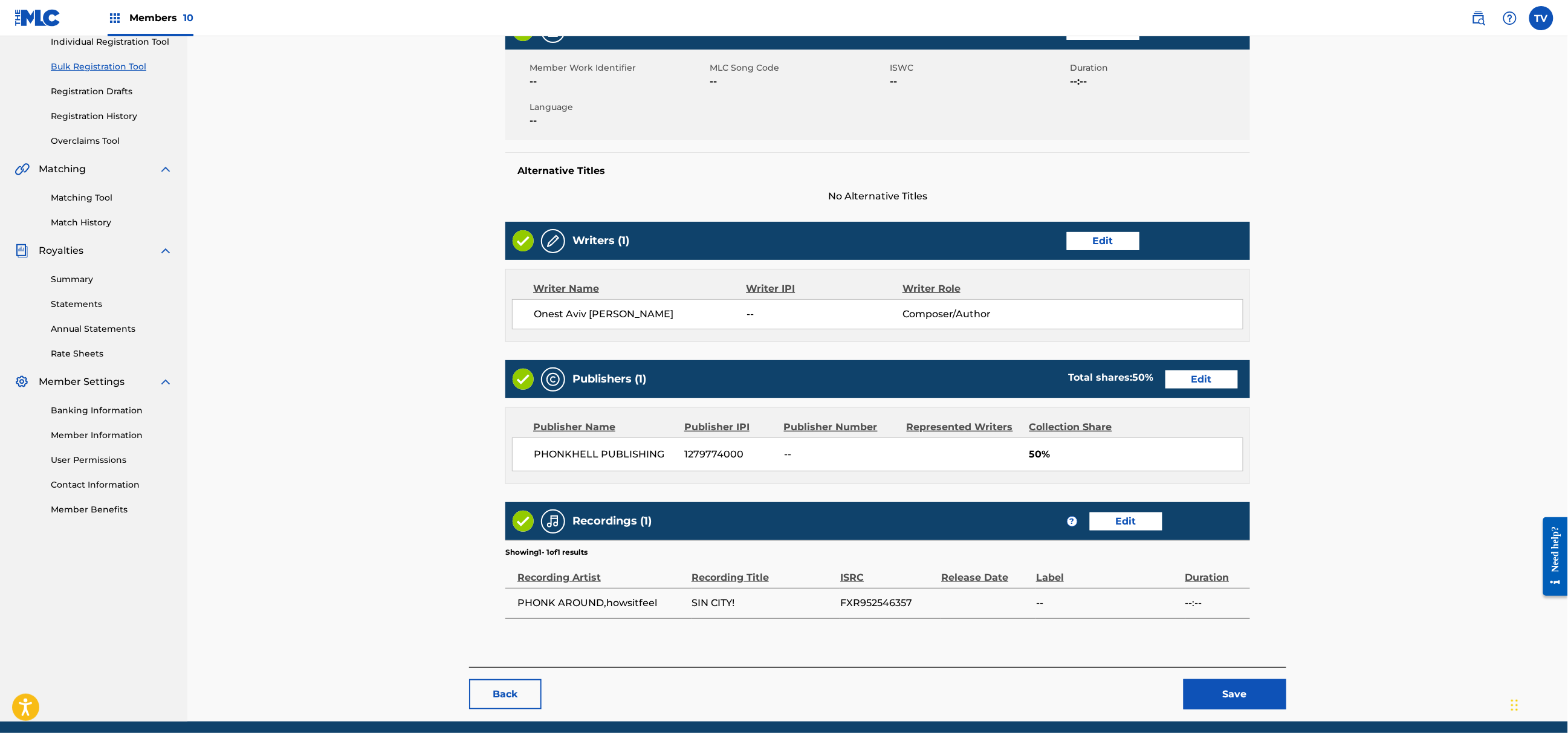
click at [1236, 683] on button "Save" at bounding box center [1235, 694] width 103 height 30
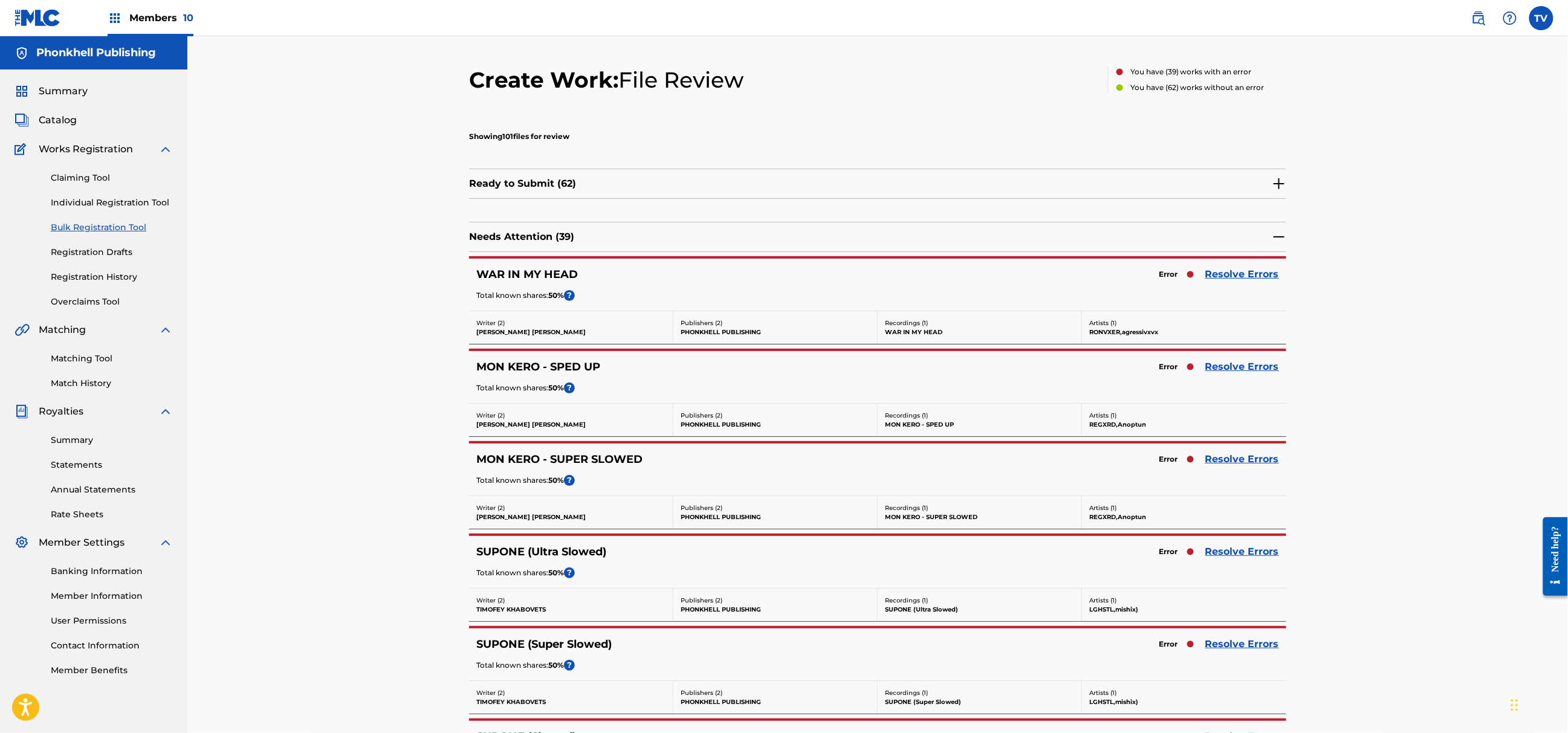
click at [1265, 269] on link "Resolve Errors" at bounding box center [1243, 274] width 74 height 15
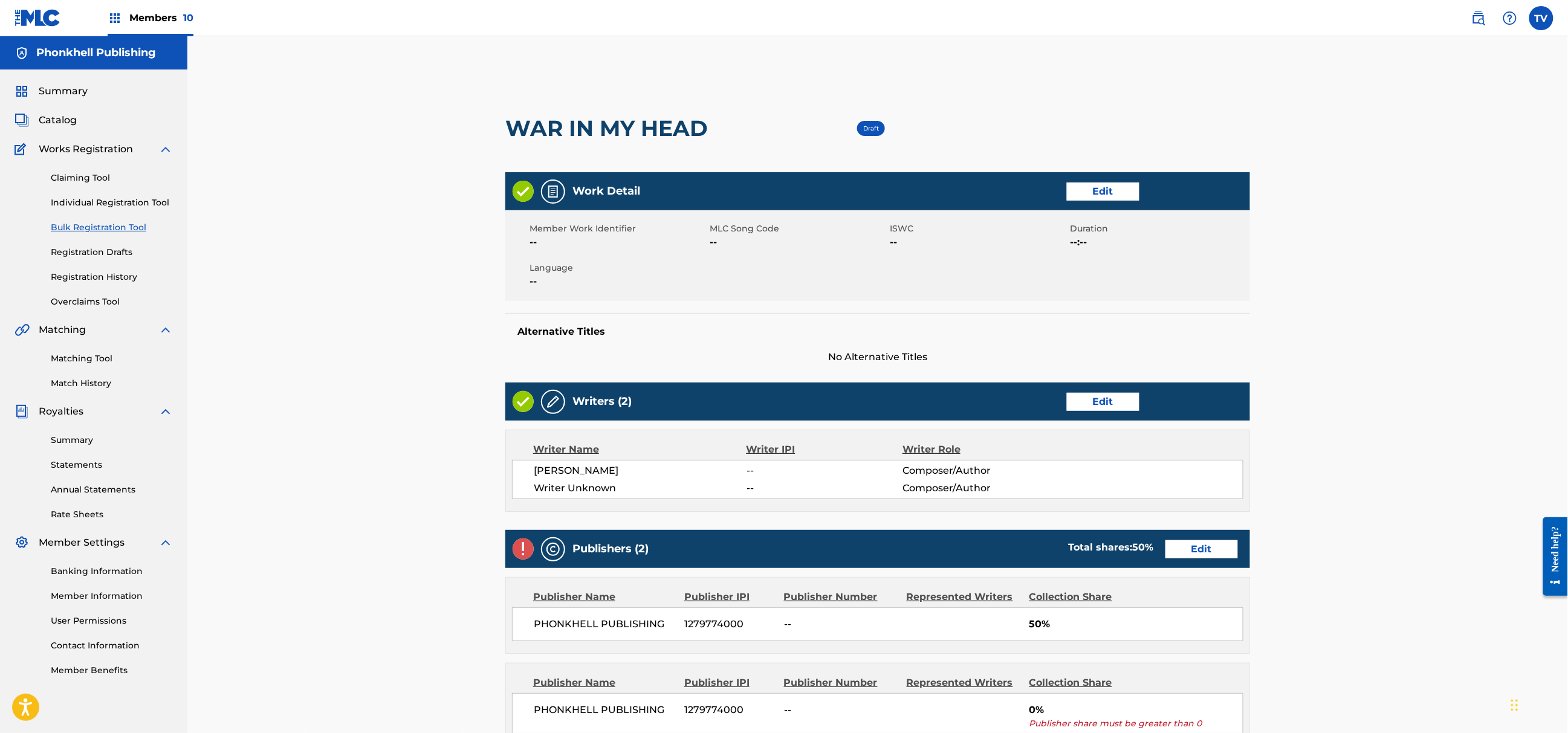
click at [1087, 407] on link "Edit" at bounding box center [1103, 402] width 73 height 18
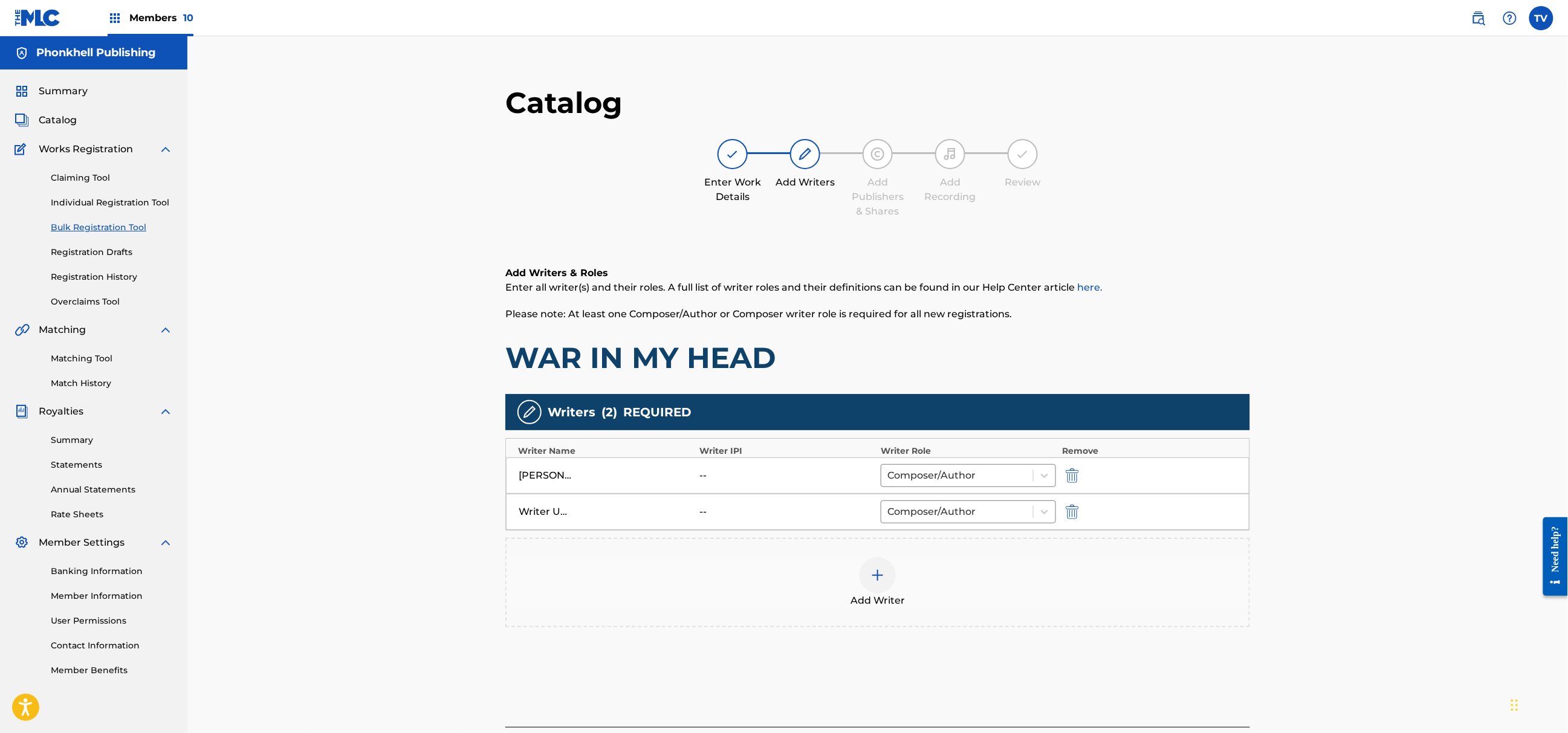
drag, startPoint x: 1075, startPoint y: 508, endPoint x: 1101, endPoint y: 553, distance: 52.0
click at [1074, 508] on img "submit" at bounding box center [1072, 512] width 13 height 15
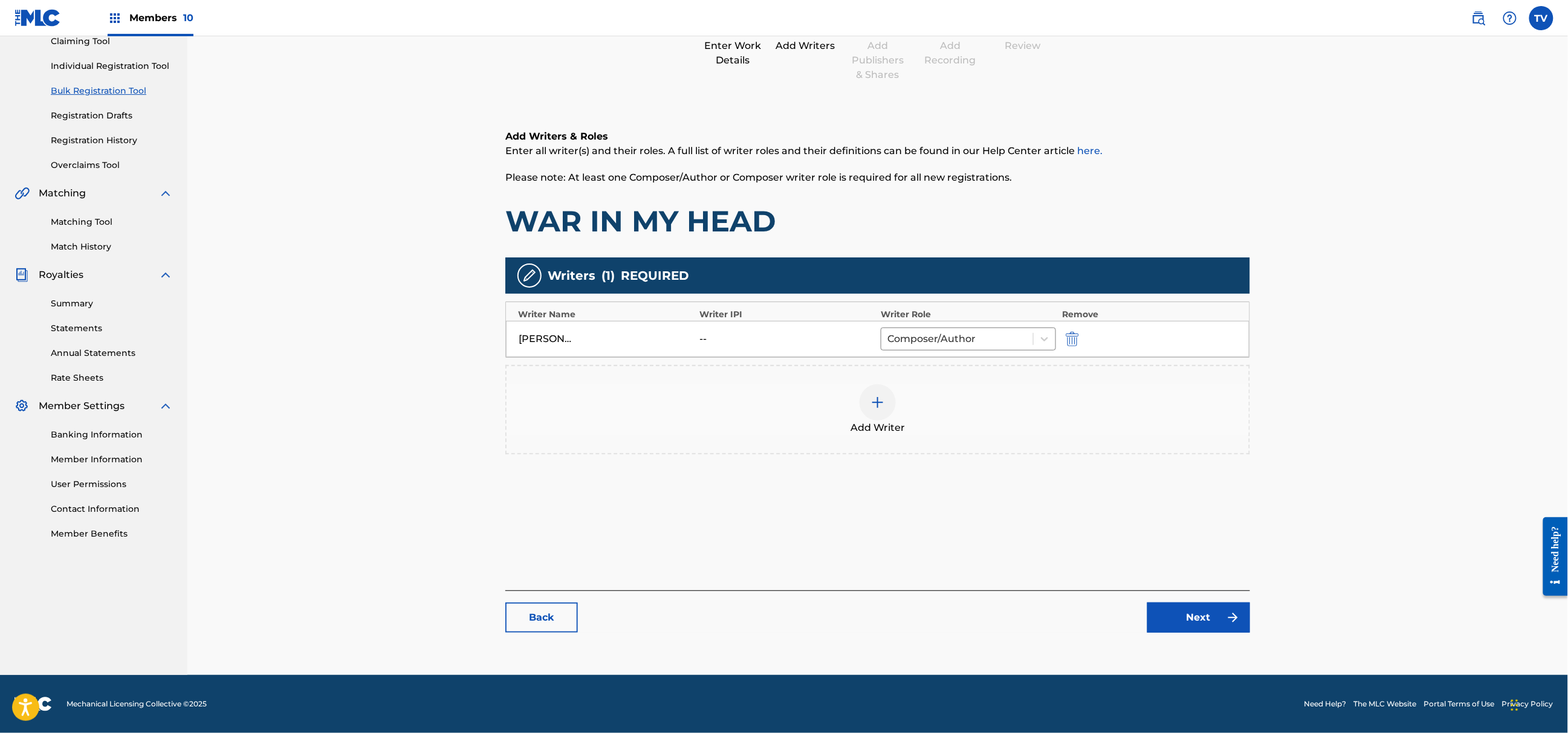
click at [1183, 612] on link "Next" at bounding box center [1199, 617] width 103 height 30
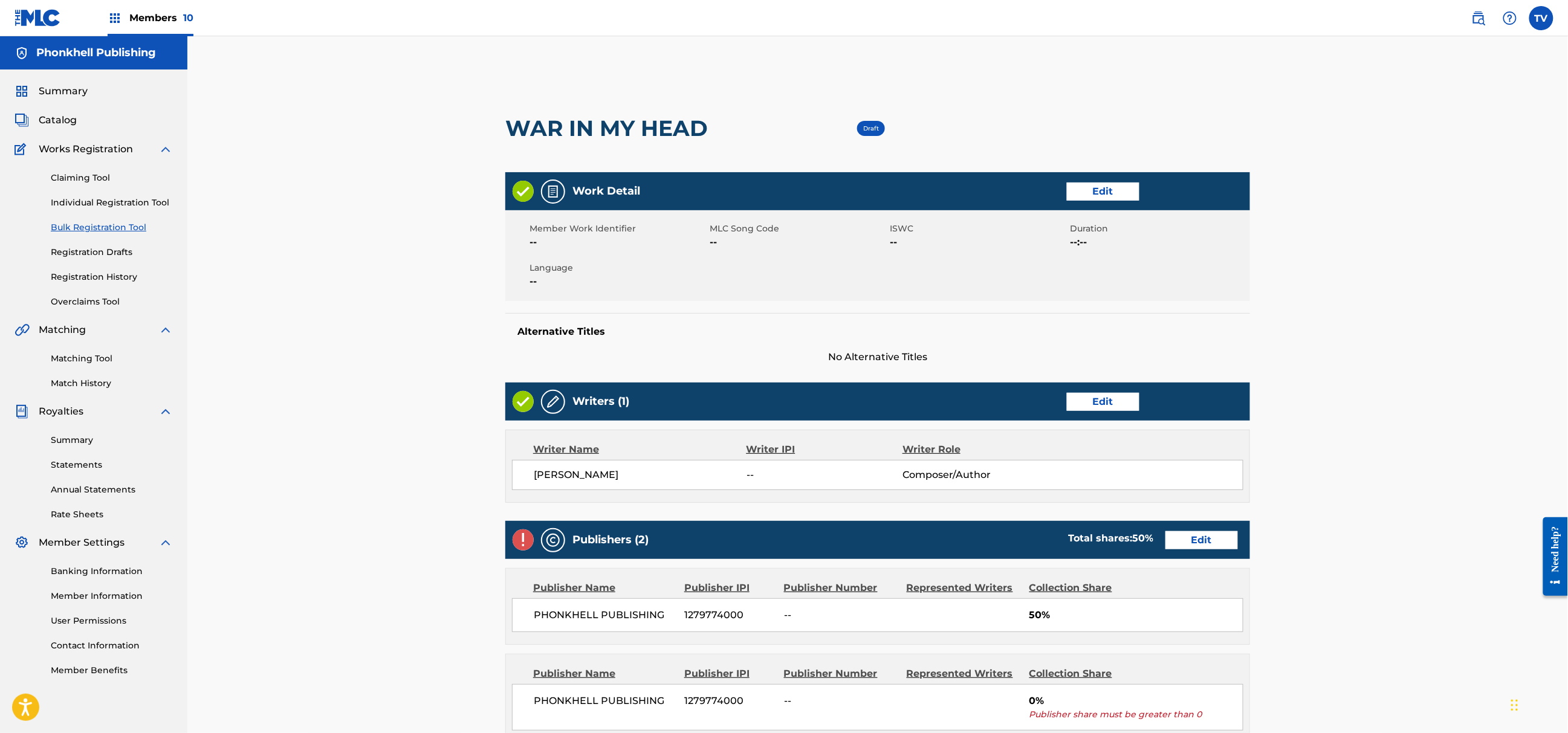
click at [1186, 542] on link "Edit" at bounding box center [1202, 540] width 73 height 18
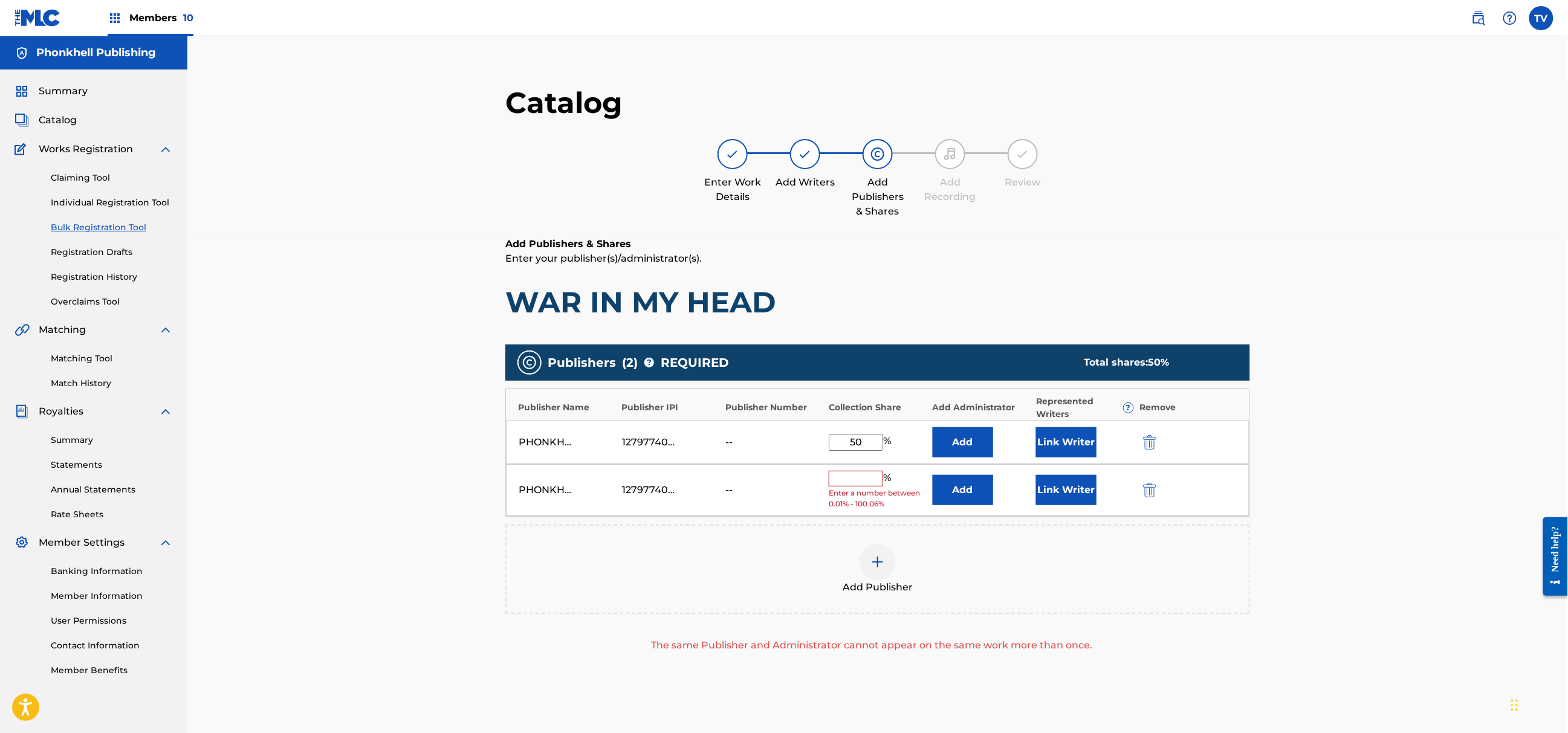
click at [1152, 487] on img "submit" at bounding box center [1150, 490] width 13 height 15
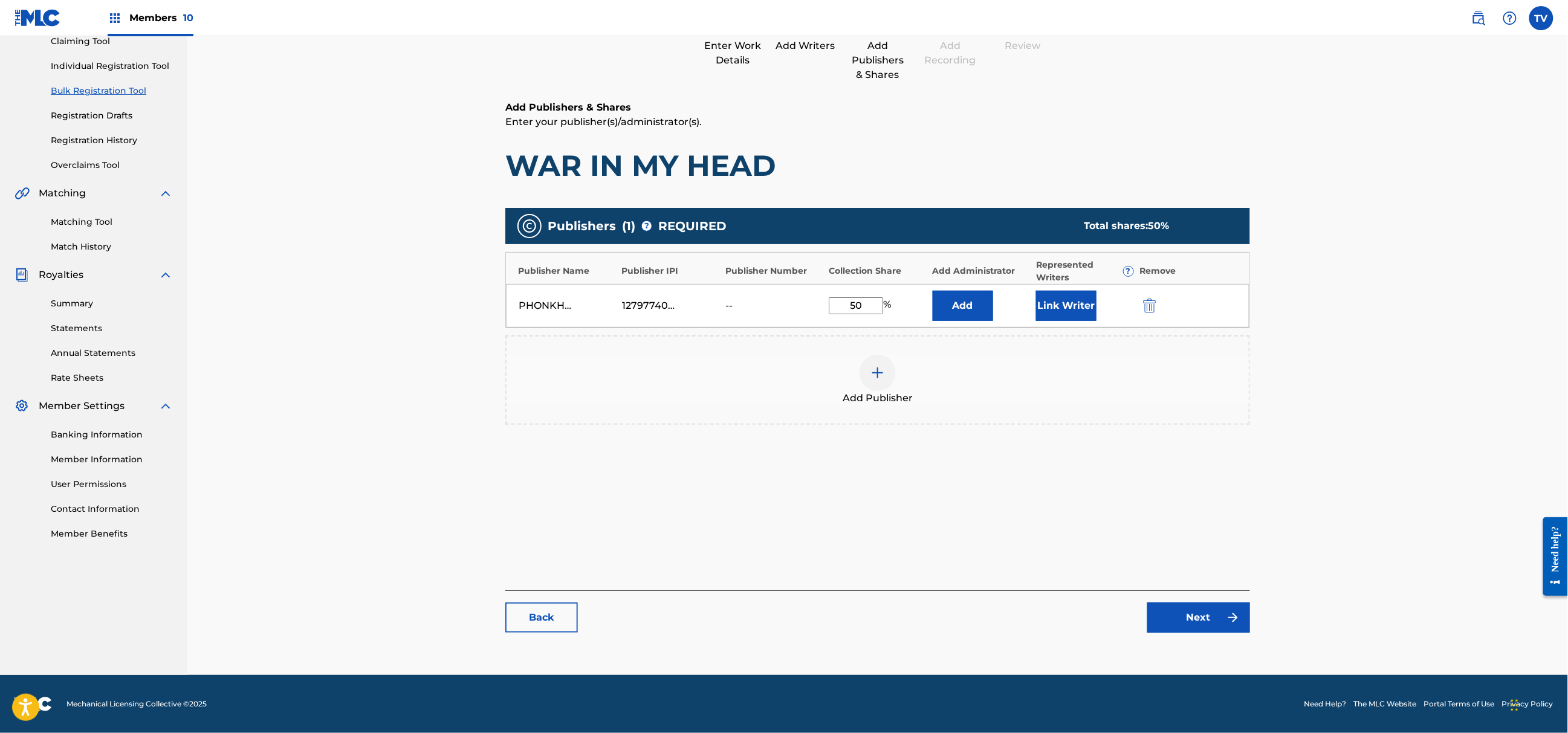
click at [1213, 622] on link "Next" at bounding box center [1199, 617] width 103 height 30
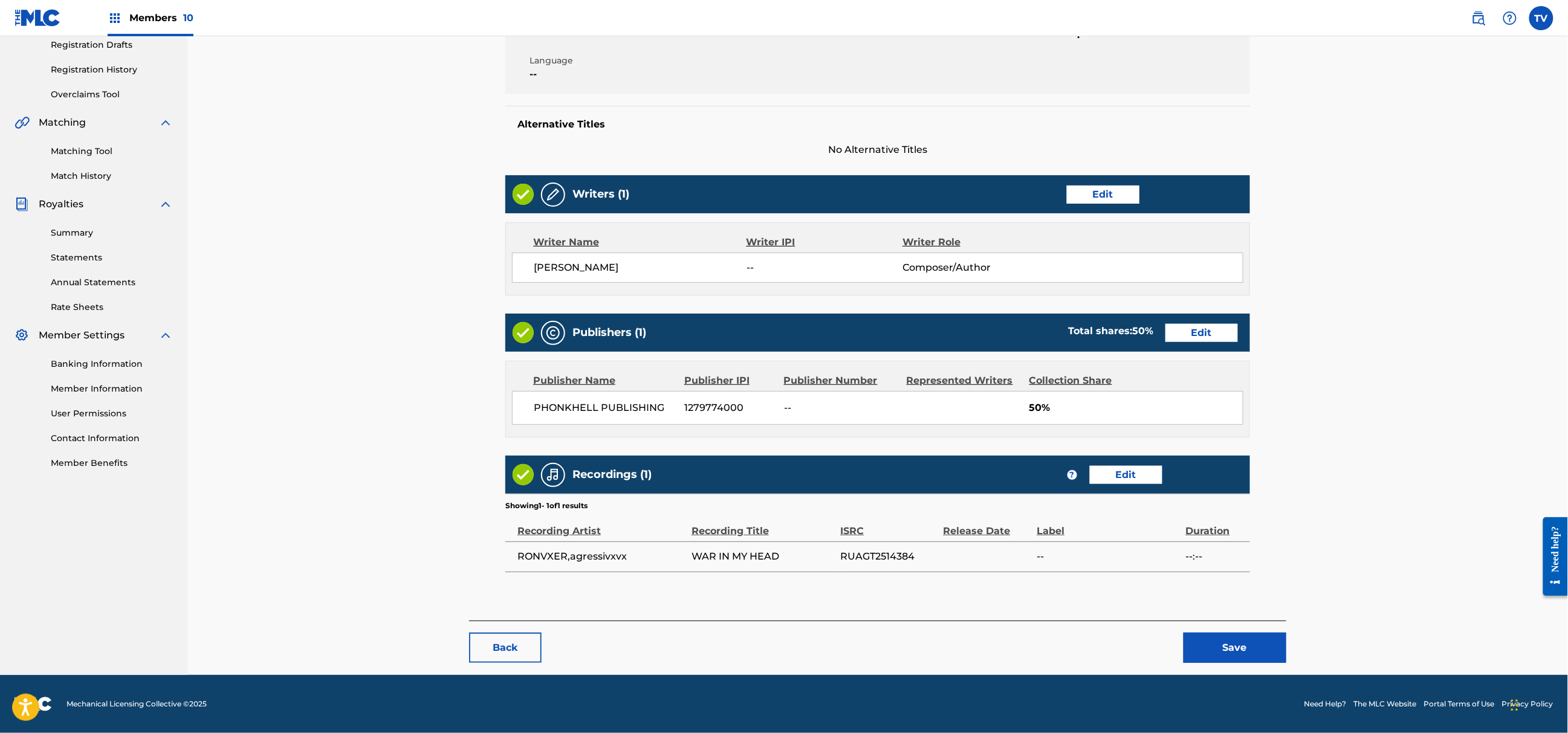
click at [1239, 641] on button "Save" at bounding box center [1235, 648] width 103 height 30
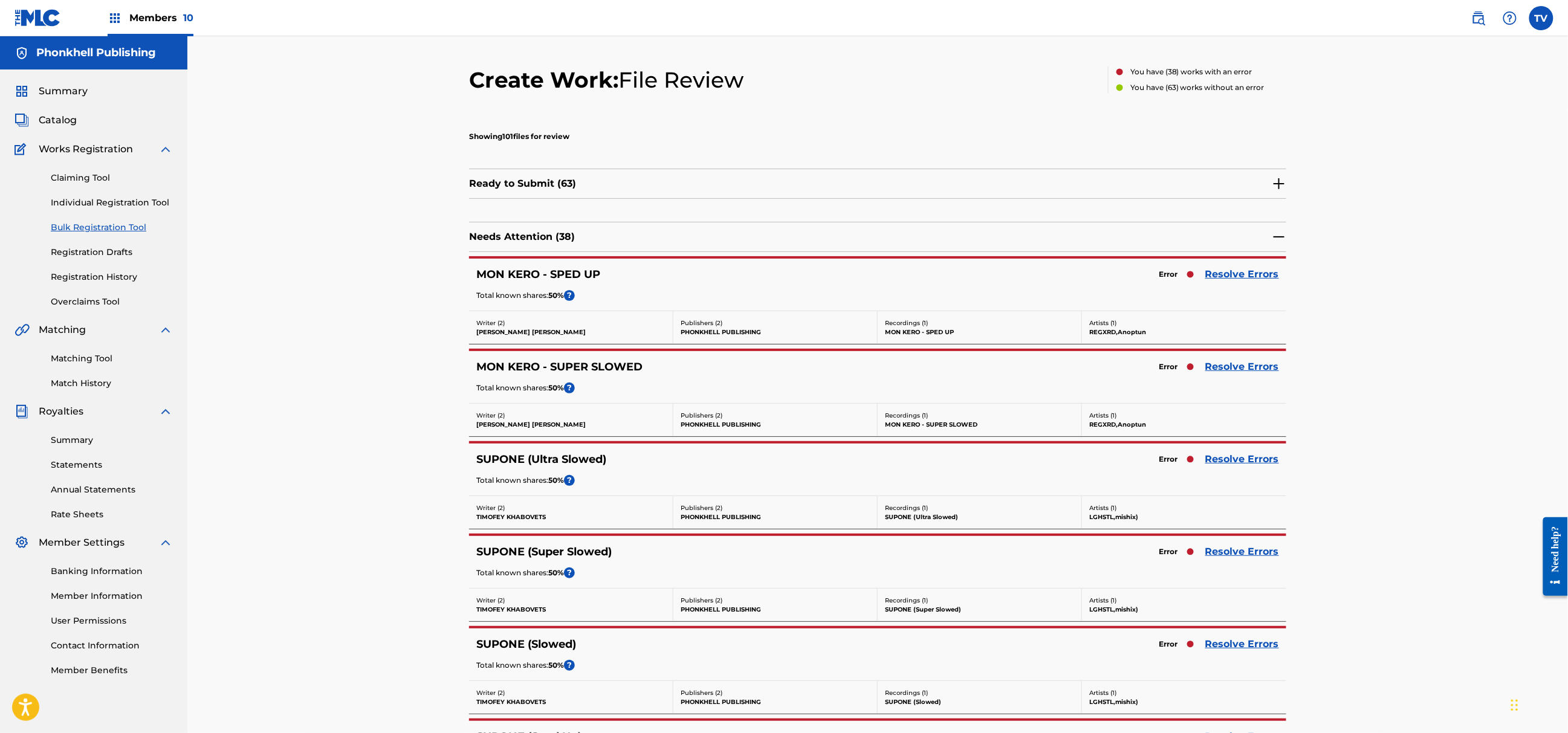
click at [1231, 564] on div "SUPONE (Super Slowed) Error Resolve Errors Total known shares: 50 % ?" at bounding box center [878, 562] width 817 height 52
click at [1232, 557] on link "Resolve Errors" at bounding box center [1243, 552] width 74 height 15
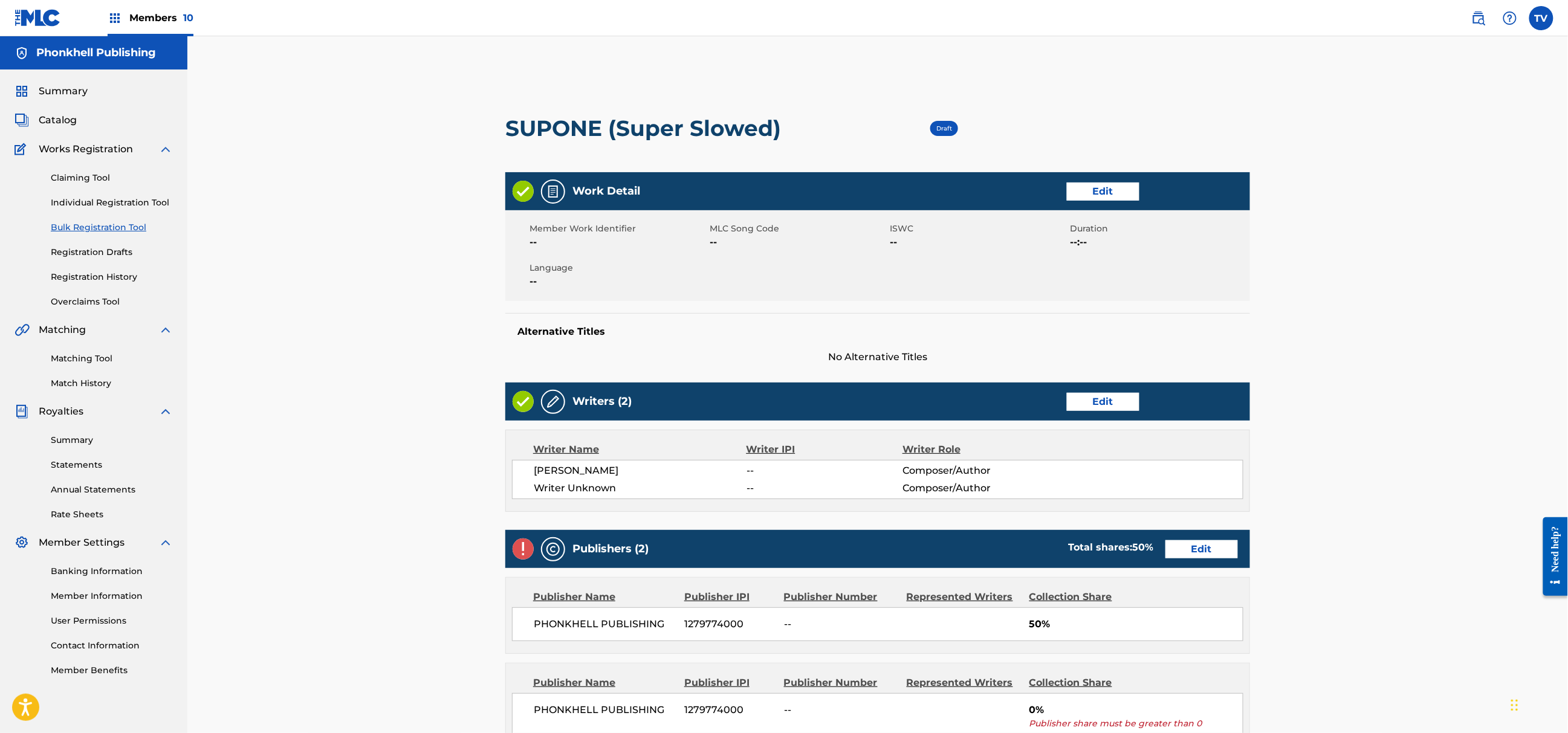
click at [1094, 406] on link "Edit" at bounding box center [1103, 402] width 73 height 18
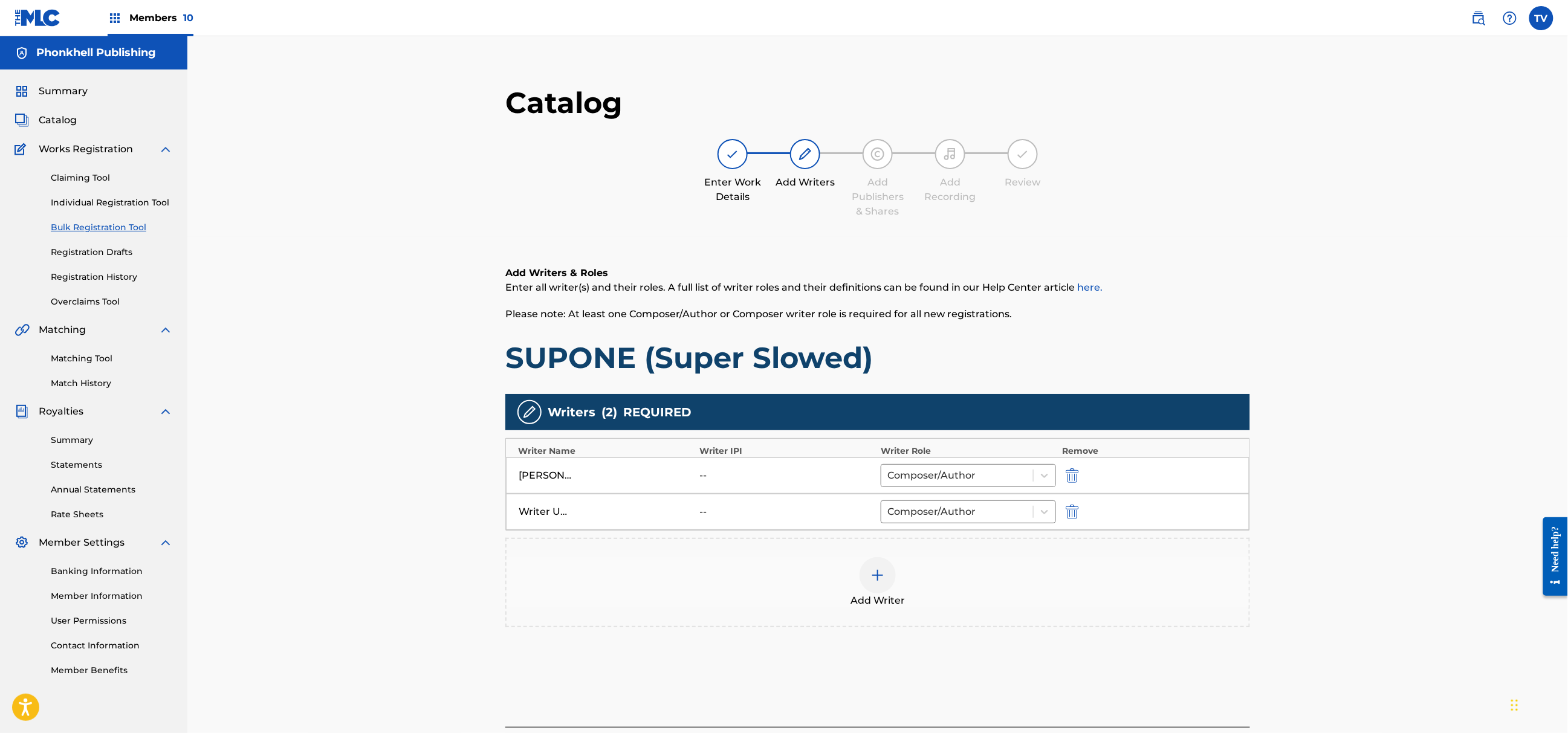
click at [1082, 513] on div at bounding box center [1089, 512] width 54 height 14
click at [1069, 516] on img "submit" at bounding box center [1072, 512] width 13 height 15
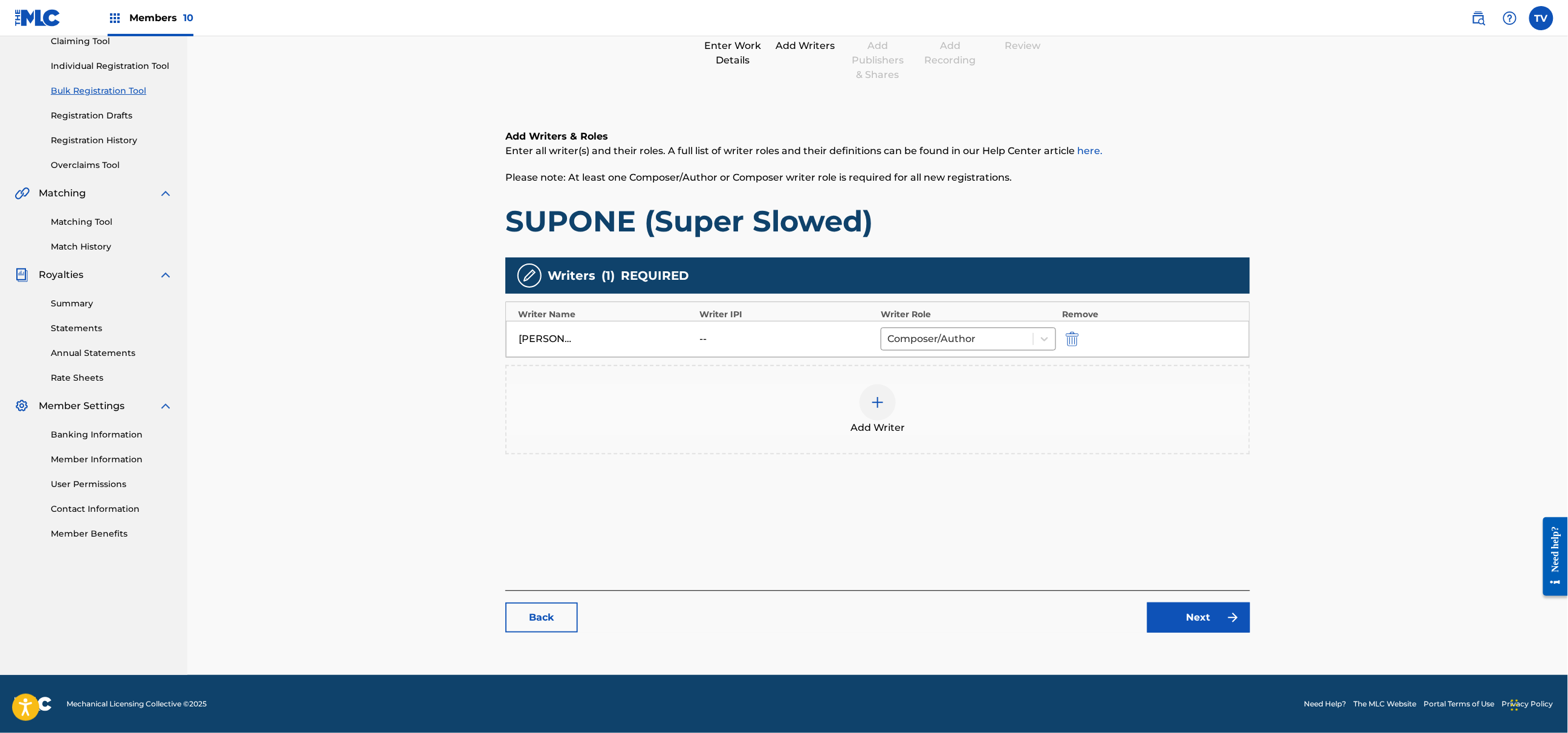
click at [1216, 637] on div "Catalog Enter Work Details Add Writers Add Publishers & Shares Add Recording Re…" at bounding box center [878, 296] width 745 height 697
click at [1216, 627] on link "Next" at bounding box center [1199, 617] width 103 height 30
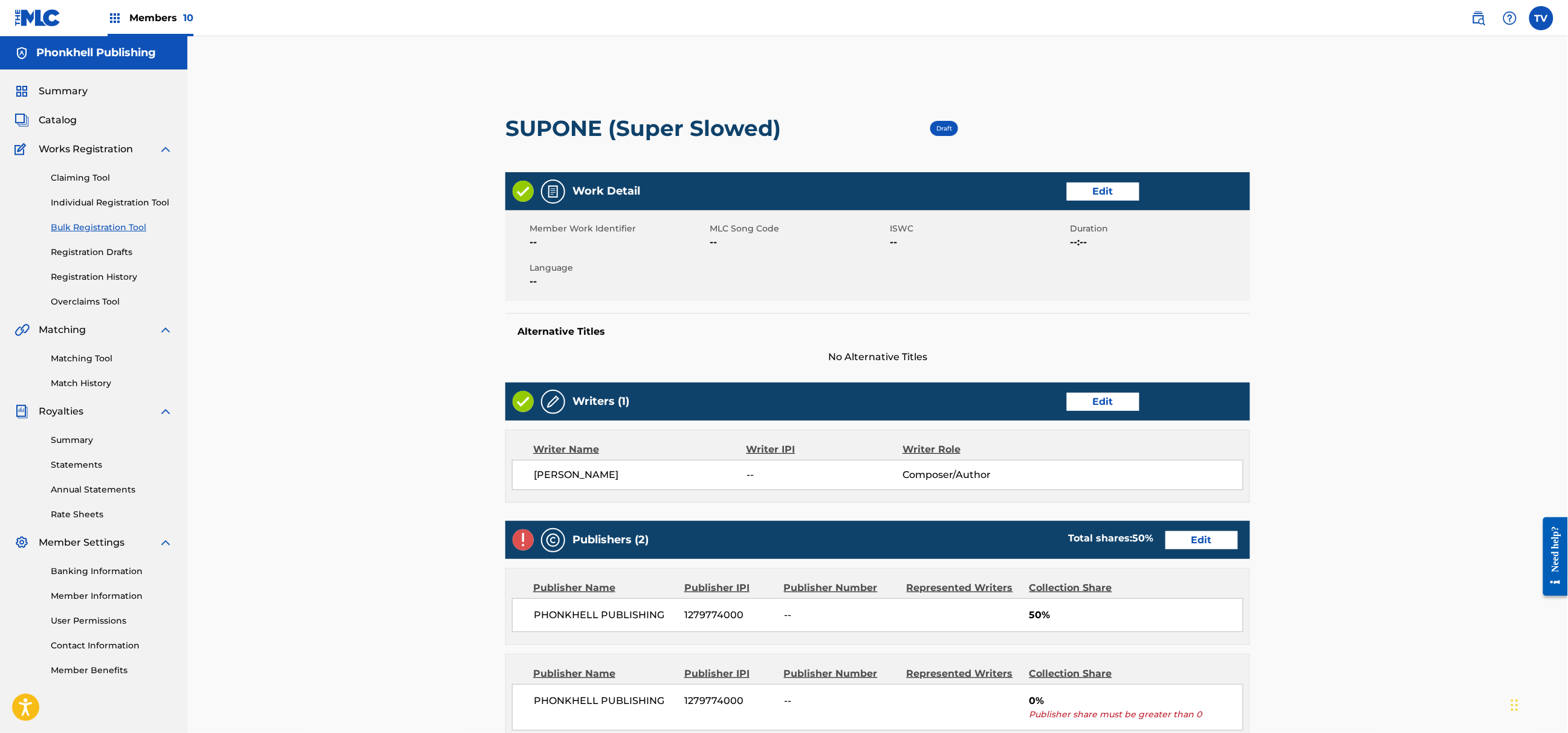
click at [1197, 546] on link "Edit" at bounding box center [1202, 540] width 73 height 18
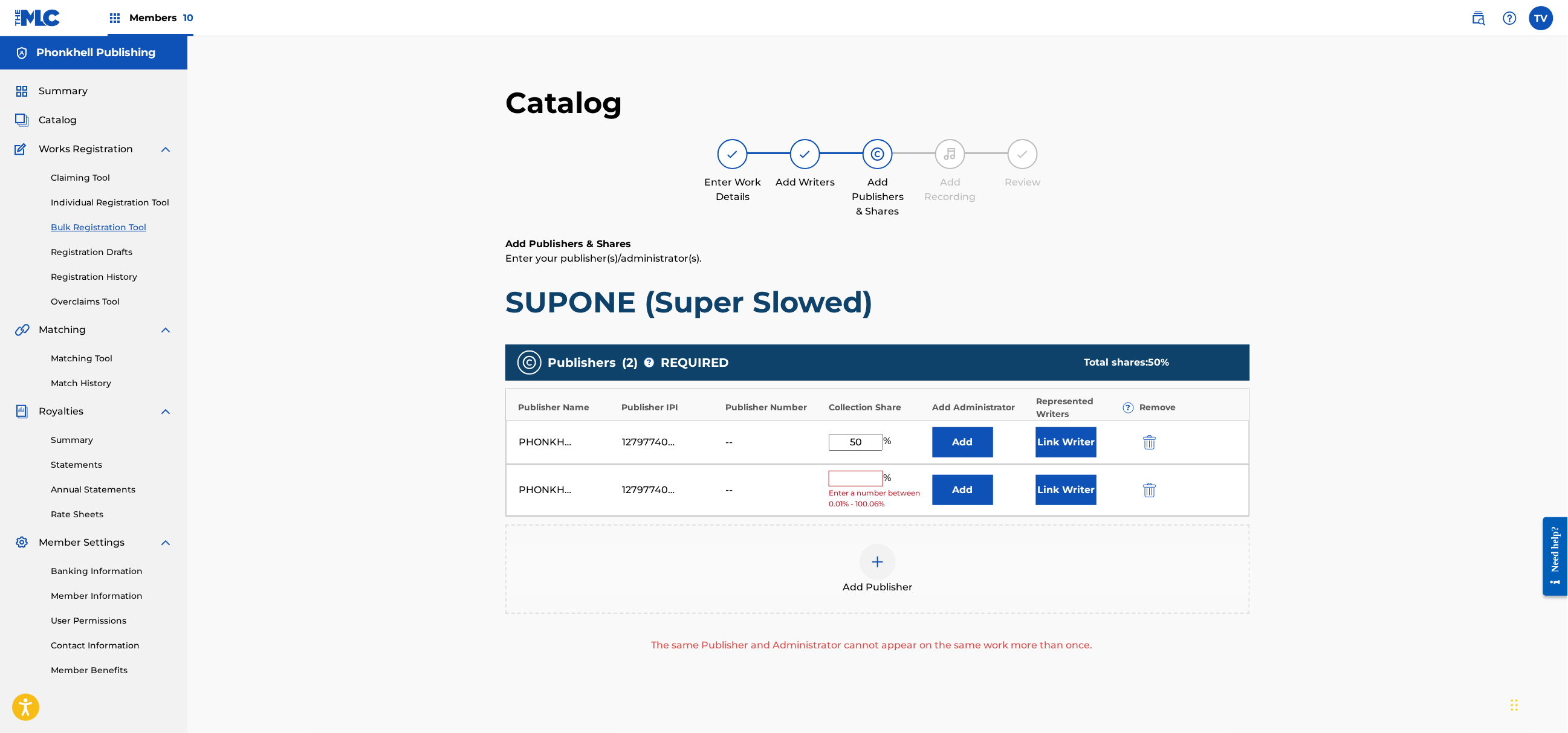
click at [1146, 480] on div "PHONKHELL PUBLISHING 1279774000 -- % Enter a number between 0.01% - 100.06% Add…" at bounding box center [878, 490] width 744 height 53
drag, startPoint x: 1149, startPoint y: 495, endPoint x: 1148, endPoint y: 513, distance: 18.0
click at [1149, 494] on img "submit" at bounding box center [1150, 490] width 13 height 15
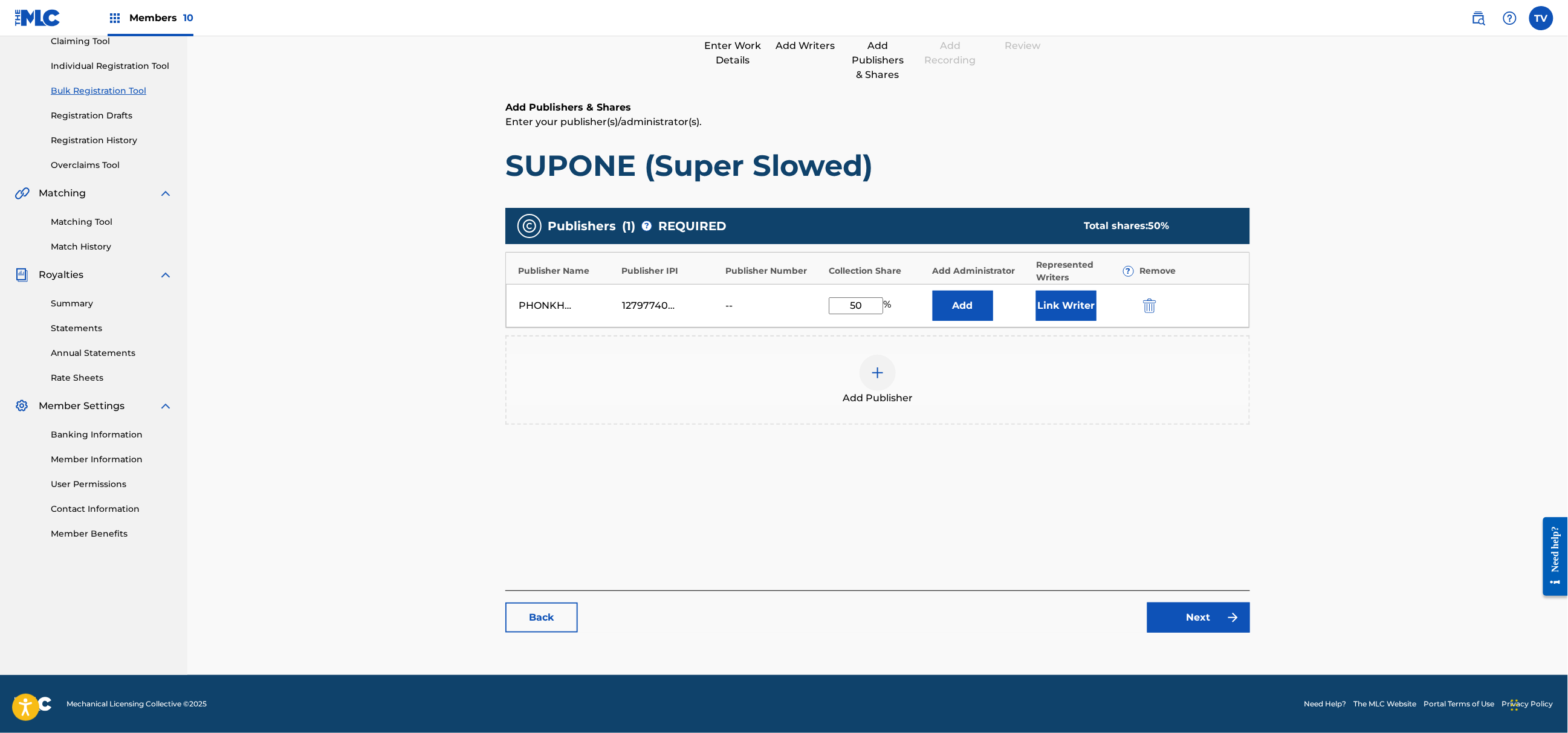
click at [1190, 613] on link "Next" at bounding box center [1199, 617] width 103 height 30
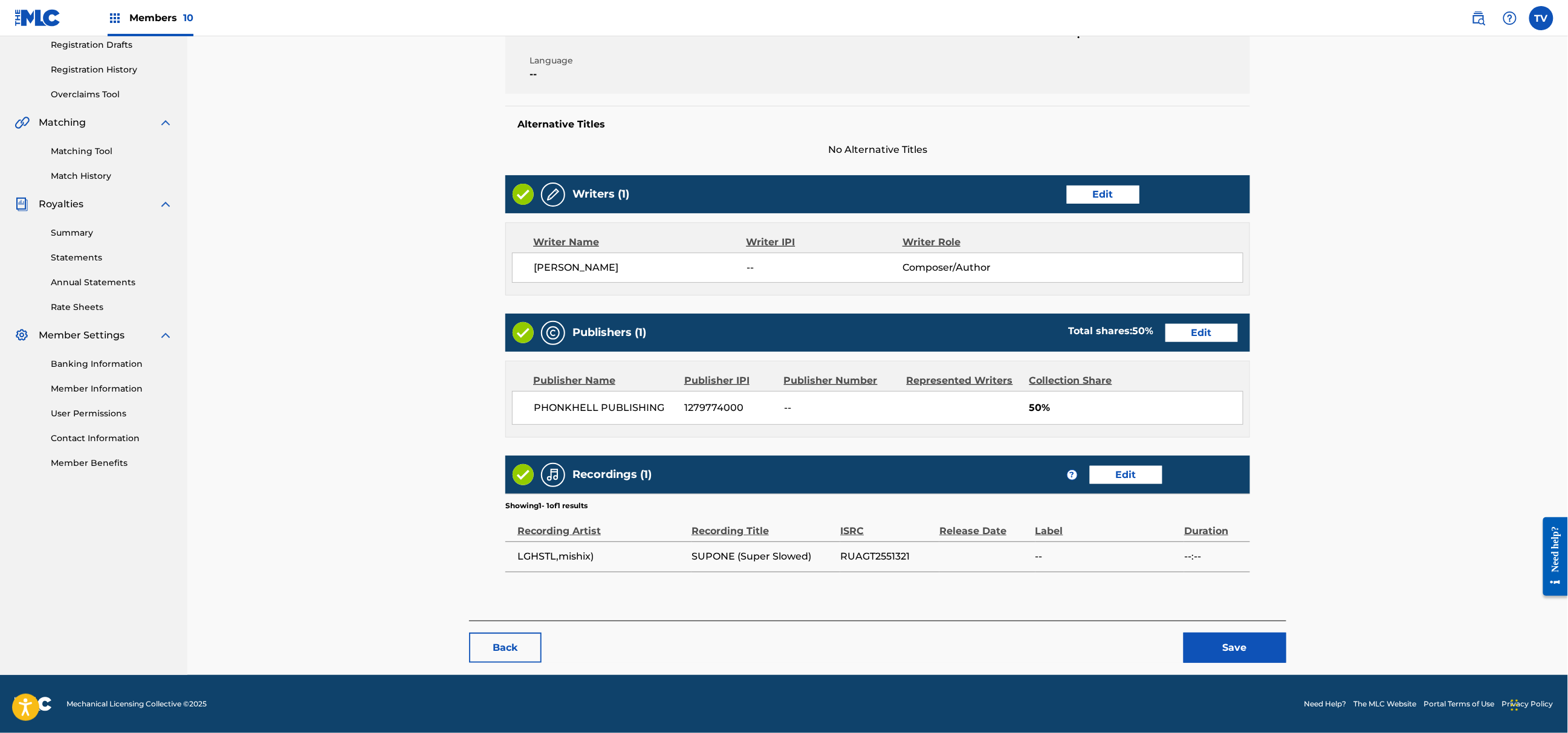
click at [1215, 648] on button "Save" at bounding box center [1235, 648] width 103 height 30
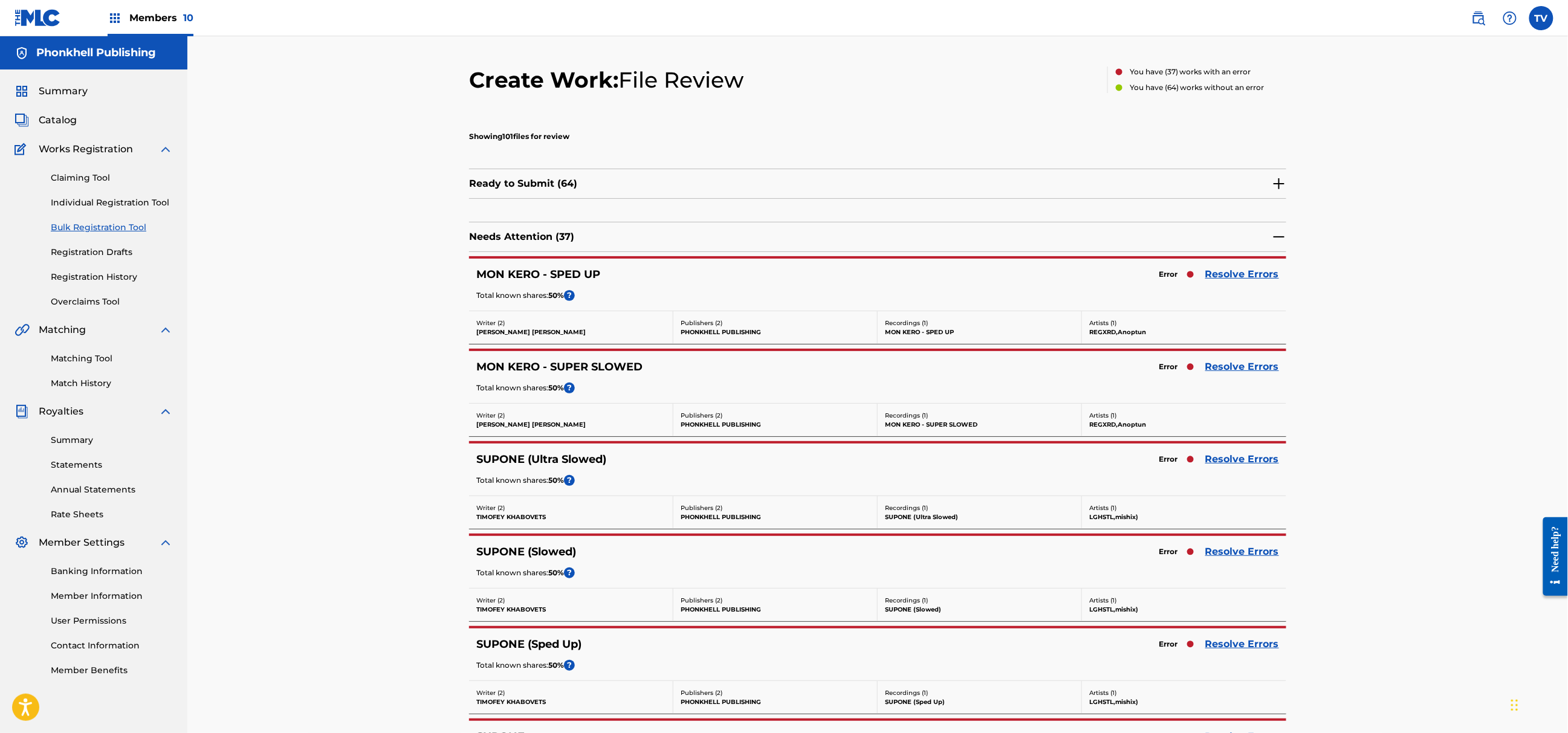
click at [1229, 549] on link "Resolve Errors" at bounding box center [1243, 552] width 74 height 15
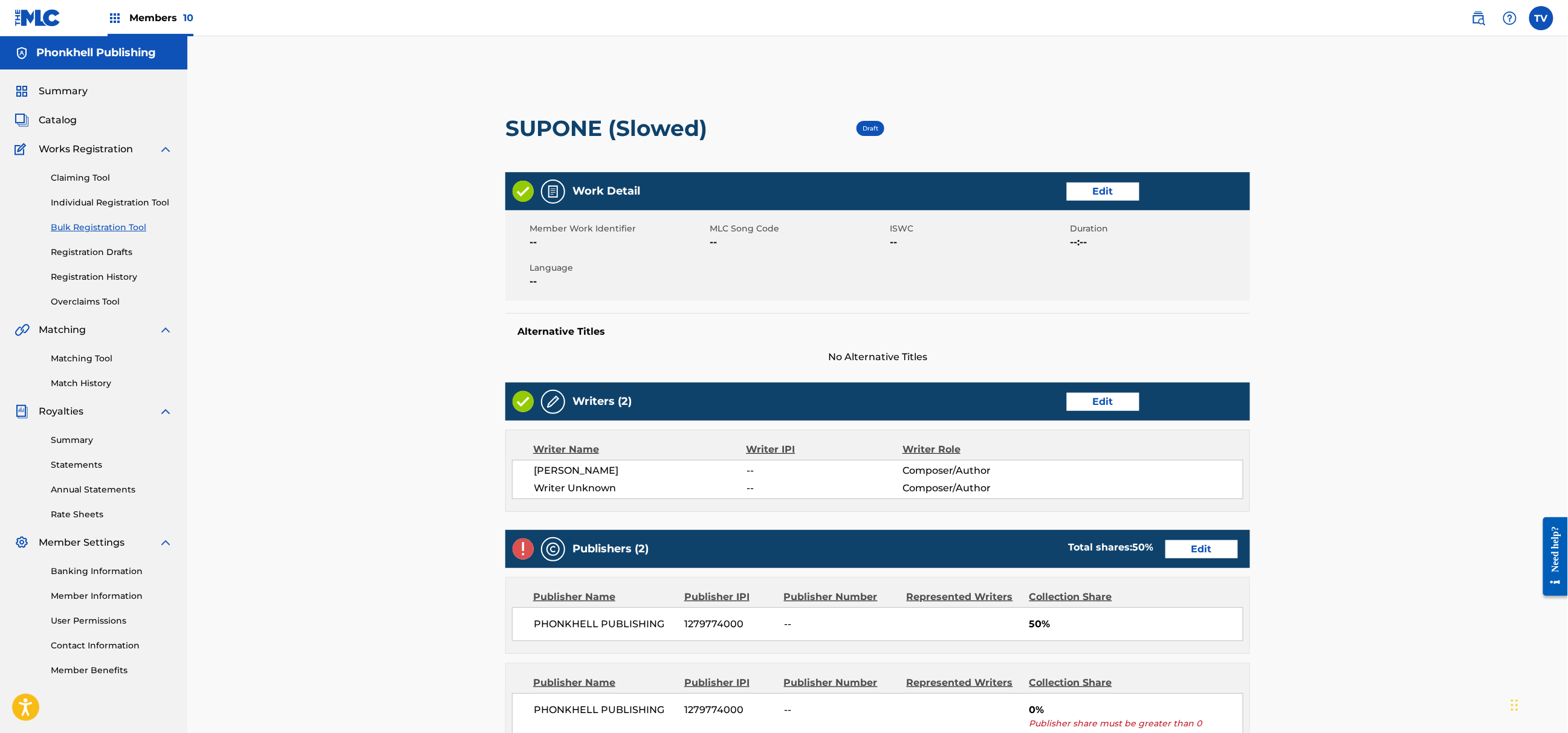
click at [1103, 390] on div "Writers (2) Edit" at bounding box center [878, 402] width 745 height 38
click at [1102, 411] on div "Writers (2) Edit" at bounding box center [878, 402] width 745 height 38
click at [1094, 408] on link "Edit" at bounding box center [1103, 402] width 73 height 18
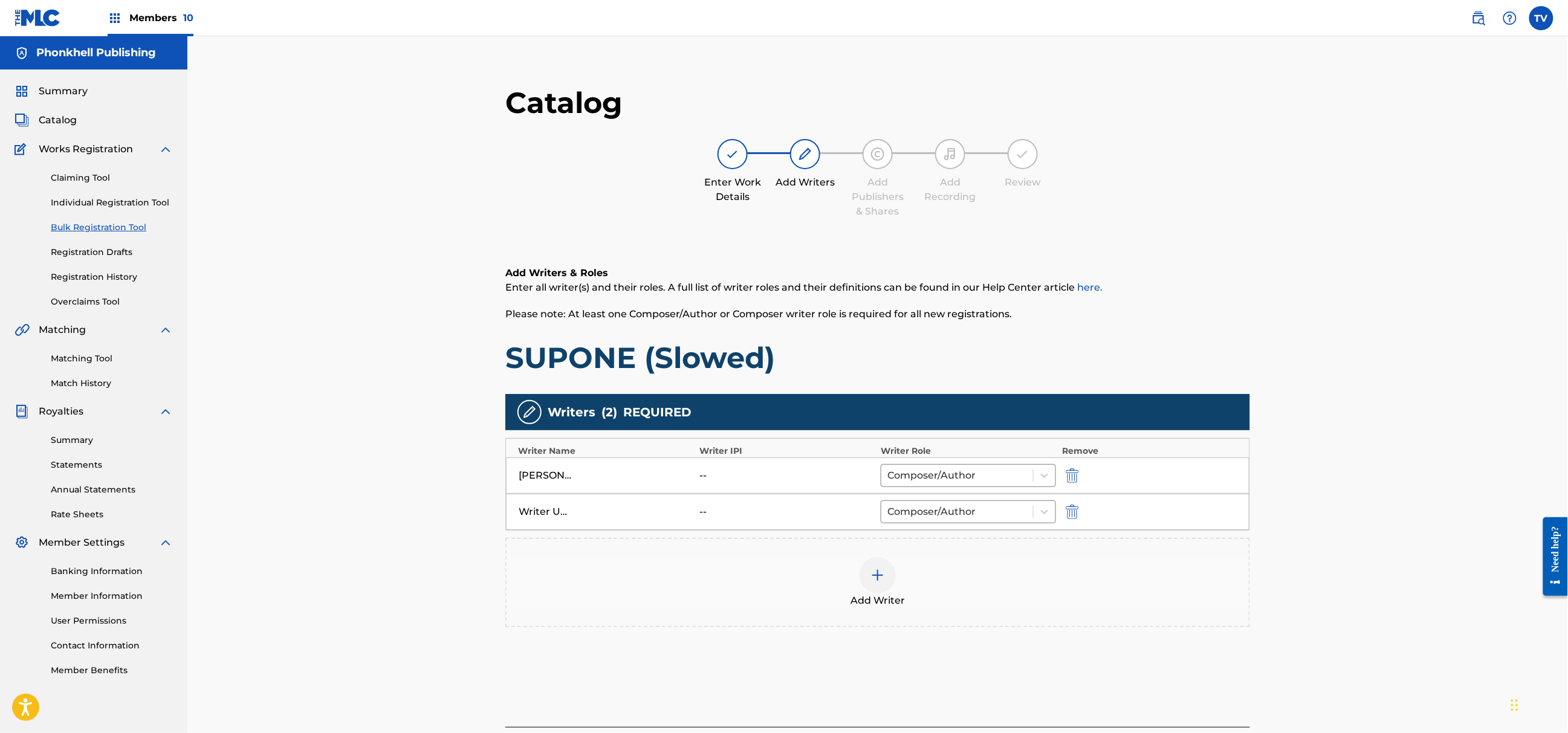
click at [1071, 511] on img "submit" at bounding box center [1072, 512] width 13 height 15
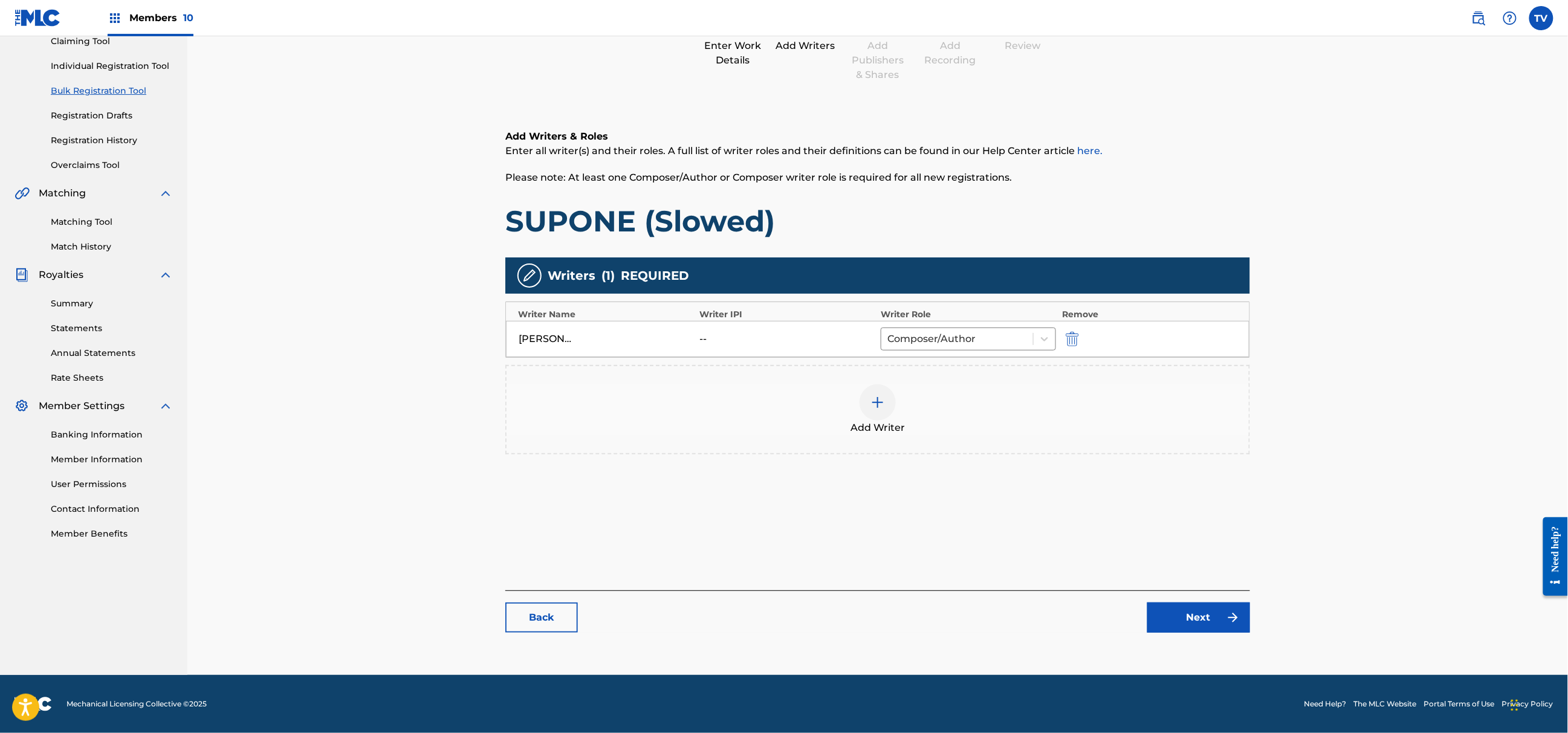
click at [1195, 617] on link "Next" at bounding box center [1199, 617] width 103 height 30
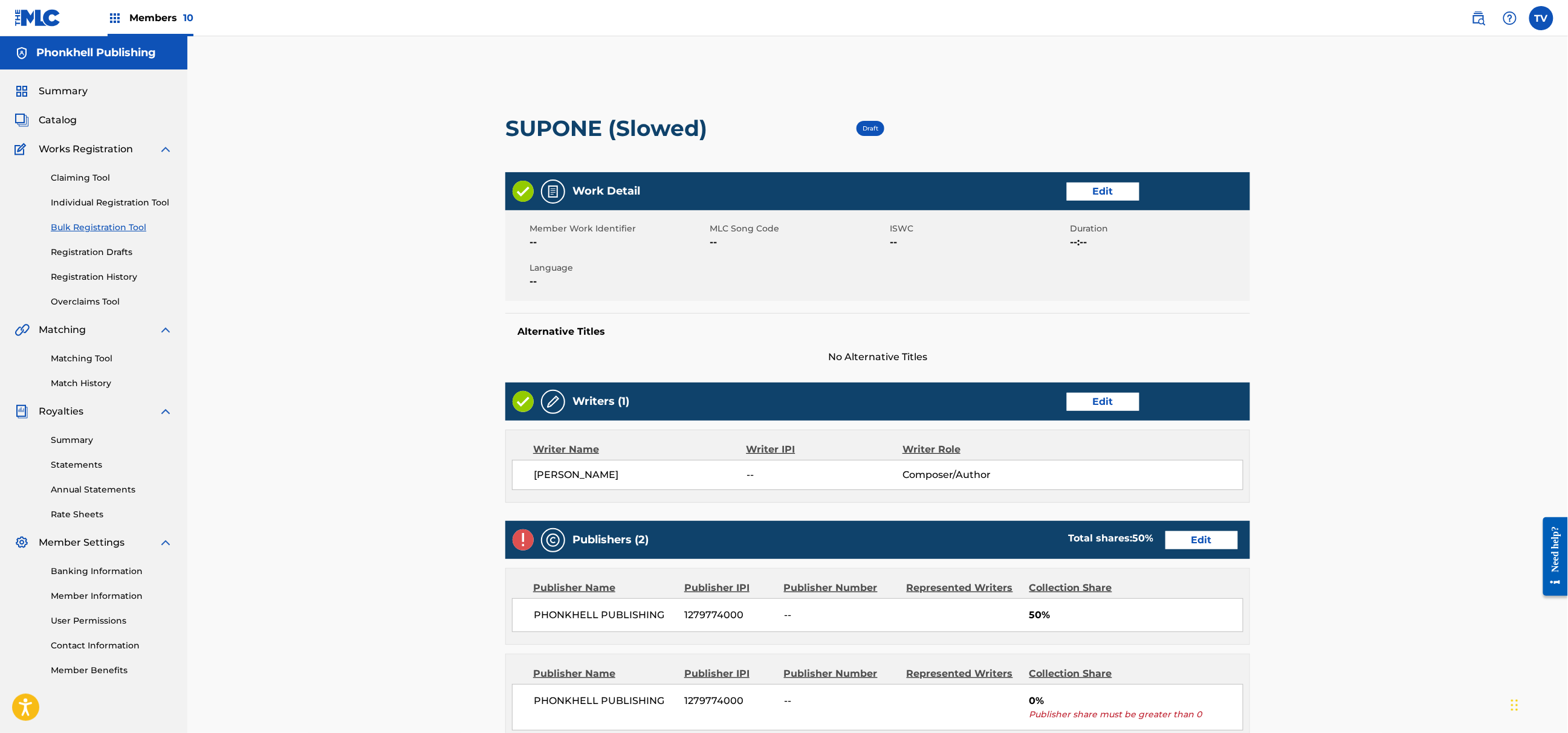
click at [1198, 537] on link "Edit" at bounding box center [1202, 540] width 73 height 18
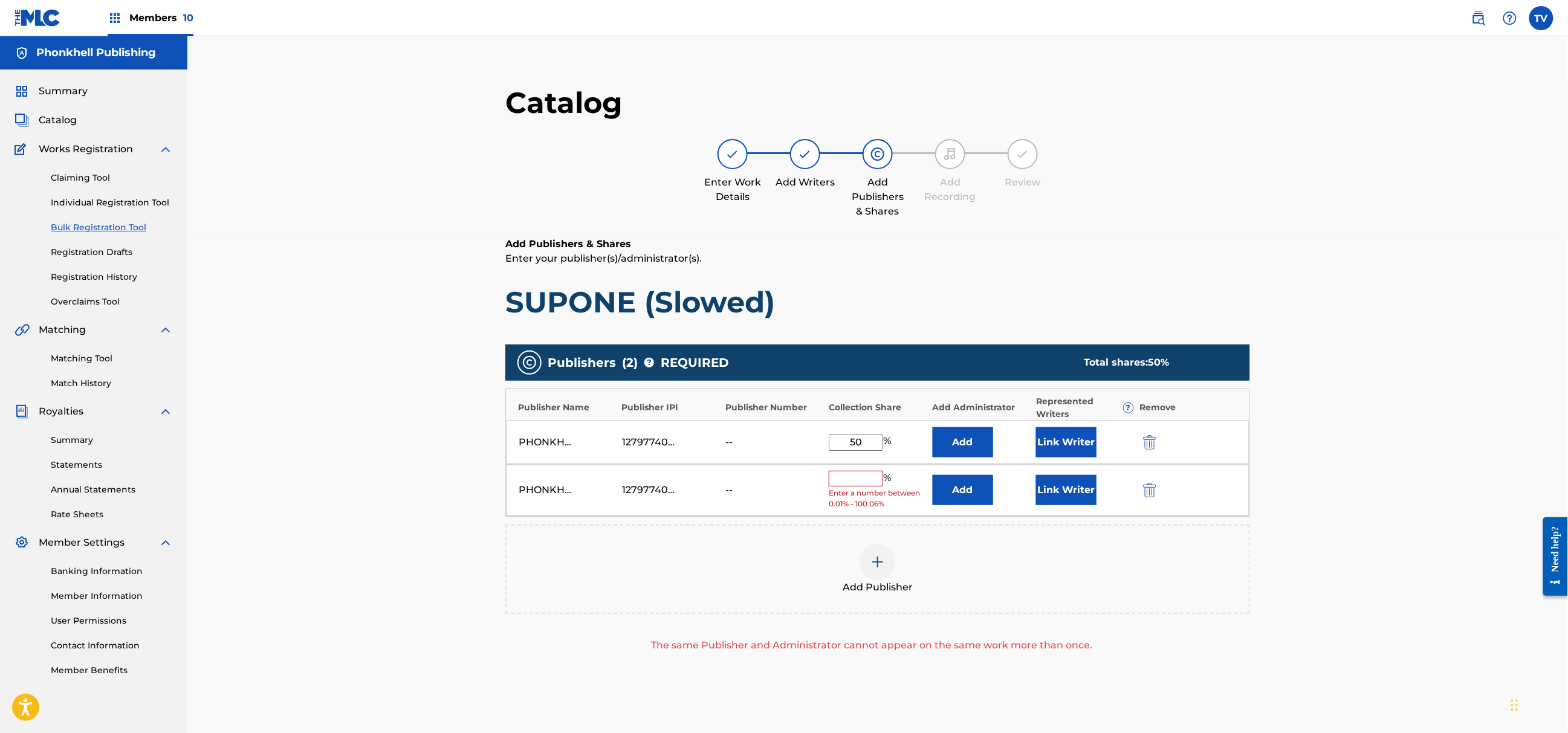
click at [1153, 487] on img "submit" at bounding box center [1150, 490] width 13 height 15
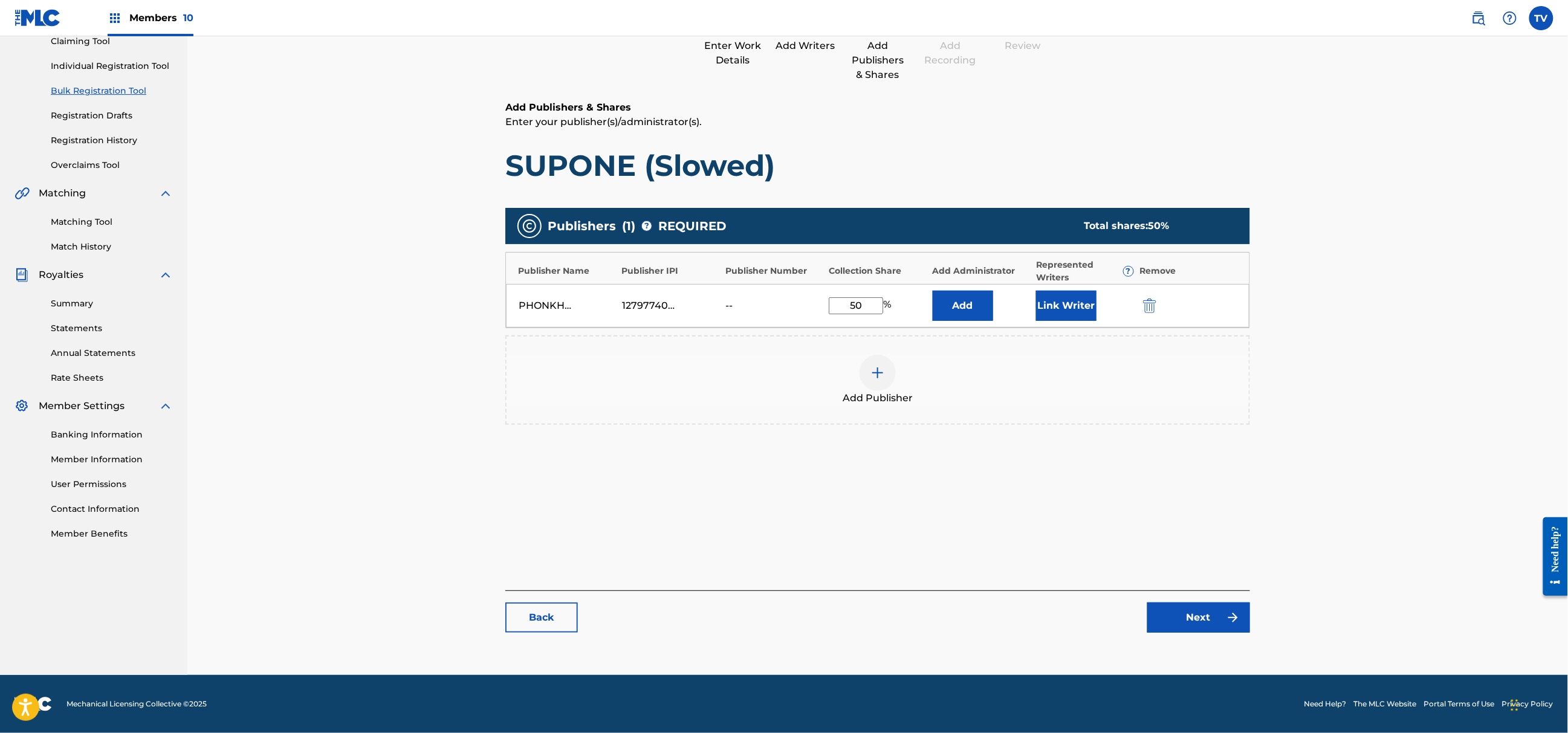
click at [1195, 615] on link "Next" at bounding box center [1199, 617] width 103 height 30
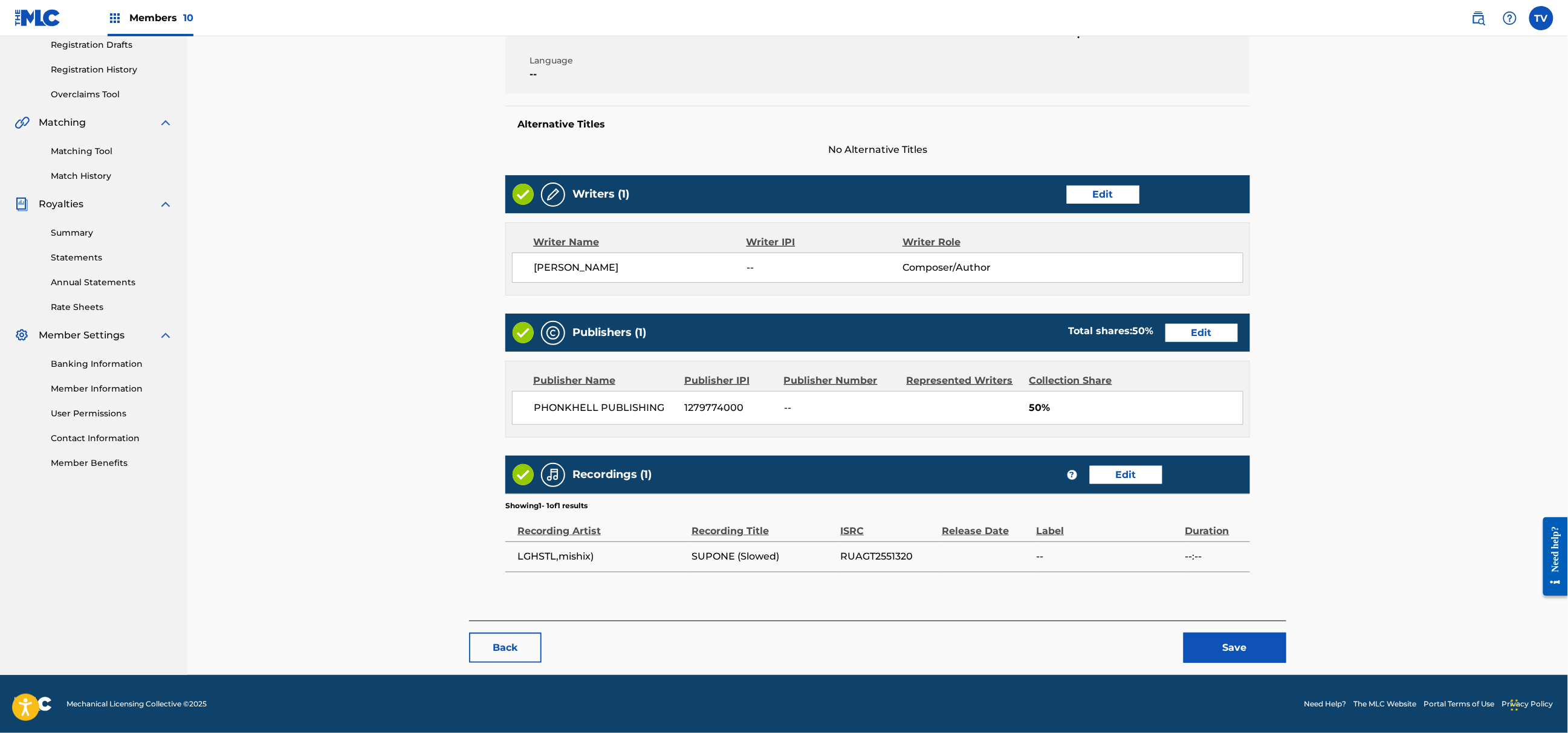
click at [1220, 639] on button "Save" at bounding box center [1235, 648] width 103 height 30
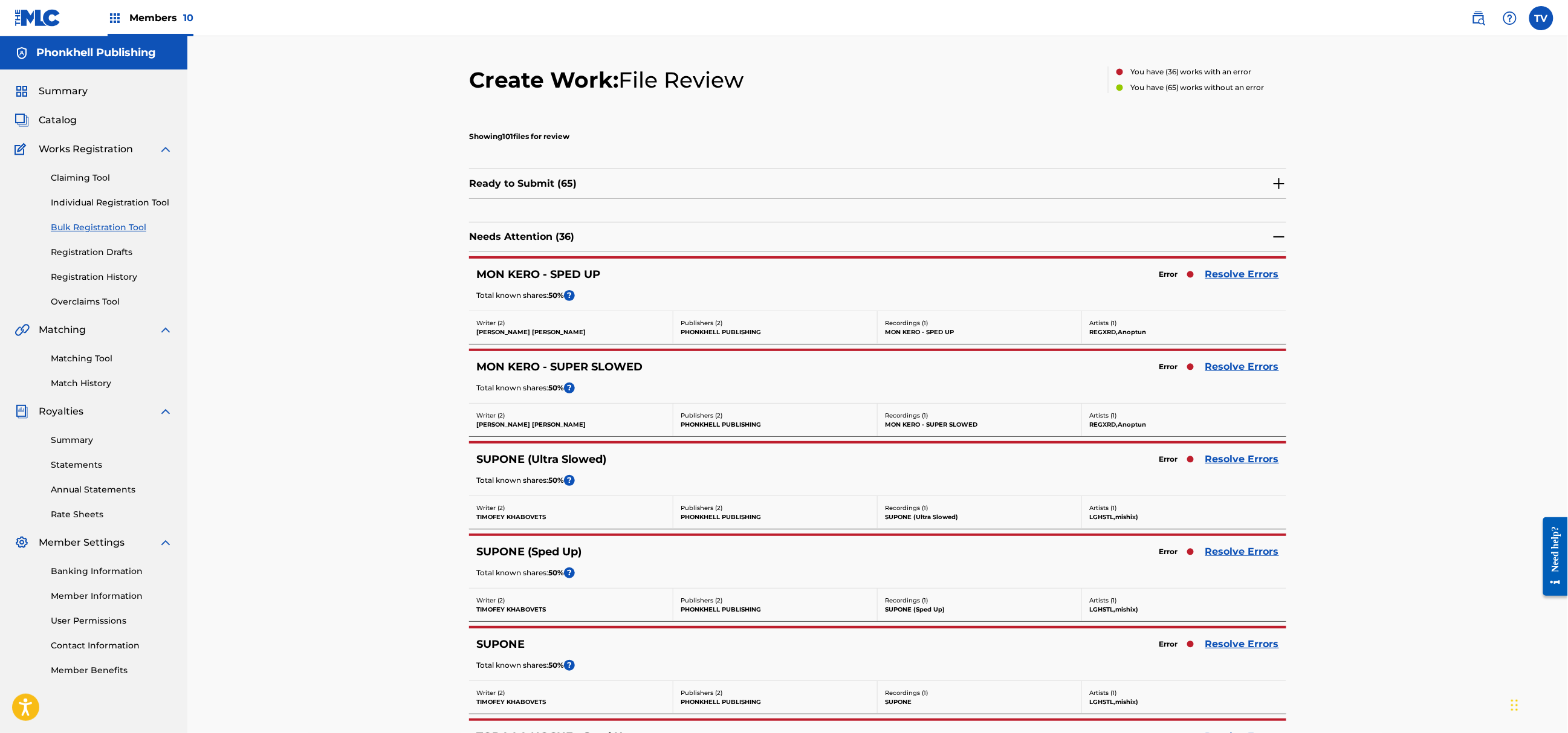
click at [1227, 650] on link "Resolve Errors" at bounding box center [1243, 644] width 74 height 15
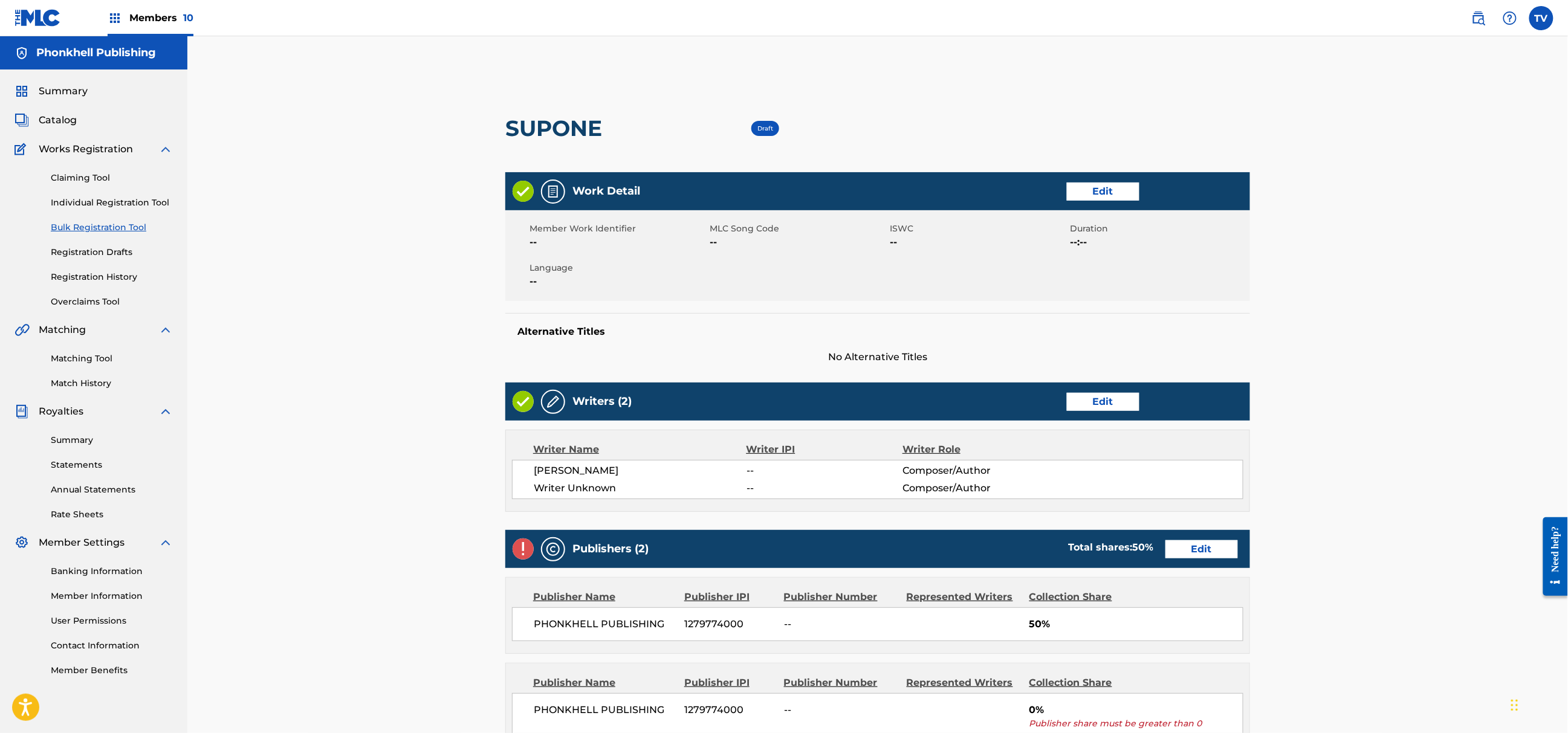
click at [1101, 411] on div "Writers (2) Edit" at bounding box center [878, 402] width 745 height 38
click at [1098, 405] on link "Edit" at bounding box center [1103, 402] width 73 height 18
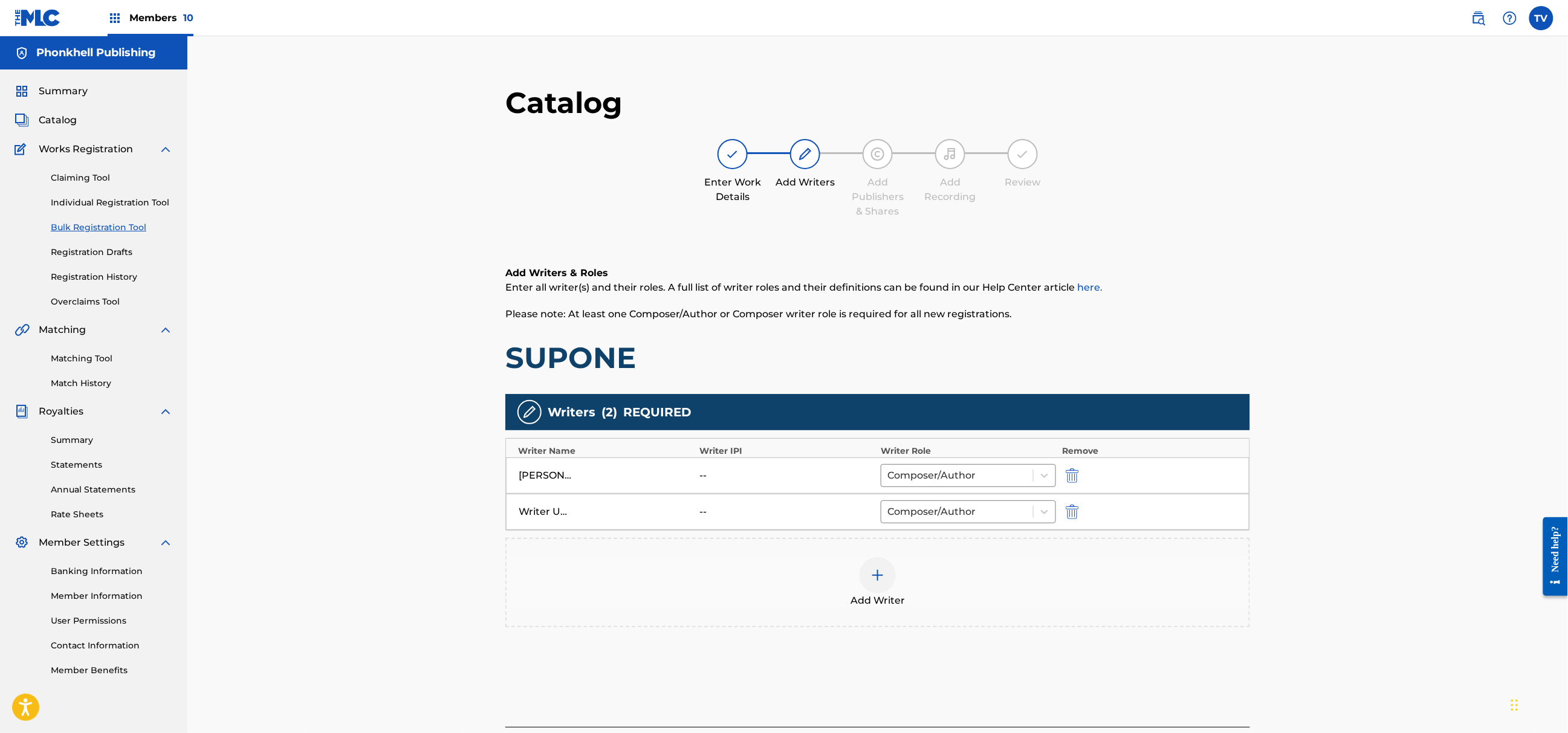
click at [1075, 516] on img "submit" at bounding box center [1072, 512] width 13 height 15
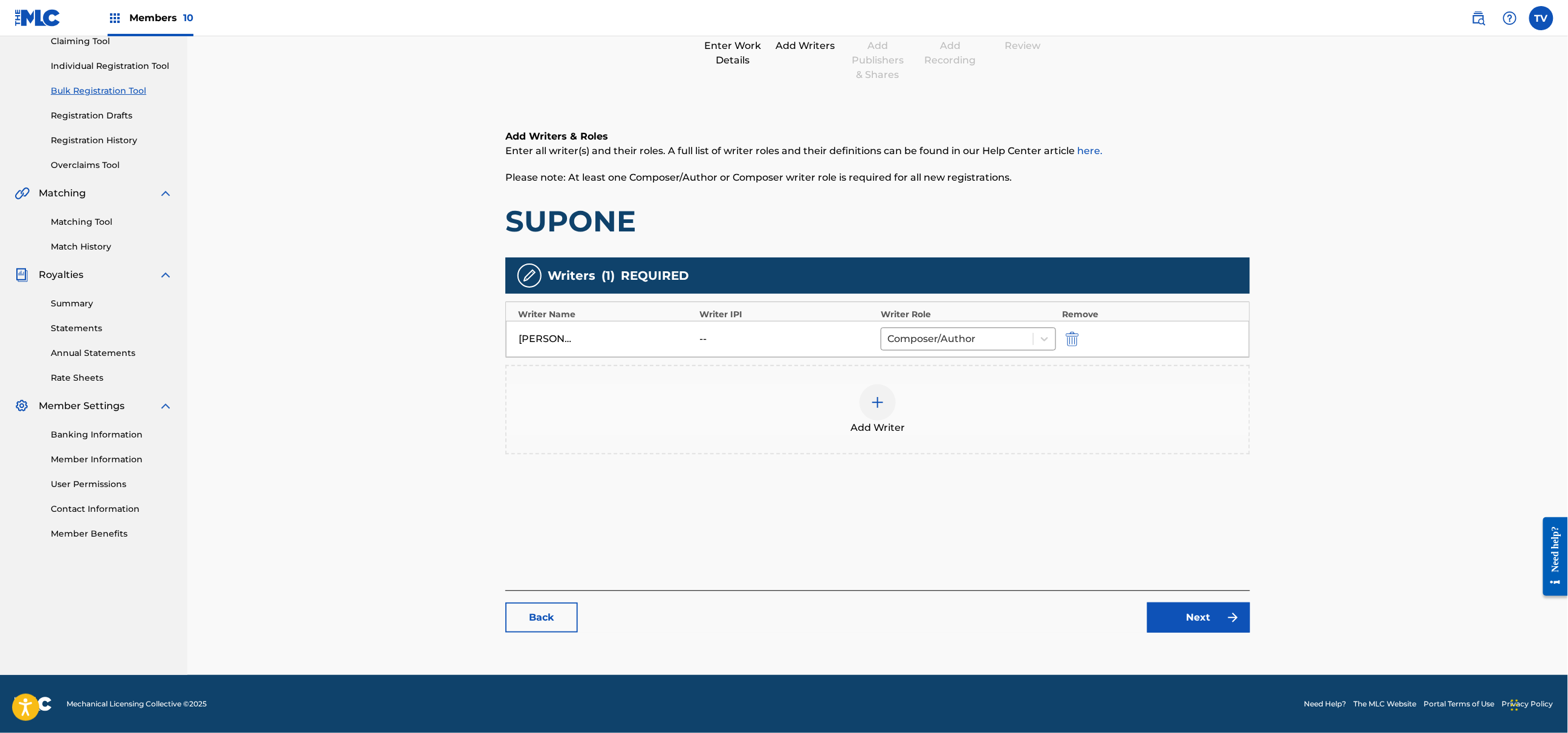
click at [1214, 623] on link "Next" at bounding box center [1199, 617] width 103 height 30
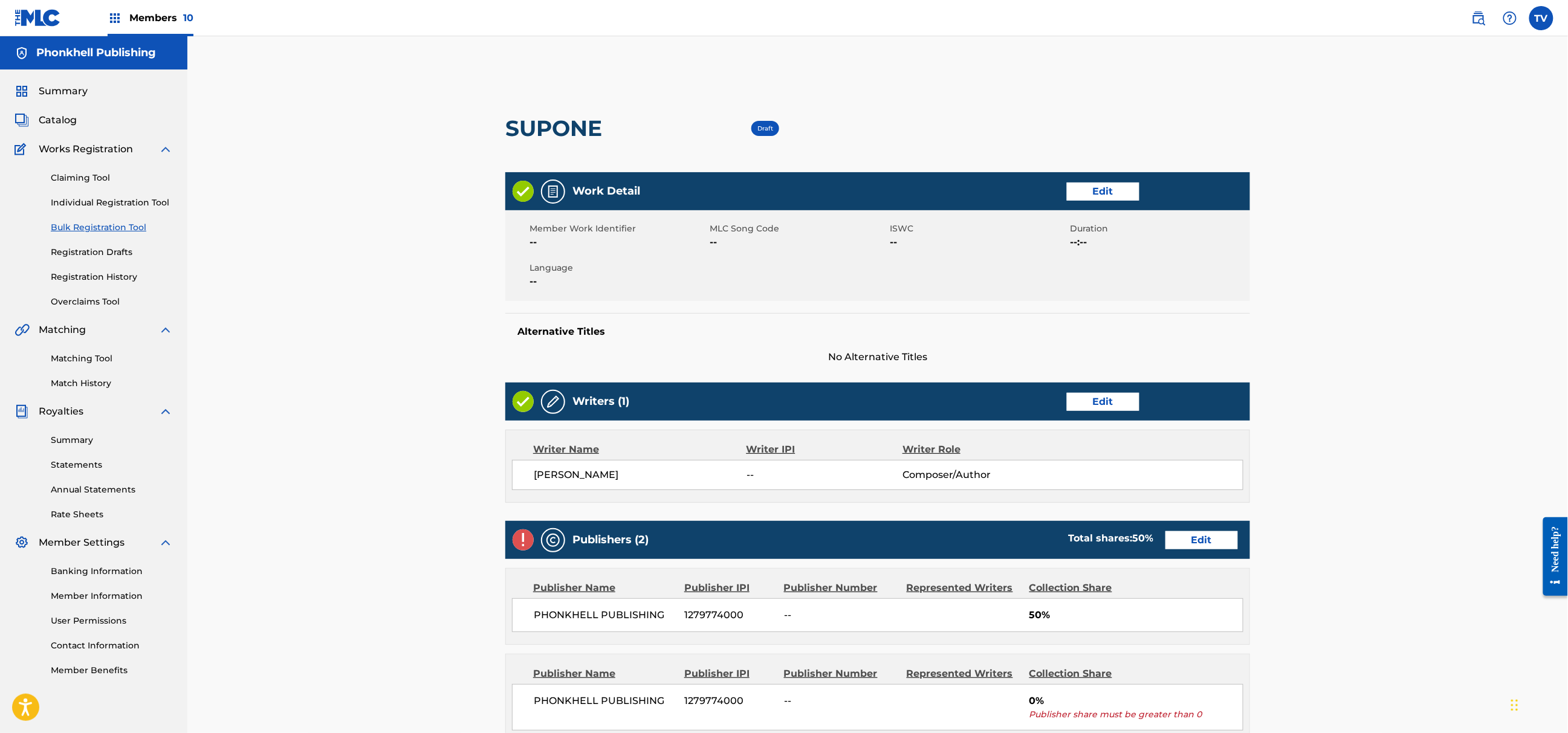
click at [1185, 541] on link "Edit" at bounding box center [1202, 540] width 73 height 18
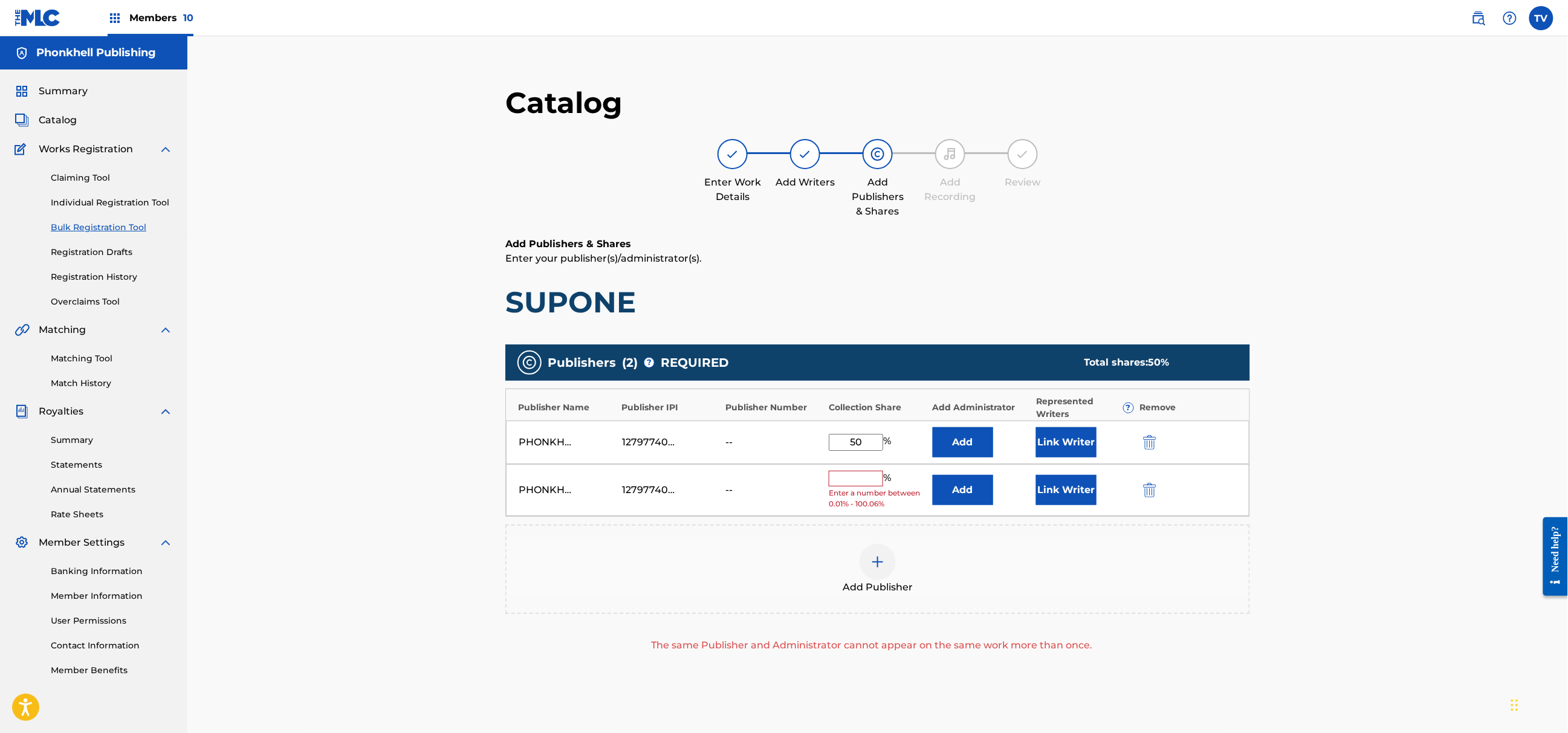
click at [1147, 494] on img "submit" at bounding box center [1150, 490] width 13 height 15
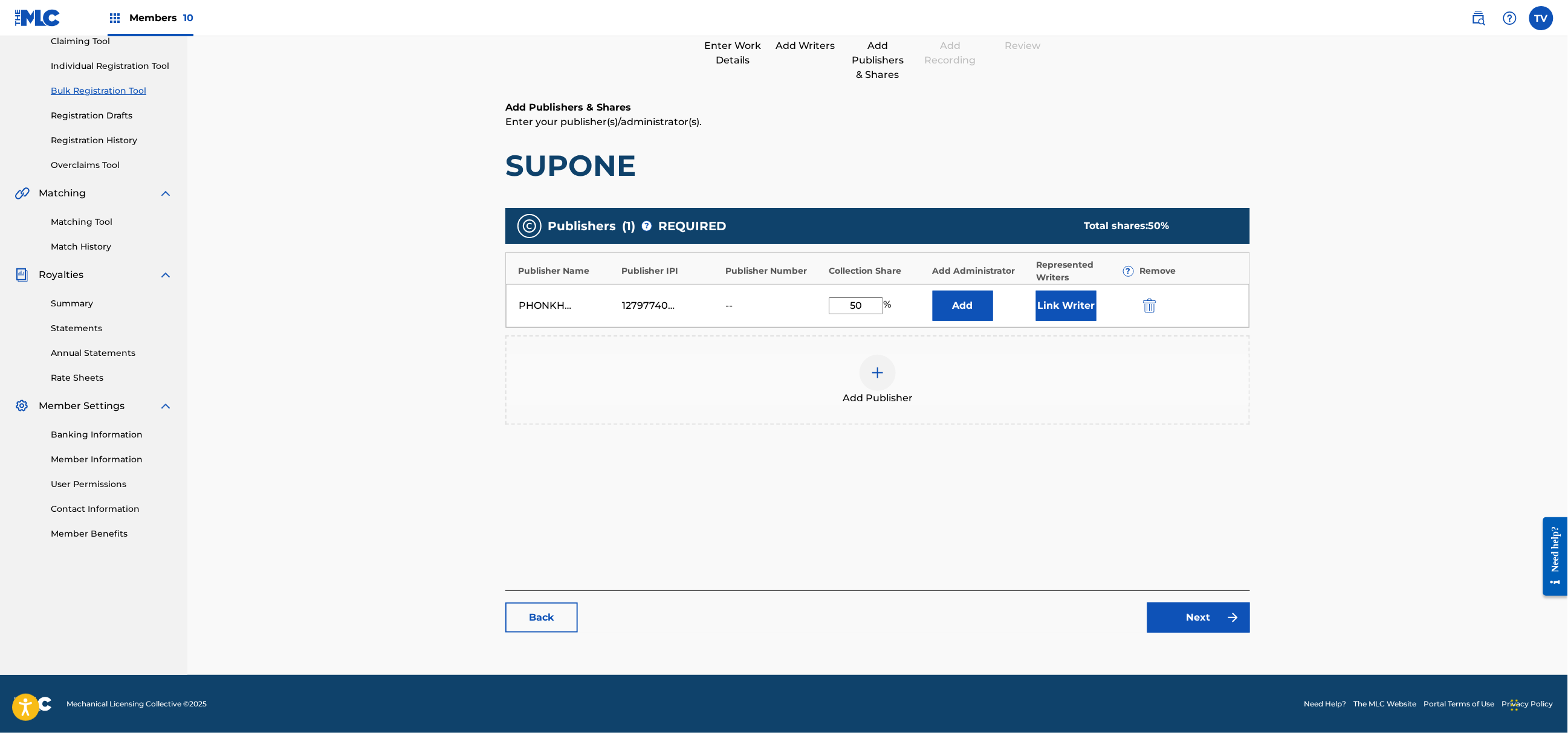
click at [1195, 627] on link "Next" at bounding box center [1199, 617] width 103 height 30
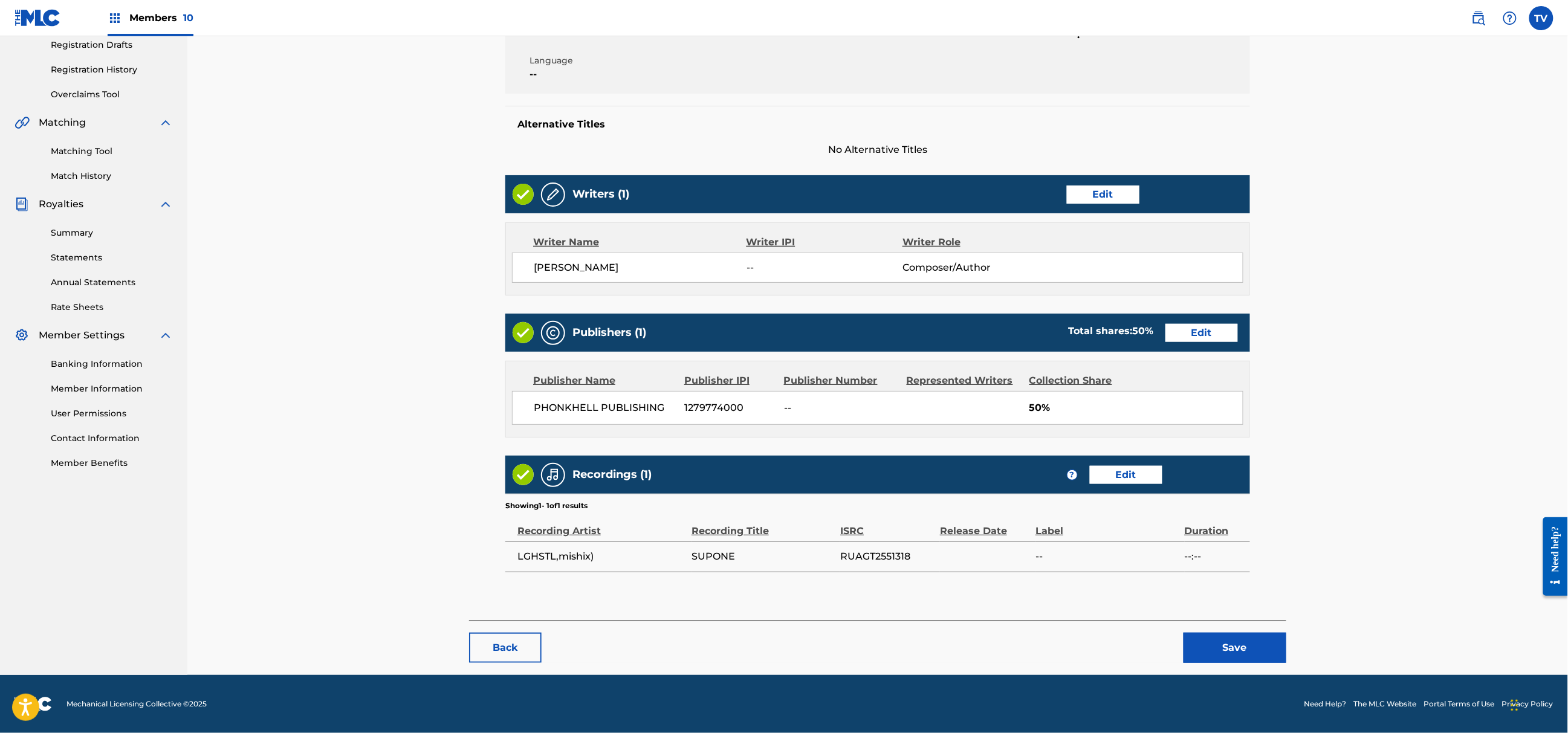
click at [1224, 639] on button "Save" at bounding box center [1235, 648] width 103 height 30
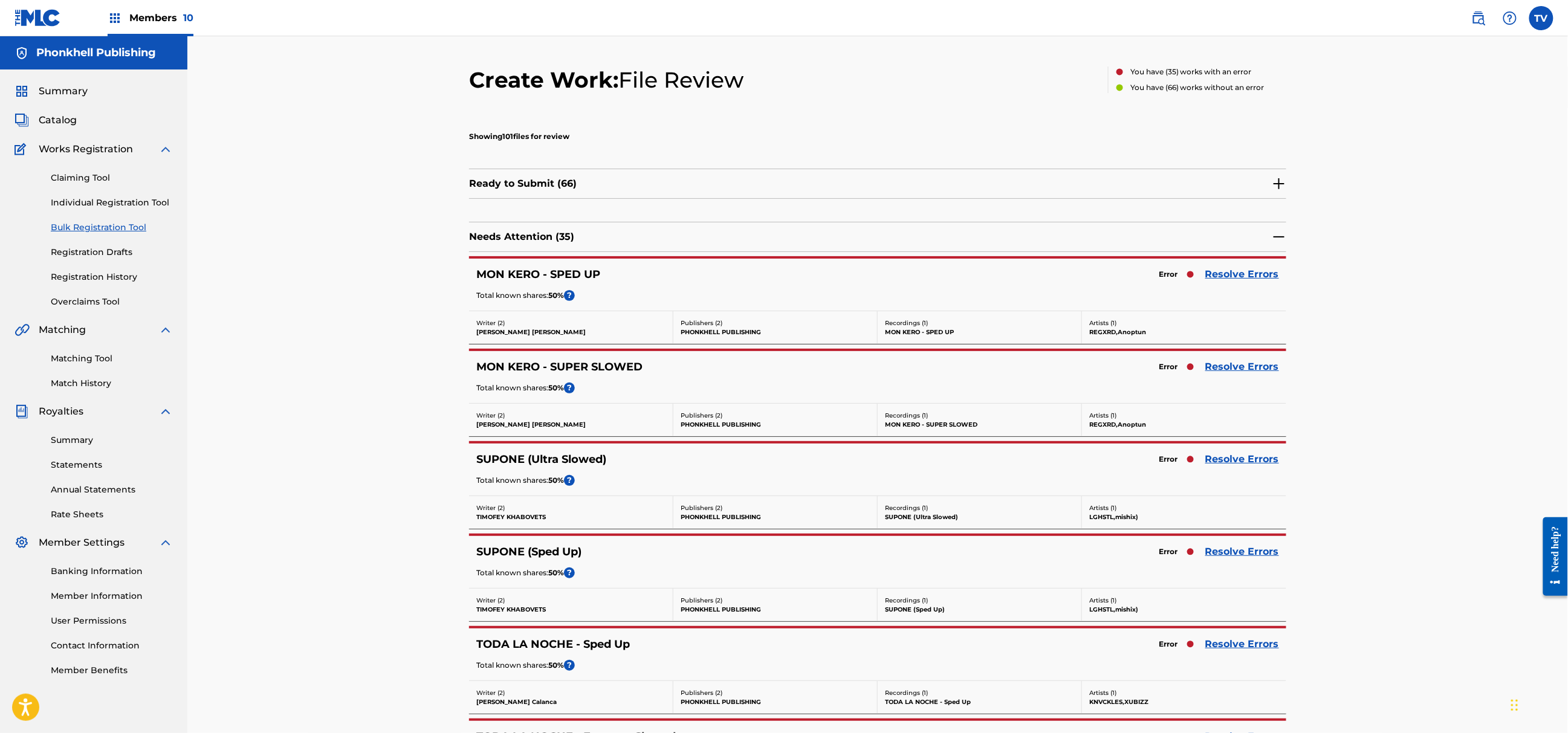
click at [1232, 555] on link "Resolve Errors" at bounding box center [1243, 552] width 74 height 15
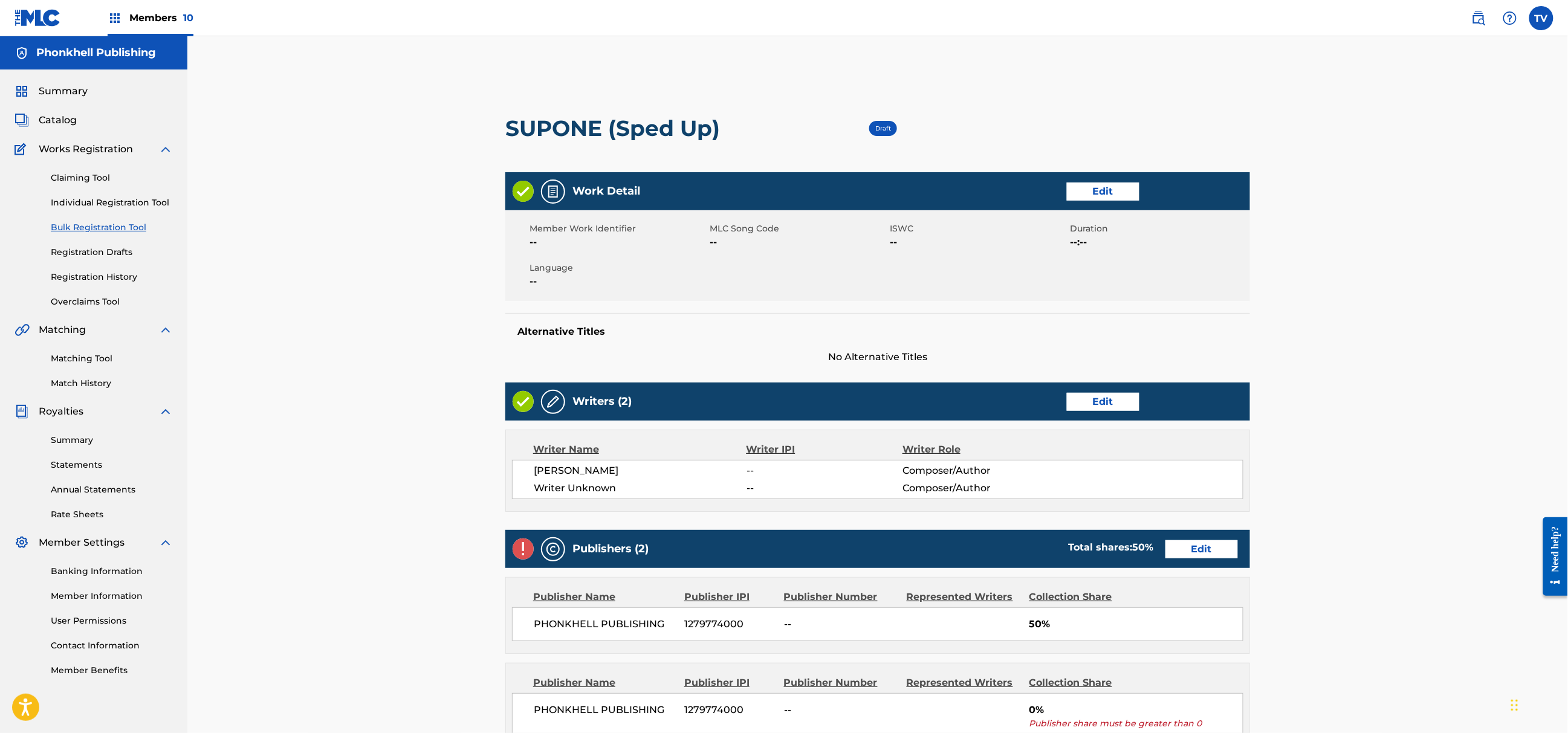
click at [1099, 402] on link "Edit" at bounding box center [1103, 402] width 73 height 18
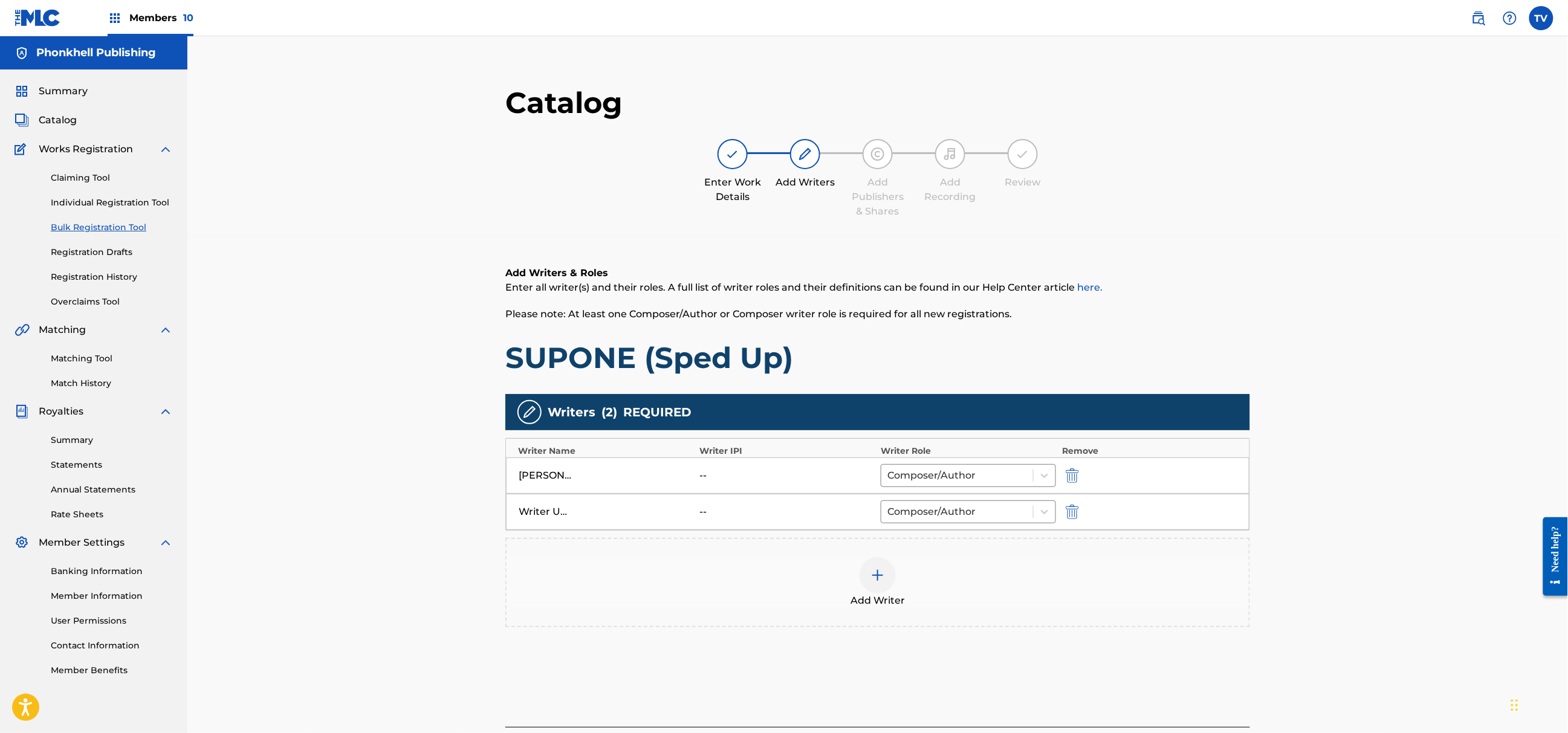
click at [1067, 520] on div "Writer Unknown -- Composer/Author" at bounding box center [878, 512] width 744 height 36
click at [1079, 504] on div "Writer Unknown -- Composer/Author" at bounding box center [878, 512] width 744 height 36
click at [1079, 514] on button "submit" at bounding box center [1071, 512] width 18 height 14
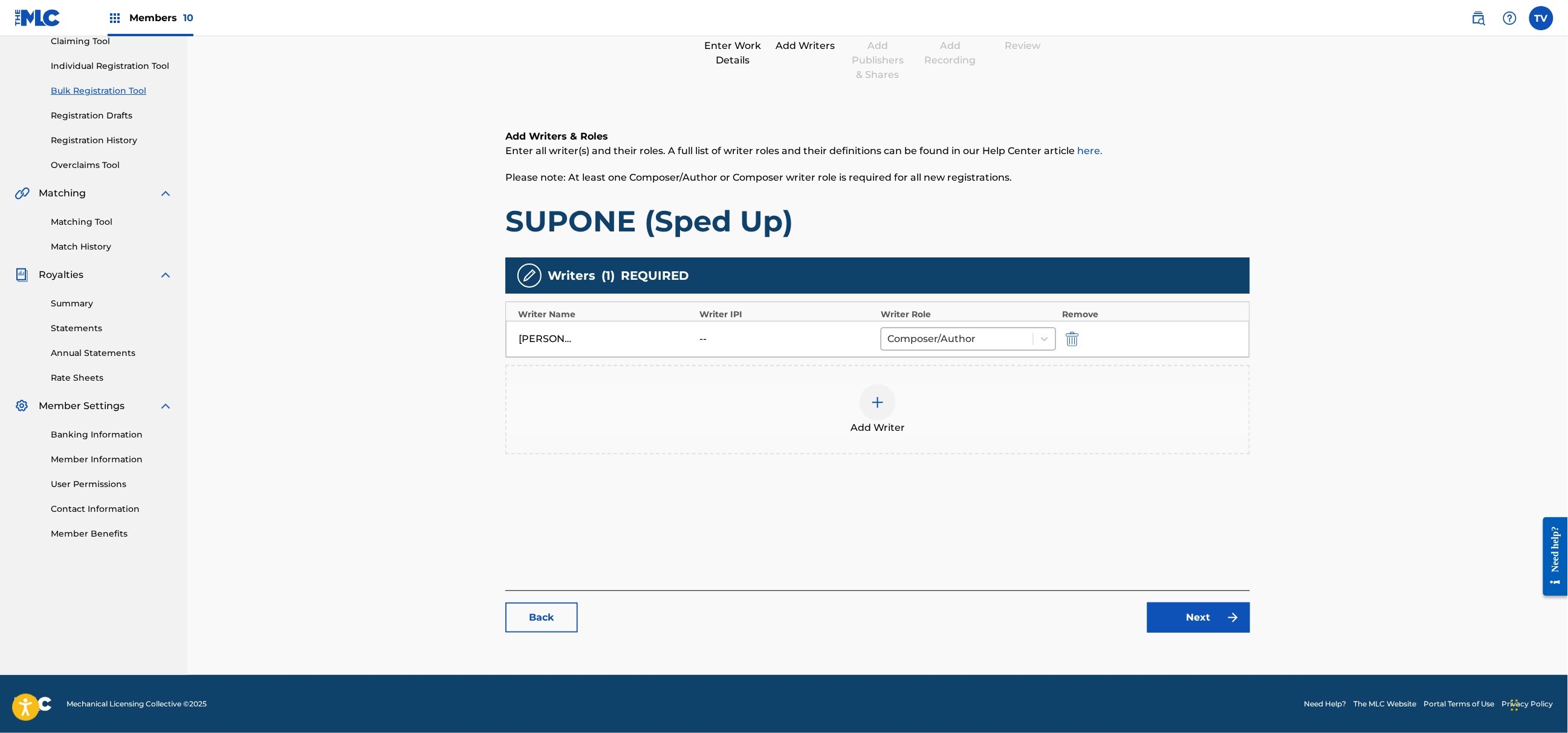
click at [1202, 618] on link "Next" at bounding box center [1199, 617] width 103 height 30
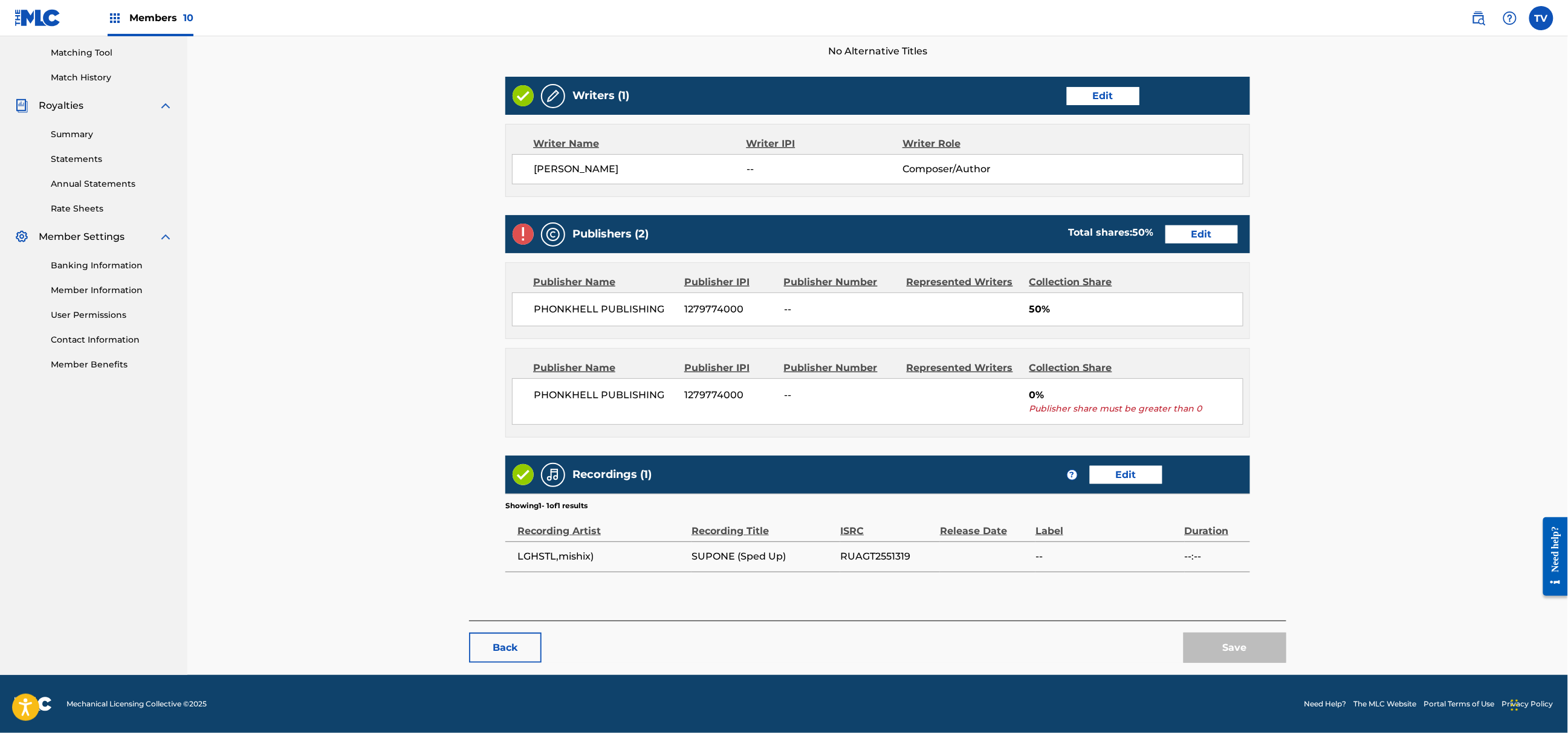
click at [1190, 234] on link "Edit" at bounding box center [1202, 234] width 73 height 18
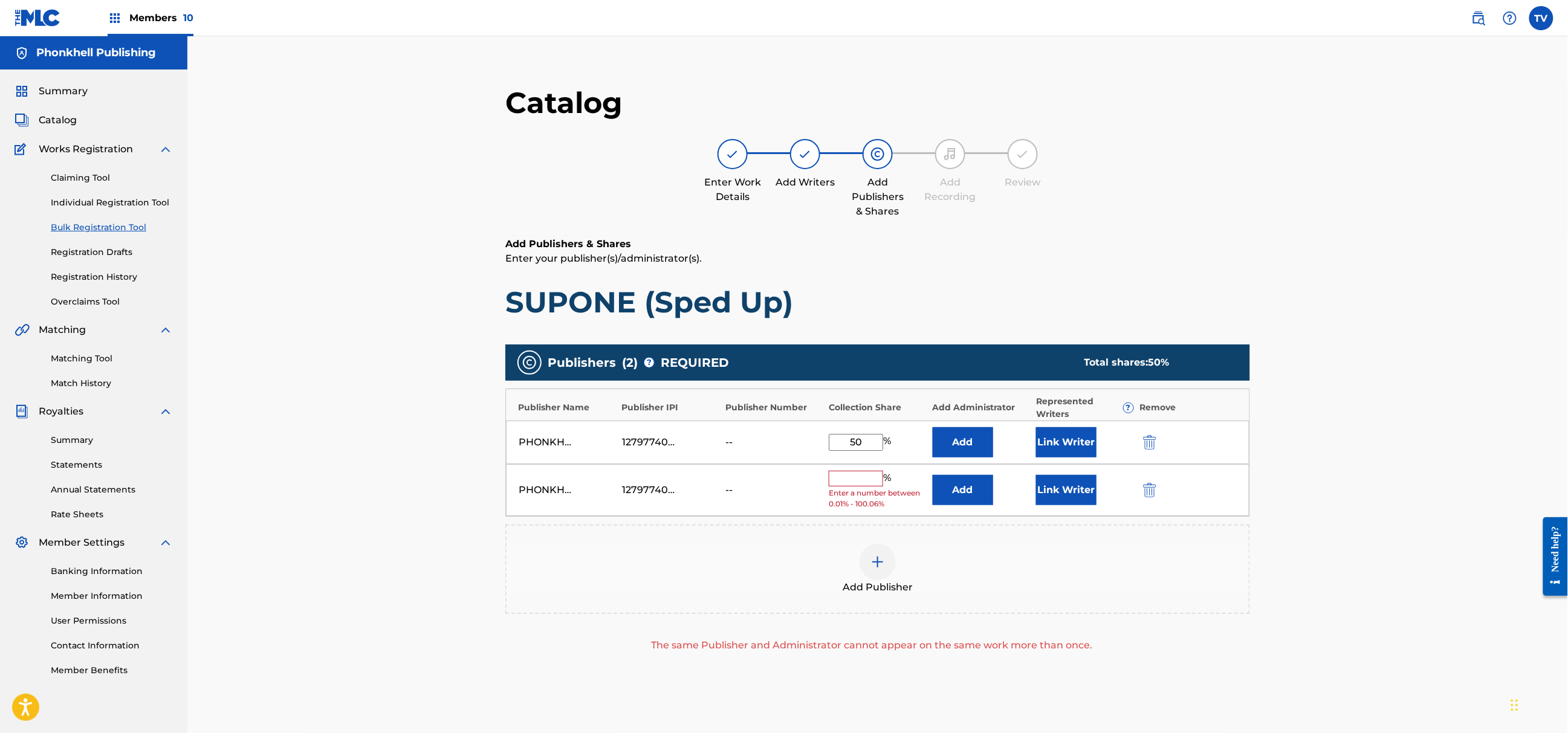
click at [1161, 487] on div at bounding box center [1166, 490] width 54 height 14
click at [1151, 484] on img "submit" at bounding box center [1150, 490] width 13 height 15
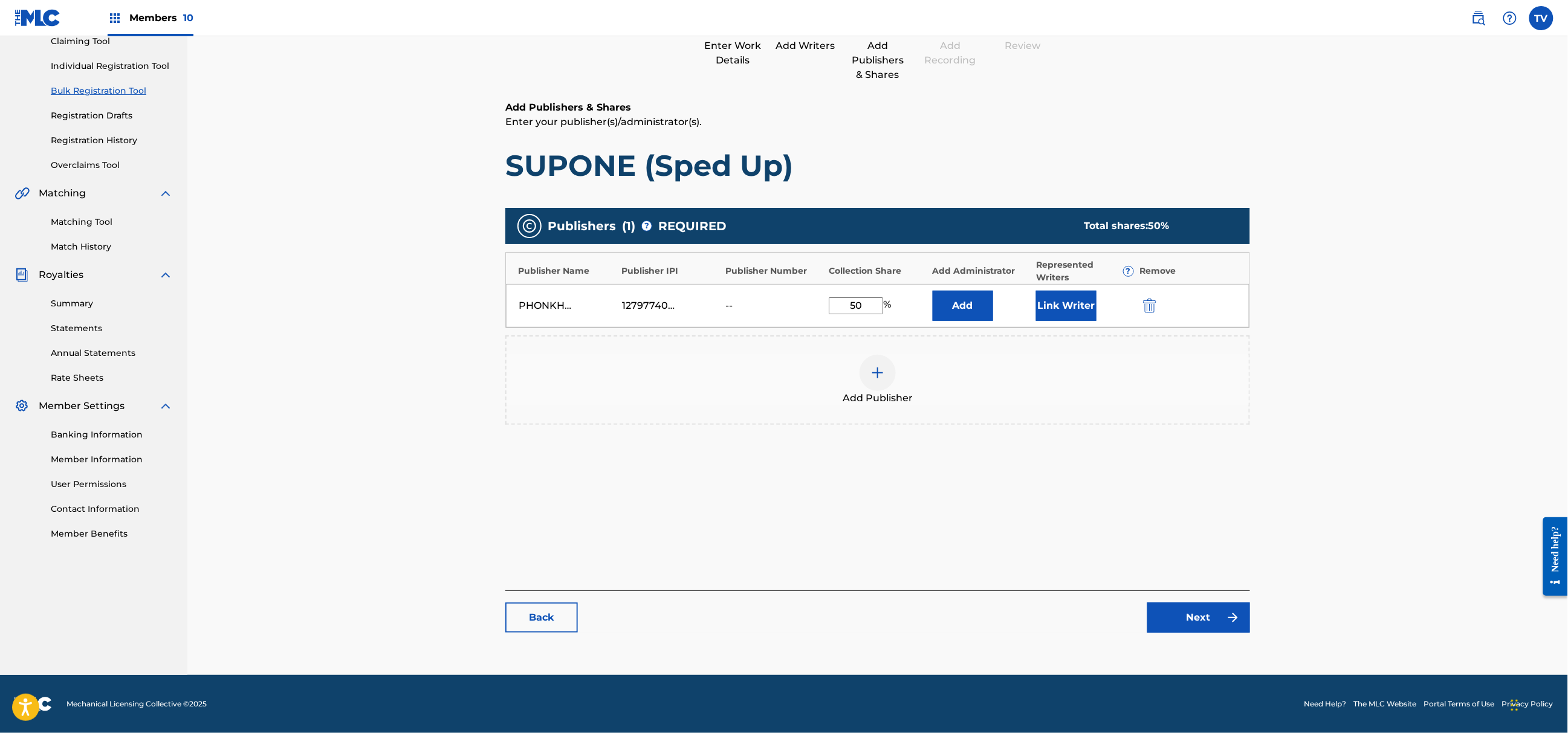
click at [1223, 608] on link "Next" at bounding box center [1199, 617] width 103 height 30
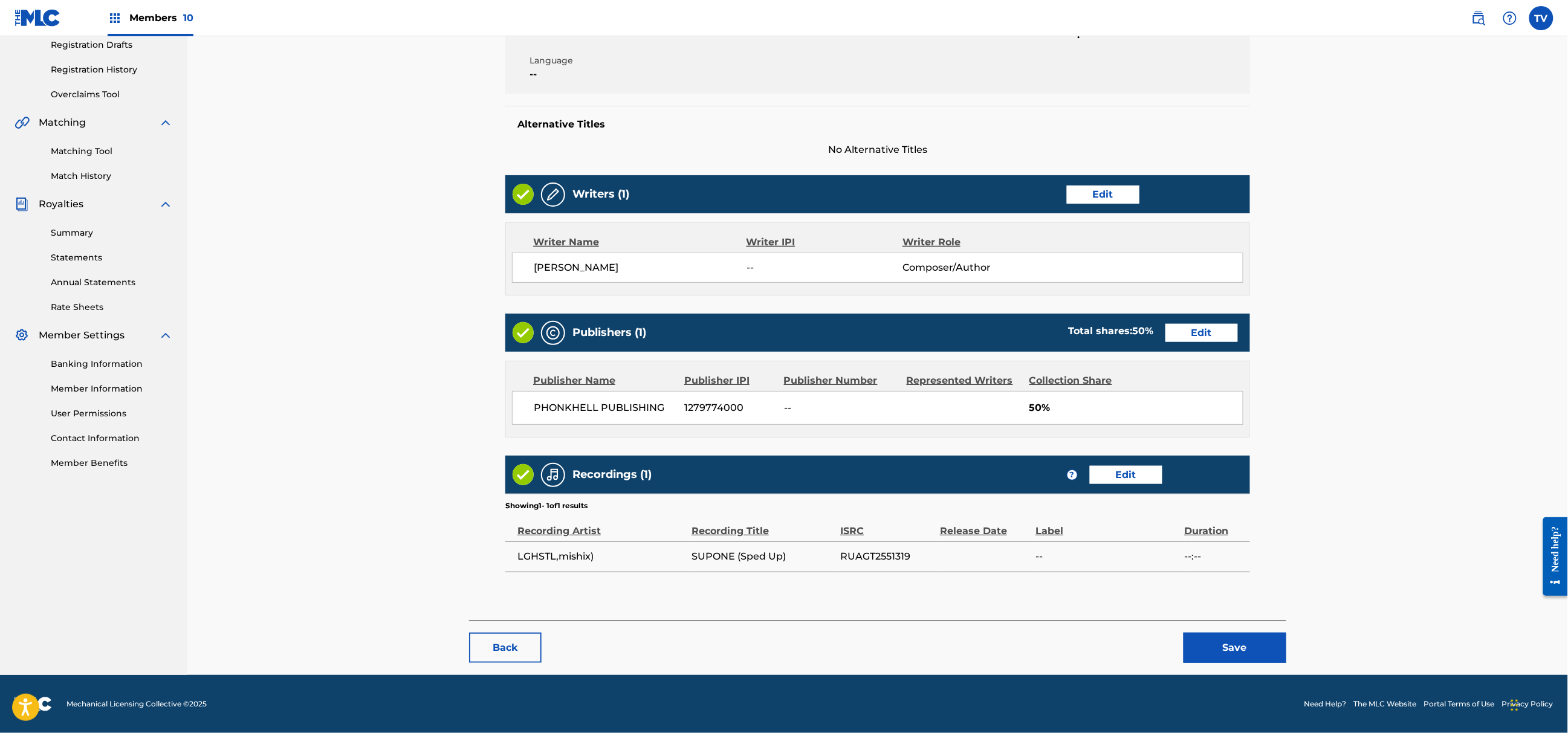
click at [1222, 644] on button "Save" at bounding box center [1235, 648] width 103 height 30
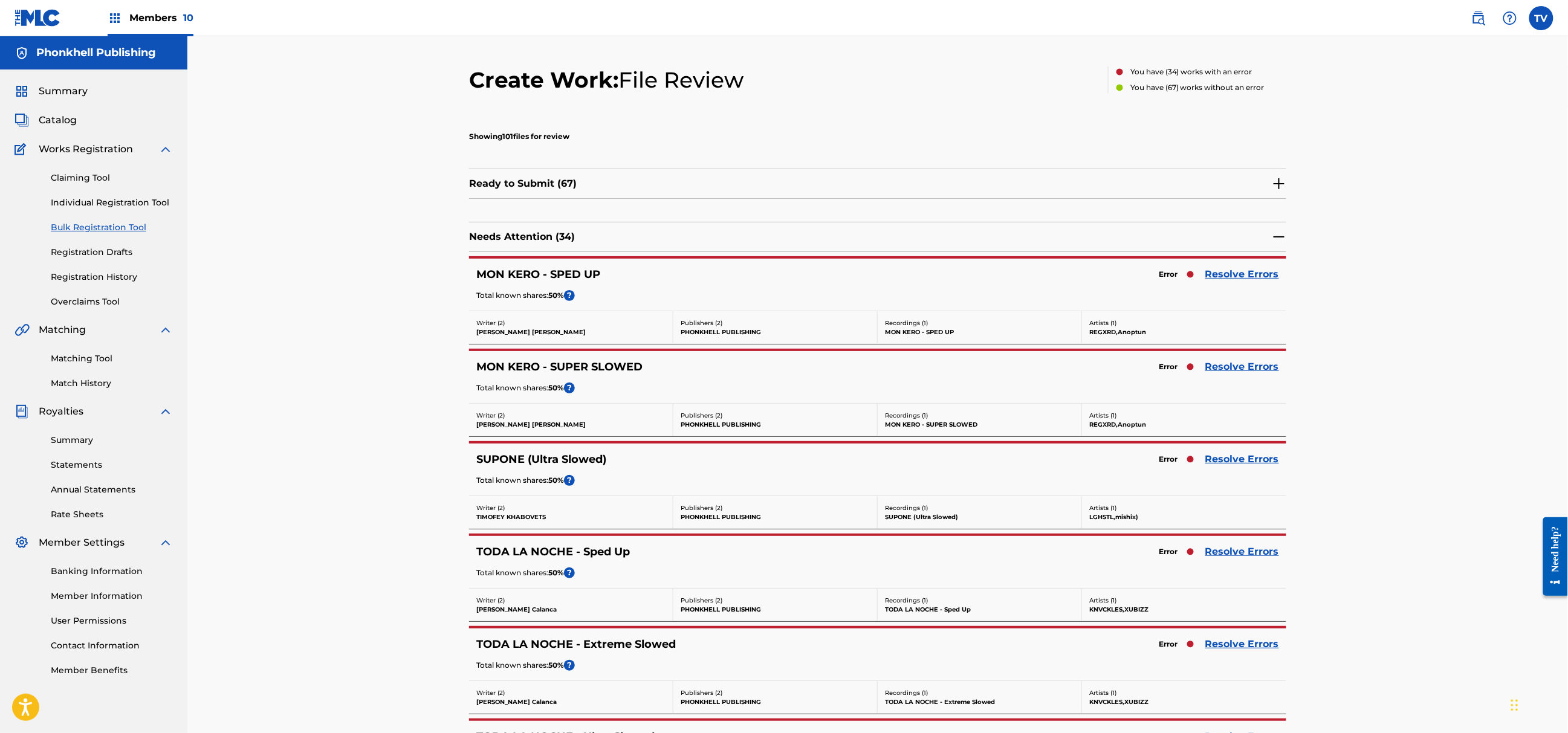
click at [1236, 463] on link "Resolve Errors" at bounding box center [1243, 459] width 74 height 15
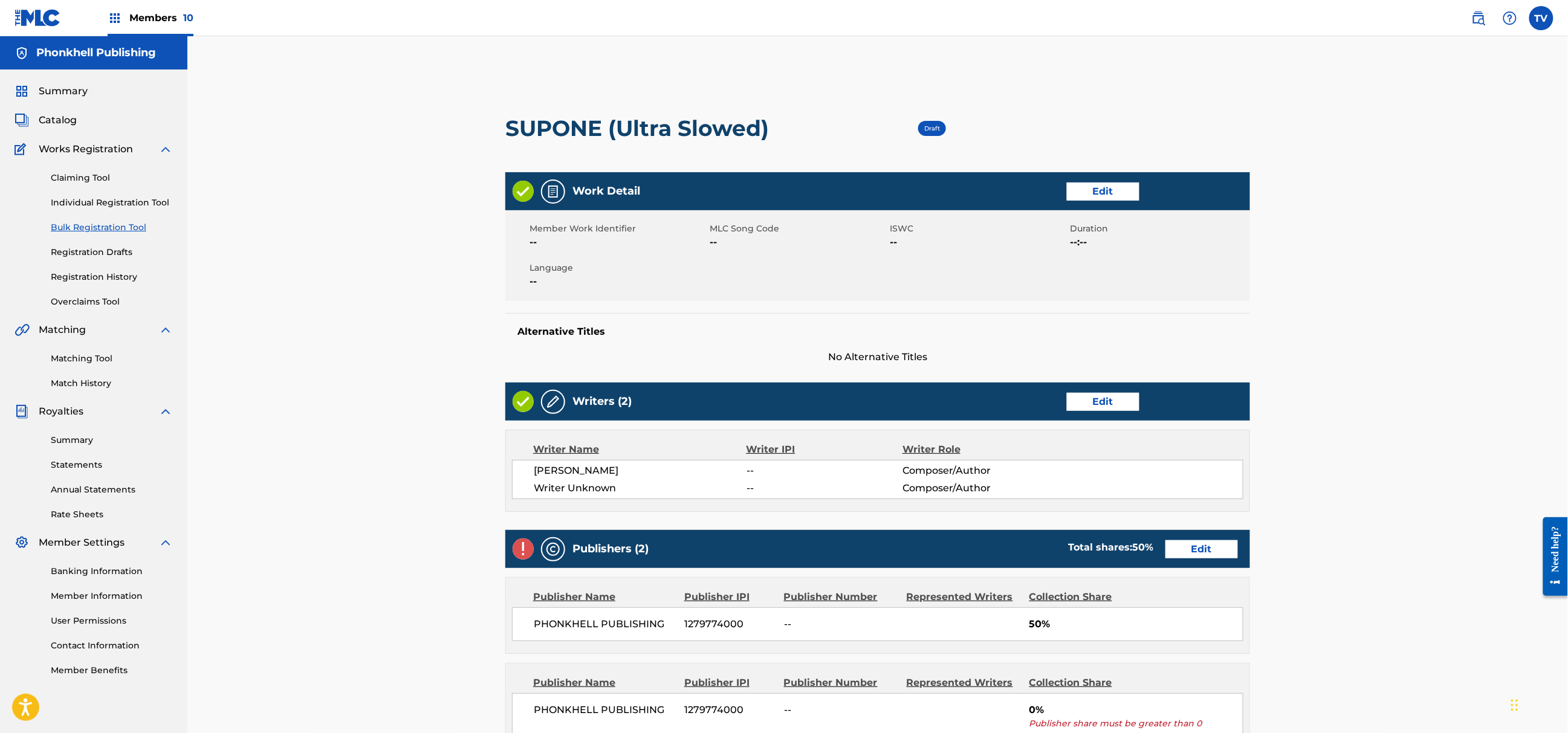
click at [1101, 399] on link "Edit" at bounding box center [1103, 402] width 73 height 18
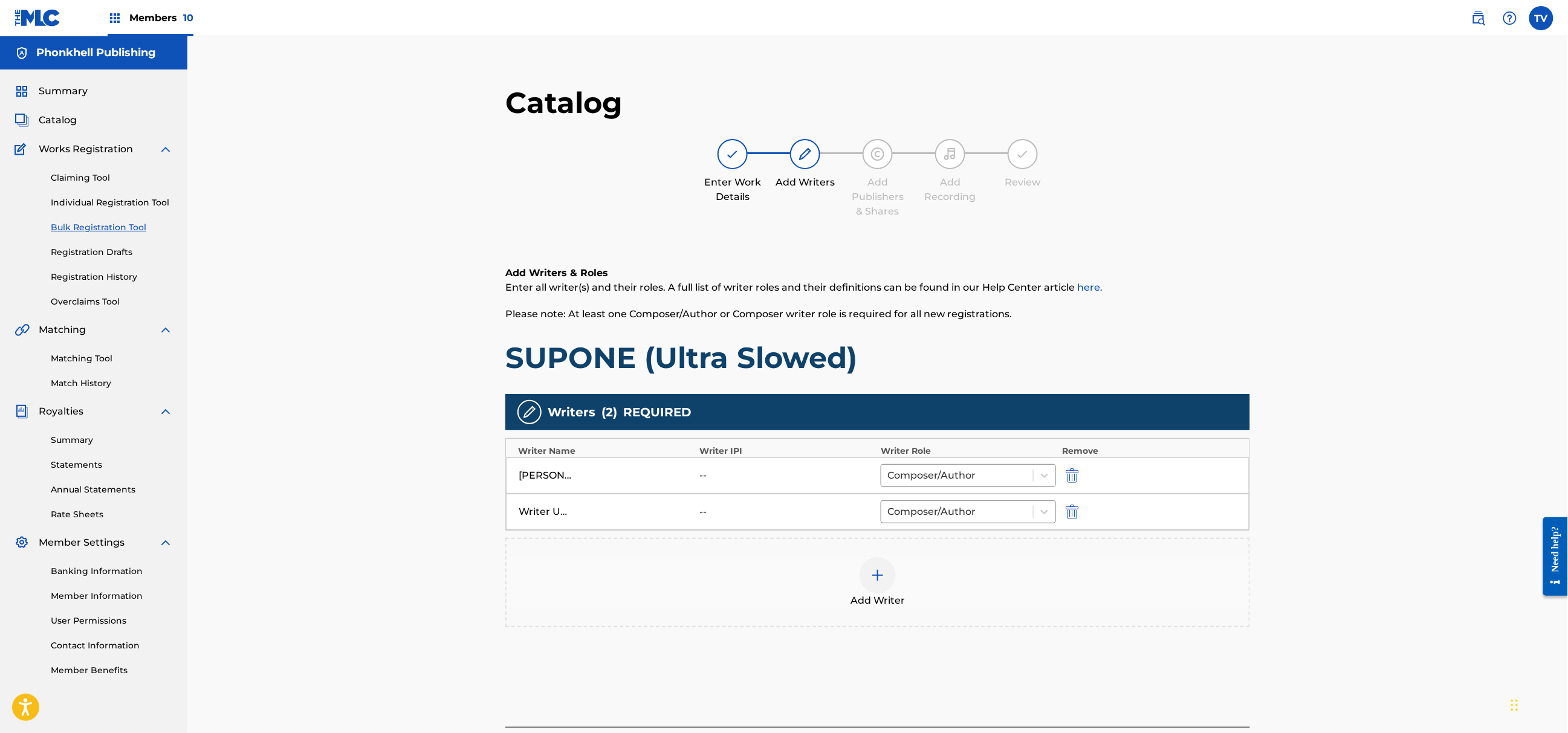
click at [1074, 516] on img "submit" at bounding box center [1072, 512] width 13 height 15
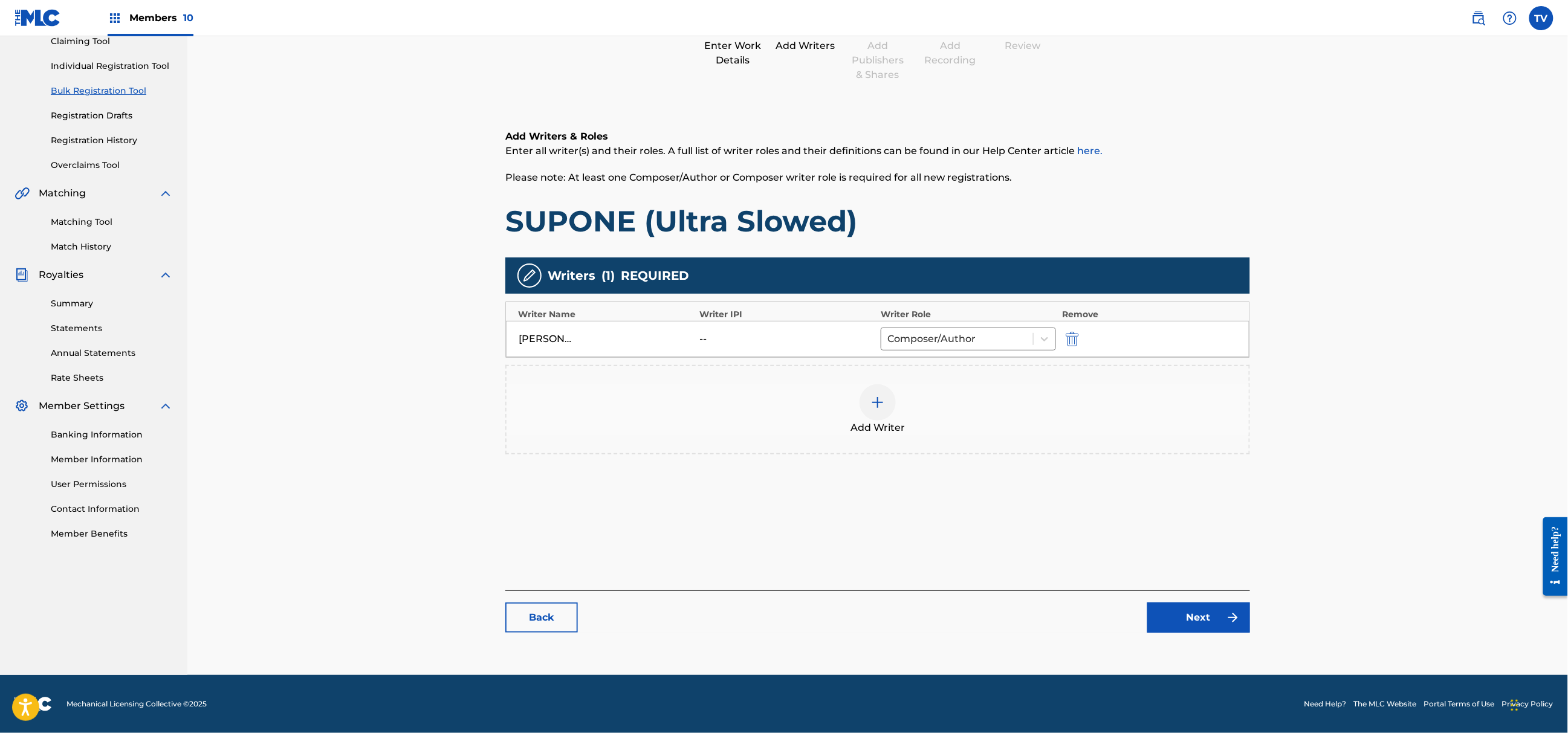
click at [1197, 623] on link "Next" at bounding box center [1199, 617] width 103 height 30
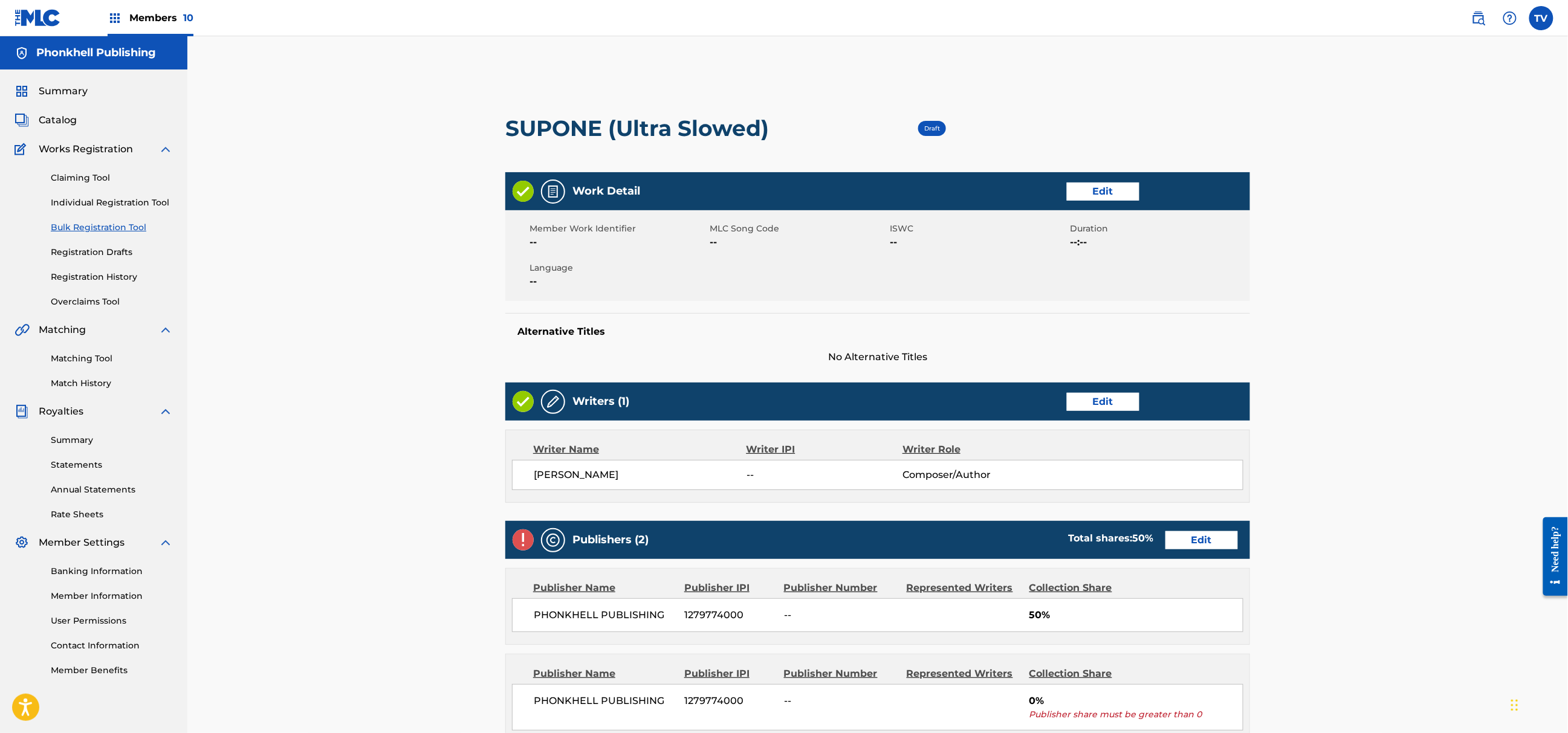
click at [1180, 525] on div "Publishers (2) Total shares: 50 % Edit" at bounding box center [878, 540] width 745 height 38
click at [1185, 532] on link "Edit" at bounding box center [1202, 540] width 73 height 18
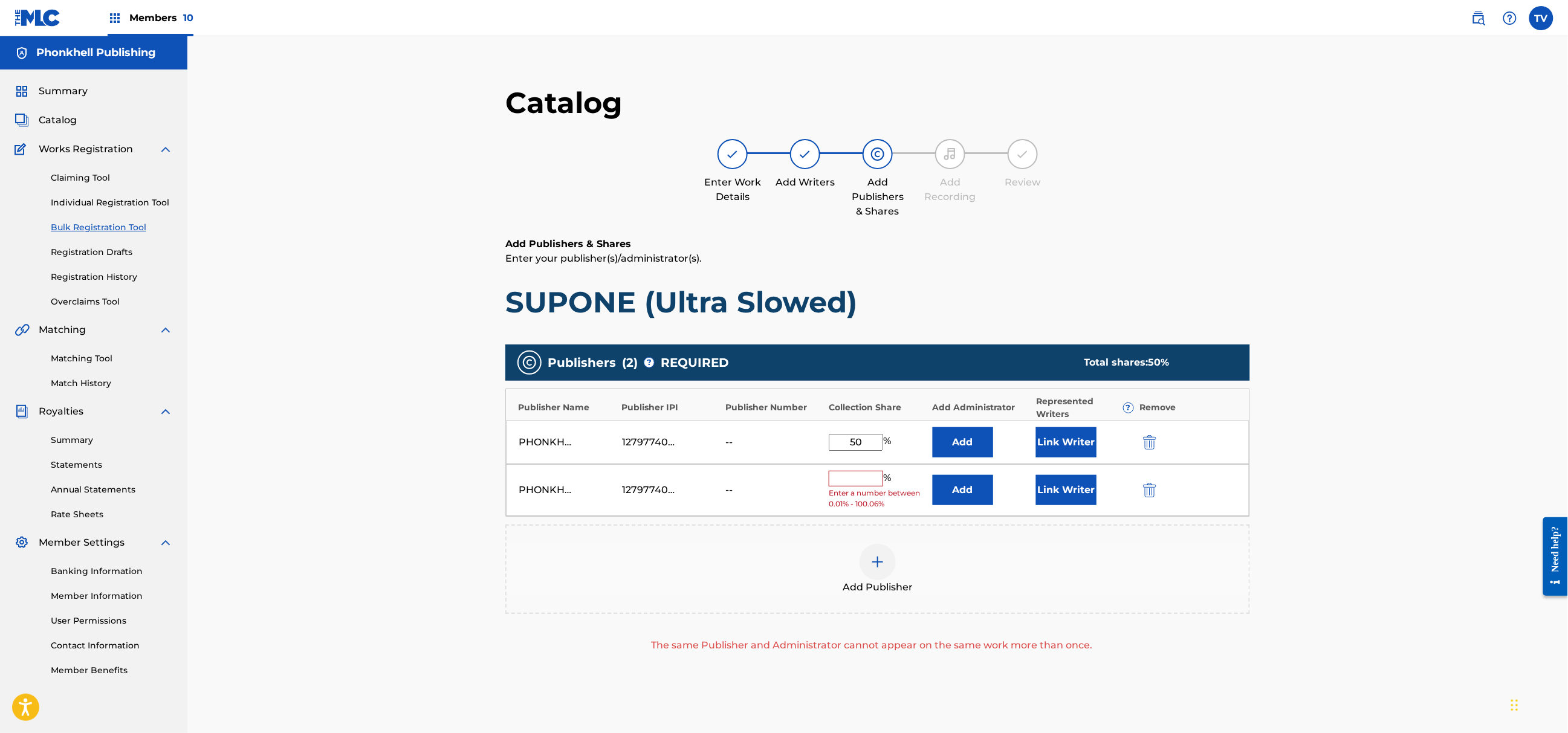
click at [1150, 494] on img "submit" at bounding box center [1150, 490] width 13 height 15
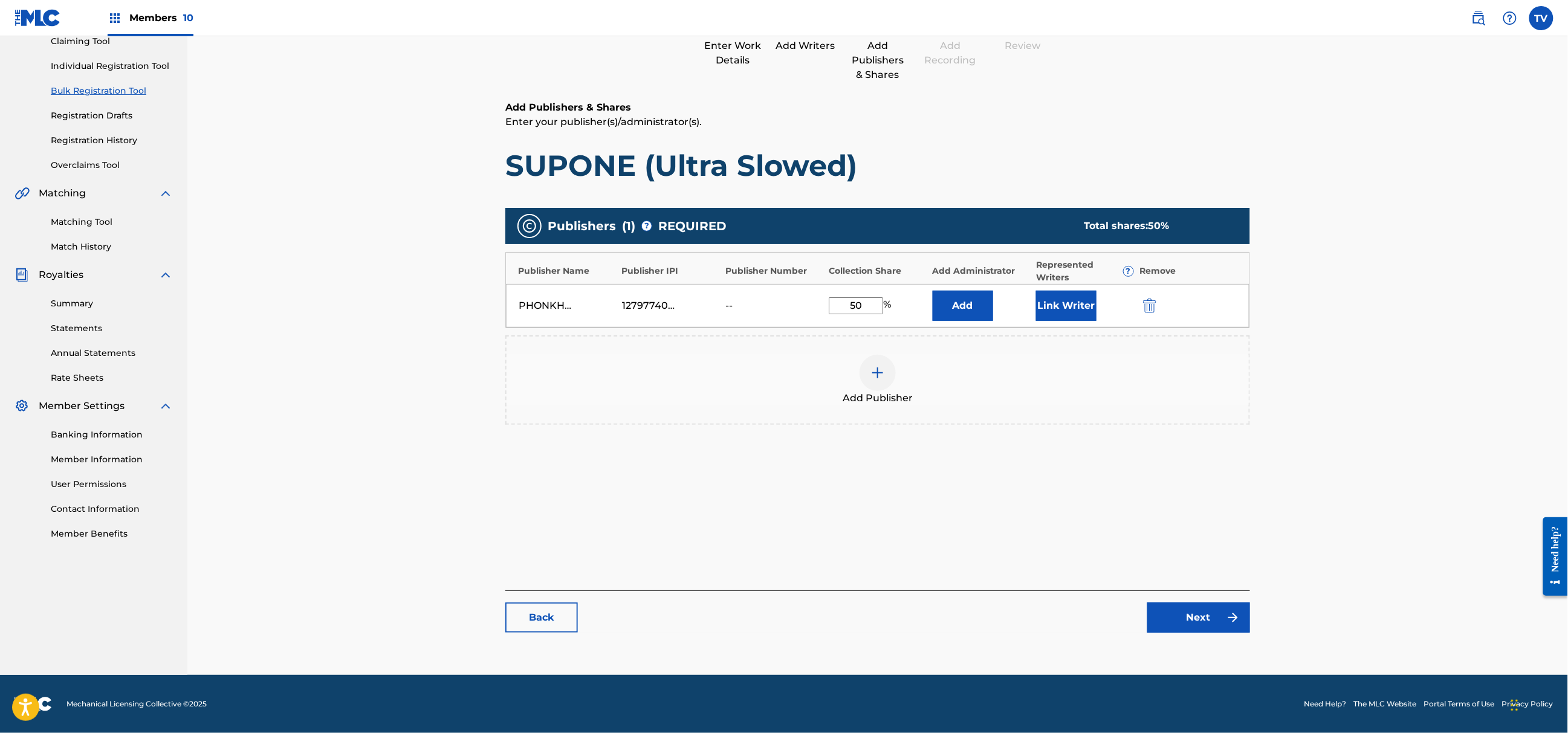
drag, startPoint x: 1199, startPoint y: 646, endPoint x: 1203, endPoint y: 624, distance: 22.4
click at [1199, 643] on main "Catalog Enter Work Details Add Writers Add Publishers & Shares Add Recording Re…" at bounding box center [878, 296] width 817 height 733
click at [1203, 622] on link "Next" at bounding box center [1199, 617] width 103 height 30
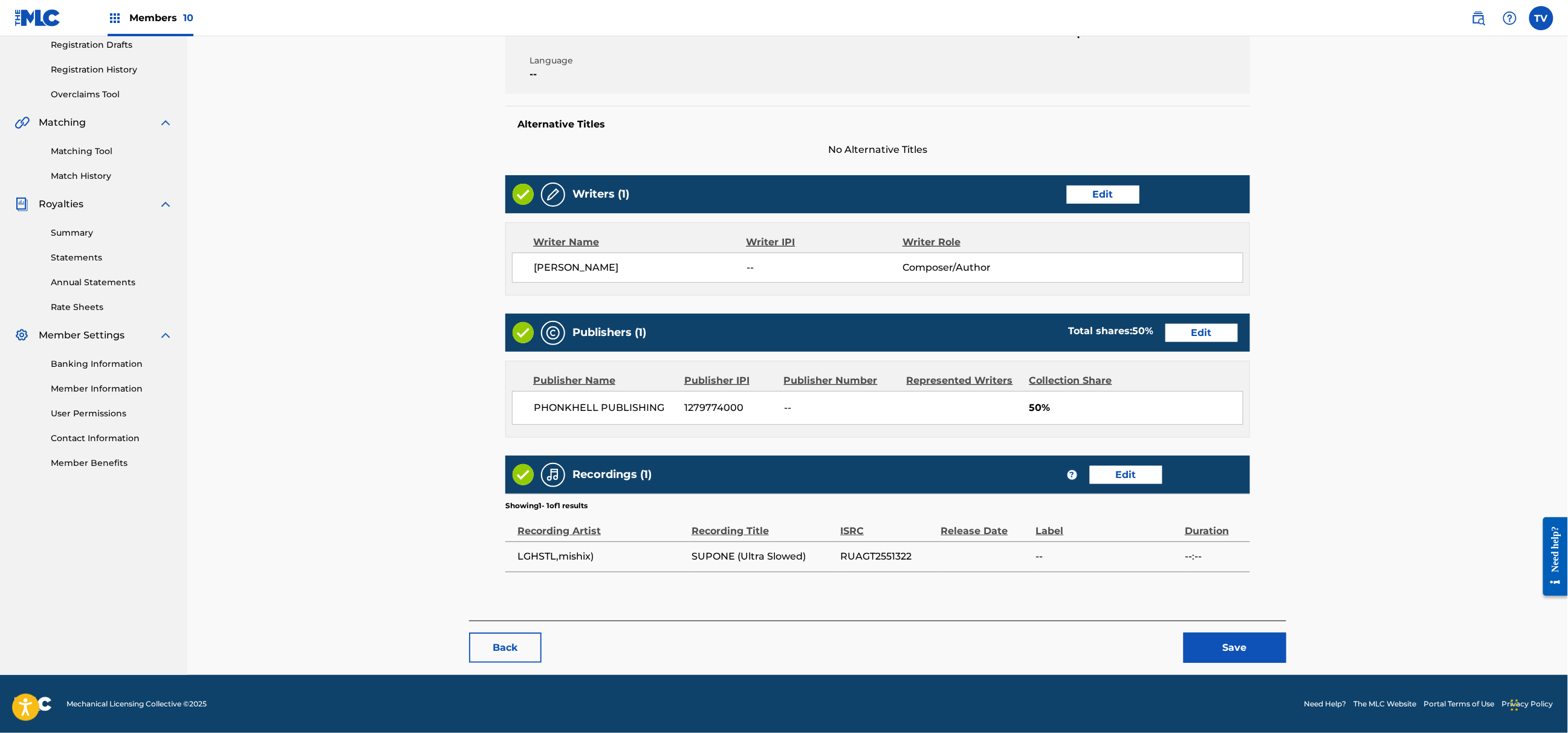
click at [1237, 651] on button "Save" at bounding box center [1235, 648] width 103 height 30
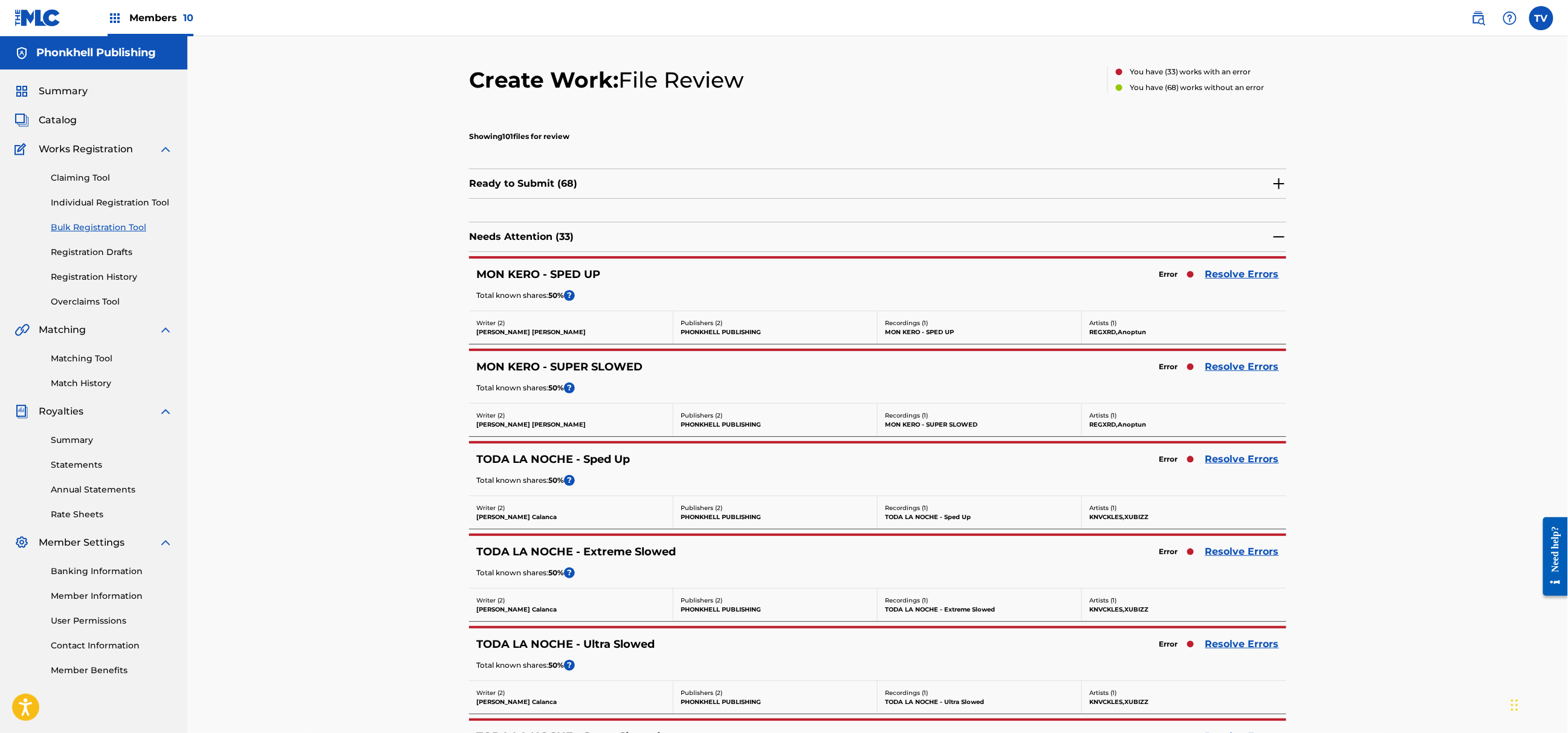
click at [1233, 556] on link "Resolve Errors" at bounding box center [1243, 552] width 74 height 15
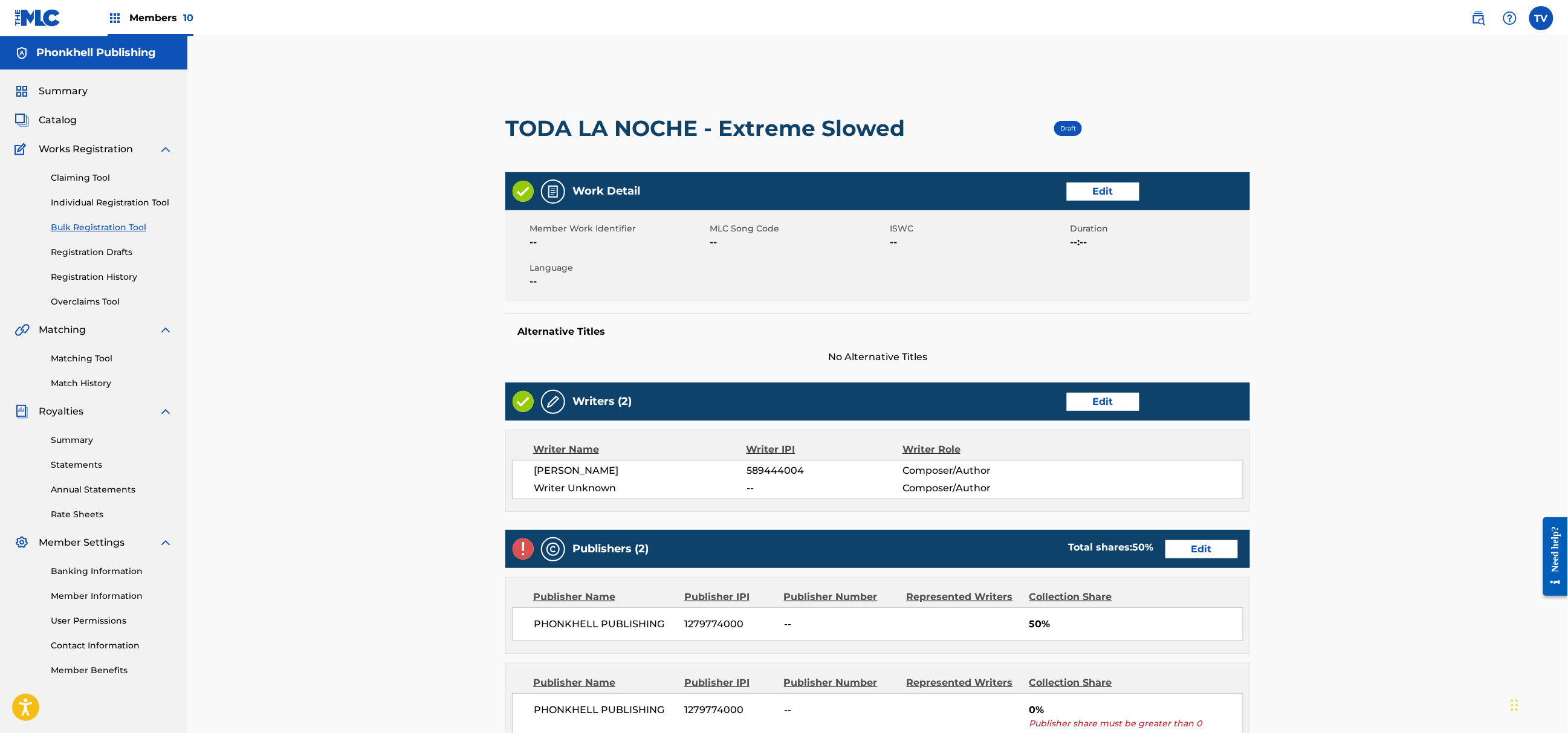
click at [1113, 399] on link "Edit" at bounding box center [1103, 402] width 73 height 18
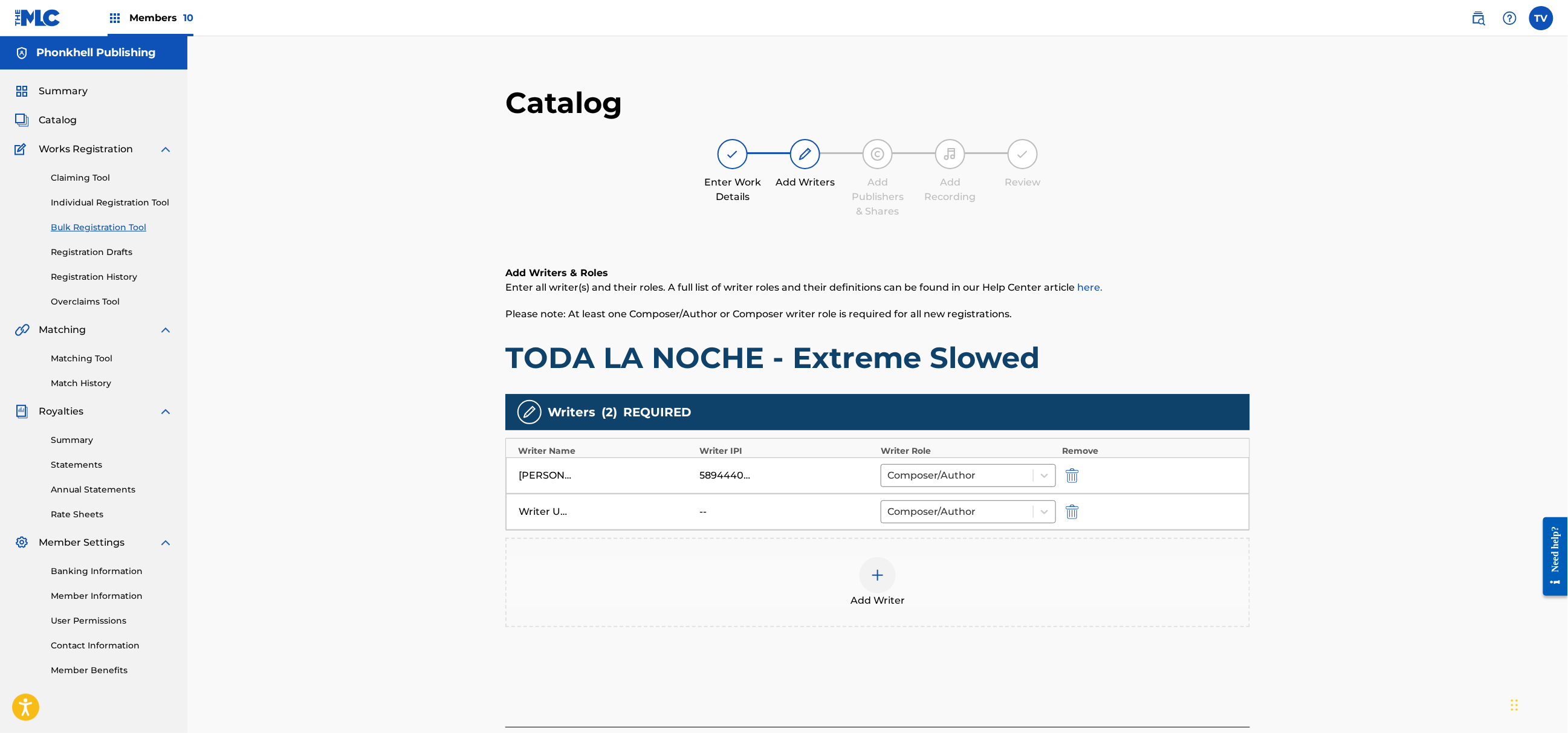
click at [1067, 506] on img "submit" at bounding box center [1072, 512] width 13 height 15
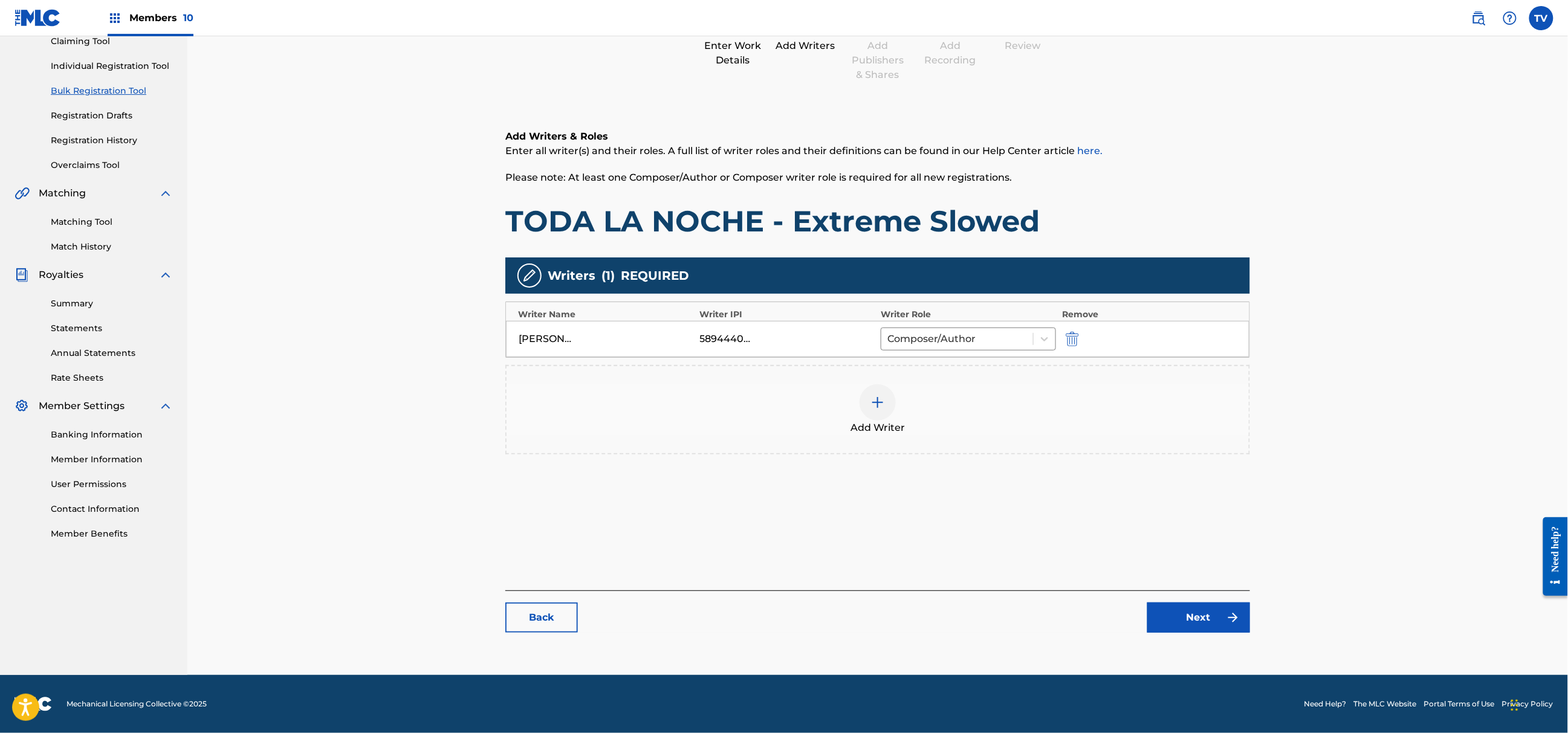
click at [1195, 599] on div "Back Next" at bounding box center [878, 611] width 745 height 42
click at [1208, 620] on link "Next" at bounding box center [1199, 617] width 103 height 30
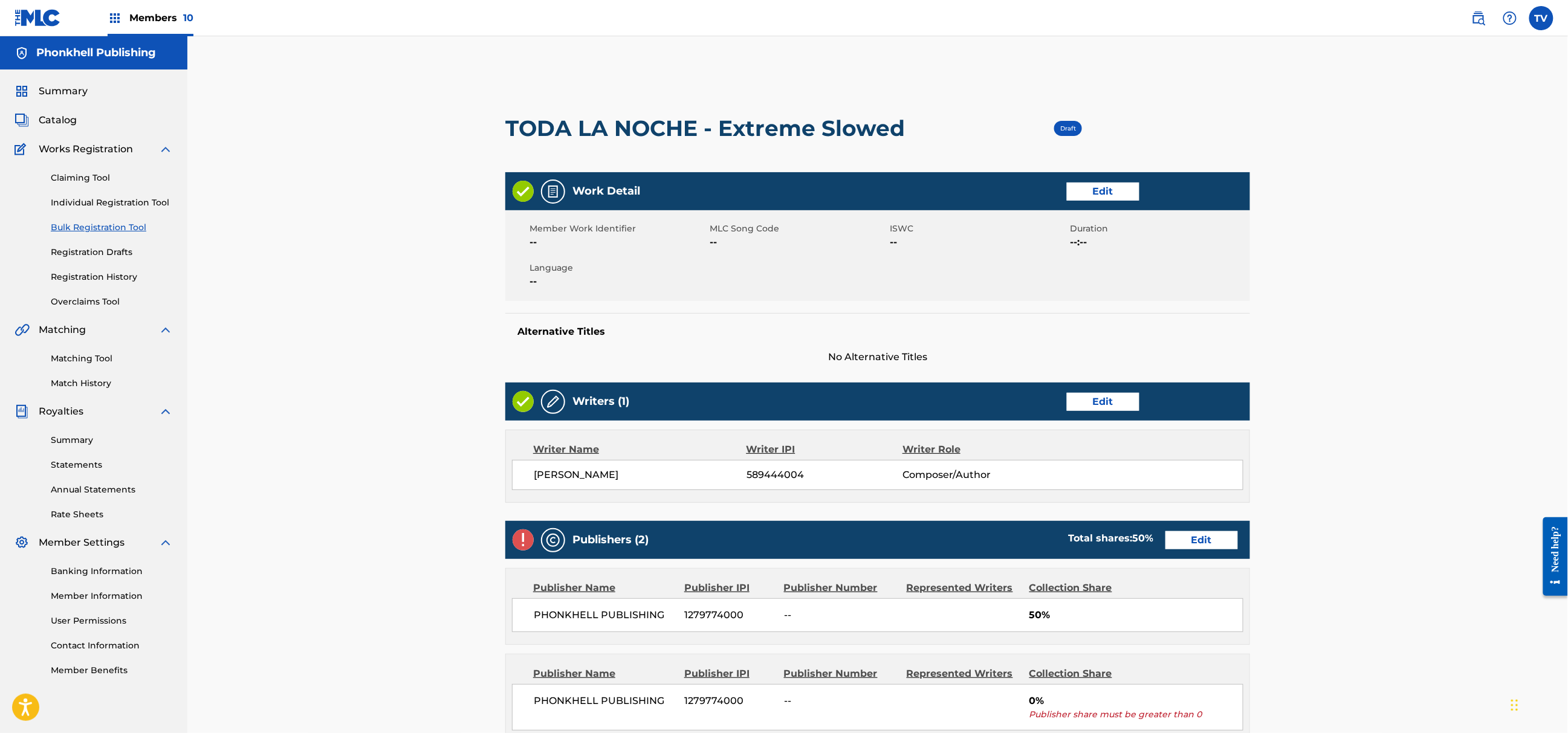
click at [1209, 540] on link "Edit" at bounding box center [1202, 540] width 73 height 18
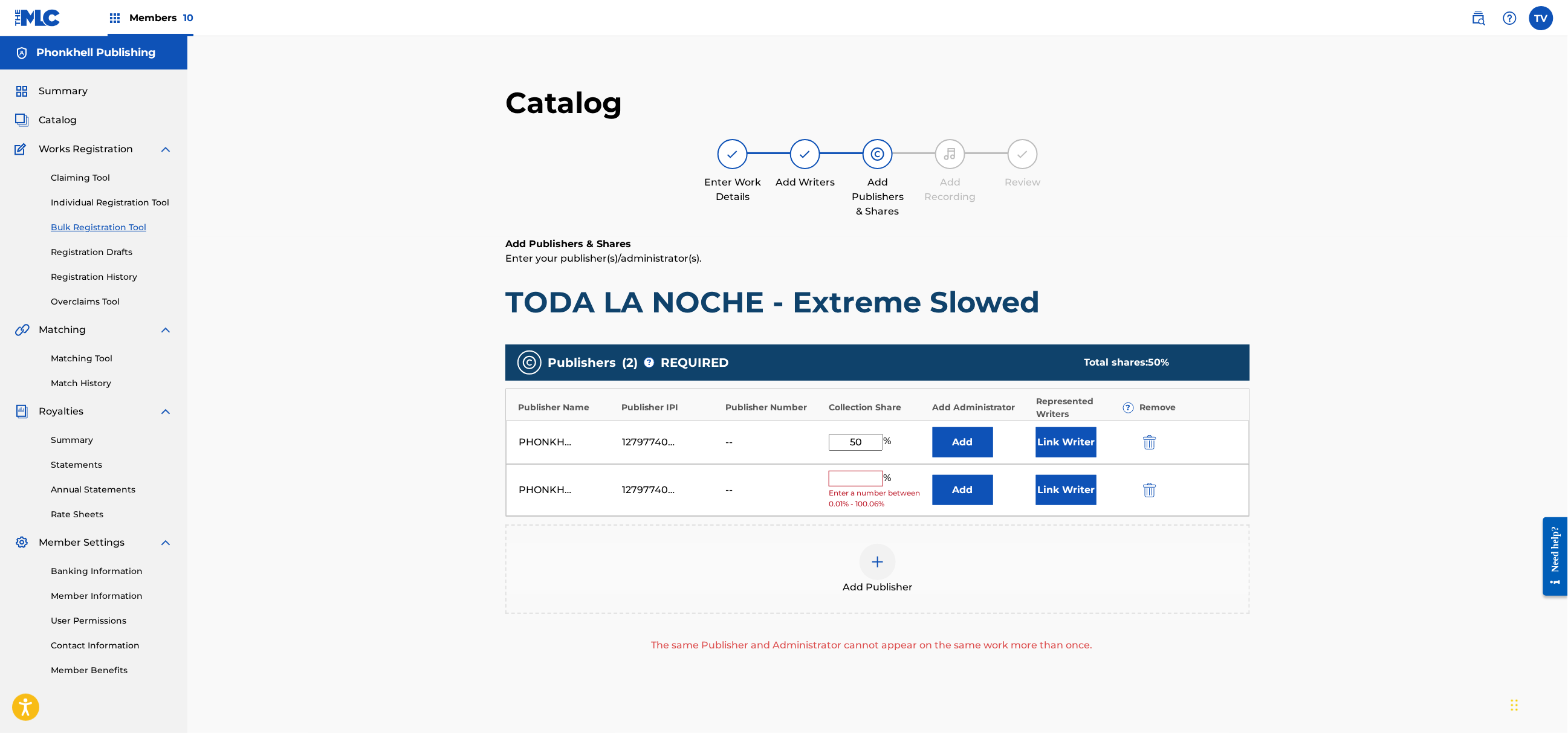
click at [1147, 491] on img "submit" at bounding box center [1150, 490] width 13 height 15
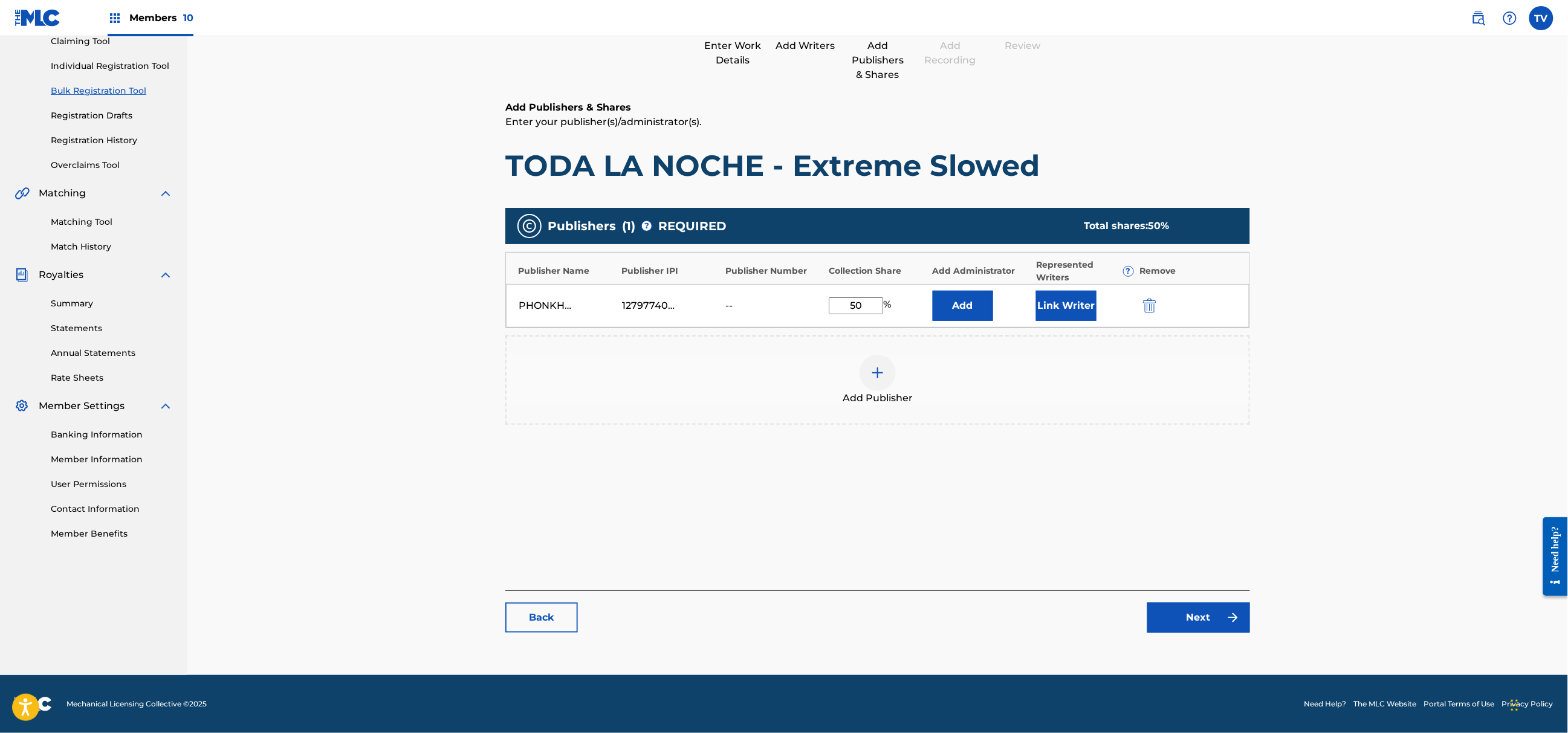
click at [1176, 622] on link "Next" at bounding box center [1199, 617] width 103 height 30
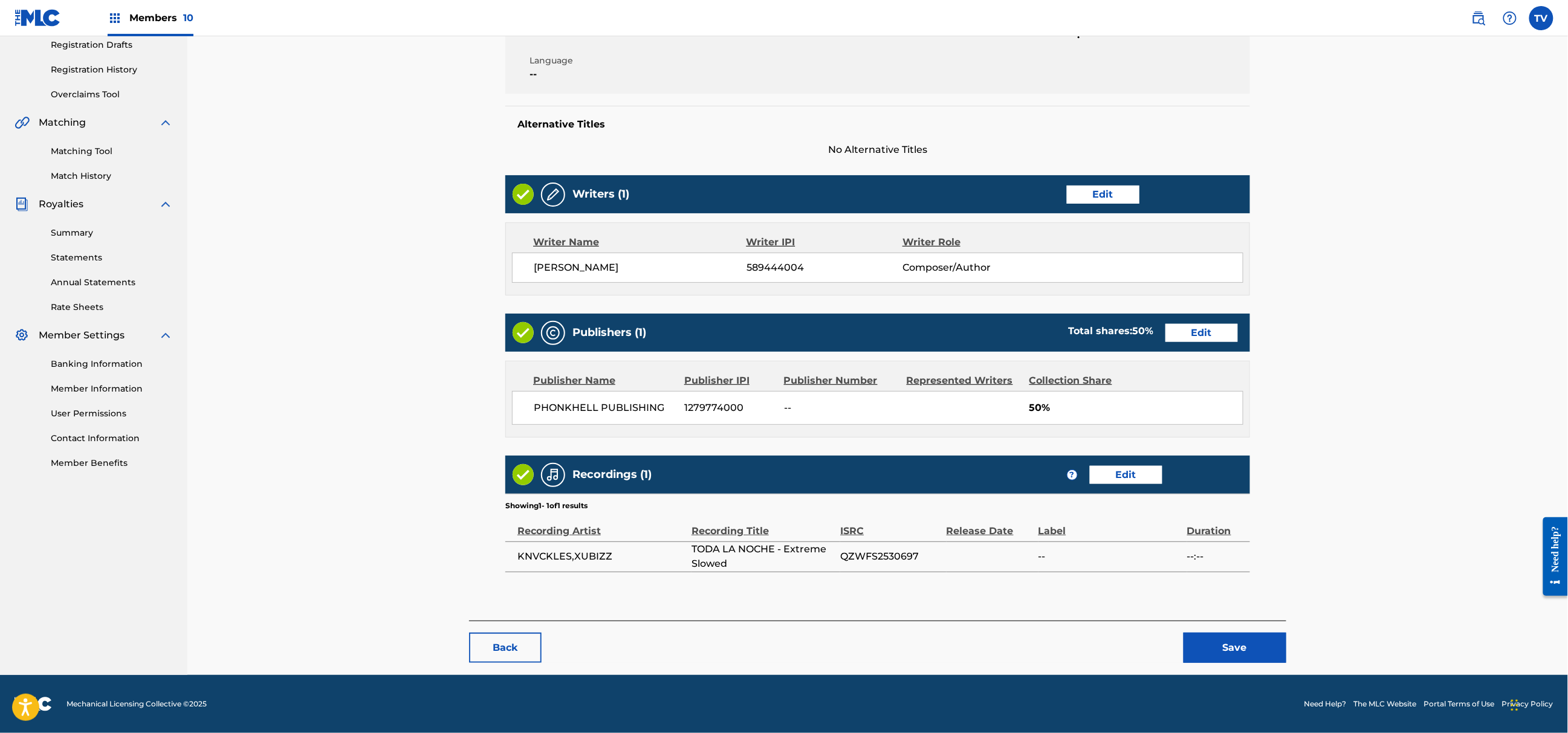
click at [1238, 649] on button "Save" at bounding box center [1235, 648] width 103 height 30
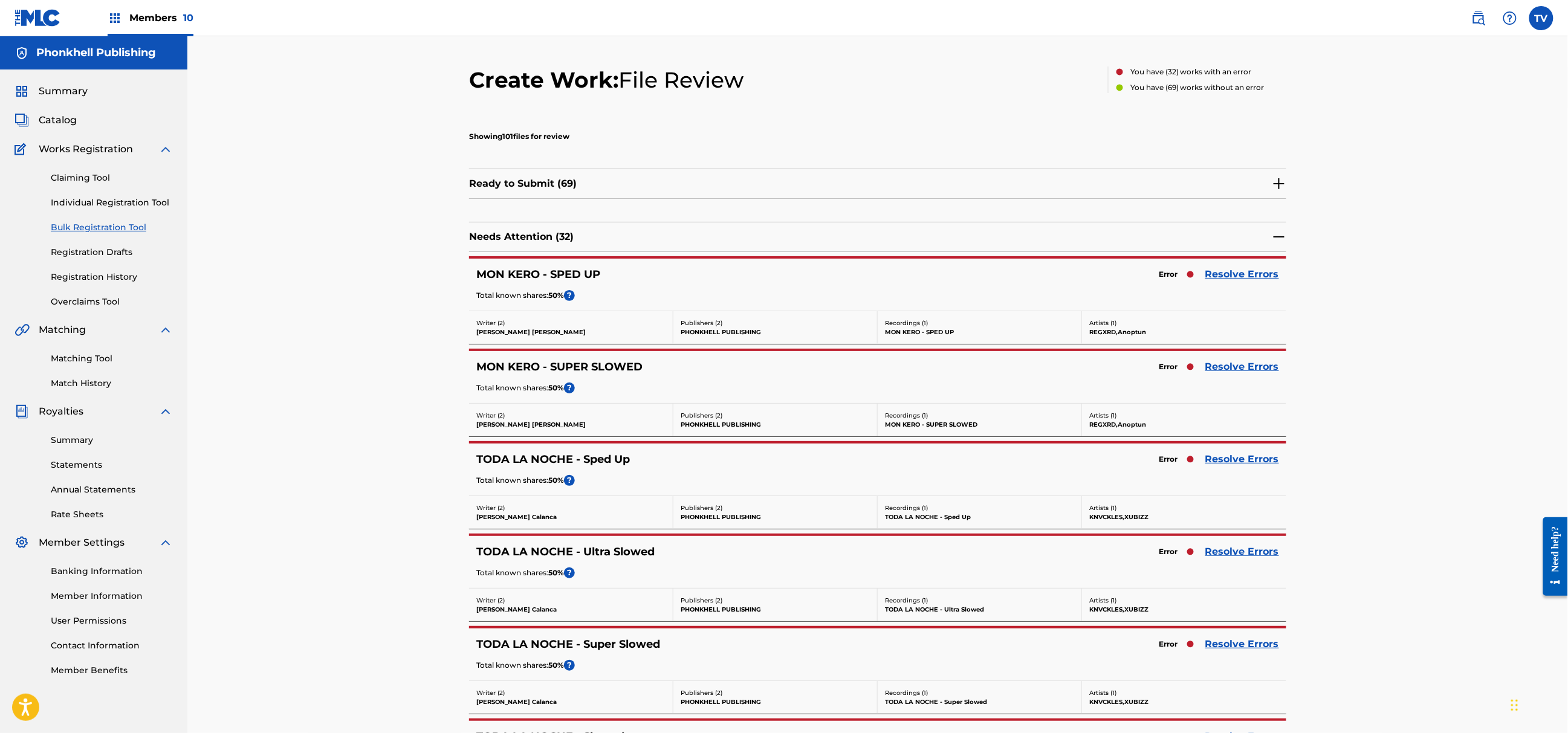
click at [1236, 466] on link "Resolve Errors" at bounding box center [1243, 459] width 74 height 15
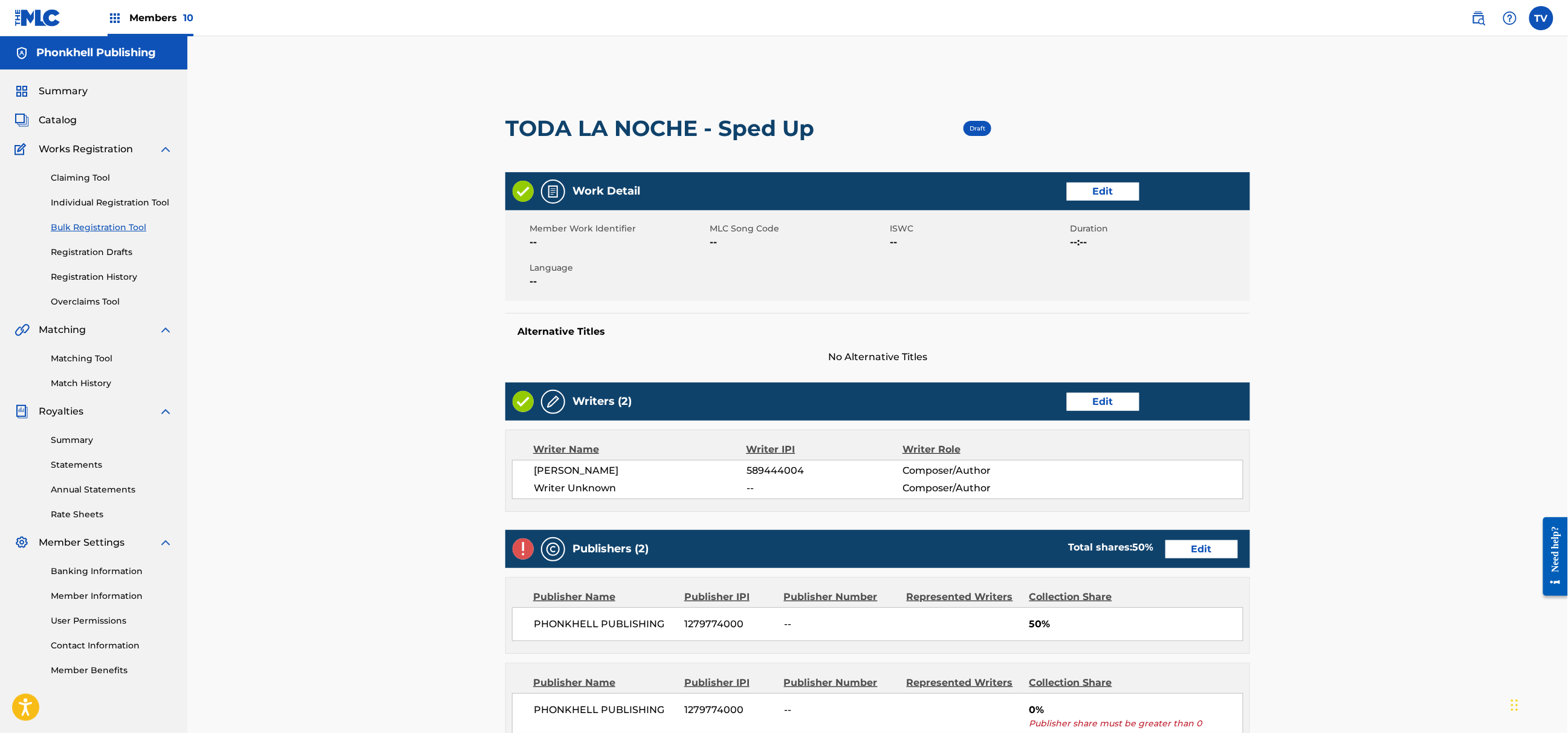
click at [1099, 404] on link "Edit" at bounding box center [1103, 402] width 73 height 18
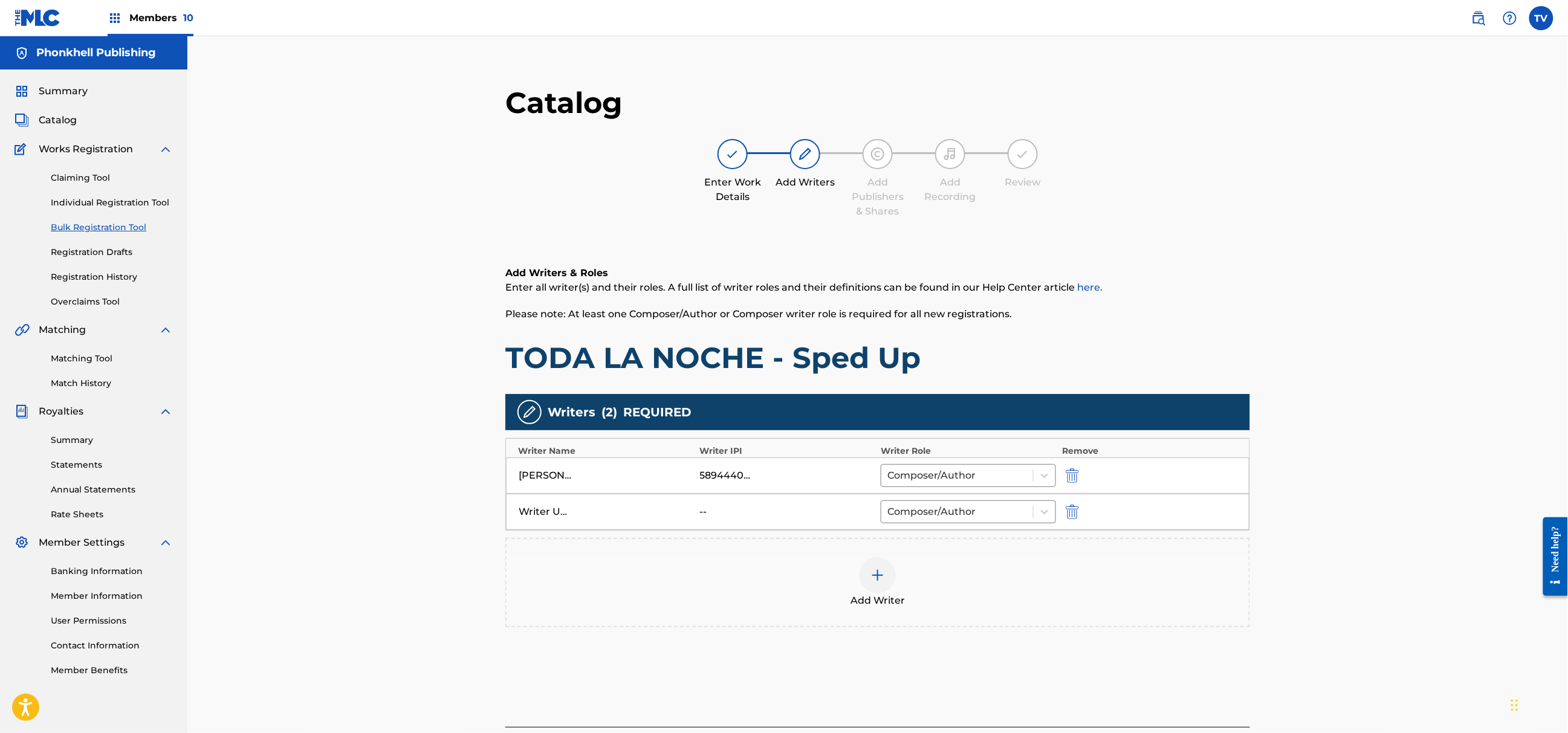
click at [1067, 508] on img "submit" at bounding box center [1072, 512] width 13 height 15
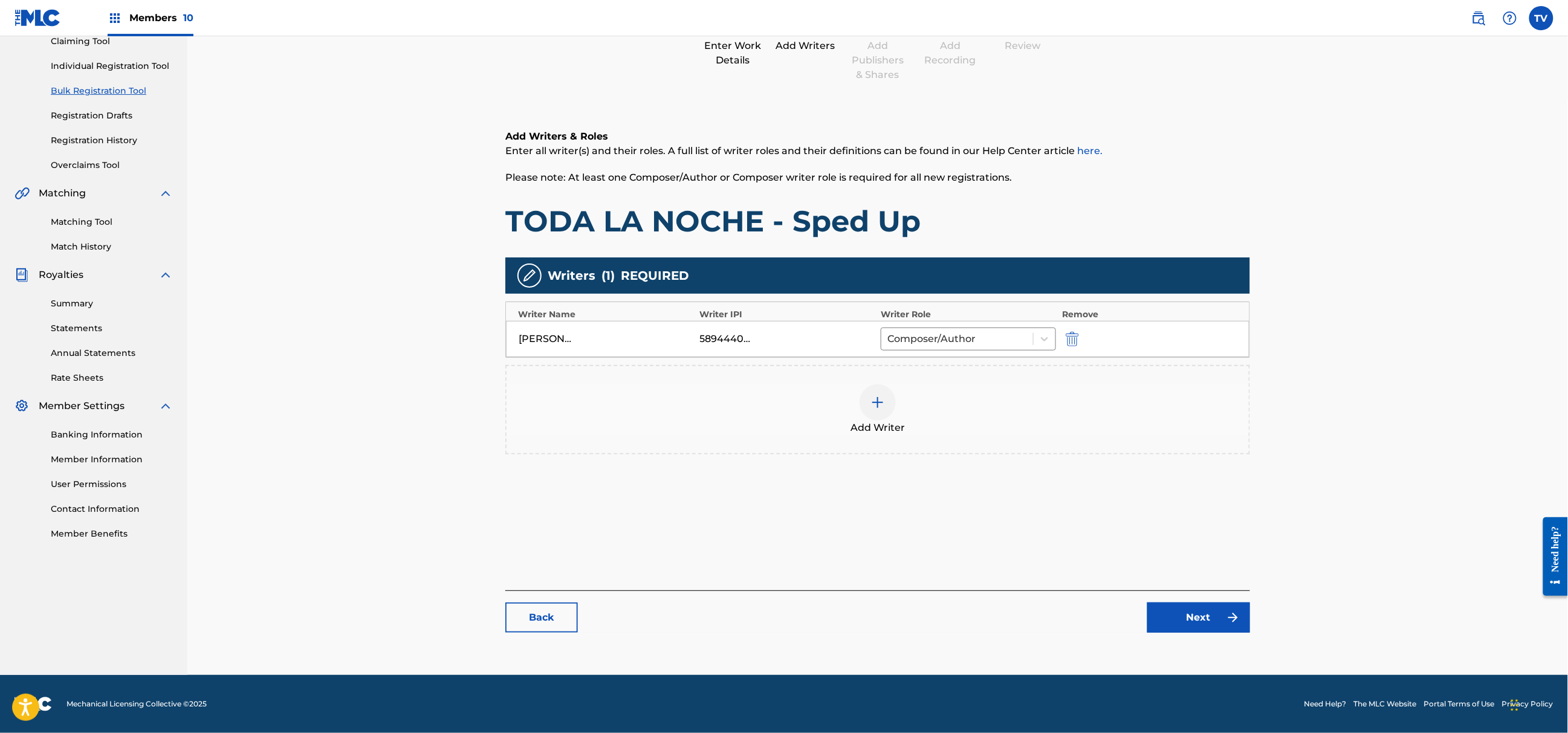
click at [1178, 611] on link "Next" at bounding box center [1199, 617] width 103 height 30
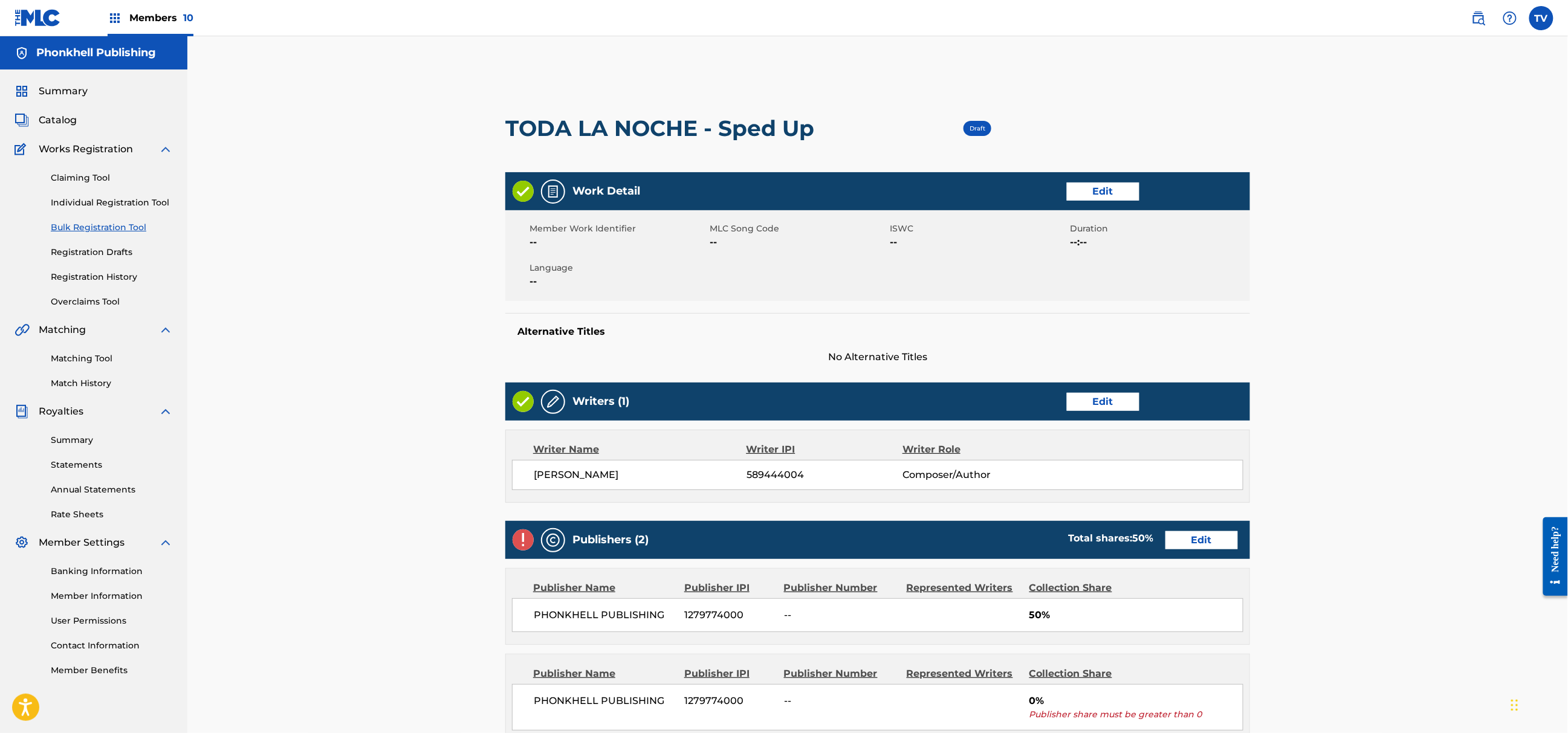
click at [1192, 540] on link "Edit" at bounding box center [1202, 540] width 73 height 18
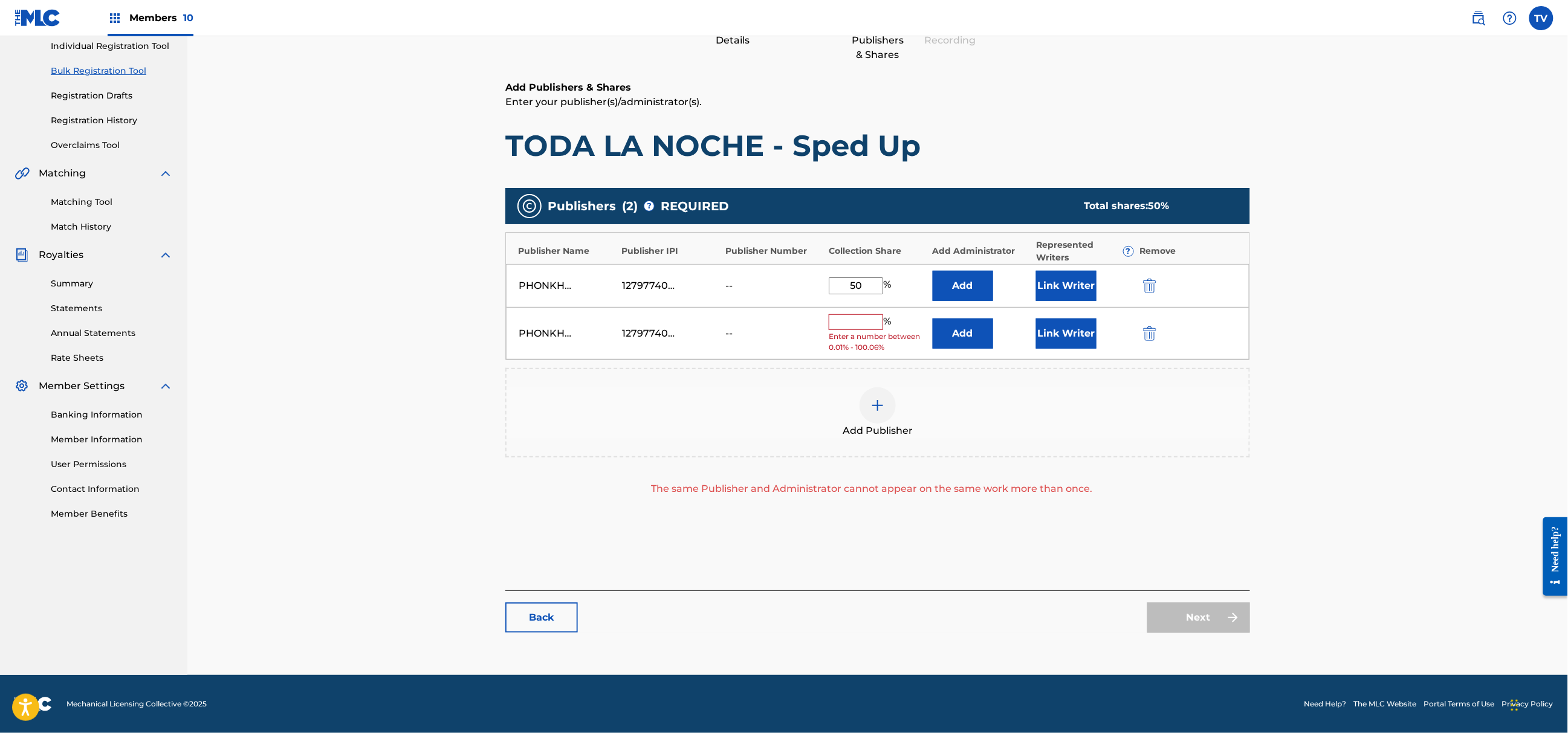
click at [1155, 335] on img "submit" at bounding box center [1150, 334] width 13 height 15
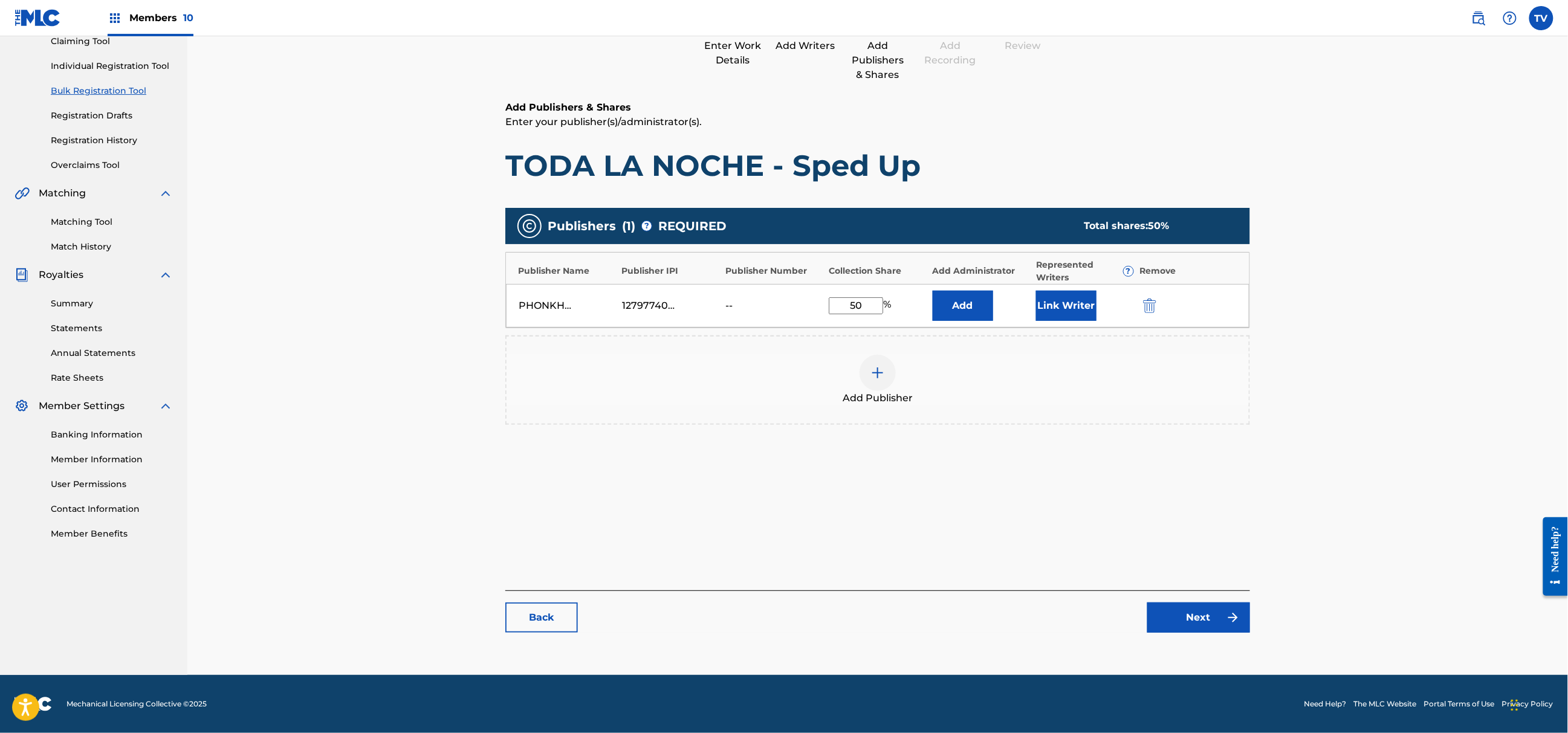
click at [1190, 608] on link "Next" at bounding box center [1199, 617] width 103 height 30
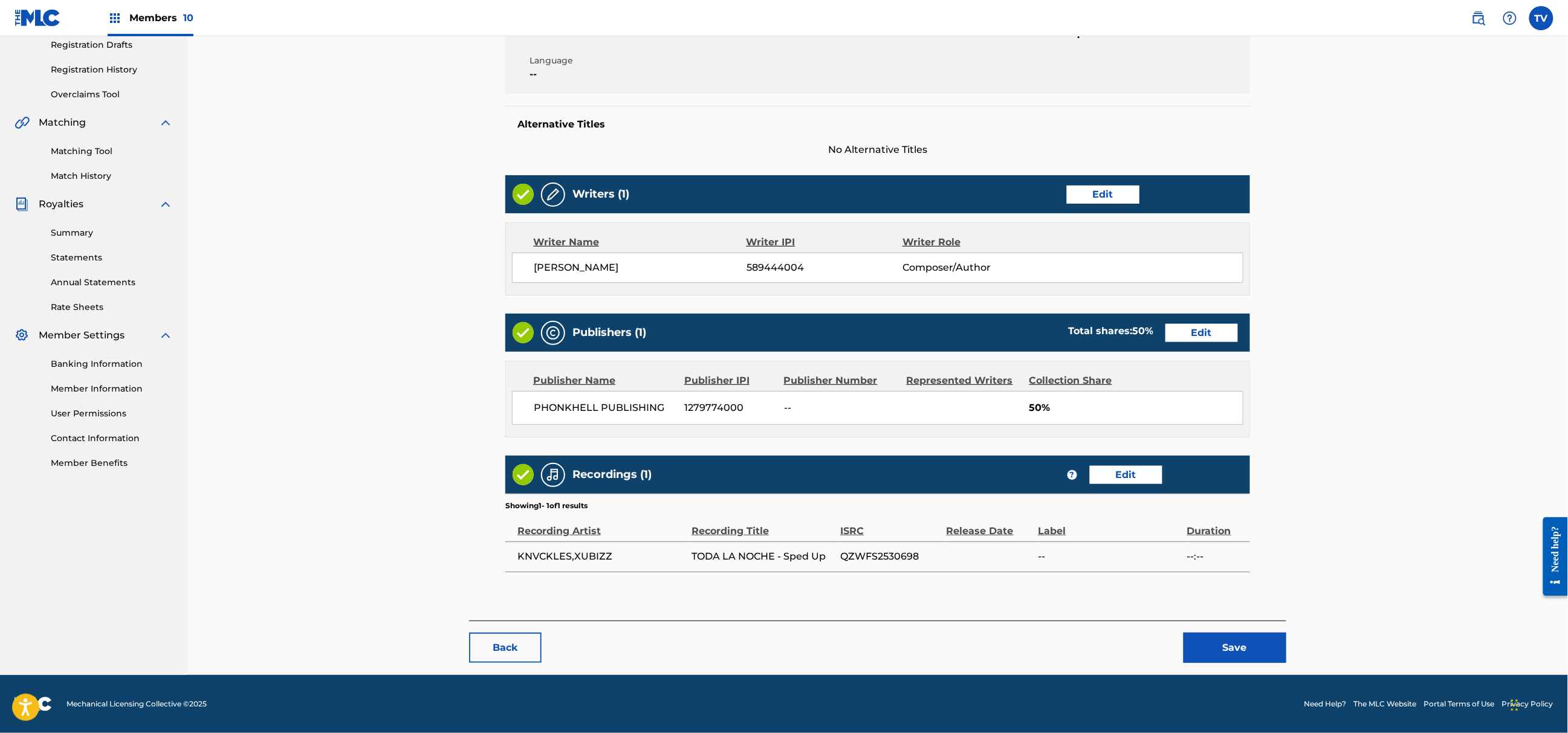
click at [1242, 637] on button "Save" at bounding box center [1235, 648] width 103 height 30
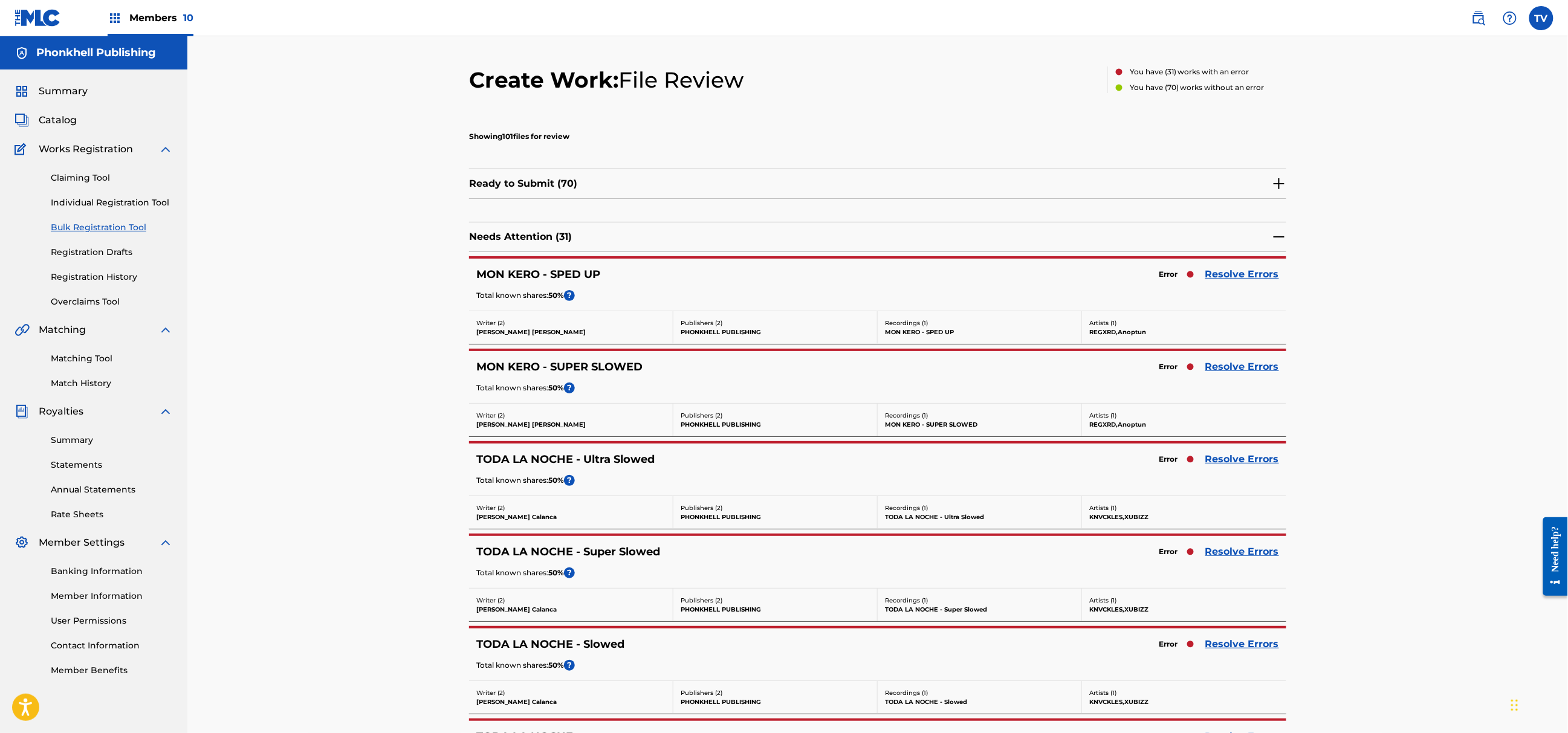
click at [1219, 460] on link "Resolve Errors" at bounding box center [1243, 459] width 74 height 15
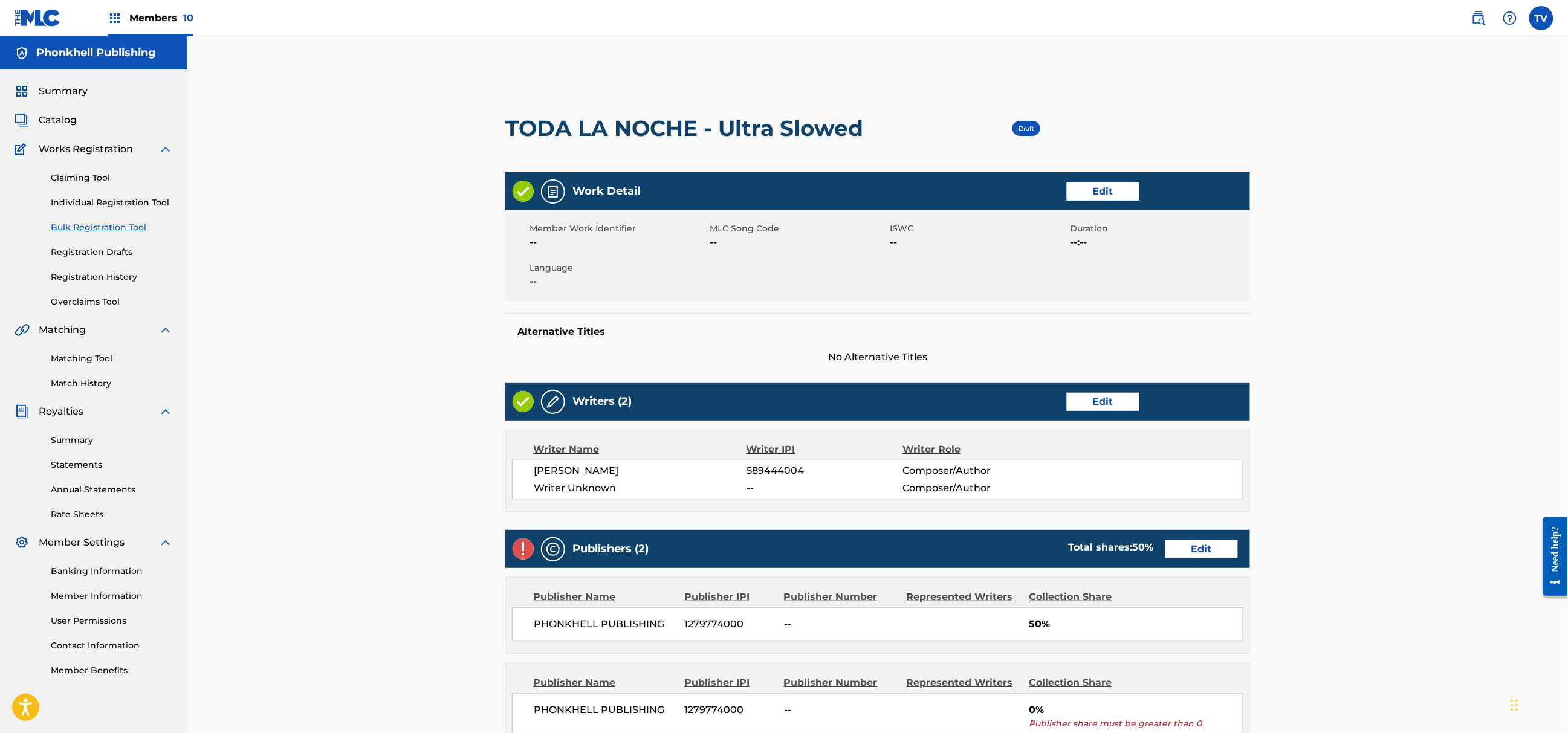
click at [1113, 398] on link "Edit" at bounding box center [1103, 402] width 73 height 18
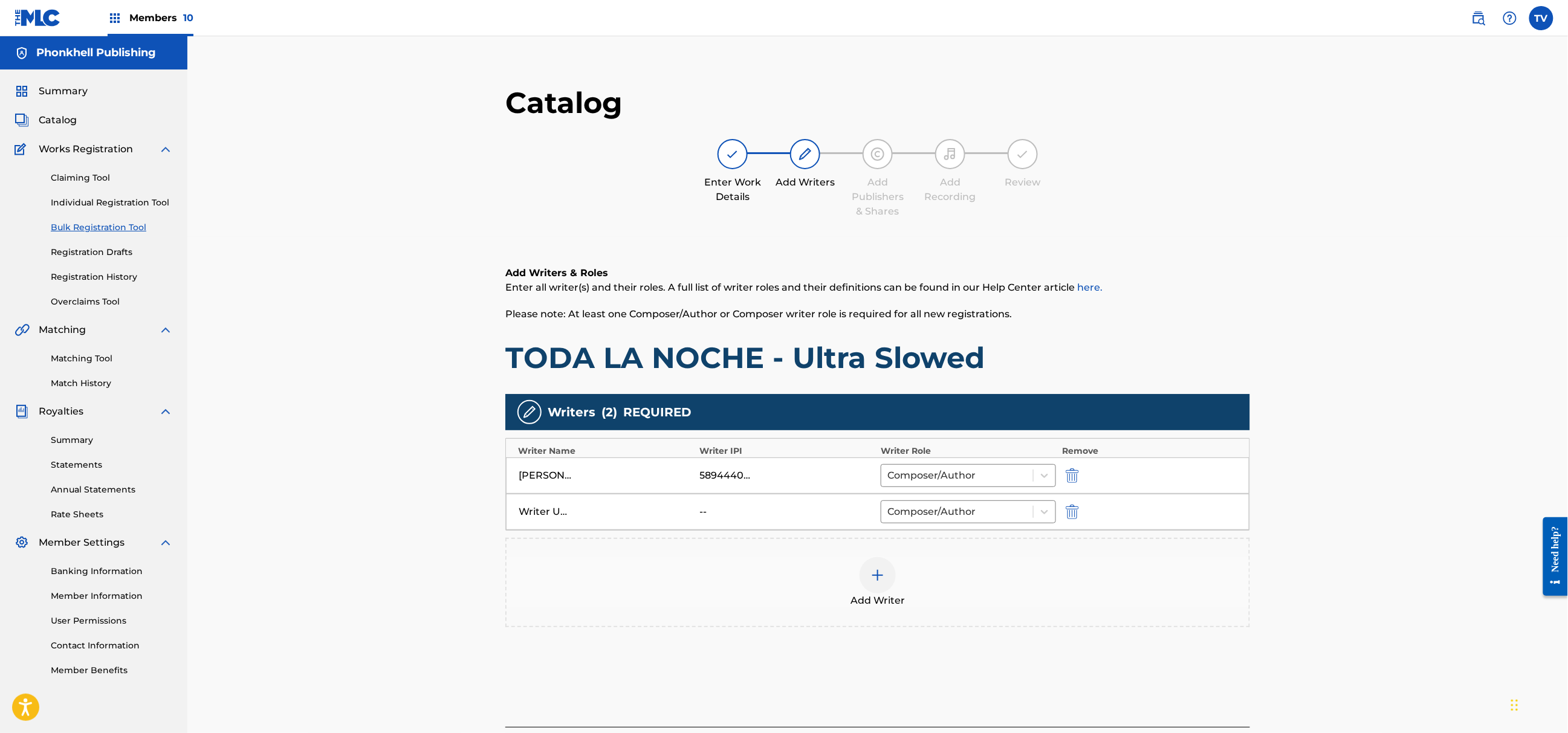
click at [1071, 510] on img "submit" at bounding box center [1072, 512] width 13 height 15
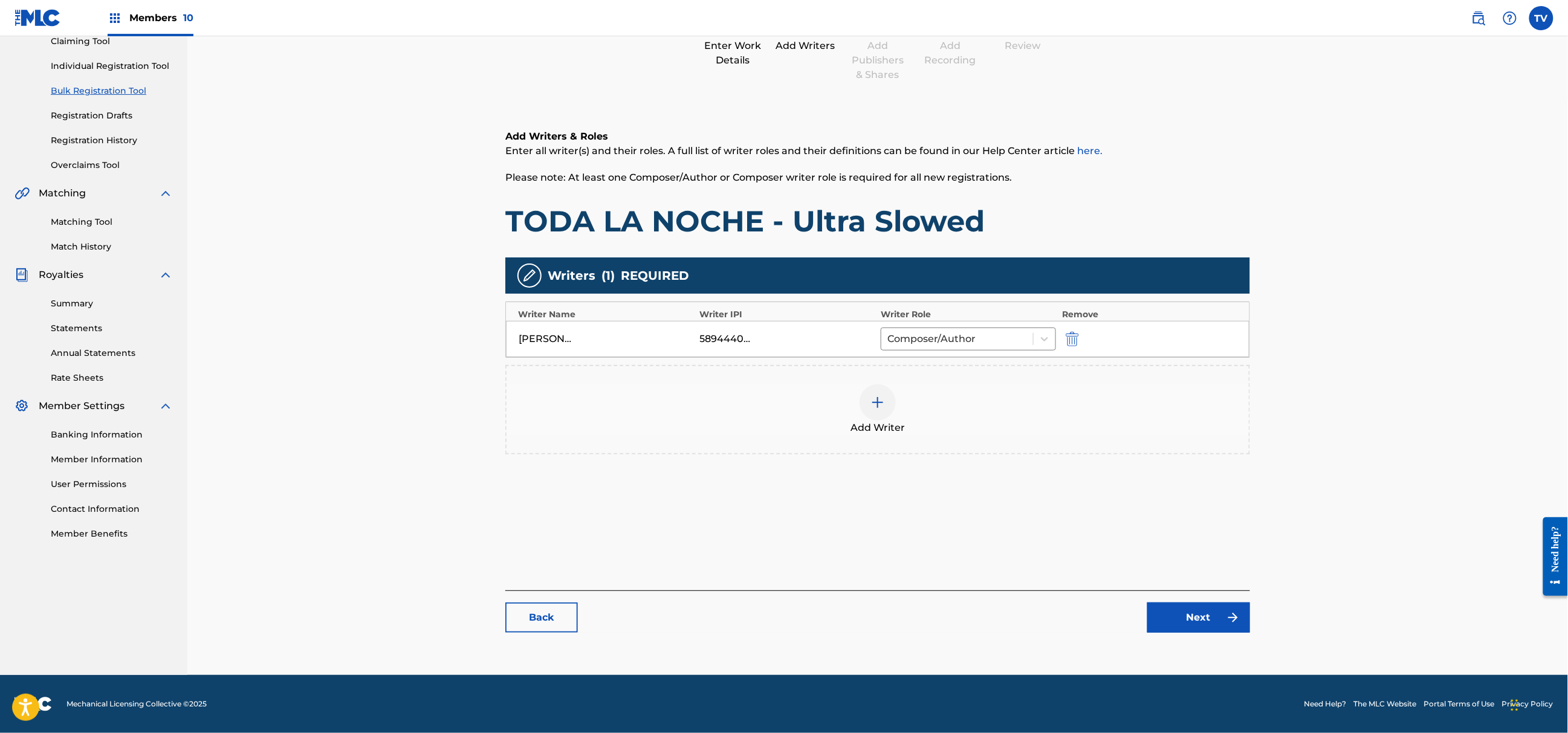
click at [1218, 619] on link "Next" at bounding box center [1199, 617] width 103 height 30
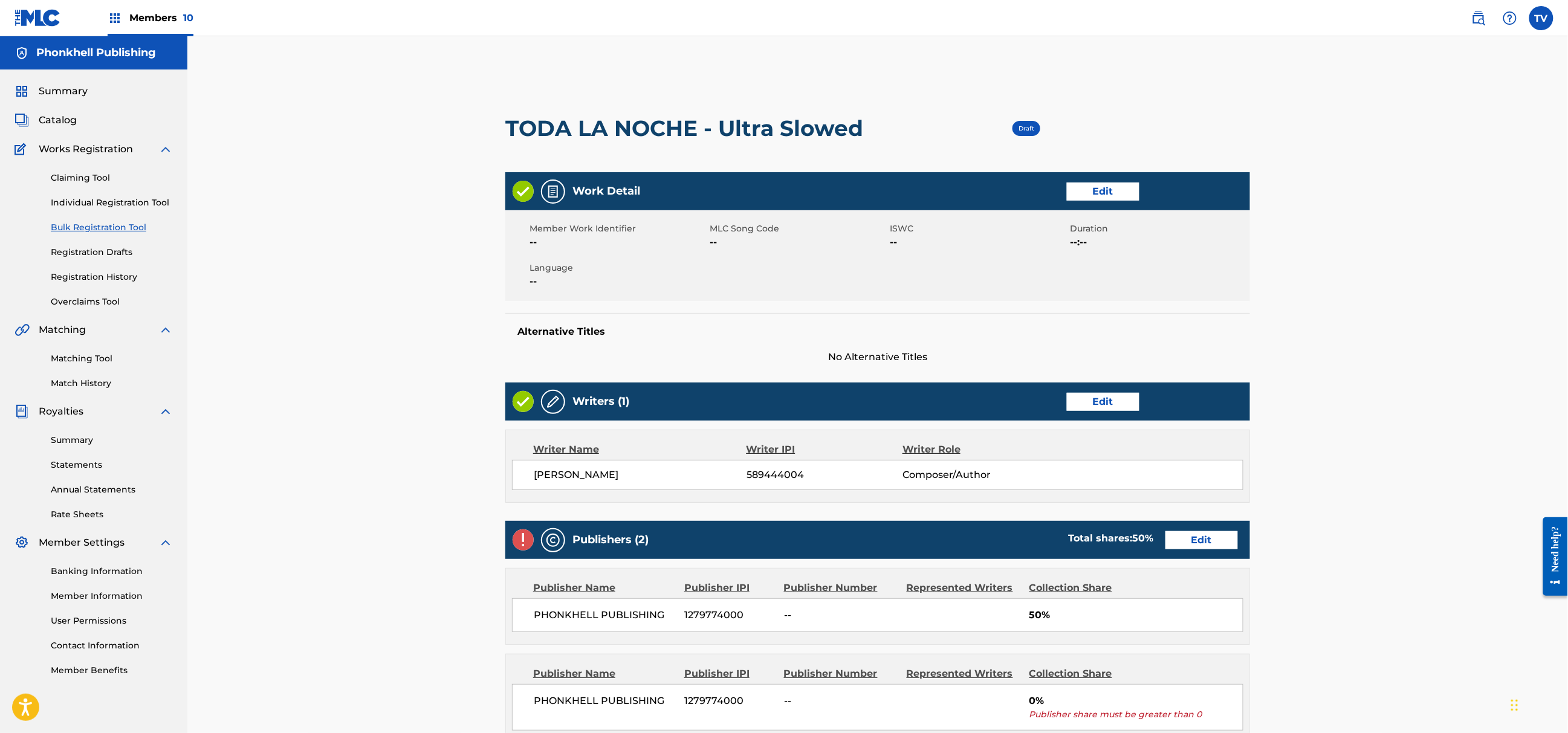
click at [1213, 540] on link "Edit" at bounding box center [1202, 540] width 73 height 18
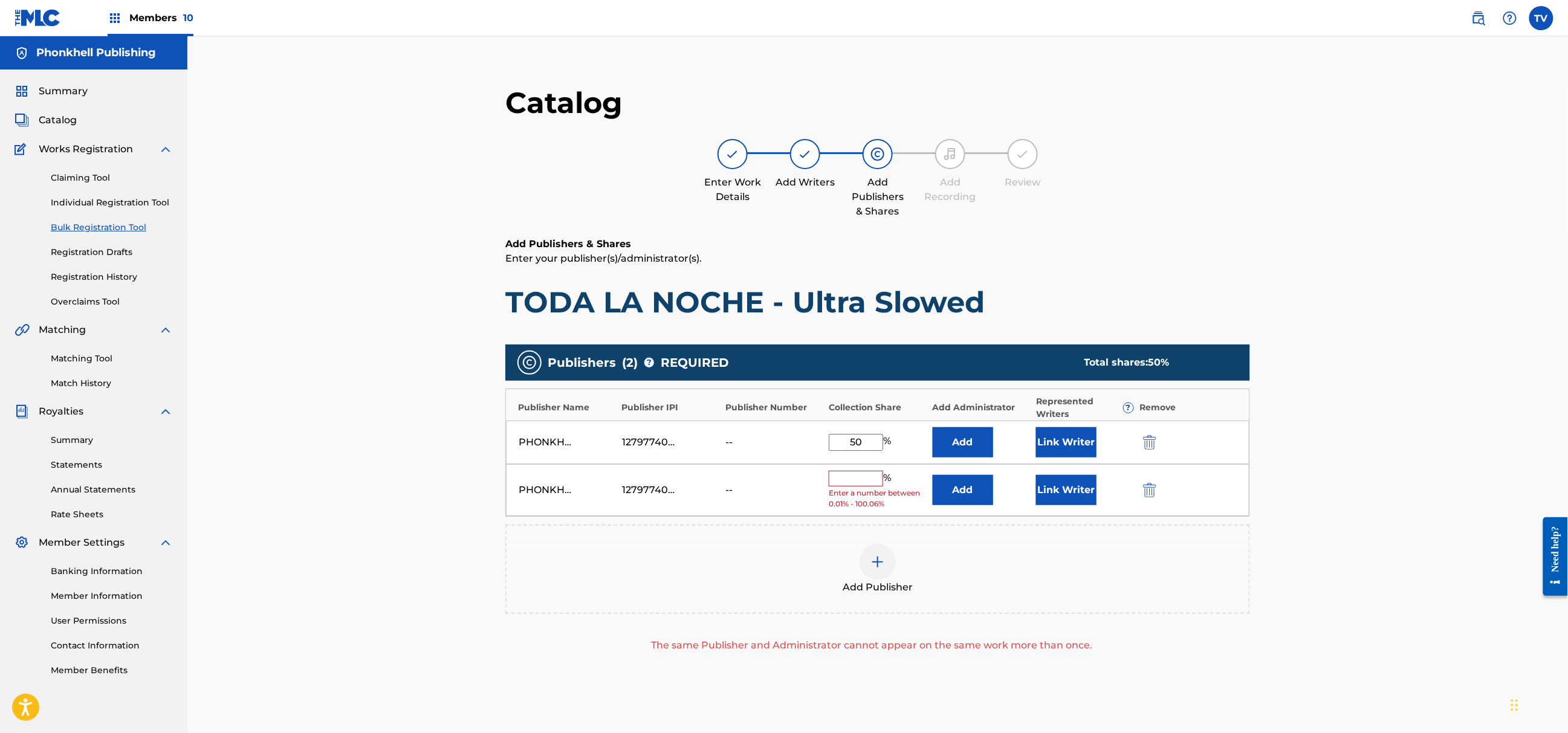
click at [1146, 494] on img "submit" at bounding box center [1150, 490] width 13 height 15
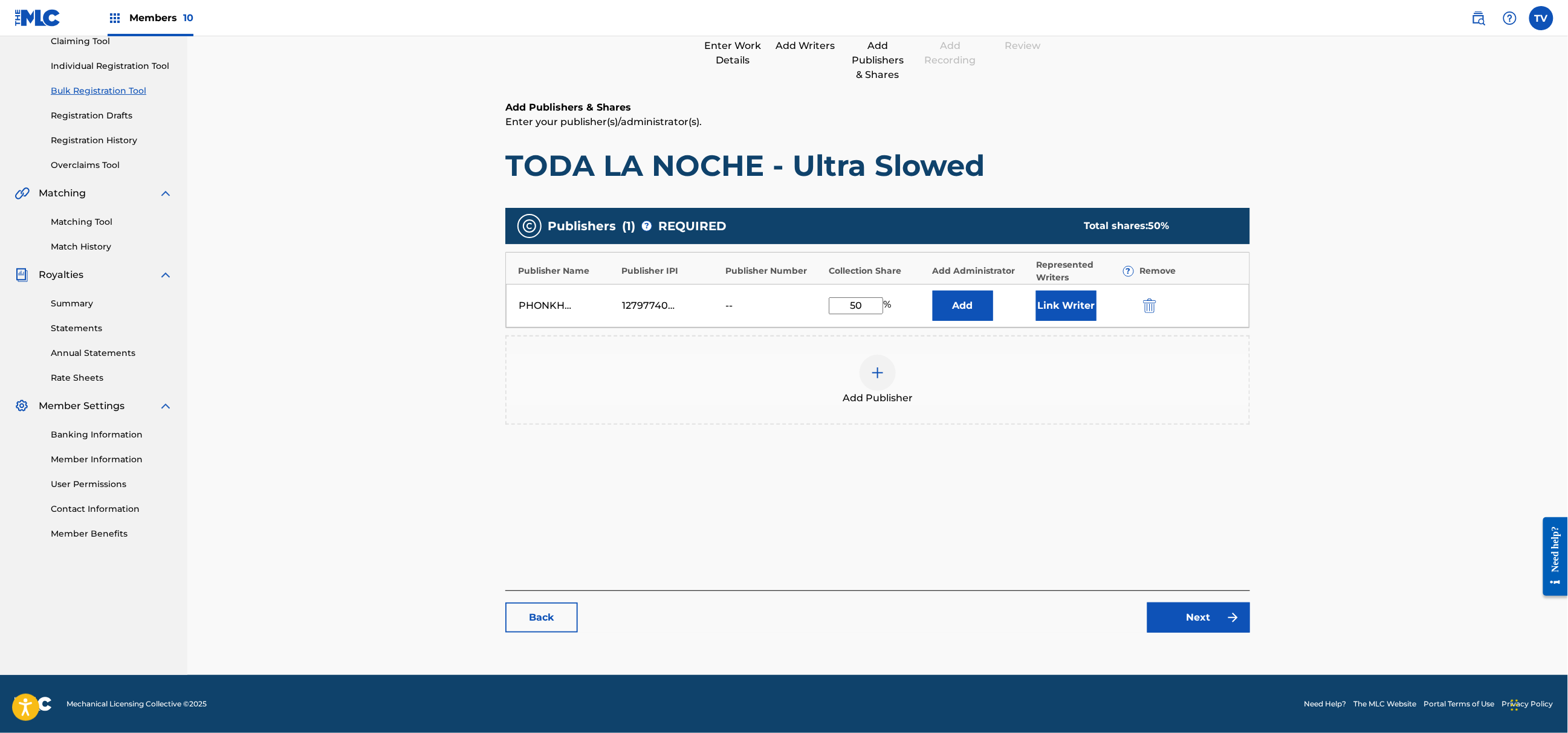
click at [1194, 623] on link "Next" at bounding box center [1199, 617] width 103 height 30
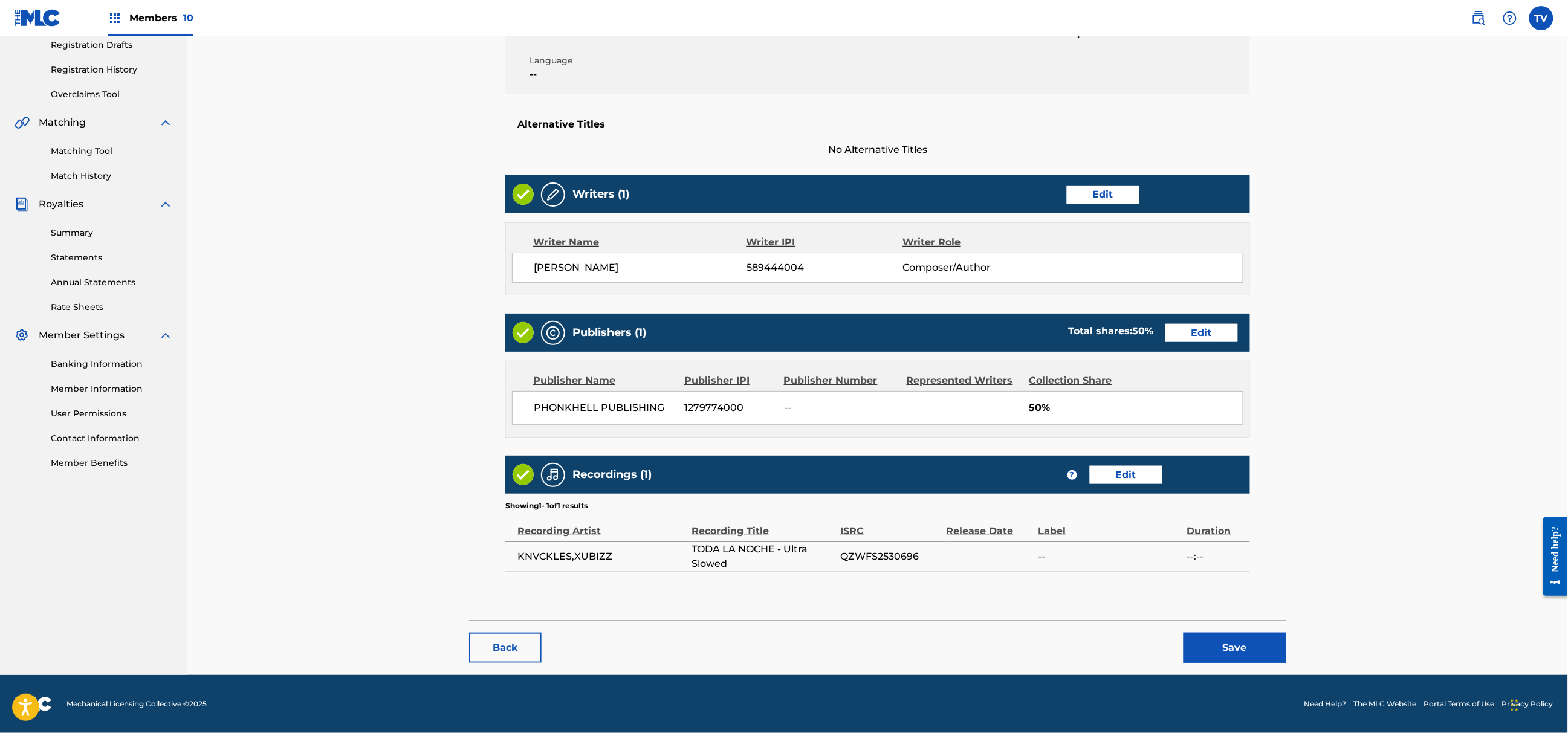
click at [1221, 647] on button "Save" at bounding box center [1235, 648] width 103 height 30
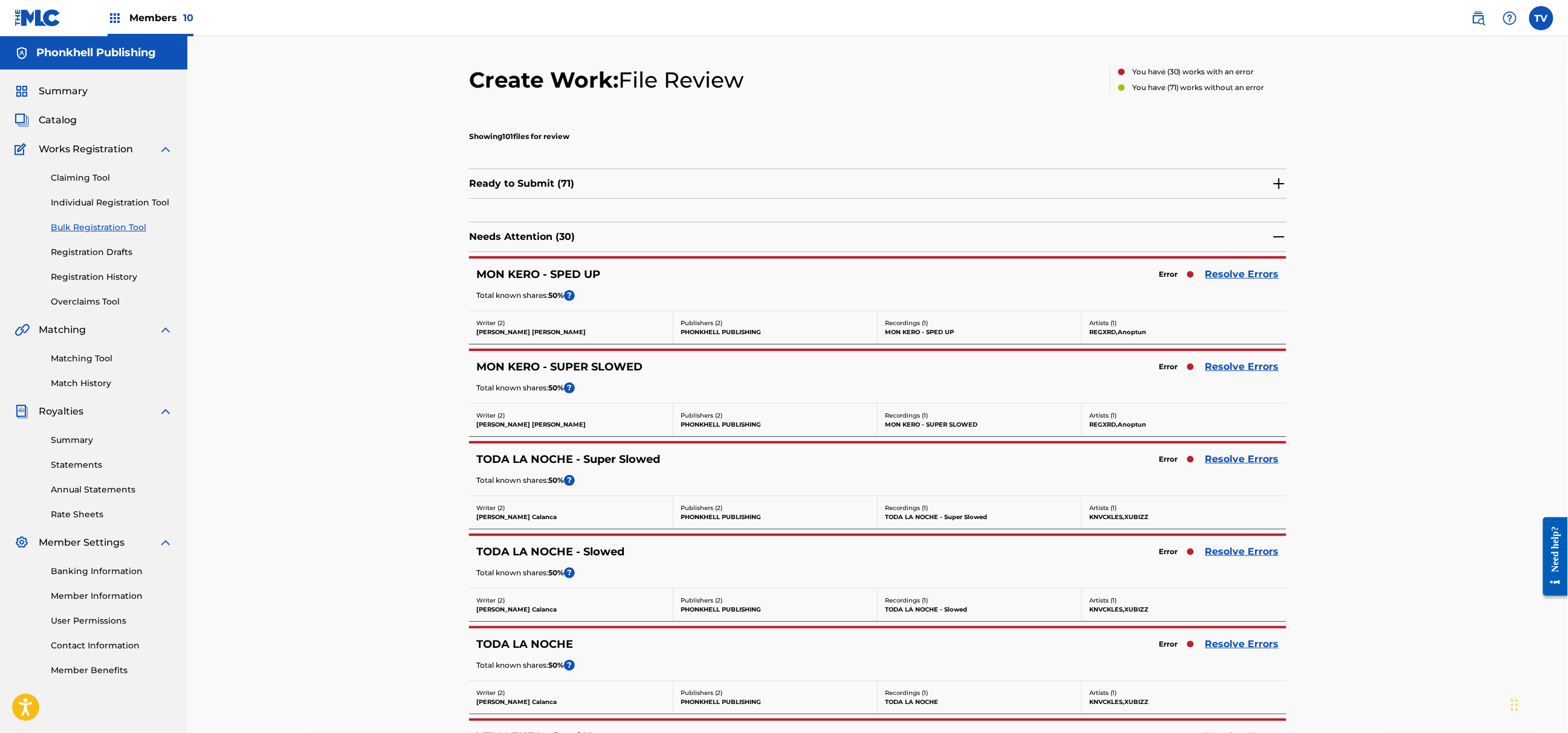
click at [1232, 550] on link "Resolve Errors" at bounding box center [1243, 552] width 74 height 15
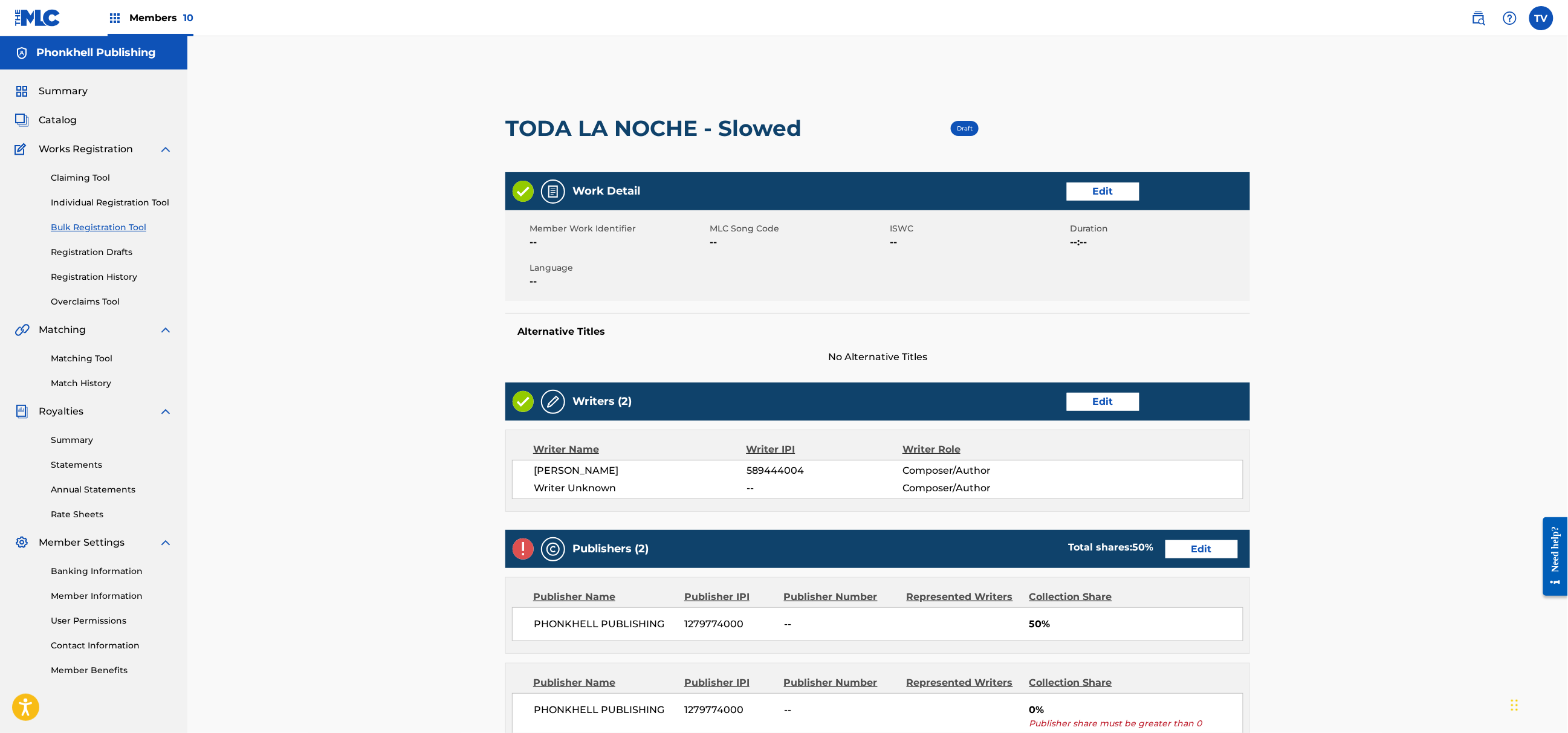
click at [1094, 413] on div "Writers (2) Edit" at bounding box center [878, 402] width 745 height 38
click at [1093, 402] on link "Edit" at bounding box center [1103, 402] width 73 height 18
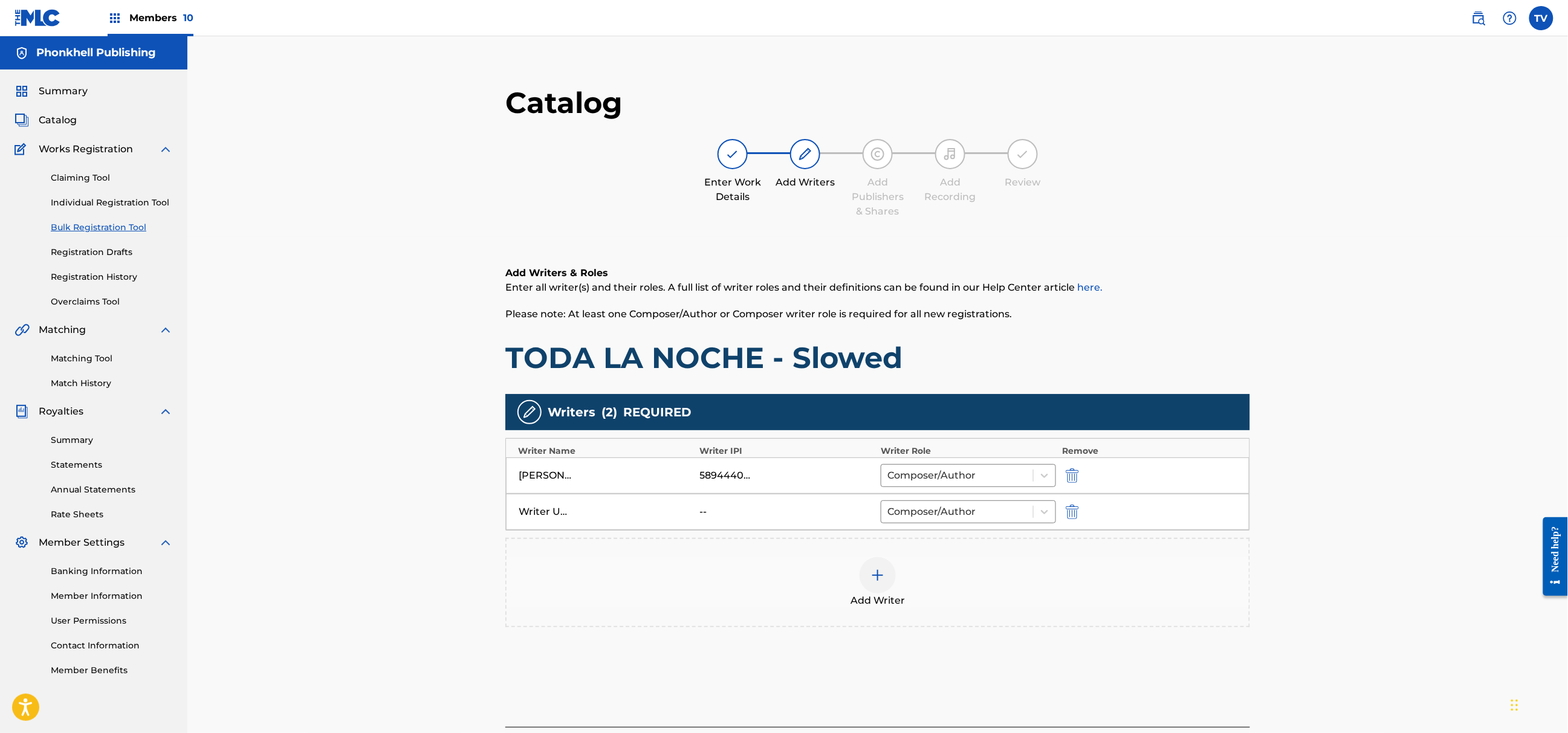
drag, startPoint x: 1069, startPoint y: 518, endPoint x: 1071, endPoint y: 529, distance: 11.2
click at [1069, 518] on img "submit" at bounding box center [1072, 512] width 13 height 15
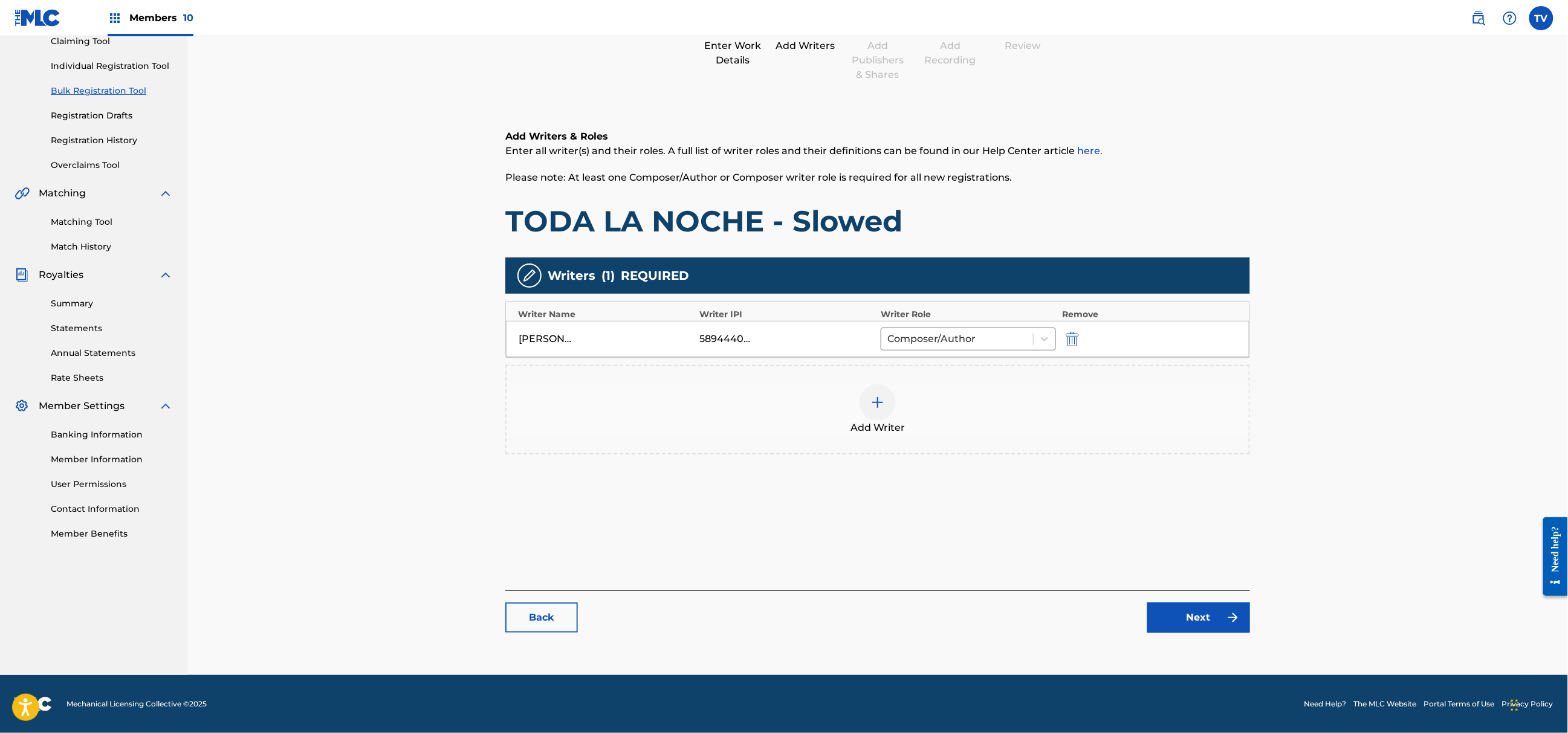
click at [1190, 629] on link "Next" at bounding box center [1199, 617] width 103 height 30
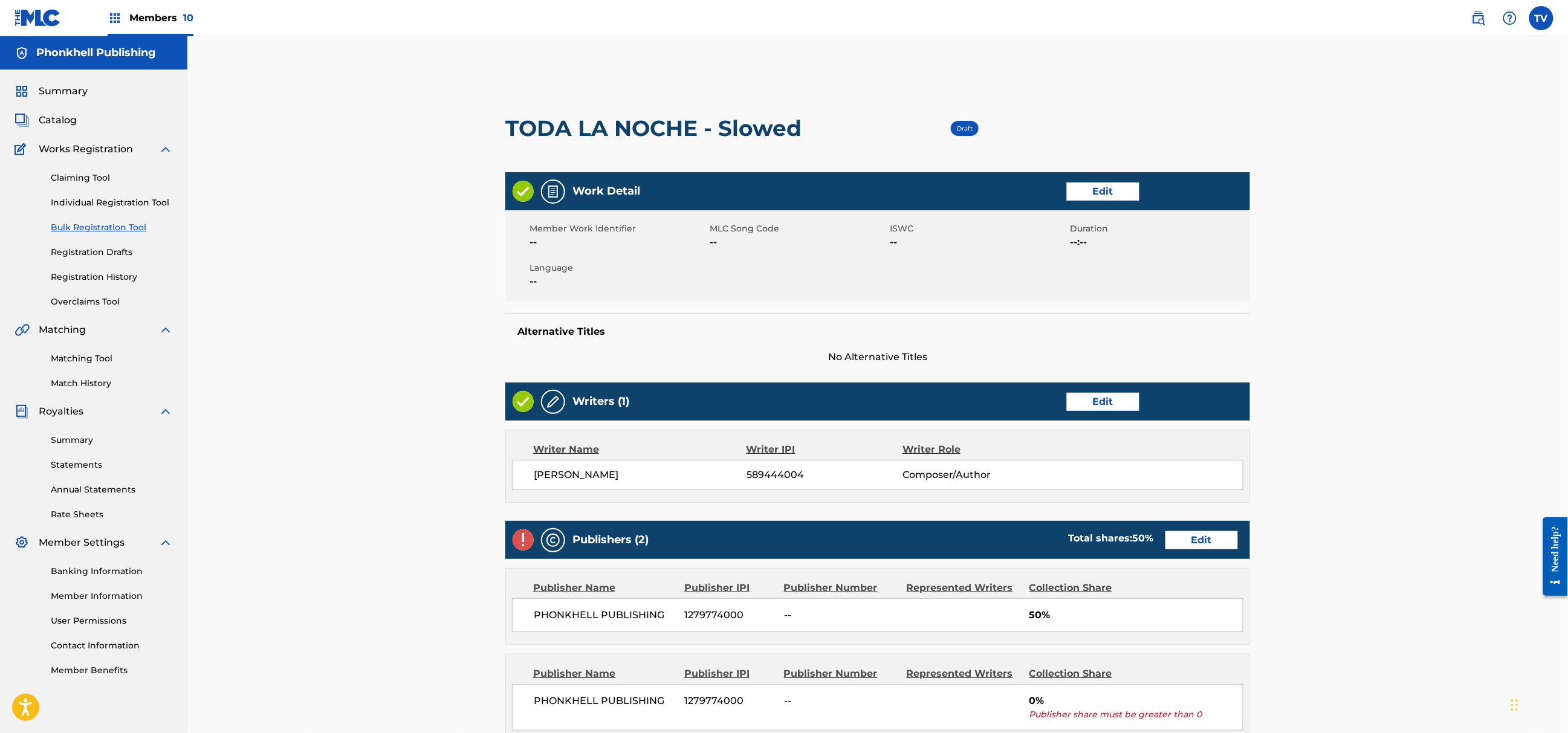
click at [1203, 542] on link "Edit" at bounding box center [1202, 540] width 73 height 18
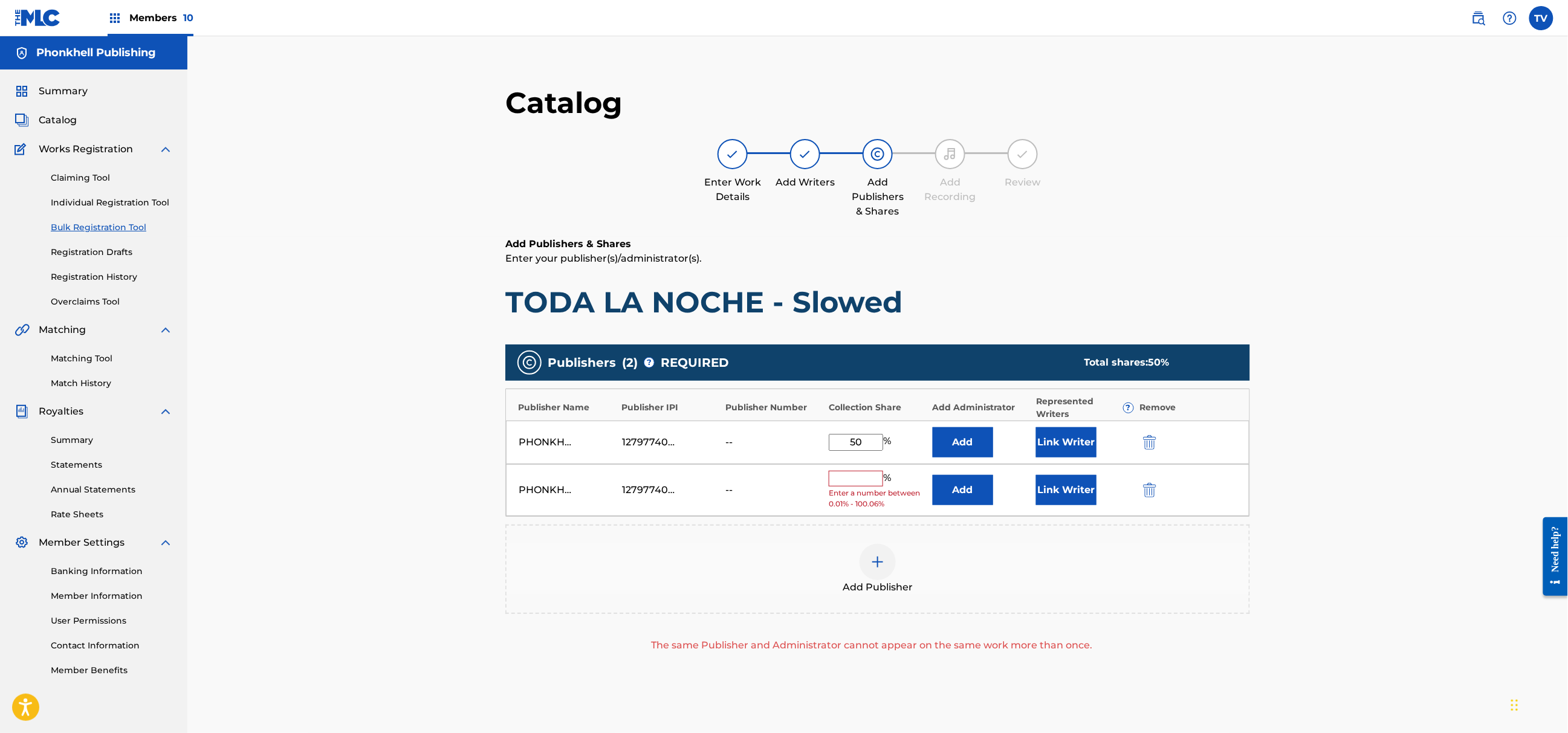
click at [1149, 492] on img "submit" at bounding box center [1150, 490] width 13 height 15
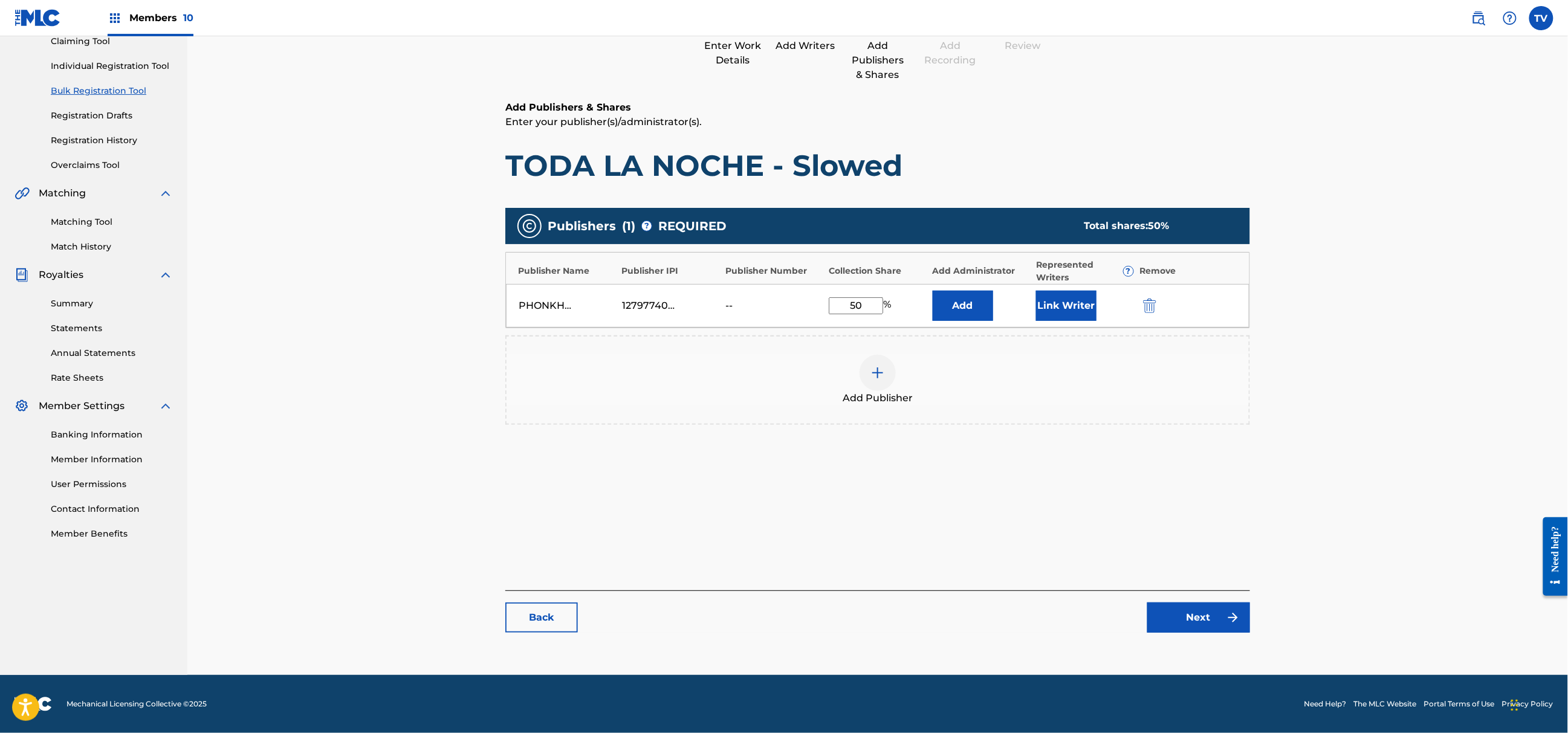
click at [1202, 615] on link "Next" at bounding box center [1199, 617] width 103 height 30
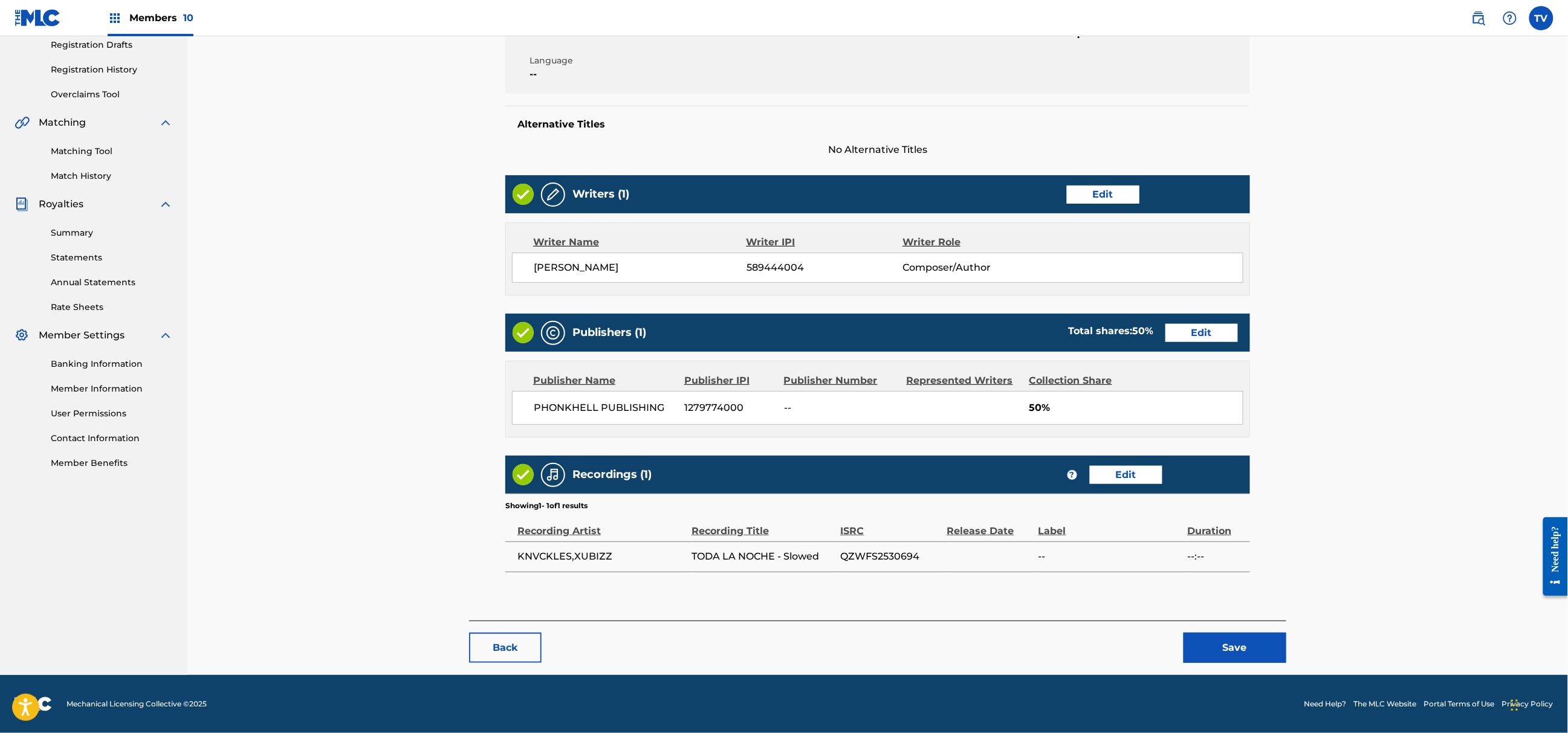
click at [1237, 651] on button "Save" at bounding box center [1235, 648] width 103 height 30
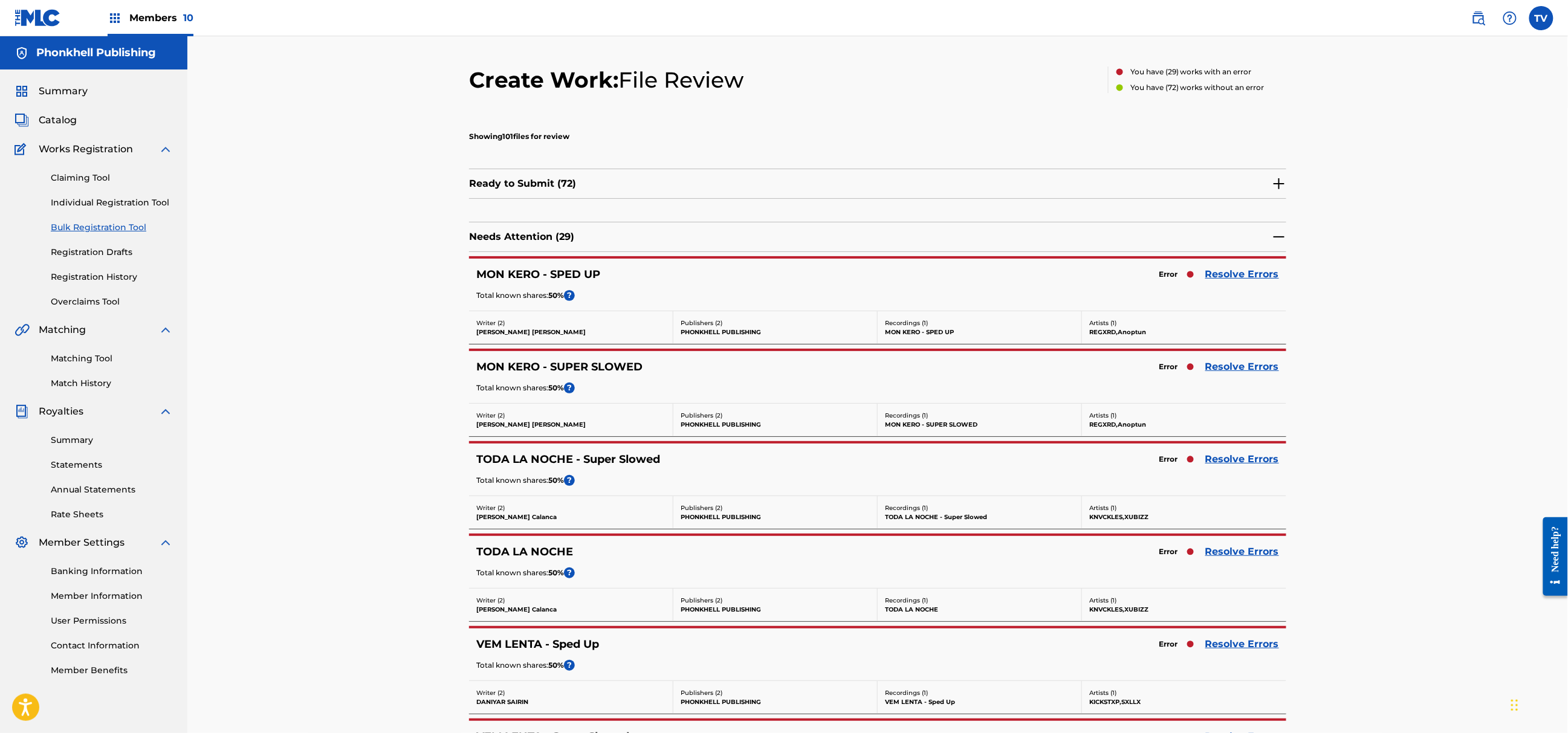
click at [1241, 555] on link "Resolve Errors" at bounding box center [1243, 552] width 74 height 15
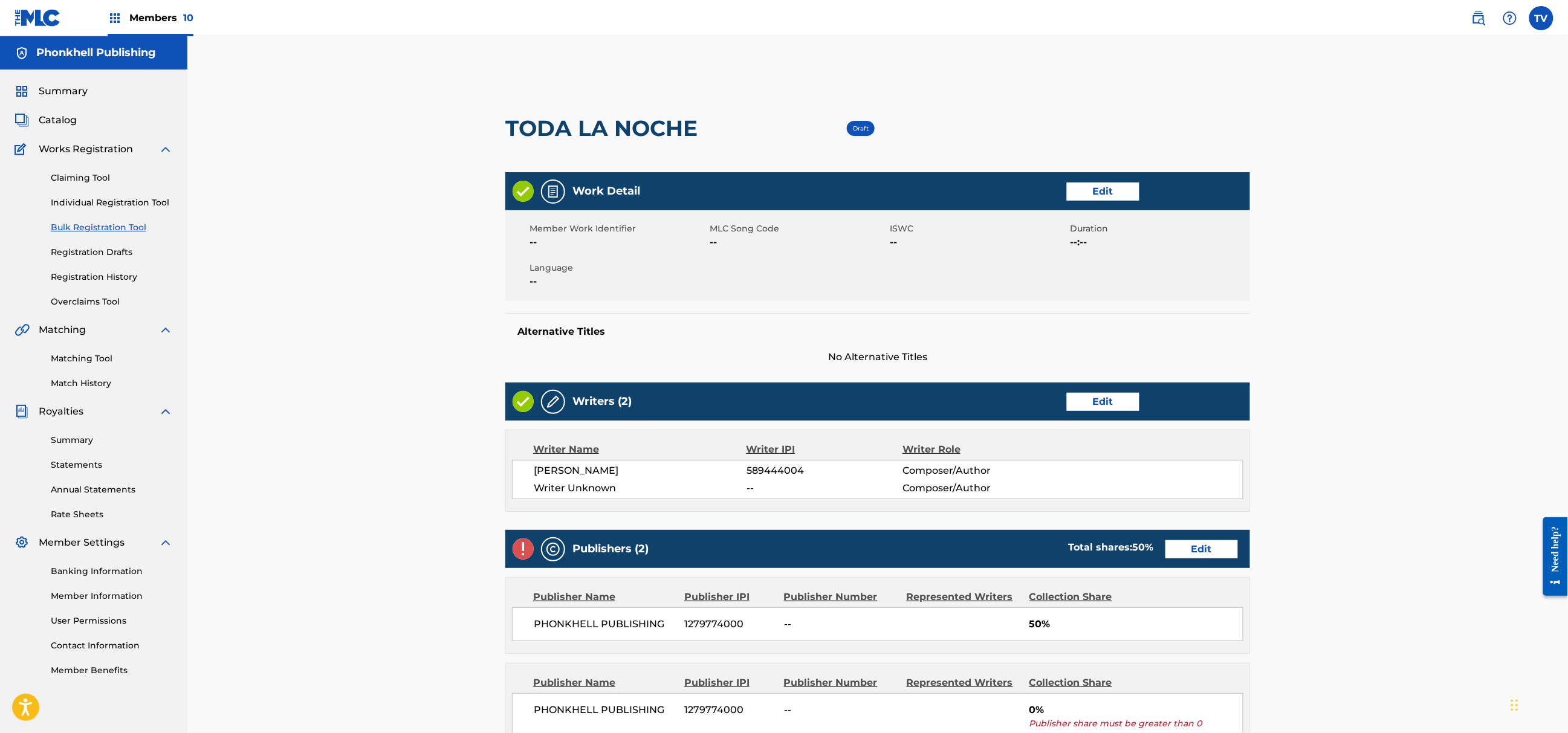
click at [1099, 393] on link "Edit" at bounding box center [1103, 402] width 73 height 18
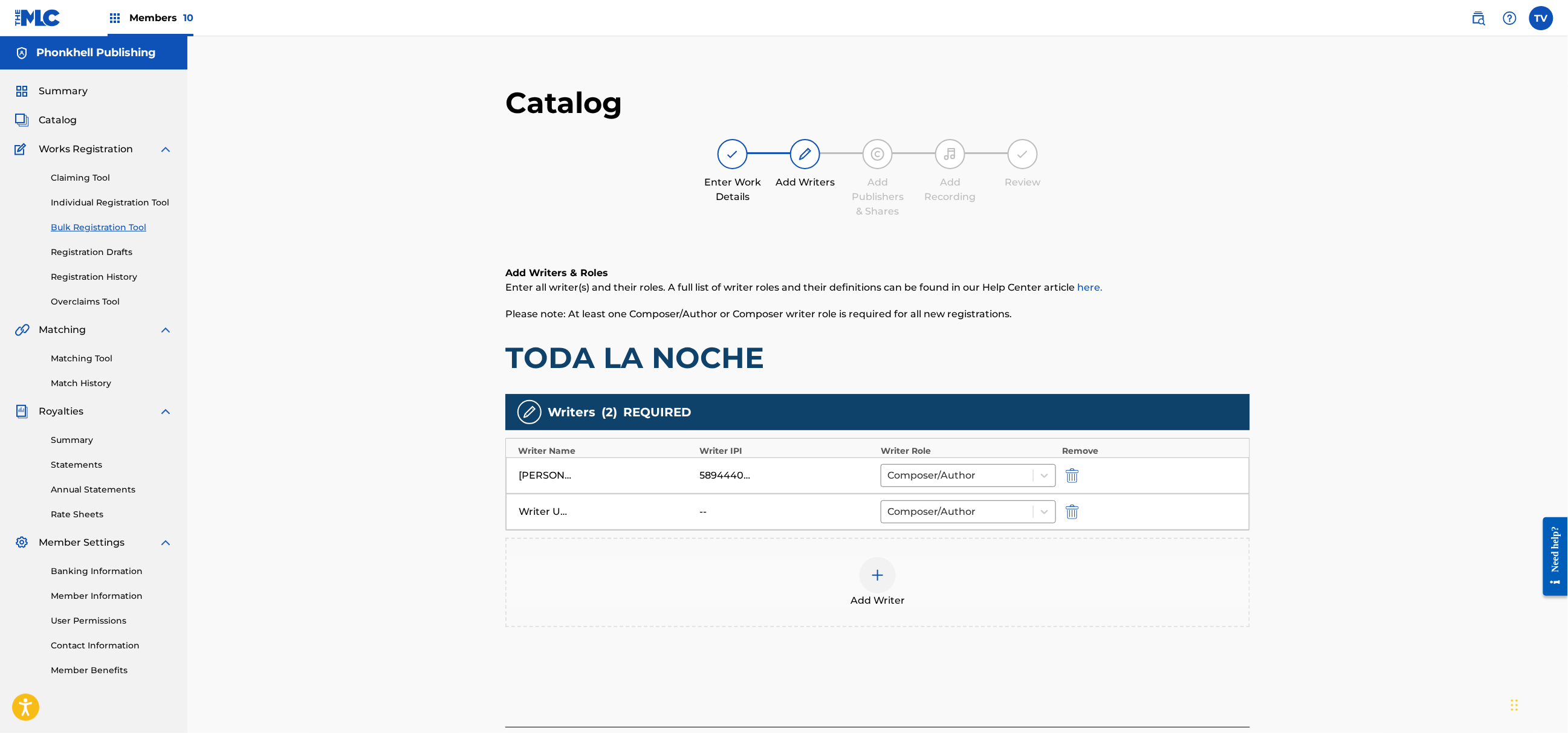
click at [1066, 510] on button "submit" at bounding box center [1071, 512] width 18 height 14
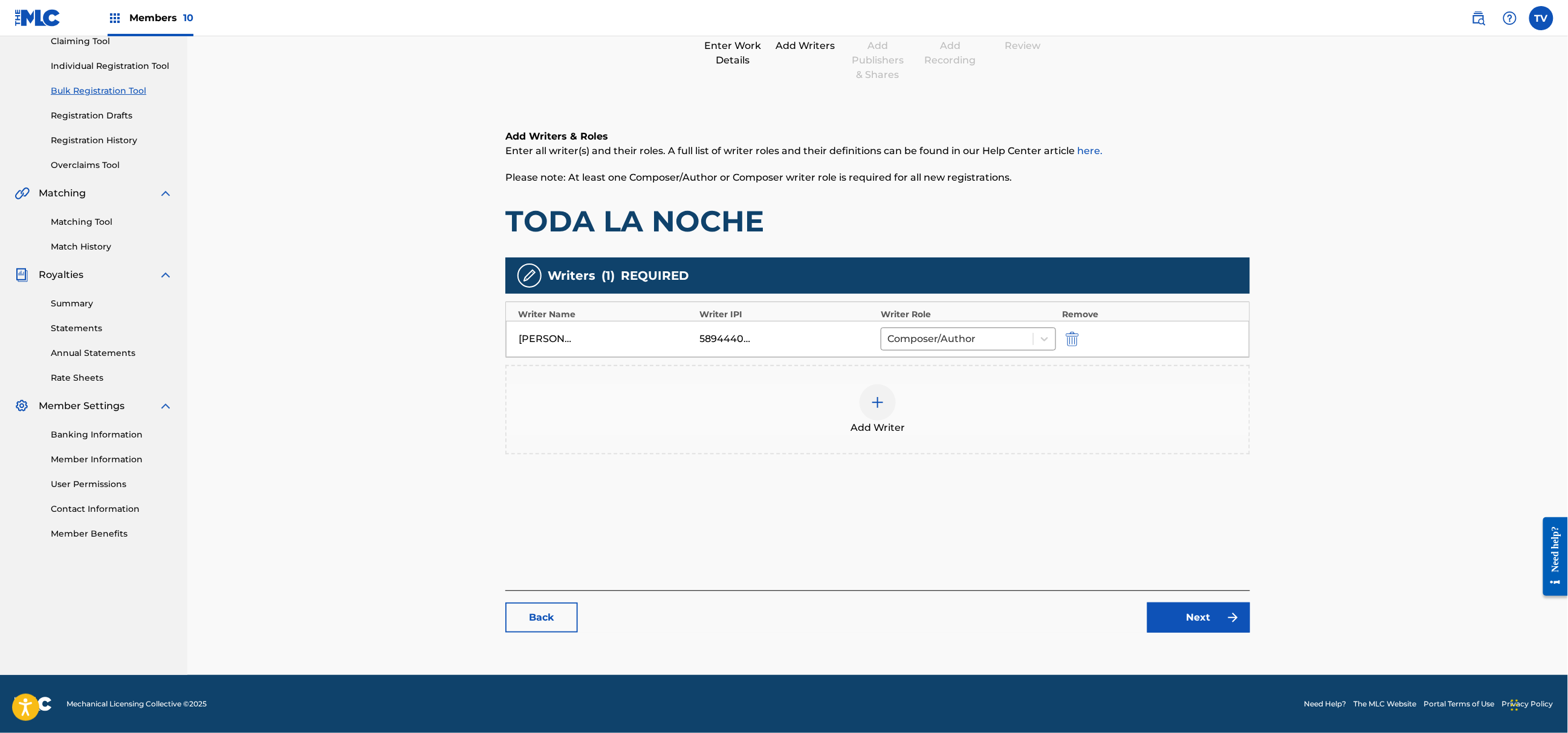
click at [1184, 622] on link "Next" at bounding box center [1199, 617] width 103 height 30
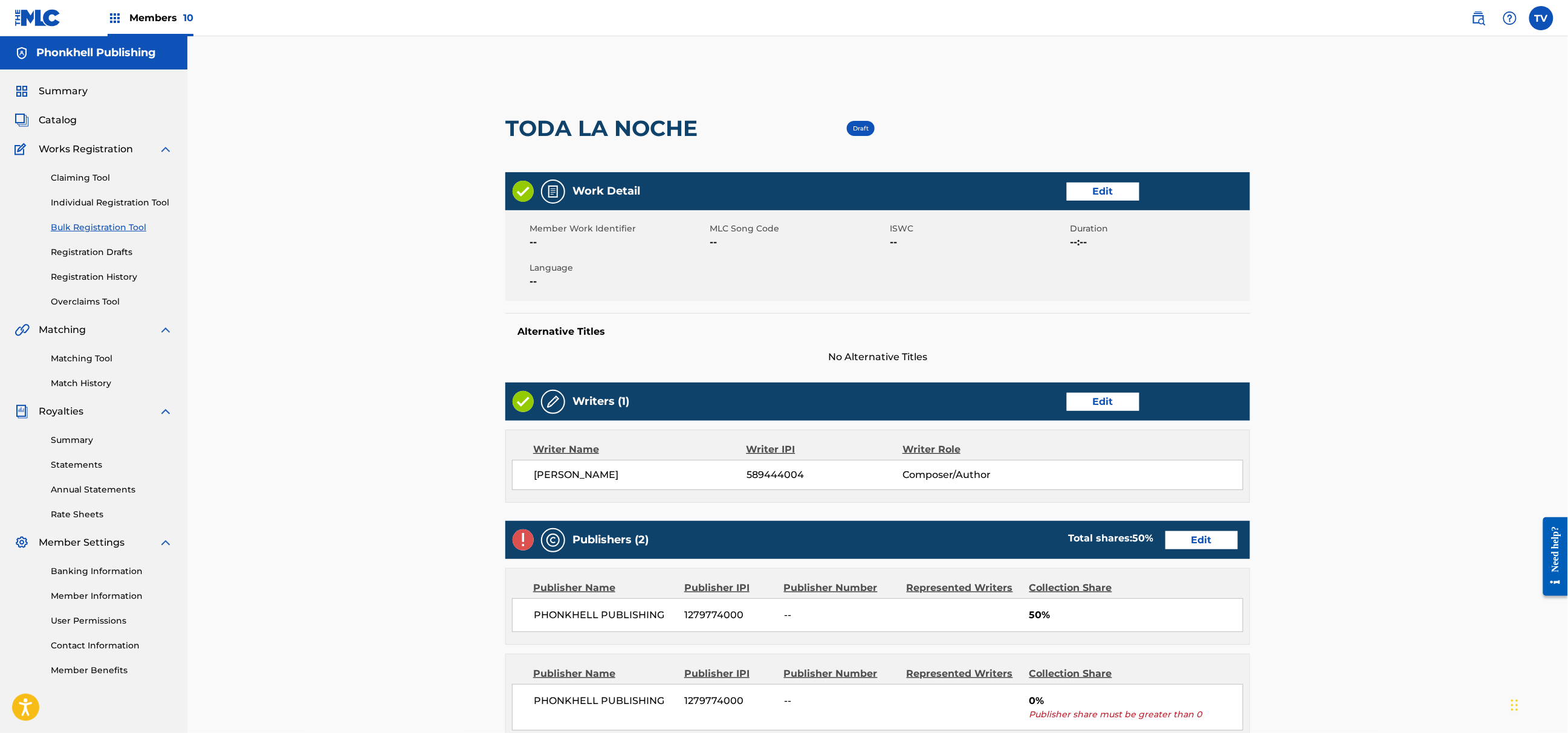
click at [1205, 528] on div "Publishers (2) Total shares: 50 % Edit" at bounding box center [878, 540] width 745 height 38
click at [1205, 537] on link "Edit" at bounding box center [1202, 540] width 73 height 18
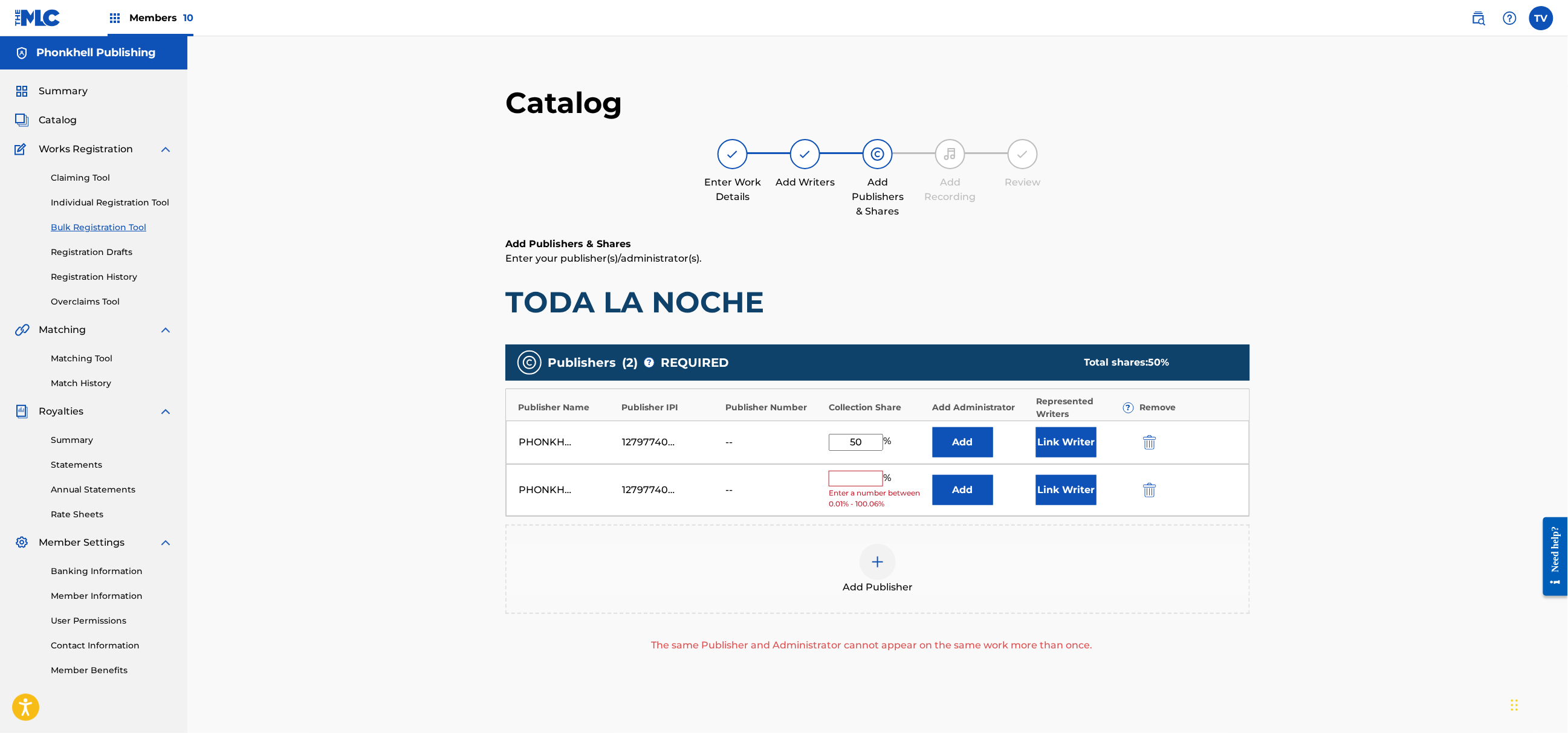
click at [1145, 490] on img "submit" at bounding box center [1150, 490] width 13 height 15
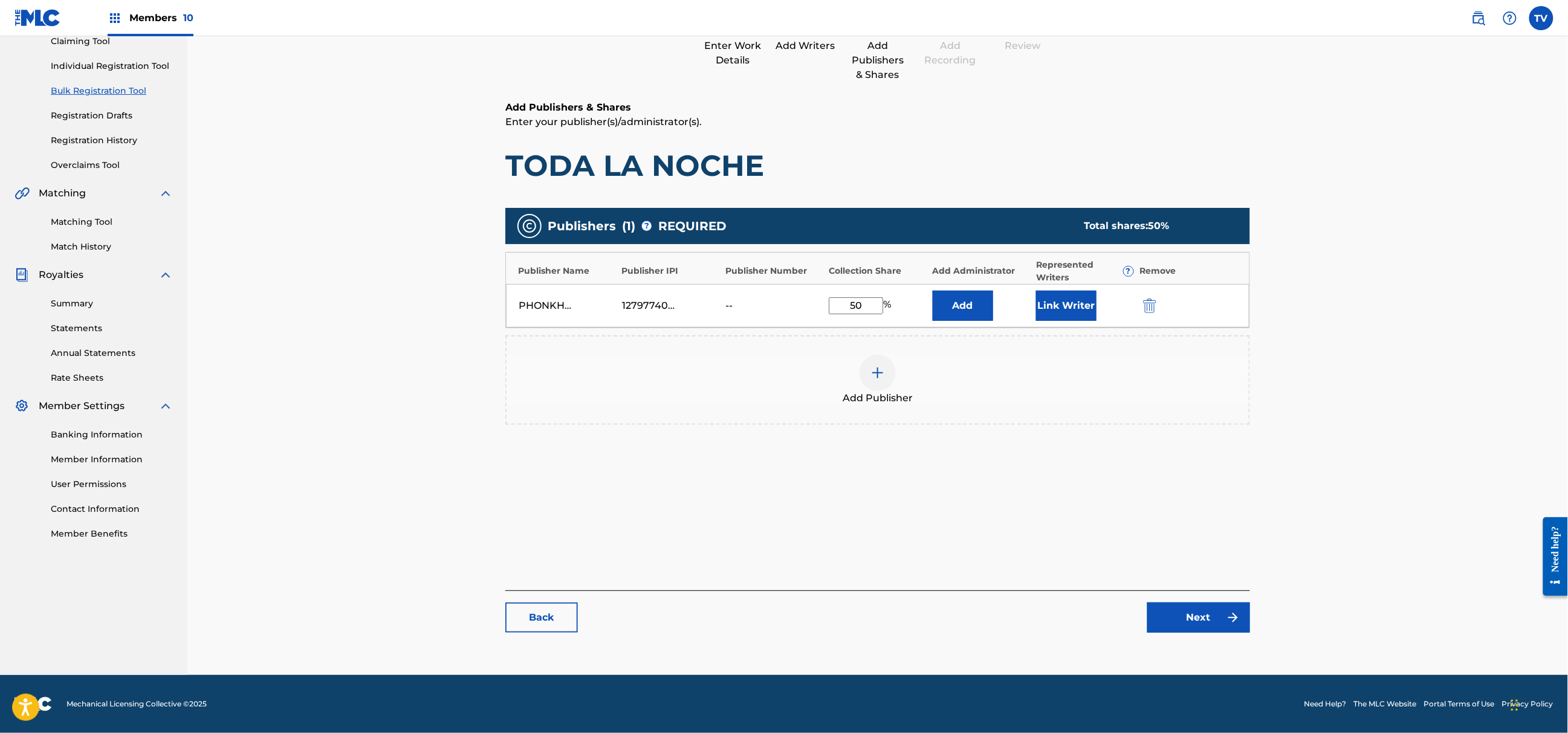
click at [1209, 620] on link "Next" at bounding box center [1199, 617] width 103 height 30
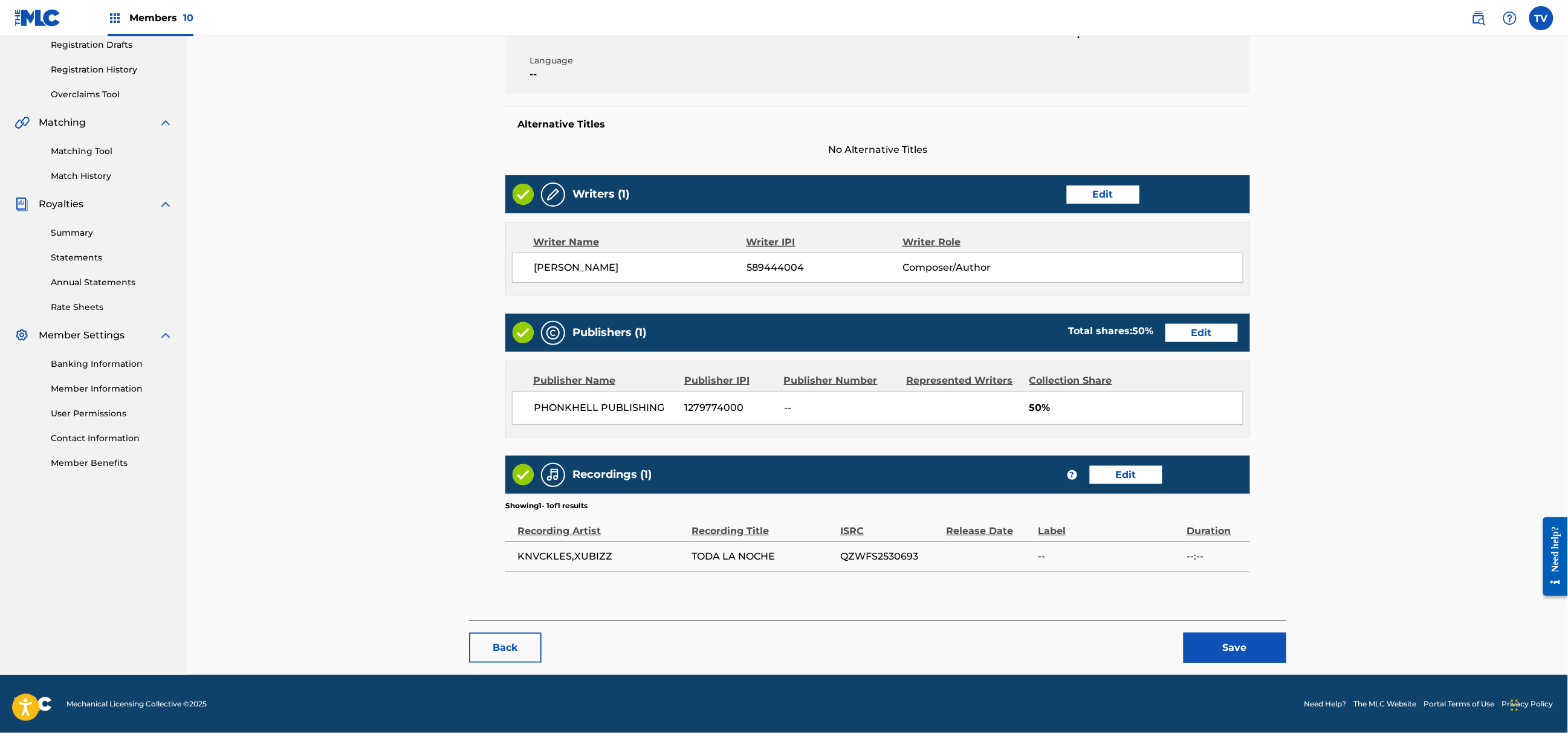
click at [1221, 646] on button "Save" at bounding box center [1235, 648] width 103 height 30
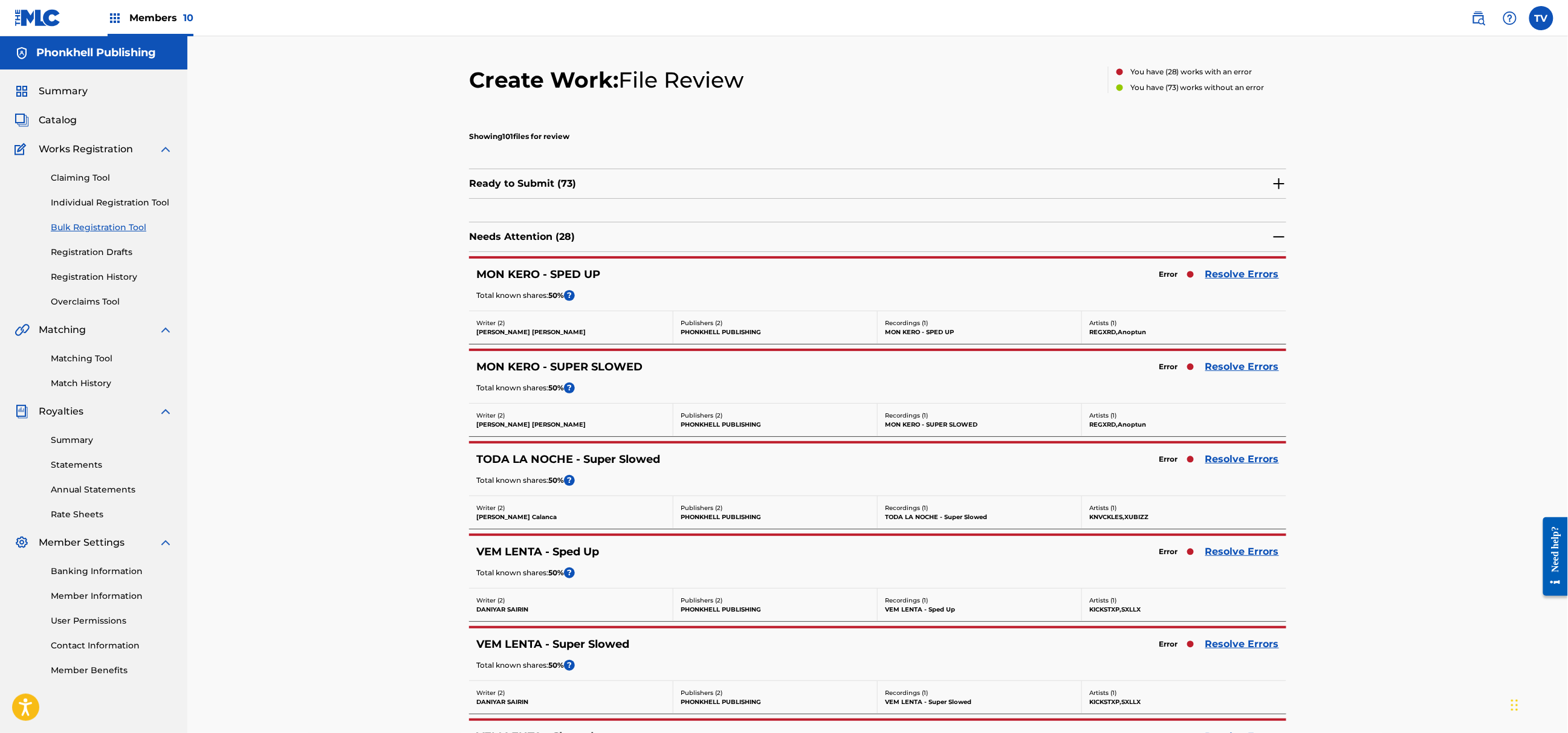
click at [1227, 555] on link "Resolve Errors" at bounding box center [1243, 552] width 74 height 15
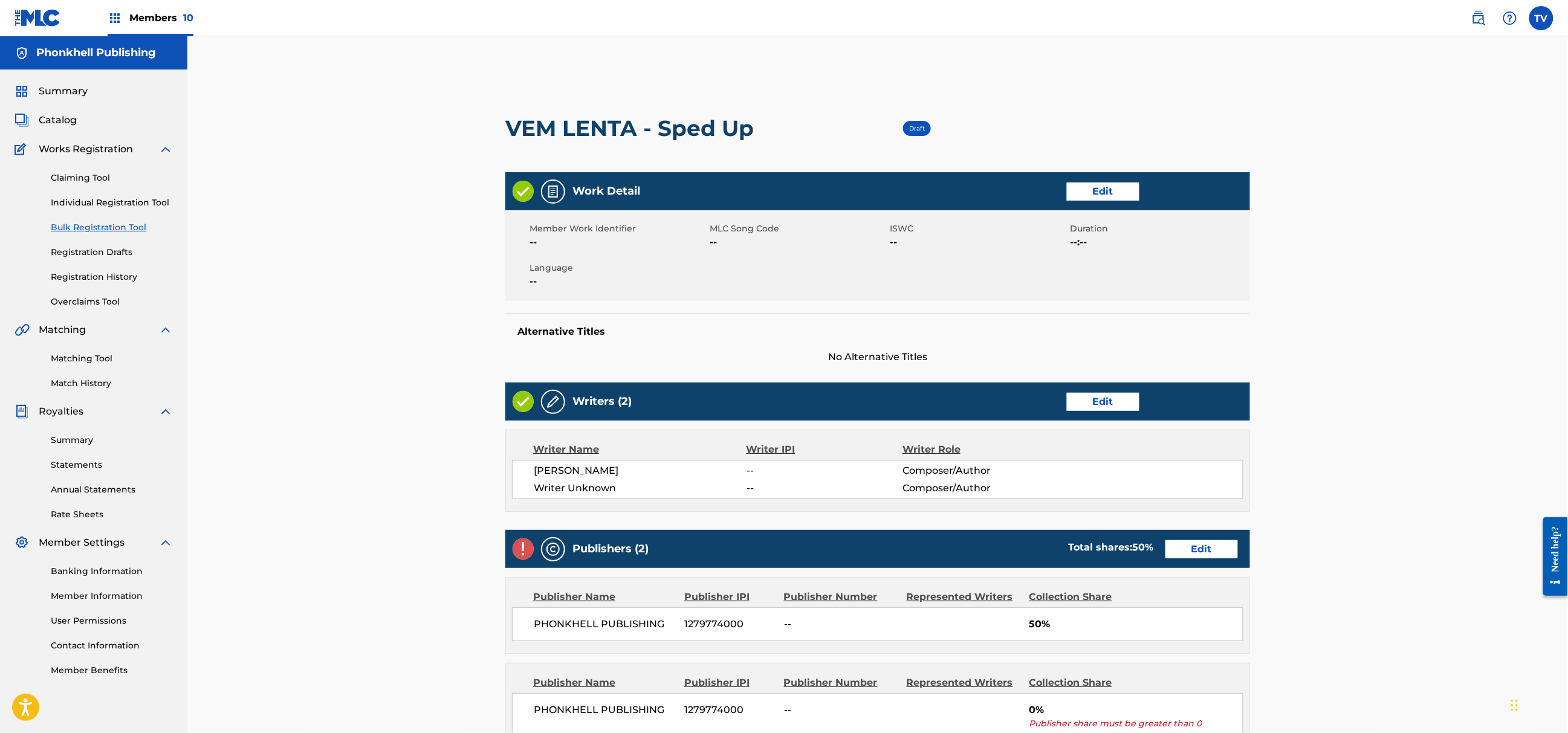
click at [1091, 404] on link "Edit" at bounding box center [1103, 402] width 73 height 18
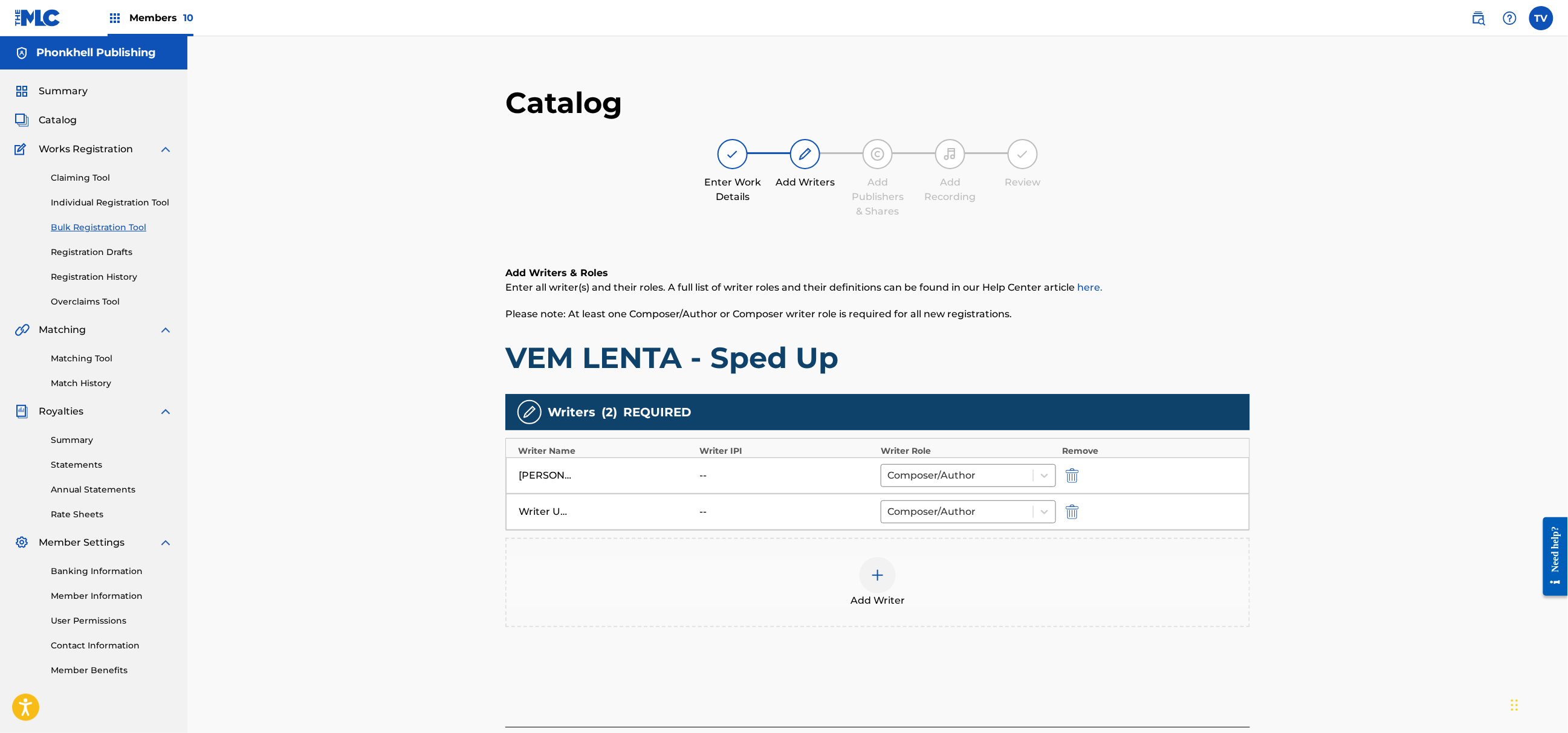
click at [1073, 513] on img "submit" at bounding box center [1072, 512] width 13 height 15
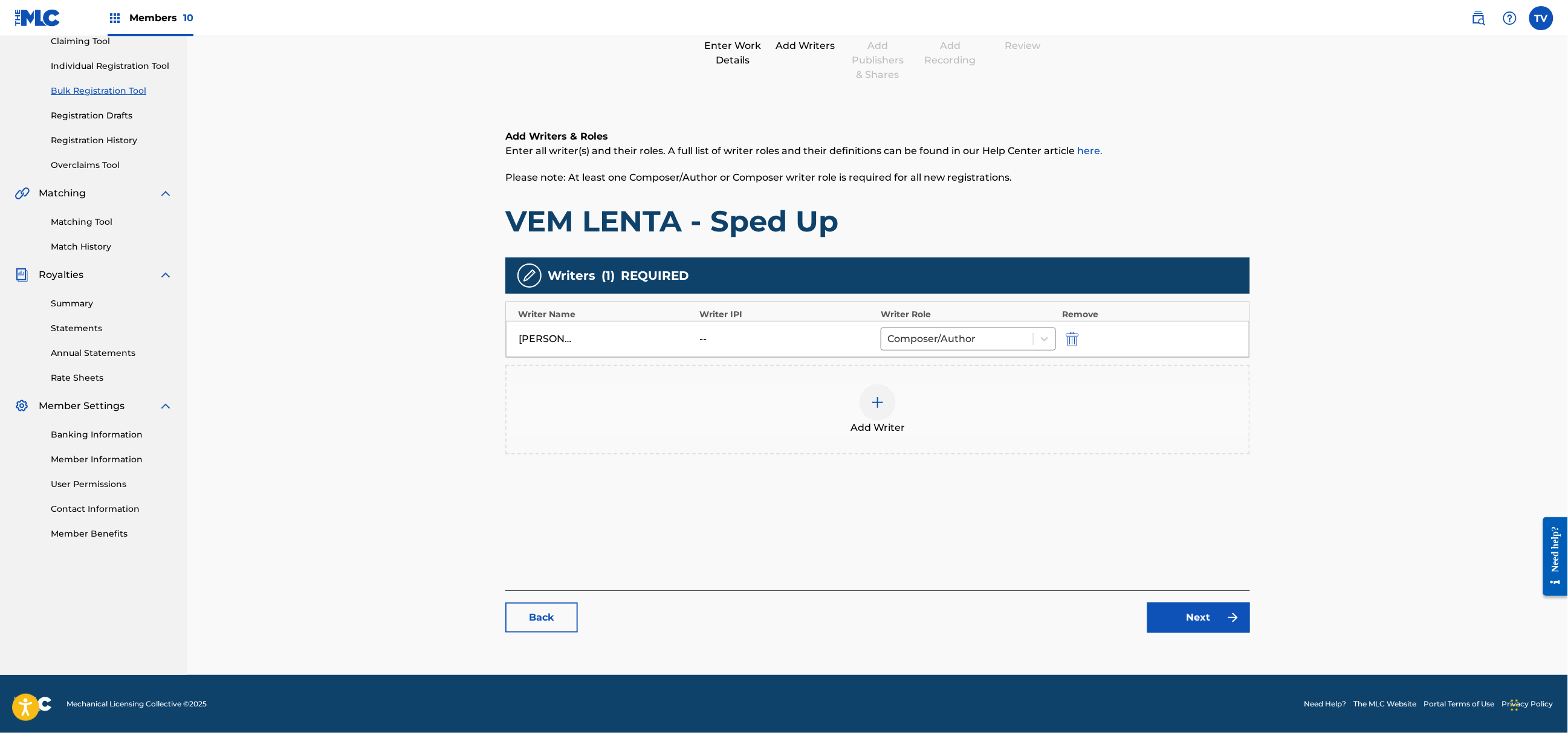
click at [1192, 622] on link "Next" at bounding box center [1199, 617] width 103 height 30
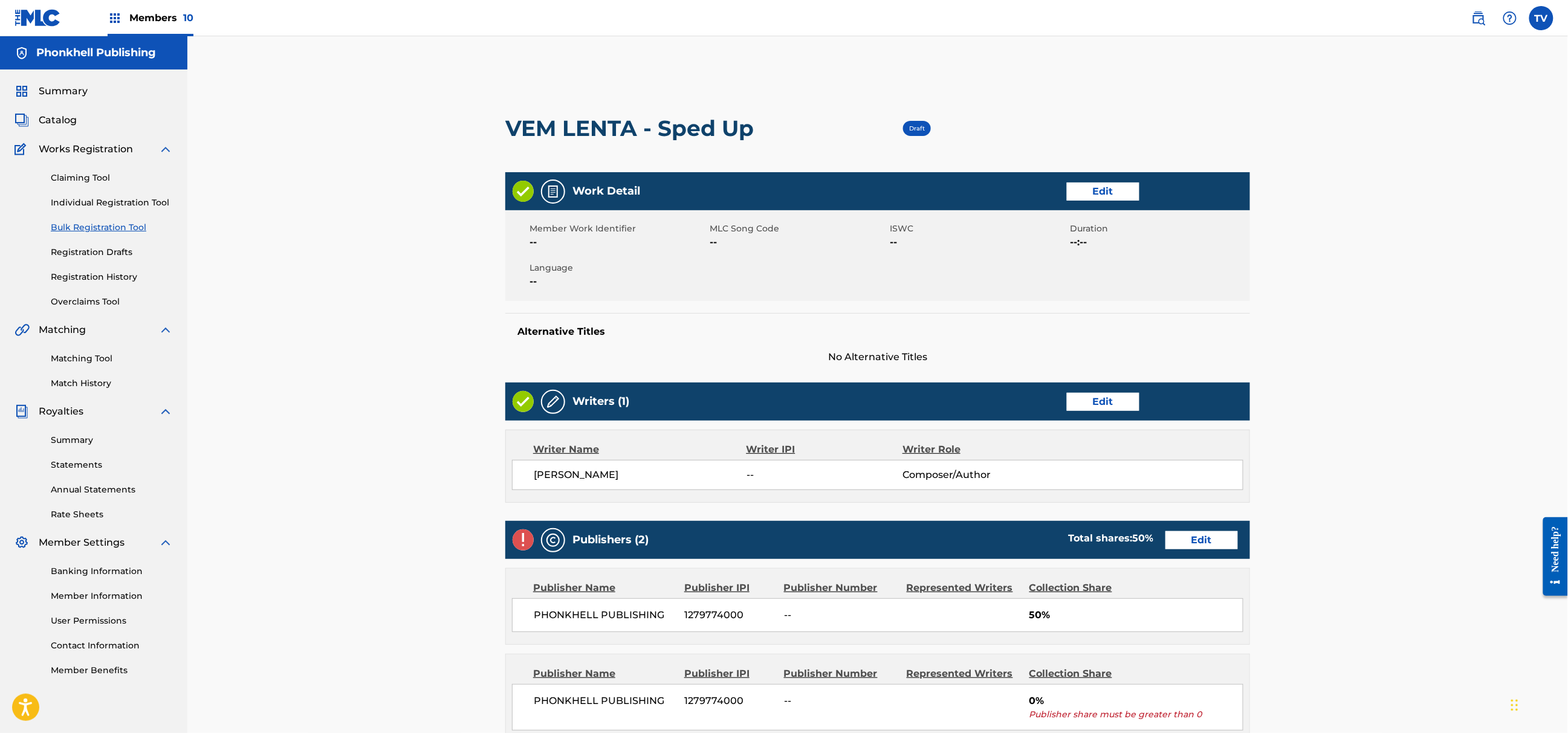
click at [1195, 542] on link "Edit" at bounding box center [1202, 540] width 73 height 18
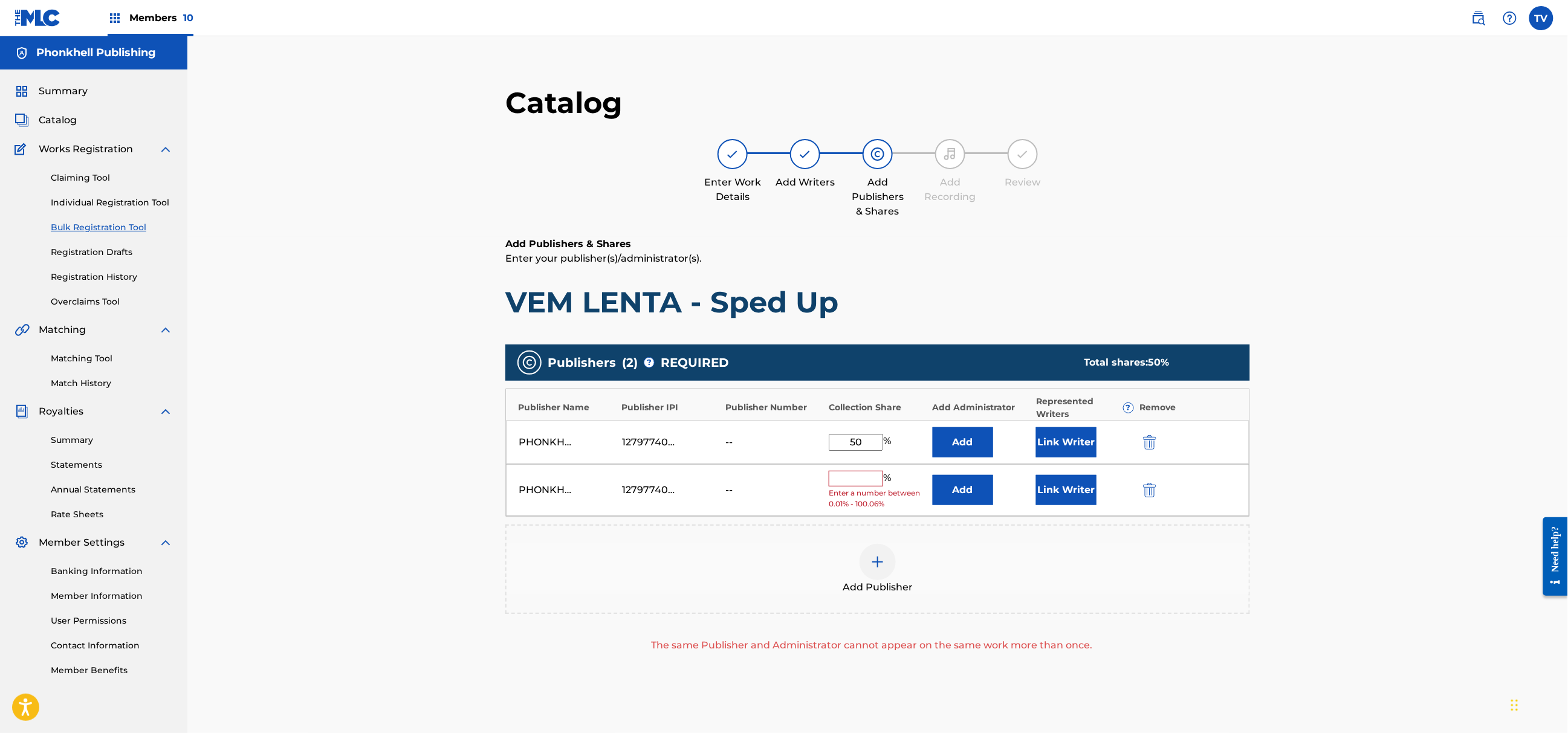
click at [1147, 487] on img "submit" at bounding box center [1150, 490] width 13 height 15
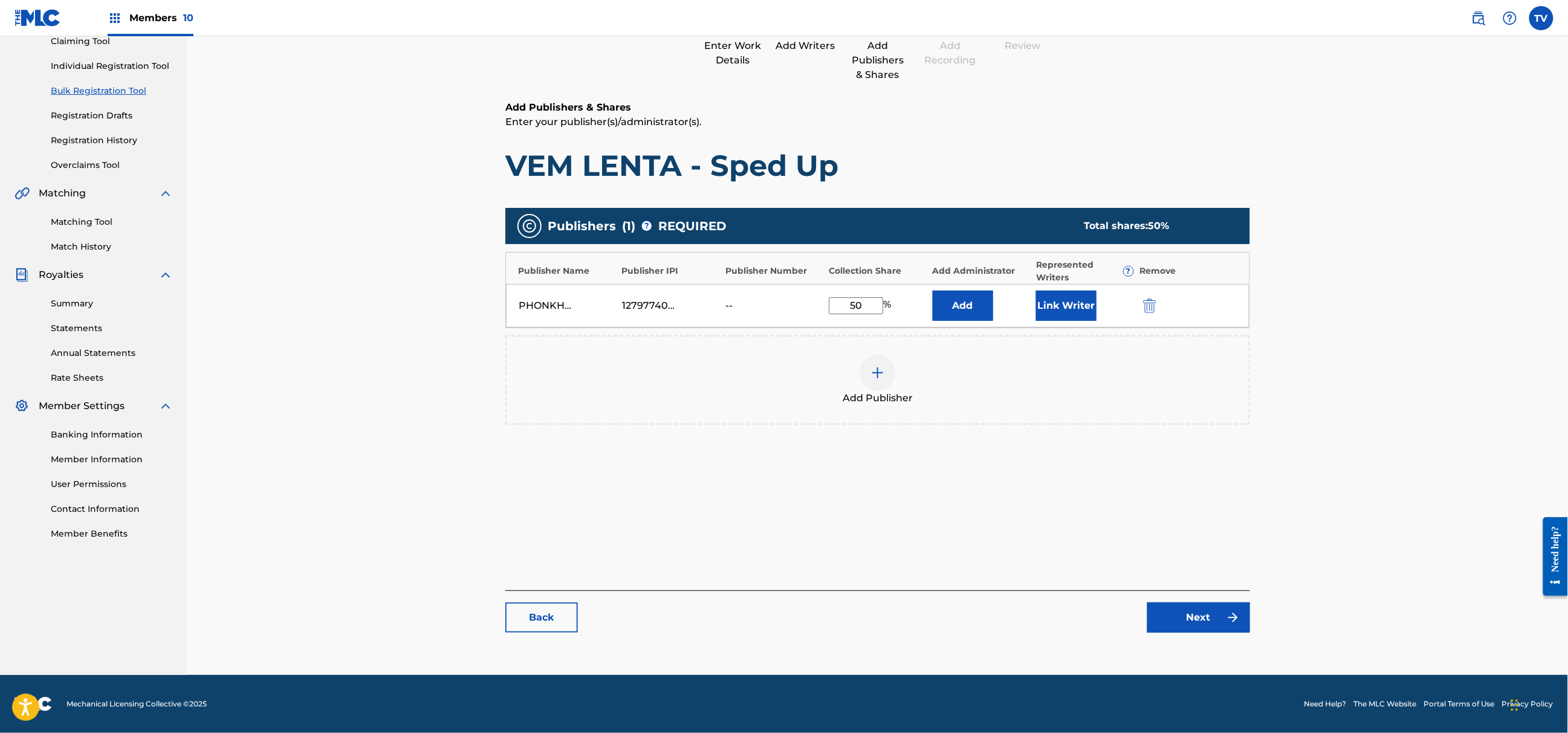
click at [1208, 612] on link "Next" at bounding box center [1199, 617] width 103 height 30
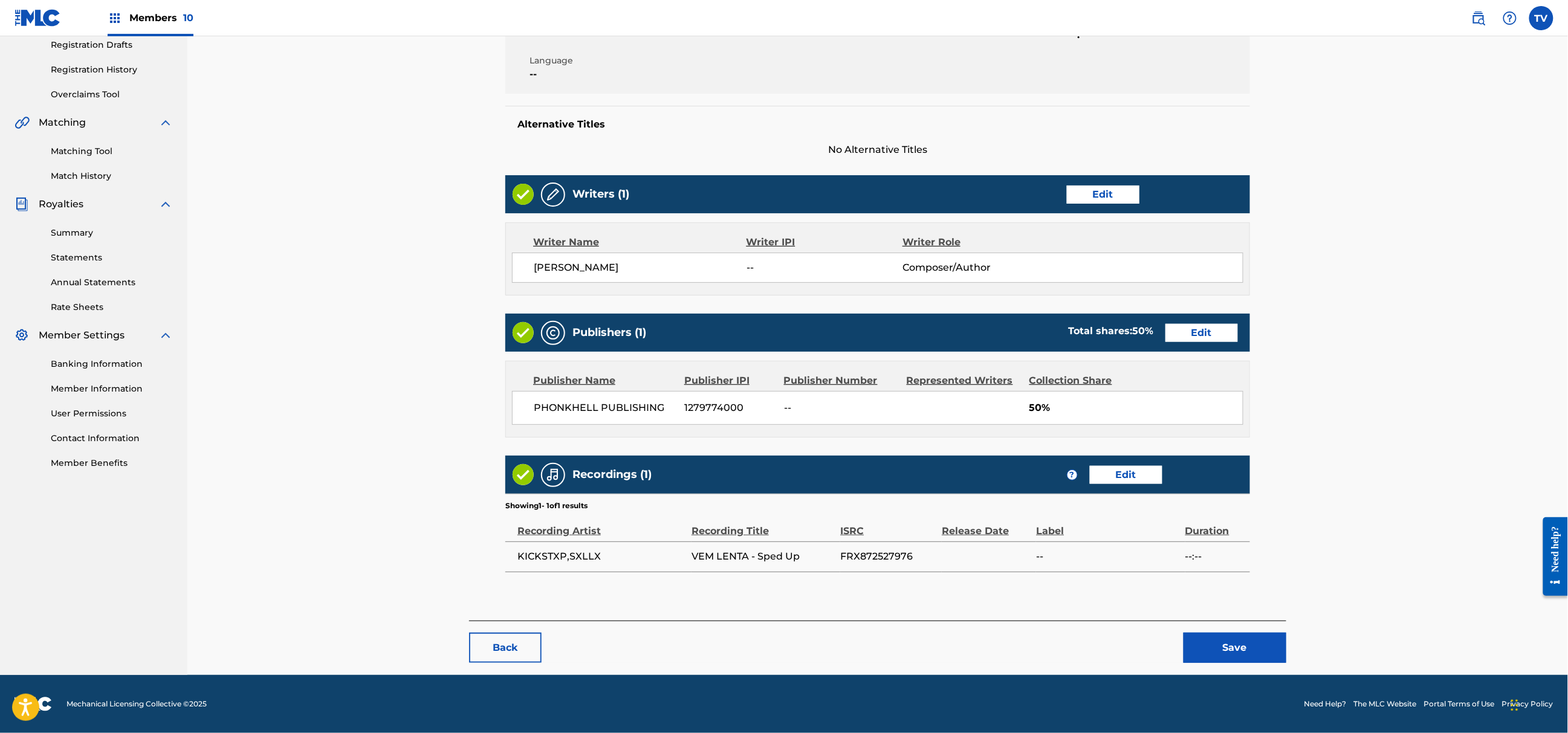
click at [1236, 636] on button "Save" at bounding box center [1235, 648] width 103 height 30
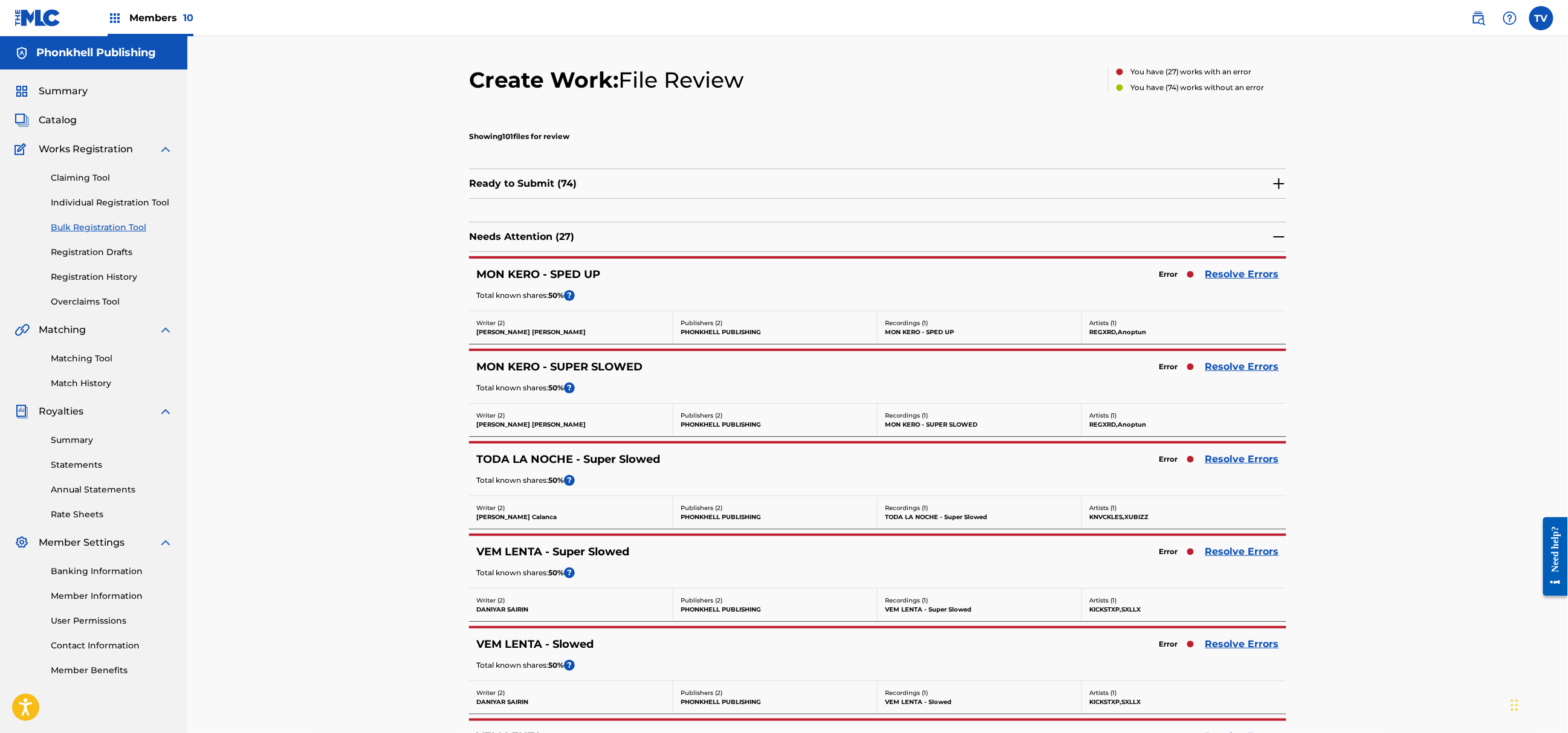
click at [1236, 553] on link "Resolve Errors" at bounding box center [1243, 552] width 74 height 15
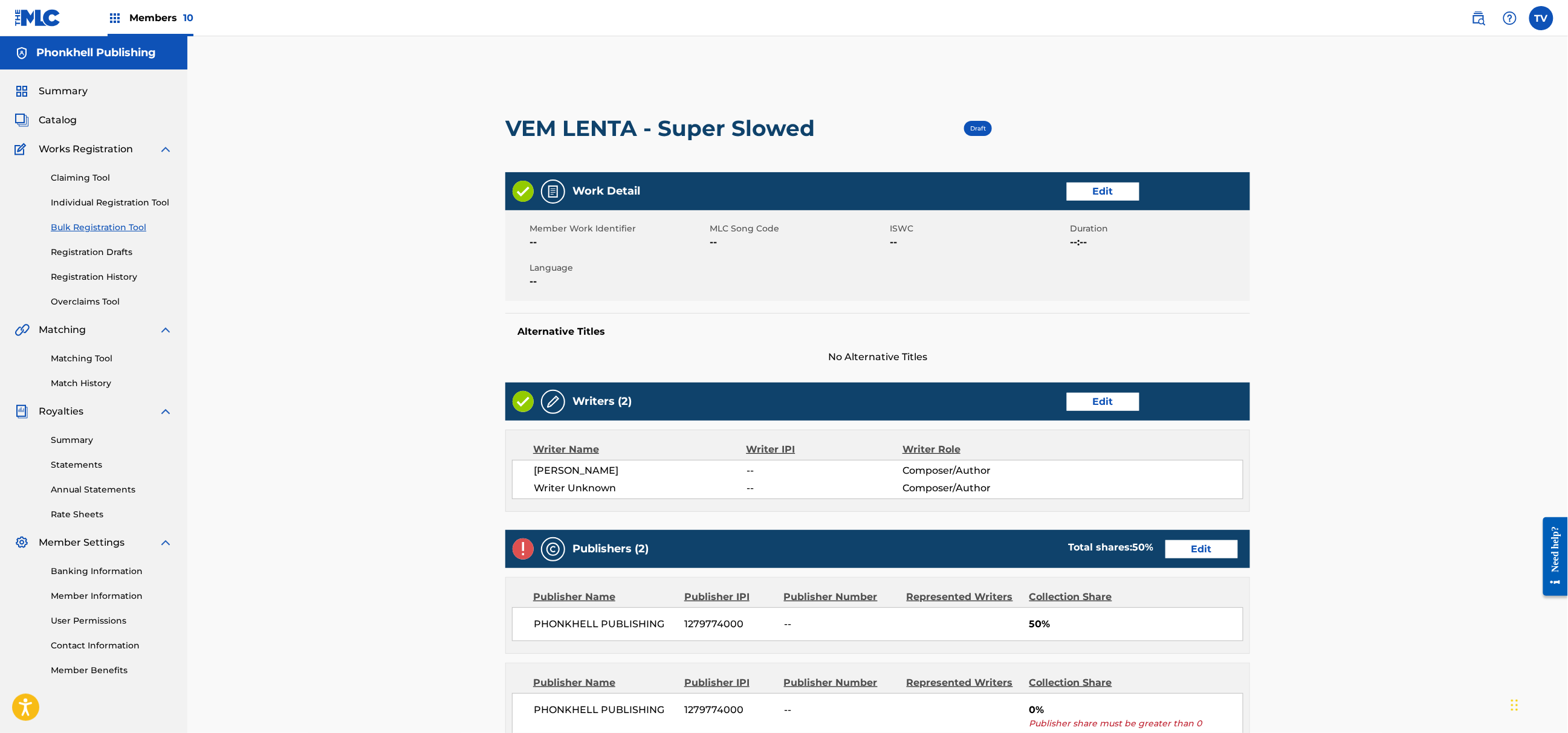
click at [1106, 394] on link "Edit" at bounding box center [1103, 402] width 73 height 18
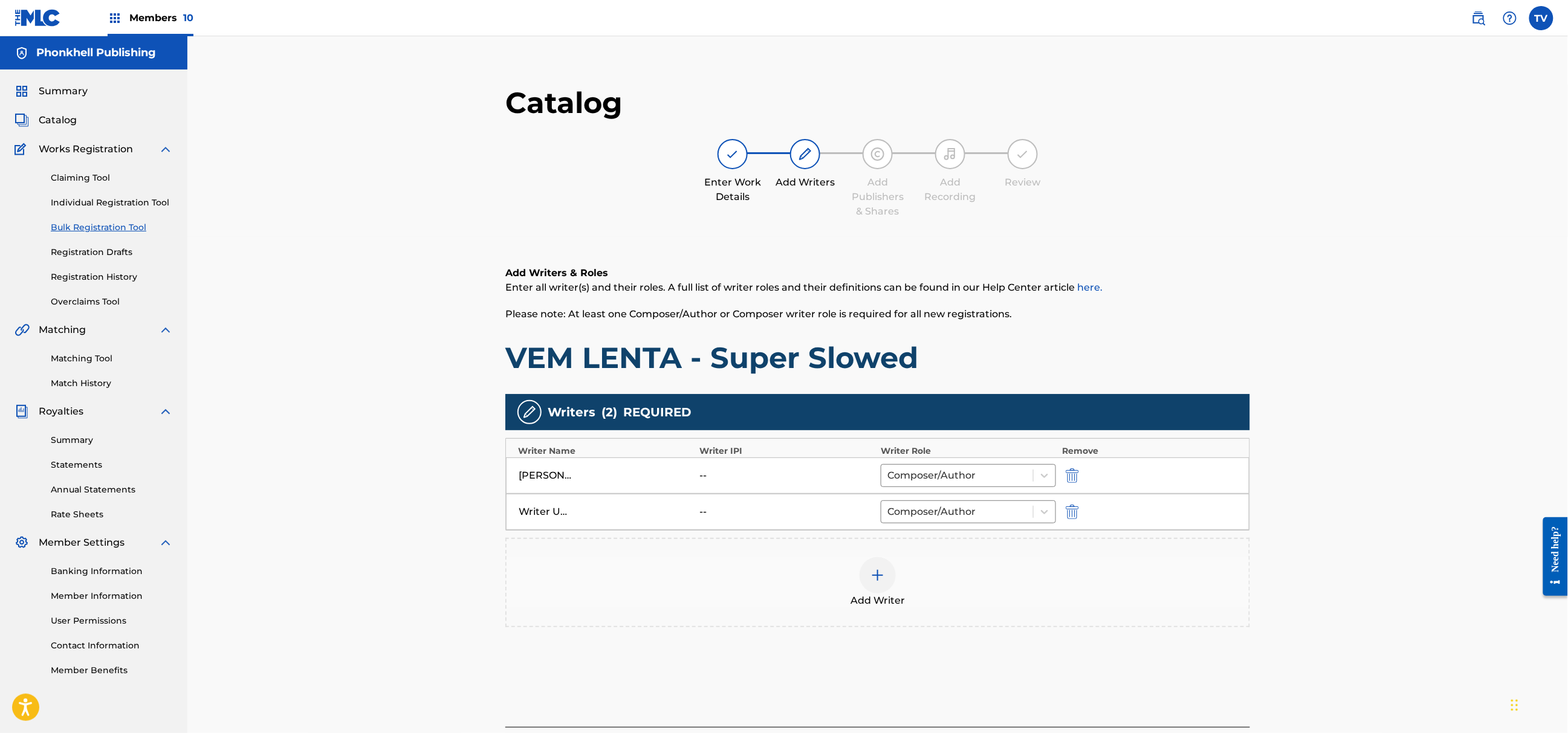
click at [1075, 511] on img "submit" at bounding box center [1072, 512] width 13 height 15
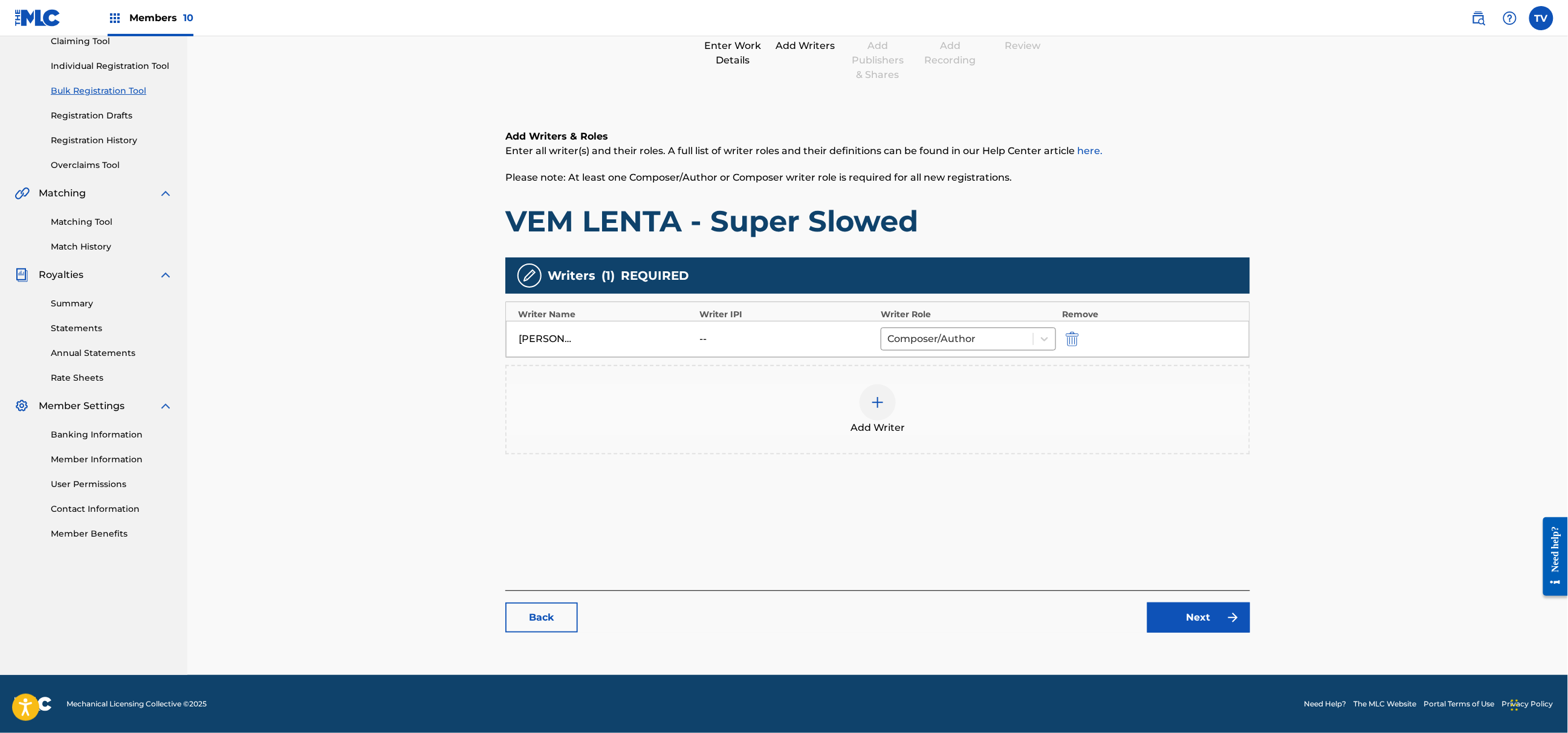
click at [1193, 620] on link "Next" at bounding box center [1199, 617] width 103 height 30
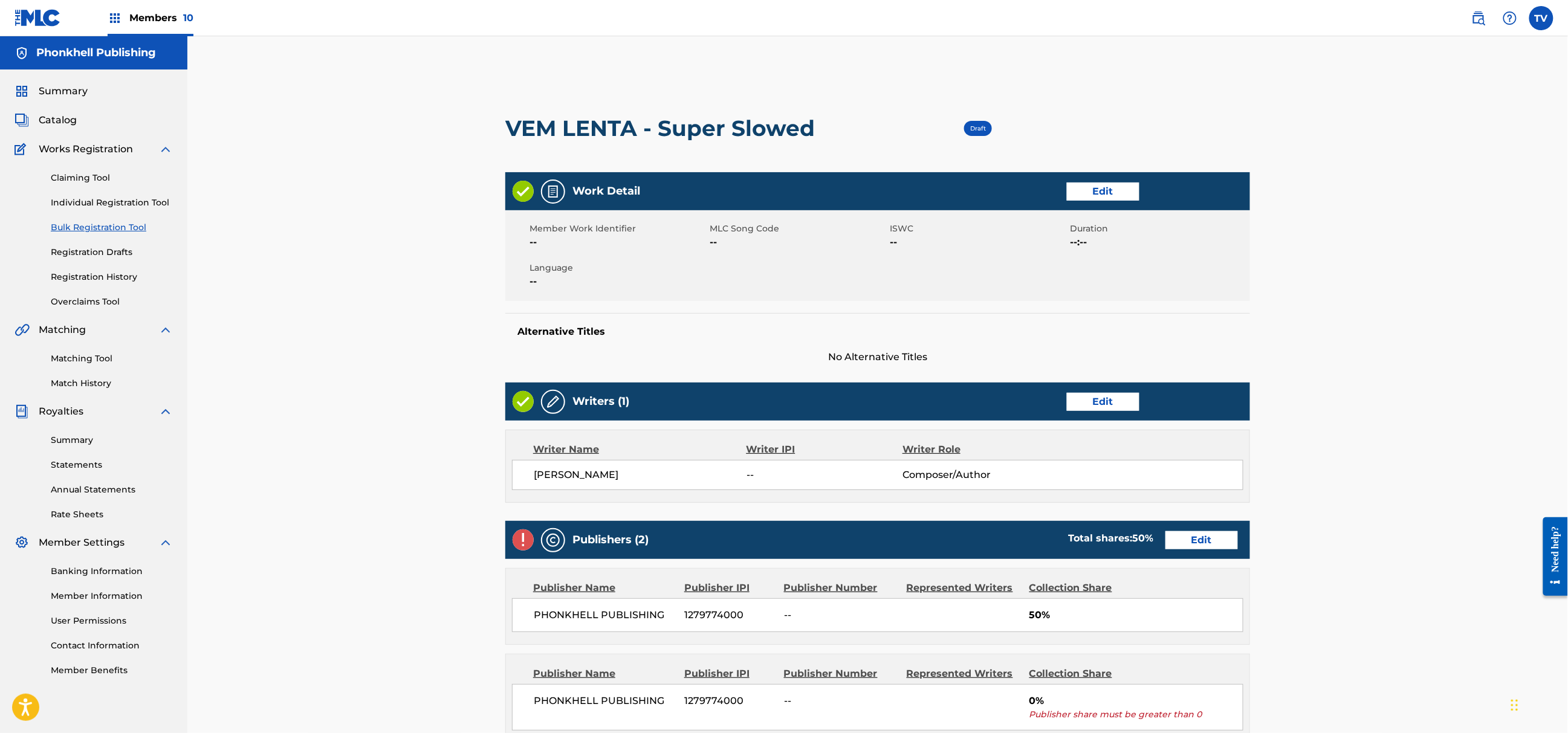
click at [1206, 542] on link "Edit" at bounding box center [1202, 540] width 73 height 18
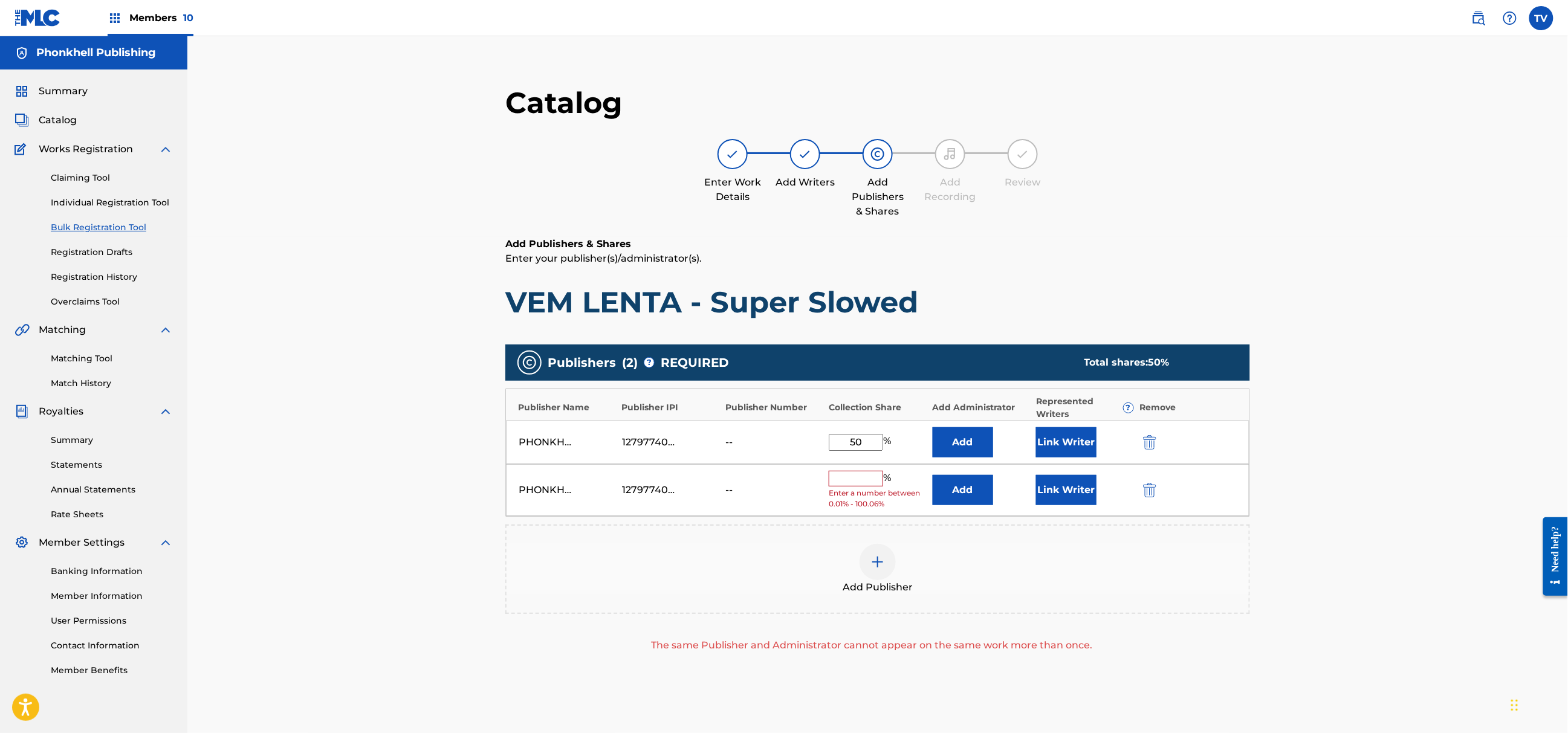
click at [1164, 474] on div "PHONKHELL PUBLISHING 1279774000 -- % Enter a number between 0.01% - 100.06% Add…" at bounding box center [878, 490] width 744 height 53
click at [1148, 486] on img "submit" at bounding box center [1150, 490] width 13 height 15
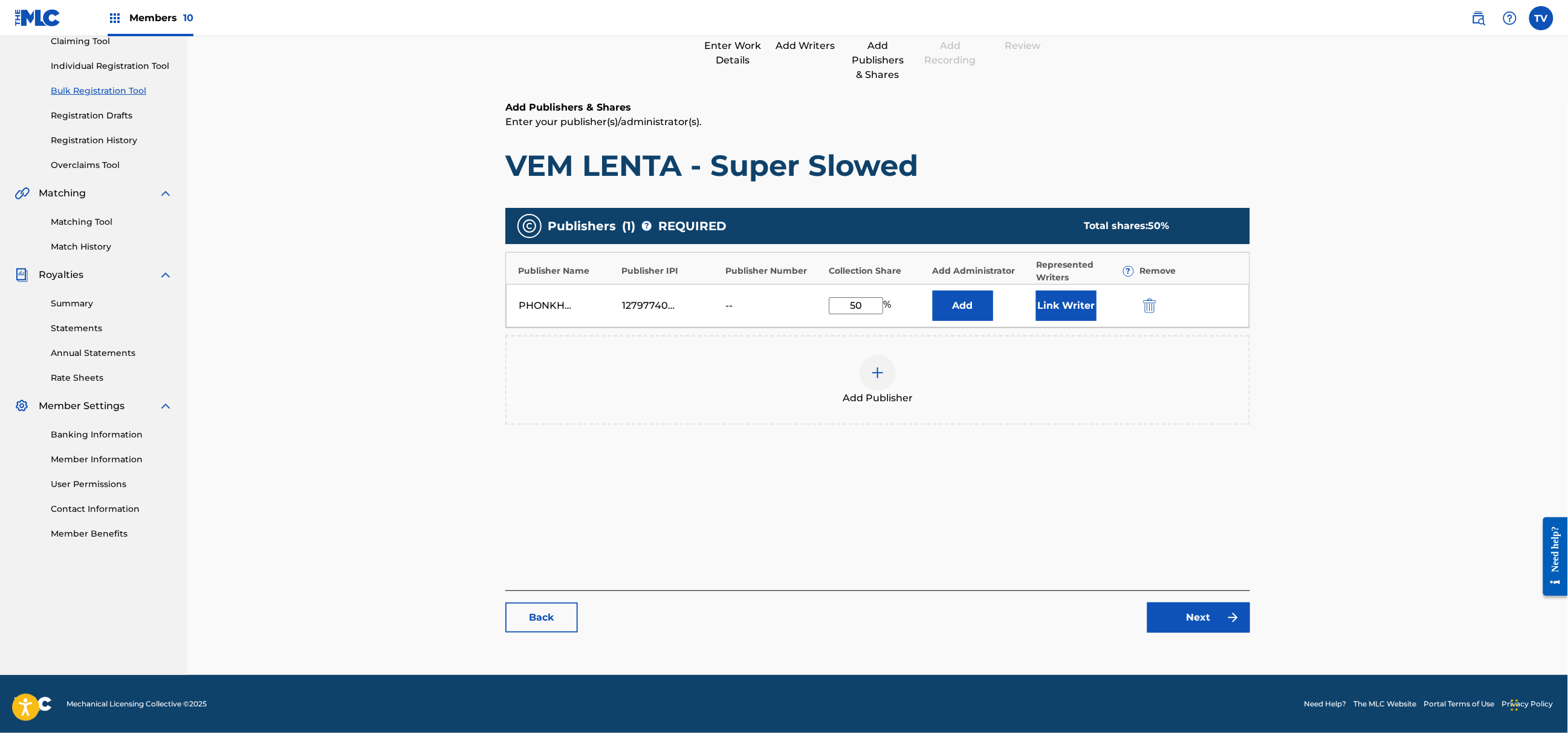
click at [1195, 612] on link "Next" at bounding box center [1199, 617] width 103 height 30
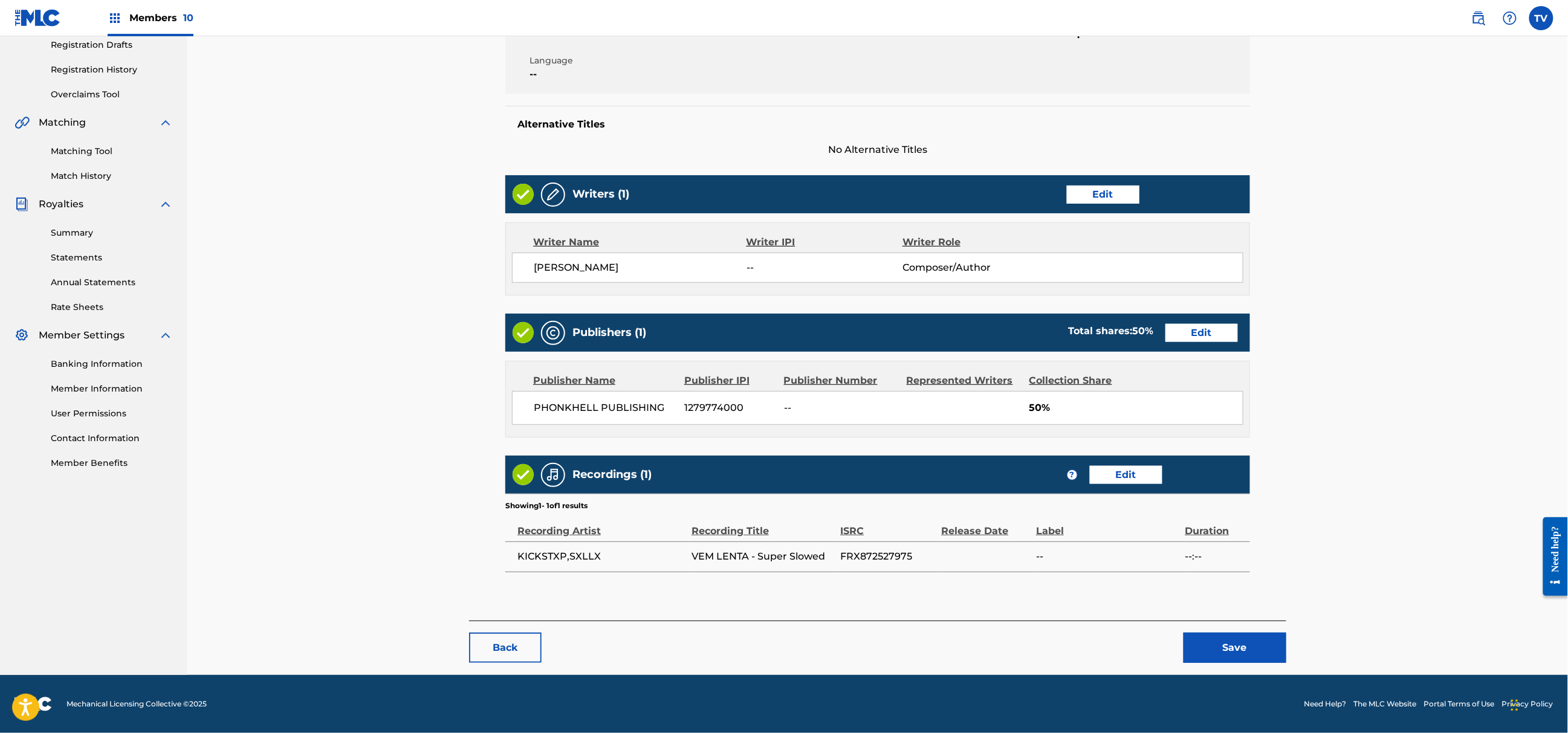
click at [1249, 646] on button "Save" at bounding box center [1235, 648] width 103 height 30
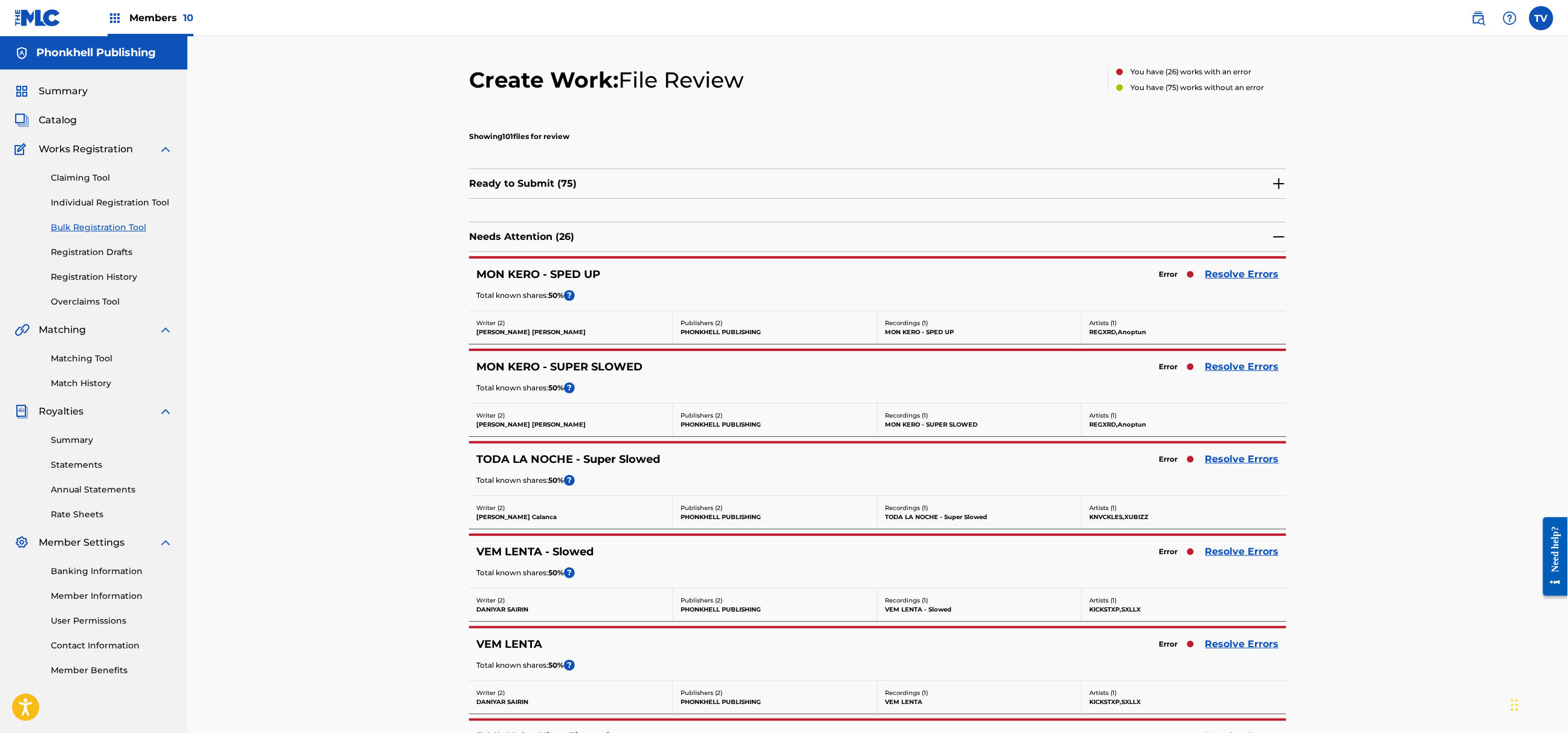
click at [1215, 276] on link "Resolve Errors" at bounding box center [1243, 274] width 74 height 15
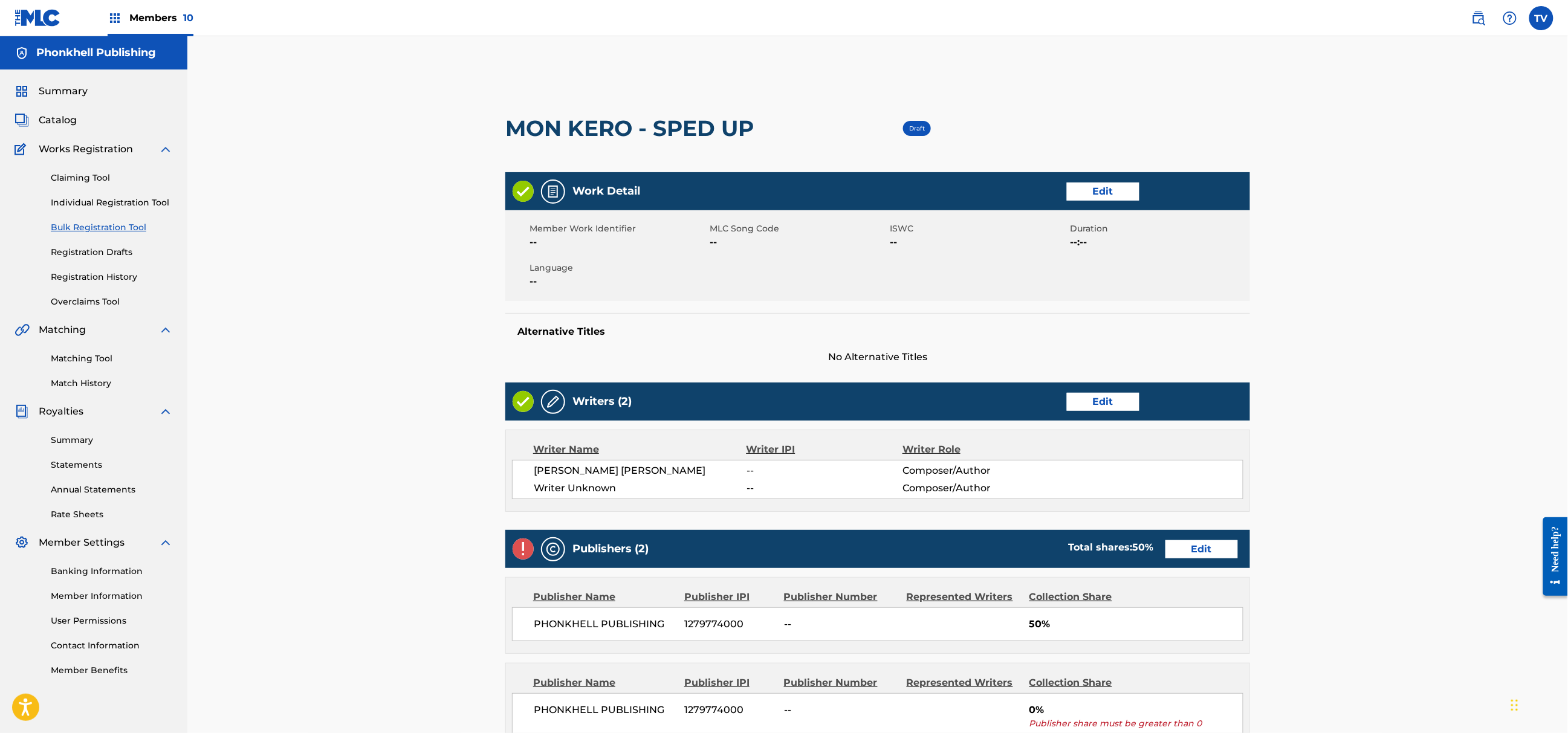
click at [1090, 400] on link "Edit" at bounding box center [1103, 402] width 73 height 18
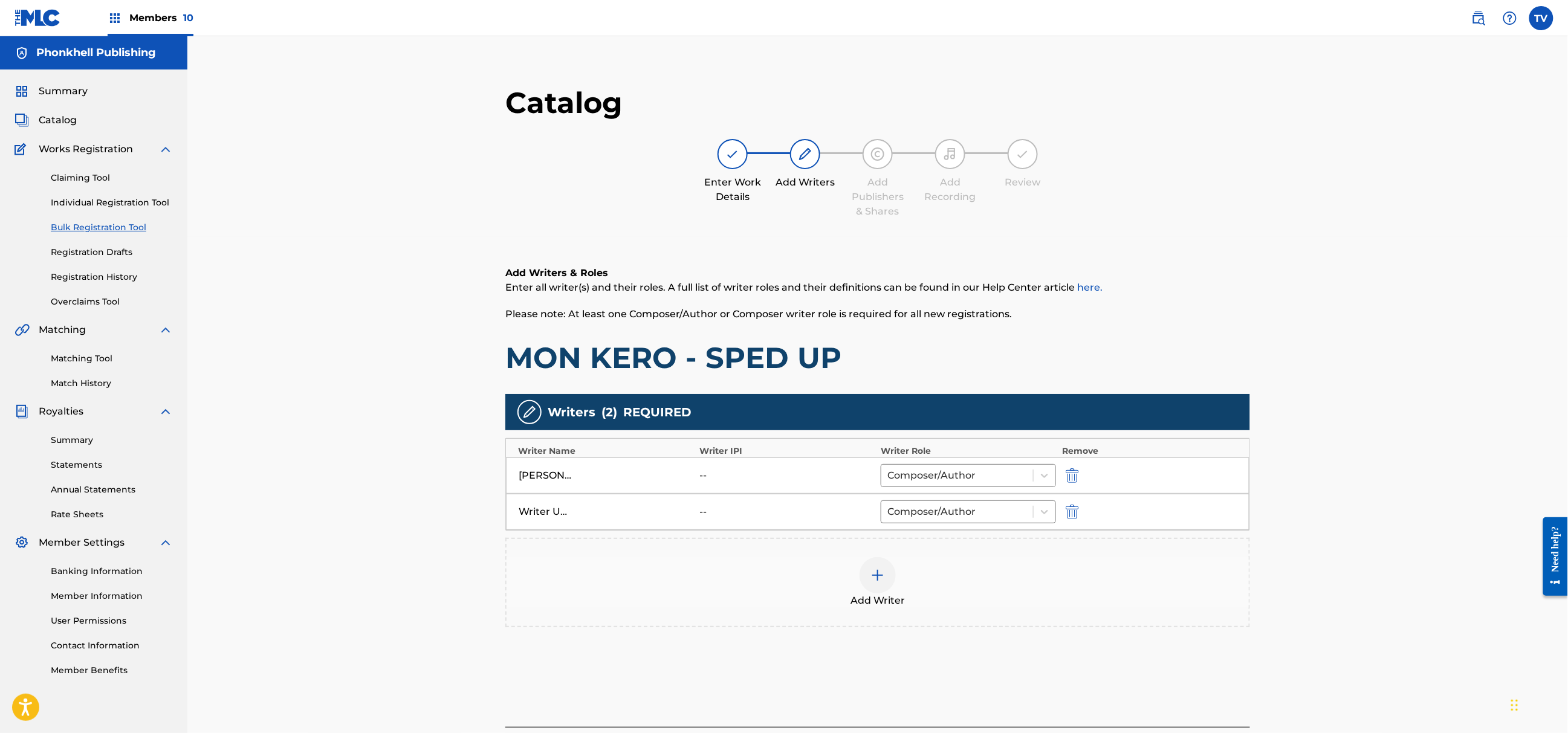
click at [1076, 511] on img "submit" at bounding box center [1072, 512] width 13 height 15
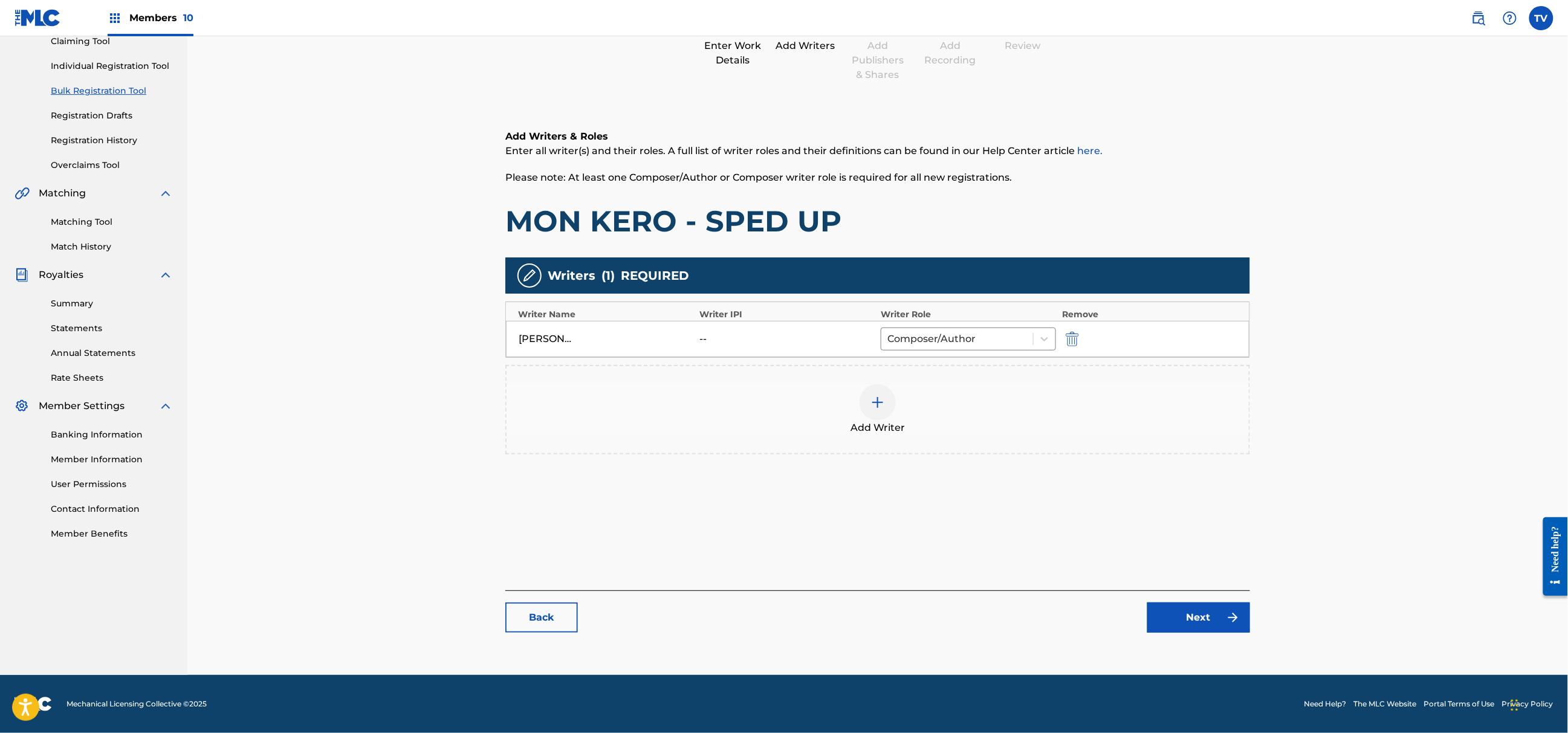
click at [1172, 615] on link "Next" at bounding box center [1199, 617] width 103 height 30
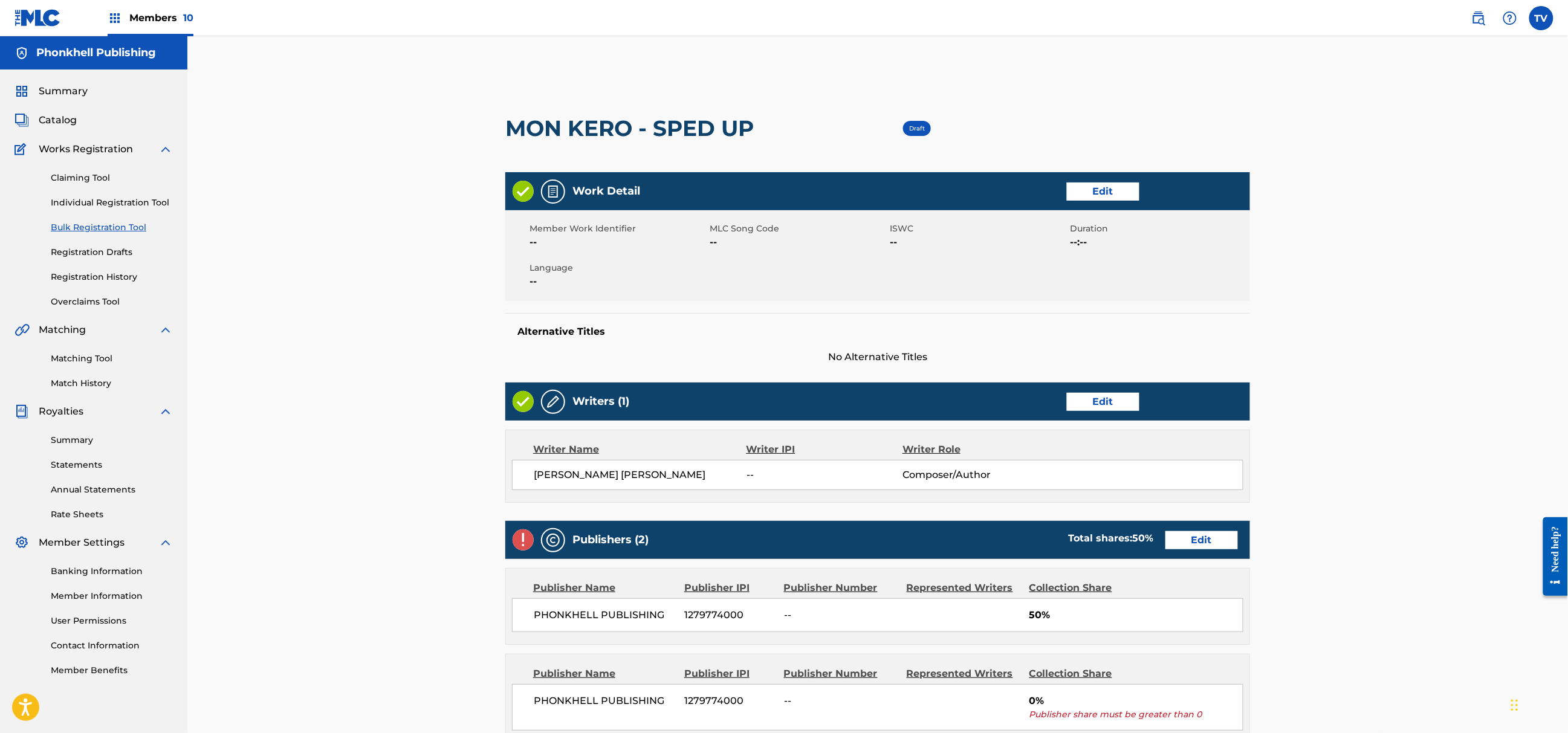
click at [1186, 542] on link "Edit" at bounding box center [1202, 540] width 73 height 18
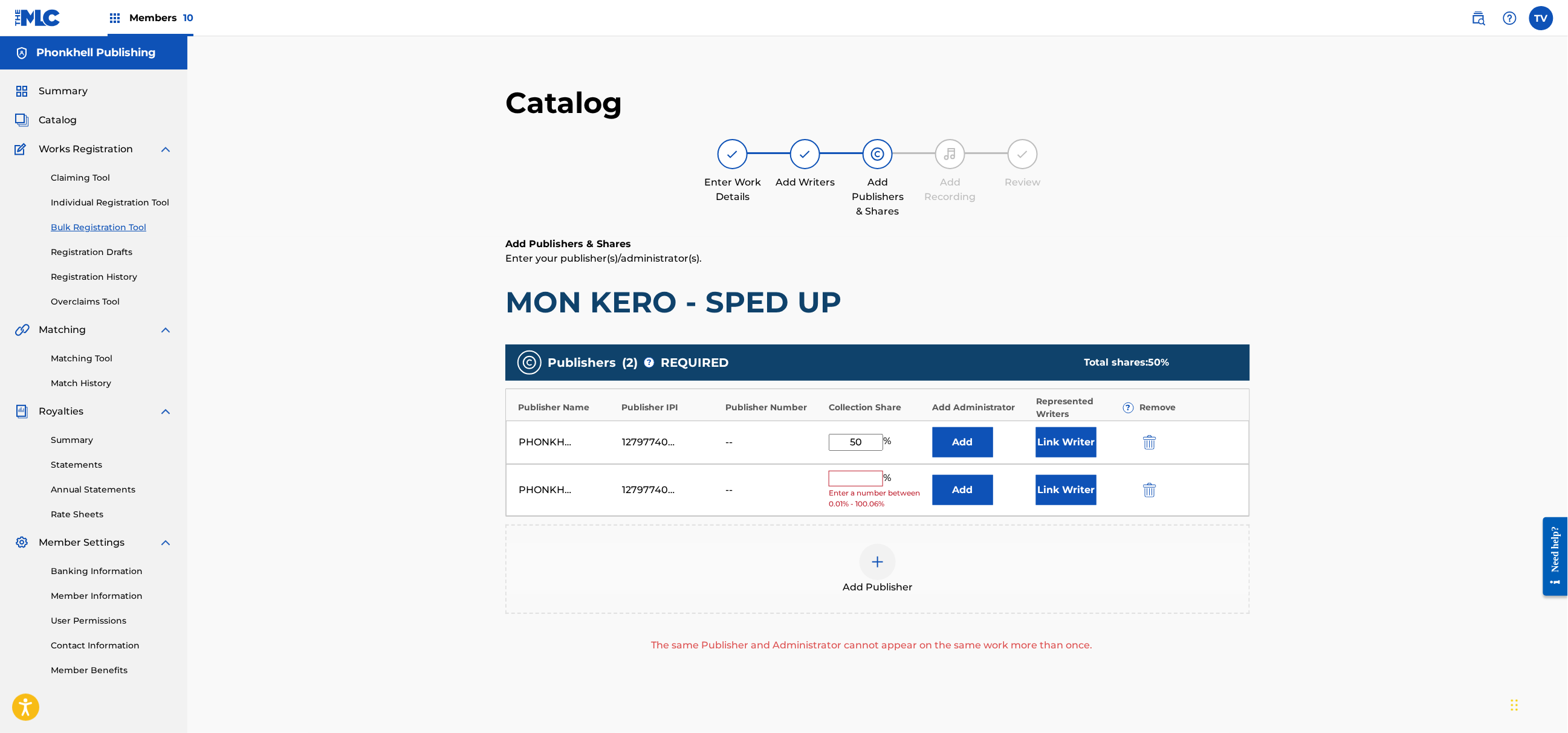
click at [1150, 488] on img "submit" at bounding box center [1150, 490] width 13 height 15
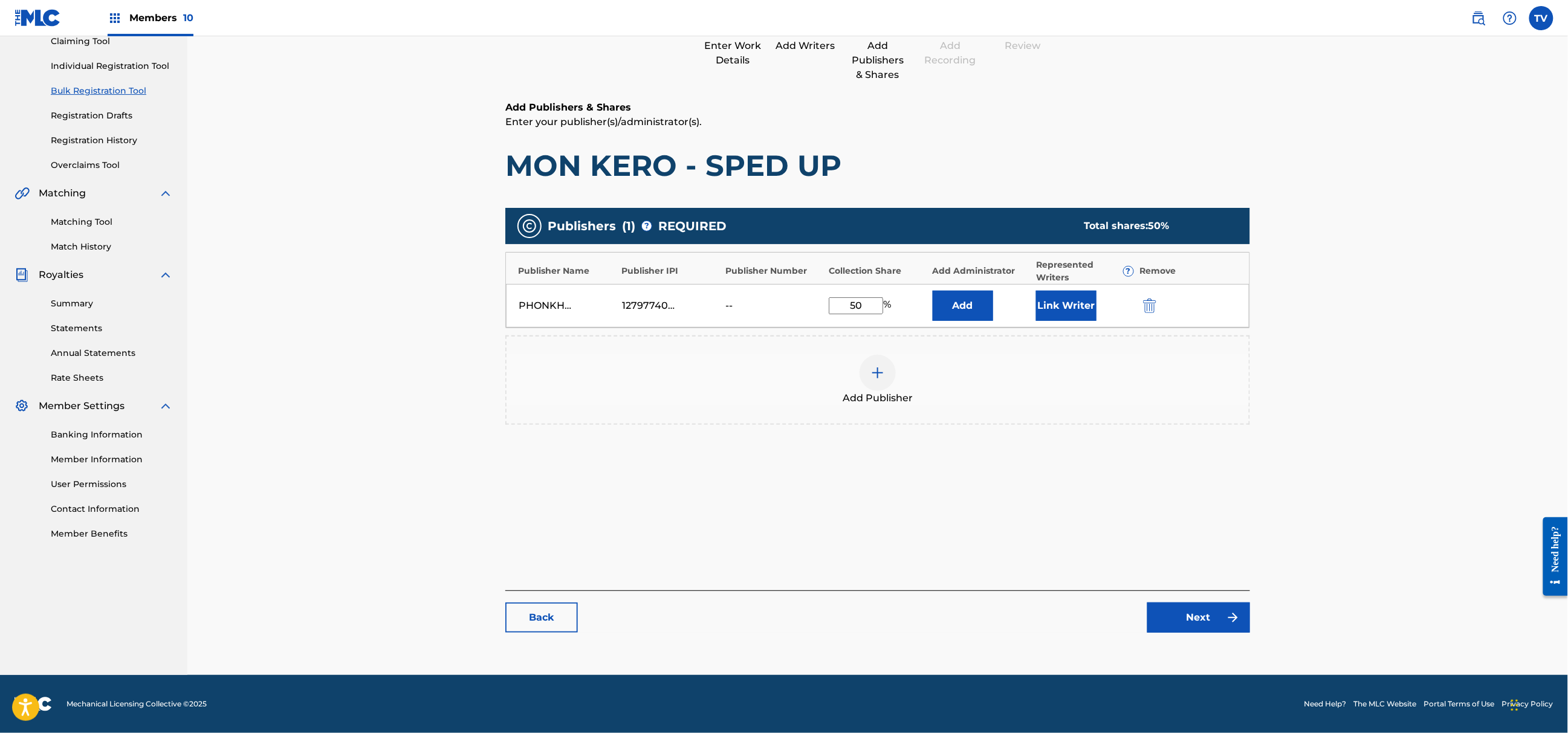
click at [1206, 623] on link "Next" at bounding box center [1199, 617] width 103 height 30
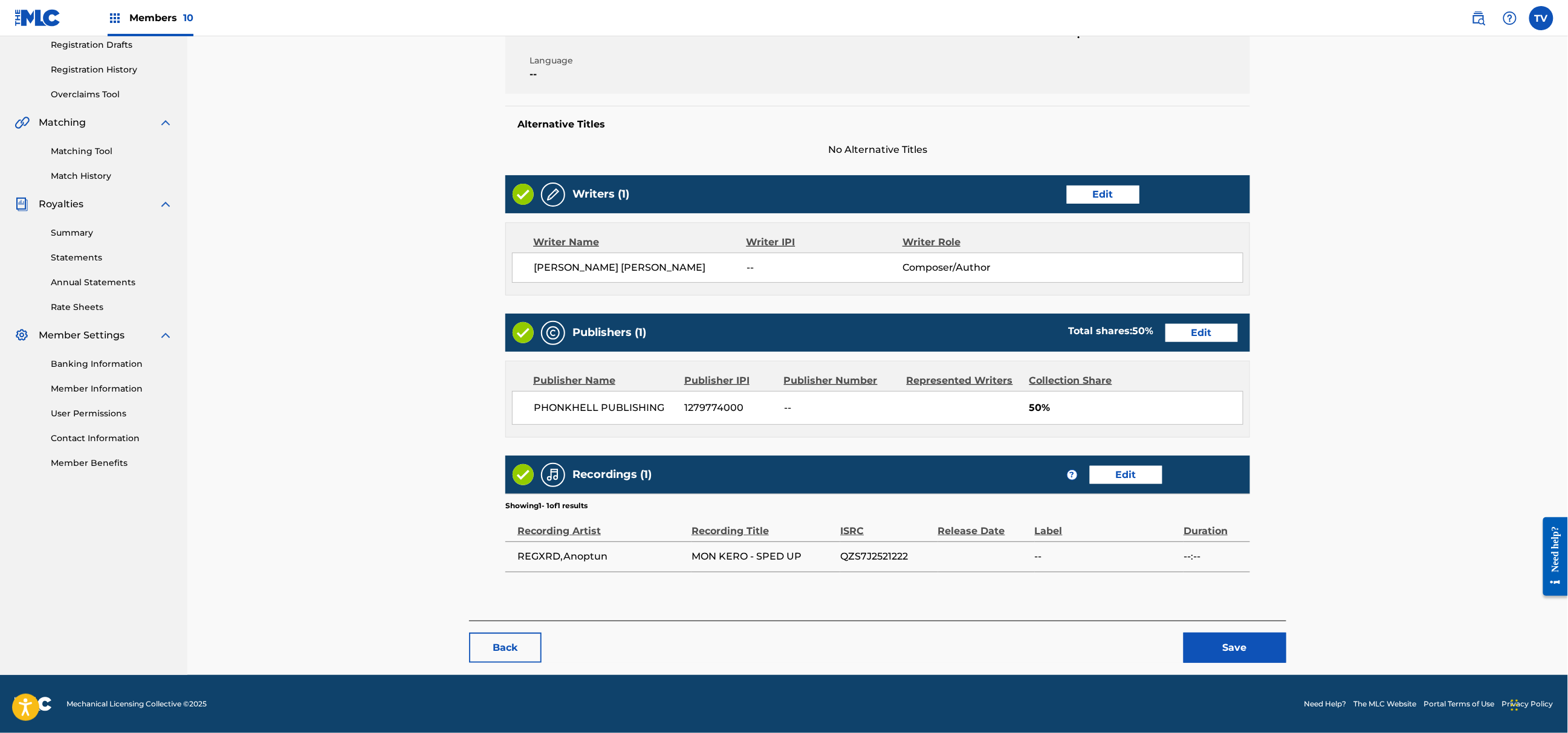
click at [1230, 664] on div "< Back MON KERO - SPED UP Draft Work Detail Edit Member Work Identifier -- MLC …" at bounding box center [878, 267] width 817 height 816
click at [1232, 651] on button "Save" at bounding box center [1235, 648] width 103 height 30
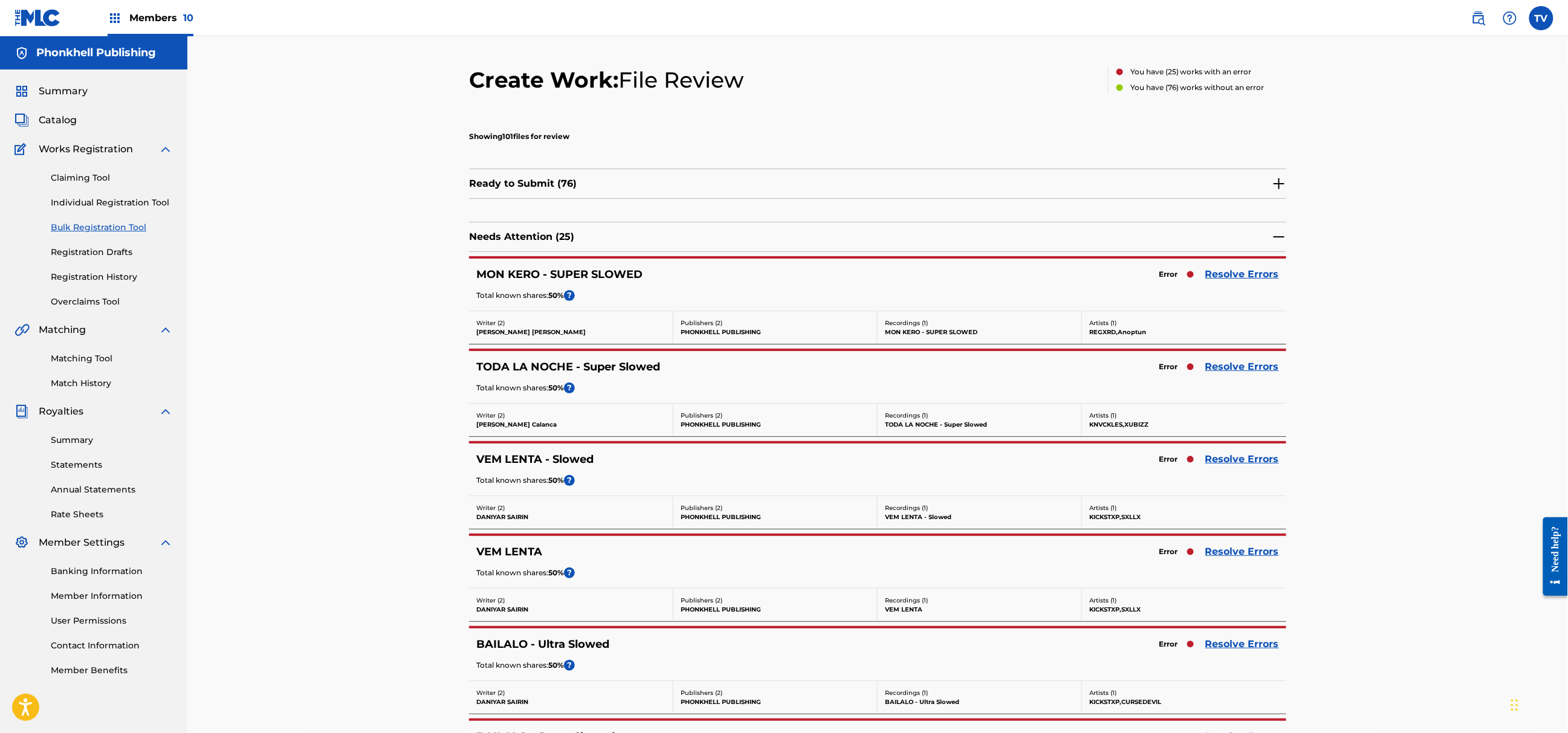
click at [1220, 366] on link "Resolve Errors" at bounding box center [1243, 367] width 74 height 15
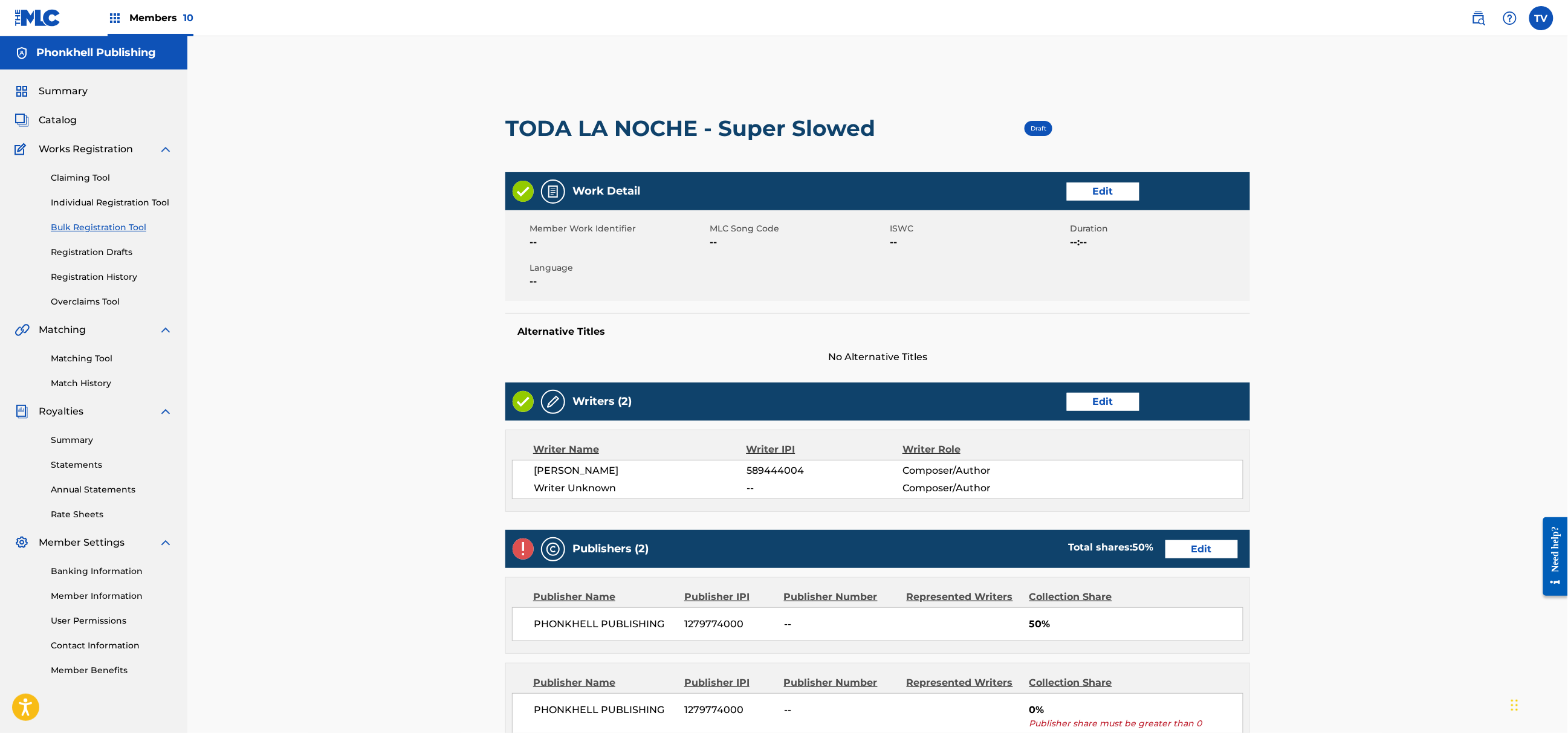
click at [1117, 400] on link "Edit" at bounding box center [1103, 402] width 73 height 18
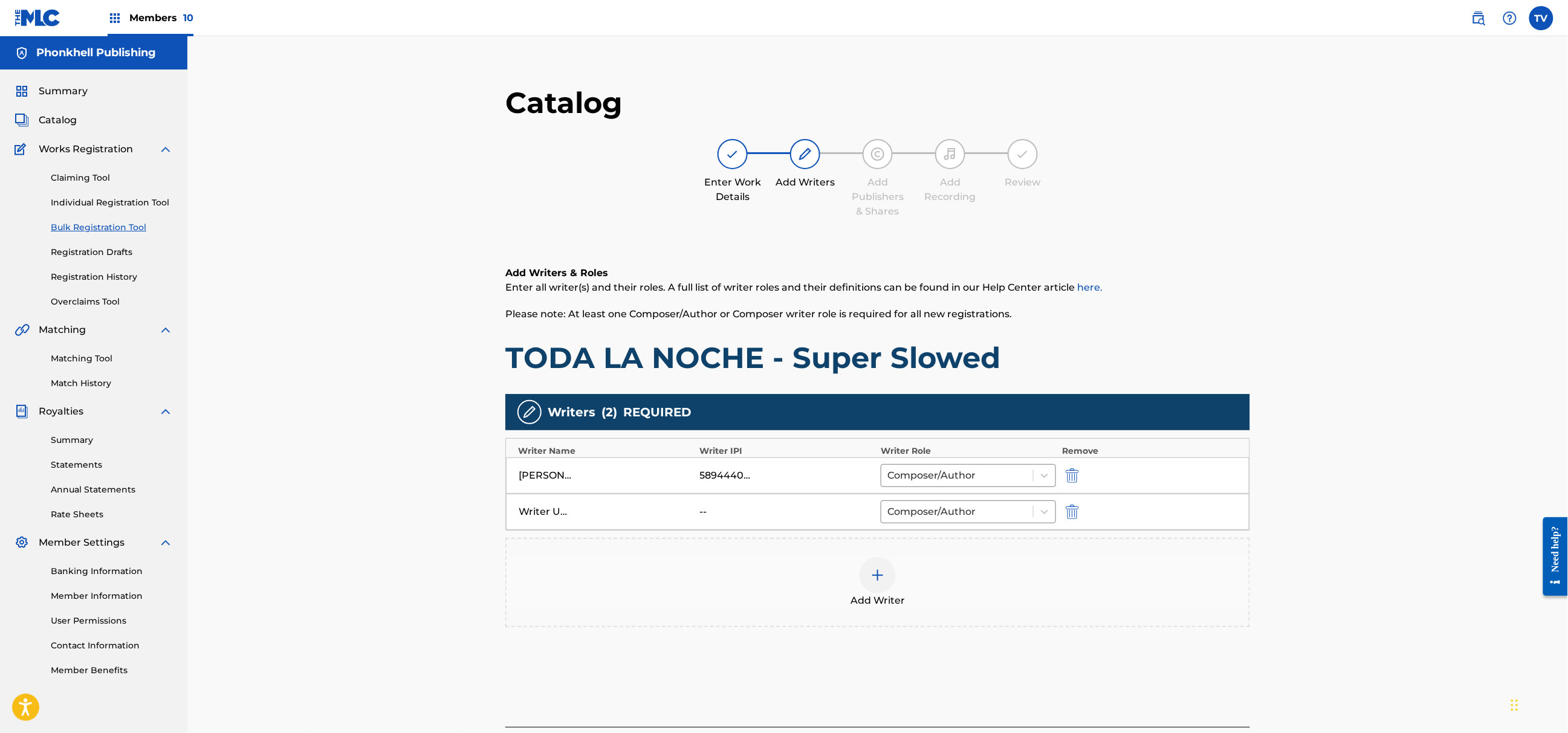
drag, startPoint x: 1070, startPoint y: 516, endPoint x: 1099, endPoint y: 544, distance: 40.3
click at [1070, 515] on img "submit" at bounding box center [1072, 512] width 13 height 15
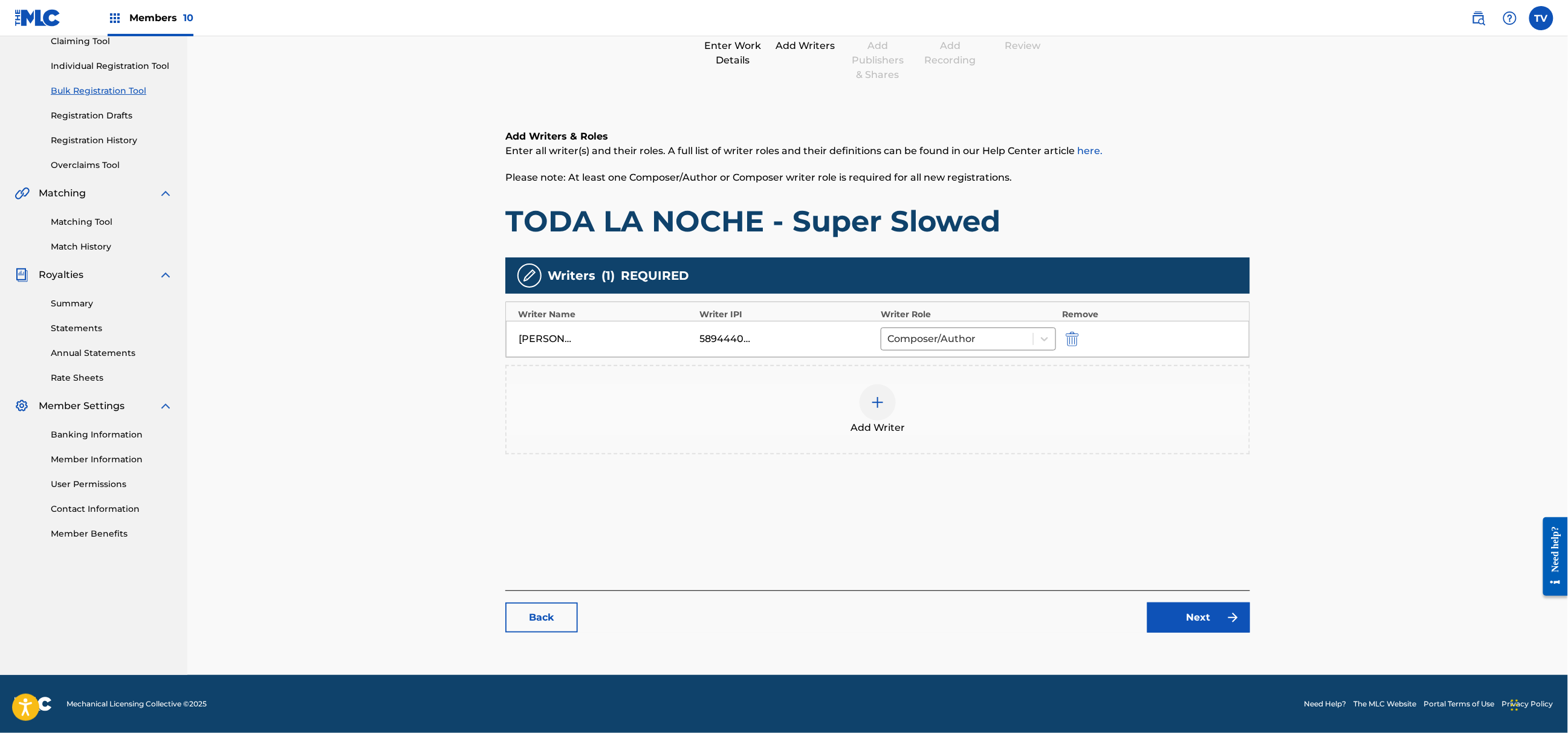
click at [1160, 611] on link "Next" at bounding box center [1199, 617] width 103 height 30
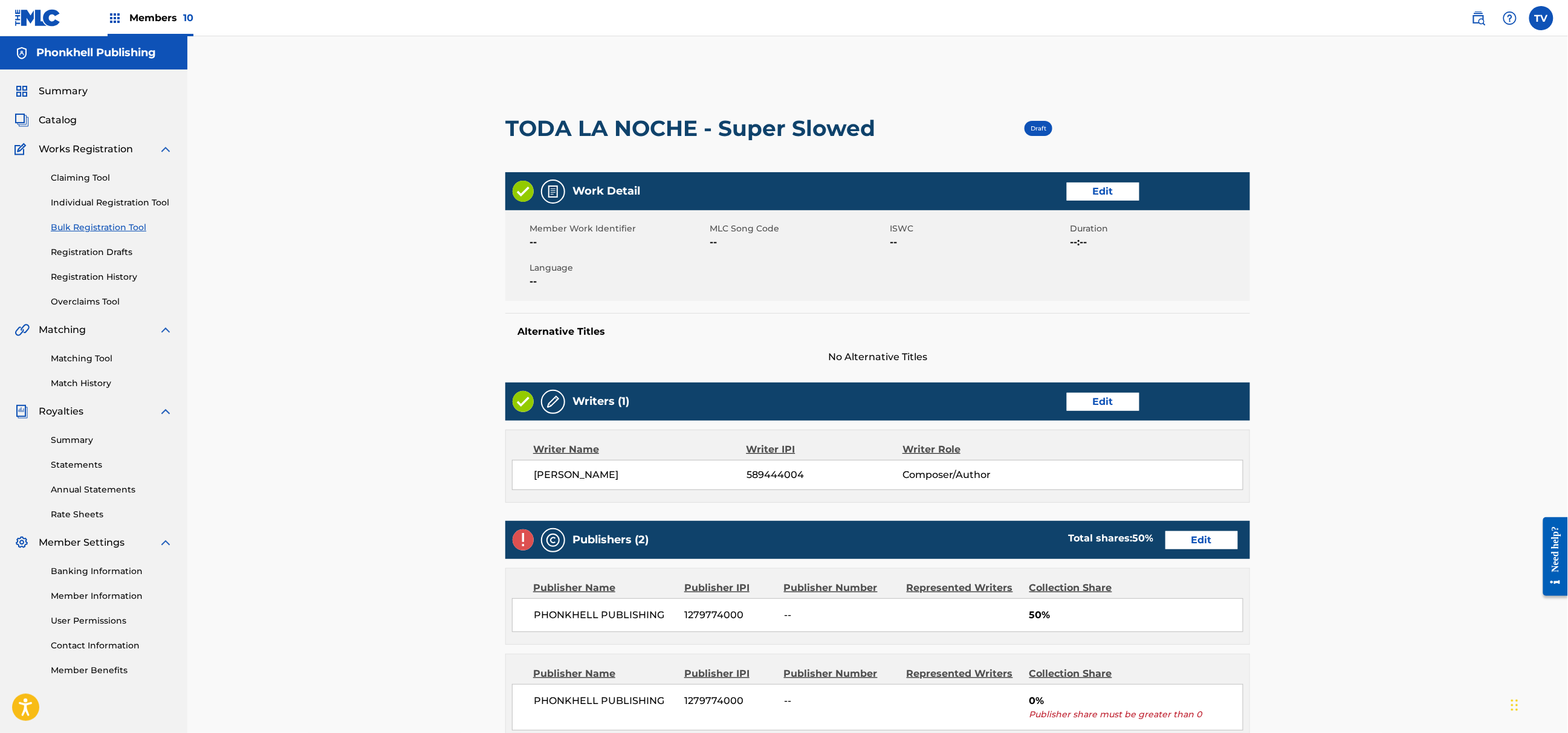
click at [1185, 544] on link "Edit" at bounding box center [1202, 540] width 73 height 18
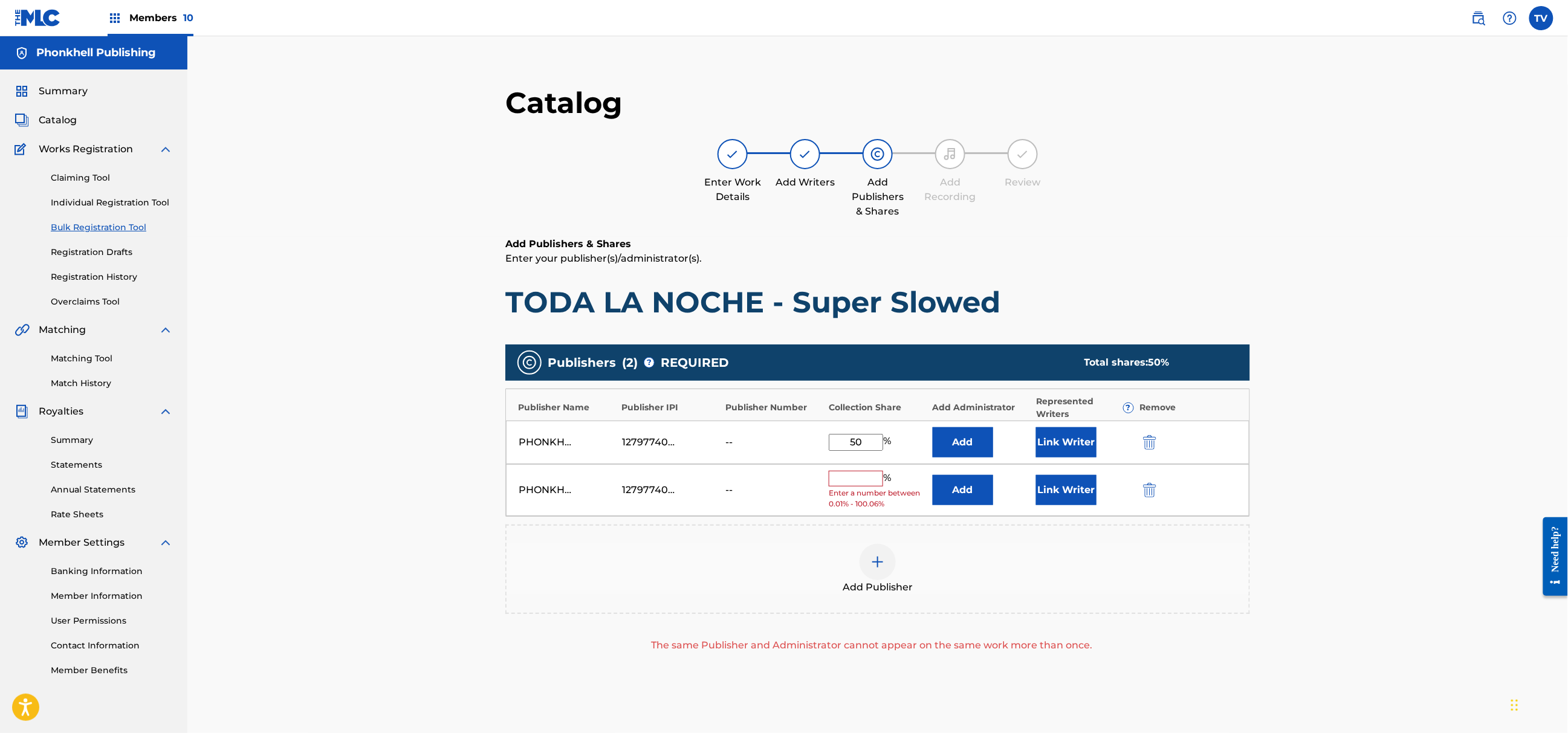
click at [1149, 492] on img "submit" at bounding box center [1150, 490] width 13 height 15
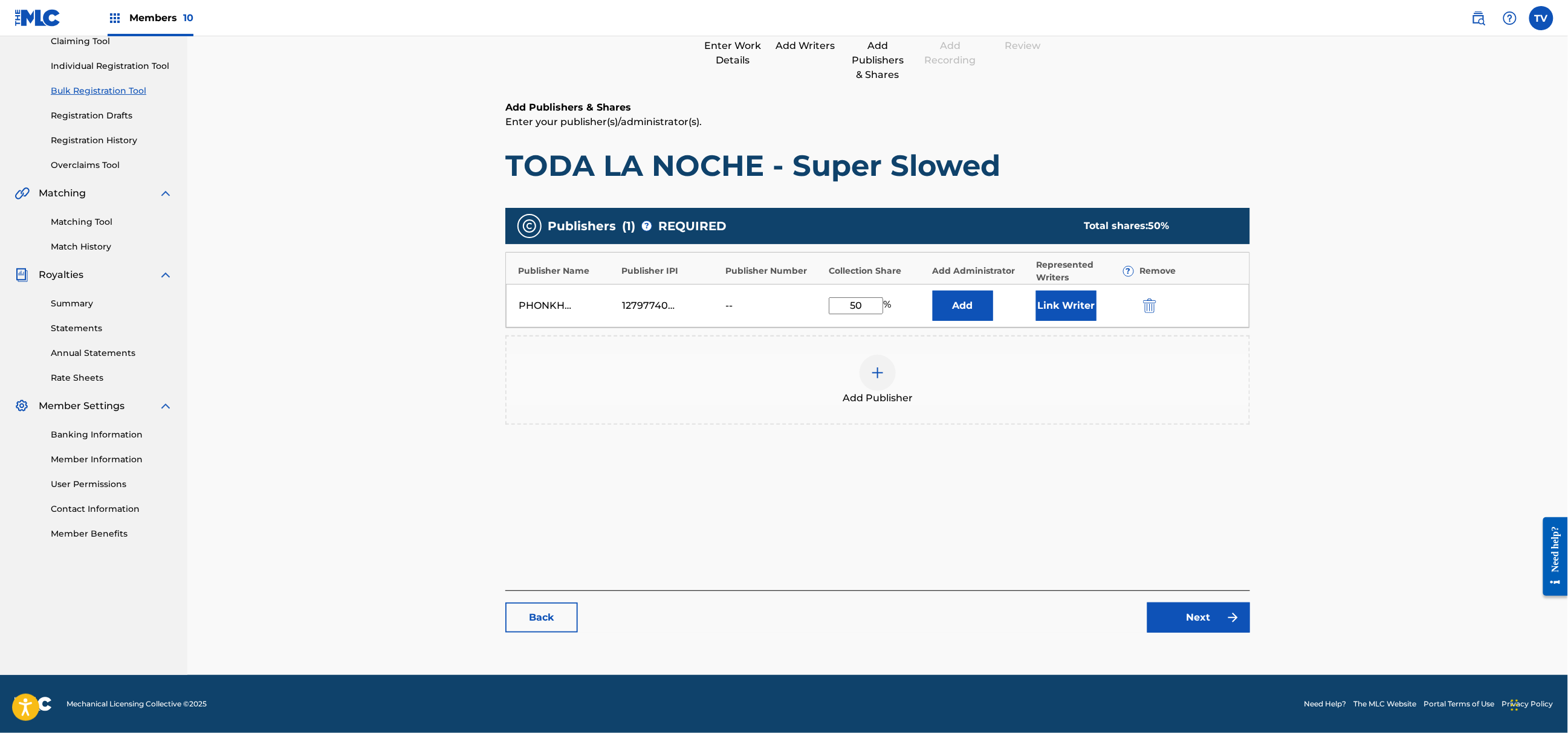
click at [1208, 625] on link "Next" at bounding box center [1199, 617] width 103 height 30
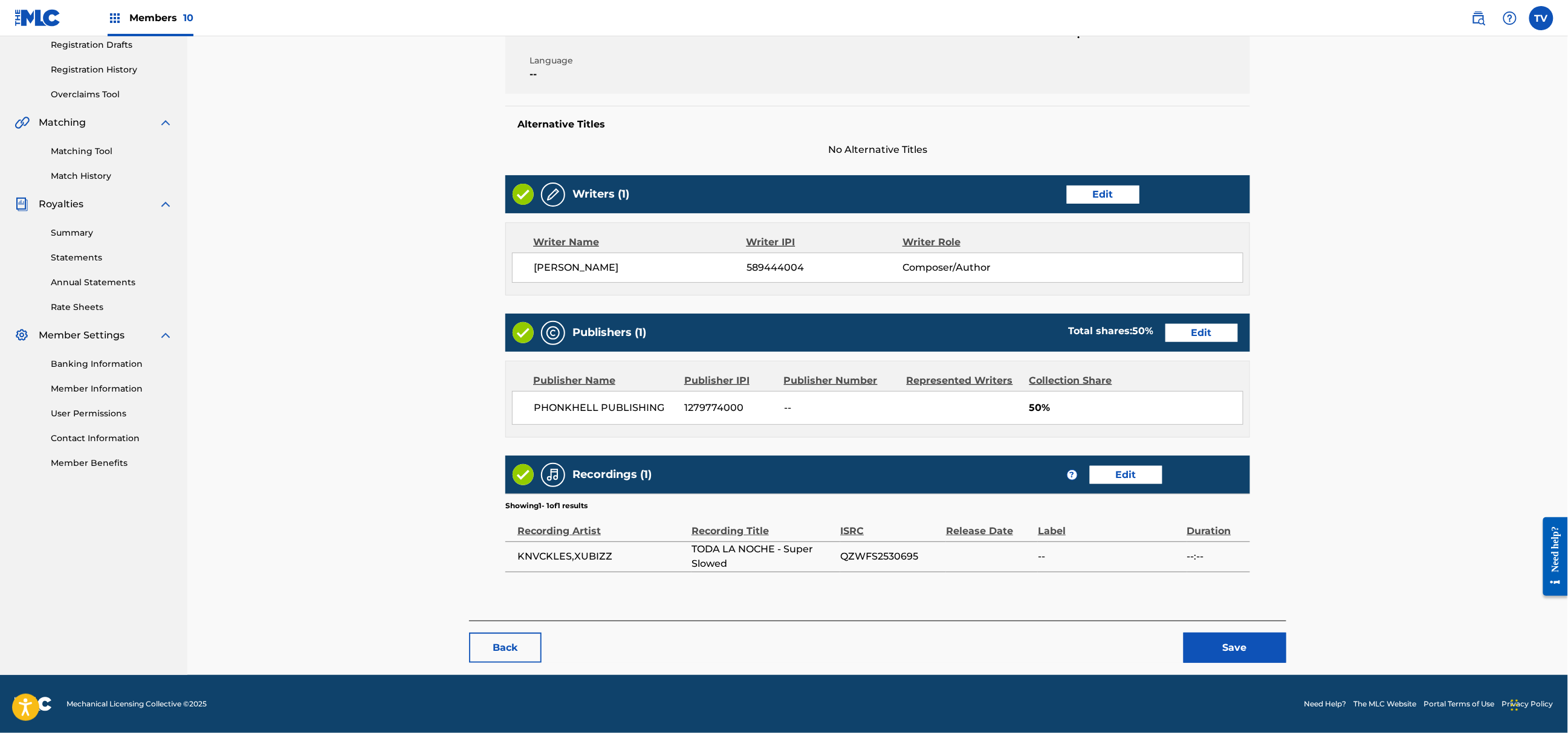
click at [1222, 653] on button "Save" at bounding box center [1235, 648] width 103 height 30
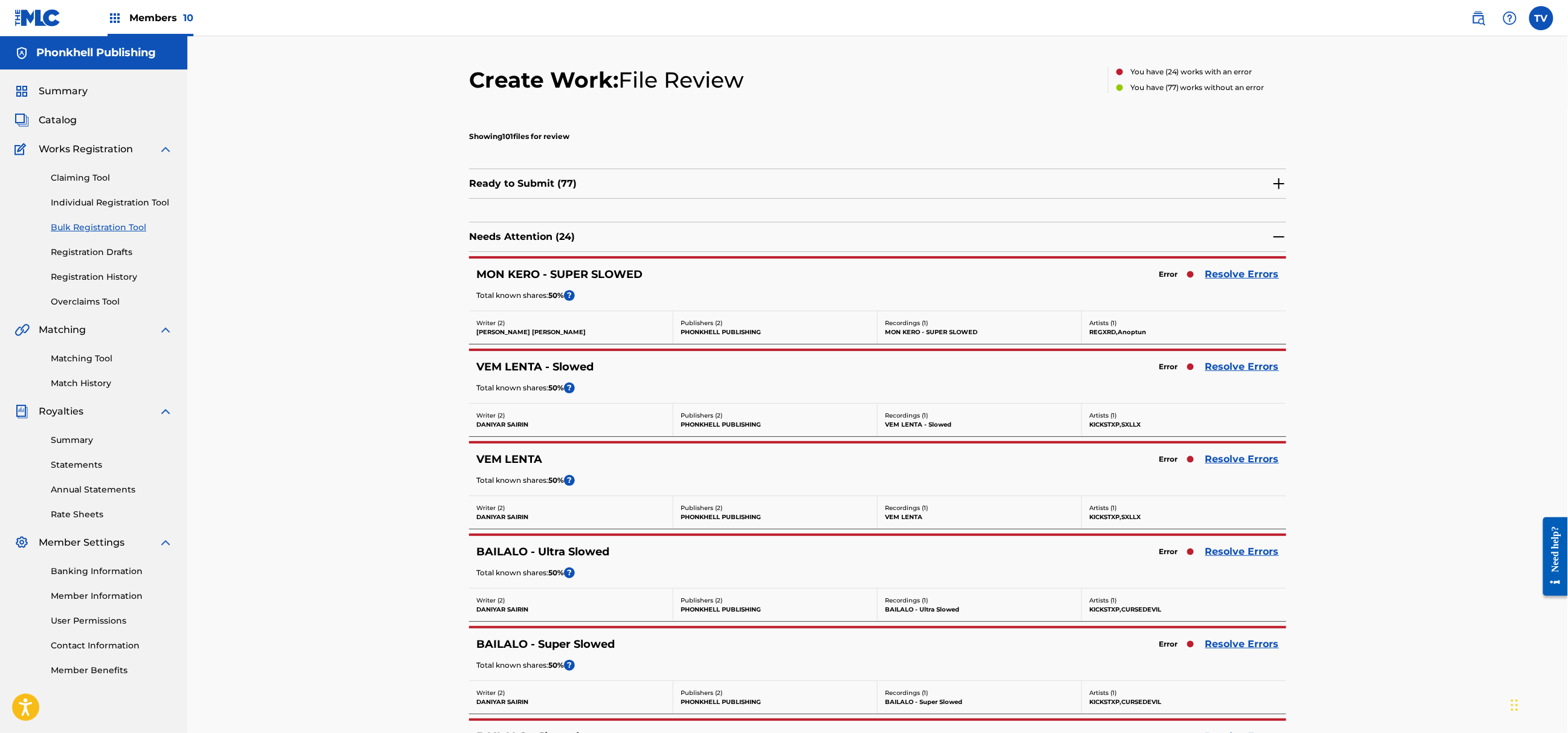
click at [1227, 465] on link "Resolve Errors" at bounding box center [1243, 459] width 74 height 15
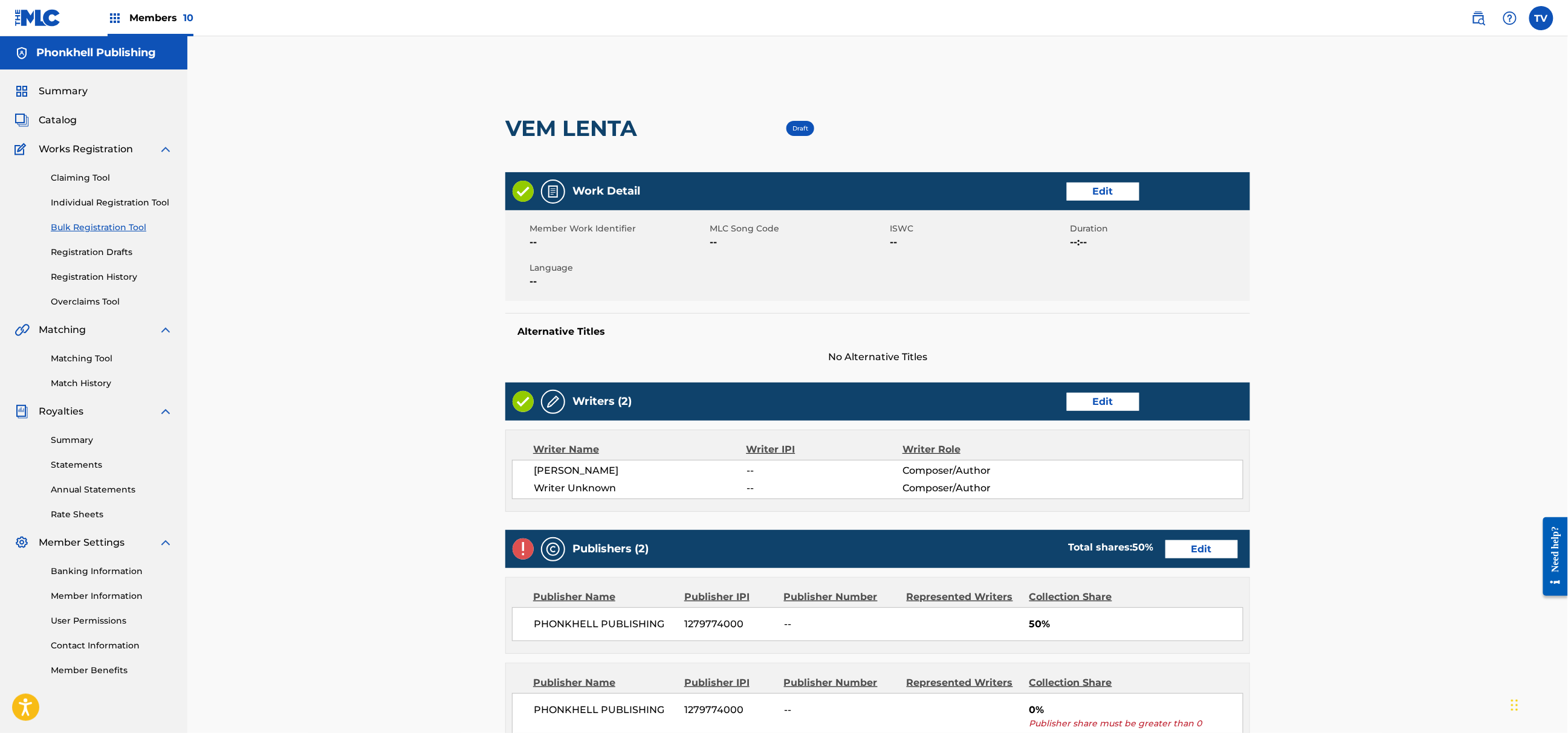
click at [1113, 407] on link "Edit" at bounding box center [1103, 402] width 73 height 18
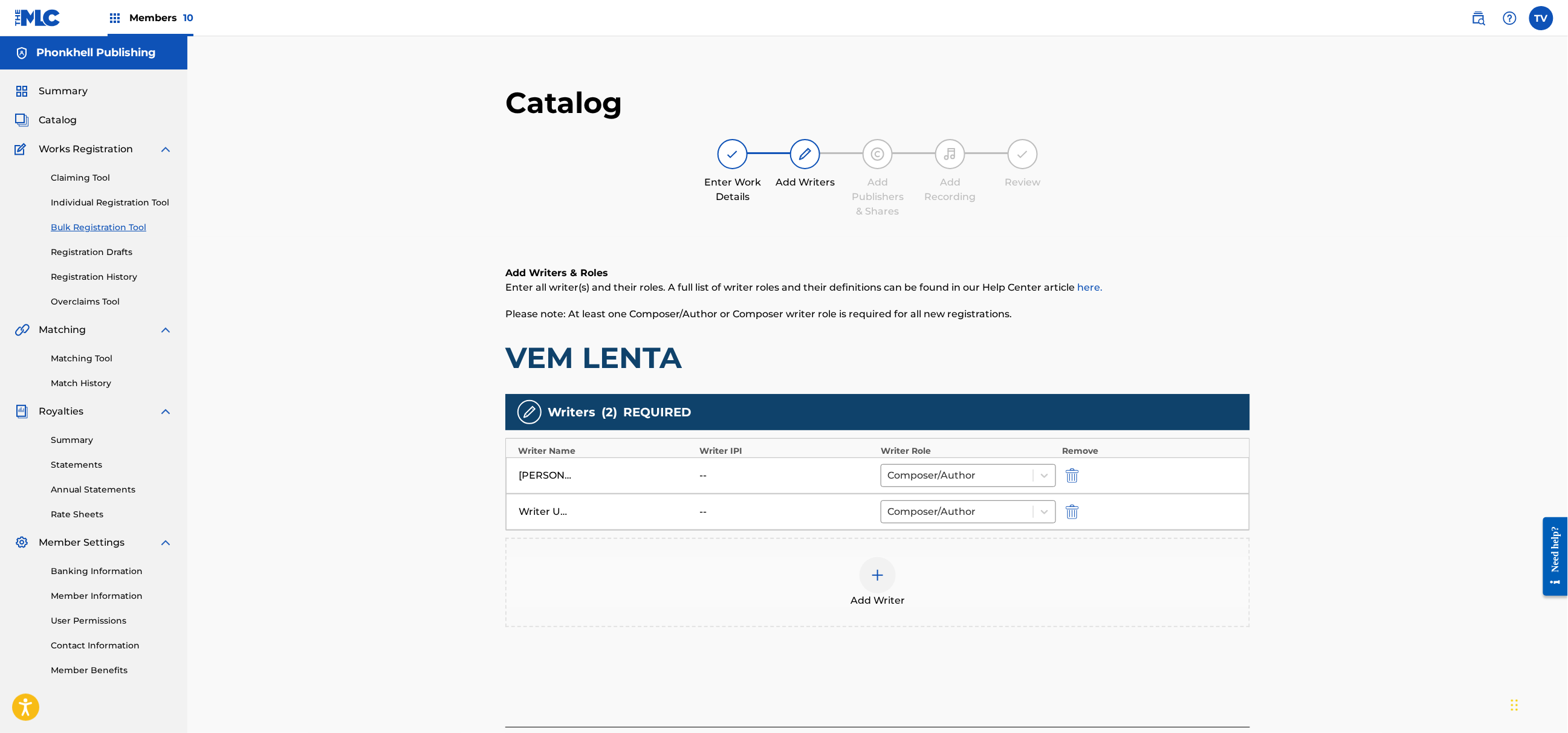
click at [1074, 515] on img "submit" at bounding box center [1072, 512] width 13 height 15
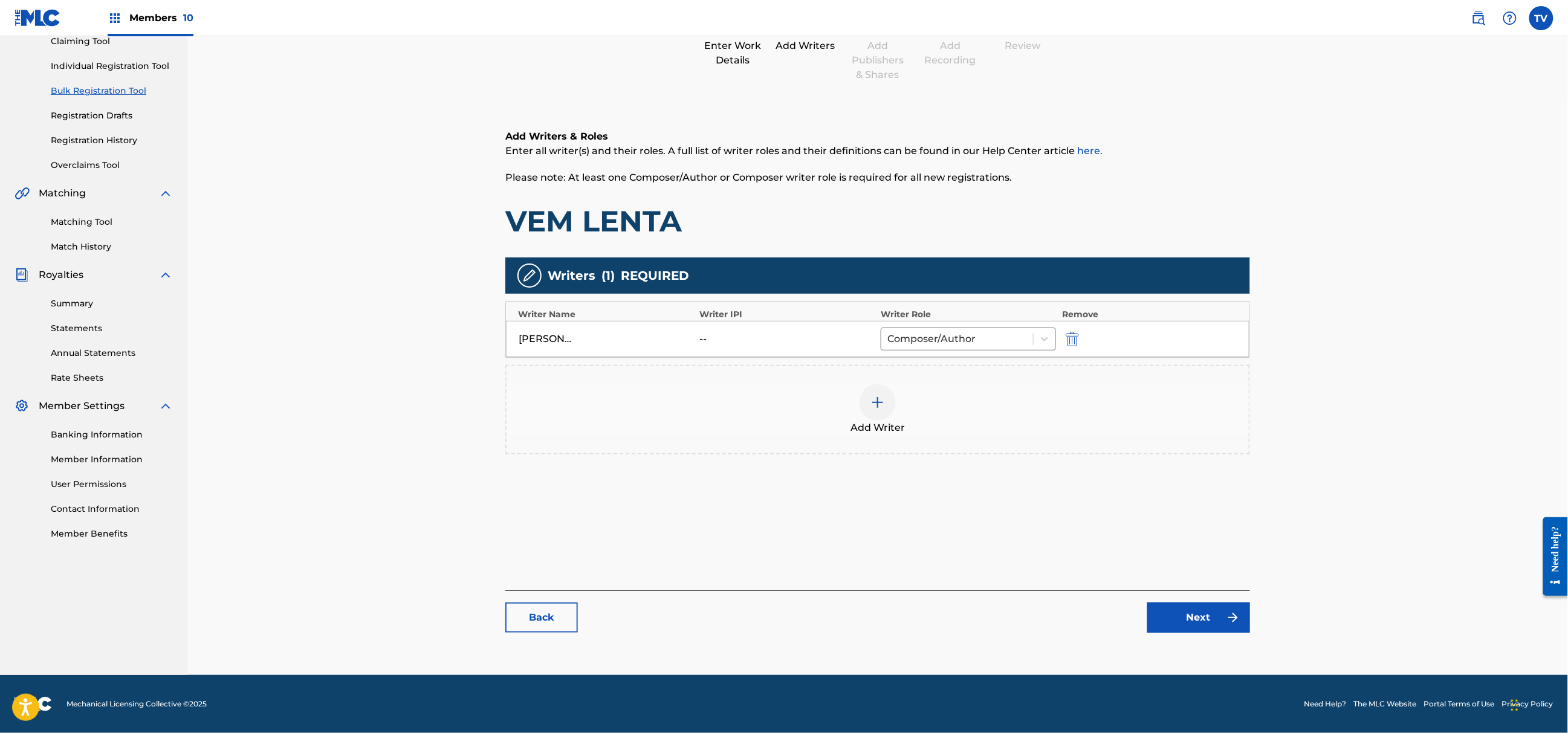
click at [1197, 596] on div "Back Next" at bounding box center [878, 611] width 745 height 42
click at [1209, 617] on link "Next" at bounding box center [1199, 617] width 103 height 30
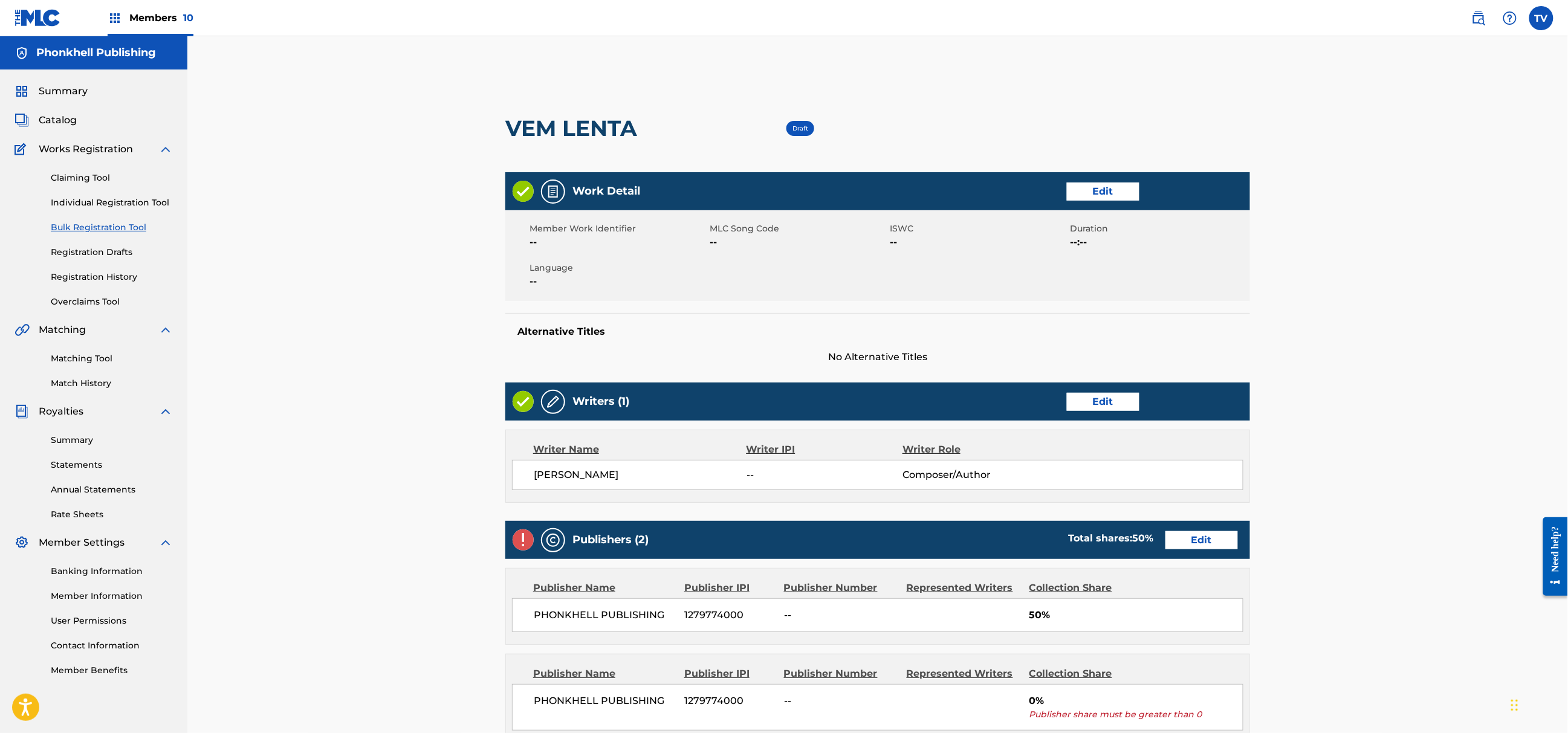
click at [1194, 546] on link "Edit" at bounding box center [1202, 540] width 73 height 18
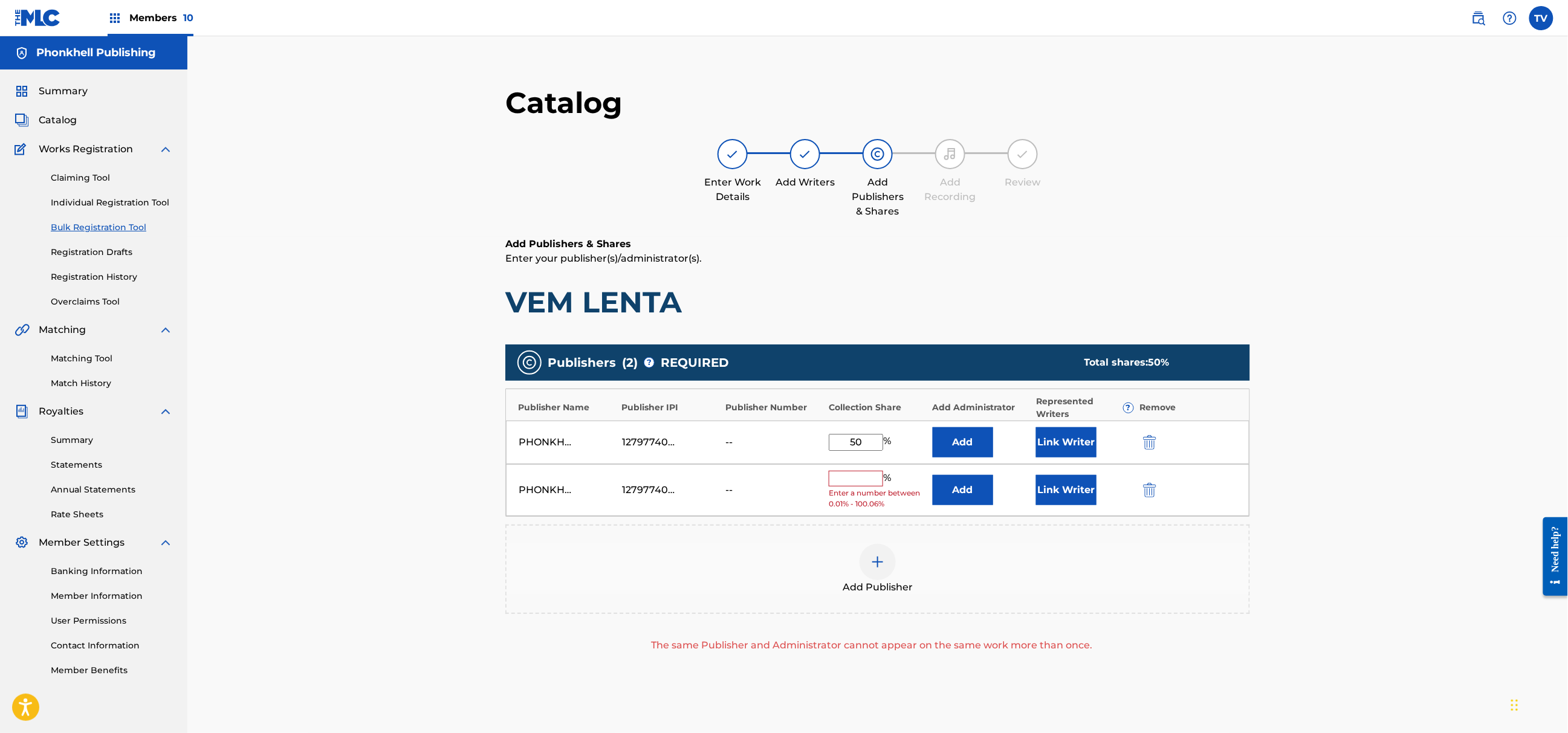
click at [1146, 491] on img "submit" at bounding box center [1150, 490] width 13 height 15
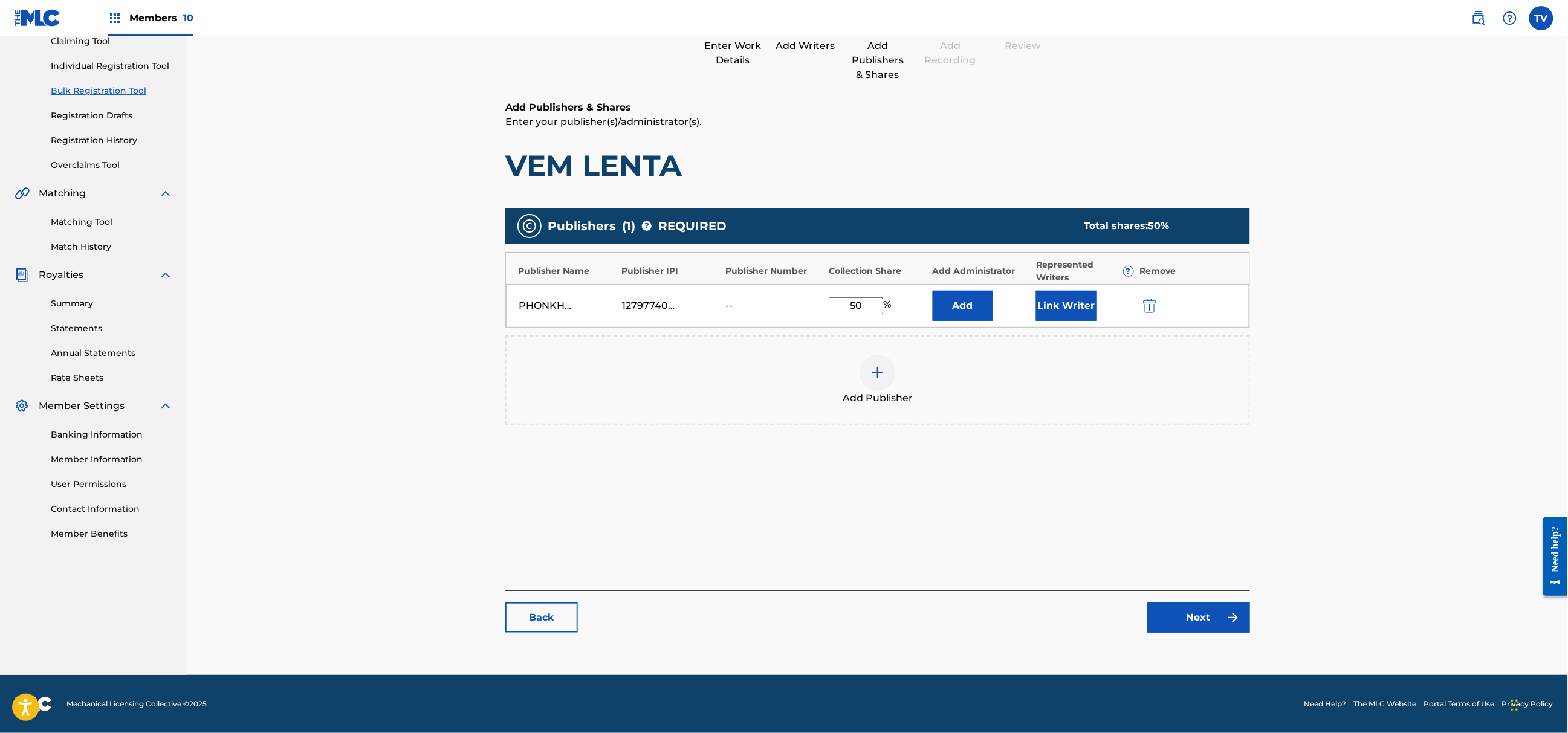
click at [1208, 626] on link "Next" at bounding box center [1199, 617] width 103 height 30
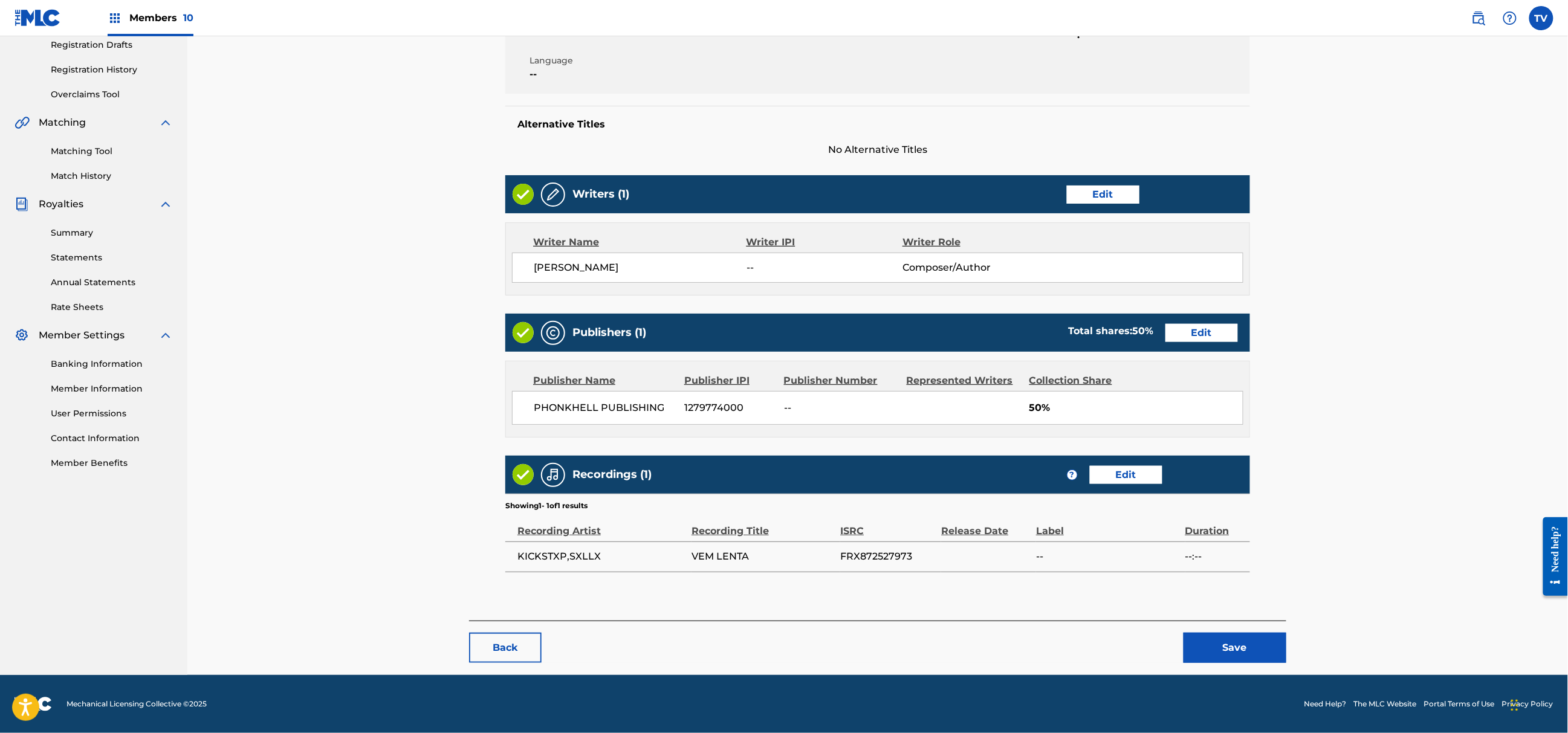
click at [1260, 654] on button "Save" at bounding box center [1235, 648] width 103 height 30
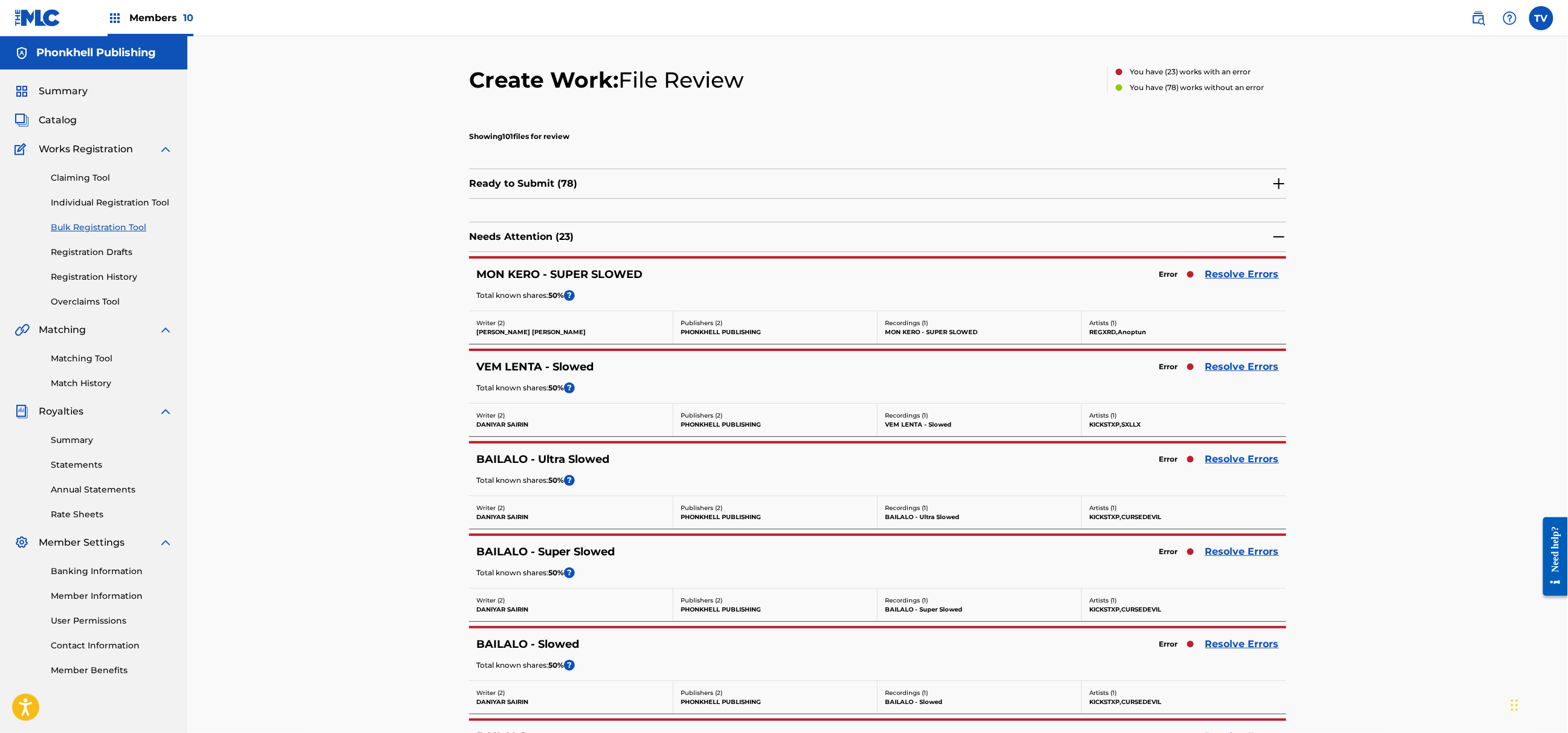
click at [1251, 553] on link "Resolve Errors" at bounding box center [1243, 552] width 74 height 15
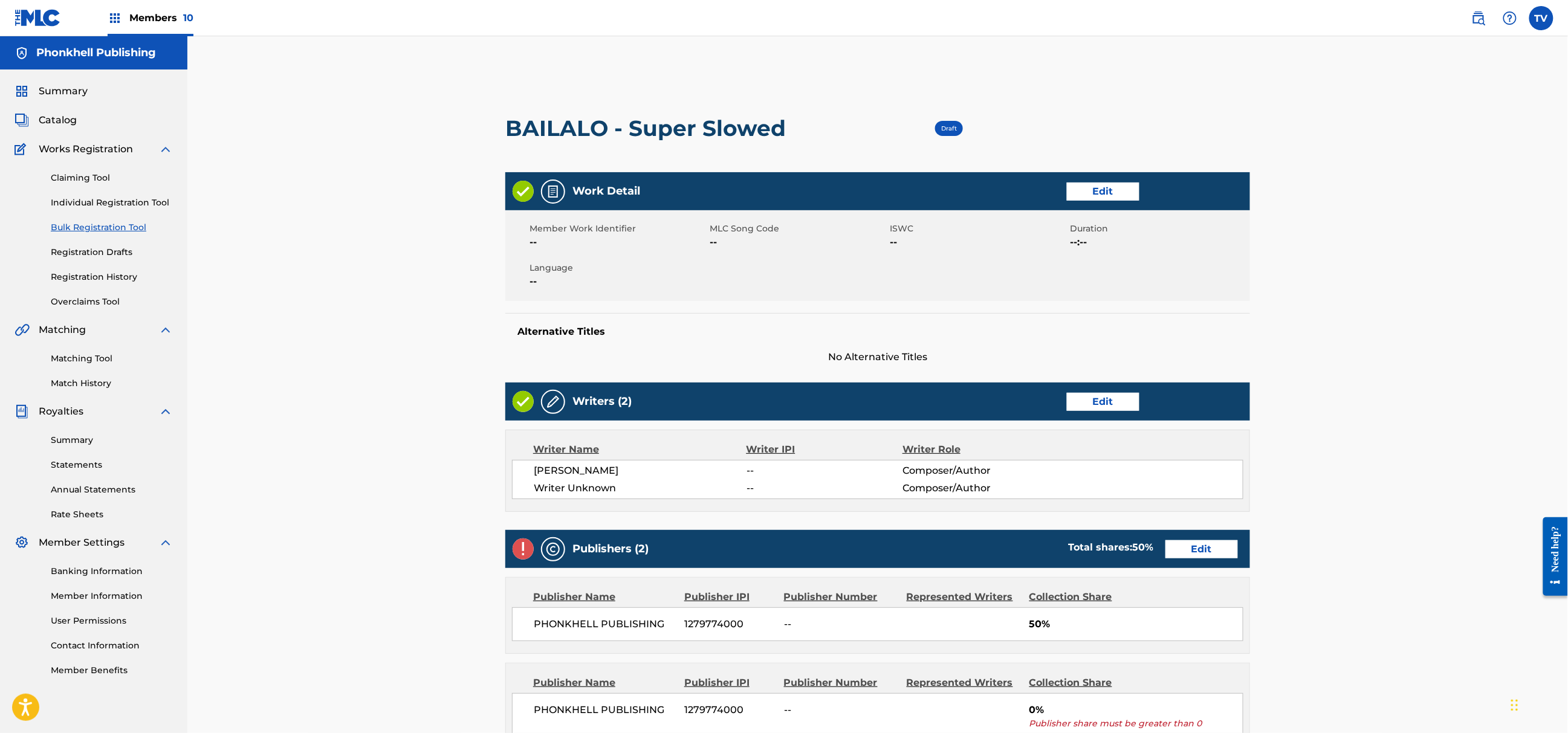
click at [1083, 402] on link "Edit" at bounding box center [1103, 402] width 73 height 18
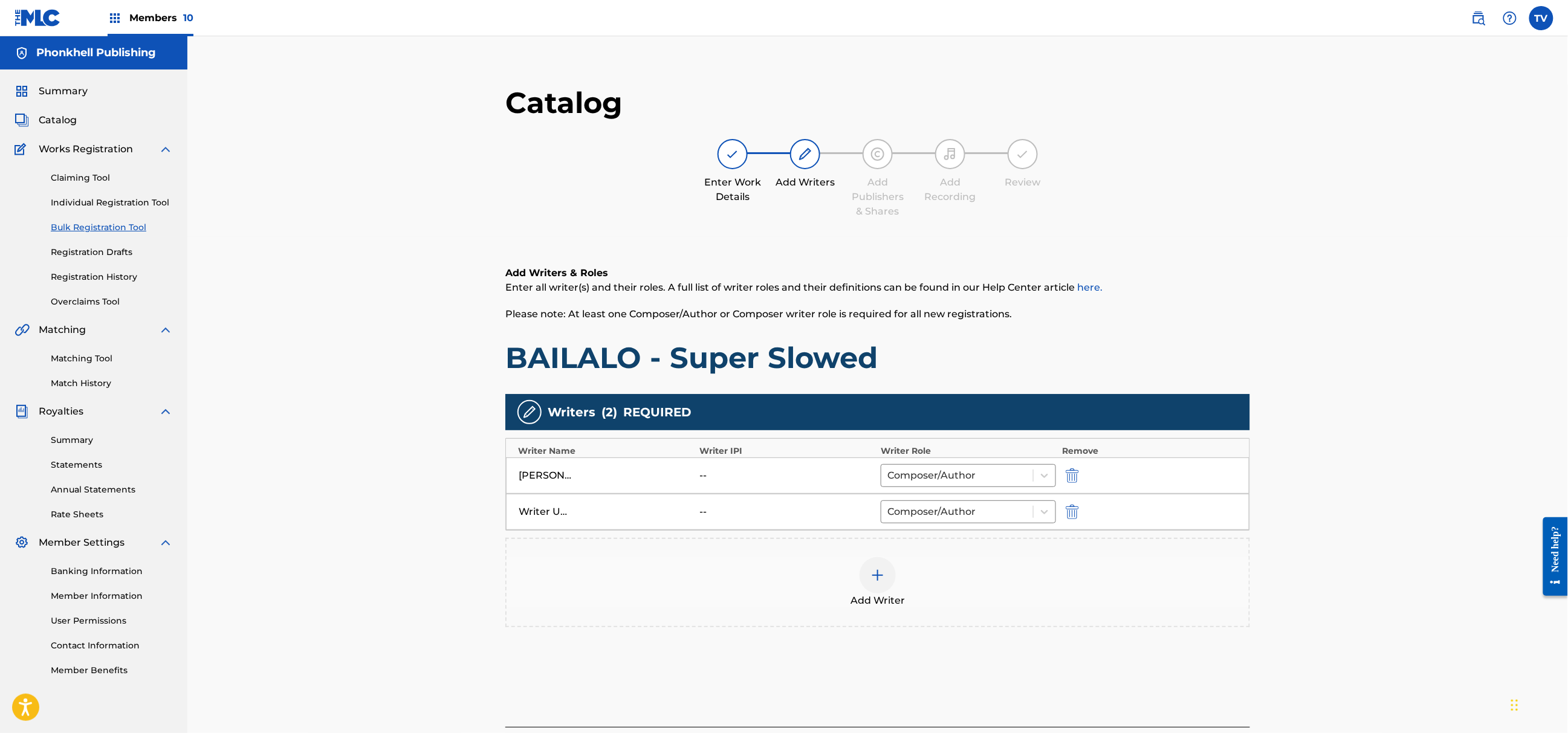
click at [1066, 516] on button "submit" at bounding box center [1071, 512] width 18 height 14
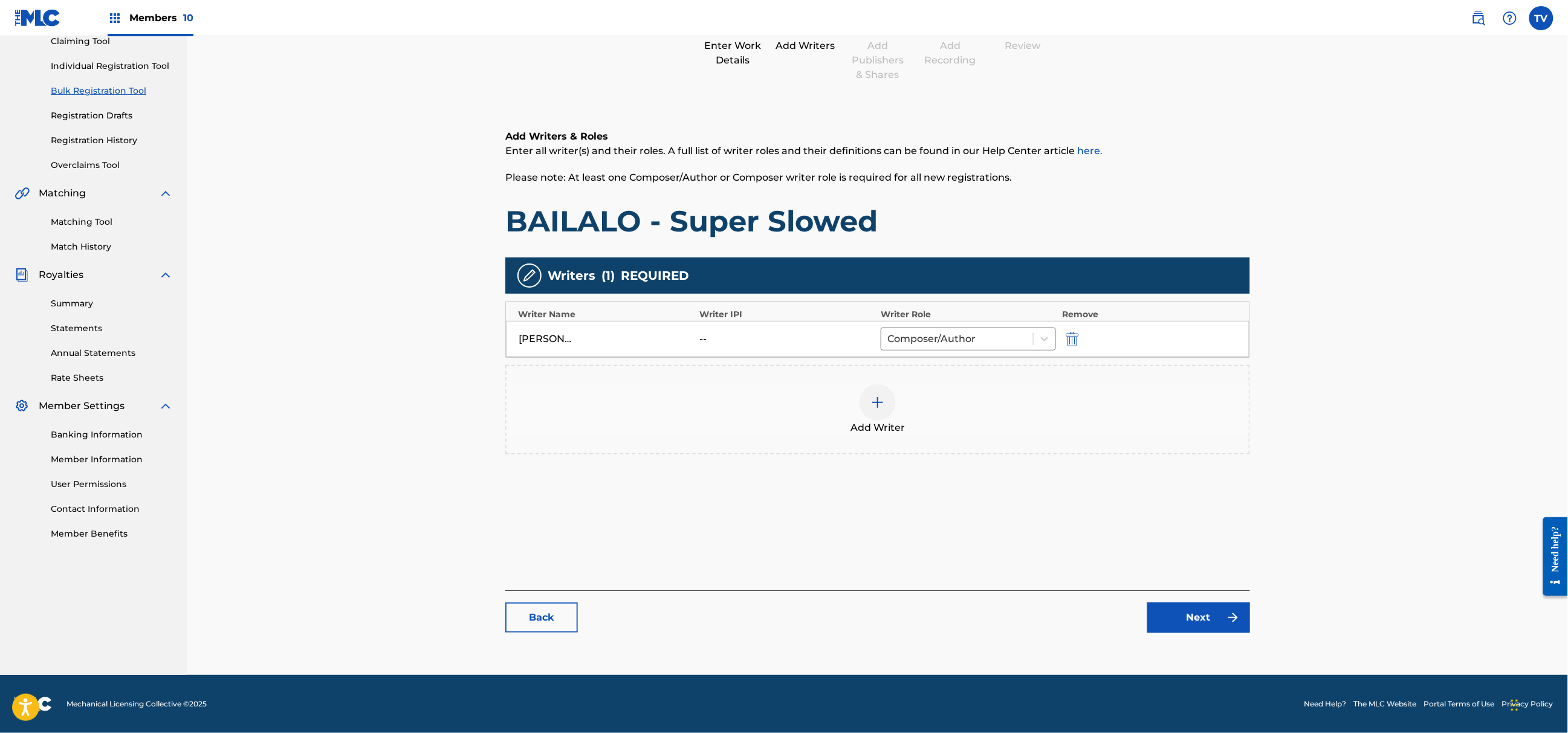
click at [1219, 617] on link "Next" at bounding box center [1199, 617] width 103 height 30
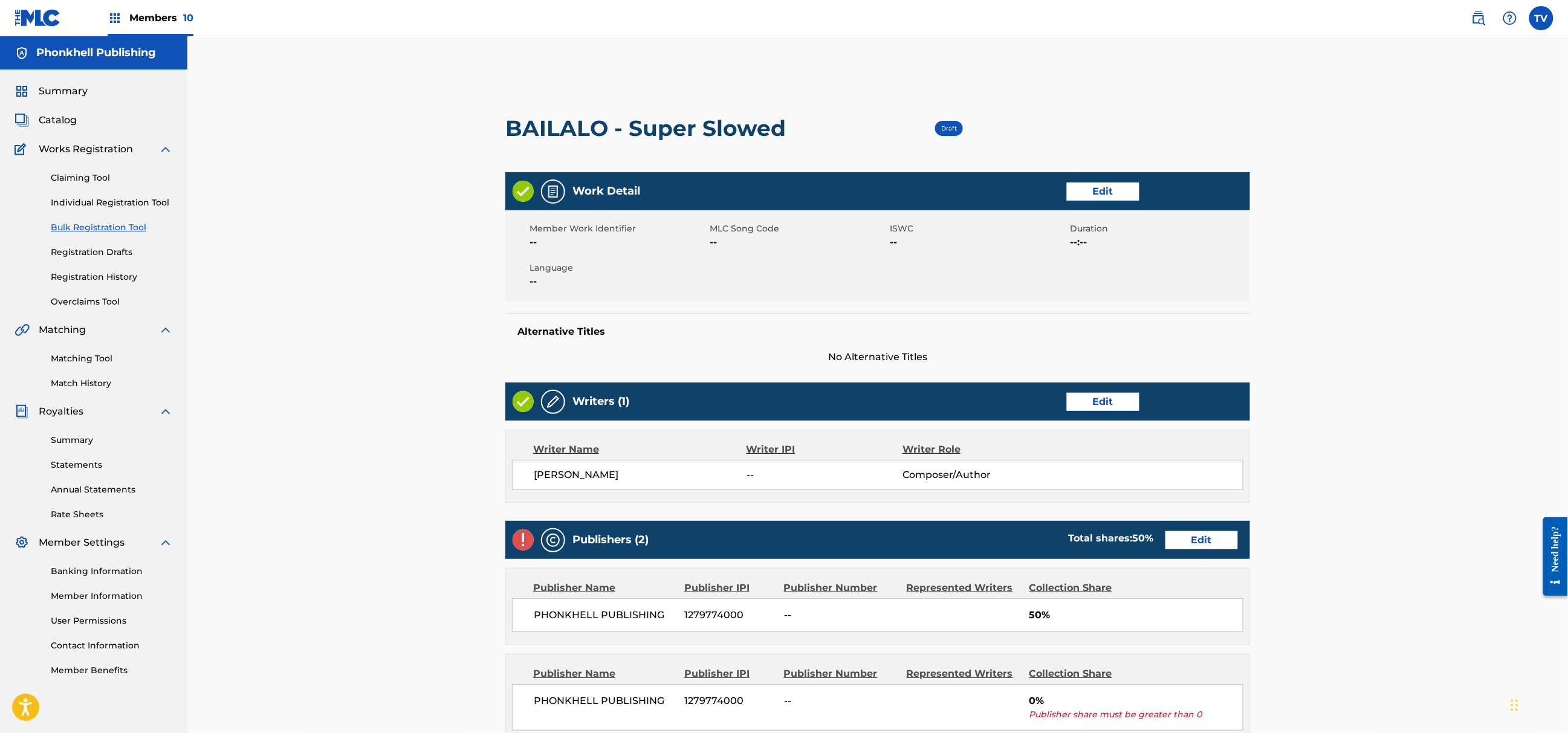
click at [1202, 543] on link "Edit" at bounding box center [1202, 540] width 73 height 18
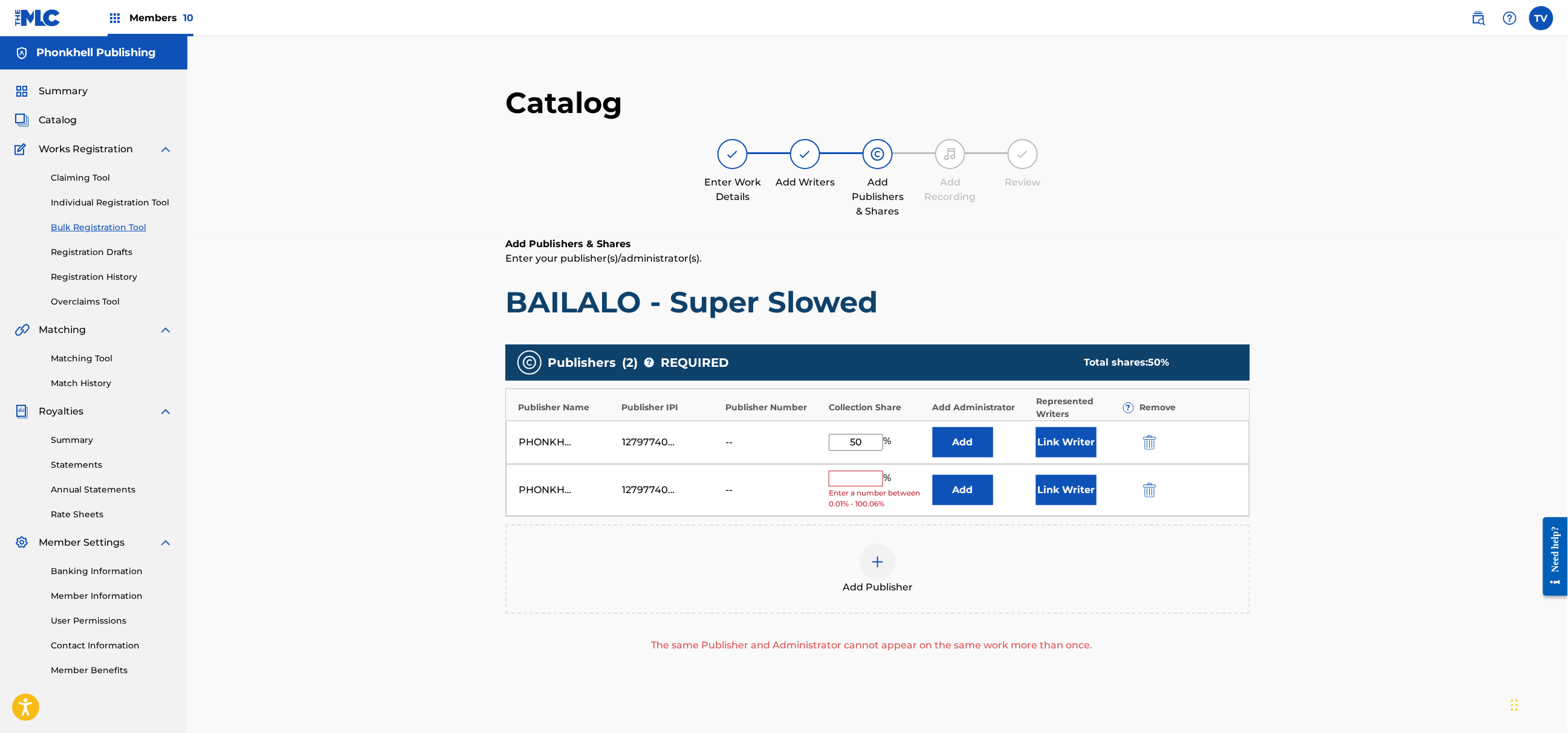
click at [1153, 494] on img "submit" at bounding box center [1150, 490] width 13 height 15
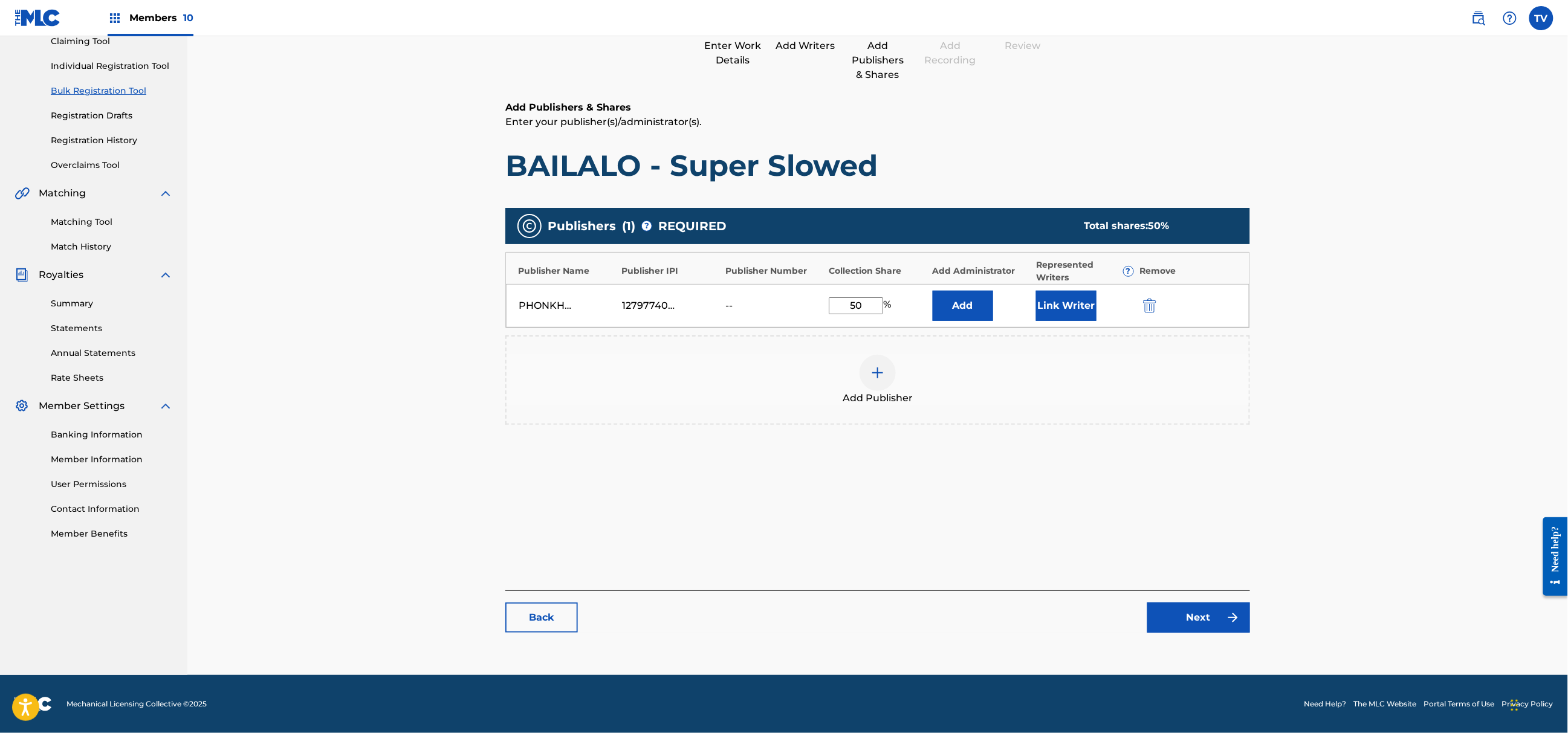
click at [1195, 647] on main "Catalog Enter Work Details Add Writers Add Publishers & Shares Add Recording Re…" at bounding box center [878, 296] width 817 height 733
click
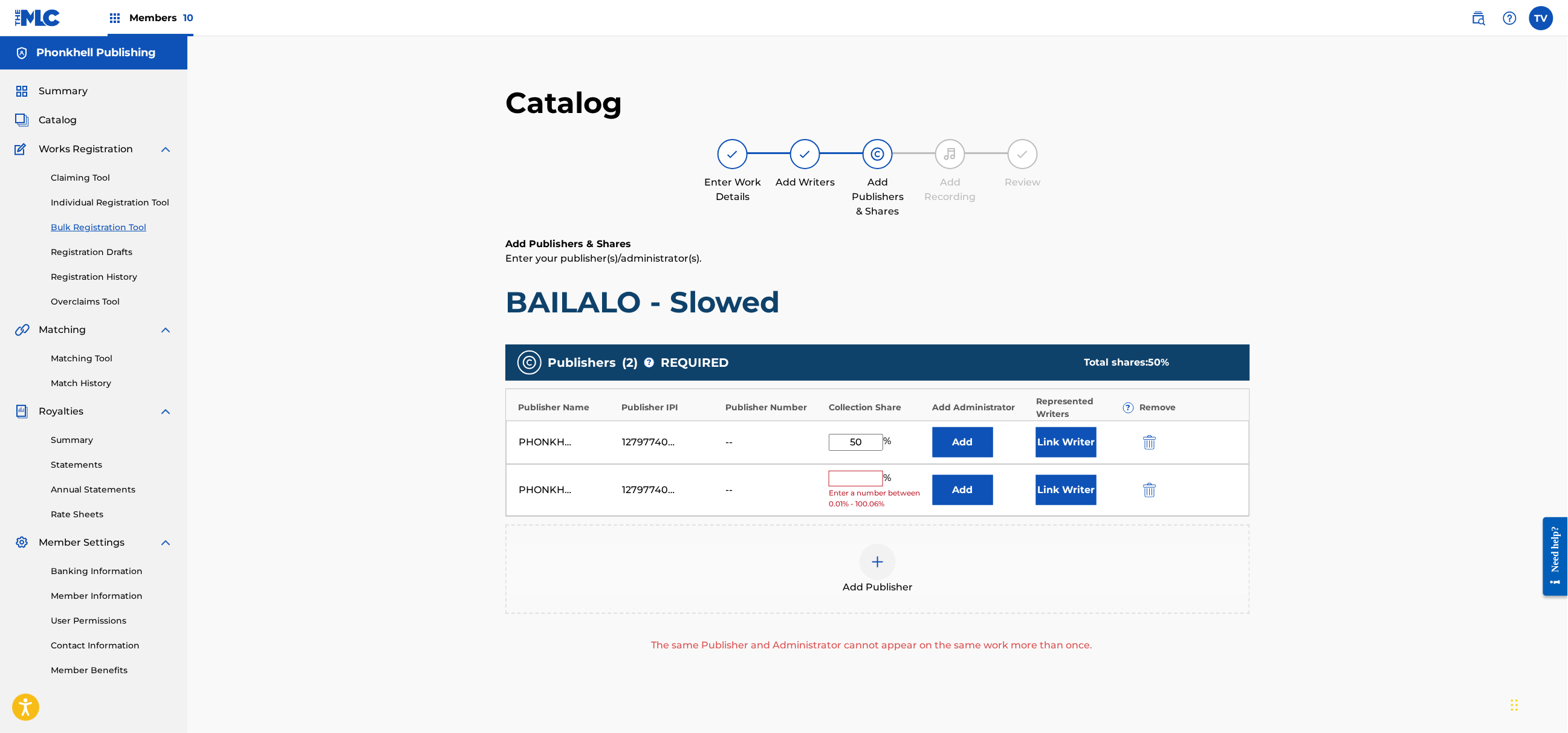
drag, startPoint x: 1145, startPoint y: 484, endPoint x: 1149, endPoint y: 504, distance: 20.4
drag, startPoint x: 1161, startPoint y: 483, endPoint x: 1151, endPoint y: 489, distance: 11.7
drag, startPoint x: 1144, startPoint y: 494, endPoint x: 1157, endPoint y: 511, distance: 21.4
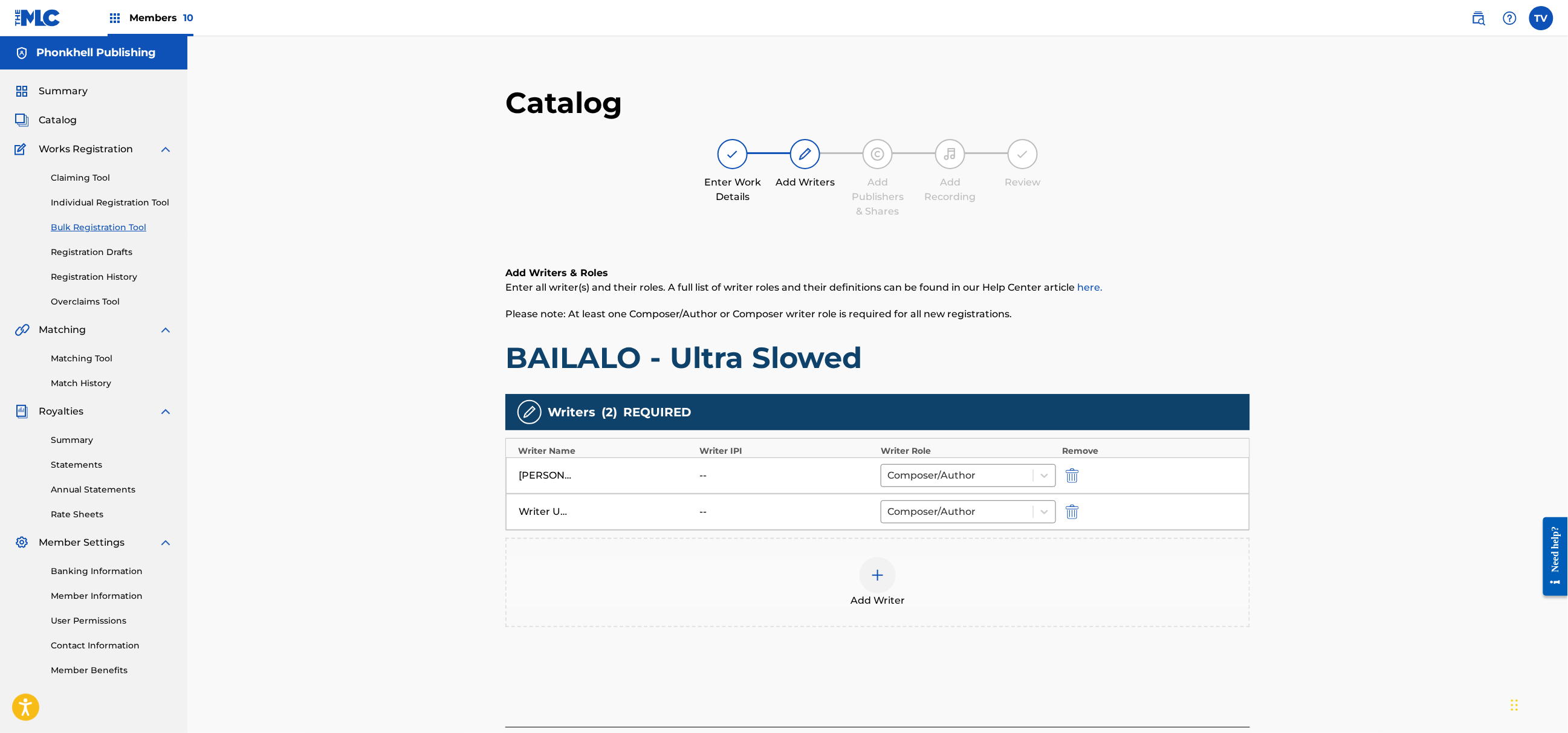
drag, startPoint x: 1067, startPoint y: 514, endPoint x: 1075, endPoint y: 526, distance: 14.4
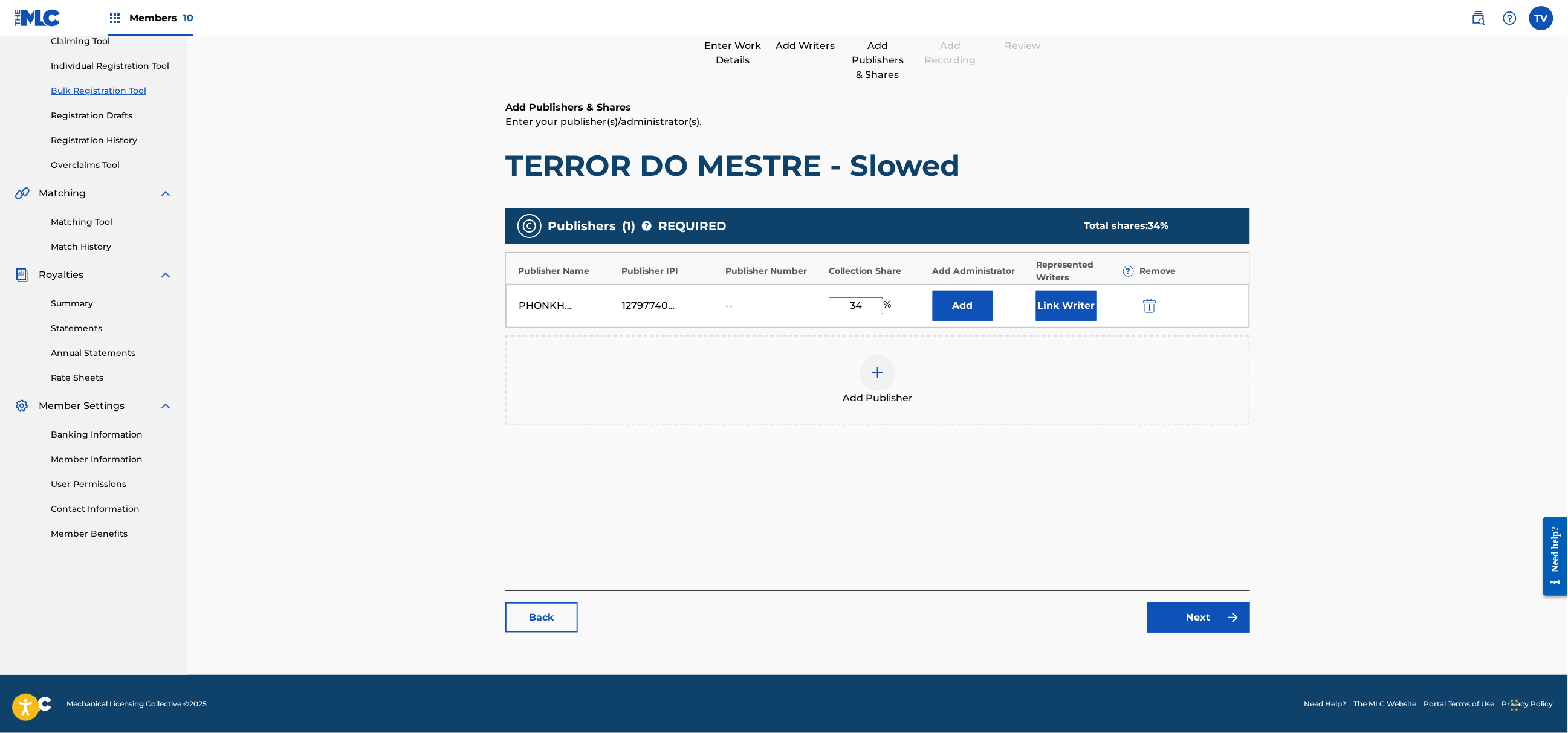
drag, startPoint x: 1212, startPoint y: 601, endPoint x: 1216, endPoint y: 613, distance: 12.6
